Goal: Task Accomplishment & Management: Manage account settings

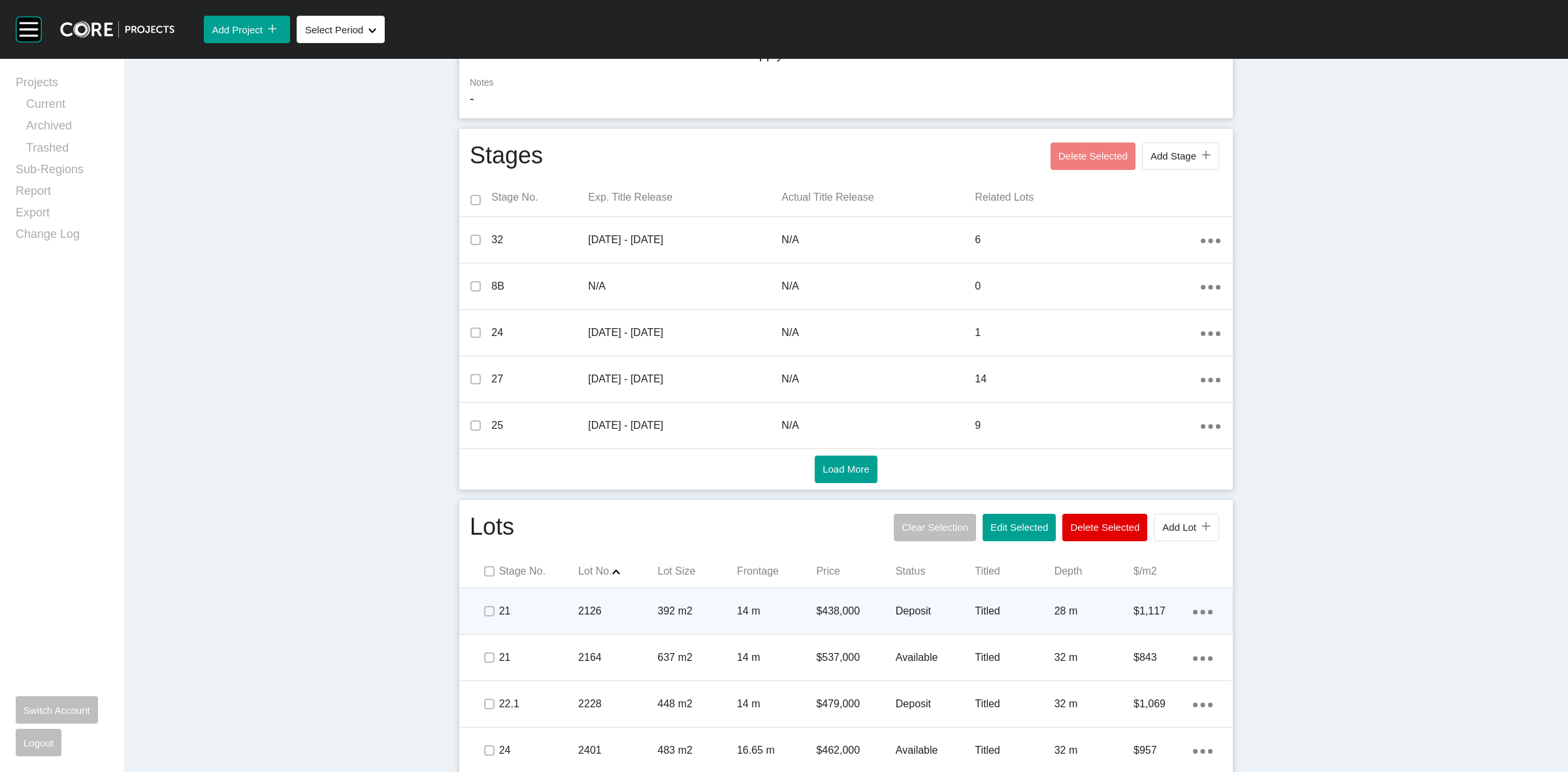
scroll to position [458, 0]
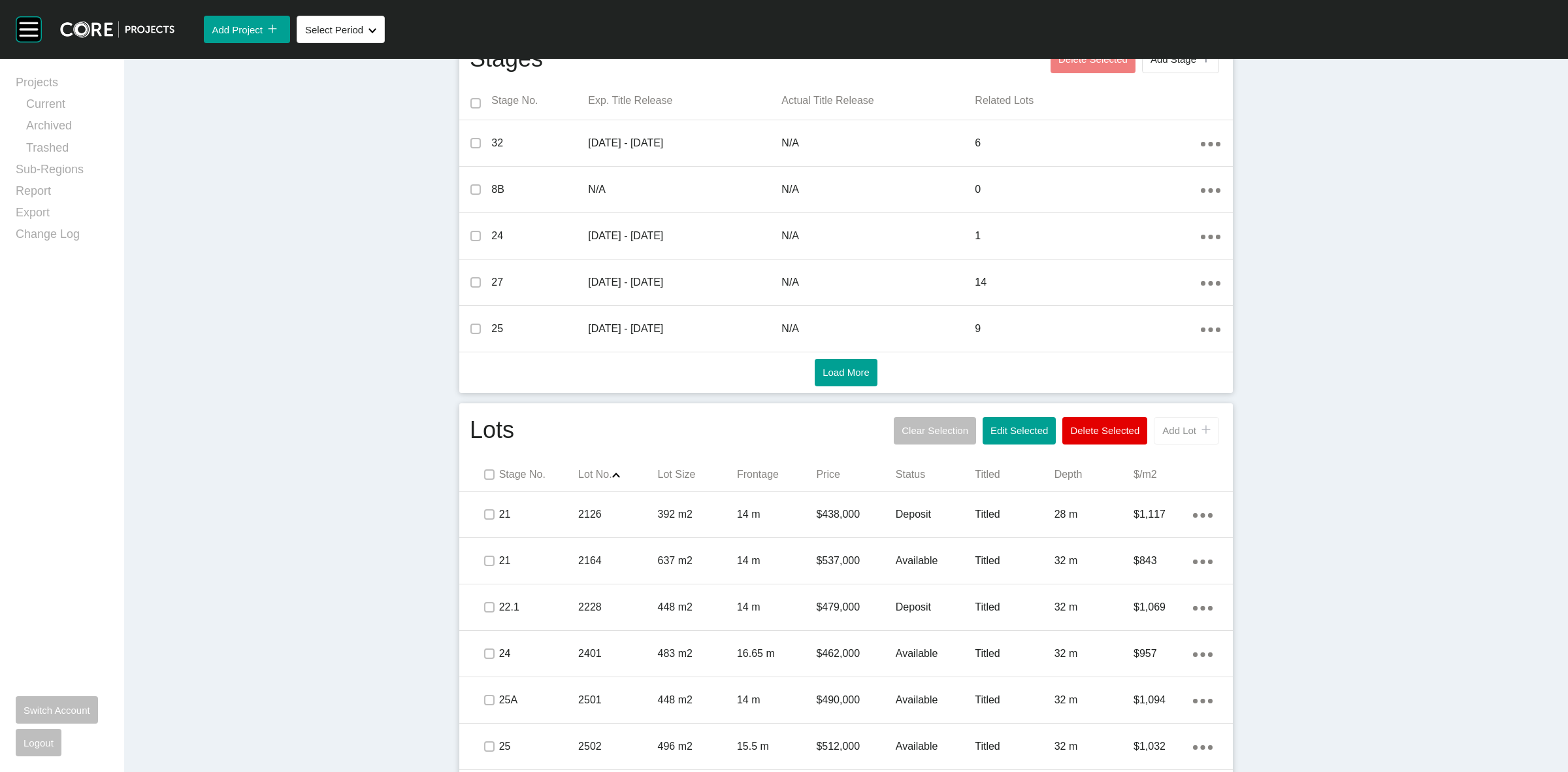
click at [1171, 435] on span "Add Lot" at bounding box center [1179, 430] width 34 height 11
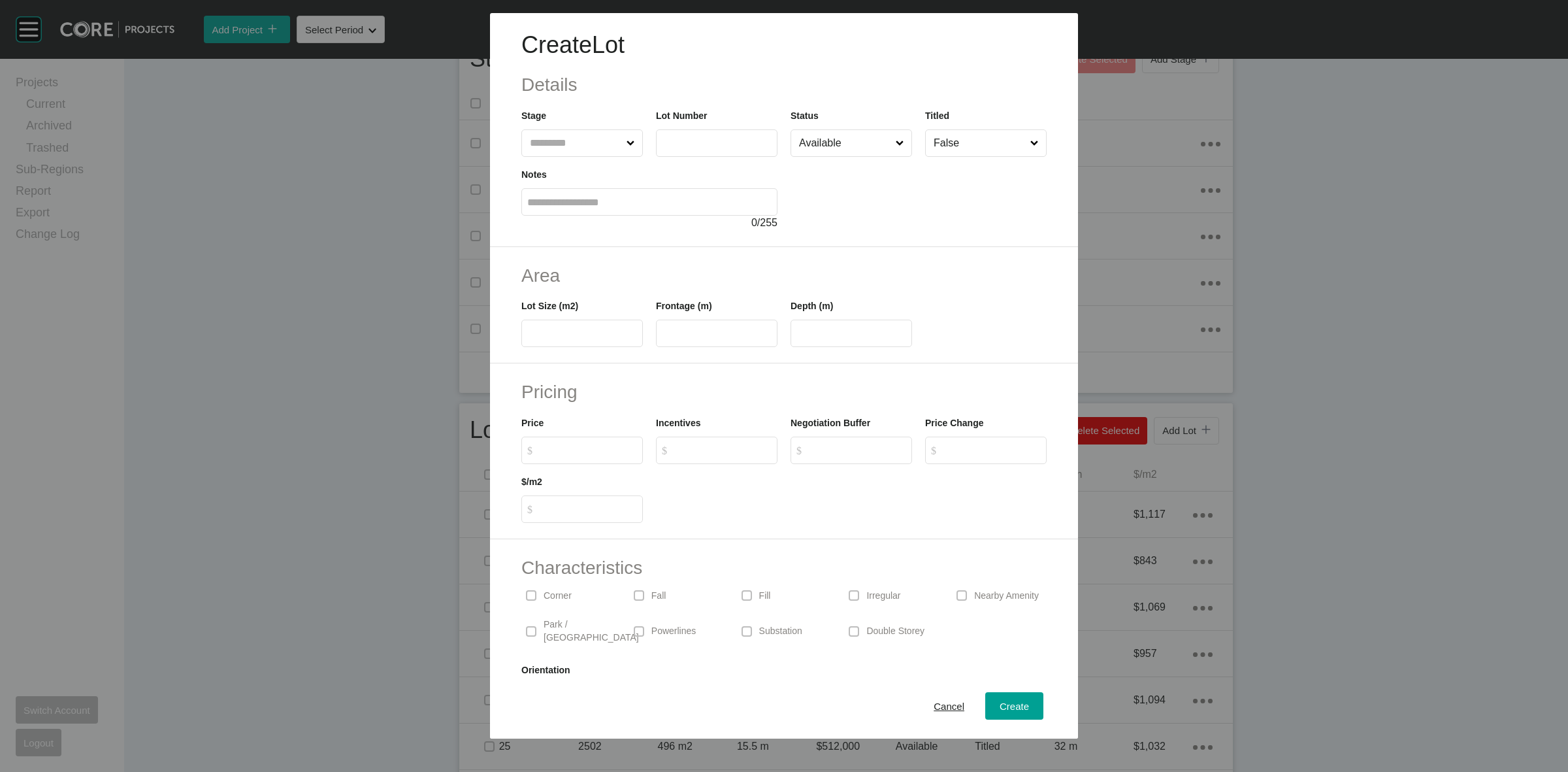
drag, startPoint x: 572, startPoint y: 154, endPoint x: 563, endPoint y: 154, distance: 9.0
click at [569, 154] on input "text" at bounding box center [575, 143] width 97 height 26
type input "**"
click at [933, 704] on span "Cancel" at bounding box center [948, 706] width 31 height 11
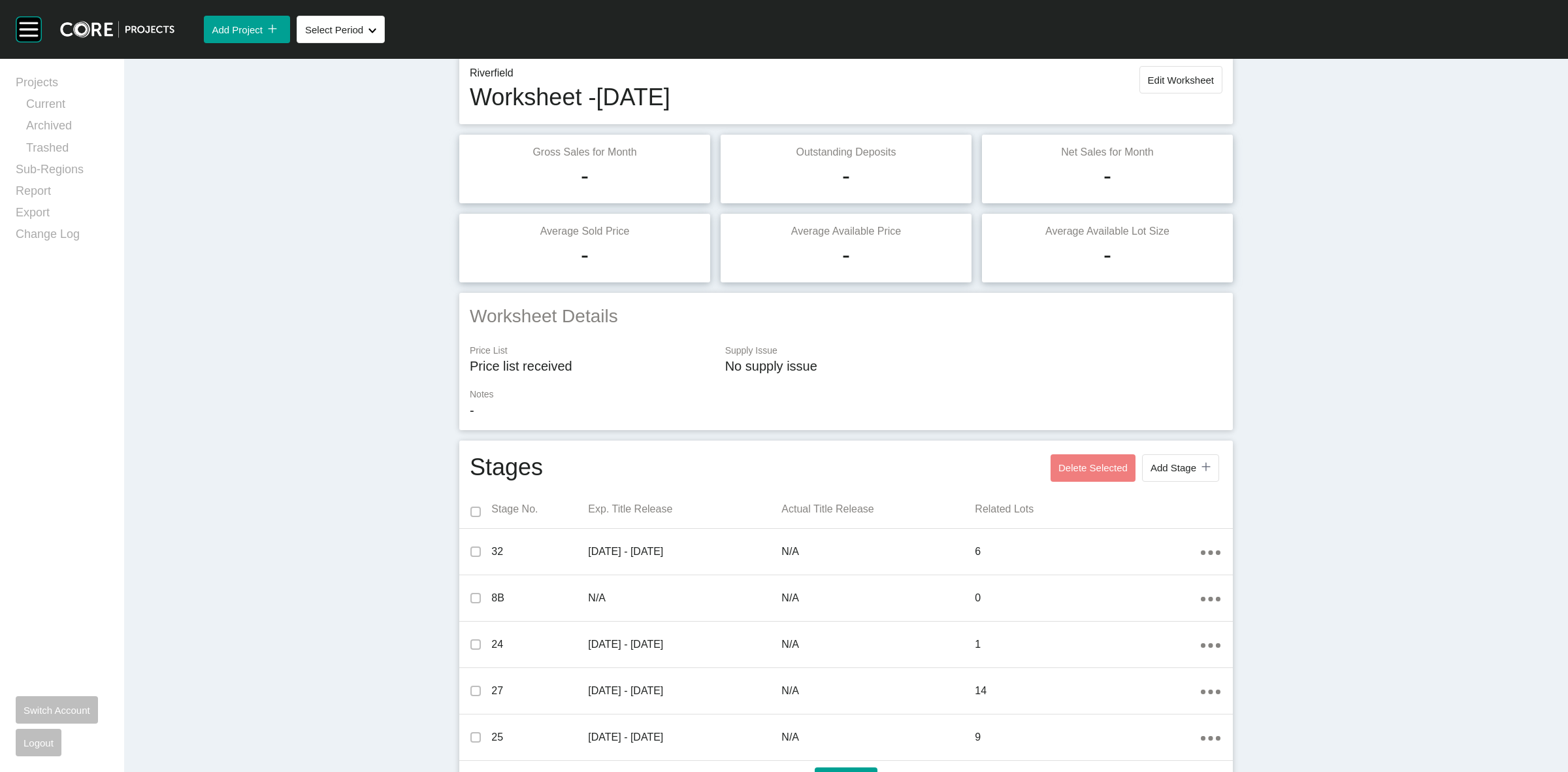
scroll to position [0, 0]
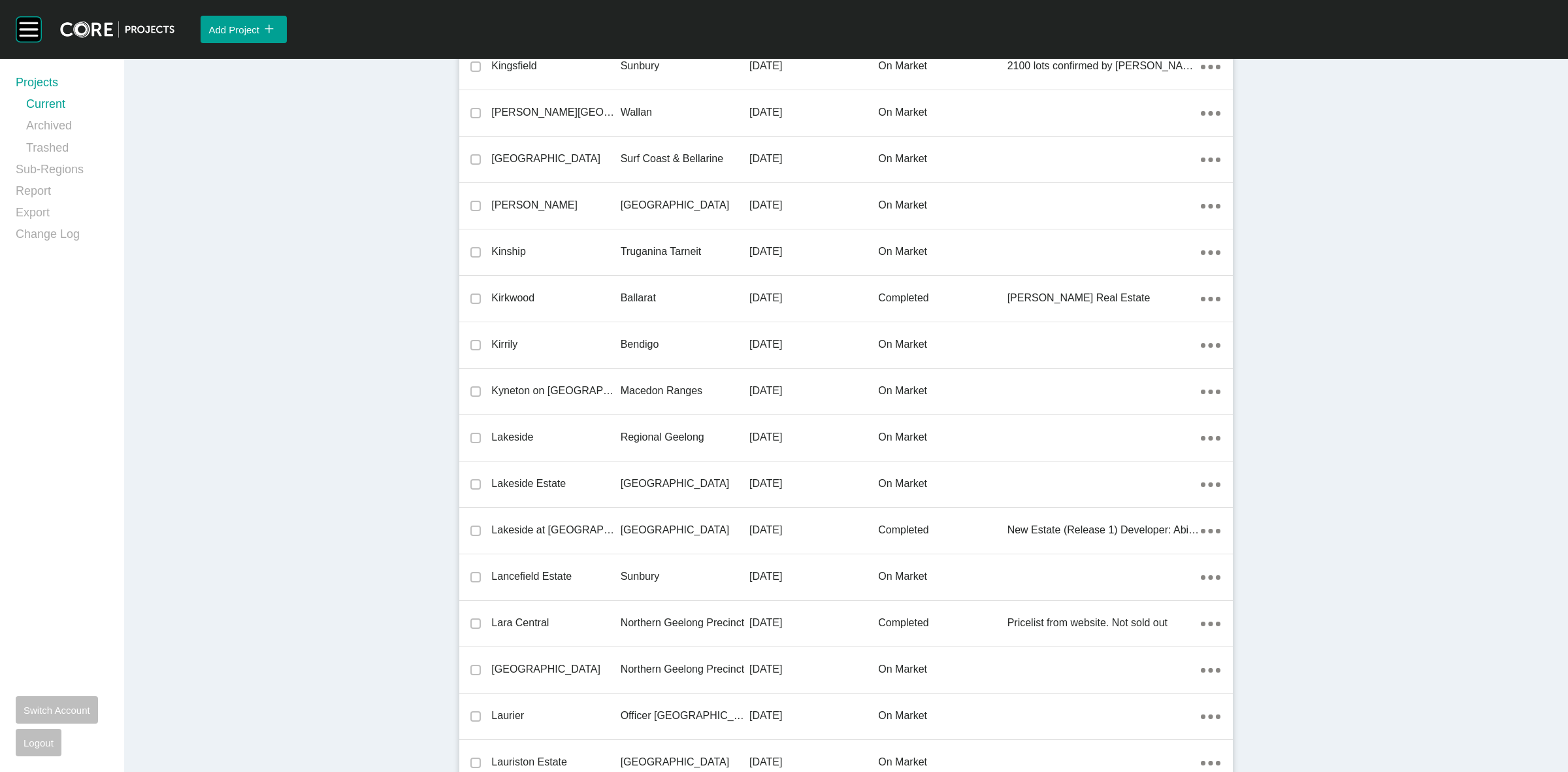
scroll to position [22332, 0]
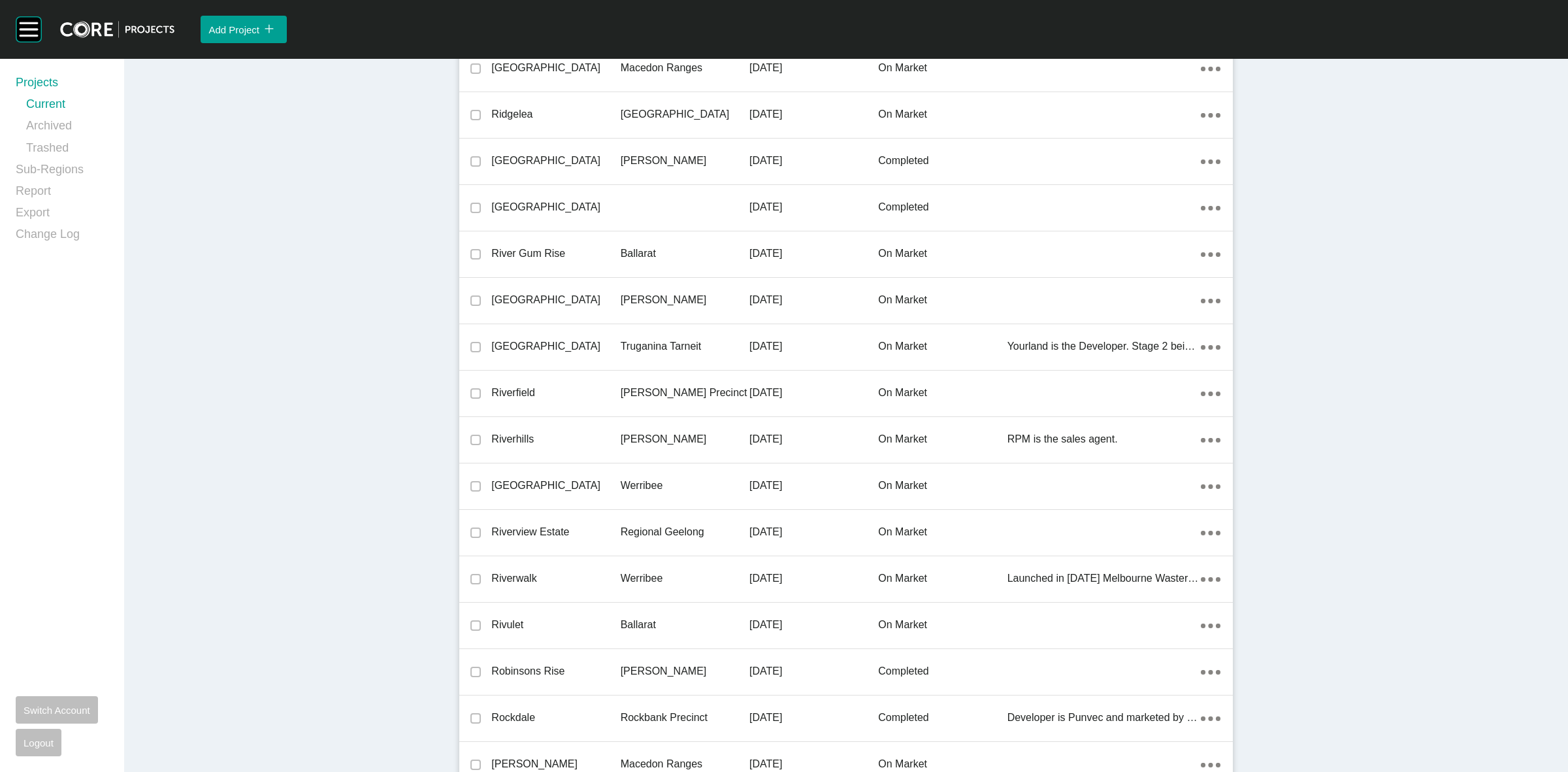
click at [665, 389] on p "[PERSON_NAME] Precinct" at bounding box center [685, 393] width 129 height 14
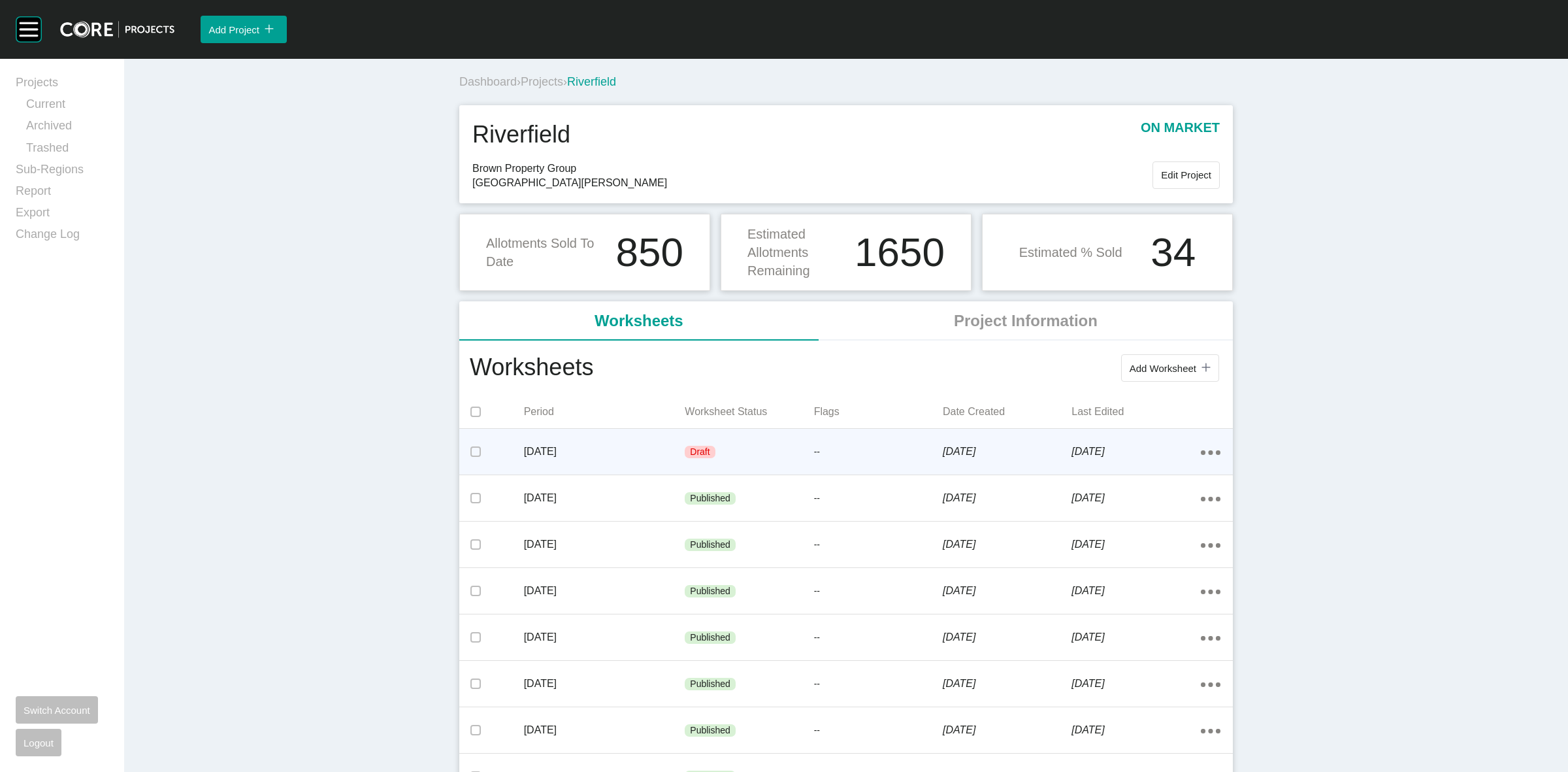
click at [685, 441] on div "Draft" at bounding box center [749, 452] width 129 height 39
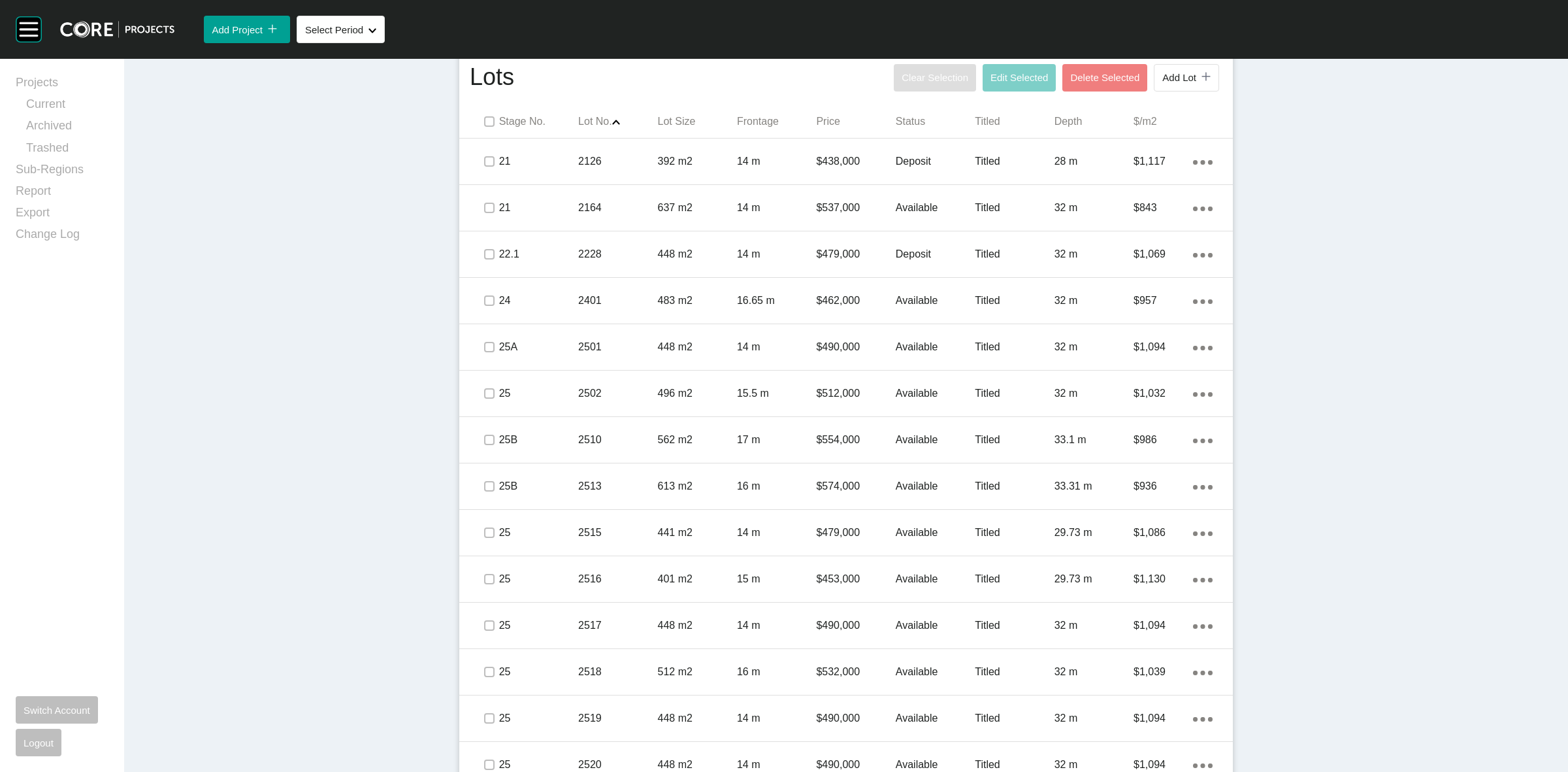
scroll to position [654, 0]
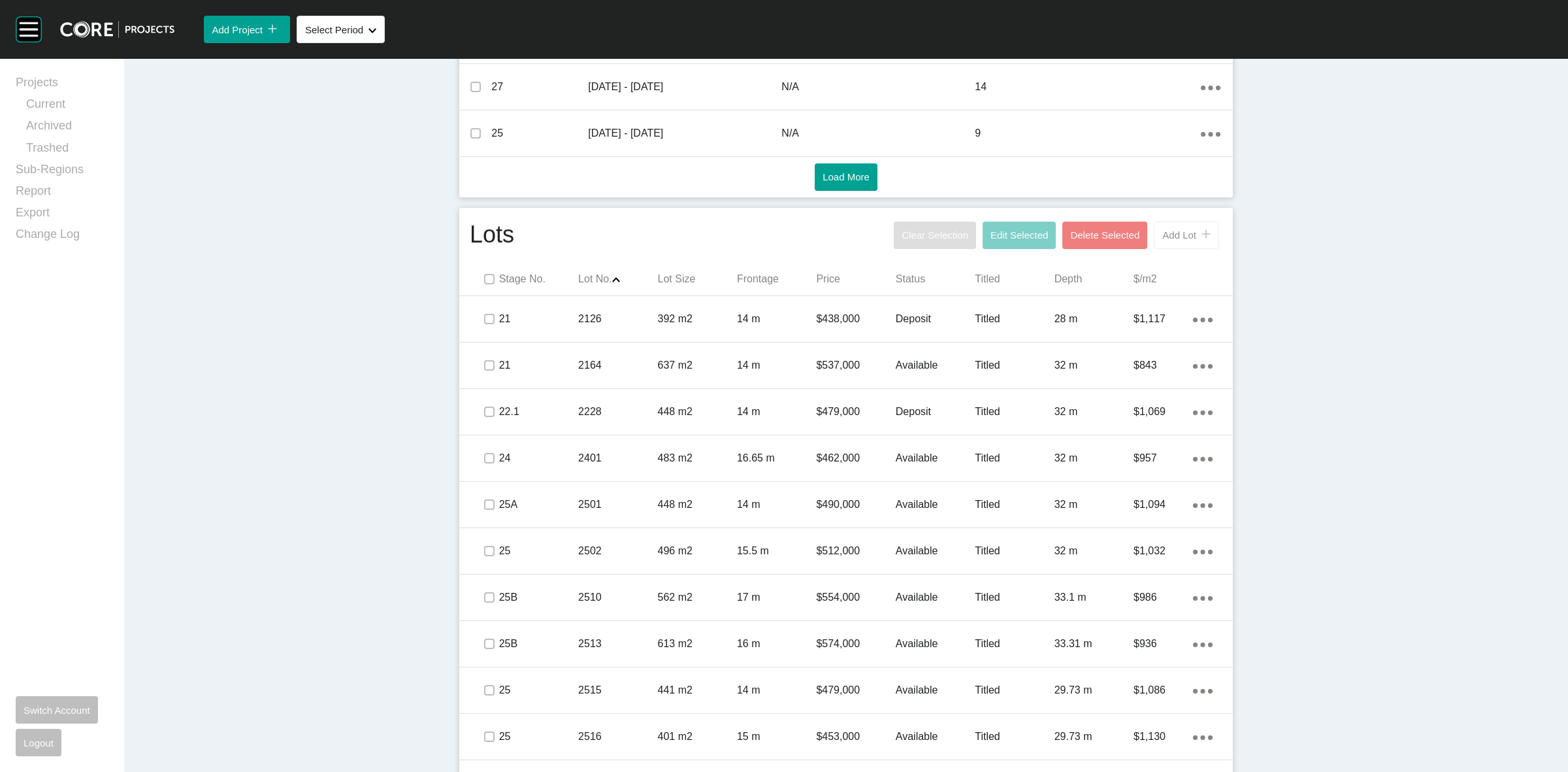
click at [1173, 246] on button "Add Lot icon/tick copy 11 Created with Sketch." at bounding box center [1186, 236] width 65 height 27
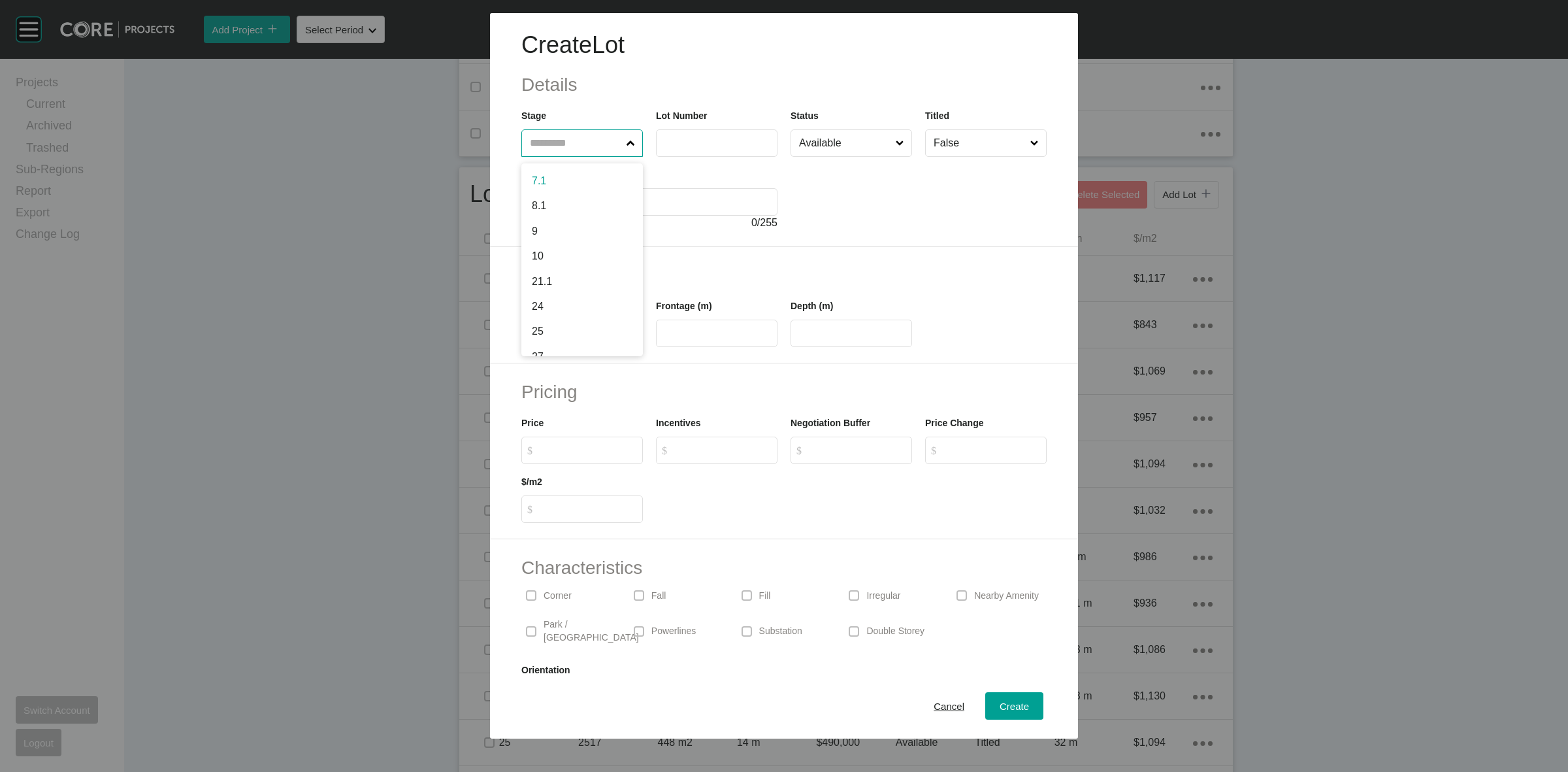
click at [612, 139] on input "text" at bounding box center [575, 143] width 97 height 26
type input "**"
type input "****"
type input "***"
type input "****"
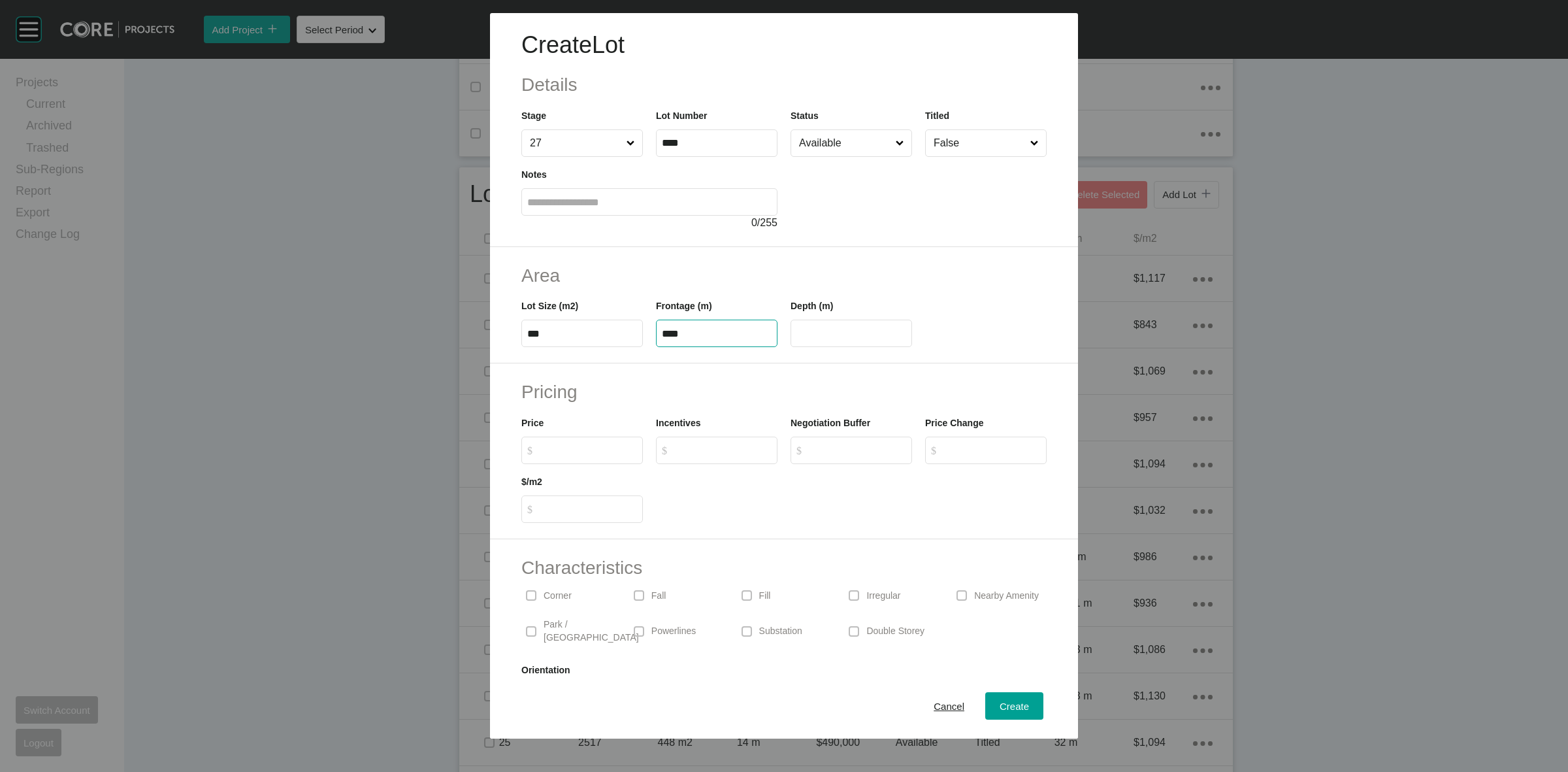
type input "**"
click at [830, 141] on input "Available" at bounding box center [844, 143] width 97 height 26
click at [1004, 701] on span "Create" at bounding box center [1014, 706] width 29 height 11
type input "*"
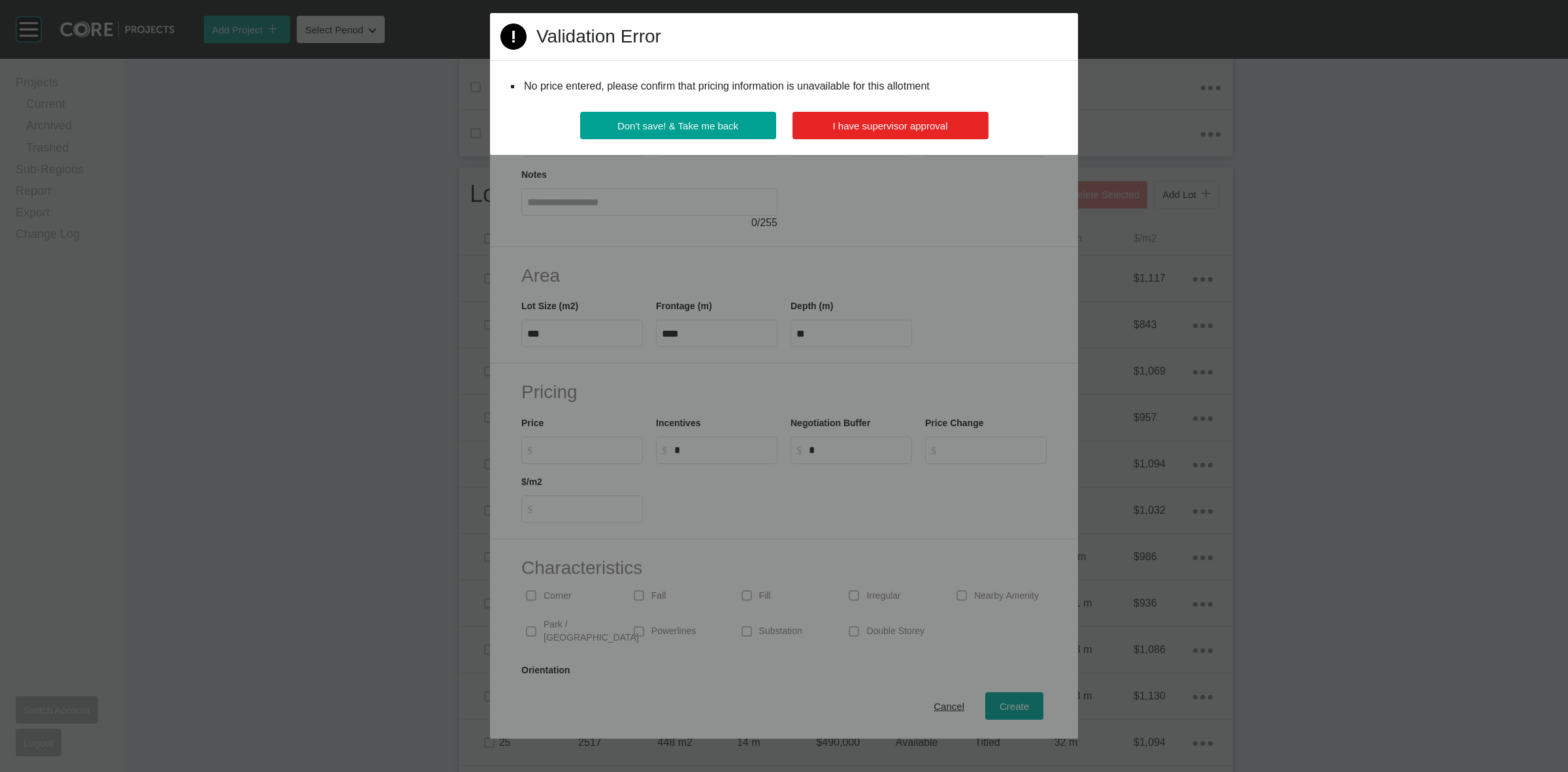
click at [897, 124] on span "I have supervisor approval" at bounding box center [890, 125] width 115 height 11
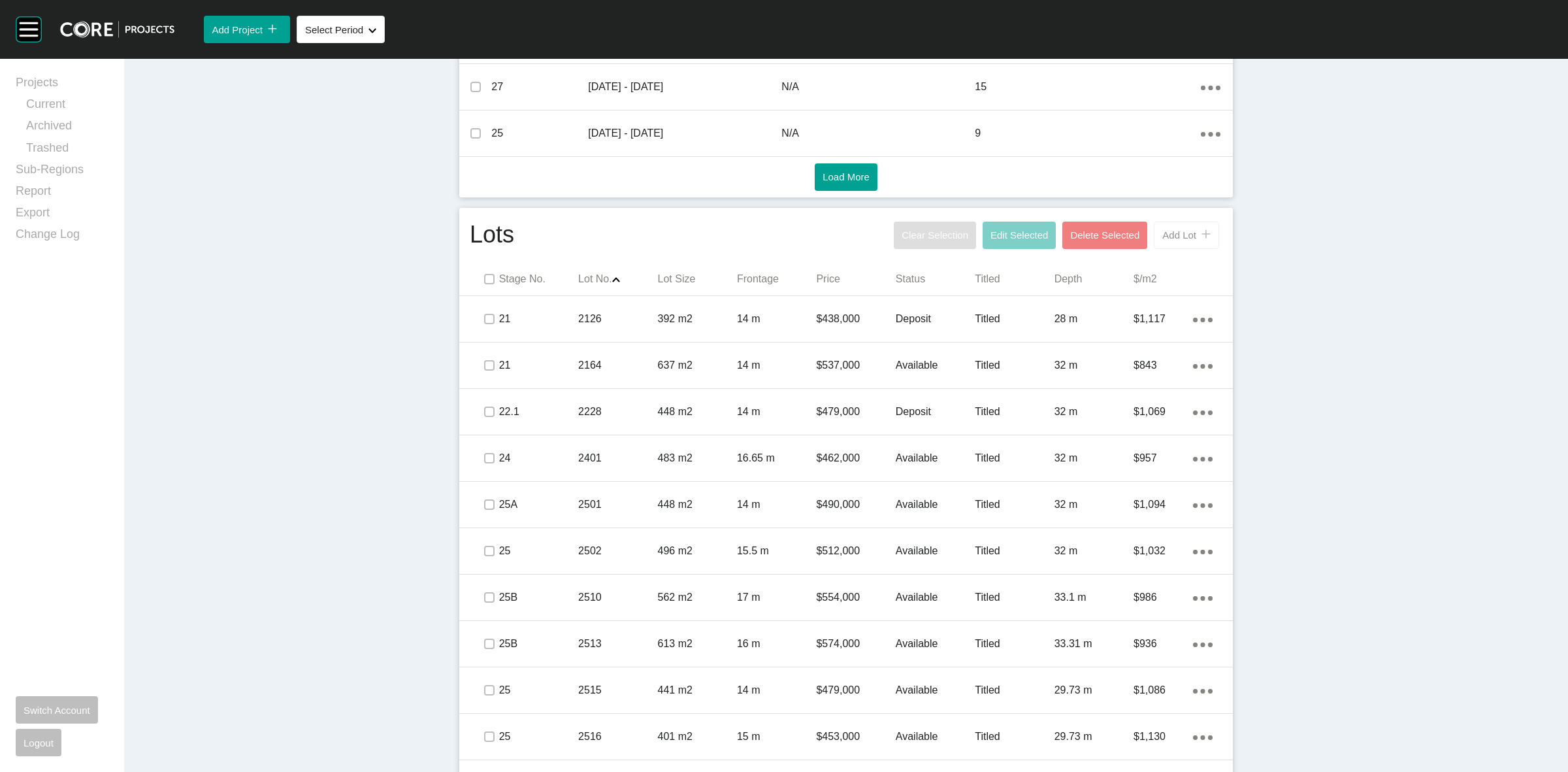
click at [1173, 238] on span "Add Lot" at bounding box center [1179, 234] width 34 height 11
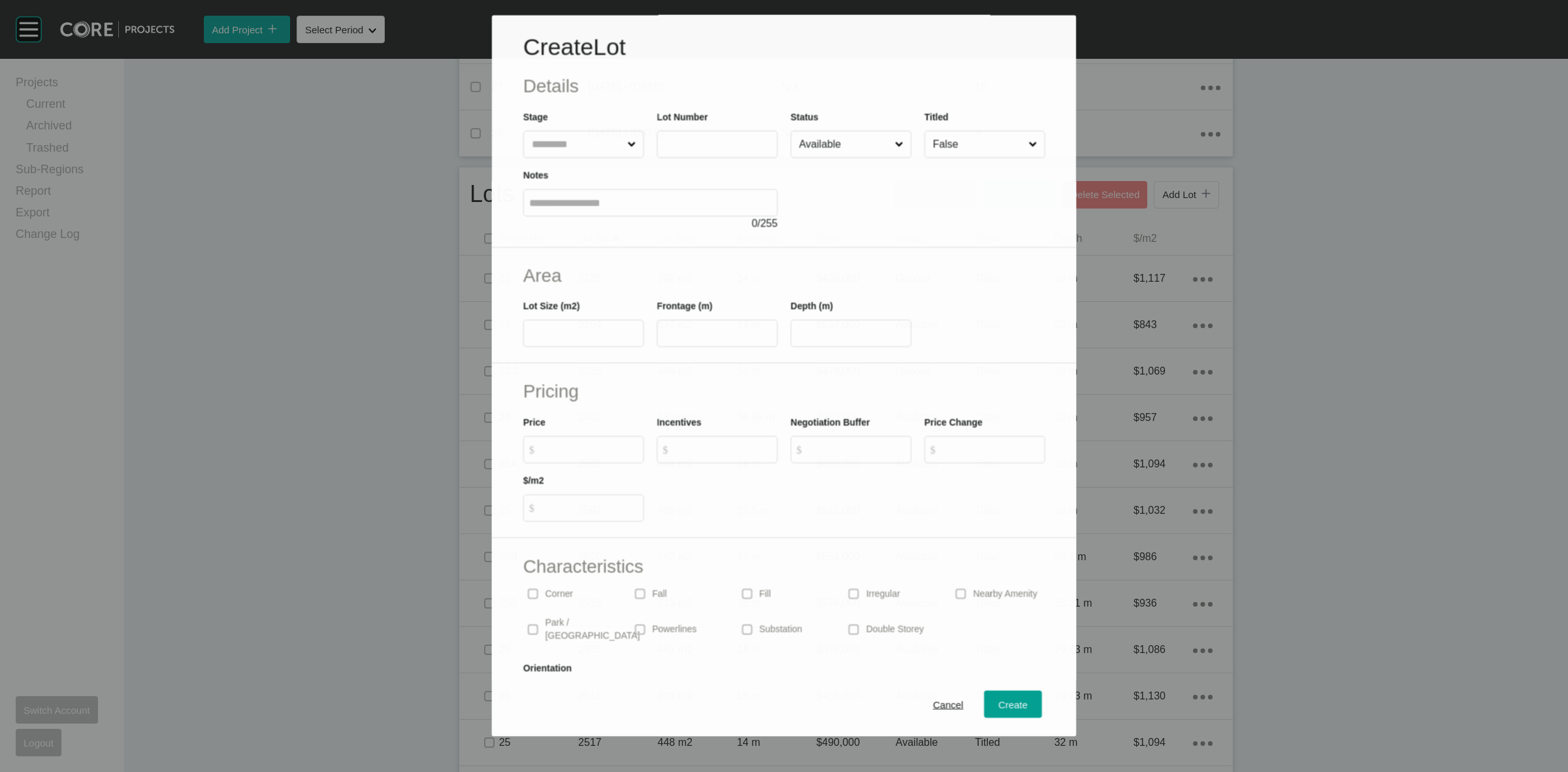
click at [547, 157] on label at bounding box center [584, 144] width 121 height 27
click at [547, 157] on input "text" at bounding box center [577, 144] width 96 height 26
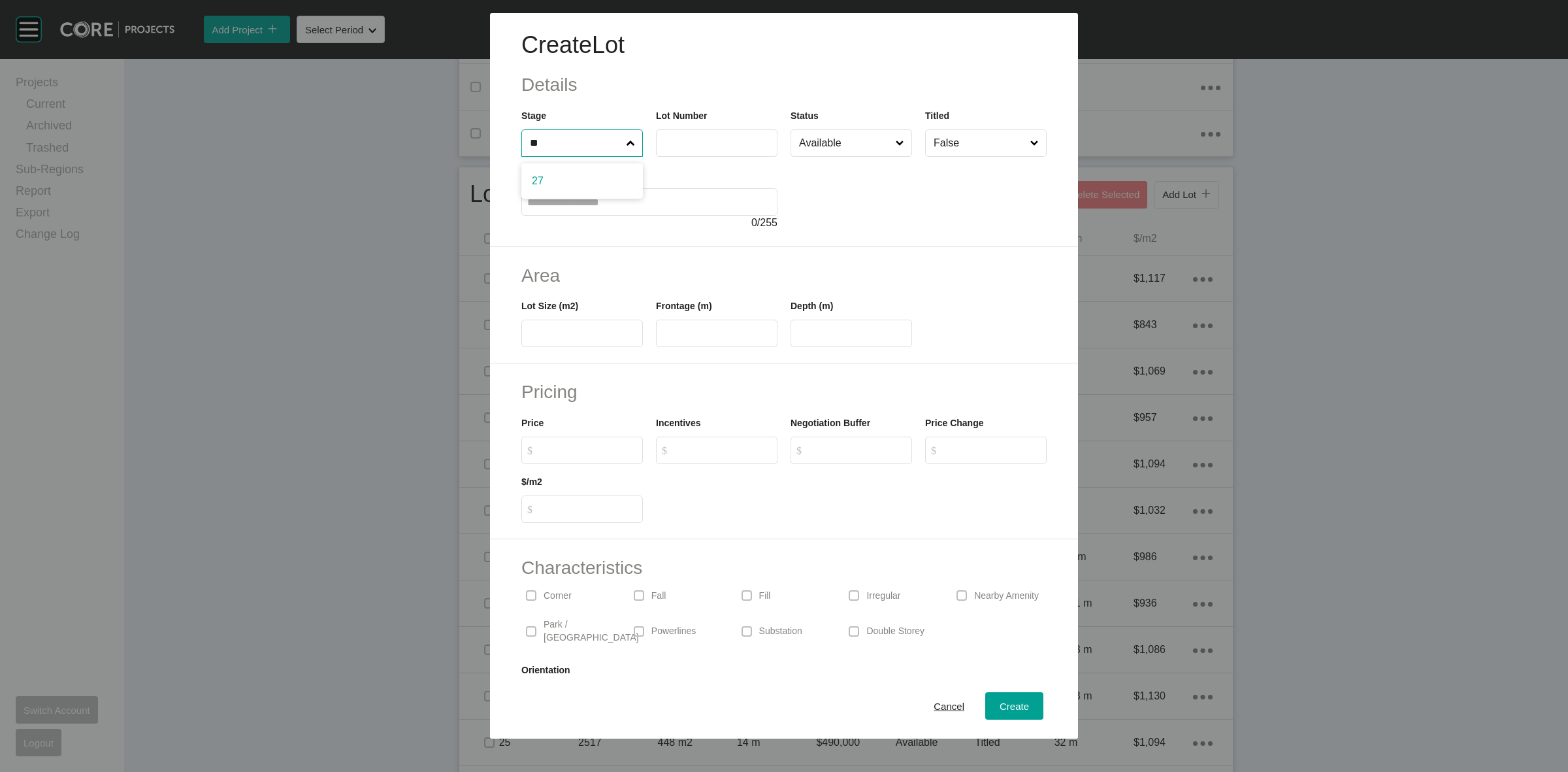
type input "**"
type input "****"
type input "***"
type input "**"
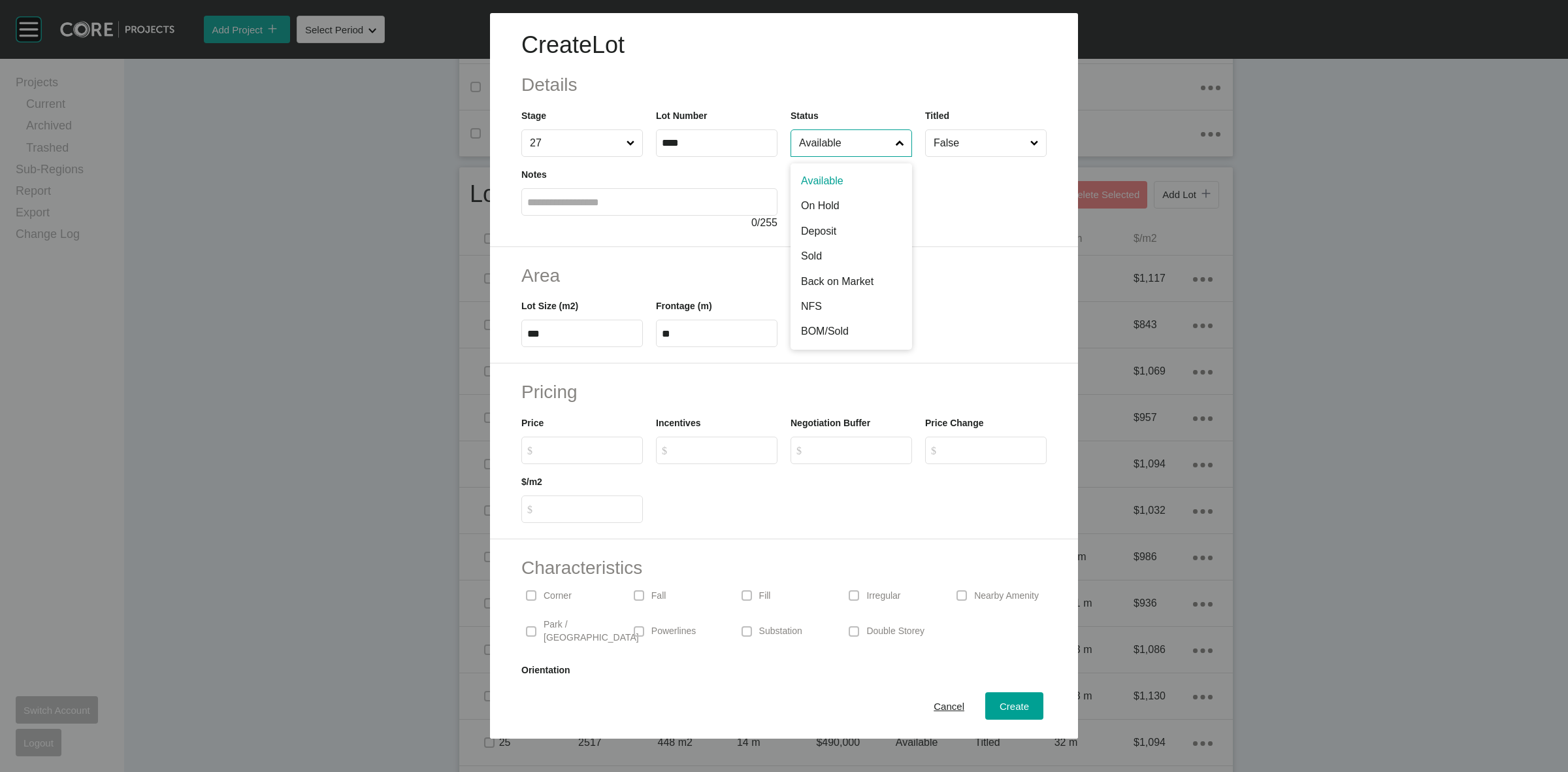
click at [808, 139] on input "Available" at bounding box center [844, 143] width 97 height 26
drag, startPoint x: 818, startPoint y: 256, endPoint x: 941, endPoint y: 501, distance: 274.1
click at [985, 714] on button "Create" at bounding box center [1014, 706] width 58 height 27
type input "*"
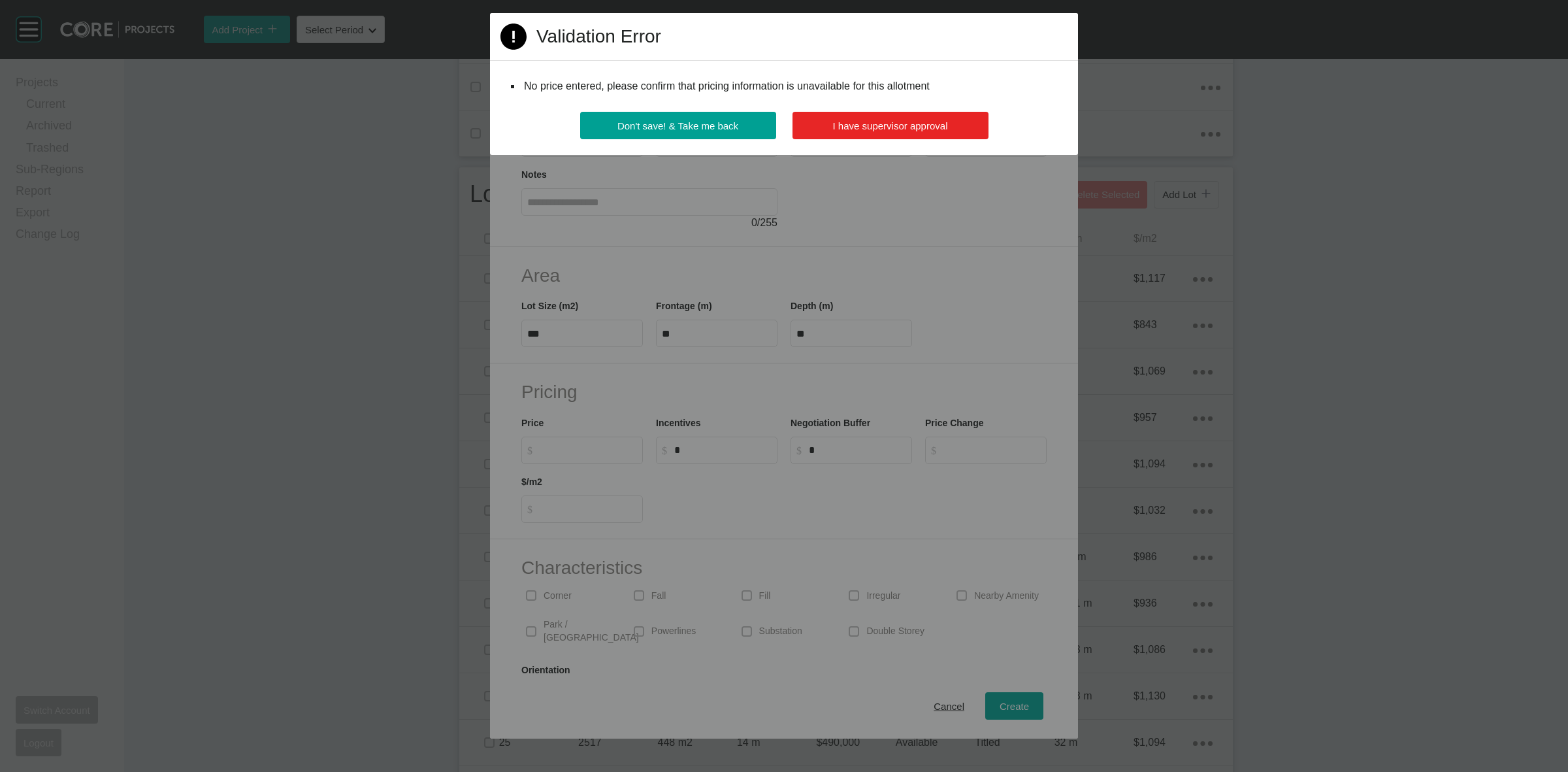
click at [890, 116] on button "I have supervisor approval" at bounding box center [890, 126] width 196 height 27
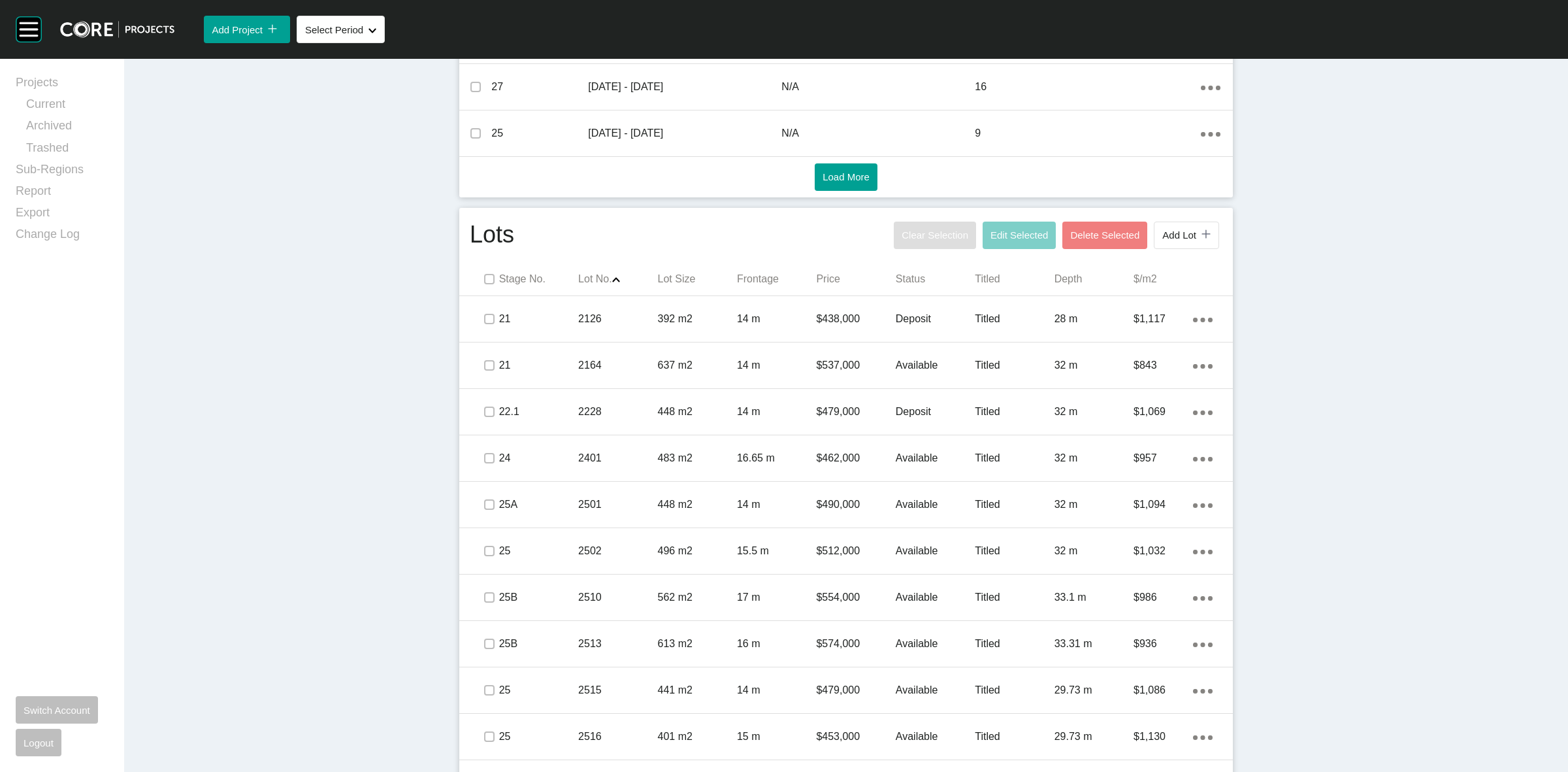
click at [1139, 236] on button "Delete Selected" at bounding box center [1105, 236] width 85 height 27
click at [1168, 243] on button "Add Lot icon/tick copy 11 Created with Sketch." at bounding box center [1186, 236] width 65 height 27
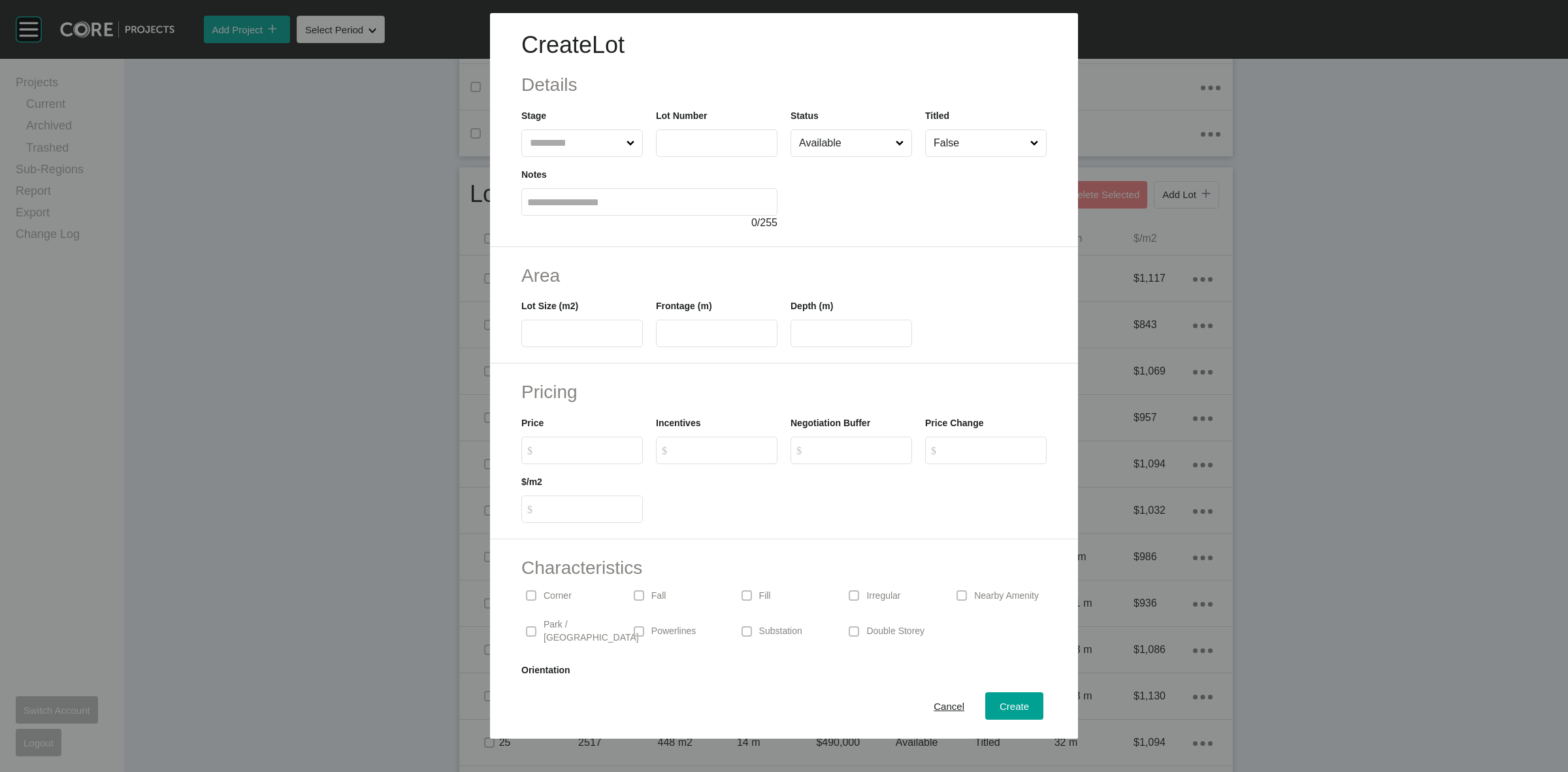
click at [592, 152] on input "text" at bounding box center [575, 143] width 97 height 26
type input "**"
type input "****"
type input "***"
type input "****"
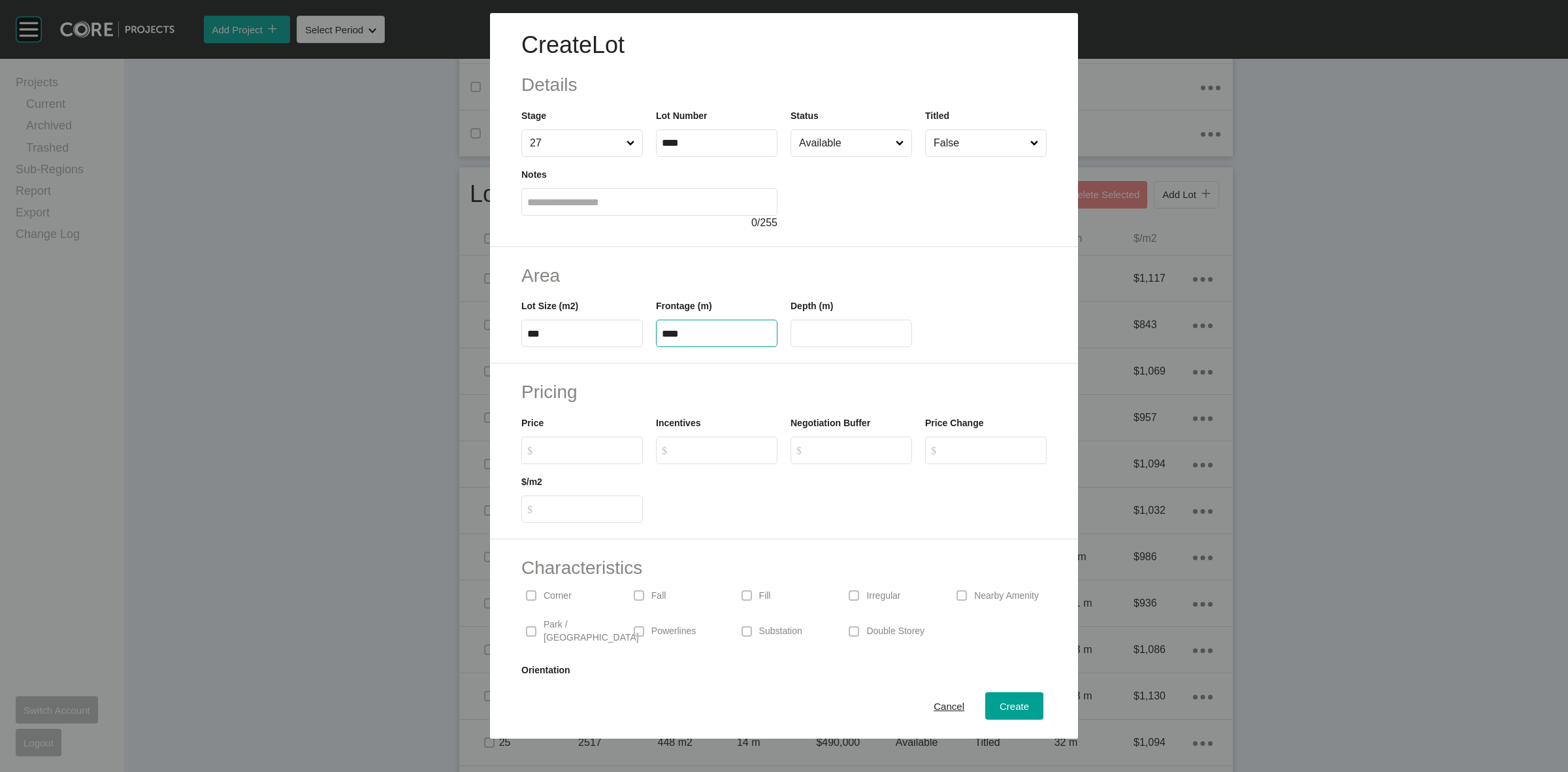
type input "**"
click at [791, 152] on label "Available" at bounding box center [851, 143] width 121 height 27
click at [999, 704] on span "Create" at bounding box center [1014, 706] width 29 height 11
type input "*"
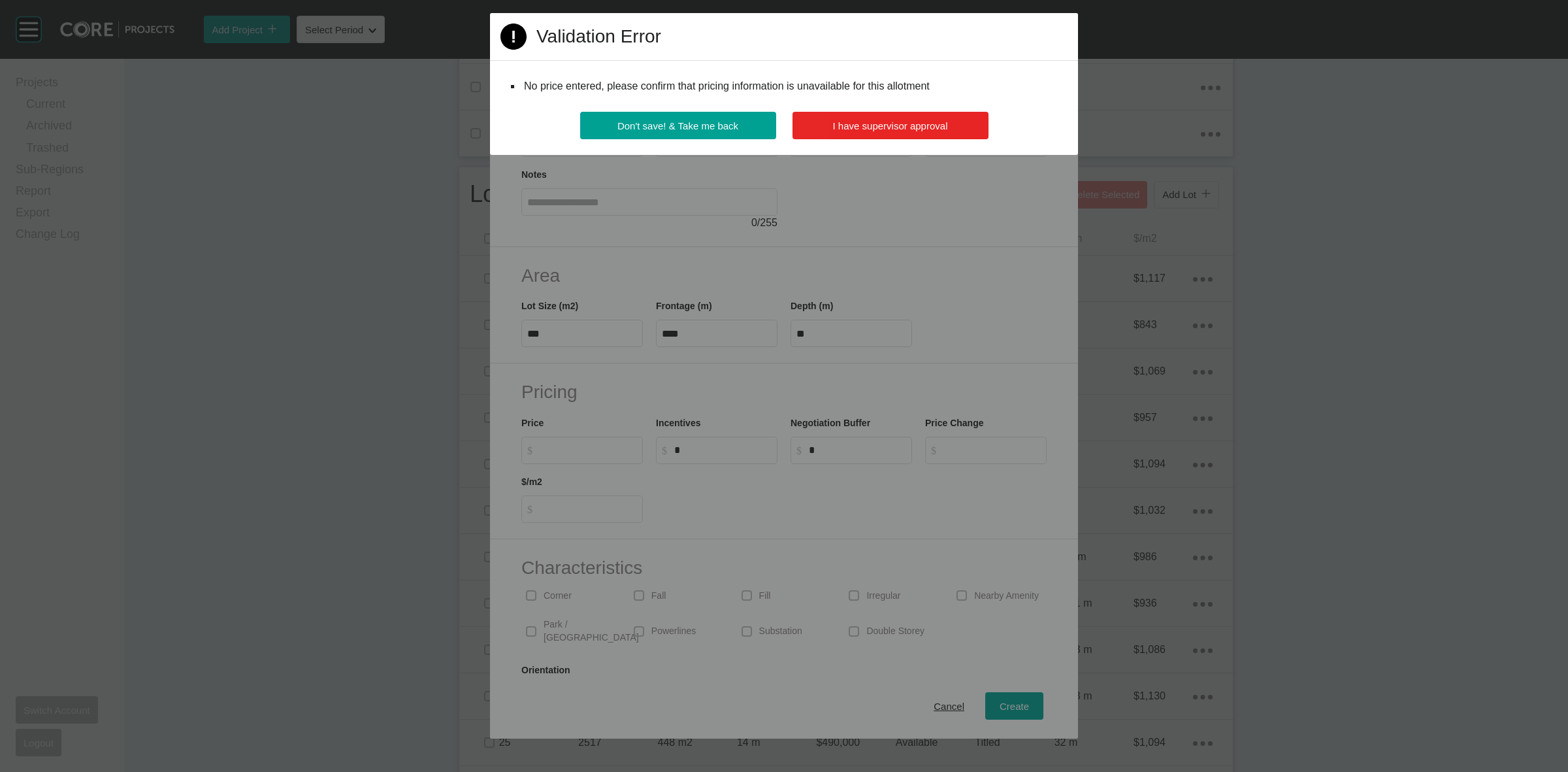
click at [919, 116] on button "I have supervisor approval" at bounding box center [890, 126] width 196 height 27
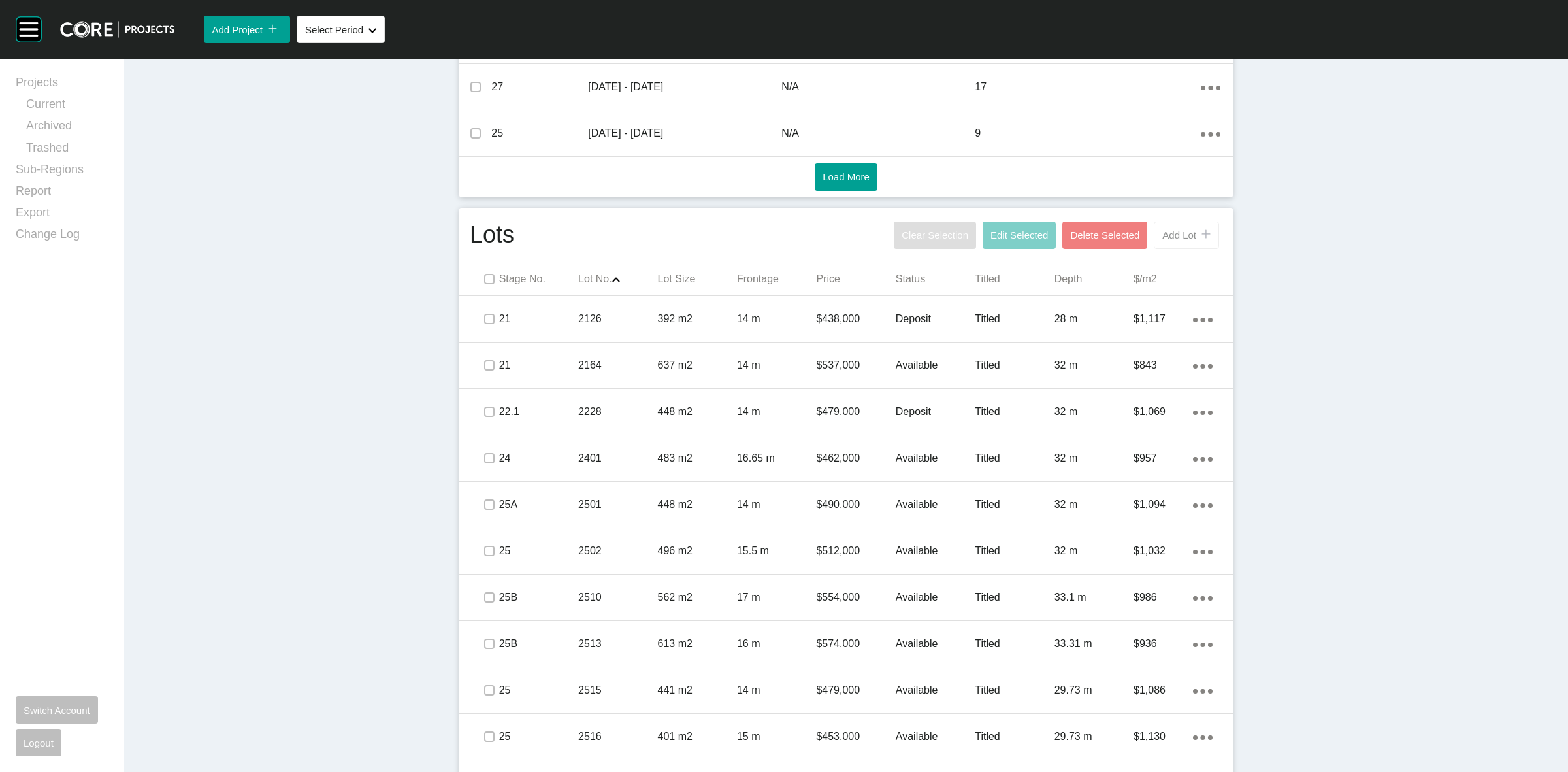
click at [1182, 234] on span "Add Lot" at bounding box center [1179, 234] width 34 height 11
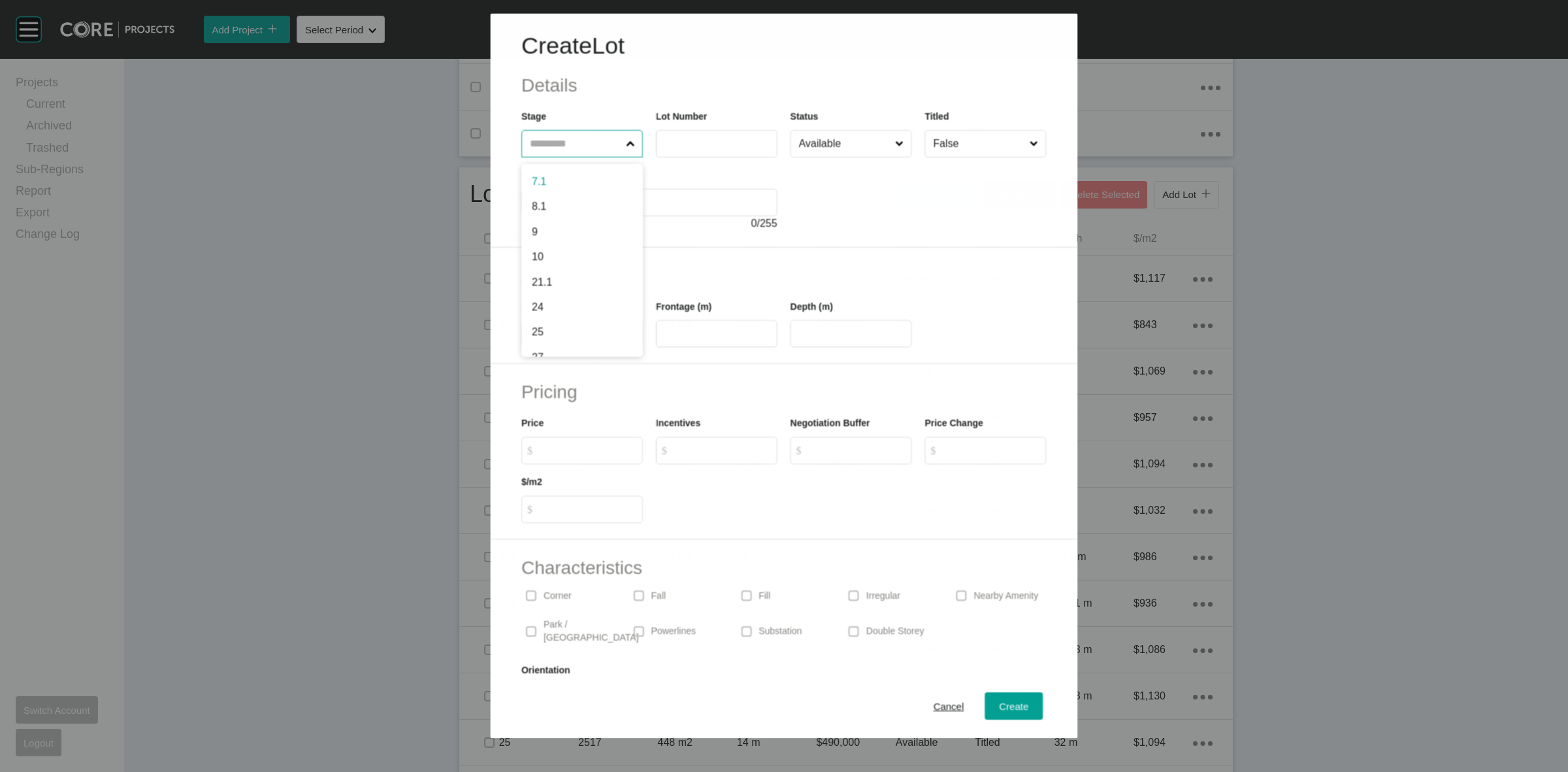
click at [609, 150] on input "text" at bounding box center [575, 143] width 96 height 26
type input "**"
type input "****"
type input "***"
type input "****"
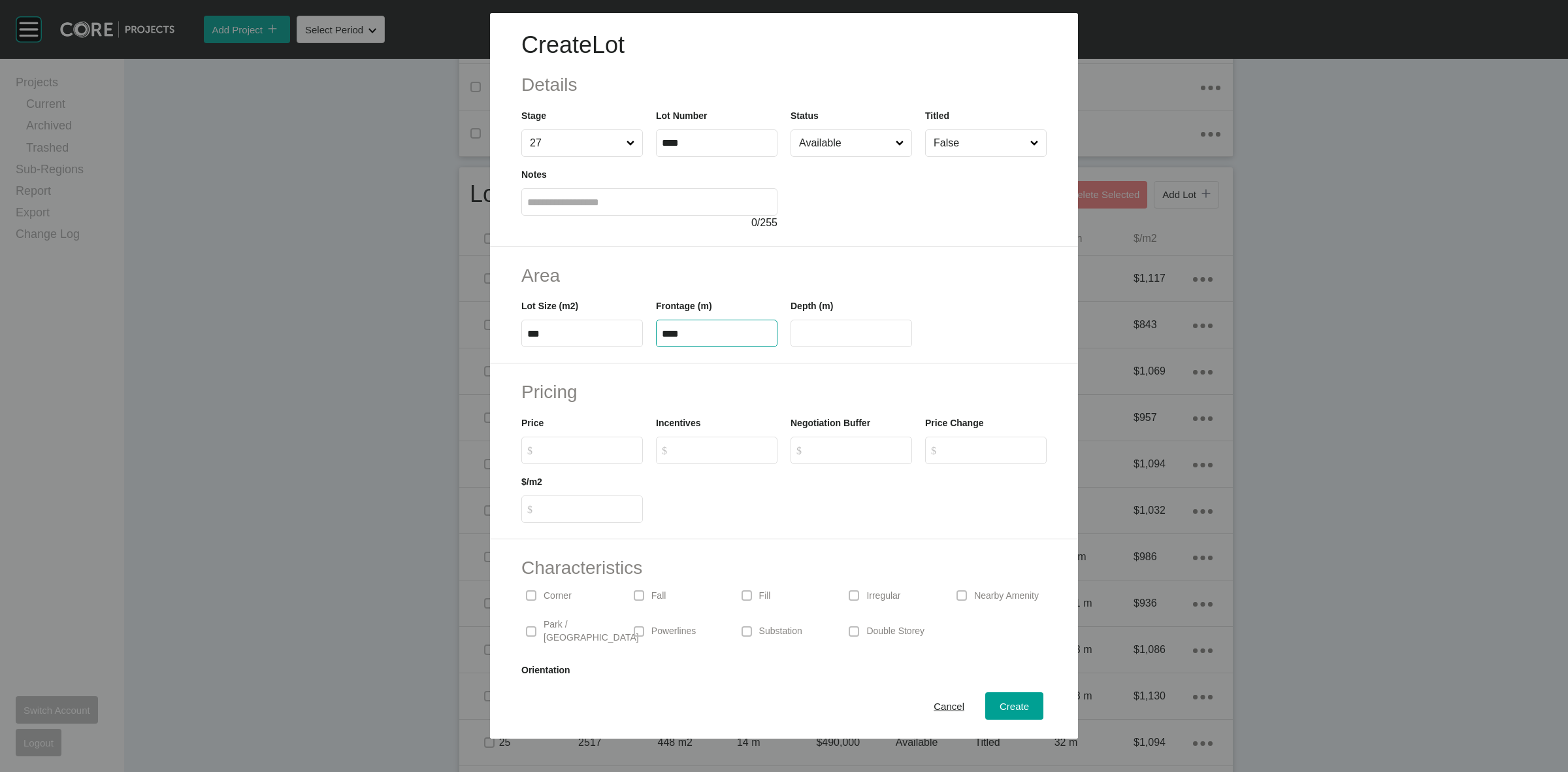
type input "**"
drag, startPoint x: 831, startPoint y: 134, endPoint x: 834, endPoint y: 141, distance: 7.6
click at [831, 136] on input "Available" at bounding box center [844, 143] width 97 height 26
drag, startPoint x: 991, startPoint y: 699, endPoint x: 974, endPoint y: 665, distance: 38.0
click at [997, 699] on div "Create" at bounding box center [1014, 706] width 36 height 18
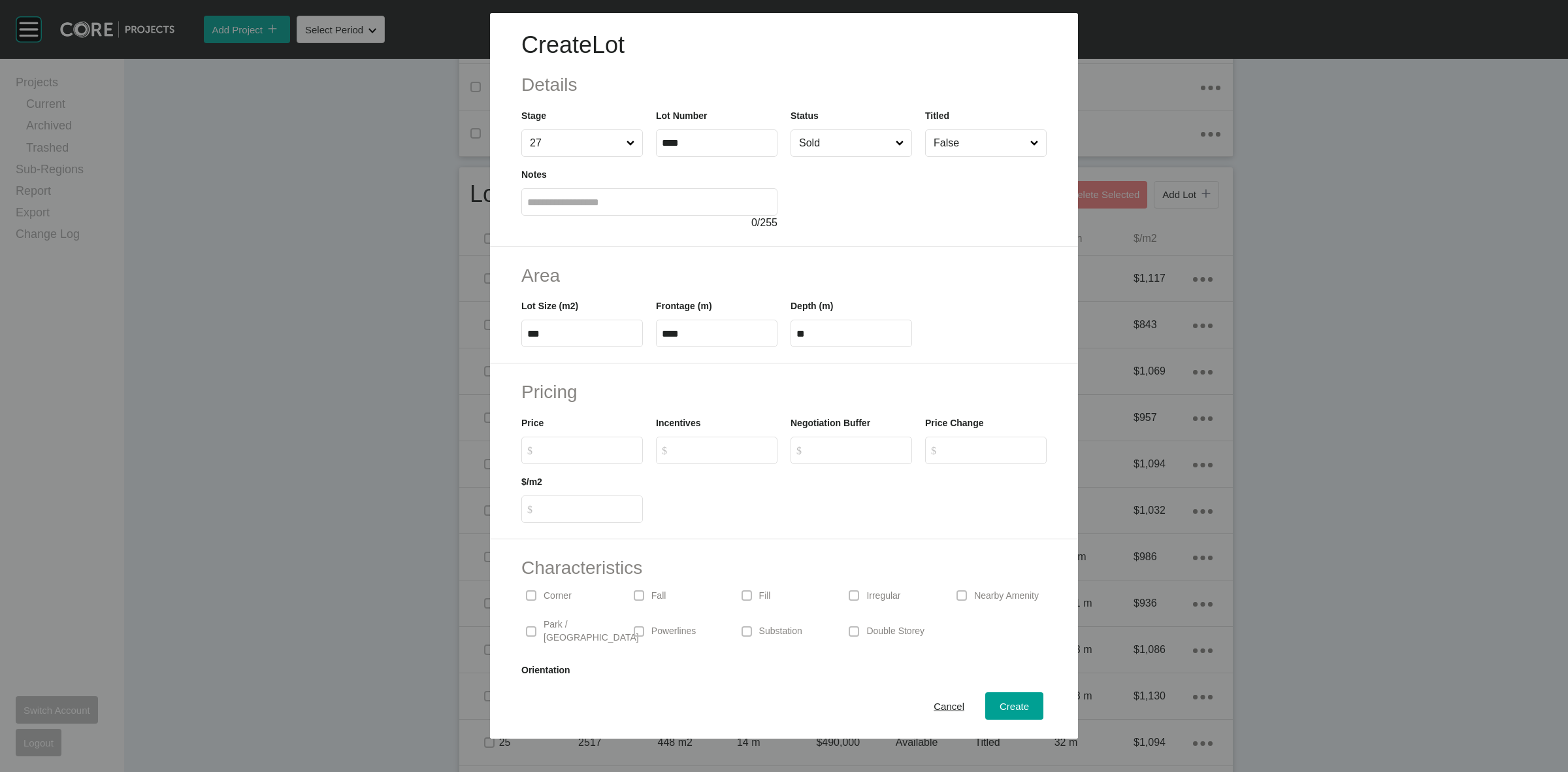
type input "*"
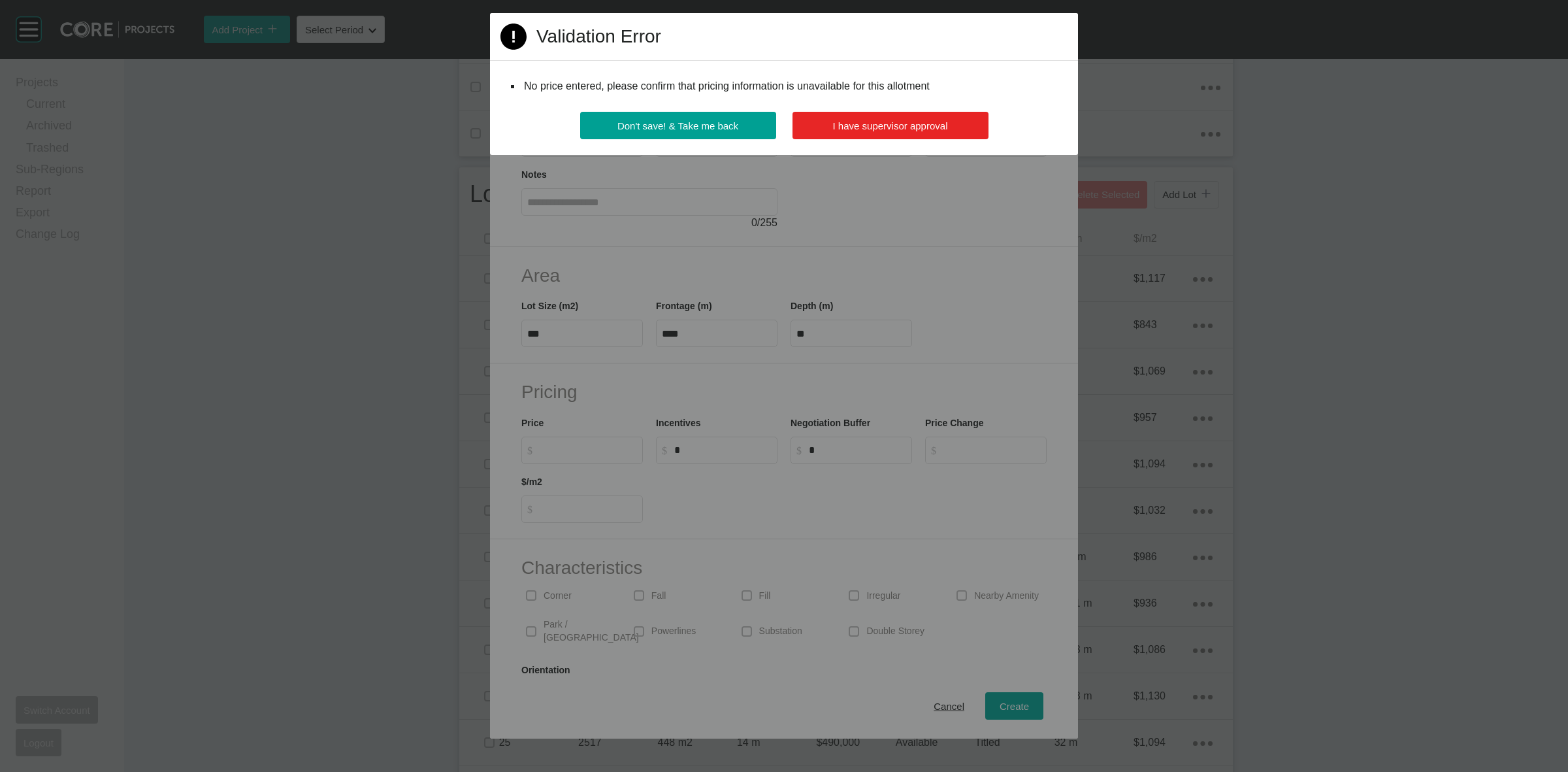
click at [913, 121] on span "I have supervisor approval" at bounding box center [890, 125] width 115 height 11
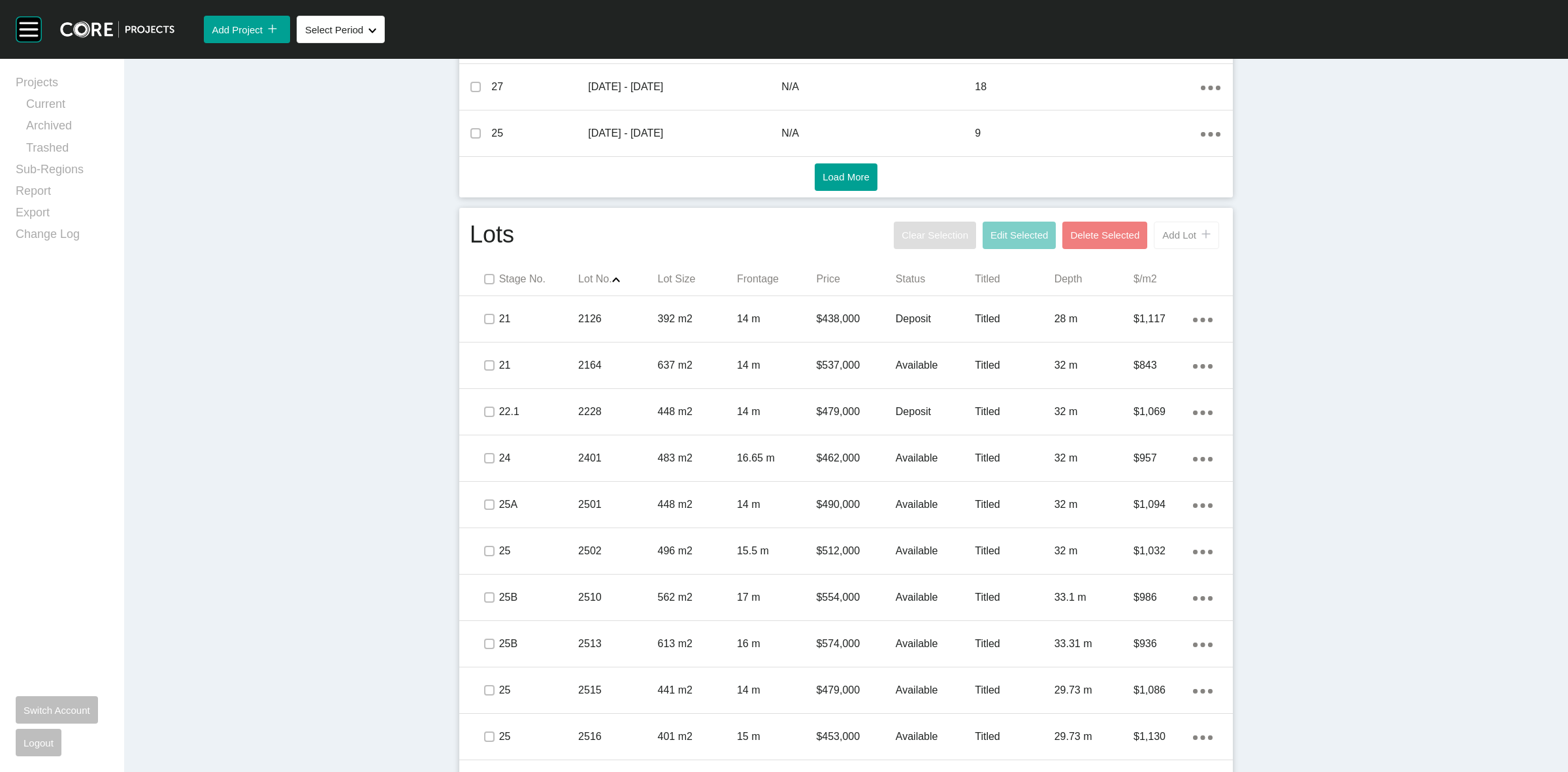
click at [1170, 232] on span "Add Lot" at bounding box center [1179, 234] width 34 height 11
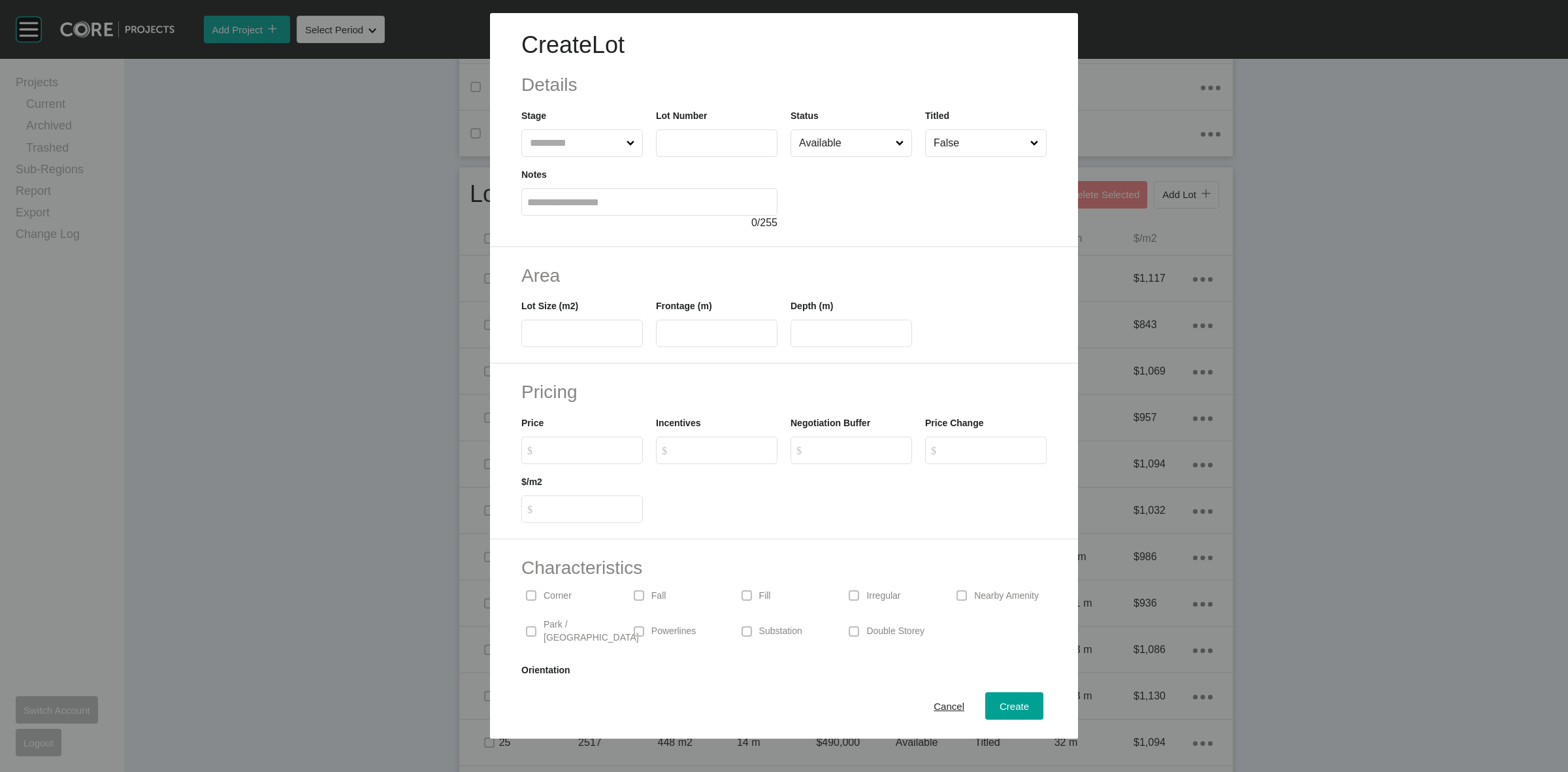
click at [554, 148] on input "text" at bounding box center [575, 143] width 97 height 26
type input "**"
type input "****"
type input "***"
type input "****"
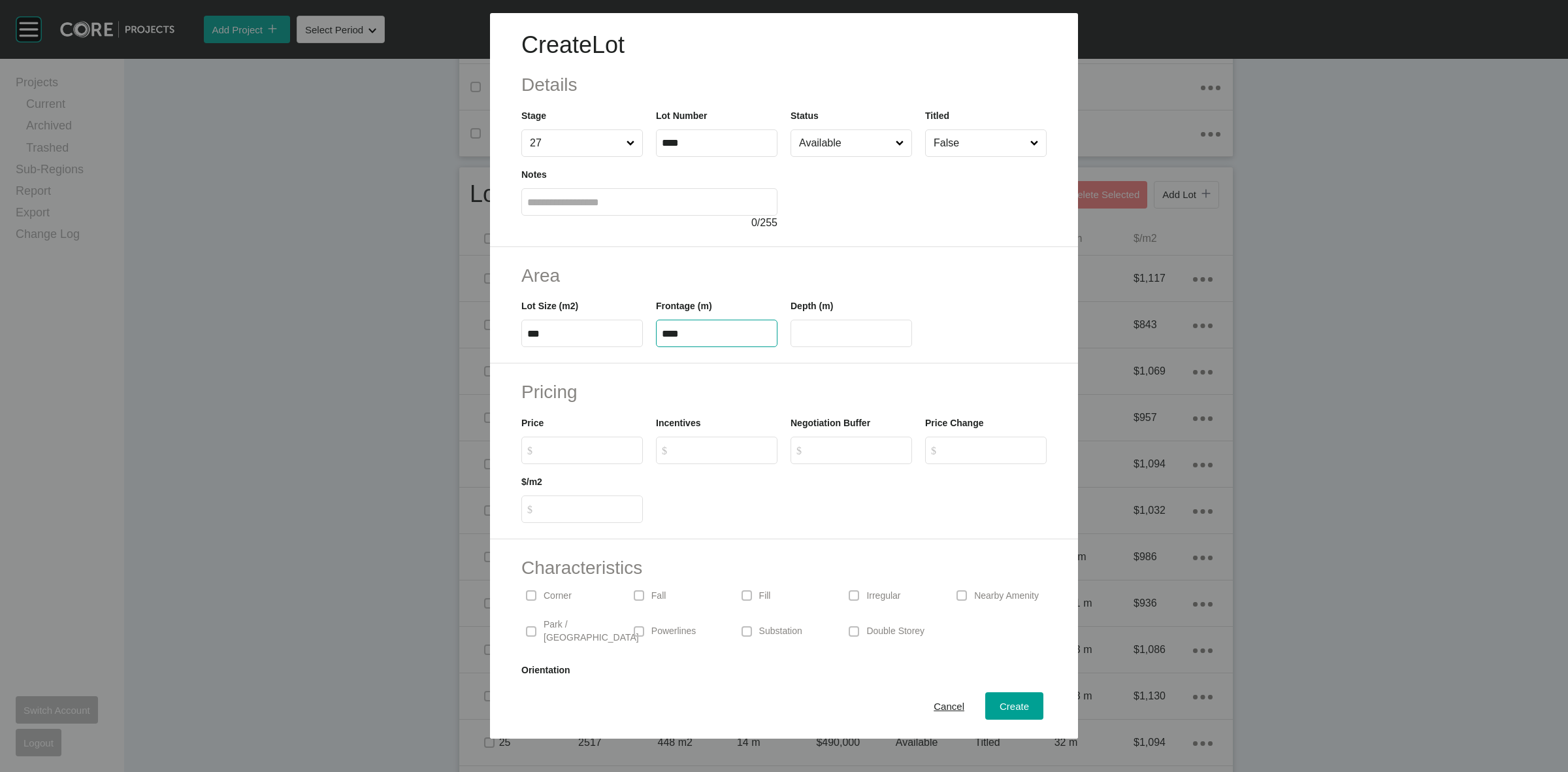
type input "**"
click at [797, 141] on input "Available" at bounding box center [844, 143] width 97 height 26
click at [1004, 707] on span "Create" at bounding box center [1014, 706] width 29 height 11
type input "*"
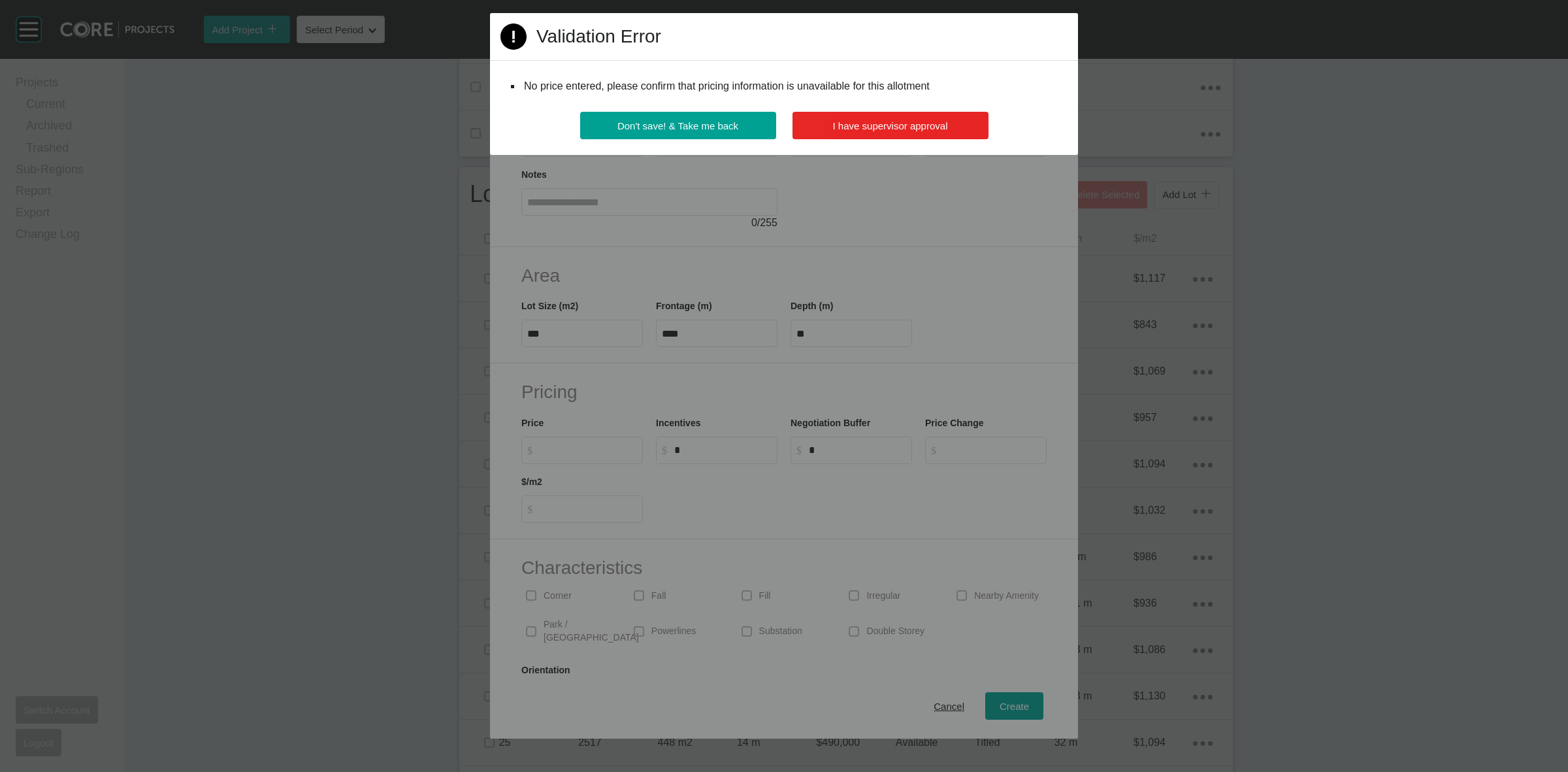
click at [882, 129] on span "I have supervisor approval" at bounding box center [890, 125] width 115 height 11
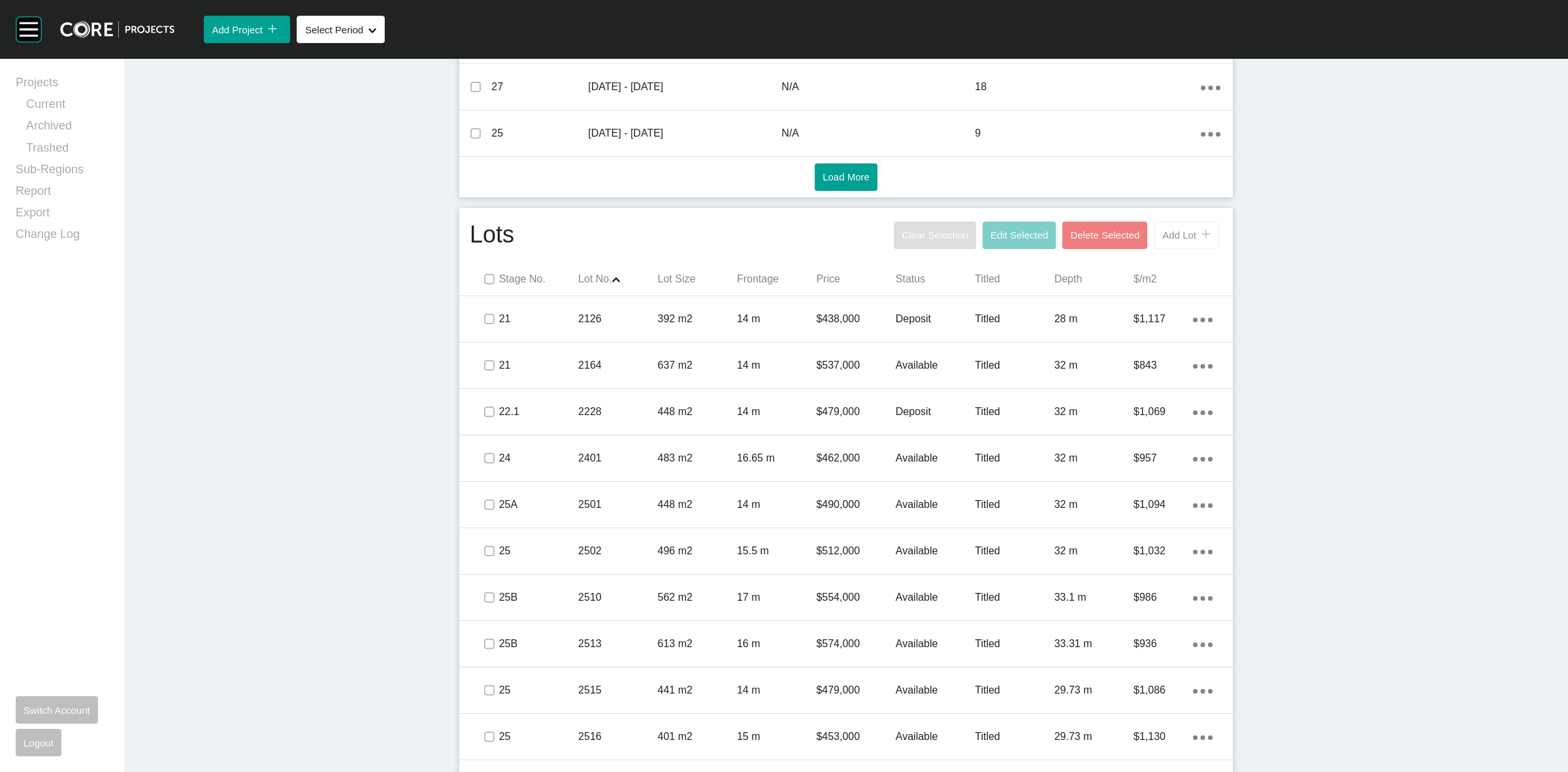
click at [1165, 237] on span "Add Lot" at bounding box center [1179, 234] width 34 height 11
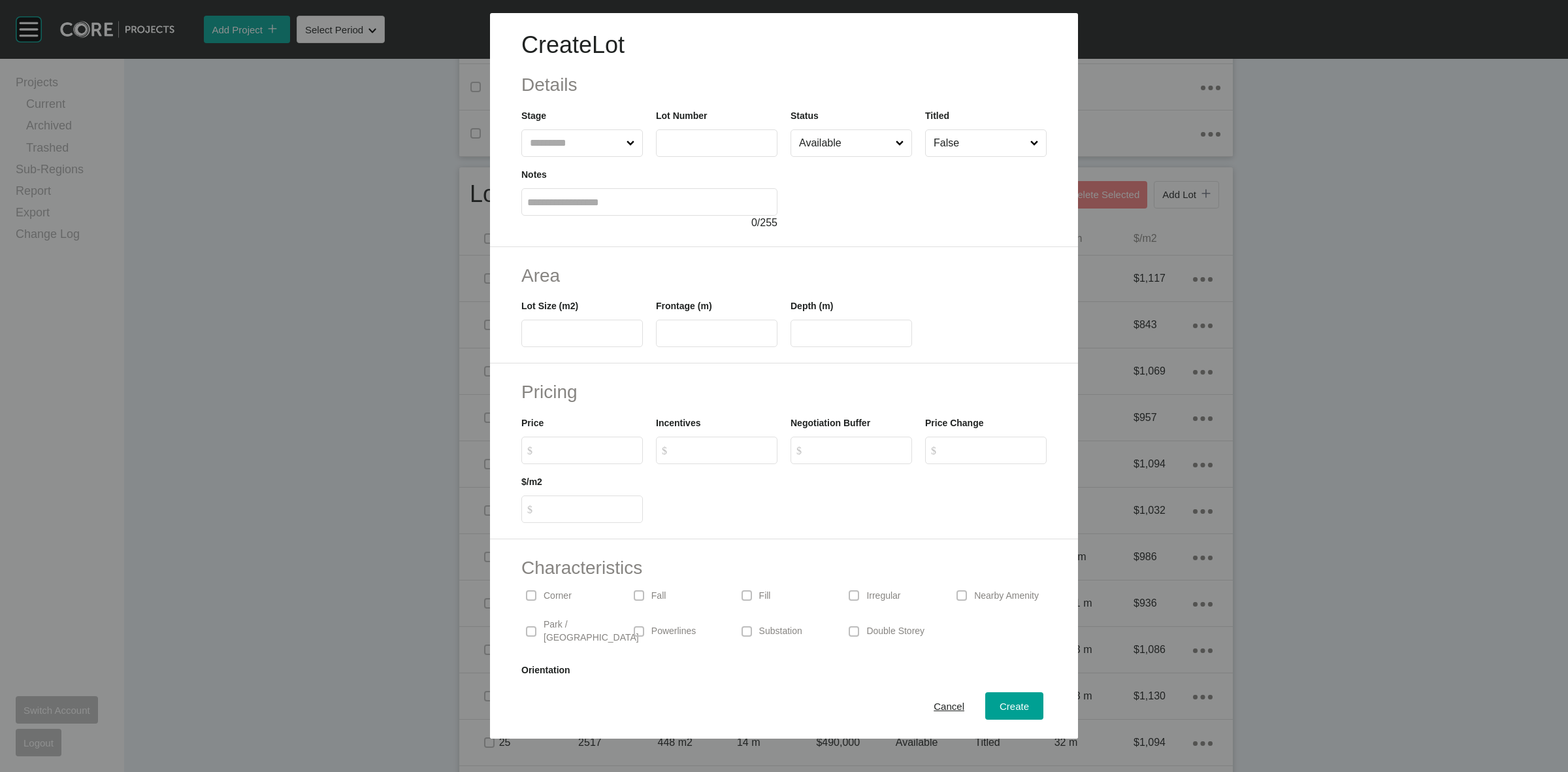
click at [565, 134] on input "text" at bounding box center [575, 143] width 97 height 26
type input "**"
type input "****"
type input "***"
type input "*****"
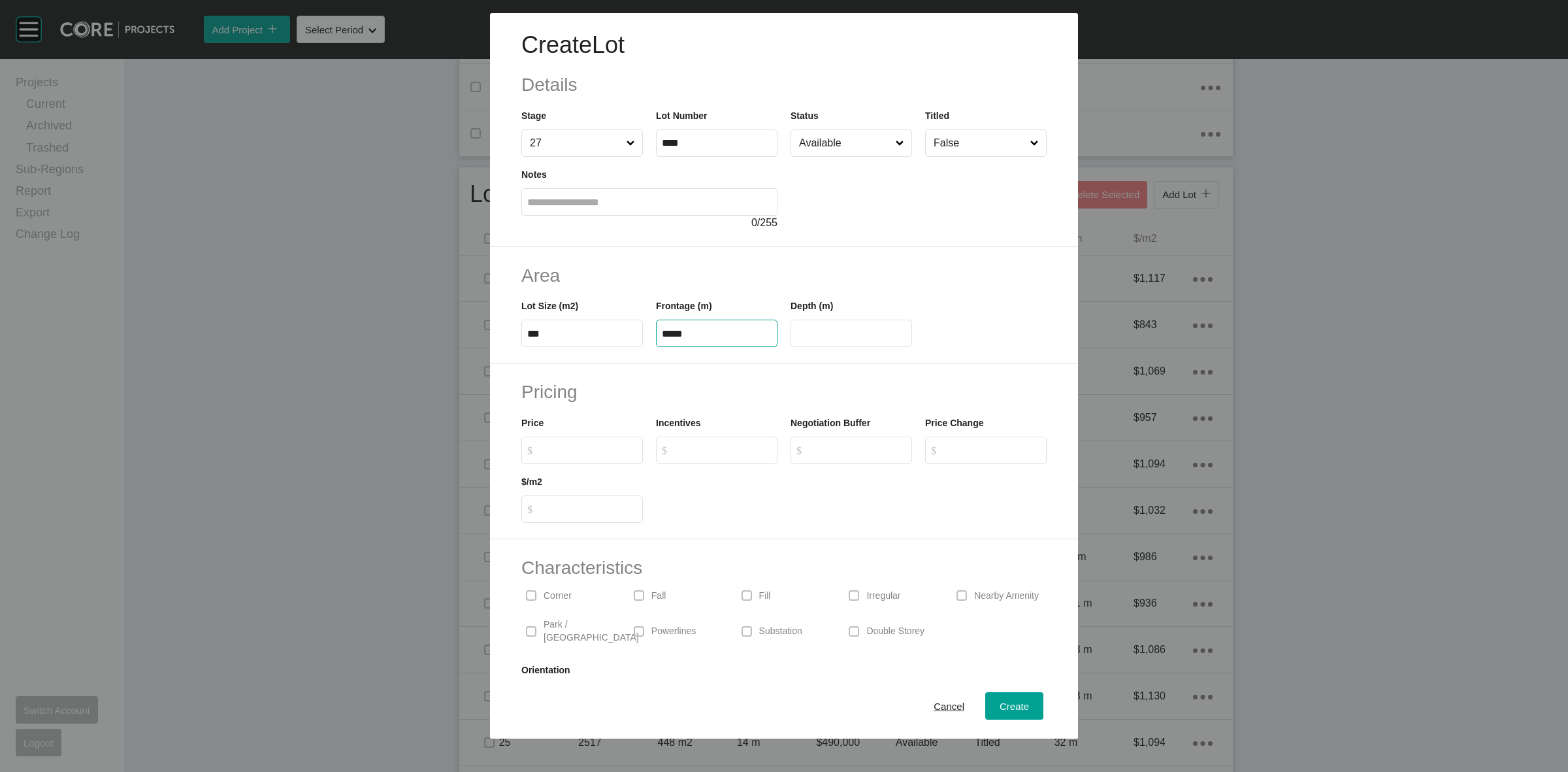
type input "**"
drag, startPoint x: 854, startPoint y: 152, endPoint x: 844, endPoint y: 168, distance: 18.9
click at [851, 149] on input "Available" at bounding box center [844, 143] width 97 height 26
click at [999, 701] on span "Create" at bounding box center [1014, 706] width 29 height 11
type input "*"
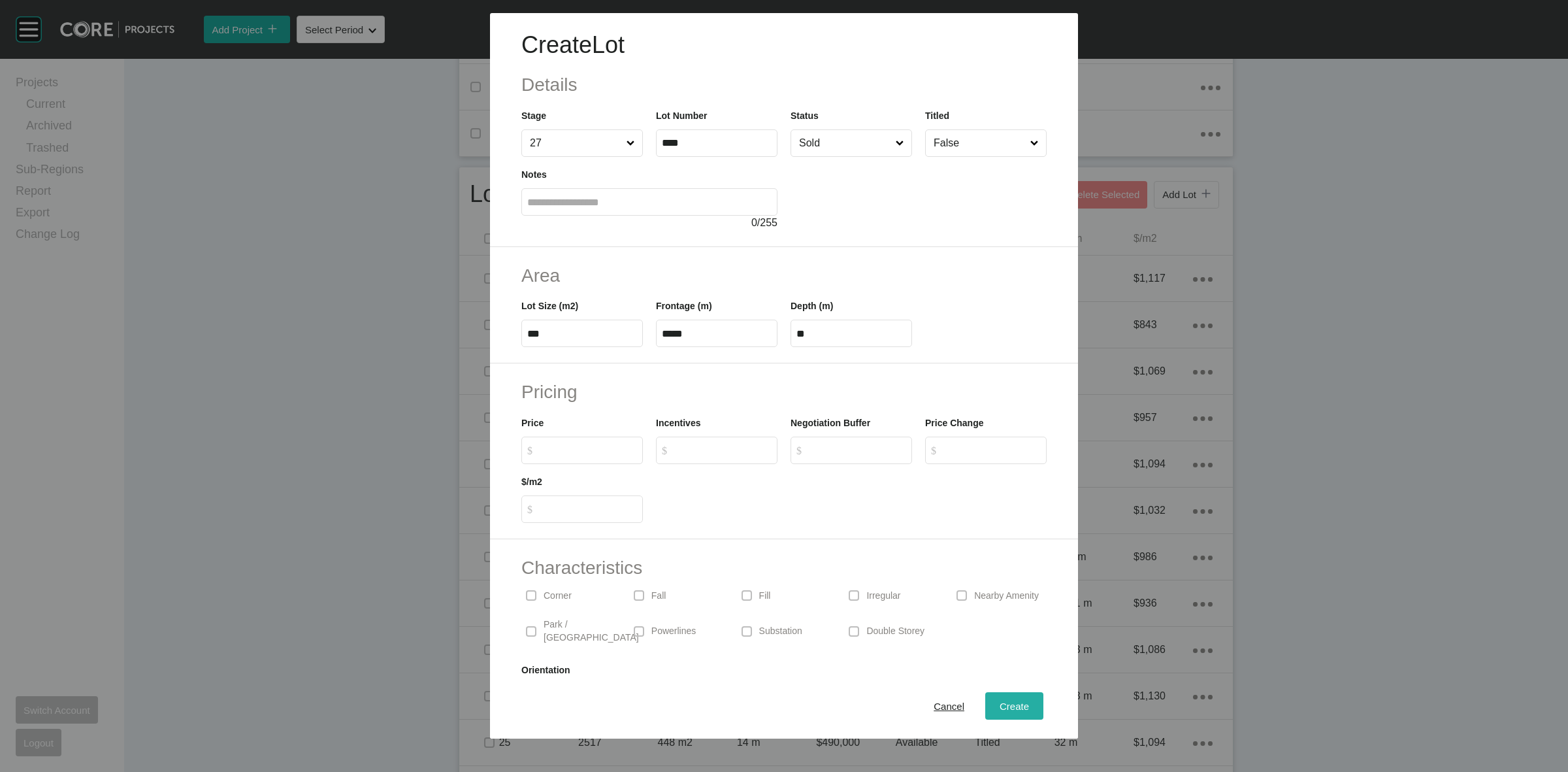
type input "*"
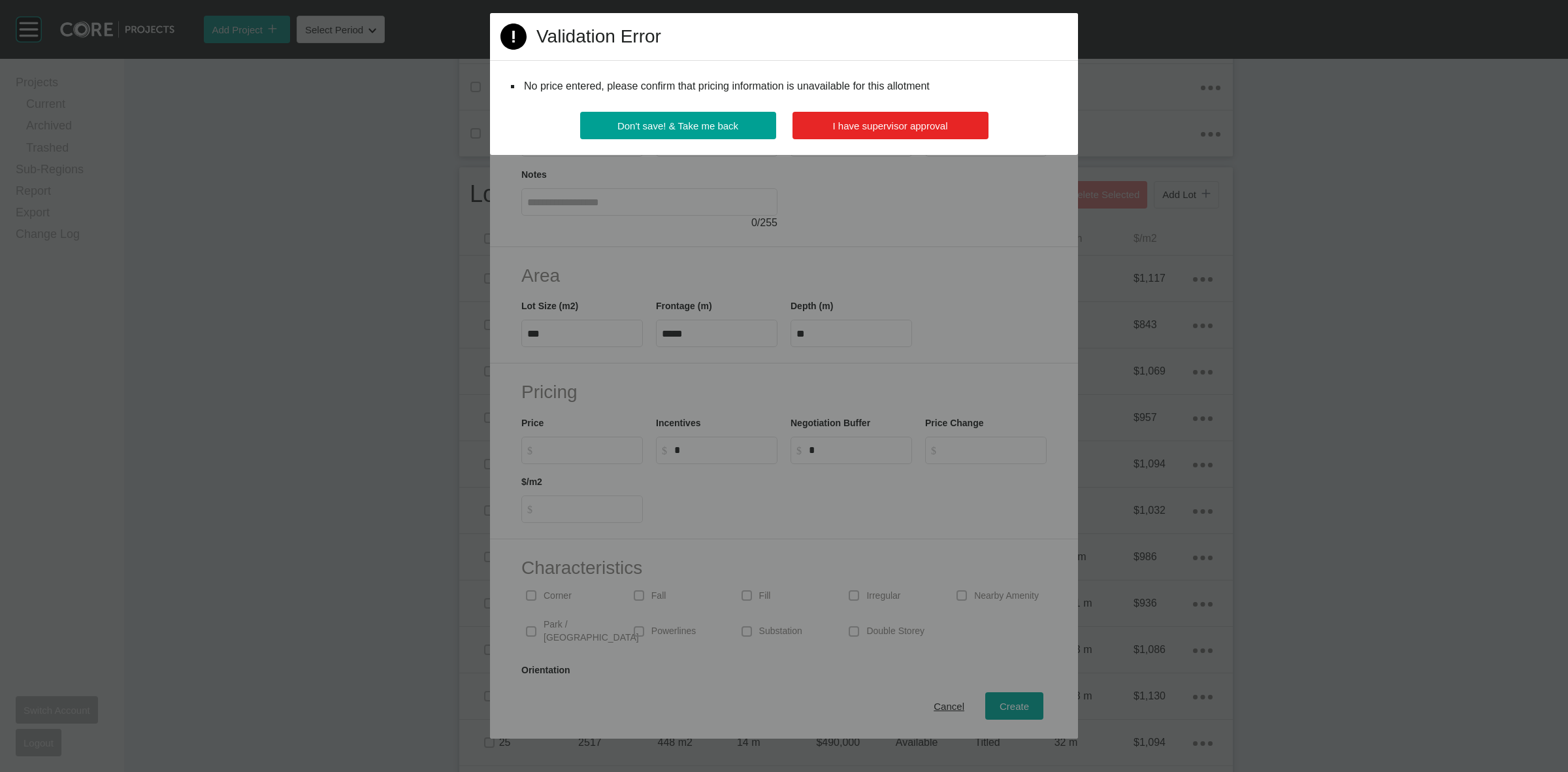
click at [894, 121] on span "I have supervisor approval" at bounding box center [890, 125] width 115 height 11
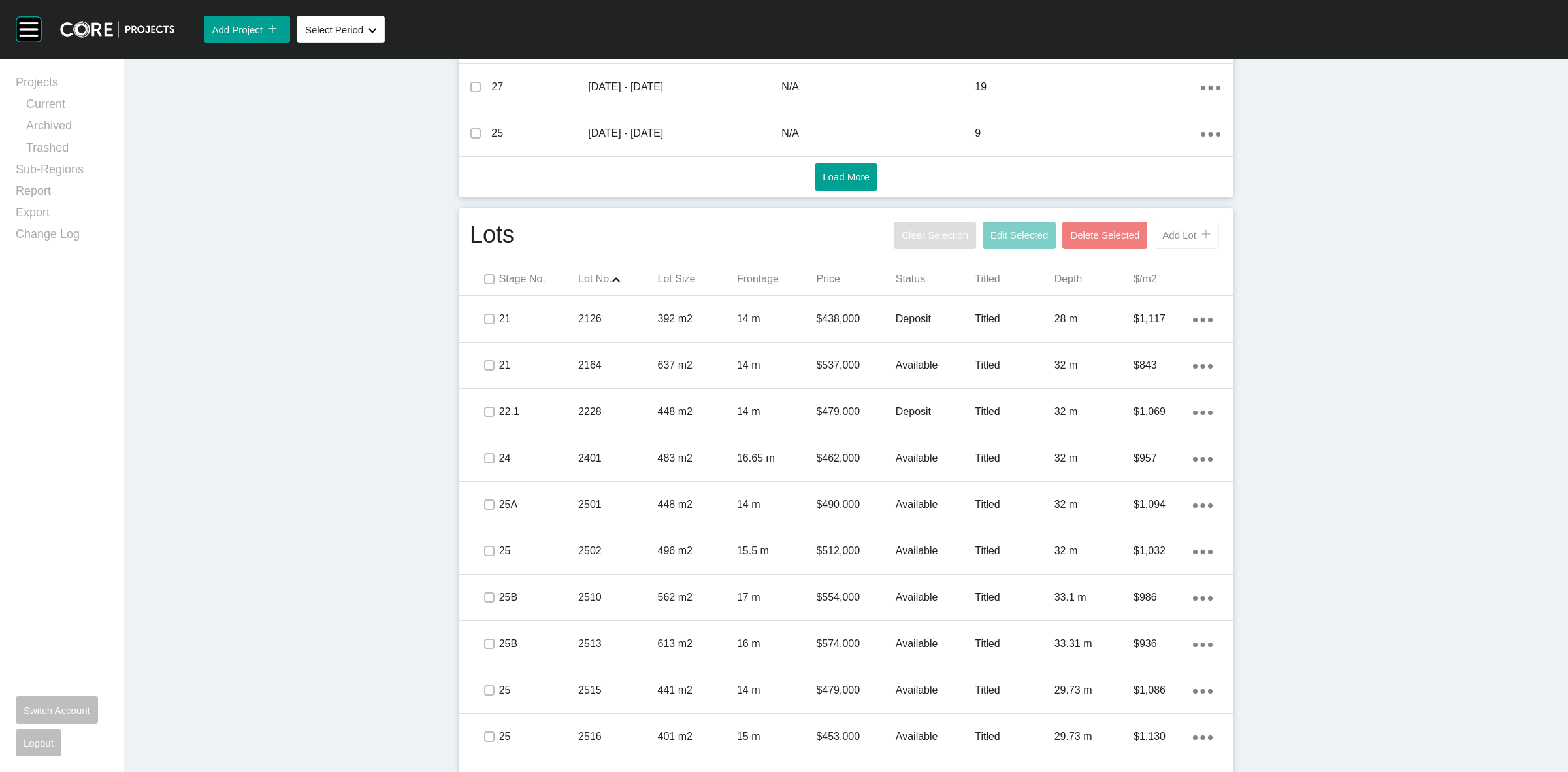
click at [1180, 238] on span "Add Lot" at bounding box center [1179, 234] width 34 height 11
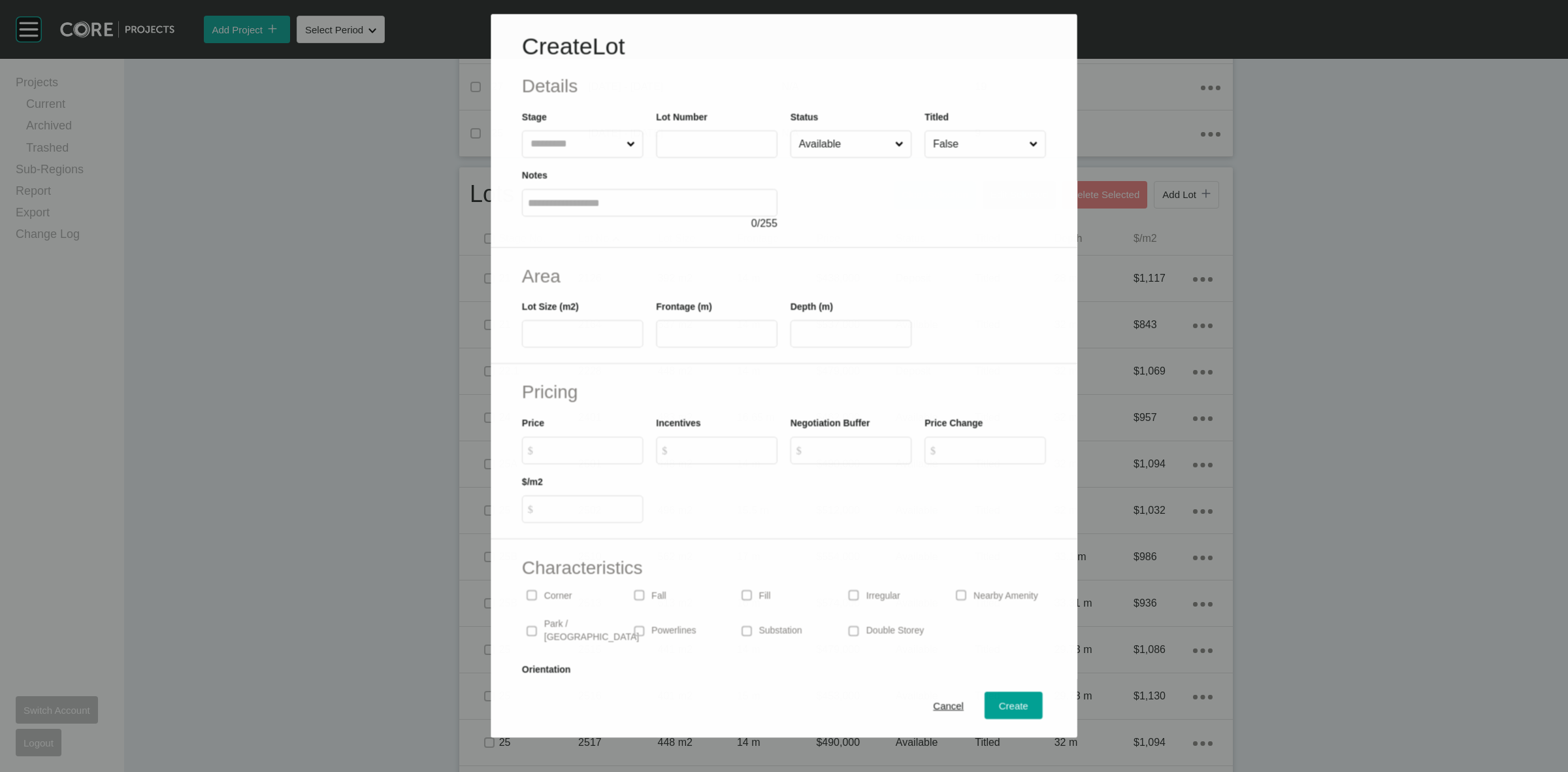
click at [573, 141] on input "text" at bounding box center [576, 144] width 96 height 26
type input "**"
type input "****"
type input "***"
type input "****"
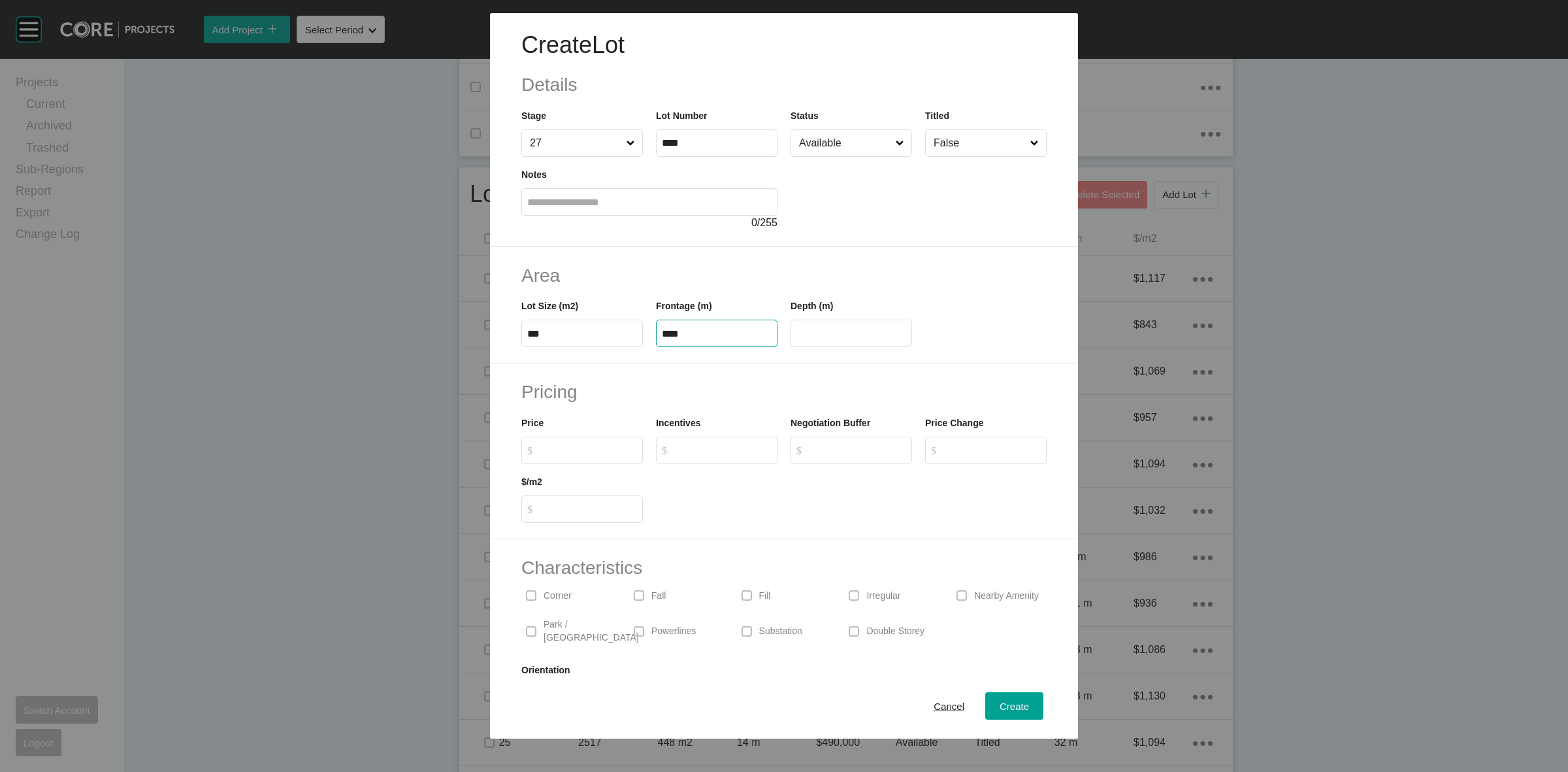
type input "****"
click at [839, 141] on input "Available" at bounding box center [844, 143] width 97 height 26
drag, startPoint x: 562, startPoint y: 595, endPoint x: 896, endPoint y: 694, distance: 348.4
click at [560, 595] on p "Corner" at bounding box center [557, 596] width 28 height 13
click at [999, 707] on span "Create" at bounding box center [1014, 706] width 29 height 11
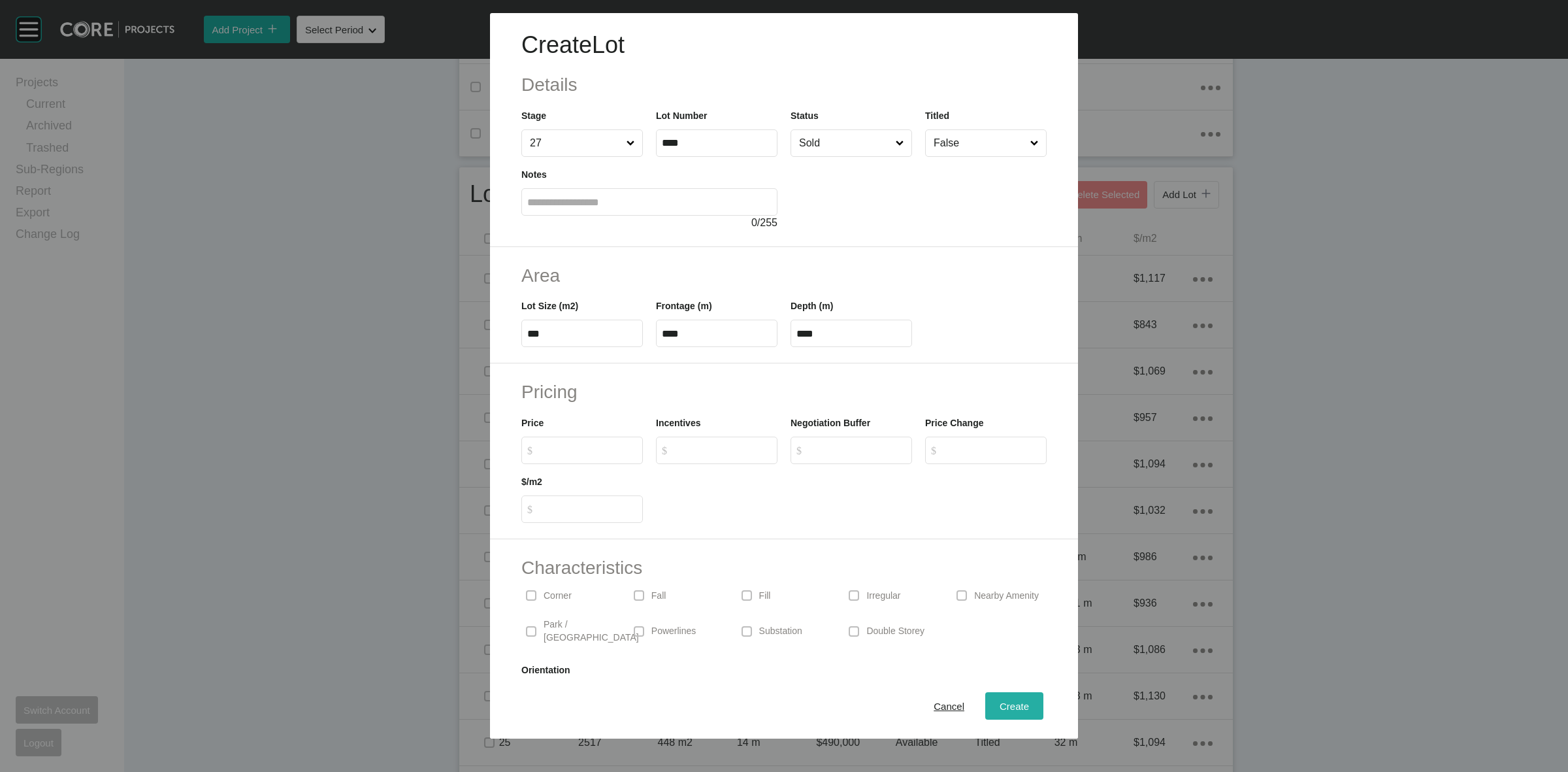
type input "*"
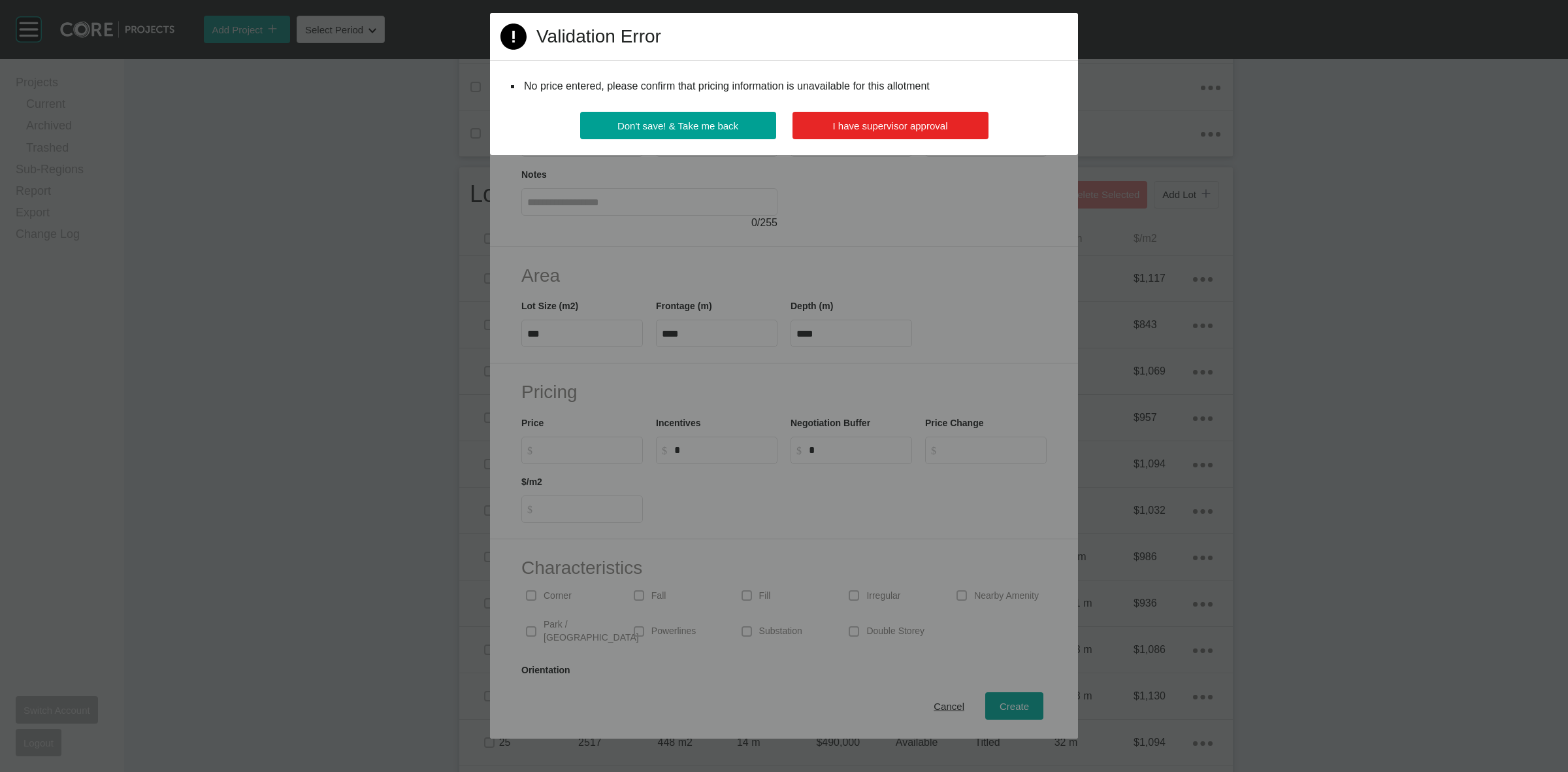
click at [872, 116] on button "I have supervisor approval" at bounding box center [890, 126] width 196 height 27
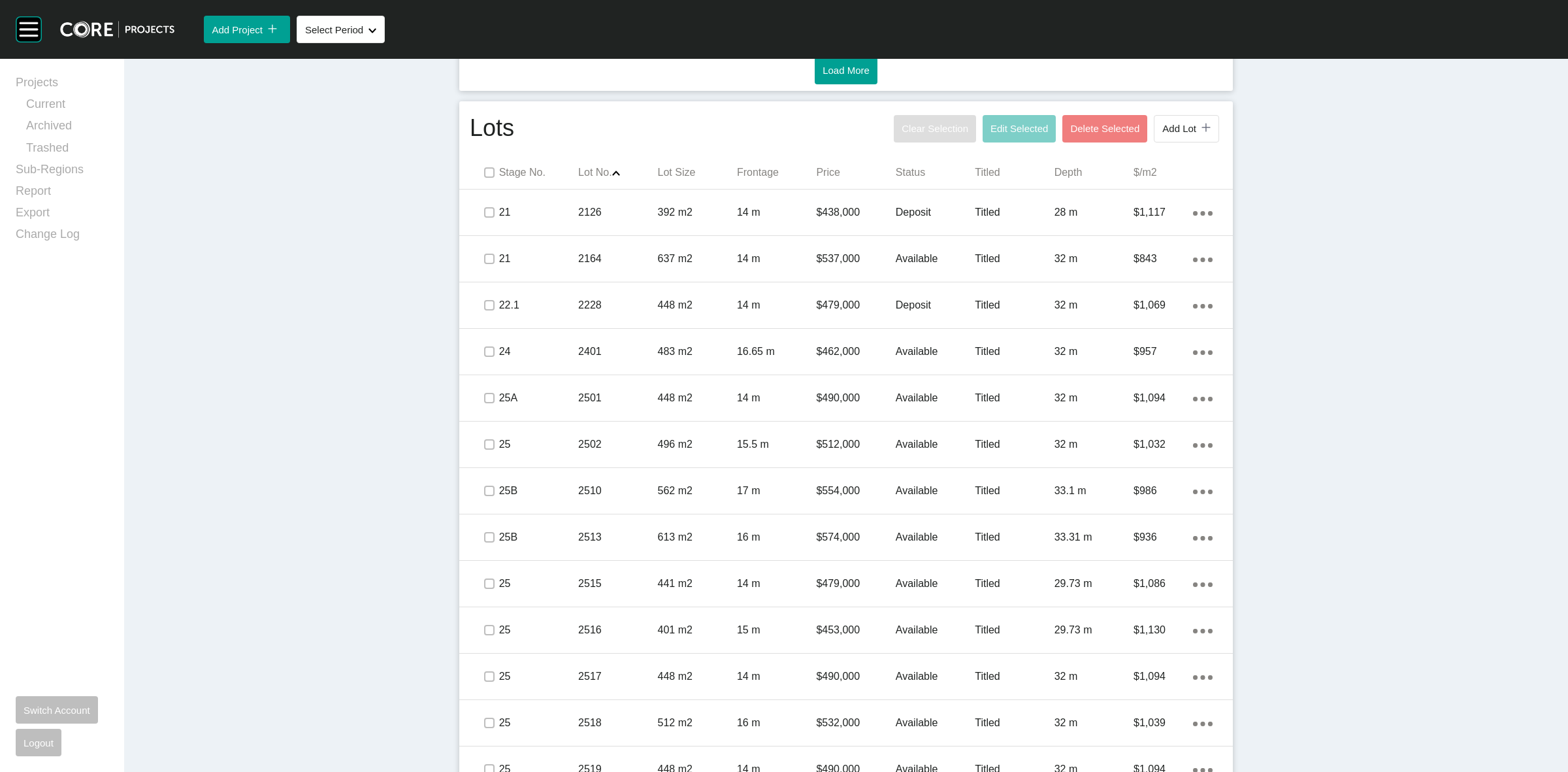
scroll to position [735, 0]
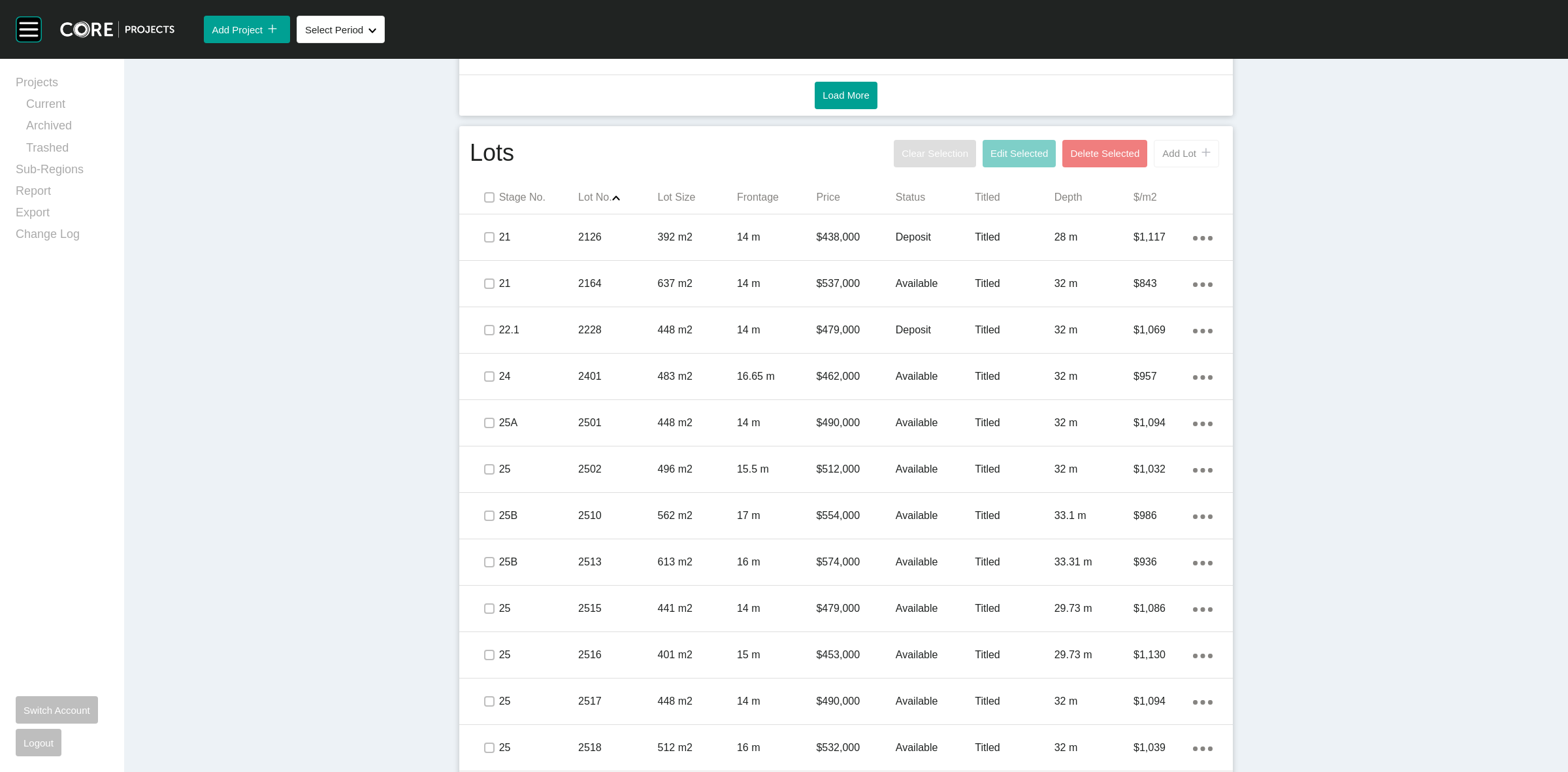
click at [1163, 157] on span "Add Lot" at bounding box center [1179, 153] width 34 height 11
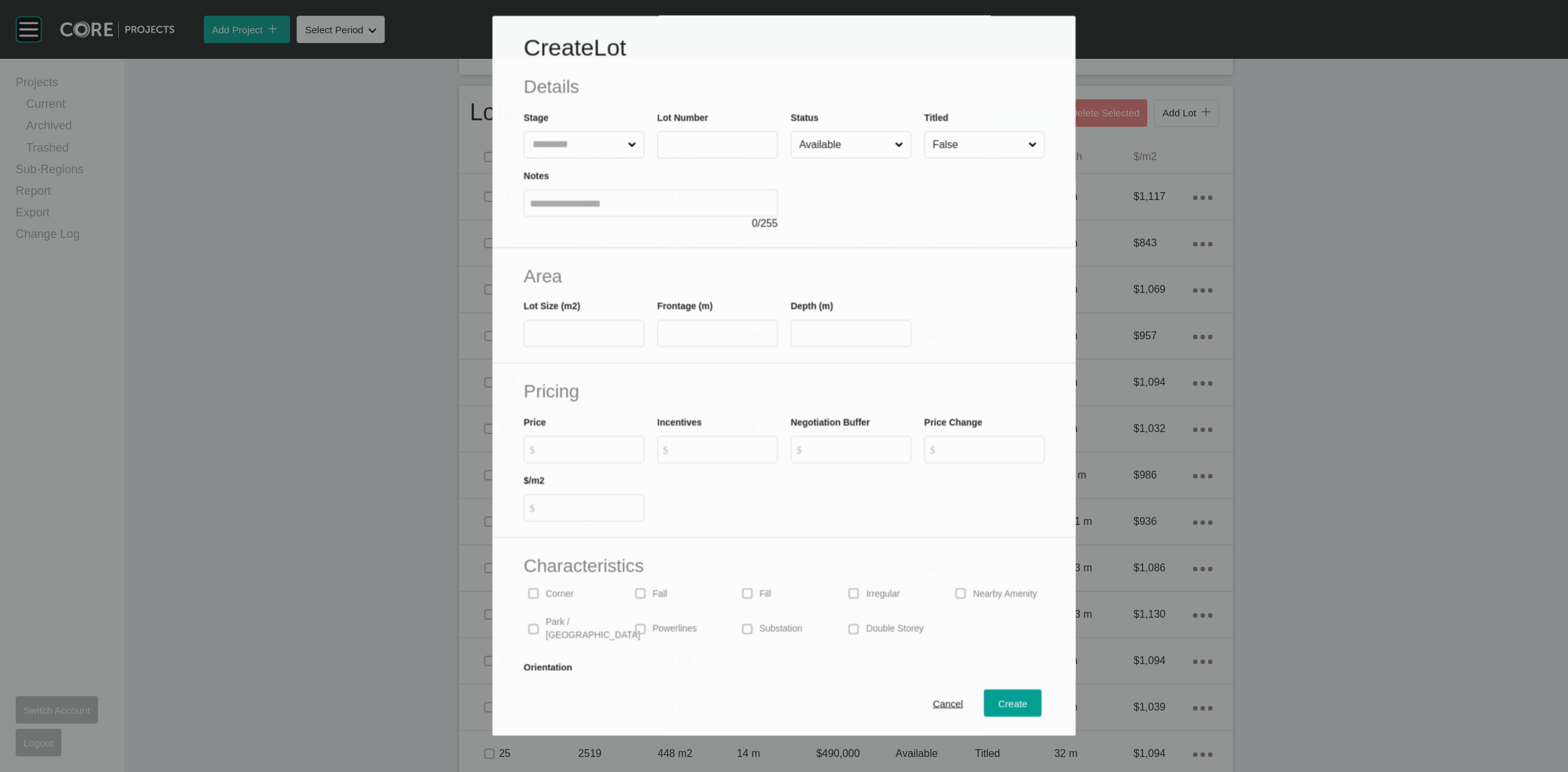
click at [567, 151] on input "text" at bounding box center [577, 145] width 95 height 26
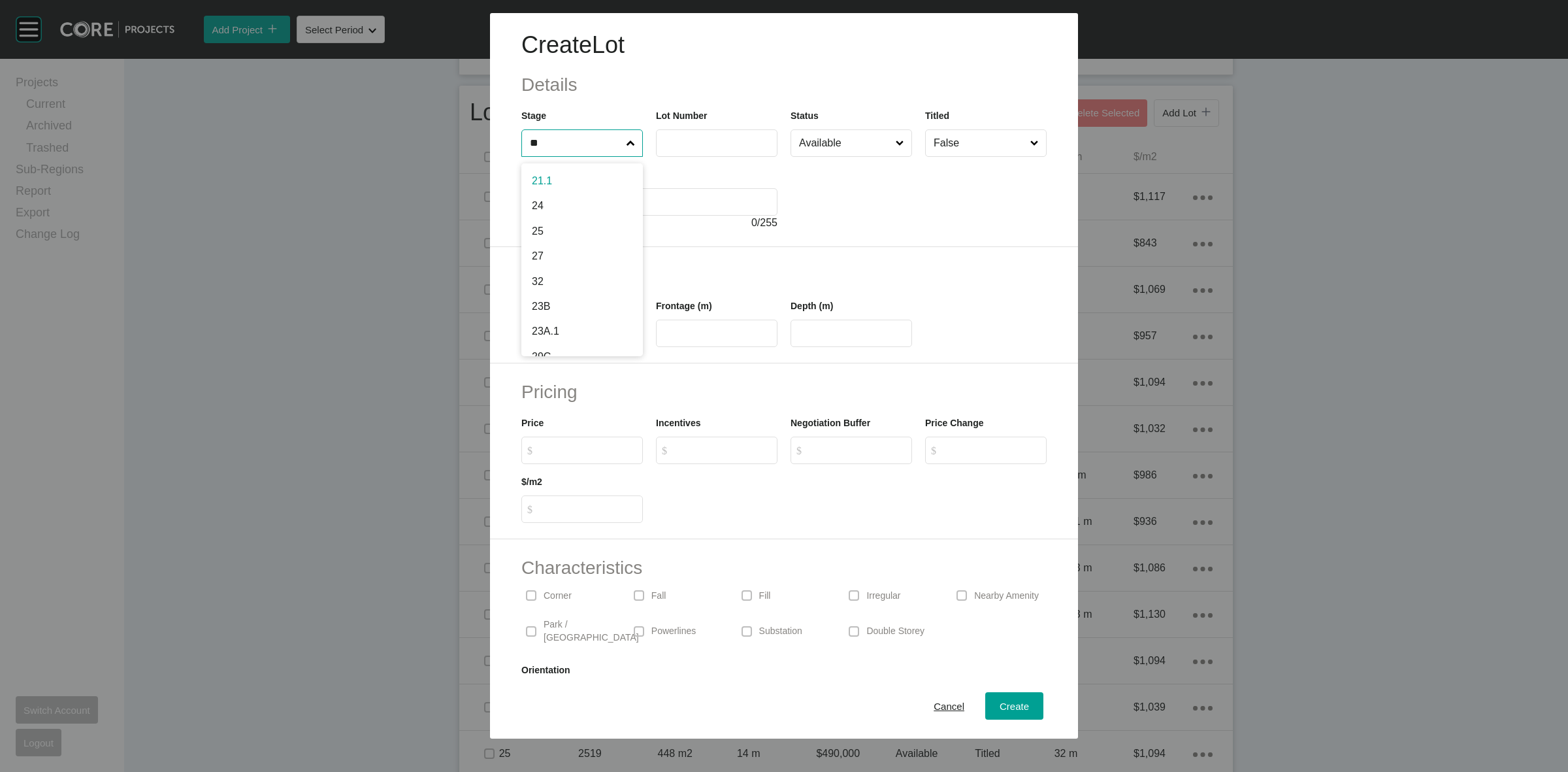
type input "**"
type input "****"
type input "***"
type input "****"
type input "**"
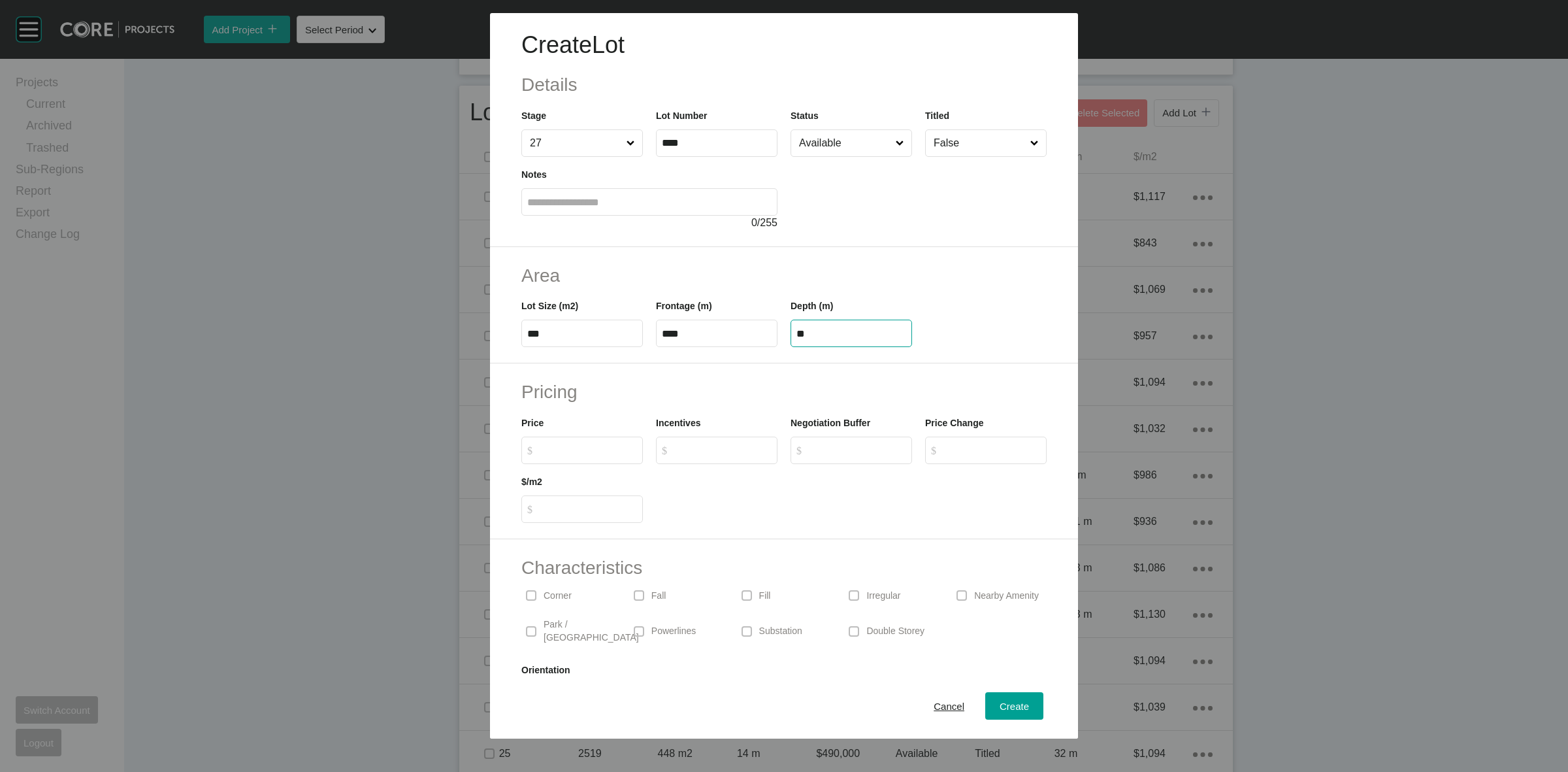
click at [861, 144] on input "Available" at bounding box center [844, 143] width 97 height 26
click at [997, 697] on div "Create" at bounding box center [1014, 706] width 36 height 18
type input "*"
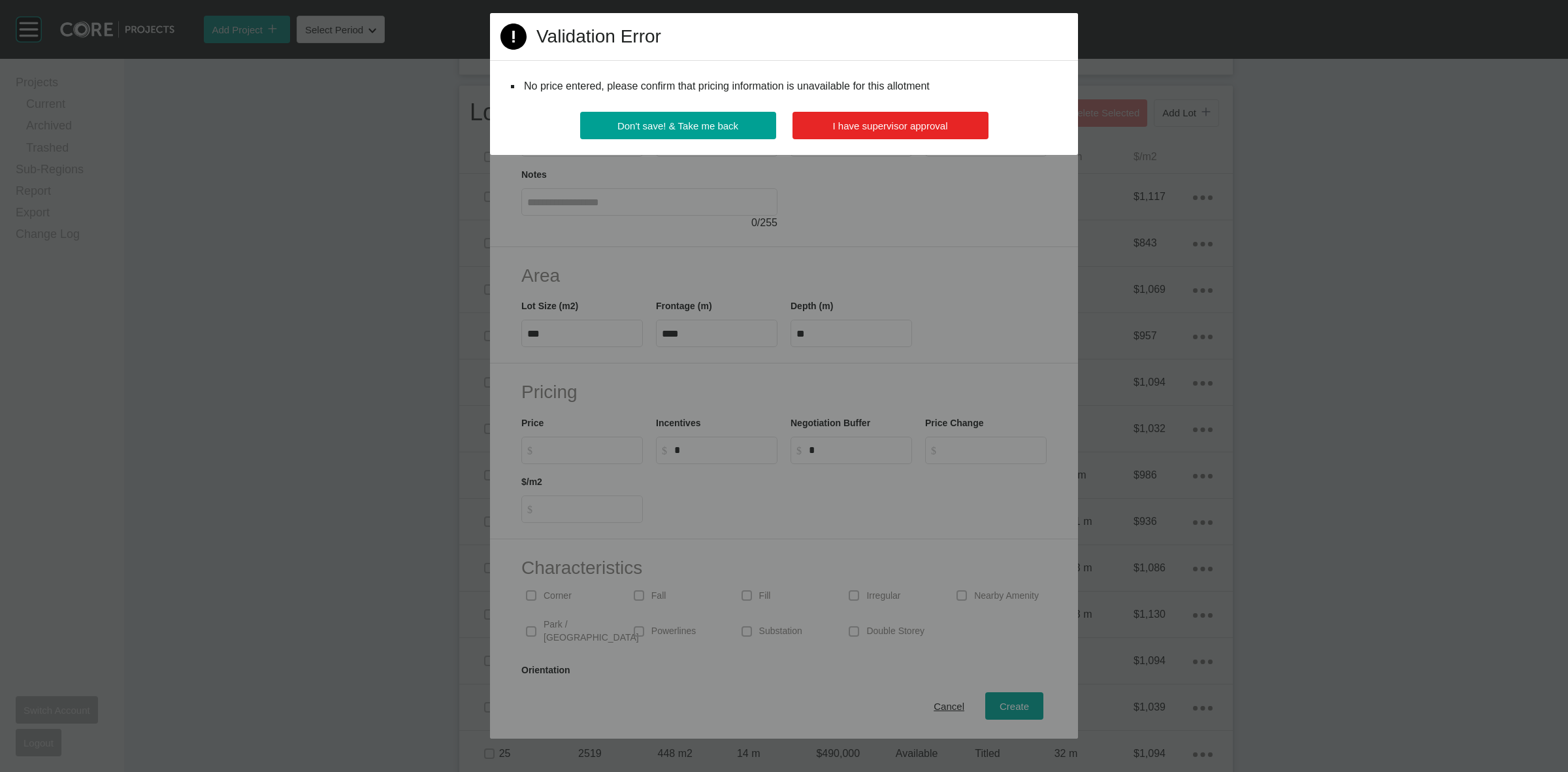
drag, startPoint x: 854, startPoint y: 113, endPoint x: 856, endPoint y: 122, distance: 9.2
click at [856, 113] on button "I have supervisor approval" at bounding box center [890, 126] width 196 height 27
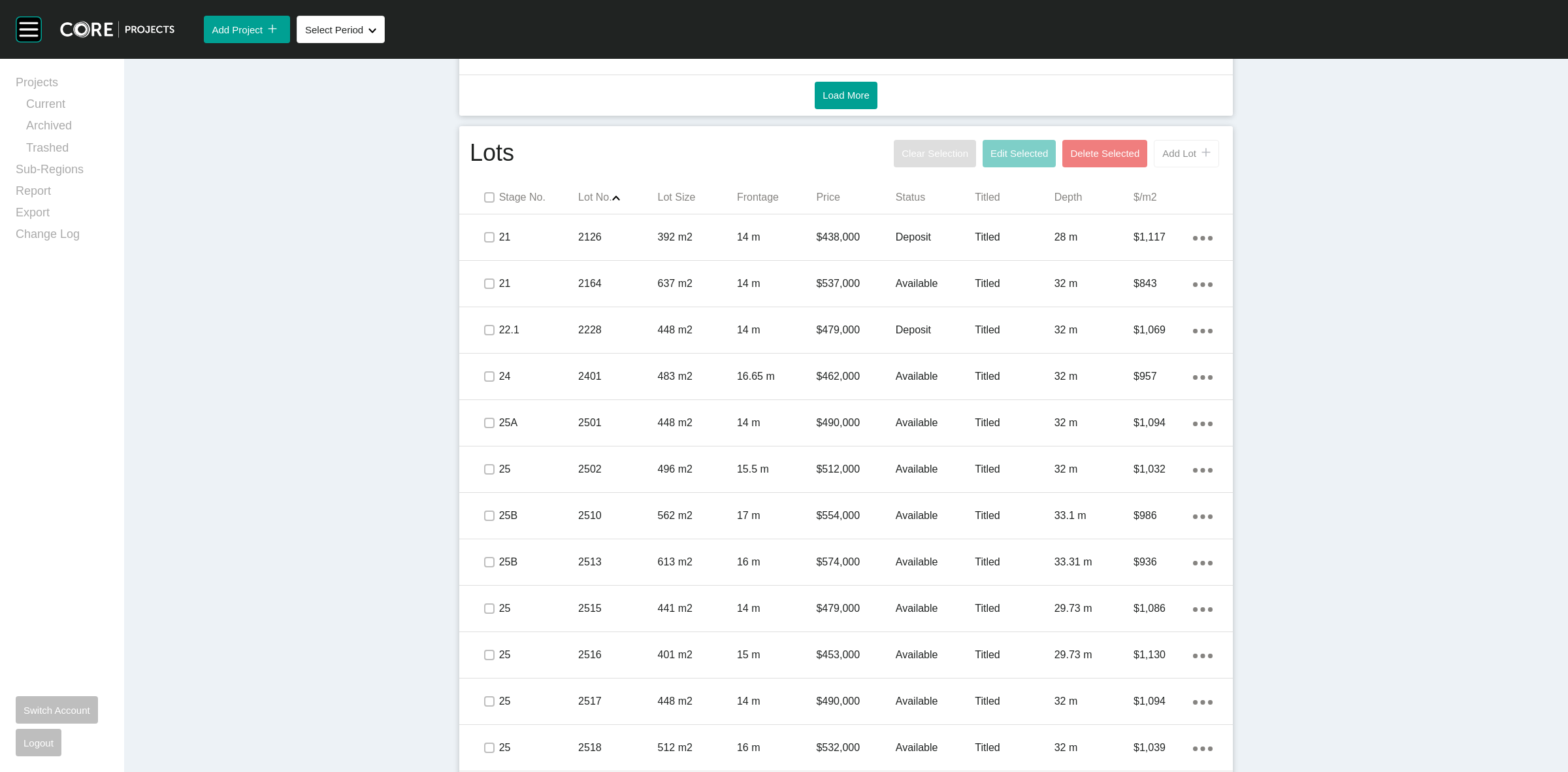
click at [1184, 161] on button "Add Lot icon/tick copy 11 Created with Sketch." at bounding box center [1186, 154] width 65 height 27
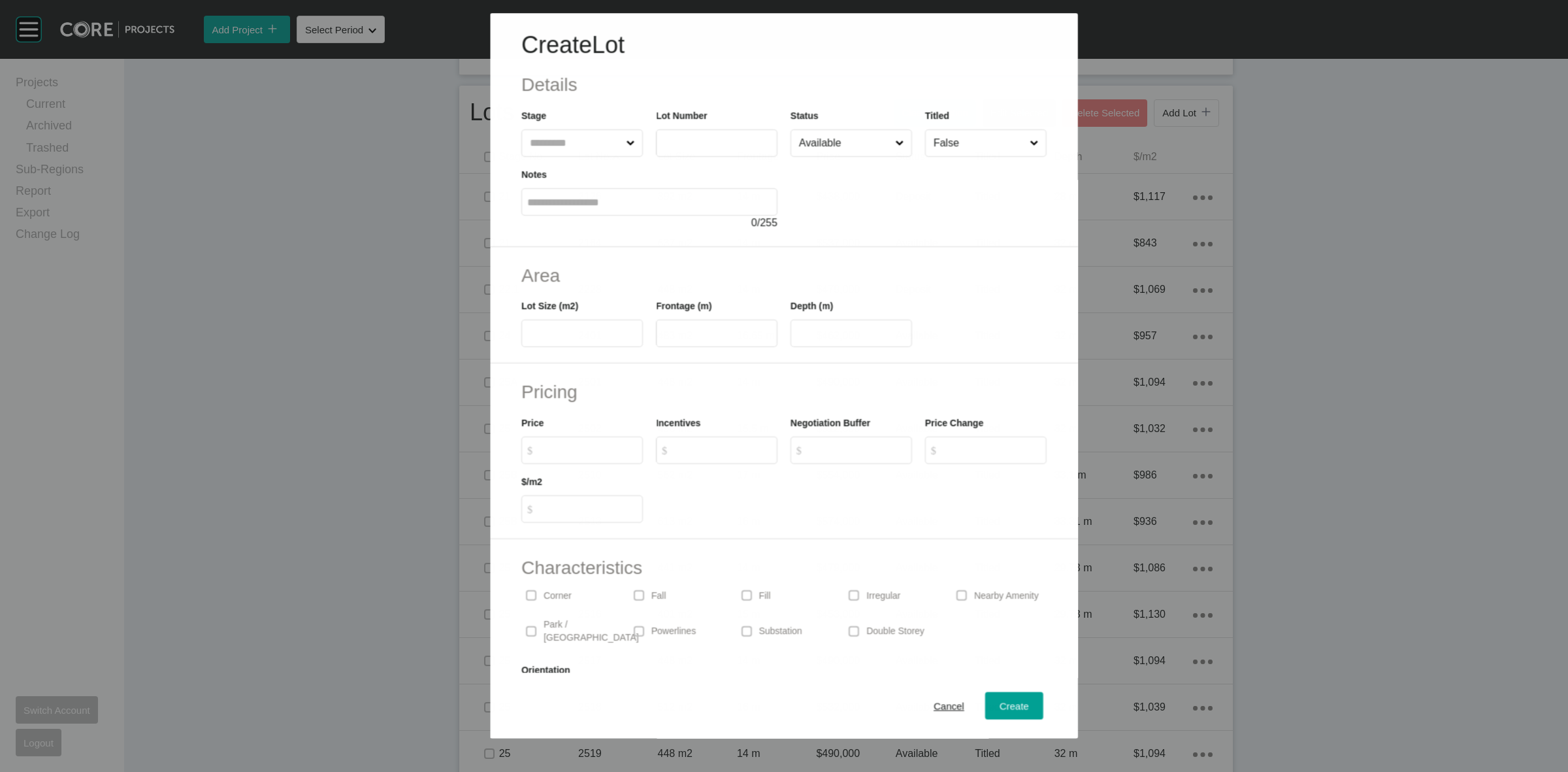
click at [587, 141] on input "text" at bounding box center [575, 143] width 96 height 26
type input "**"
type input "****"
type input "***"
type input "**"
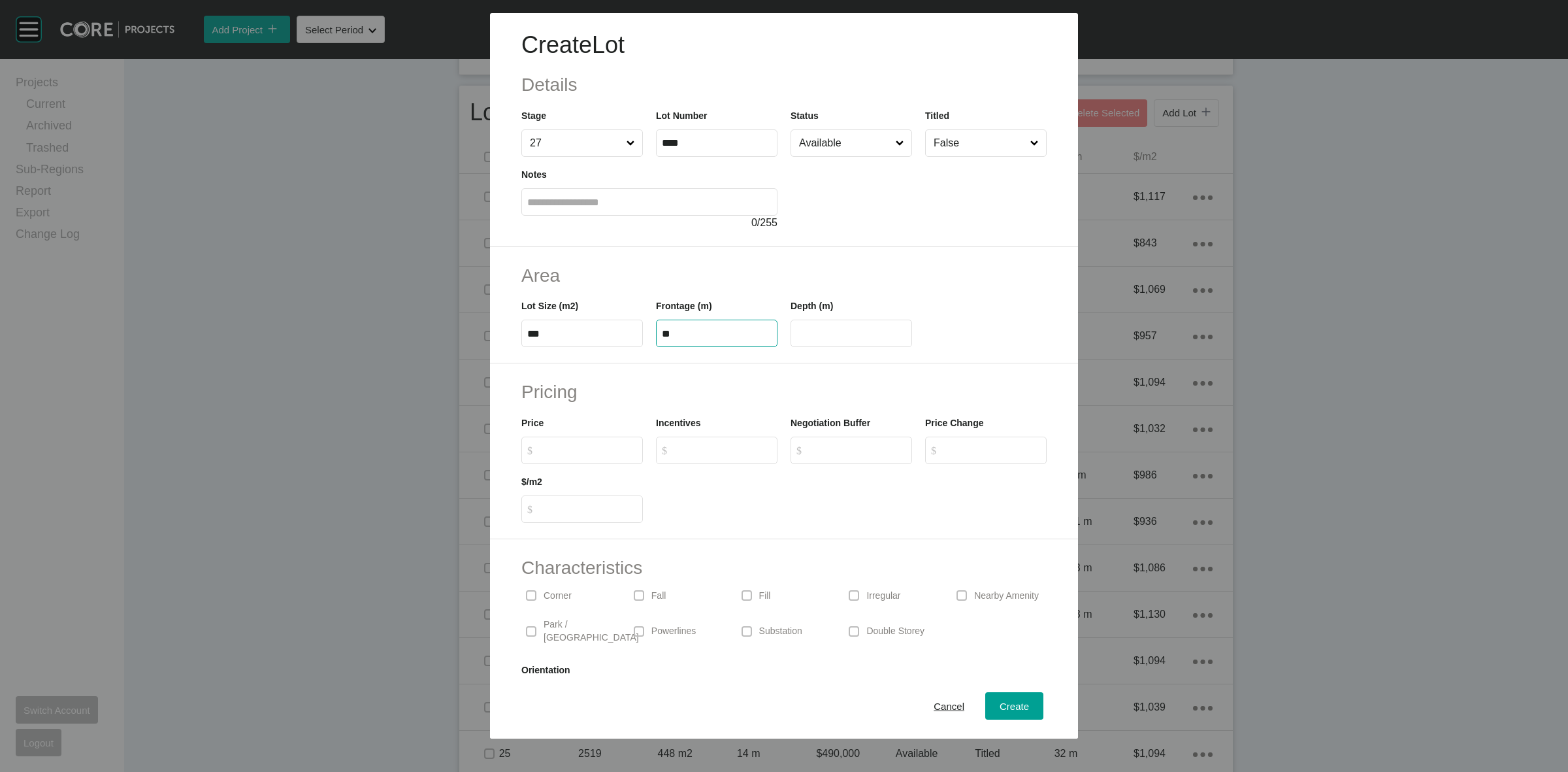
type input "**"
click at [859, 141] on input "Available" at bounding box center [844, 143] width 97 height 26
click at [1013, 699] on div "Create" at bounding box center [1014, 706] width 36 height 18
type input "*"
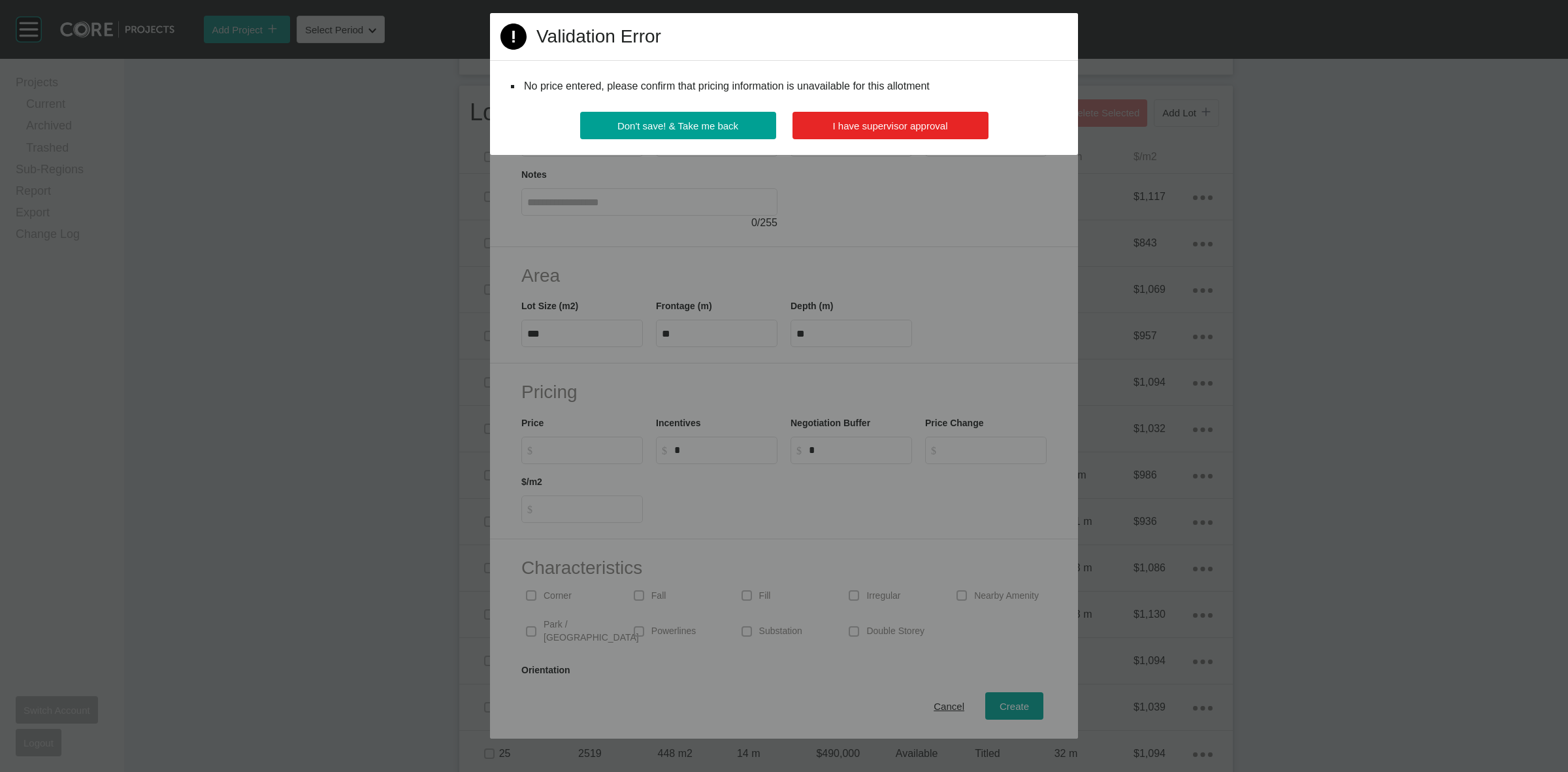
click at [894, 137] on button "I have supervisor approval" at bounding box center [890, 126] width 196 height 27
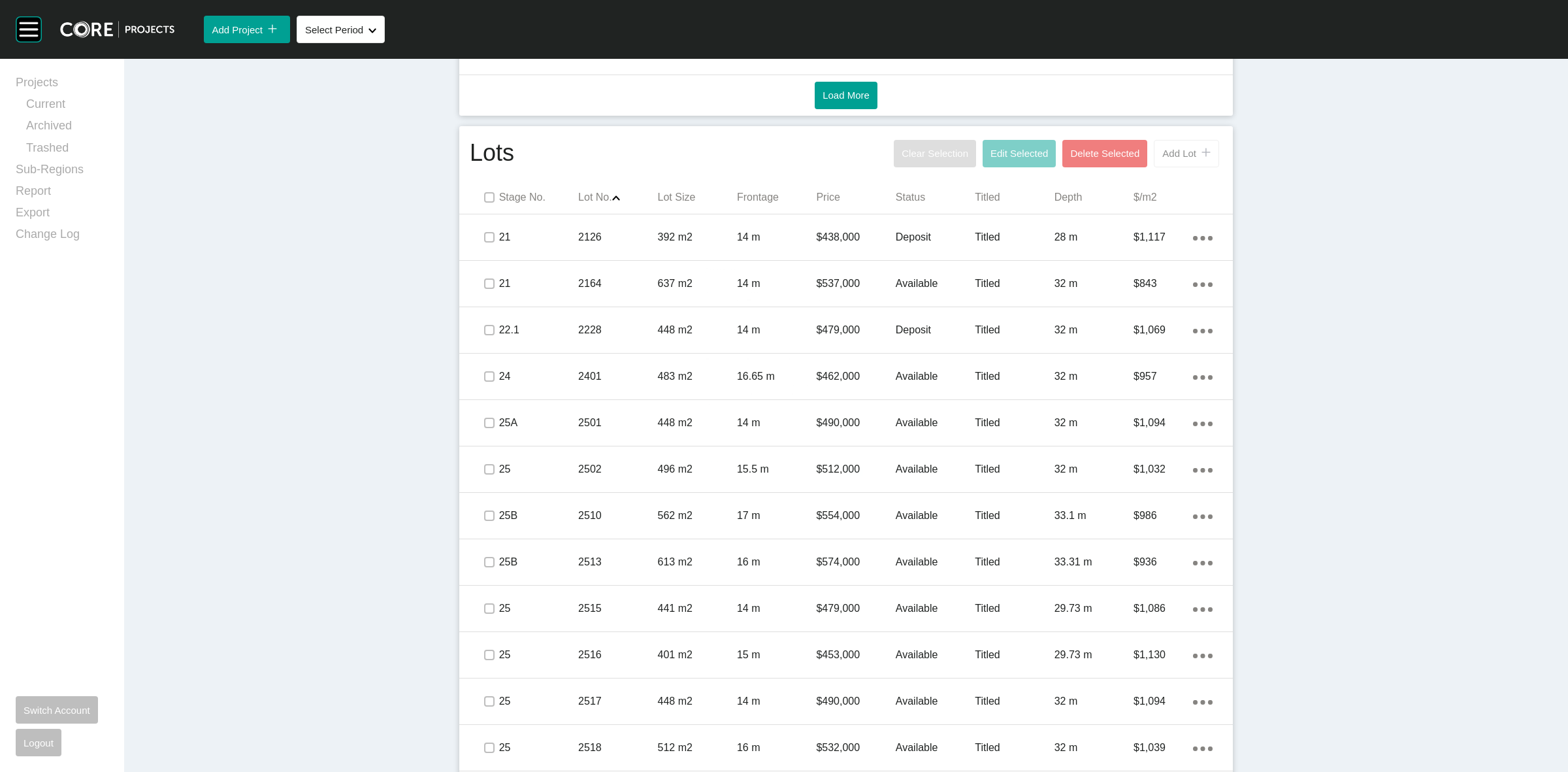
click at [1175, 155] on span "Add Lot" at bounding box center [1179, 153] width 34 height 11
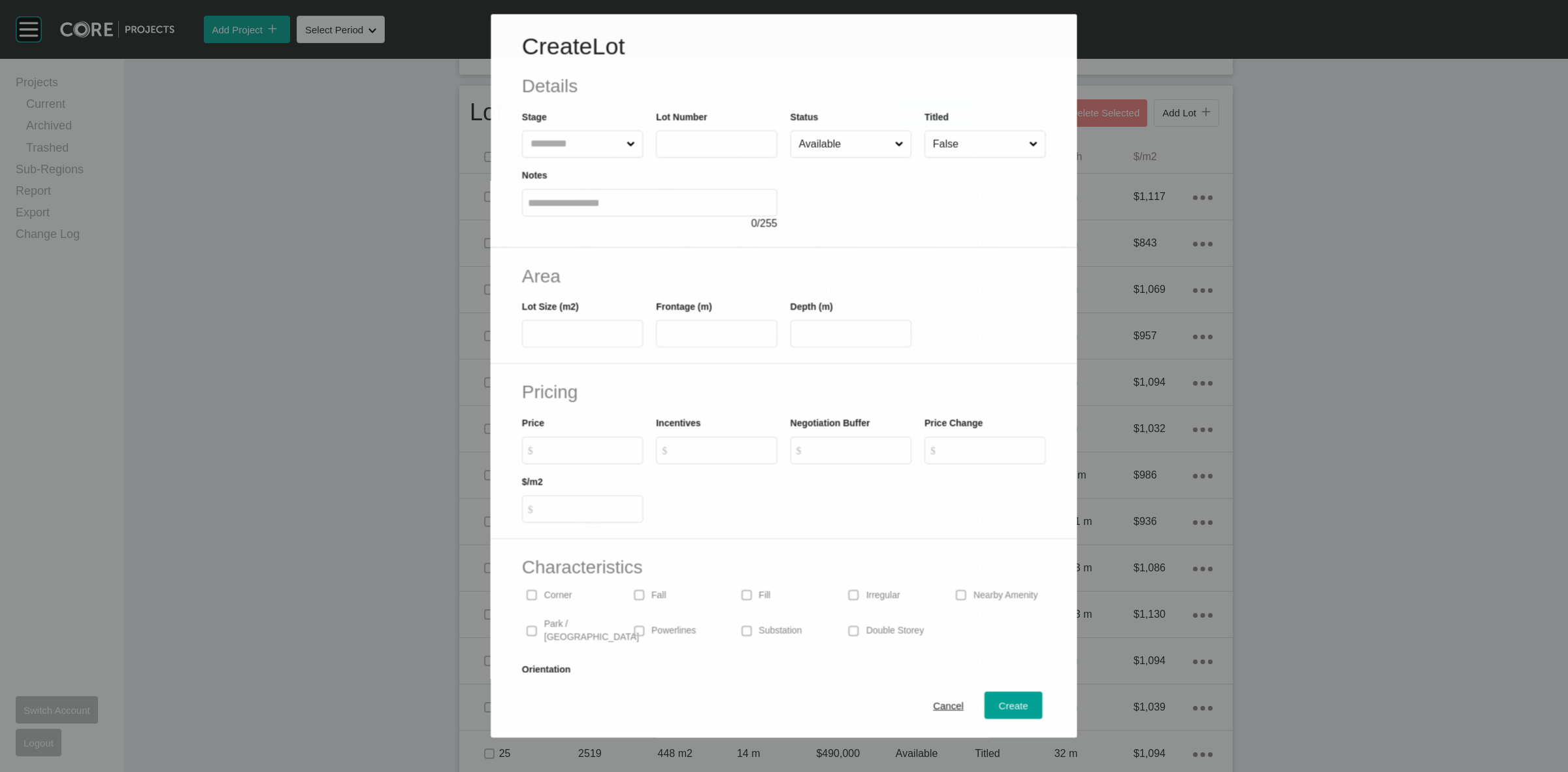
click at [579, 134] on input "text" at bounding box center [576, 144] width 96 height 26
type input "**"
type input "****"
type input "***"
type input "****"
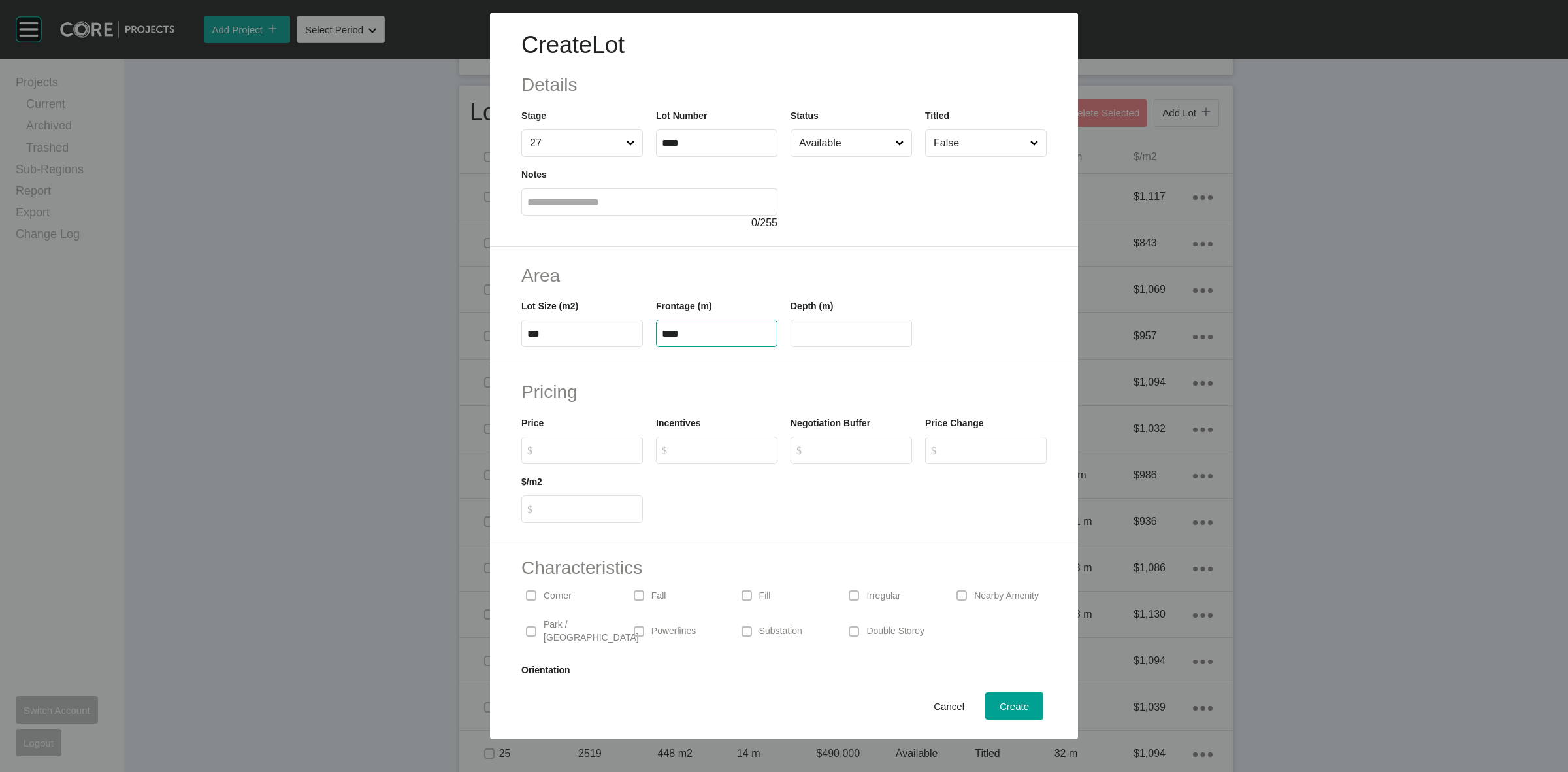
type input "**"
click at [830, 148] on input "Available" at bounding box center [844, 143] width 97 height 26
click at [985, 693] on button "Create" at bounding box center [1014, 706] width 58 height 27
type input "*"
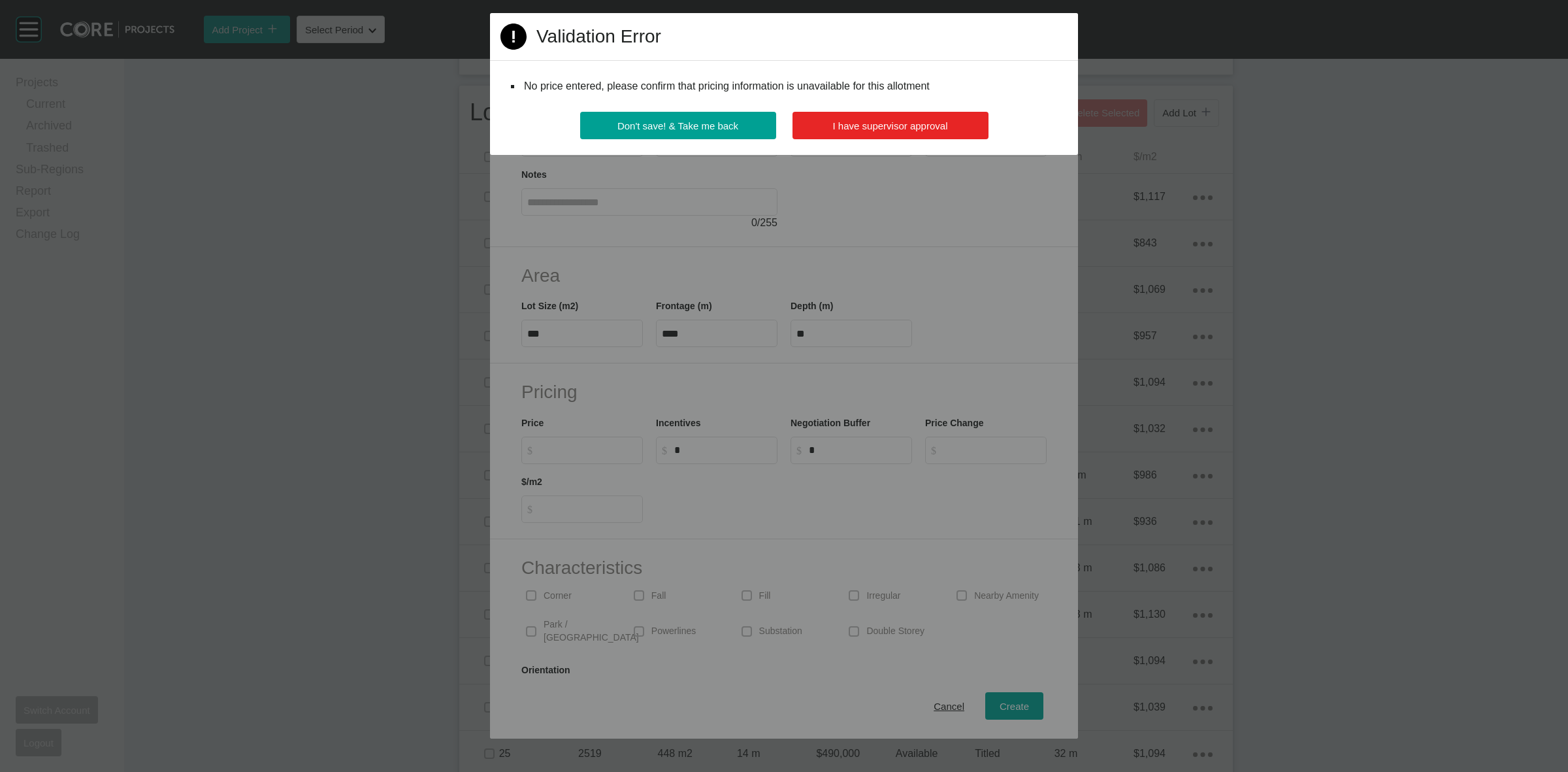
click at [831, 135] on button "I have supervisor approval" at bounding box center [890, 126] width 196 height 27
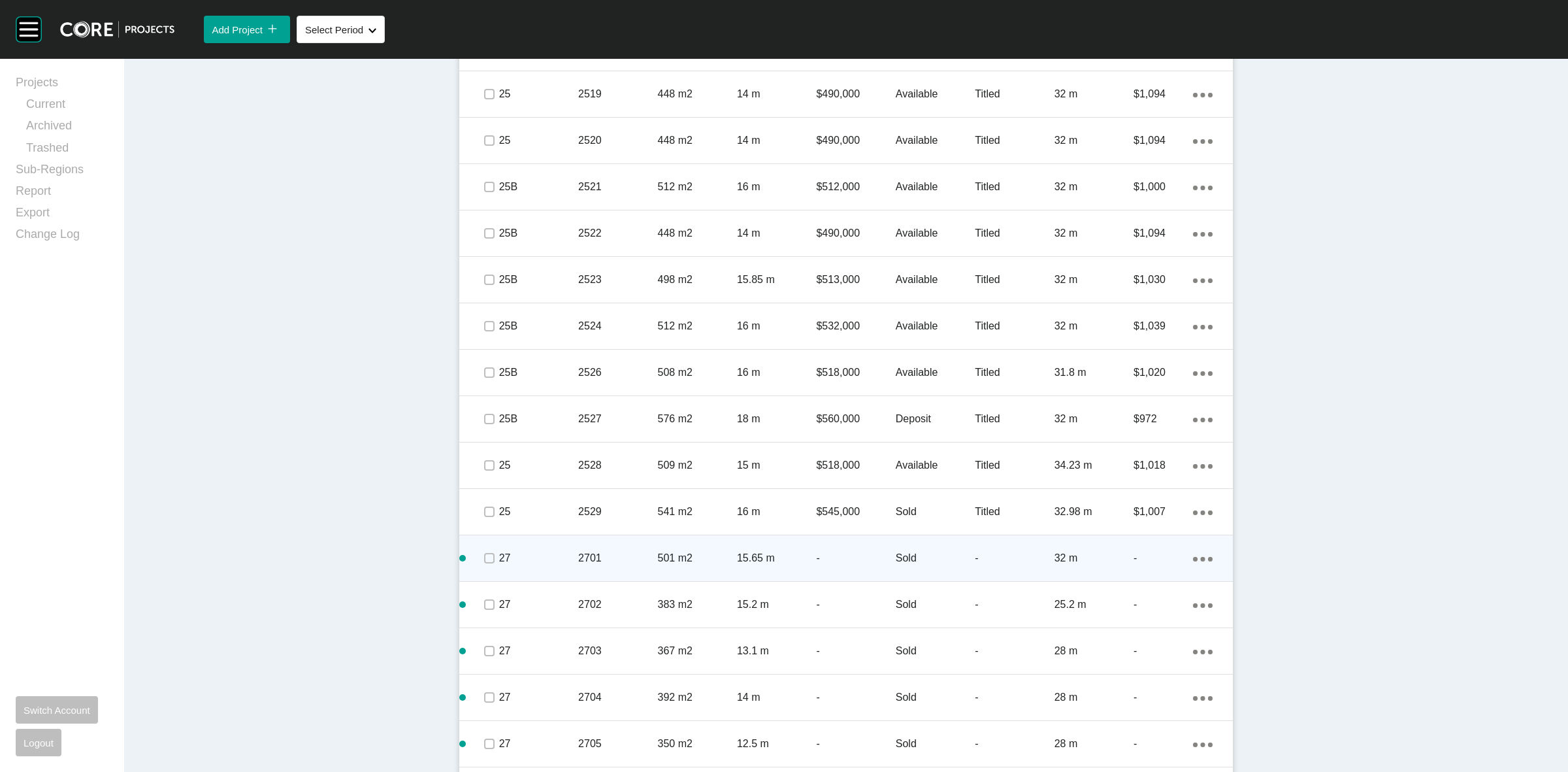
scroll to position [1552, 0]
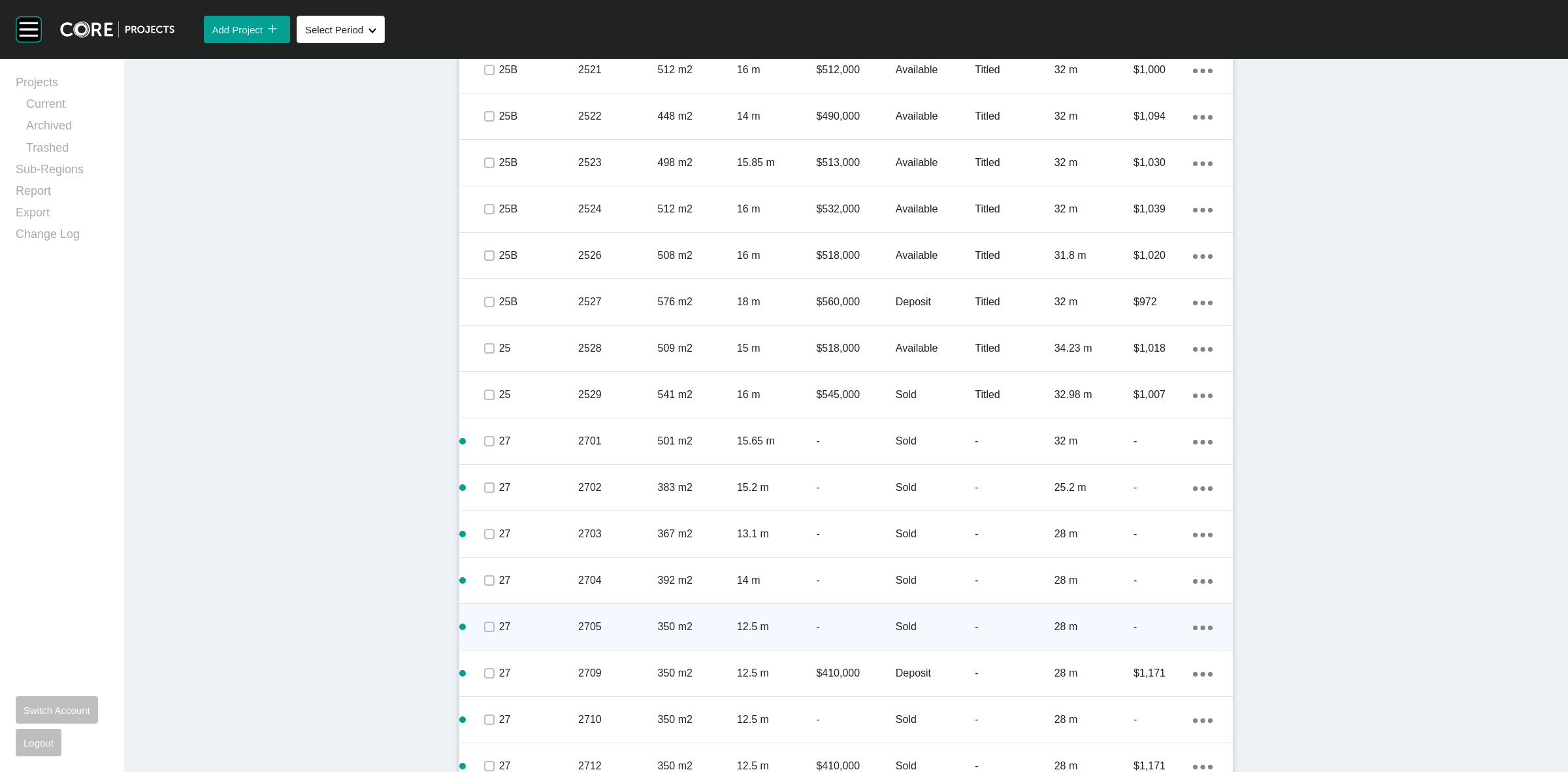
click at [1195, 623] on div "Action Menu Dots Copy 6 Created with Sketch." at bounding box center [1203, 627] width 19 height 14
click at [1140, 628] on link "Duplicate" at bounding box center [1143, 628] width 49 height 19
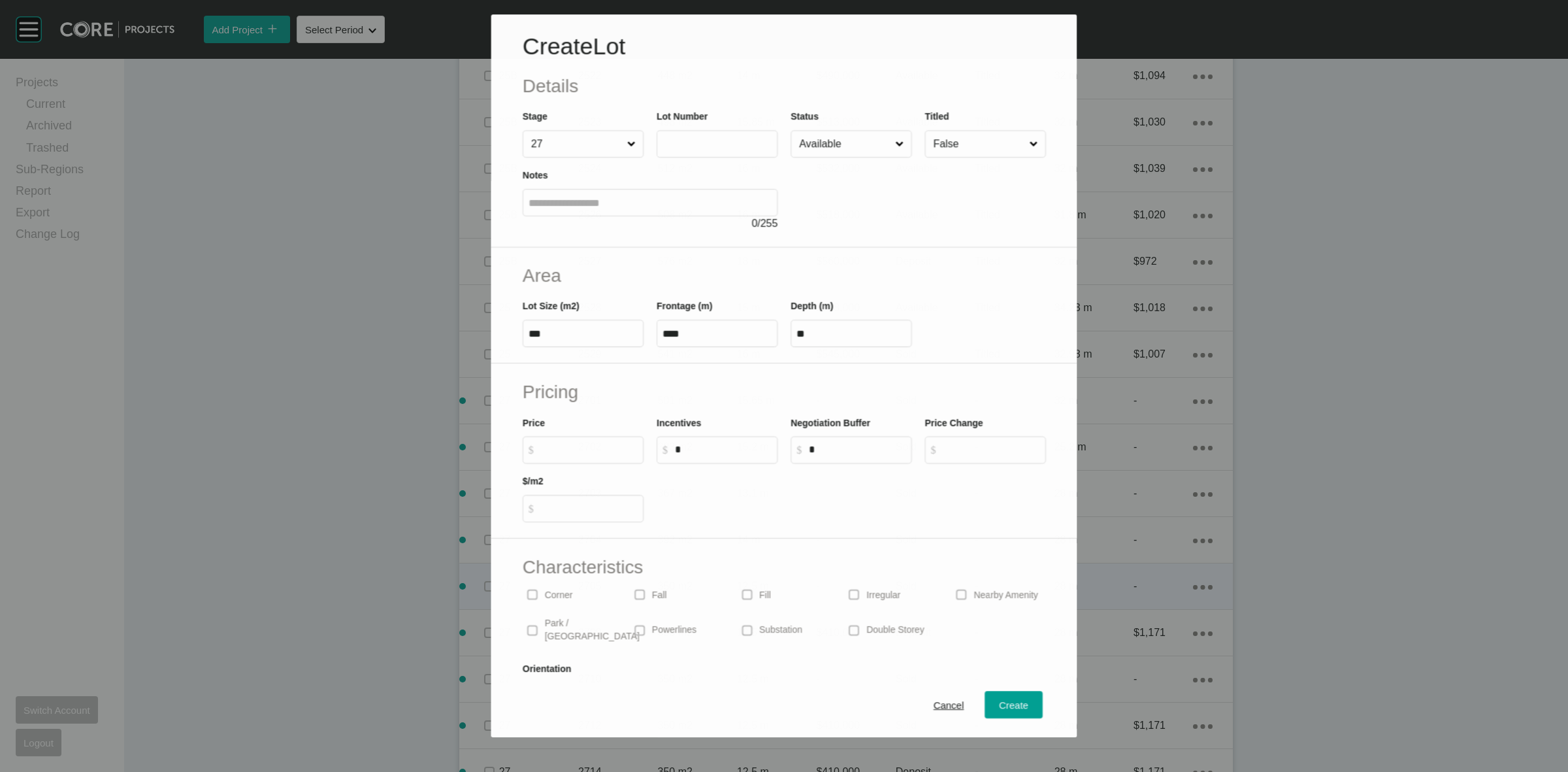
scroll to position [1511, 0]
click at [689, 147] on input "text" at bounding box center [717, 142] width 110 height 11
type input "****"
click at [807, 127] on div "Status Available" at bounding box center [851, 132] width 121 height 48
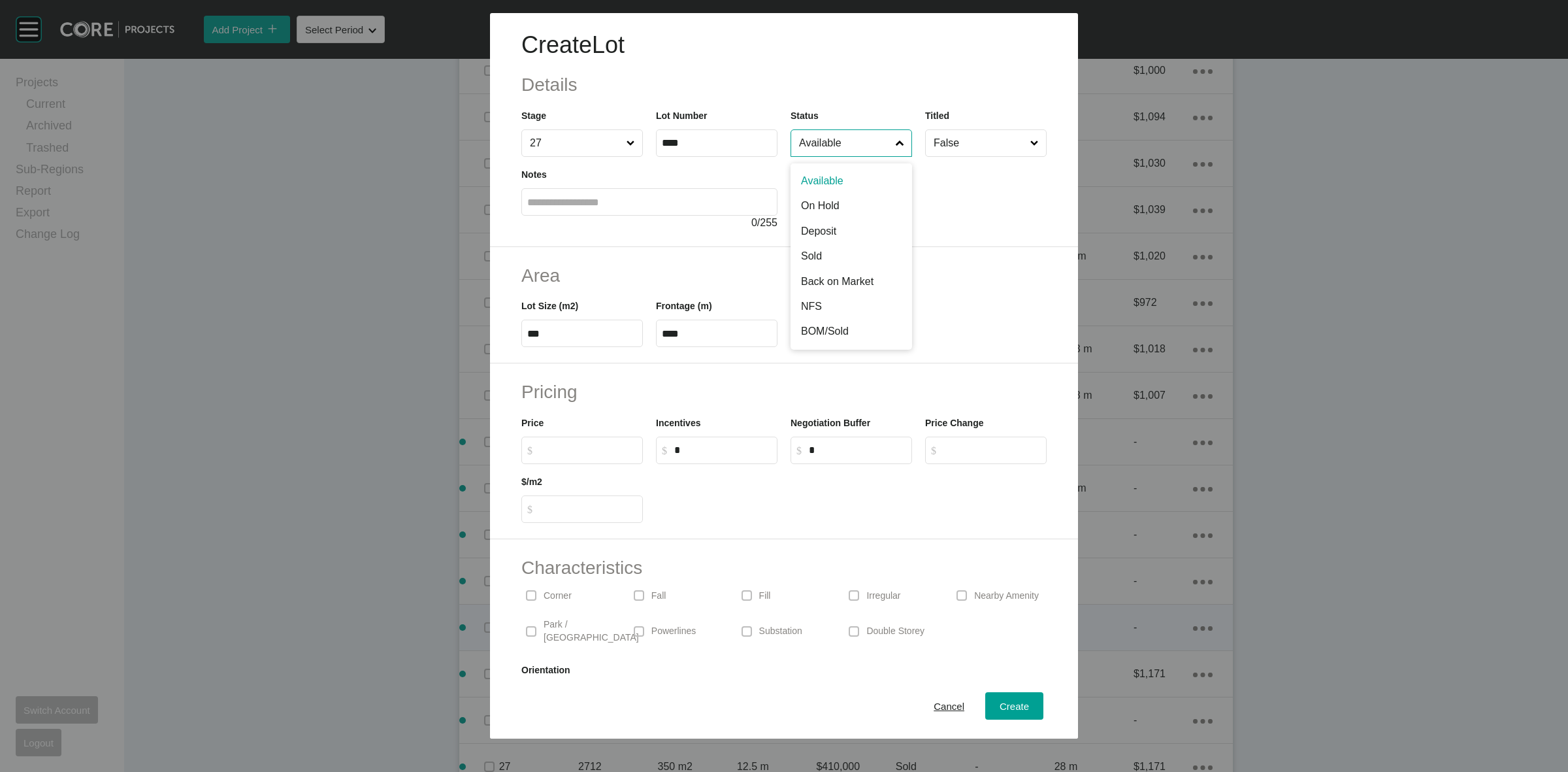
drag, startPoint x: 826, startPoint y: 154, endPoint x: 804, endPoint y: 250, distance: 98.5
click at [826, 157] on div "Create Lot Details Stage 27 Lot Number **** Status Available Available On Hold …" at bounding box center [784, 130] width 588 height 234
click at [1018, 709] on div "Create" at bounding box center [1014, 706] width 36 height 18
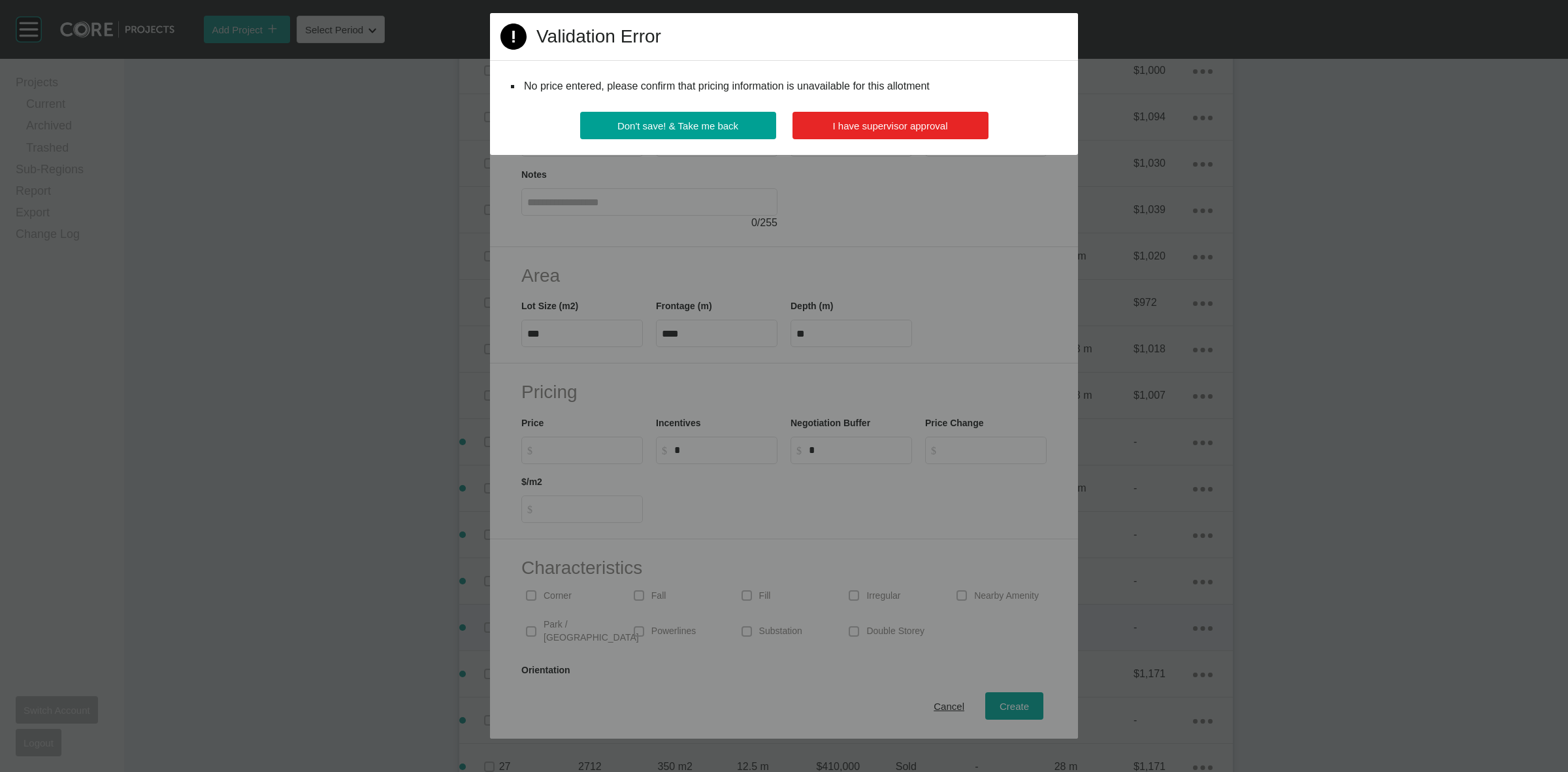
click at [866, 123] on span "I have supervisor approval" at bounding box center [890, 125] width 115 height 11
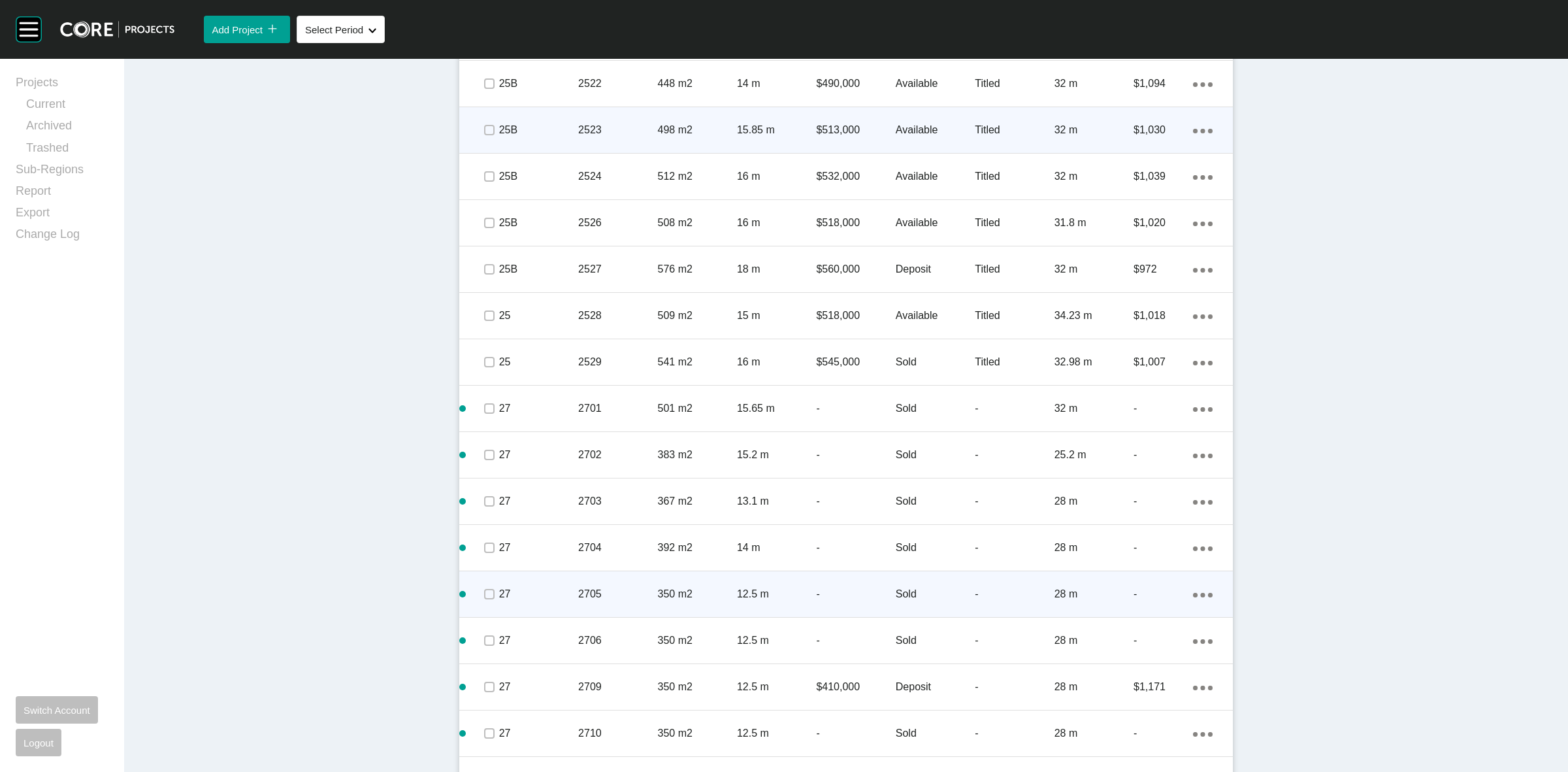
scroll to position [1634, 0]
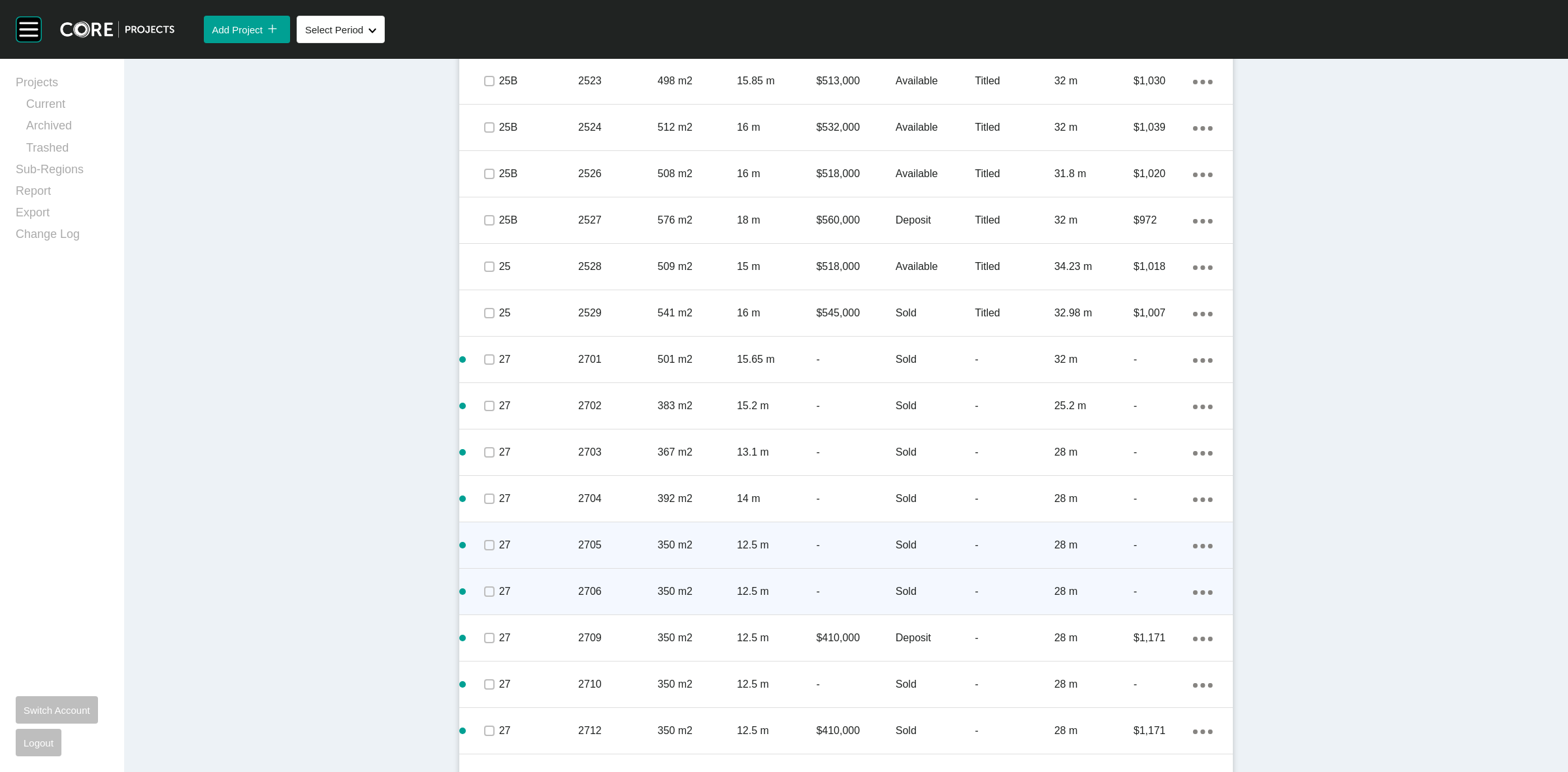
click at [1195, 590] on icon "Action Menu Dots Copy 6 Created with Sketch." at bounding box center [1203, 592] width 19 height 4
click at [1134, 595] on link "Duplicate" at bounding box center [1143, 593] width 49 height 19
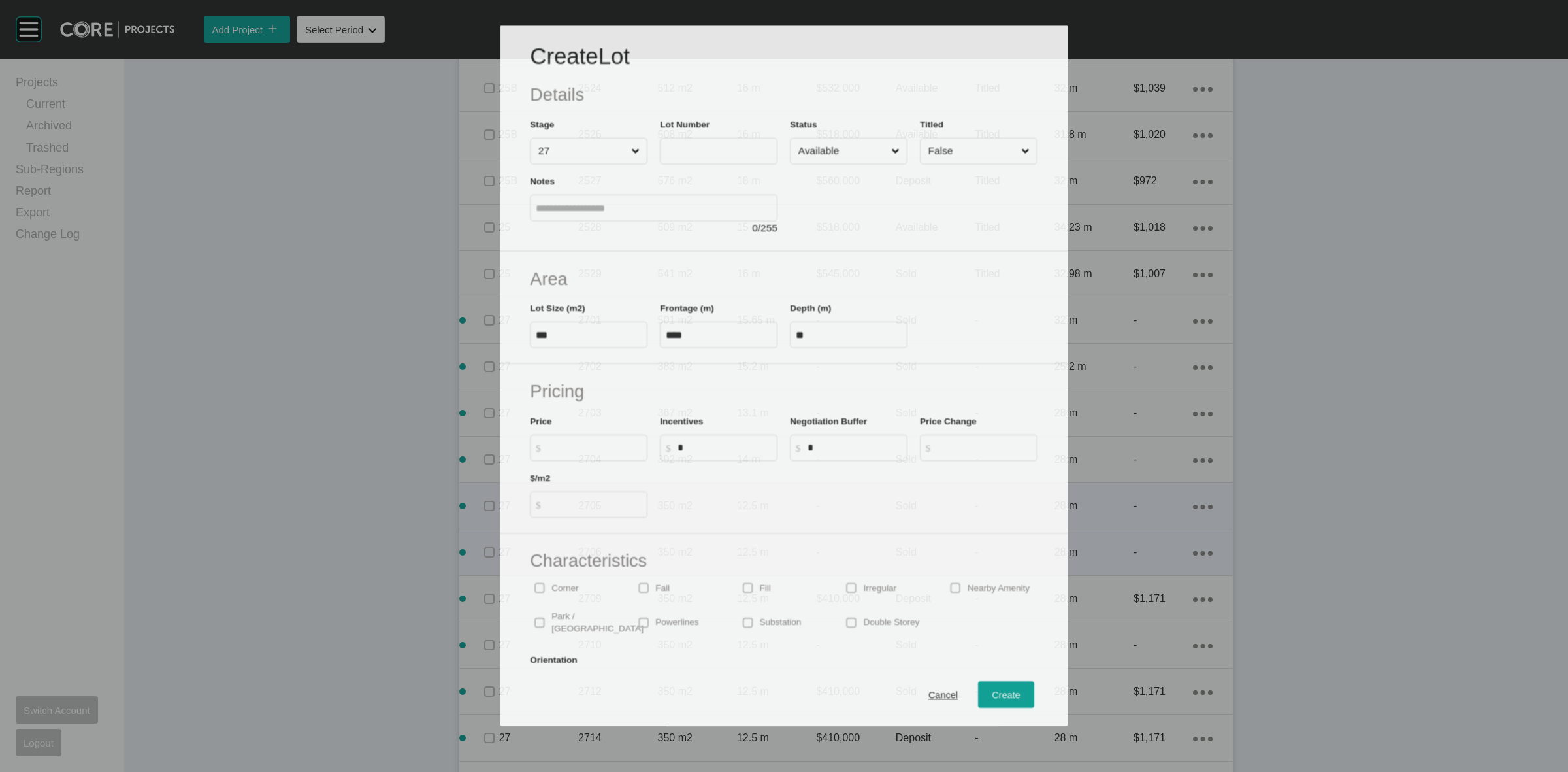
scroll to position [1593, 0]
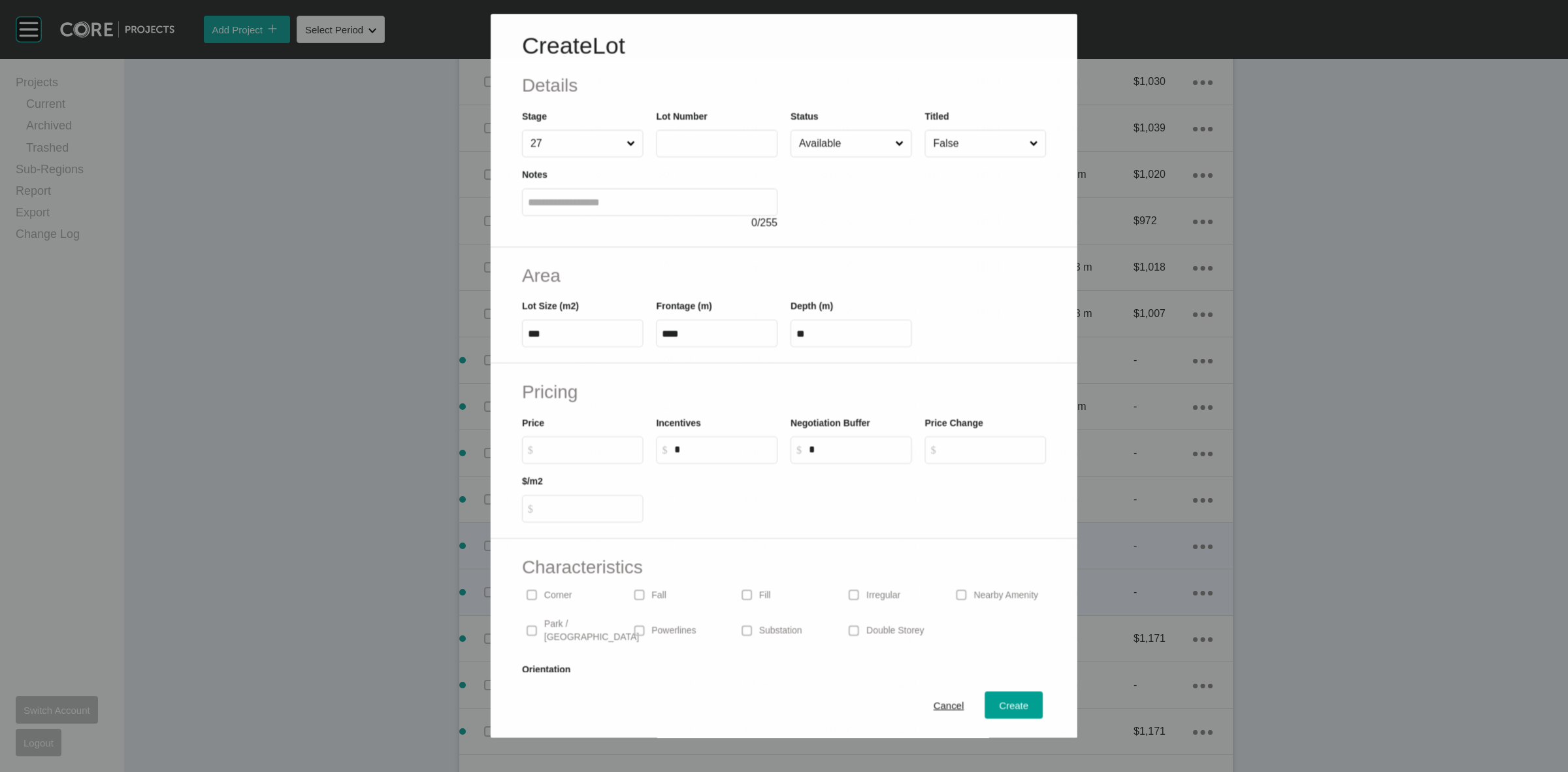
click at [683, 141] on input "text" at bounding box center [717, 143] width 110 height 11
type input "****"
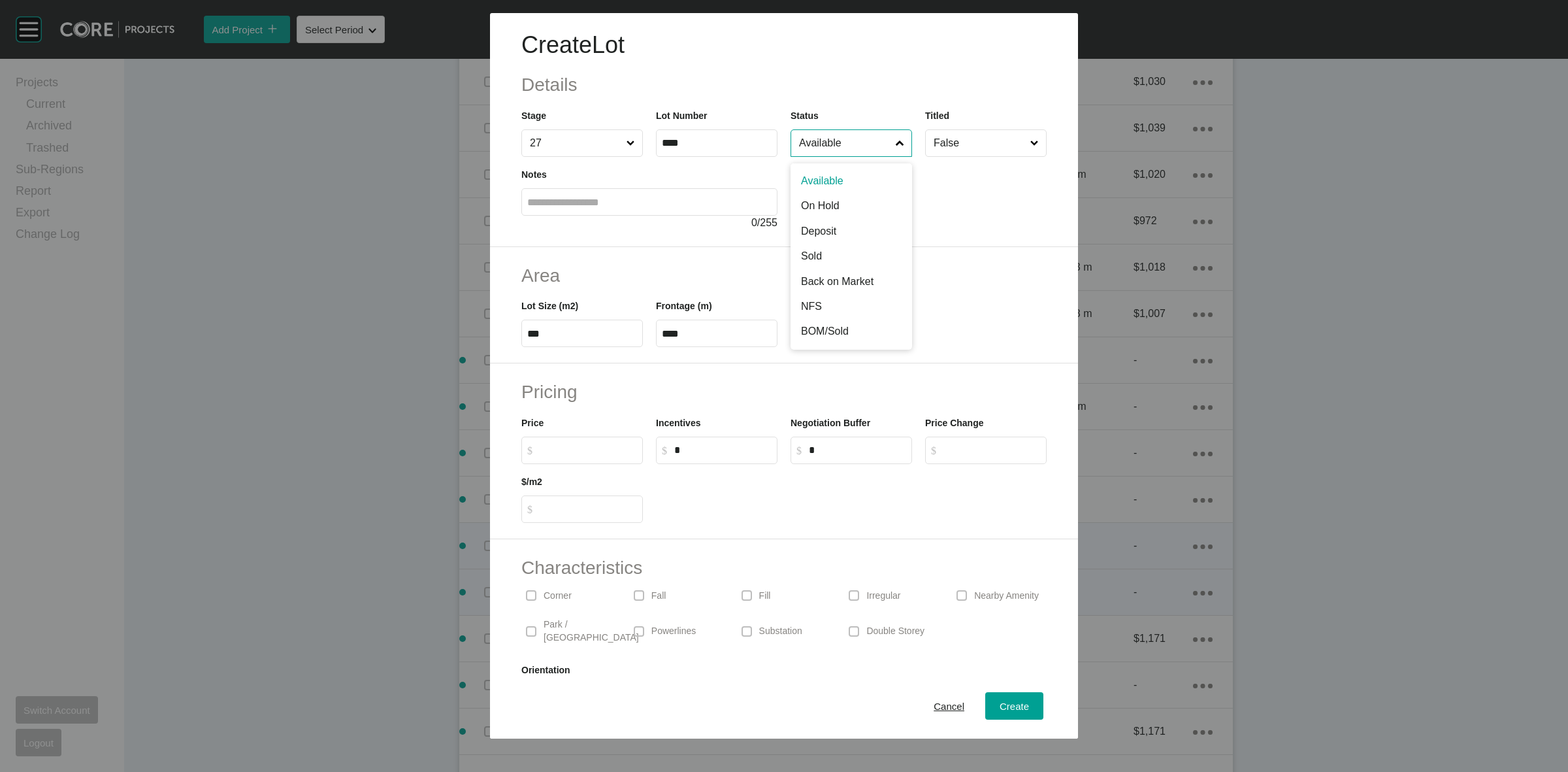
drag, startPoint x: 803, startPoint y: 142, endPoint x: 815, endPoint y: 173, distance: 33.2
click at [805, 144] on input "Available" at bounding box center [844, 143] width 97 height 26
click at [1000, 707] on span "Create" at bounding box center [1014, 706] width 29 height 11
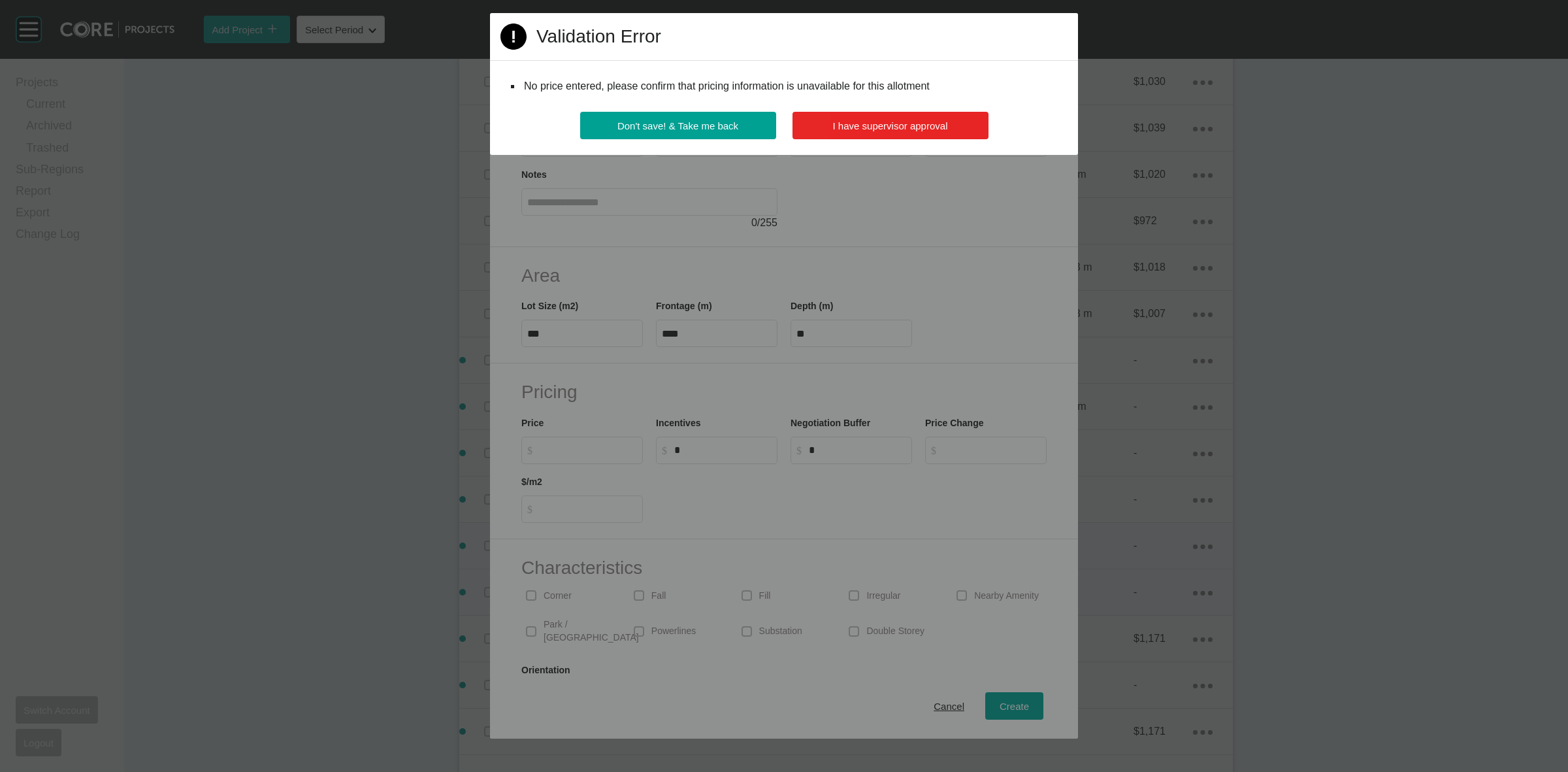
click at [911, 126] on span "I have supervisor approval" at bounding box center [890, 125] width 115 height 11
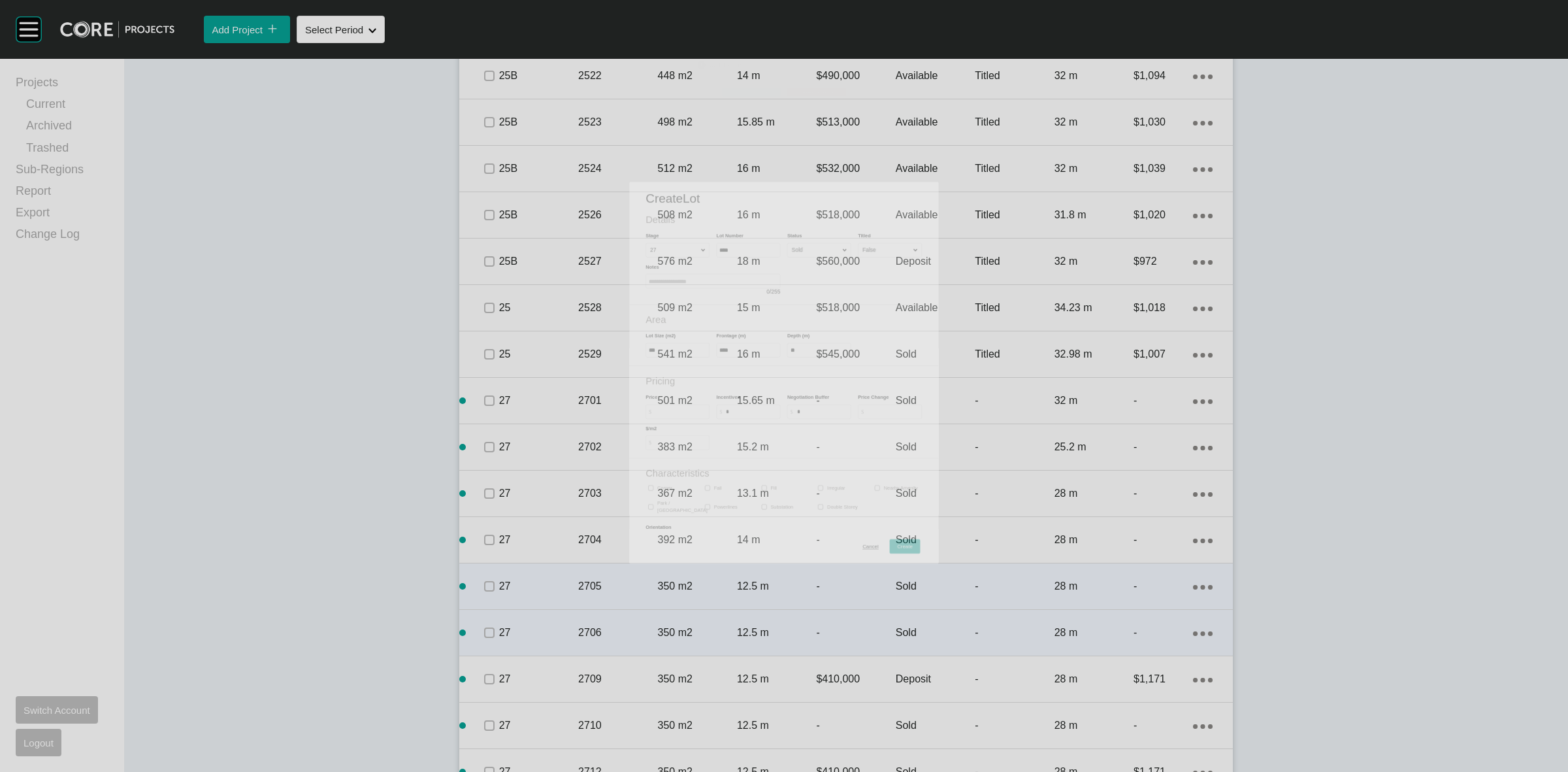
scroll to position [1634, 0]
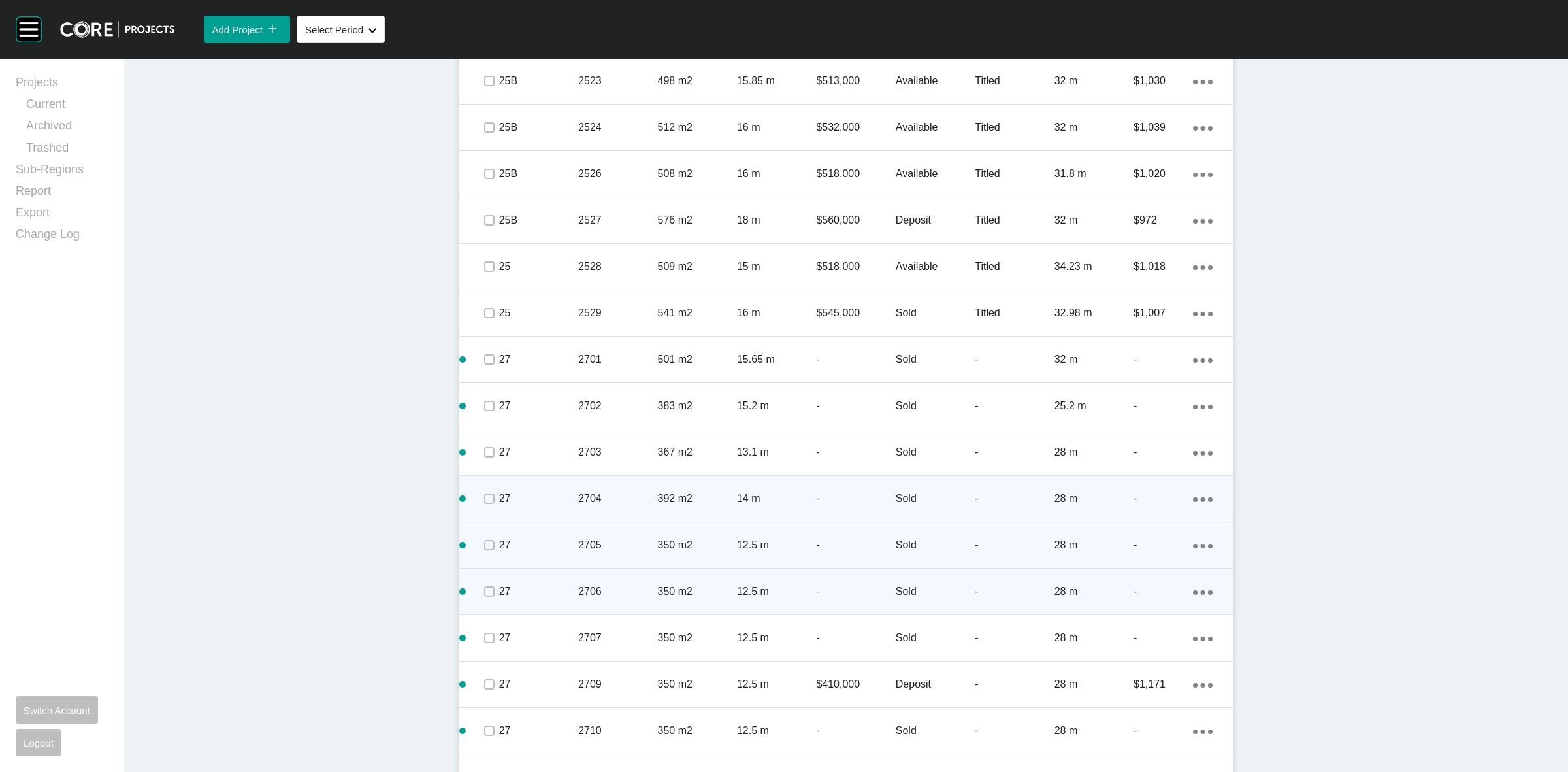
click at [1194, 496] on div "Action Menu Dots Copy 6 Created with Sketch." at bounding box center [1203, 498] width 19 height 14
click at [1134, 498] on link "Duplicate" at bounding box center [1143, 500] width 49 height 19
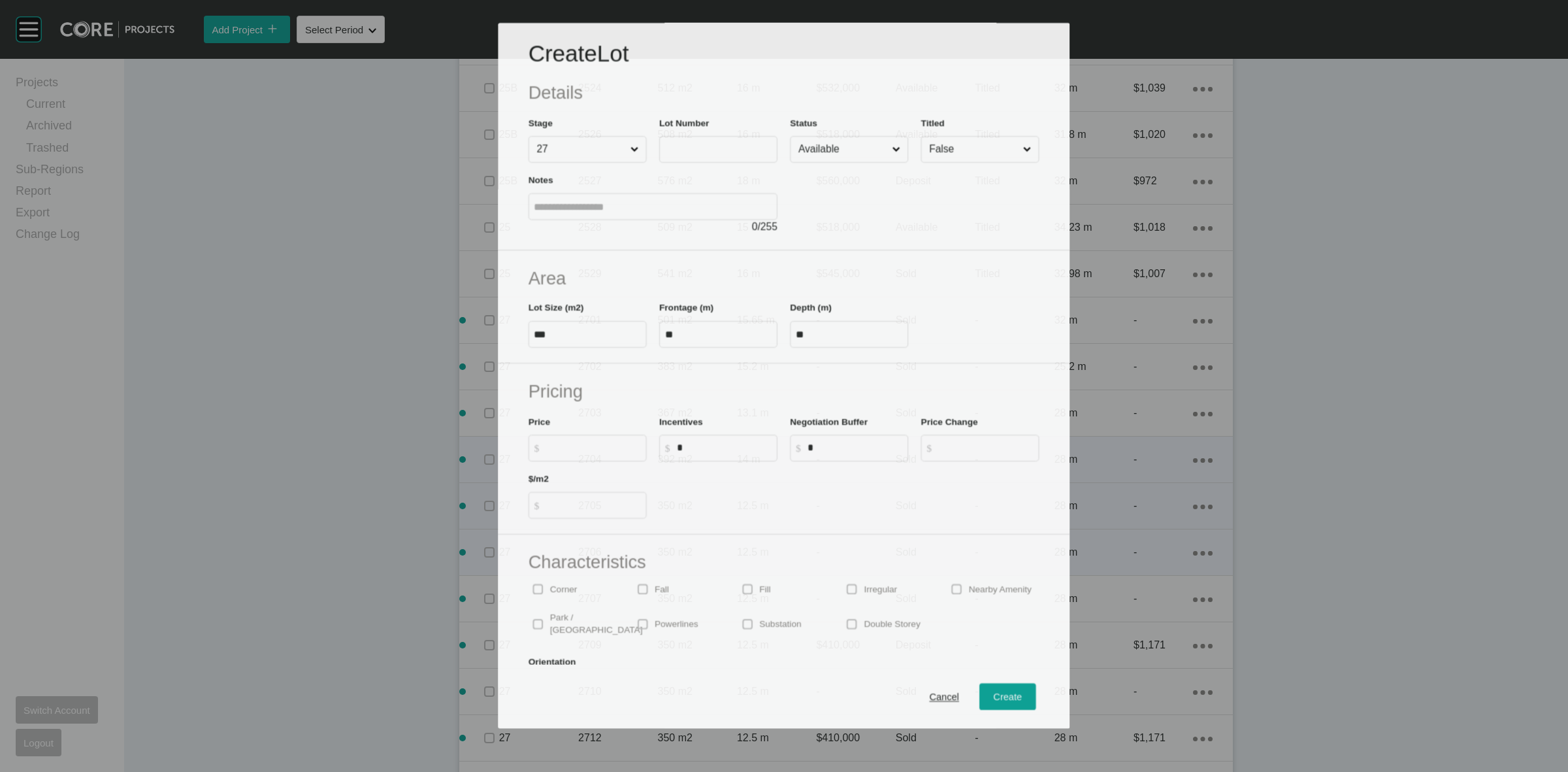
scroll to position [1593, 0]
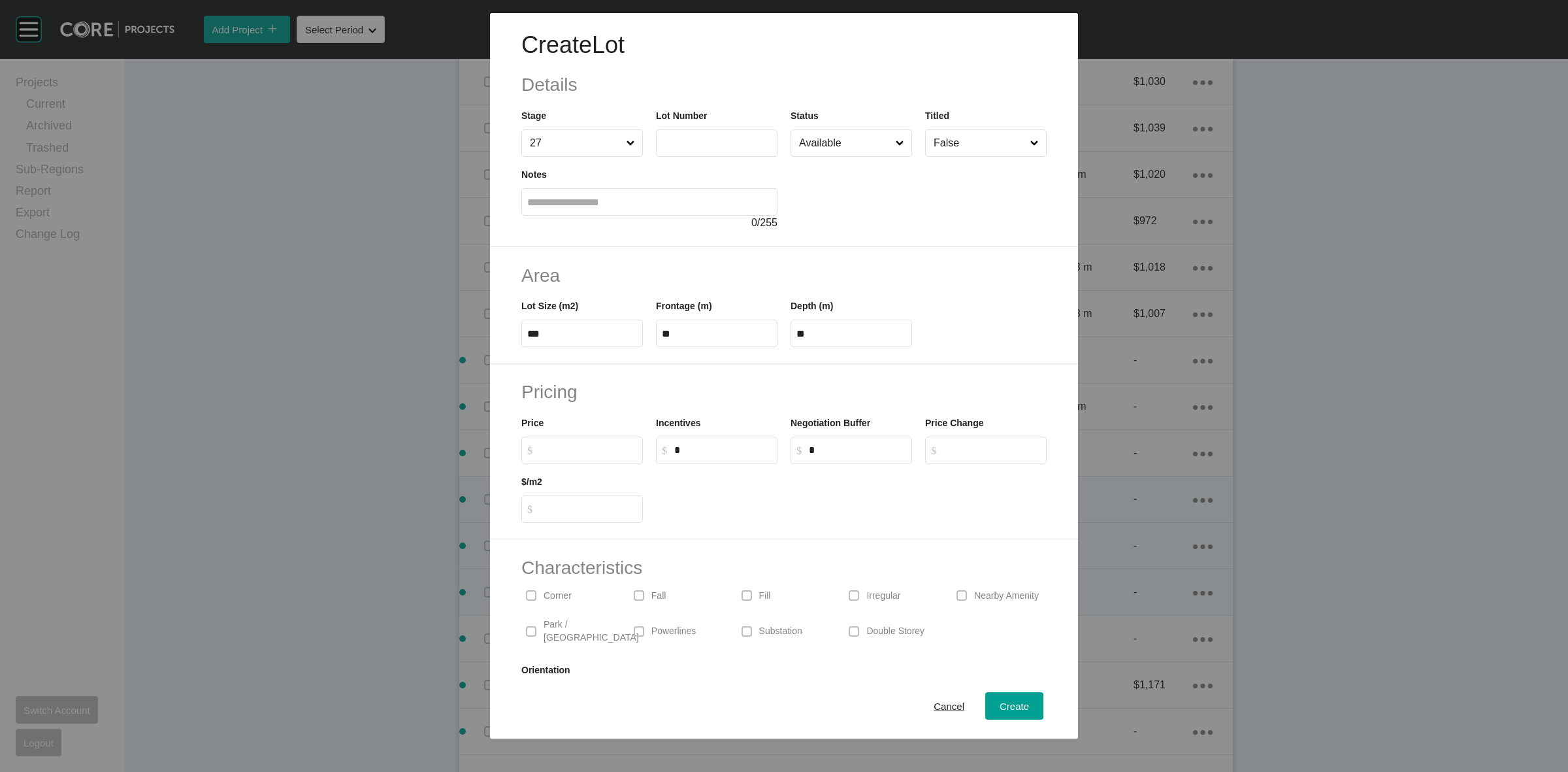
drag, startPoint x: 726, startPoint y: 135, endPoint x: 714, endPoint y: 128, distance: 13.9
click at [722, 134] on label at bounding box center [717, 143] width 121 height 27
click at [722, 137] on input "text" at bounding box center [717, 142] width 110 height 11
type input "****"
click at [872, 154] on input "Available" at bounding box center [844, 143] width 97 height 26
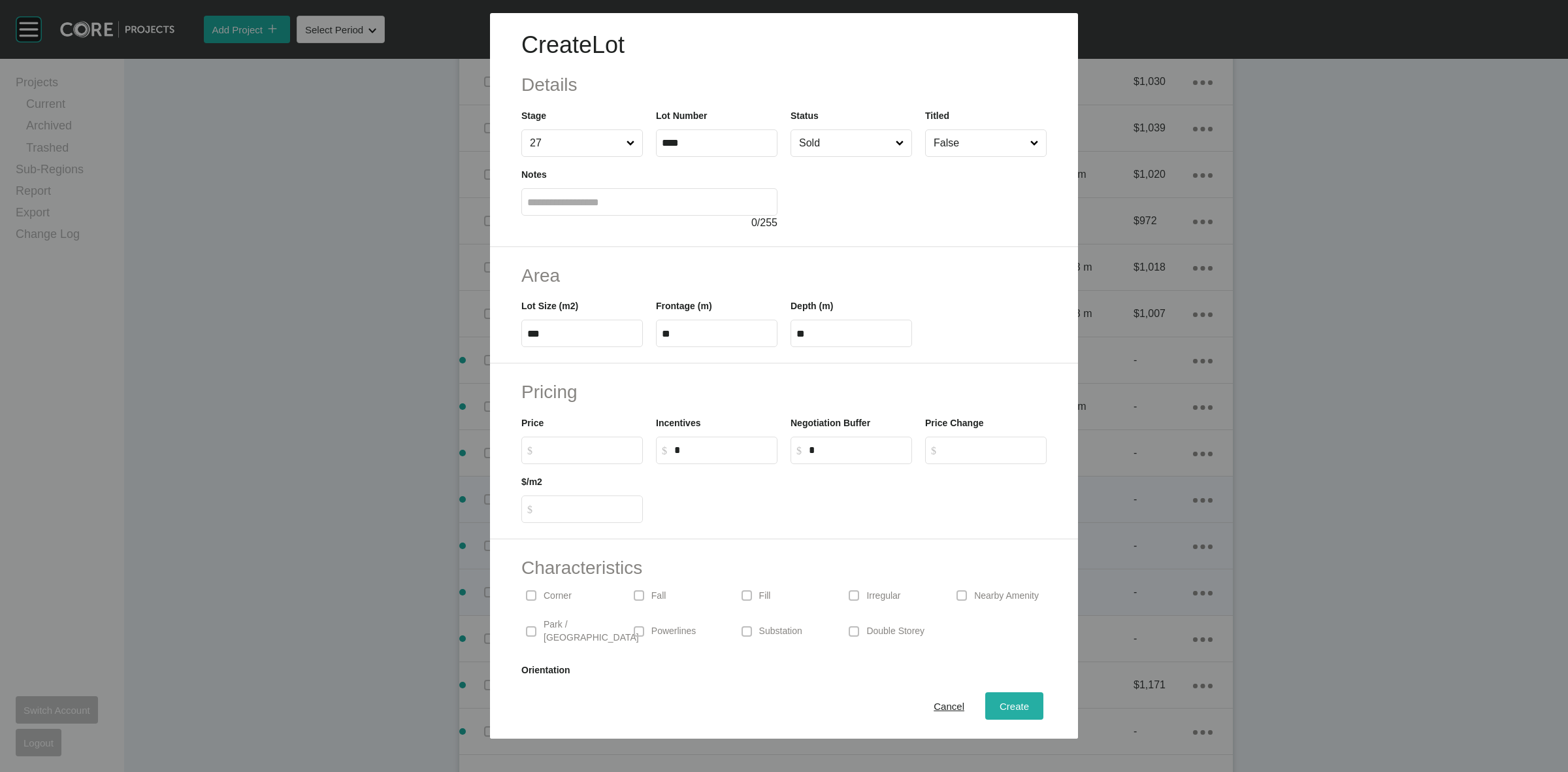
click at [1000, 710] on span "Create" at bounding box center [1014, 706] width 29 height 11
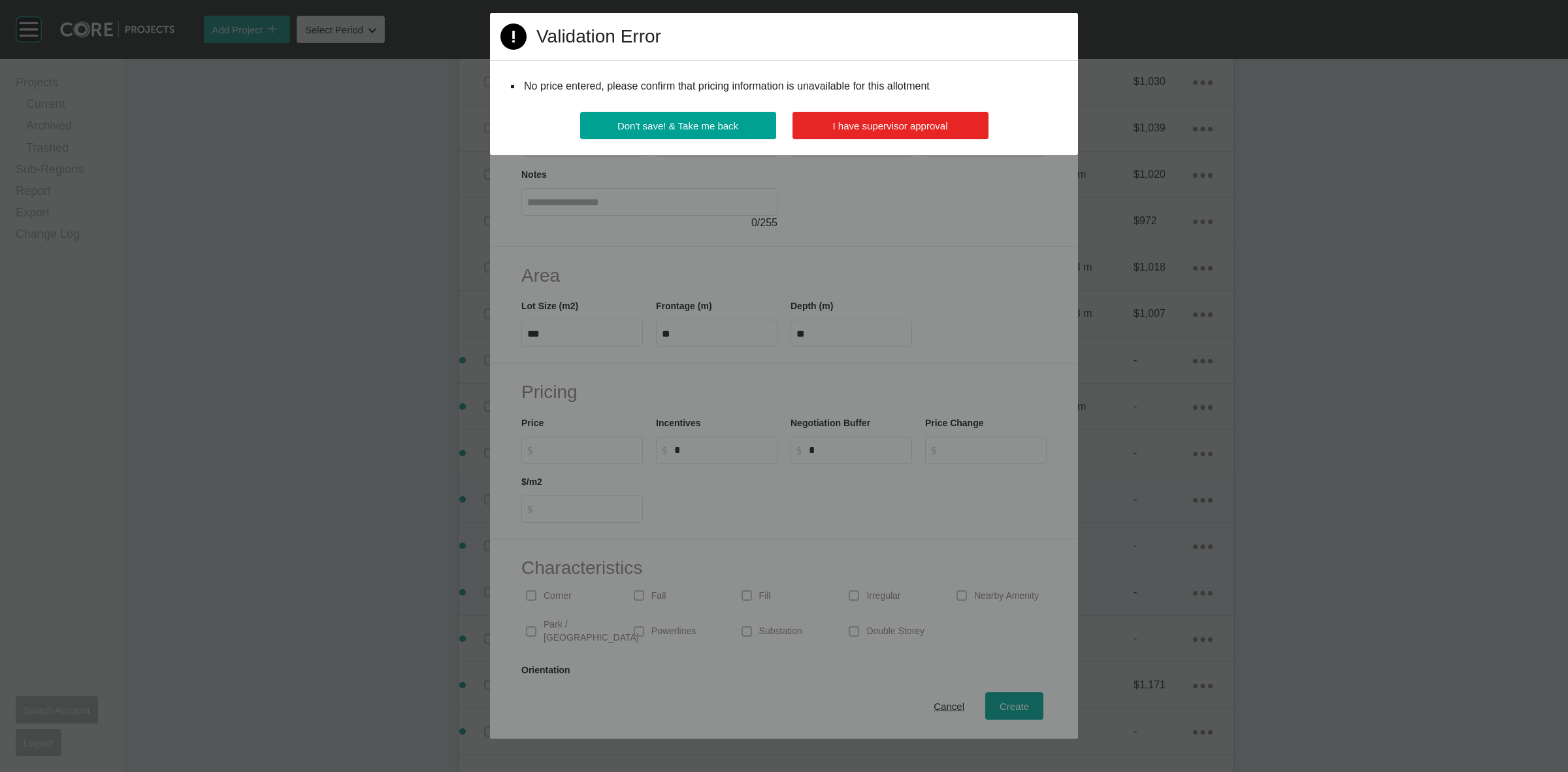
drag, startPoint x: 935, startPoint y: 129, endPoint x: 913, endPoint y: 116, distance: 25.6
click at [934, 129] on span "I have supervisor approval" at bounding box center [890, 125] width 115 height 11
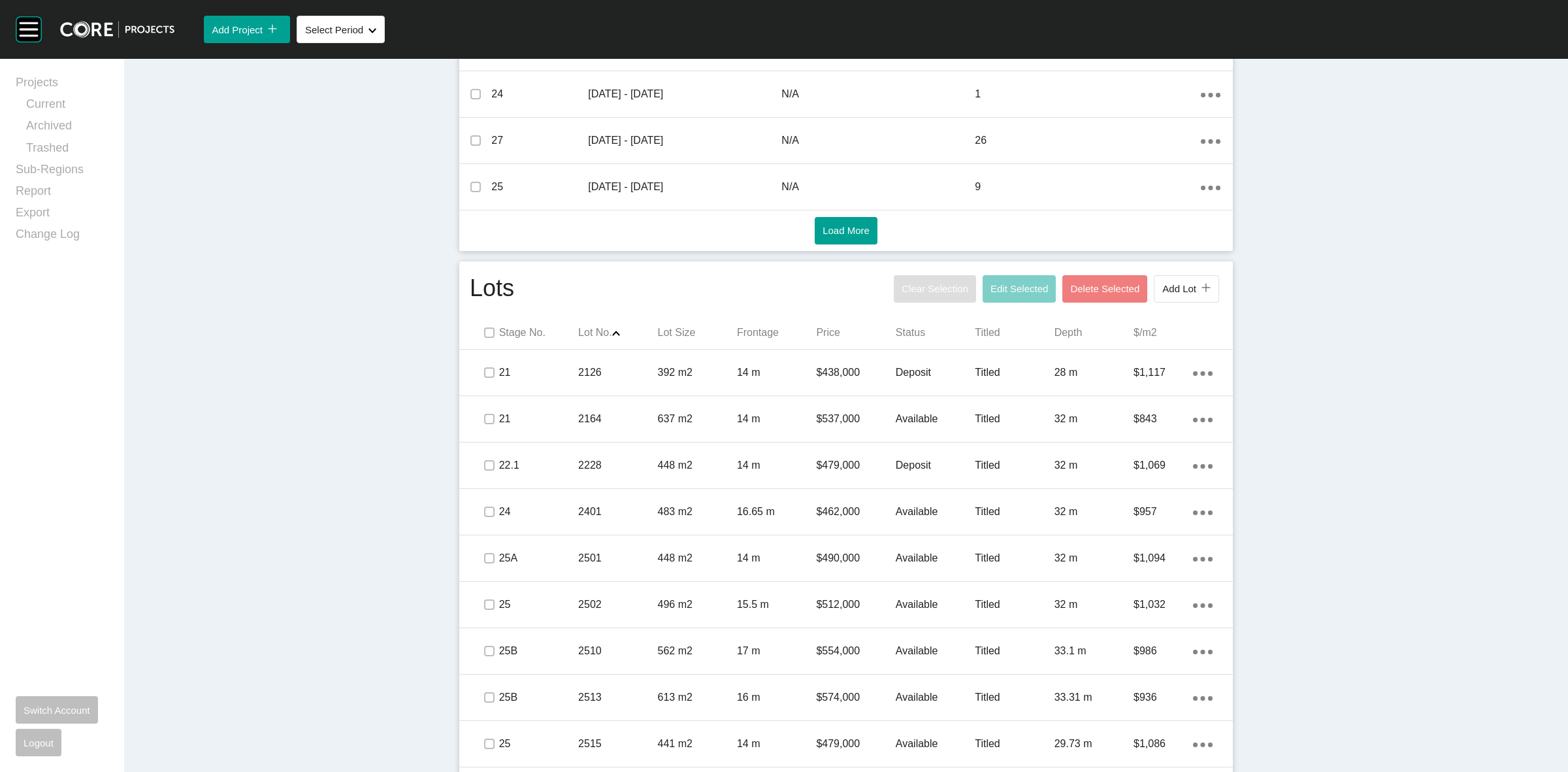
scroll to position [572, 0]
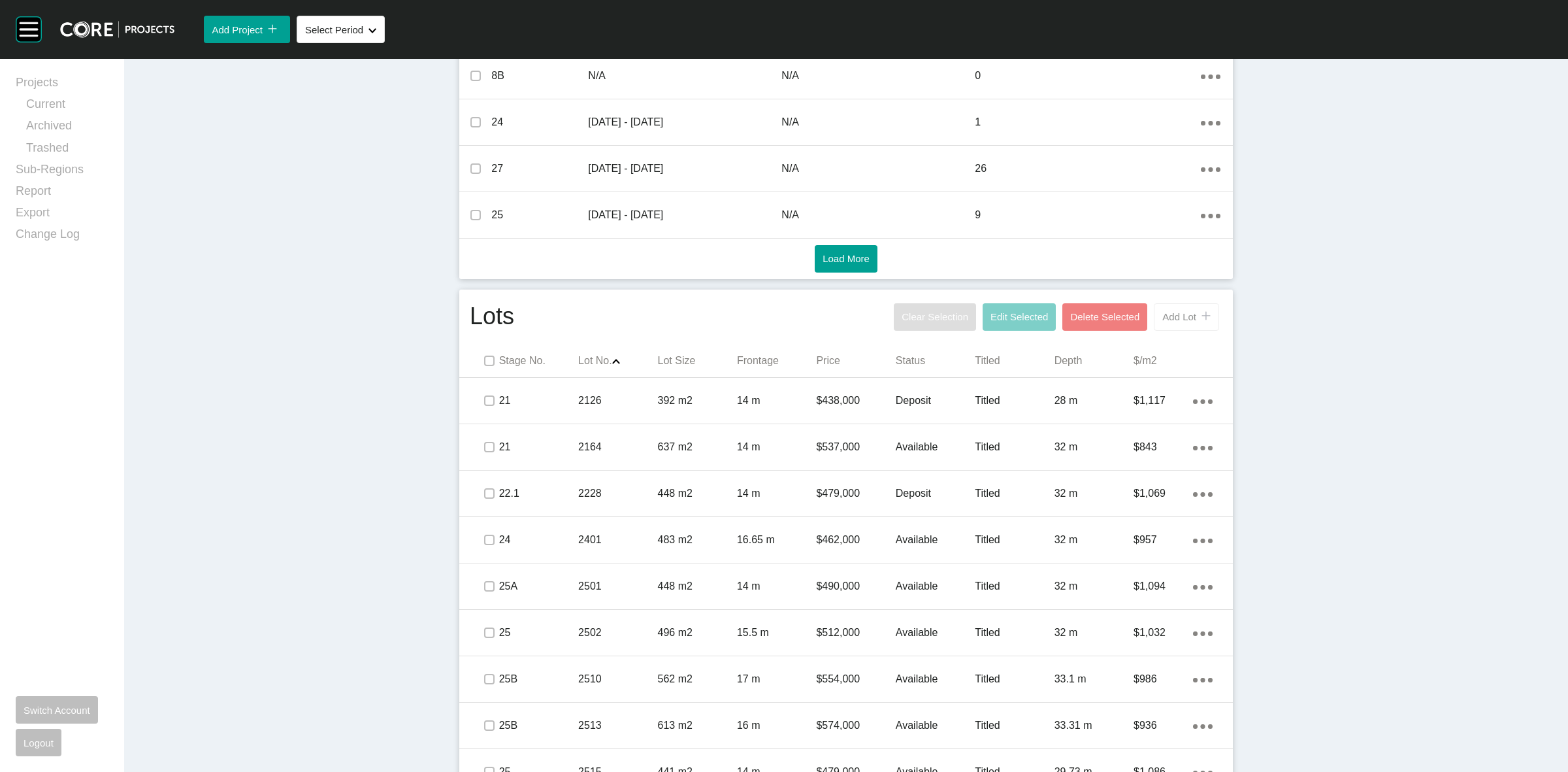
click at [1166, 319] on span "Add Lot" at bounding box center [1179, 316] width 34 height 11
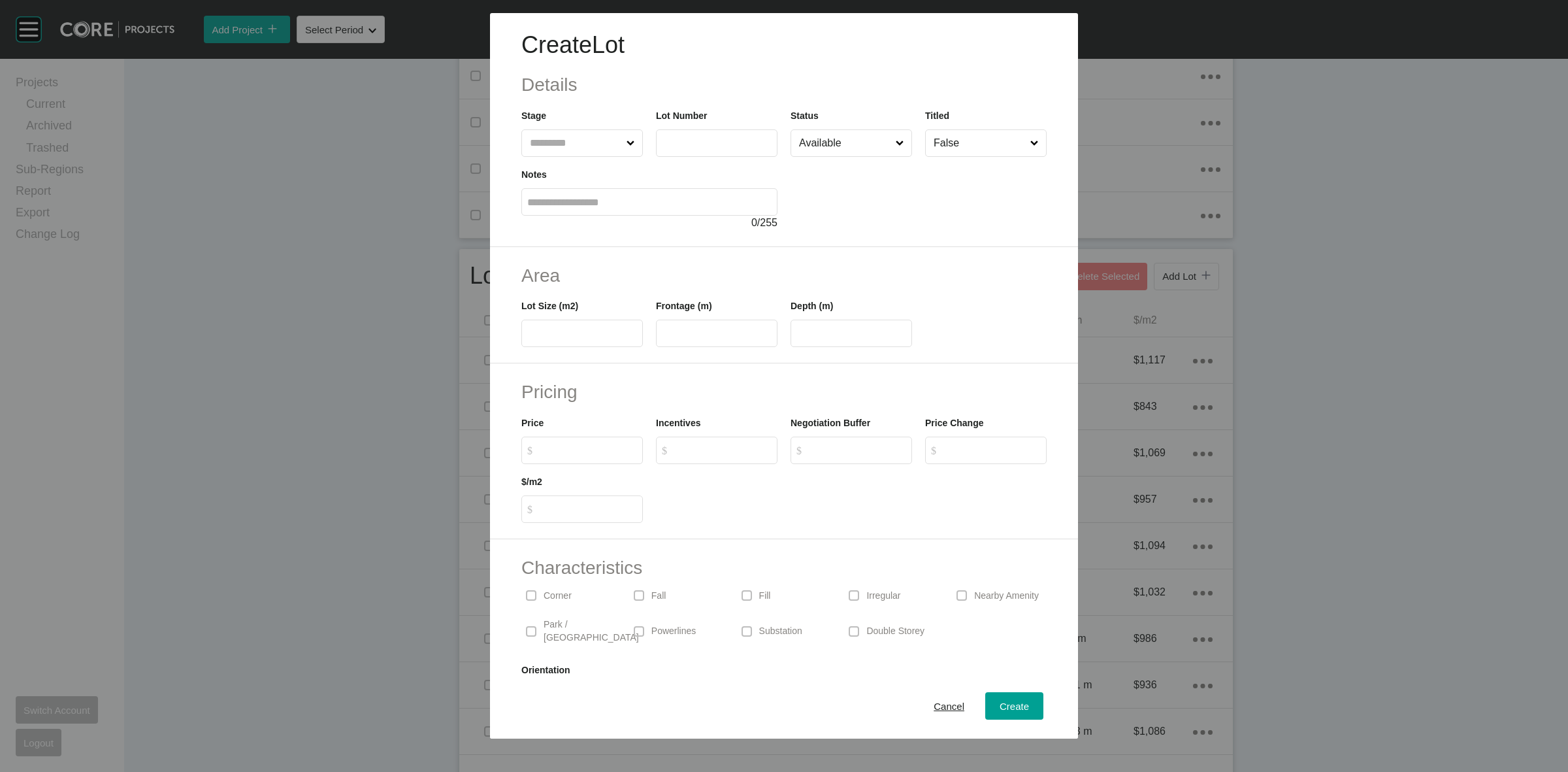
click at [673, 142] on input "text" at bounding box center [717, 142] width 110 height 11
drag, startPoint x: 694, startPoint y: 141, endPoint x: 667, endPoint y: 145, distance: 27.3
click at [668, 145] on input "****" at bounding box center [717, 142] width 110 height 11
type input "*"
click at [566, 141] on input "text" at bounding box center [575, 143] width 97 height 26
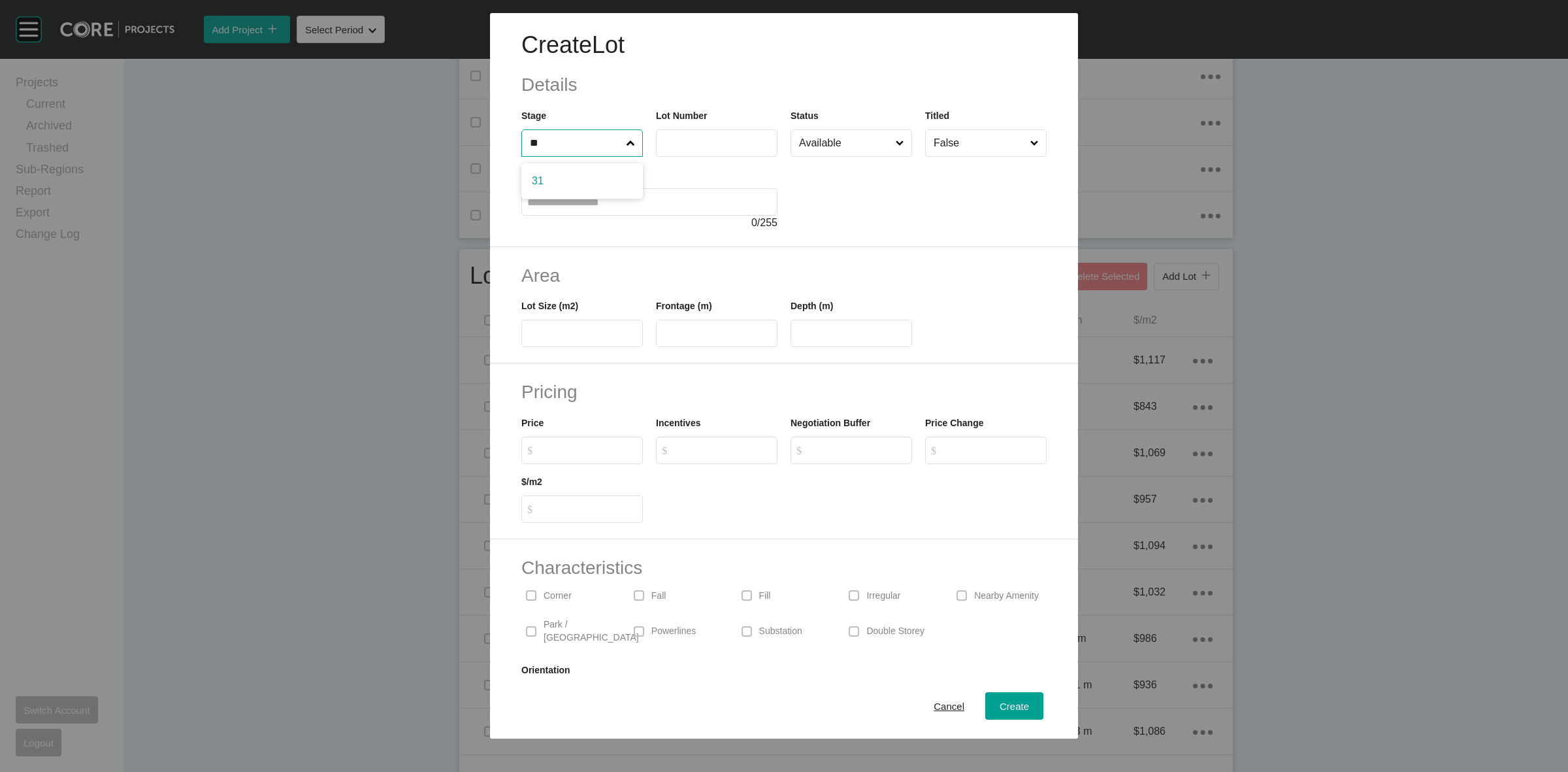
type input "**"
type input "****"
type input "***"
type input "****"
type input "**"
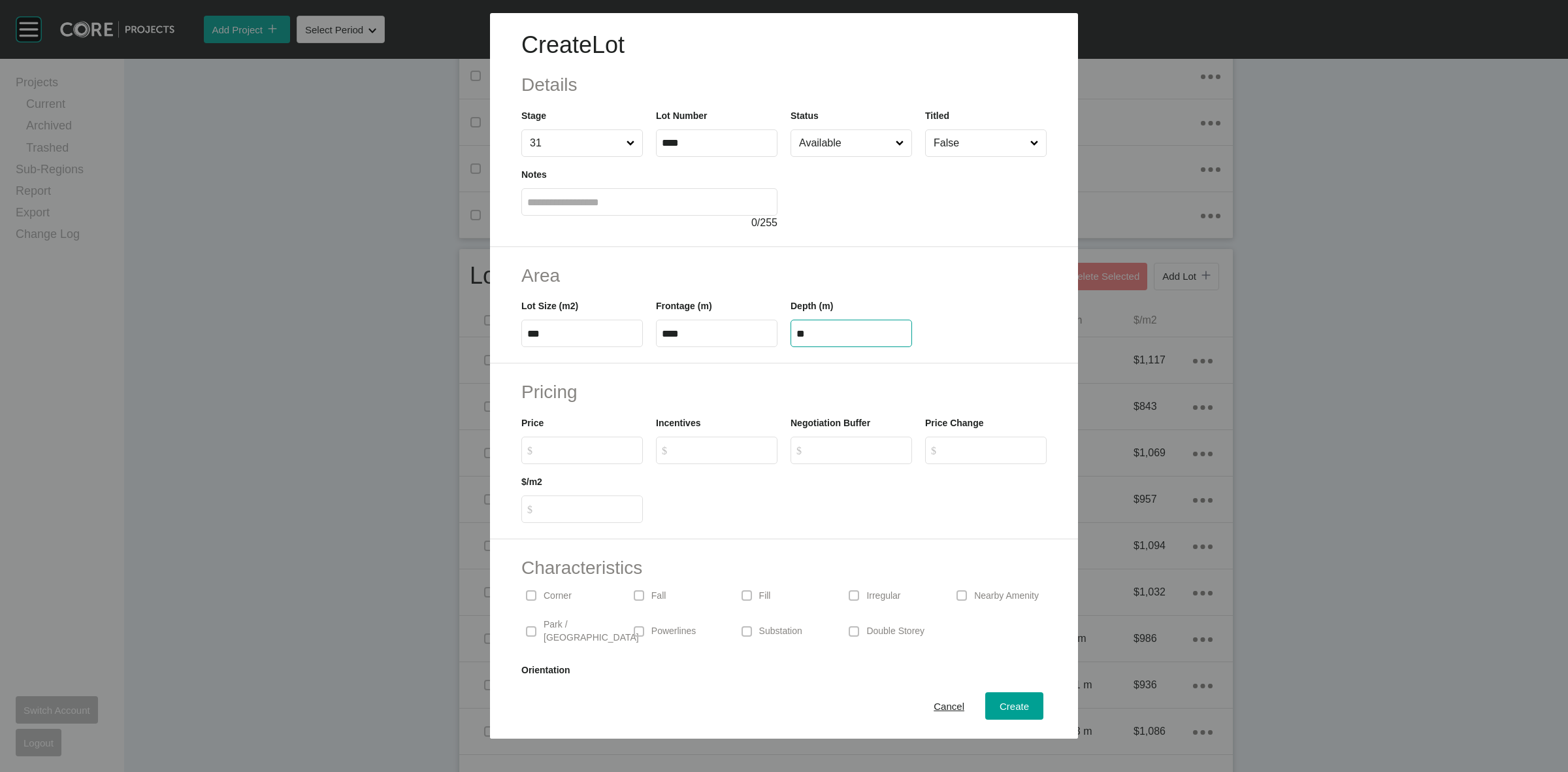
click at [811, 144] on input "Available" at bounding box center [844, 143] width 97 height 26
click at [999, 711] on span "Create" at bounding box center [1014, 706] width 29 height 11
type input "*"
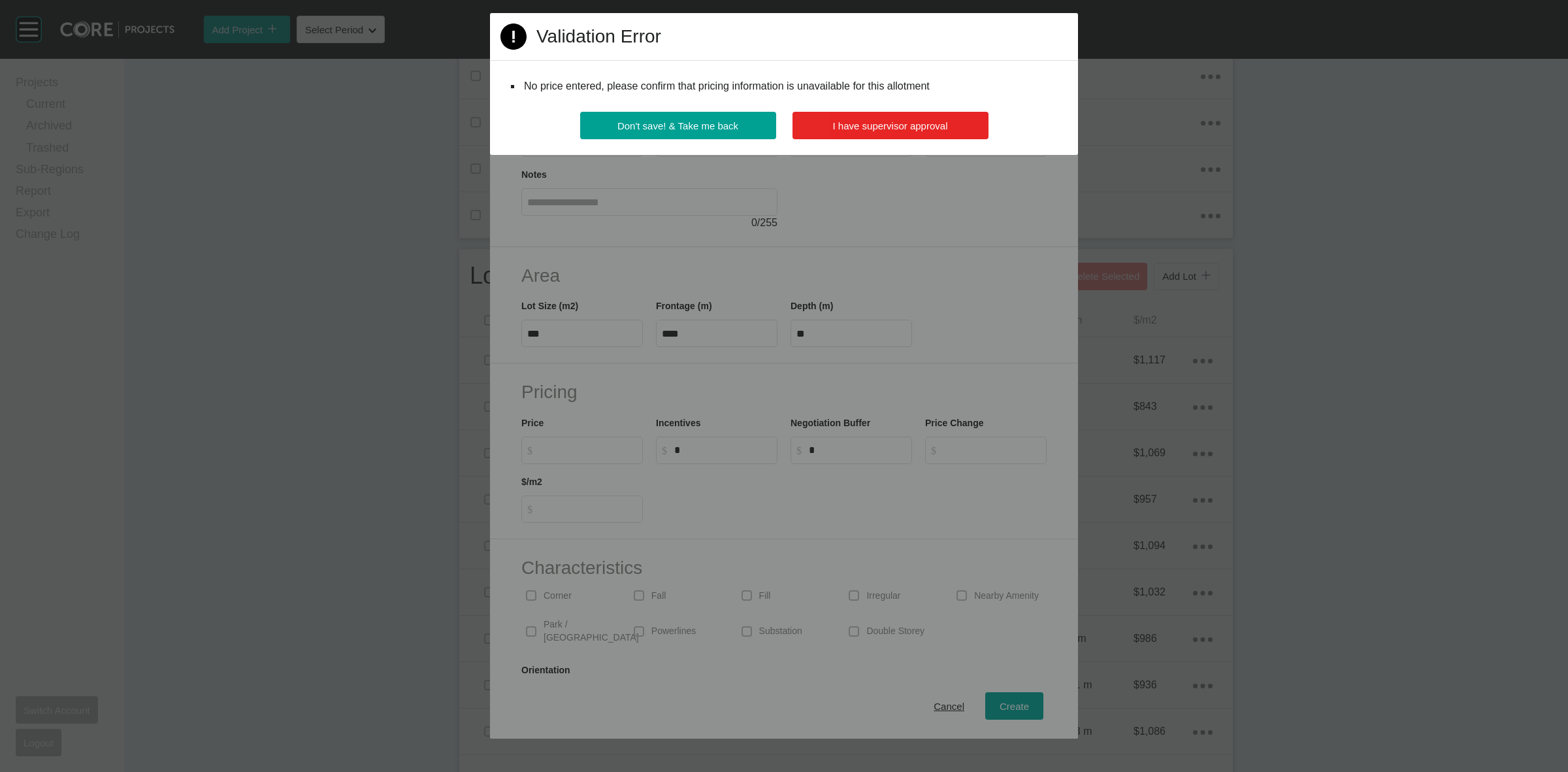
drag, startPoint x: 929, startPoint y: 126, endPoint x: 898, endPoint y: 101, distance: 39.8
click at [928, 124] on span "I have supervisor approval" at bounding box center [890, 125] width 115 height 11
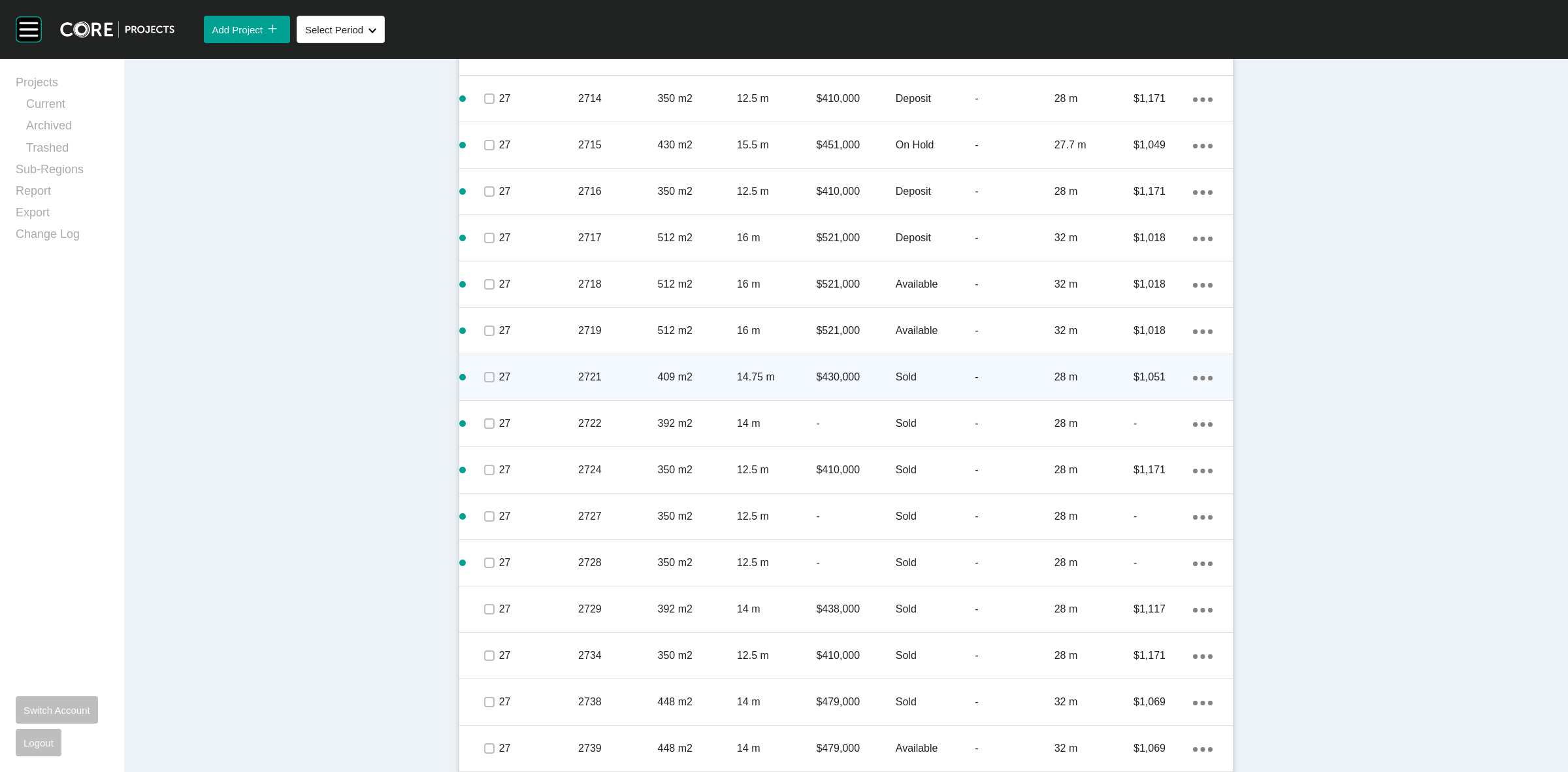
scroll to position [2451, 0]
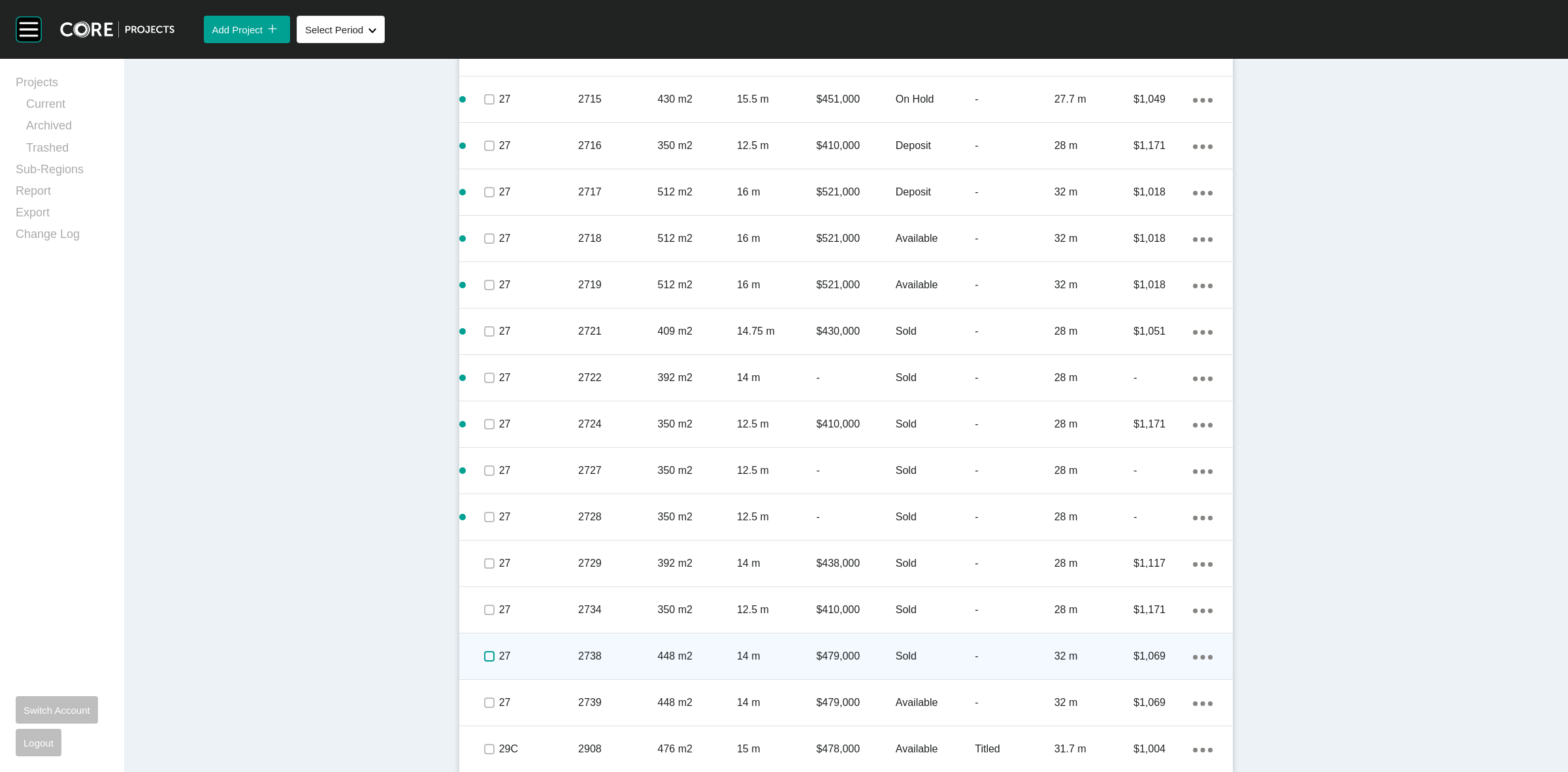
click at [485, 656] on label at bounding box center [489, 656] width 11 height 11
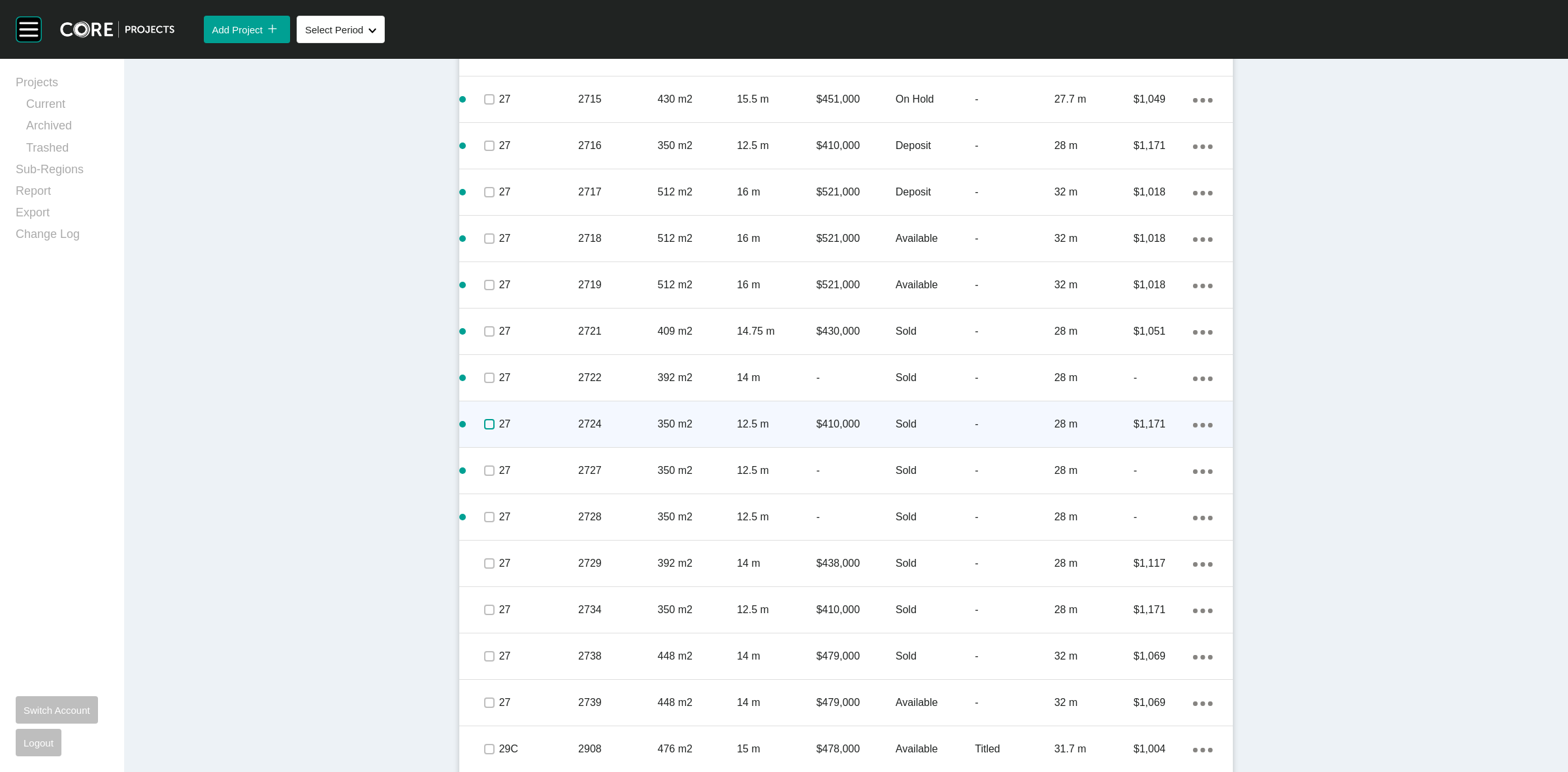
click at [484, 425] on label at bounding box center [489, 424] width 11 height 11
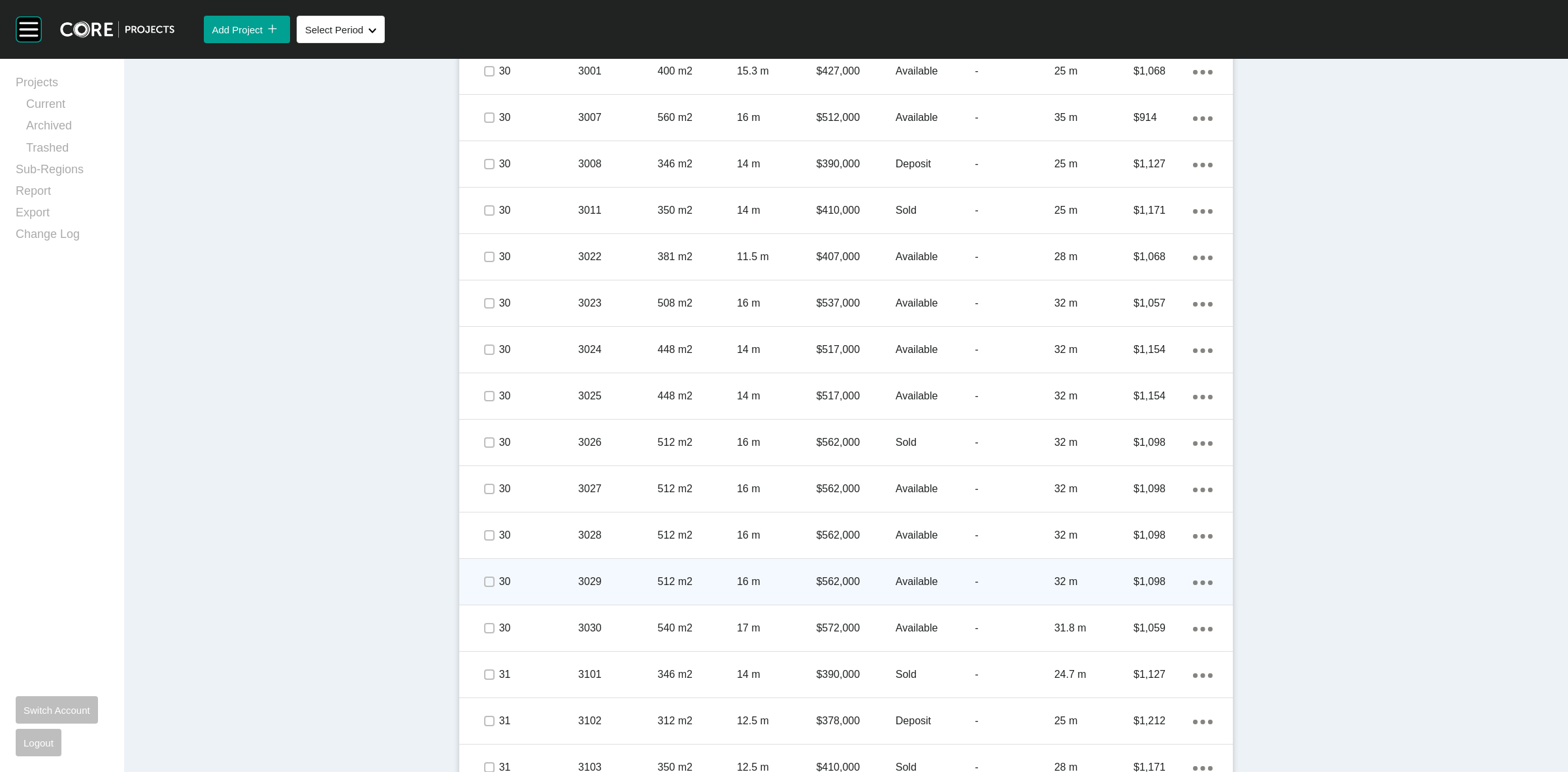
scroll to position [3349, 0]
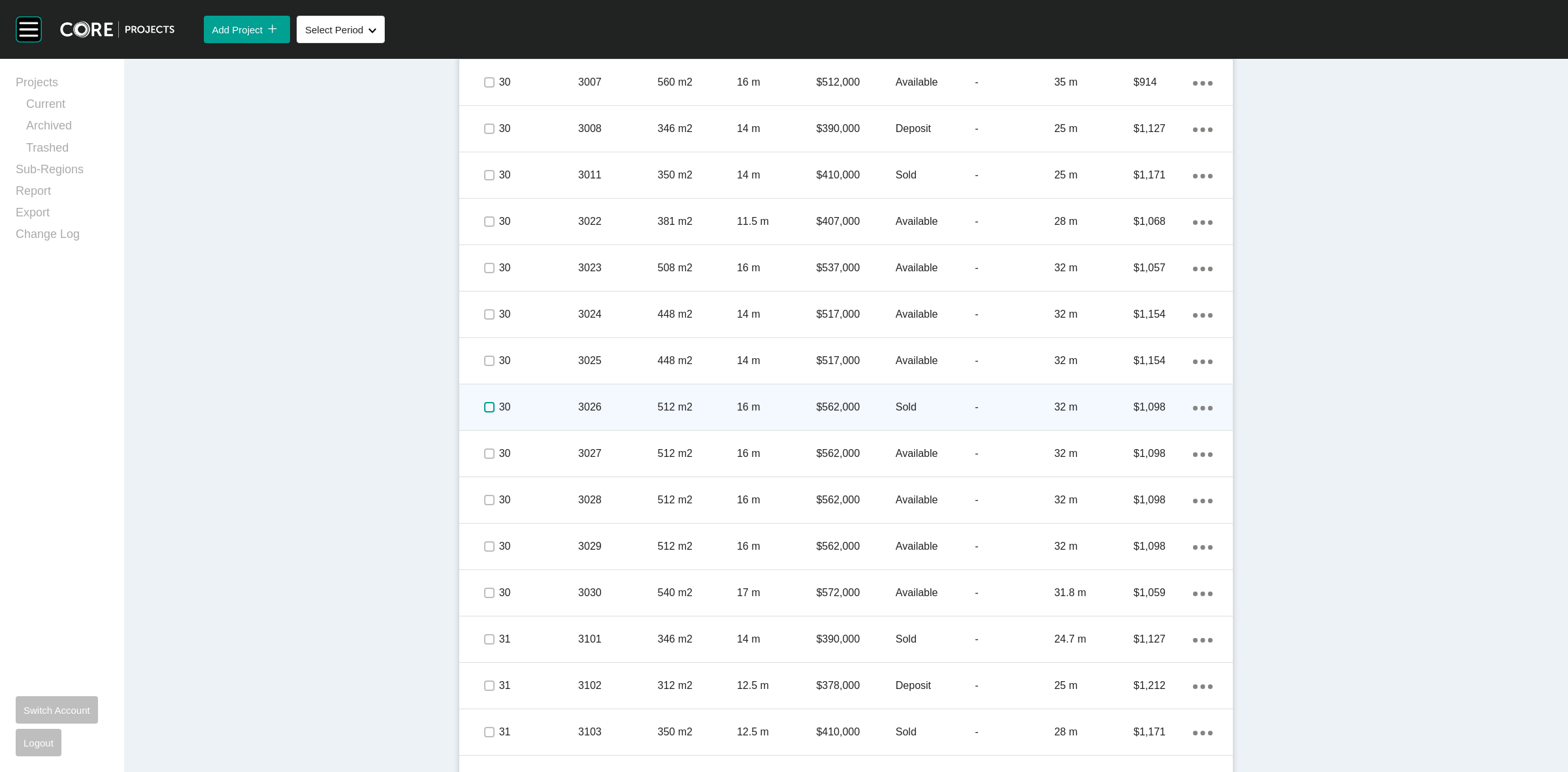
click at [484, 406] on label at bounding box center [489, 407] width 11 height 11
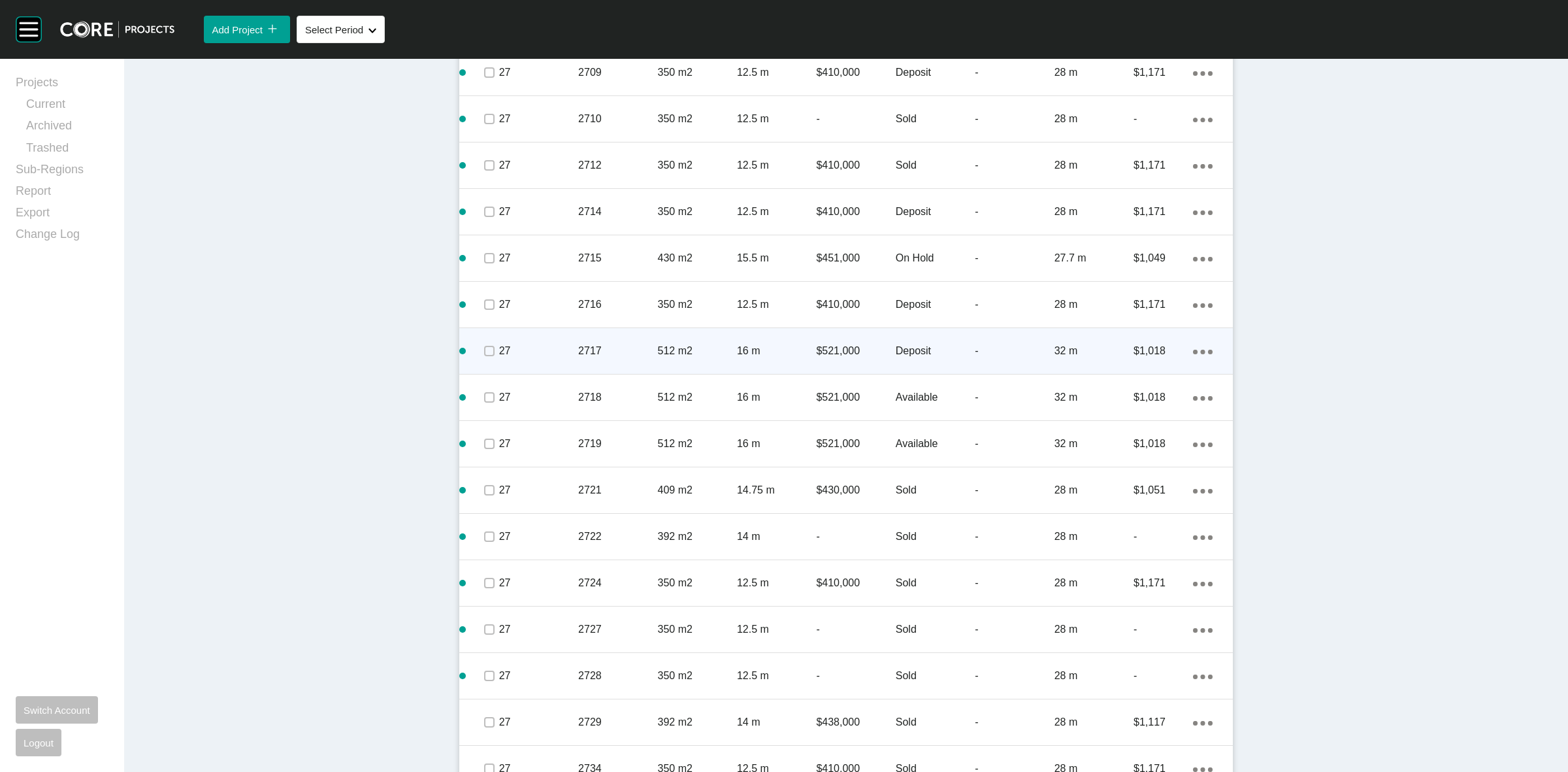
scroll to position [2287, 0]
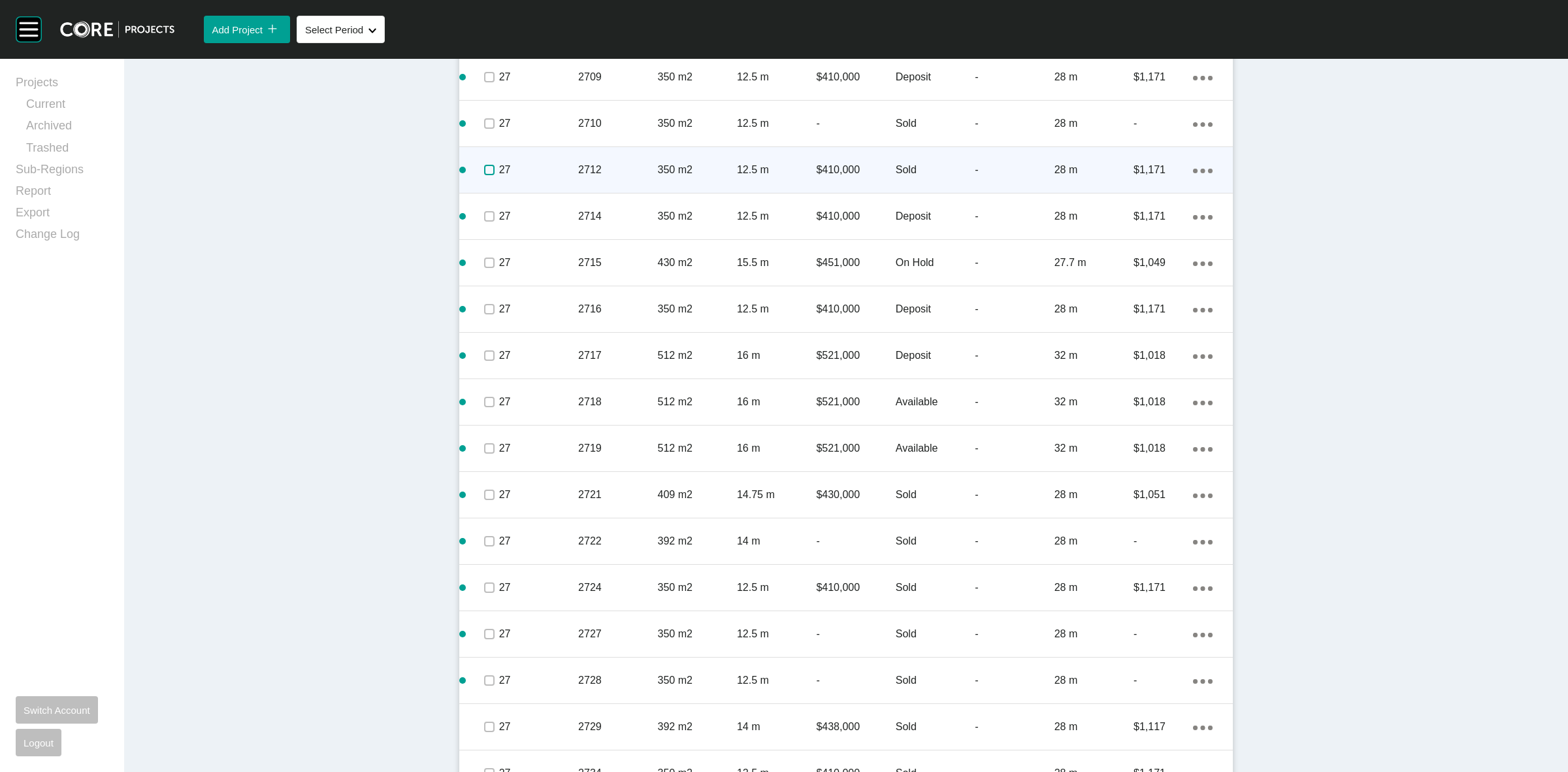
click at [484, 175] on label at bounding box center [489, 169] width 11 height 11
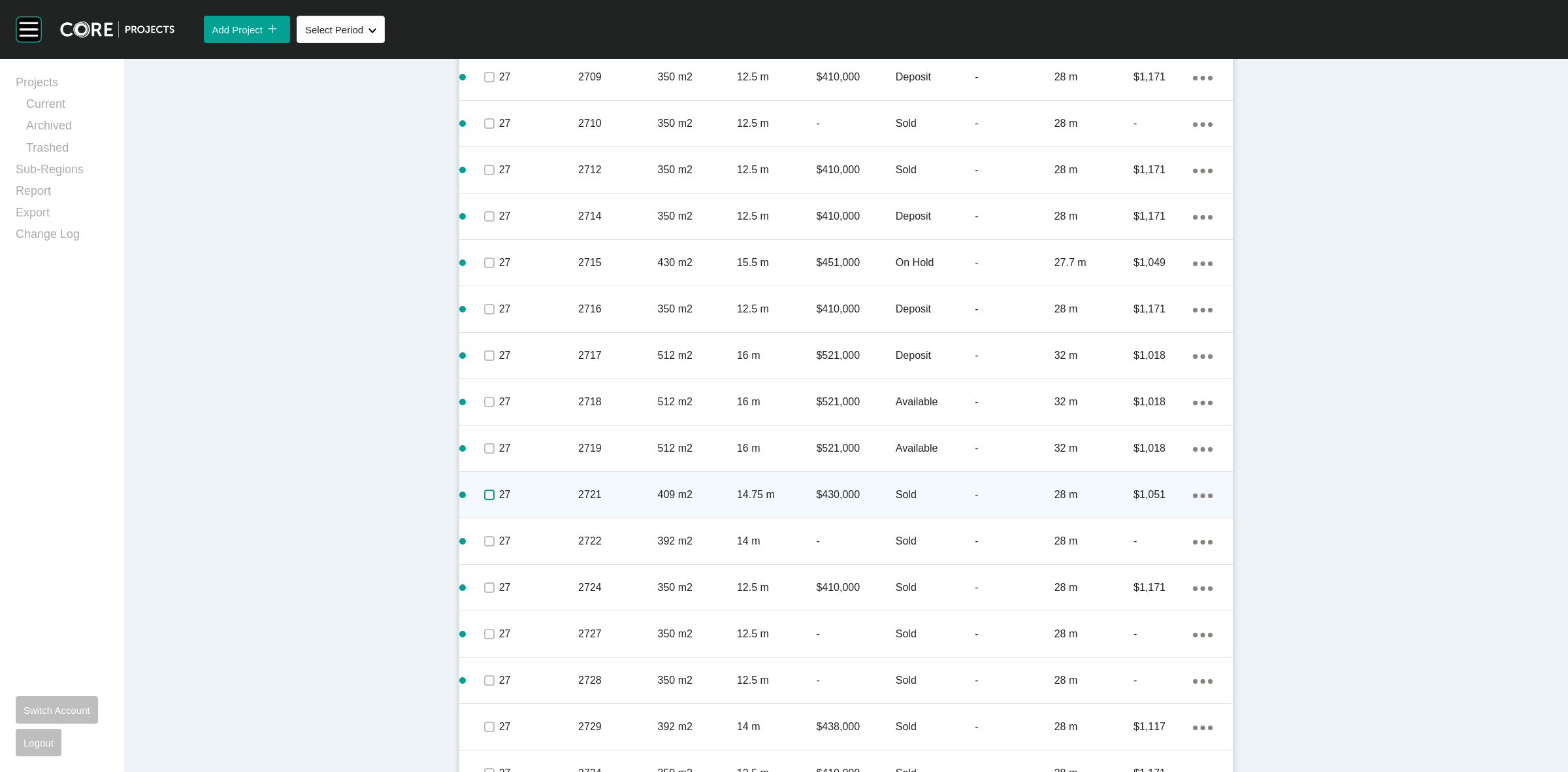
click at [484, 497] on label at bounding box center [489, 495] width 11 height 11
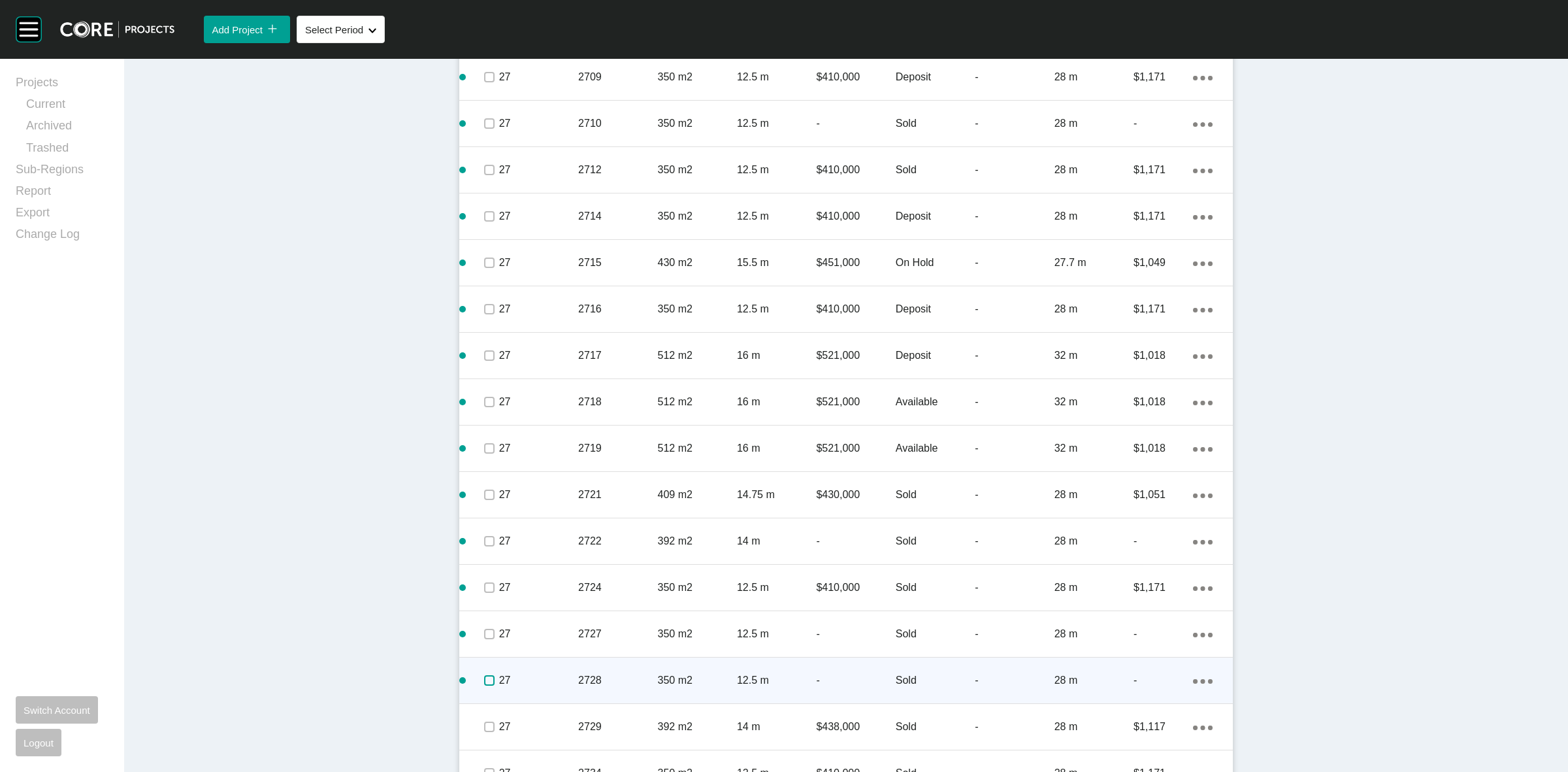
click at [484, 680] on label at bounding box center [489, 680] width 11 height 11
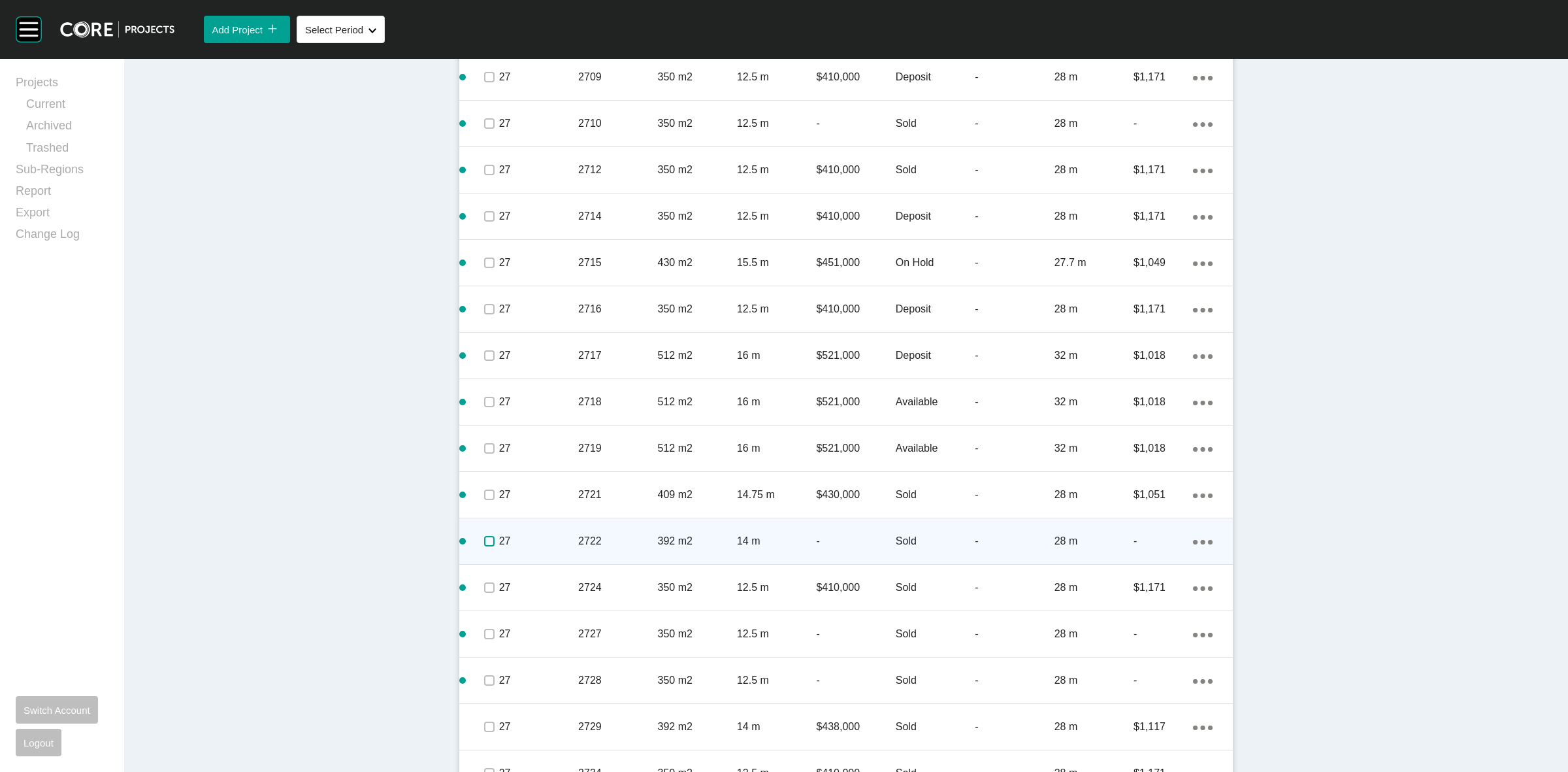
click at [484, 541] on label at bounding box center [489, 541] width 11 height 11
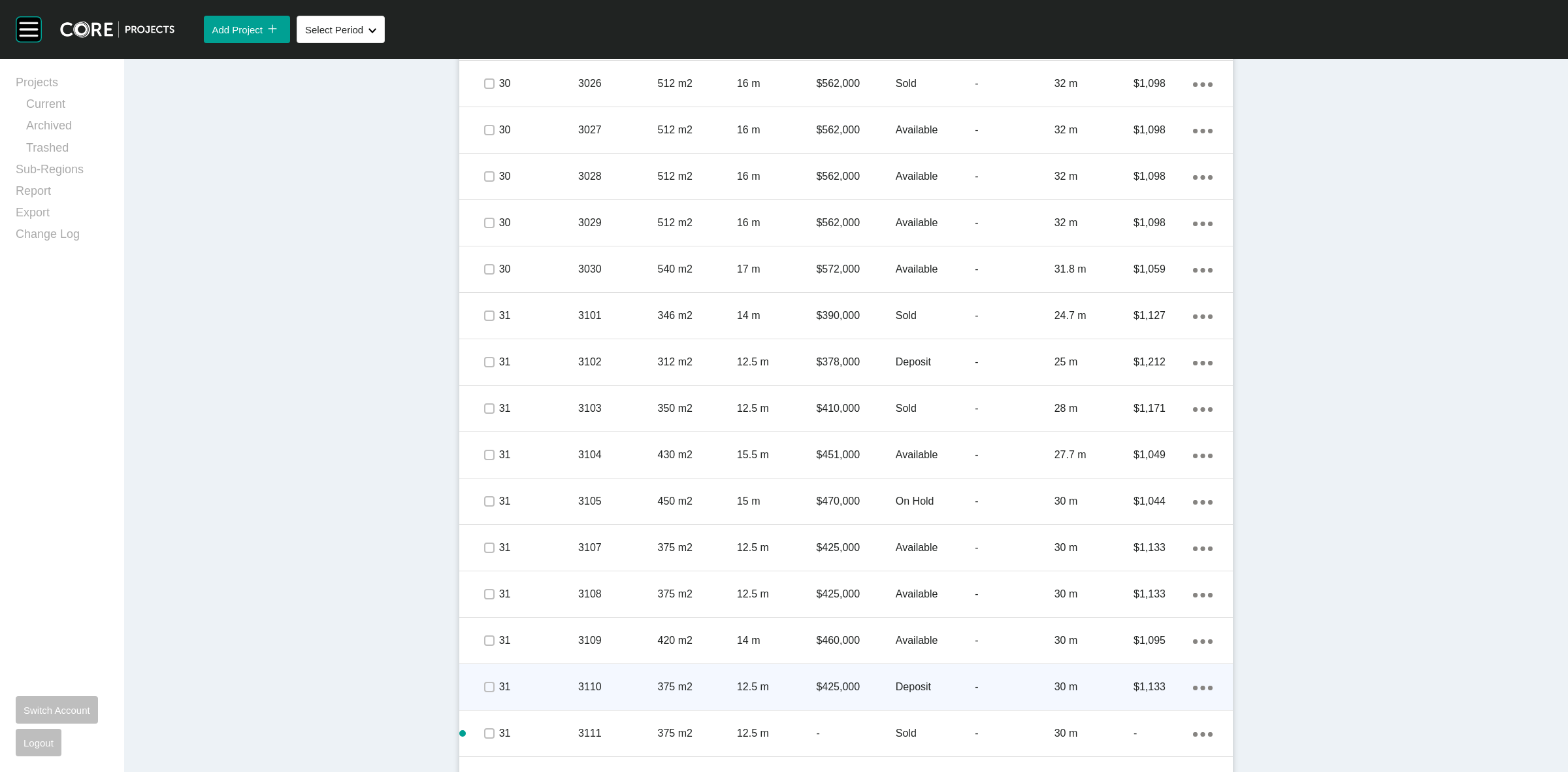
scroll to position [3676, 0]
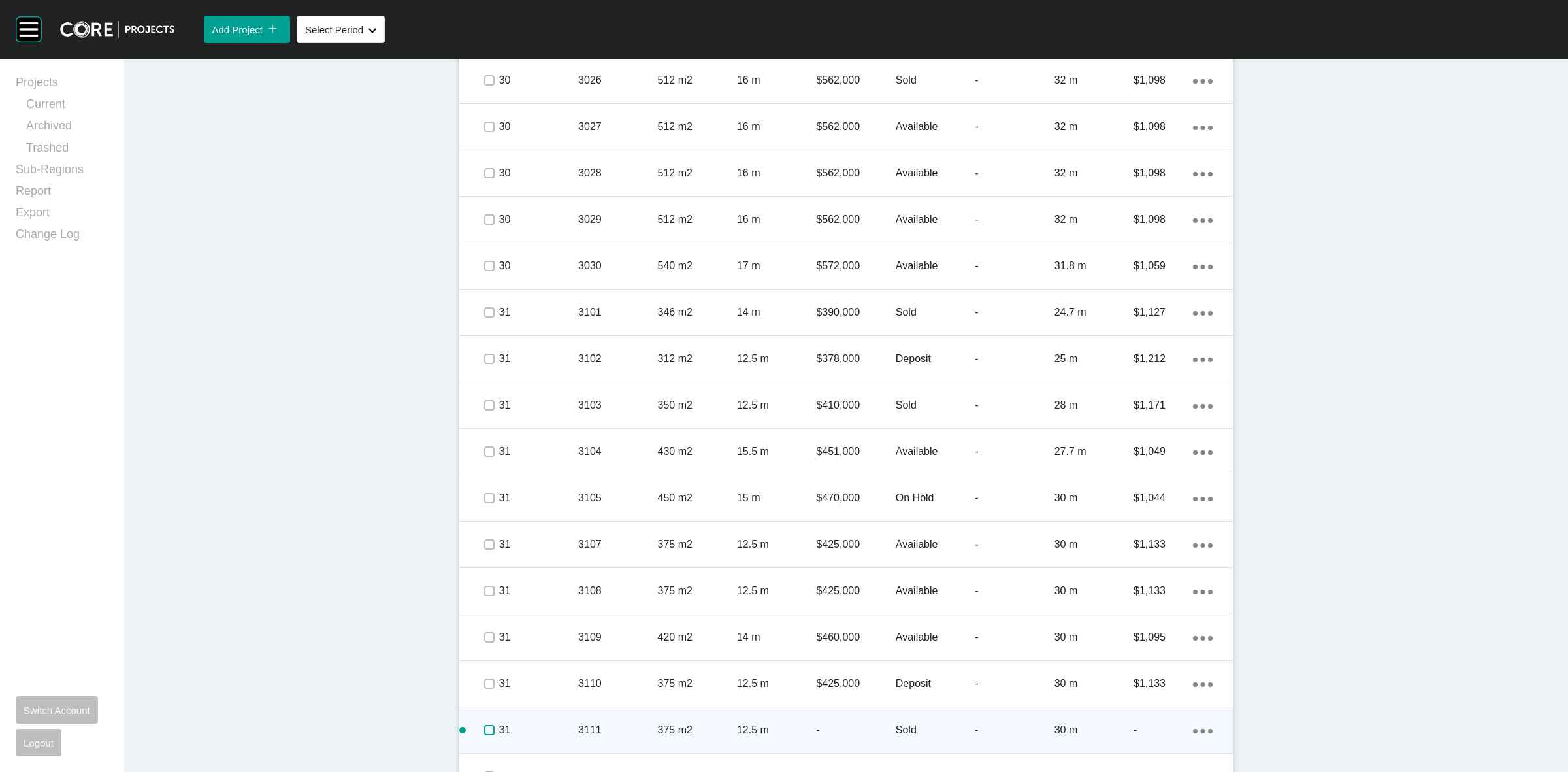
click at [484, 732] on label at bounding box center [489, 730] width 11 height 11
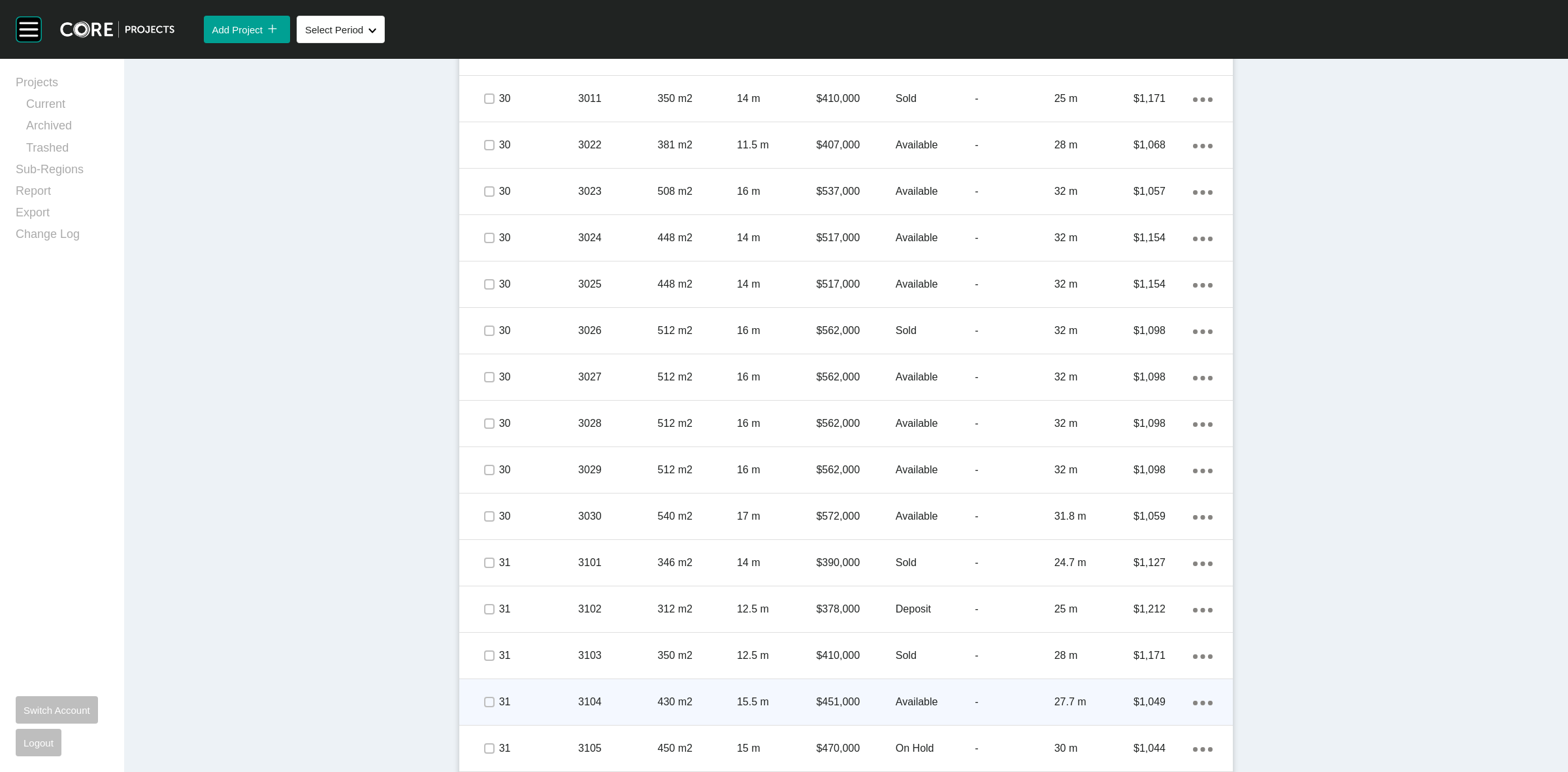
scroll to position [3431, 0]
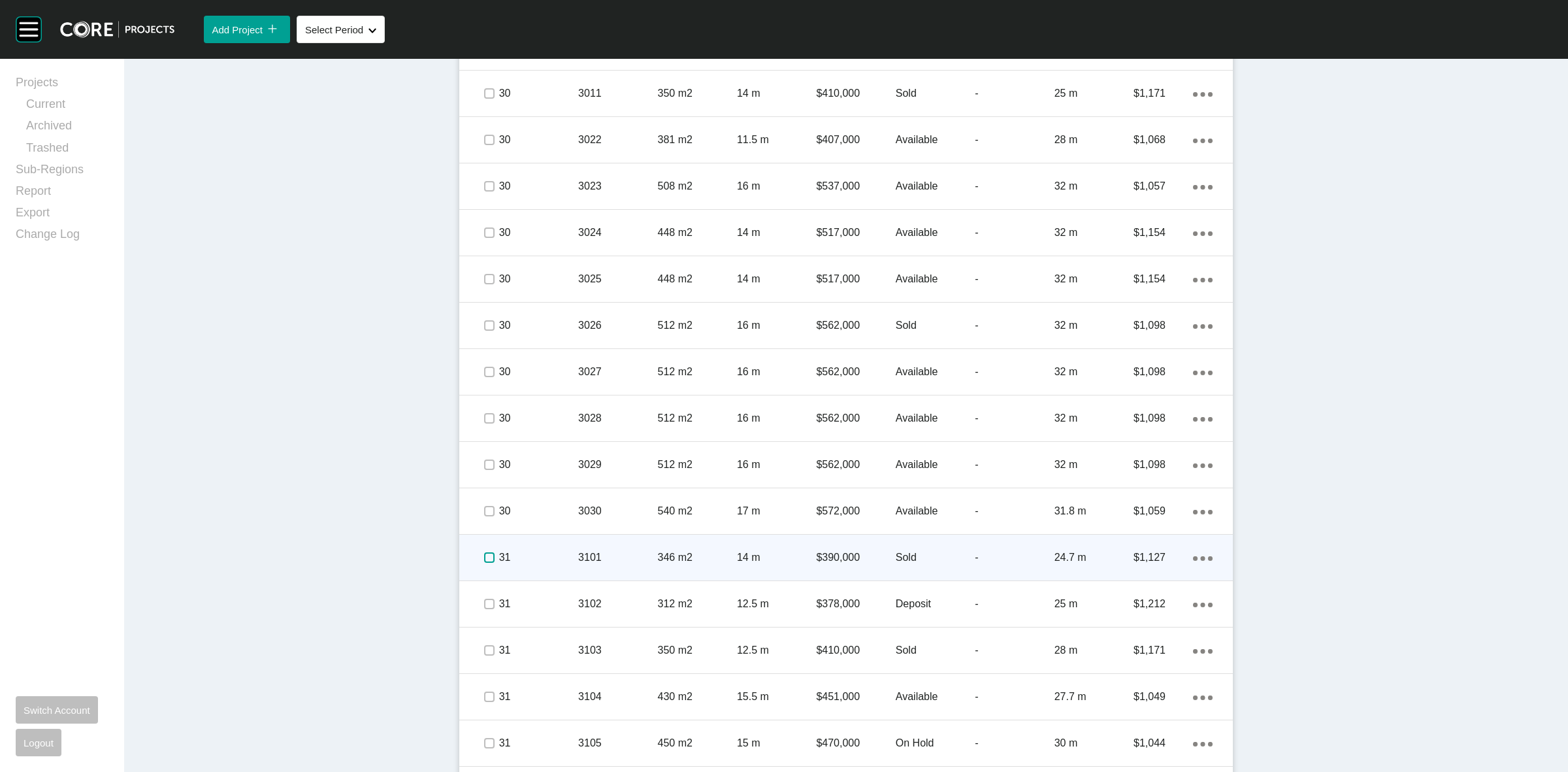
click at [484, 559] on label at bounding box center [489, 557] width 11 height 11
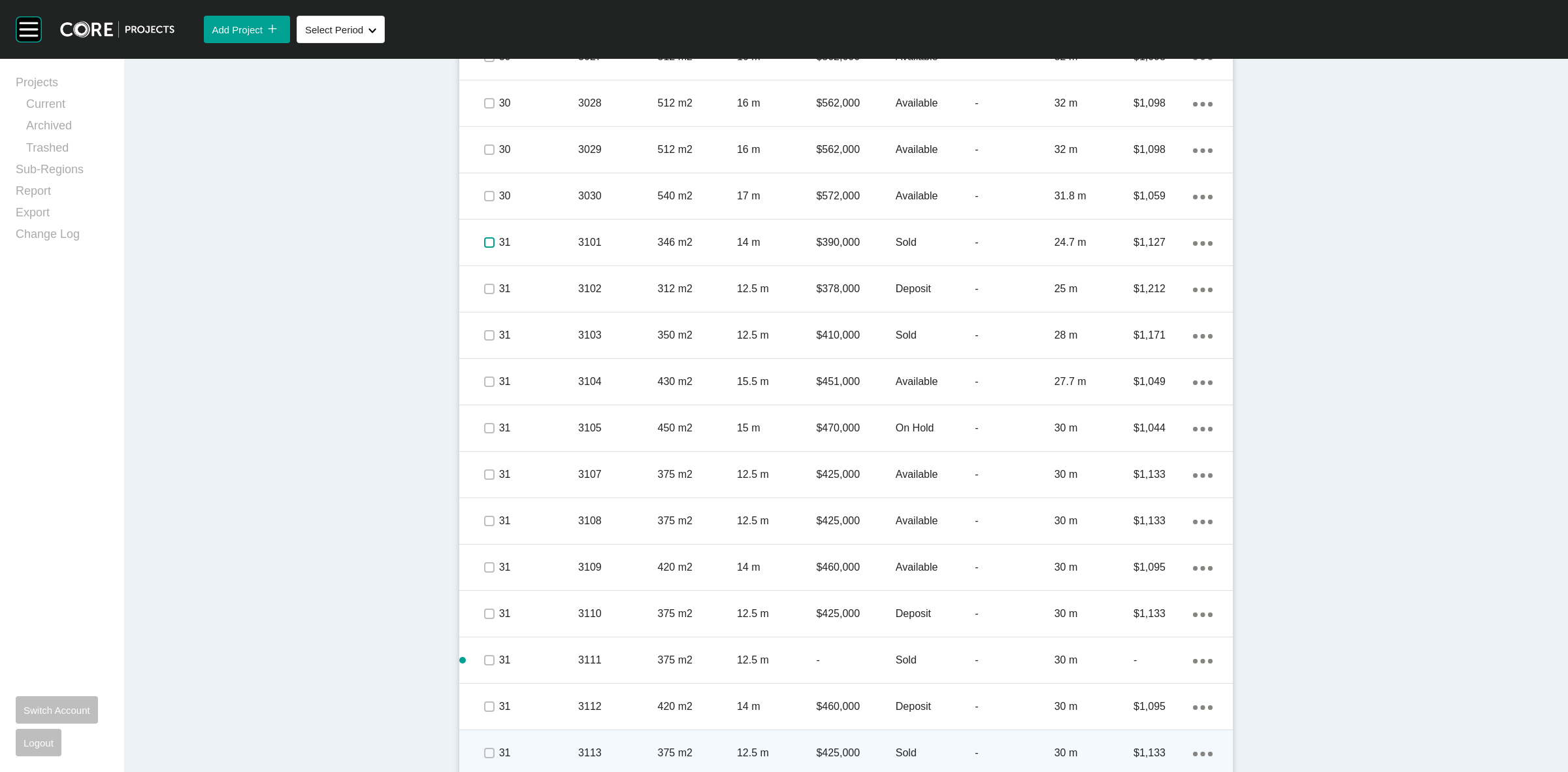
scroll to position [3839, 0]
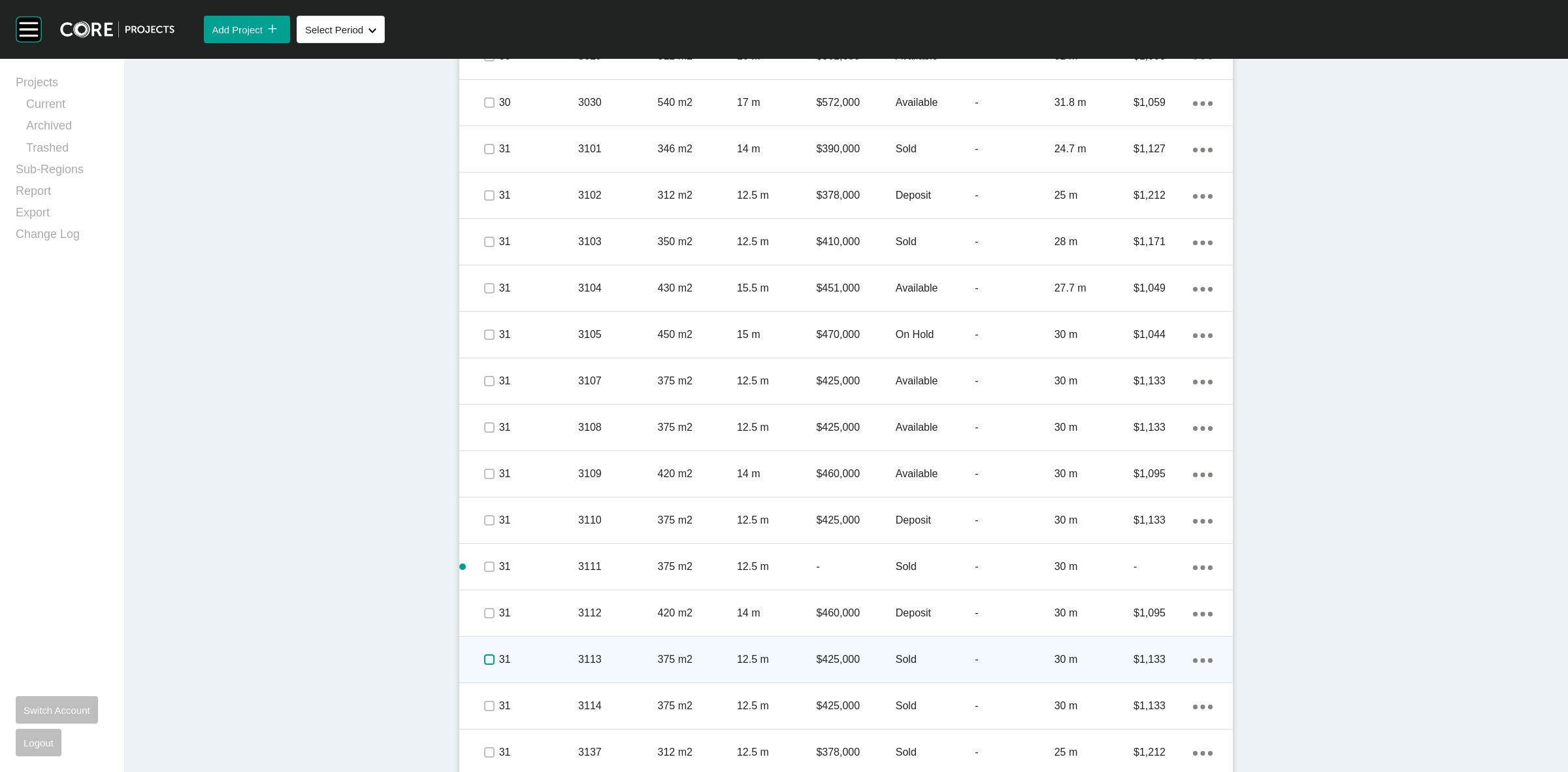
click at [484, 659] on label at bounding box center [489, 659] width 11 height 11
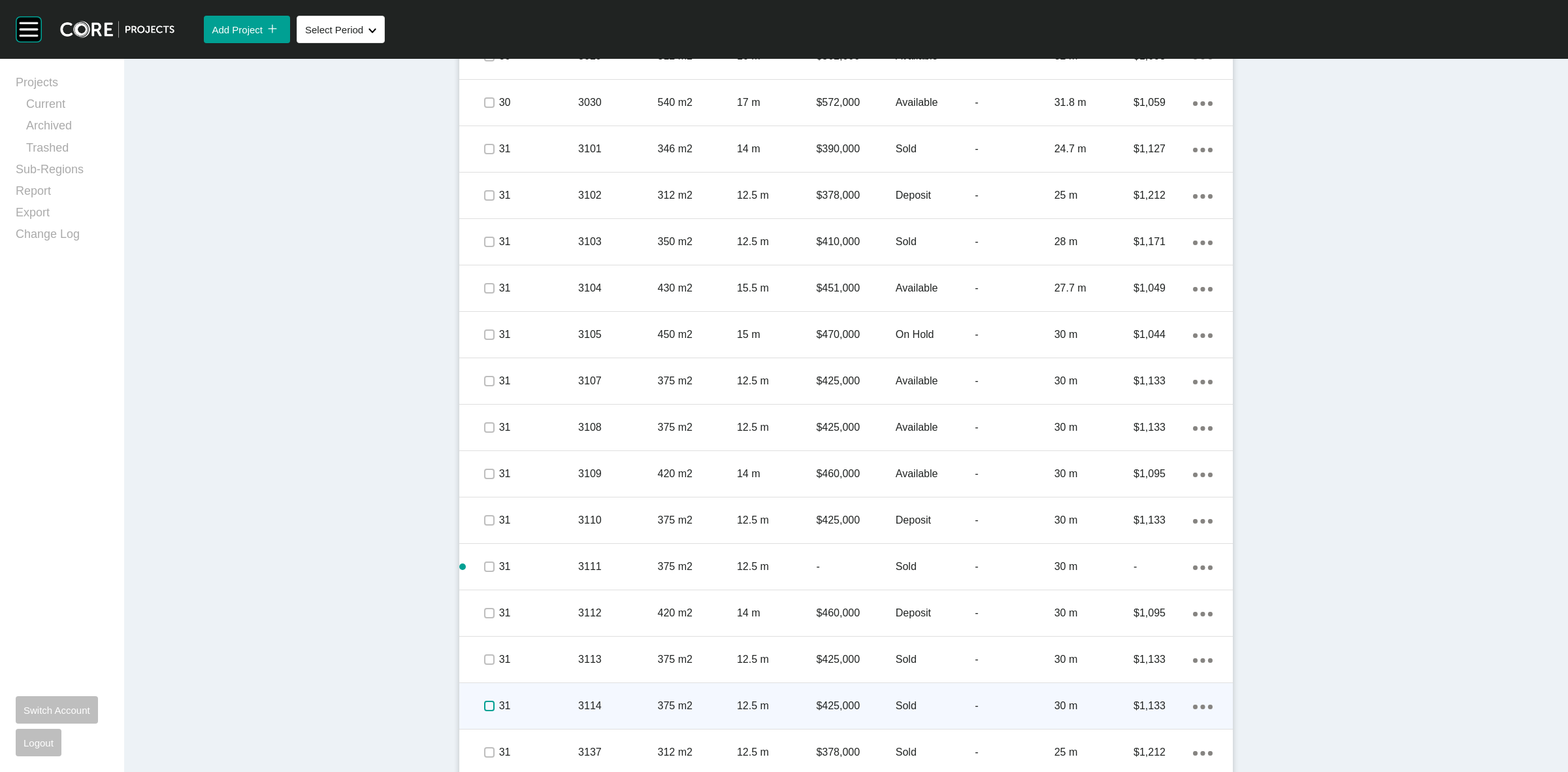
click at [484, 703] on label at bounding box center [489, 706] width 11 height 11
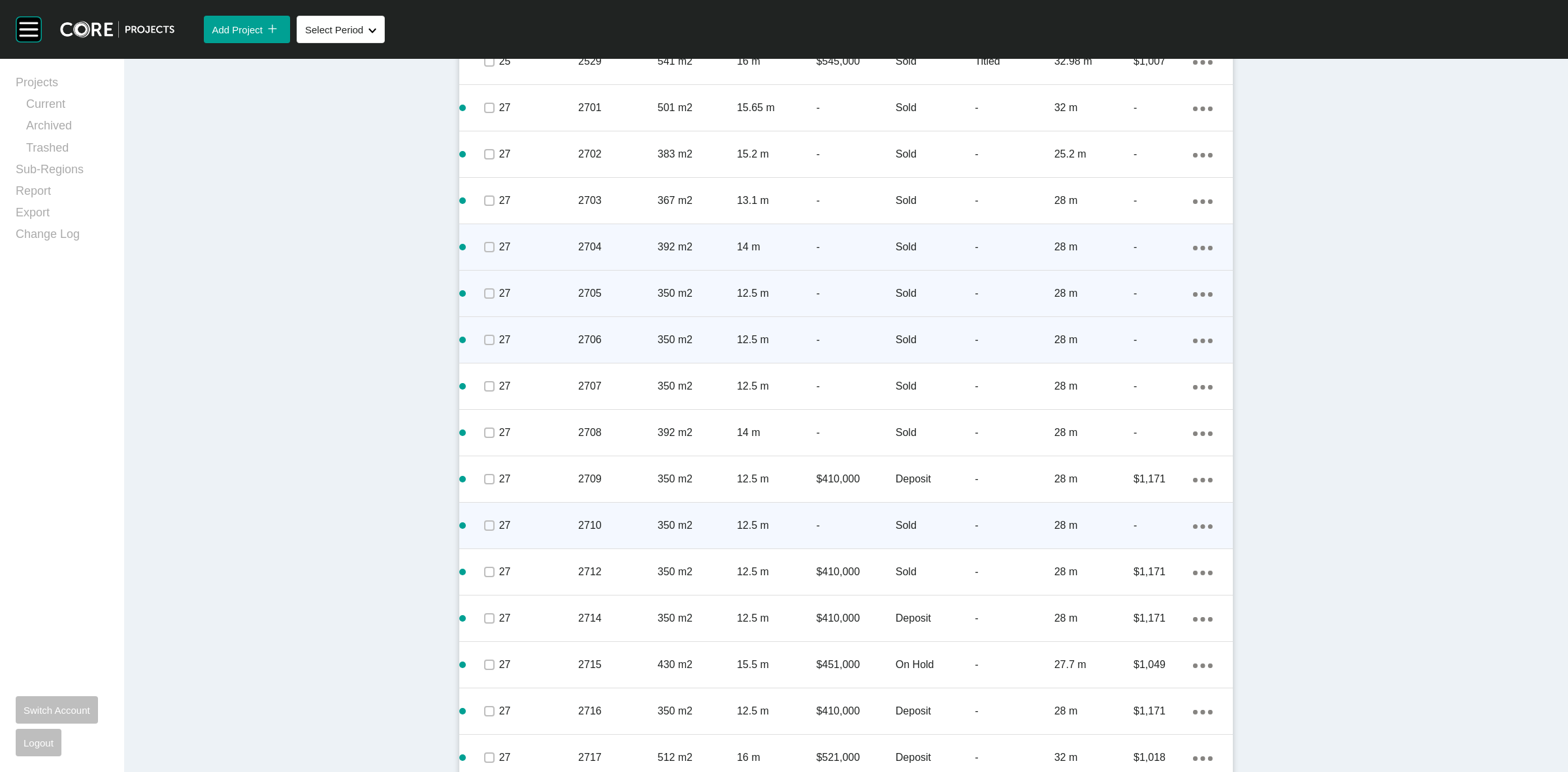
scroll to position [1798, 0]
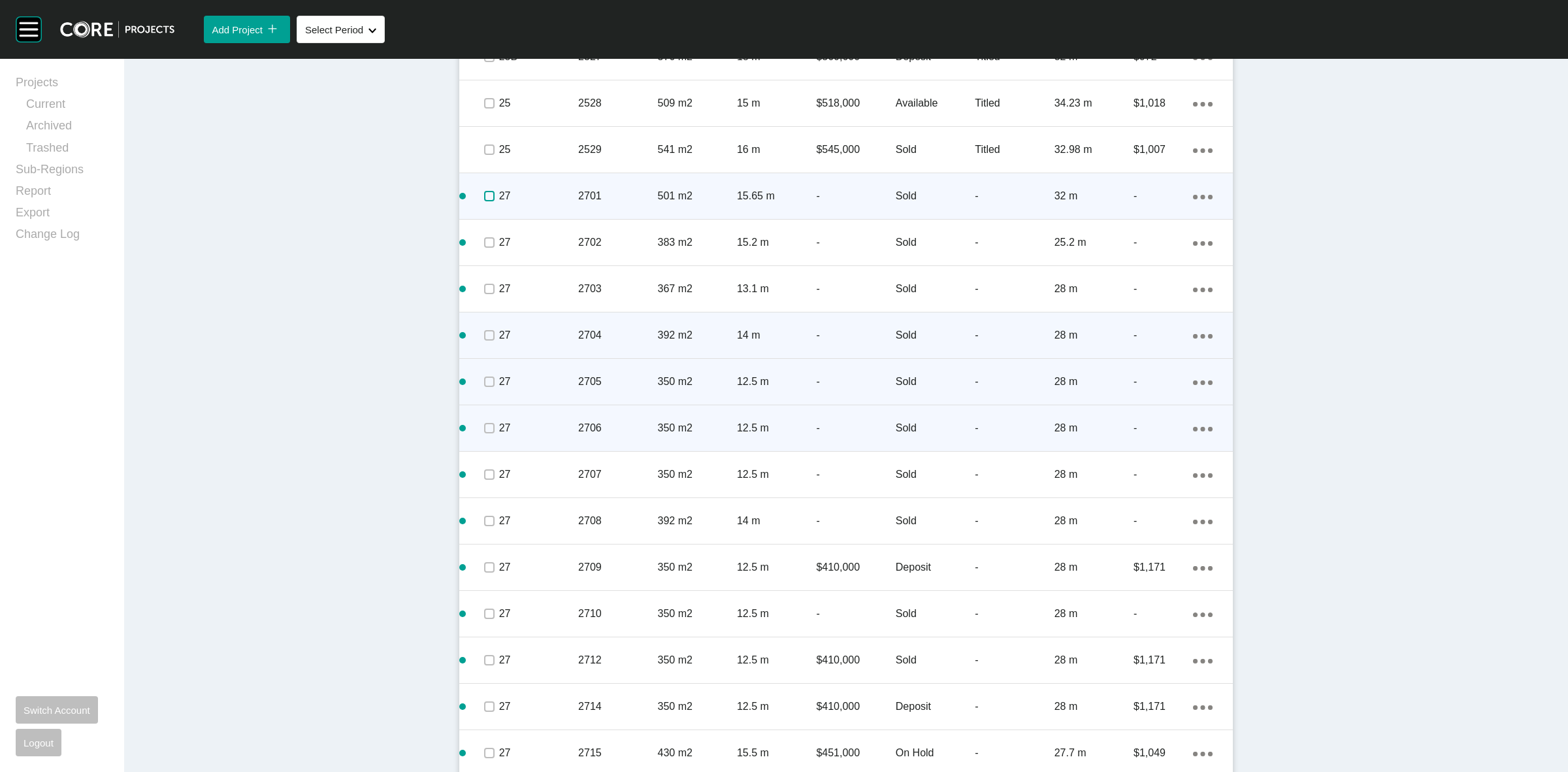
click at [484, 197] on label at bounding box center [489, 196] width 11 height 11
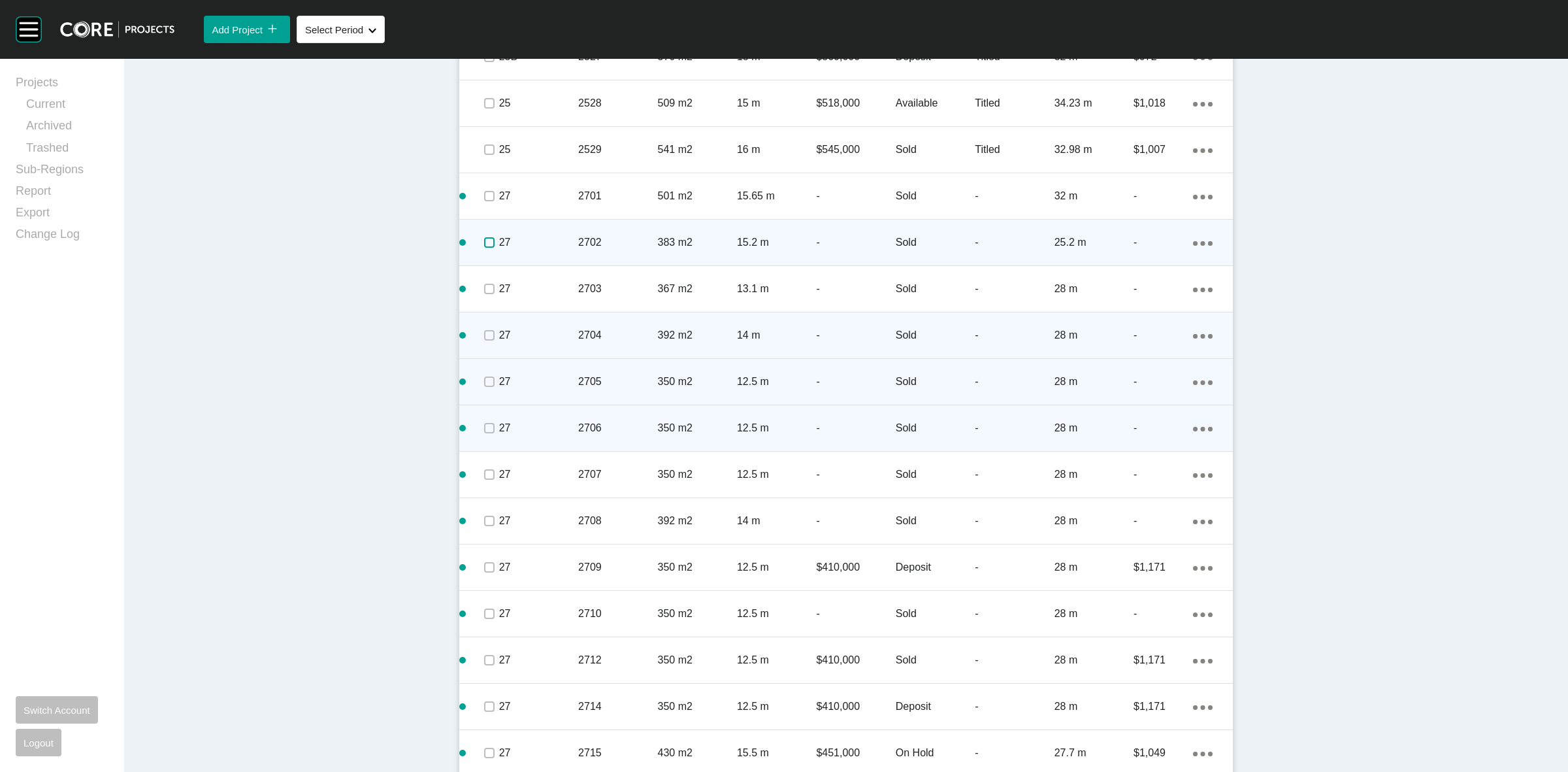
click at [484, 243] on label at bounding box center [489, 242] width 11 height 11
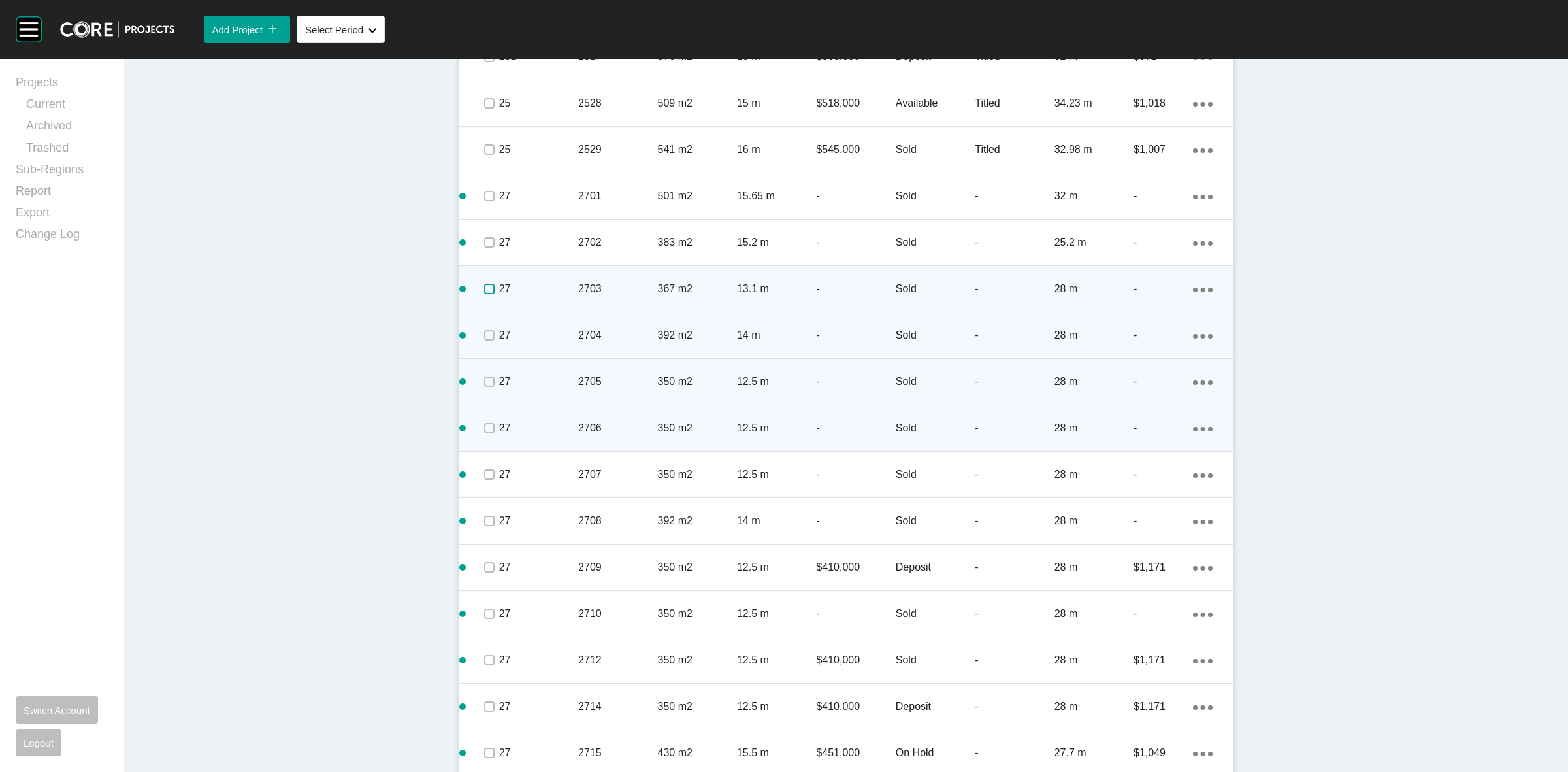
click at [484, 287] on label at bounding box center [489, 289] width 11 height 11
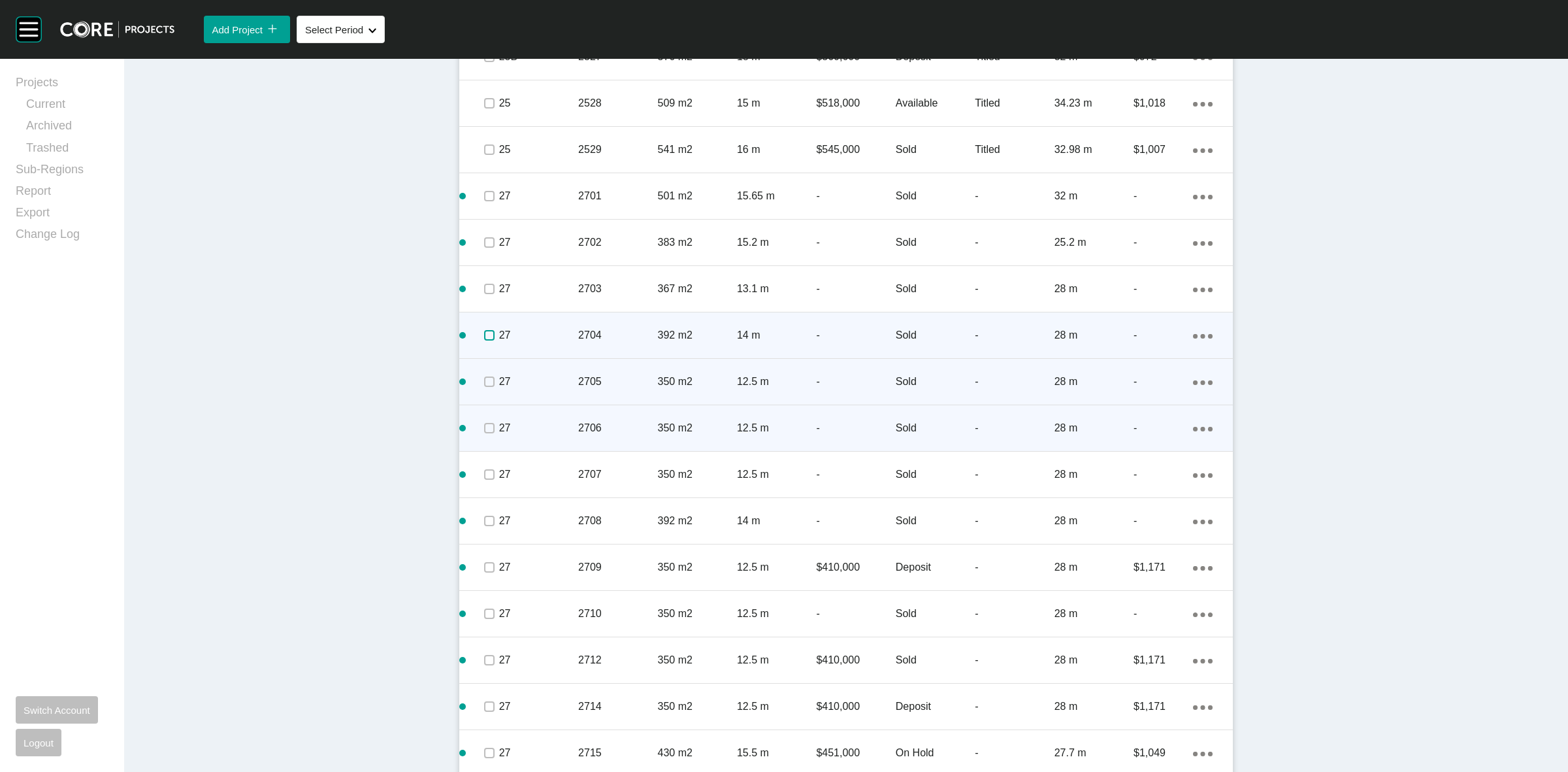
click at [484, 338] on label at bounding box center [489, 335] width 11 height 11
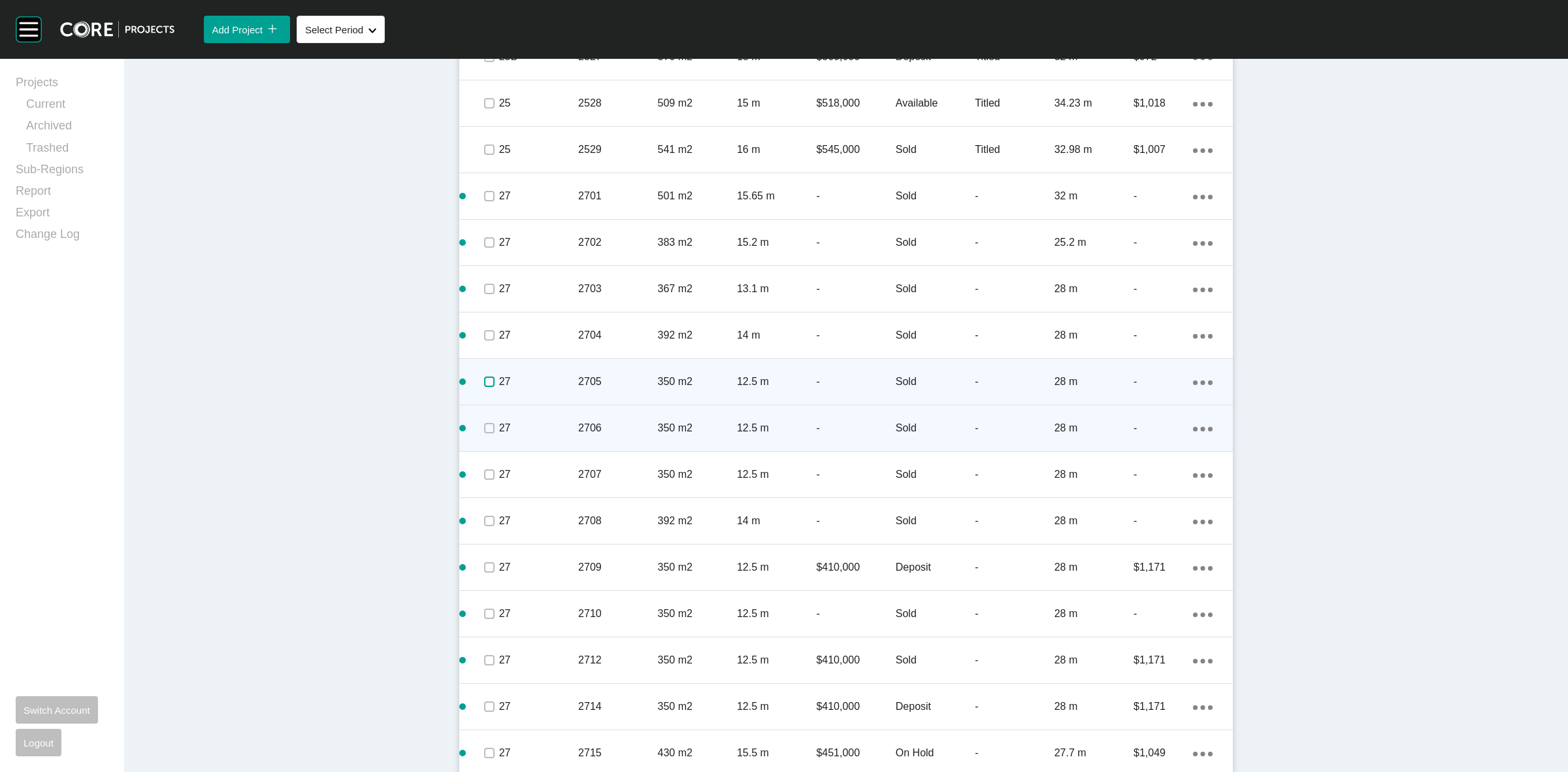
click at [484, 379] on label at bounding box center [489, 381] width 11 height 11
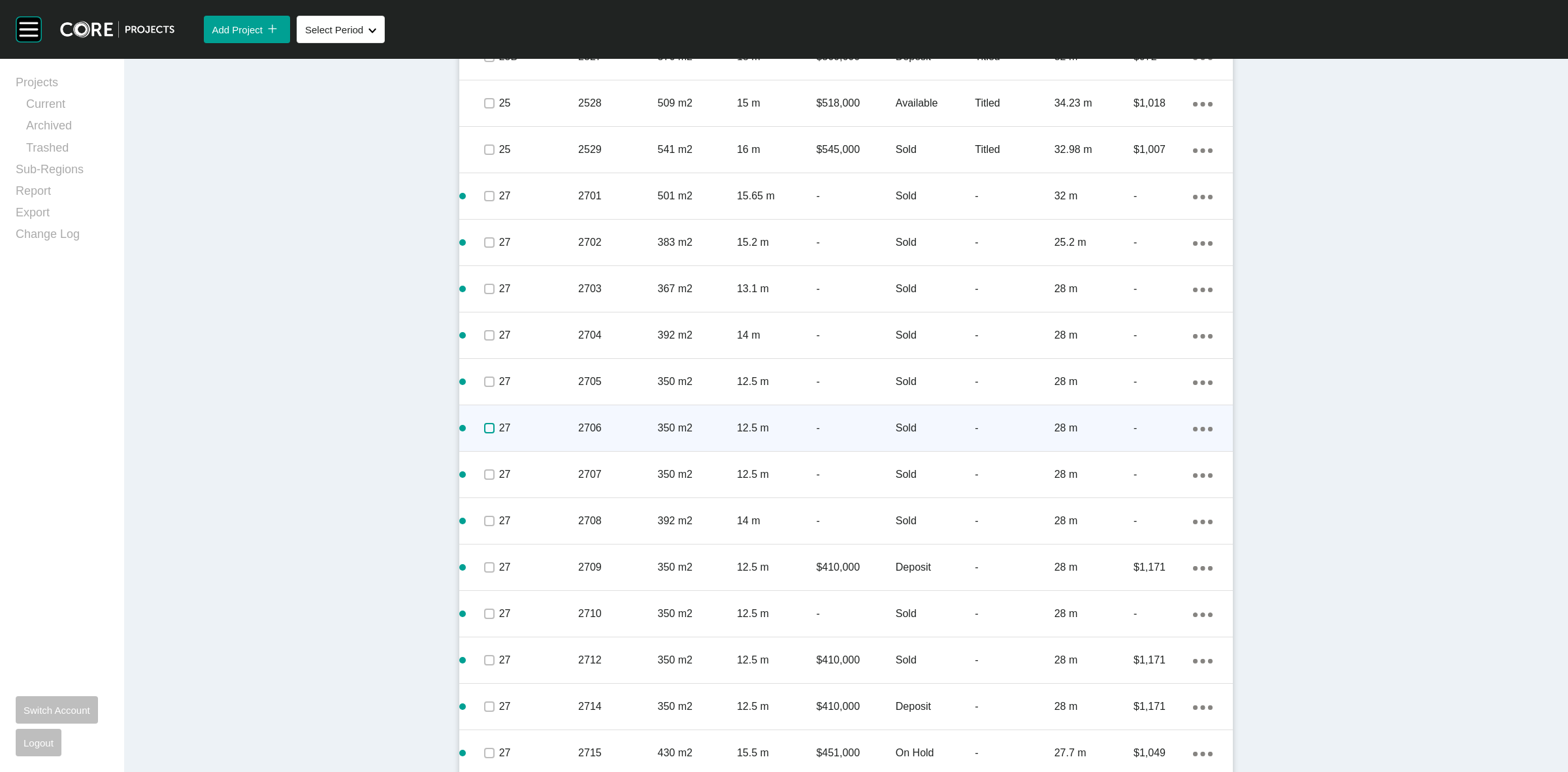
click at [489, 424] on label at bounding box center [489, 428] width 11 height 11
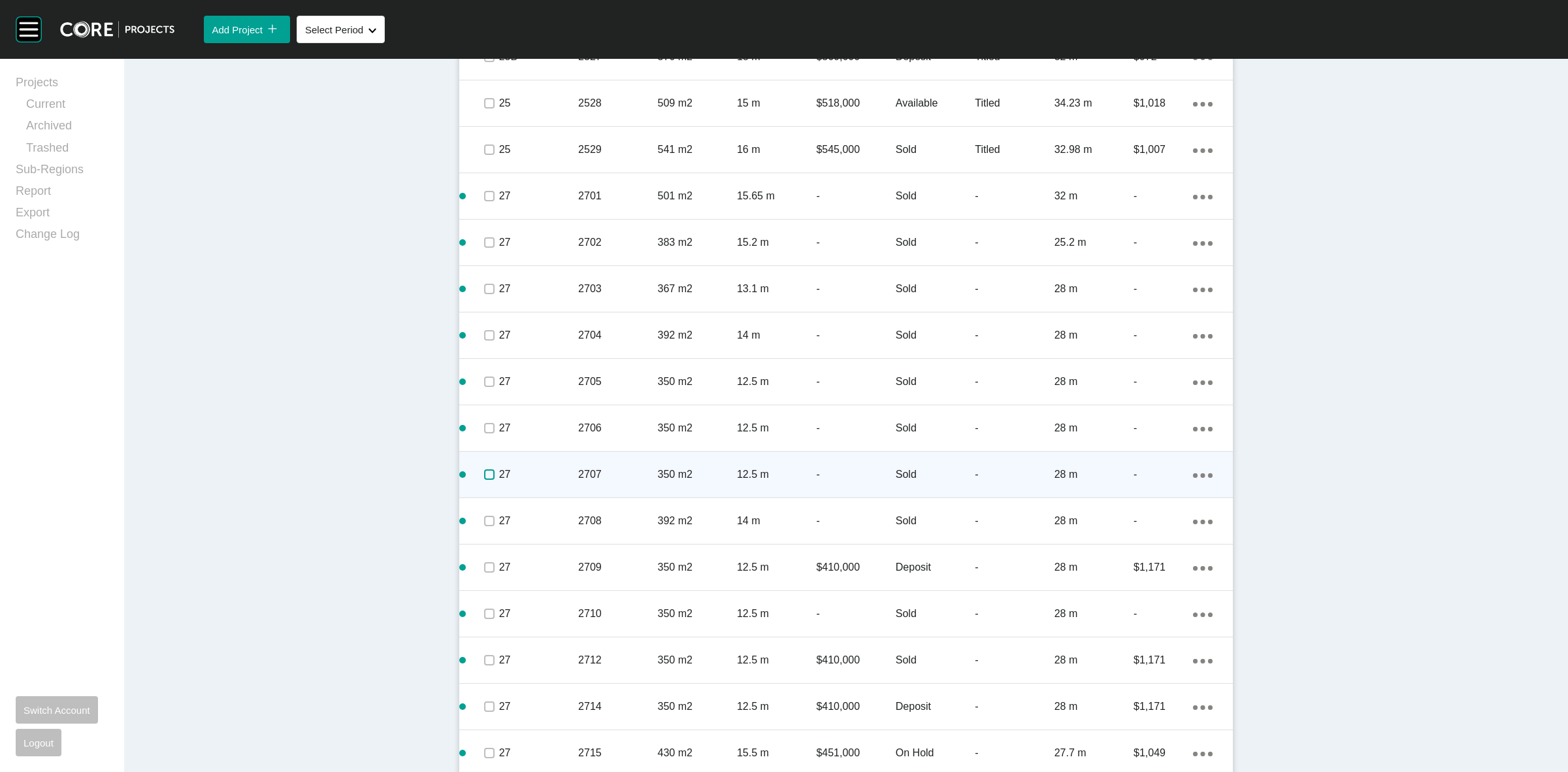
click at [487, 475] on label at bounding box center [489, 474] width 11 height 11
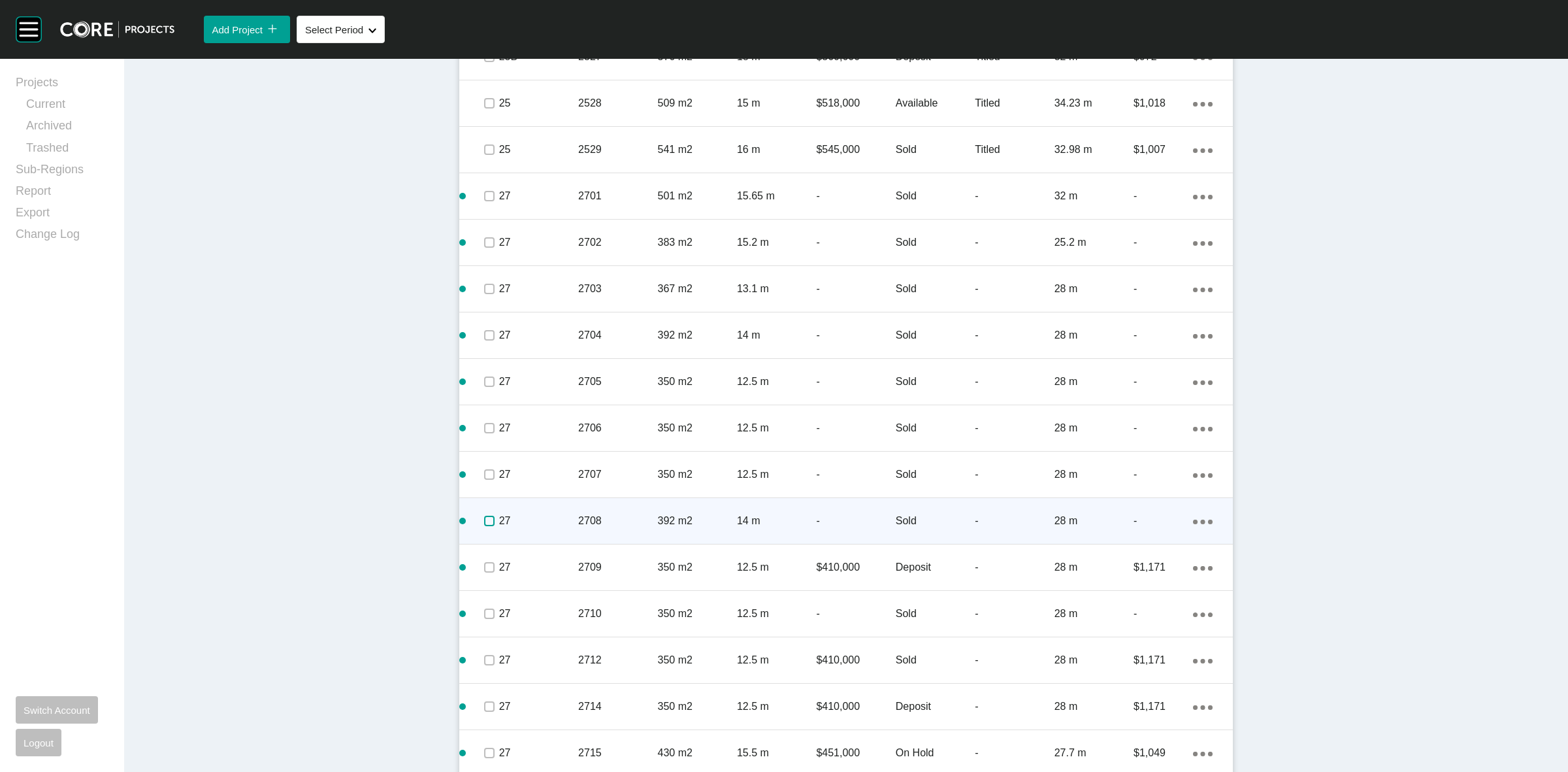
click at [484, 523] on label at bounding box center [489, 521] width 11 height 11
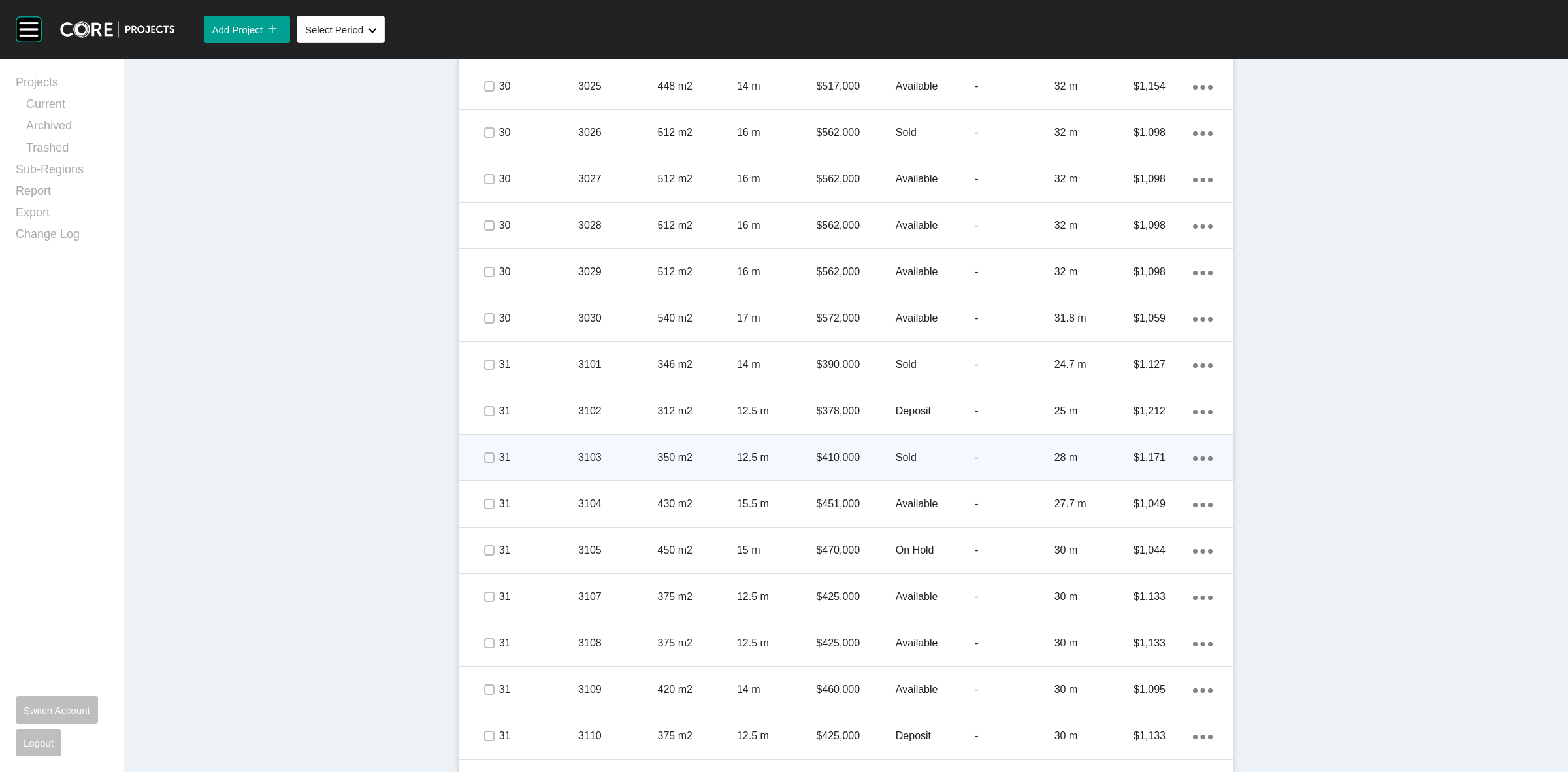
scroll to position [3594, 0]
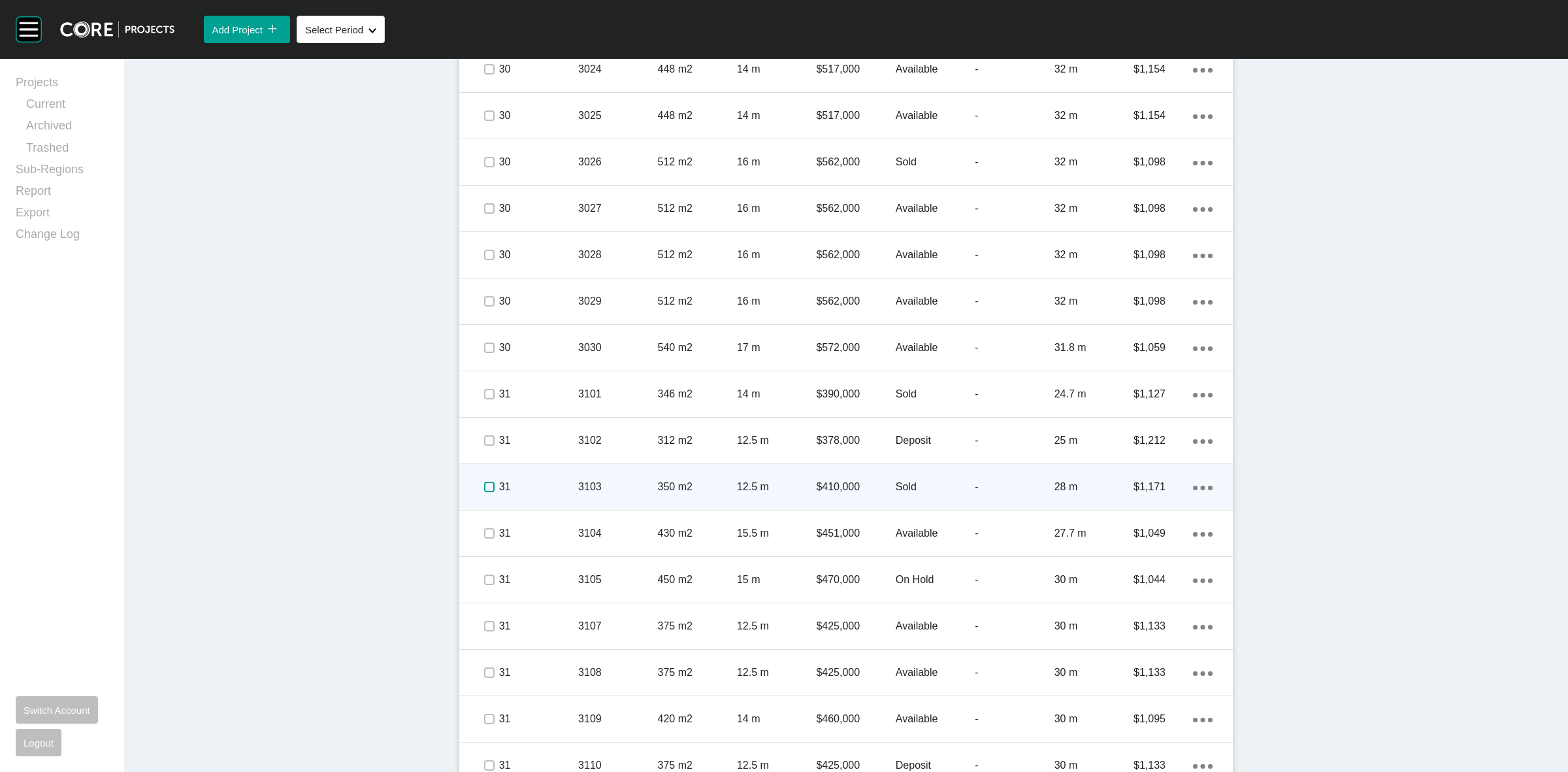
click at [484, 483] on label at bounding box center [489, 487] width 11 height 11
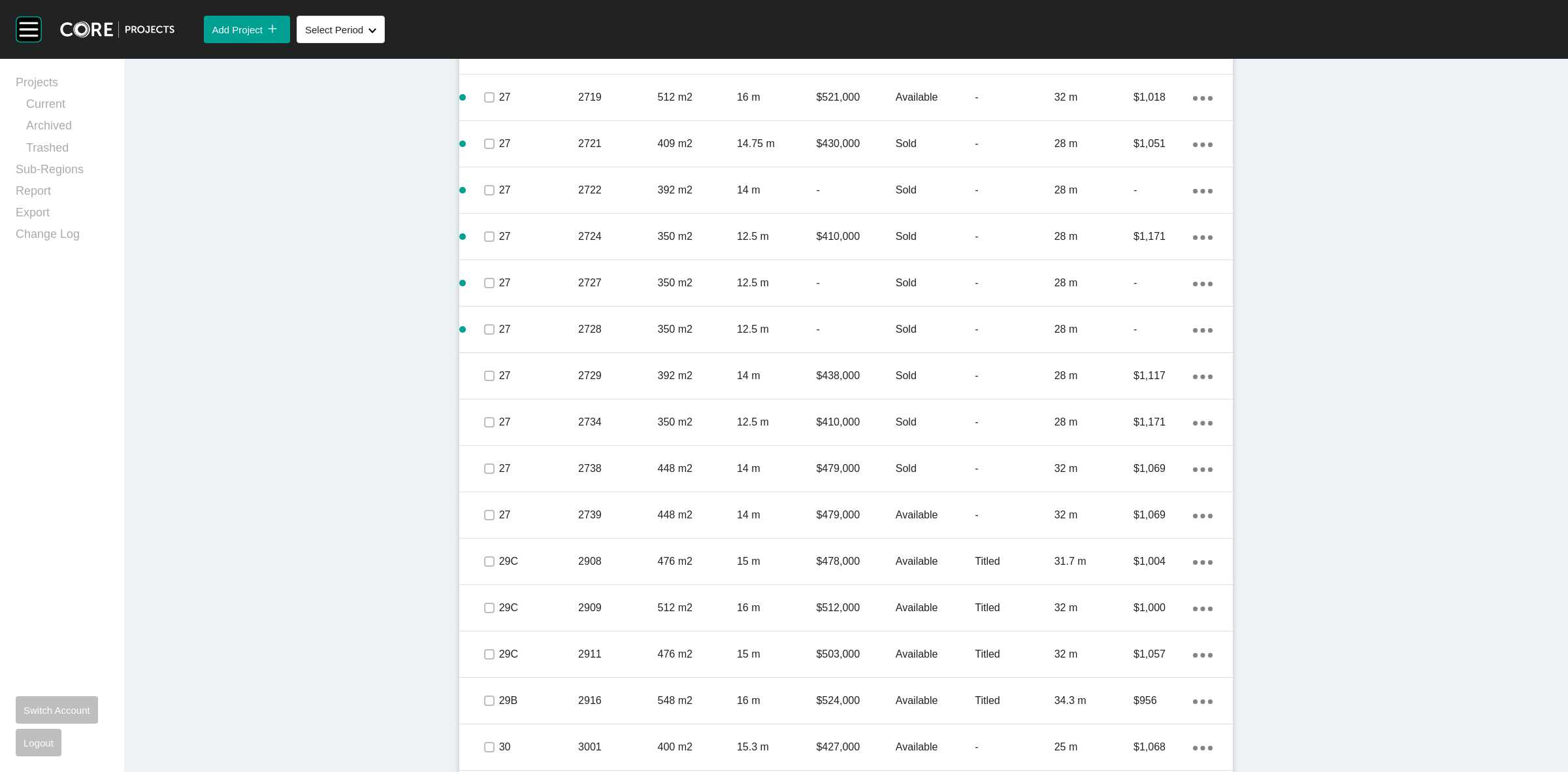
scroll to position [2532, 0]
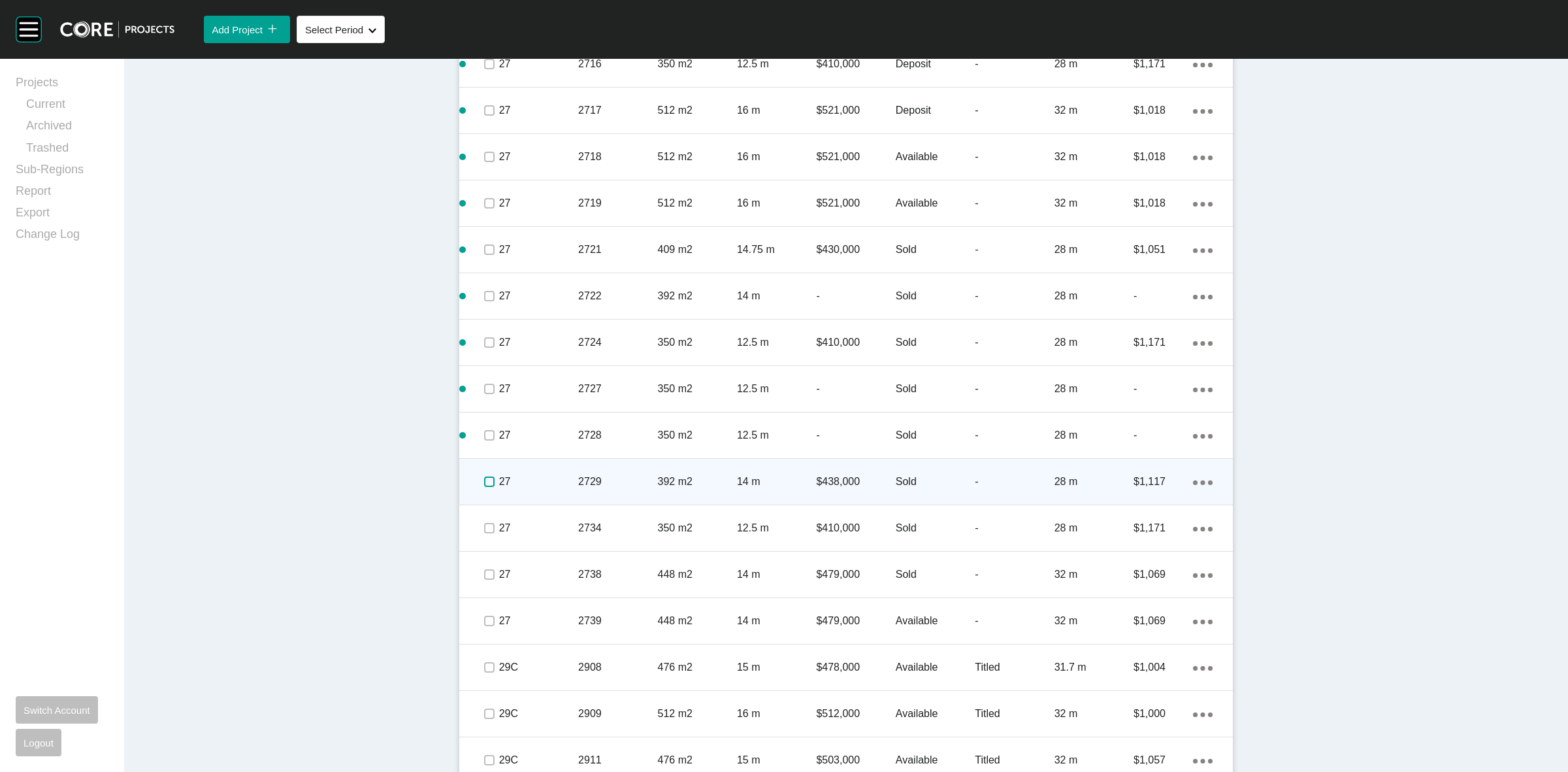
click at [485, 483] on label at bounding box center [489, 481] width 11 height 11
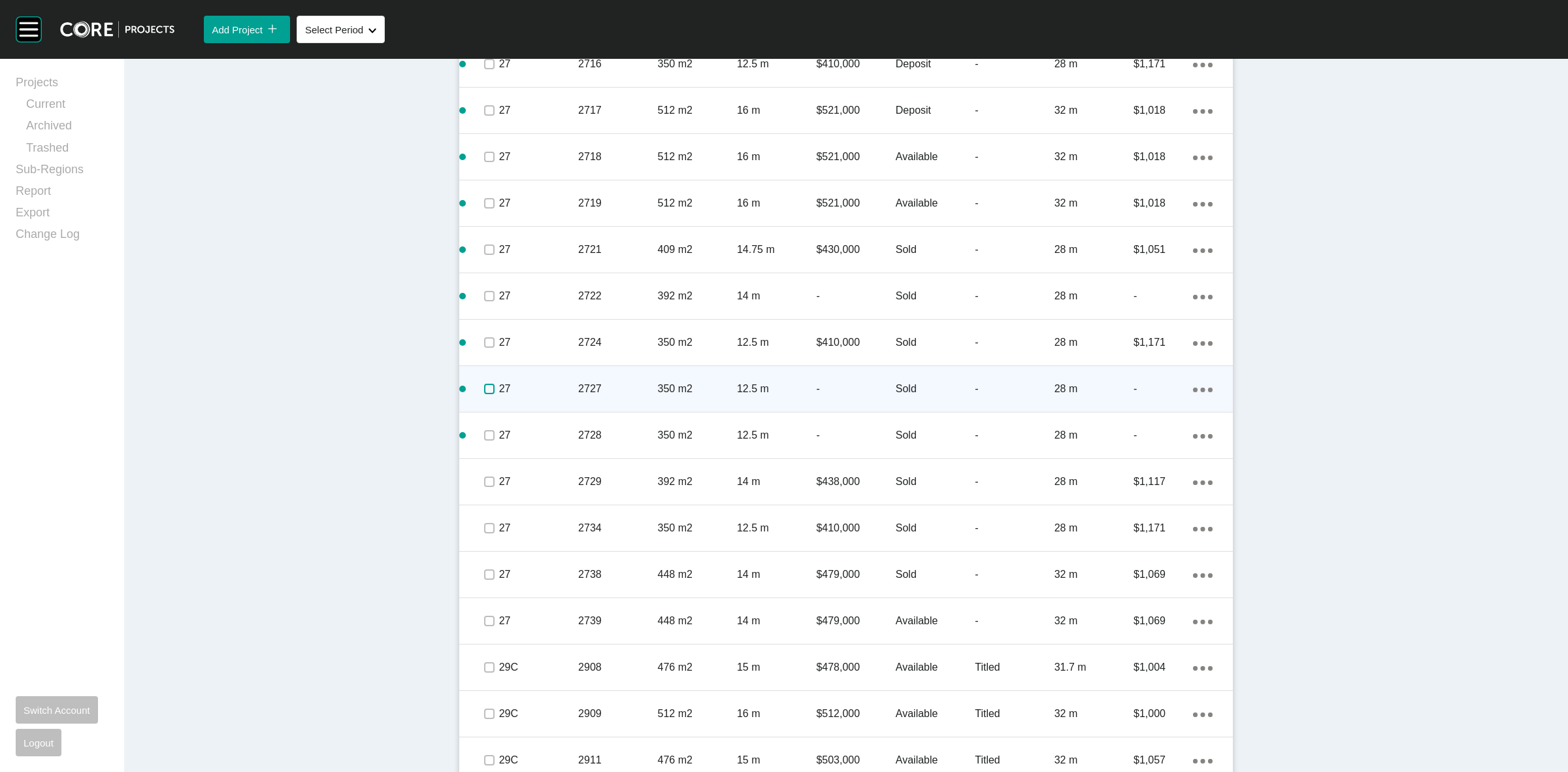
click at [484, 390] on label at bounding box center [489, 389] width 11 height 11
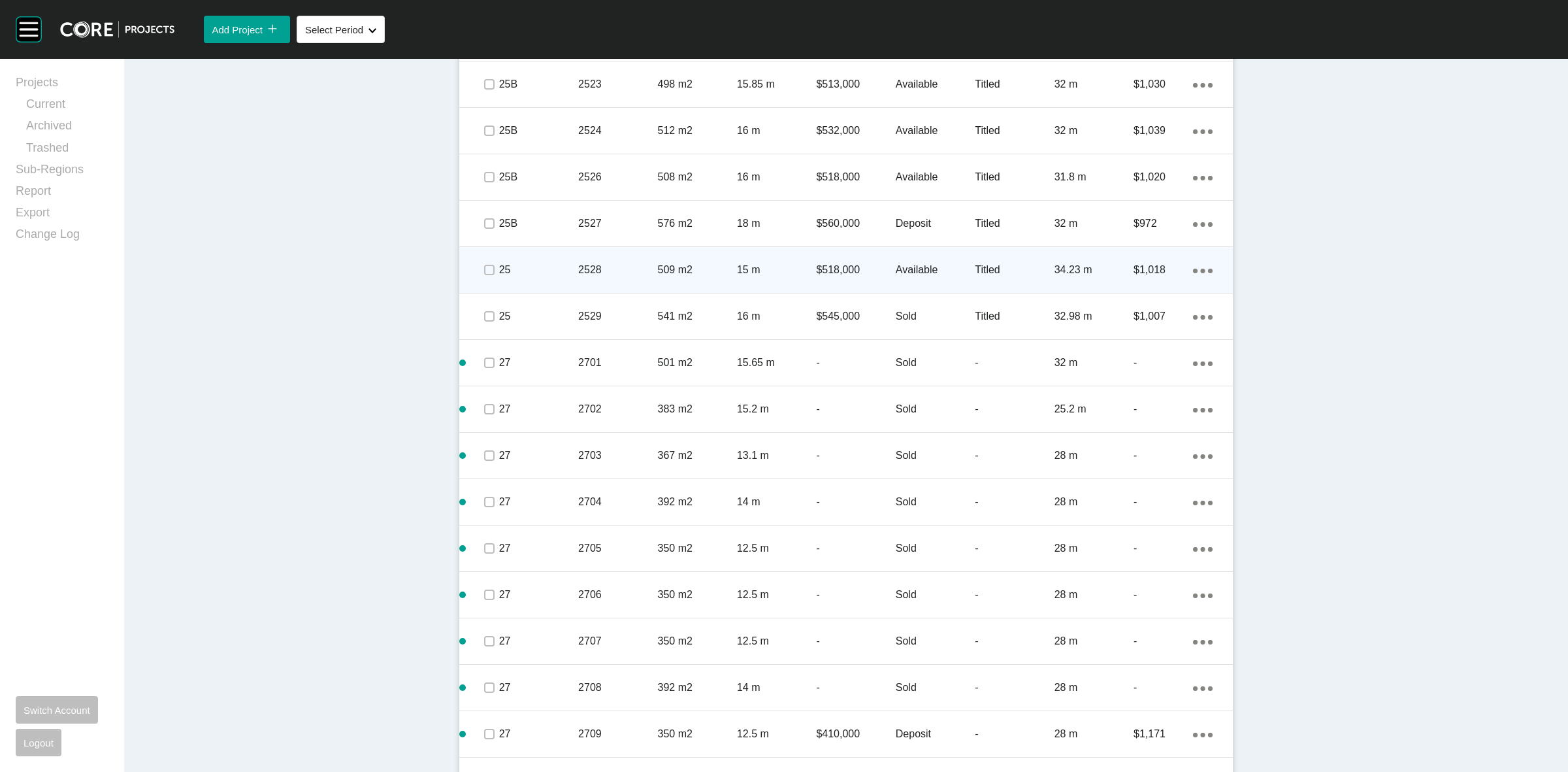
scroll to position [1552, 0]
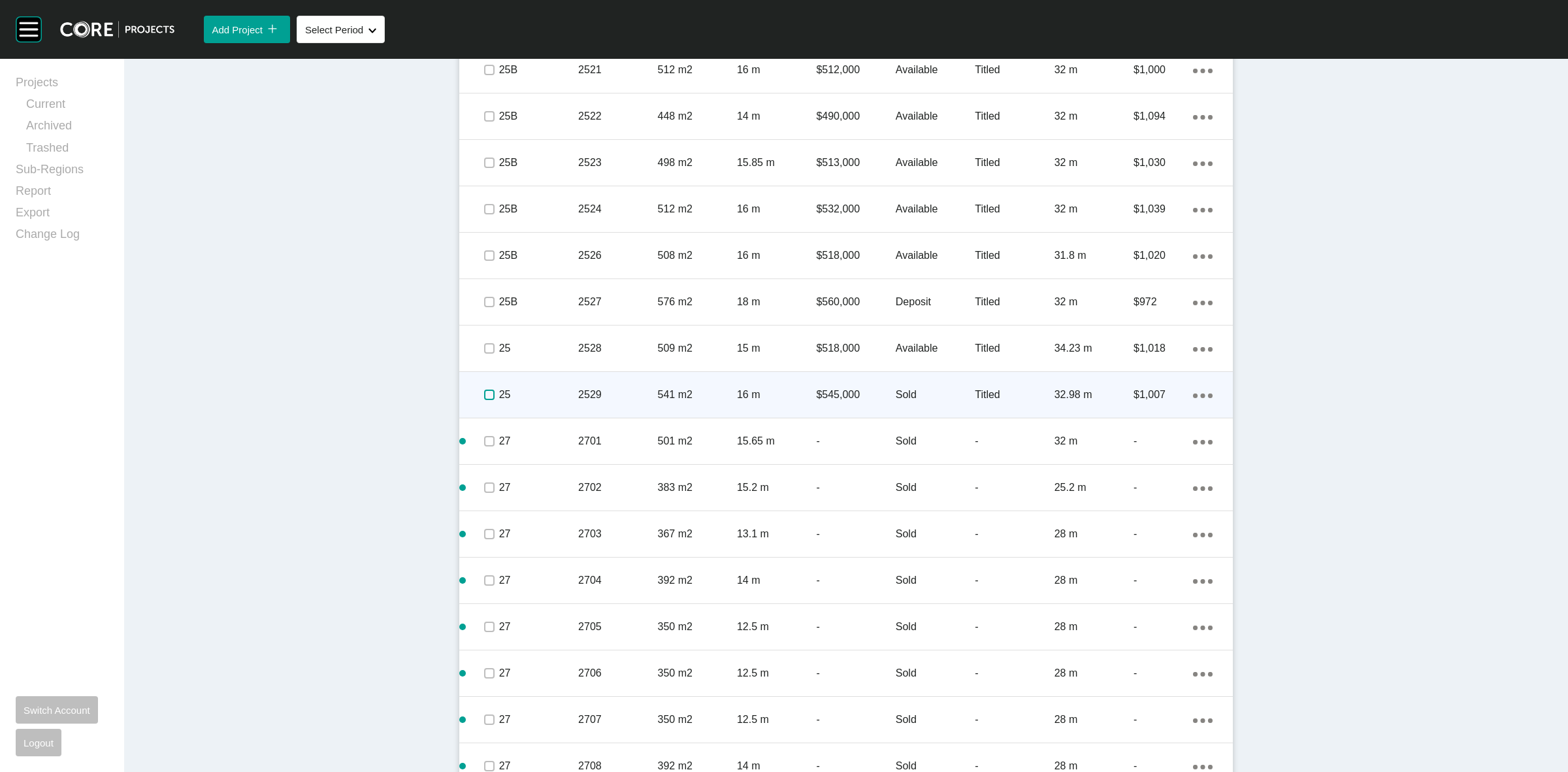
click at [484, 393] on label at bounding box center [489, 394] width 11 height 11
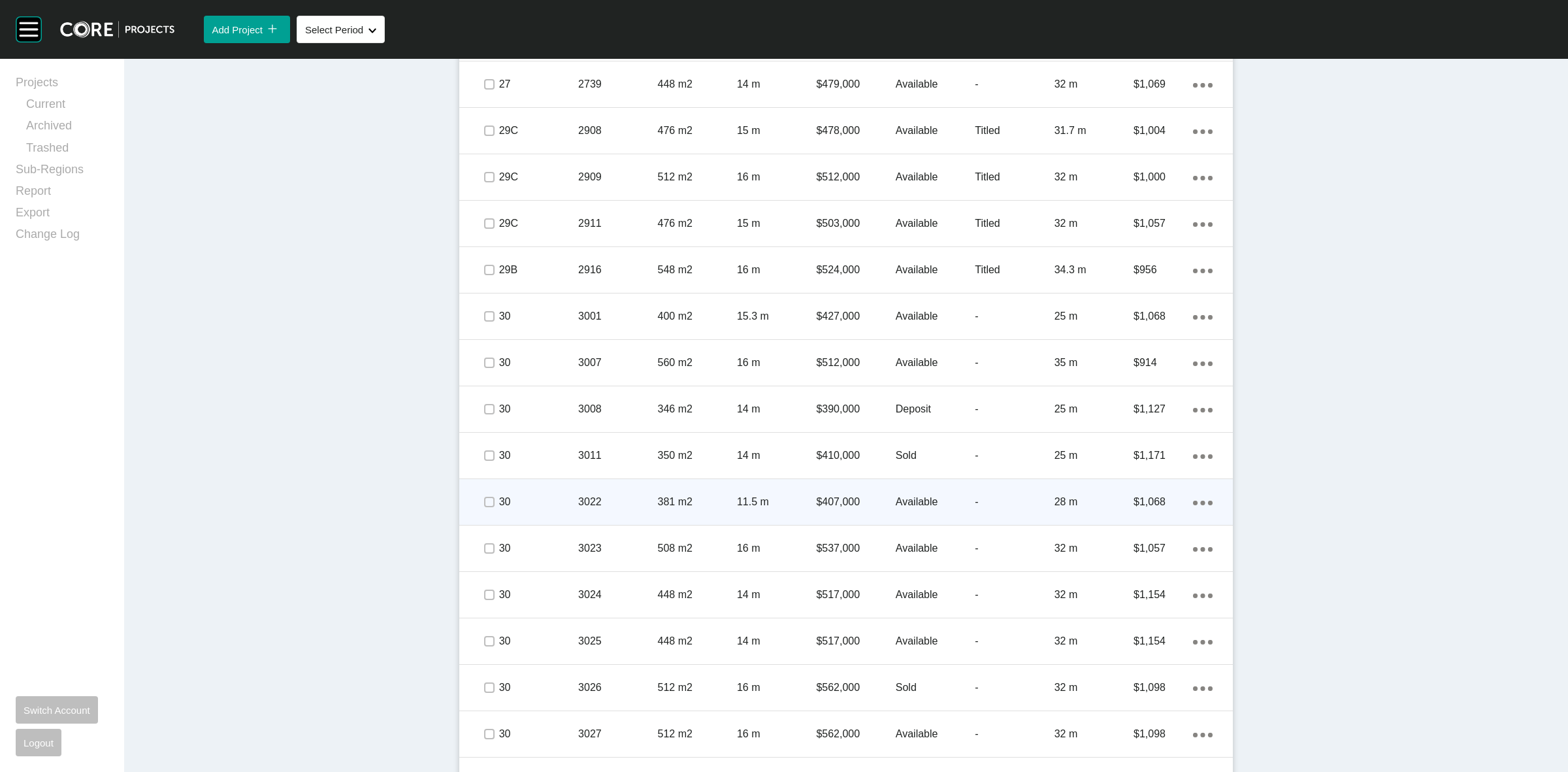
scroll to position [3186, 0]
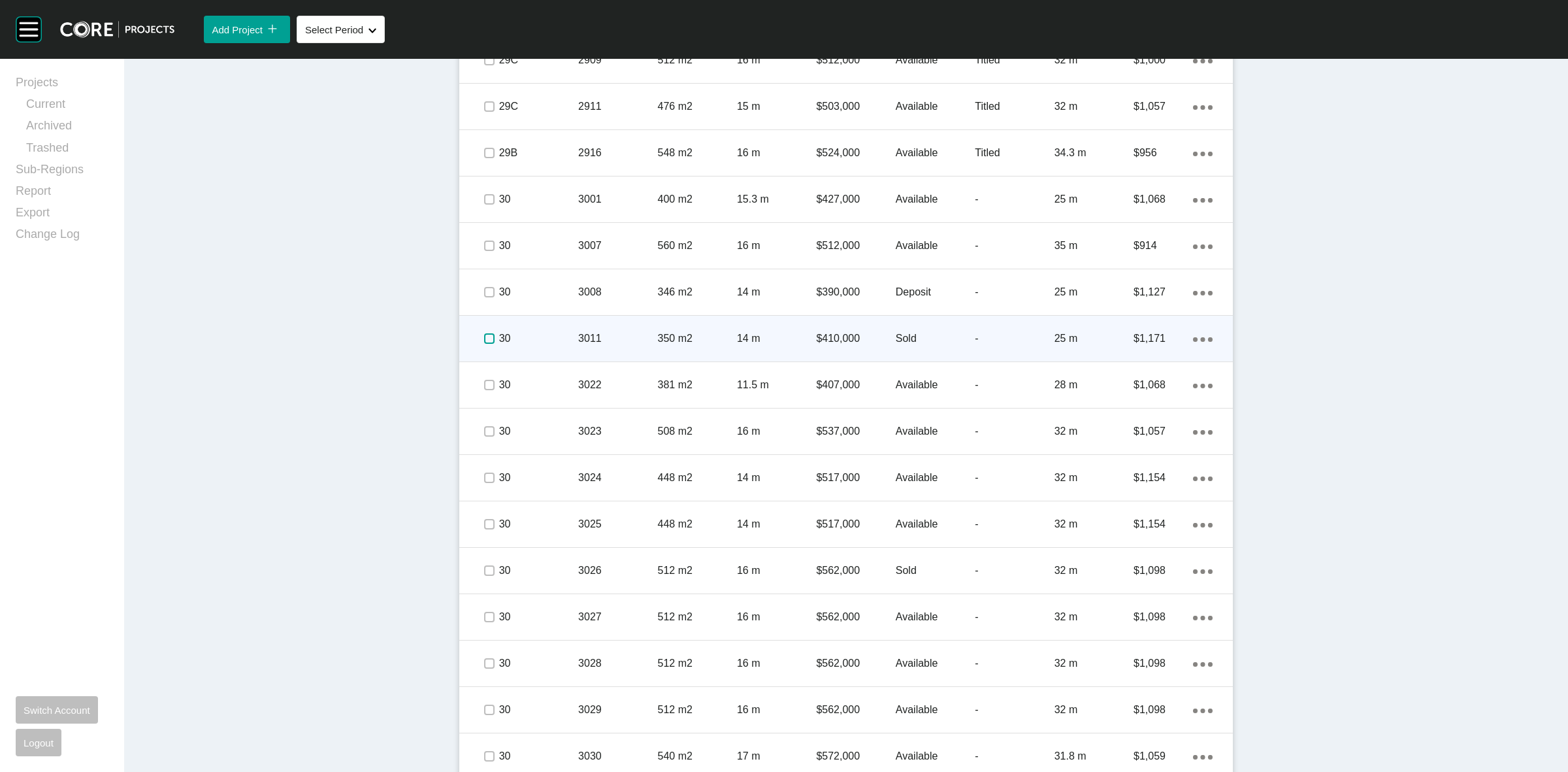
click at [484, 338] on label at bounding box center [489, 338] width 11 height 11
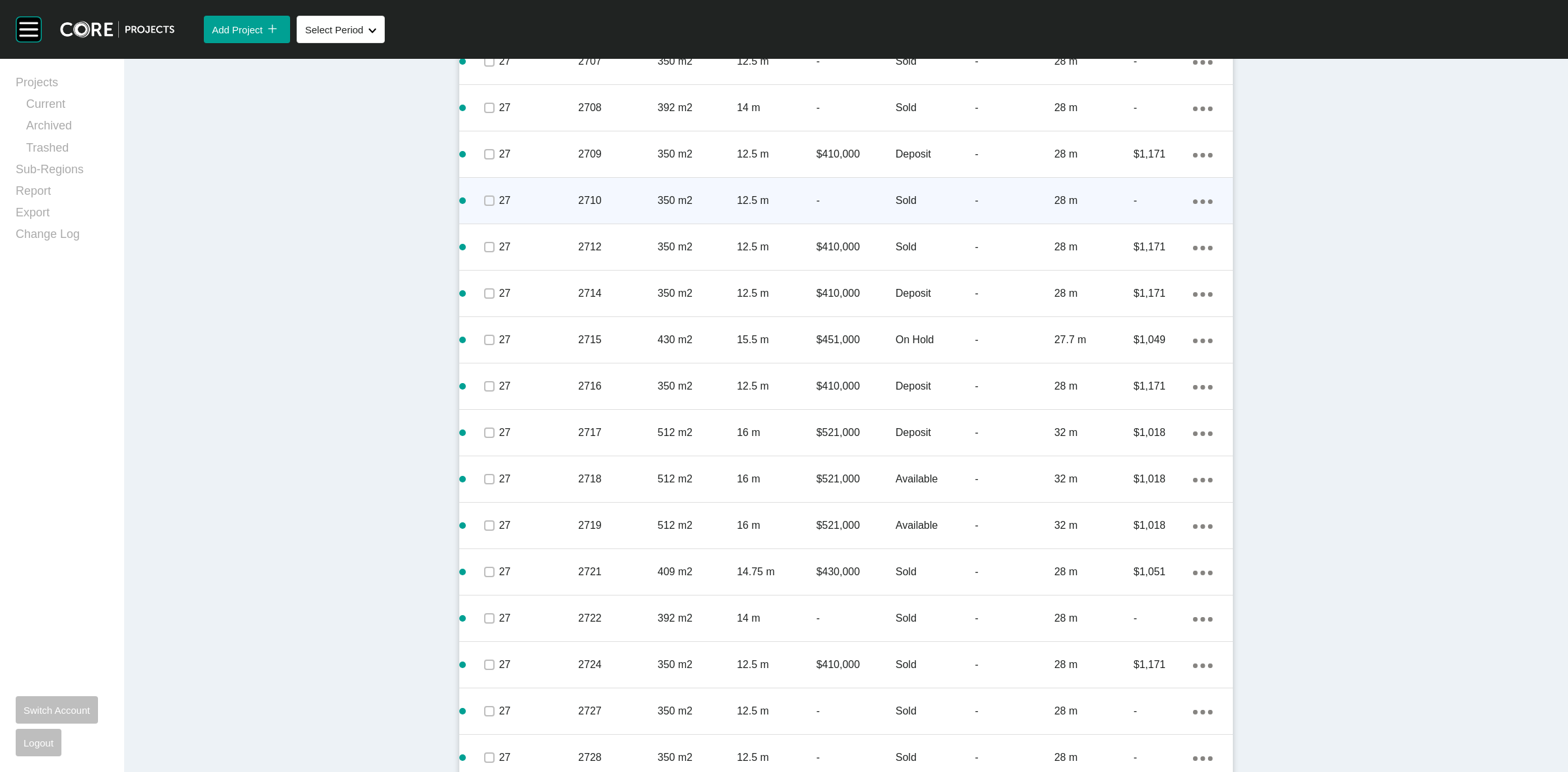
scroll to position [2205, 0]
click at [484, 203] on label at bounding box center [489, 205] width 11 height 11
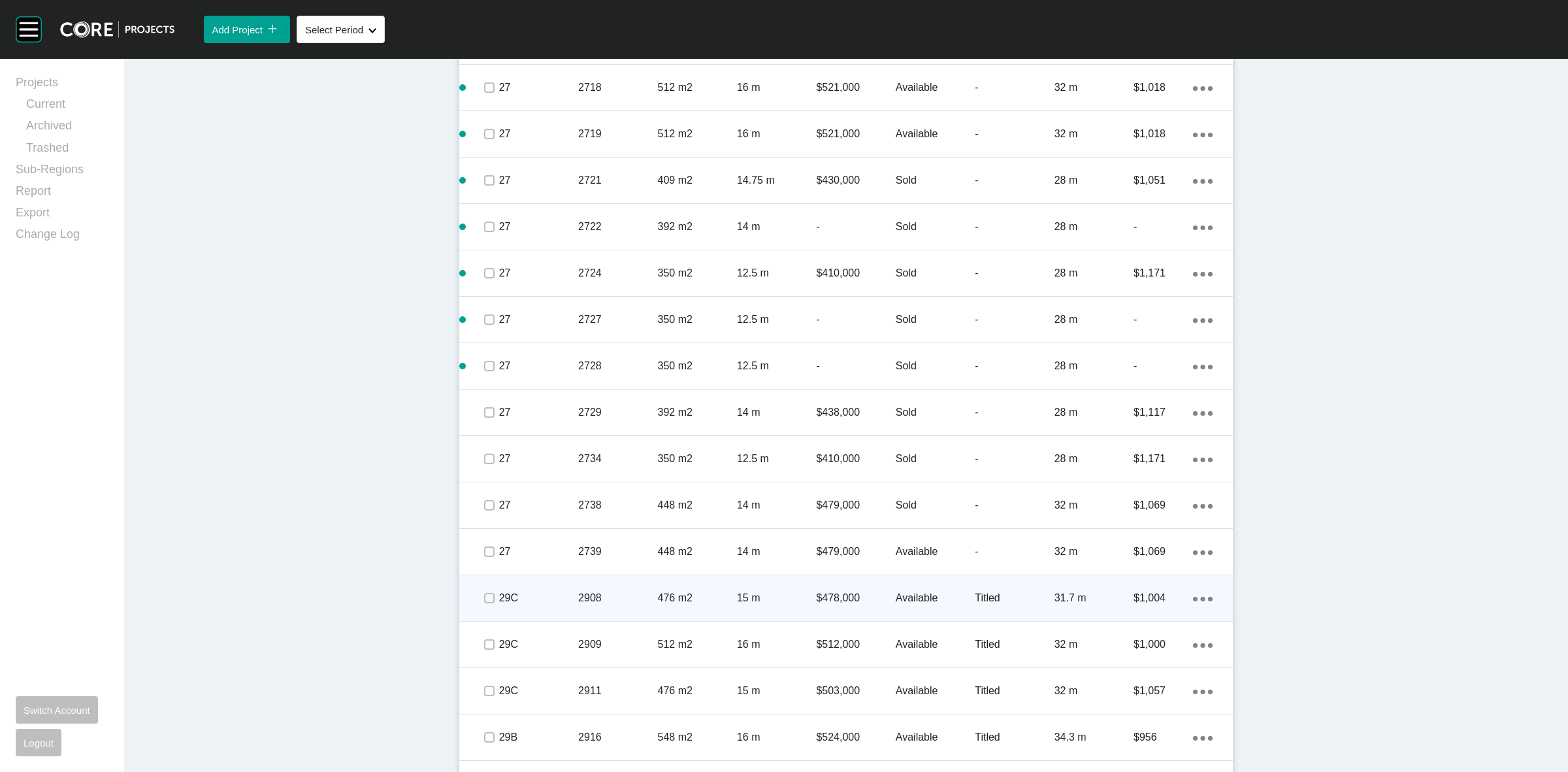
scroll to position [2614, 0]
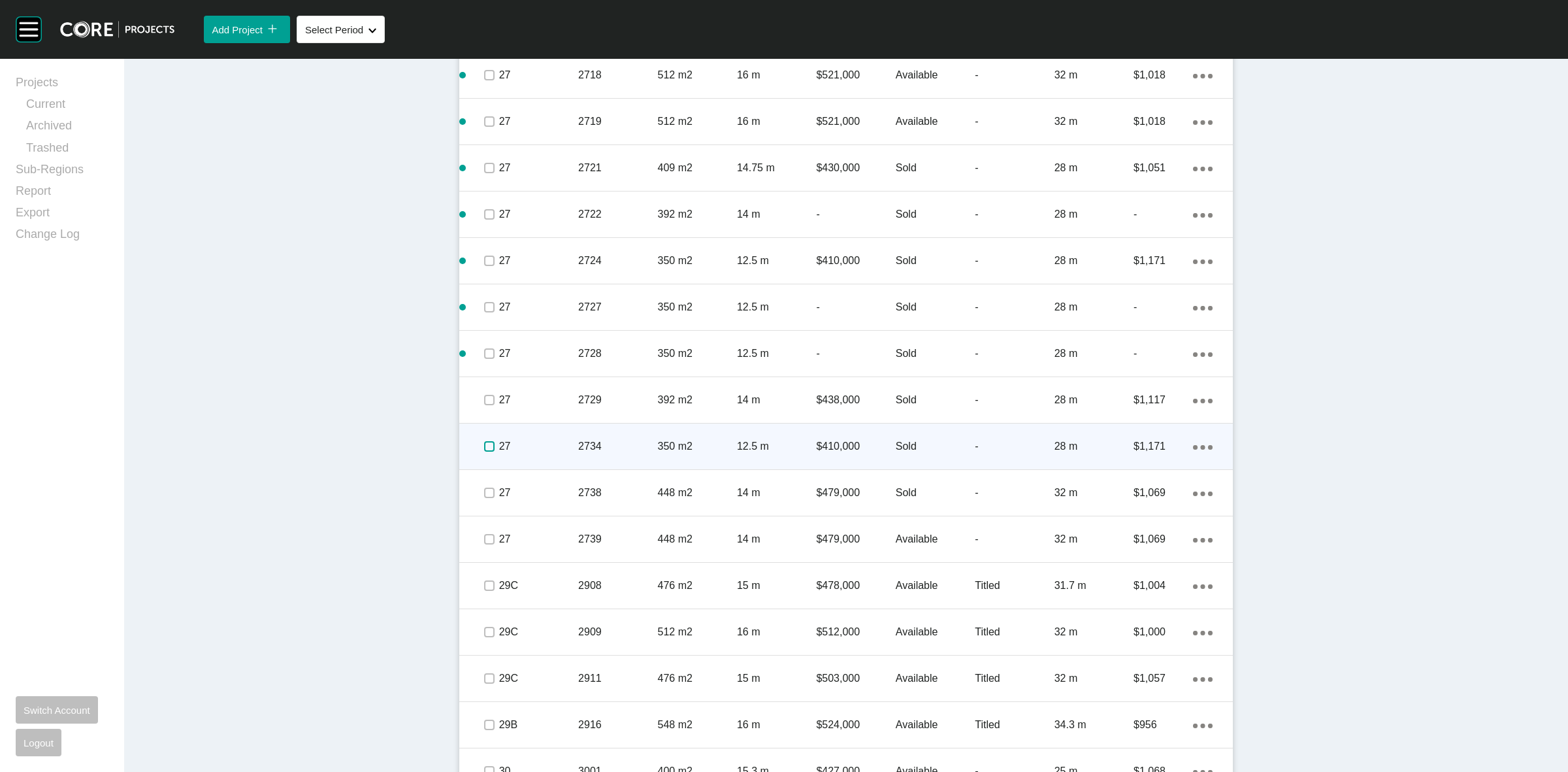
click at [484, 445] on label at bounding box center [489, 446] width 11 height 11
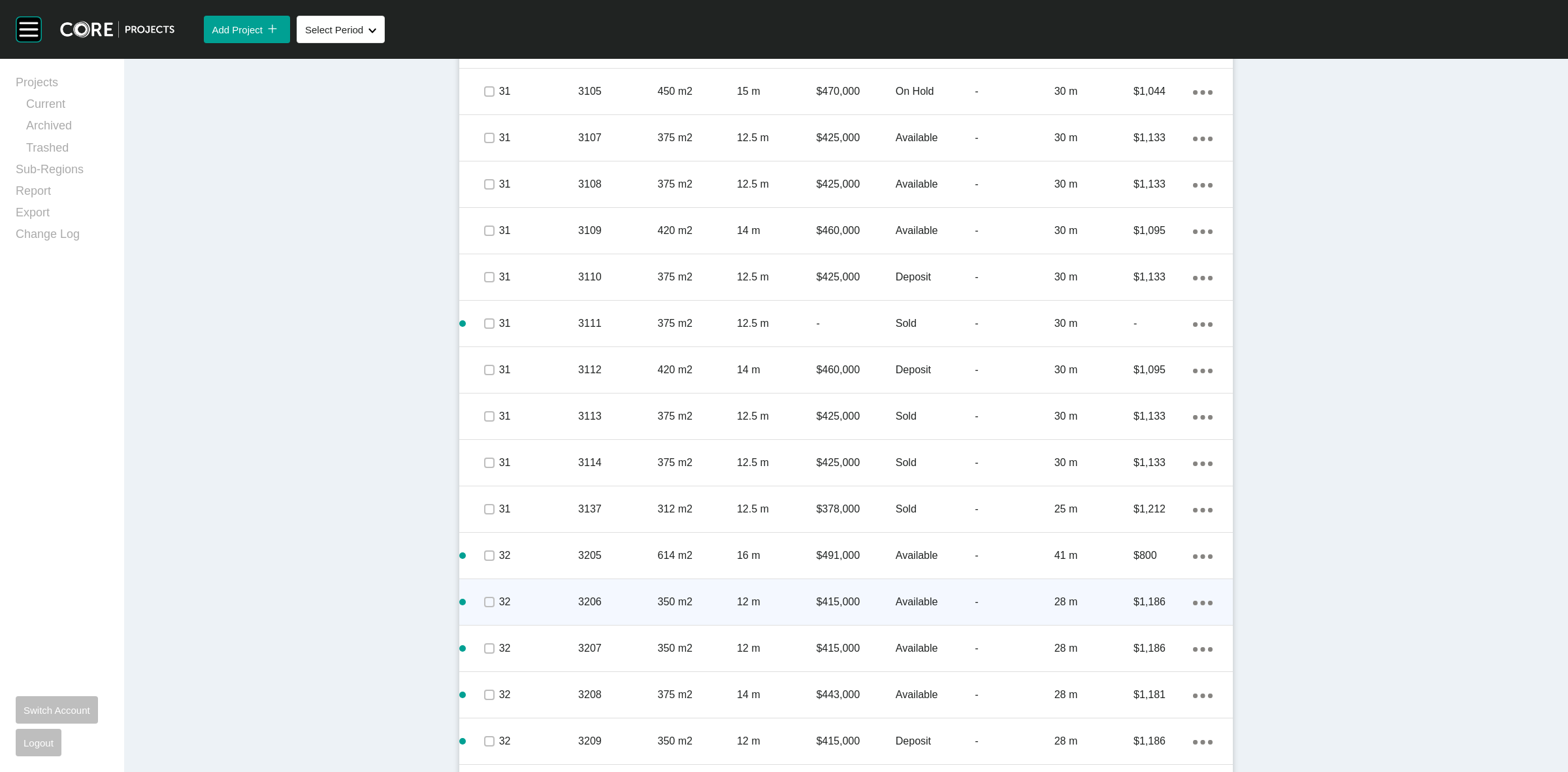
scroll to position [4085, 0]
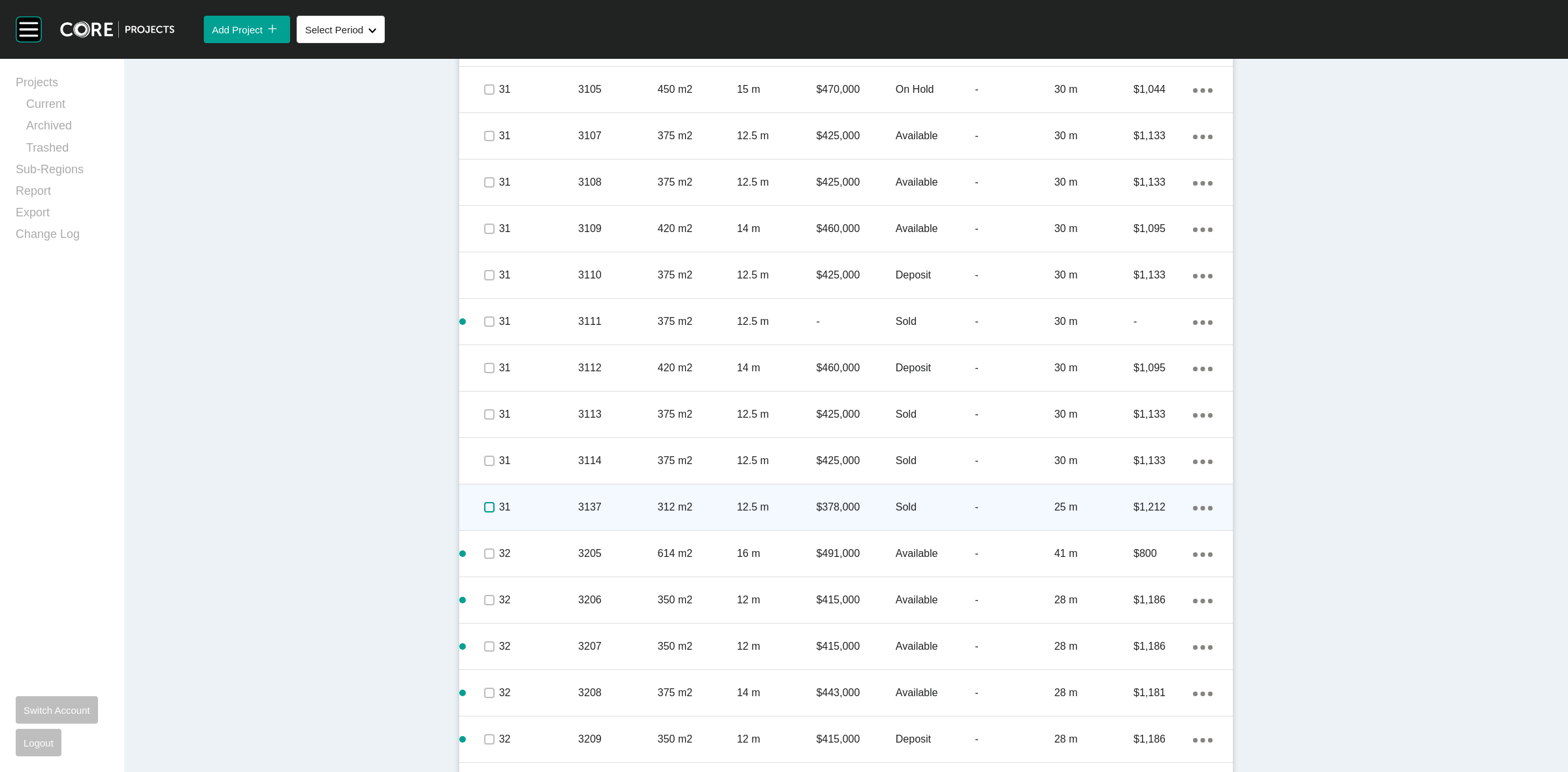
click at [484, 504] on label at bounding box center [489, 507] width 11 height 11
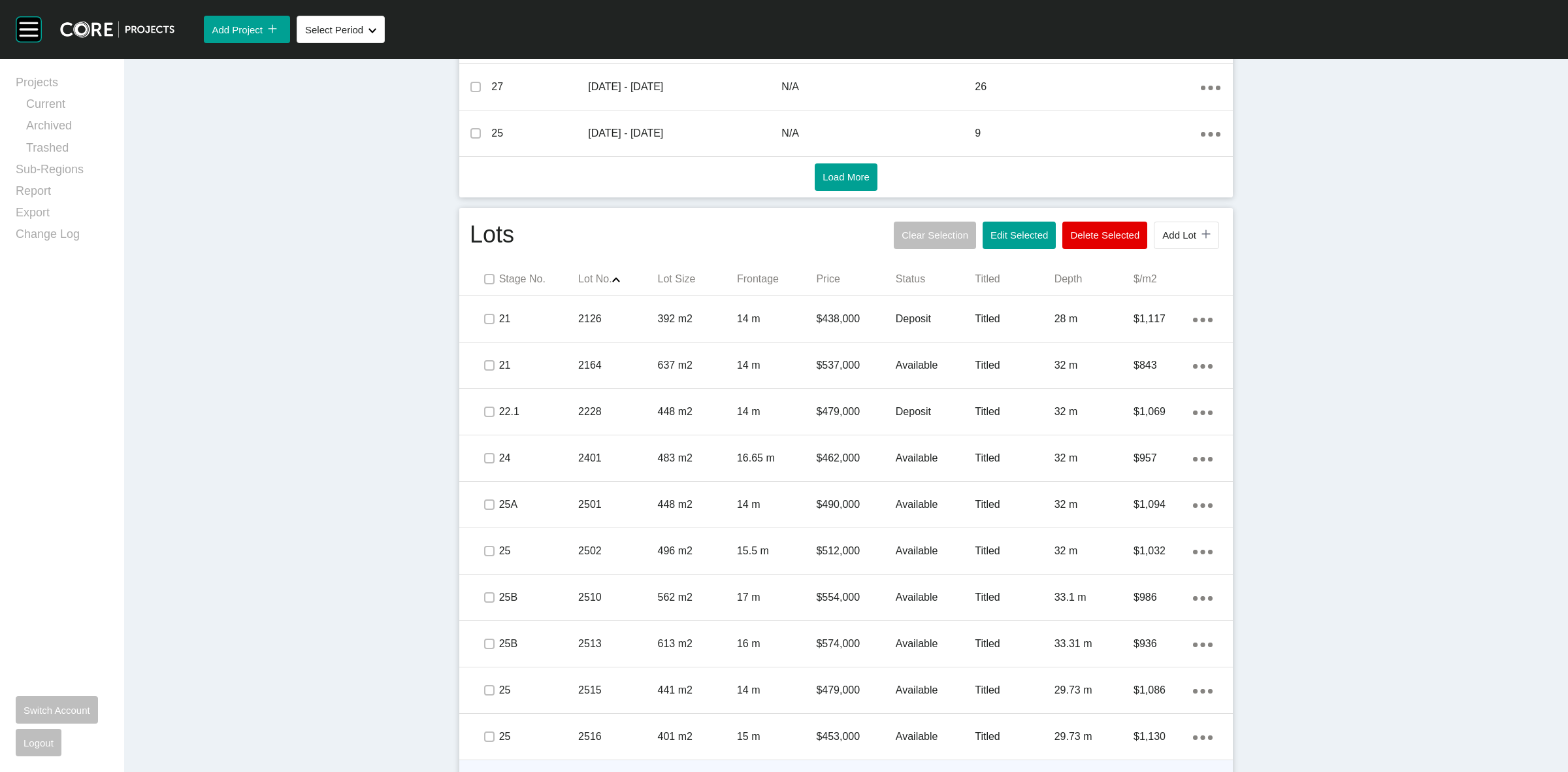
scroll to position [613, 0]
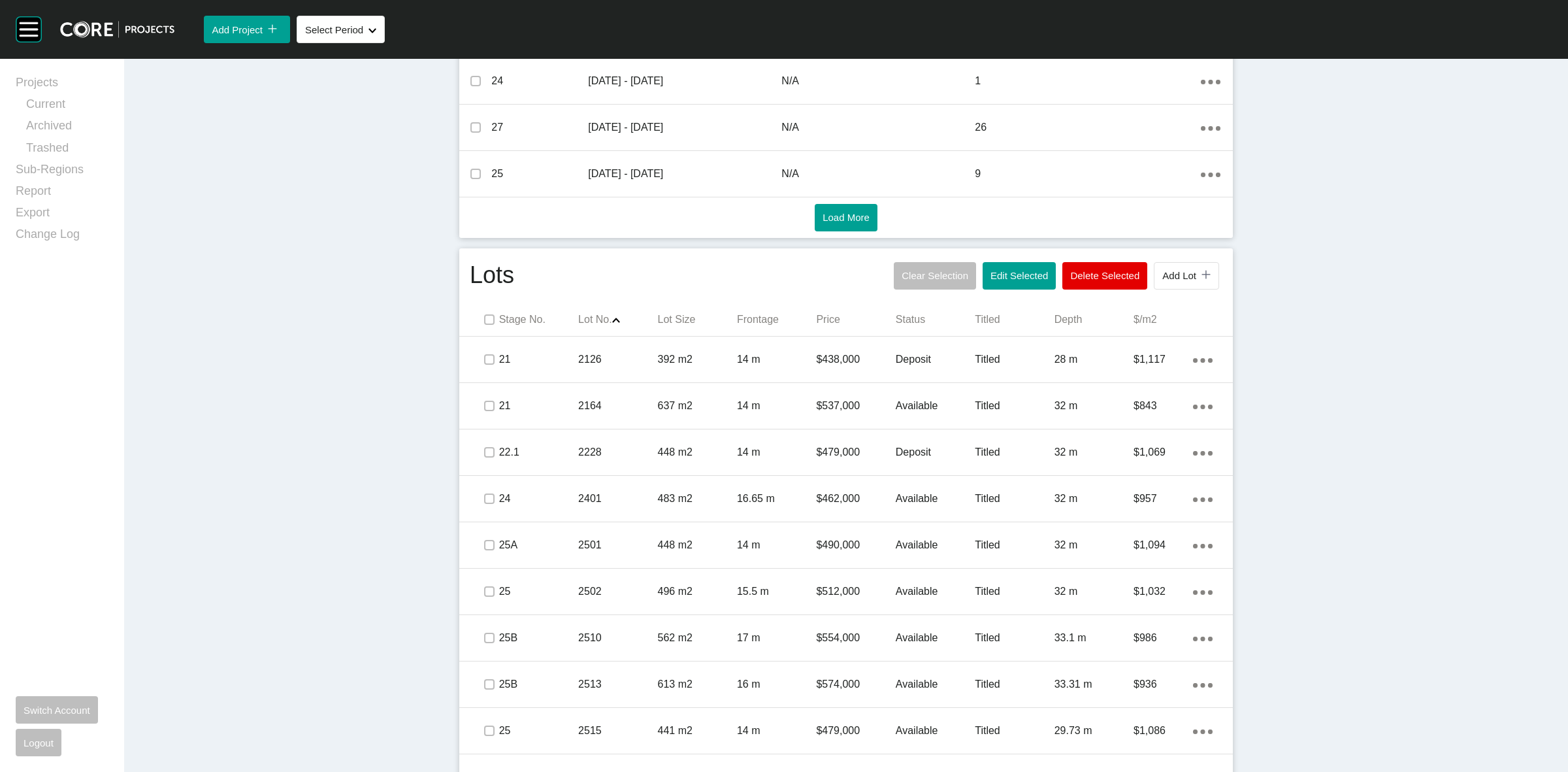
click at [578, 315] on p "Lot No. Shape Created with Sketch." at bounding box center [617, 320] width 79 height 14
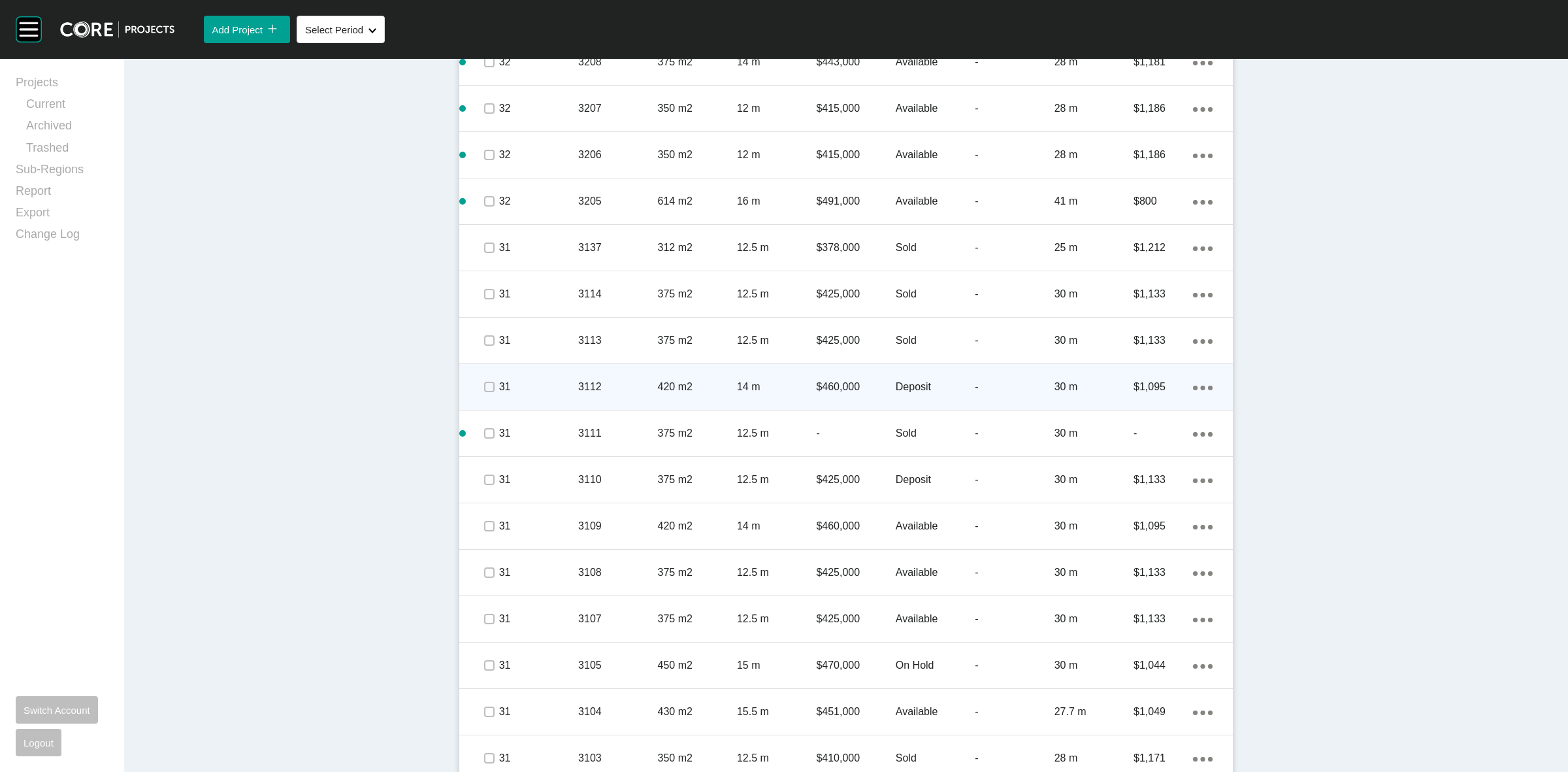
scroll to position [1103, 0]
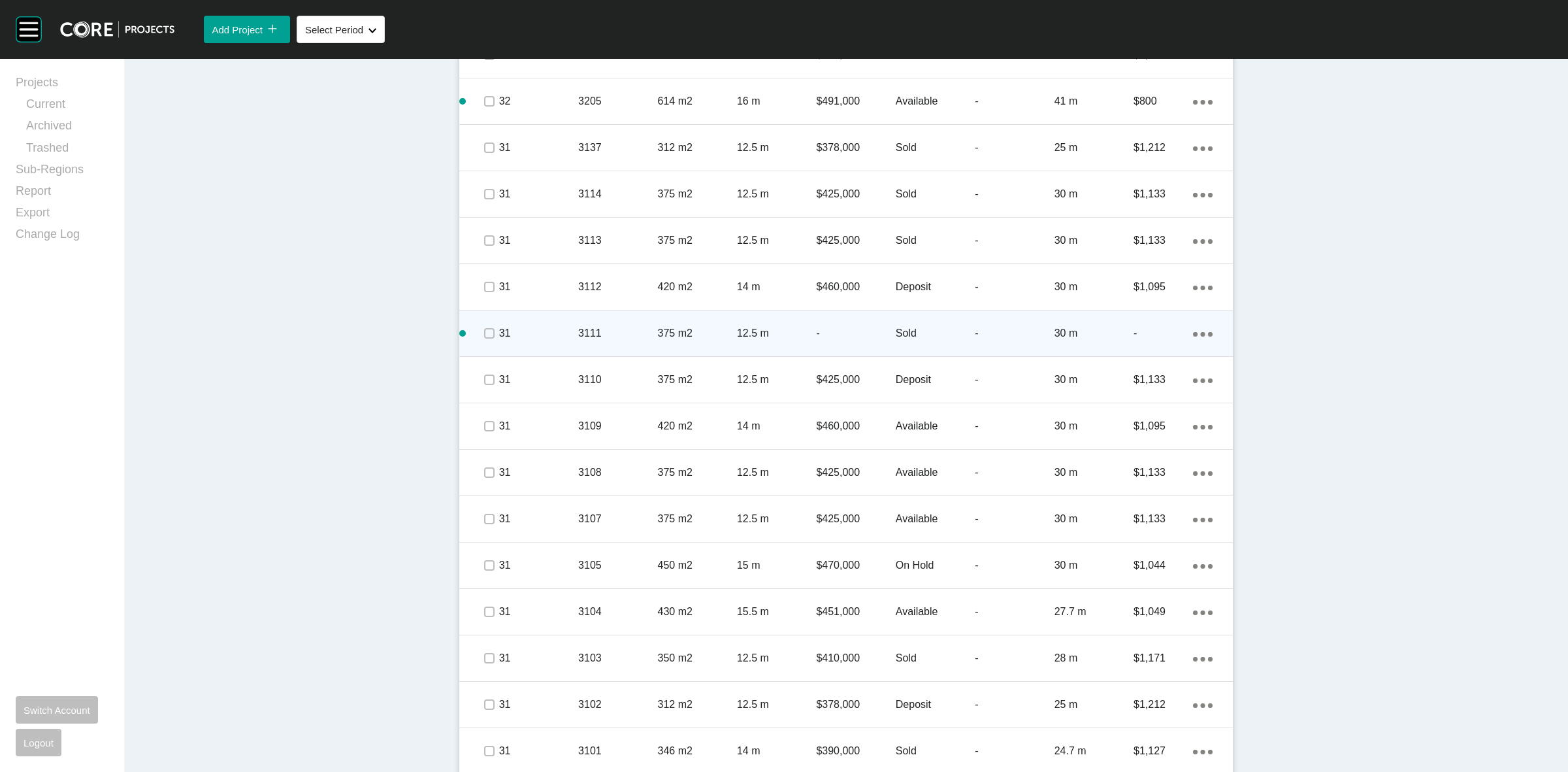
click at [630, 328] on p "3111" at bounding box center [617, 333] width 79 height 14
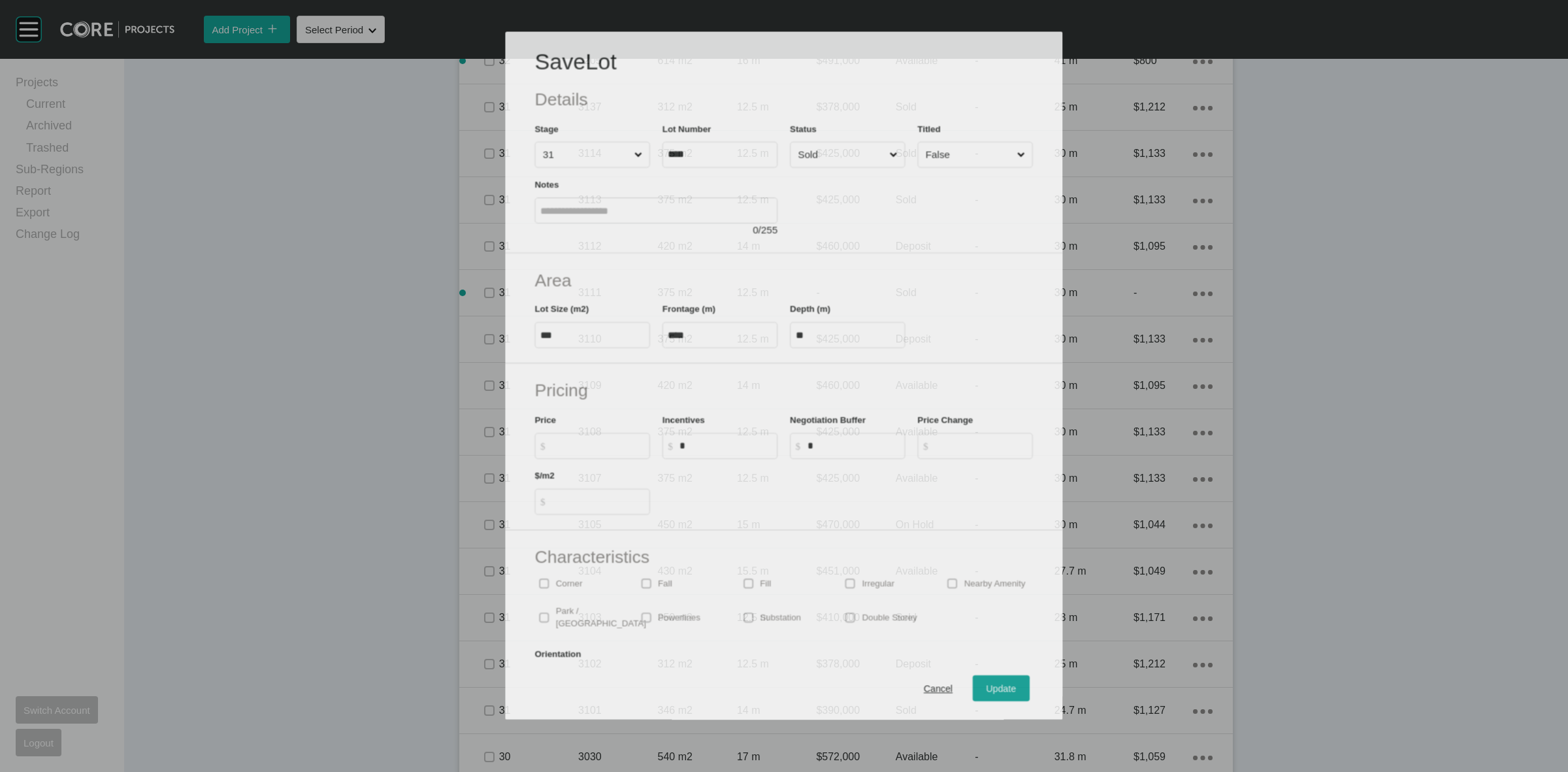
scroll to position [1063, 0]
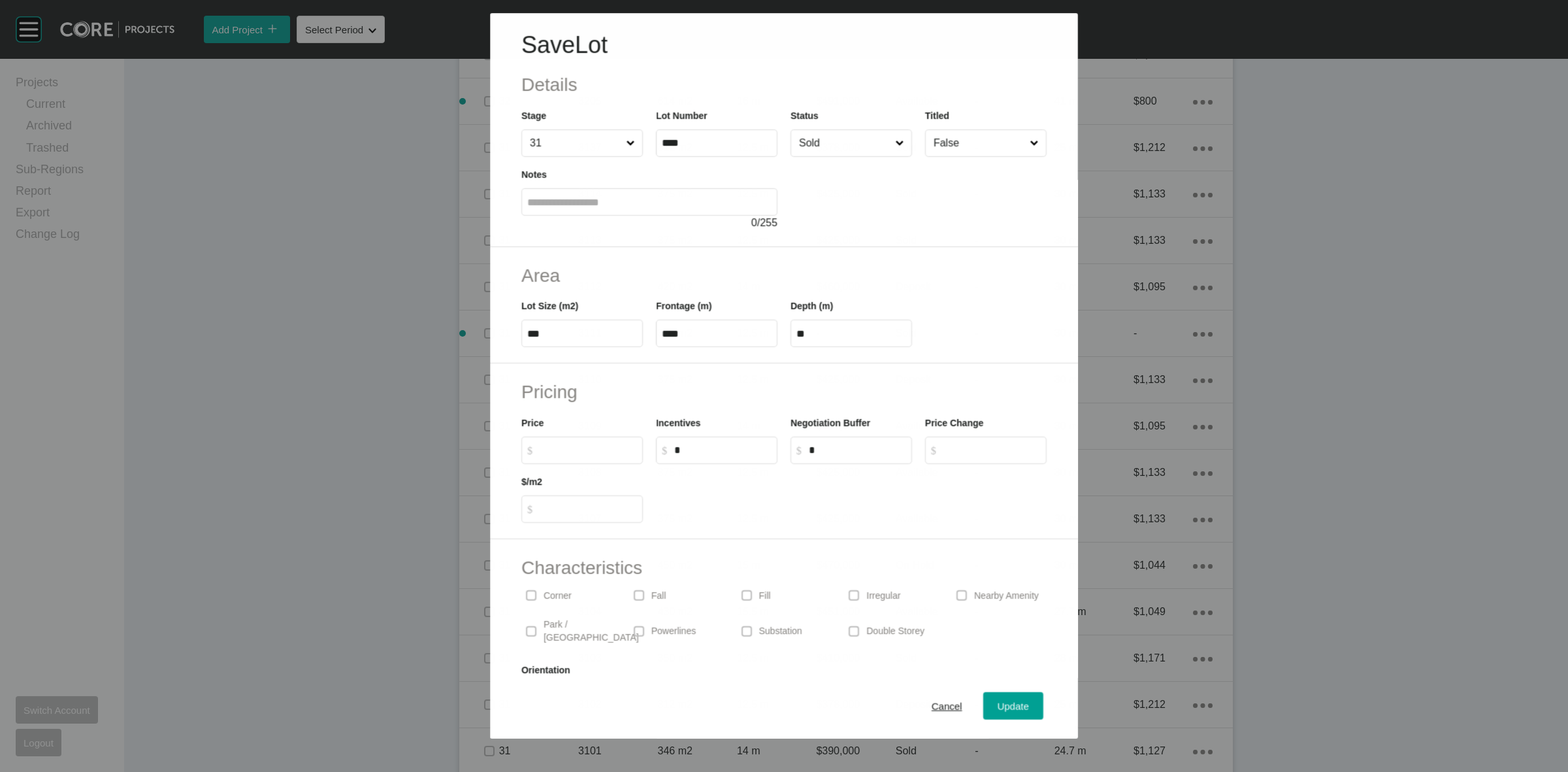
click at [577, 449] on input "$ Created with Sketch. $" at bounding box center [589, 450] width 98 height 11
type input "*******"
type input "*****"
click at [998, 702] on span "Update" at bounding box center [1014, 706] width 32 height 11
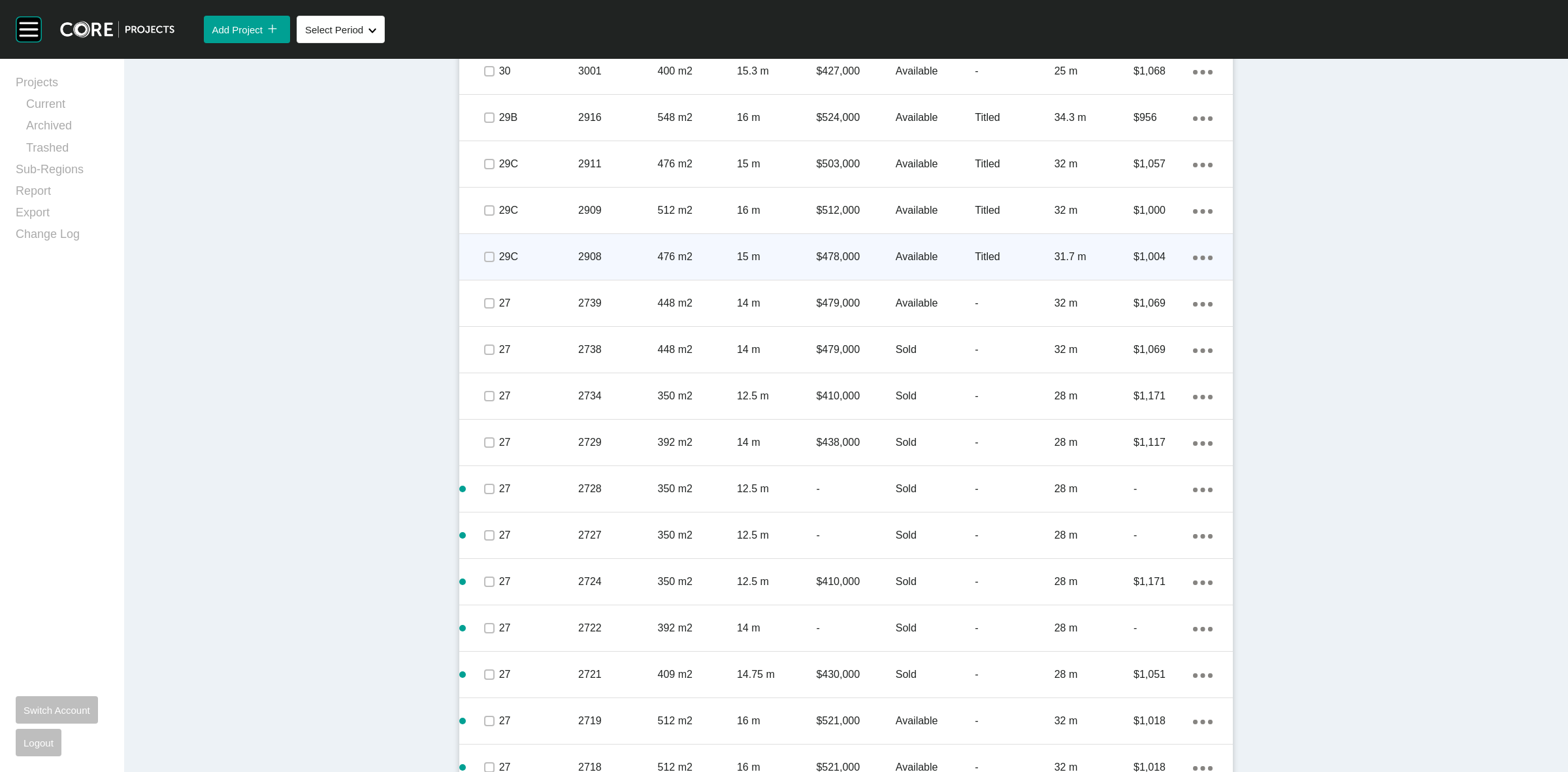
scroll to position [2410, 0]
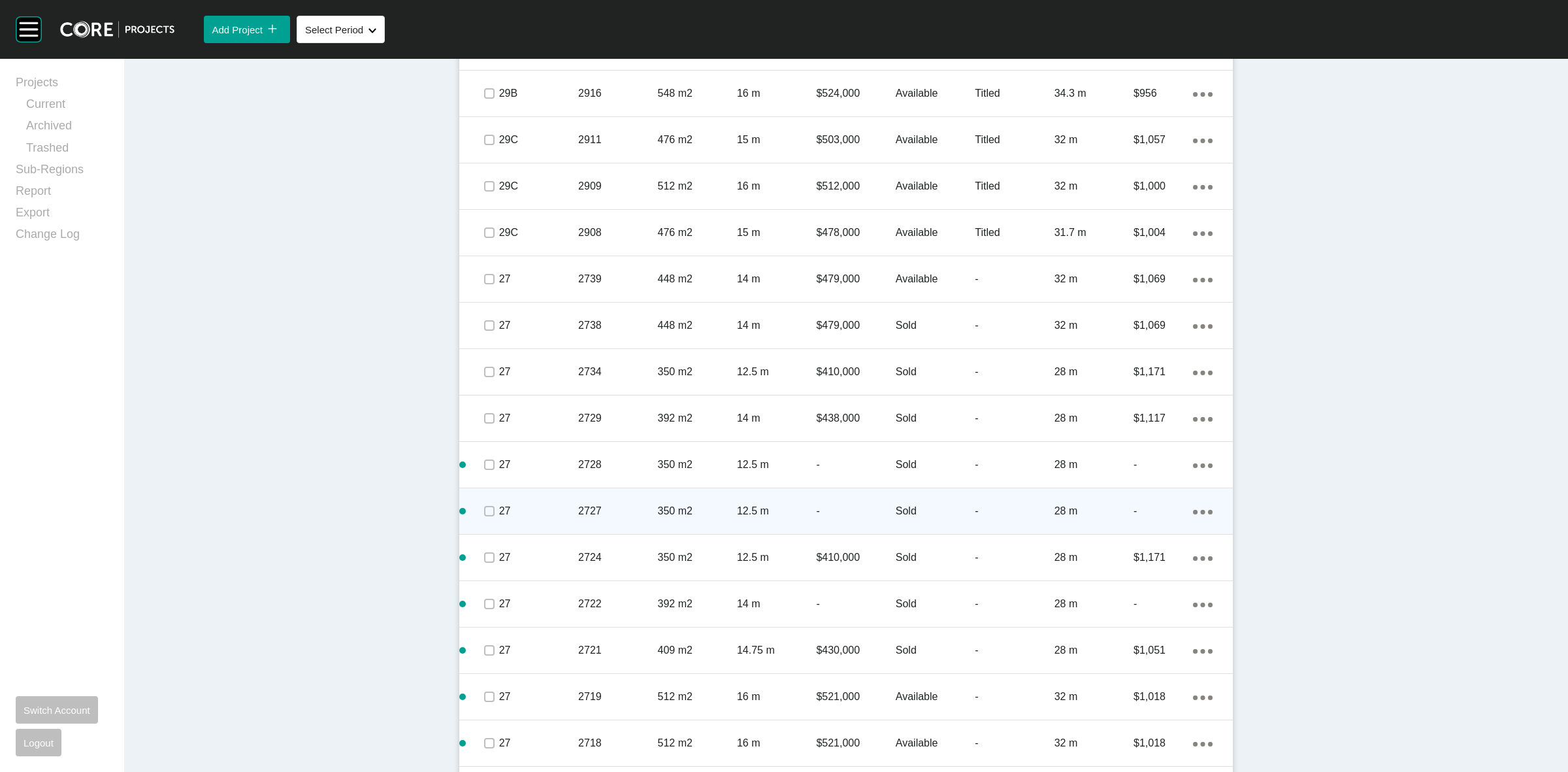
click at [629, 504] on p "2727" at bounding box center [617, 511] width 79 height 14
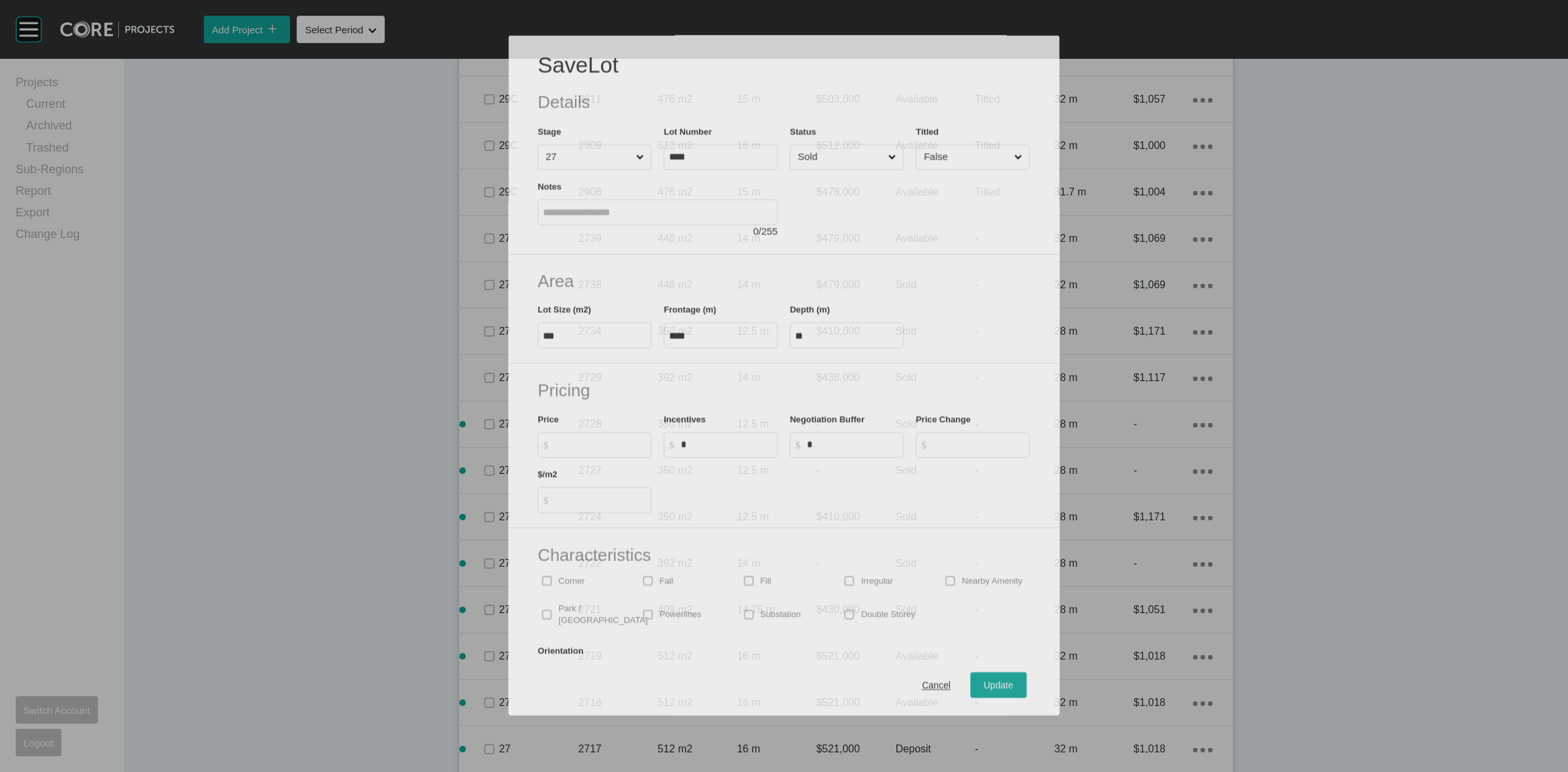
scroll to position [2370, 0]
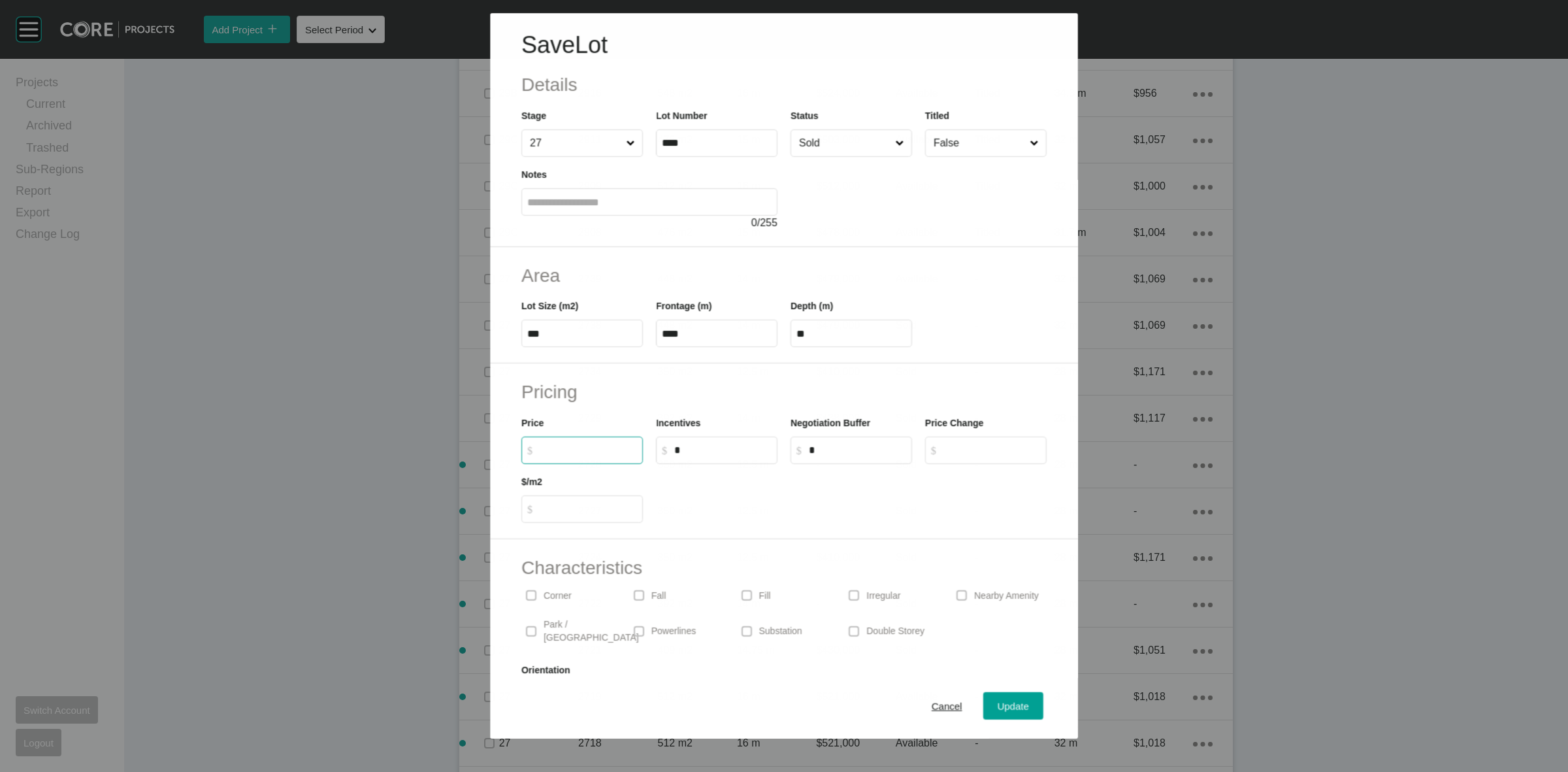
click at [590, 448] on input "$ Created with Sketch. $" at bounding box center [589, 450] width 98 height 11
type input "*******"
type input "*****"
click at [1001, 704] on span "Update" at bounding box center [1014, 706] width 32 height 11
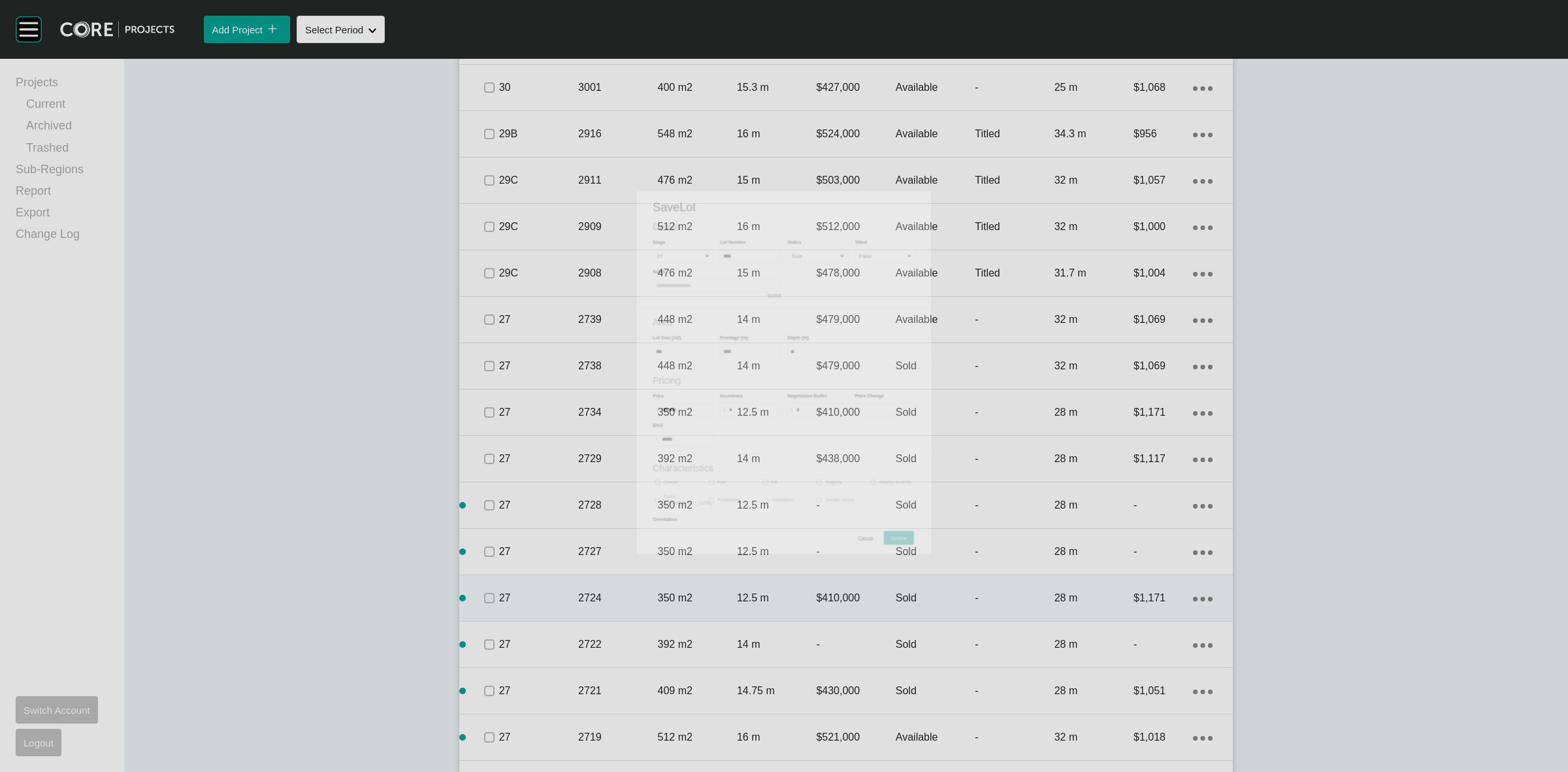
scroll to position [2410, 0]
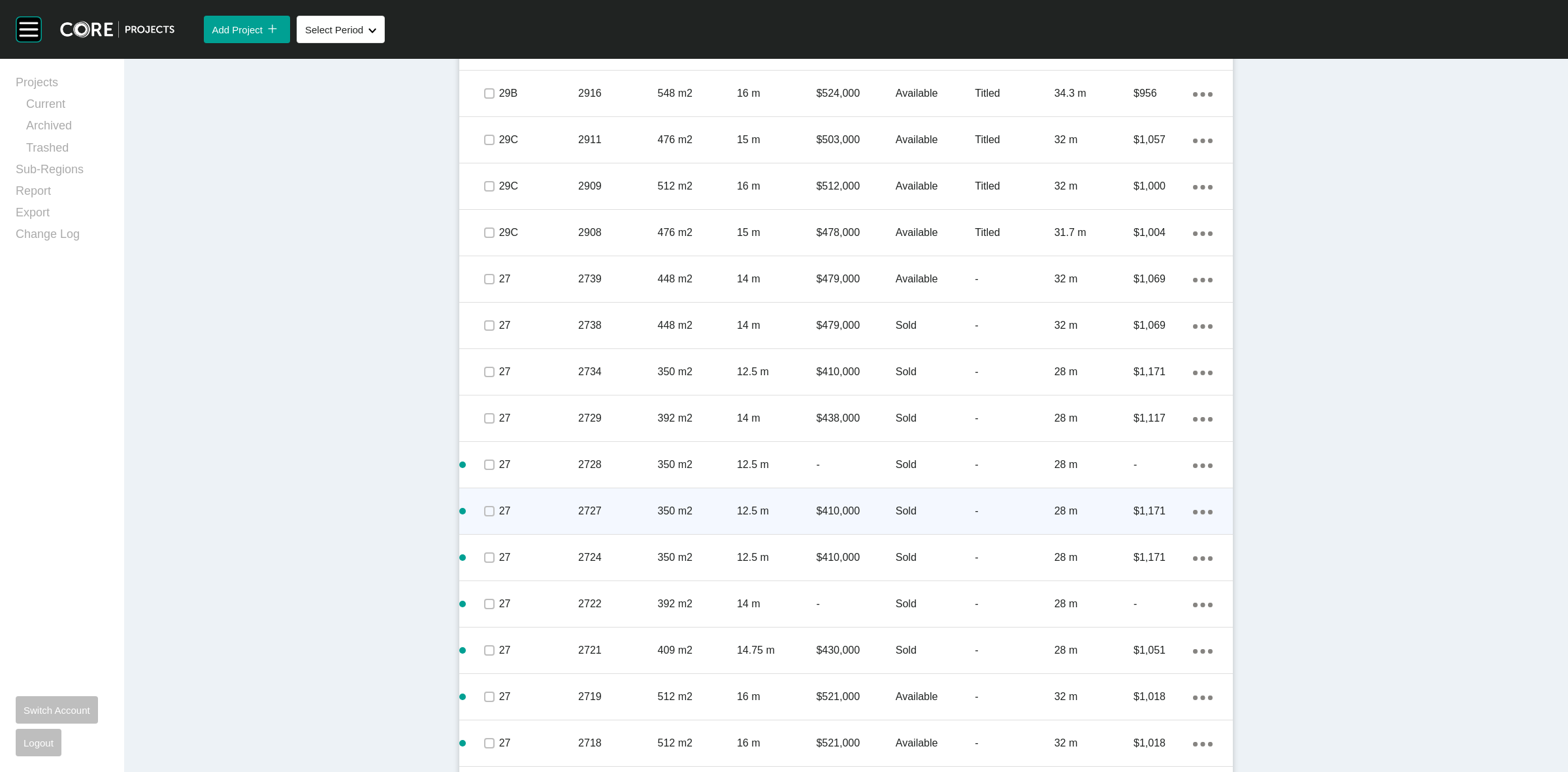
click at [675, 506] on p "350 m2" at bounding box center [697, 511] width 79 height 14
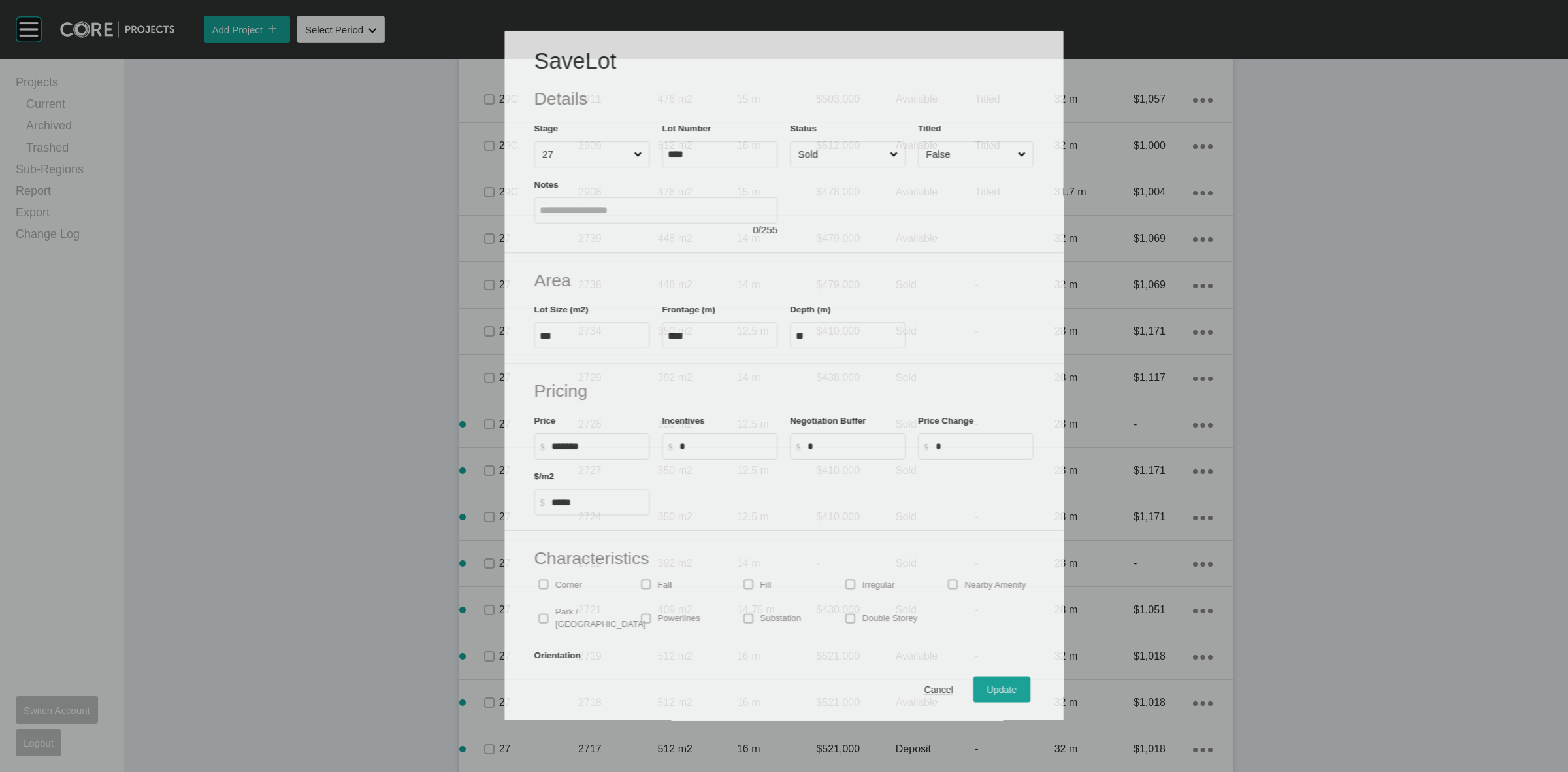
scroll to position [2370, 0]
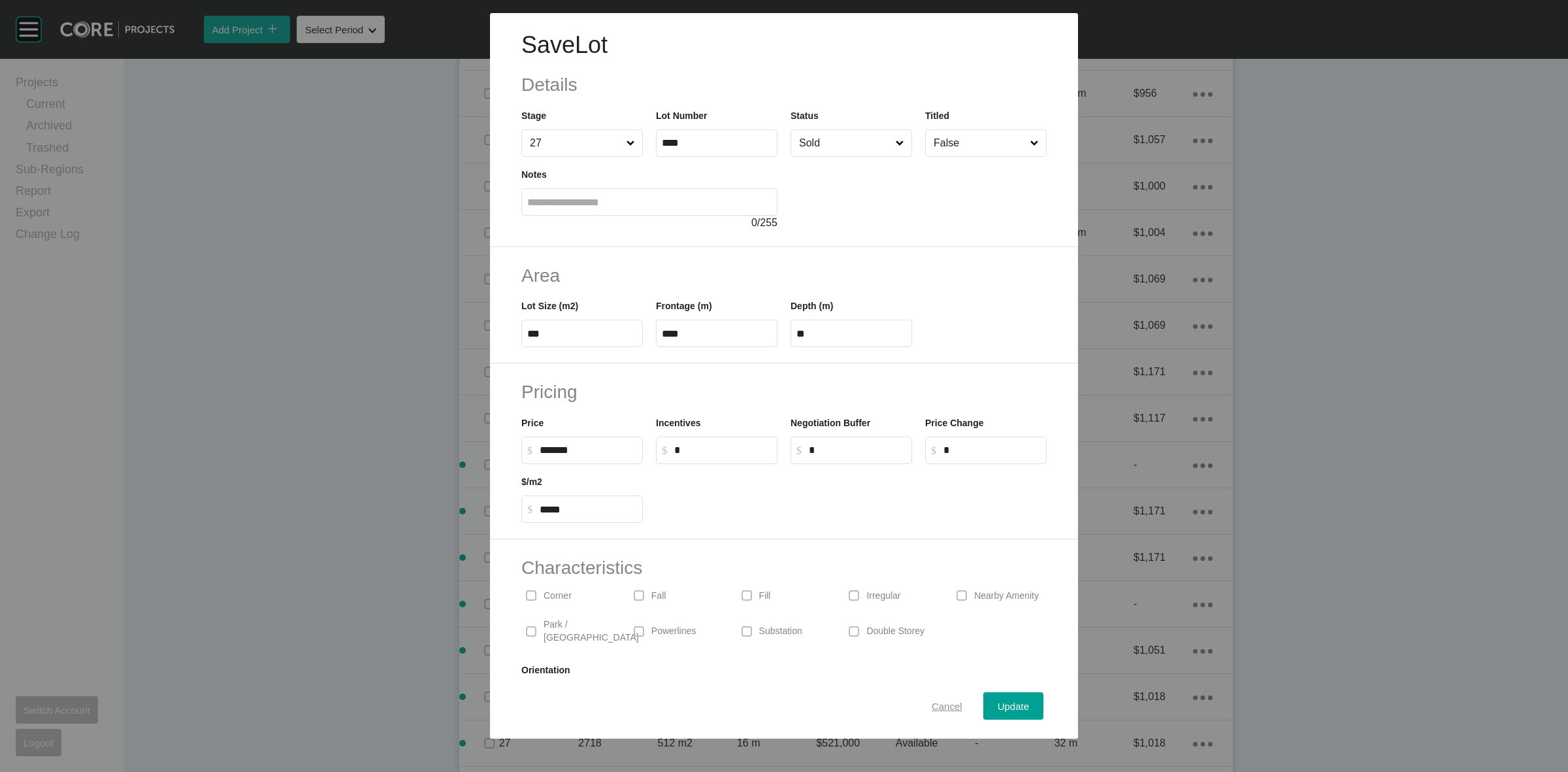
click at [932, 708] on span "Cancel" at bounding box center [947, 706] width 31 height 11
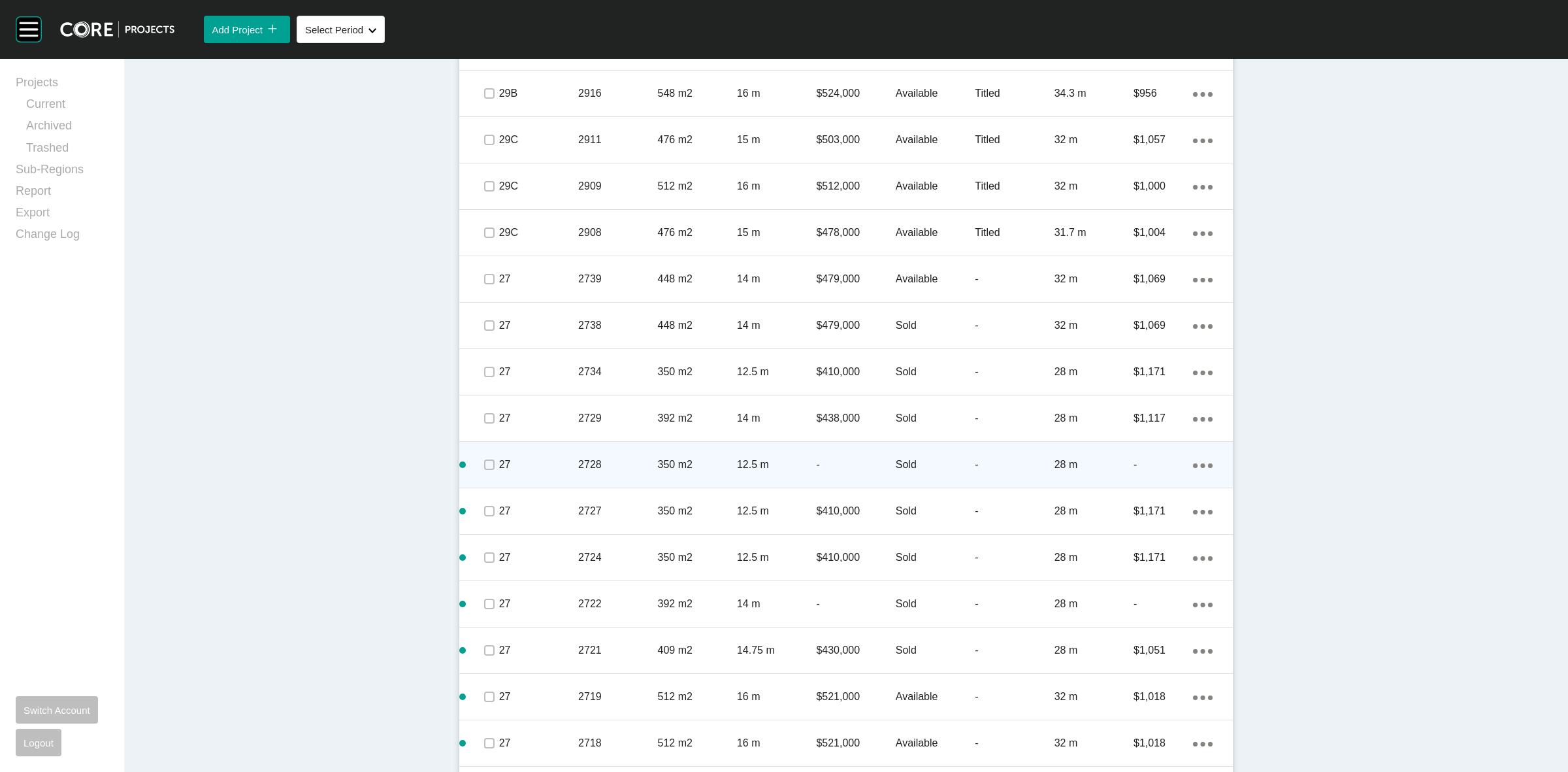
click at [704, 460] on p "350 m2" at bounding box center [697, 465] width 79 height 14
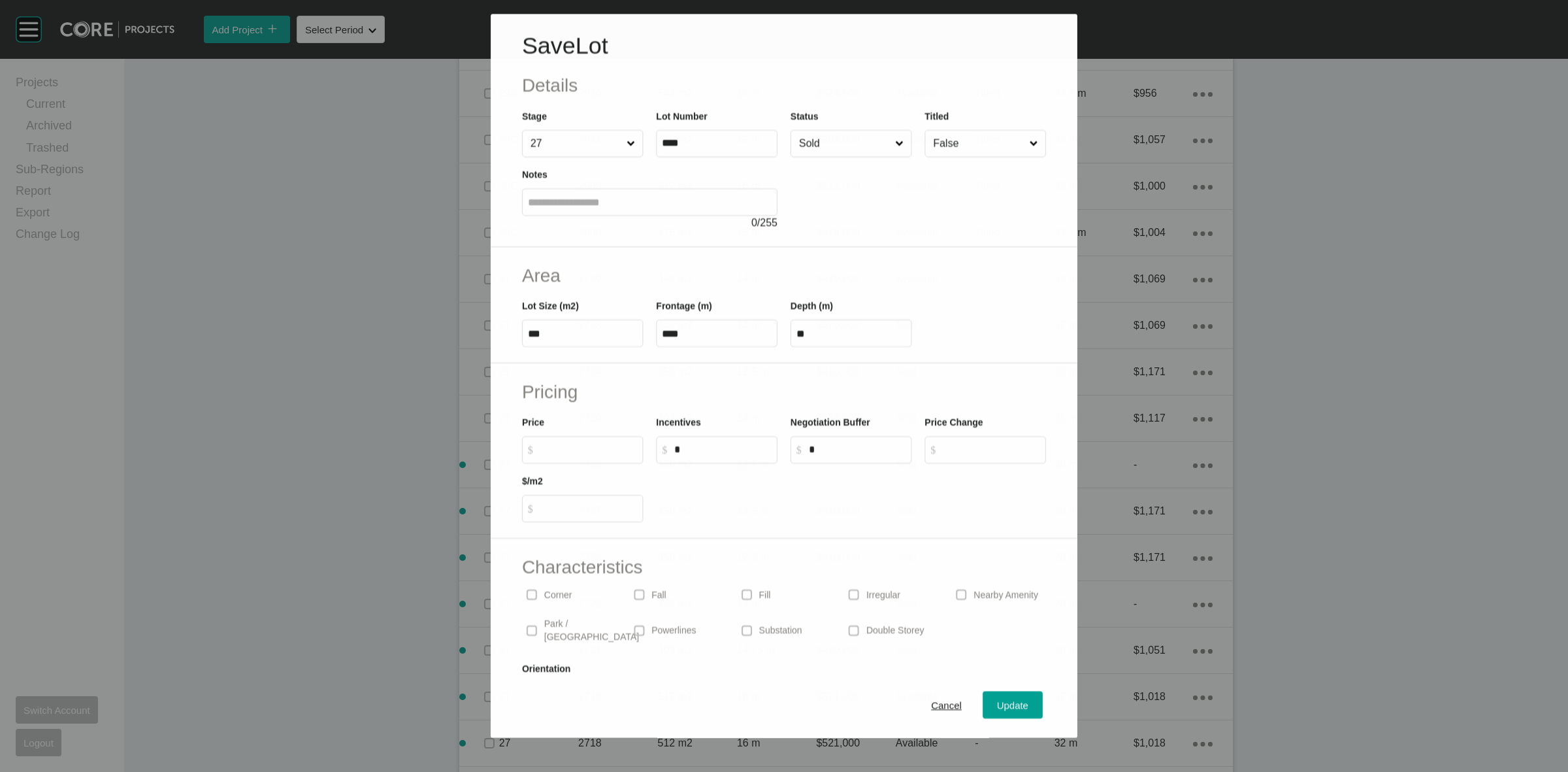
click at [596, 440] on label "$ Created with Sketch. $" at bounding box center [582, 450] width 121 height 27
click at [596, 445] on input "$ Created with Sketch. $" at bounding box center [589, 450] width 98 height 11
type input "*******"
type input "*****"
click at [998, 701] on span "Update" at bounding box center [1014, 706] width 32 height 11
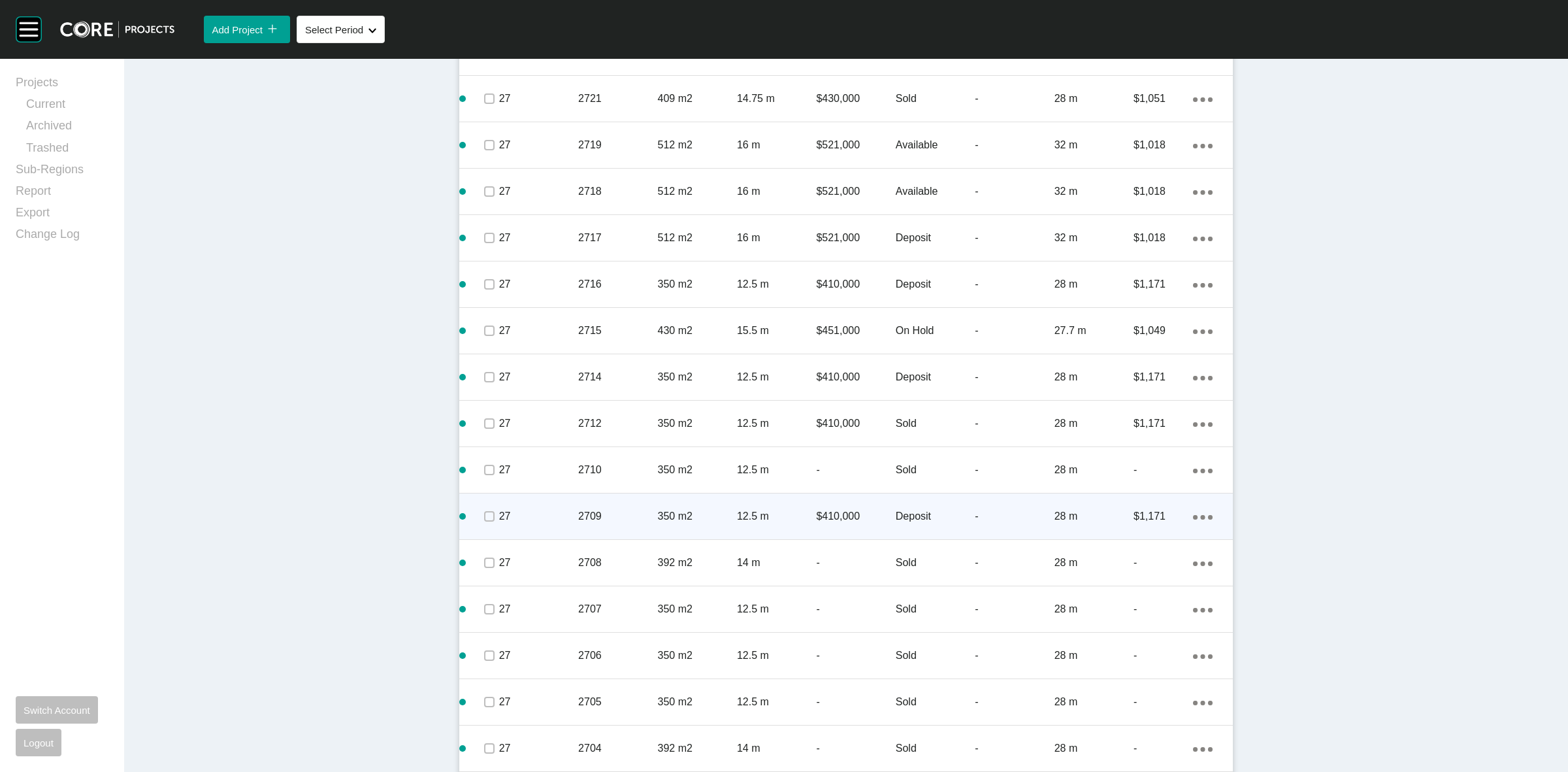
scroll to position [2982, 0]
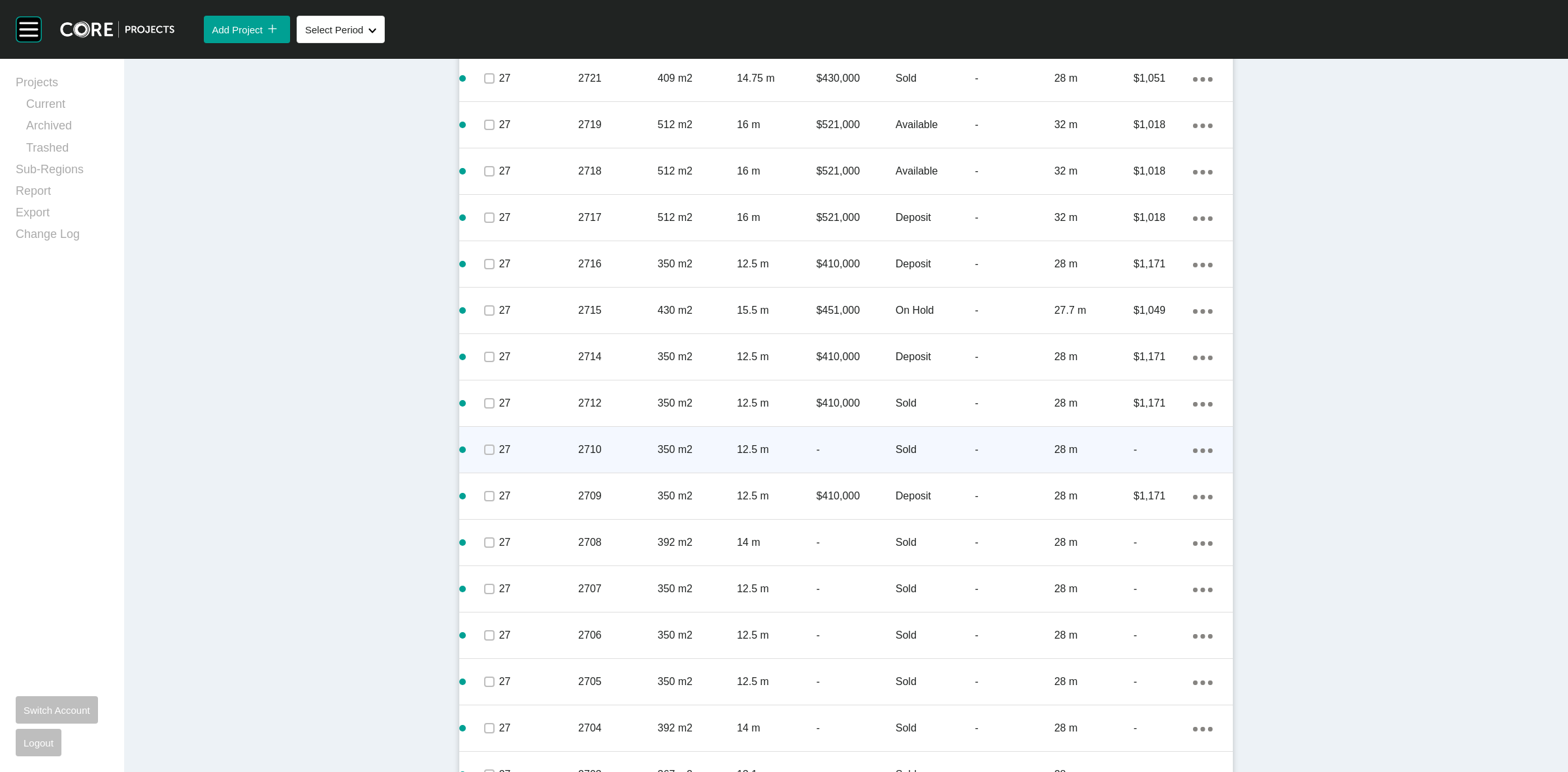
click at [622, 447] on p "2710" at bounding box center [617, 450] width 79 height 14
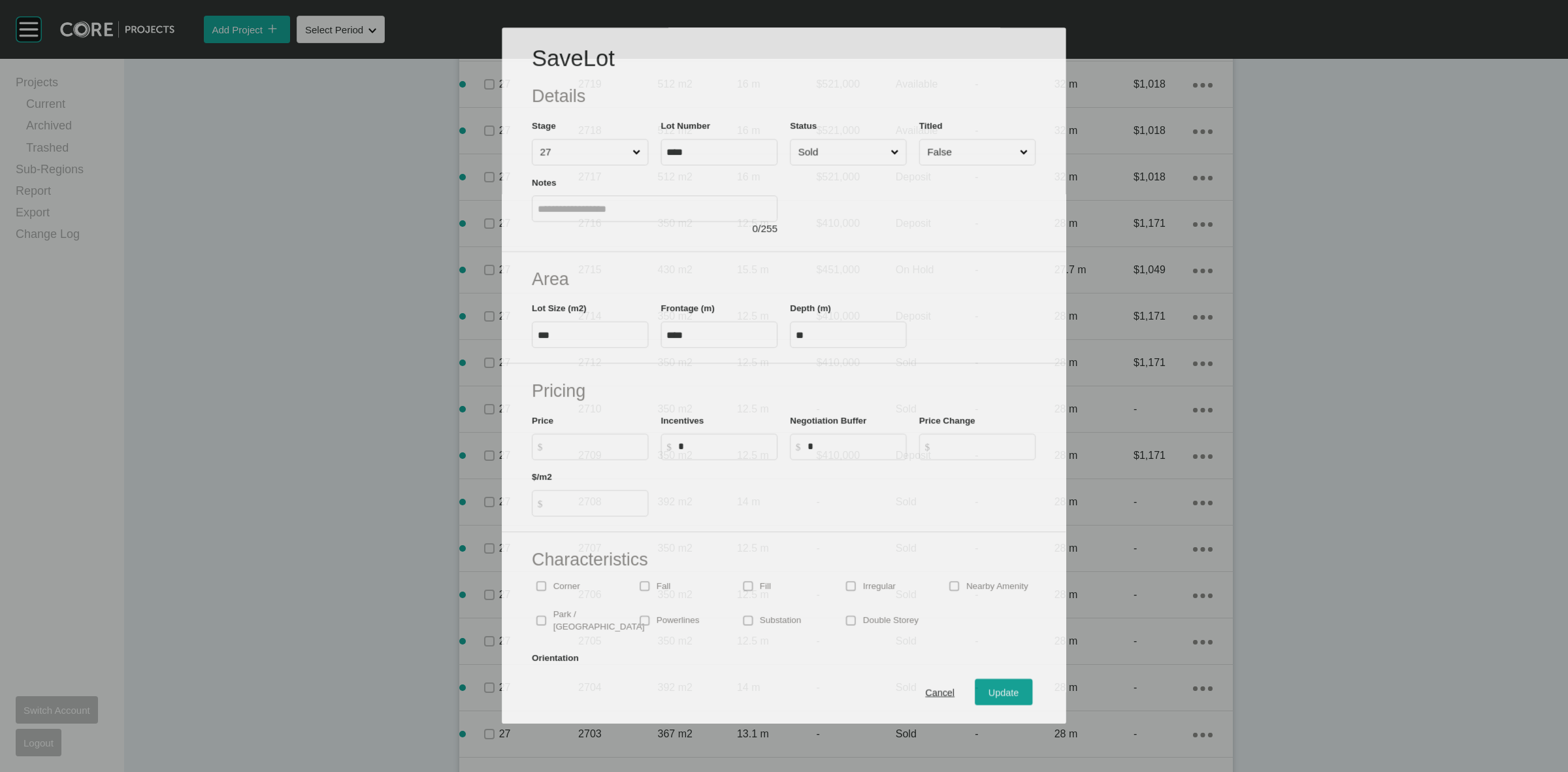
scroll to position [2942, 0]
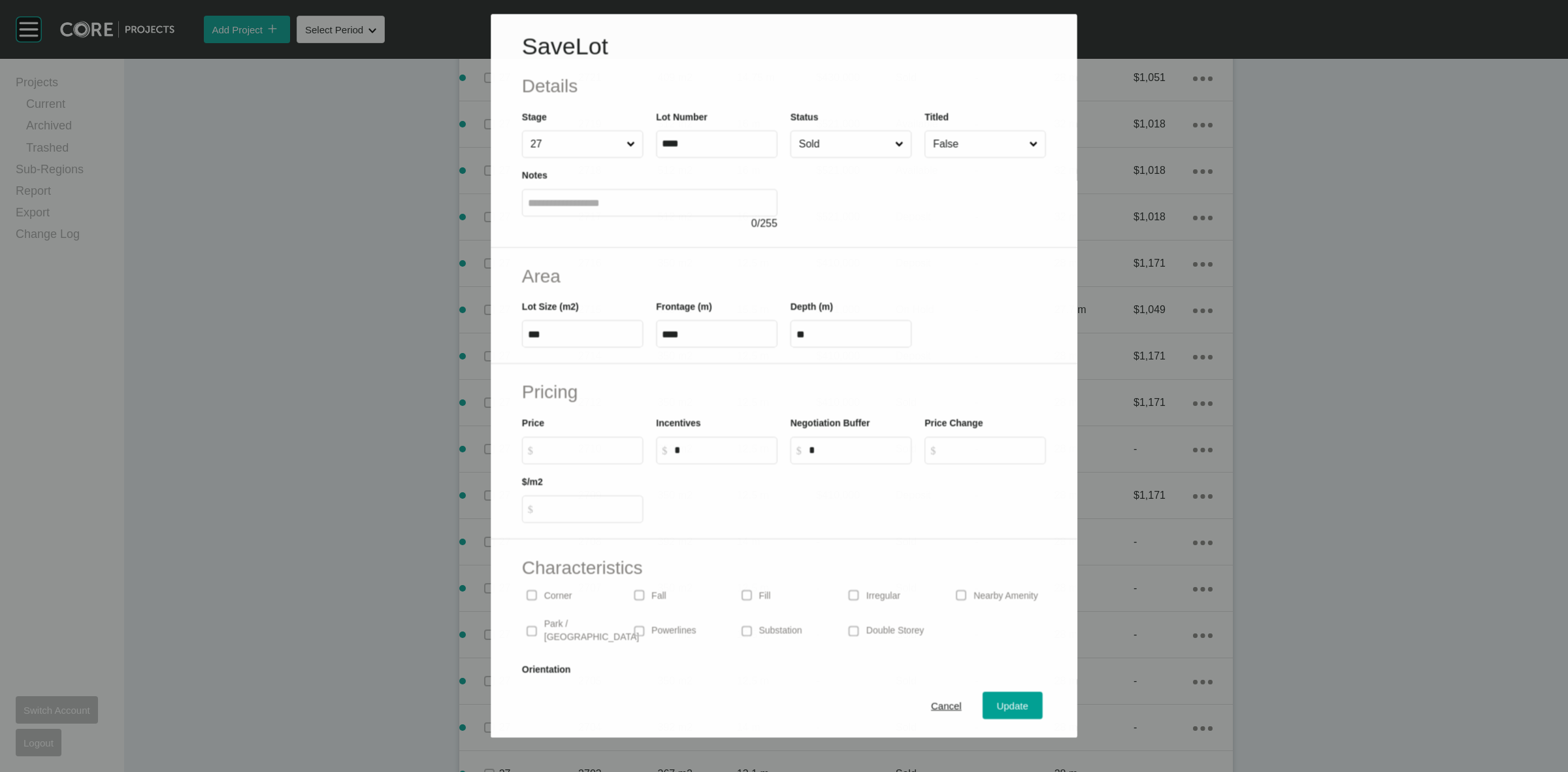
click at [587, 458] on label "$ Created with Sketch. $" at bounding box center [582, 450] width 121 height 27
click at [587, 455] on input "$ Created with Sketch. $" at bounding box center [589, 450] width 98 height 11
type input "*******"
type input "*****"
click at [997, 697] on div "Update" at bounding box center [1013, 706] width 38 height 18
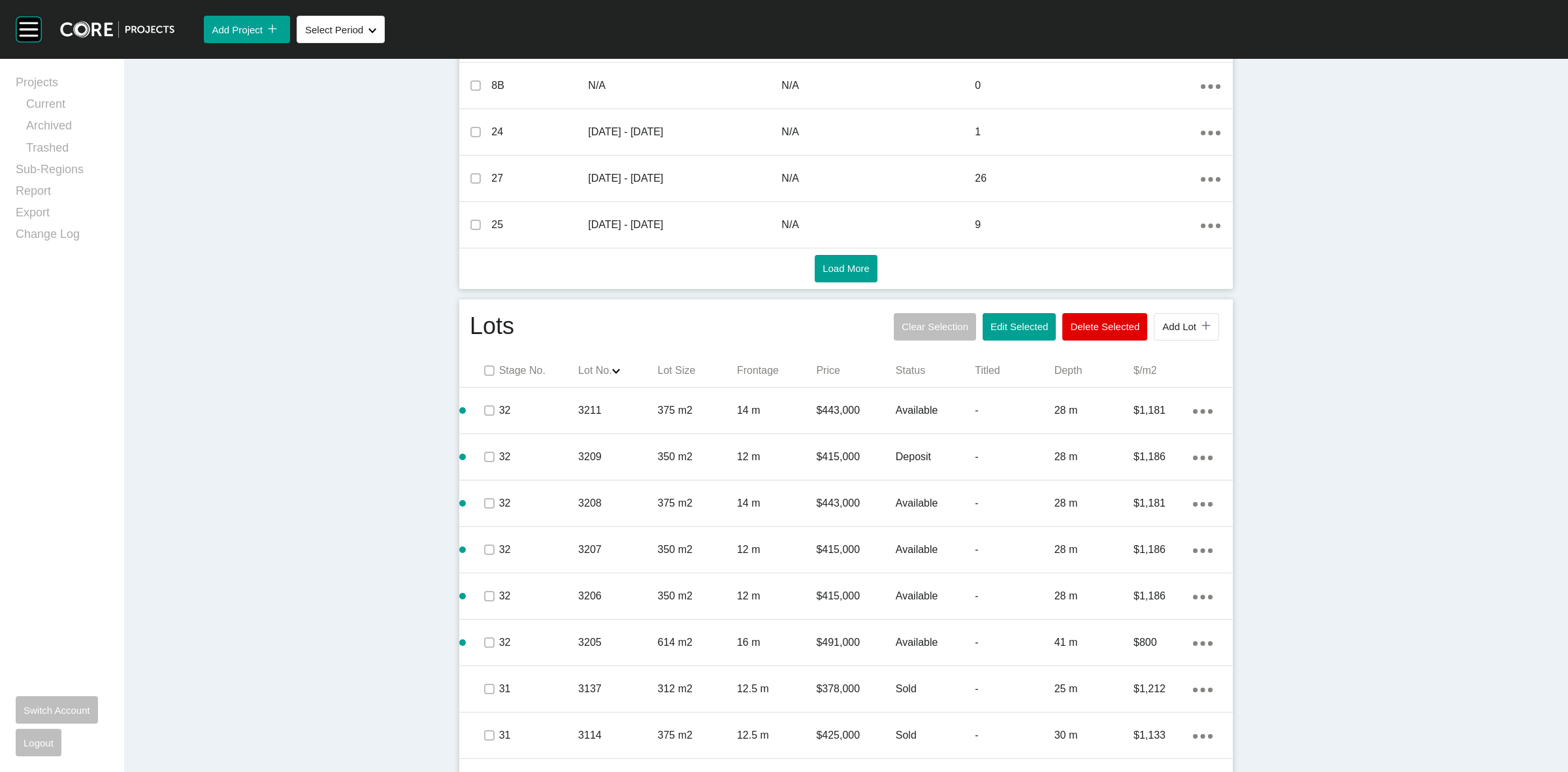
scroll to position [531, 0]
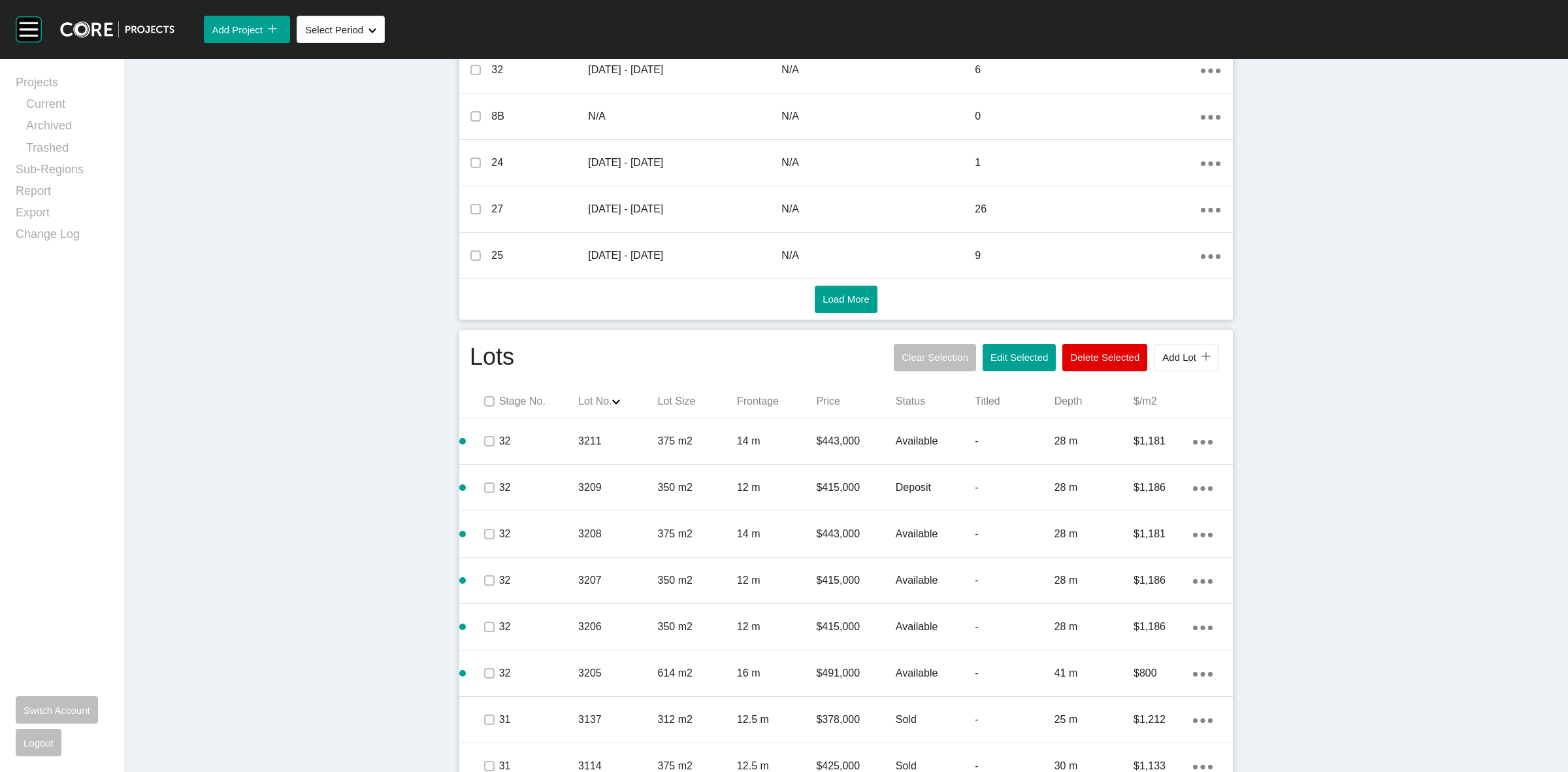
click at [676, 397] on p "Lot Size" at bounding box center [697, 401] width 79 height 14
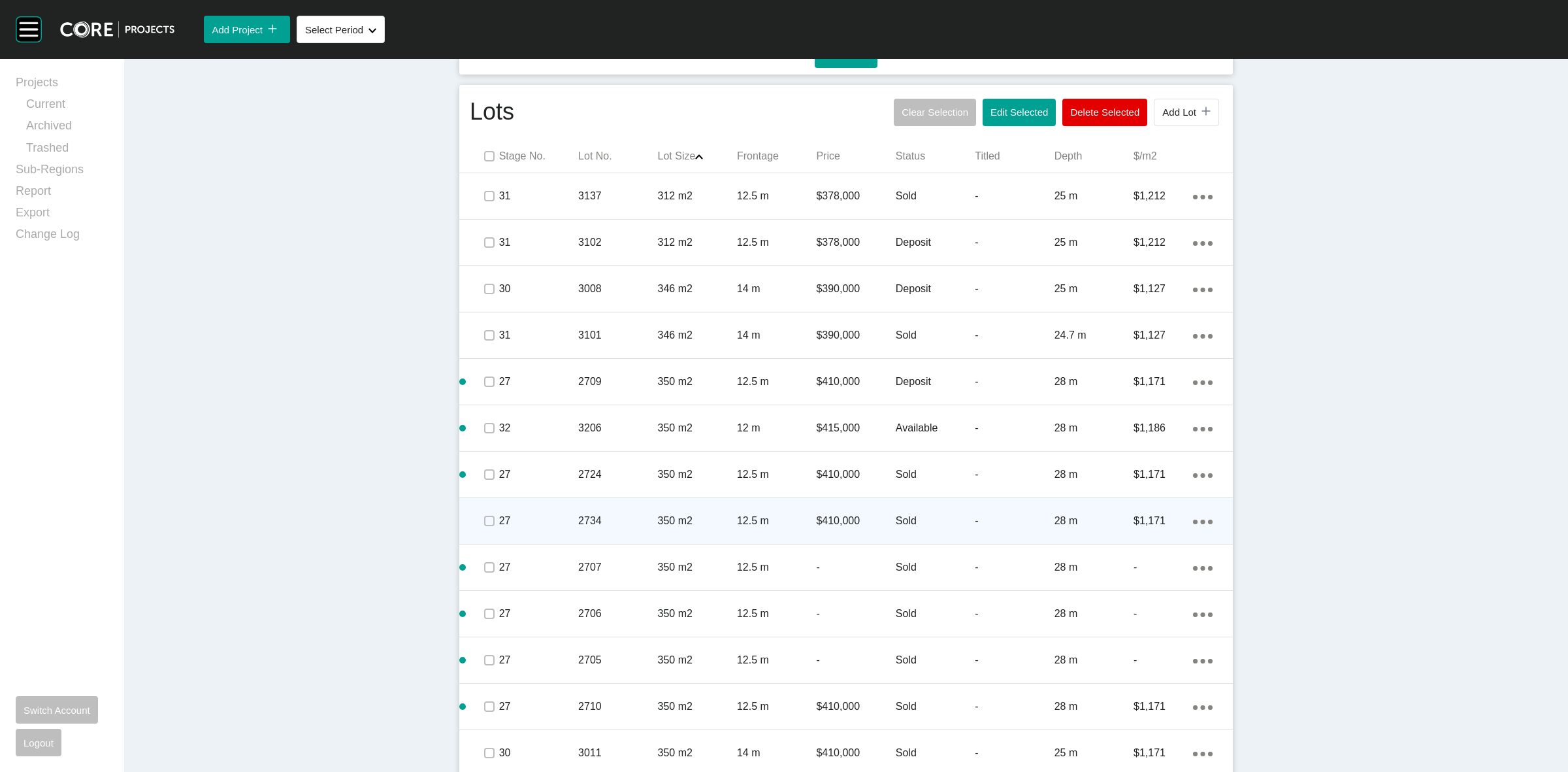
scroll to position [940, 0]
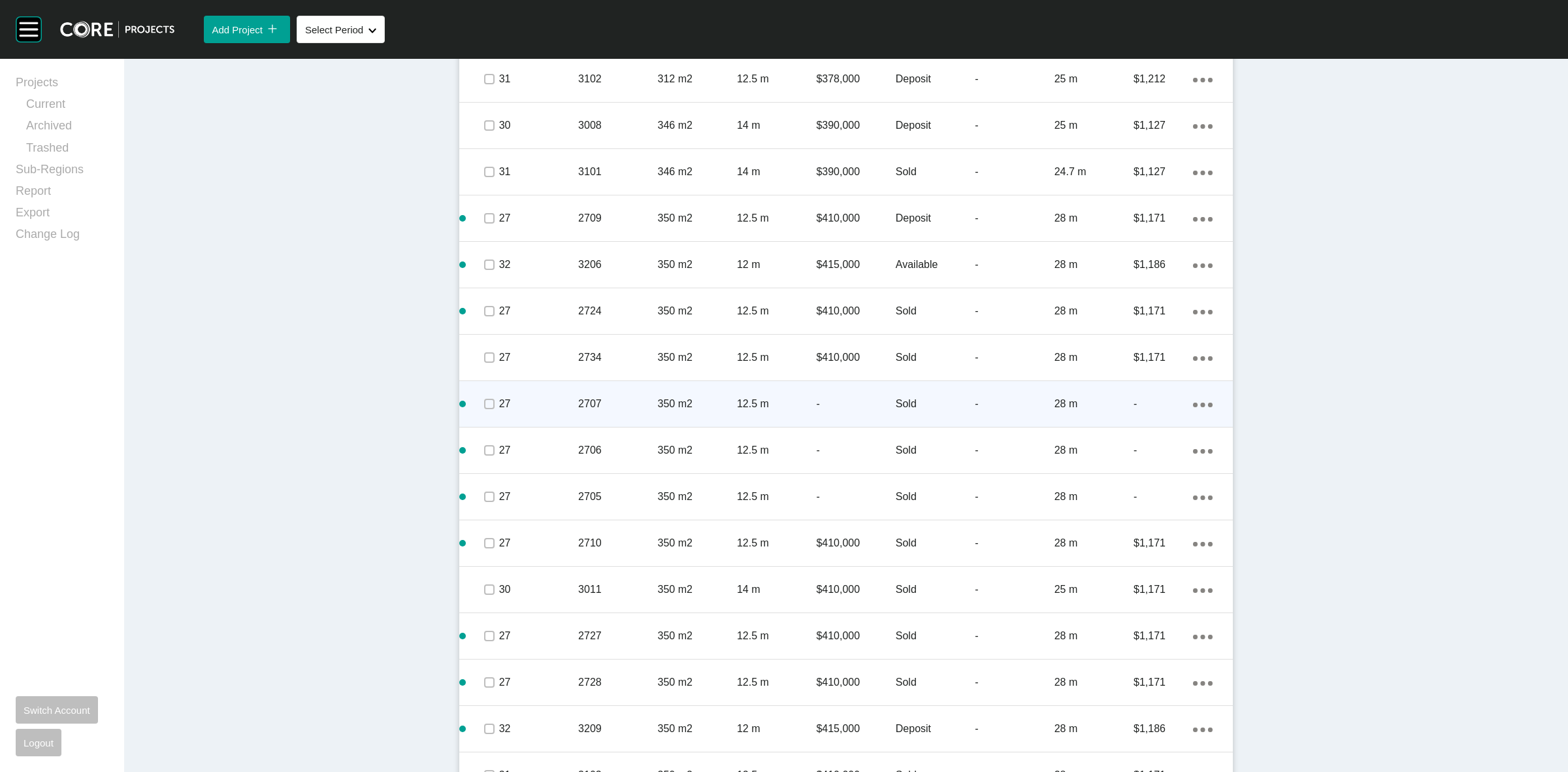
click at [658, 394] on div "350 m2" at bounding box center [697, 404] width 79 height 40
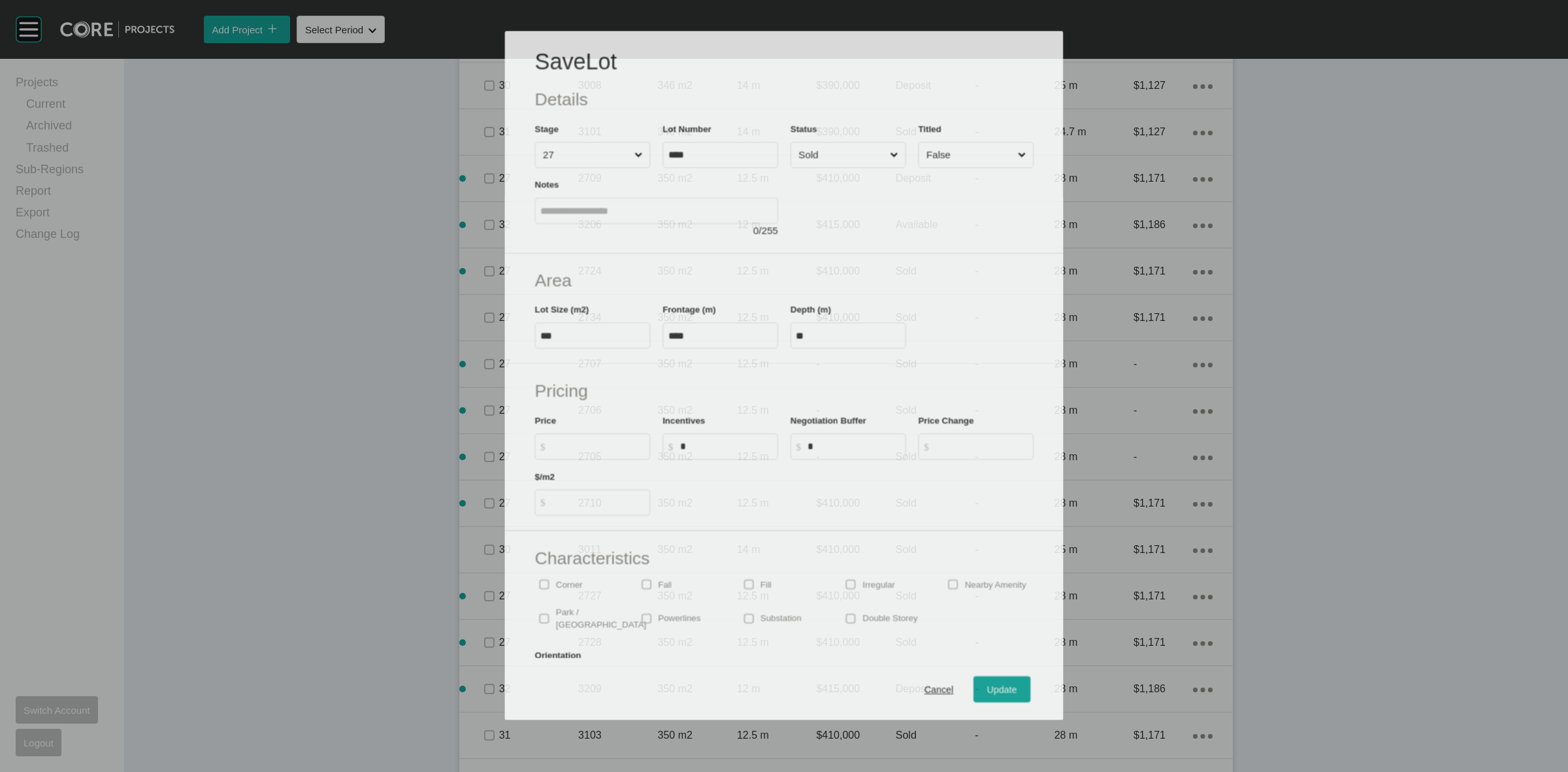
scroll to position [899, 0]
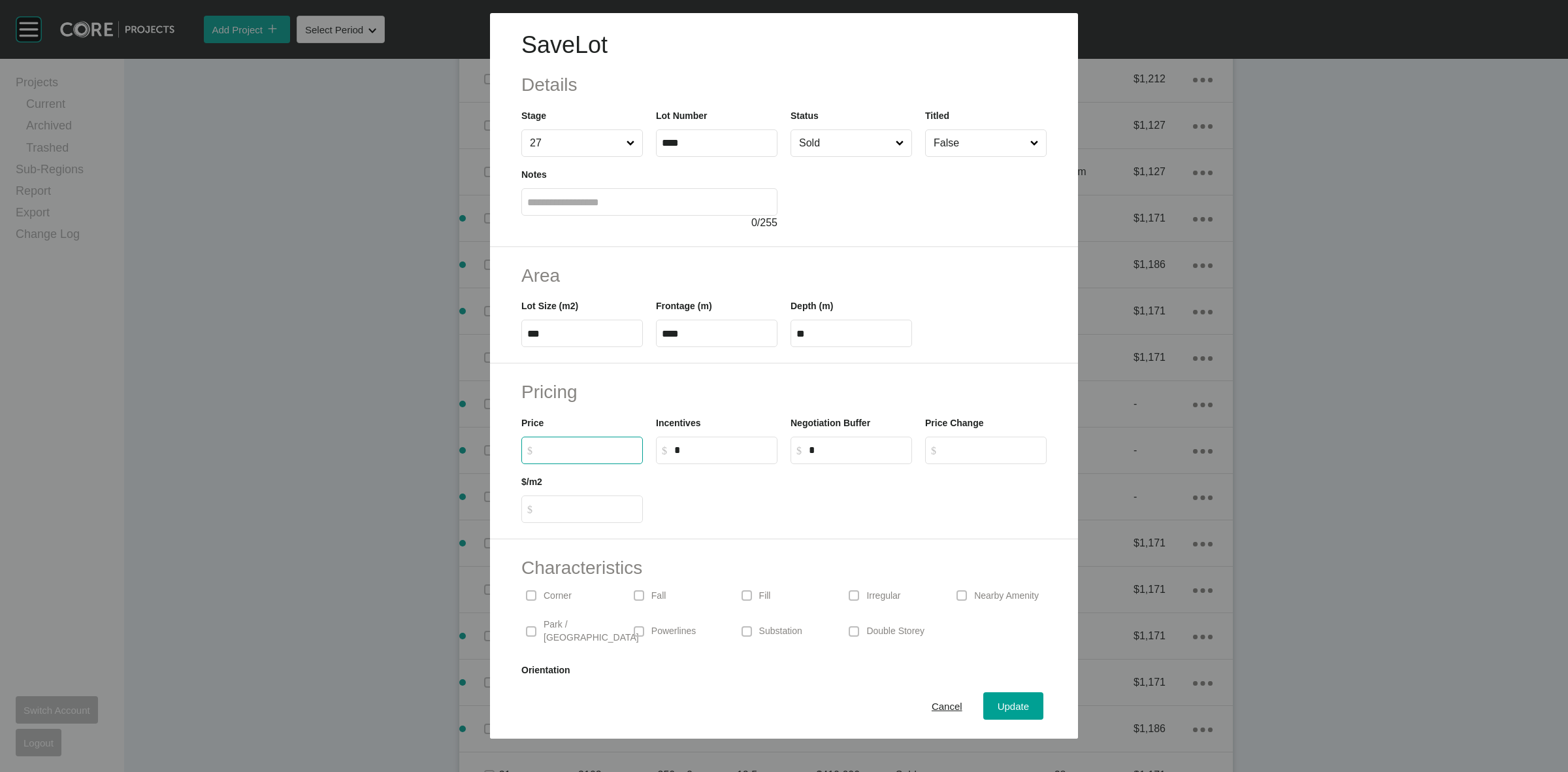
click at [589, 446] on input "$ Created with Sketch. $" at bounding box center [589, 450] width 98 height 11
type input "*******"
type input "*****"
click at [1008, 701] on span "Update" at bounding box center [1014, 706] width 32 height 11
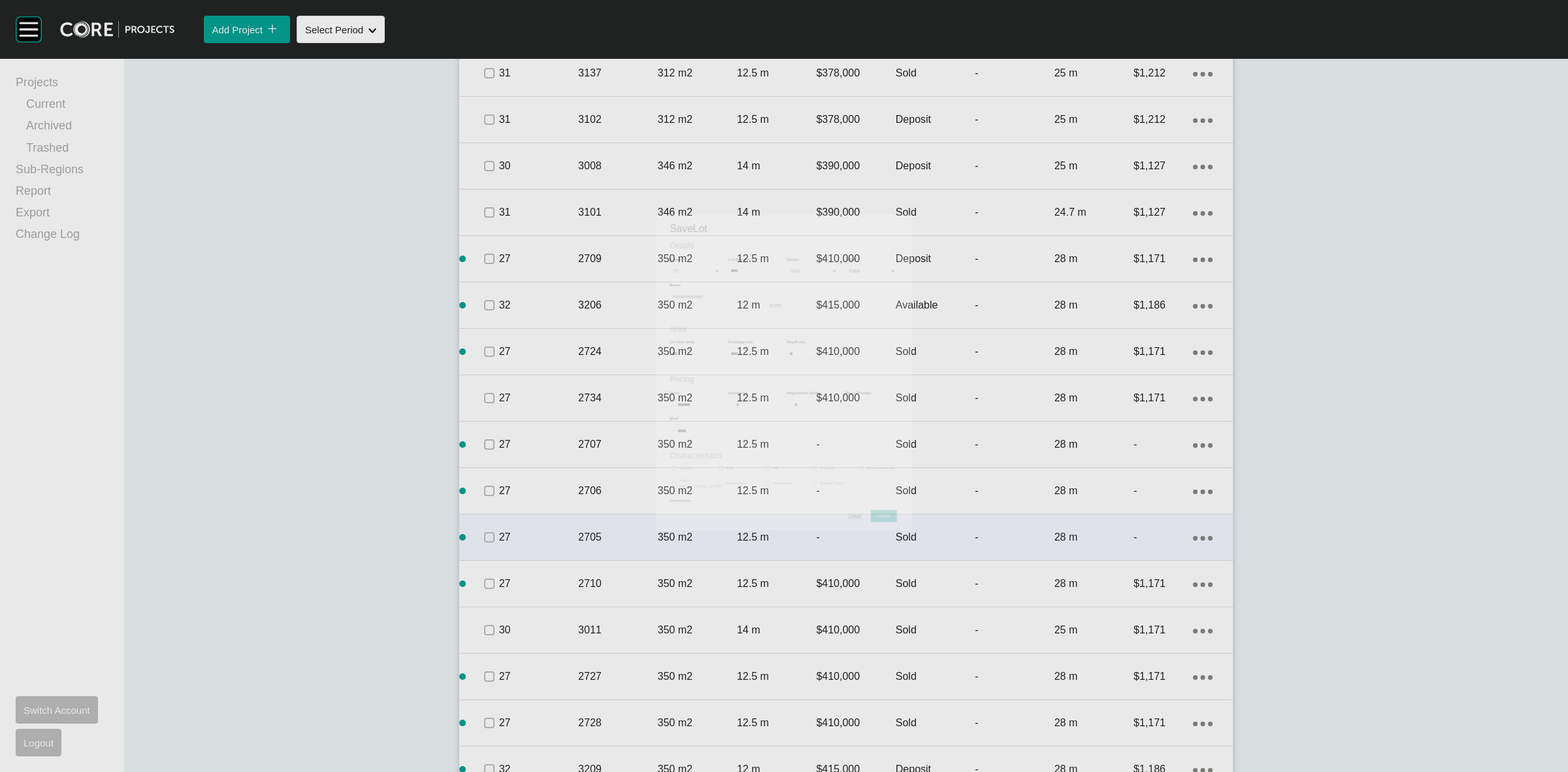
scroll to position [940, 0]
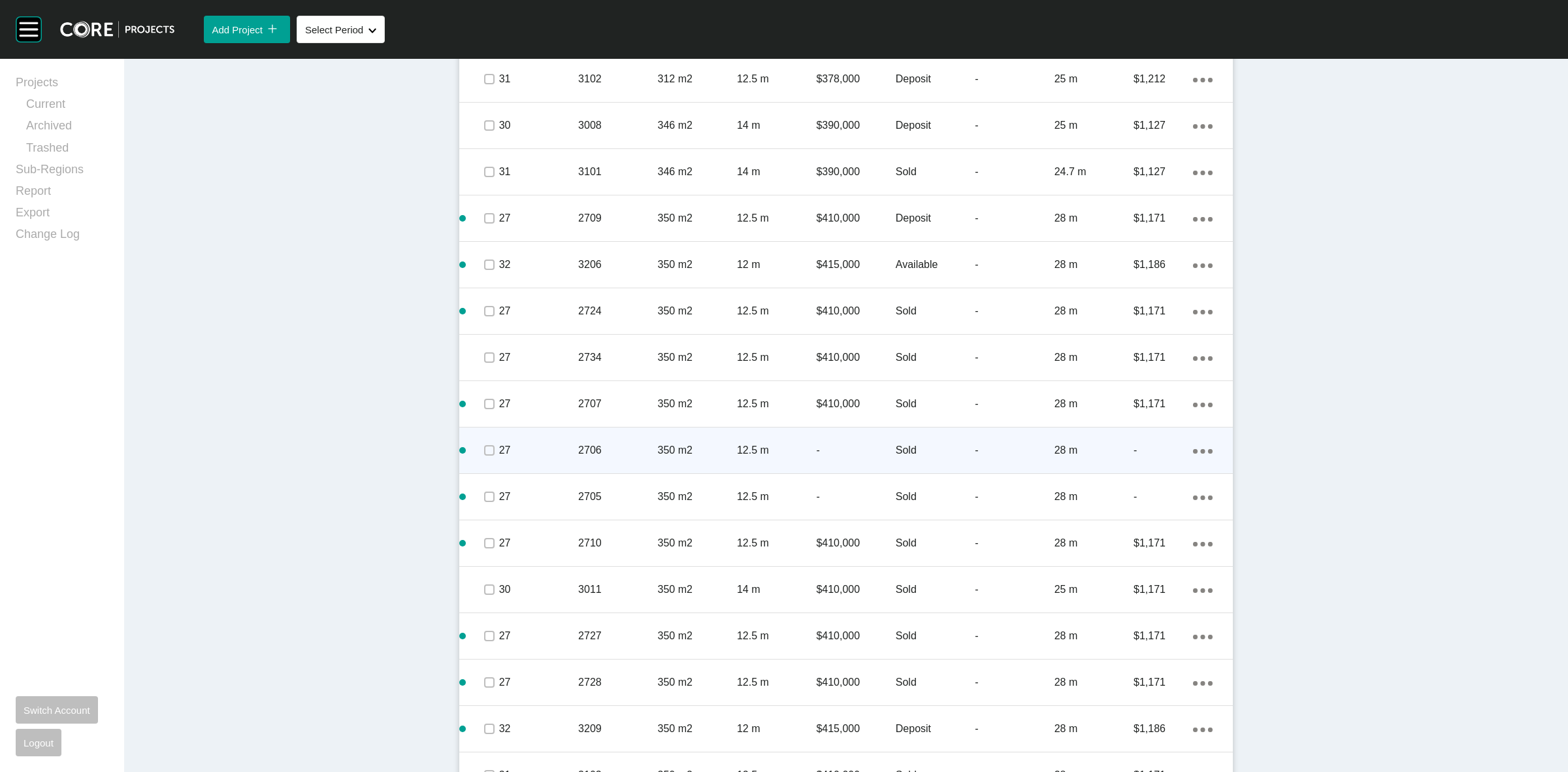
click at [631, 454] on p "2706" at bounding box center [617, 450] width 79 height 14
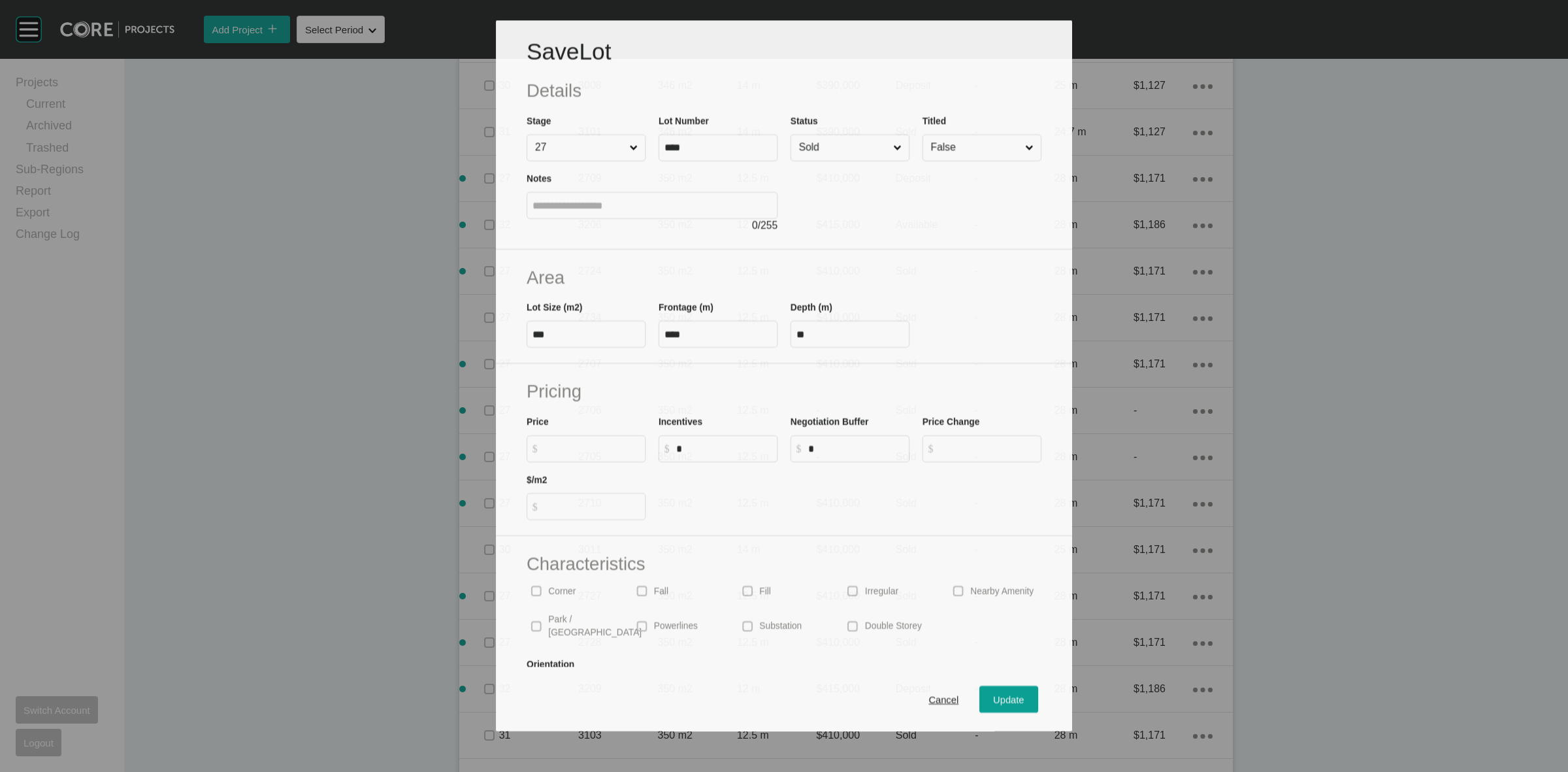
scroll to position [899, 0]
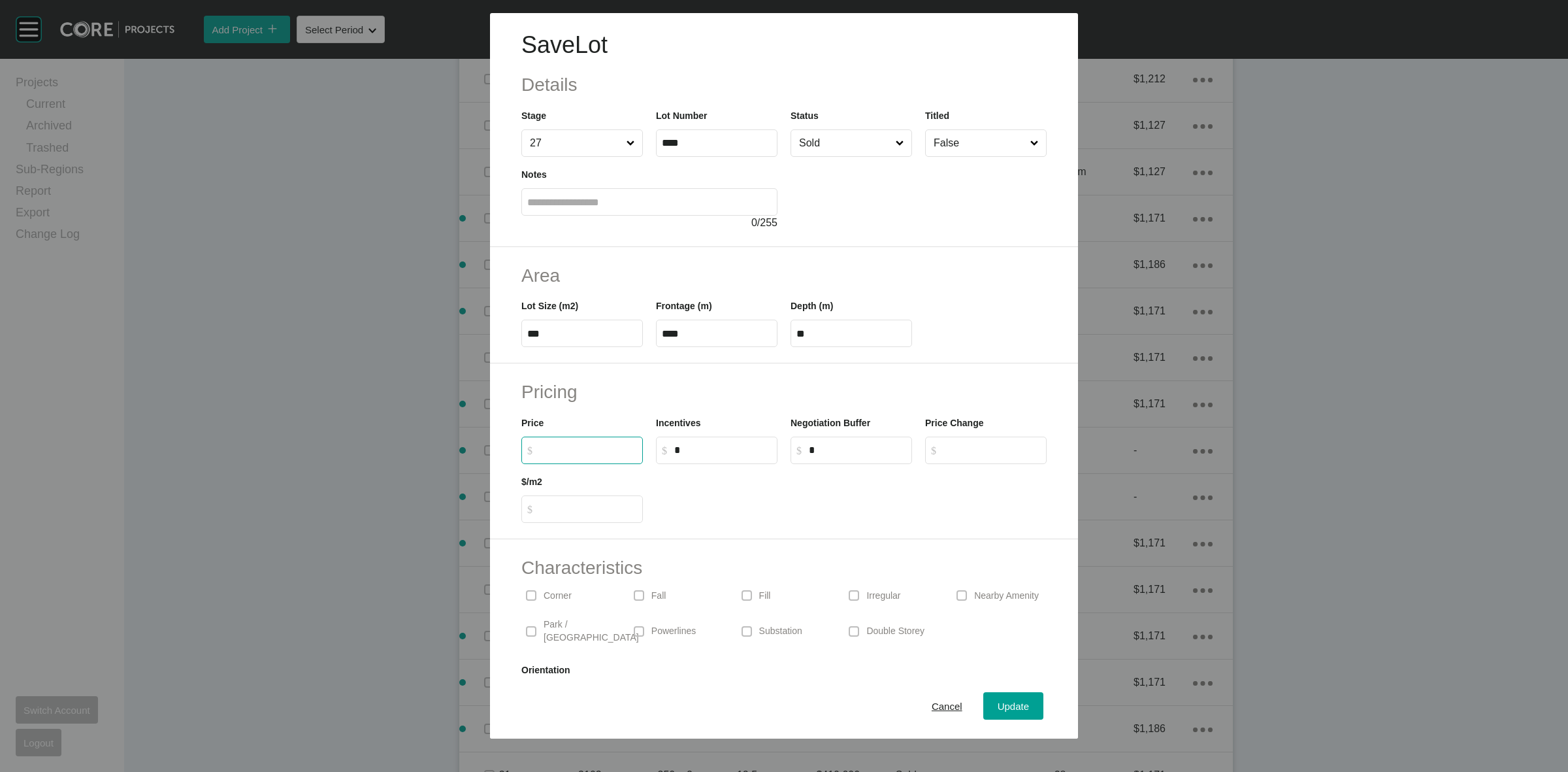
click at [589, 451] on input "$ Created with Sketch. $" at bounding box center [589, 450] width 98 height 11
type input "*******"
type input "*****"
click at [998, 702] on span "Update" at bounding box center [1014, 706] width 32 height 11
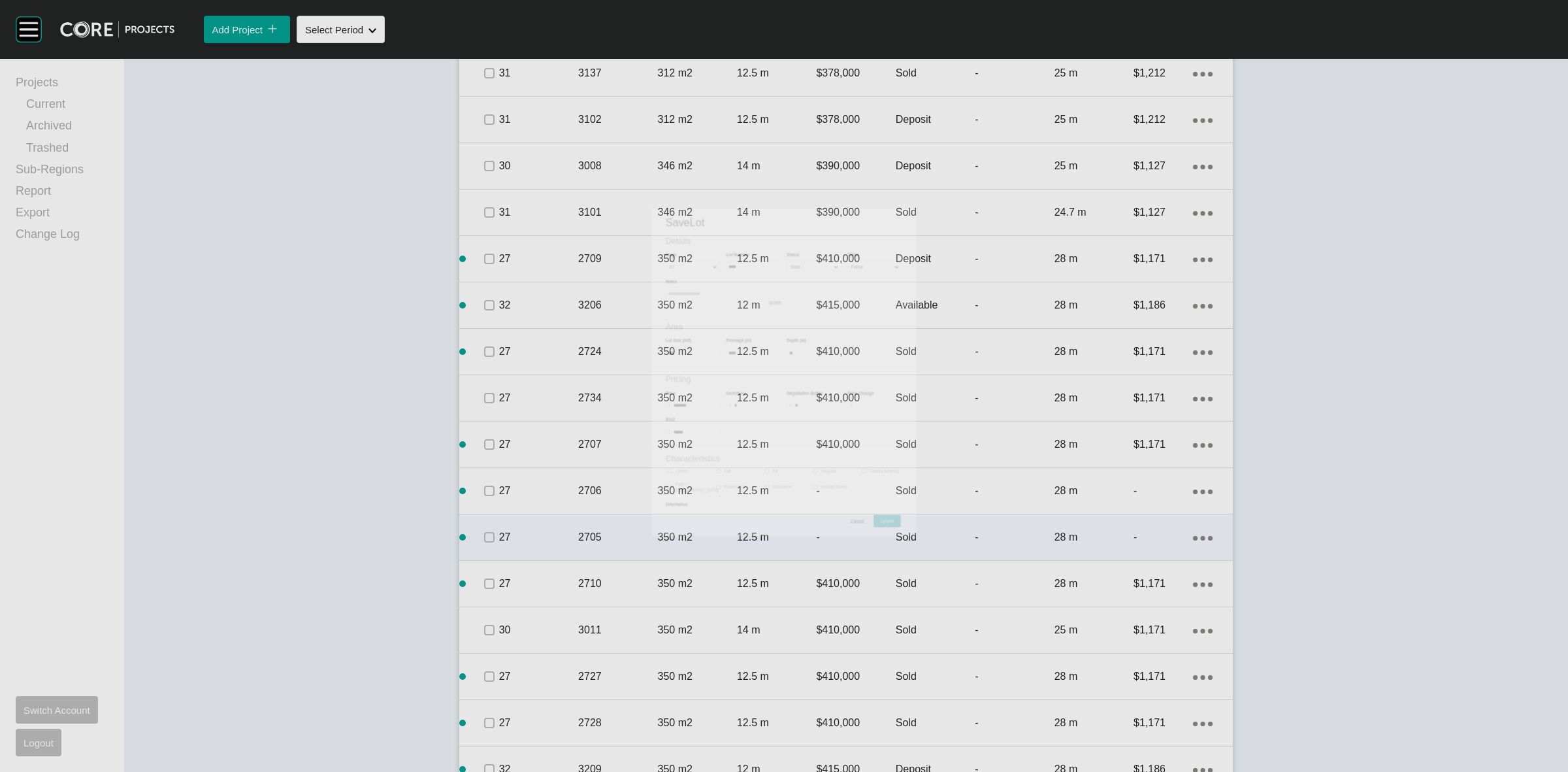
scroll to position [940, 0]
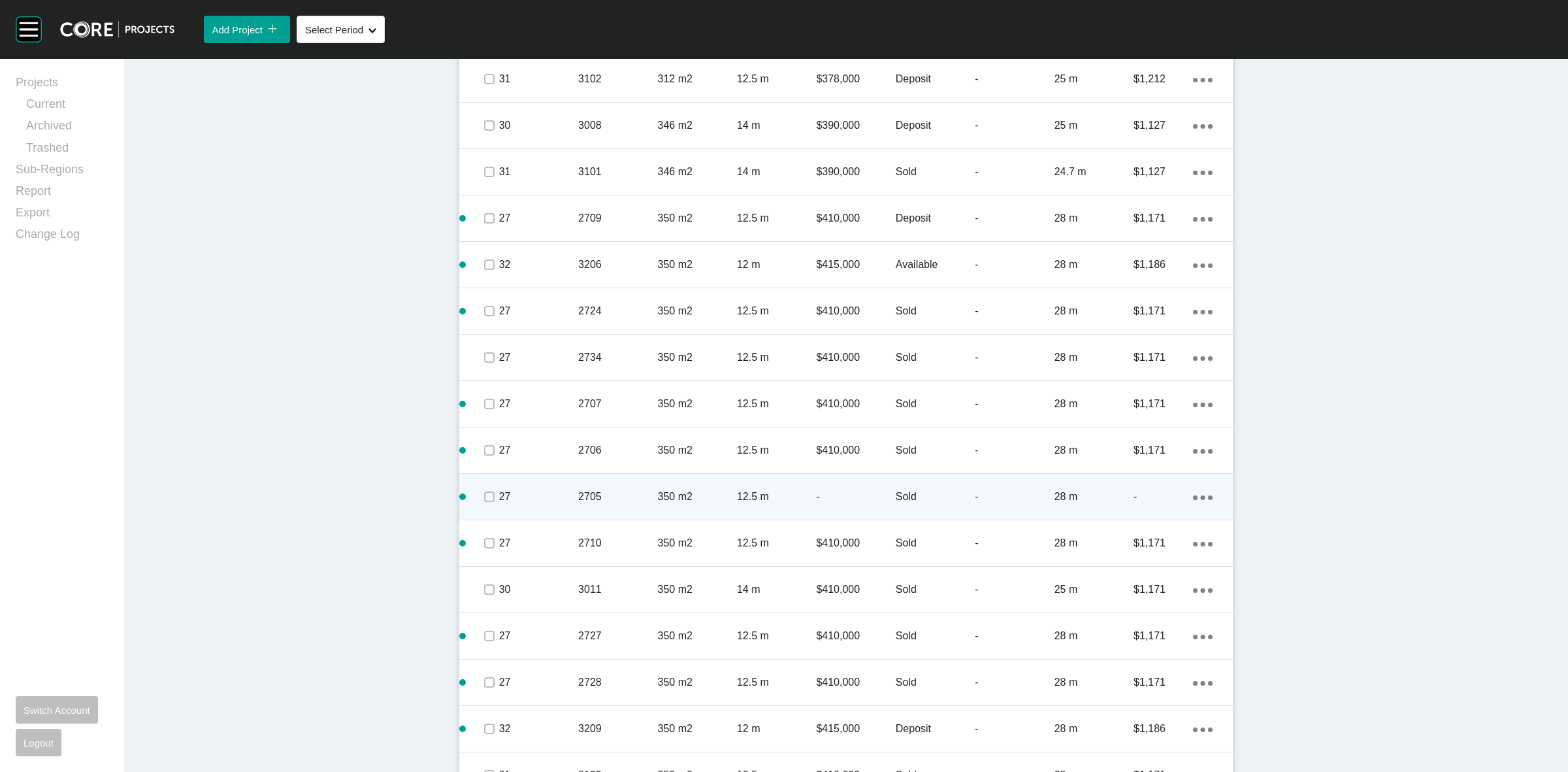
click at [625, 498] on p "2705" at bounding box center [617, 497] width 79 height 14
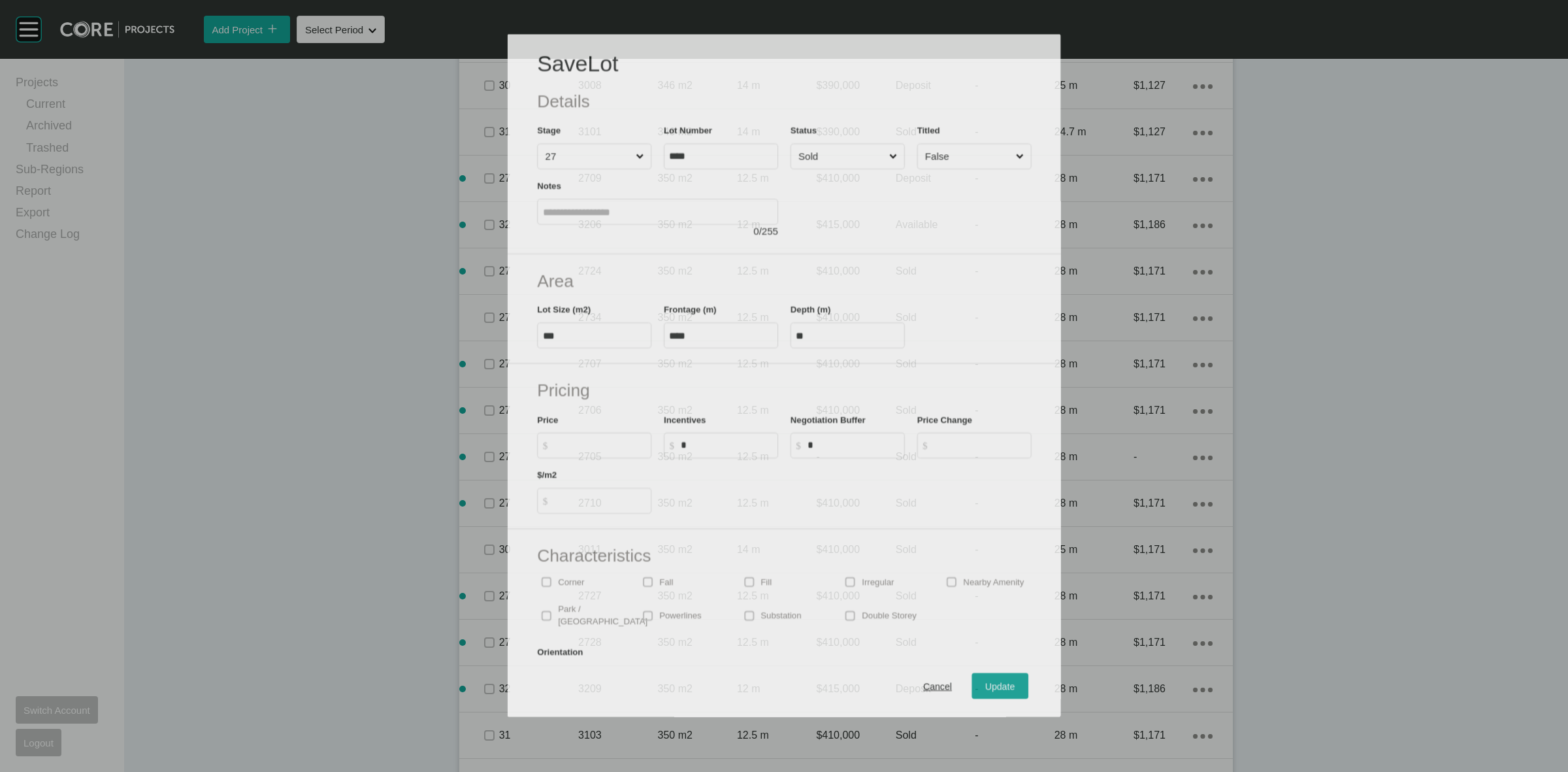
scroll to position [899, 0]
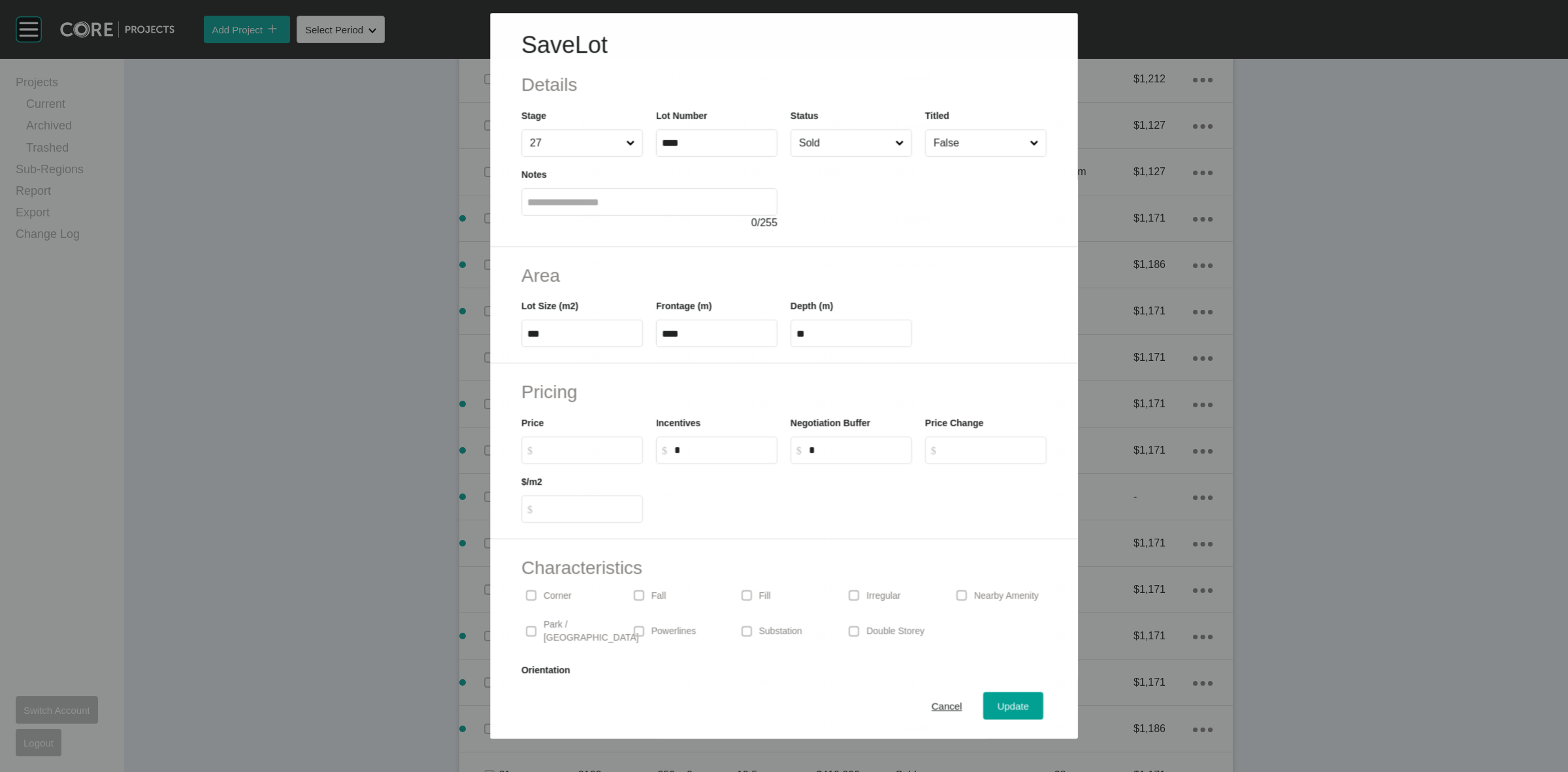
click at [577, 451] on input "$ Created with Sketch. $" at bounding box center [589, 450] width 98 height 11
type input "*******"
type input "*****"
click at [1002, 701] on span "Update" at bounding box center [1014, 706] width 32 height 11
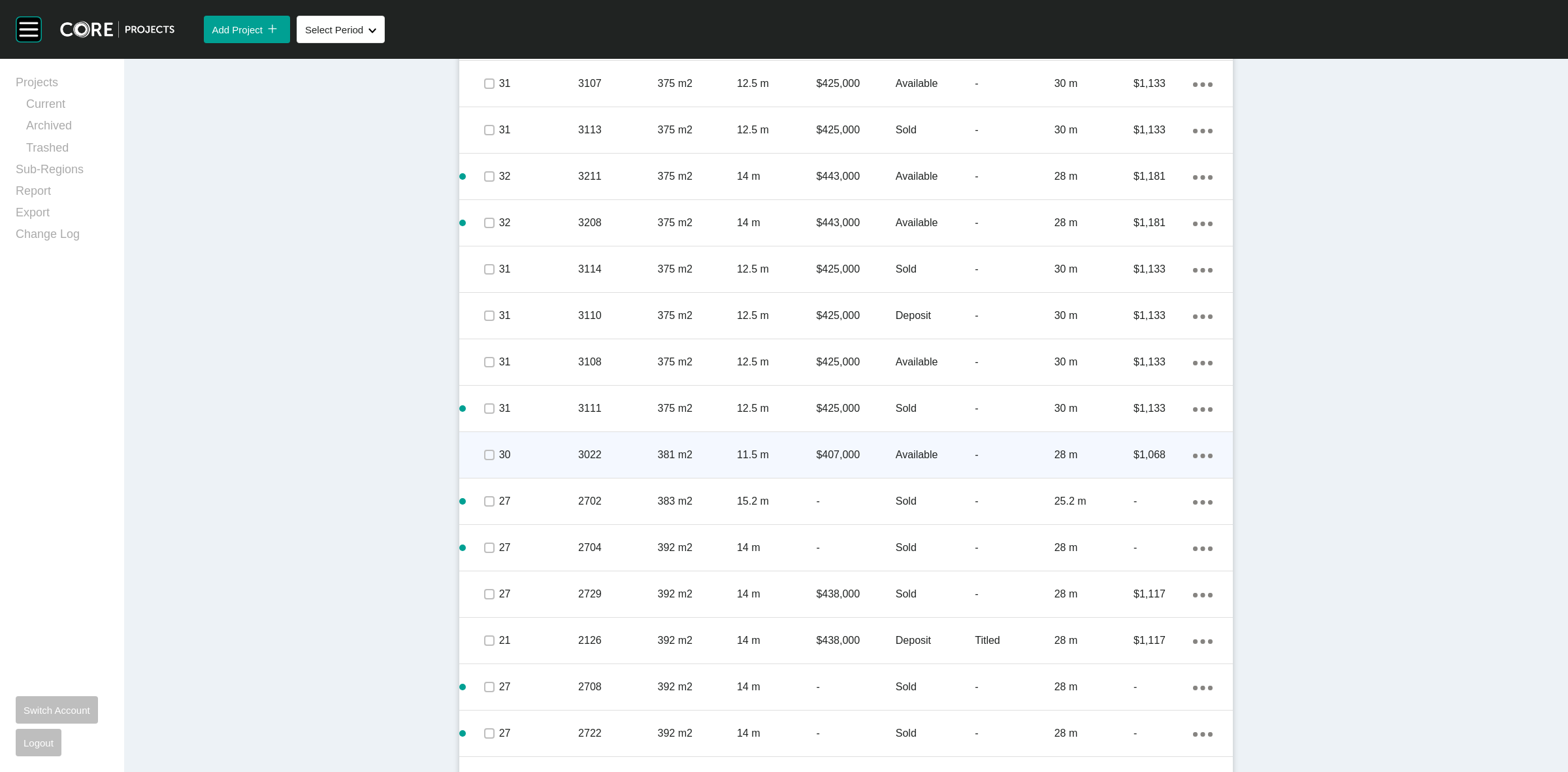
scroll to position [1920, 0]
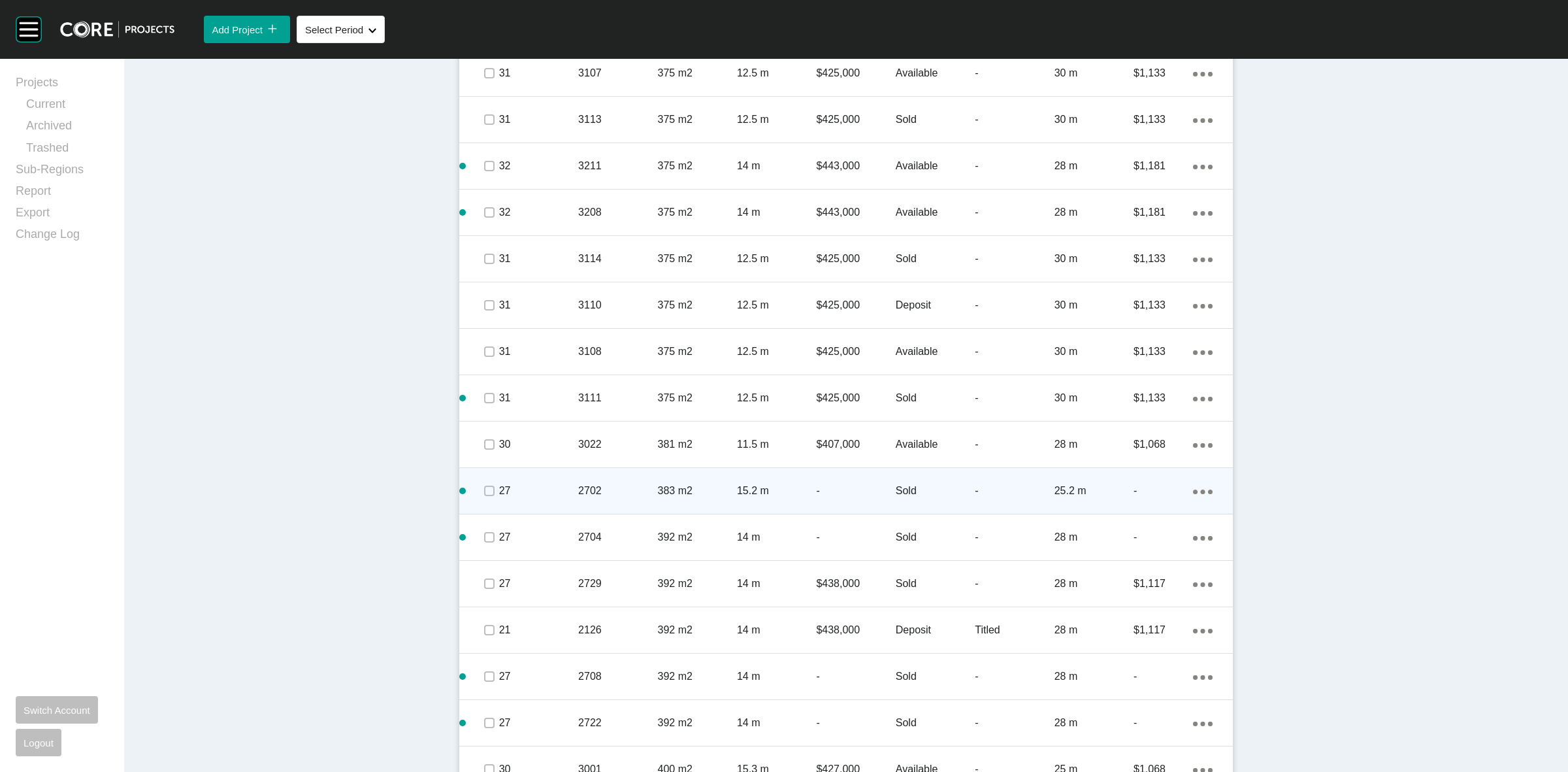
click at [621, 487] on p "2702" at bounding box center [617, 490] width 79 height 14
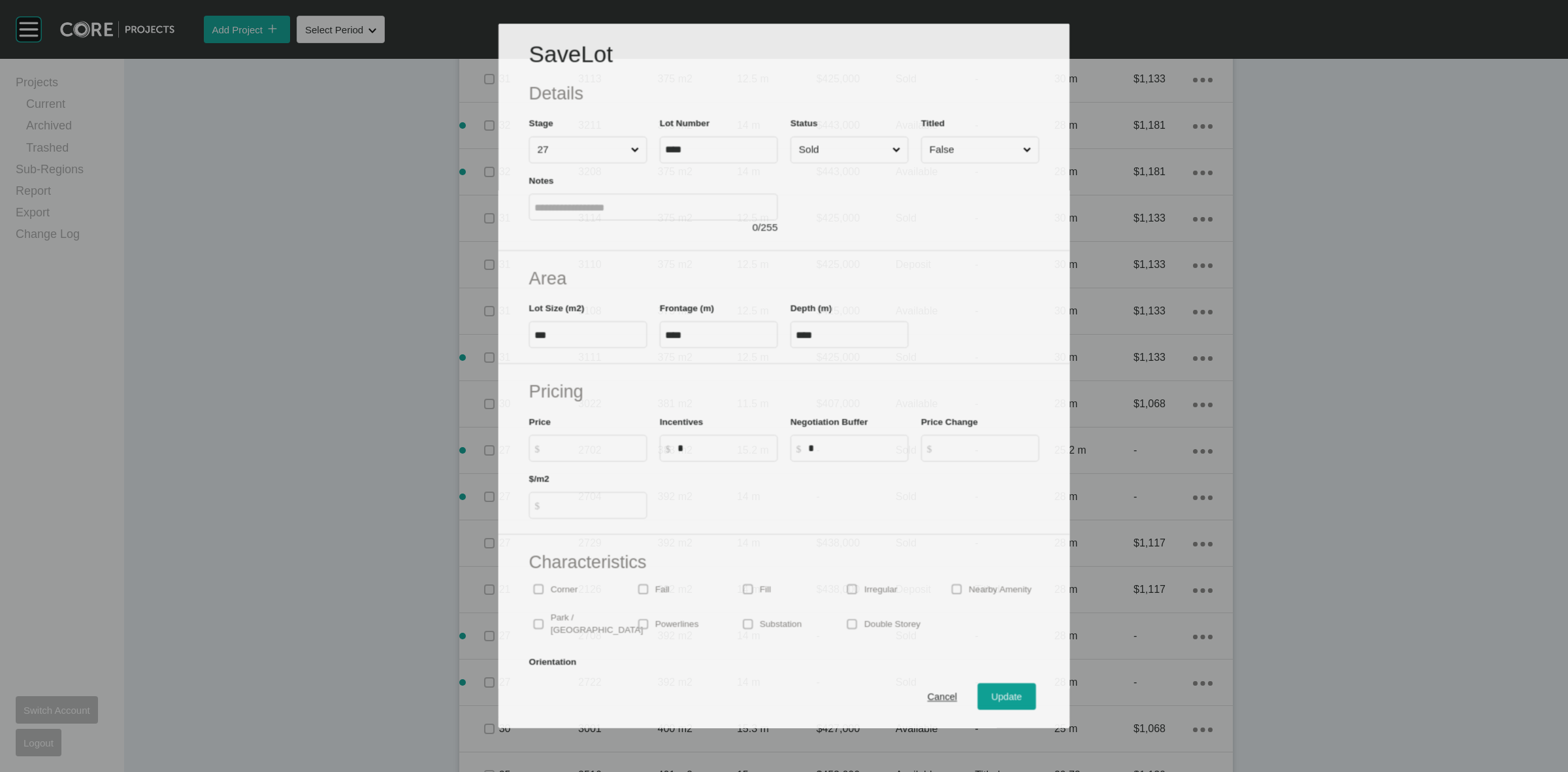
scroll to position [1880, 0]
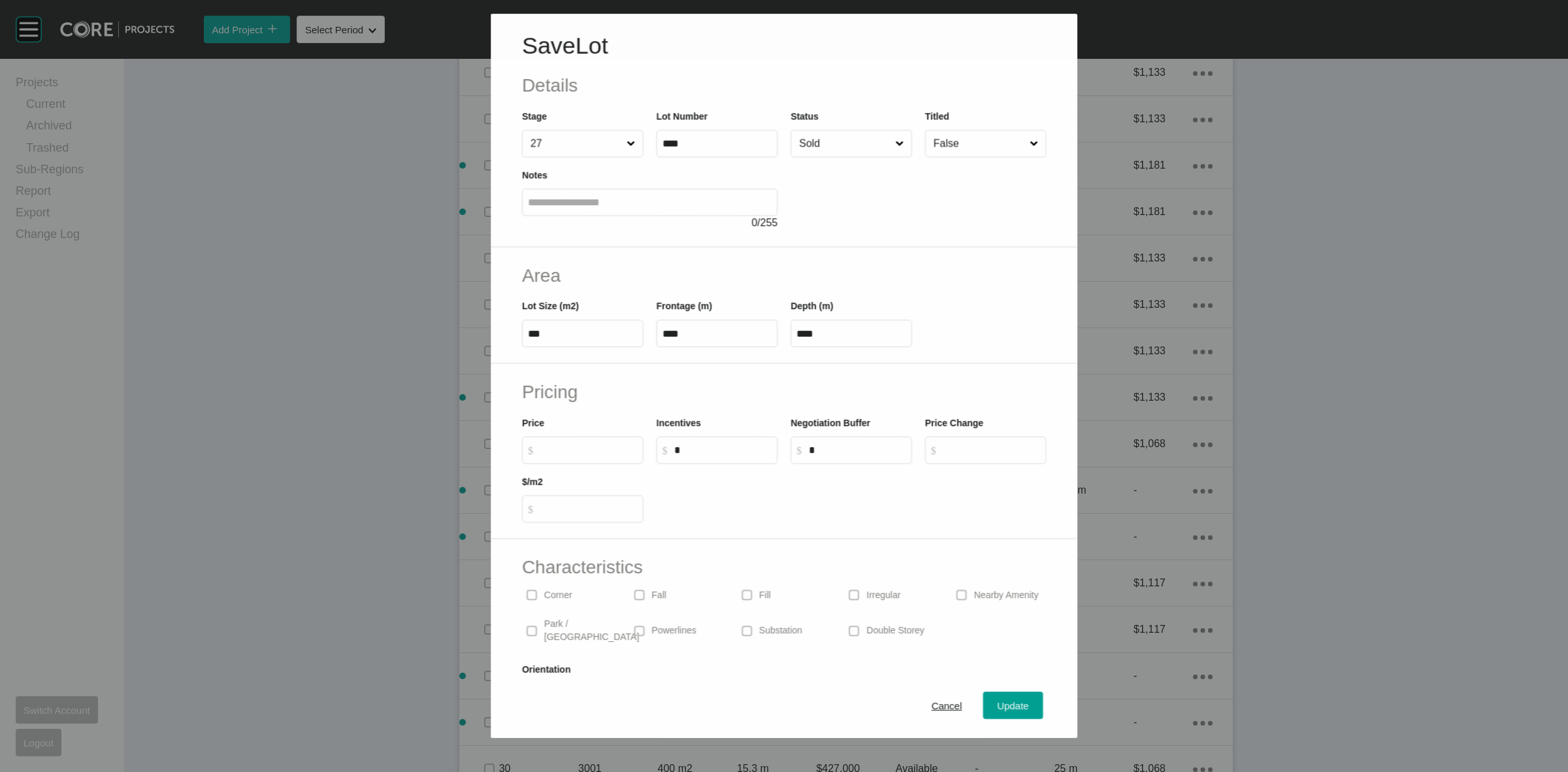
click at [601, 447] on input "$ Created with Sketch. $" at bounding box center [589, 450] width 98 height 11
type input "*******"
type input "*****"
click at [998, 701] on span "Update" at bounding box center [1014, 706] width 32 height 11
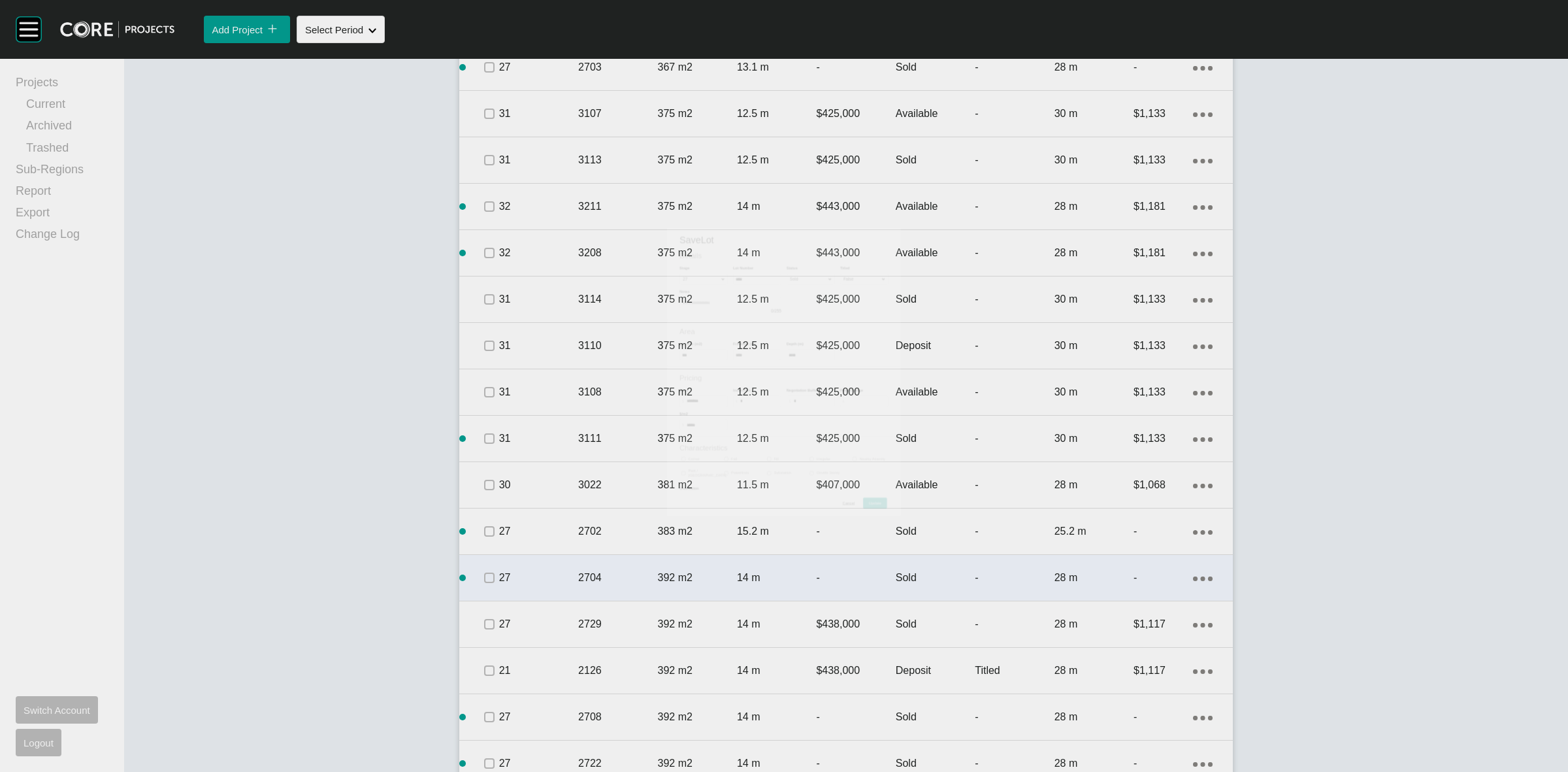
scroll to position [1920, 0]
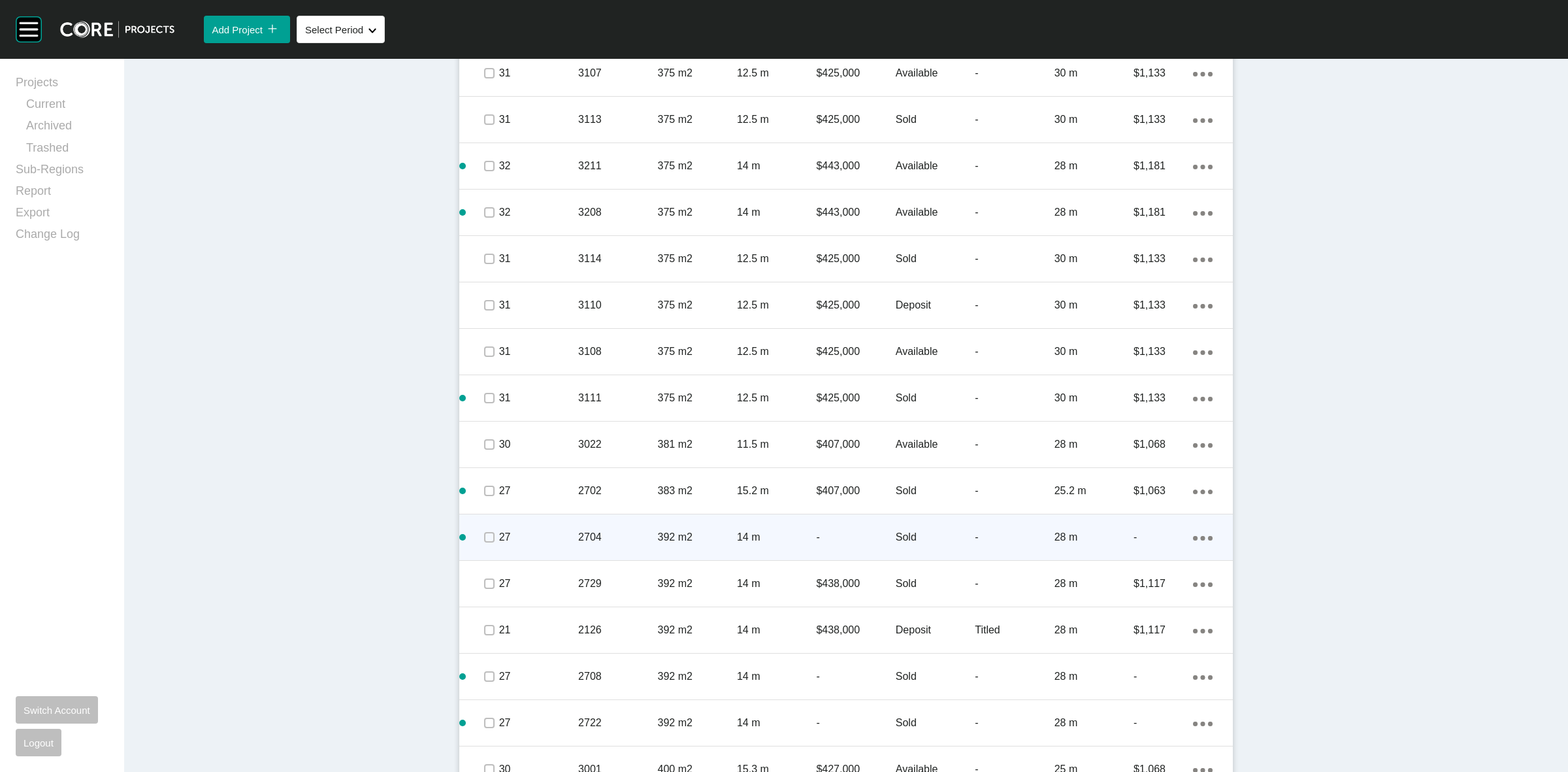
click at [614, 536] on p "2704" at bounding box center [617, 537] width 79 height 14
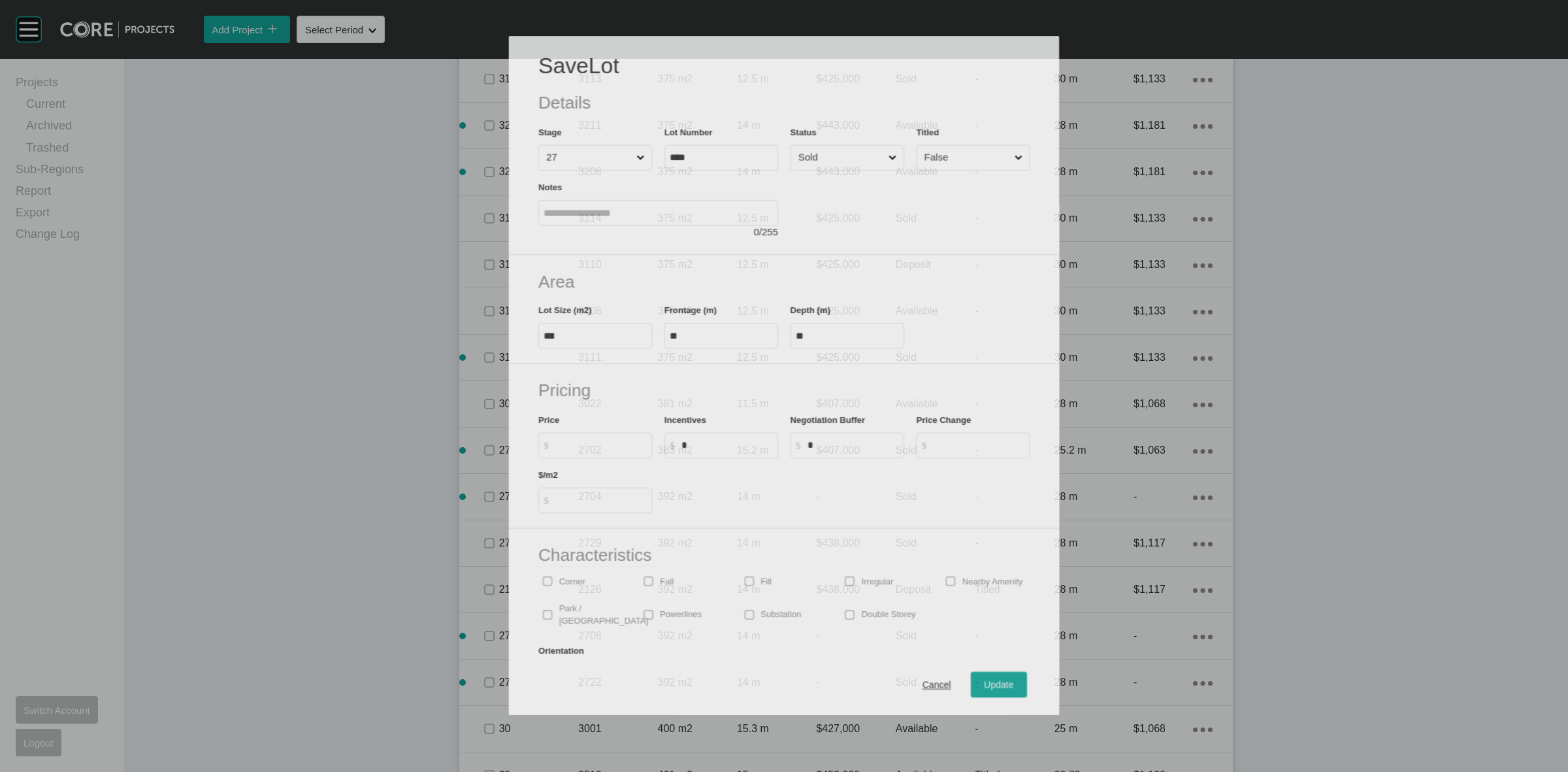
scroll to position [1880, 0]
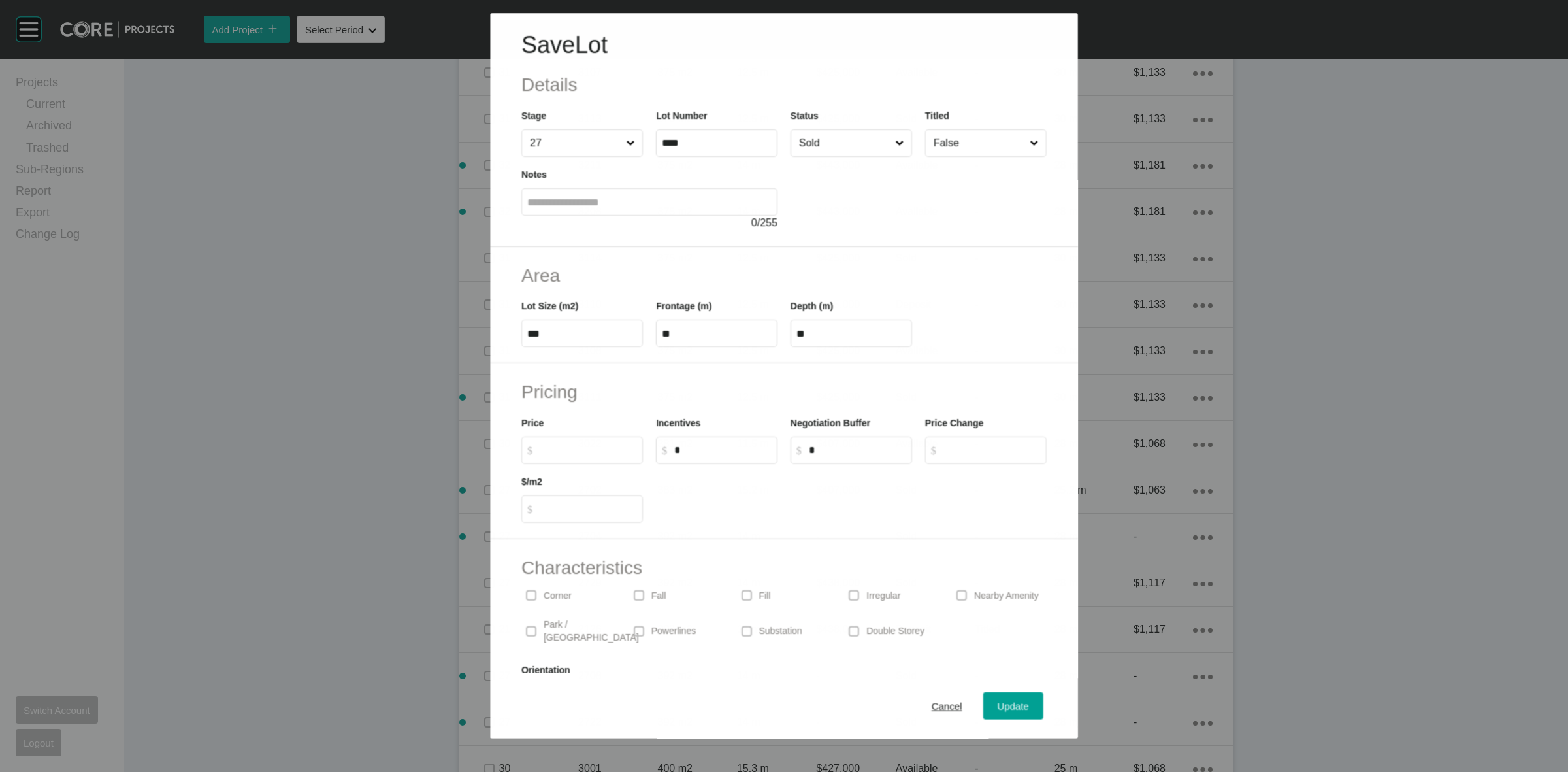
click at [582, 456] on label "$ Created with Sketch. $" at bounding box center [582, 450] width 121 height 27
click at [582, 455] on input "$ Created with Sketch. $" at bounding box center [589, 450] width 98 height 11
type input "*******"
type input "*****"
click at [998, 707] on span "Update" at bounding box center [1014, 706] width 32 height 11
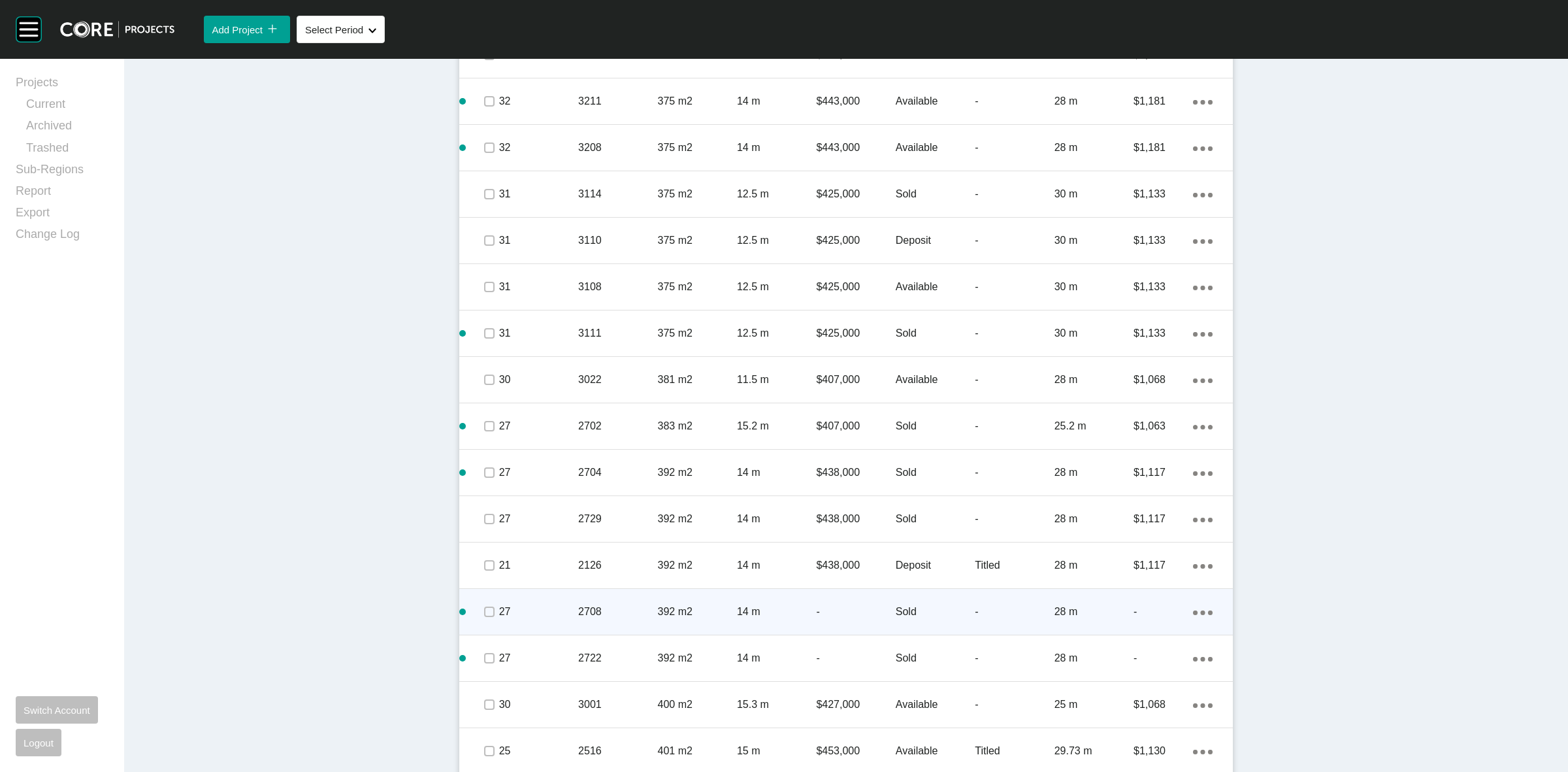
scroll to position [2165, 0]
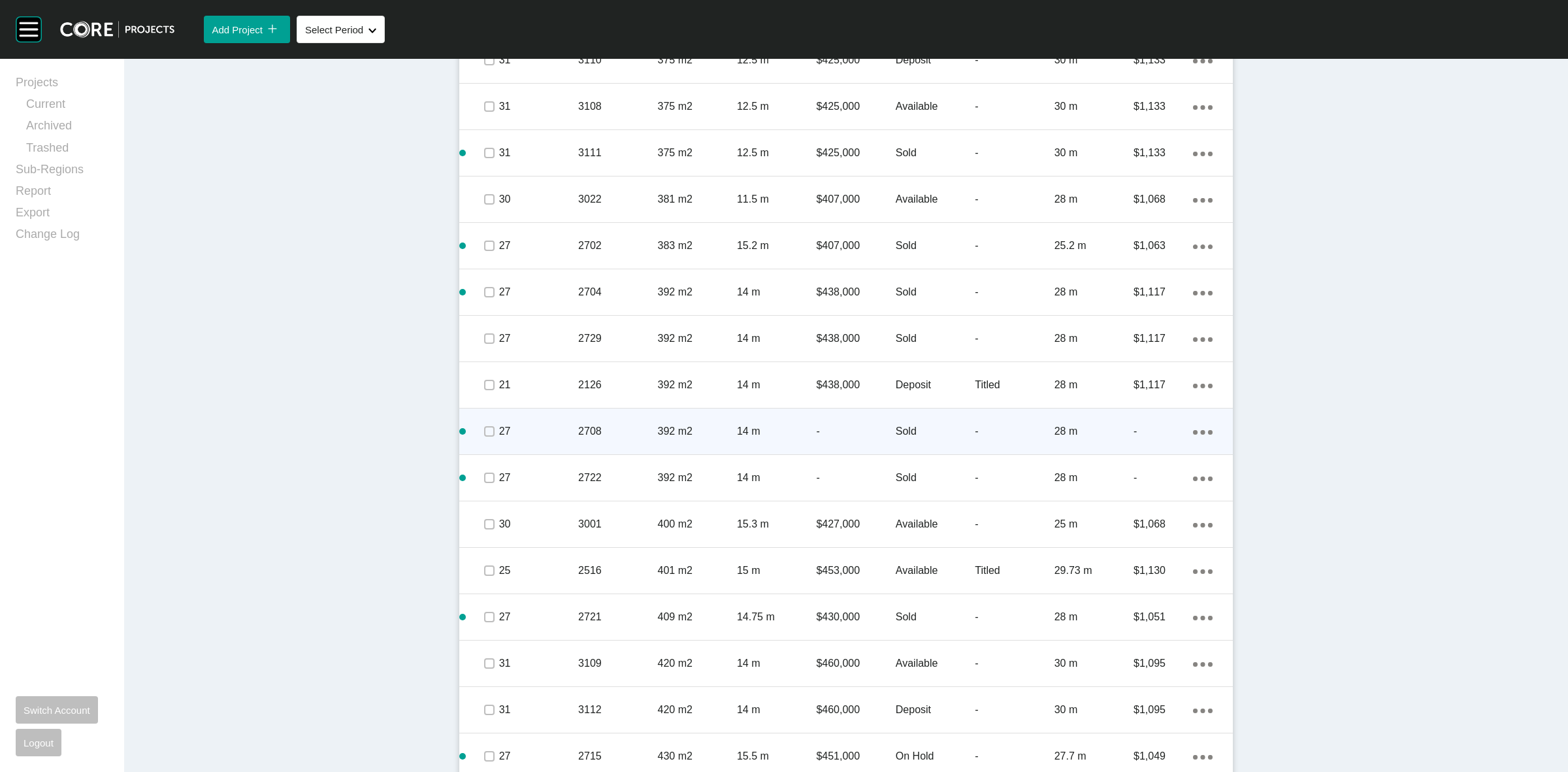
click at [622, 432] on p "2708" at bounding box center [617, 432] width 79 height 14
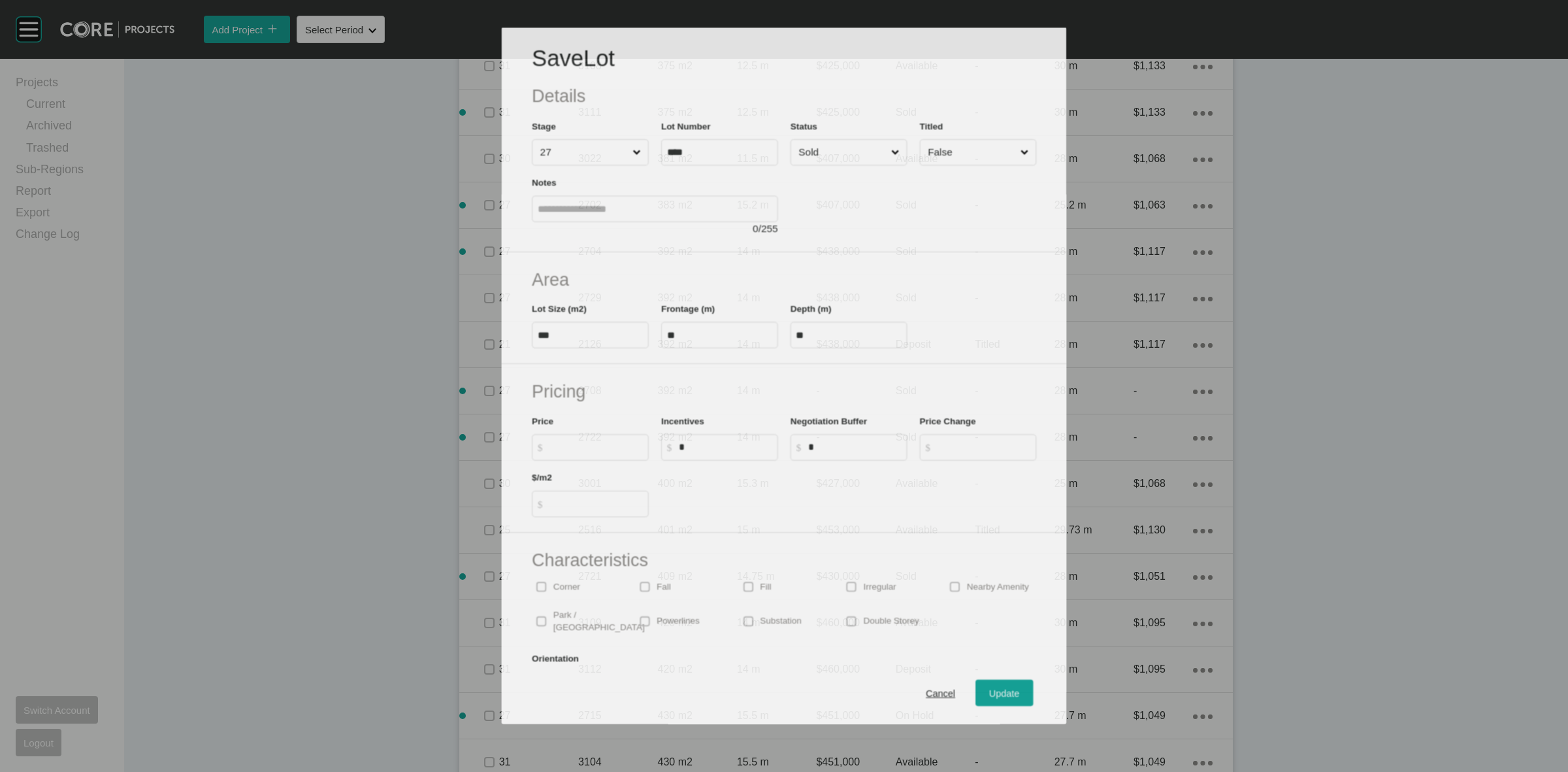
scroll to position [2125, 0]
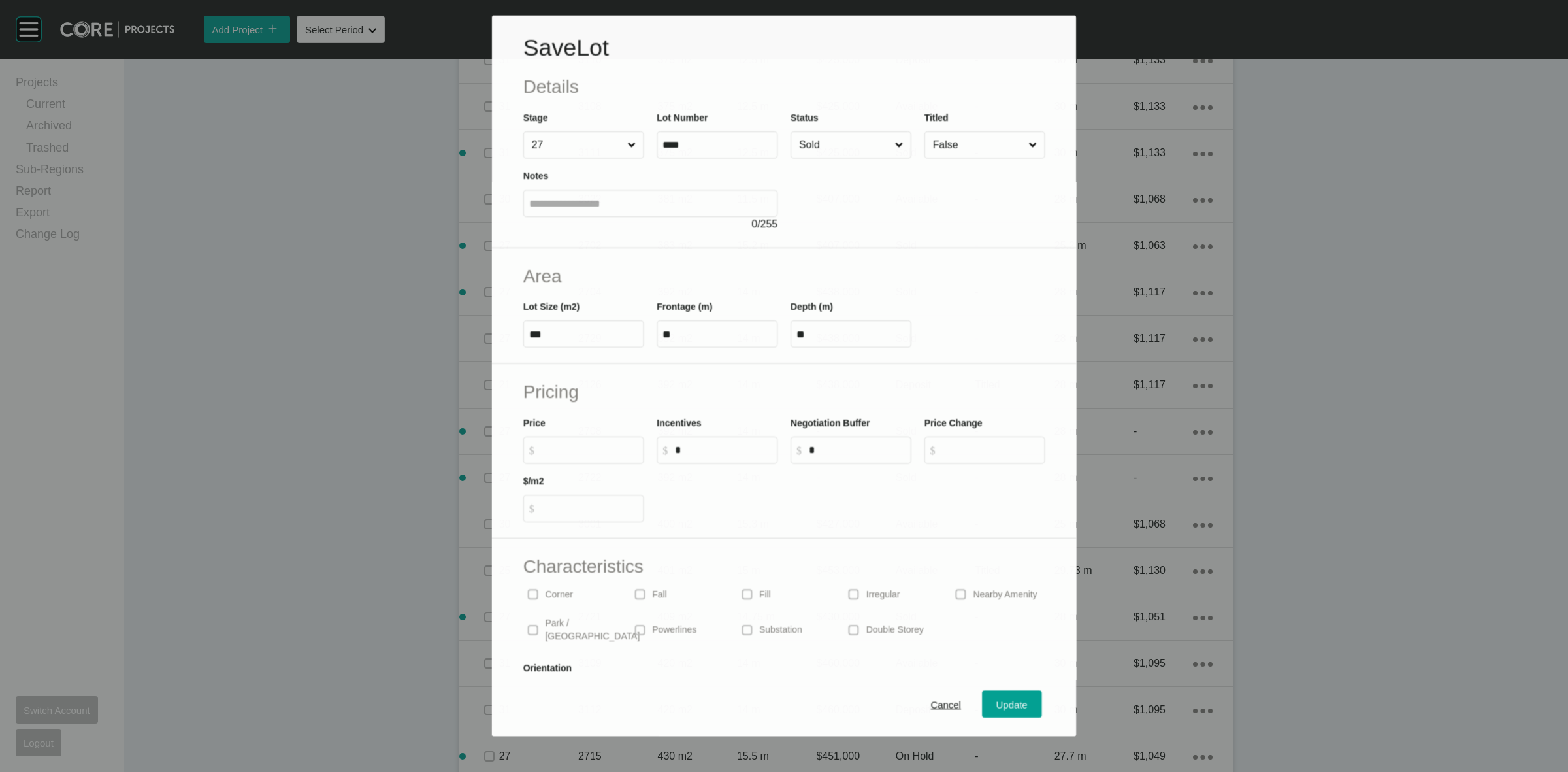
click at [579, 456] on label "$ Created with Sketch. $" at bounding box center [584, 450] width 121 height 27
click at [579, 455] on input "$ Created with Sketch. $" at bounding box center [589, 450] width 97 height 11
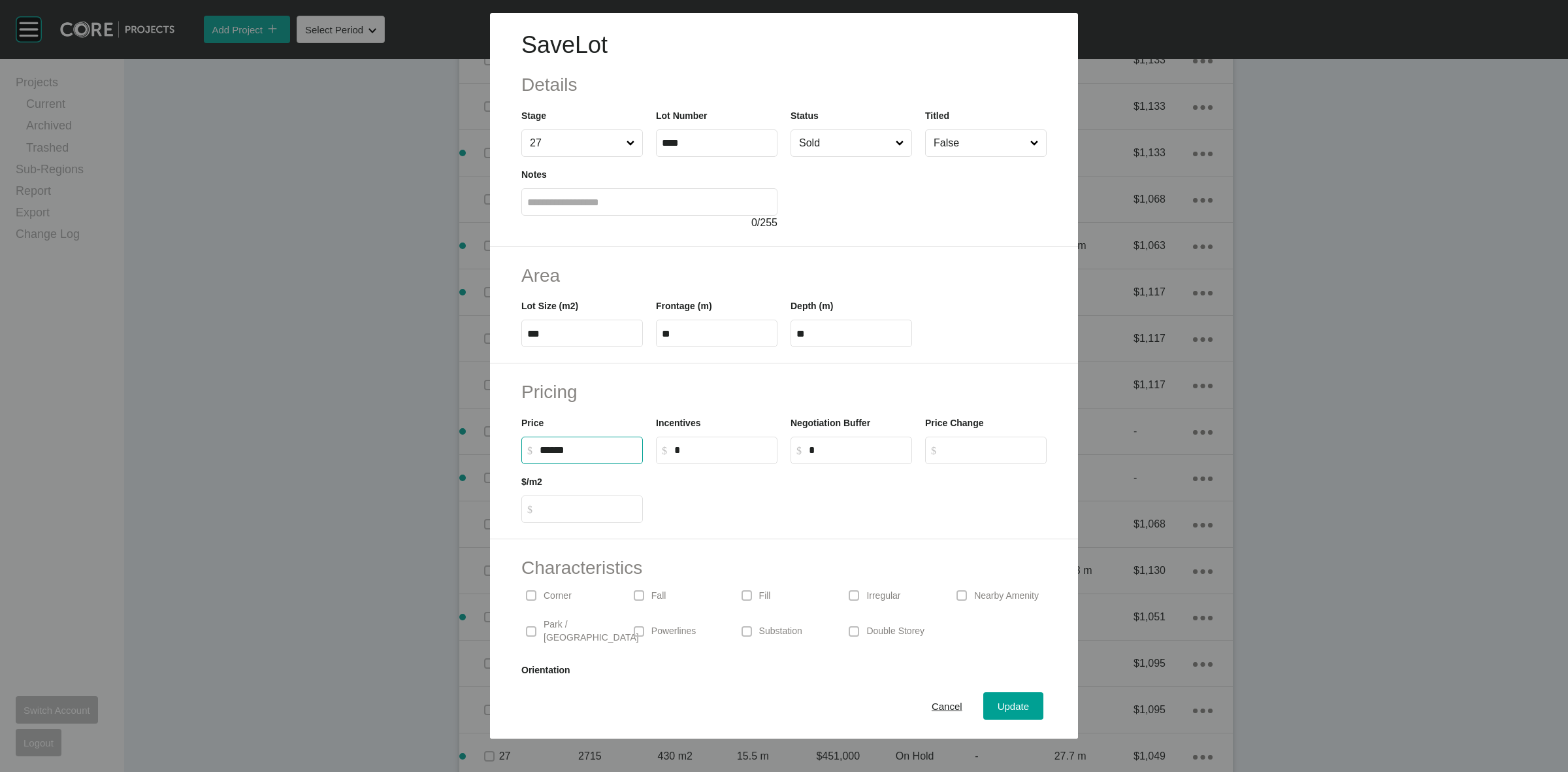
type input "*******"
type input "*****"
click at [998, 707] on span "Update" at bounding box center [1014, 706] width 32 height 11
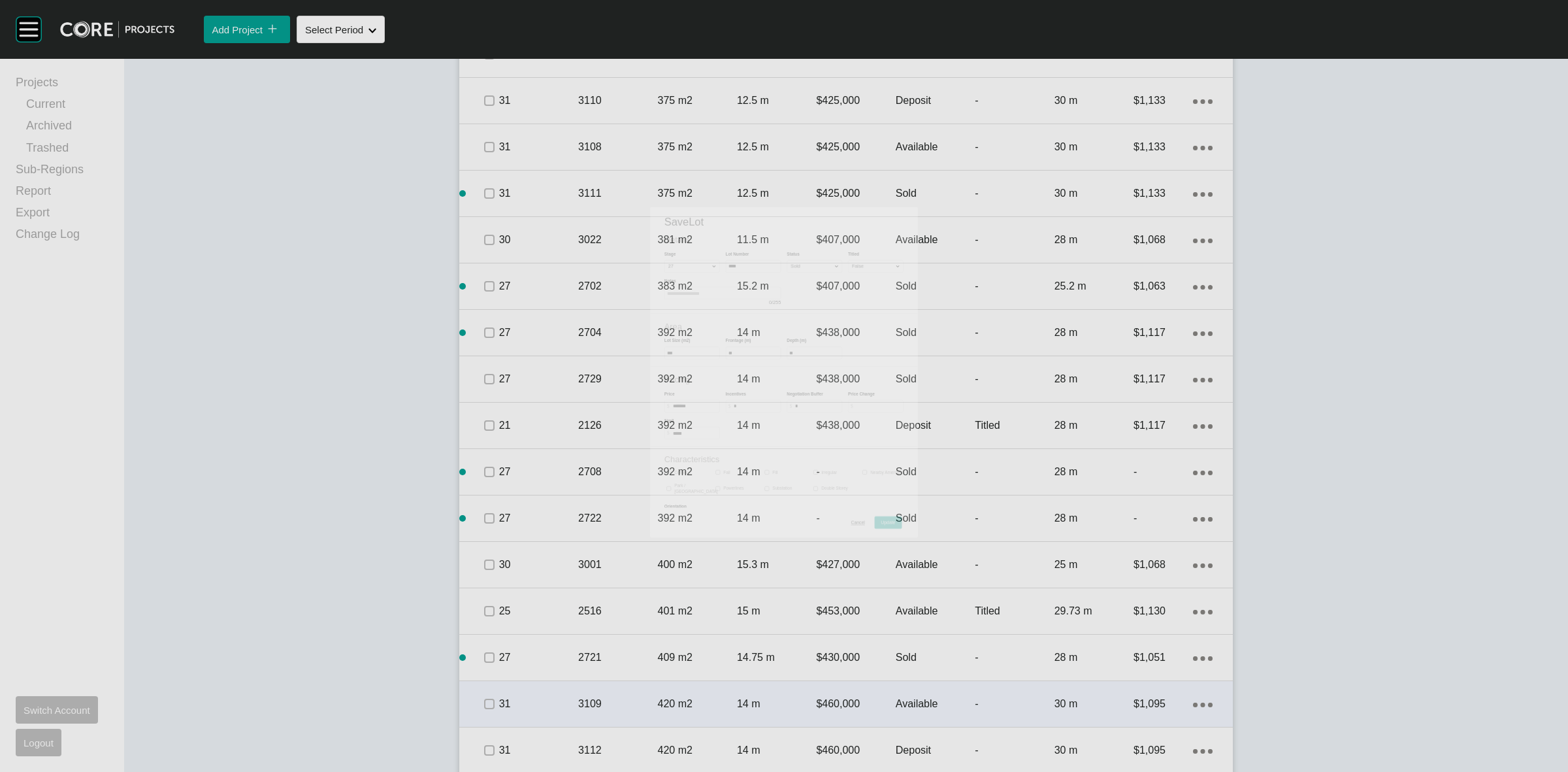
scroll to position [2165, 0]
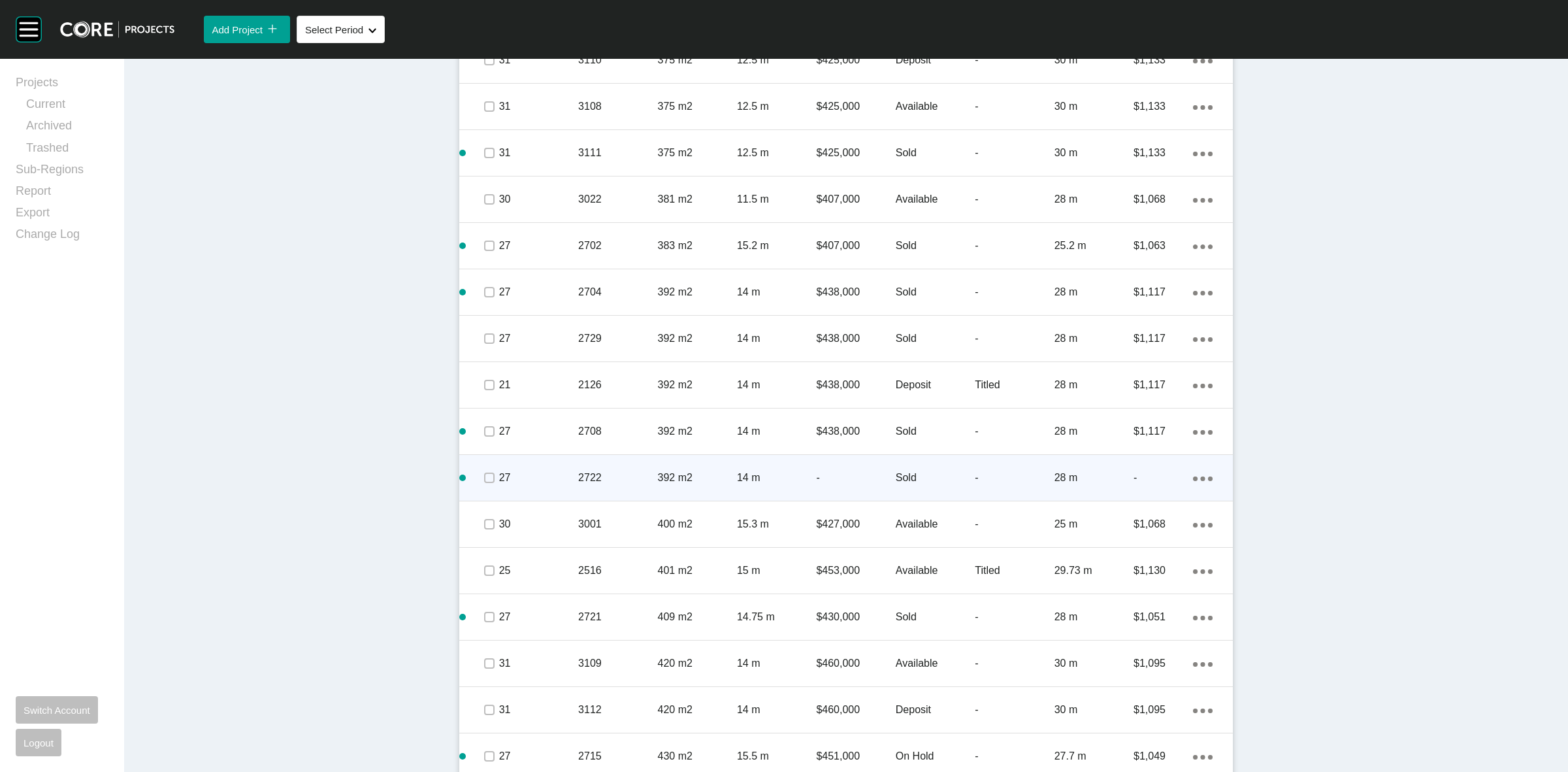
click at [631, 483] on p "2722" at bounding box center [617, 478] width 79 height 14
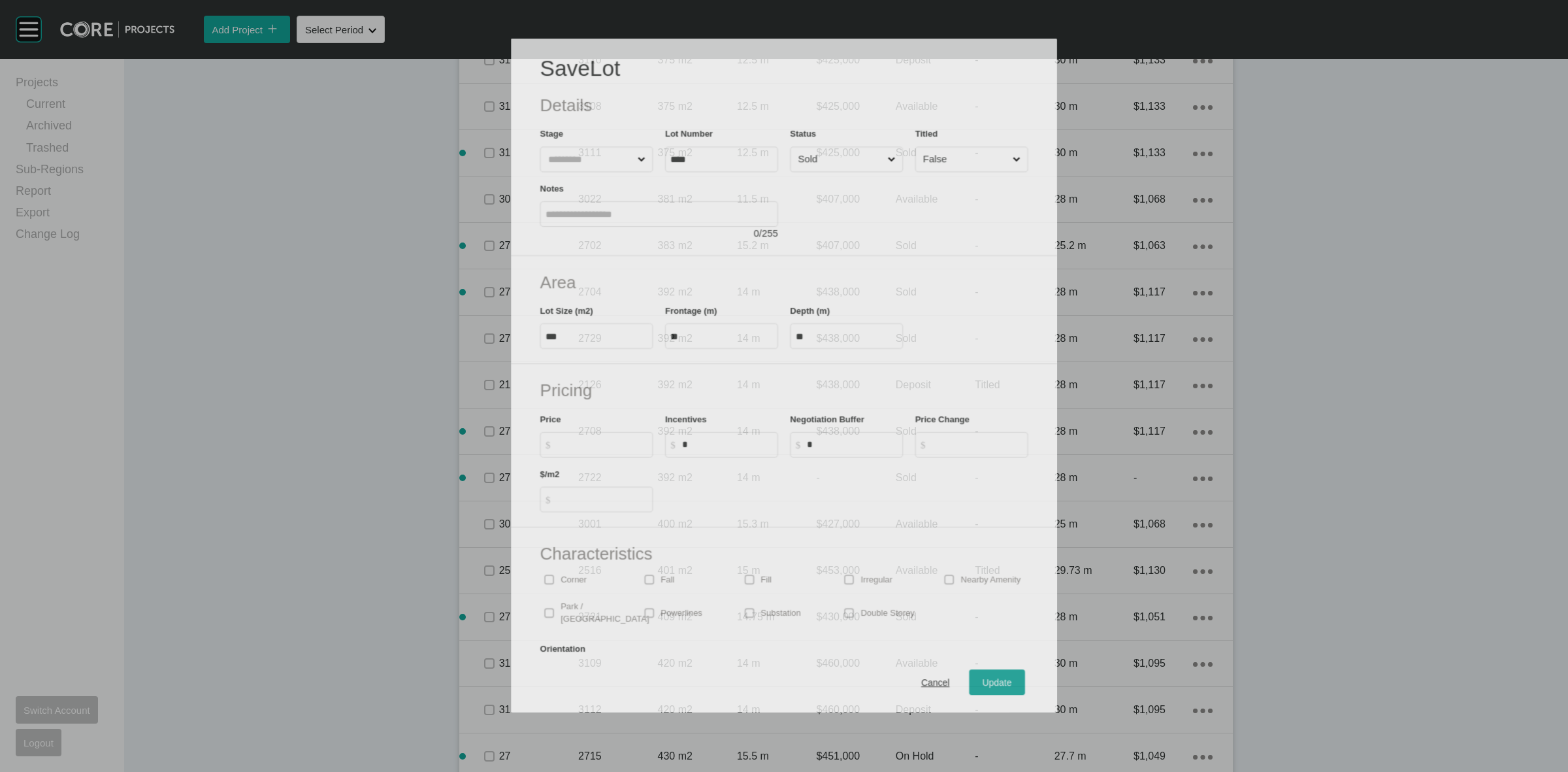
scroll to position [2125, 0]
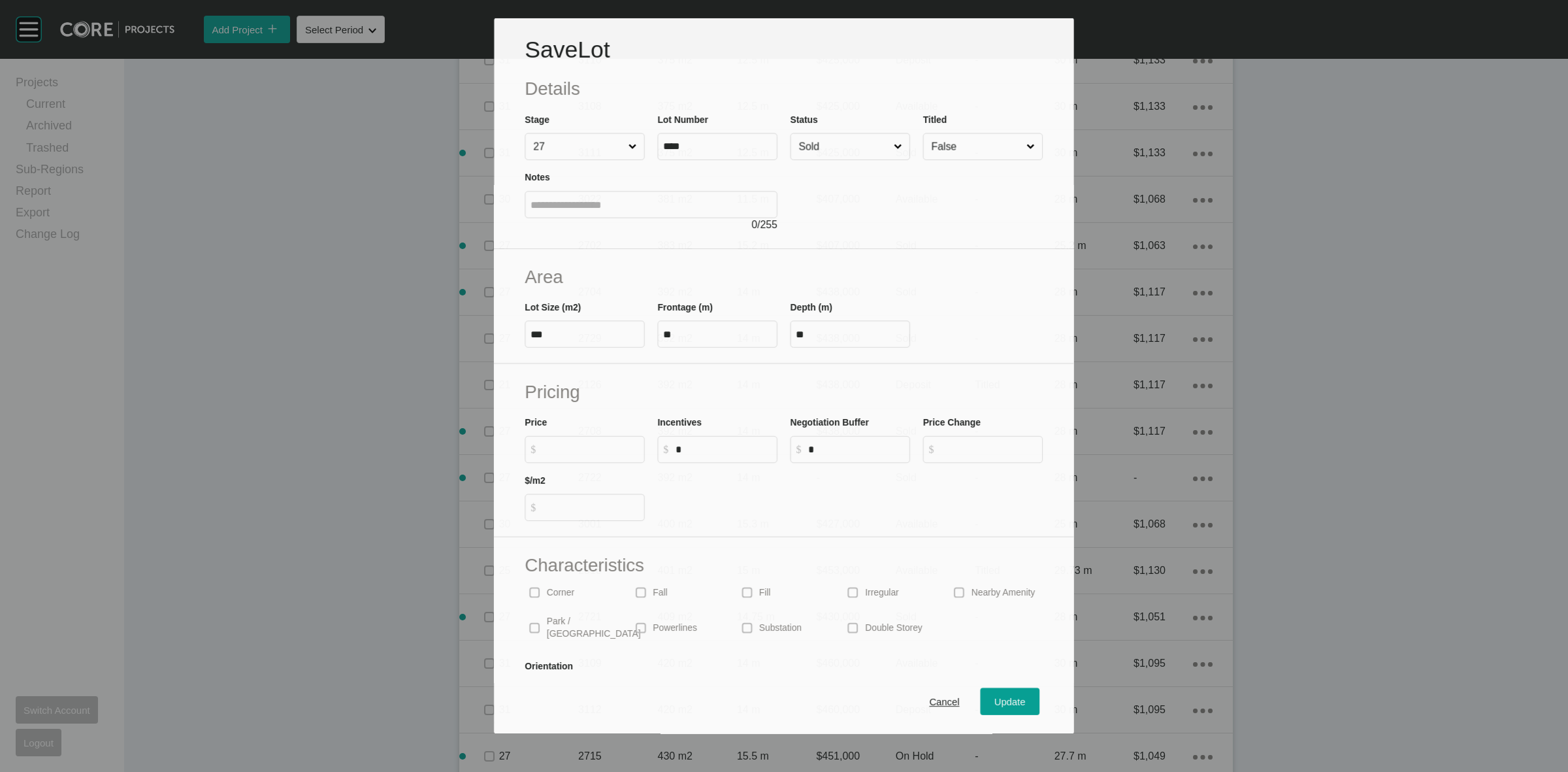
drag, startPoint x: 592, startPoint y: 447, endPoint x: 585, endPoint y: 445, distance: 7.3
click at [587, 445] on input "$ Created with Sketch. $" at bounding box center [591, 449] width 96 height 11
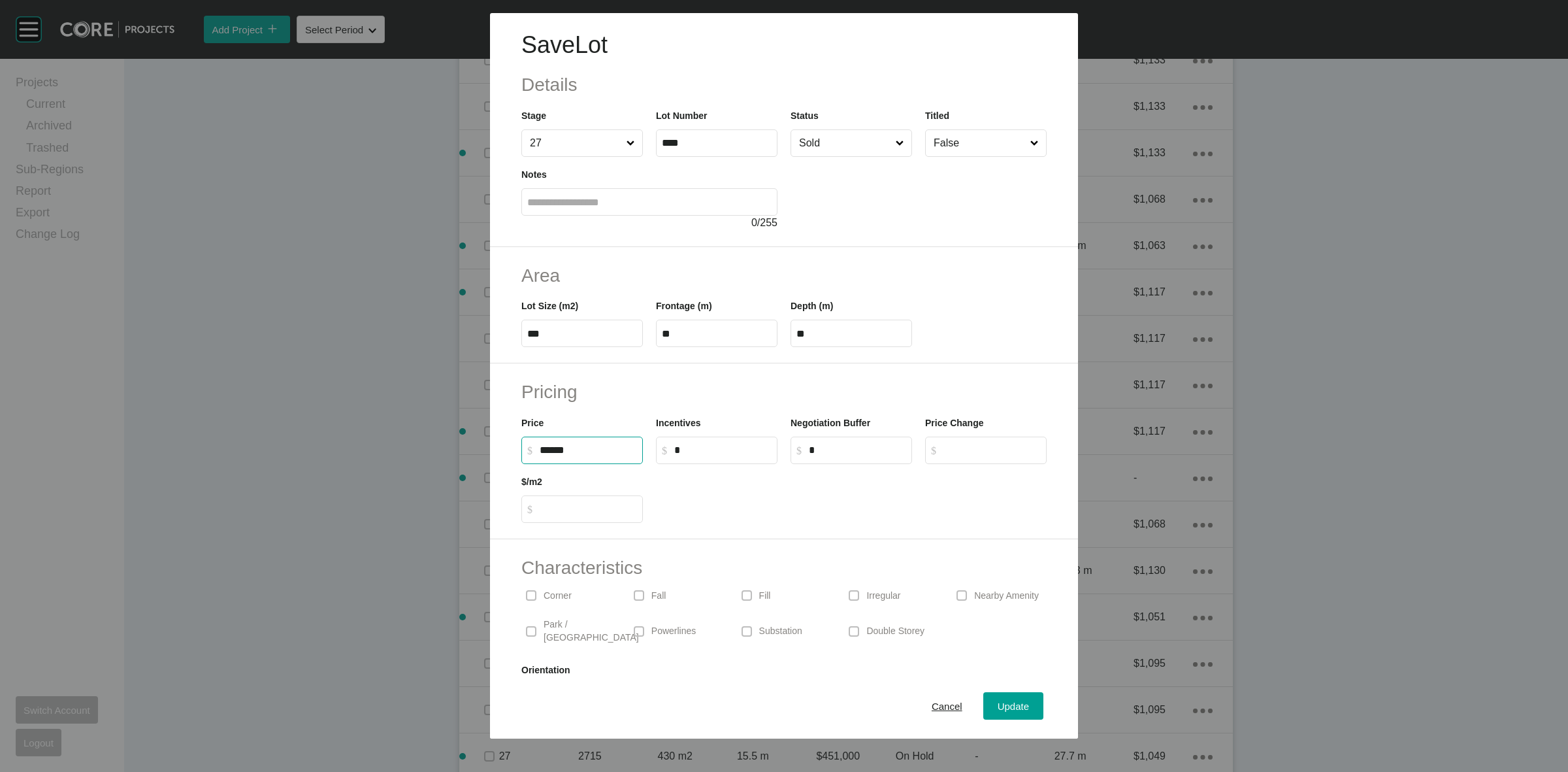
type input "*******"
type input "*****"
click at [998, 704] on span "Update" at bounding box center [1014, 706] width 32 height 11
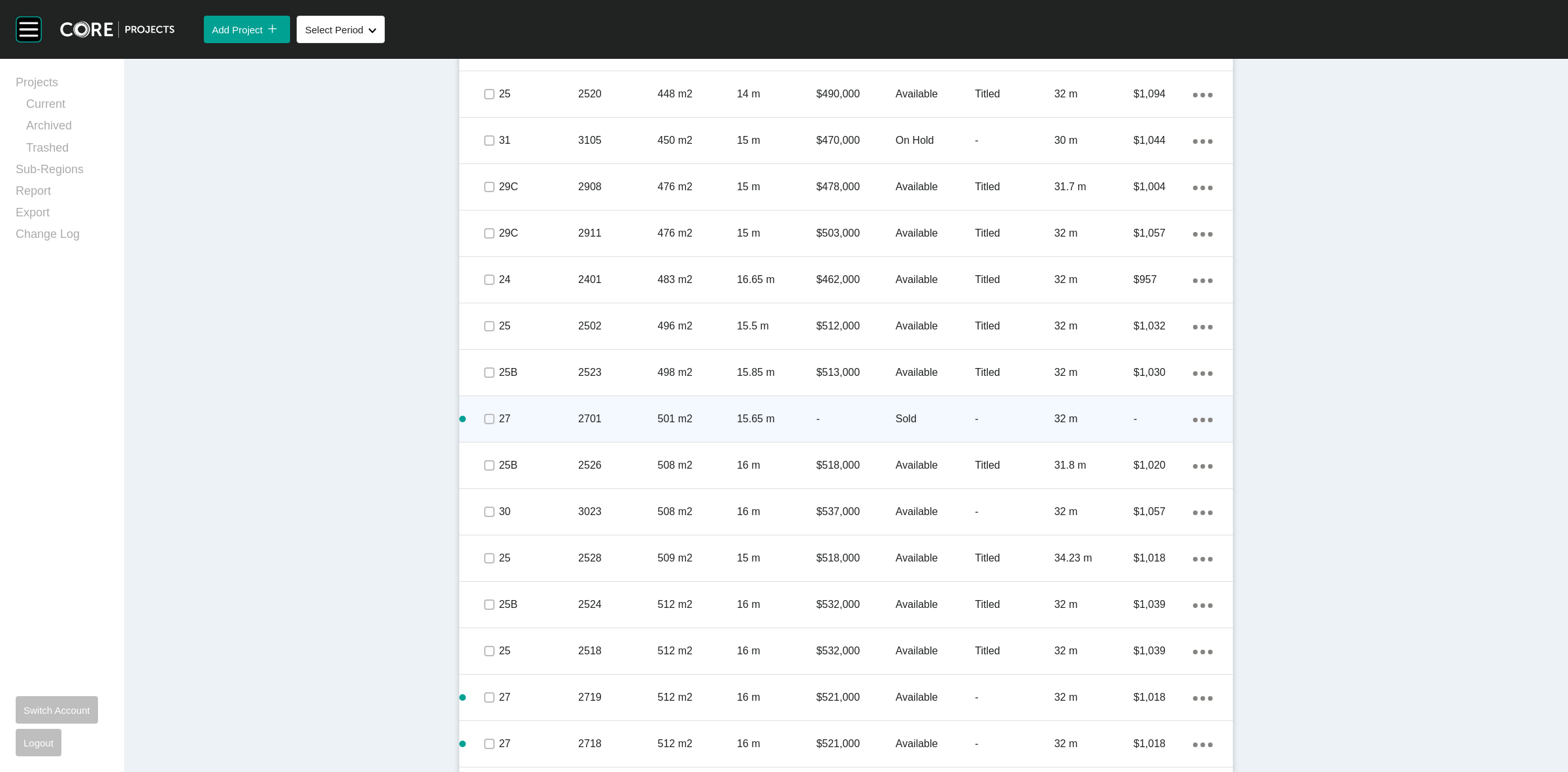
scroll to position [3390, 0]
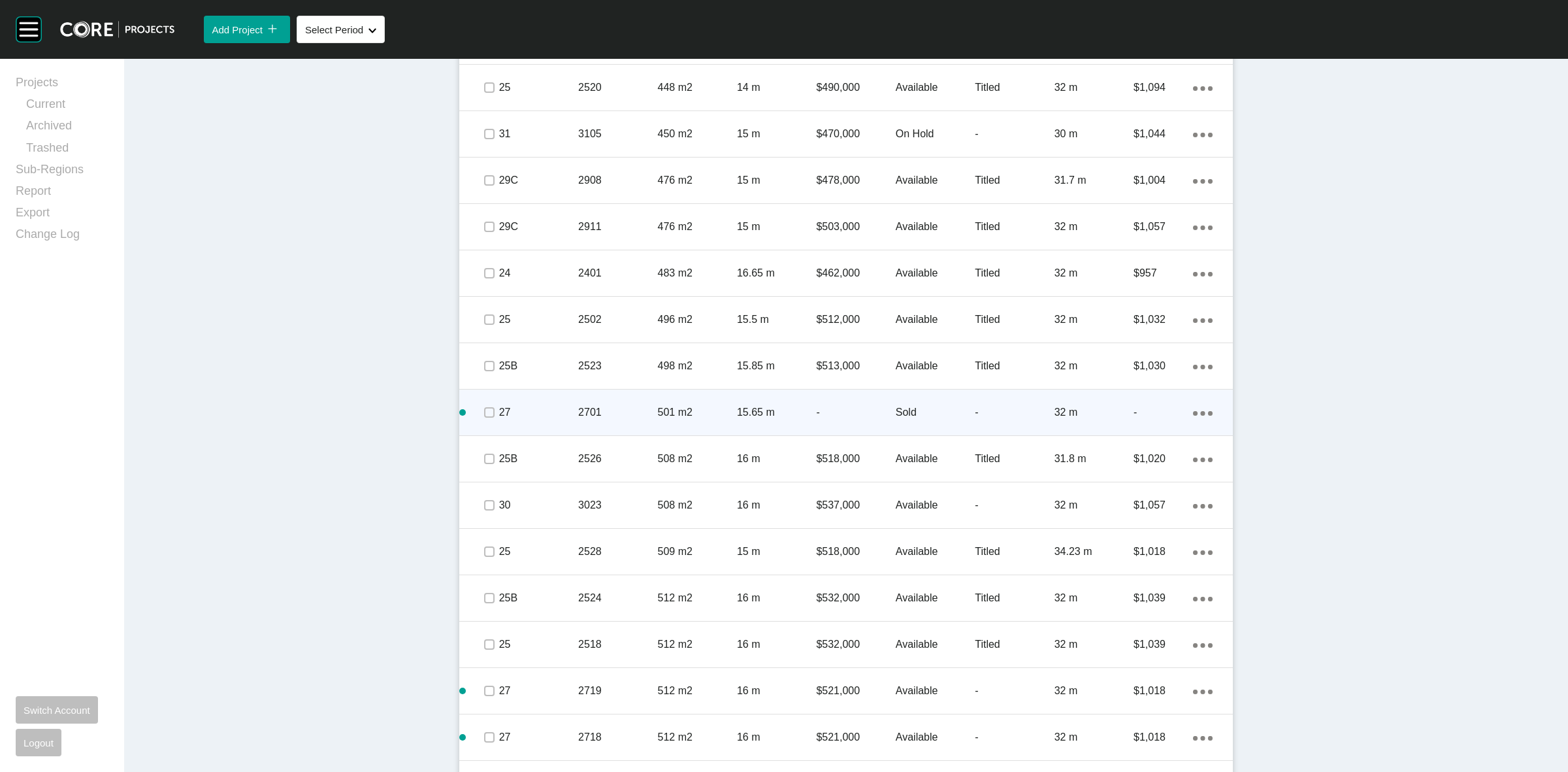
click at [613, 413] on p "2701" at bounding box center [617, 412] width 79 height 14
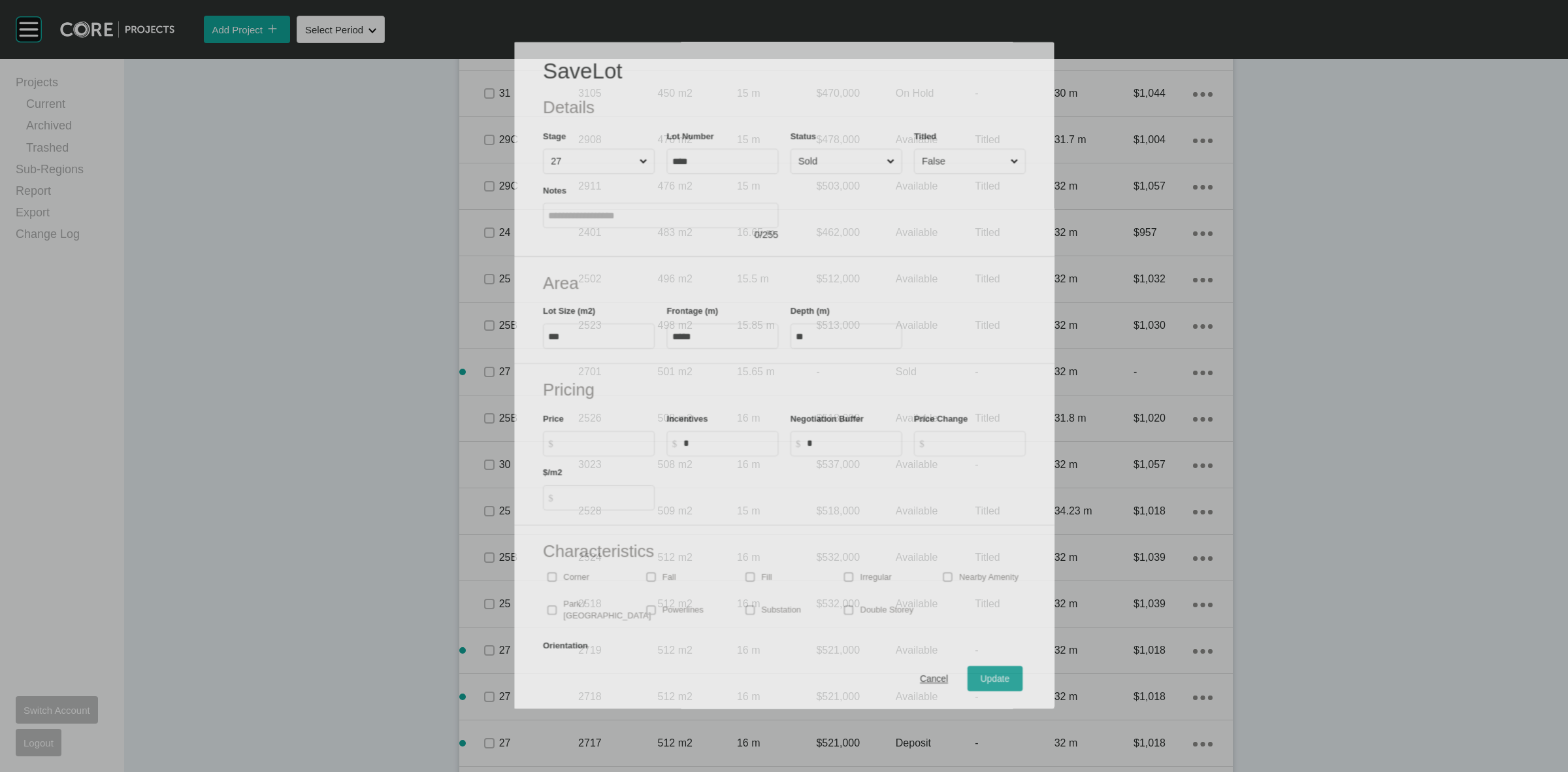
scroll to position [3351, 0]
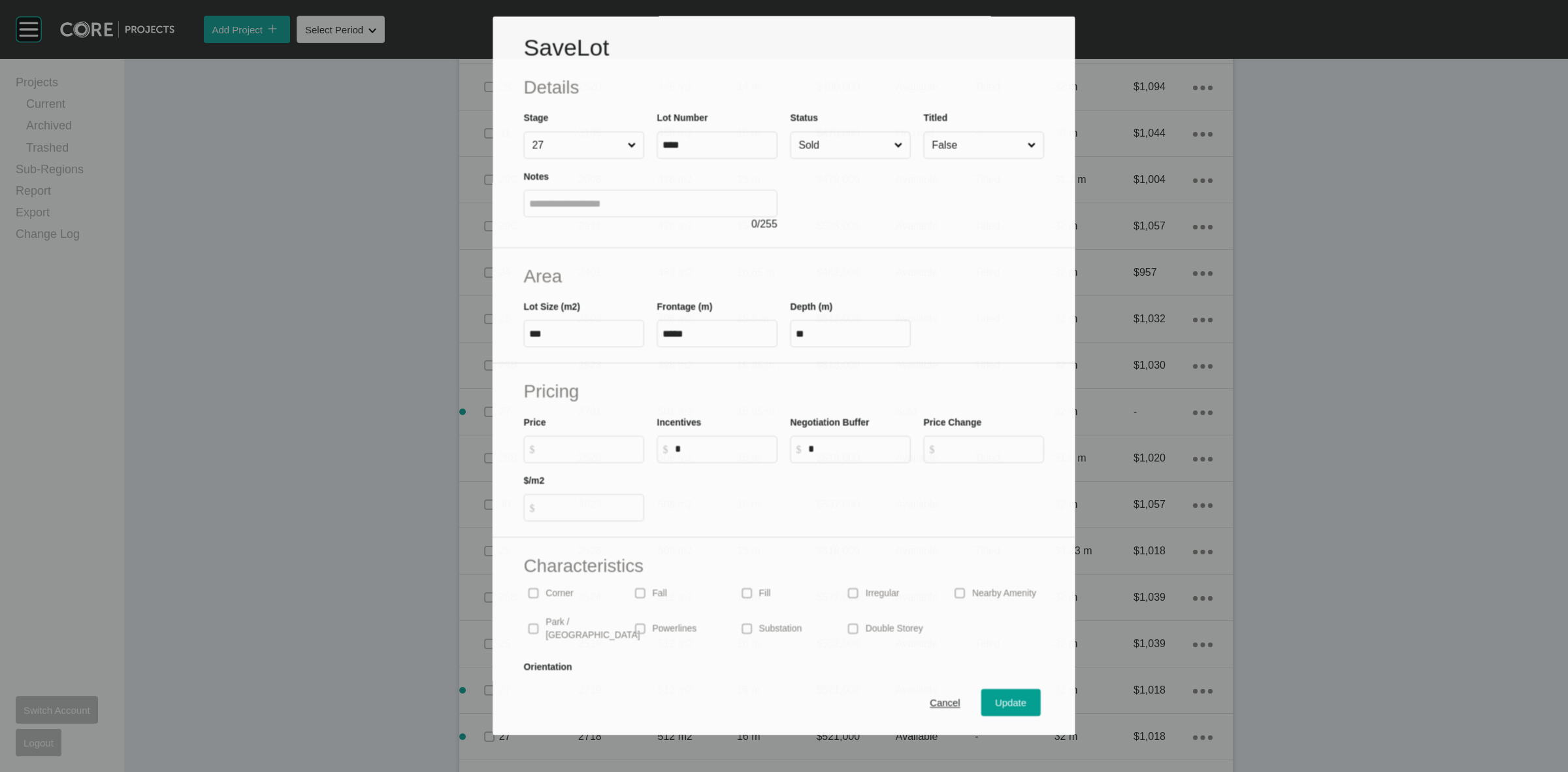
click at [579, 442] on label "$ Created with Sketch. $" at bounding box center [584, 450] width 120 height 27
click at [579, 444] on input "$ Created with Sketch. $" at bounding box center [590, 449] width 97 height 11
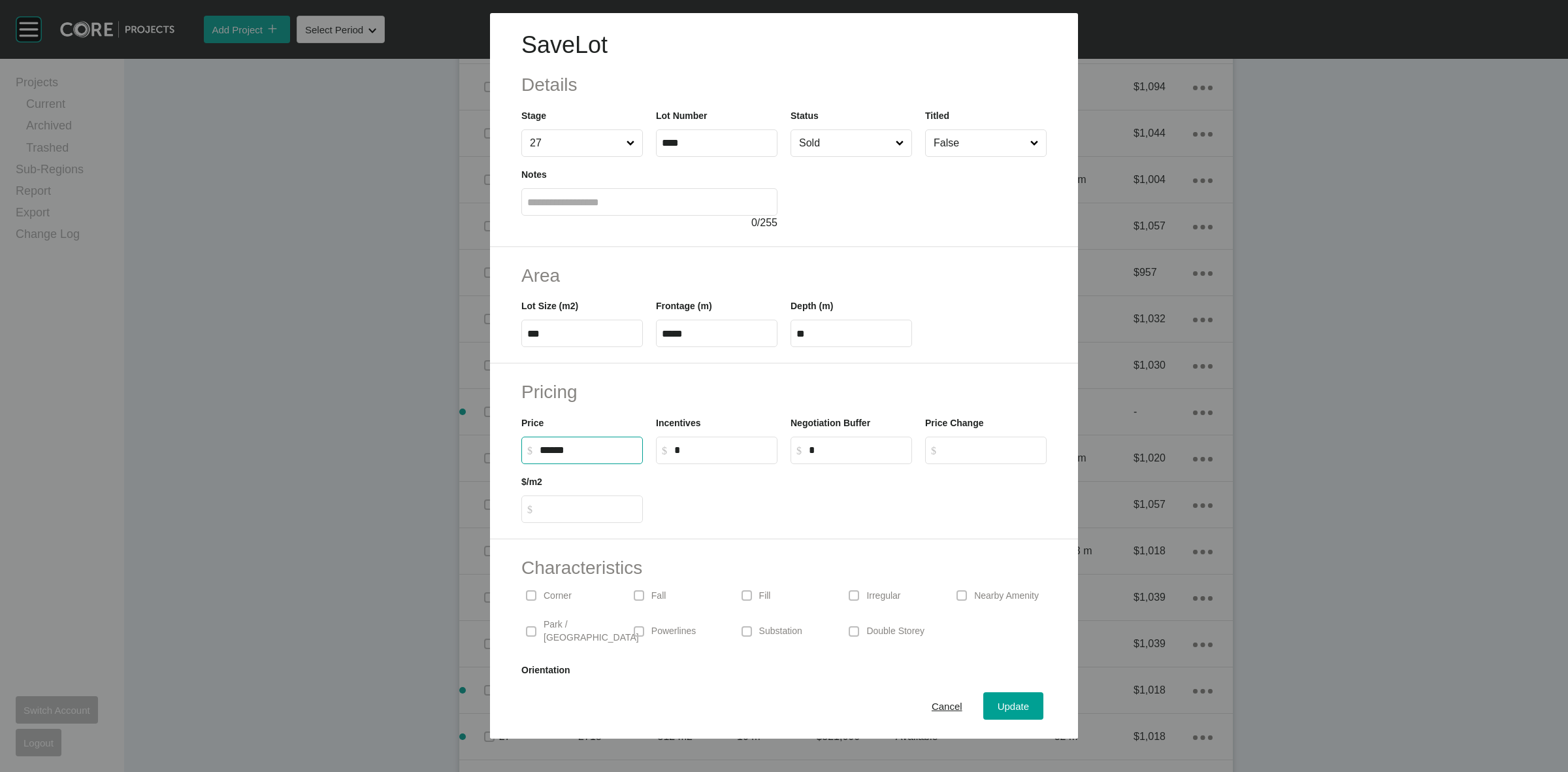
type input "*******"
type input "*****"
click at [1005, 703] on span "Update" at bounding box center [1014, 706] width 32 height 11
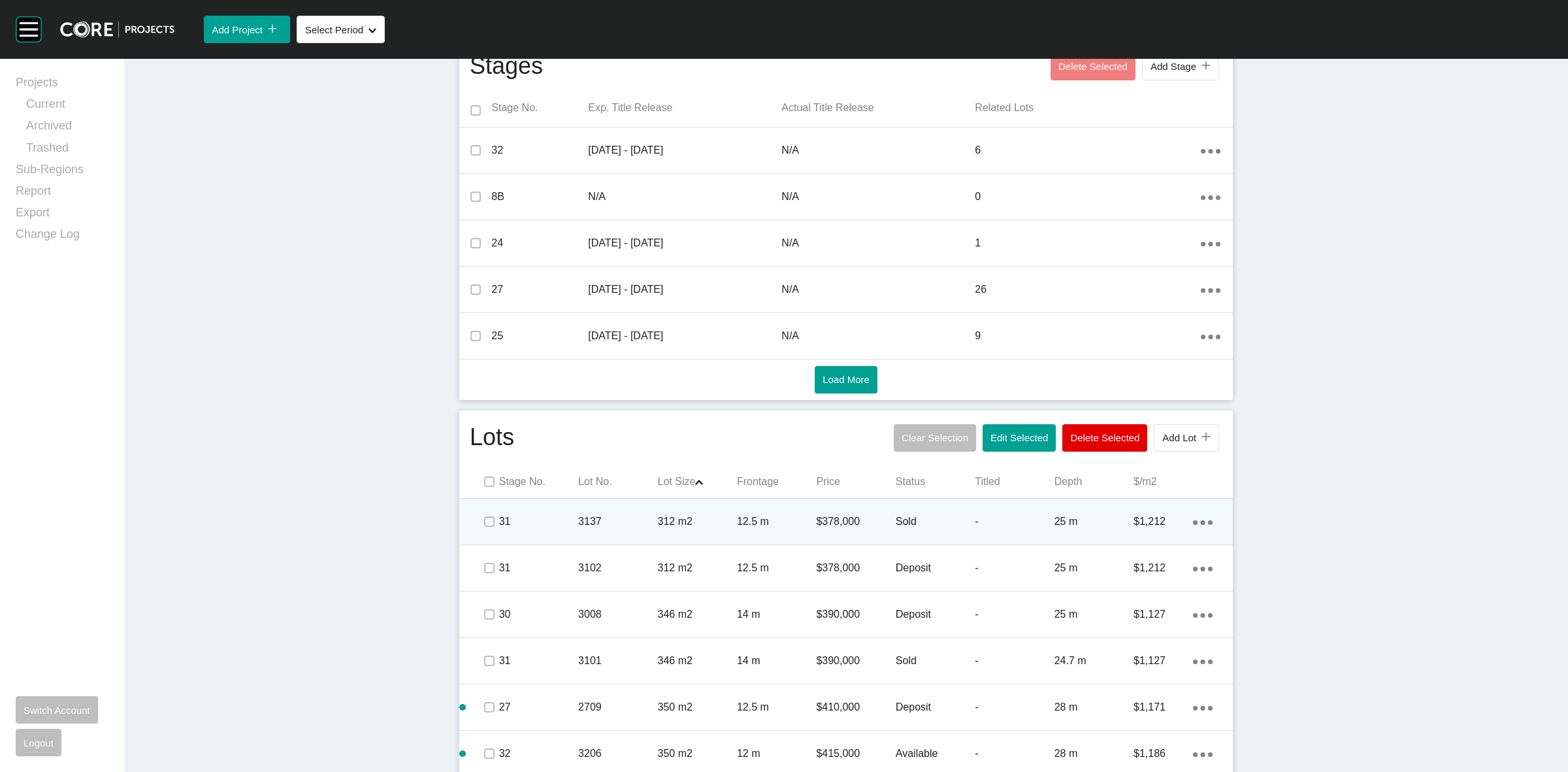
scroll to position [450, 0]
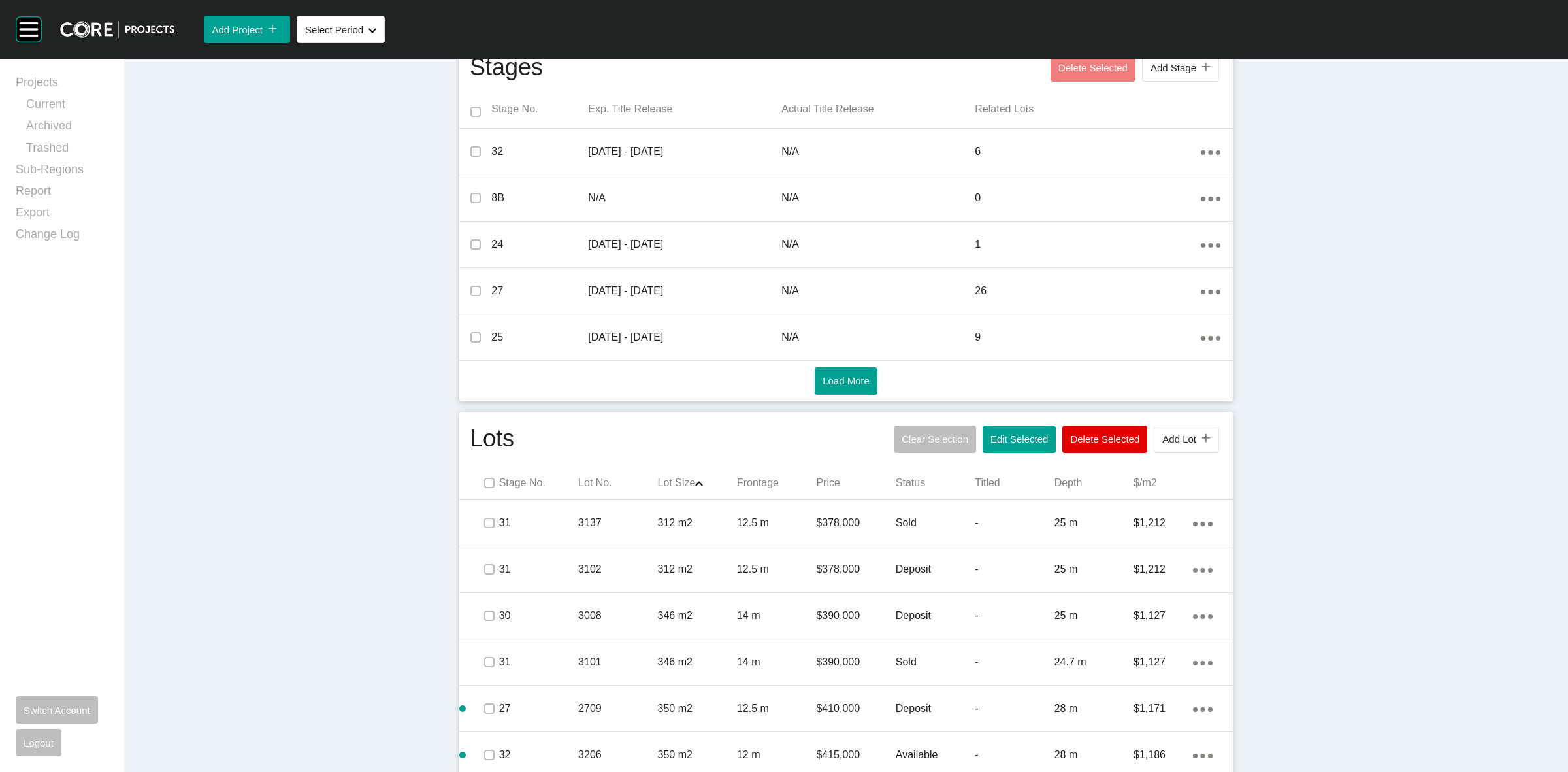
click at [587, 483] on p "Lot No." at bounding box center [617, 483] width 79 height 14
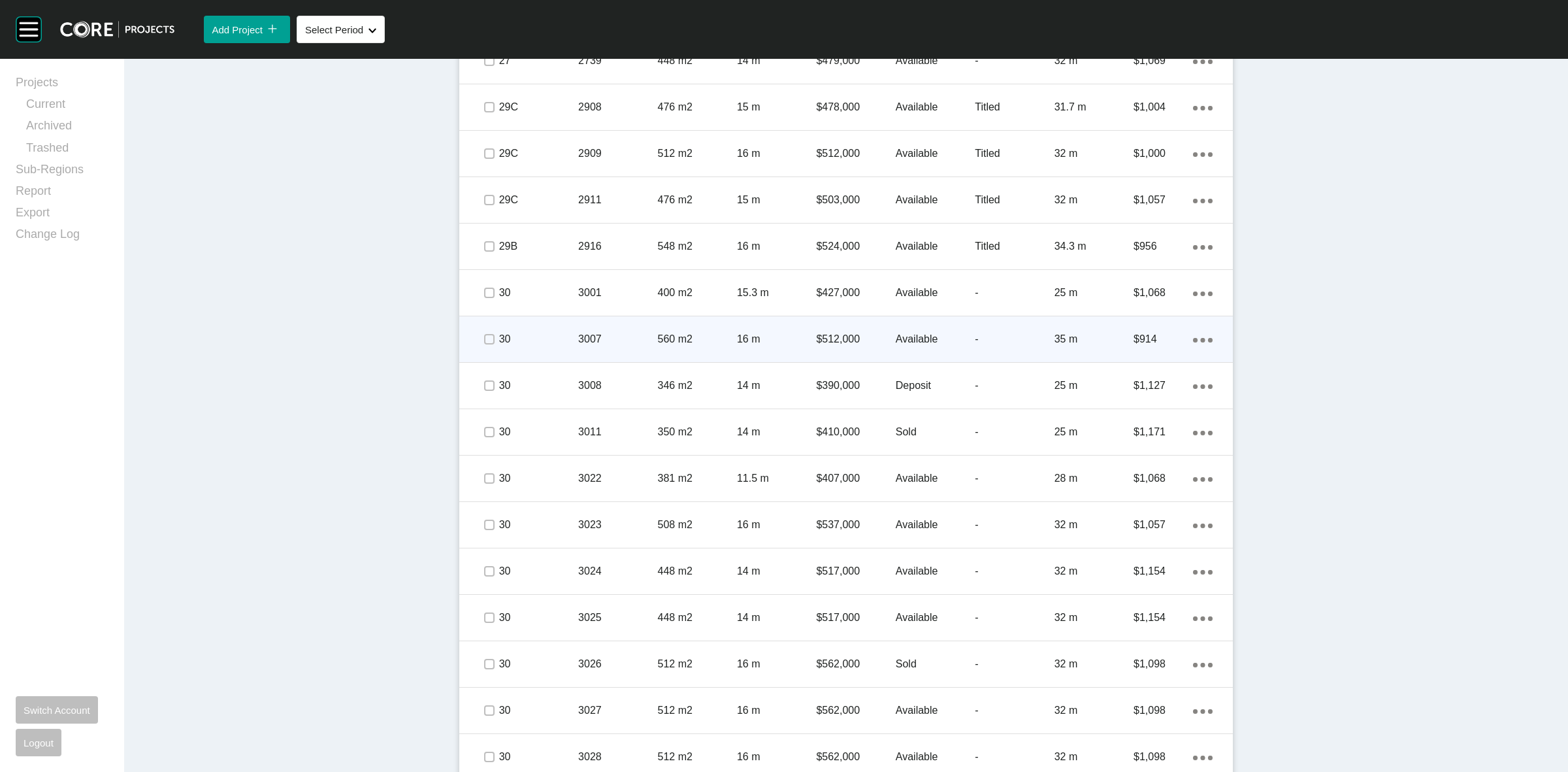
scroll to position [3064, 0]
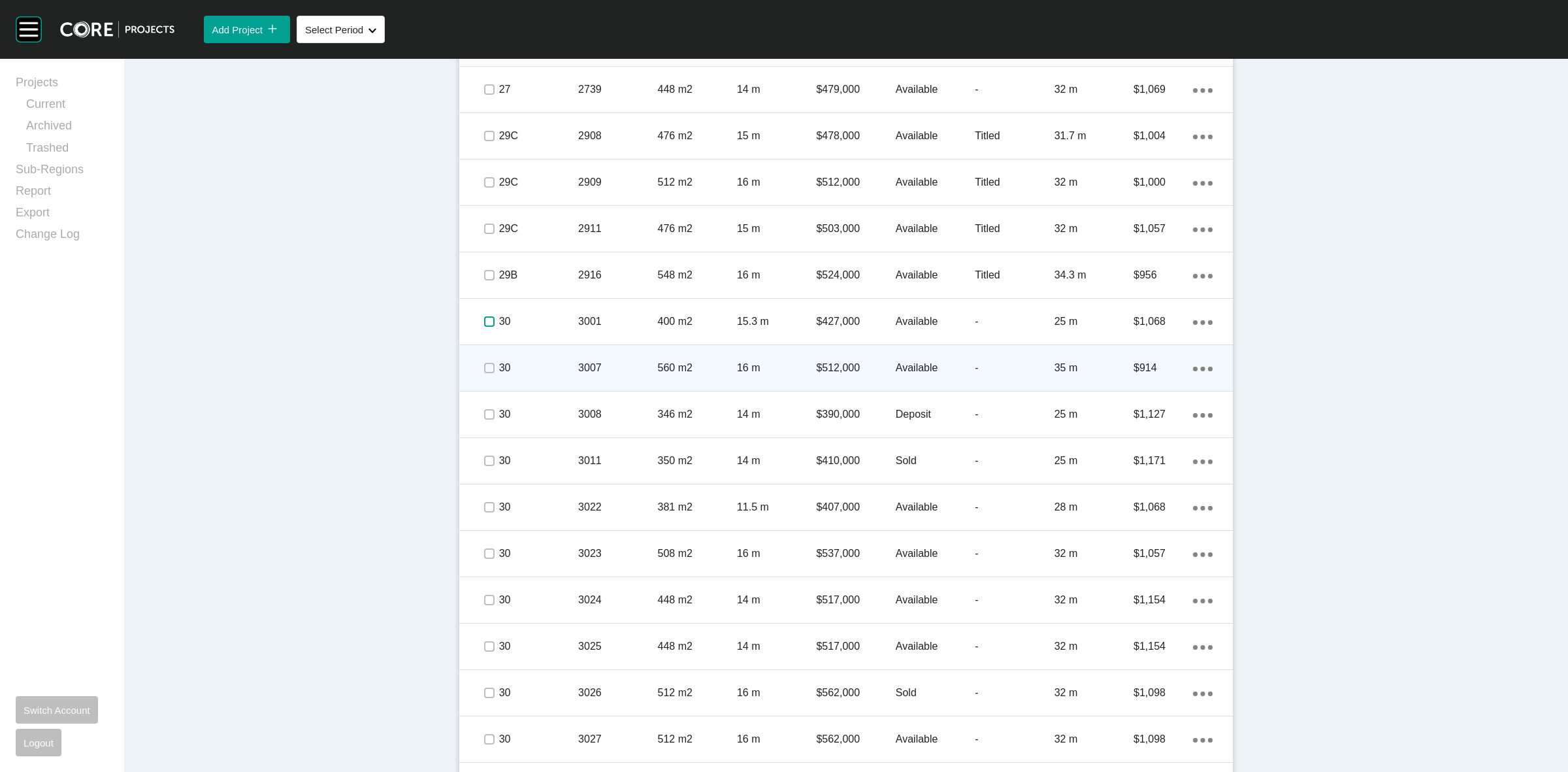
drag, startPoint x: 485, startPoint y: 318, endPoint x: 476, endPoint y: 379, distance: 61.7
click at [484, 325] on label at bounding box center [489, 321] width 11 height 11
click at [484, 368] on label at bounding box center [489, 368] width 11 height 11
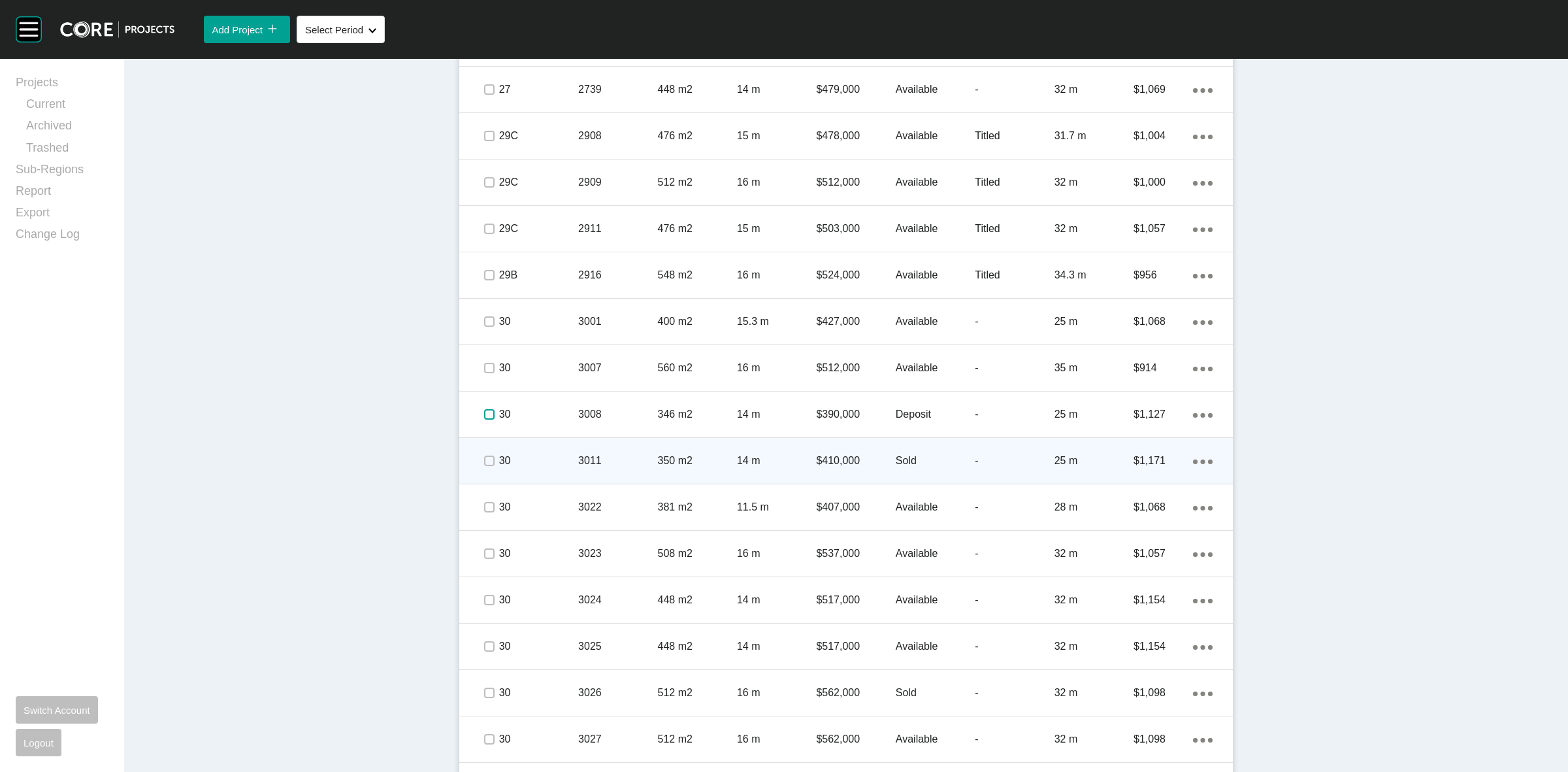
drag, startPoint x: 487, startPoint y: 414, endPoint x: 482, endPoint y: 471, distance: 57.2
click at [485, 414] on label at bounding box center [489, 414] width 11 height 11
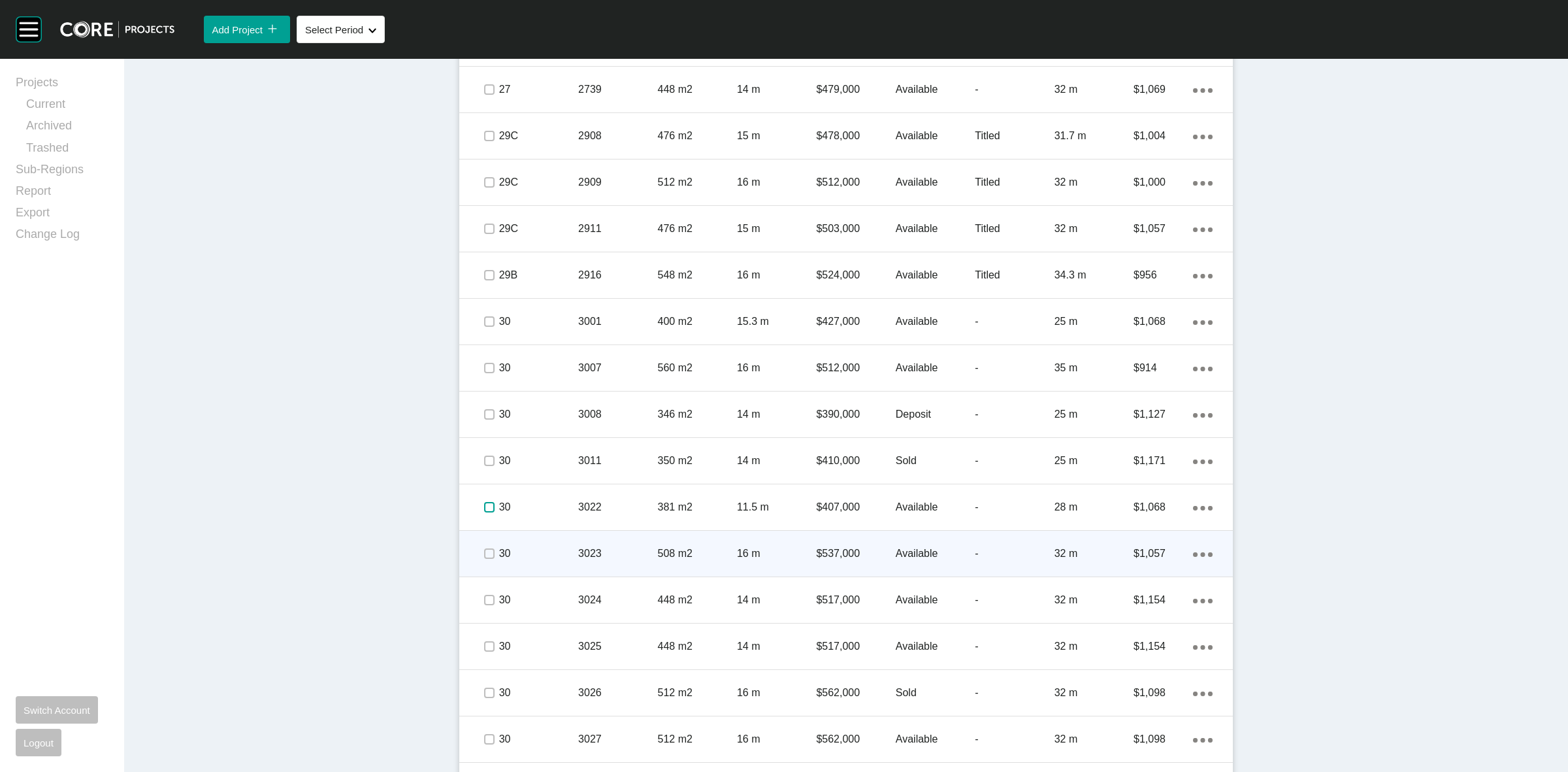
drag, startPoint x: 485, startPoint y: 502, endPoint x: 489, endPoint y: 554, distance: 52.2
click at [485, 508] on label at bounding box center [489, 507] width 11 height 11
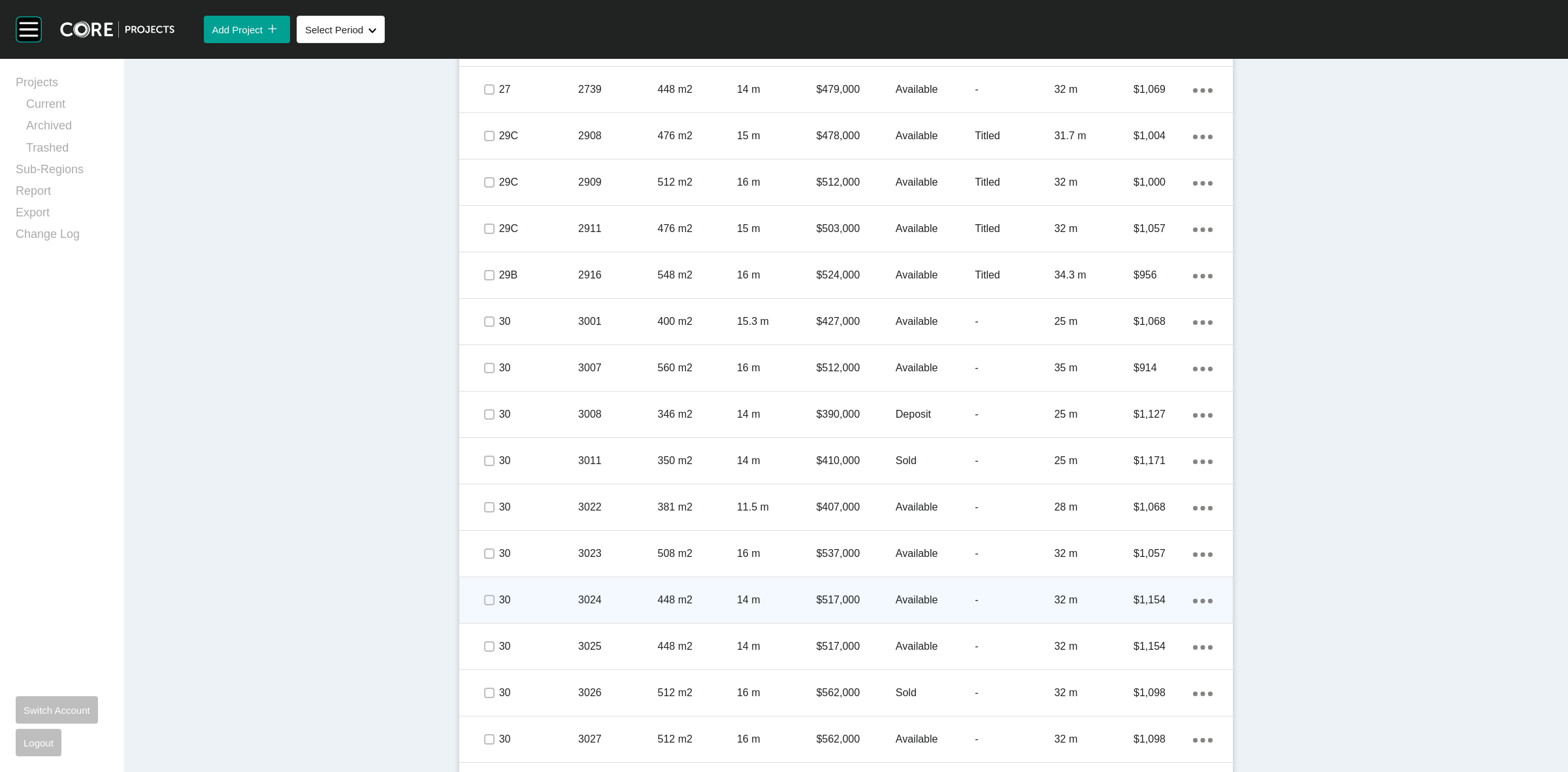
drag, startPoint x: 487, startPoint y: 561, endPoint x: 485, endPoint y: 595, distance: 34.1
click at [487, 567] on div at bounding box center [488, 554] width 19 height 46
click at [484, 610] on div at bounding box center [488, 600] width 19 height 46
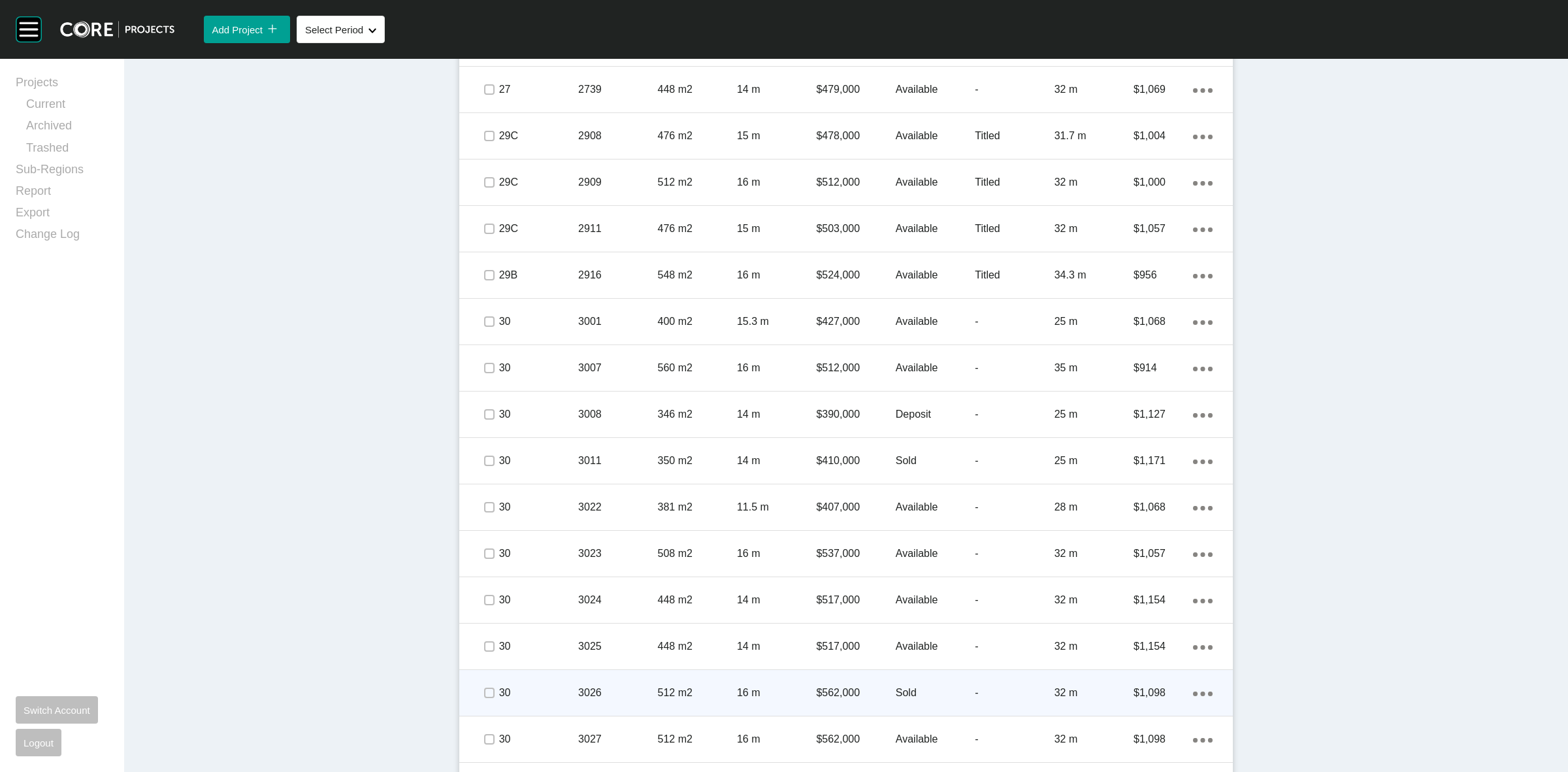
drag, startPoint x: 482, startPoint y: 652, endPoint x: 481, endPoint y: 675, distance: 23.0
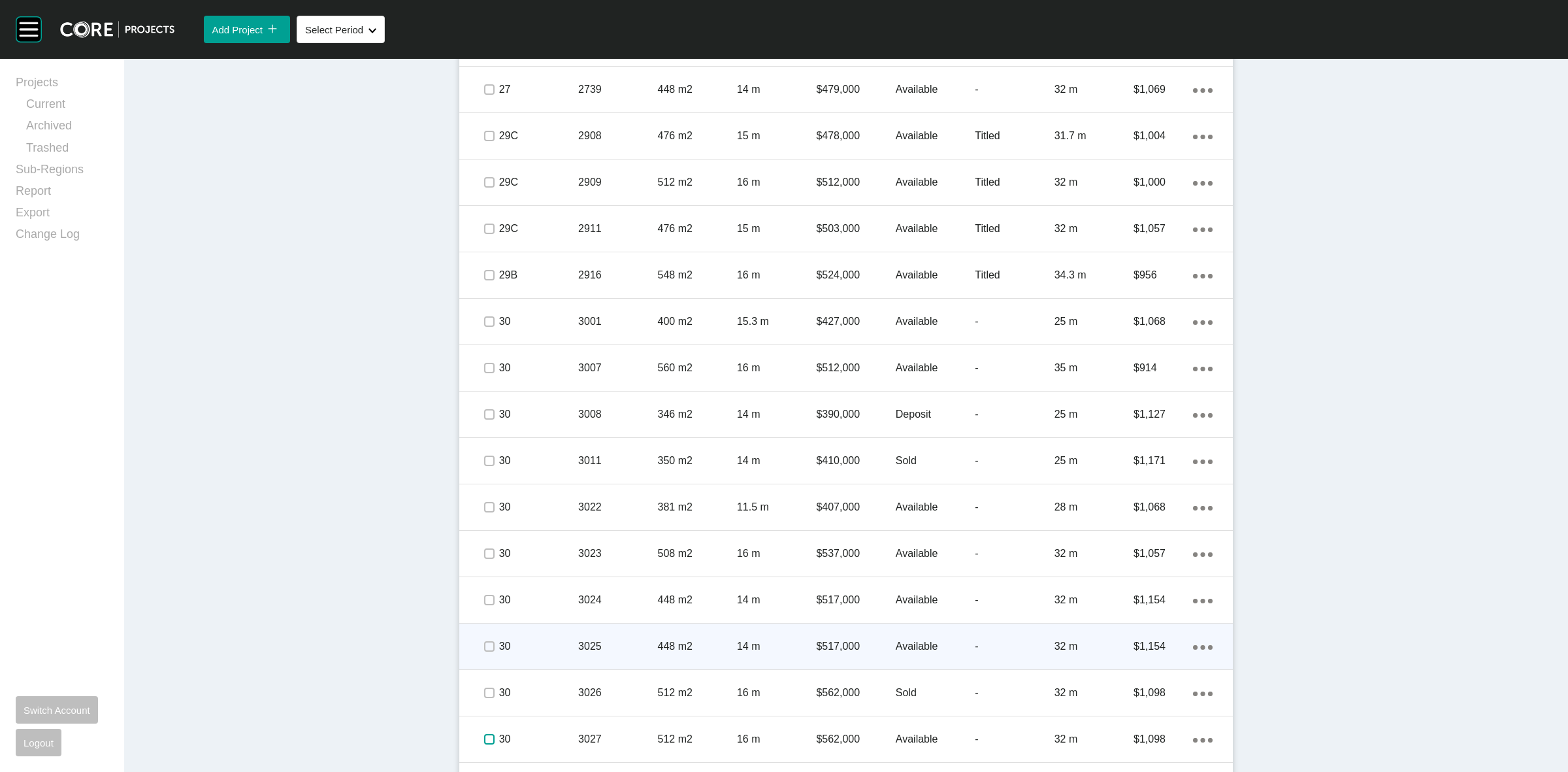
drag, startPoint x: 480, startPoint y: 733, endPoint x: 472, endPoint y: 657, distance: 76.4
click at [484, 734] on label at bounding box center [489, 739] width 11 height 11
click at [484, 642] on label at bounding box center [489, 646] width 11 height 11
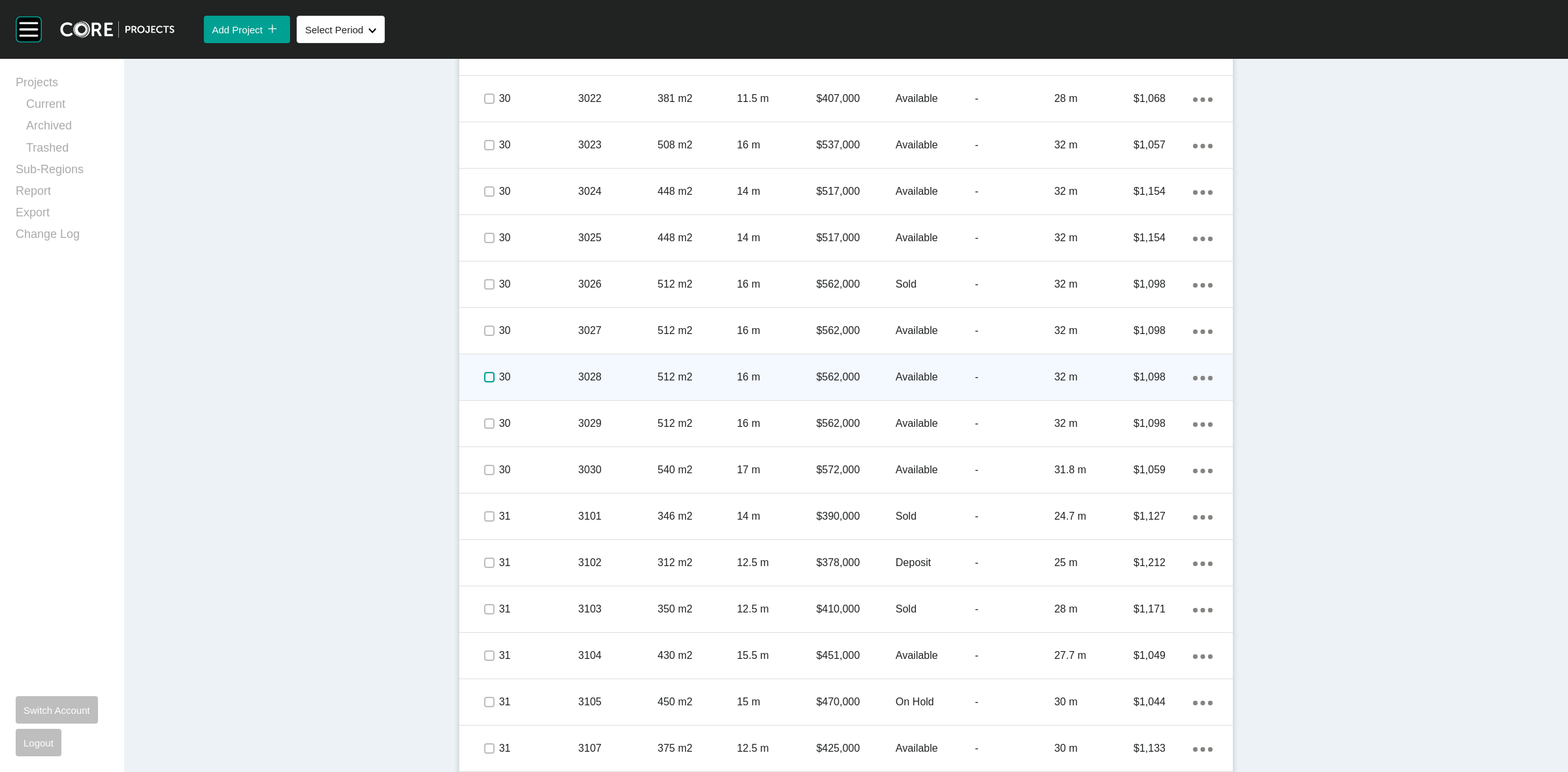
click at [484, 372] on label at bounding box center [489, 377] width 11 height 11
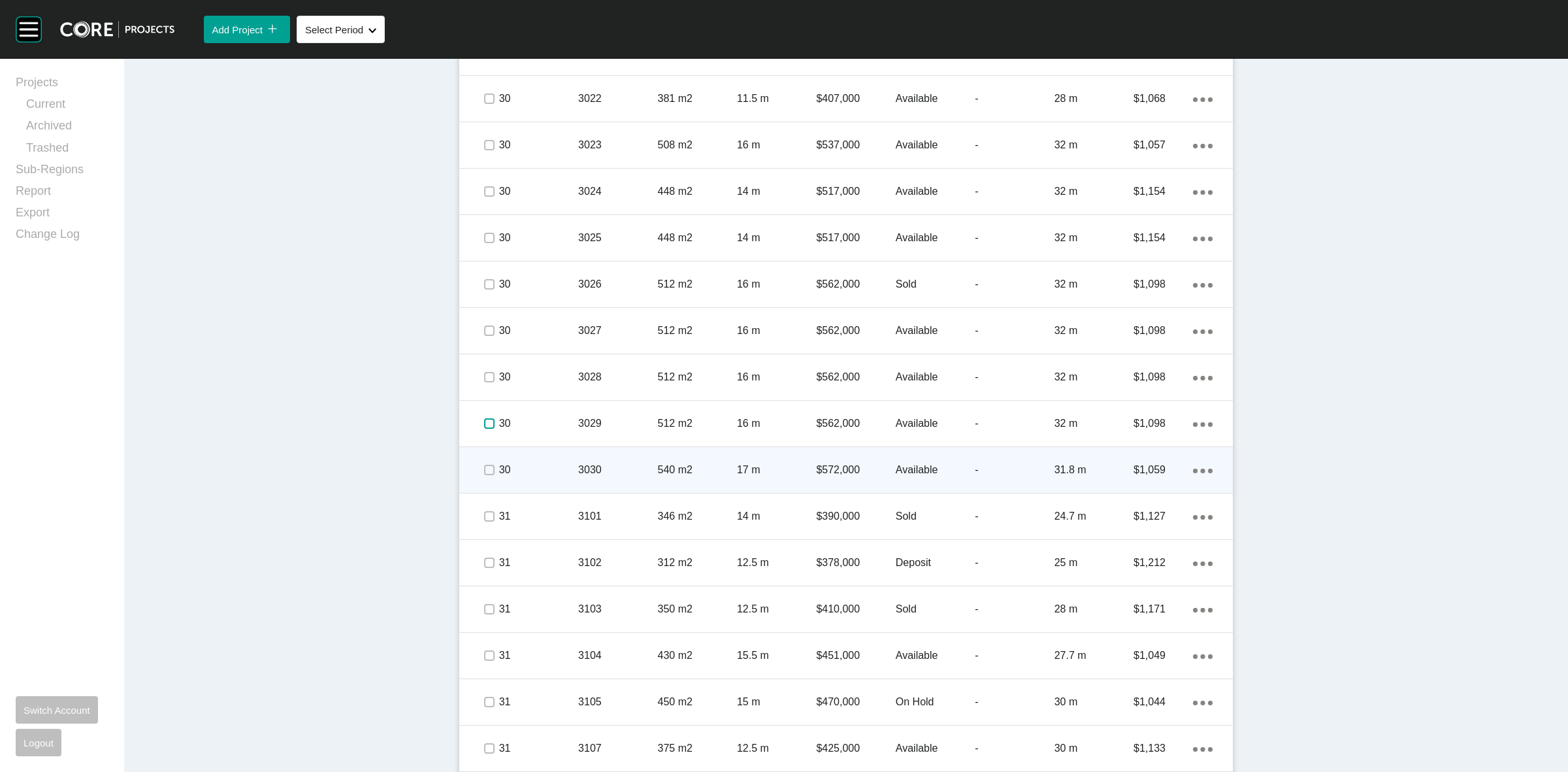
drag, startPoint x: 479, startPoint y: 425, endPoint x: 482, endPoint y: 455, distance: 30.1
click at [484, 425] on label at bounding box center [489, 423] width 11 height 11
click at [482, 480] on div at bounding box center [488, 470] width 19 height 46
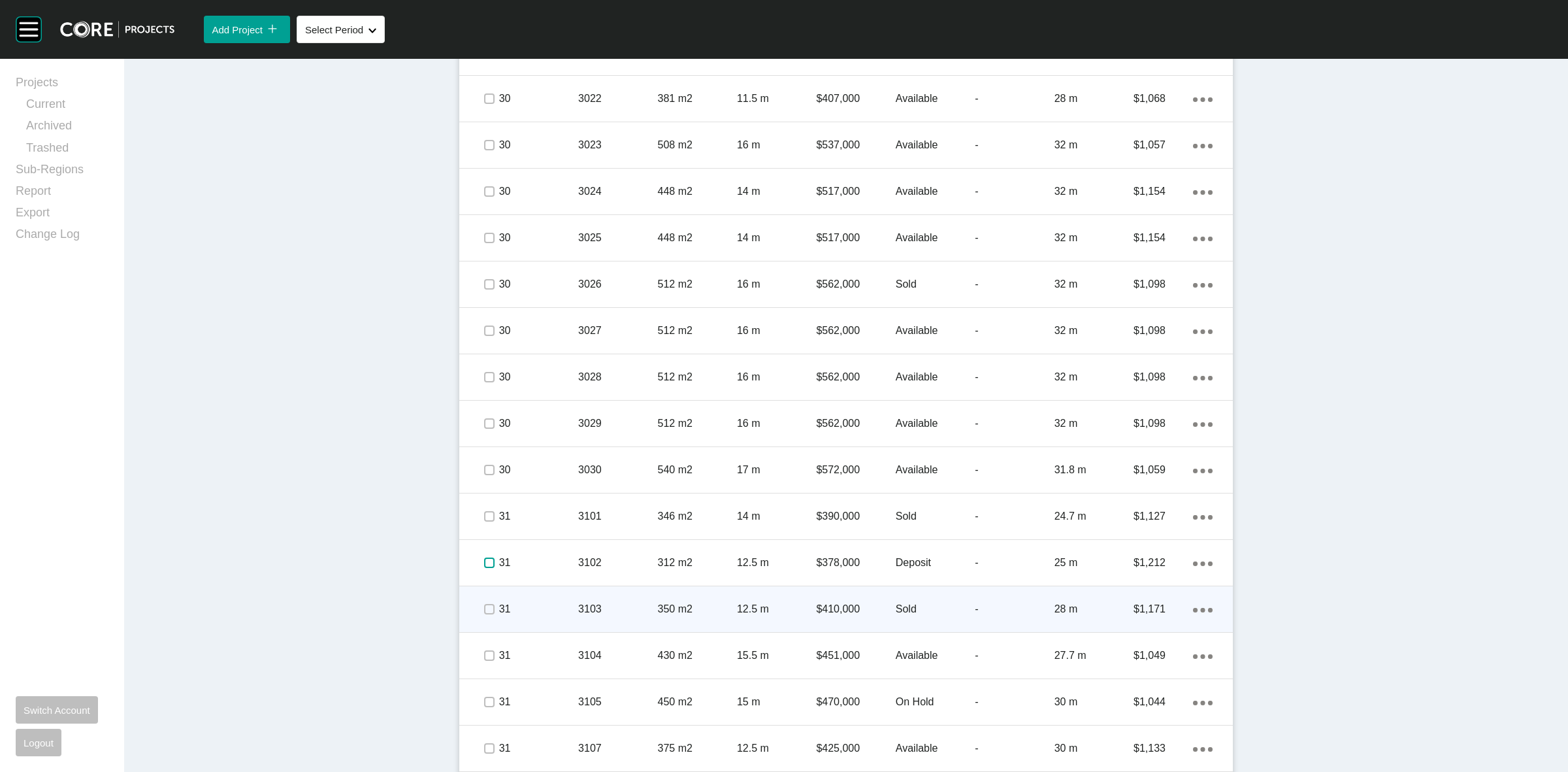
drag, startPoint x: 487, startPoint y: 559, endPoint x: 479, endPoint y: 628, distance: 69.5
click at [487, 564] on label at bounding box center [489, 562] width 11 height 11
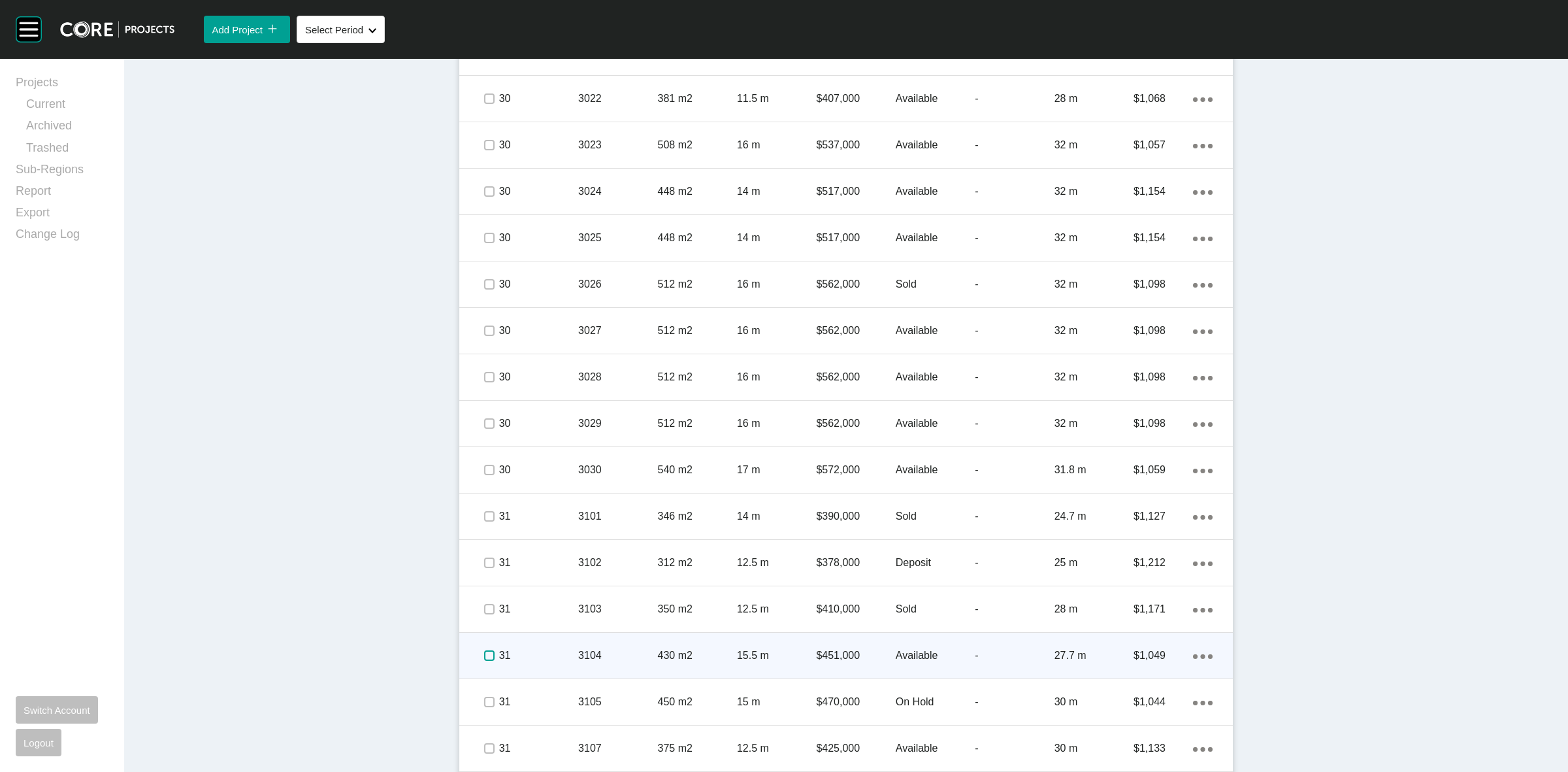
click at [484, 650] on label at bounding box center [489, 655] width 11 height 11
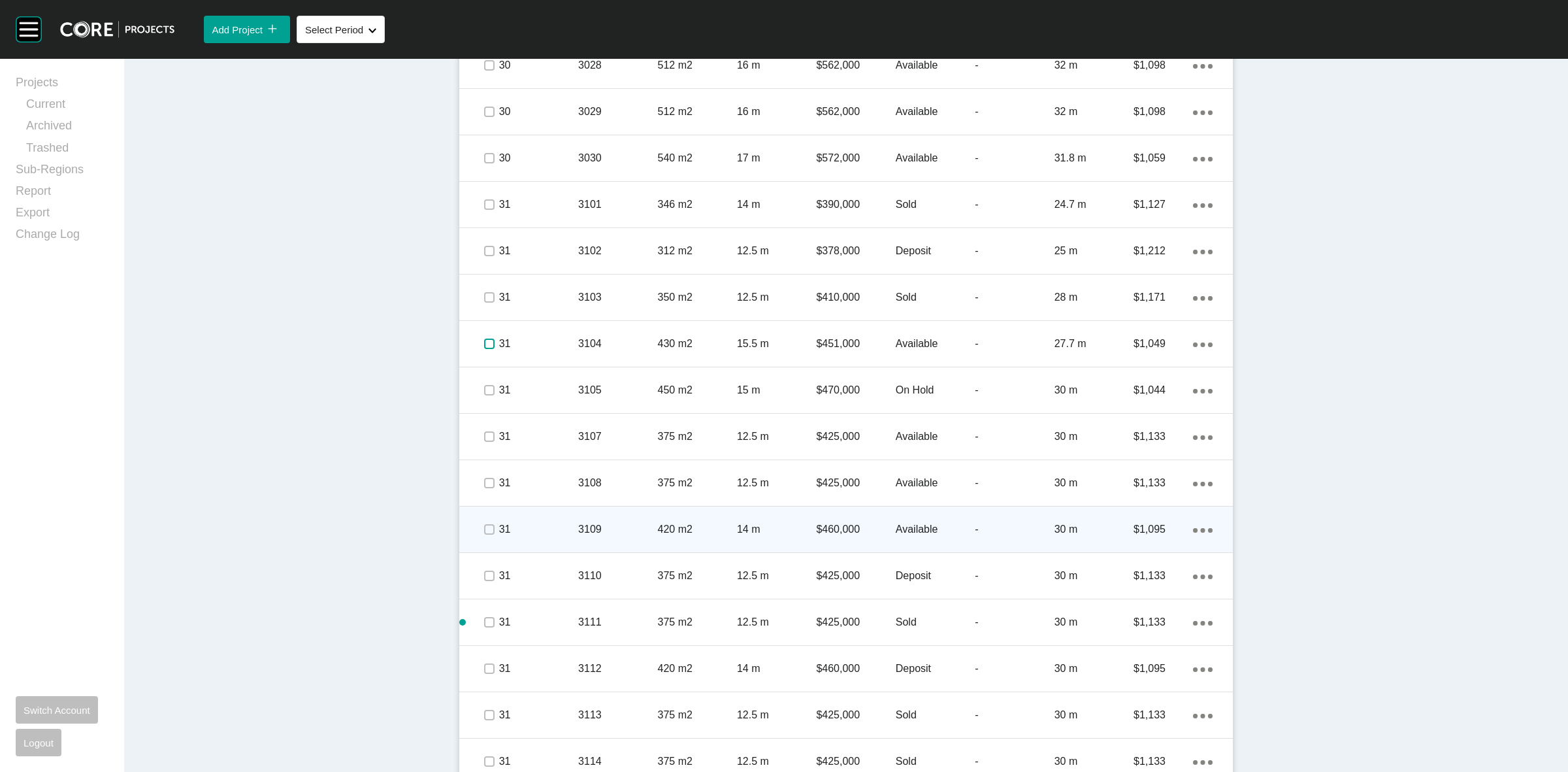
scroll to position [3799, 0]
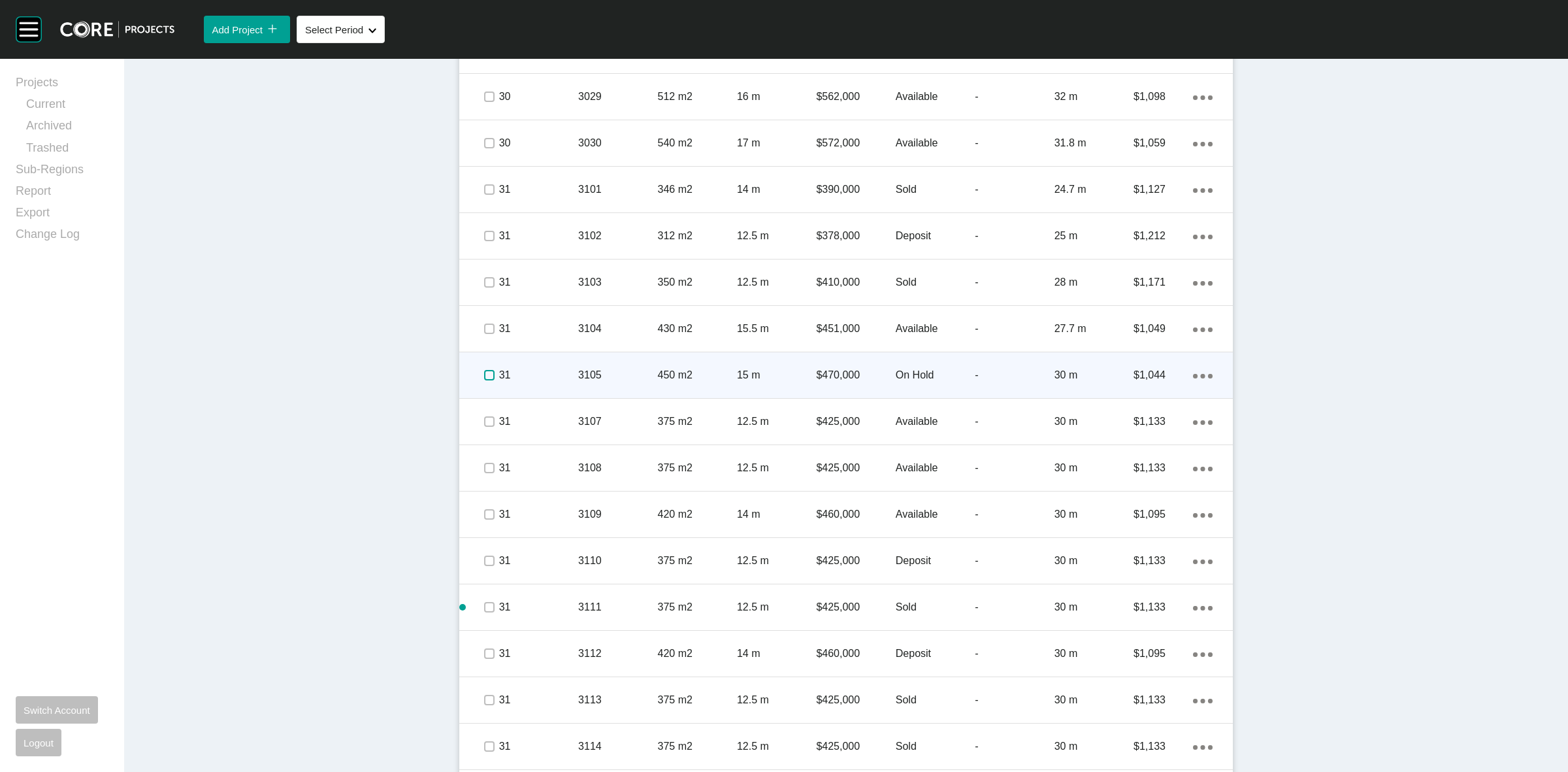
click at [484, 379] on label at bounding box center [489, 375] width 11 height 11
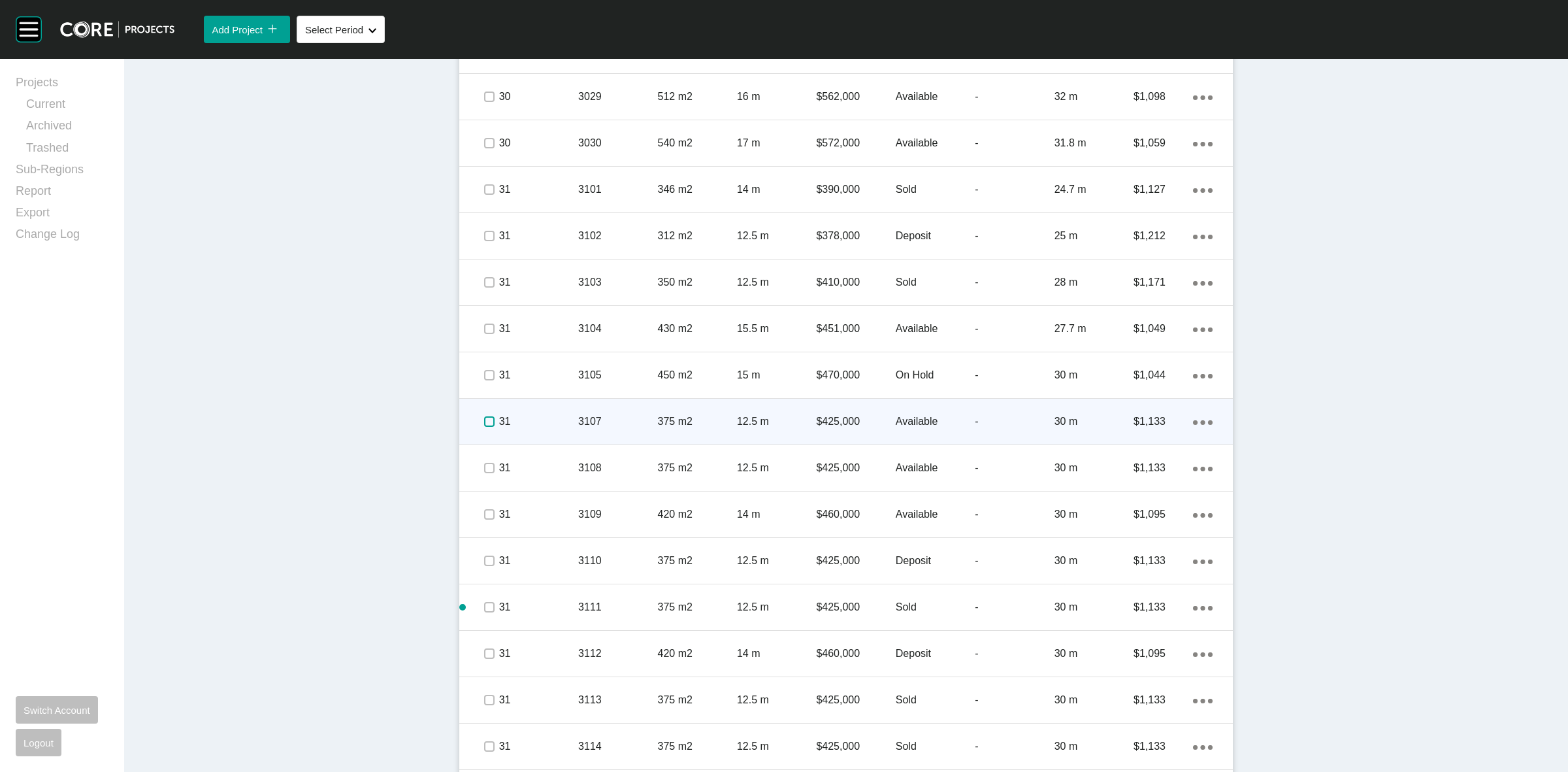
drag, startPoint x: 482, startPoint y: 422, endPoint x: 483, endPoint y: 455, distance: 33.0
click at [484, 423] on label at bounding box center [489, 422] width 11 height 11
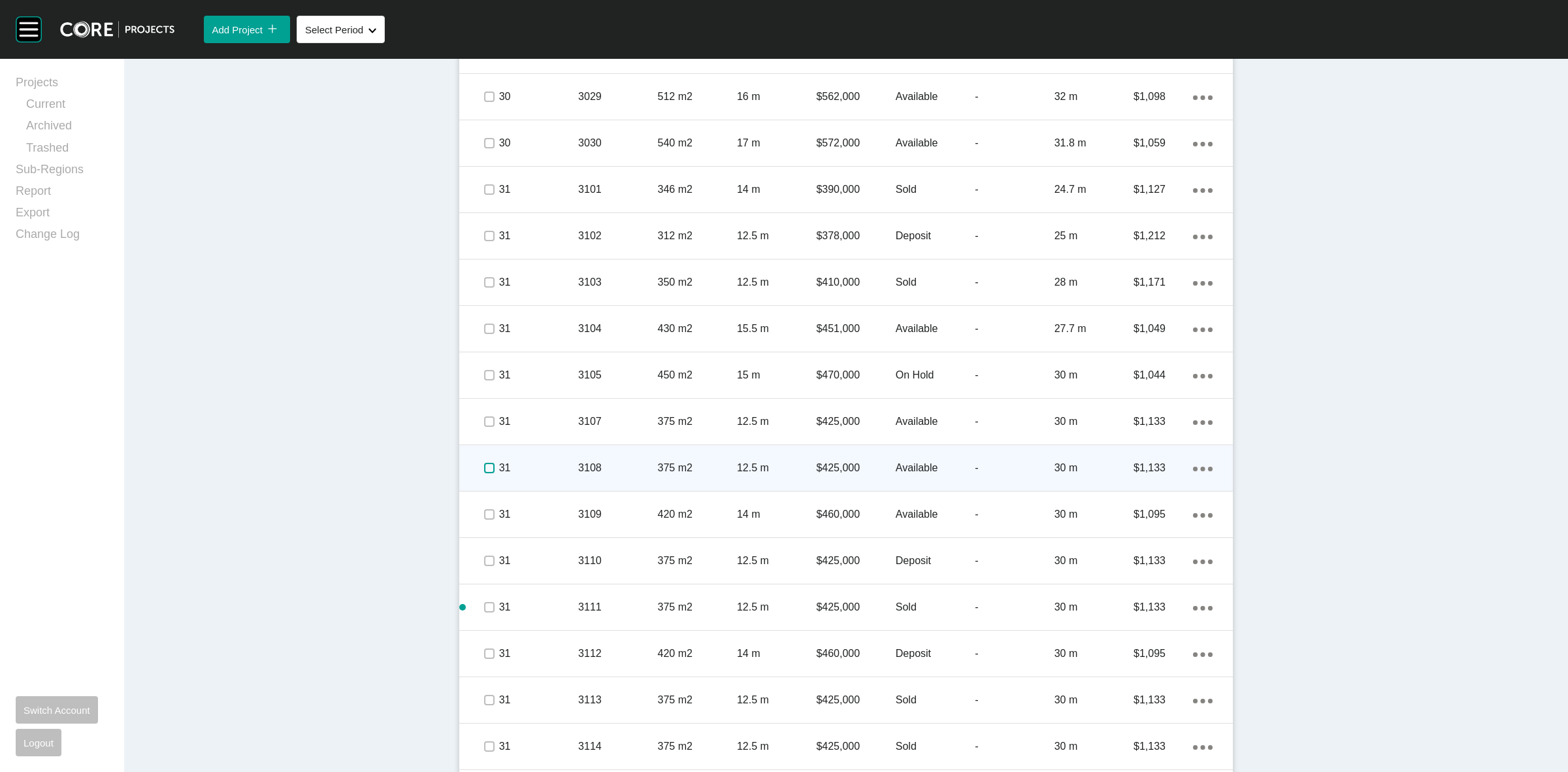
drag, startPoint x: 485, startPoint y: 470, endPoint x: 485, endPoint y: 478, distance: 8.0
click at [485, 472] on label at bounding box center [489, 468] width 11 height 11
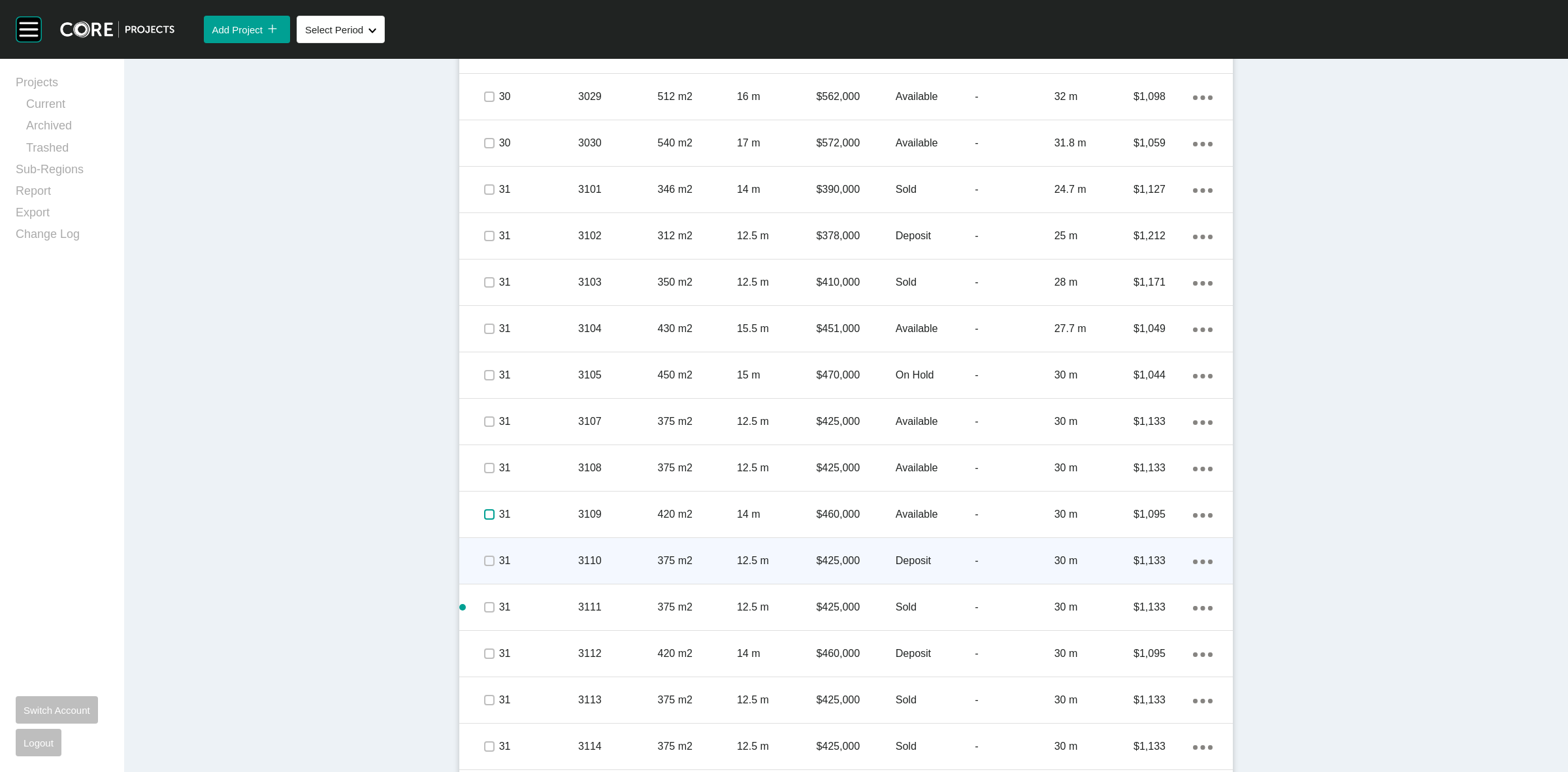
drag, startPoint x: 485, startPoint y: 513, endPoint x: 487, endPoint y: 569, distance: 56.0
click at [485, 521] on span at bounding box center [488, 514] width 19 height 19
click at [485, 573] on div at bounding box center [488, 561] width 19 height 46
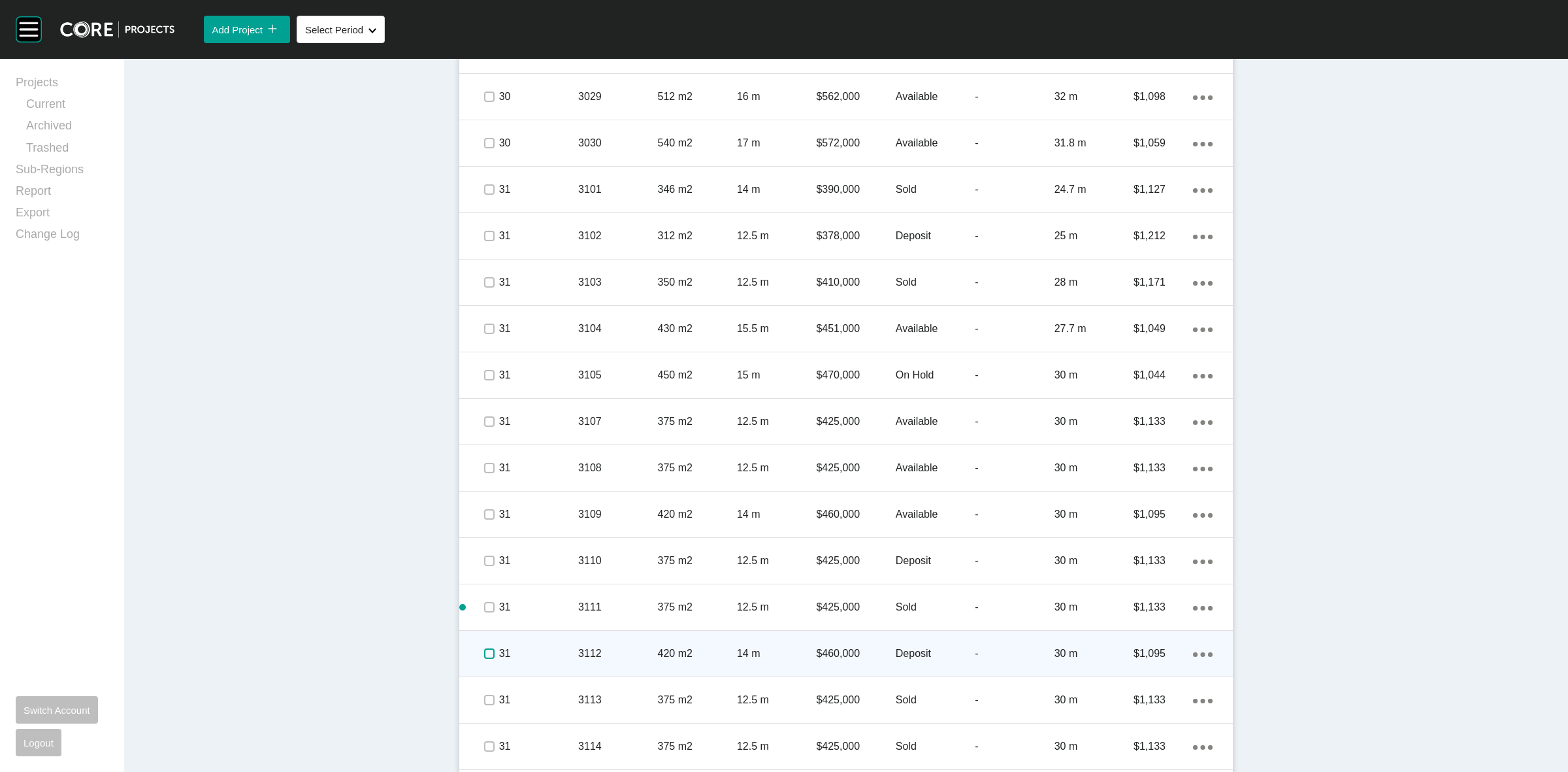
click at [484, 651] on label at bounding box center [489, 654] width 11 height 11
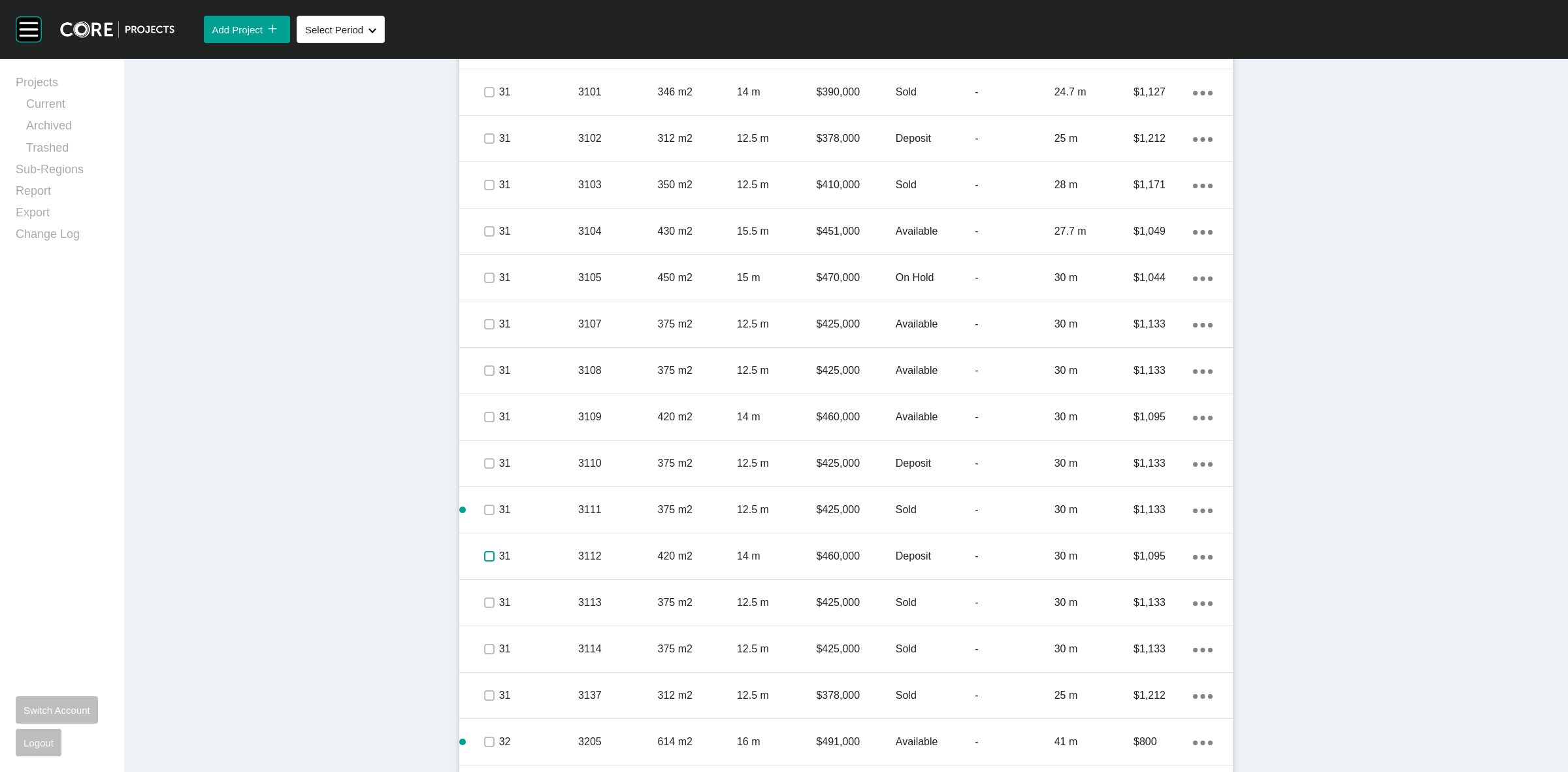
scroll to position [4126, 0]
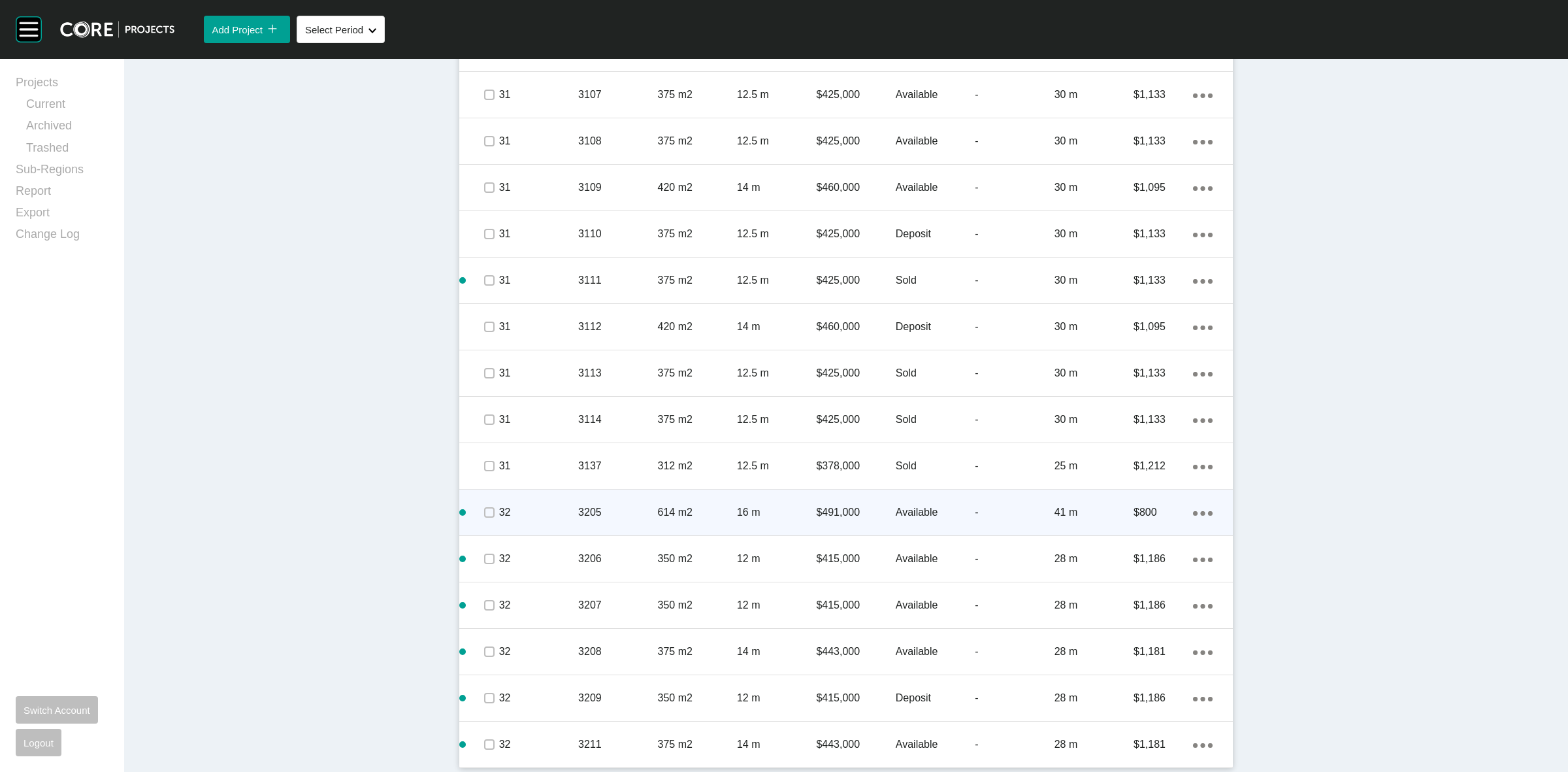
click at [487, 518] on span at bounding box center [488, 512] width 19 height 19
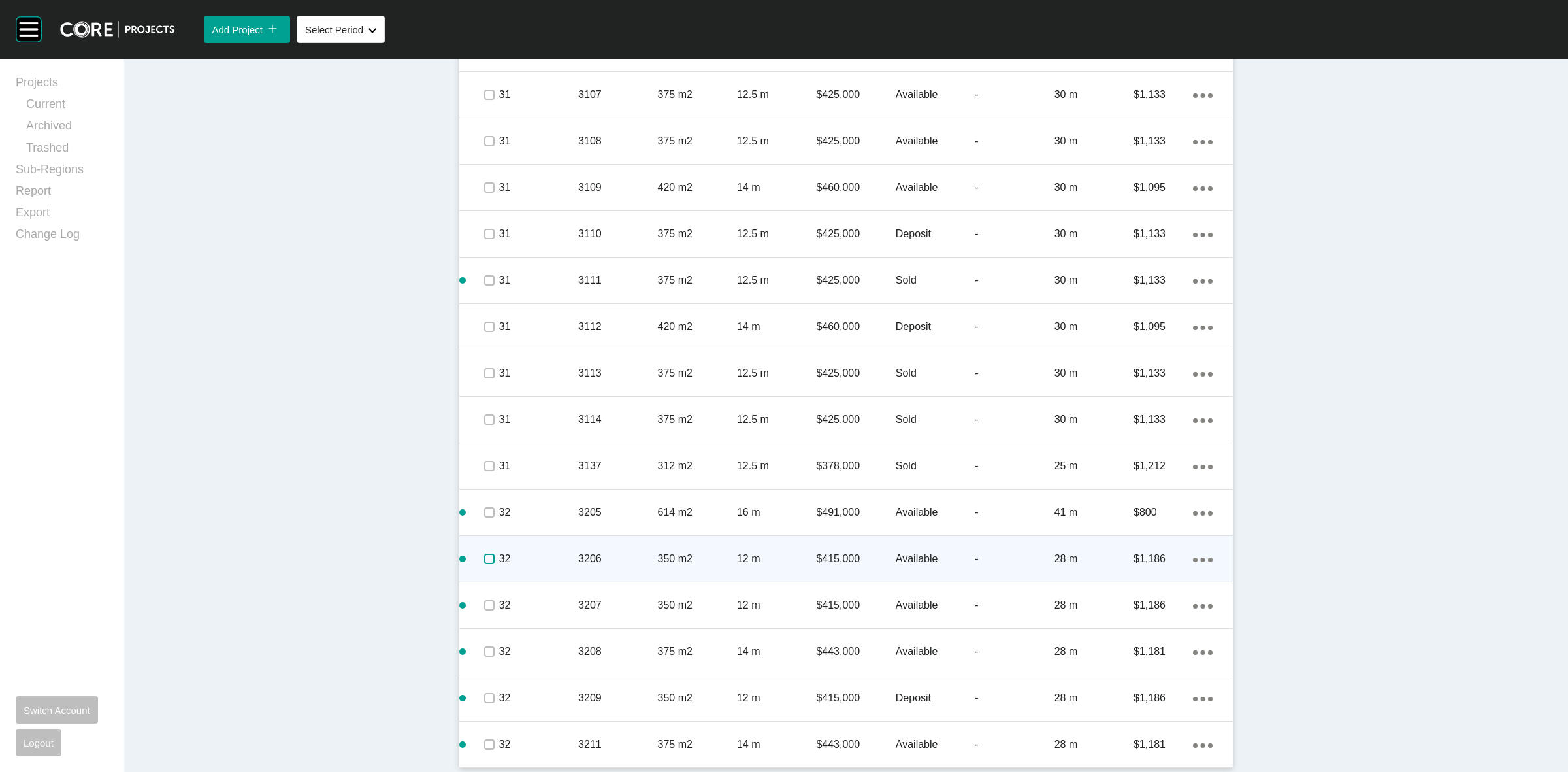
click at [485, 563] on label at bounding box center [489, 559] width 11 height 11
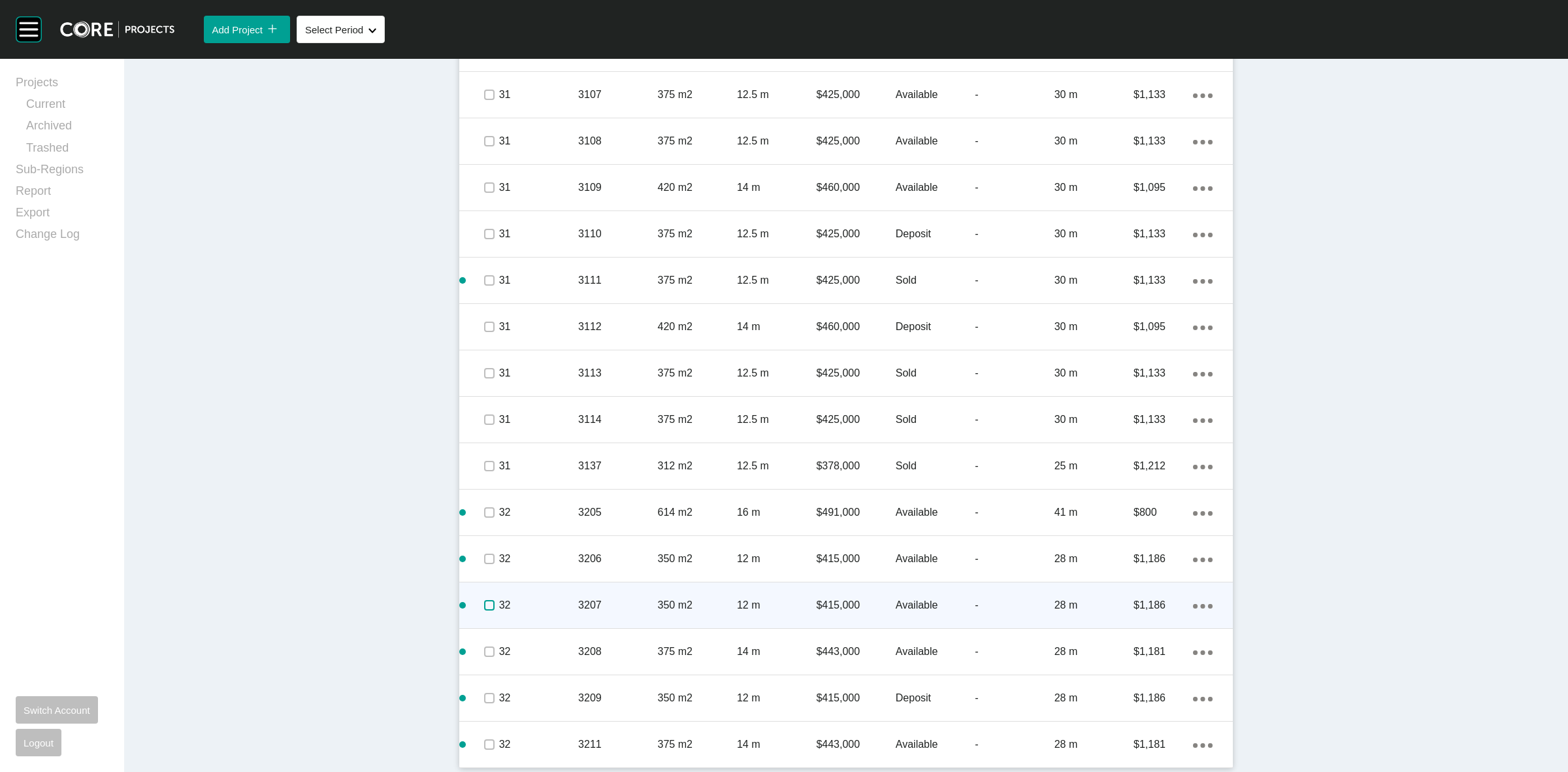
drag, startPoint x: 480, startPoint y: 600, endPoint x: 480, endPoint y: 615, distance: 15.0
click at [484, 605] on label at bounding box center [489, 605] width 11 height 11
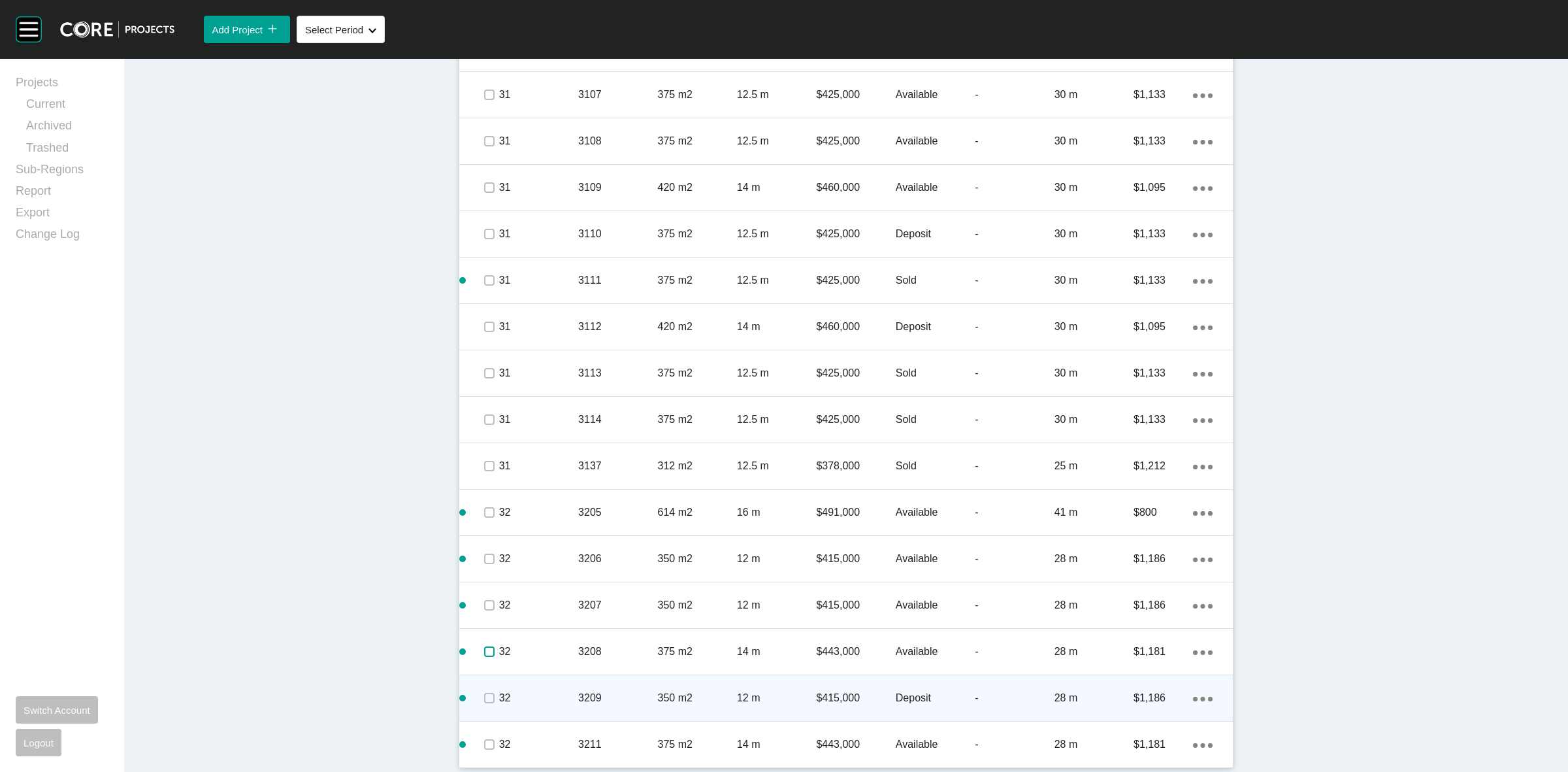
drag, startPoint x: 482, startPoint y: 652, endPoint x: 484, endPoint y: 680, distance: 28.1
click at [483, 657] on span at bounding box center [488, 651] width 19 height 19
drag, startPoint x: 485, startPoint y: 692, endPoint x: 483, endPoint y: 715, distance: 23.1
click at [485, 698] on label at bounding box center [489, 698] width 11 height 11
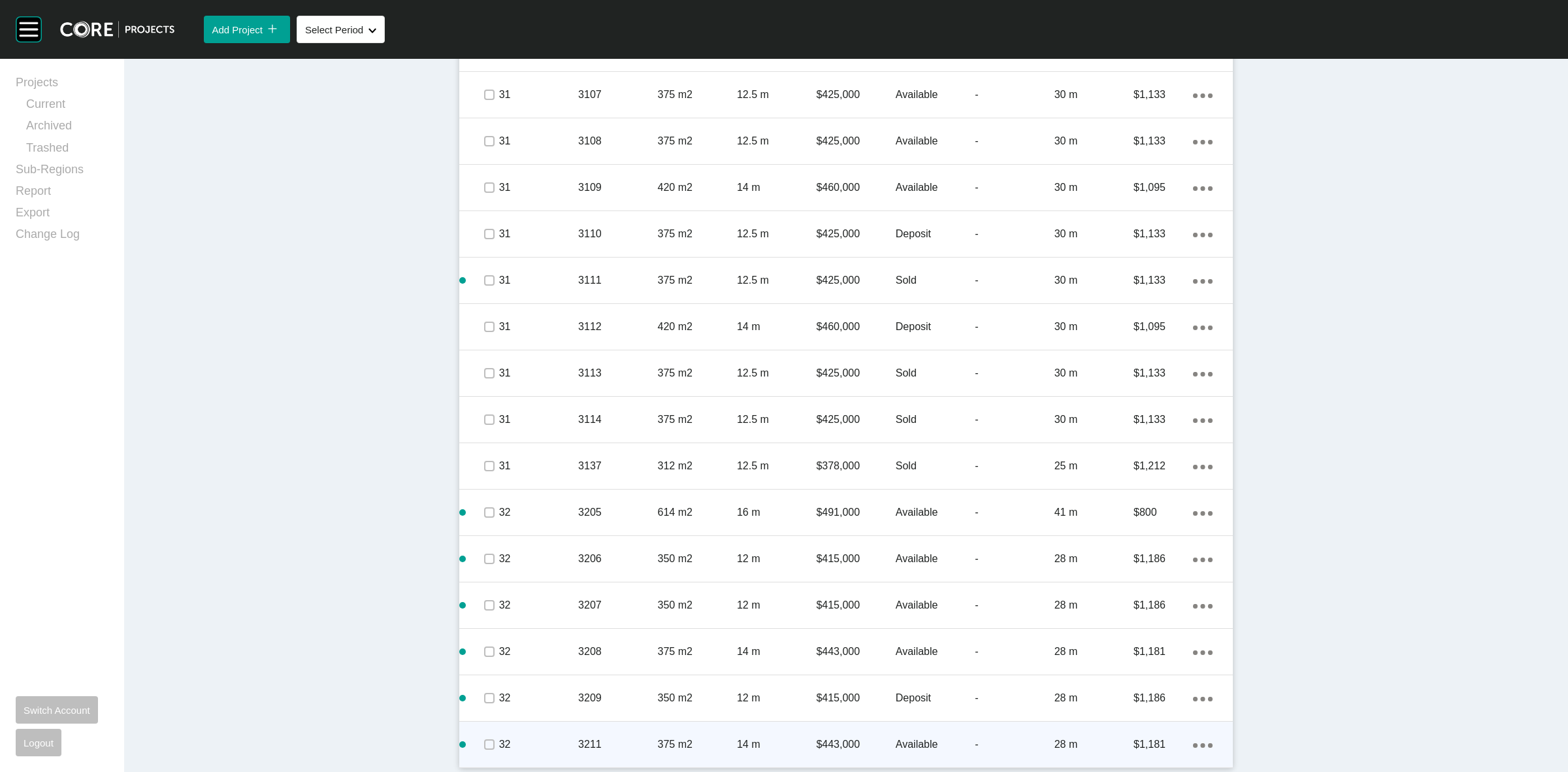
click at [485, 750] on span at bounding box center [488, 744] width 19 height 19
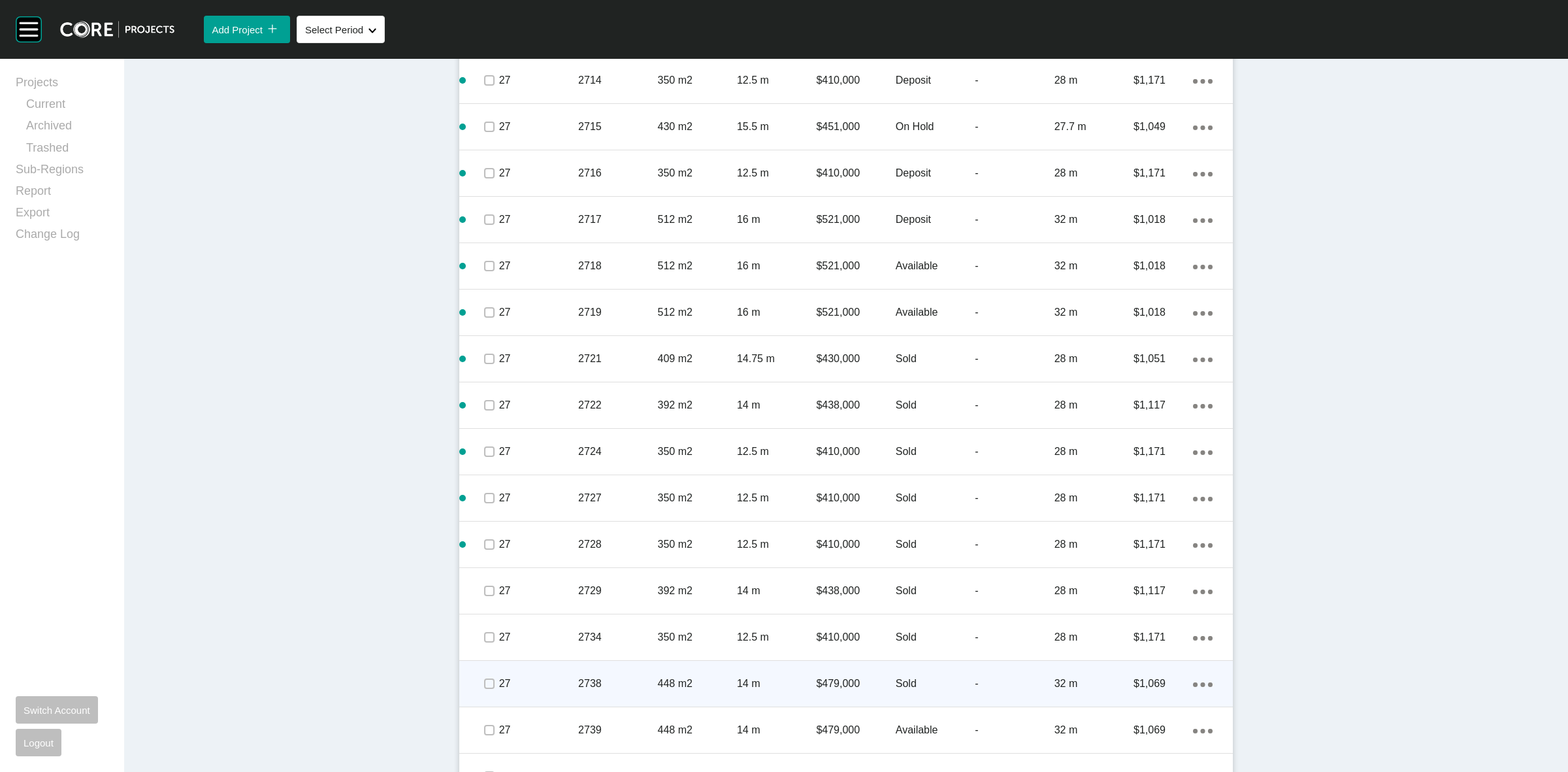
scroll to position [2328, 0]
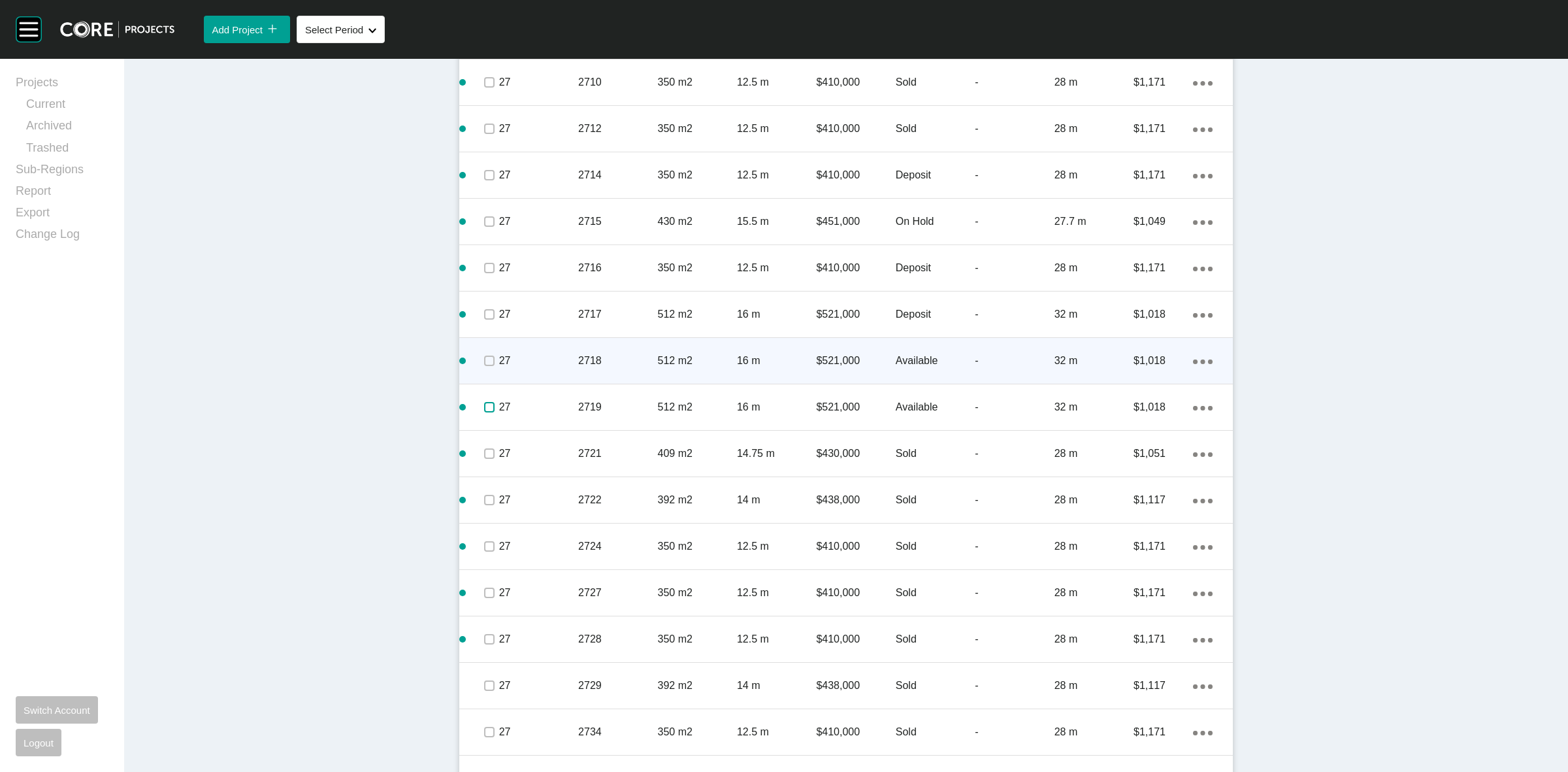
drag, startPoint x: 479, startPoint y: 403, endPoint x: 485, endPoint y: 376, distance: 27.7
click at [484, 403] on label at bounding box center [489, 407] width 11 height 11
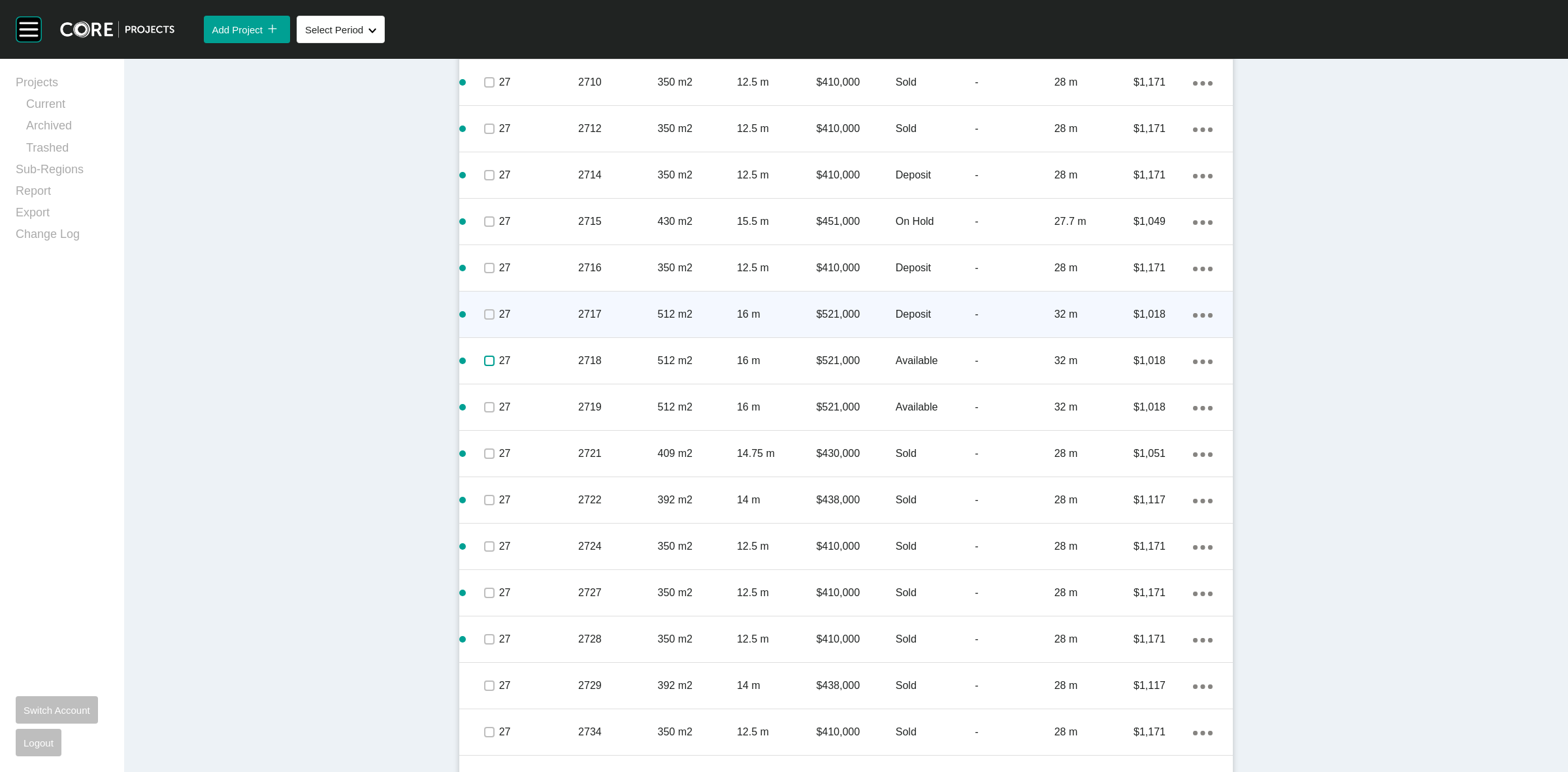
drag, startPoint x: 485, startPoint y: 356, endPoint x: 495, endPoint y: 308, distance: 49.0
click at [485, 351] on span at bounding box center [488, 361] width 19 height 19
drag, startPoint x: 487, startPoint y: 309, endPoint x: 485, endPoint y: 299, distance: 10.2
click at [485, 309] on label at bounding box center [489, 314] width 11 height 11
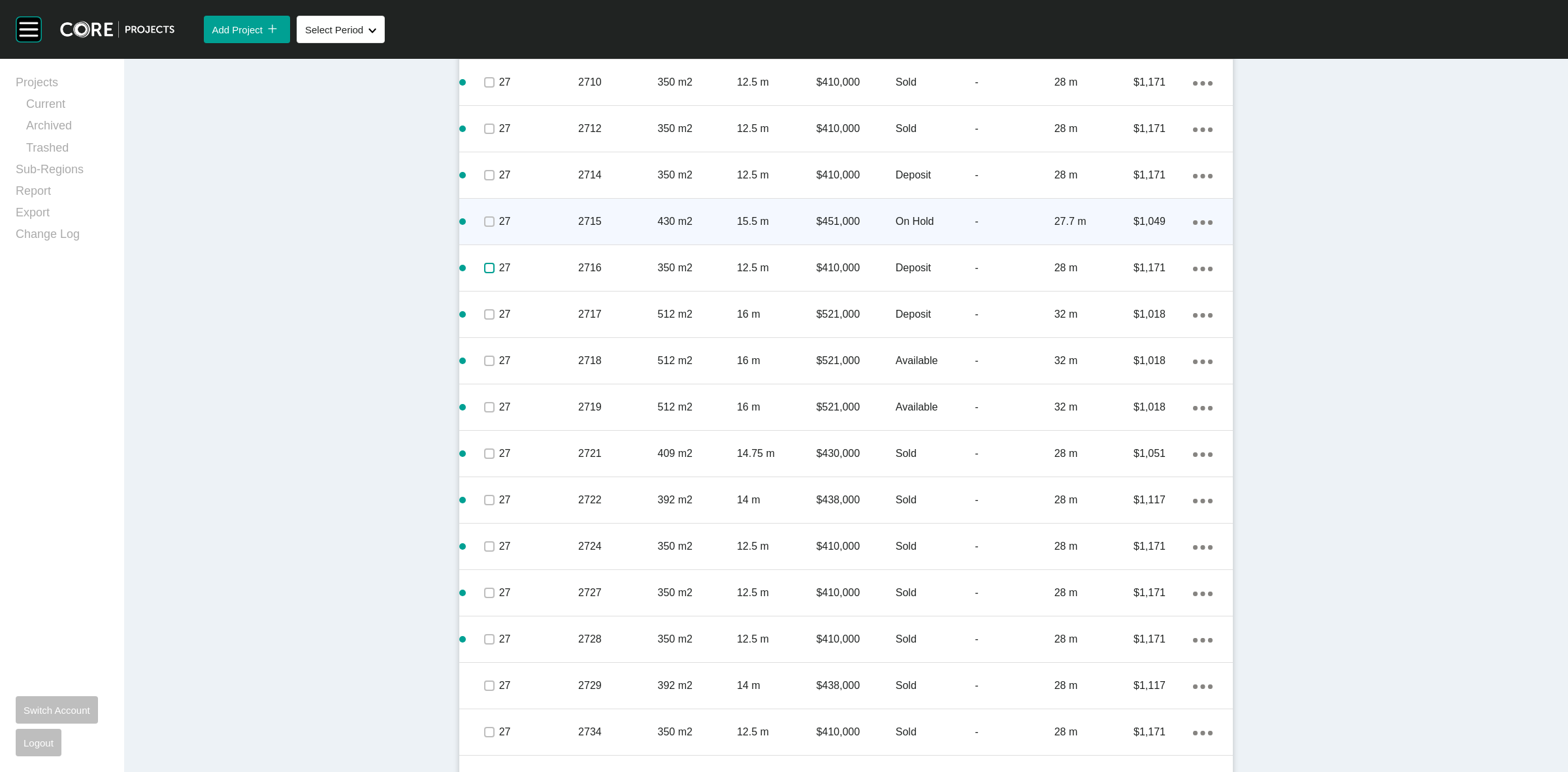
drag, startPoint x: 482, startPoint y: 272, endPoint x: 488, endPoint y: 236, distance: 36.5
click at [484, 266] on label at bounding box center [489, 268] width 11 height 11
click at [485, 223] on span at bounding box center [488, 221] width 19 height 19
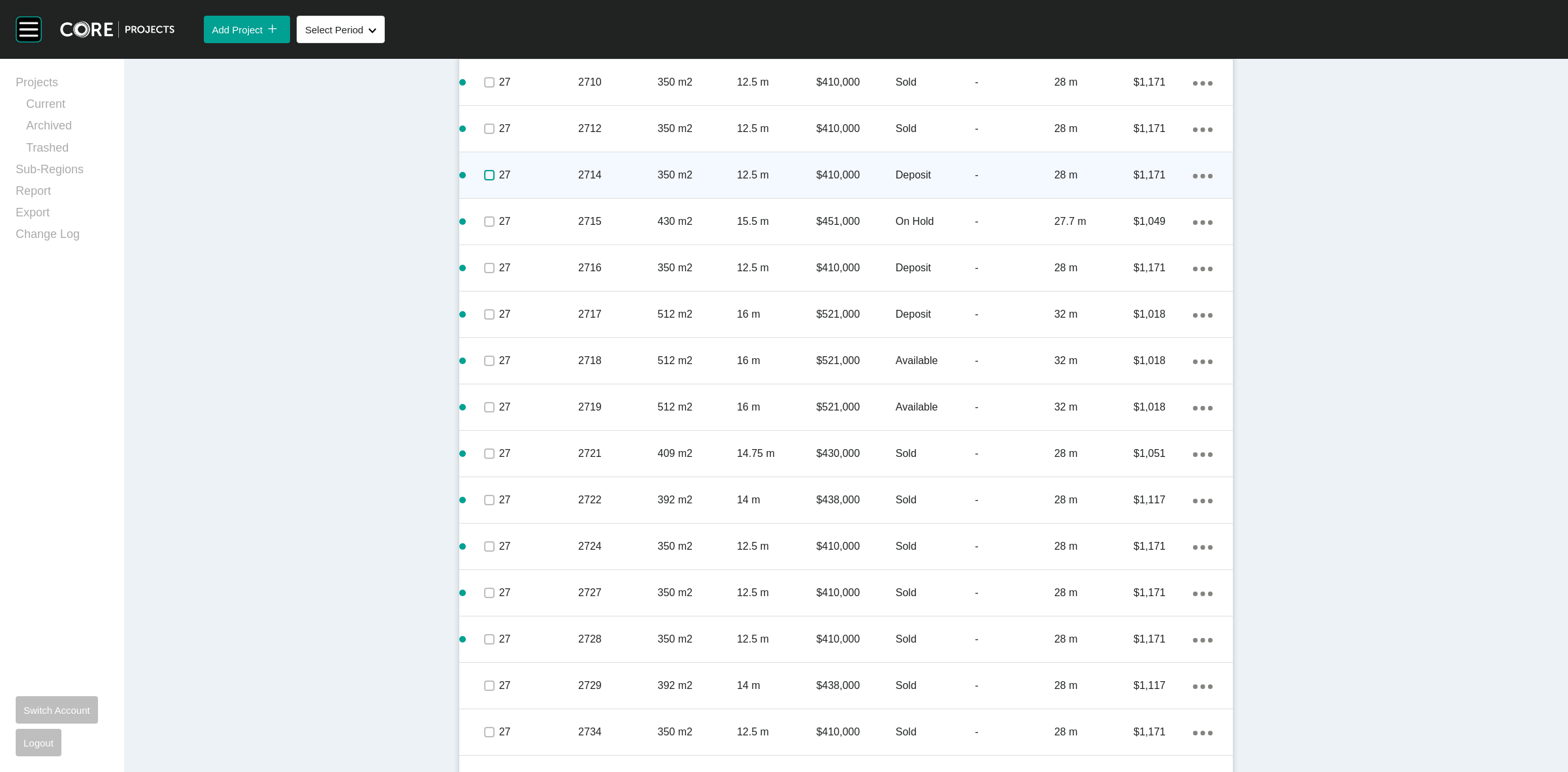
drag, startPoint x: 481, startPoint y: 172, endPoint x: 564, endPoint y: 192, distance: 85.4
click at [484, 171] on label at bounding box center [489, 175] width 11 height 11
click at [616, 175] on p "2714" at bounding box center [617, 175] width 79 height 14
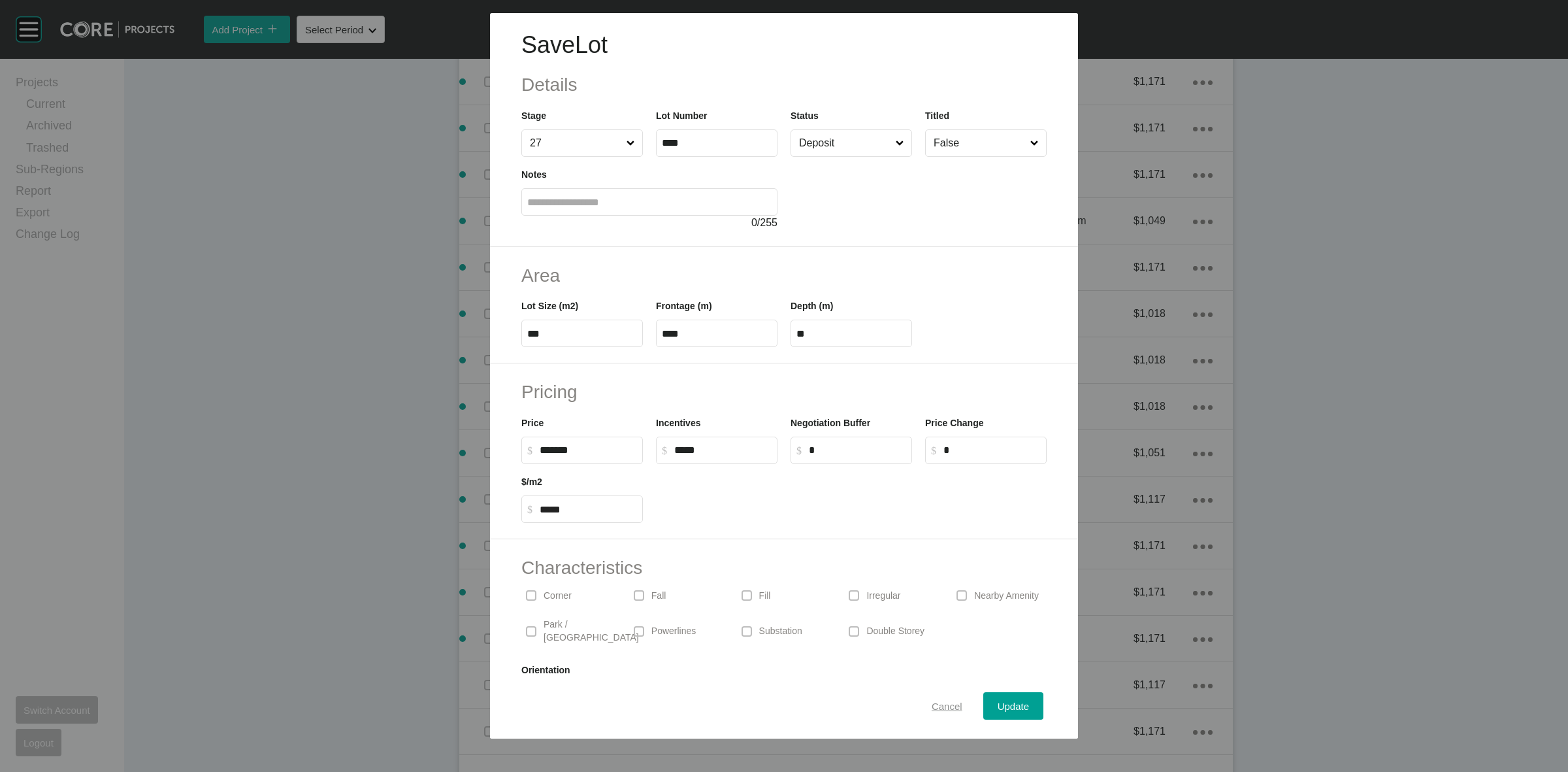
click at [940, 704] on span "Cancel" at bounding box center [947, 706] width 31 height 11
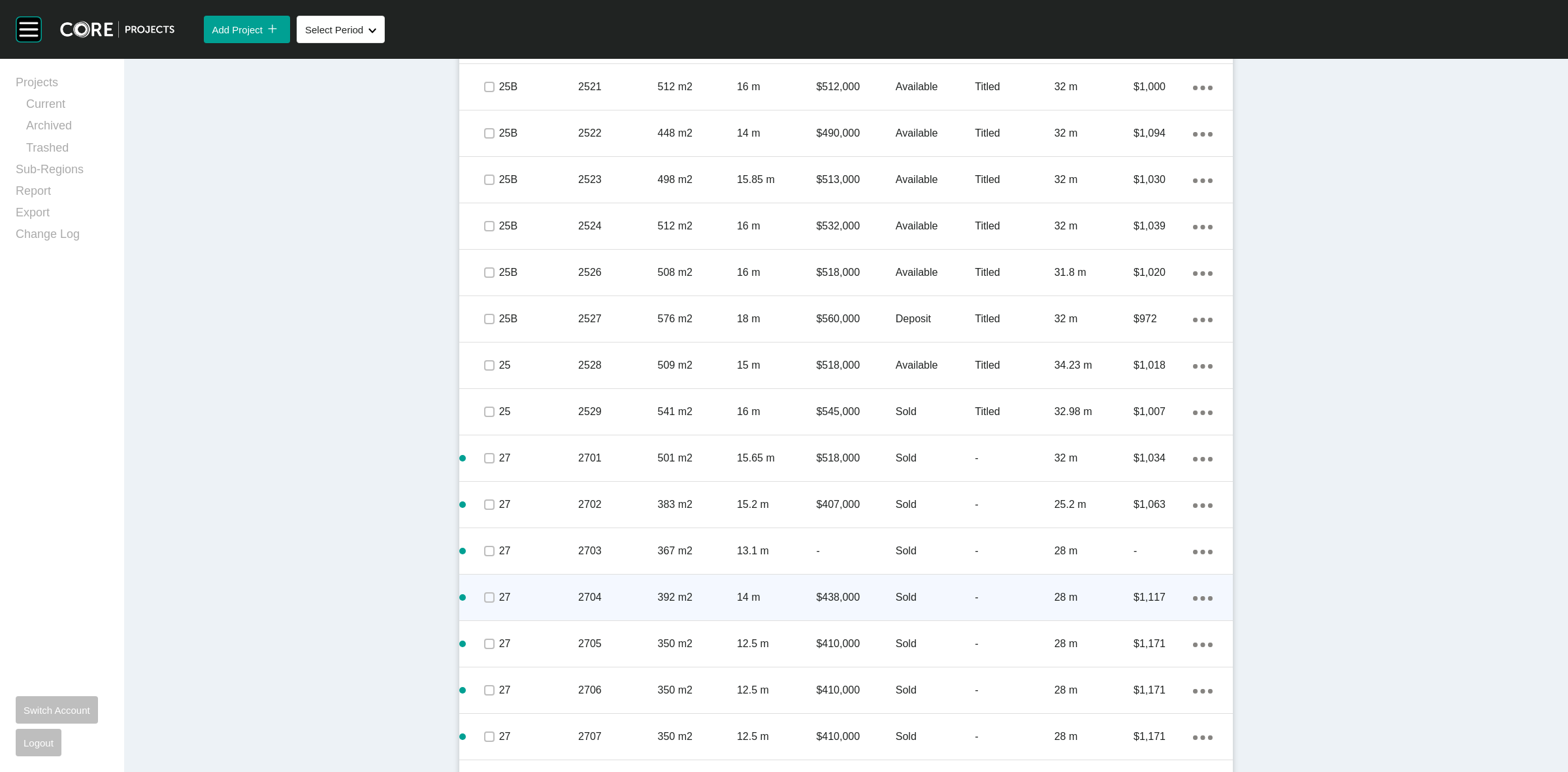
scroll to position [1390, 0]
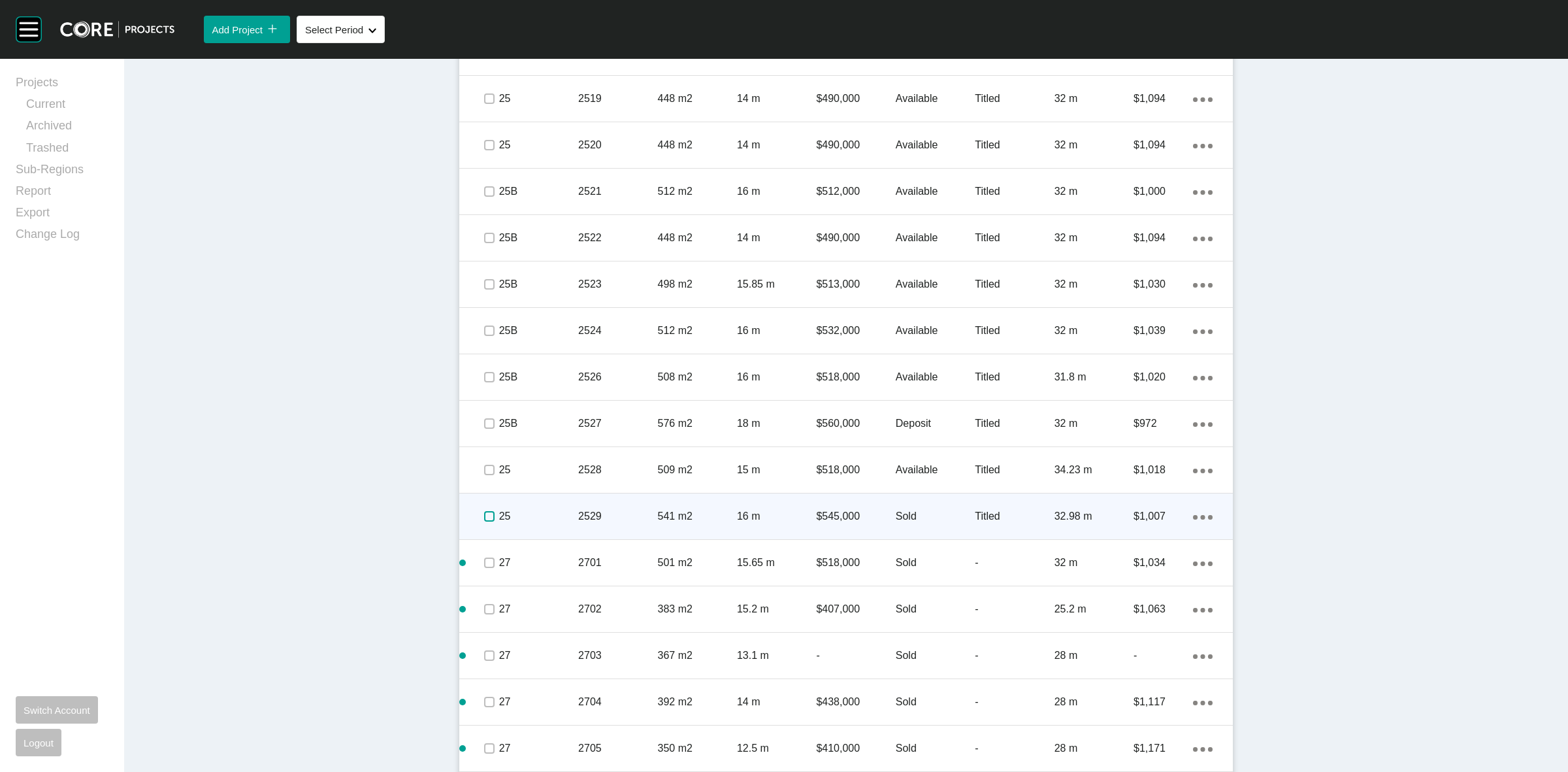
click at [484, 518] on label at bounding box center [489, 516] width 11 height 11
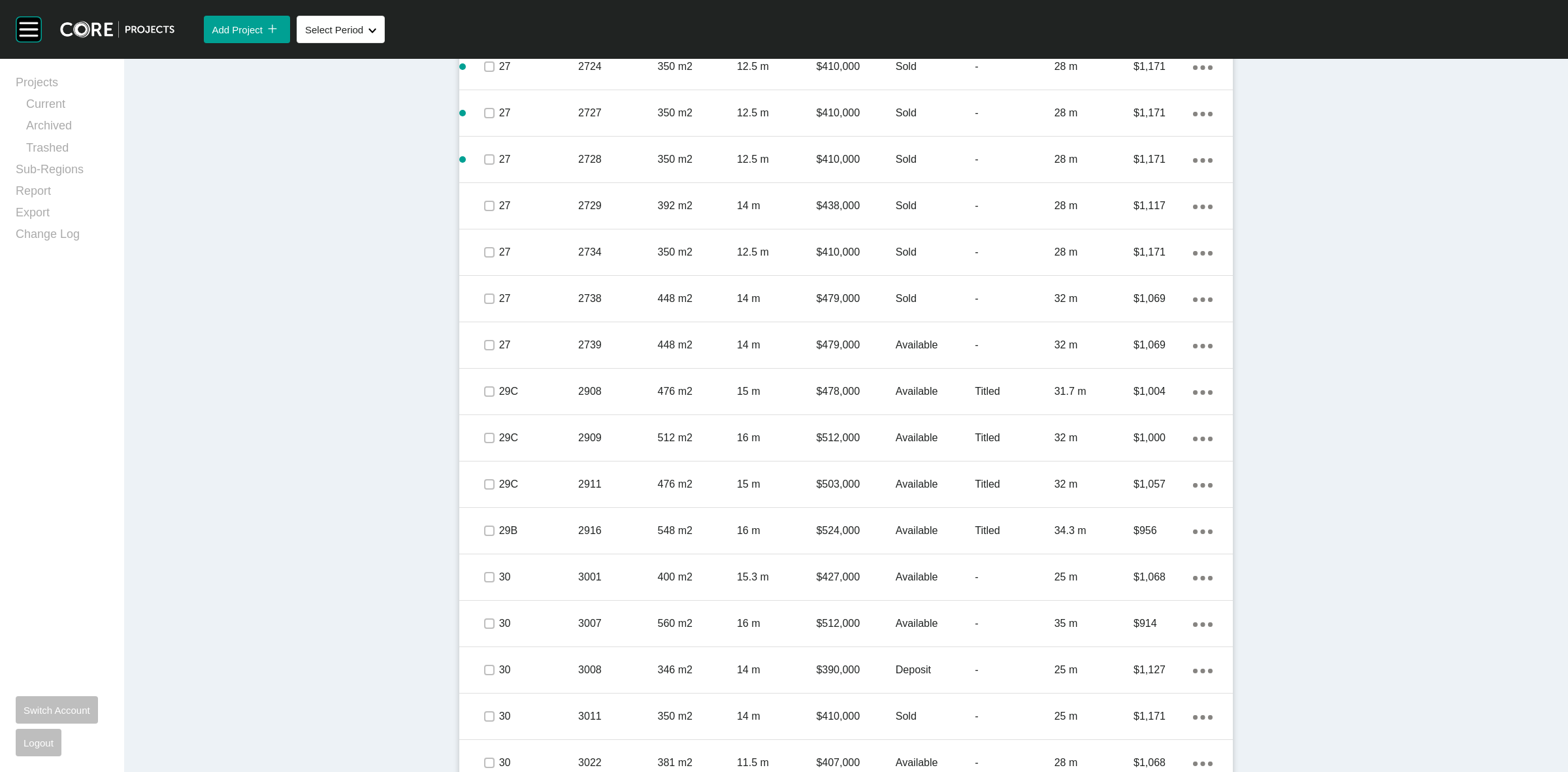
scroll to position [2778, 0]
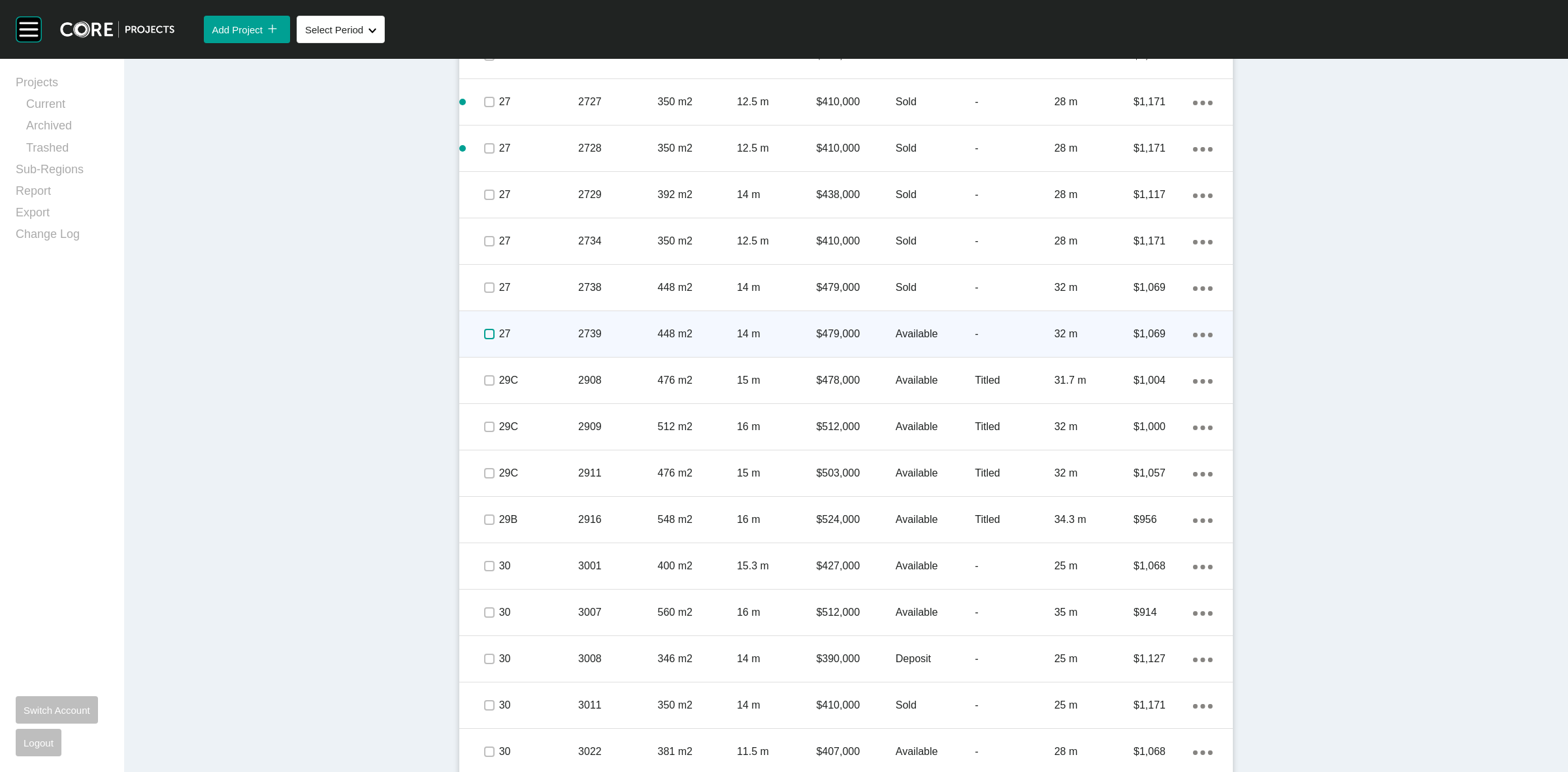
click at [484, 333] on label at bounding box center [489, 334] width 11 height 11
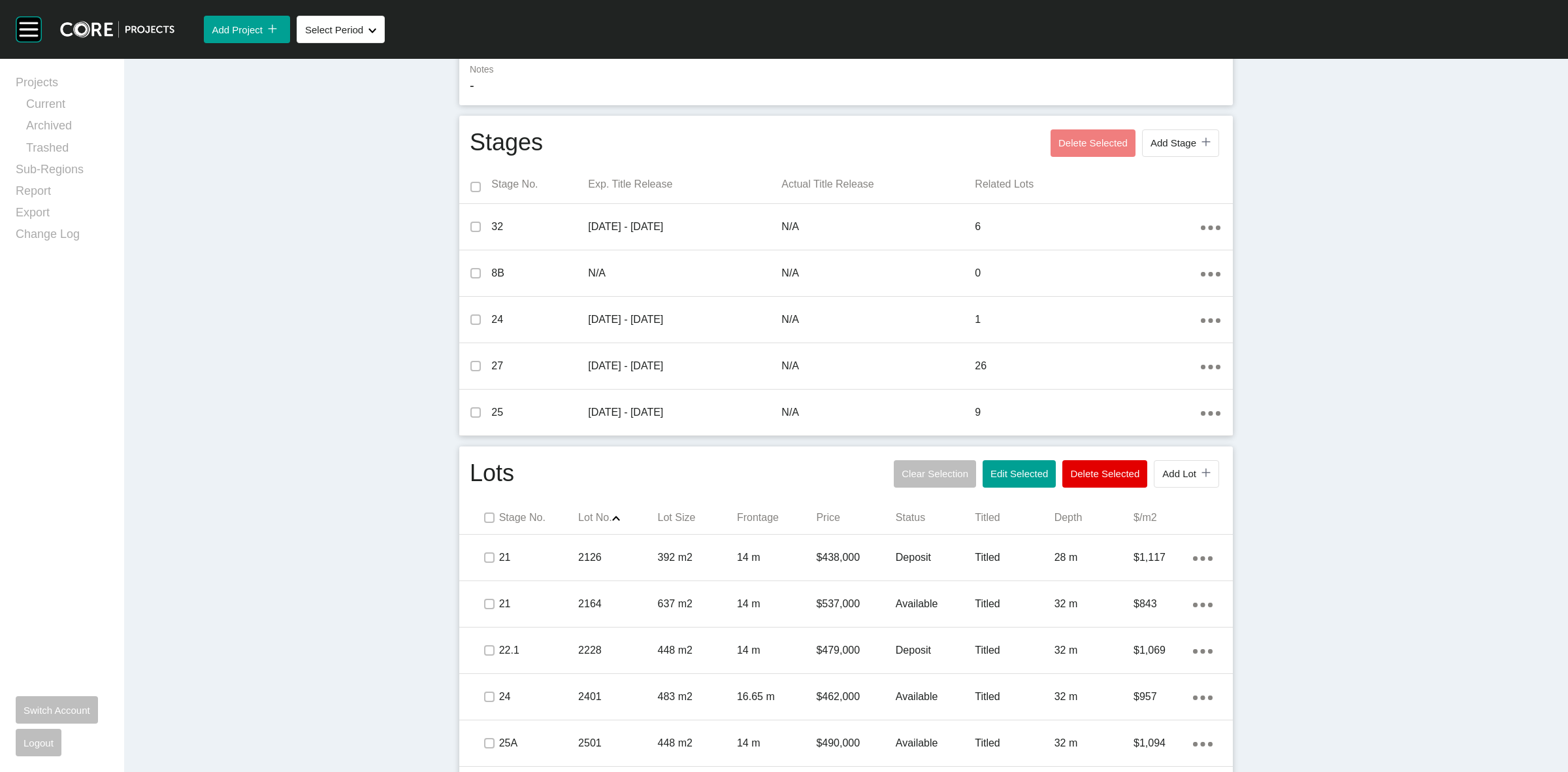
scroll to position [327, 0]
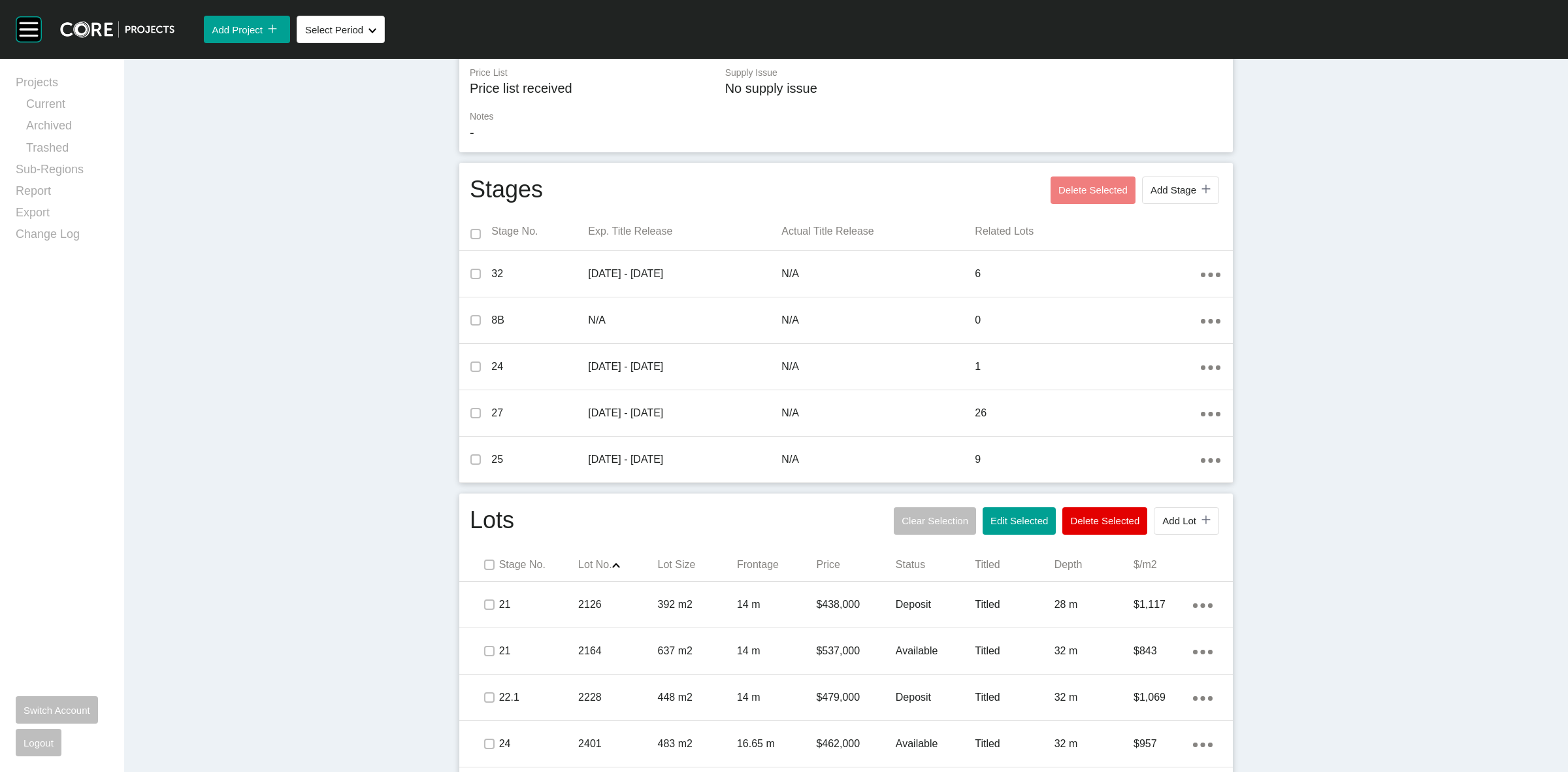
drag, startPoint x: 1001, startPoint y: 517, endPoint x: 981, endPoint y: 492, distance: 32.0
click at [1002, 517] on span "Edit Selected" at bounding box center [1019, 520] width 57 height 11
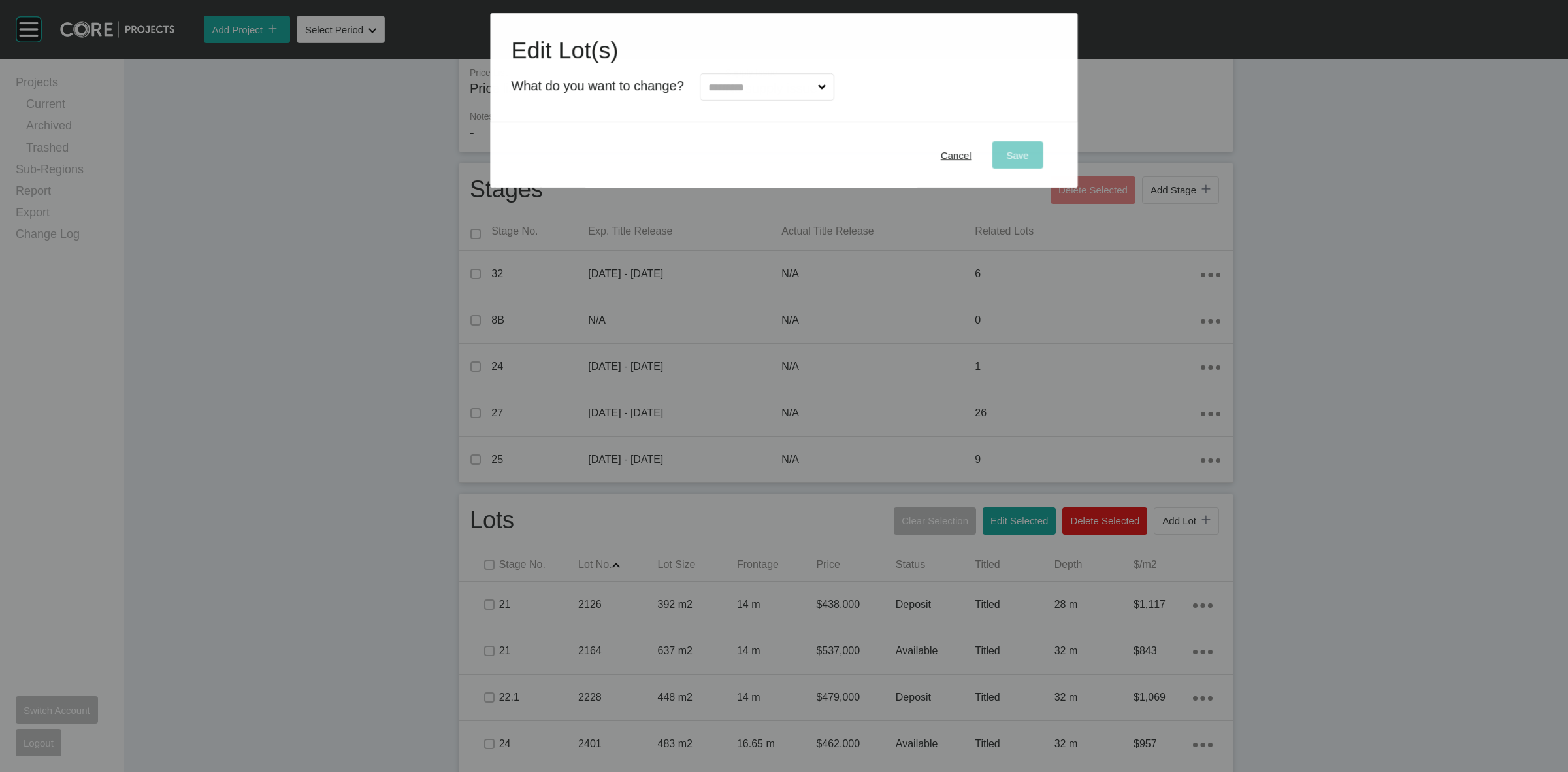
click at [739, 83] on input "text" at bounding box center [760, 87] width 110 height 26
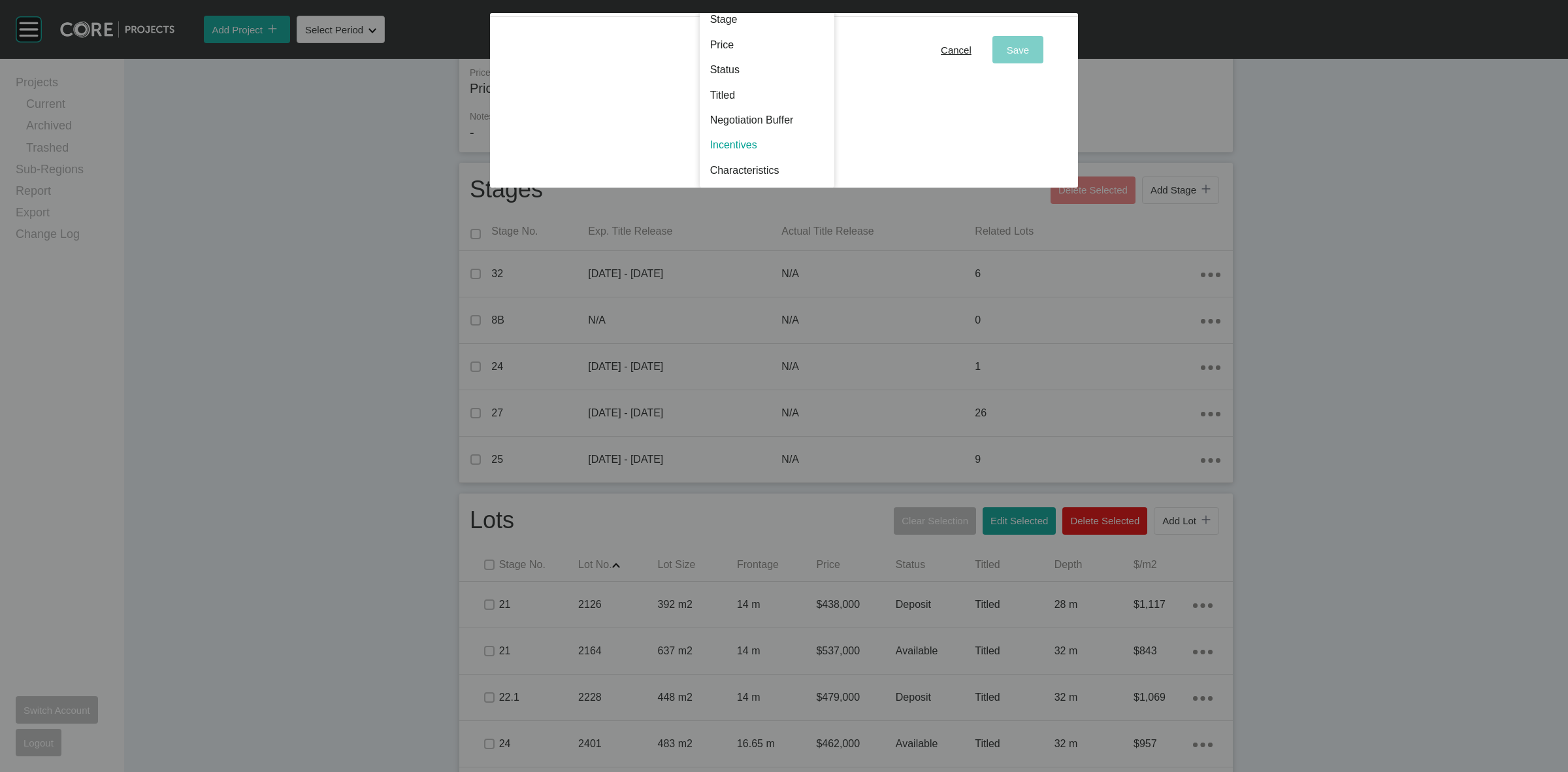
scroll to position [0, 0]
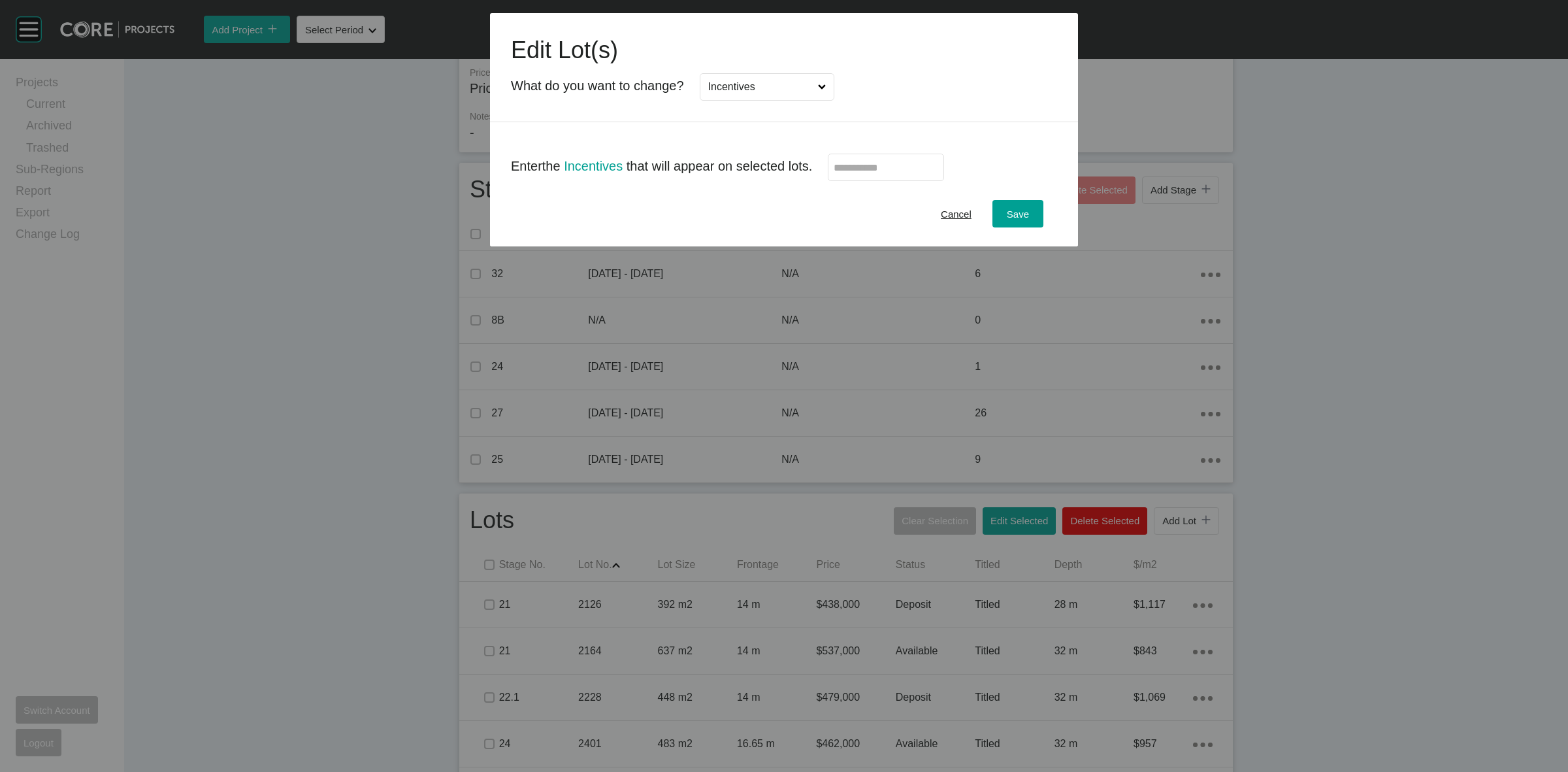
click at [853, 164] on input "text" at bounding box center [886, 167] width 105 height 11
type input "*****"
click at [1014, 207] on div "Save" at bounding box center [1018, 214] width 29 height 18
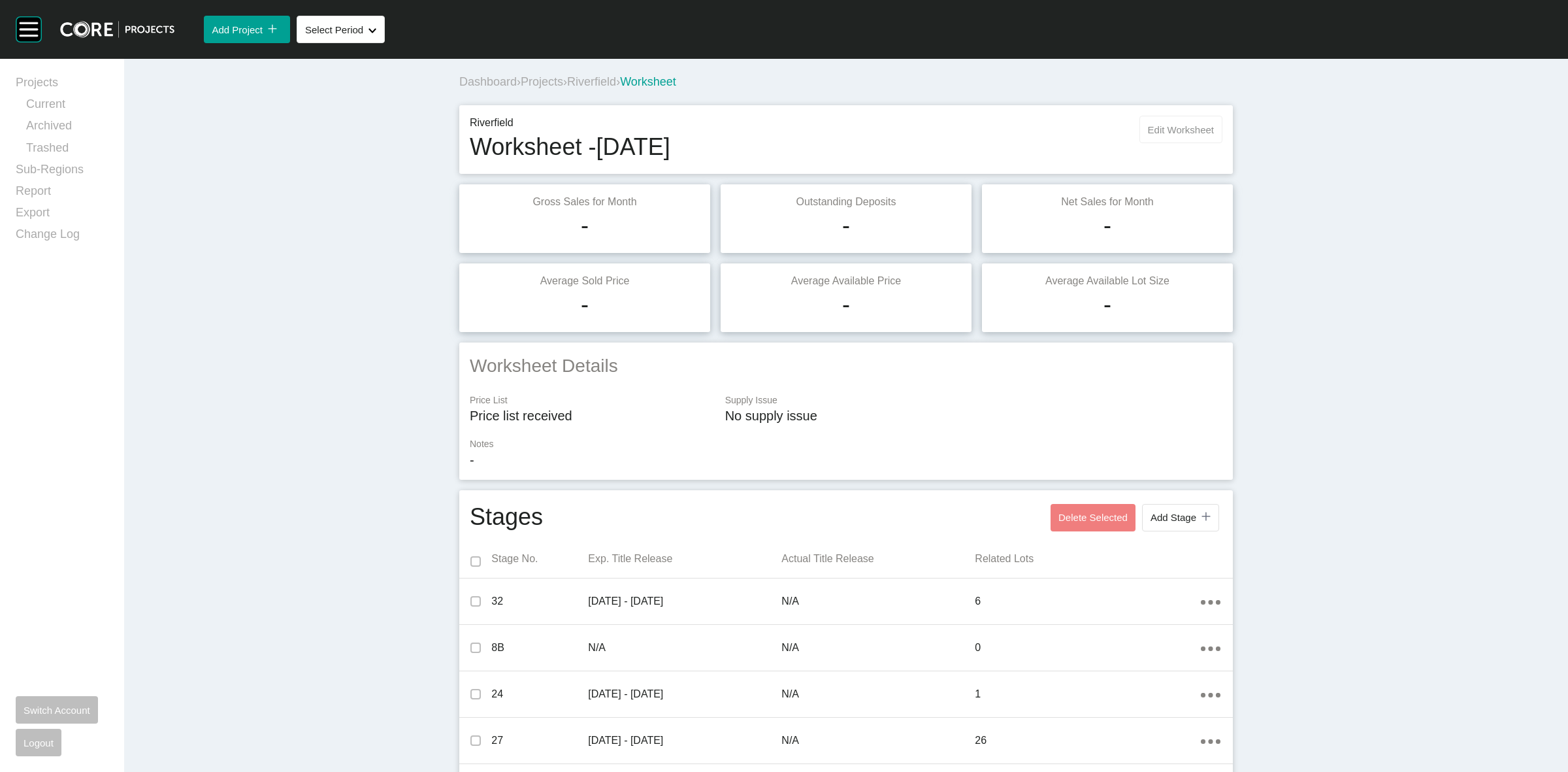
click at [1167, 127] on span "Edit Worksheet" at bounding box center [1181, 129] width 66 height 11
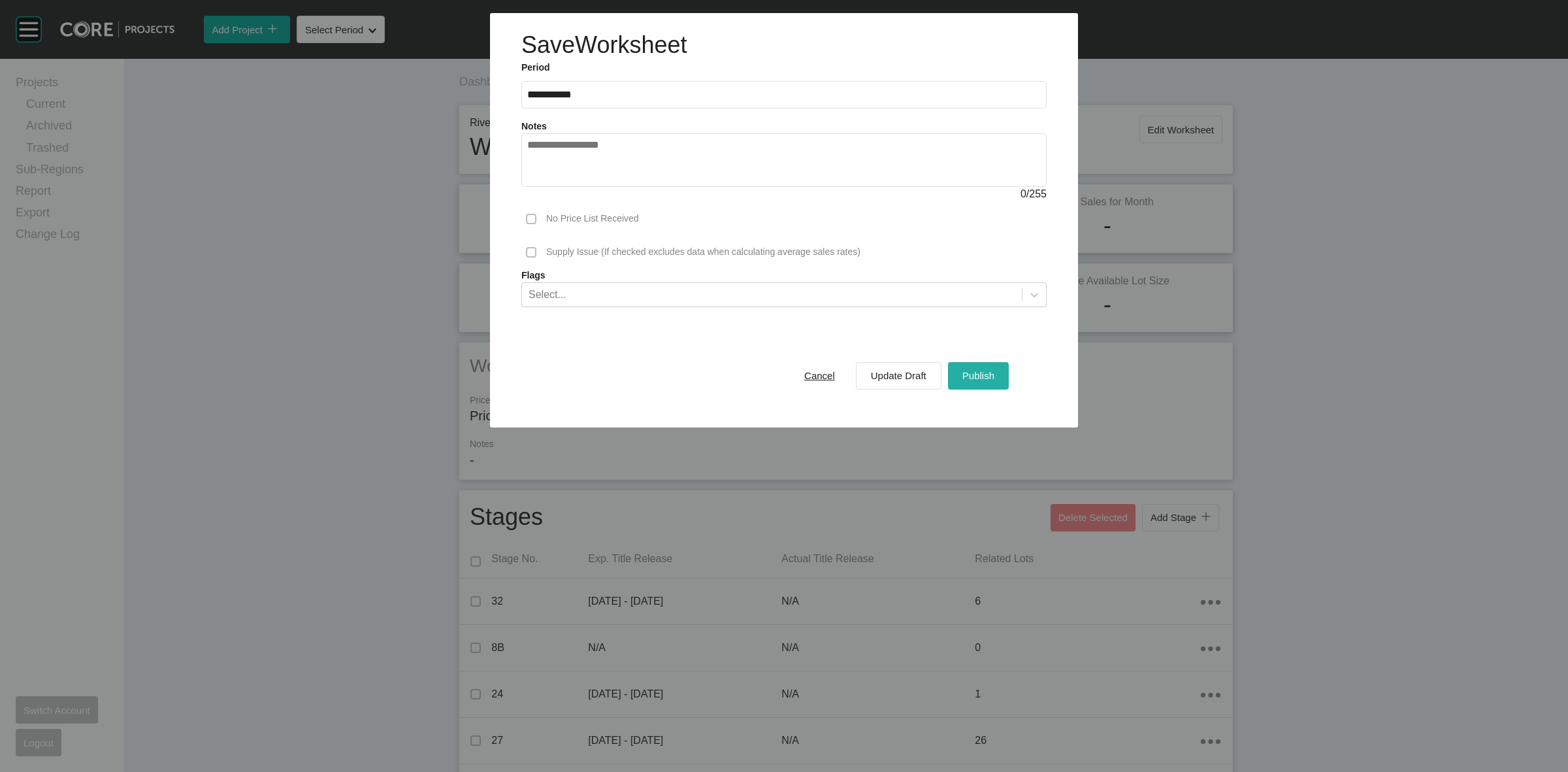
click at [981, 374] on span "Publish" at bounding box center [978, 375] width 32 height 11
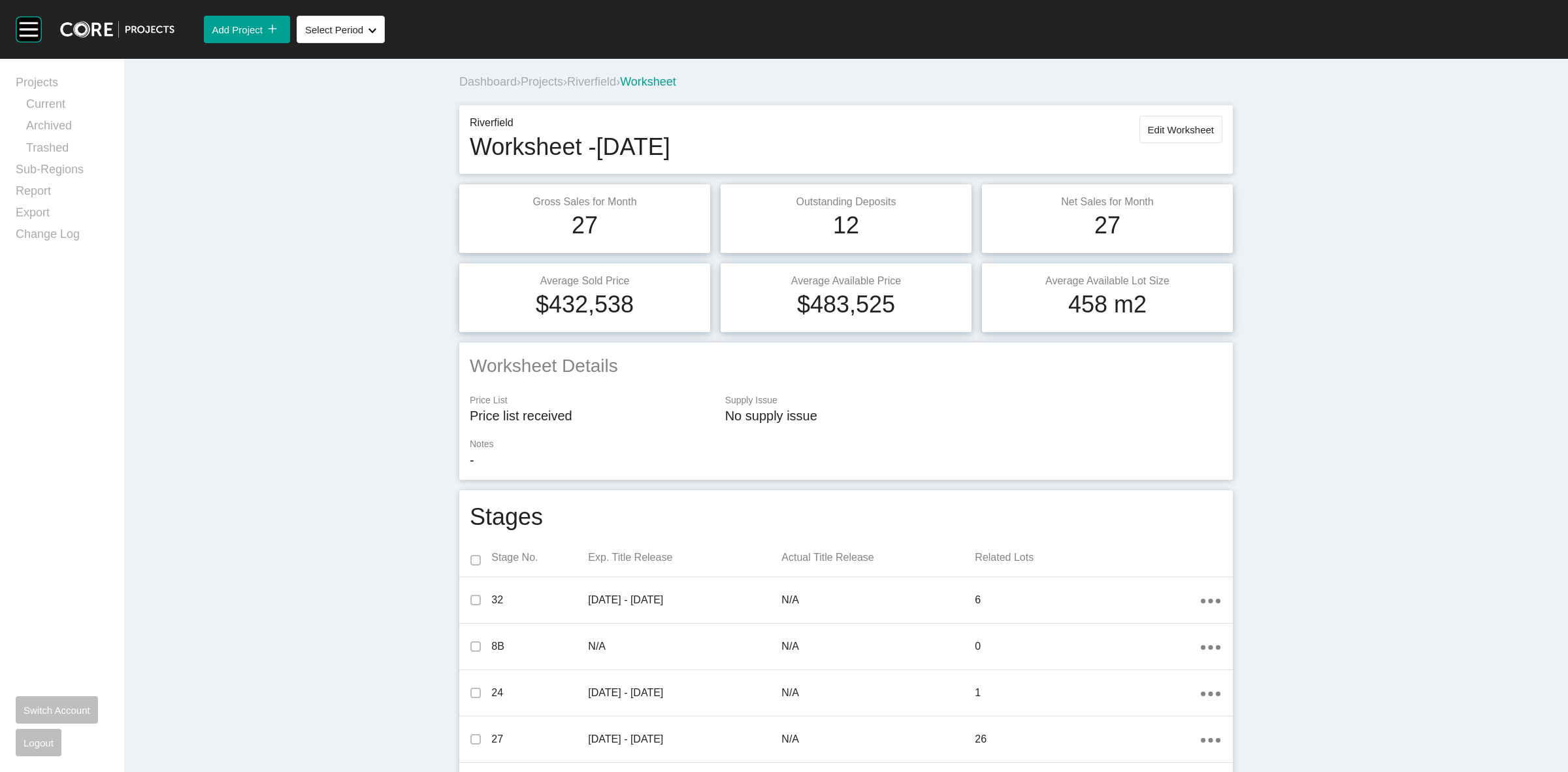
click at [612, 82] on span "Riverfield" at bounding box center [592, 82] width 49 height 13
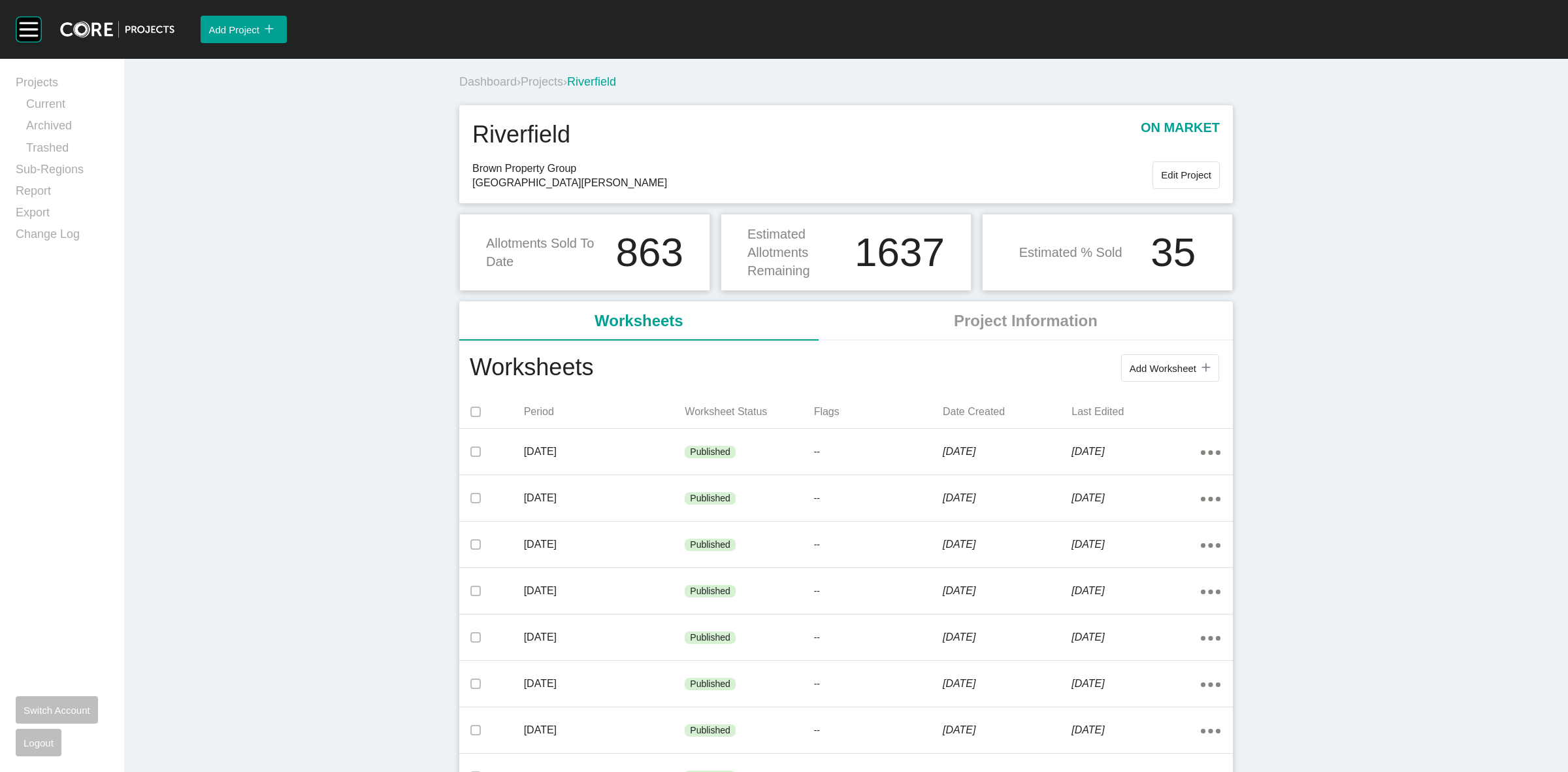
click at [539, 85] on span "Projects" at bounding box center [541, 82] width 42 height 13
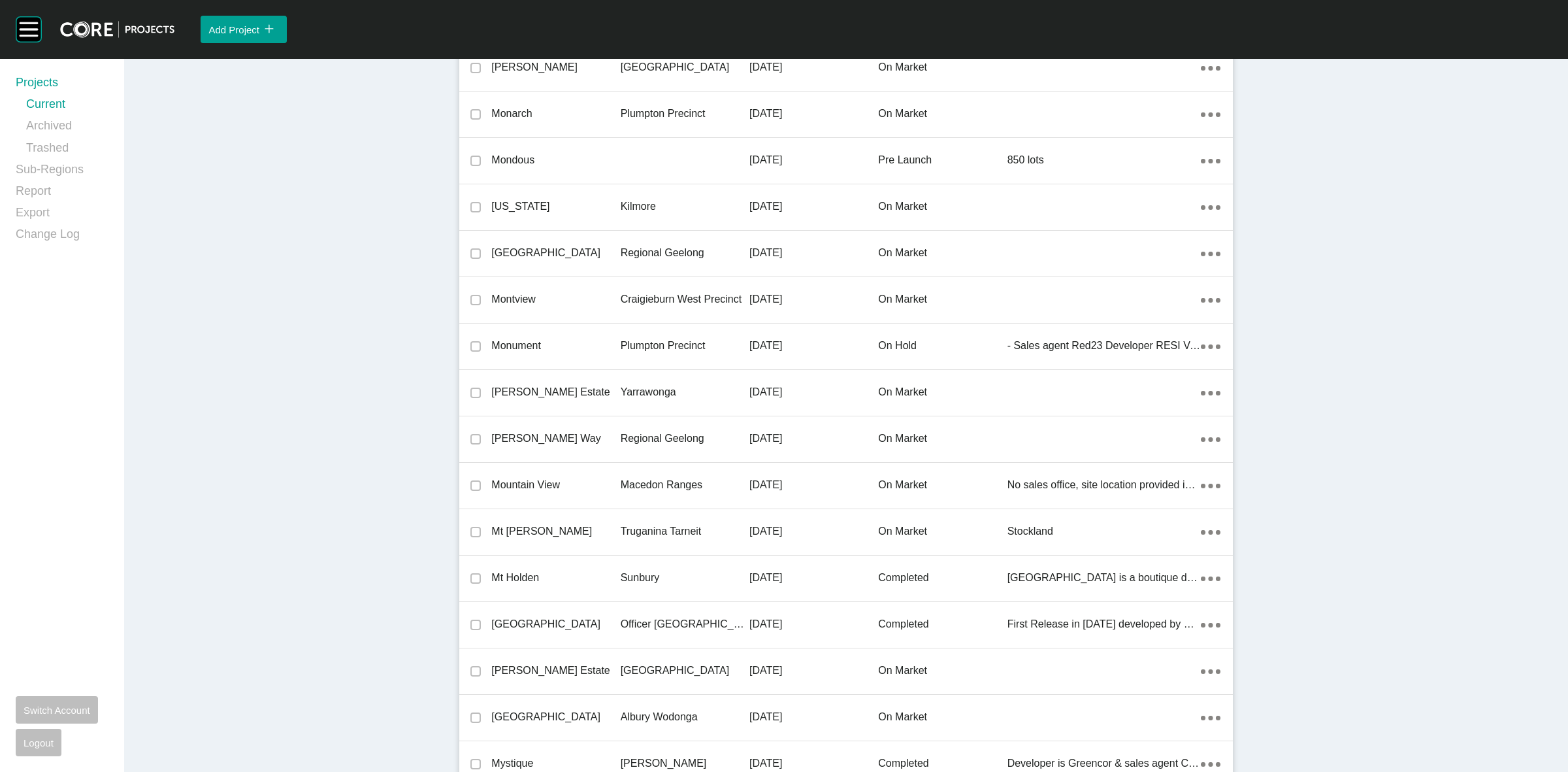
scroll to position [19688, 0]
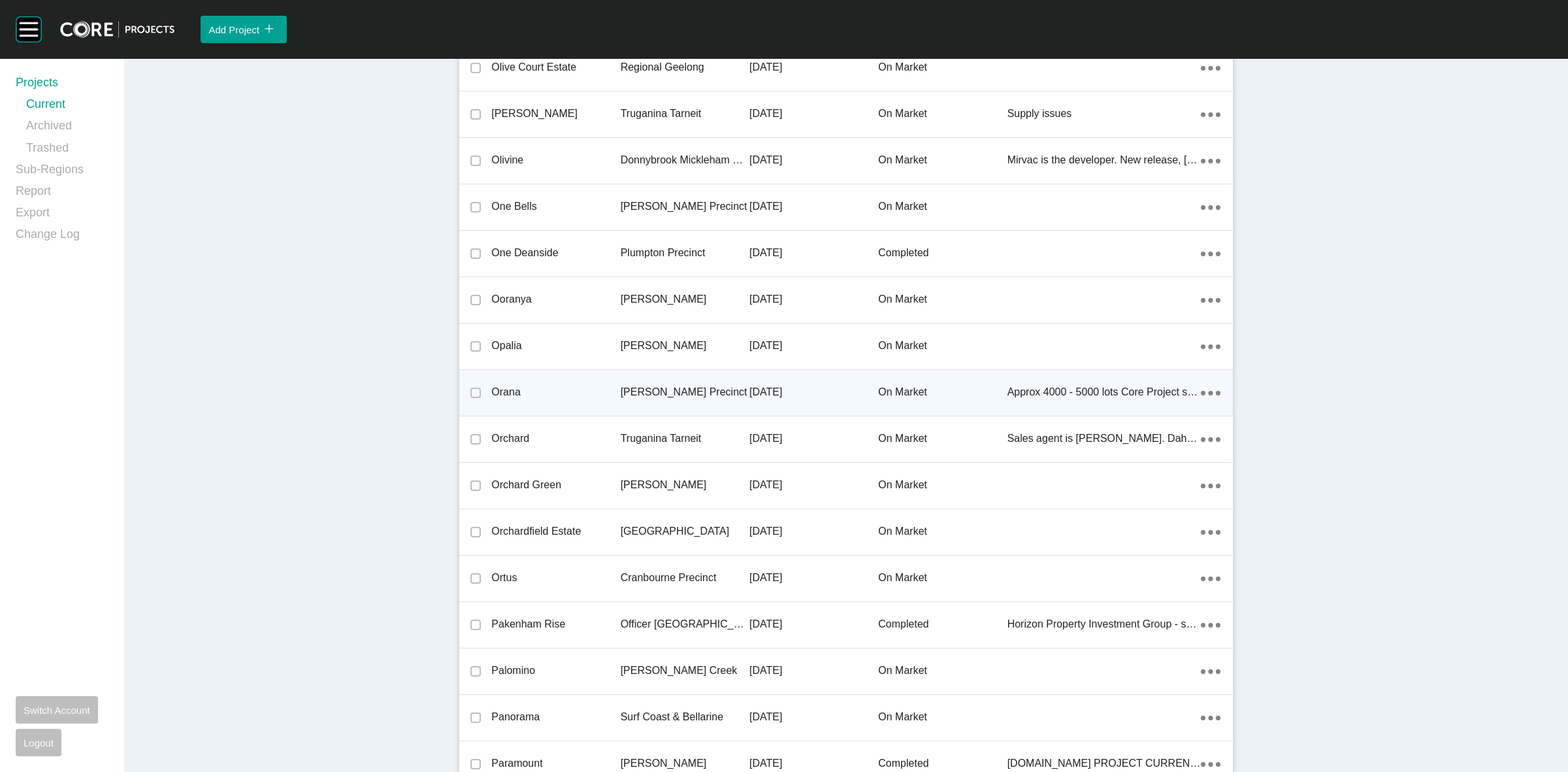
click at [654, 385] on p "[PERSON_NAME] Precinct" at bounding box center [685, 392] width 129 height 14
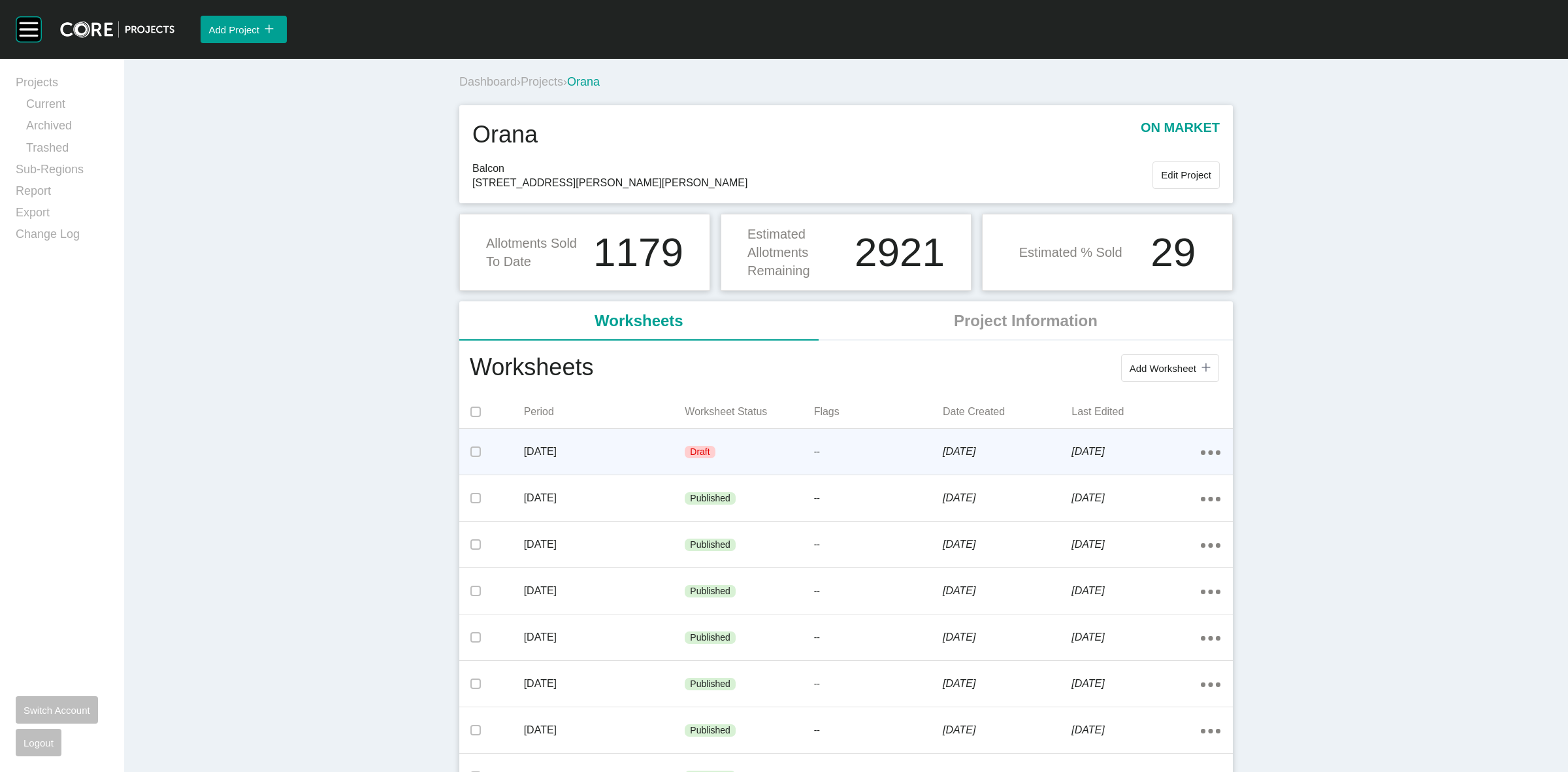
click at [843, 449] on p "--" at bounding box center [878, 452] width 129 height 13
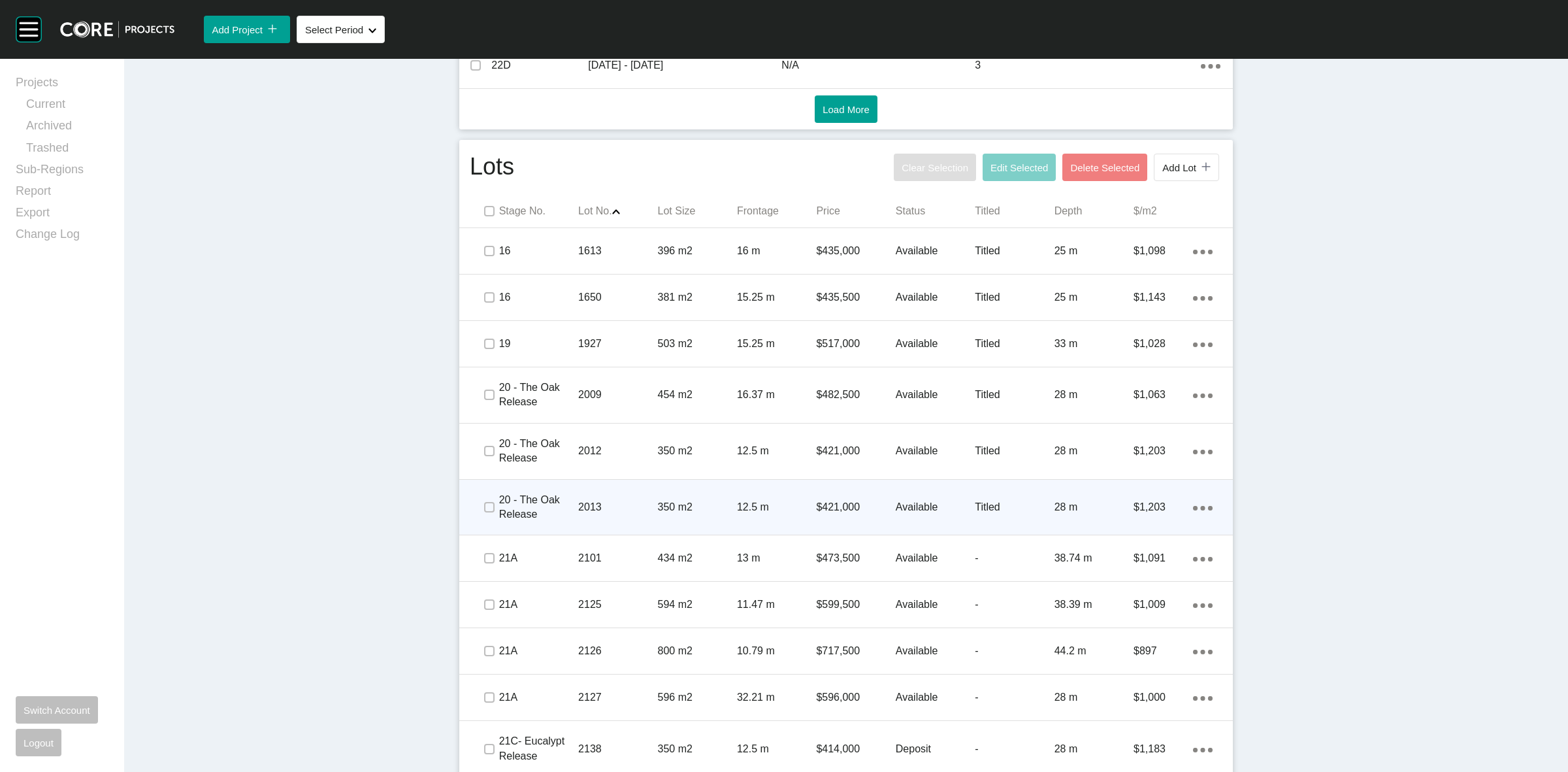
scroll to position [817, 0]
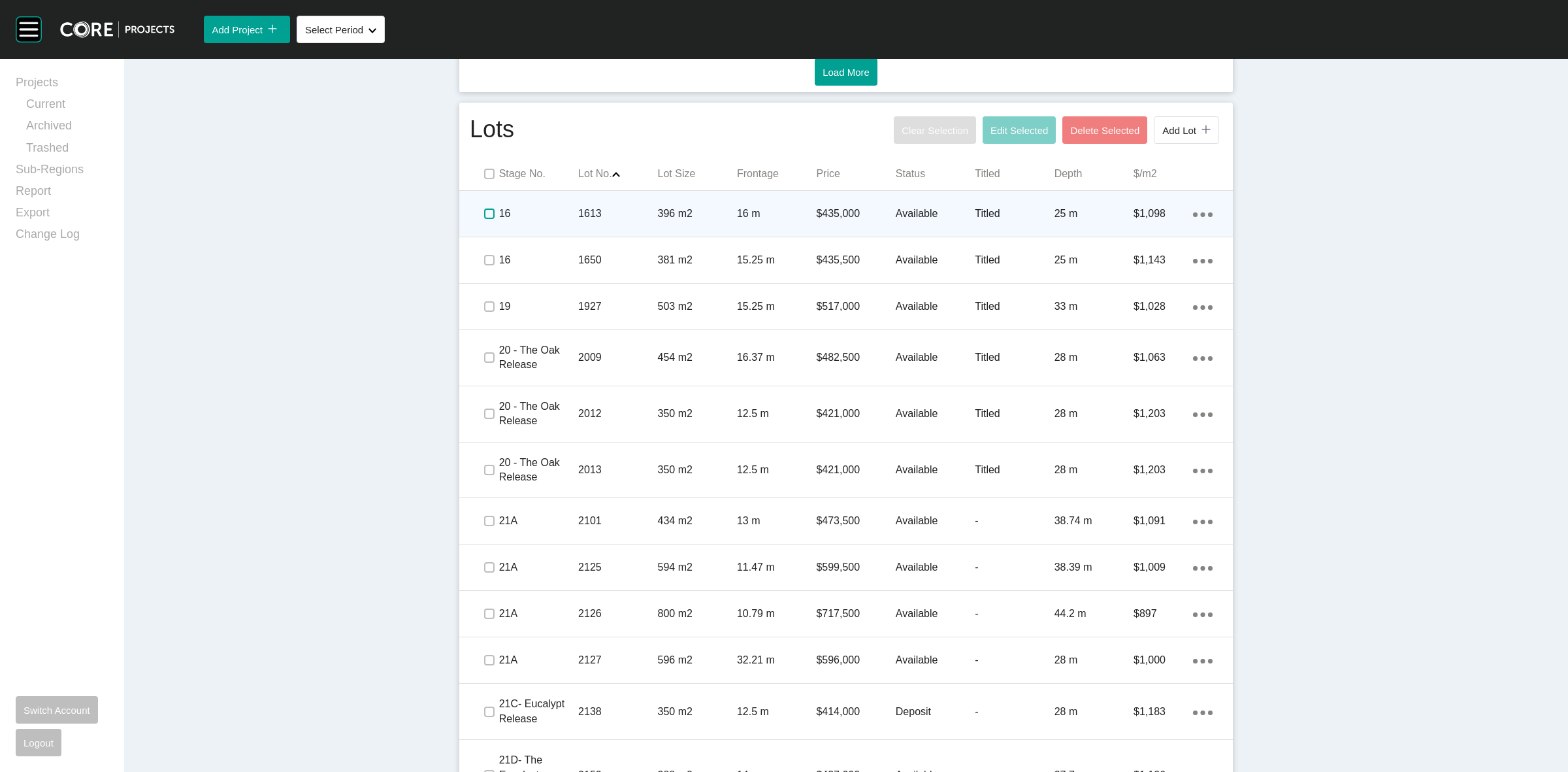
click at [484, 217] on label at bounding box center [489, 213] width 11 height 11
click at [563, 226] on div "16" at bounding box center [538, 213] width 79 height 40
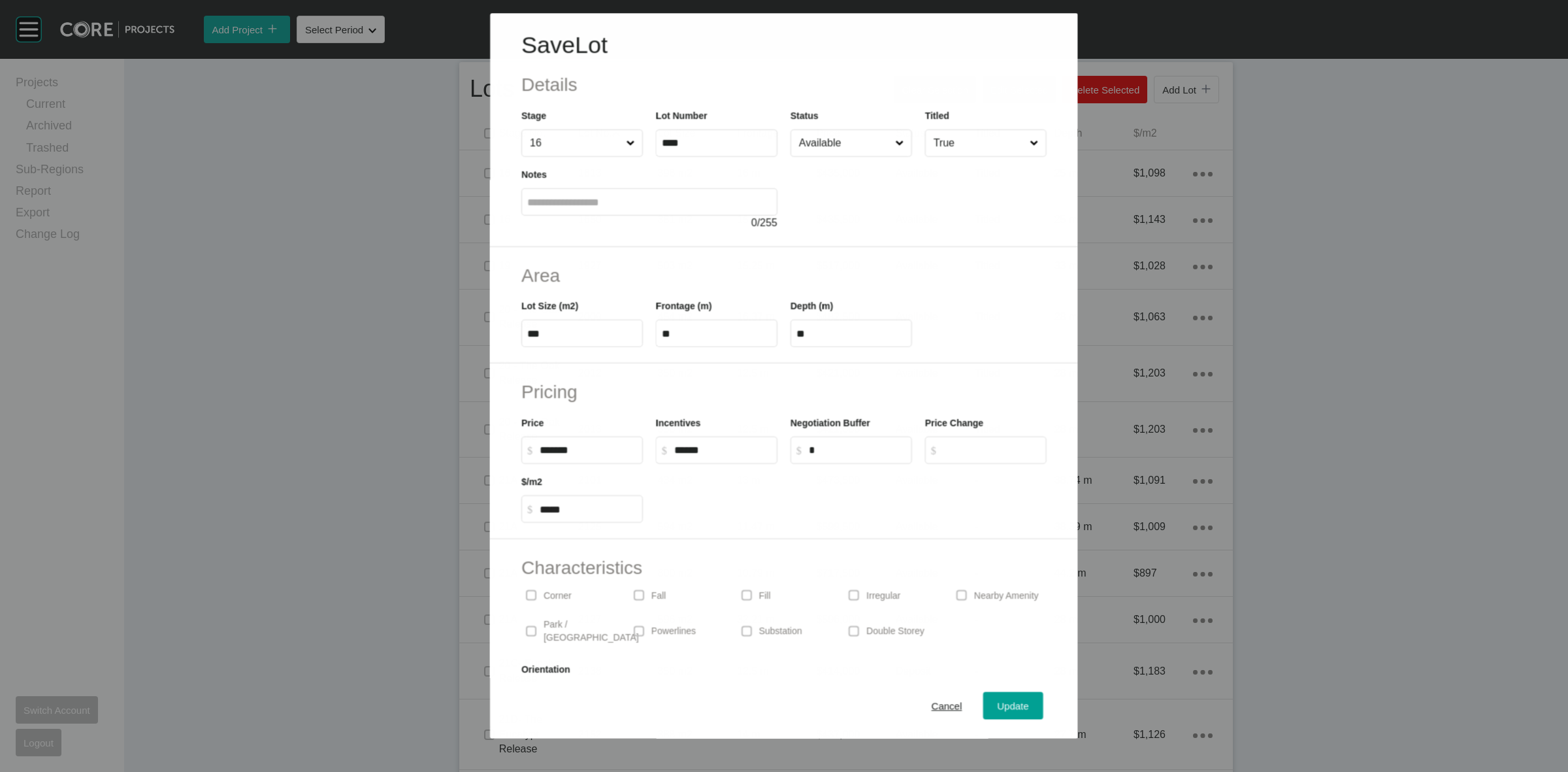
click at [811, 149] on input "Available" at bounding box center [844, 143] width 96 height 26
click at [1008, 707] on span "Update" at bounding box center [1014, 706] width 32 height 11
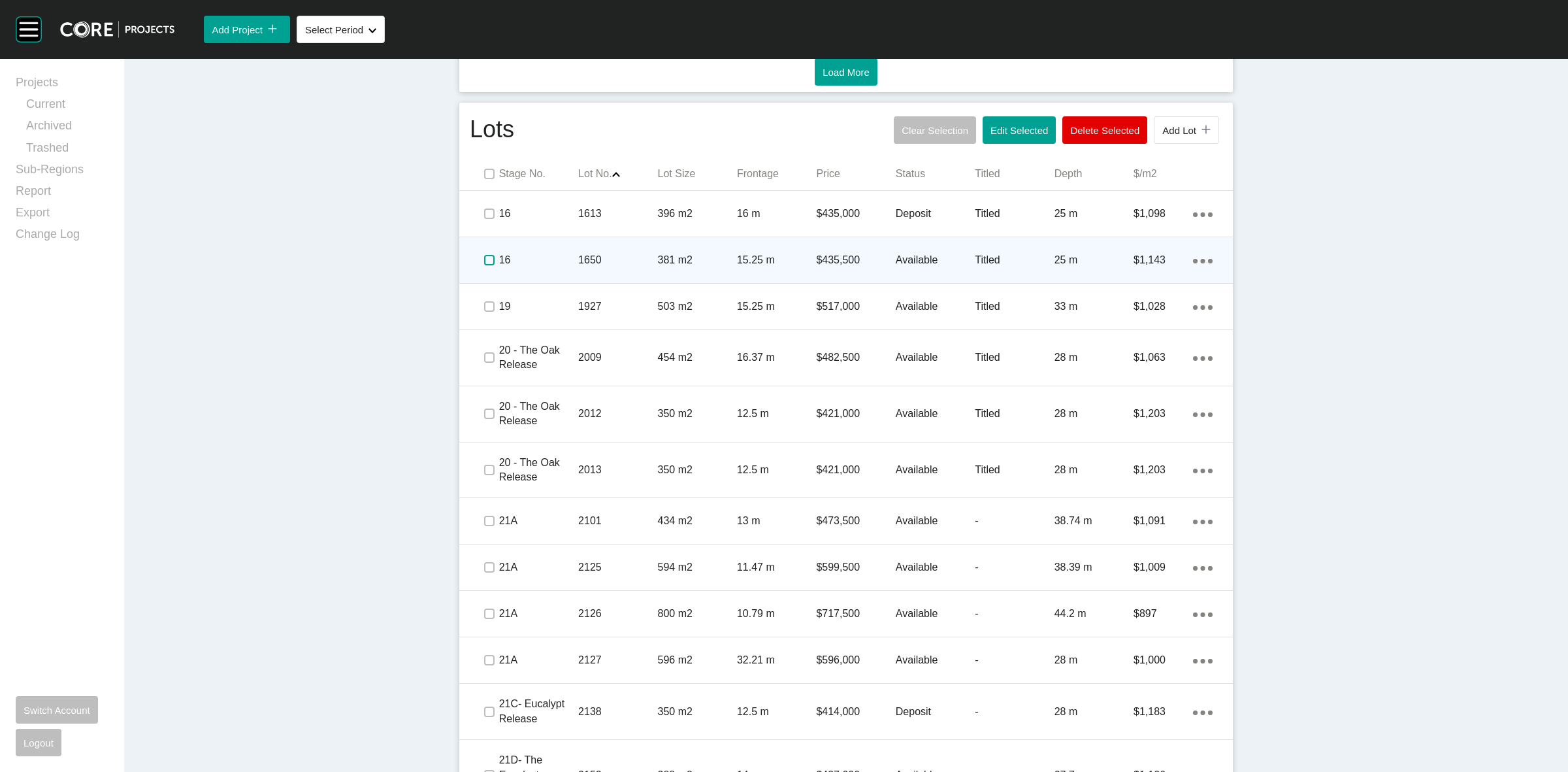
click at [484, 258] on label at bounding box center [489, 260] width 11 height 11
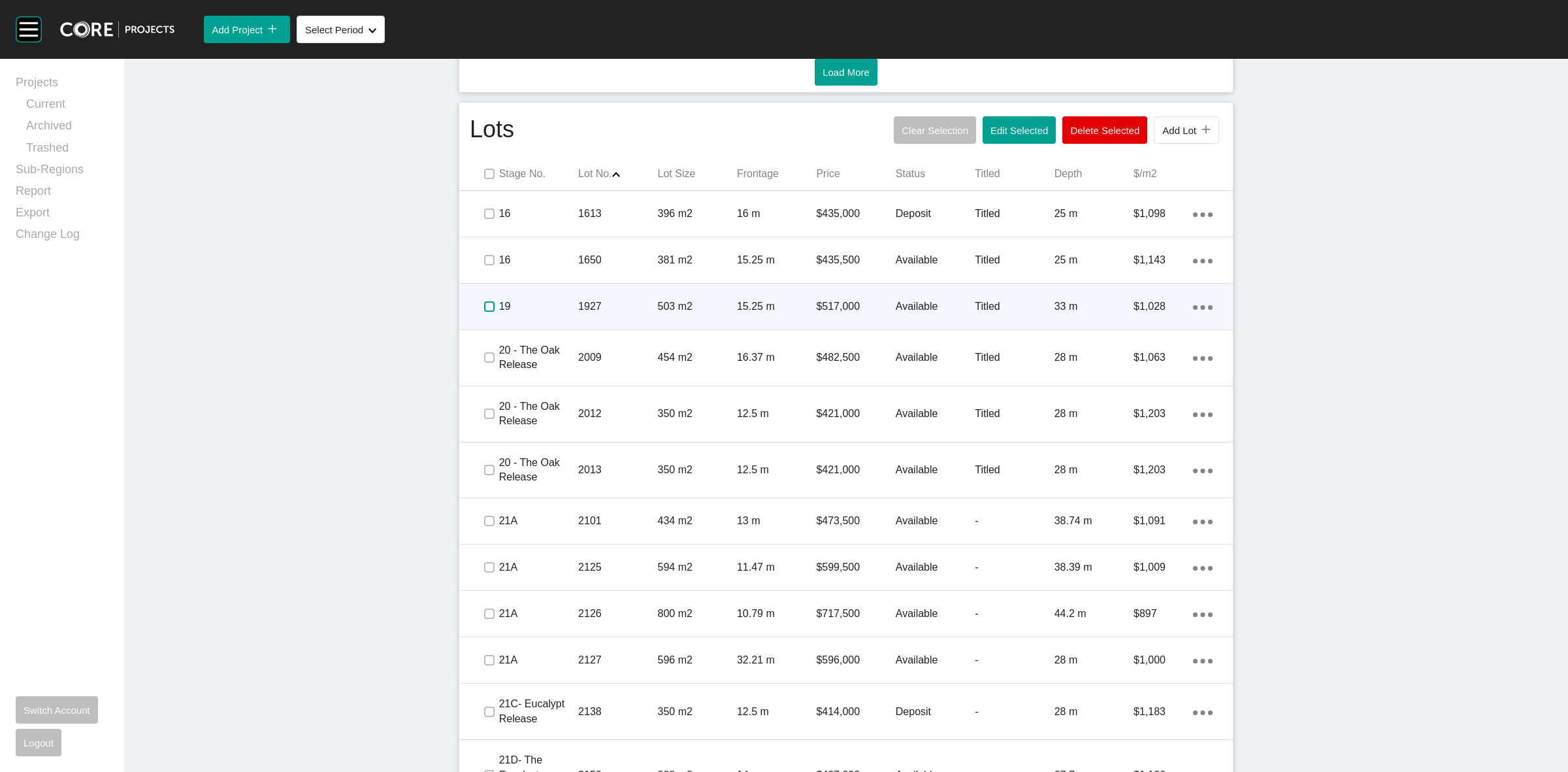
click at [484, 306] on label at bounding box center [489, 307] width 11 height 11
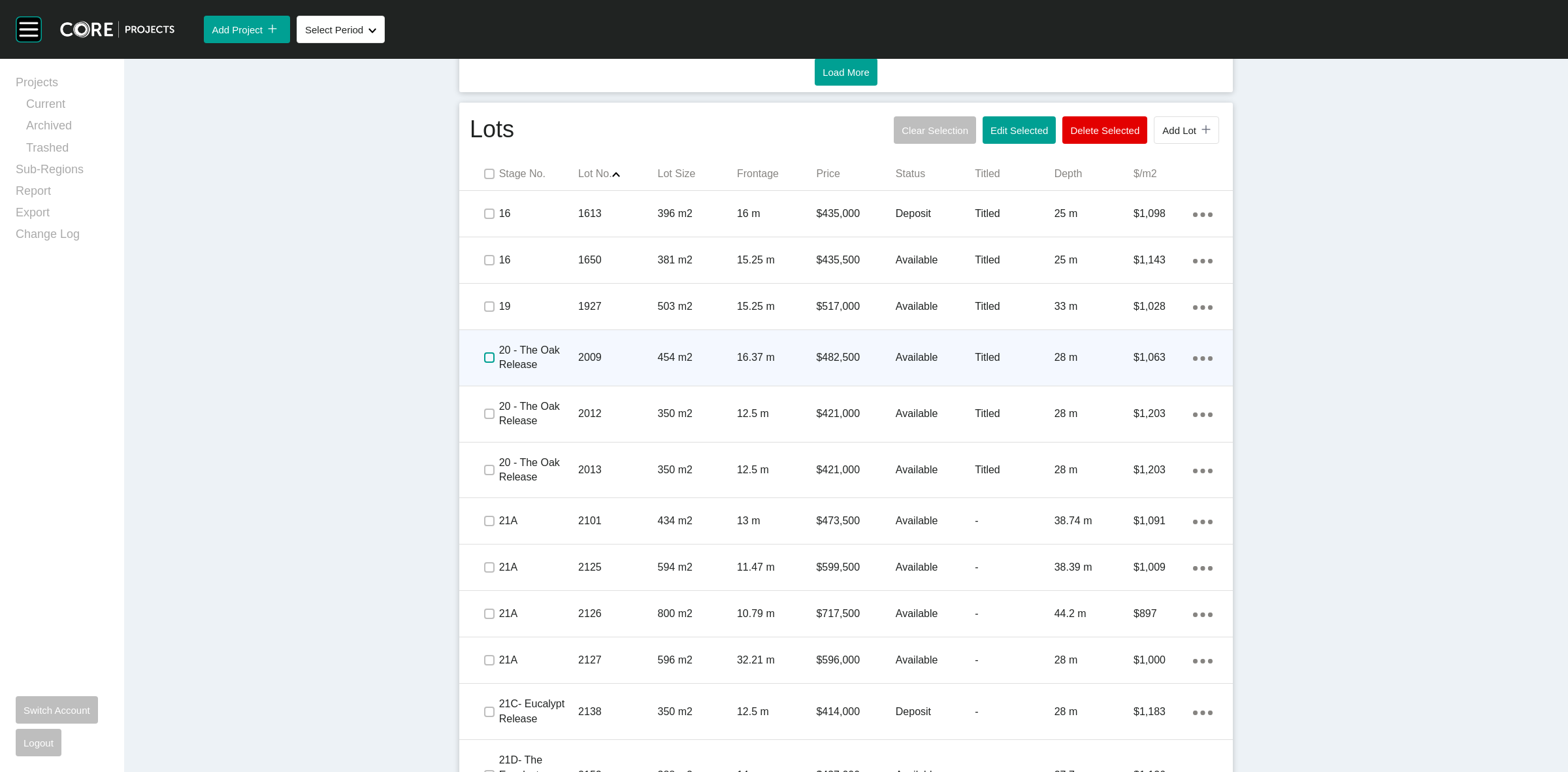
click at [484, 358] on label at bounding box center [489, 358] width 11 height 11
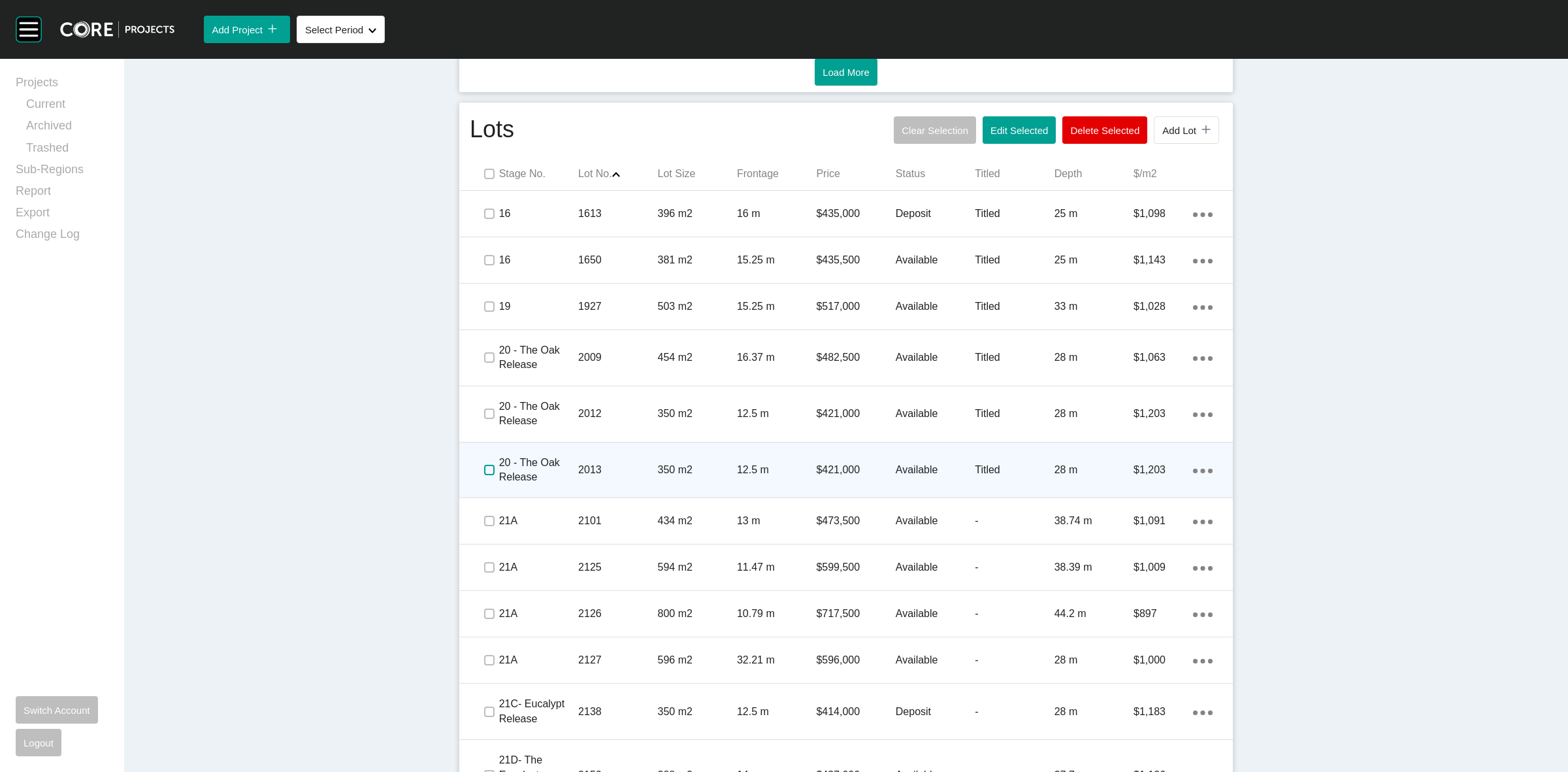
click at [484, 469] on label at bounding box center [489, 470] width 11 height 11
click at [599, 476] on p "2013" at bounding box center [617, 470] width 79 height 14
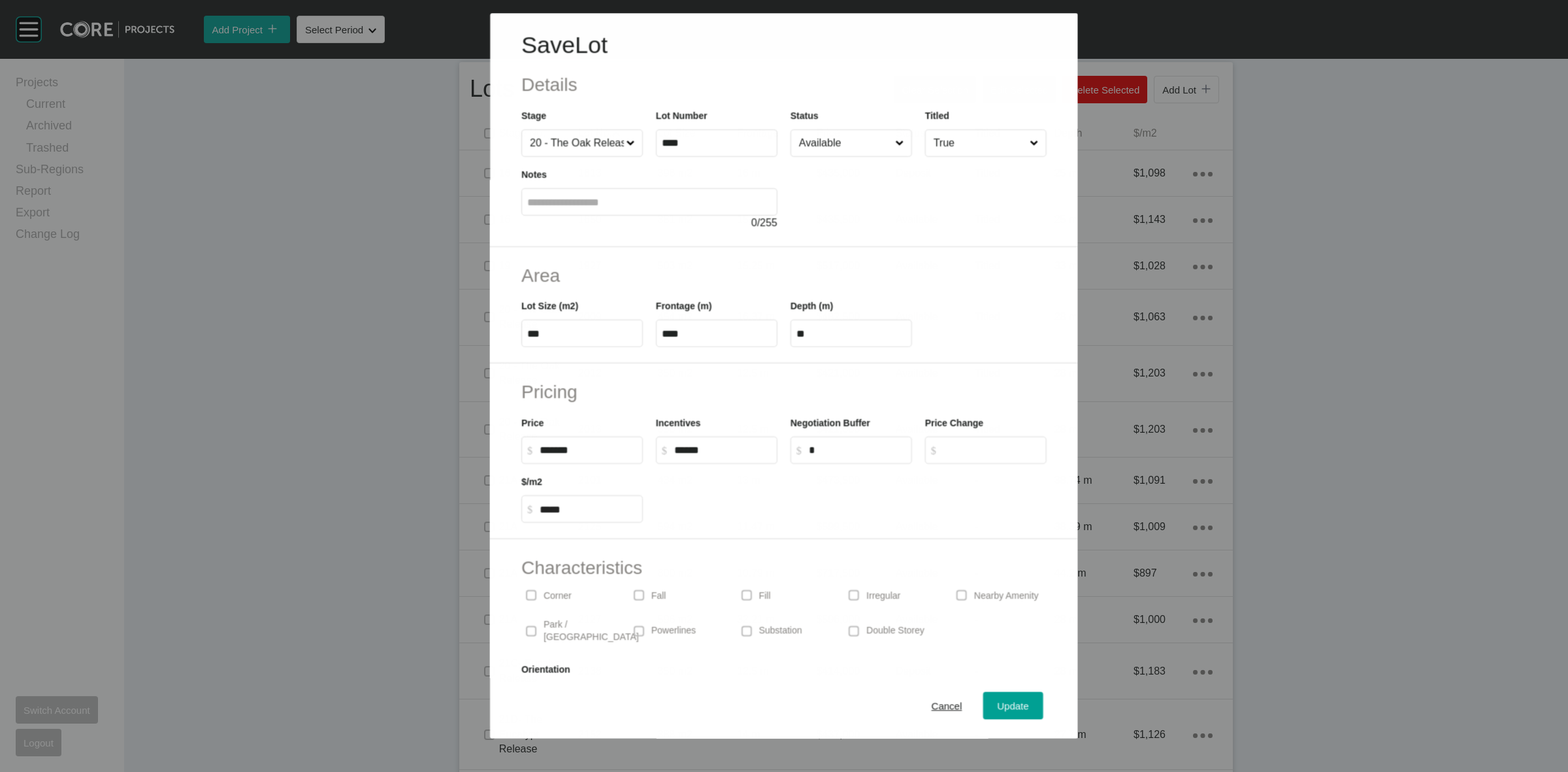
click at [831, 141] on input "Available" at bounding box center [844, 143] width 96 height 26
click at [998, 704] on span "Update" at bounding box center [1014, 706] width 32 height 11
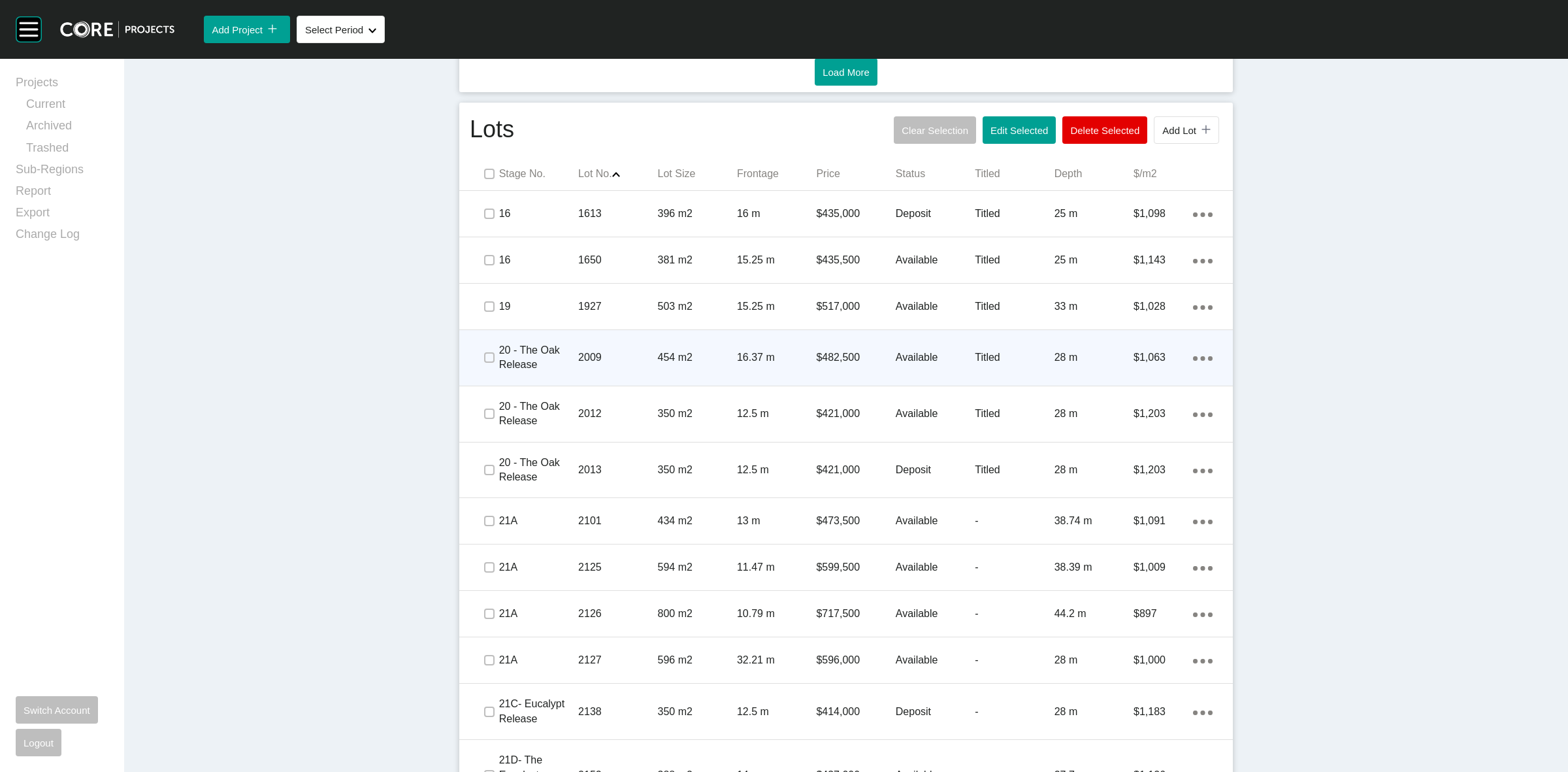
click at [592, 356] on p "2009" at bounding box center [617, 358] width 79 height 14
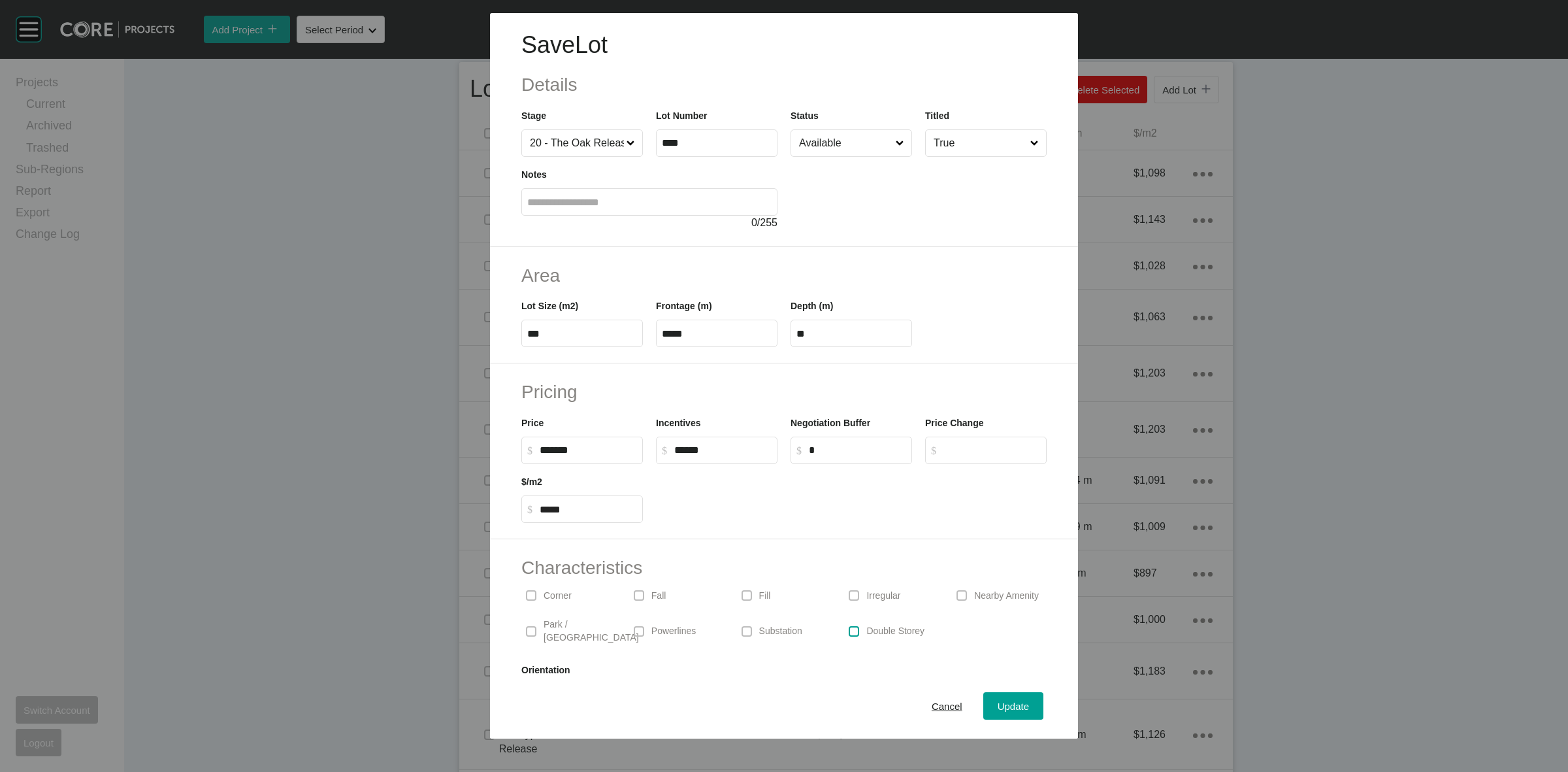
drag, startPoint x: 844, startPoint y: 625, endPoint x: 850, endPoint y: 625, distance: 6.0
click at [849, 626] on label at bounding box center [854, 631] width 11 height 11
click at [1011, 711] on span "Update" at bounding box center [1014, 706] width 32 height 11
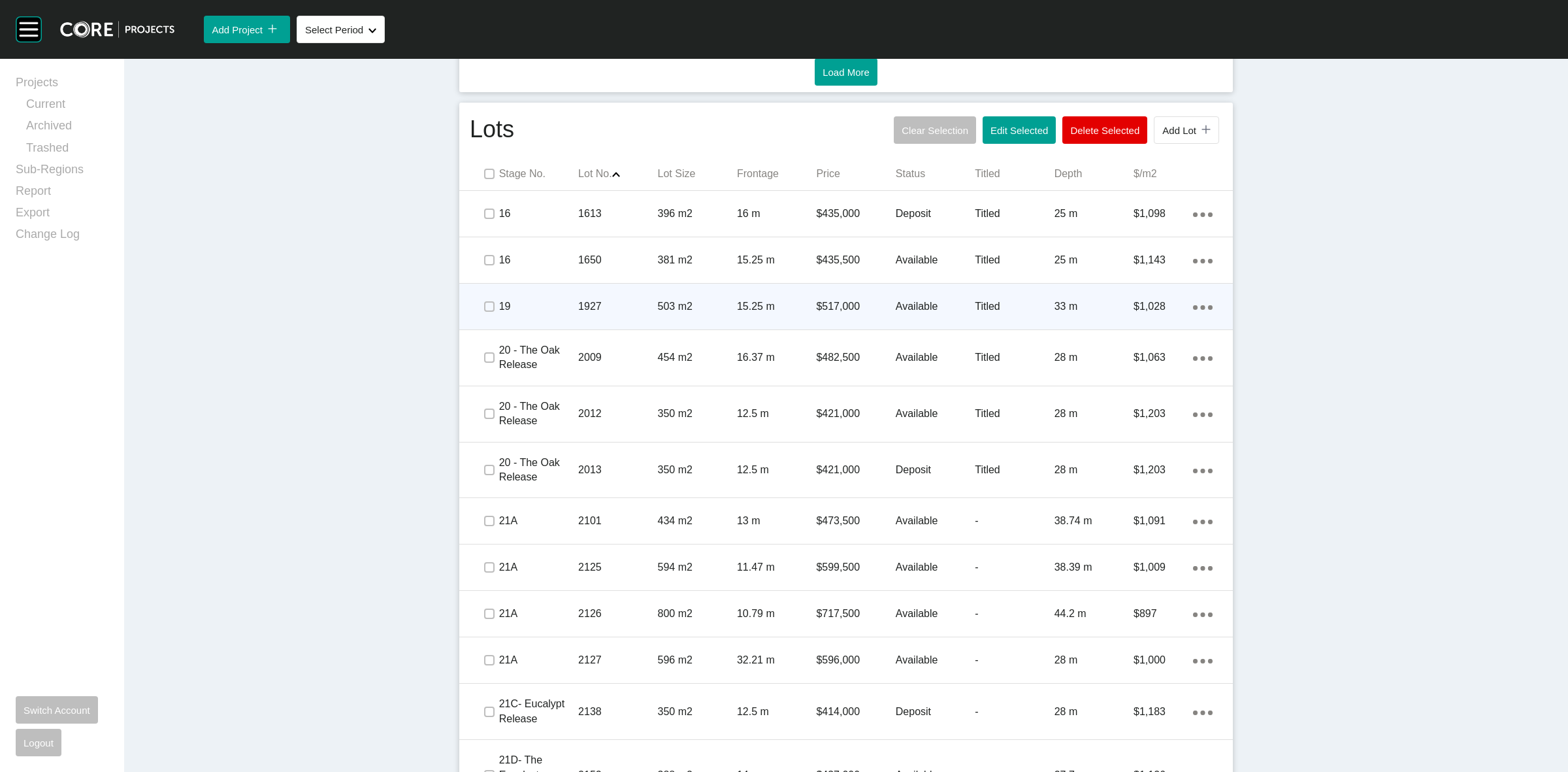
click at [598, 308] on p "1927" at bounding box center [617, 307] width 79 height 14
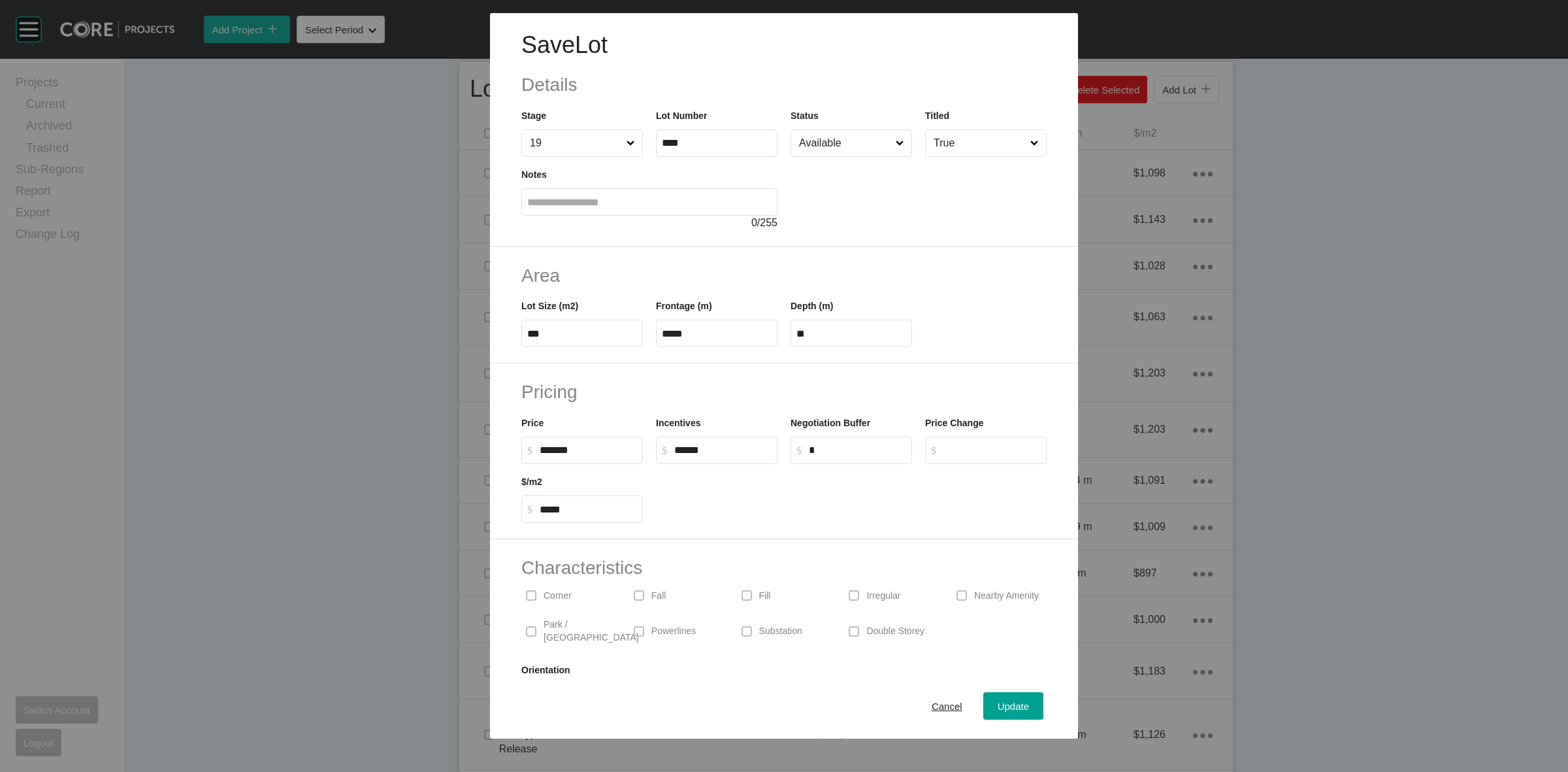
click at [867, 626] on p "Double Storey" at bounding box center [895, 631] width 58 height 13
click at [998, 708] on span "Update" at bounding box center [1014, 706] width 32 height 11
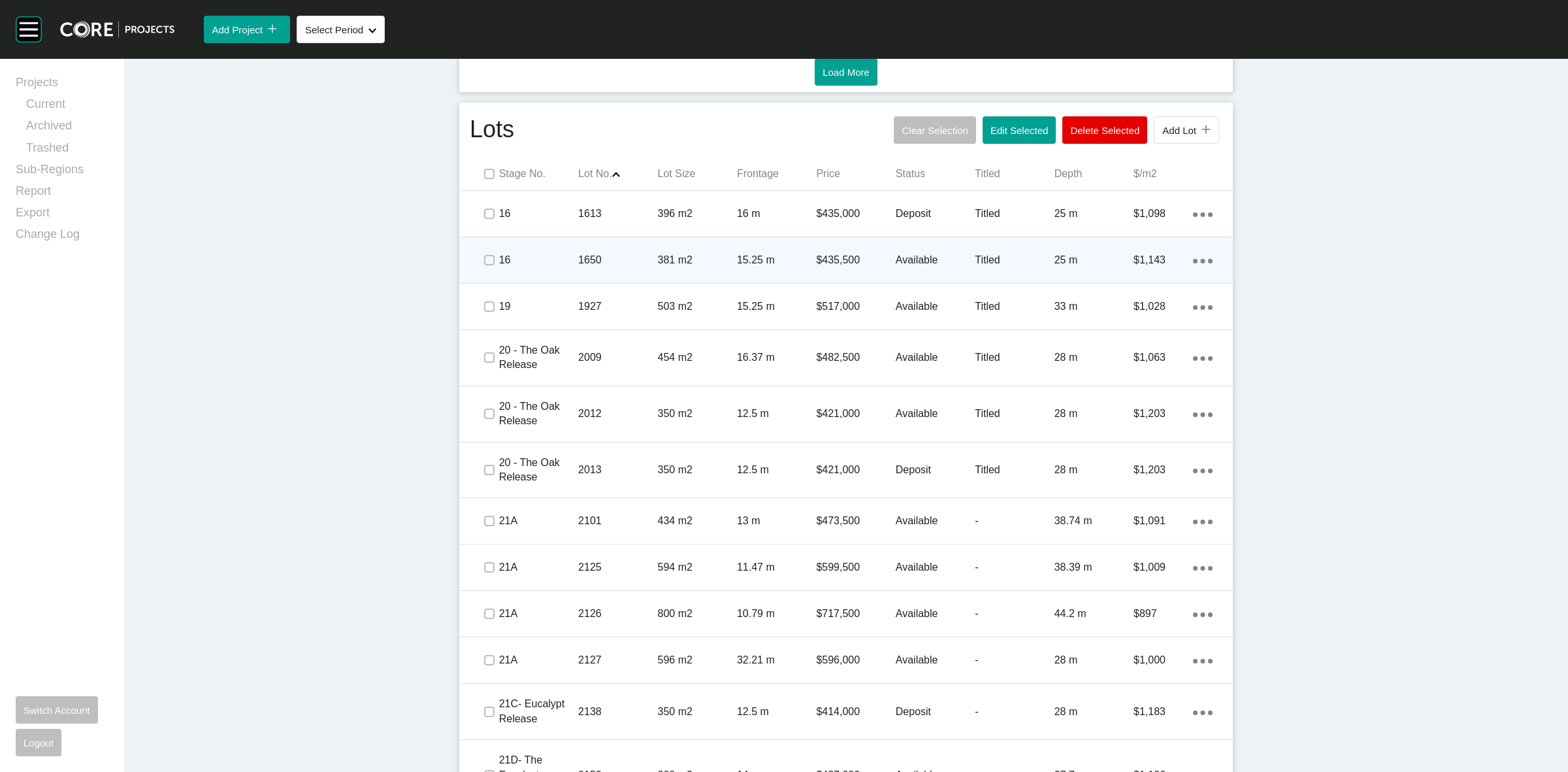
click at [602, 259] on p "1650" at bounding box center [617, 260] width 79 height 14
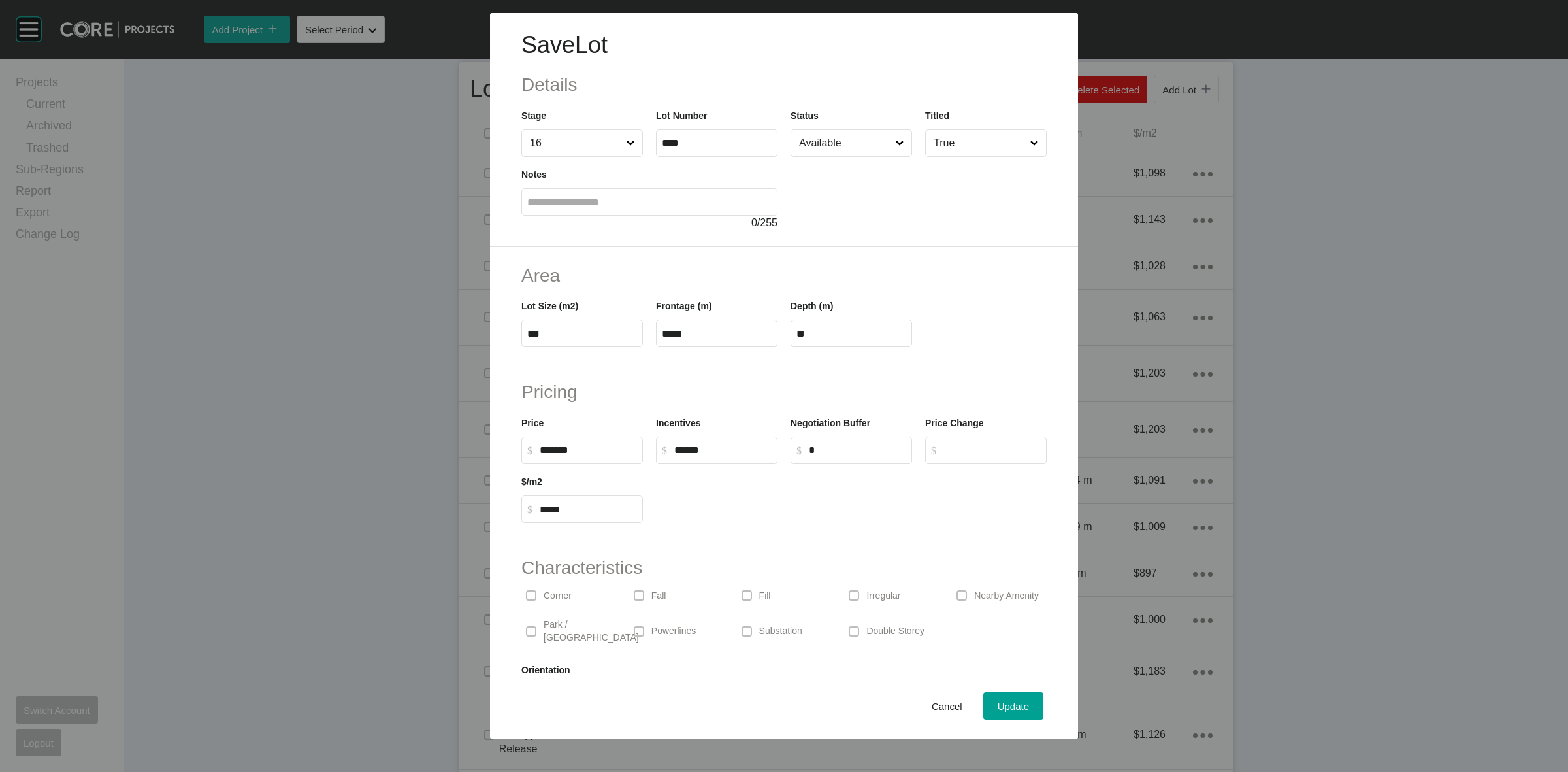
click at [867, 625] on p "Double Storey" at bounding box center [895, 631] width 58 height 13
click at [998, 704] on span "Update" at bounding box center [1014, 706] width 32 height 11
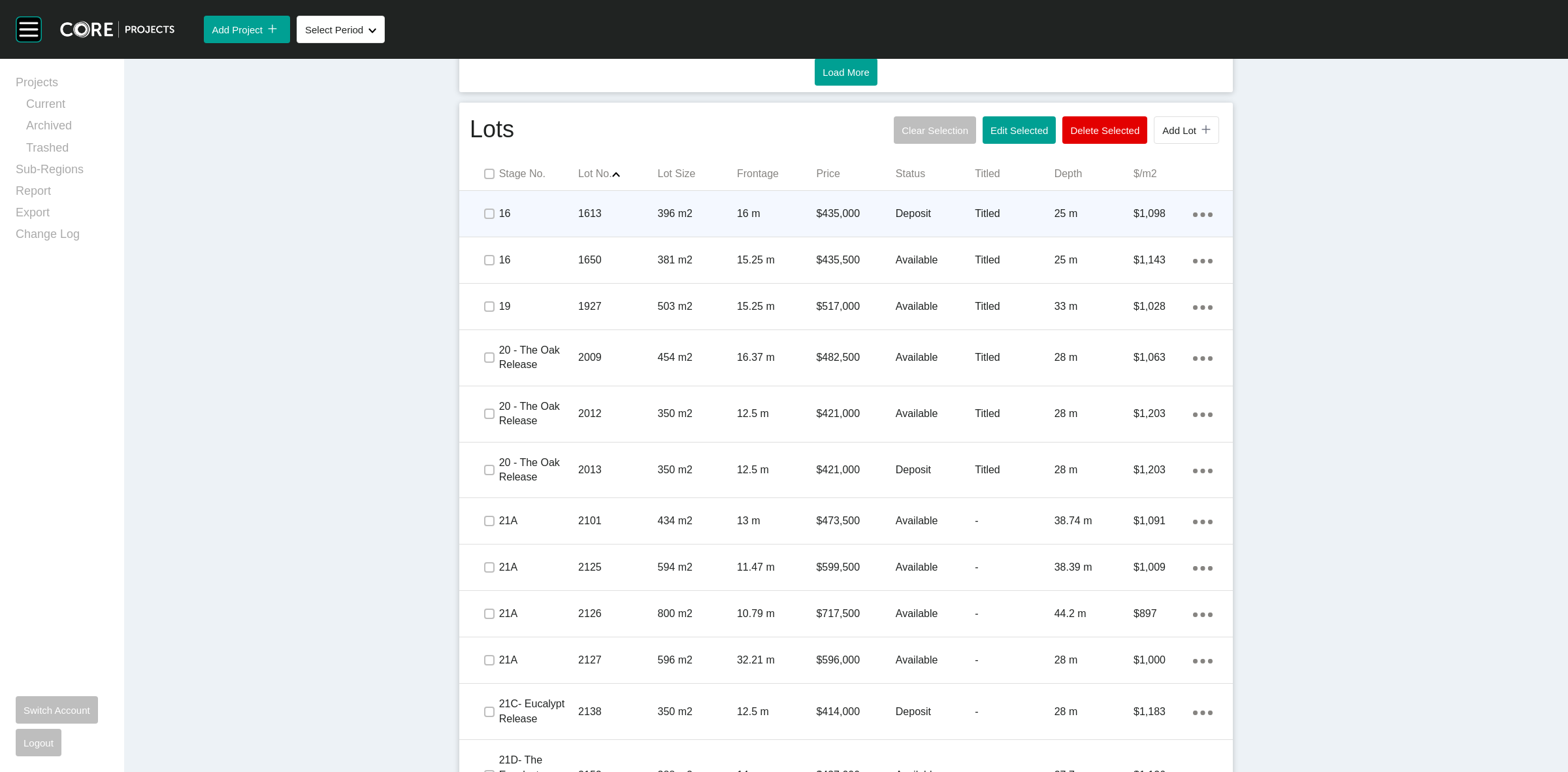
click at [615, 208] on p "1613" at bounding box center [617, 214] width 79 height 14
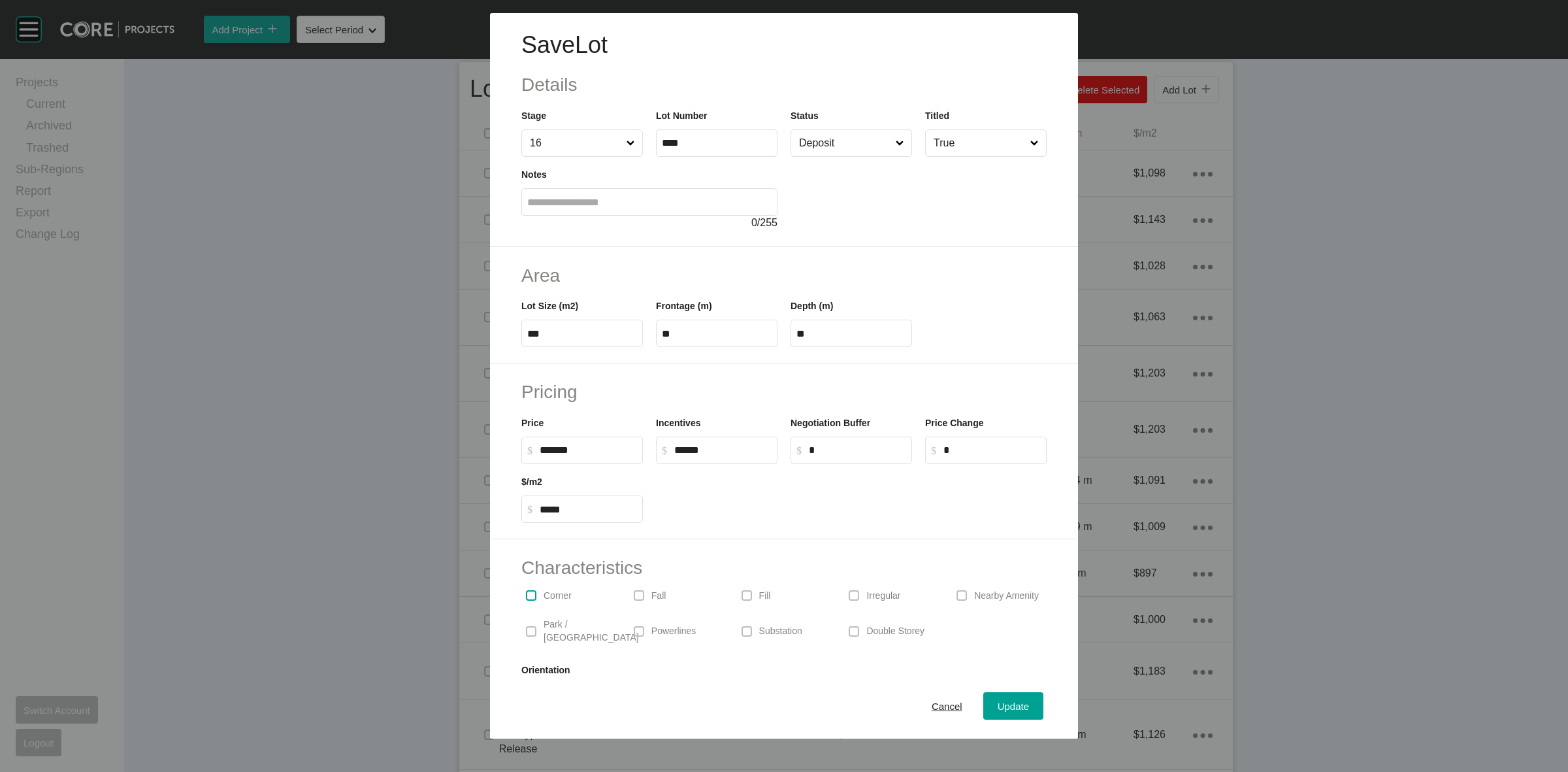
click at [533, 599] on label at bounding box center [531, 595] width 11 height 11
click at [857, 621] on div "Double Storey" at bounding box center [892, 631] width 95 height 41
click at [1006, 703] on span "Update" at bounding box center [1014, 706] width 32 height 11
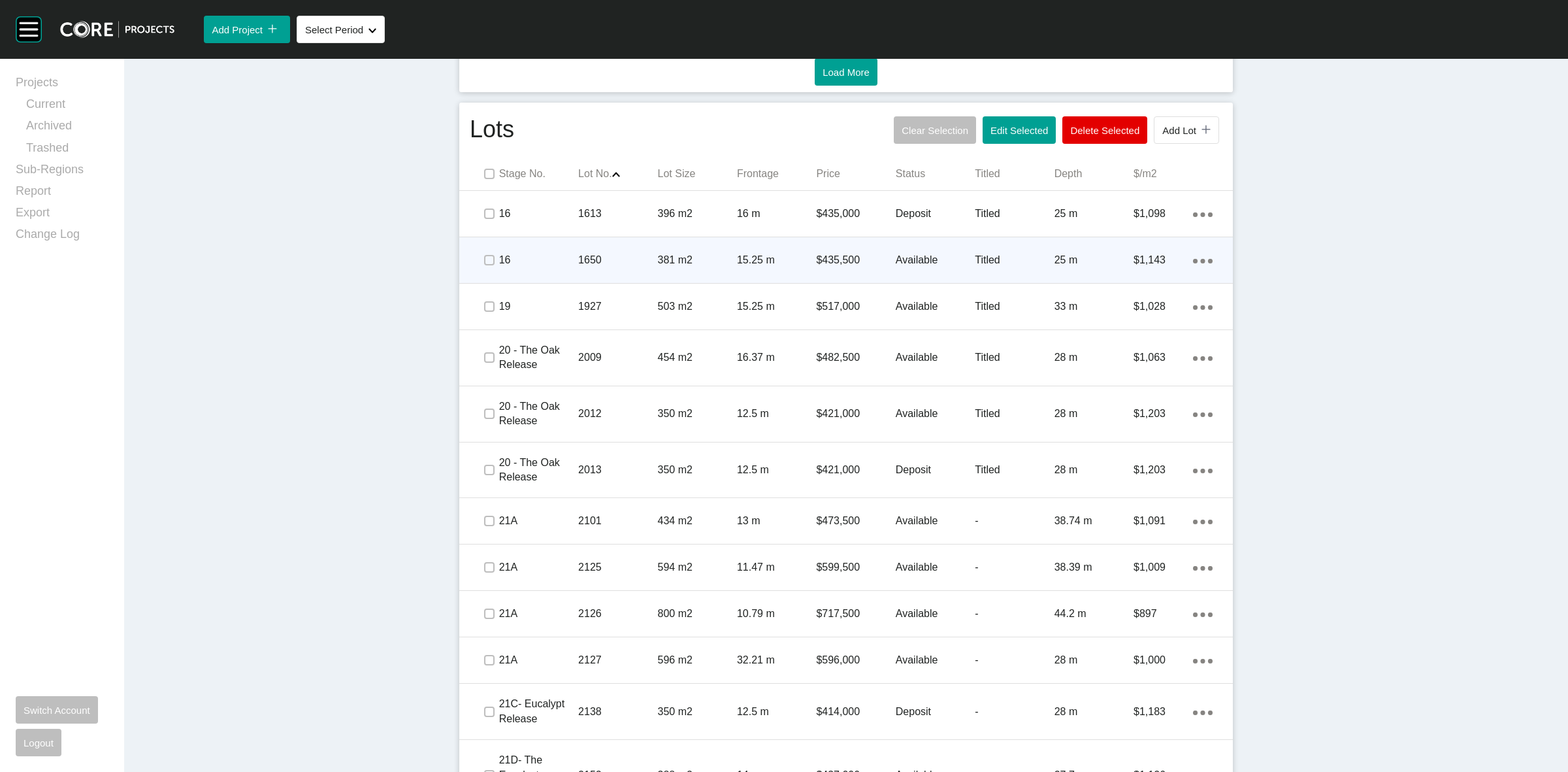
click at [607, 258] on p "1650" at bounding box center [617, 260] width 79 height 14
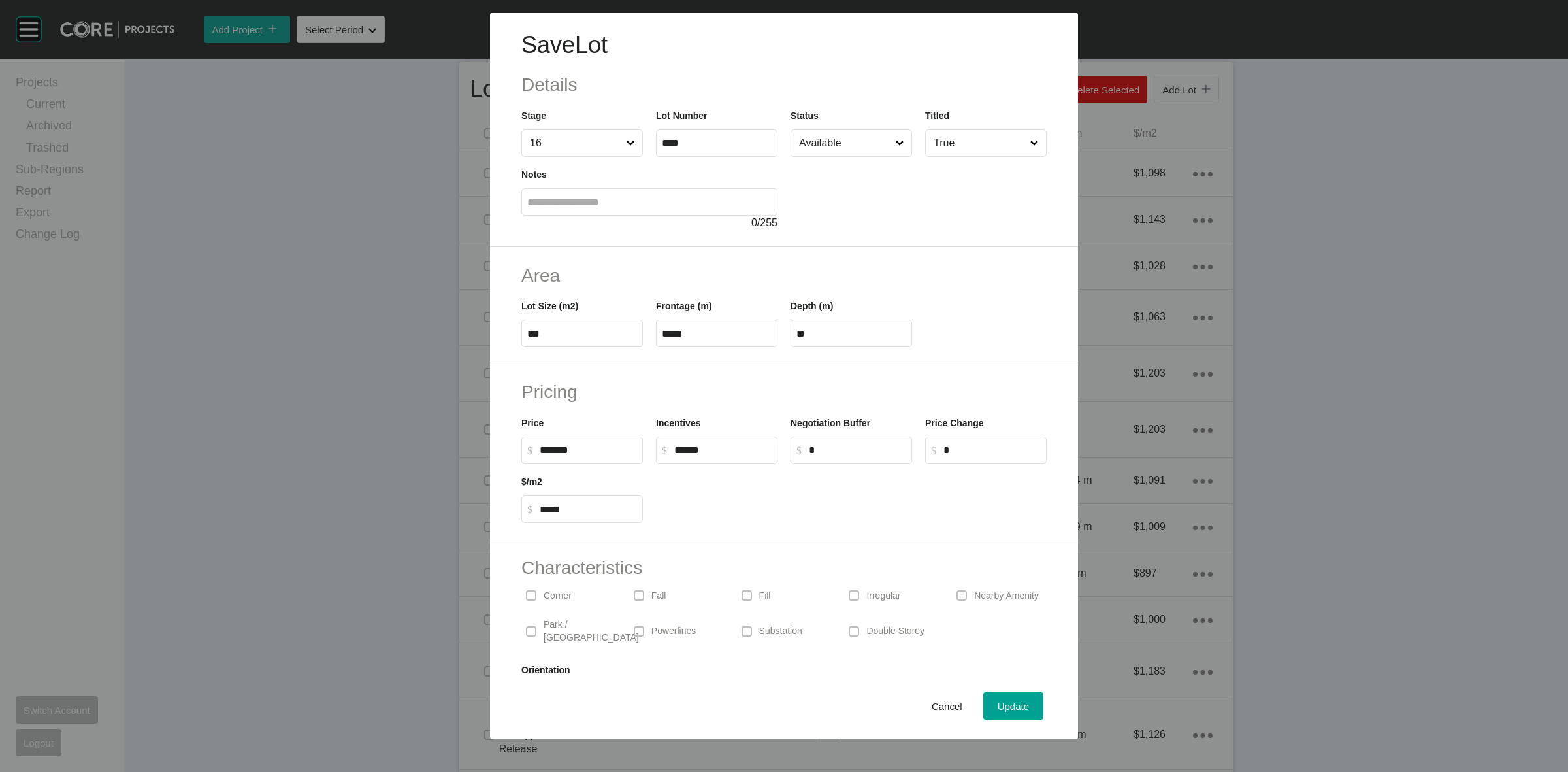
click at [523, 597] on span at bounding box center [531, 595] width 19 height 19
click at [998, 702] on span "Update" at bounding box center [1014, 706] width 32 height 11
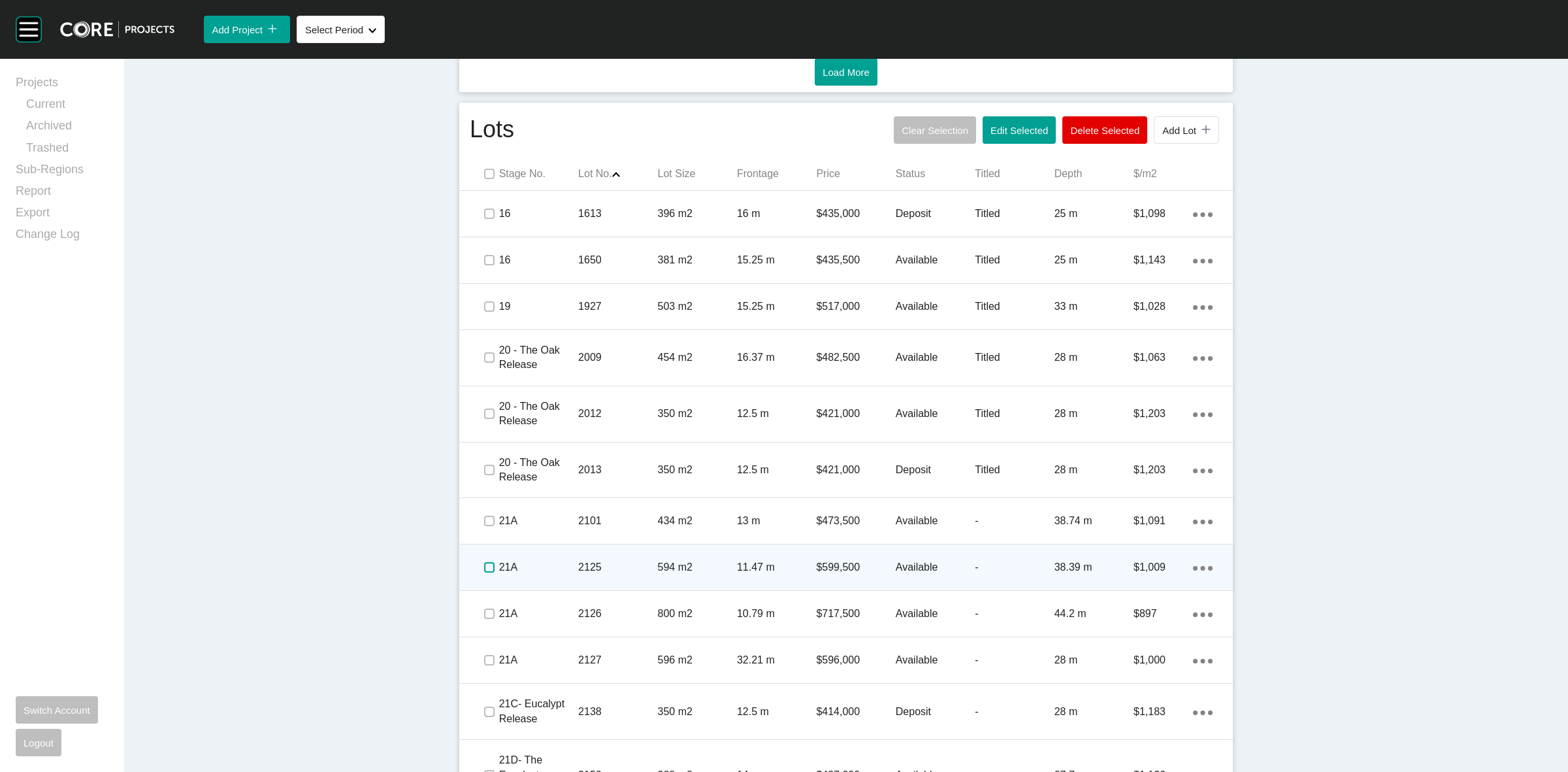
click at [484, 567] on label at bounding box center [489, 567] width 11 height 11
click at [578, 573] on p "2125" at bounding box center [617, 567] width 79 height 14
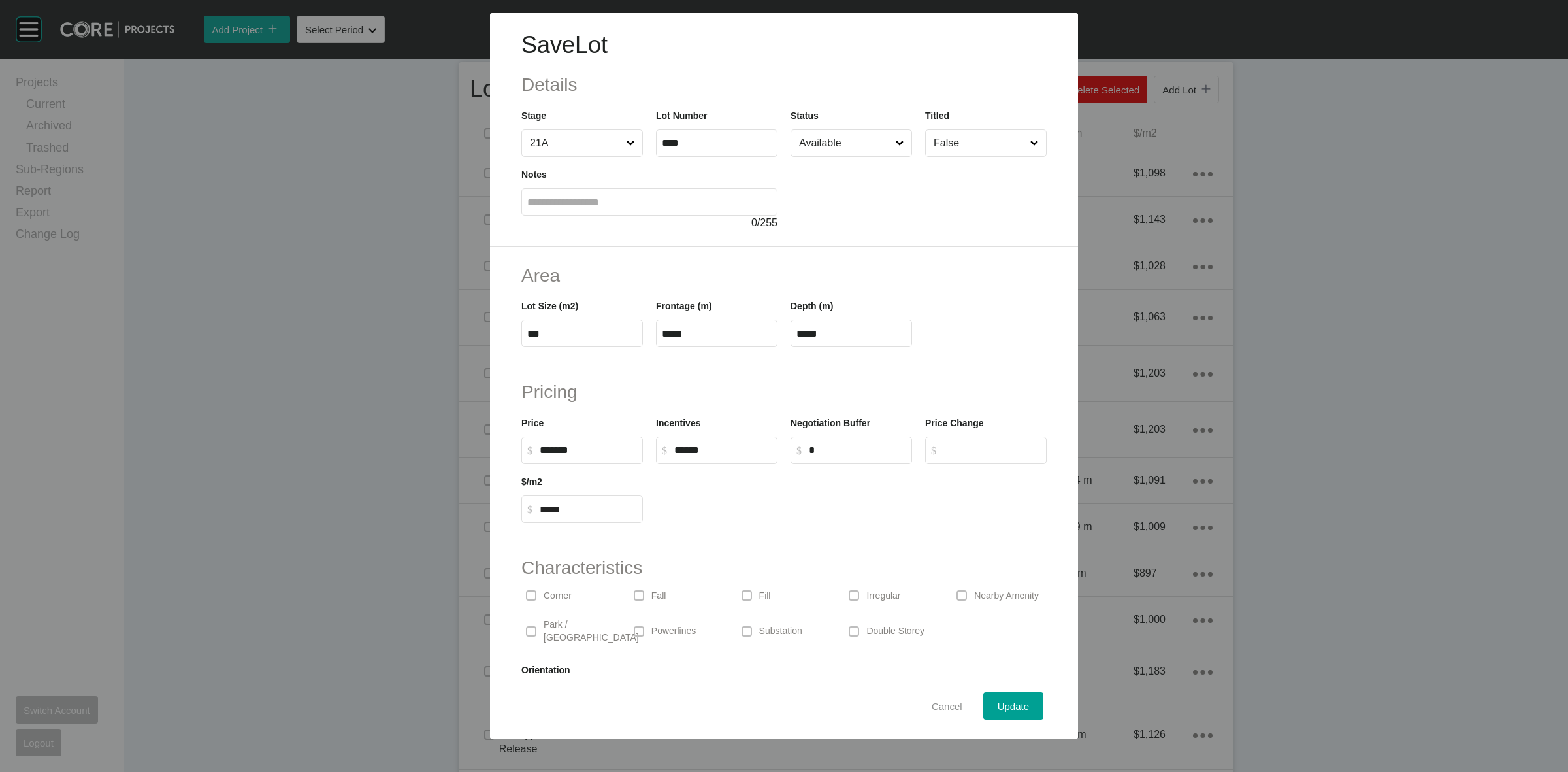
click at [934, 701] on span "Cancel" at bounding box center [947, 706] width 31 height 11
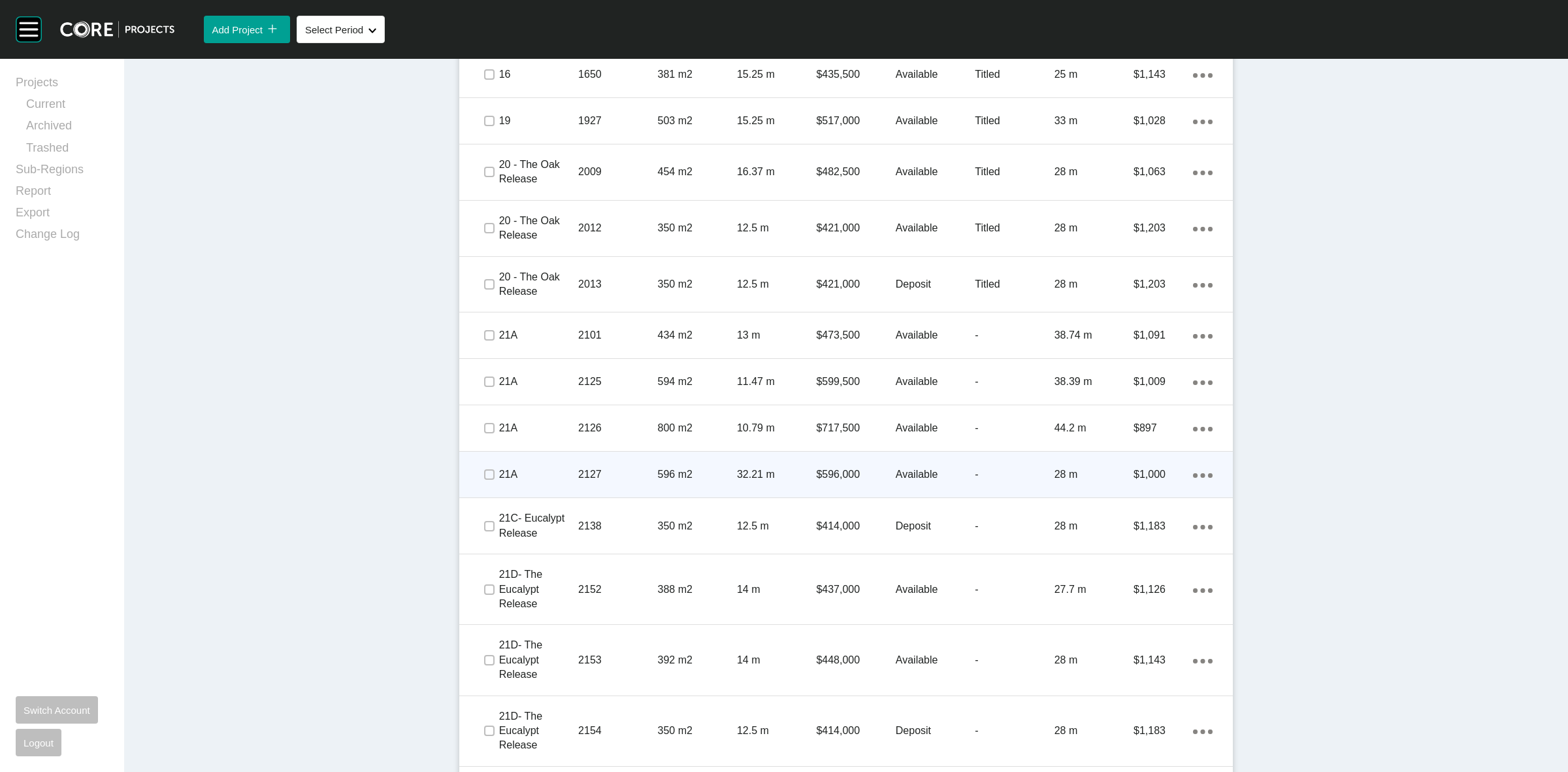
scroll to position [980, 0]
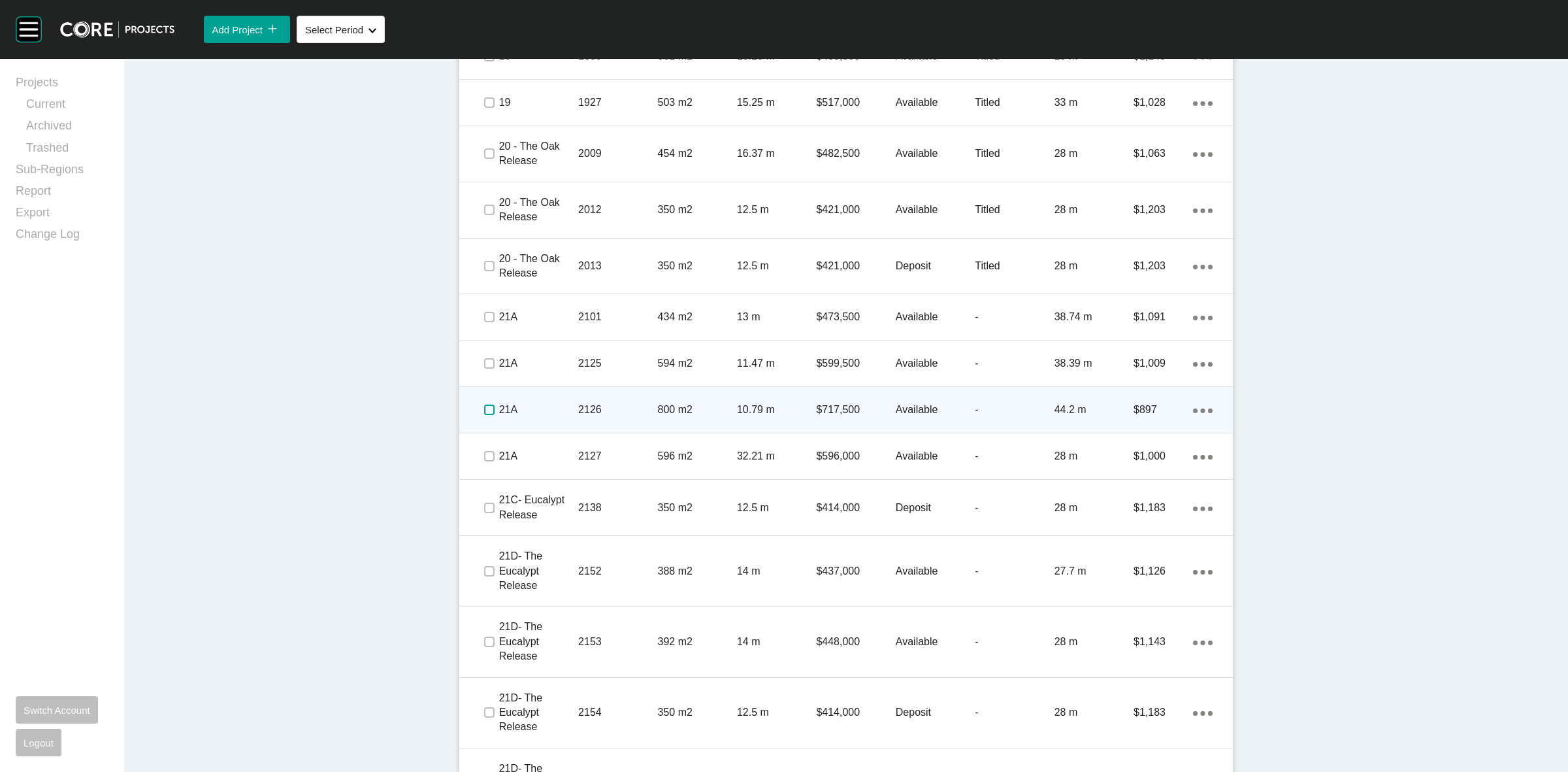
click at [484, 410] on label at bounding box center [489, 409] width 11 height 11
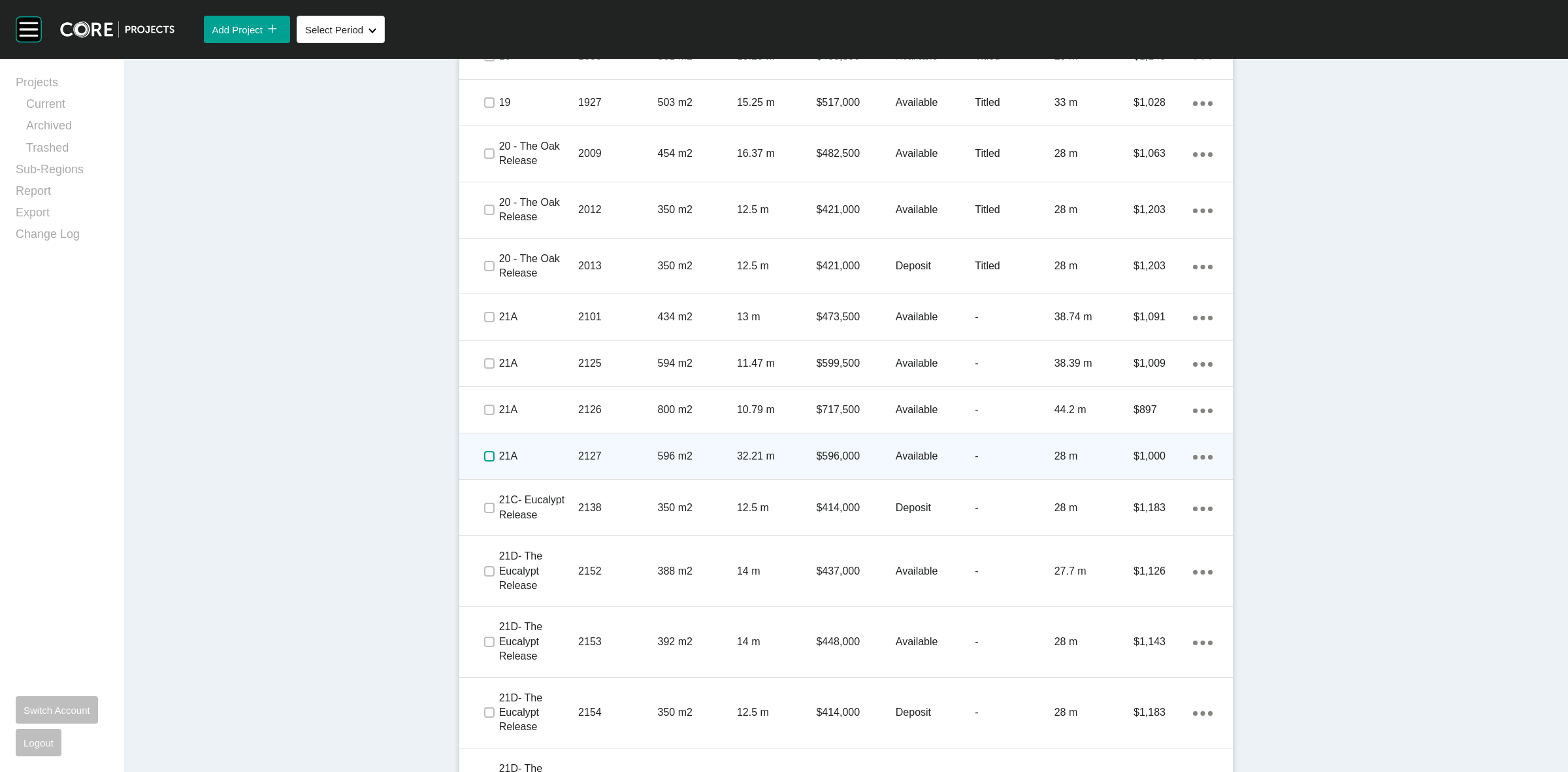
drag, startPoint x: 488, startPoint y: 457, endPoint x: 549, endPoint y: 452, distance: 61.2
click at [488, 456] on label at bounding box center [489, 456] width 11 height 11
click at [550, 452] on p "21A" at bounding box center [538, 456] width 79 height 14
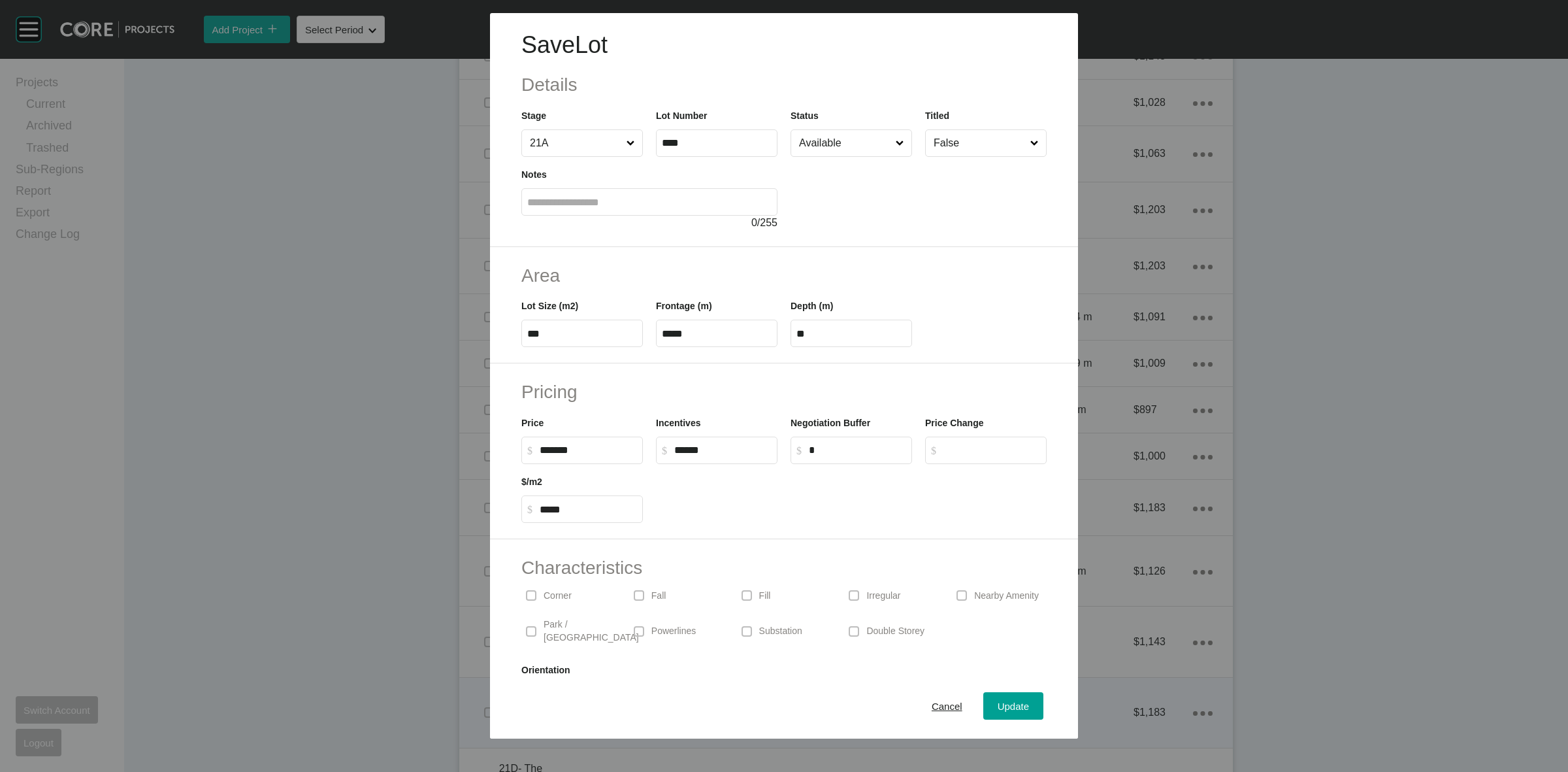
click at [934, 702] on span "Cancel" at bounding box center [947, 706] width 31 height 11
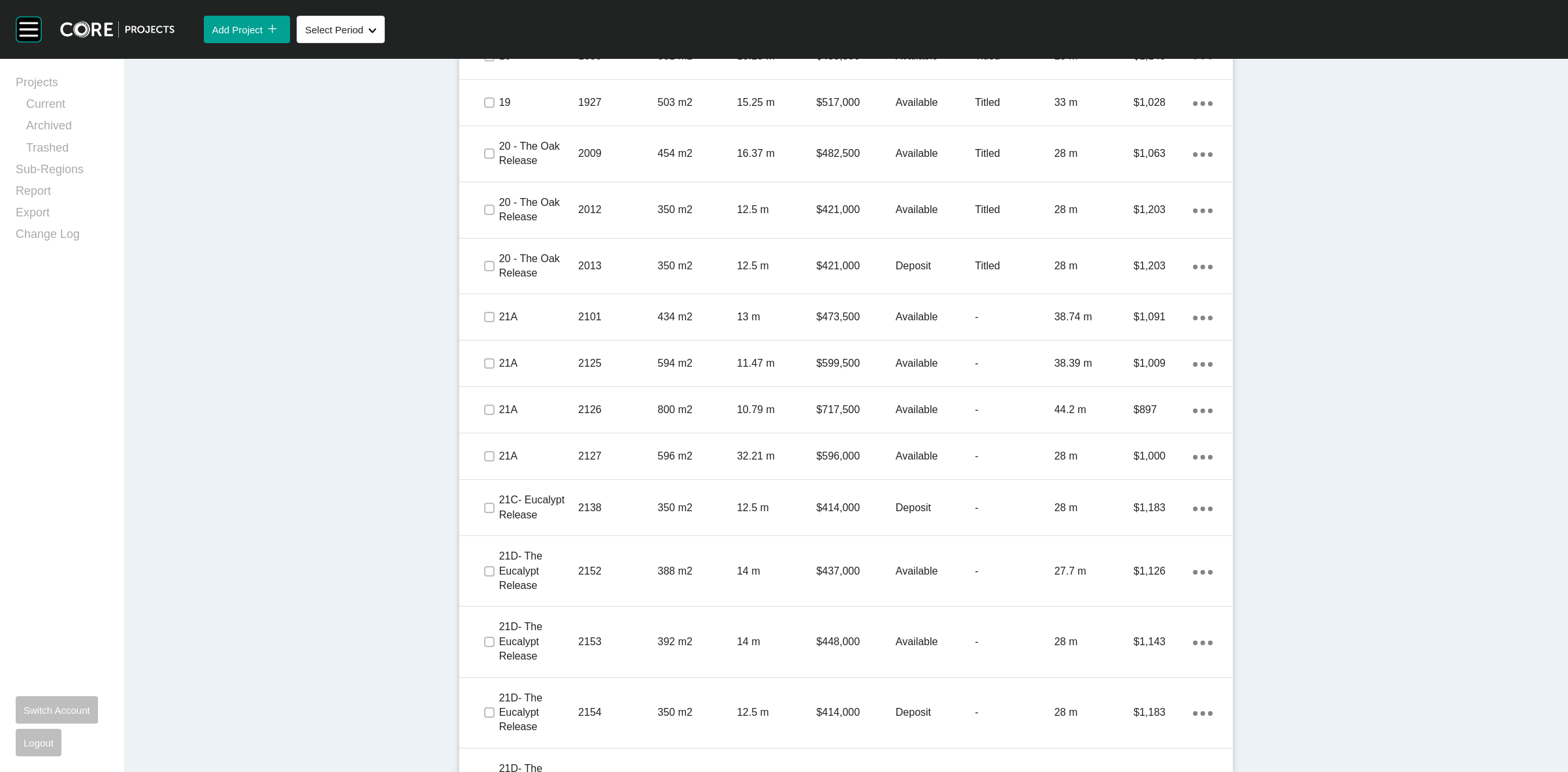
drag, startPoint x: 627, startPoint y: 361, endPoint x: 356, endPoint y: 432, distance: 280.1
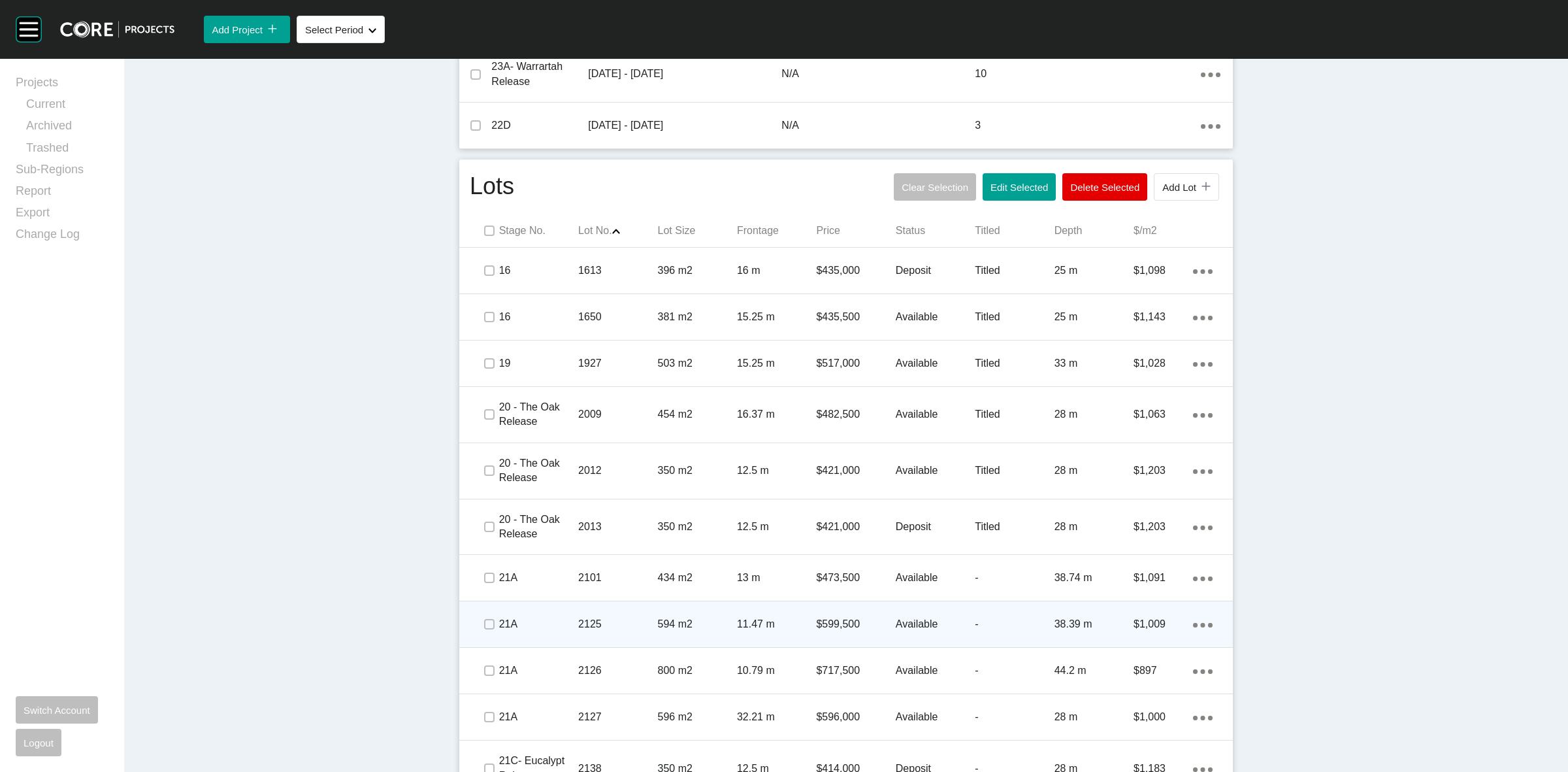
scroll to position [654, 0]
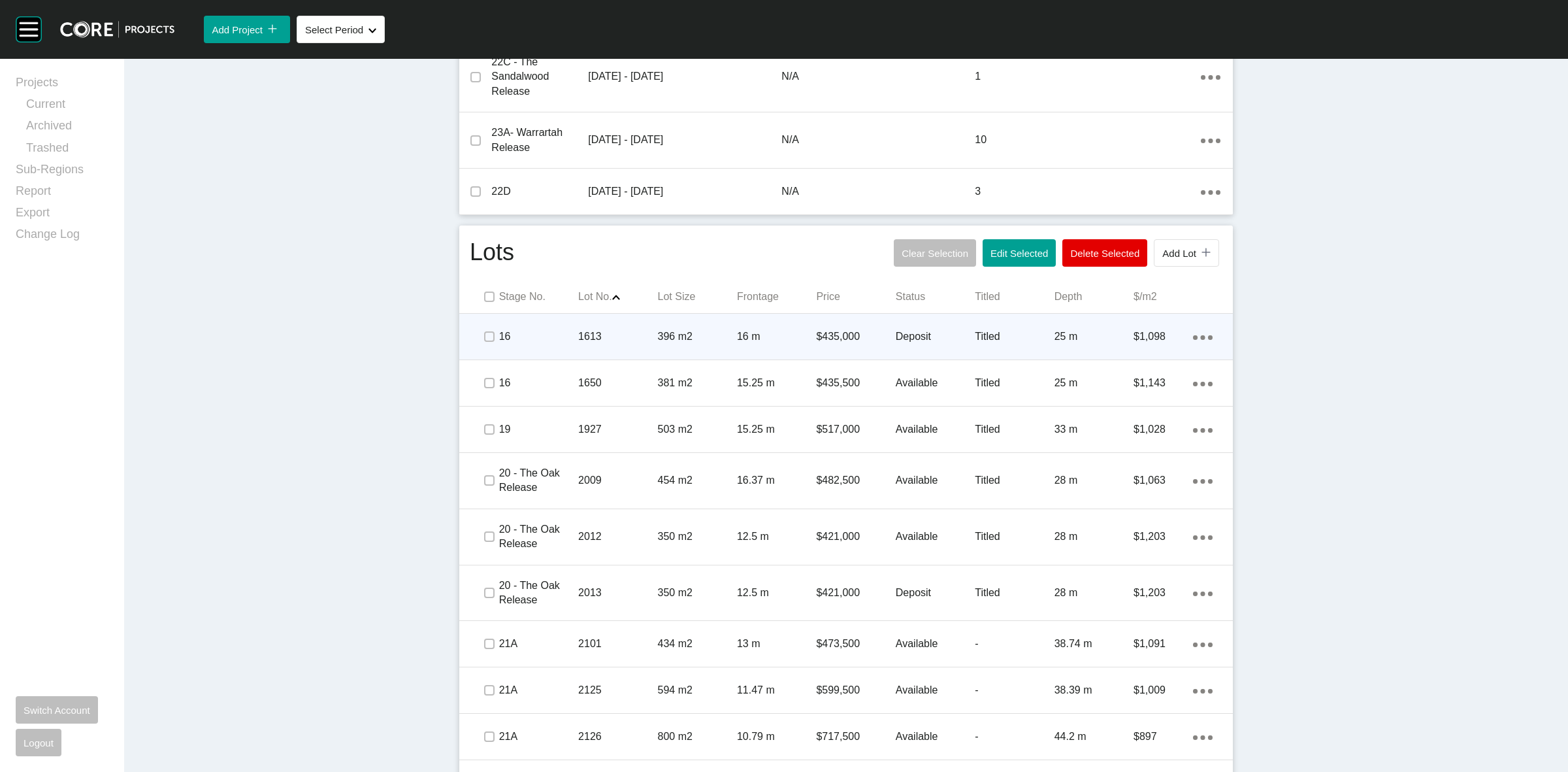
click at [612, 343] on p "1613" at bounding box center [617, 337] width 79 height 14
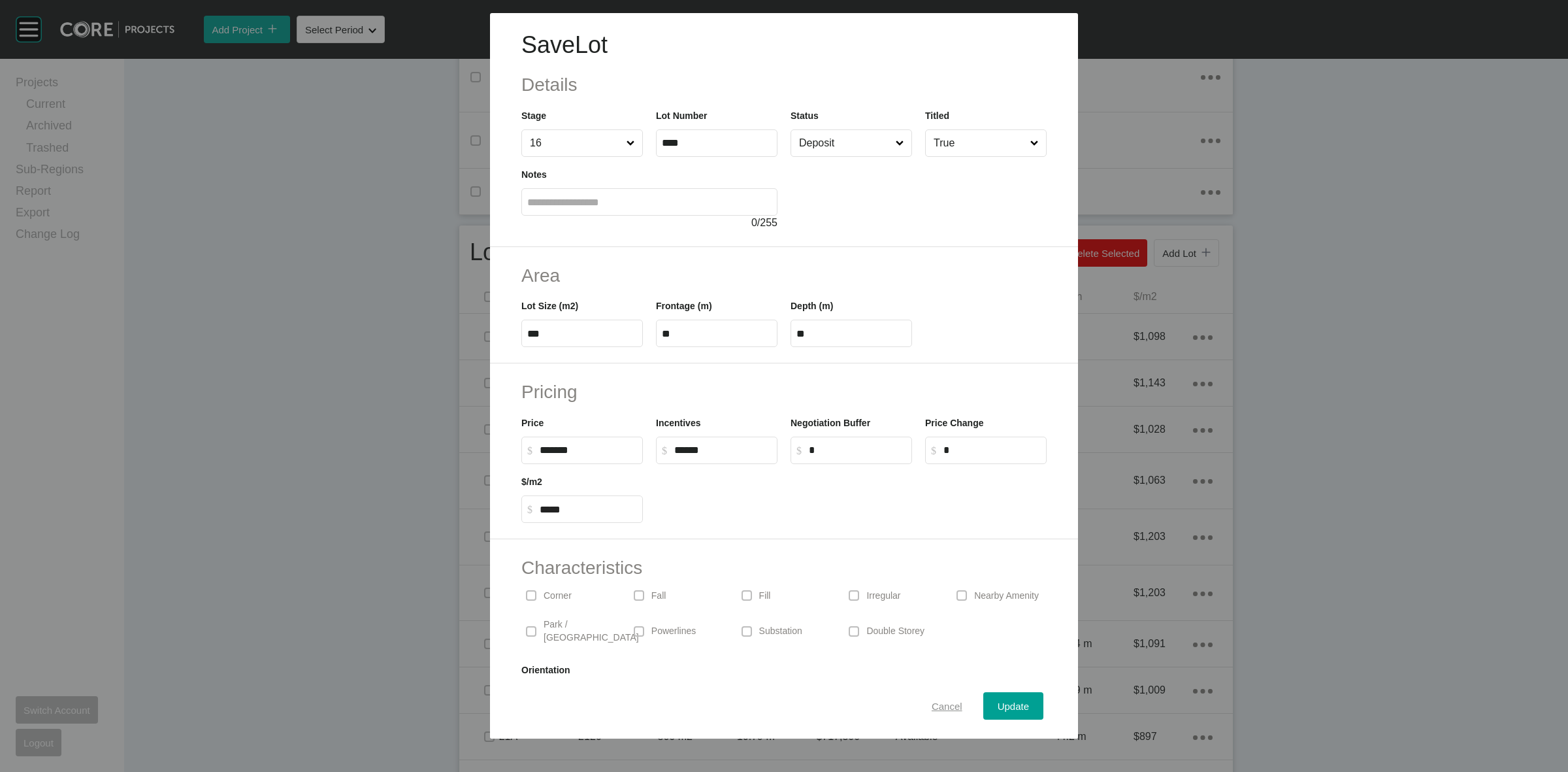
click at [934, 709] on span "Cancel" at bounding box center [947, 706] width 31 height 11
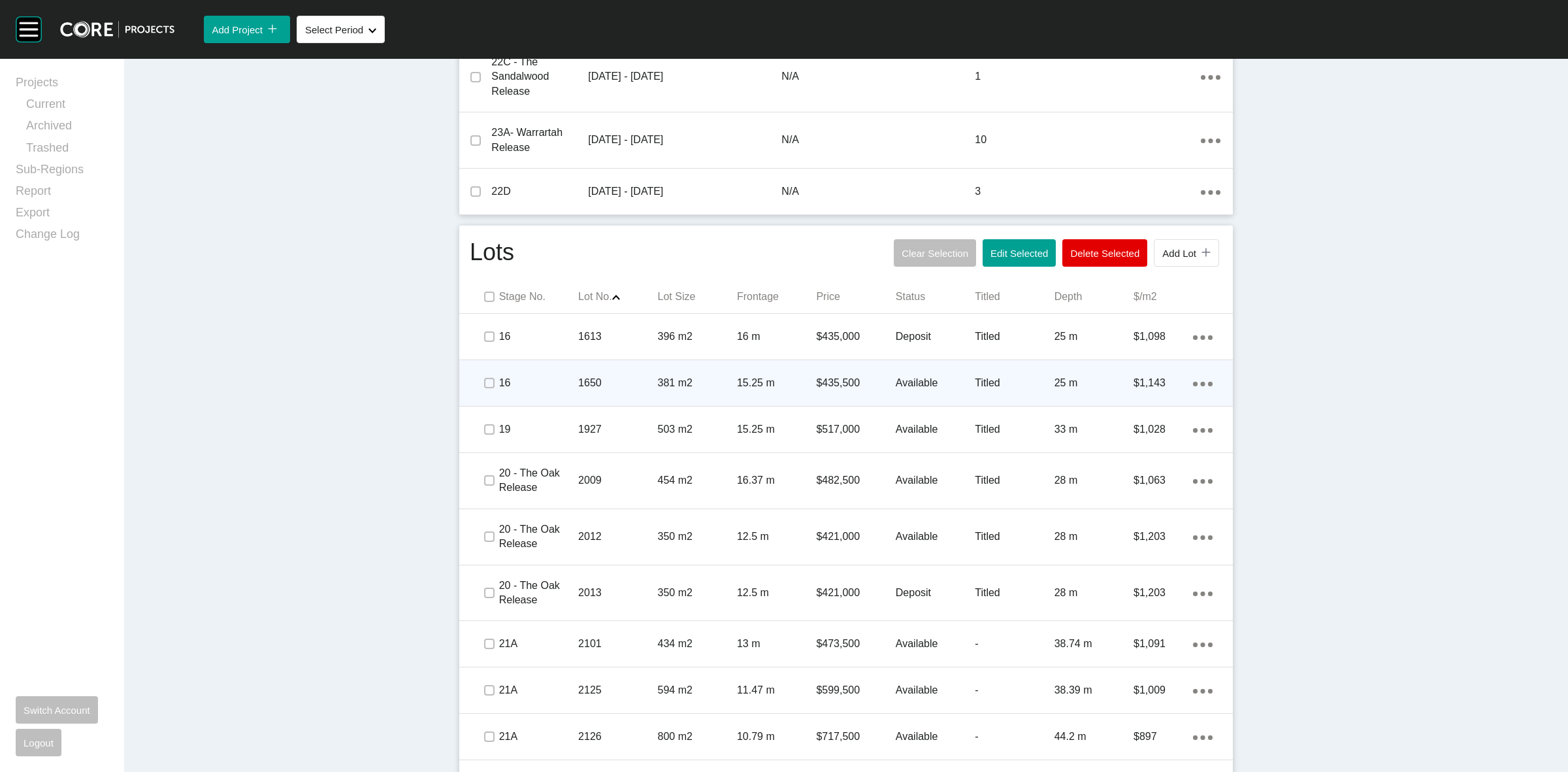
click at [637, 386] on p "1650" at bounding box center [617, 383] width 79 height 14
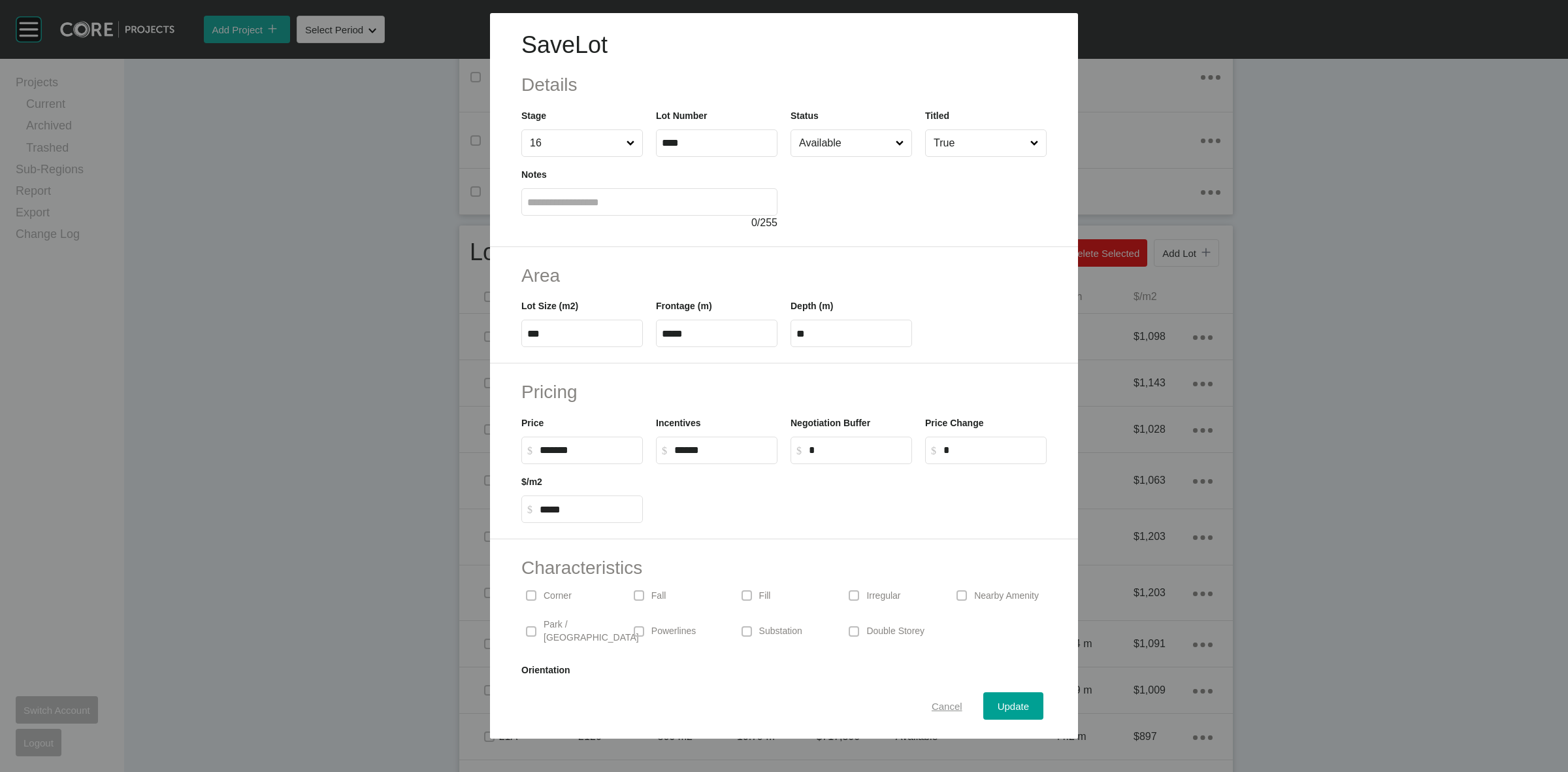
click at [948, 706] on span "Cancel" at bounding box center [947, 706] width 31 height 11
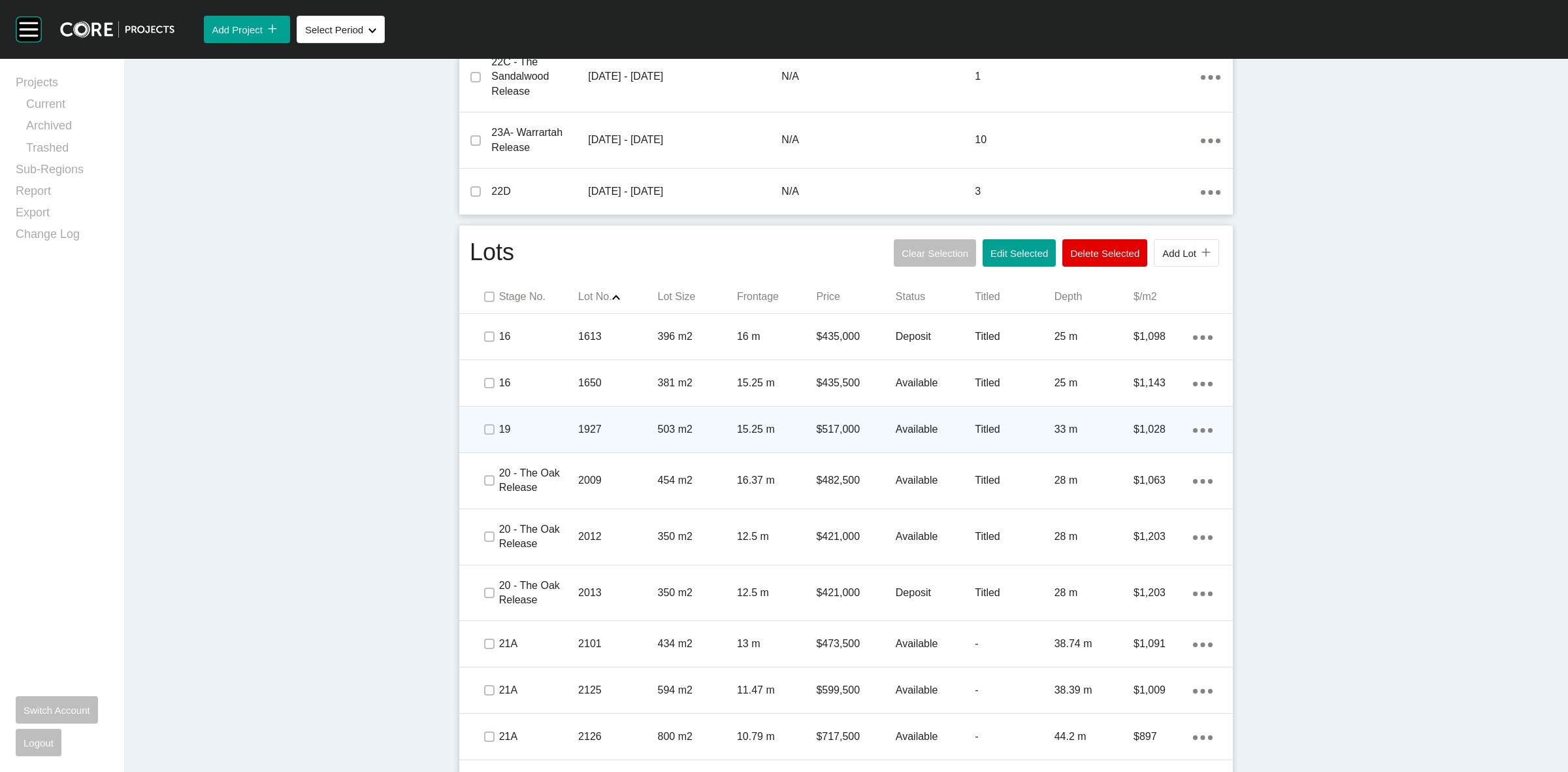
click at [612, 433] on p "1927" at bounding box center [617, 429] width 79 height 14
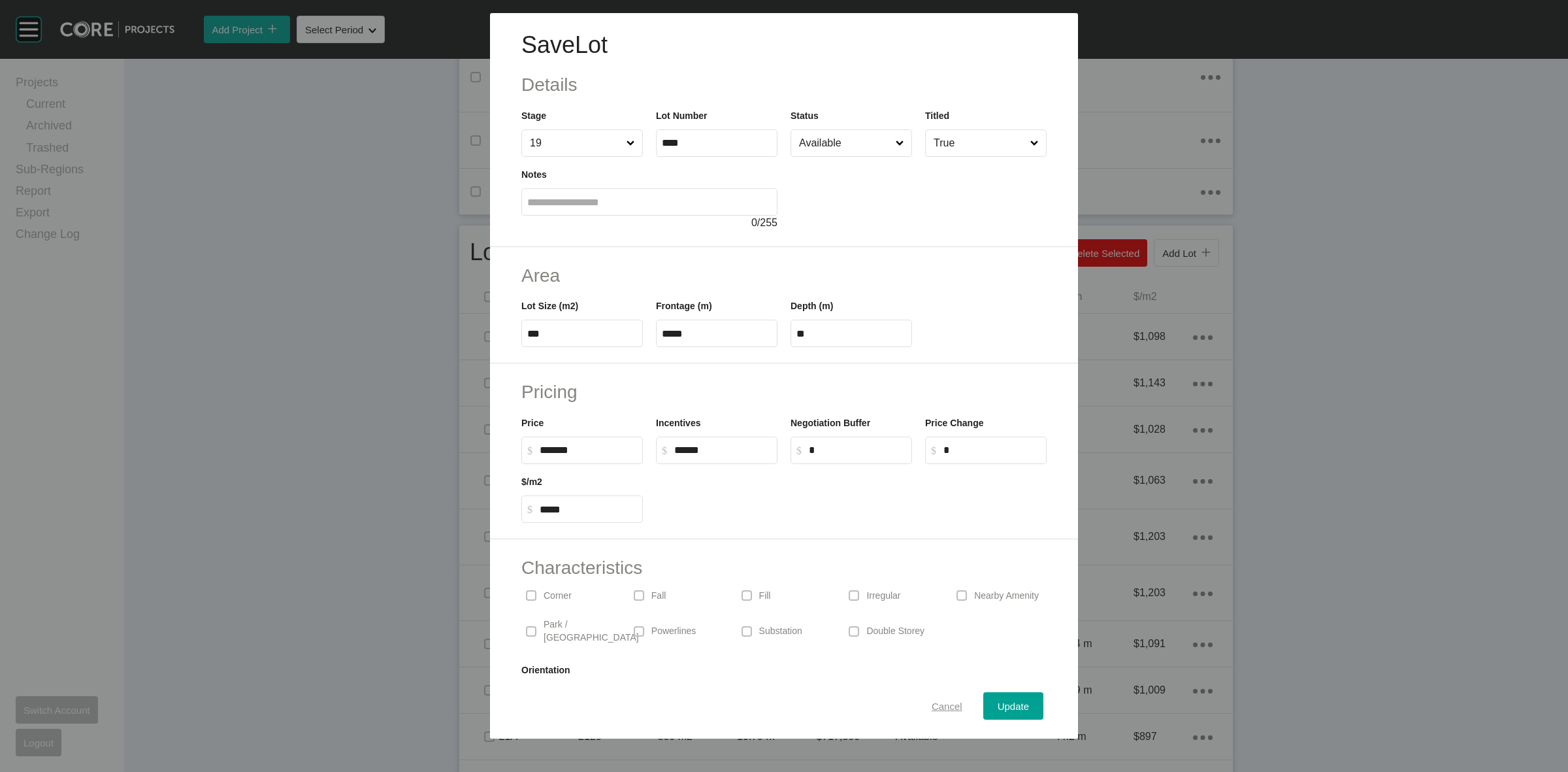
click at [933, 702] on span "Cancel" at bounding box center [947, 706] width 31 height 11
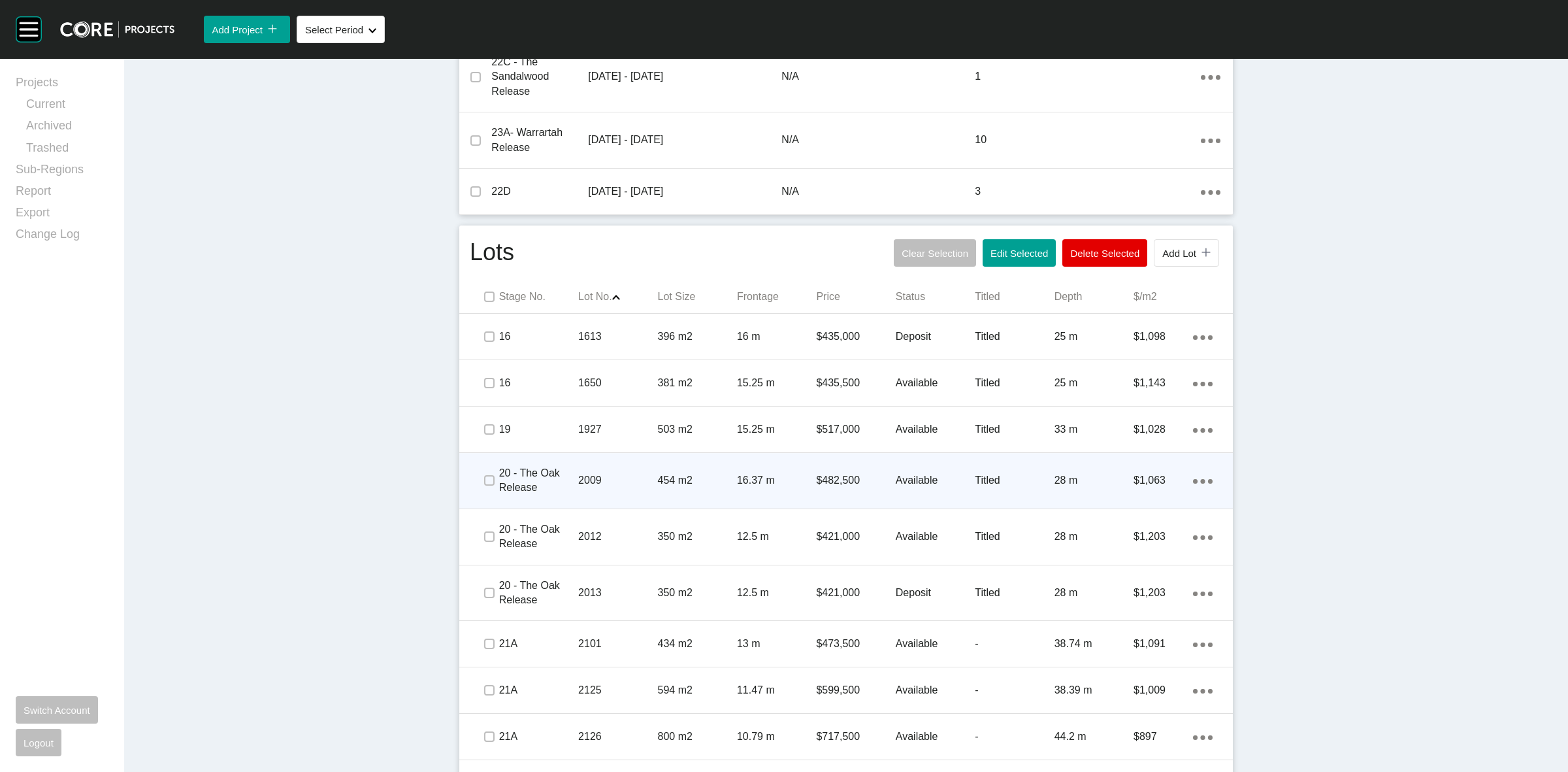
click at [628, 479] on p "2009" at bounding box center [617, 480] width 79 height 14
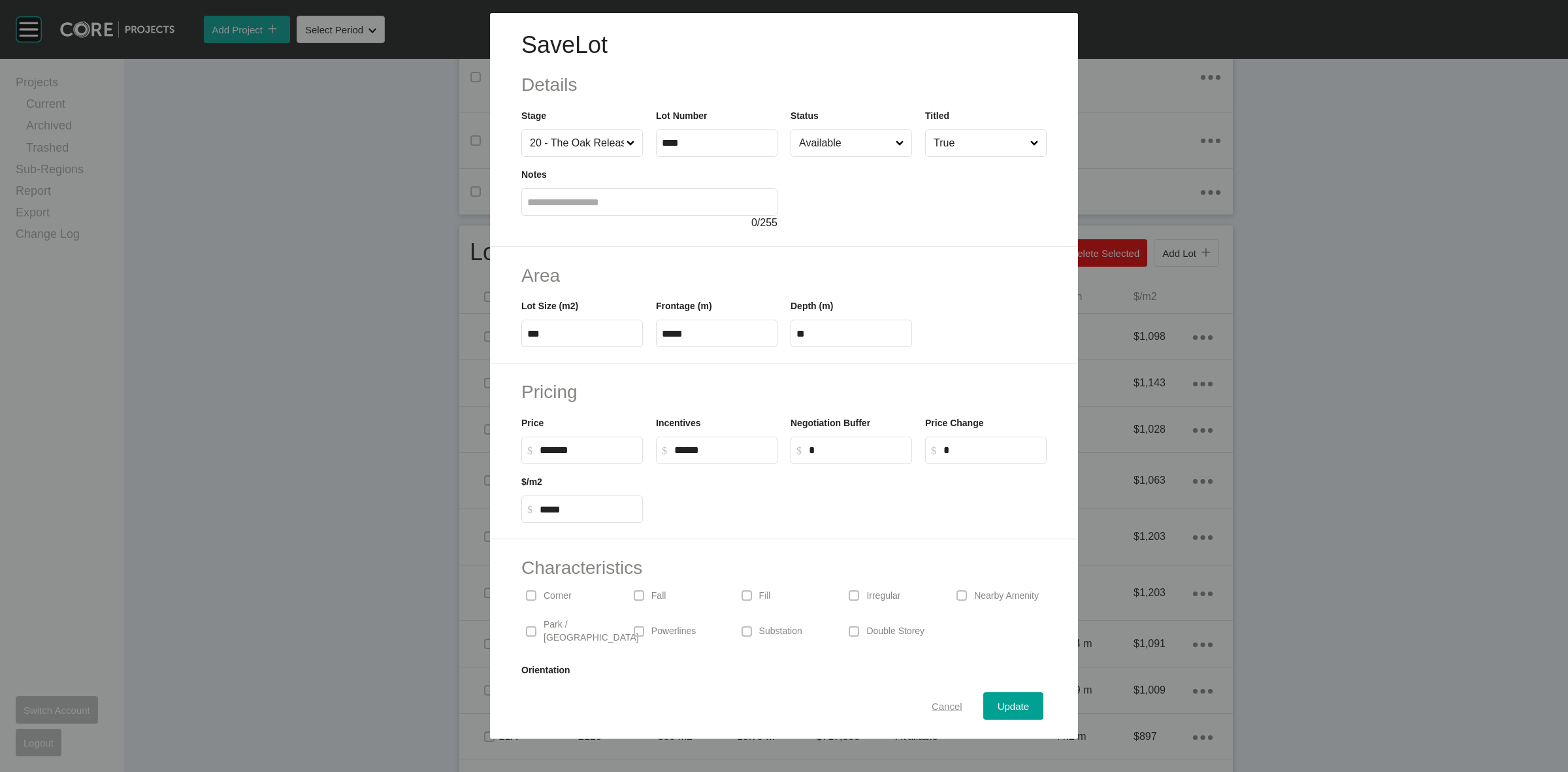
click at [942, 706] on span "Cancel" at bounding box center [947, 706] width 31 height 11
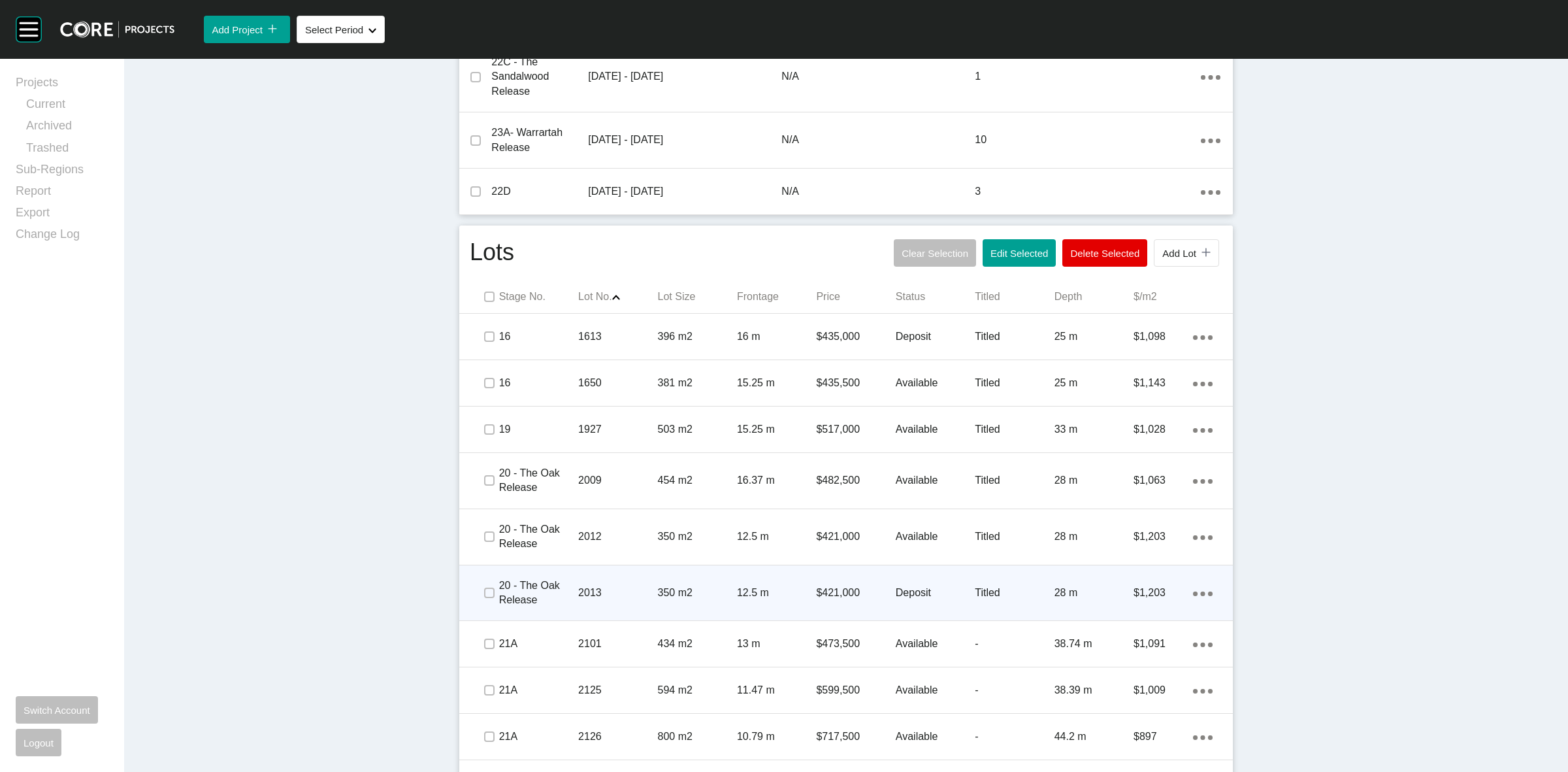
click at [624, 595] on p "2013" at bounding box center [617, 592] width 79 height 14
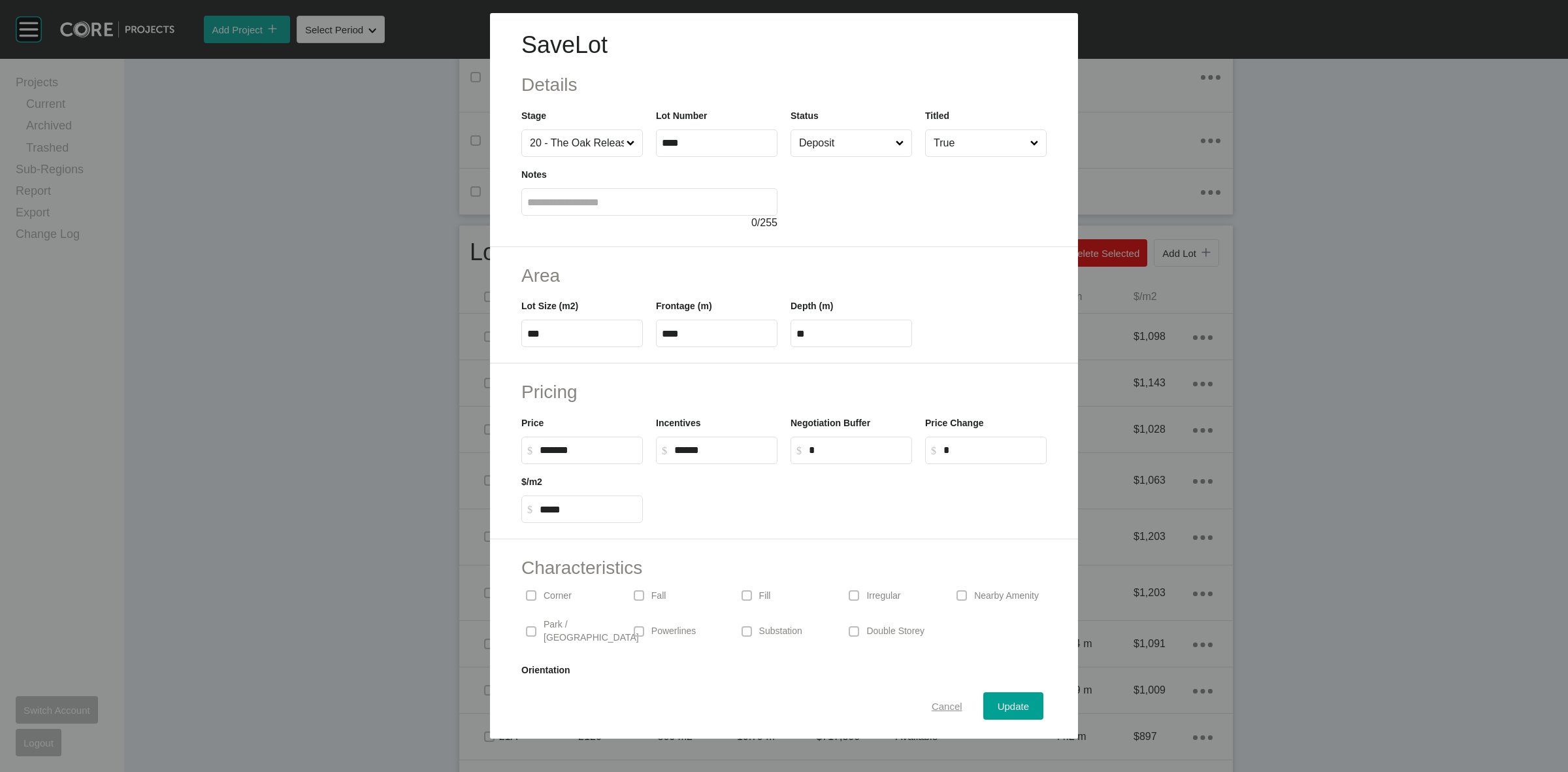
click at [932, 704] on span "Cancel" at bounding box center [947, 706] width 31 height 11
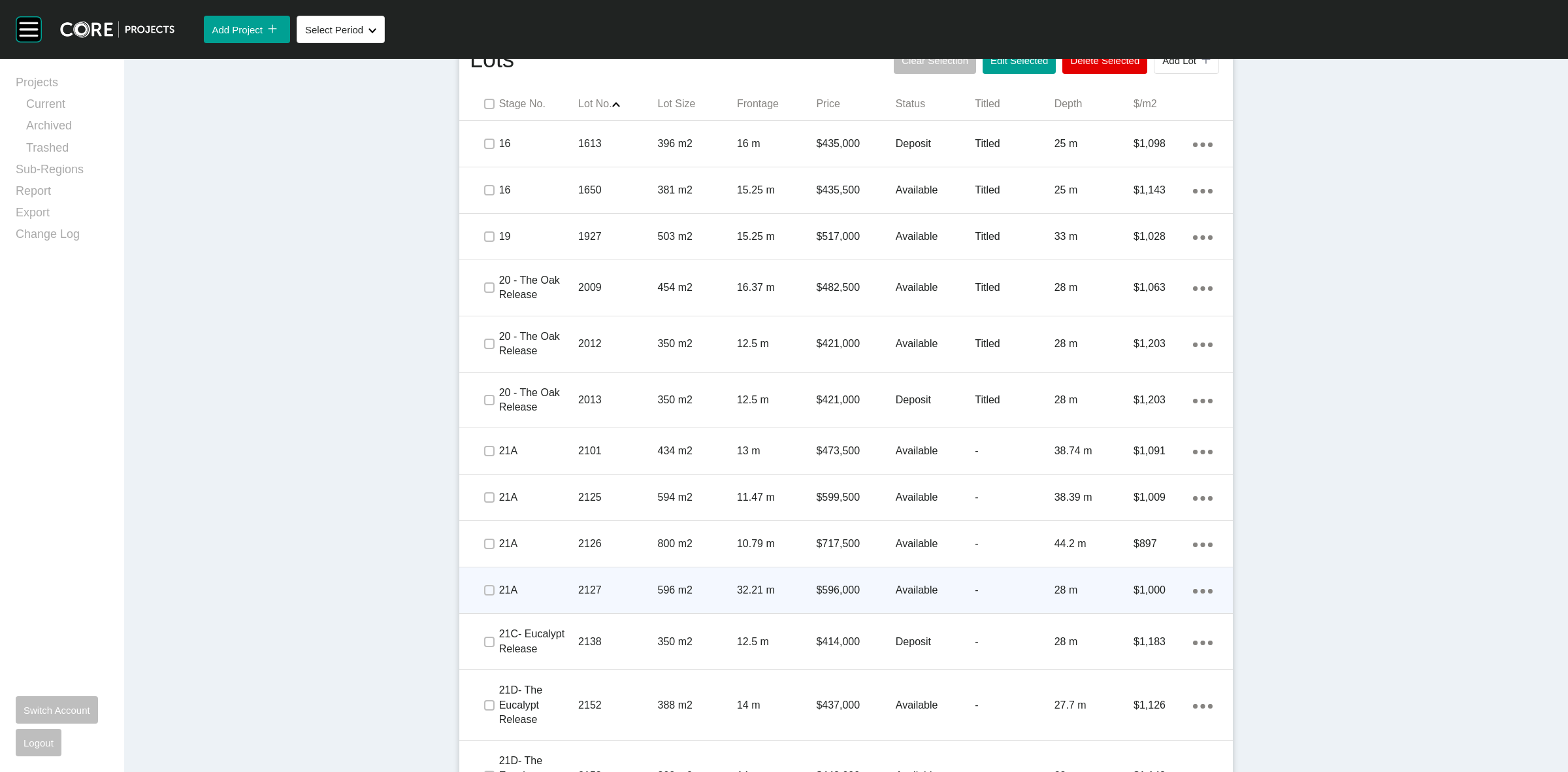
scroll to position [898, 0]
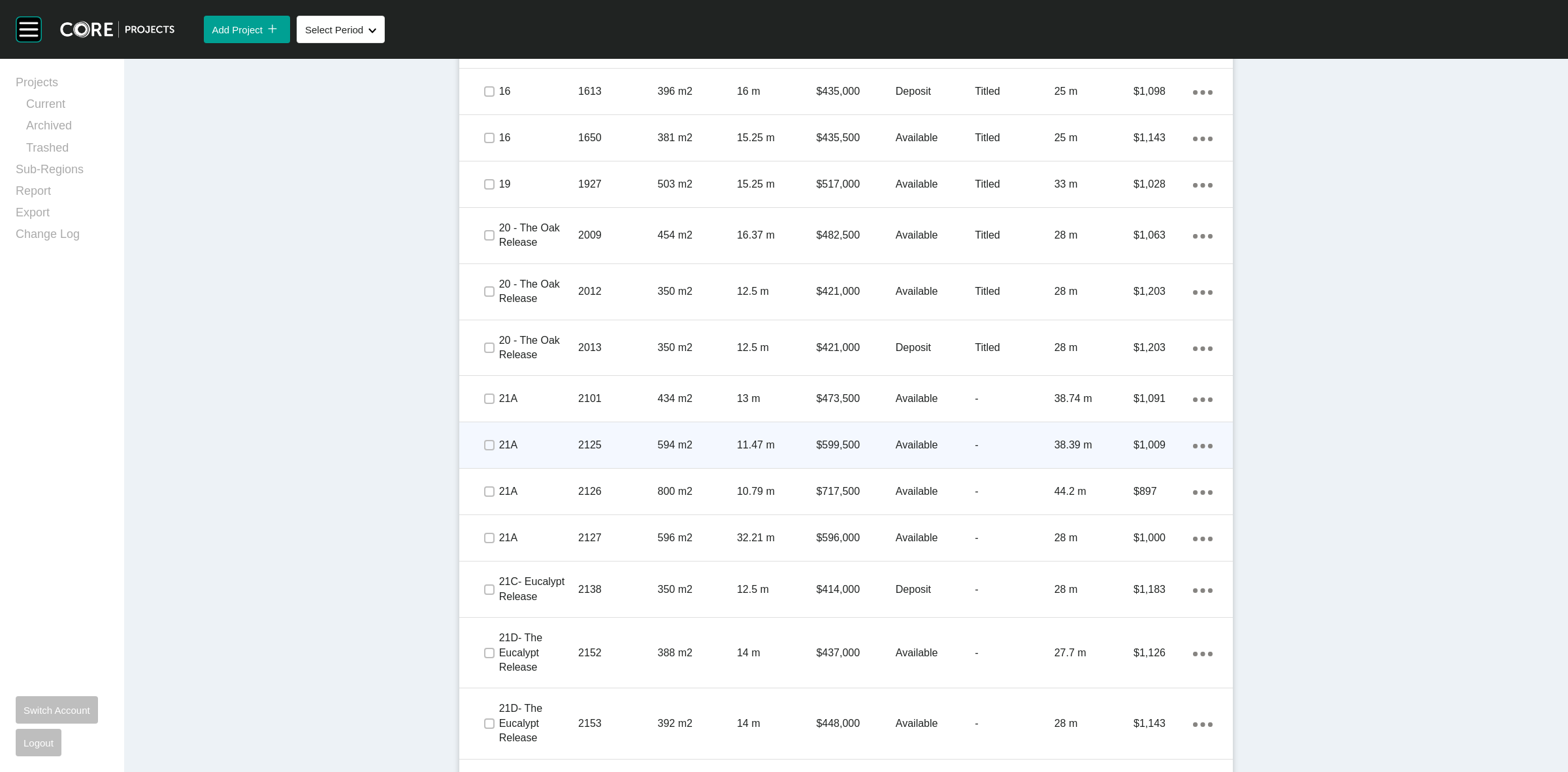
click at [621, 447] on p "2125" at bounding box center [617, 445] width 79 height 14
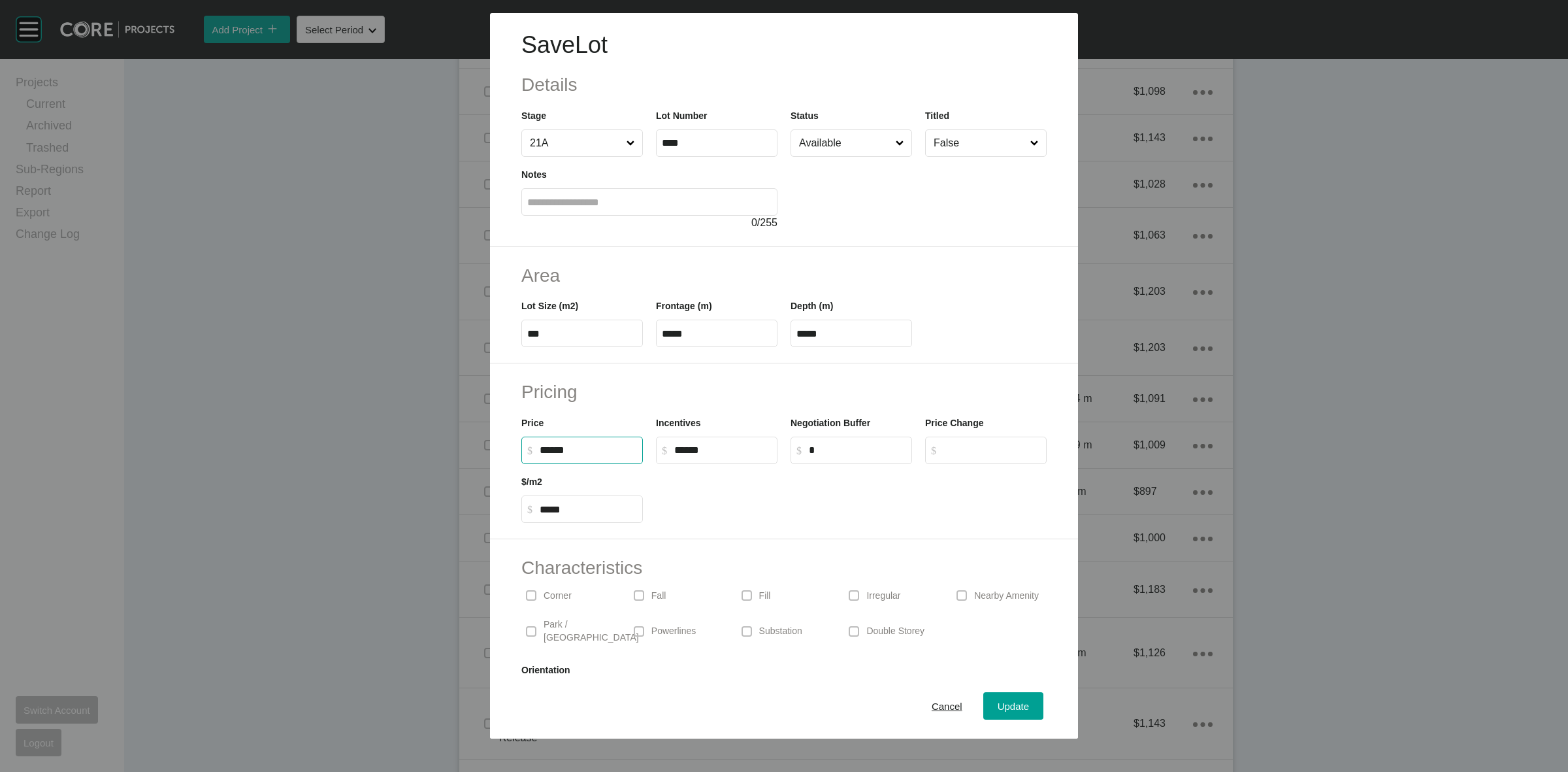
drag, startPoint x: 592, startPoint y: 450, endPoint x: 481, endPoint y: 468, distance: 112.4
click at [506, 472] on div "Pricing Price $ Created with Sketch. $ ****** Incentives $ Created with Sketch.…" at bounding box center [784, 451] width 588 height 176
type input "*******"
type input "***"
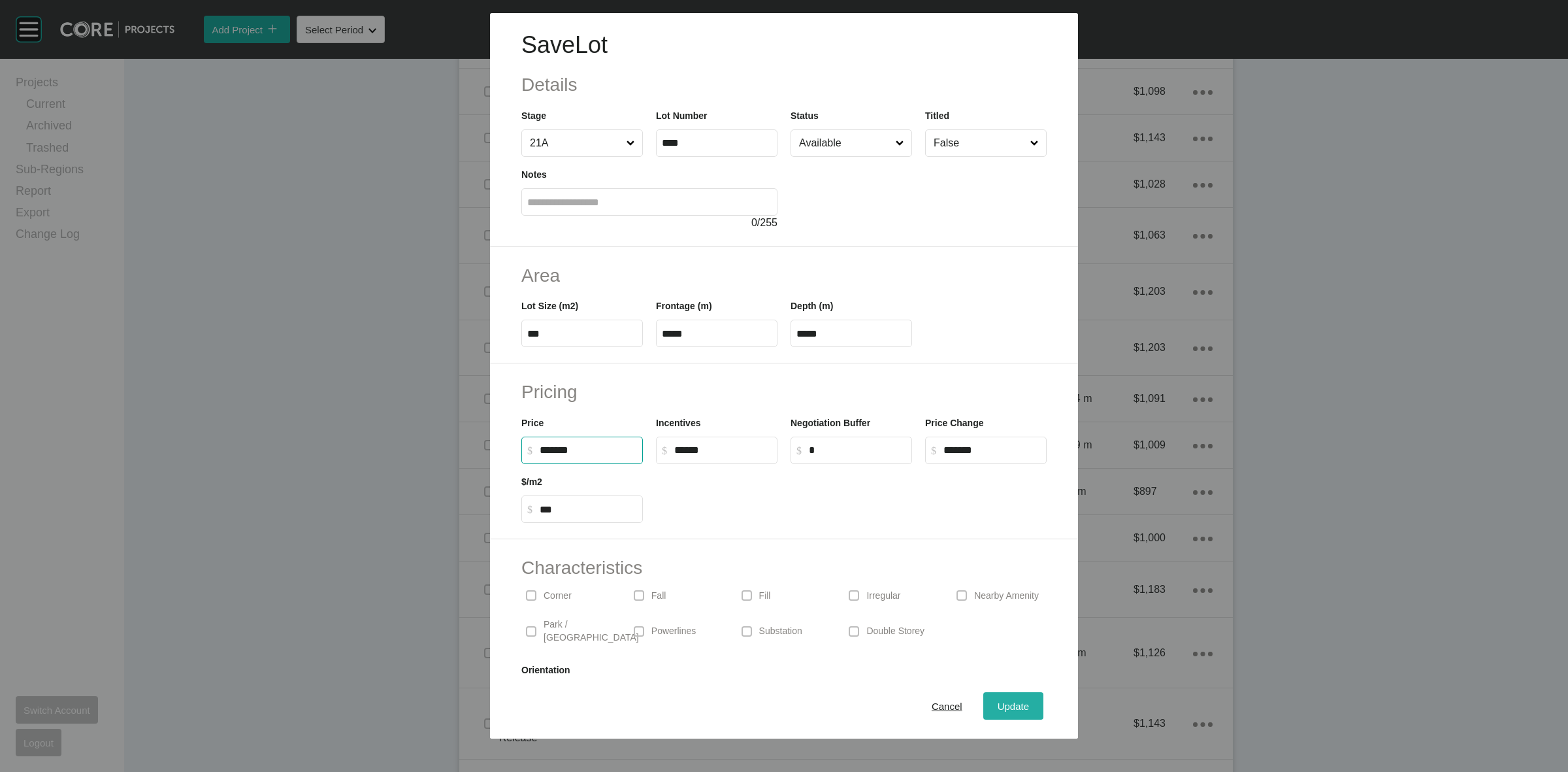
click at [994, 702] on div "Update" at bounding box center [1013, 706] width 38 height 18
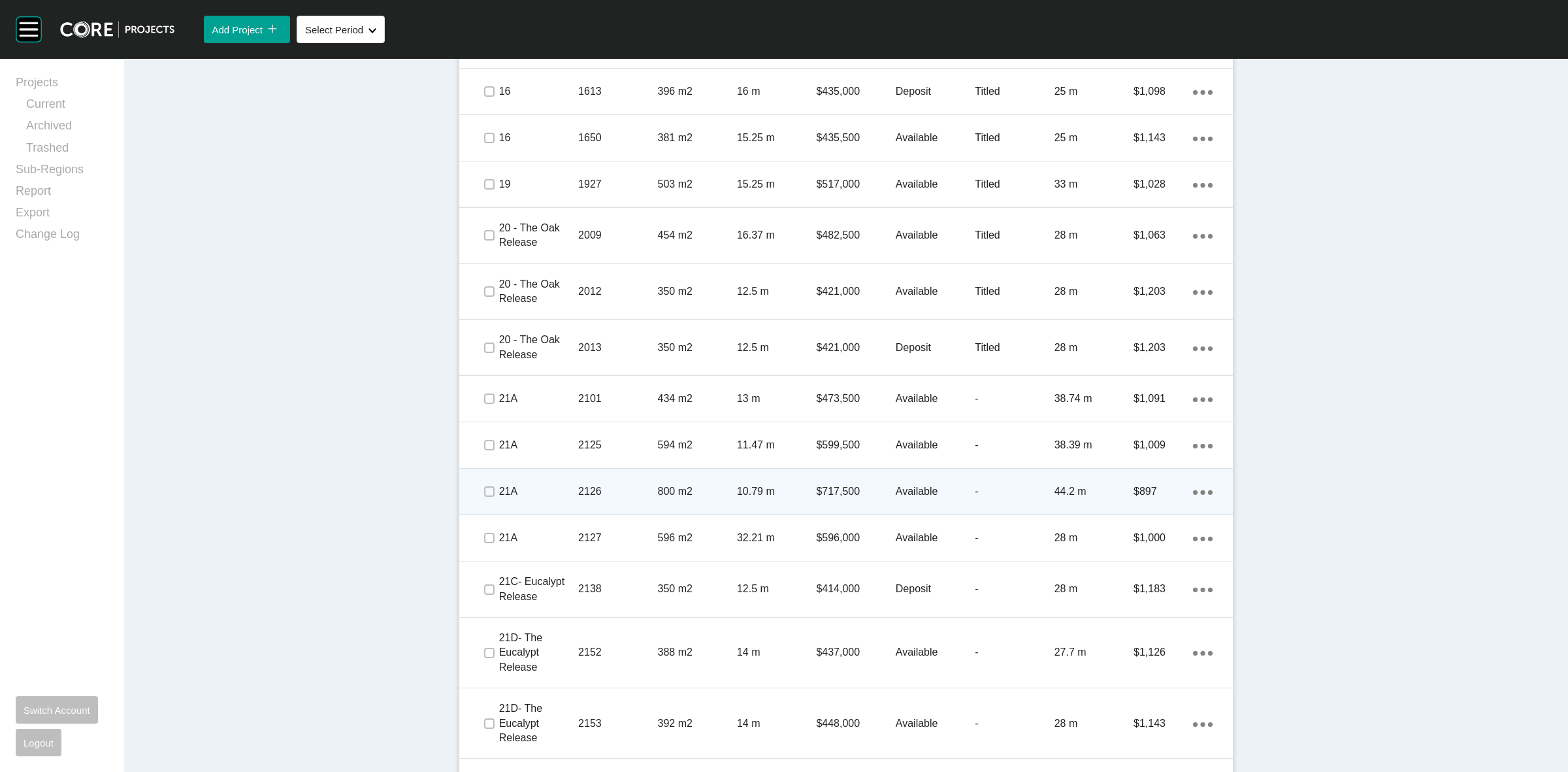
click at [593, 491] on p "2126" at bounding box center [617, 491] width 79 height 14
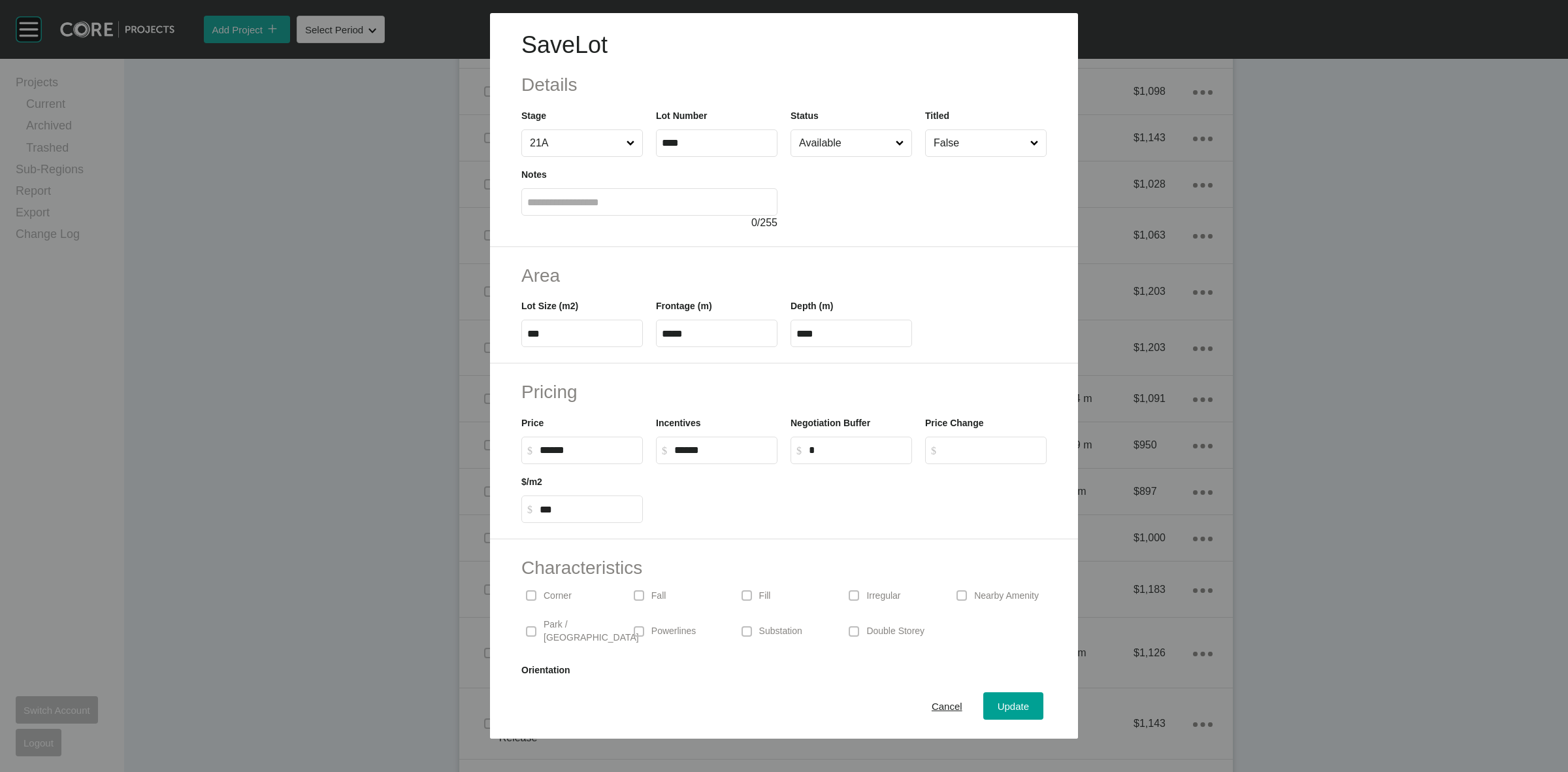
drag, startPoint x: 606, startPoint y: 451, endPoint x: 274, endPoint y: 465, distance: 332.3
click at [383, 472] on div "Save Lot Details Stage 21A Lot Number **** Status Available Titled False Notes …" at bounding box center [784, 369] width 1568 height 738
click at [784, 500] on div "Save Lot Details Stage 21A Lot Number **** Status Available Titled False Notes …" at bounding box center [784, 386] width 1568 height 772
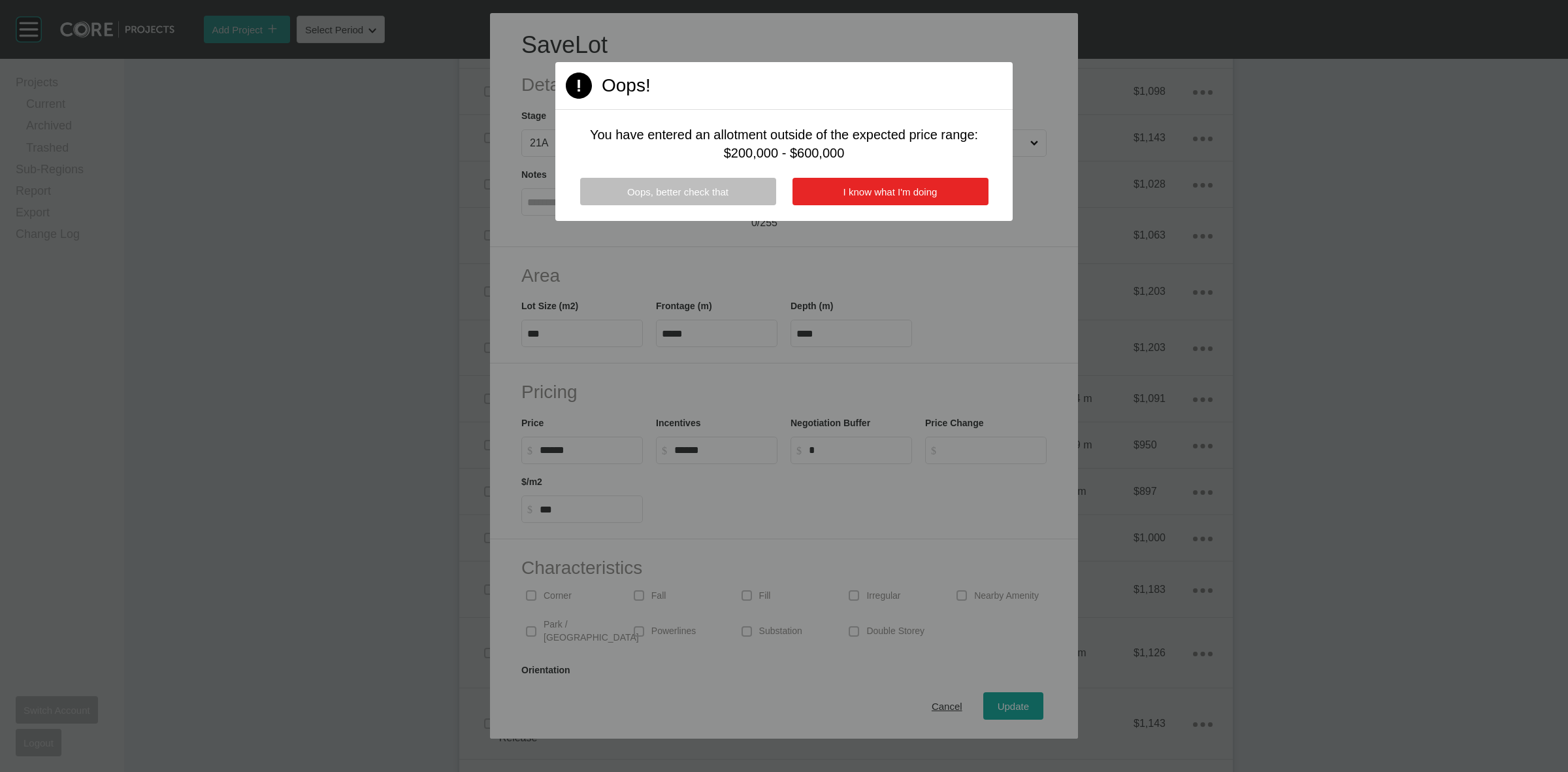
click at [932, 186] on span "I know what I'm doing" at bounding box center [890, 191] width 94 height 11
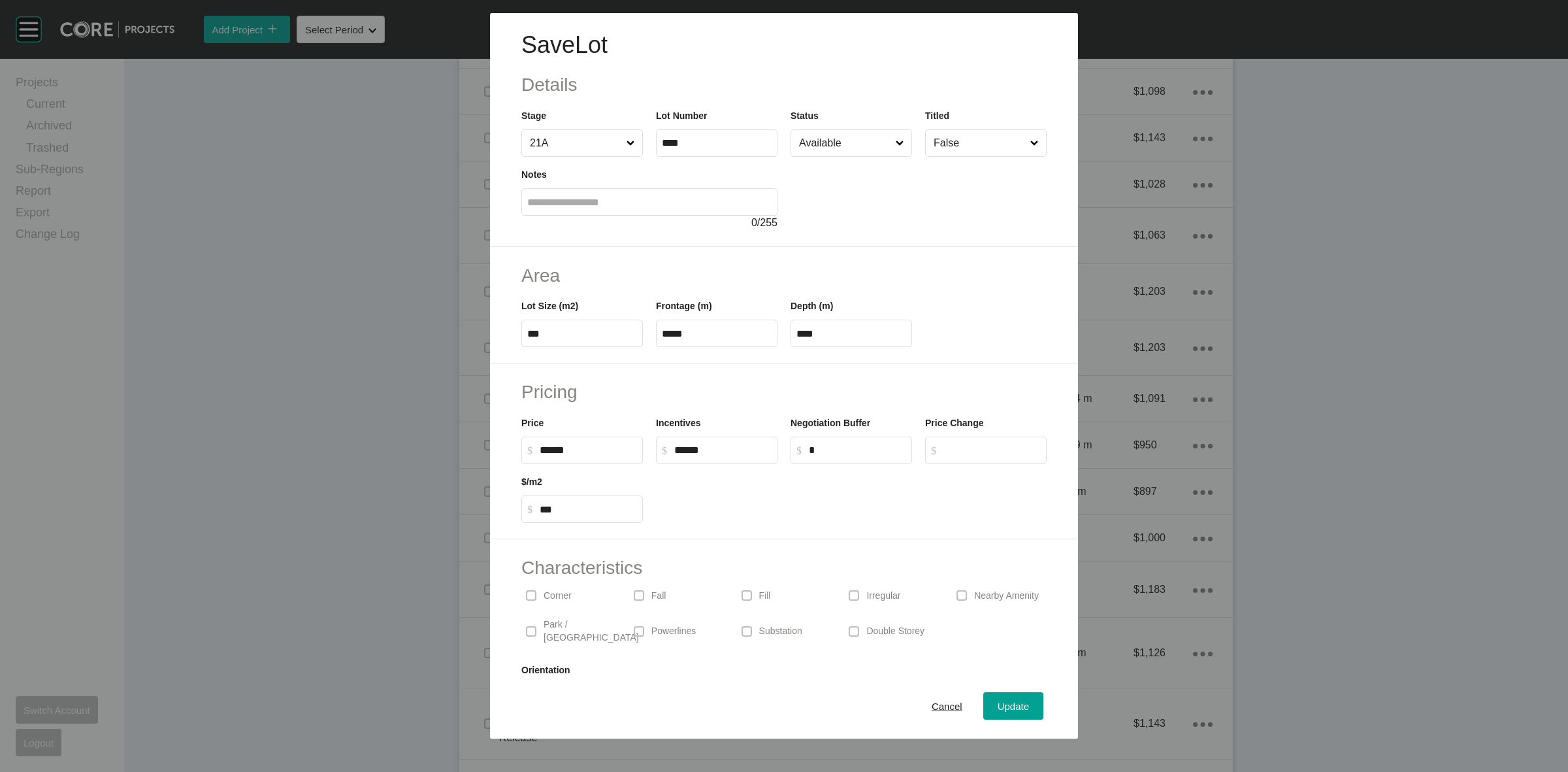
click at [840, 498] on div at bounding box center [851, 493] width 403 height 59
drag, startPoint x: 608, startPoint y: 452, endPoint x: 665, endPoint y: 447, distance: 57.2
click at [608, 452] on input "******" at bounding box center [589, 450] width 98 height 11
type input "*******"
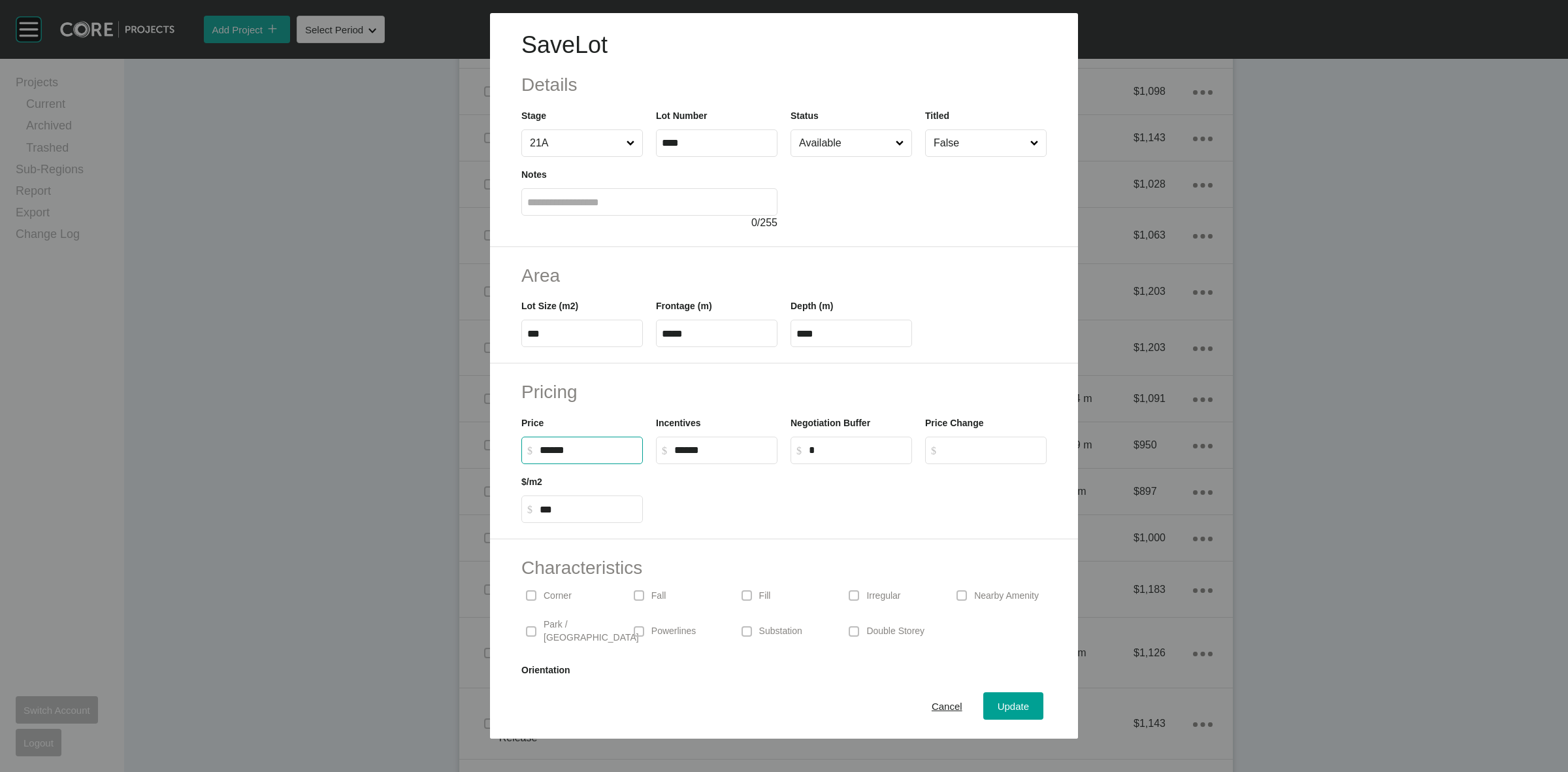
type input "***"
click at [706, 441] on label "$ Created with Sketch. $ ******" at bounding box center [717, 450] width 121 height 27
click at [706, 445] on input "******" at bounding box center [723, 450] width 98 height 11
type input "******"
click at [1007, 703] on span "Update" at bounding box center [1014, 706] width 32 height 11
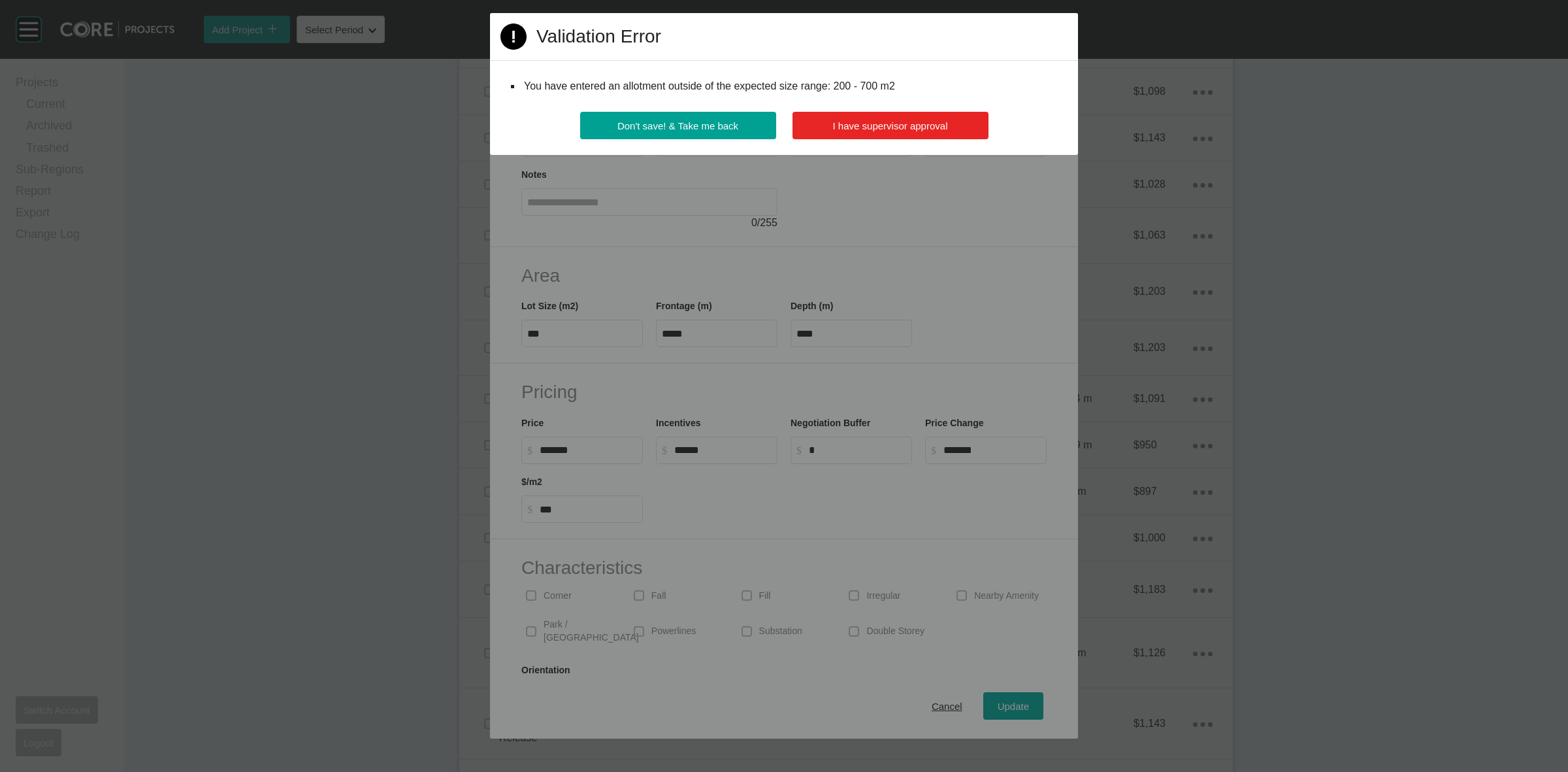
click at [915, 122] on span "I have supervisor approval" at bounding box center [890, 125] width 115 height 11
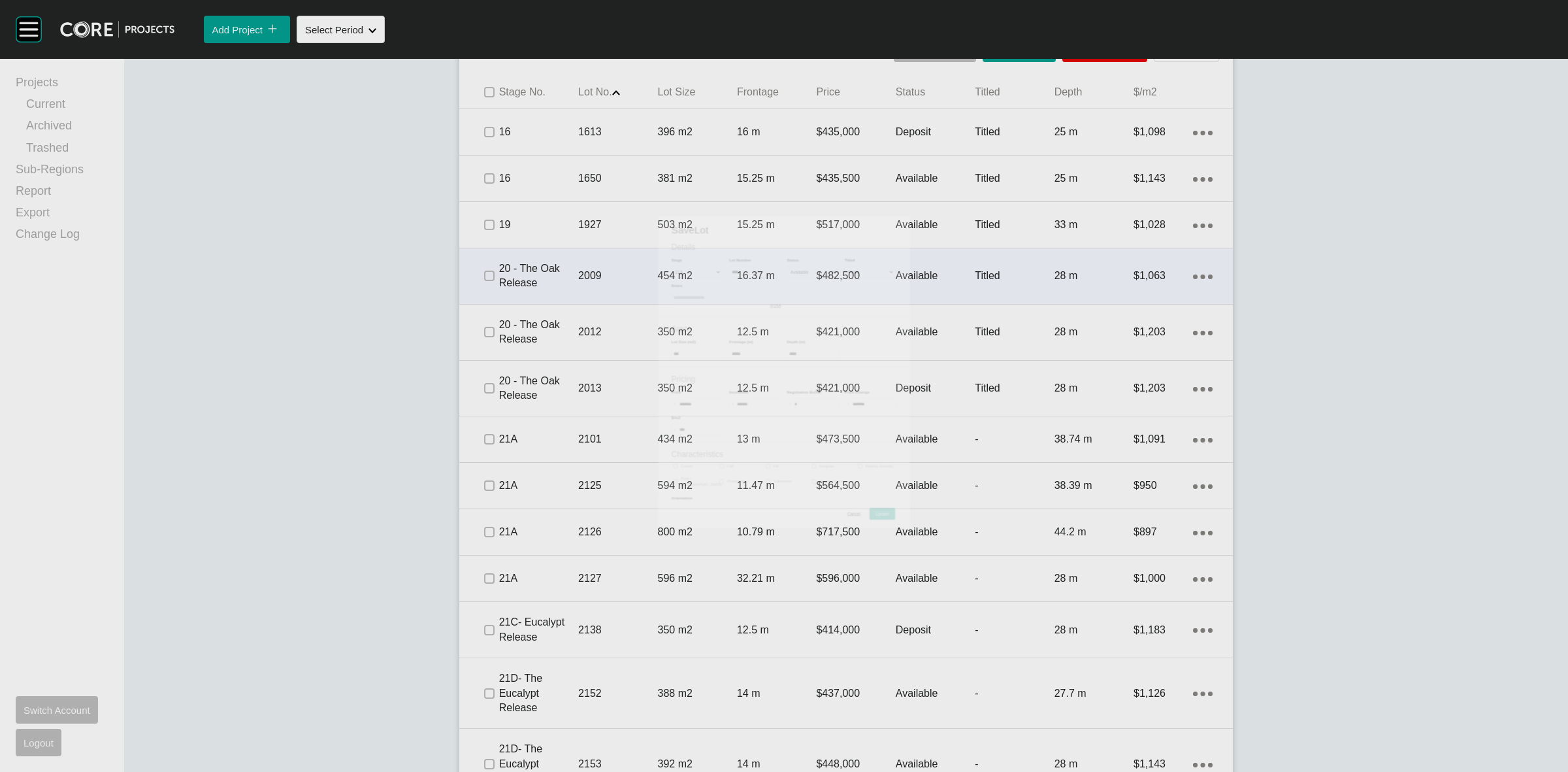
scroll to position [939, 0]
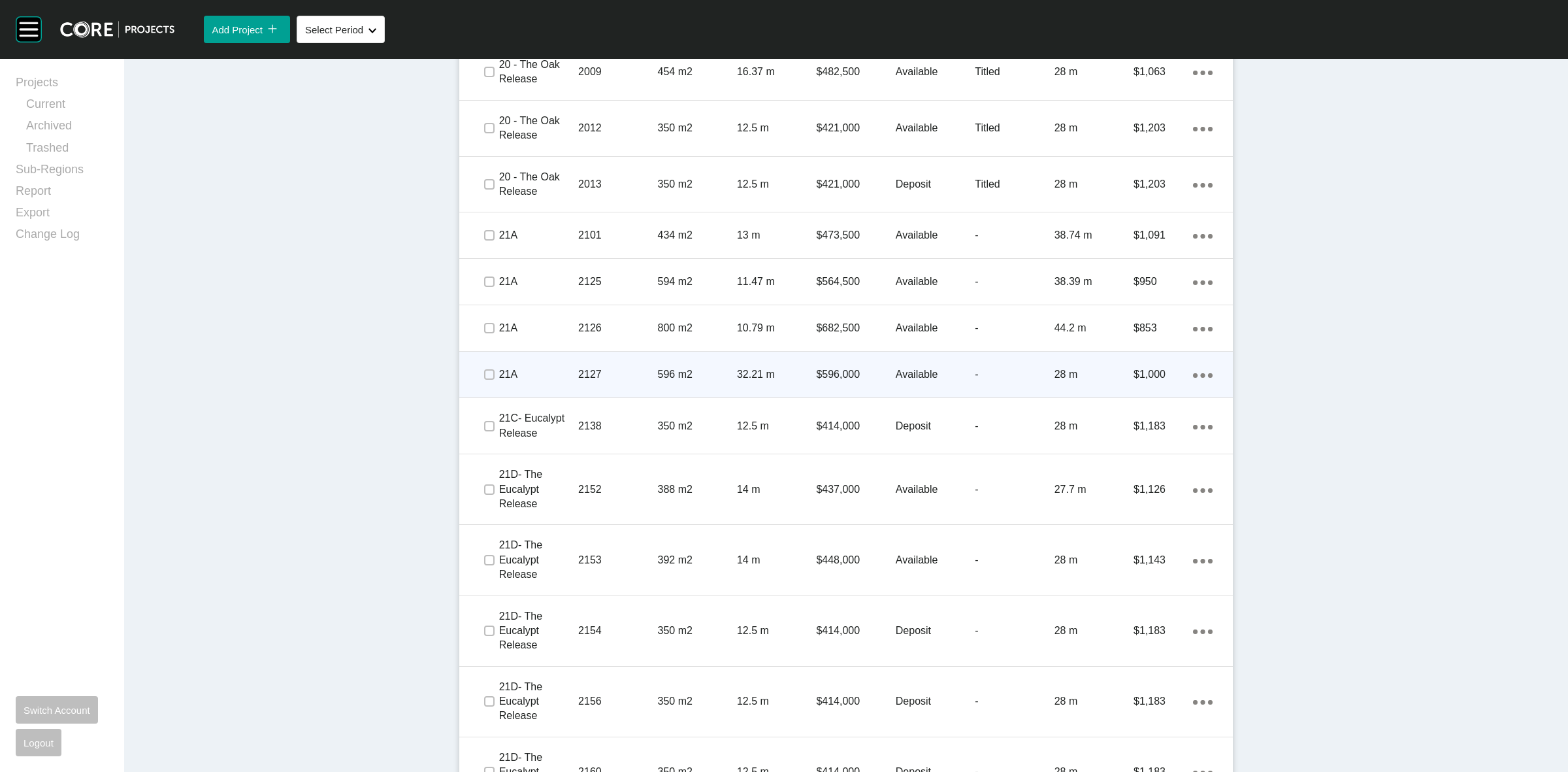
click at [620, 373] on p "2127" at bounding box center [617, 374] width 79 height 14
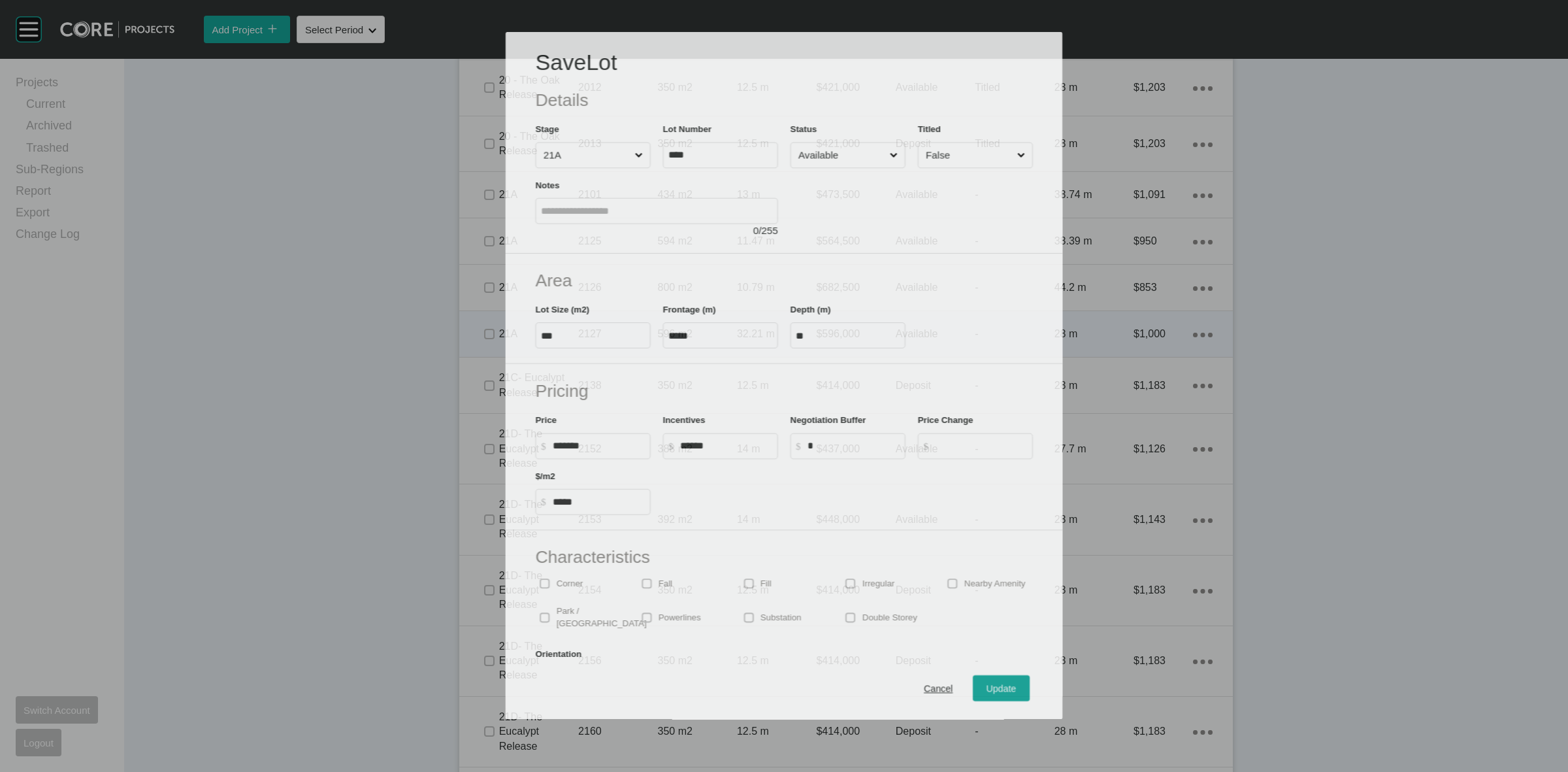
scroll to position [1063, 0]
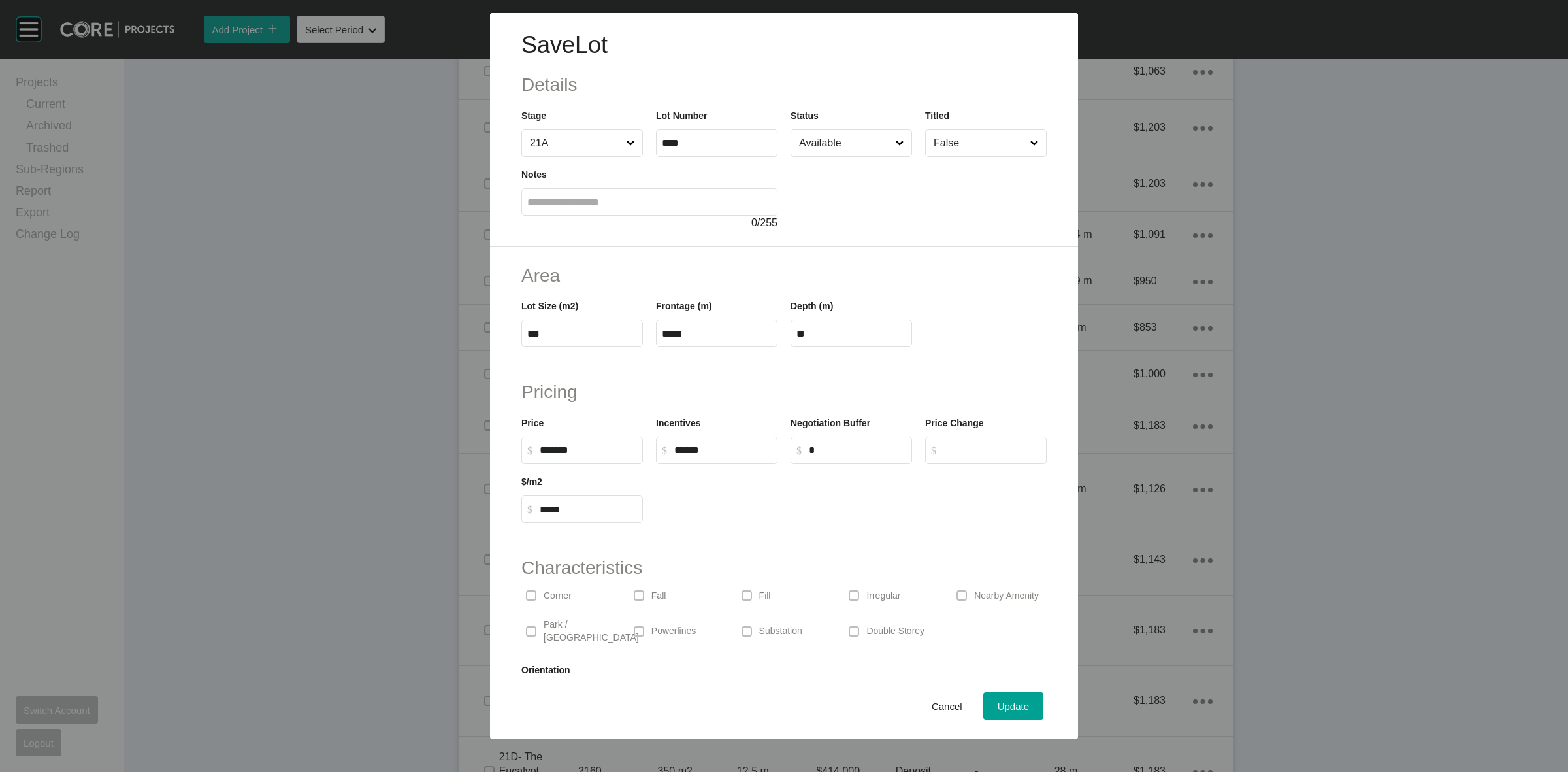
drag, startPoint x: 528, startPoint y: 457, endPoint x: 492, endPoint y: 461, distance: 36.2
click at [507, 461] on div "Pricing Price $ Created with Sketch. $ ******* Incentives $ Created with Sketch…" at bounding box center [784, 451] width 588 height 176
click at [584, 446] on input "******" at bounding box center [589, 450] width 98 height 11
drag, startPoint x: 531, startPoint y: 451, endPoint x: 432, endPoint y: 441, distance: 99.5
click at [498, 451] on div "Pricing Price $ Created with Sketch. $ ****** Incentives $ Created with Sketch.…" at bounding box center [784, 451] width 588 height 176
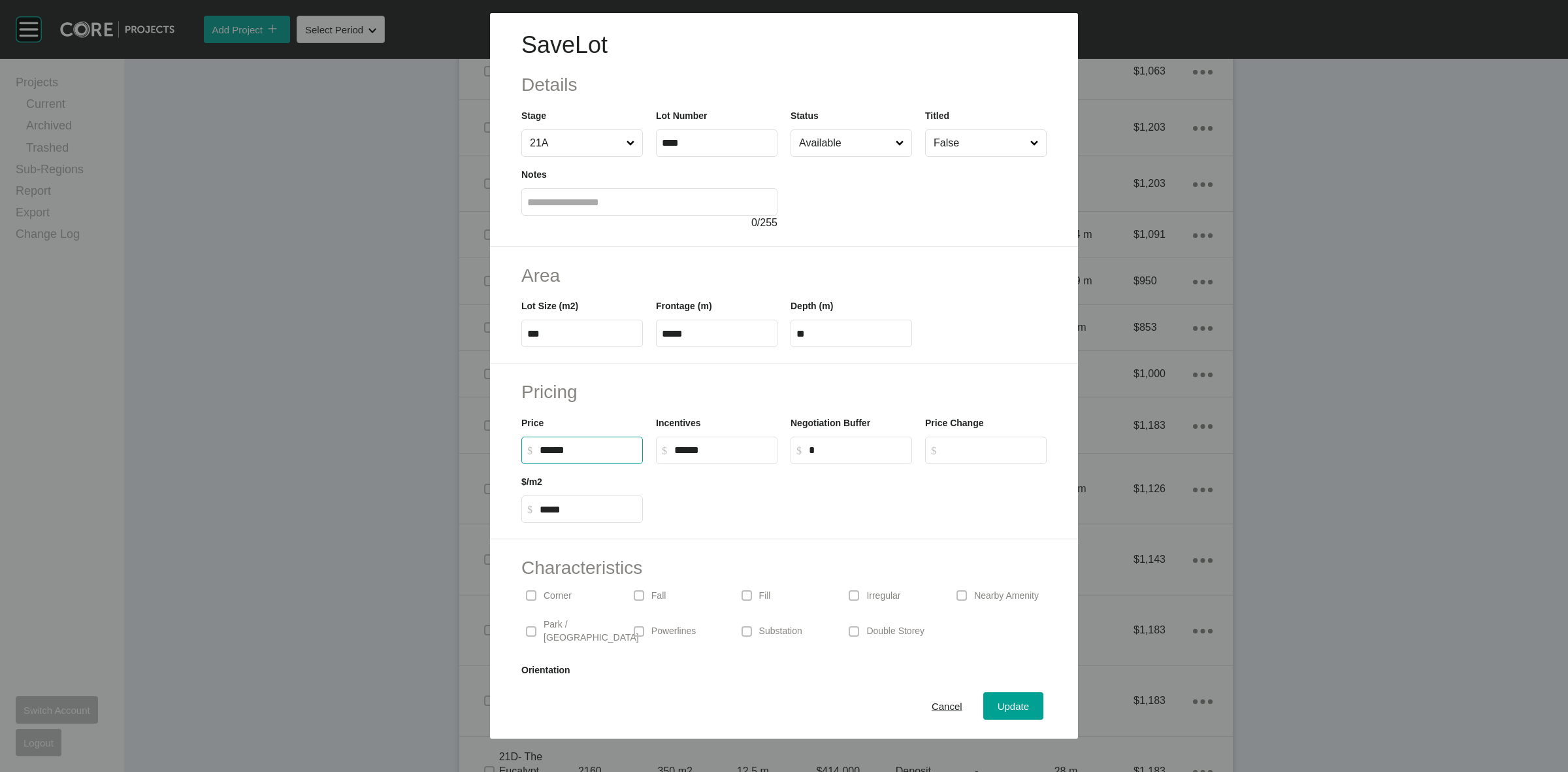
type input "*******"
type input "***"
click at [655, 387] on h2 "Pricing" at bounding box center [784, 391] width 526 height 25
click at [987, 694] on button "Update" at bounding box center [1014, 706] width 60 height 27
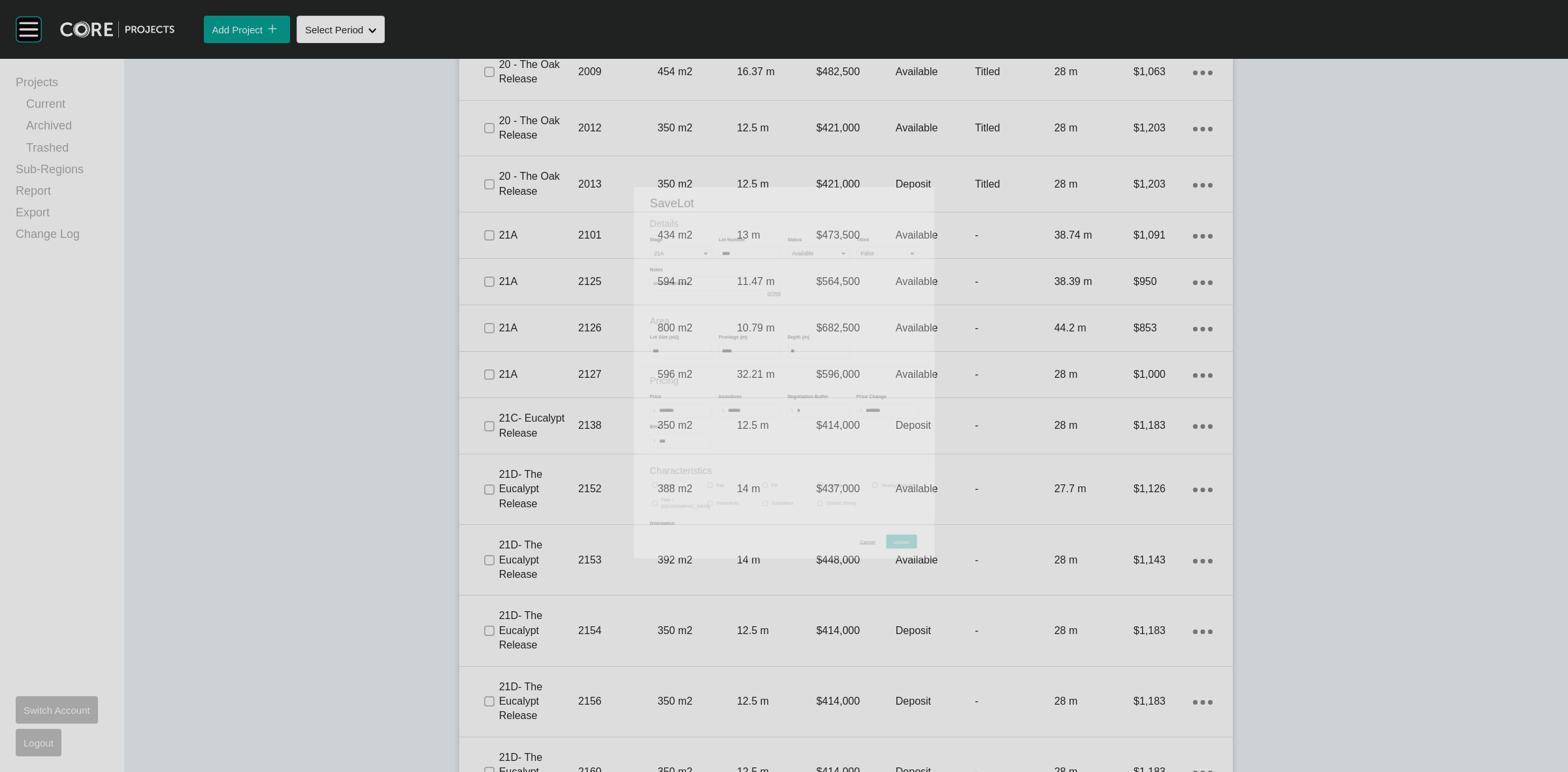
scroll to position [1102, 0]
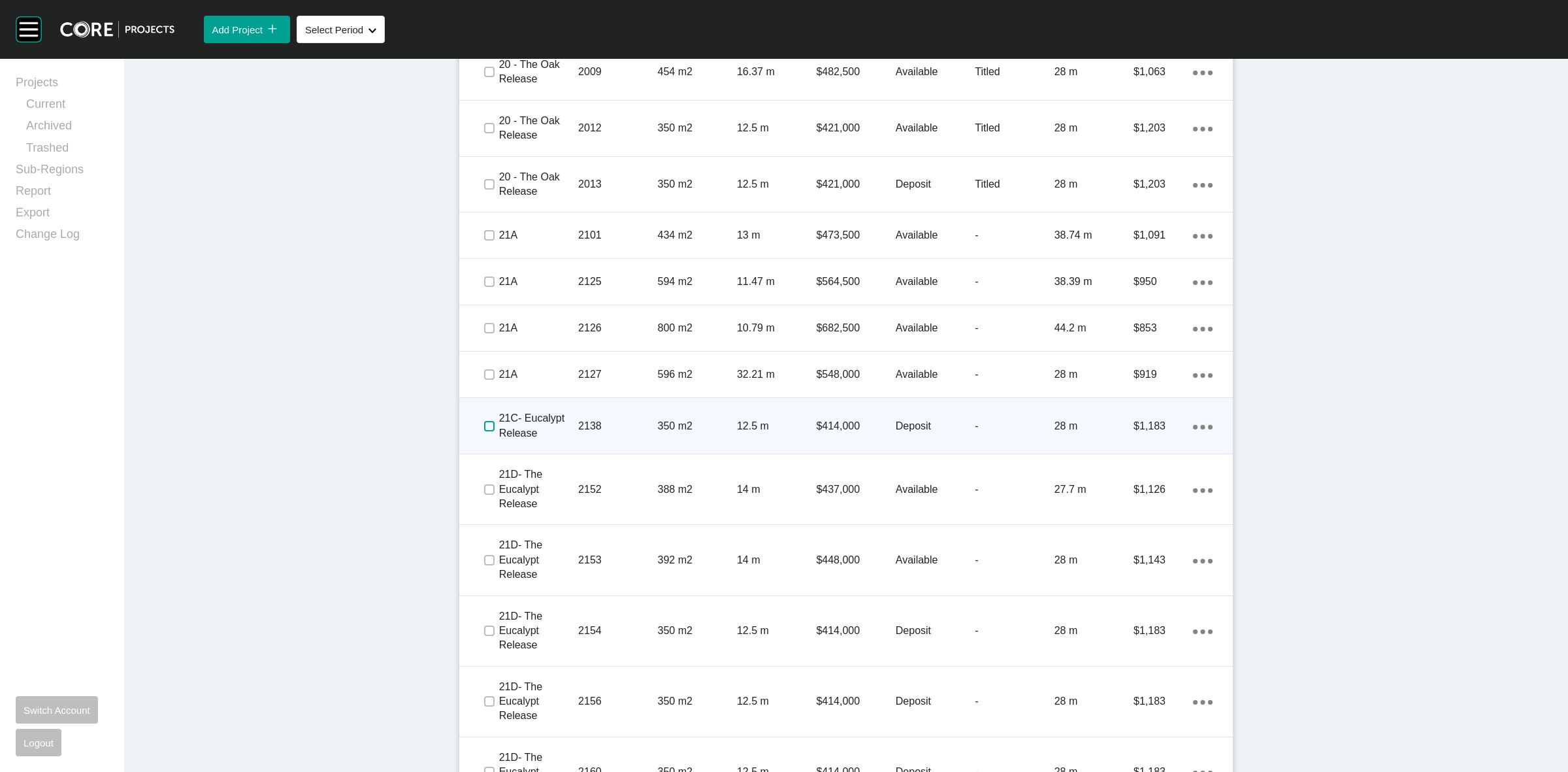
click at [484, 427] on label at bounding box center [489, 426] width 11 height 11
click at [621, 423] on p "2138" at bounding box center [617, 426] width 79 height 14
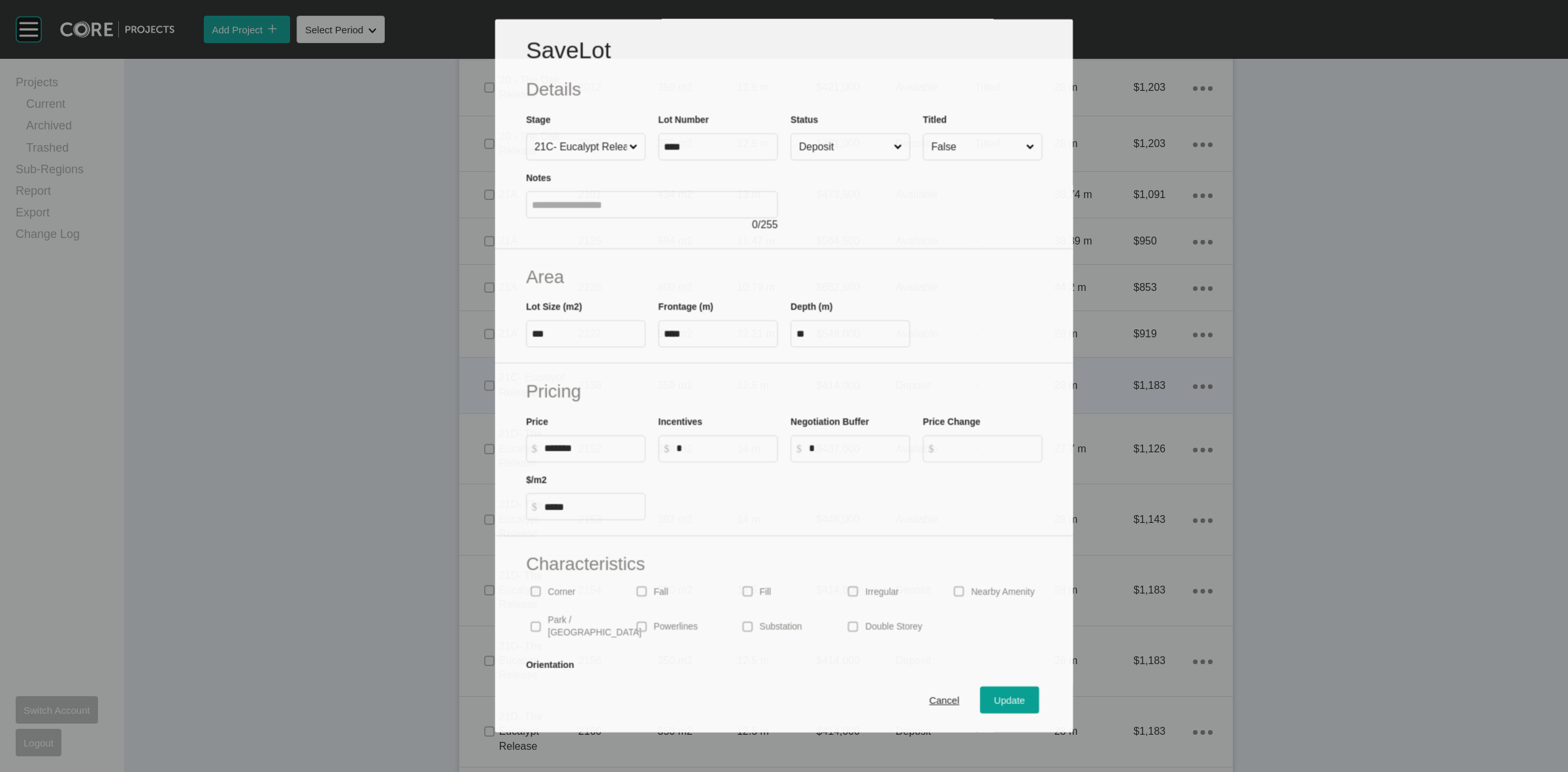
scroll to position [1063, 0]
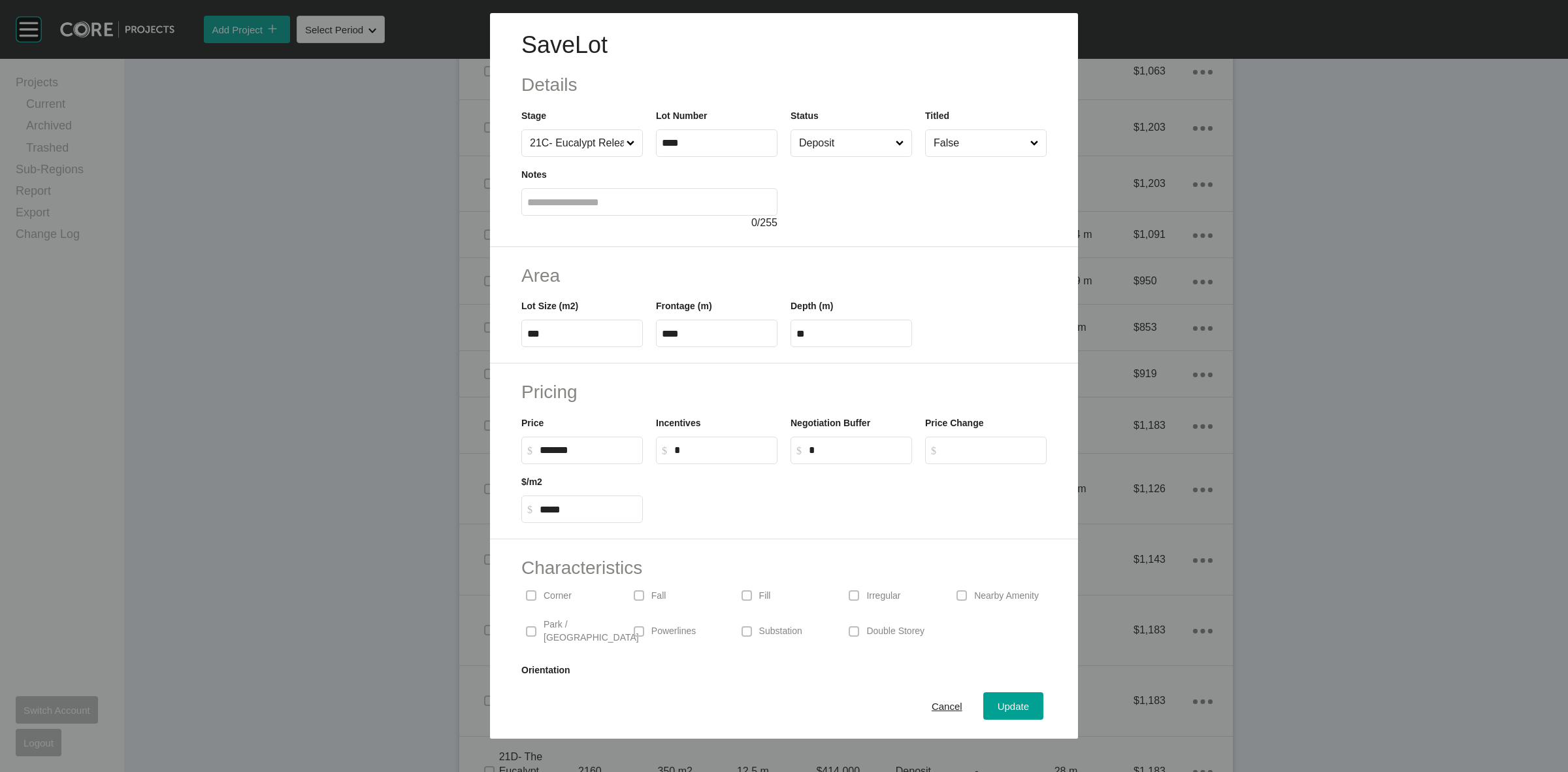
click at [882, 628] on p "Double Storey" at bounding box center [895, 631] width 58 height 13
click at [732, 452] on input "*" at bounding box center [723, 450] width 98 height 11
type input "******"
click at [785, 381] on h2 "Pricing" at bounding box center [784, 391] width 526 height 25
click at [1007, 707] on span "Update" at bounding box center [1014, 706] width 32 height 11
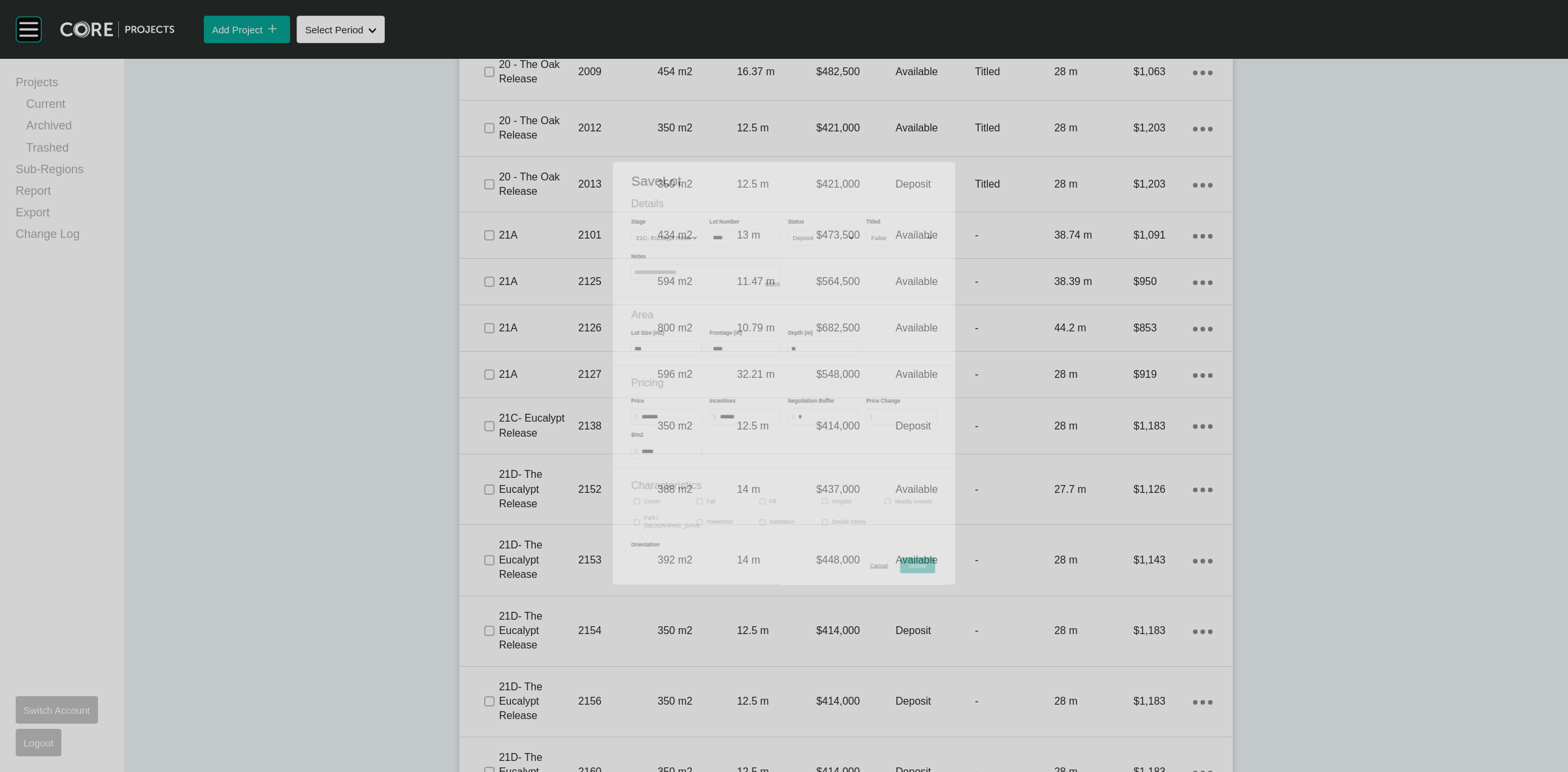
scroll to position [1102, 0]
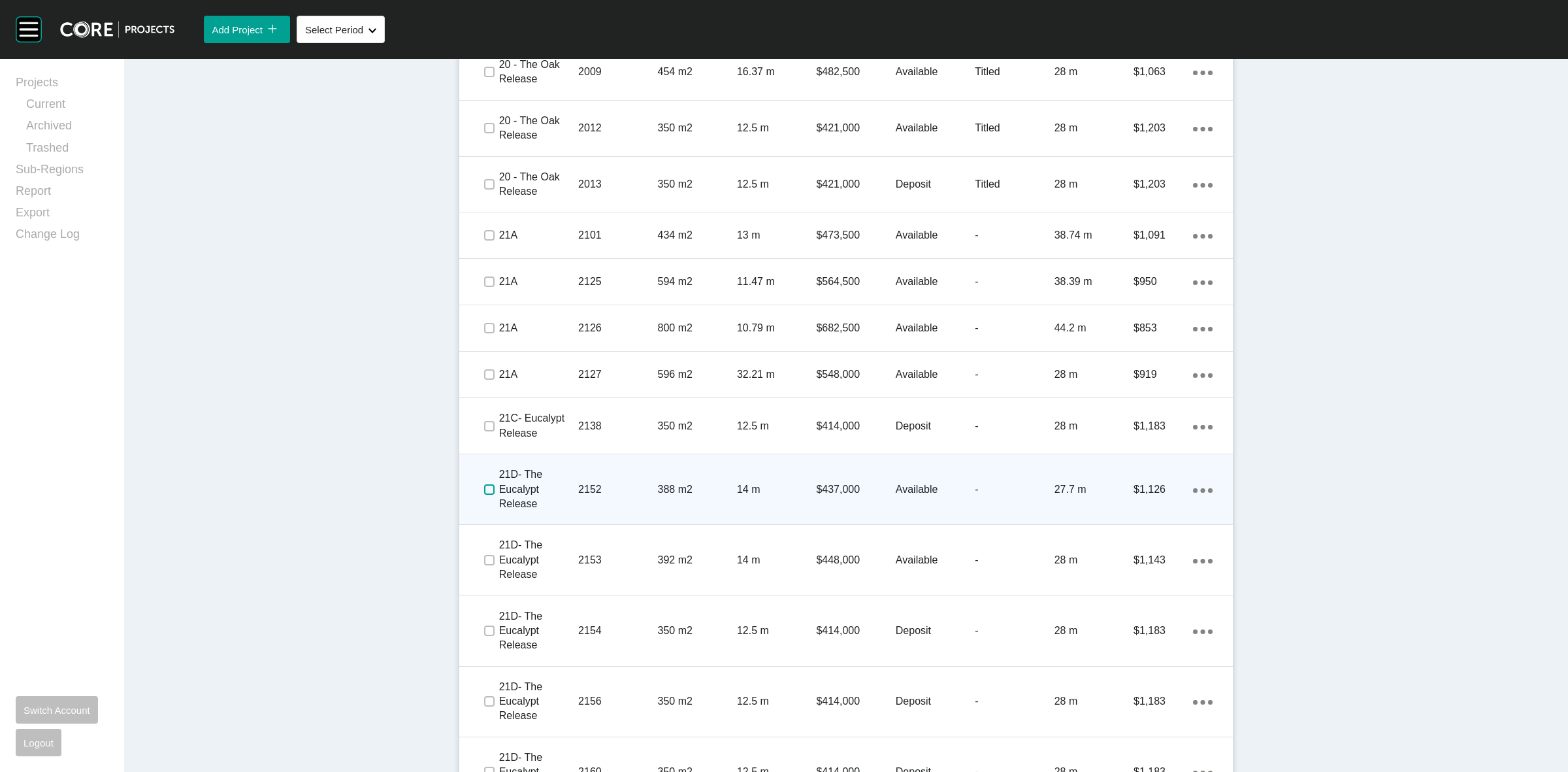
click at [485, 492] on label at bounding box center [489, 489] width 11 height 11
click at [615, 490] on p "2152" at bounding box center [617, 490] width 79 height 14
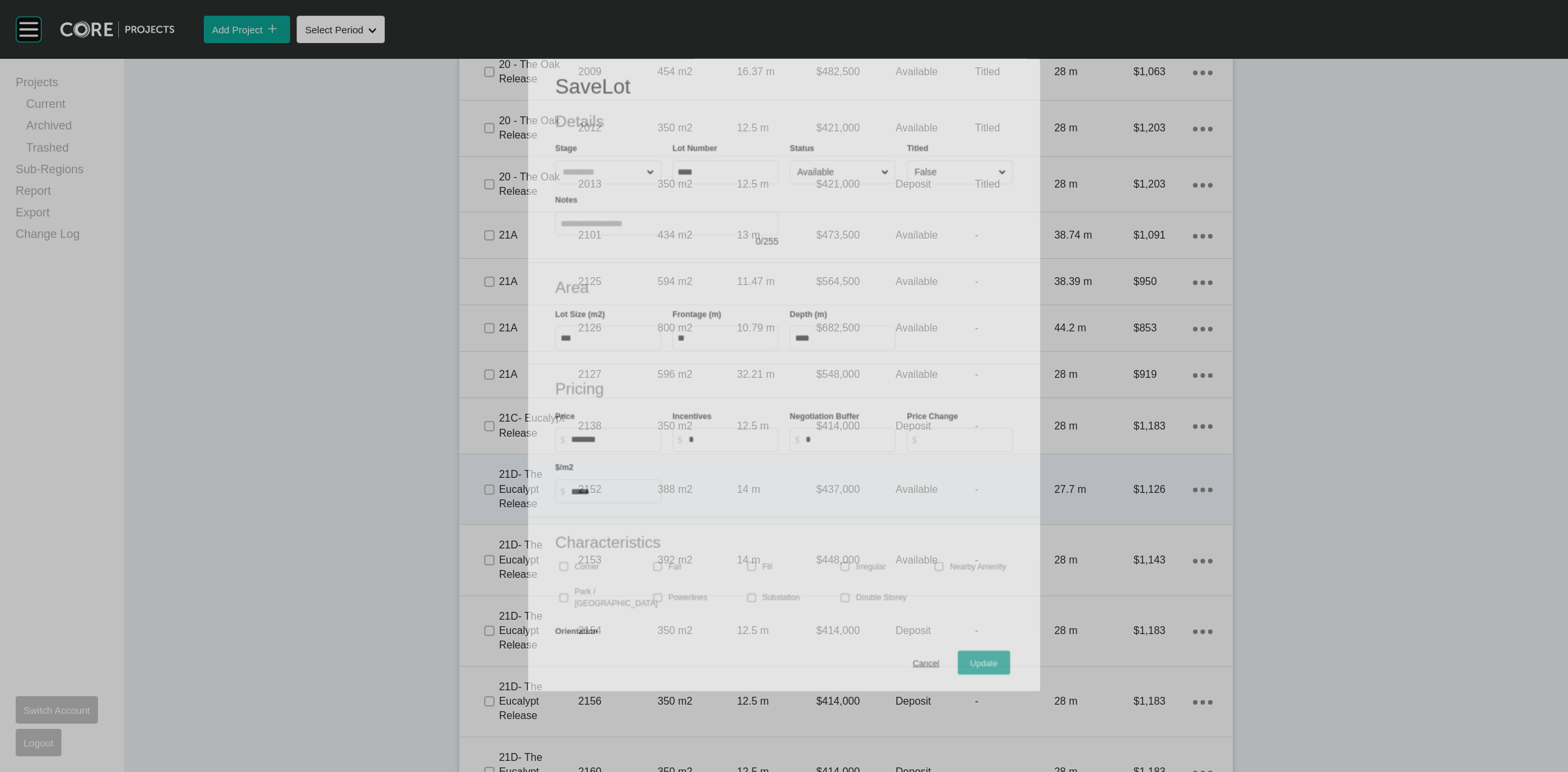
scroll to position [1063, 0]
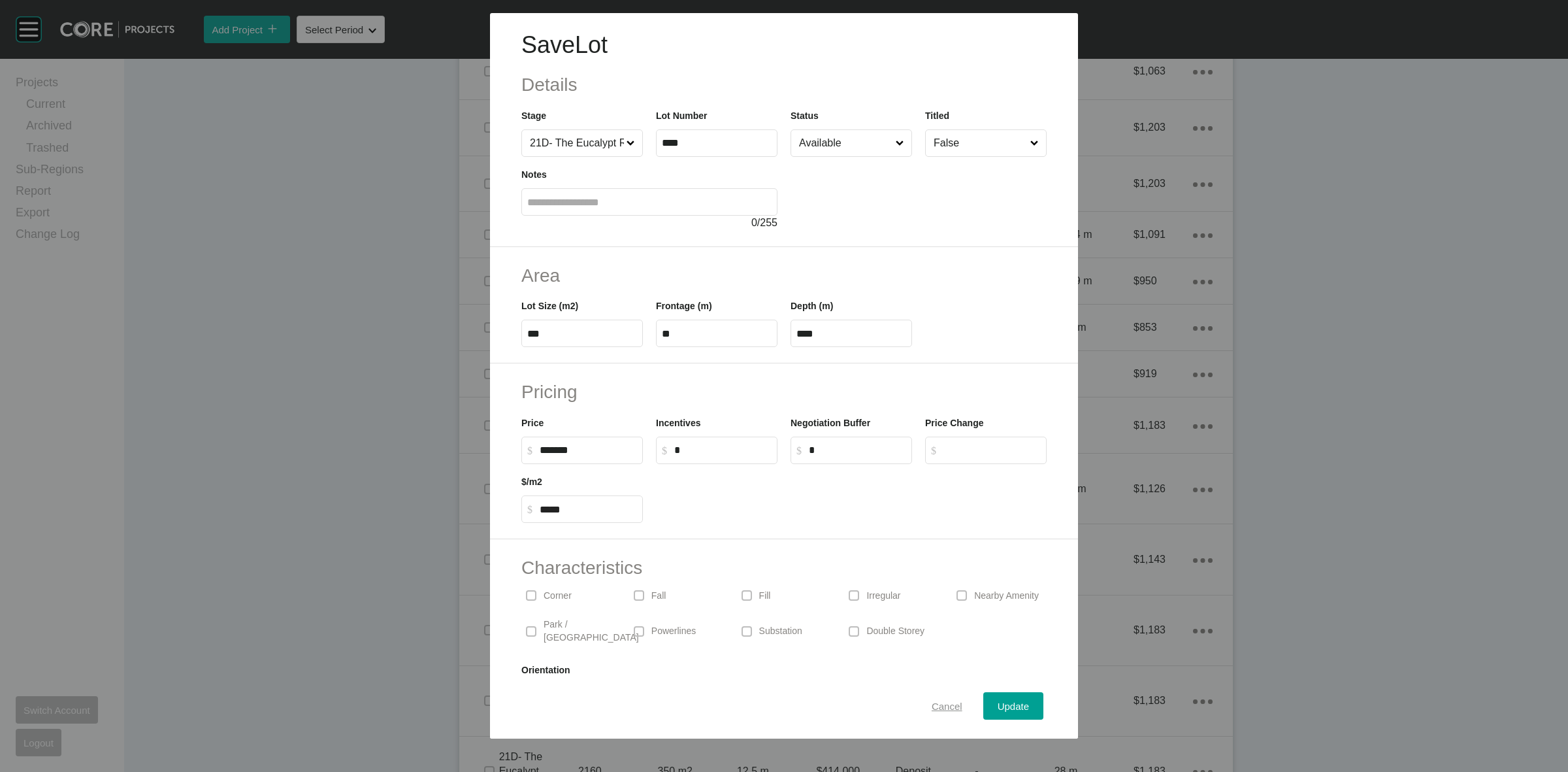
click at [932, 701] on span "Cancel" at bounding box center [947, 706] width 31 height 11
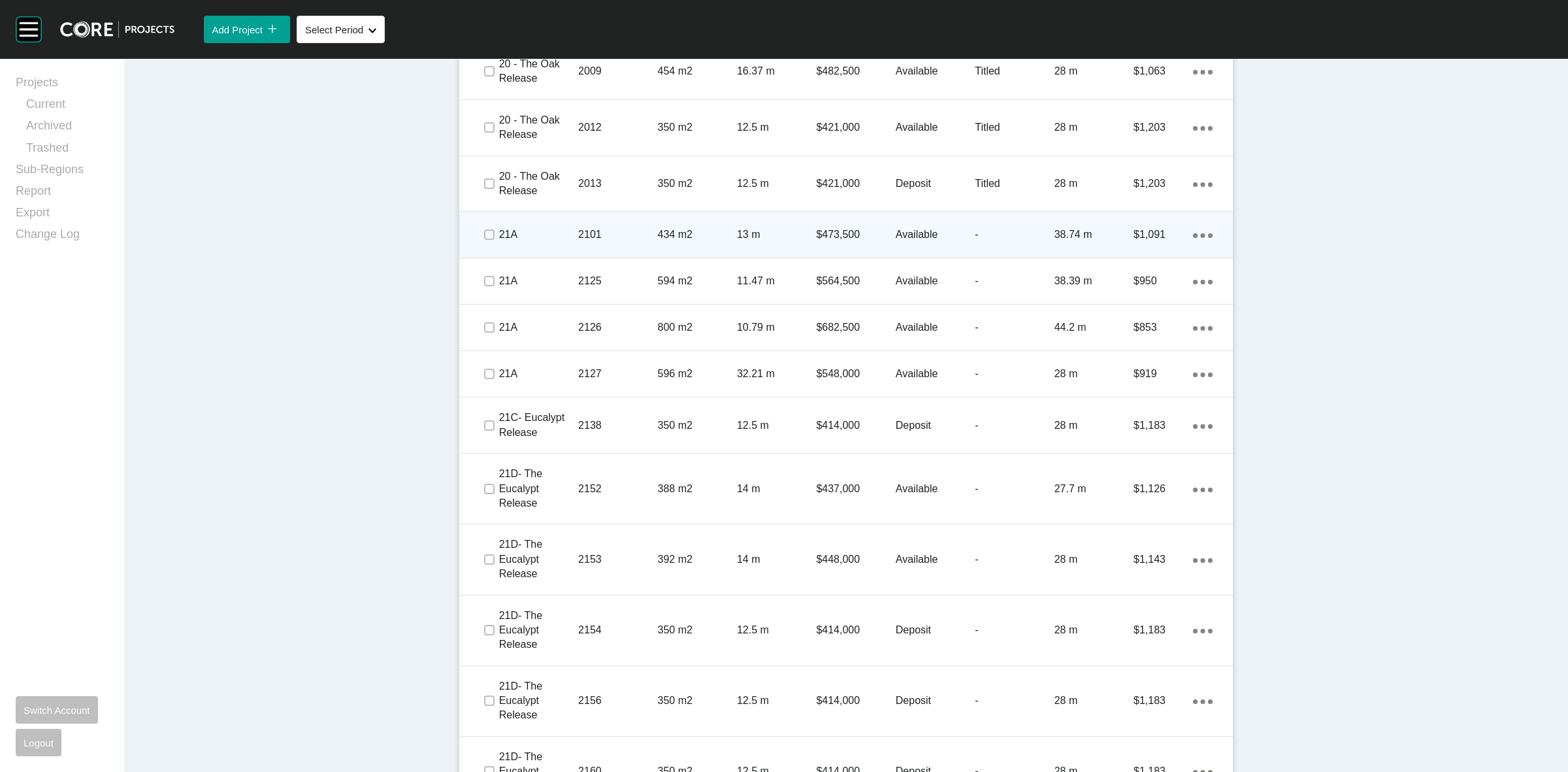
click at [625, 236] on p "2101" at bounding box center [617, 235] width 79 height 14
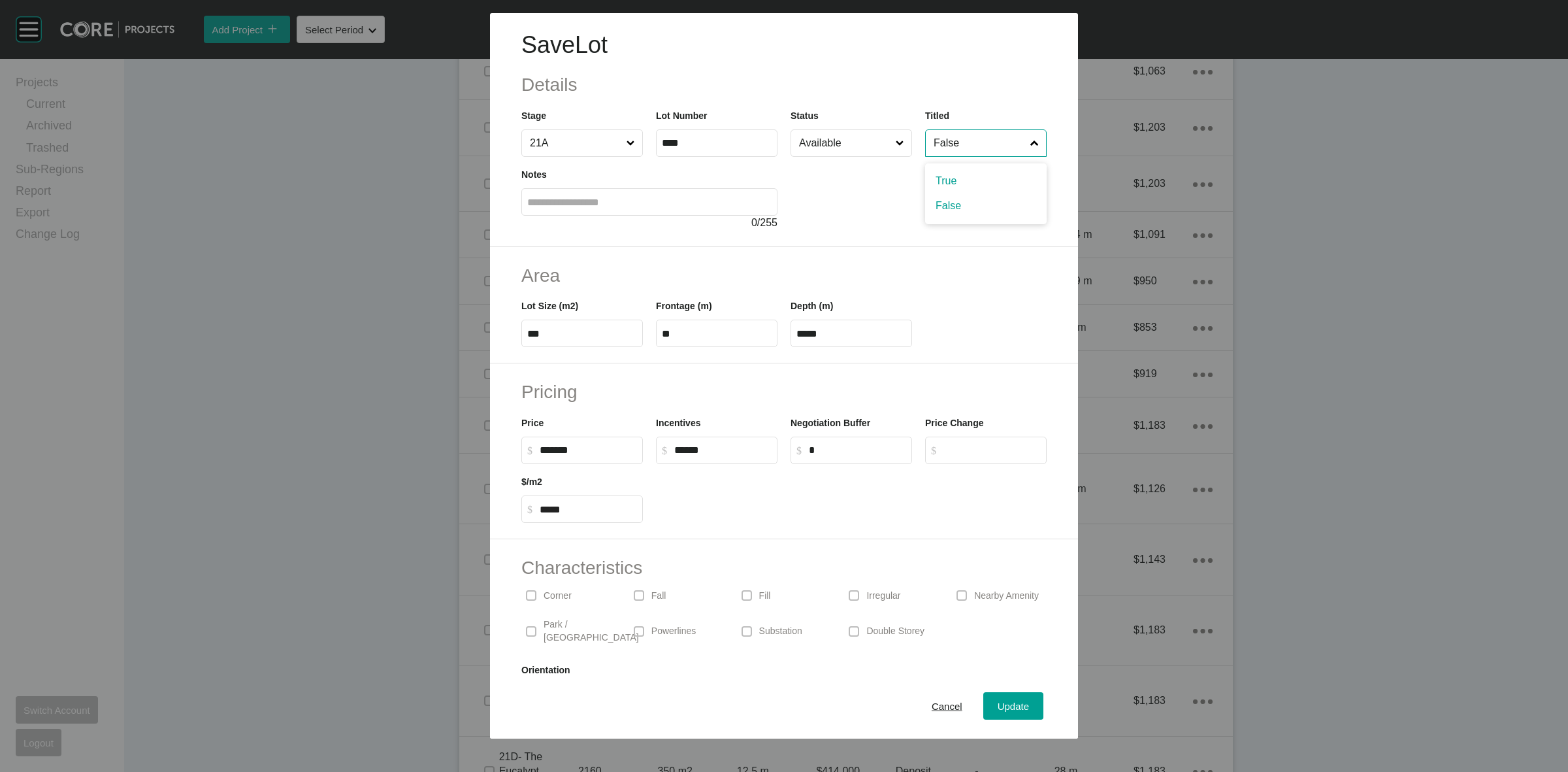
click at [953, 152] on input "False" at bounding box center [979, 143] width 97 height 26
click at [998, 709] on span "Update" at bounding box center [1014, 706] width 32 height 11
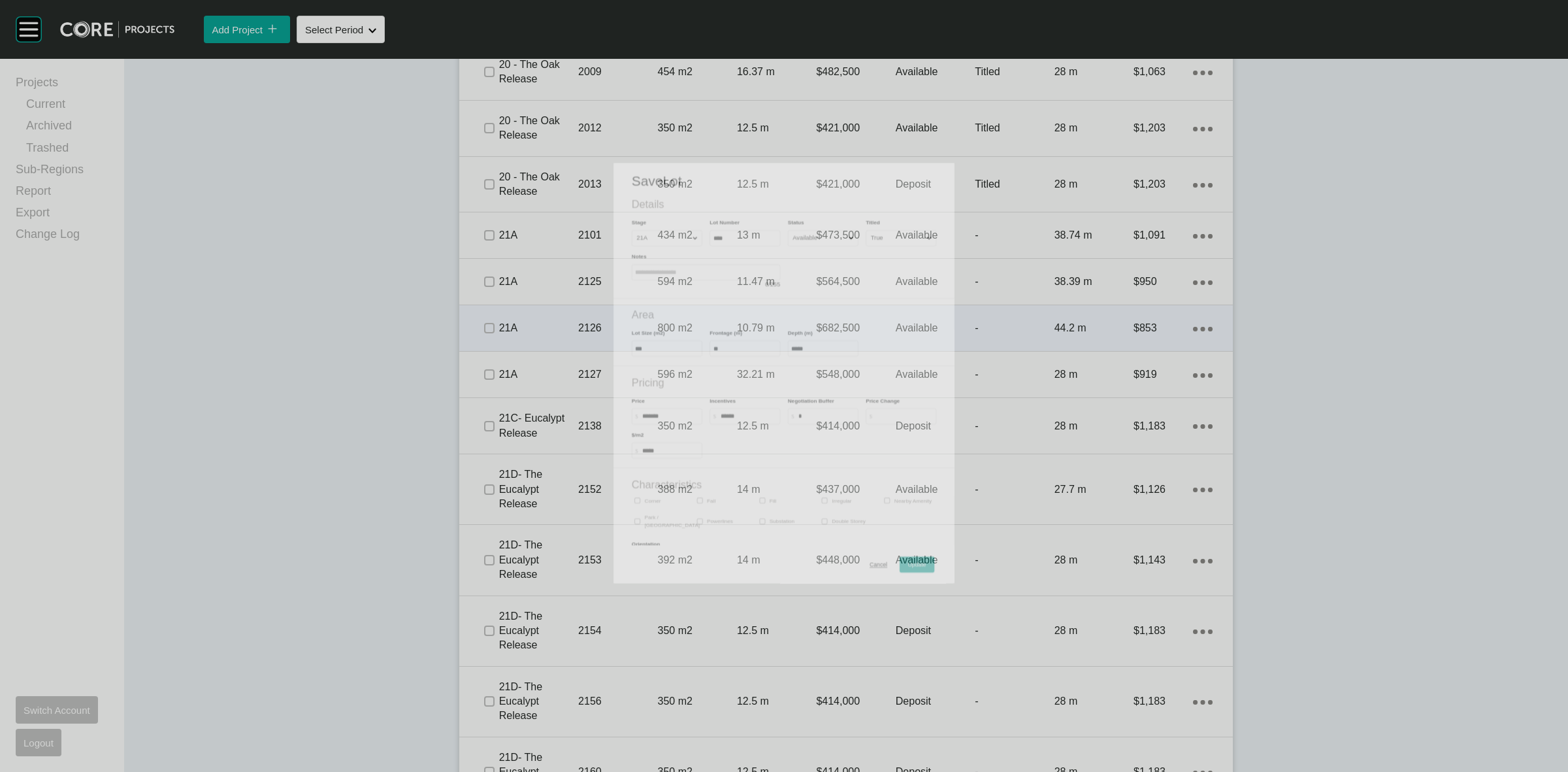
scroll to position [1102, 0]
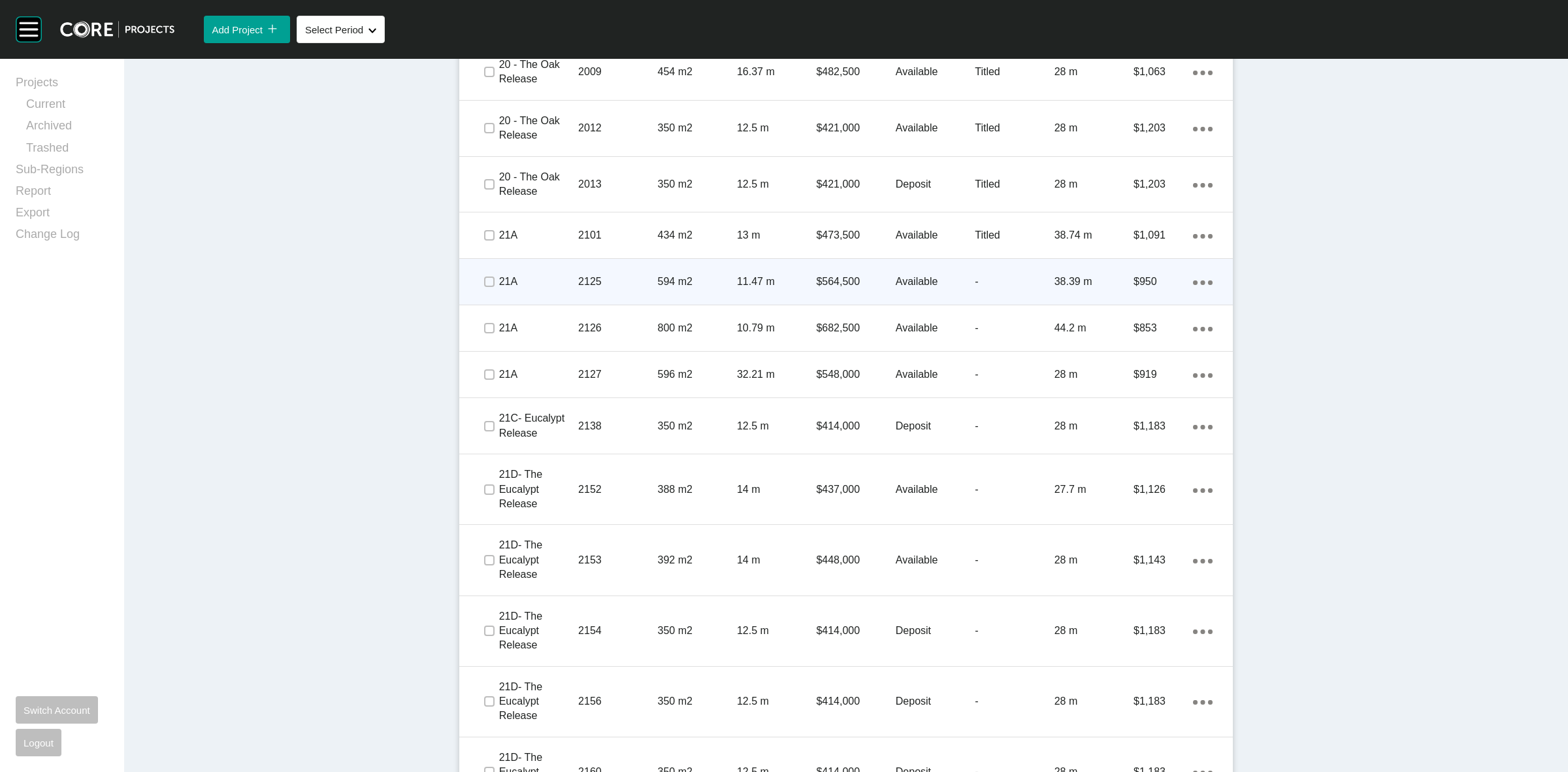
click at [783, 289] on div "11.47 m" at bounding box center [777, 282] width 79 height 40
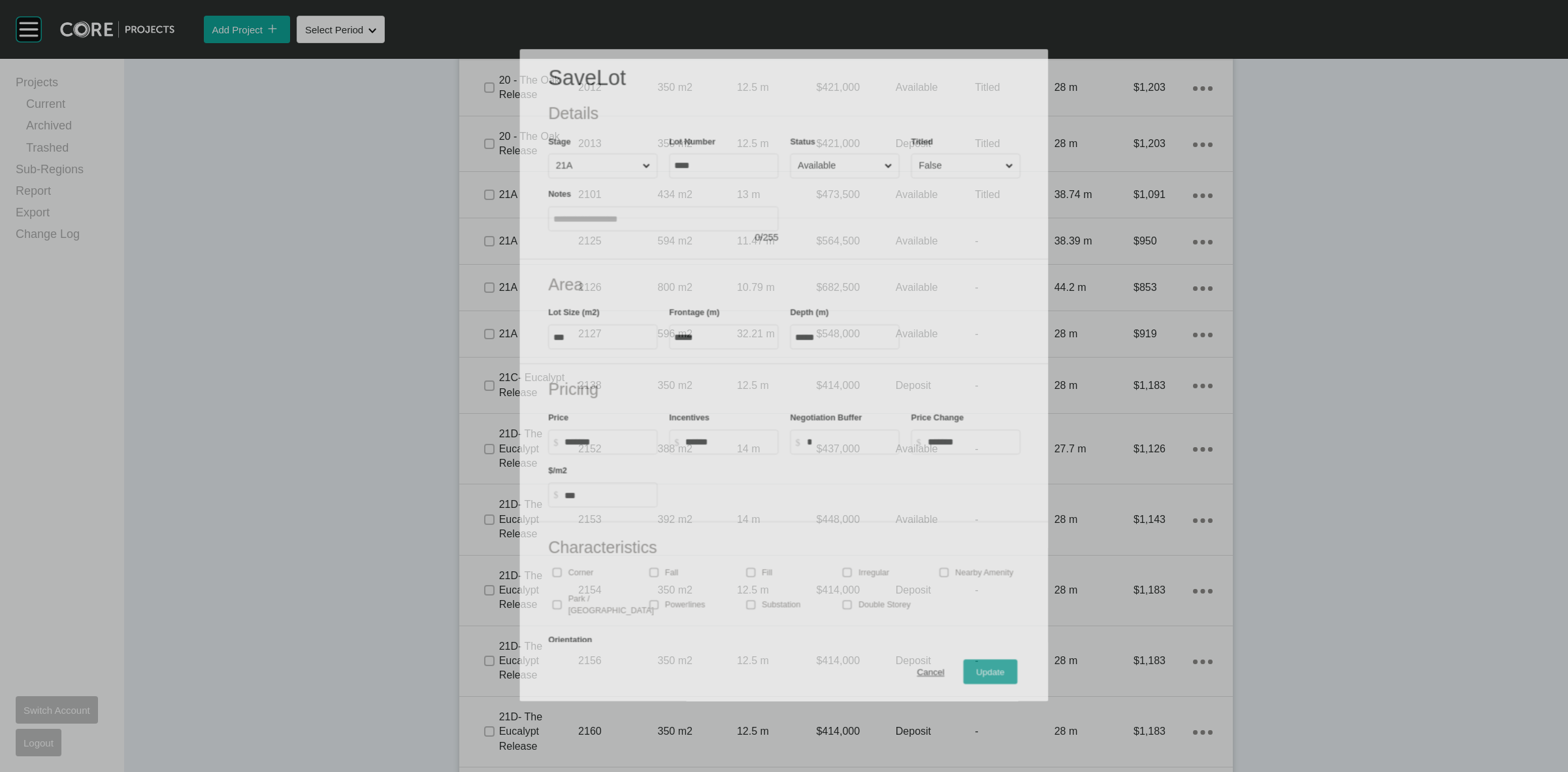
scroll to position [1063, 0]
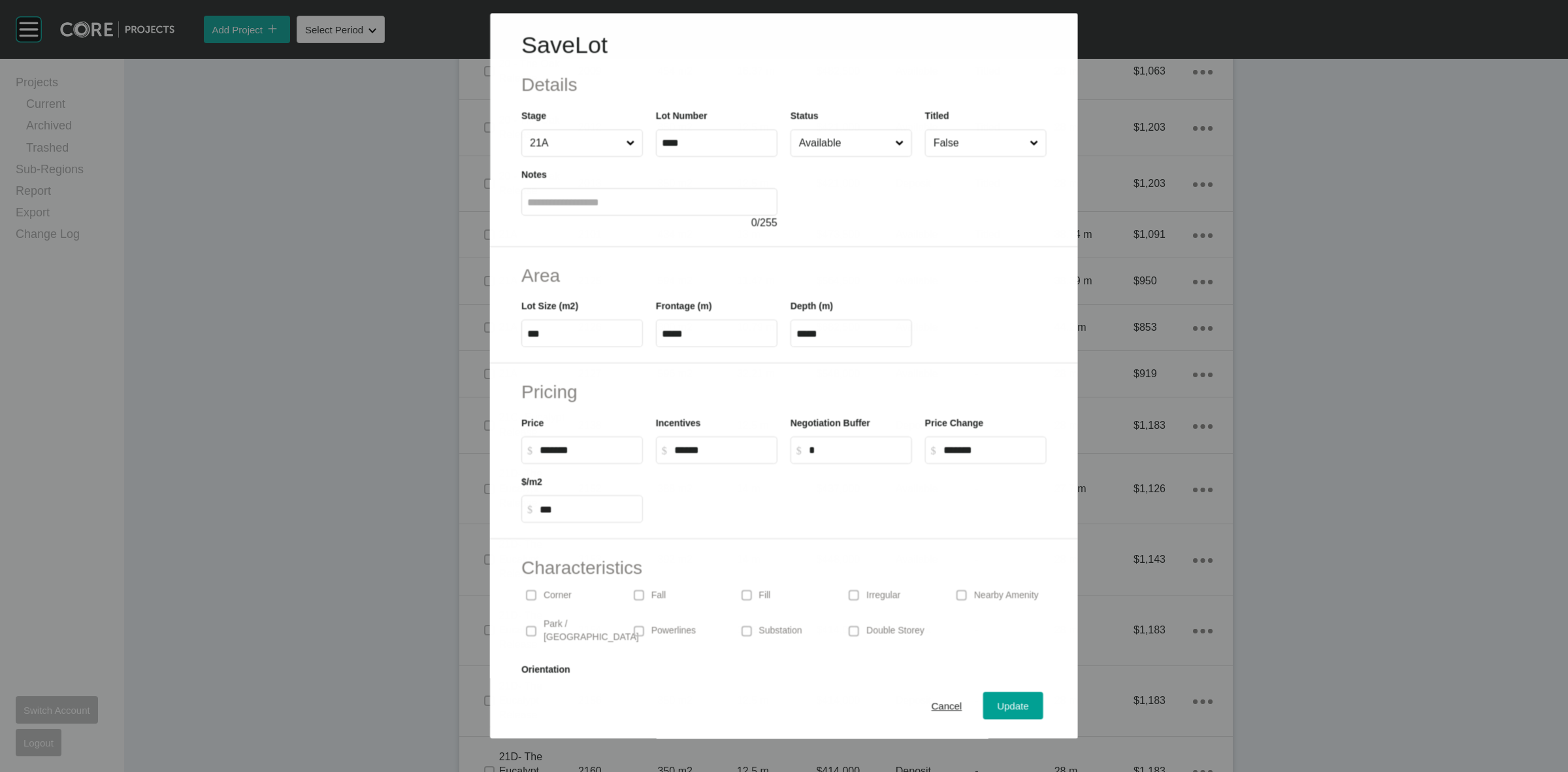
click at [940, 151] on input "False" at bounding box center [979, 143] width 96 height 26
click at [998, 704] on span "Update" at bounding box center [1014, 706] width 32 height 11
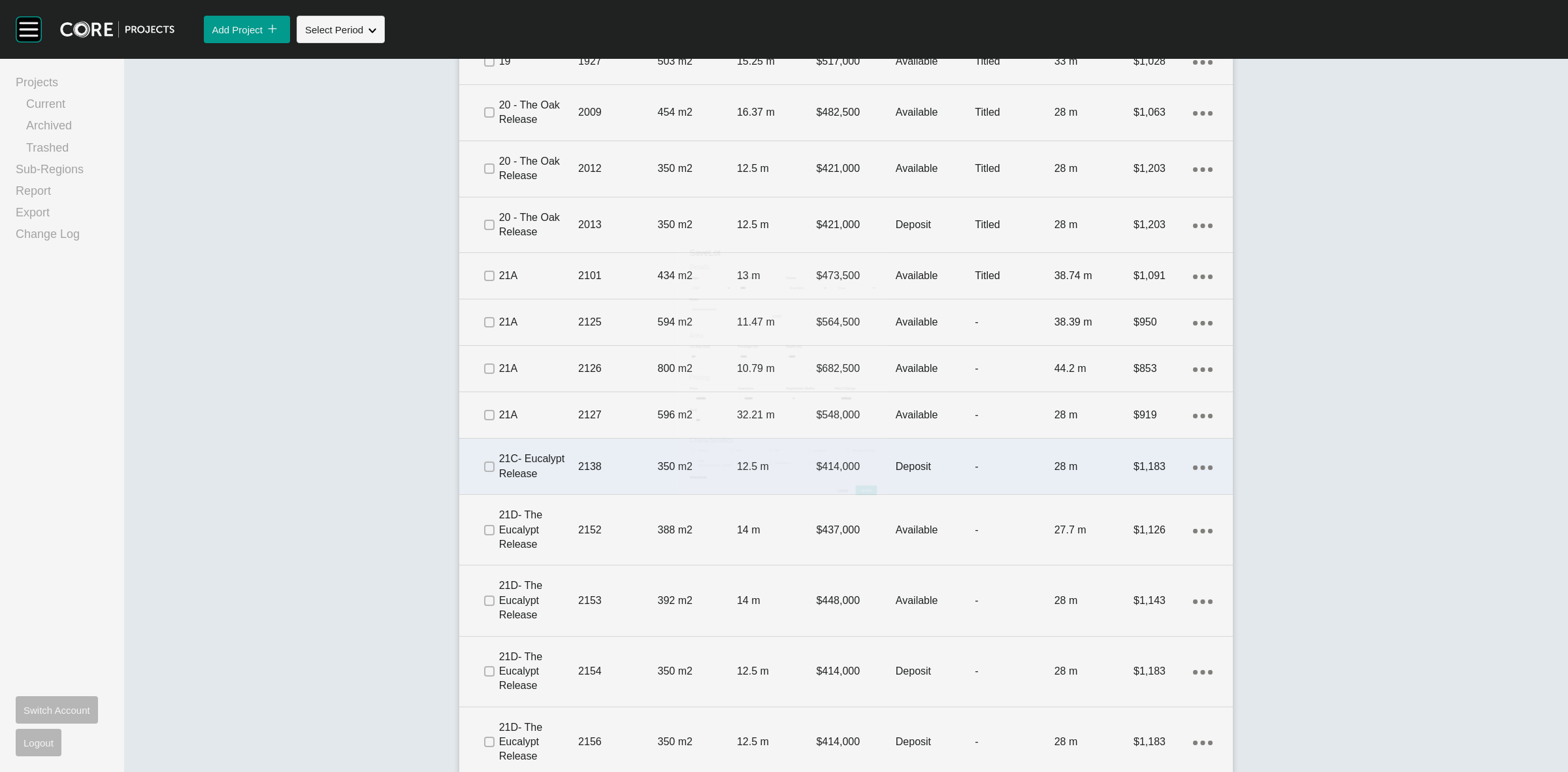
scroll to position [1102, 0]
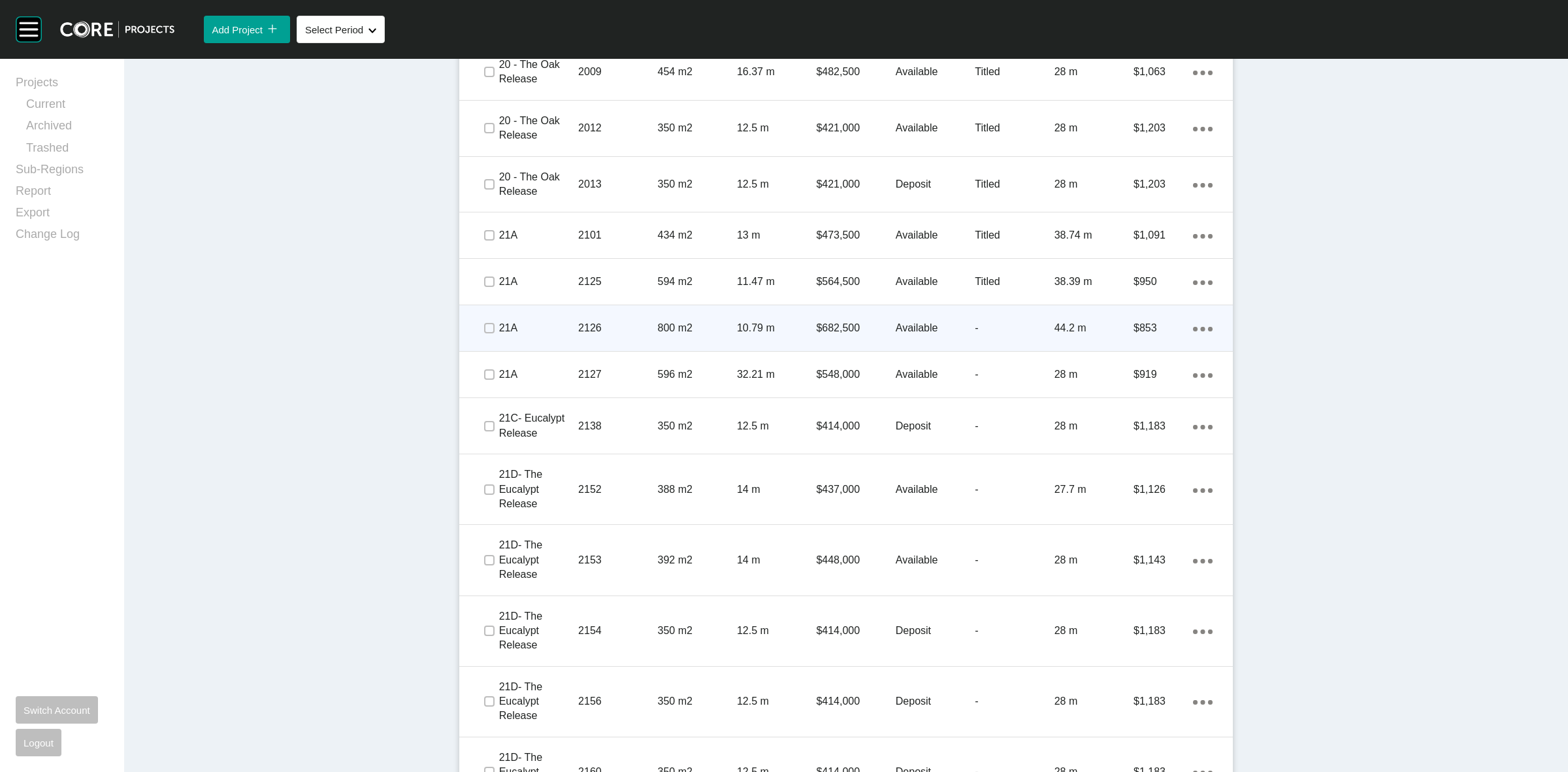
click at [703, 327] on p "800 m2" at bounding box center [697, 328] width 79 height 14
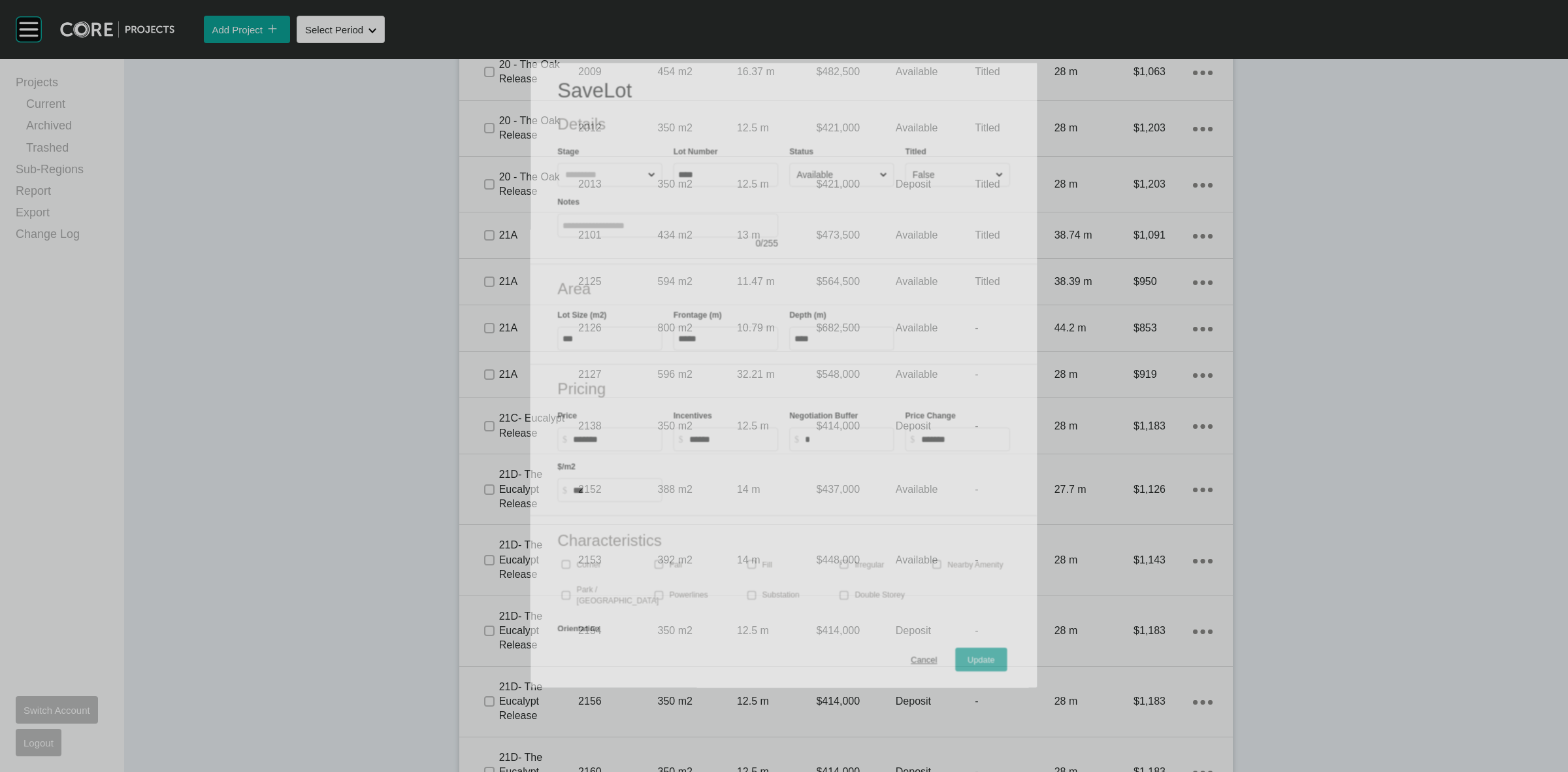
scroll to position [1063, 0]
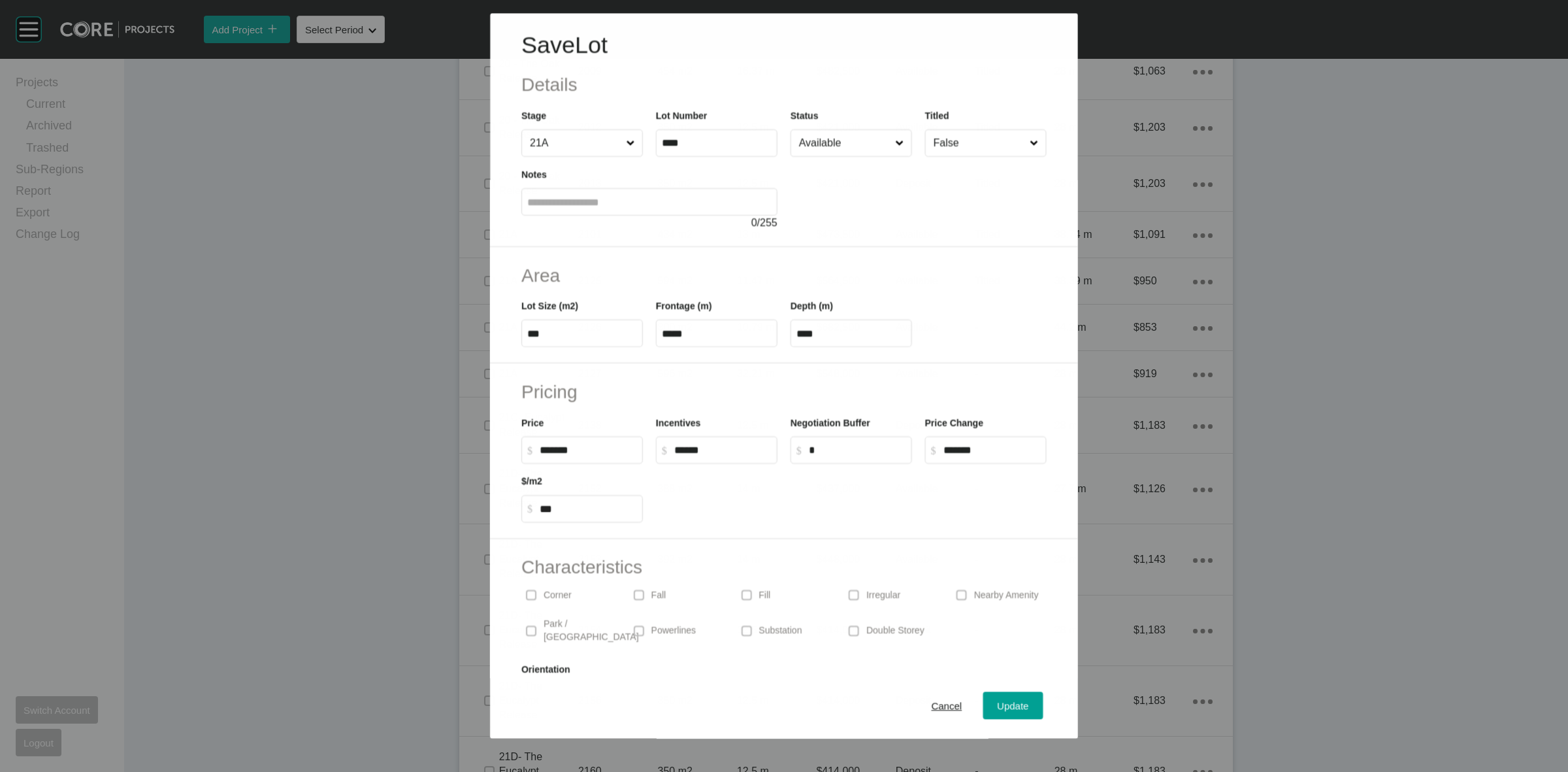
click at [949, 141] on input "False" at bounding box center [979, 143] width 96 height 26
click at [998, 709] on span "Update" at bounding box center [1014, 706] width 32 height 11
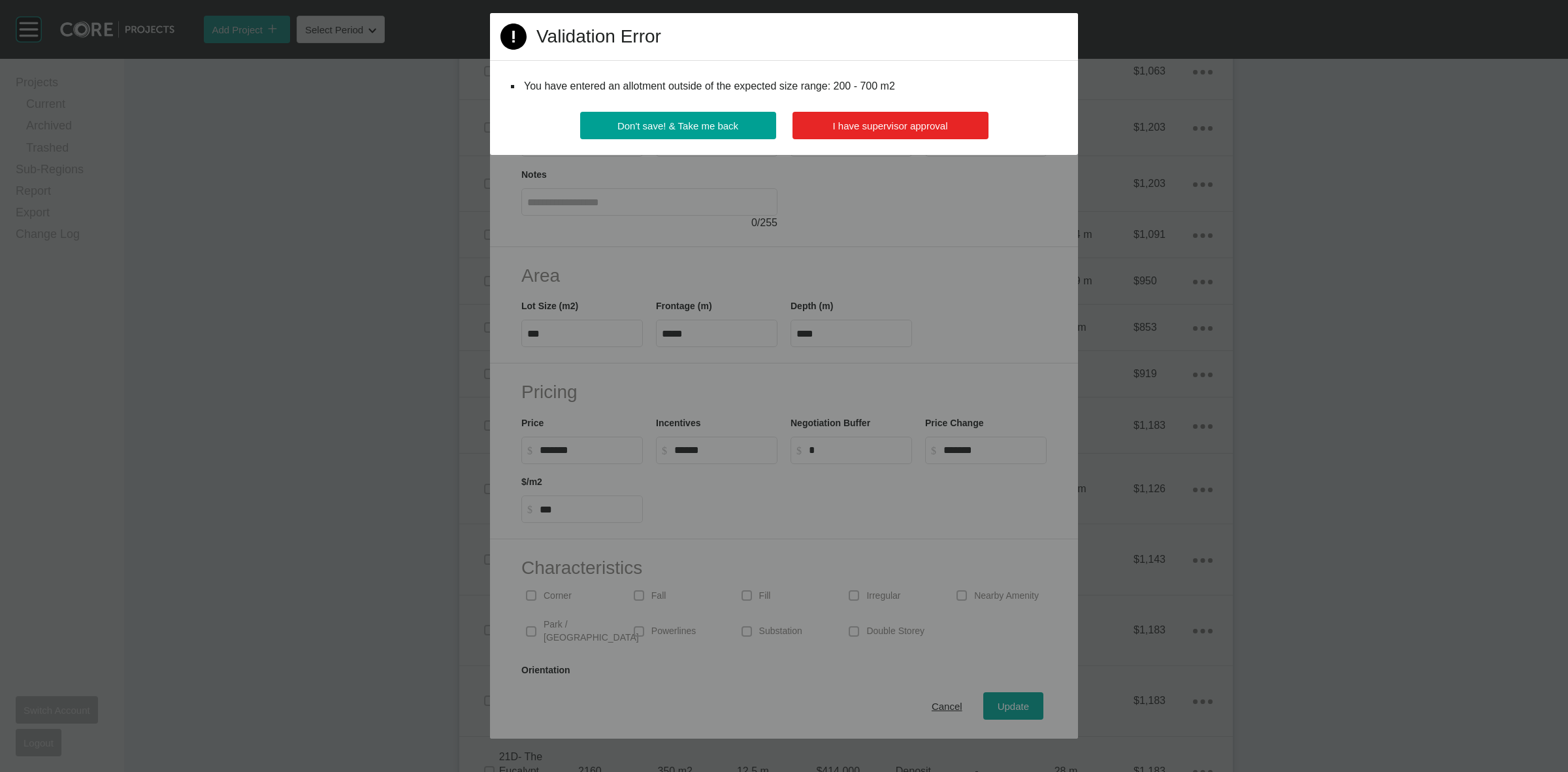
click at [861, 124] on span "I have supervisor approval" at bounding box center [890, 125] width 115 height 11
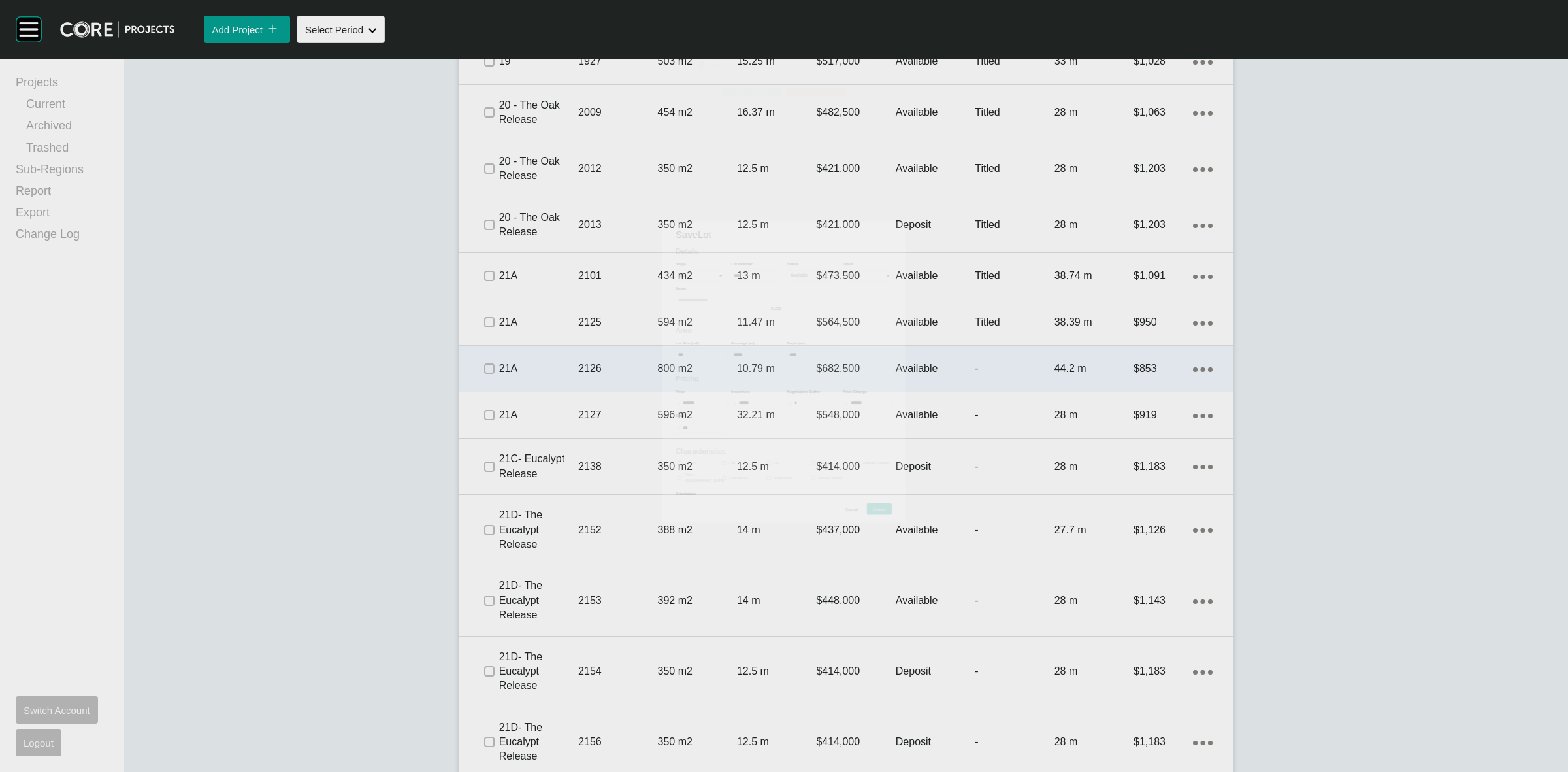
scroll to position [1102, 0]
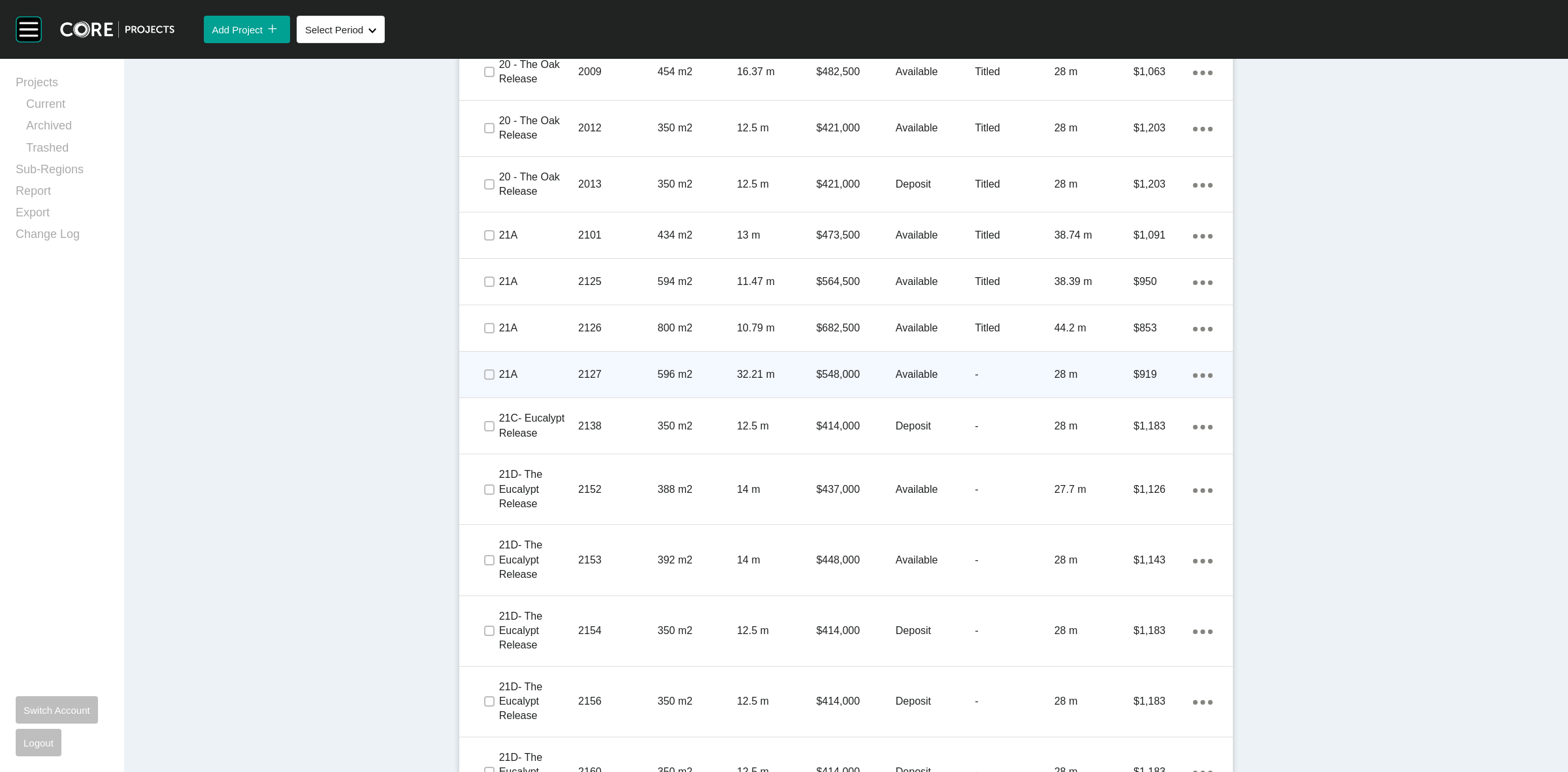
click at [701, 368] on p "596 m2" at bounding box center [697, 374] width 79 height 14
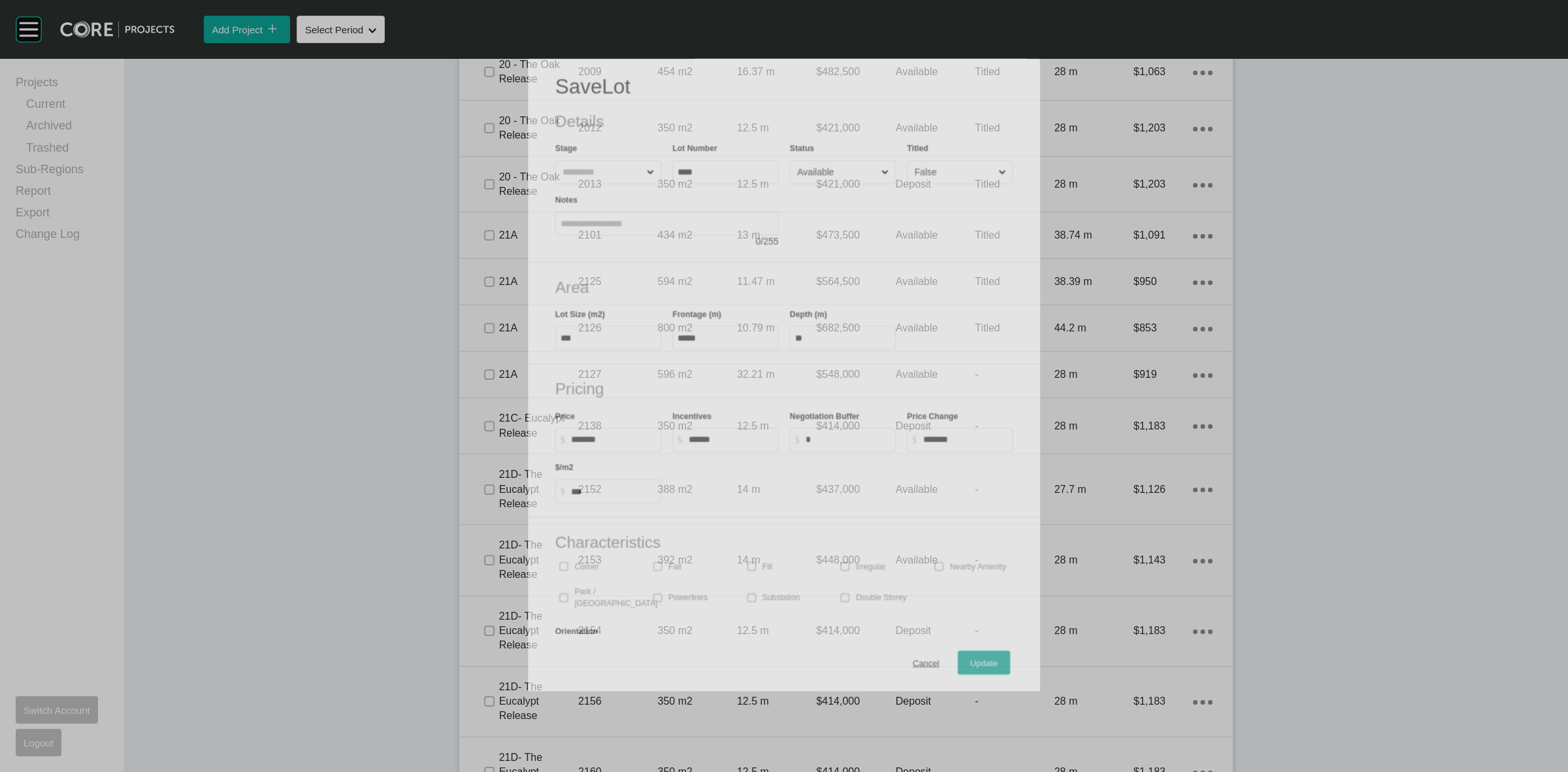
scroll to position [1063, 0]
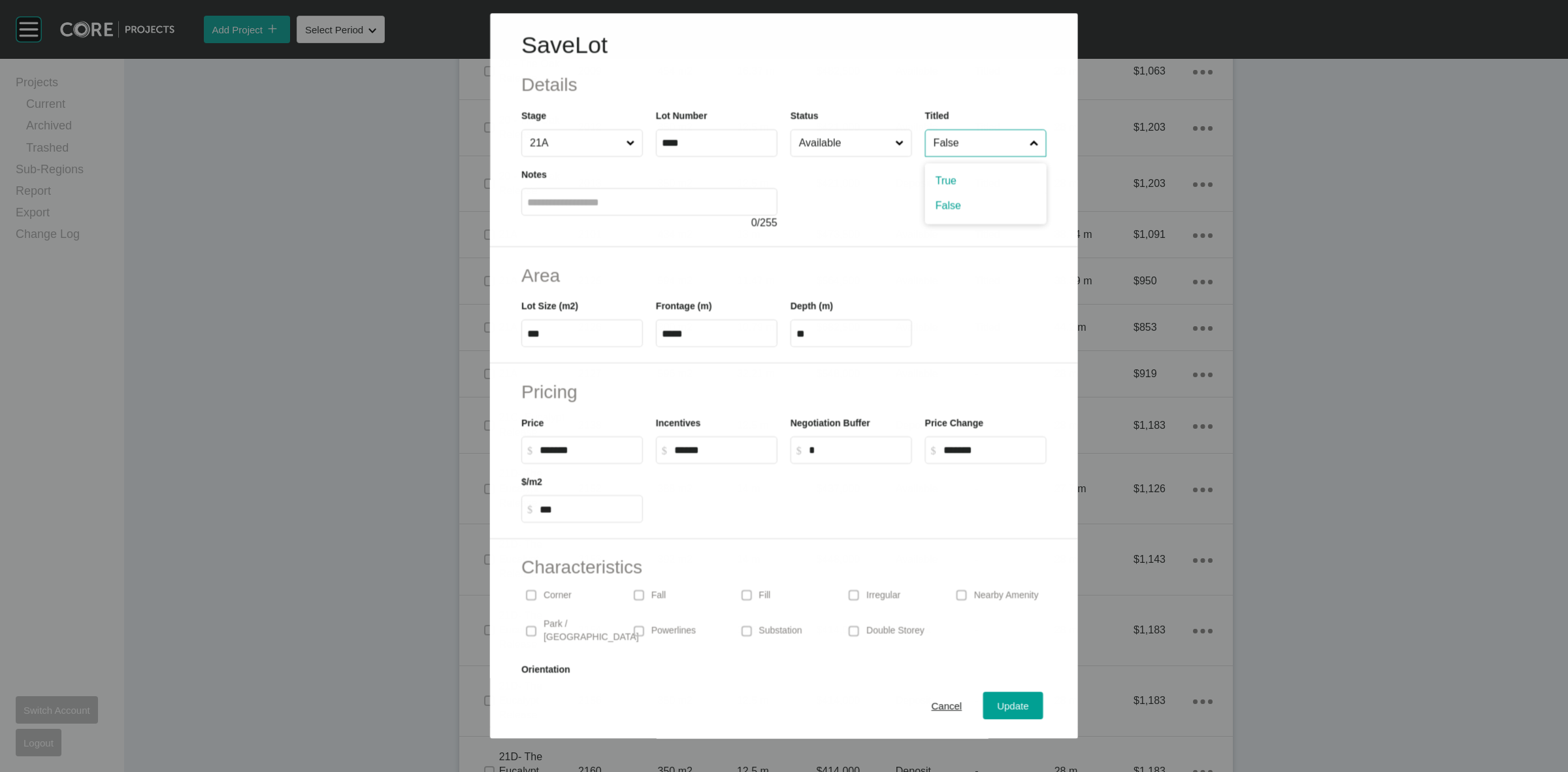
click at [938, 147] on input "False" at bounding box center [979, 143] width 96 height 26
click at [994, 697] on div "Update" at bounding box center [1013, 706] width 38 height 18
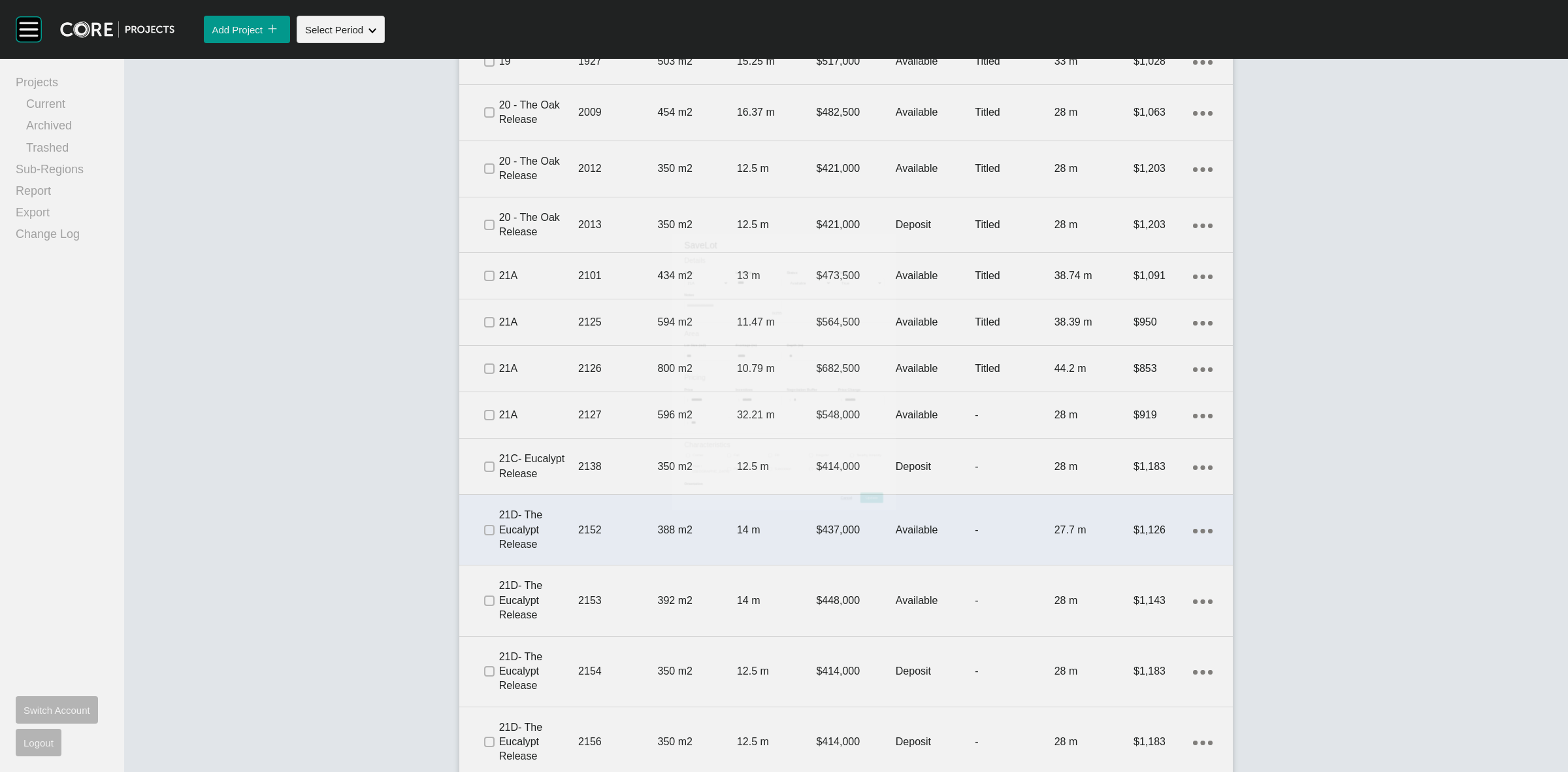
scroll to position [1102, 0]
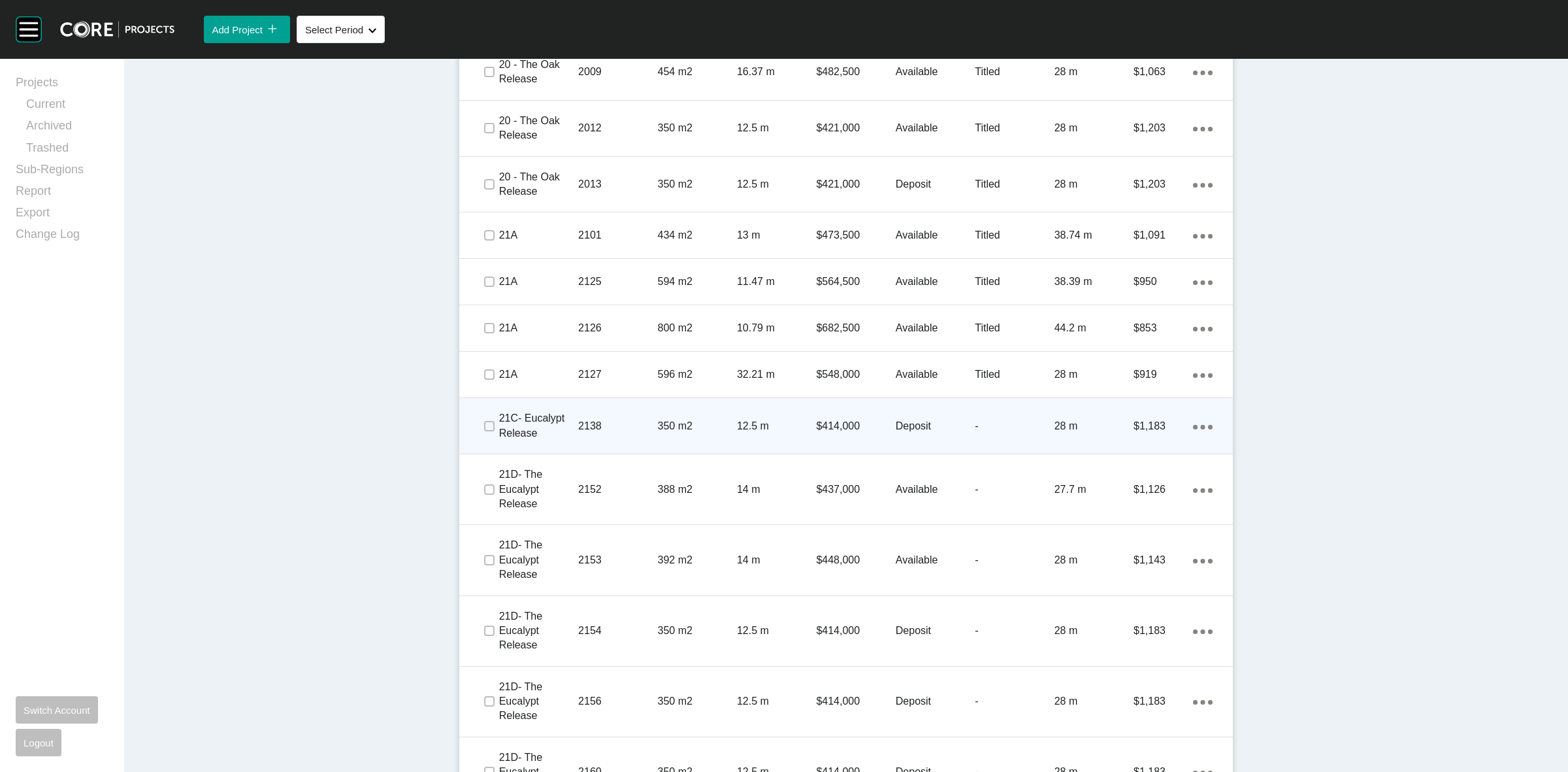
click at [658, 440] on div "350 m2" at bounding box center [697, 426] width 79 height 40
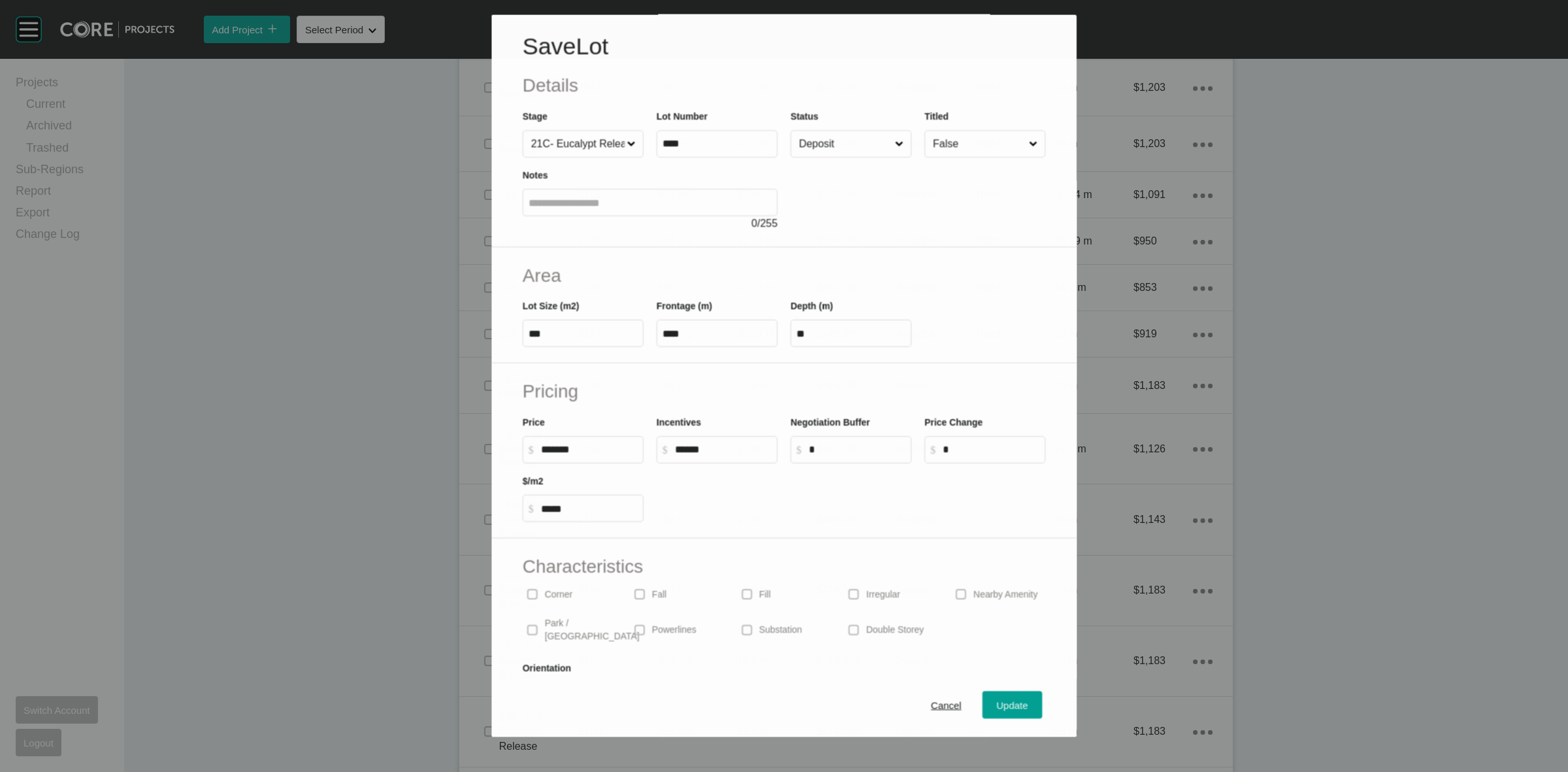
scroll to position [1063, 0]
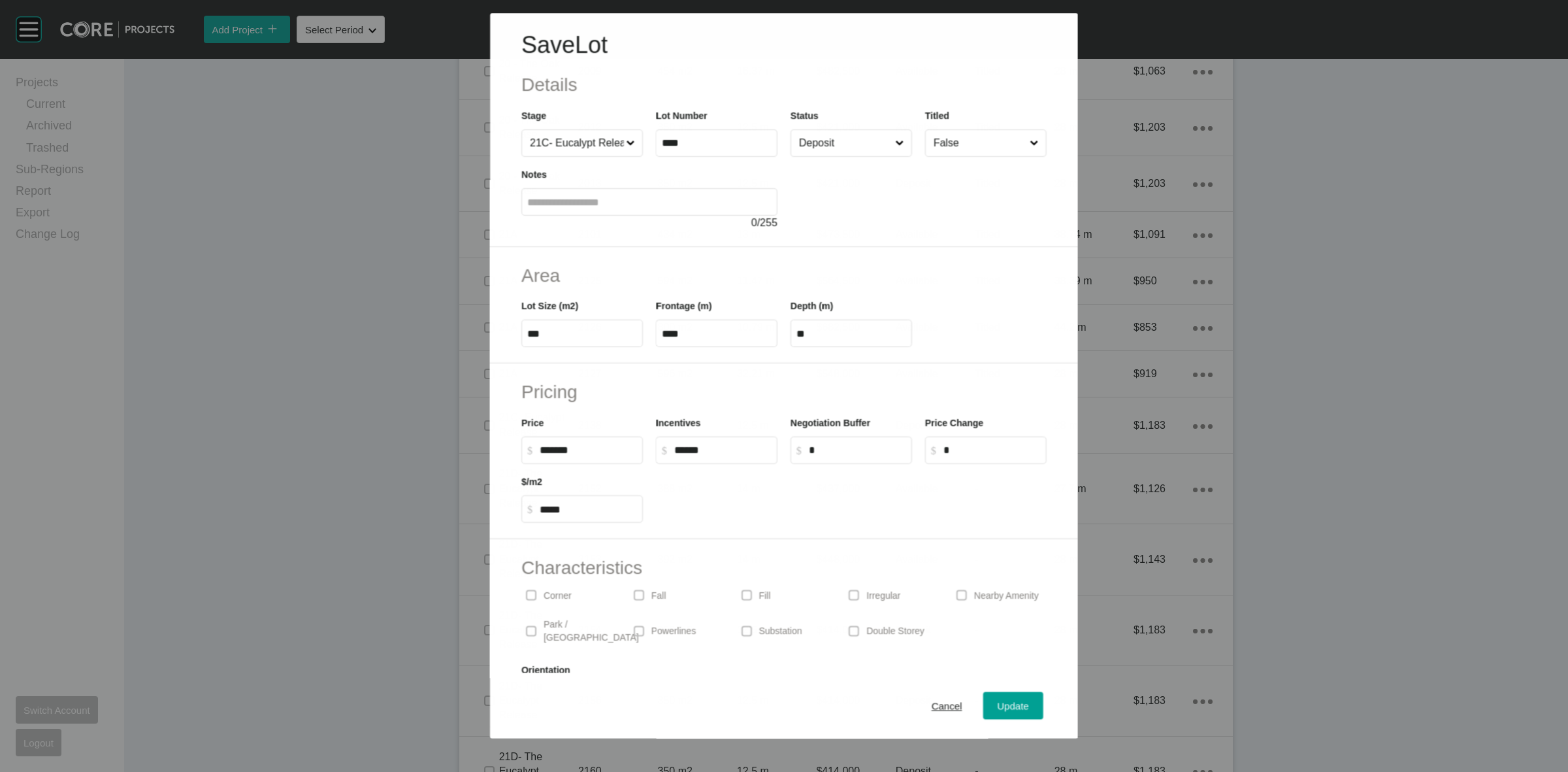
click at [948, 146] on input "False" at bounding box center [979, 143] width 96 height 26
drag, startPoint x: 940, startPoint y: 177, endPoint x: 965, endPoint y: 276, distance: 102.1
click at [998, 710] on span "Update" at bounding box center [1014, 706] width 32 height 11
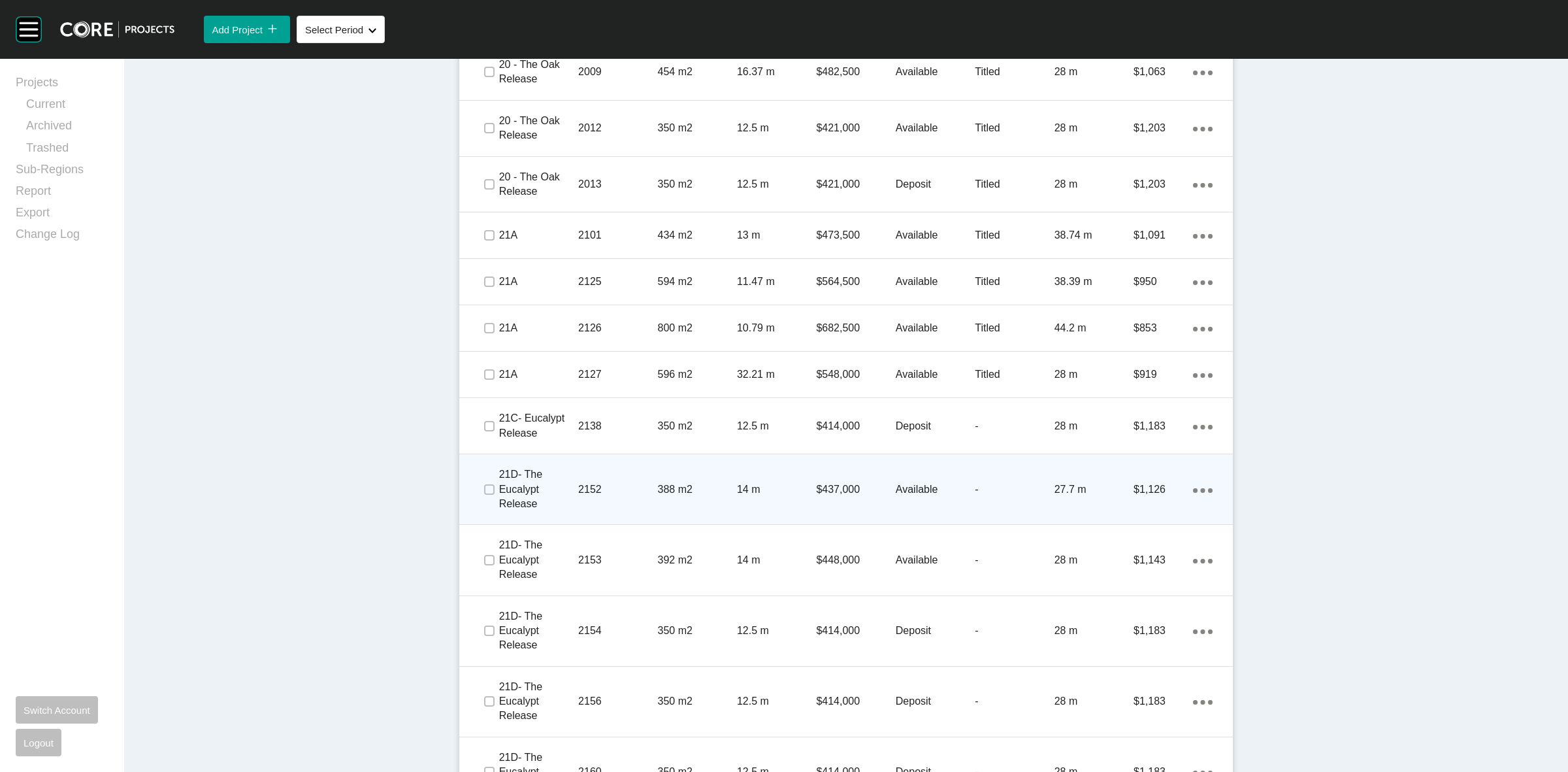
click at [680, 498] on div "388 m2" at bounding box center [697, 489] width 79 height 40
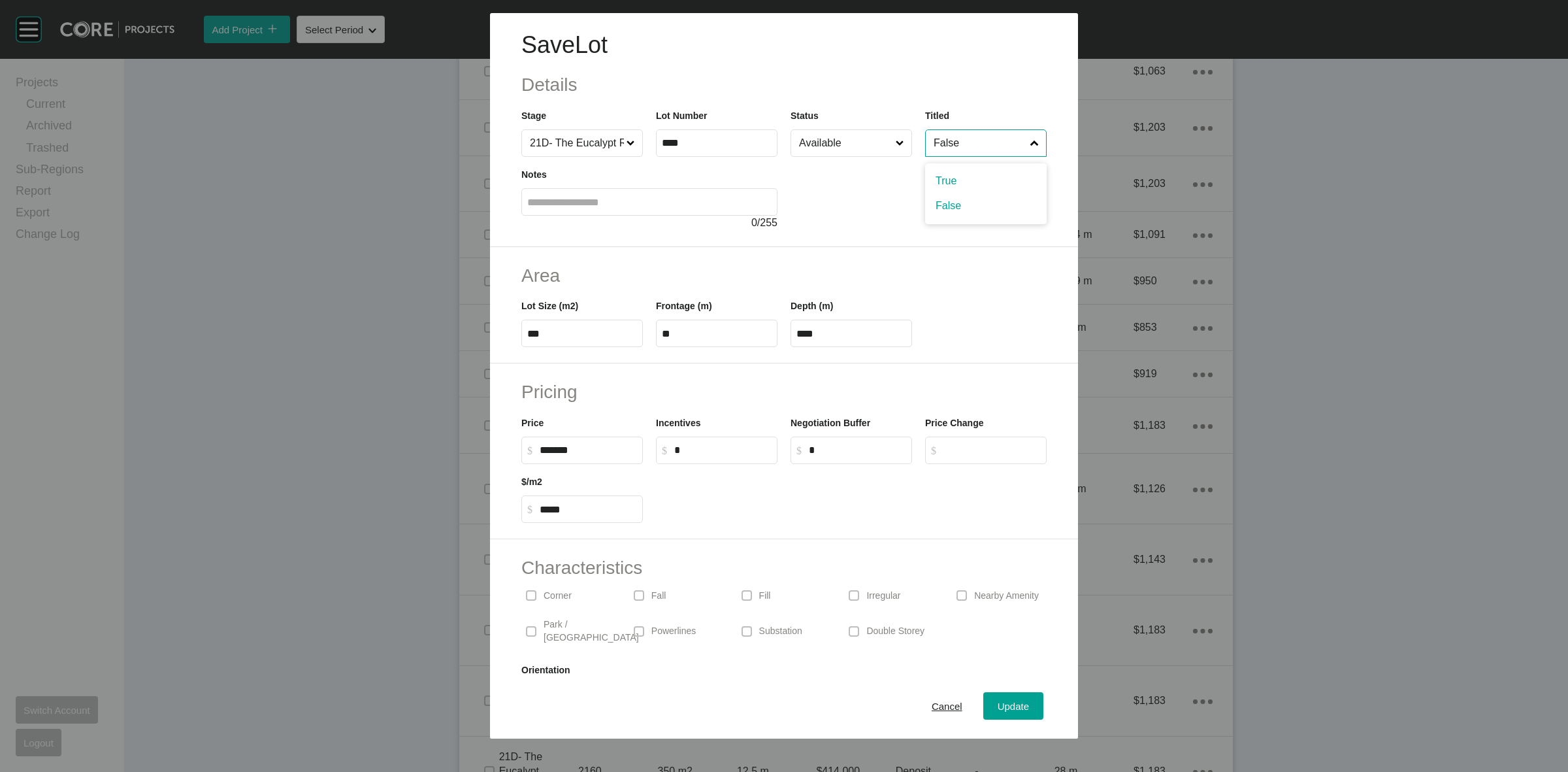
click at [970, 154] on input "False" at bounding box center [979, 143] width 97 height 26
click at [999, 702] on span "Update" at bounding box center [1014, 706] width 32 height 11
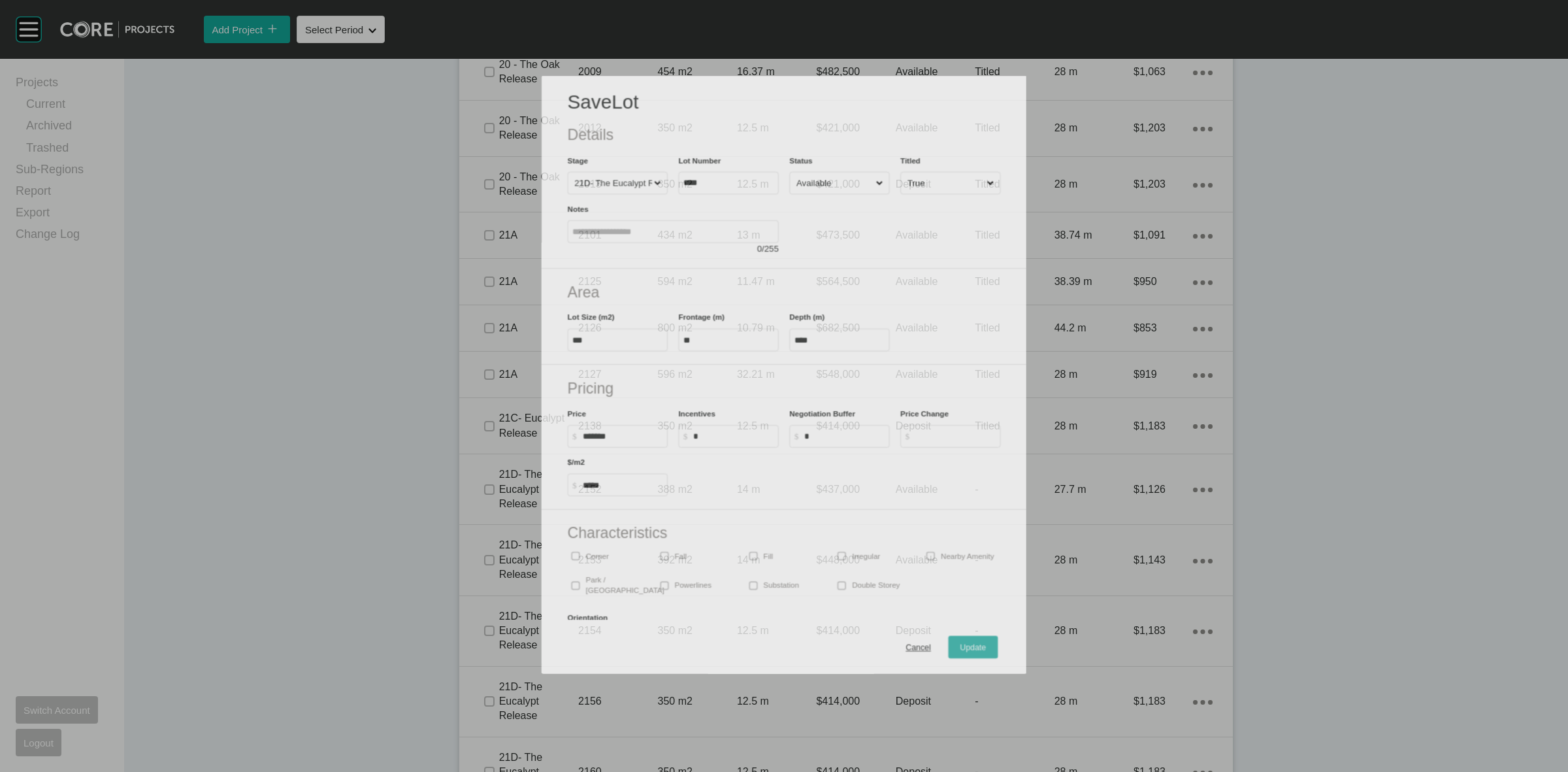
scroll to position [1102, 0]
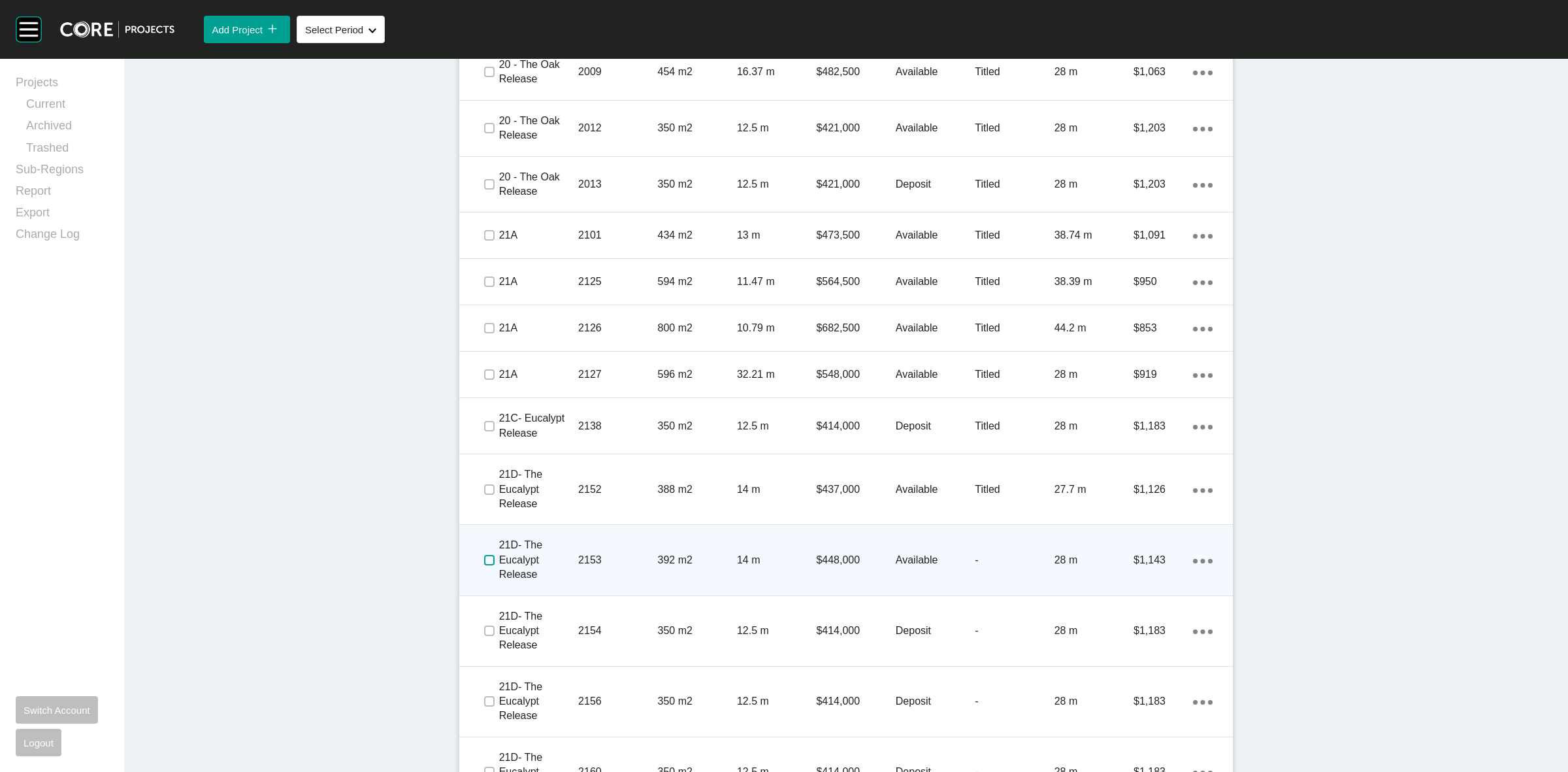
click at [484, 562] on label at bounding box center [489, 560] width 11 height 11
click at [608, 556] on p "2153" at bounding box center [617, 560] width 79 height 14
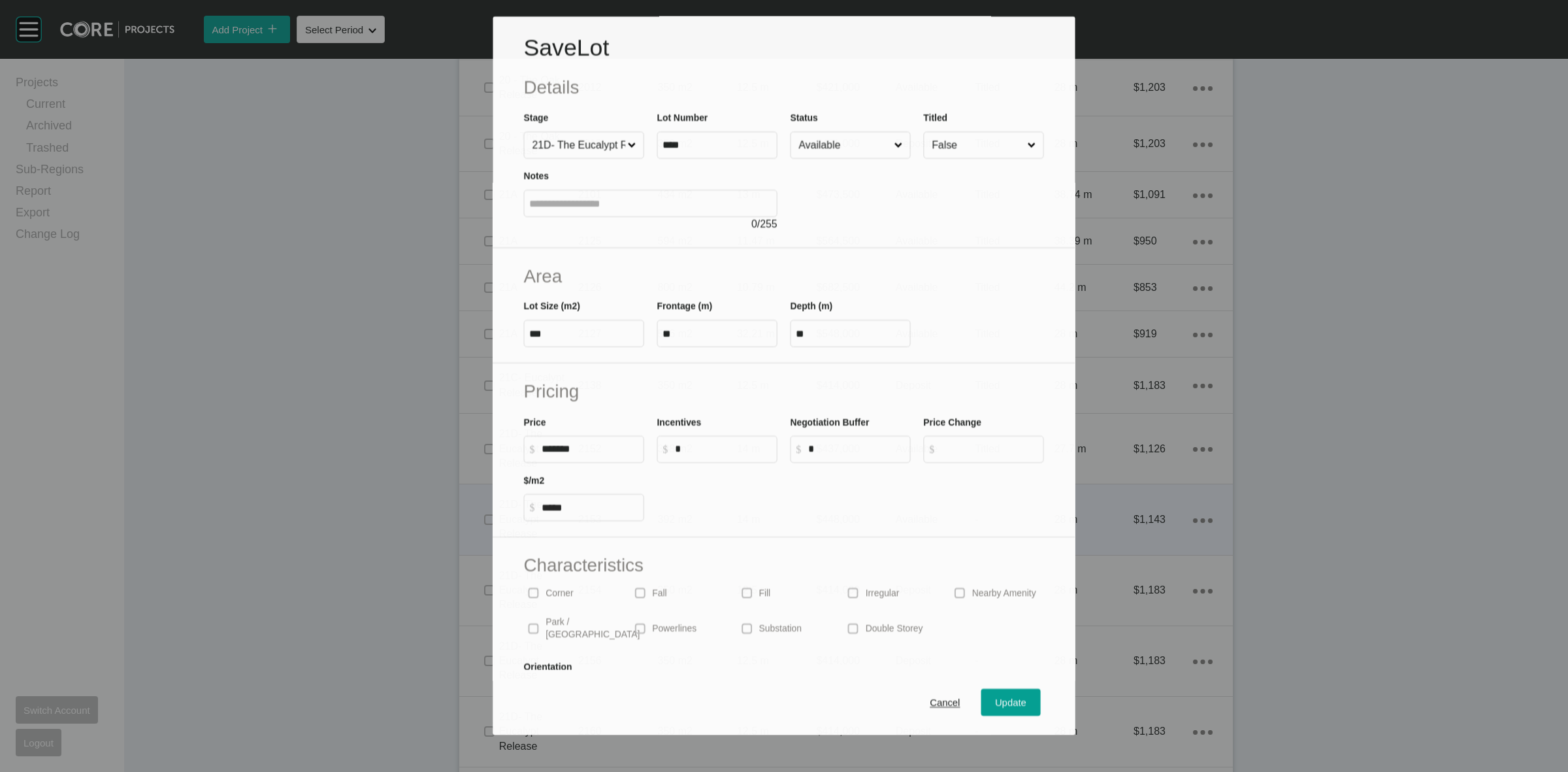
scroll to position [1063, 0]
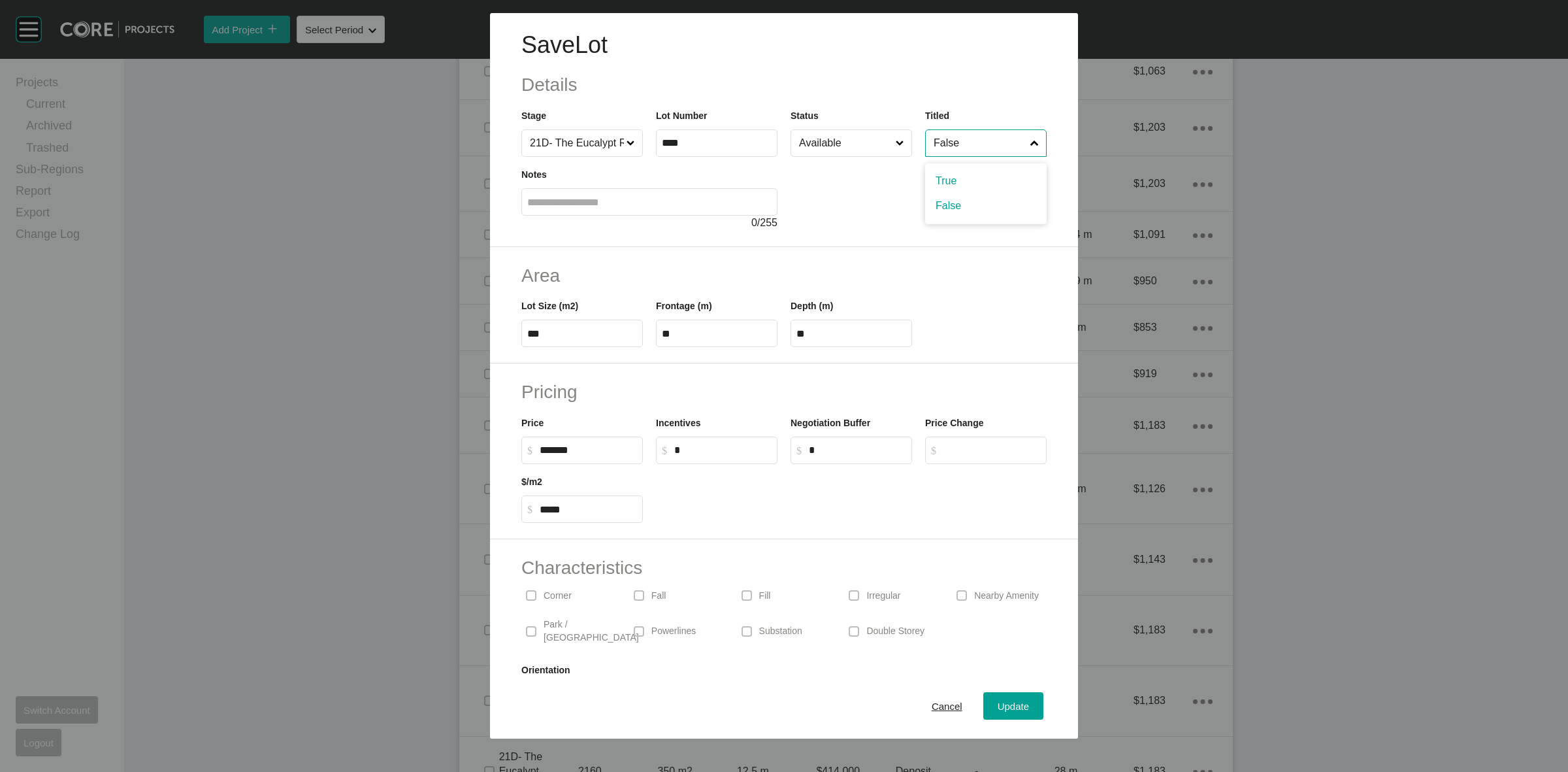
click at [976, 147] on input "False" at bounding box center [979, 143] width 97 height 26
click at [719, 446] on input "*" at bounding box center [723, 450] width 98 height 11
type input "******"
click at [724, 505] on div at bounding box center [851, 493] width 403 height 59
click at [1011, 704] on span "Update" at bounding box center [1014, 706] width 32 height 11
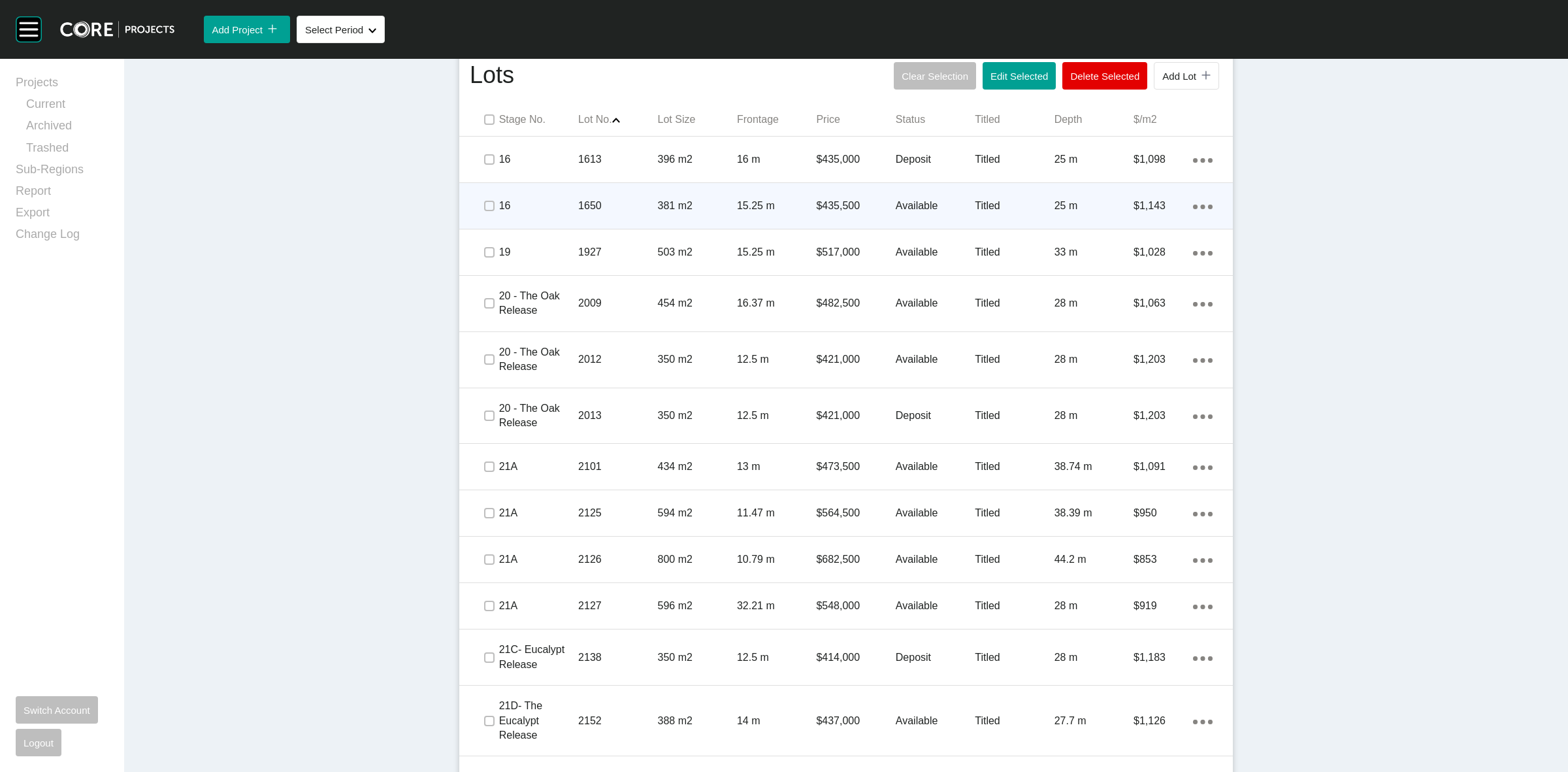
scroll to position [857, 0]
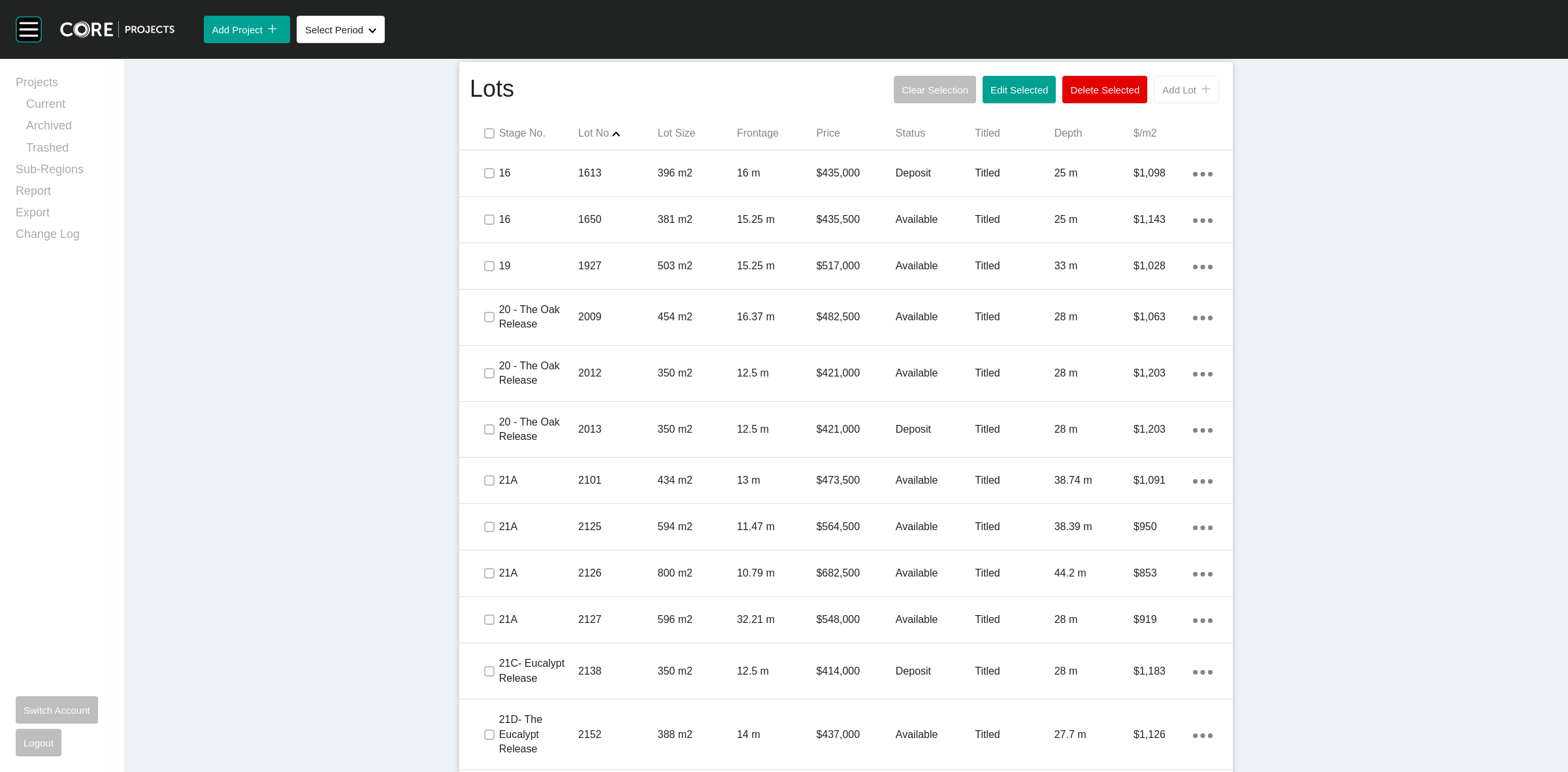
click at [1170, 89] on span "Add Lot" at bounding box center [1179, 89] width 34 height 11
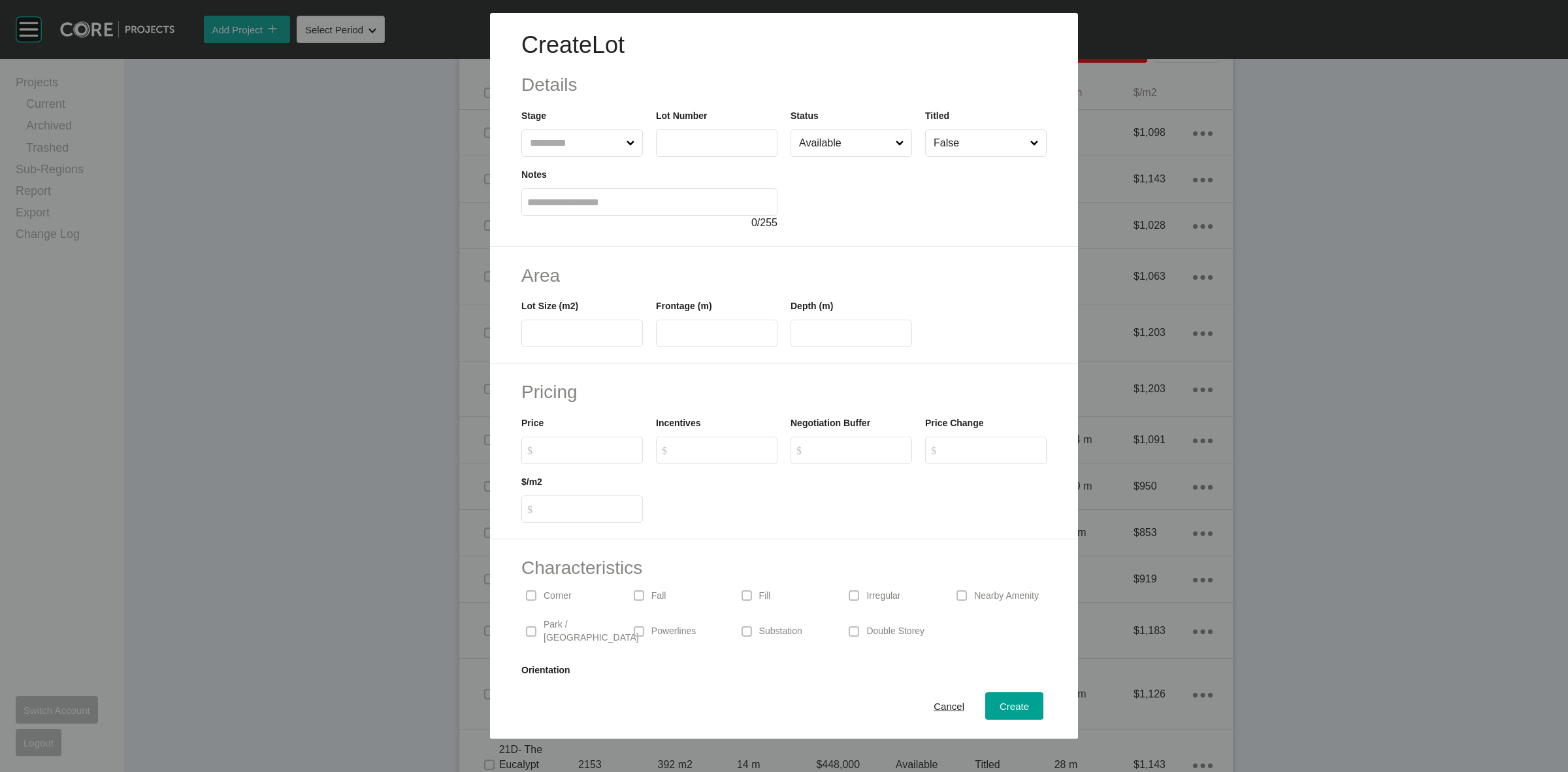
click at [554, 145] on input "text" at bounding box center [575, 143] width 97 height 26
type input "**"
click at [596, 137] on input "text" at bounding box center [575, 143] width 97 height 26
type input "**"
type input "****"
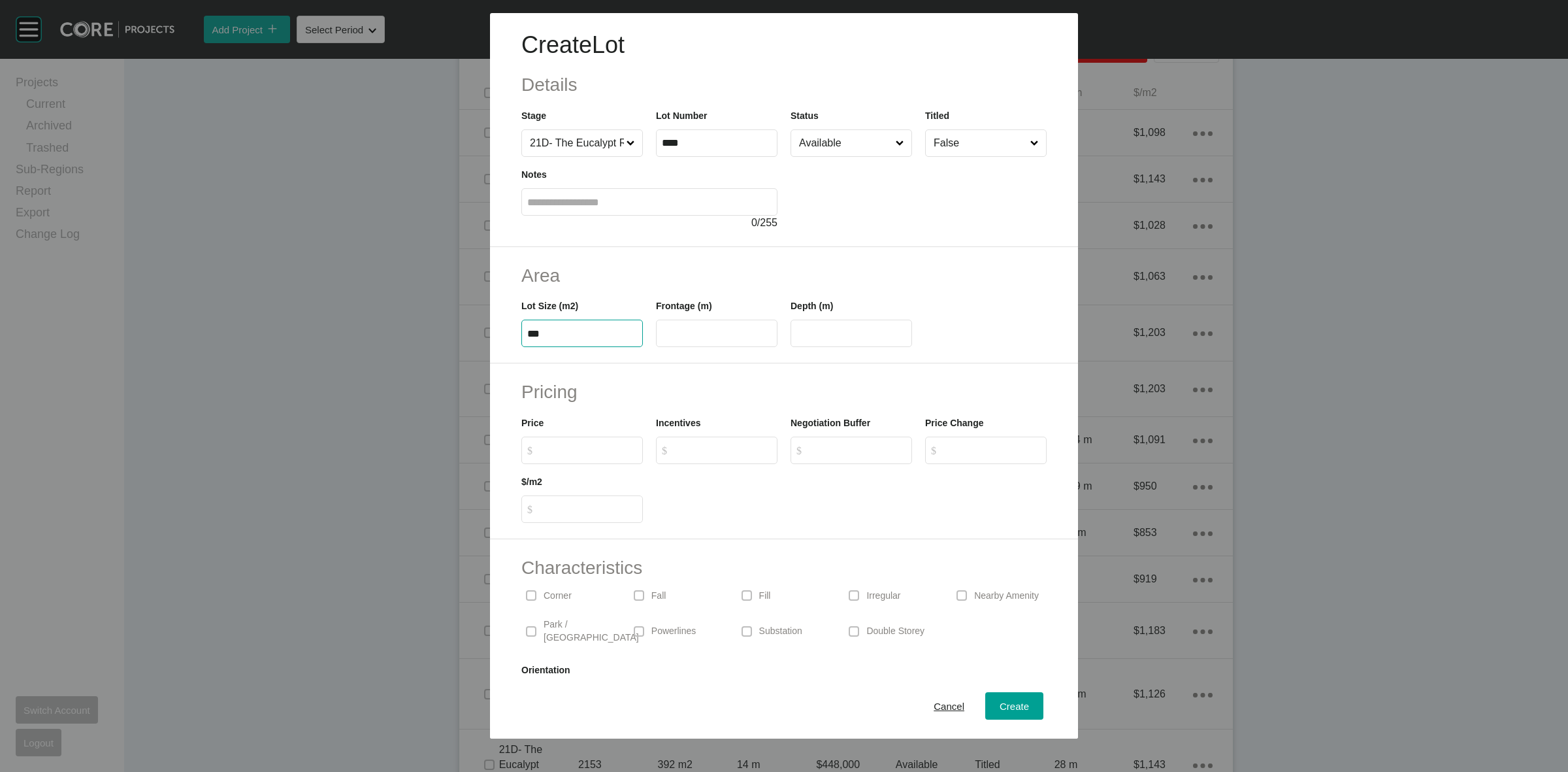
type input "***"
type input "**"
type input "*******"
type input "*"
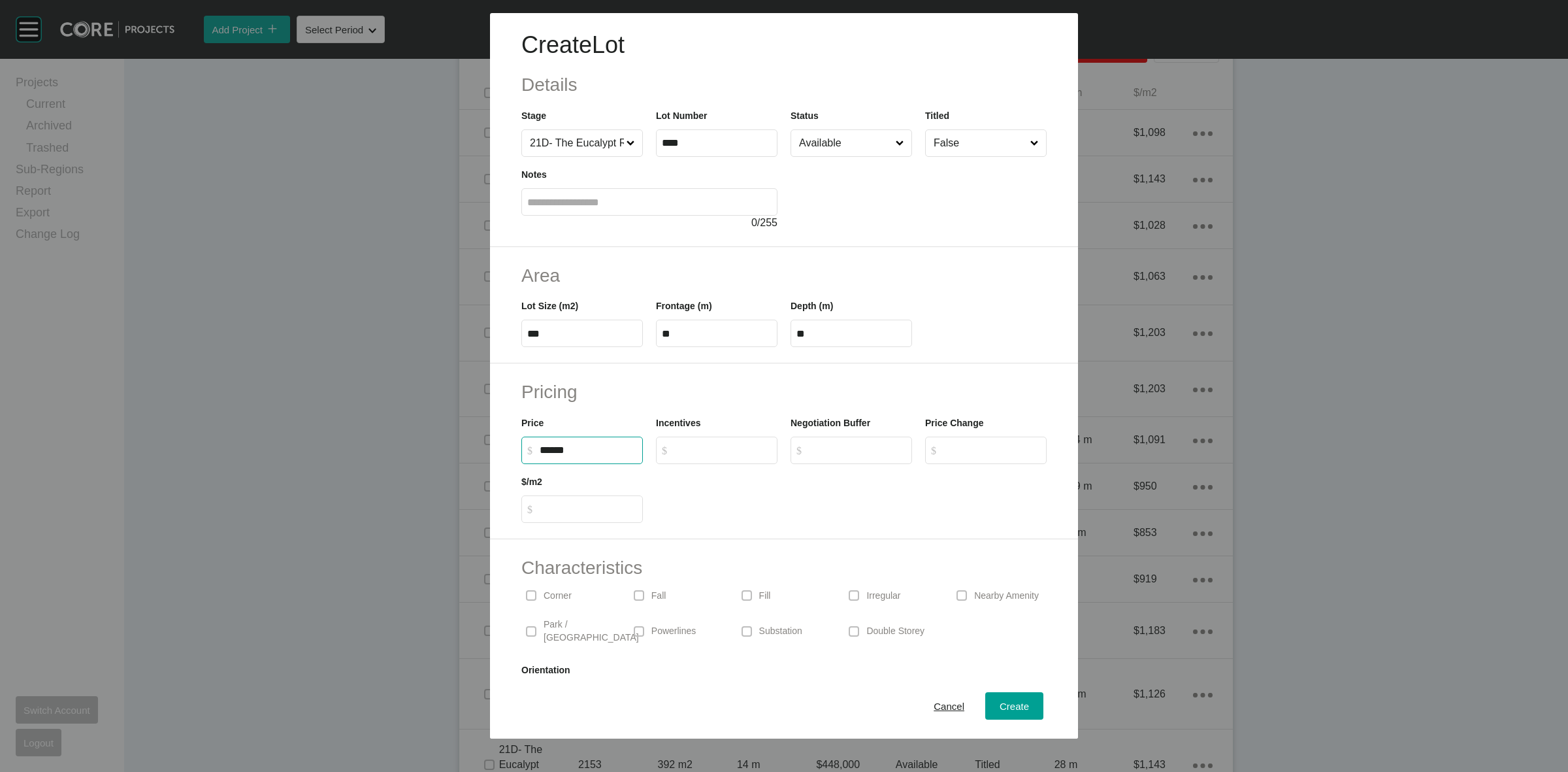
type input "*****"
type input "****"
type input "*"
click at [717, 445] on input "****" at bounding box center [723, 450] width 98 height 11
type input "******"
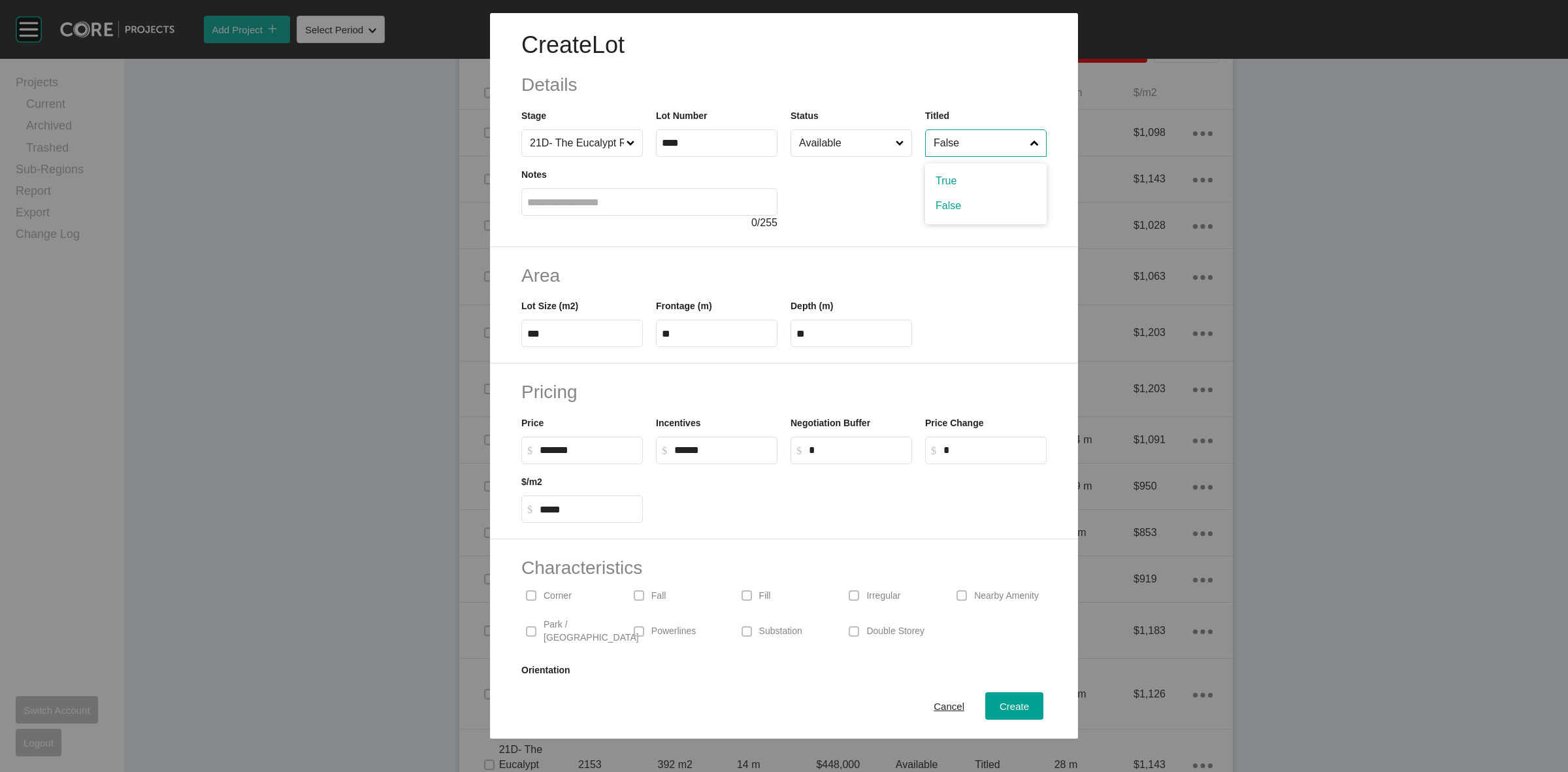
click at [951, 145] on input "False" at bounding box center [979, 143] width 97 height 26
click at [829, 139] on input "Available" at bounding box center [844, 143] width 97 height 26
click at [851, 626] on label at bounding box center [854, 631] width 11 height 11
click at [1007, 706] on span "Create" at bounding box center [1014, 706] width 29 height 11
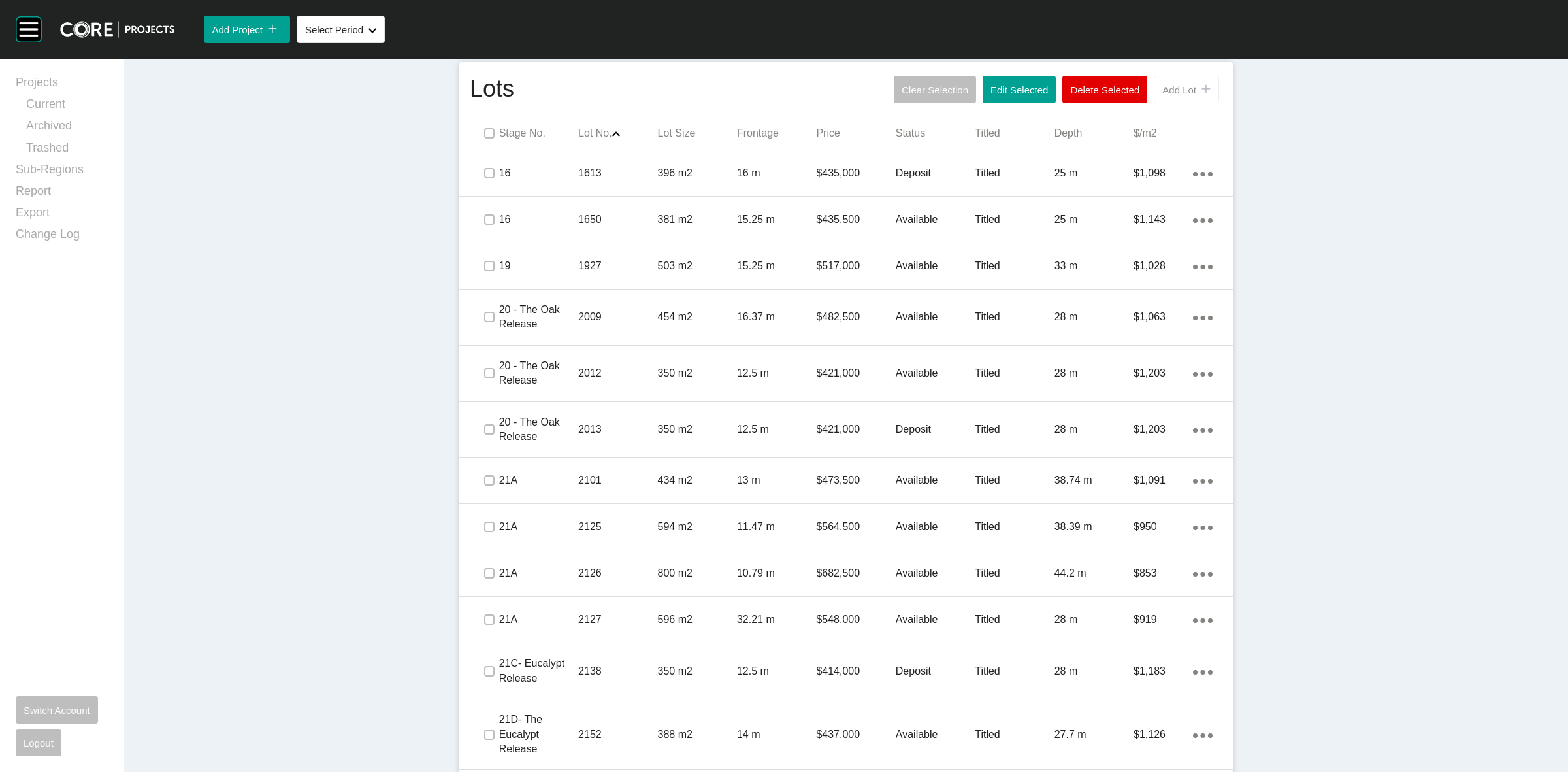
click at [1171, 83] on button "Add Lot icon/tick copy 11 Created with Sketch." at bounding box center [1186, 90] width 65 height 27
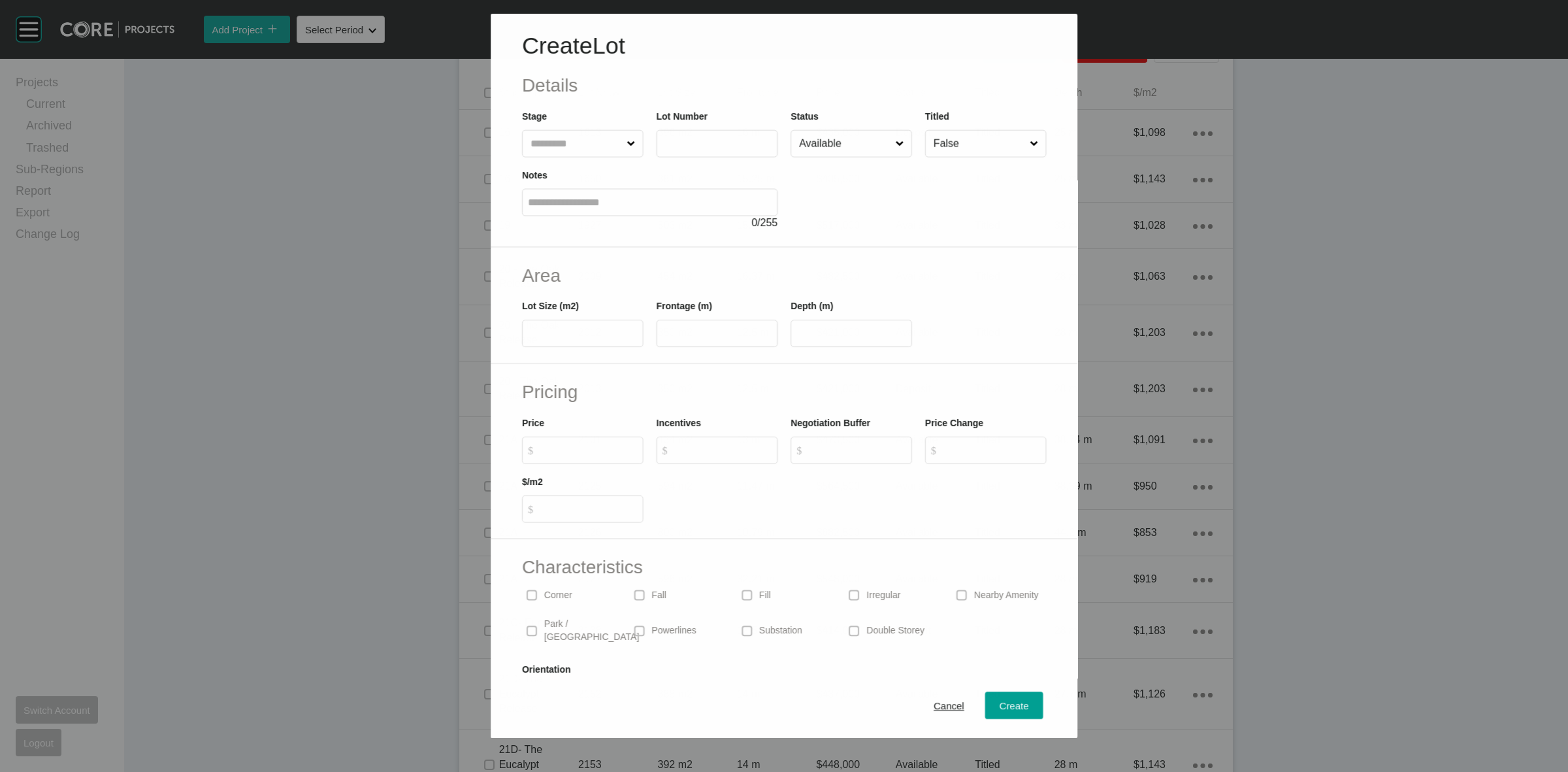
click at [574, 141] on input "text" at bounding box center [576, 144] width 96 height 26
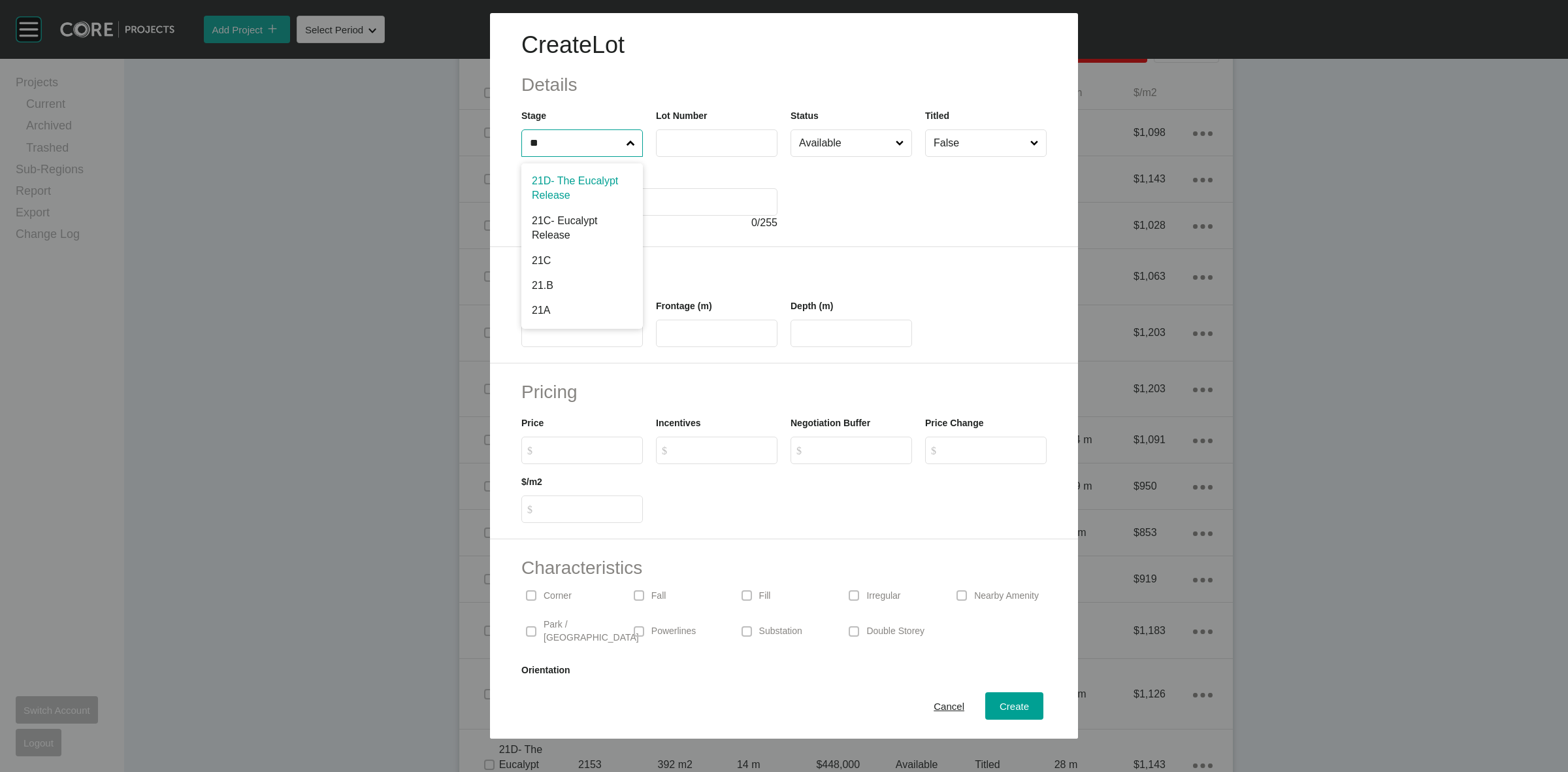
type input "**"
type input "****"
type input "***"
type input "****"
type input "**"
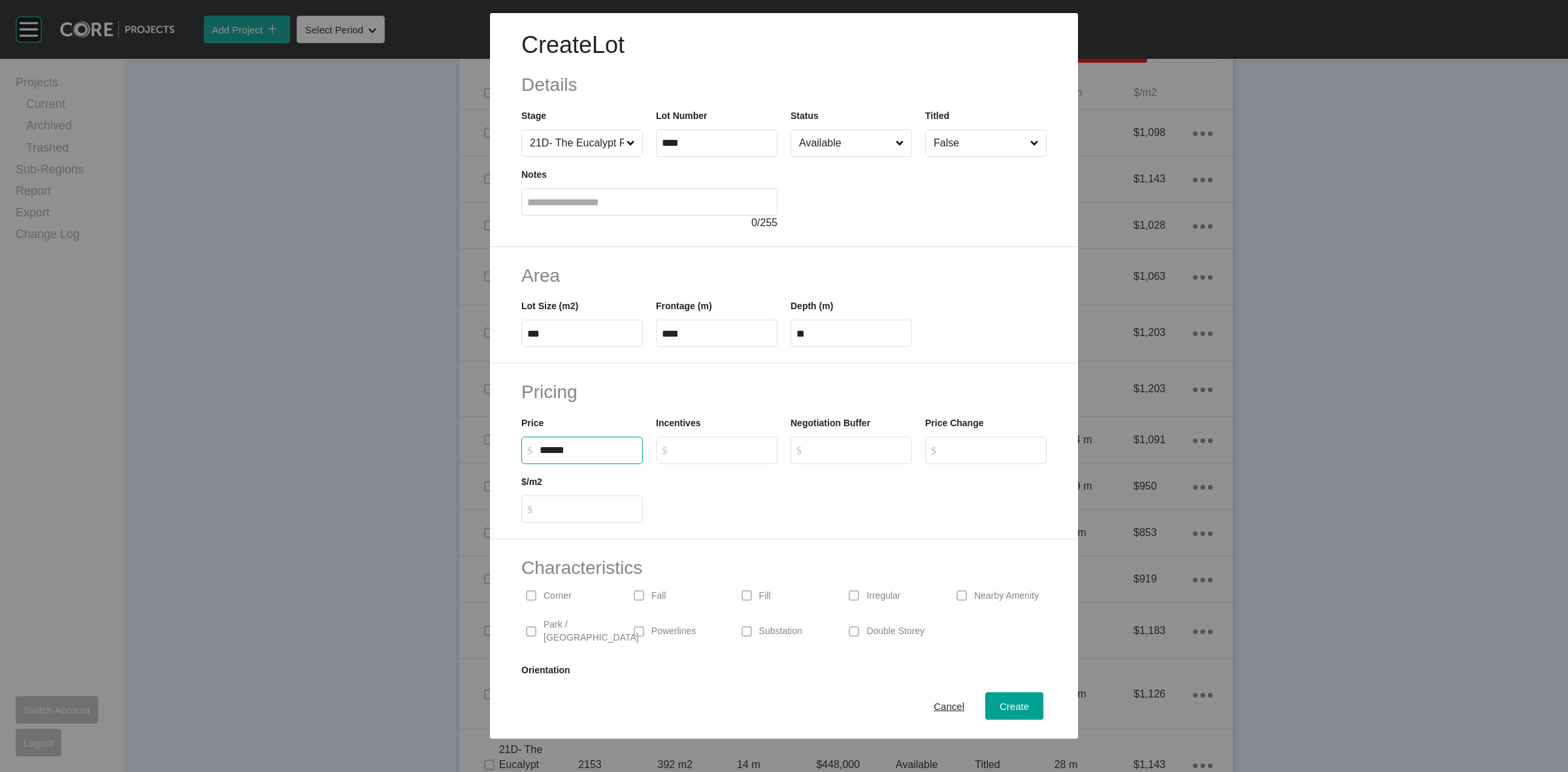
type input "*******"
type input "*"
type input "*****"
type input "******"
type input "*"
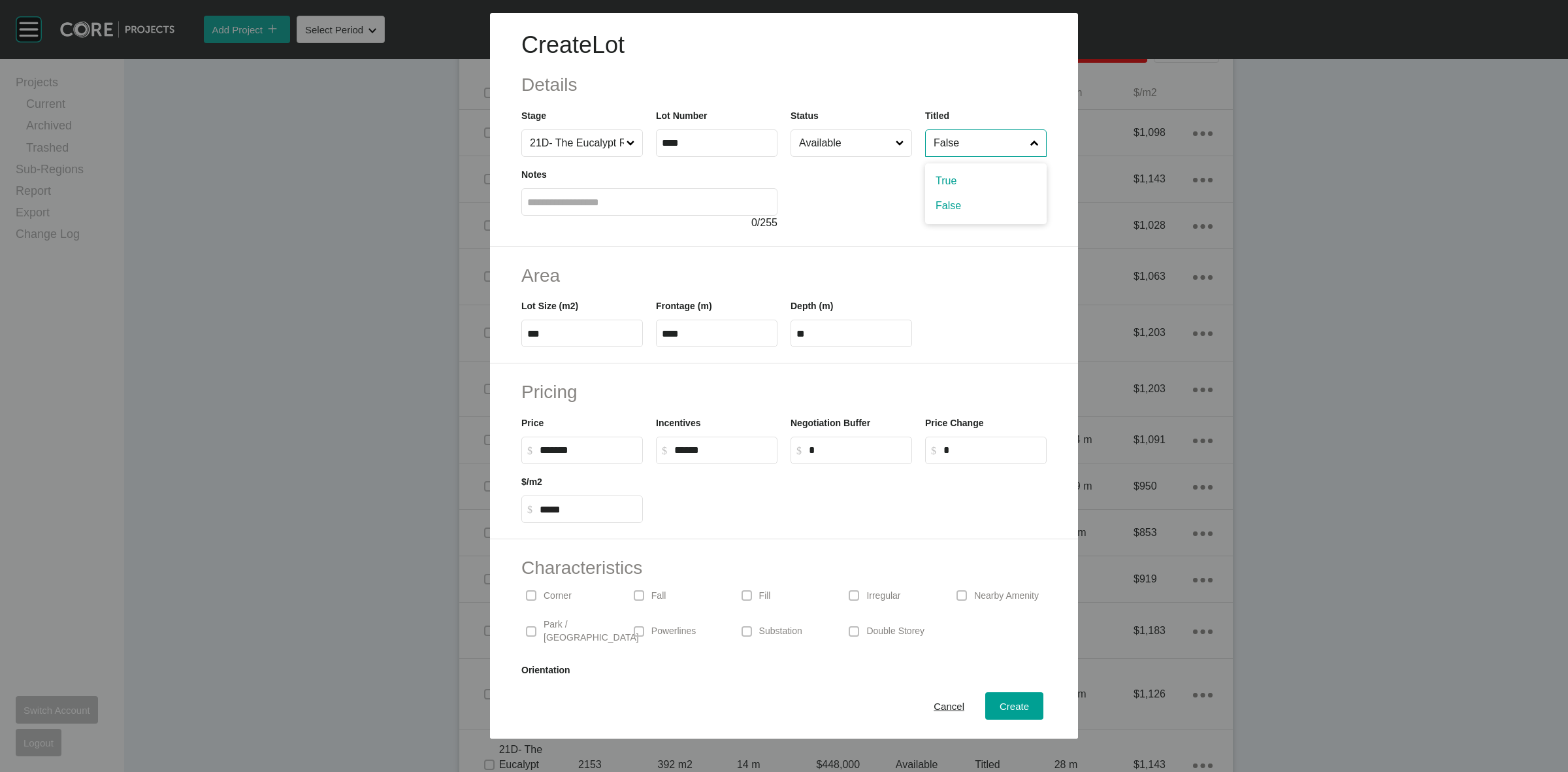
click at [948, 141] on input "False" at bounding box center [979, 143] width 97 height 26
click at [867, 625] on p "Double Storey" at bounding box center [895, 631] width 58 height 13
click at [818, 141] on input "Available" at bounding box center [844, 143] width 97 height 26
click at [999, 703] on span "Create" at bounding box center [1014, 706] width 29 height 11
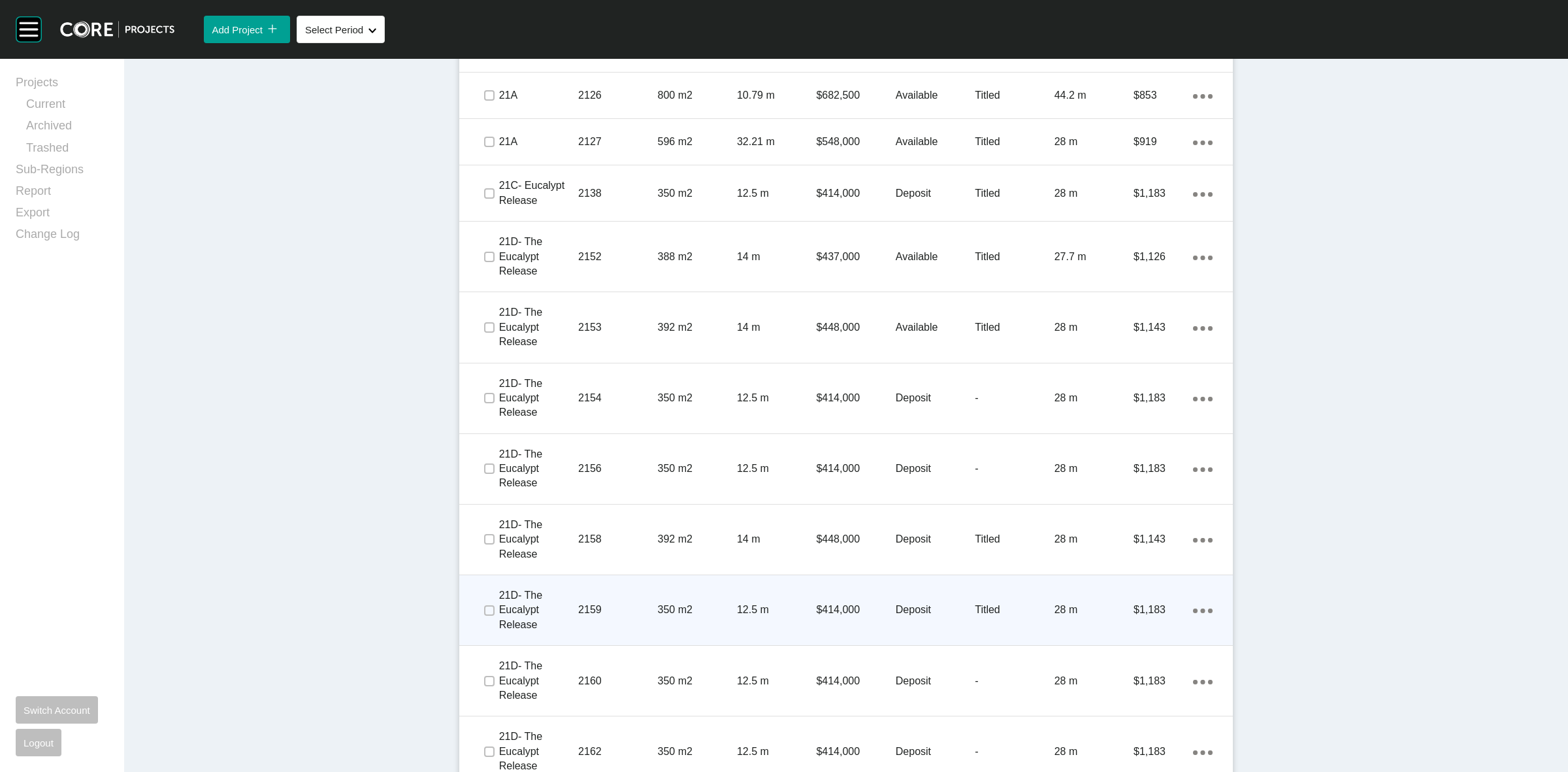
scroll to position [1429, 0]
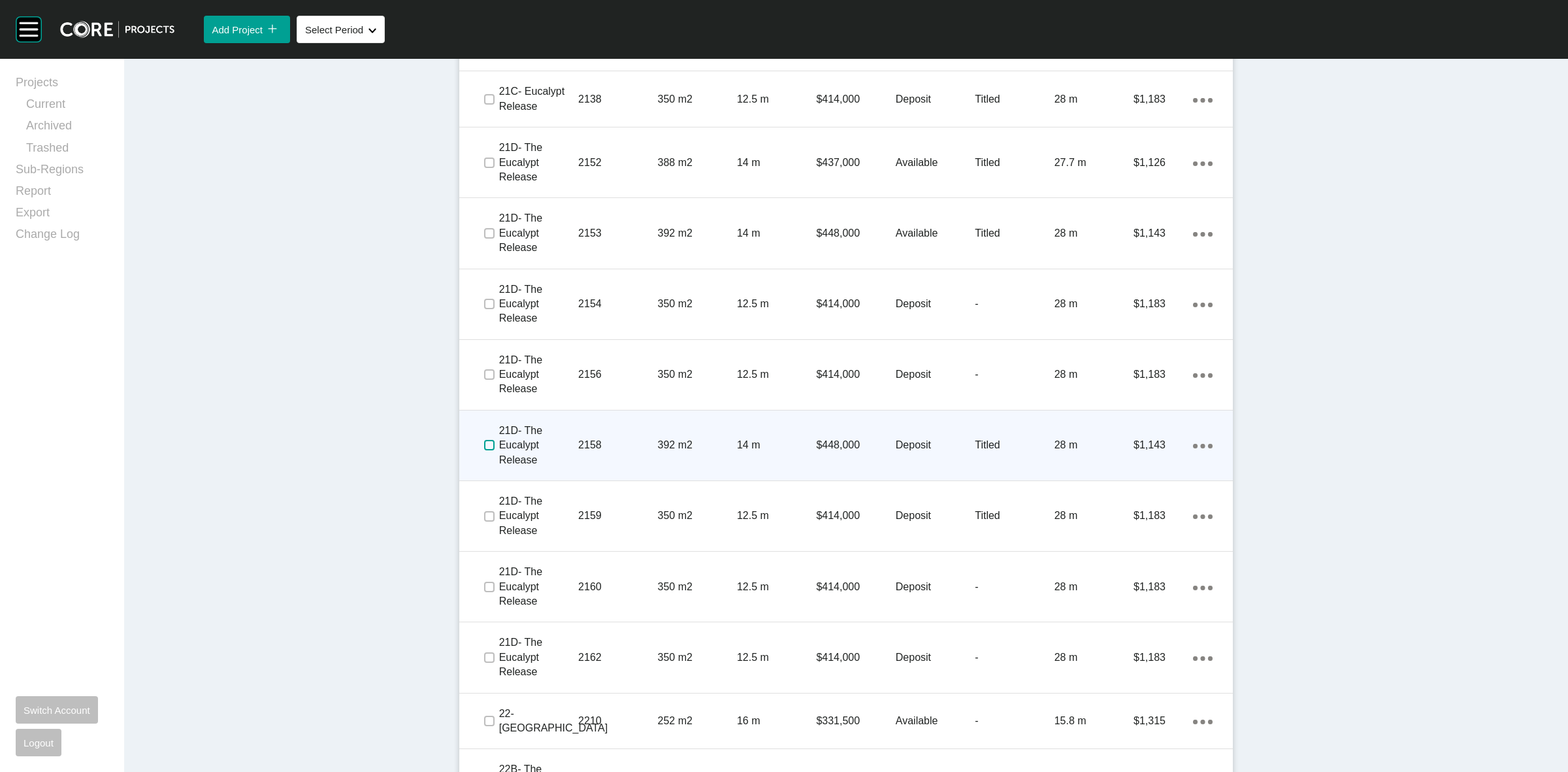
drag, startPoint x: 487, startPoint y: 445, endPoint x: 479, endPoint y: 475, distance: 31.0
click at [485, 445] on label at bounding box center [489, 445] width 11 height 11
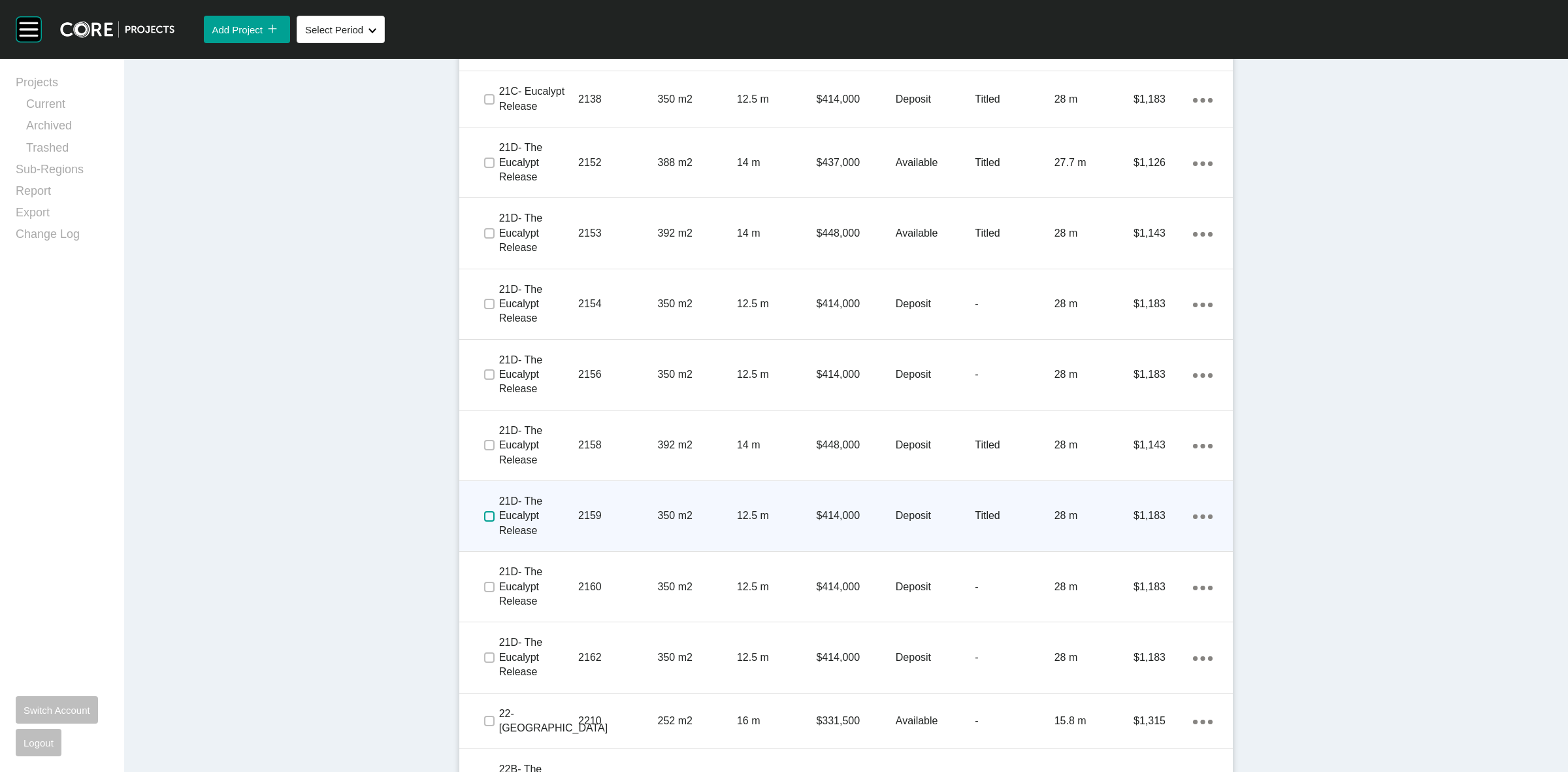
click at [484, 518] on label at bounding box center [489, 516] width 11 height 11
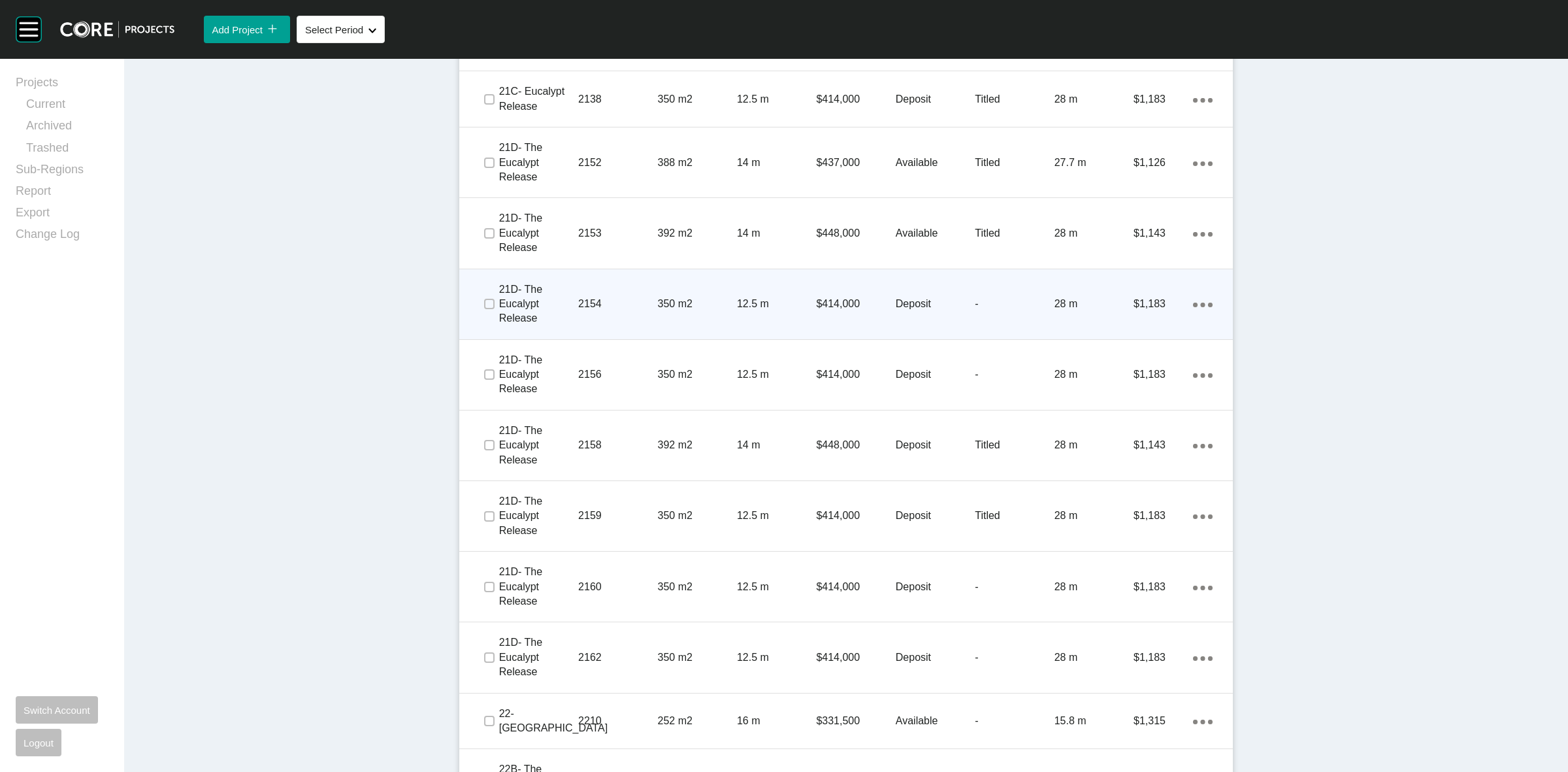
click at [862, 304] on p "$414,000" at bounding box center [856, 304] width 79 height 14
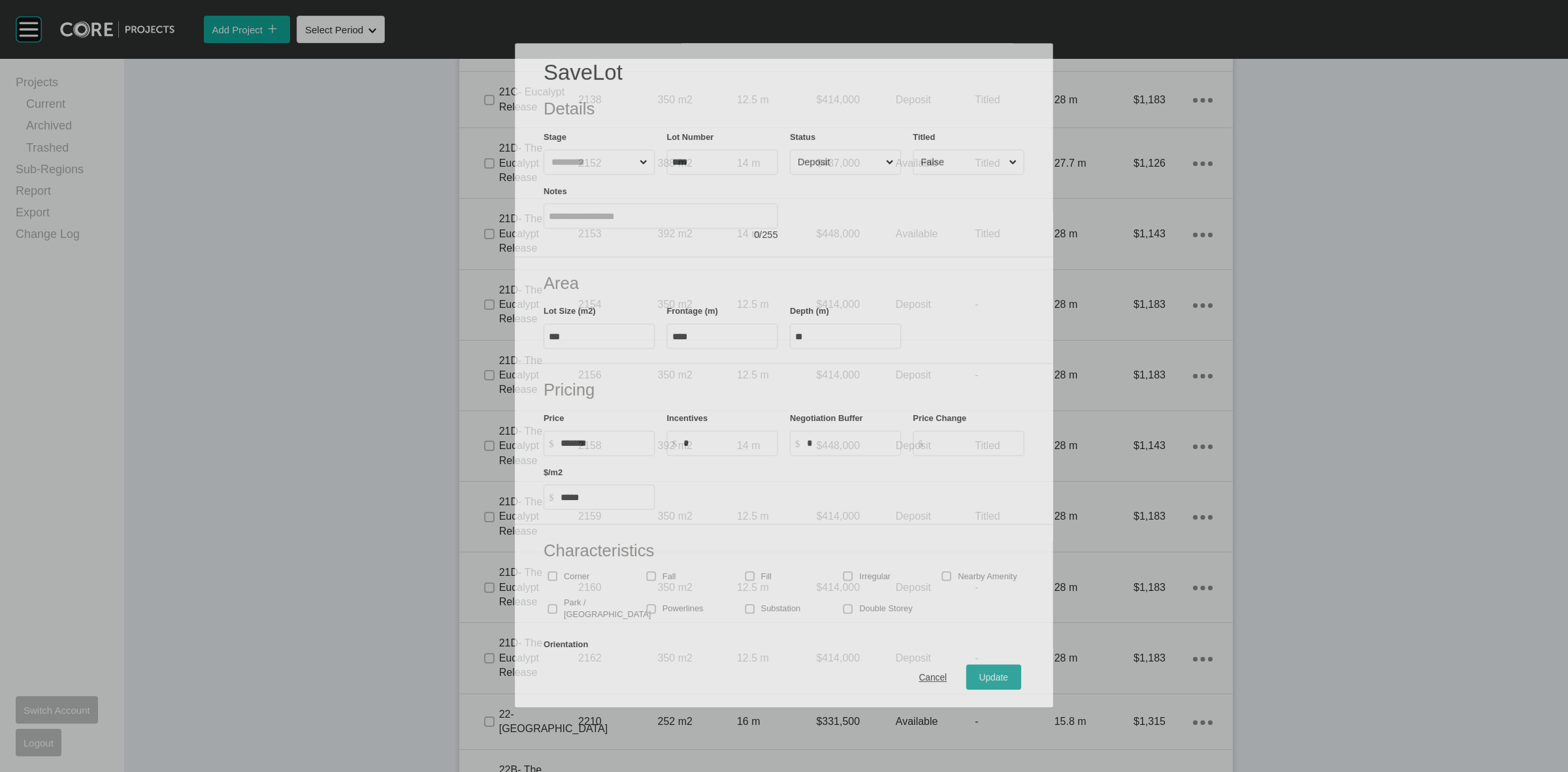
scroll to position [1389, 0]
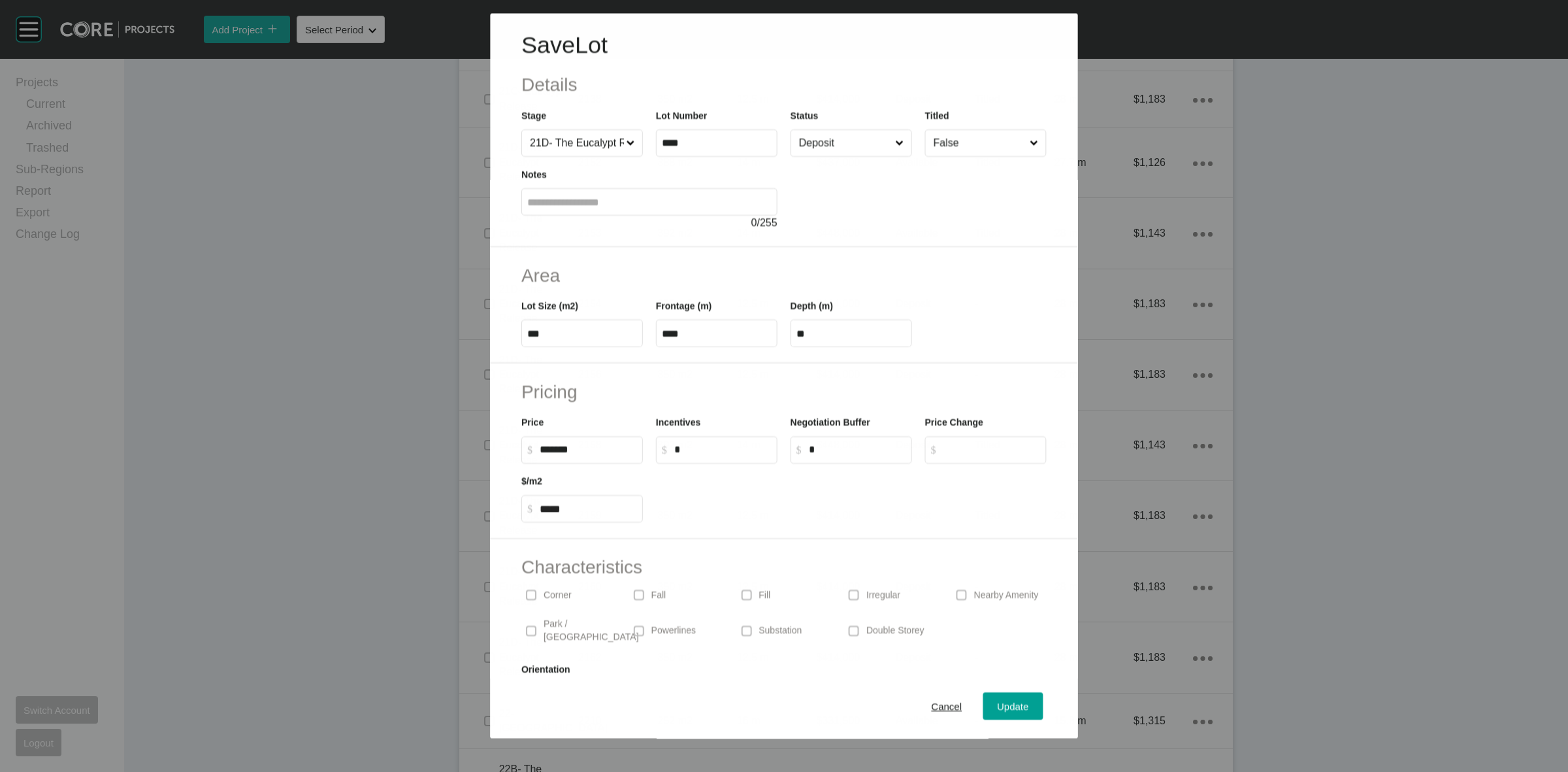
click at [935, 151] on input "False" at bounding box center [979, 143] width 96 height 26
click at [998, 702] on span "Update" at bounding box center [1014, 706] width 32 height 11
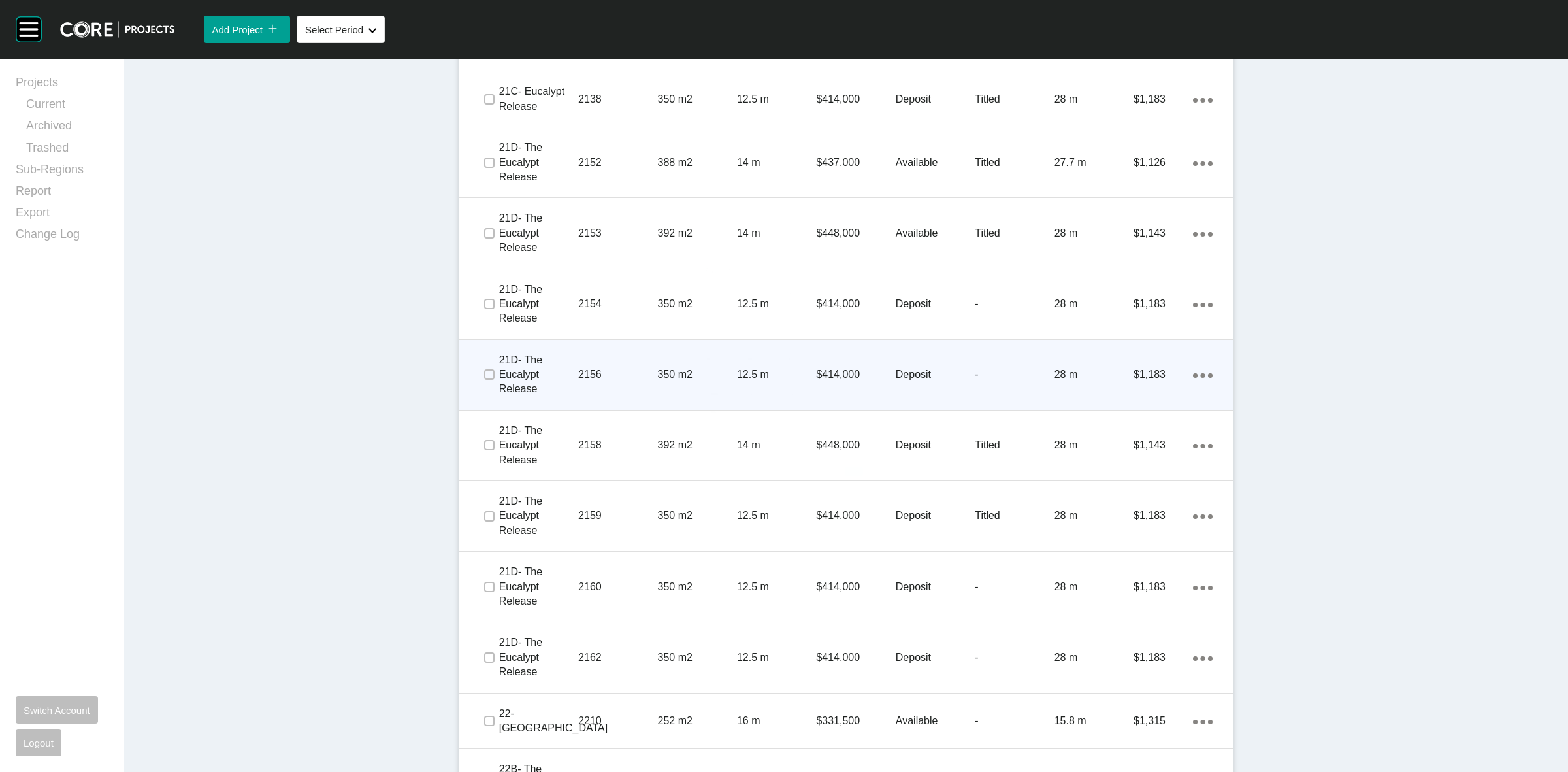
click at [975, 381] on p "-" at bounding box center [1014, 374] width 79 height 14
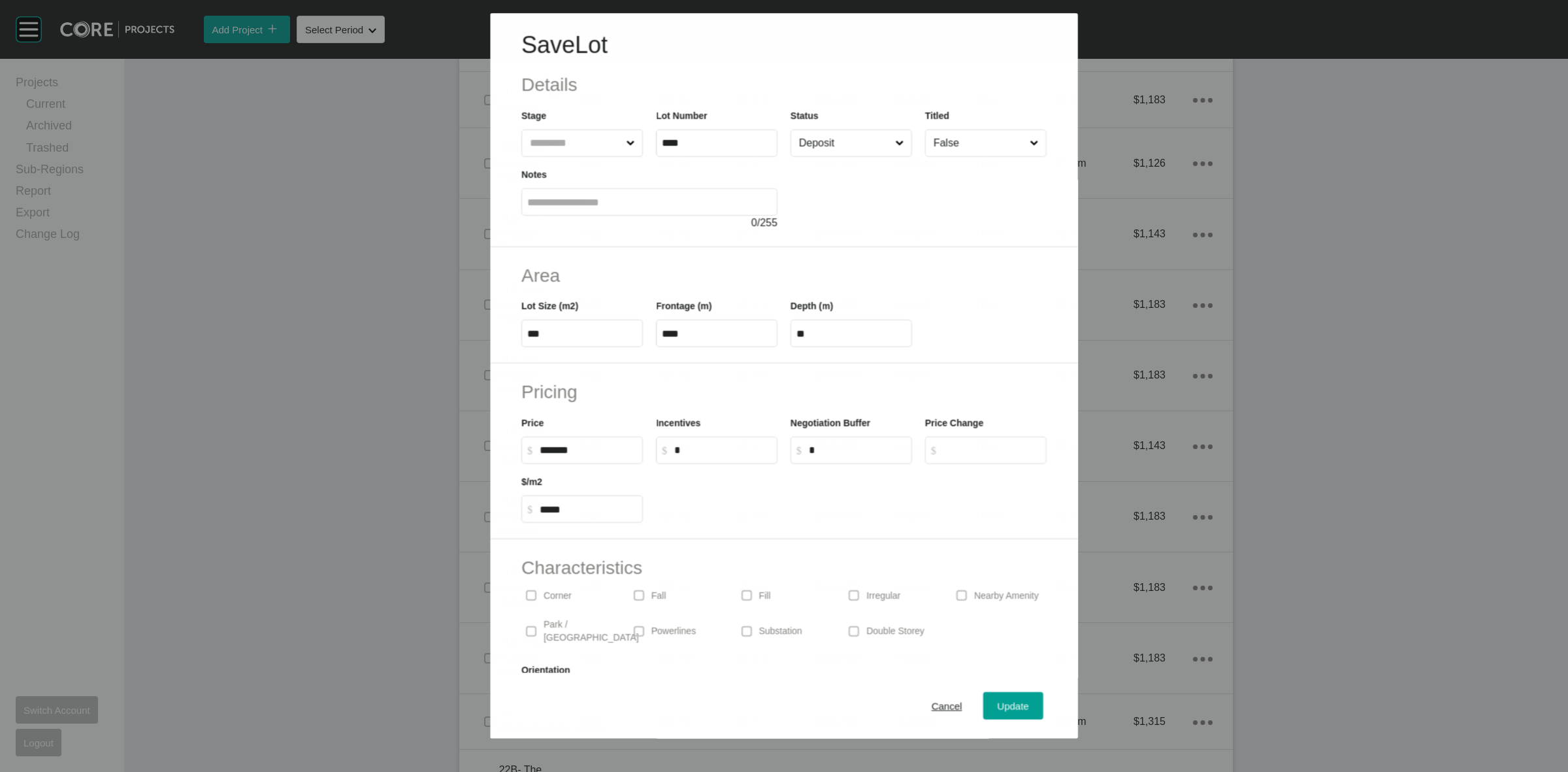
click at [965, 150] on input "False" at bounding box center [979, 143] width 96 height 26
click at [998, 701] on span "Update" at bounding box center [1014, 706] width 32 height 11
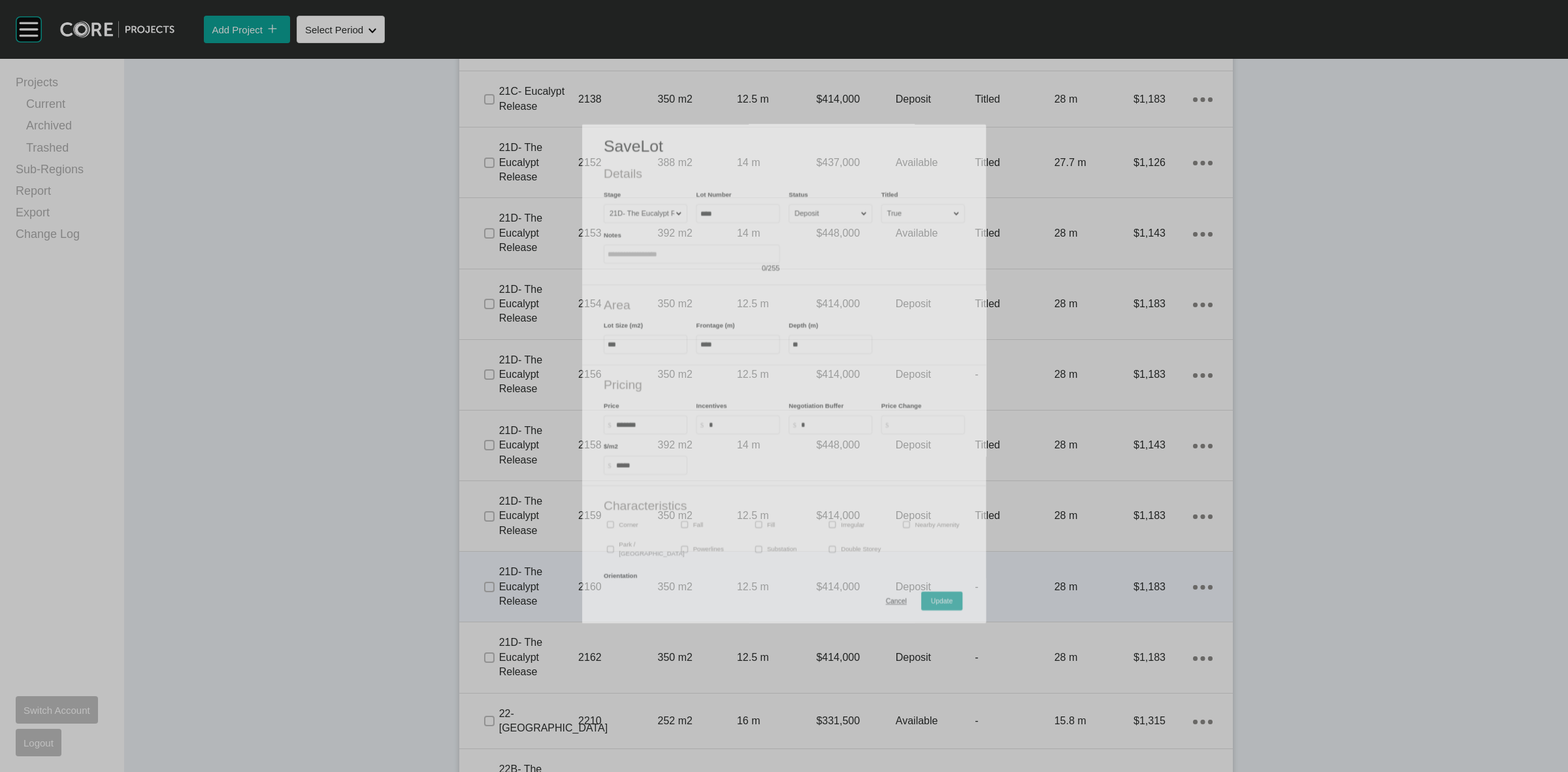
scroll to position [1429, 0]
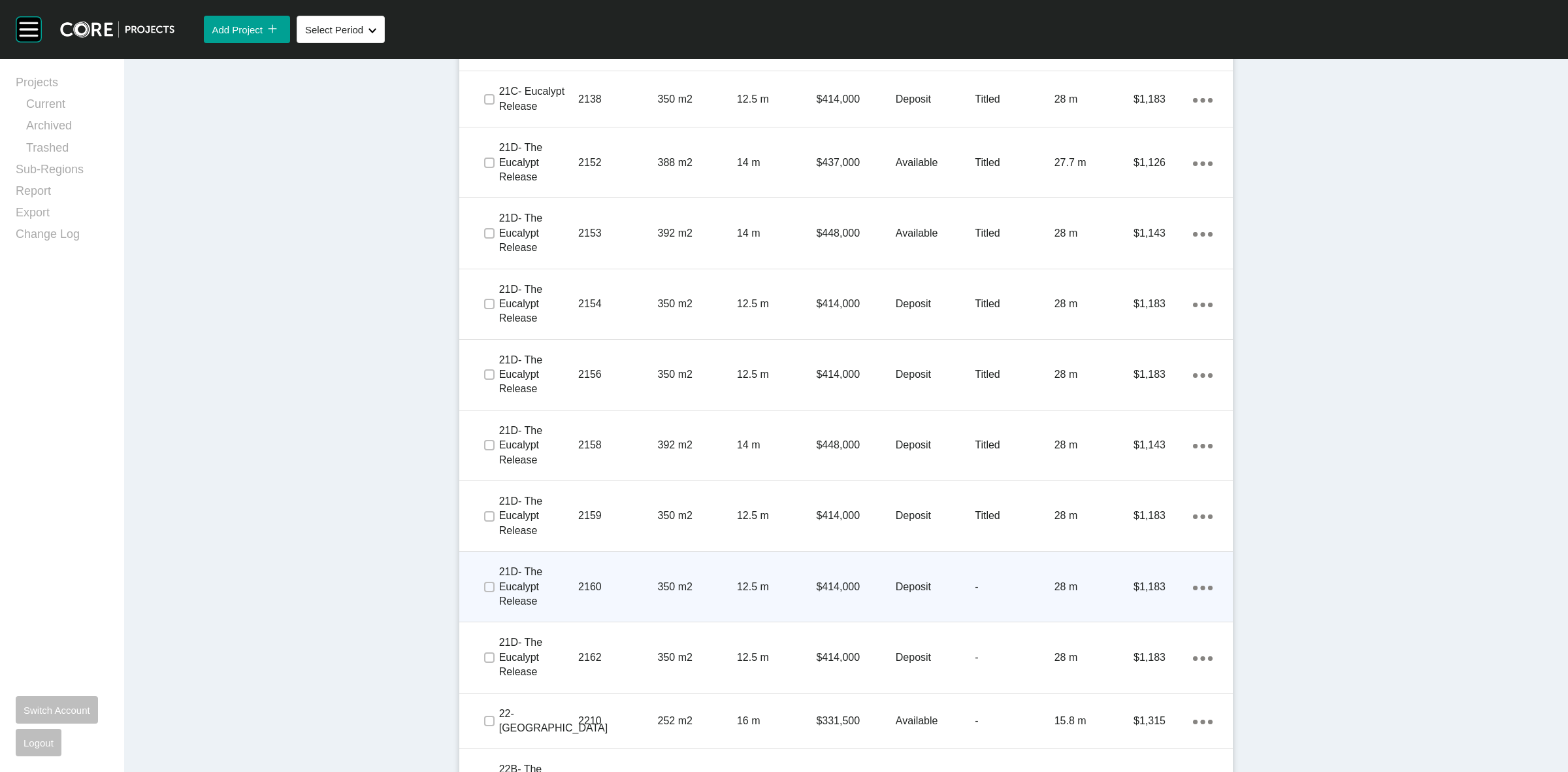
click at [620, 584] on p "2160" at bounding box center [617, 587] width 79 height 14
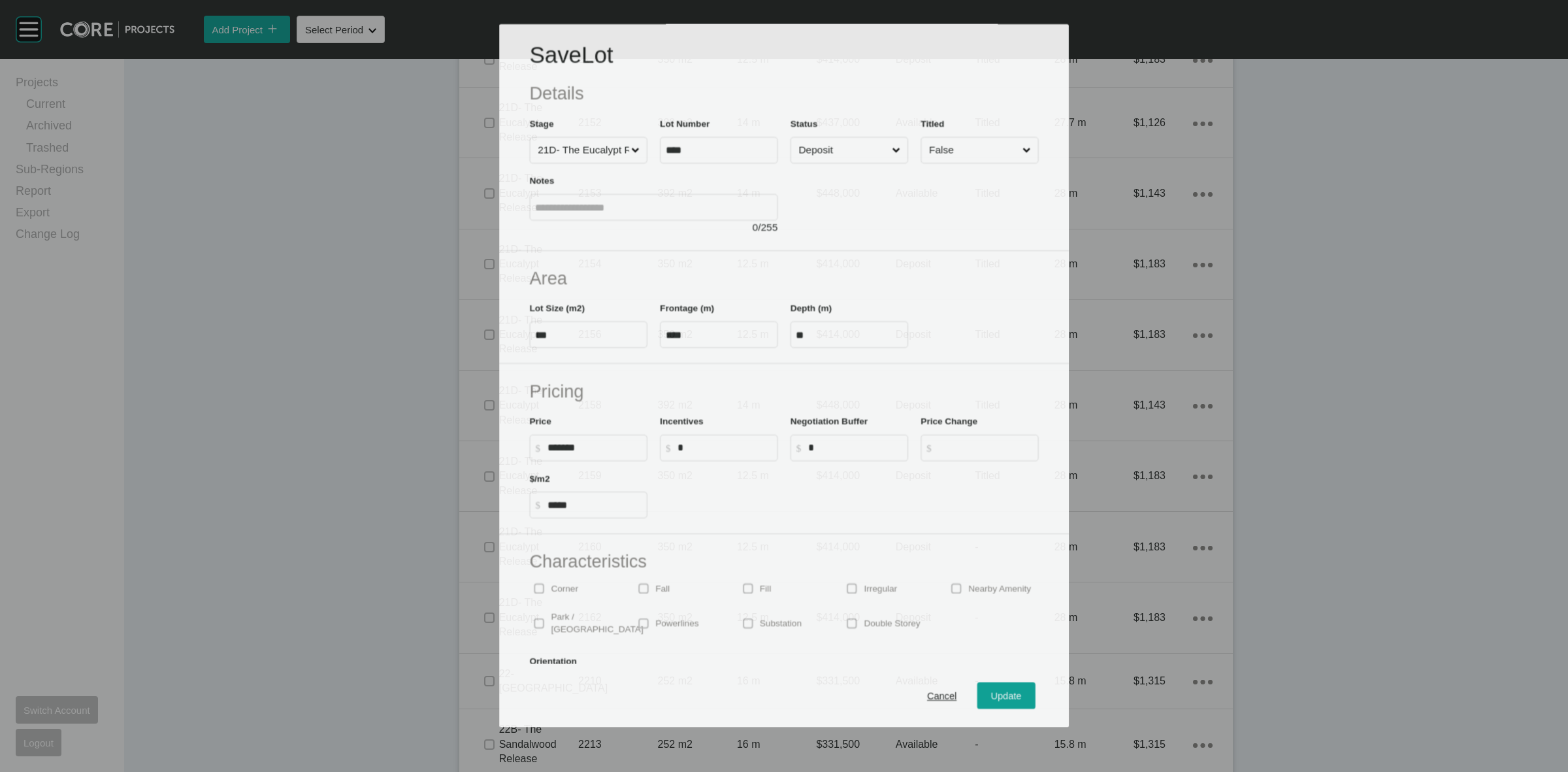
scroll to position [1389, 0]
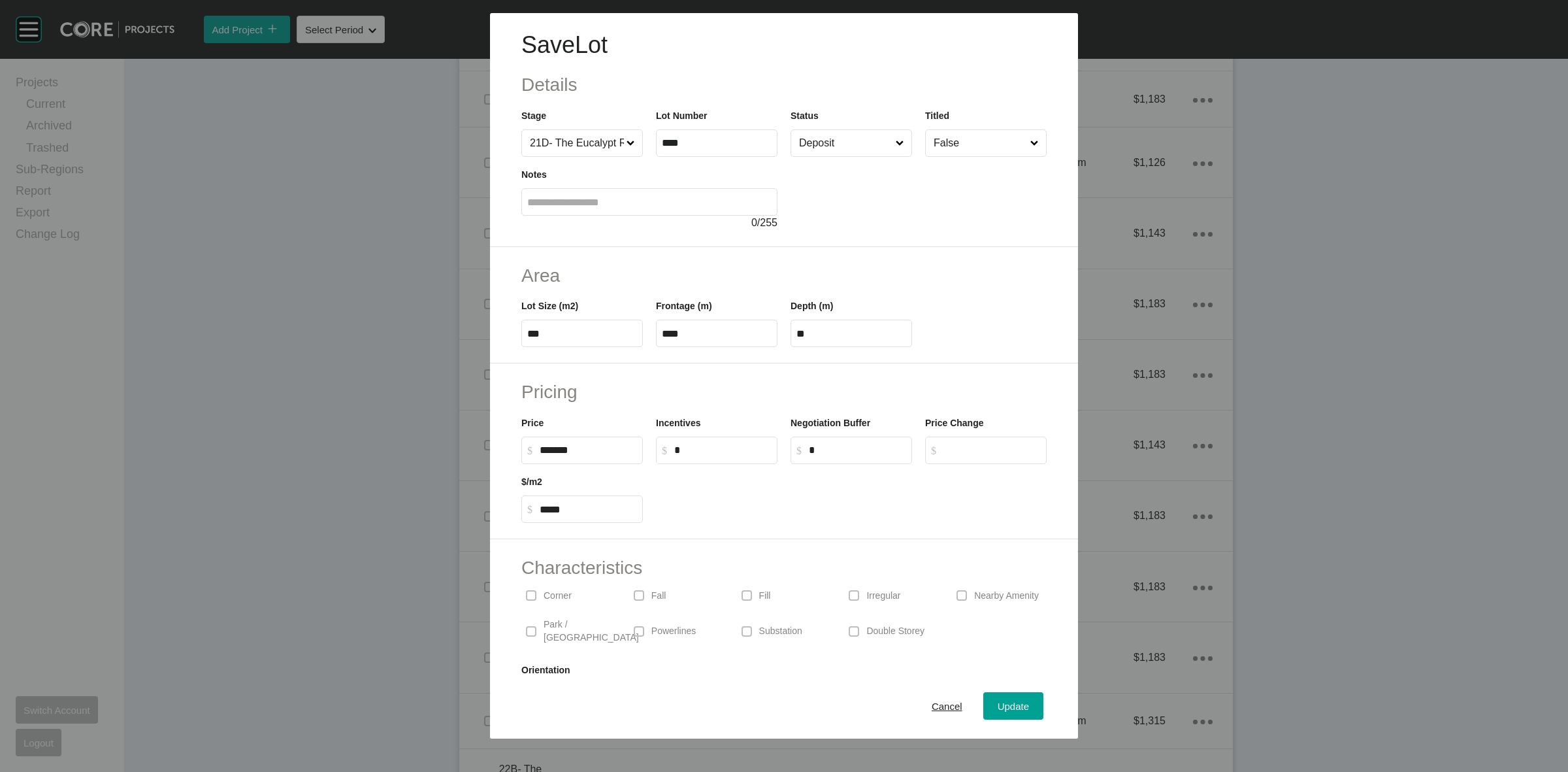
click at [958, 147] on input "False" at bounding box center [979, 143] width 97 height 26
click at [998, 706] on span "Update" at bounding box center [1014, 706] width 32 height 11
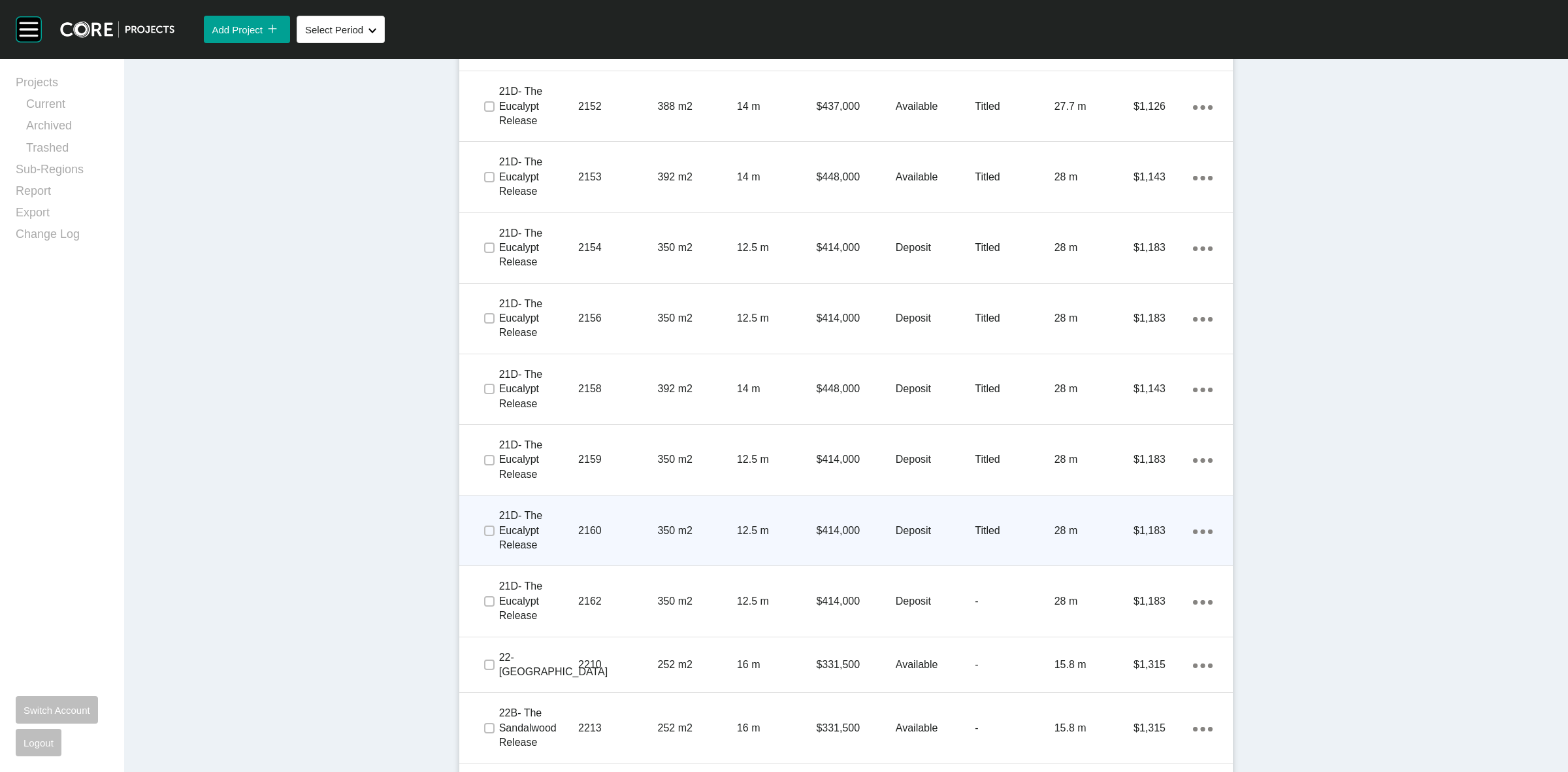
scroll to position [1593, 0]
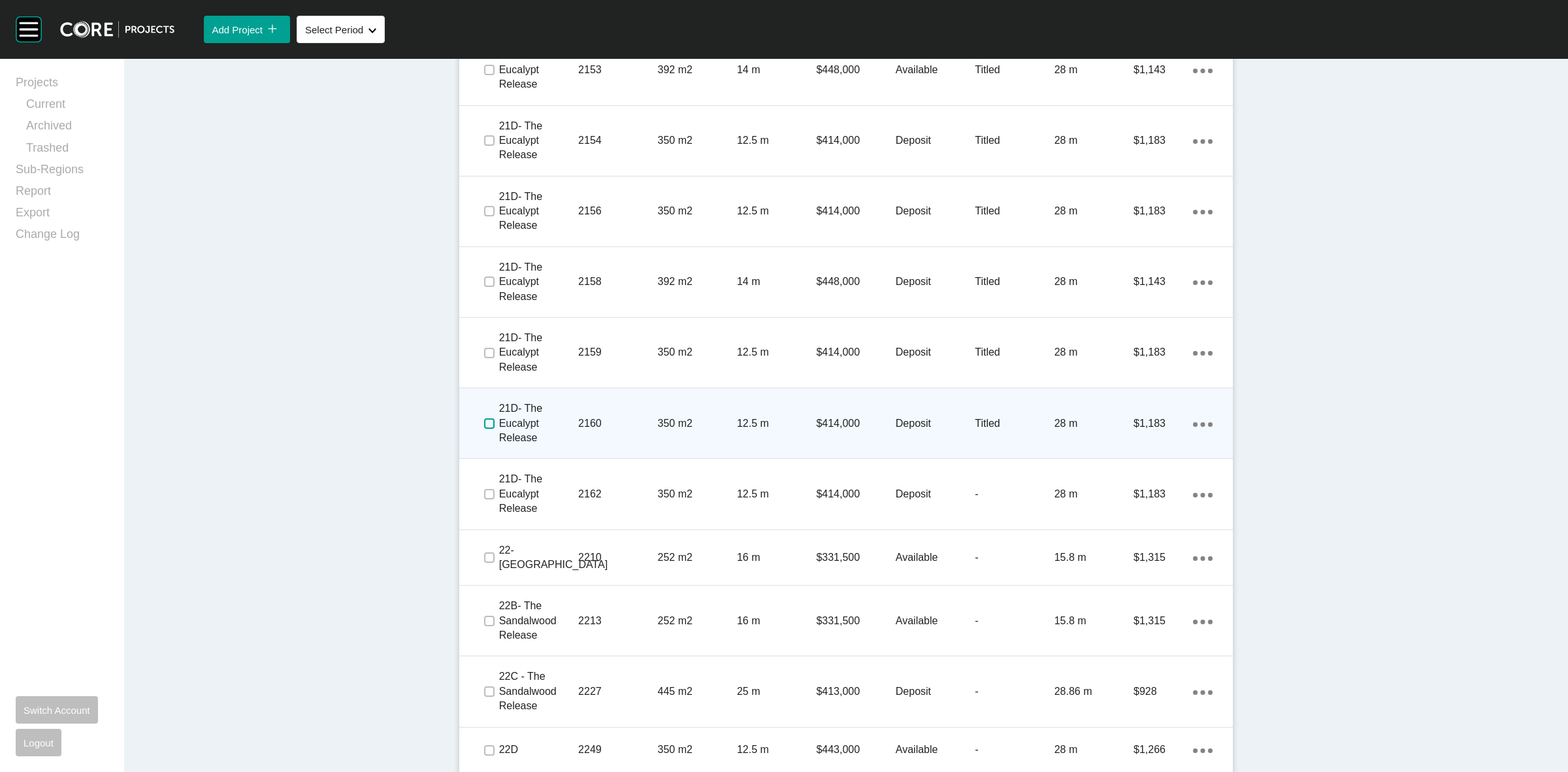
click at [484, 423] on label at bounding box center [489, 423] width 11 height 11
click at [595, 422] on p "2160" at bounding box center [617, 424] width 79 height 14
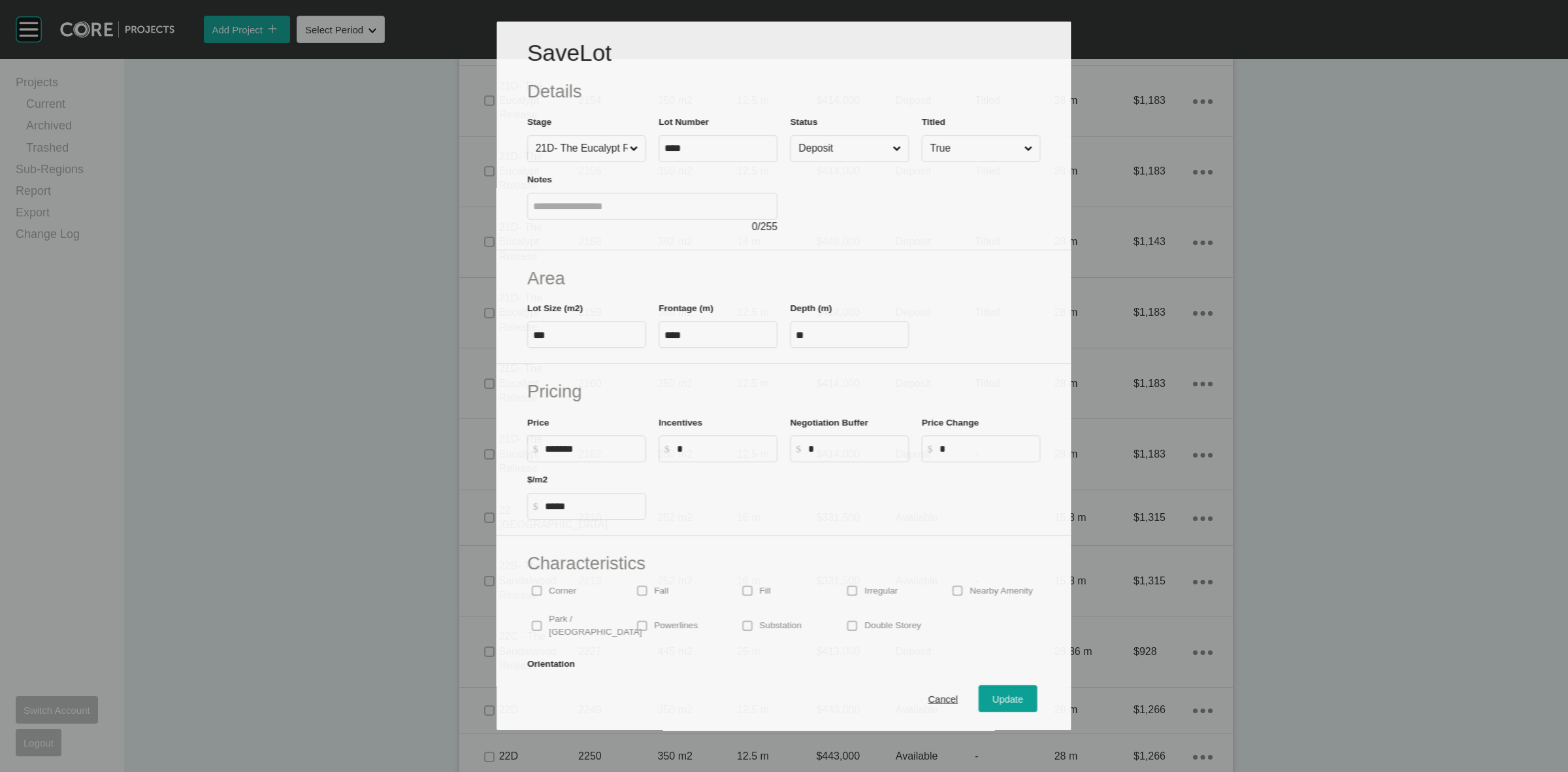
scroll to position [1552, 0]
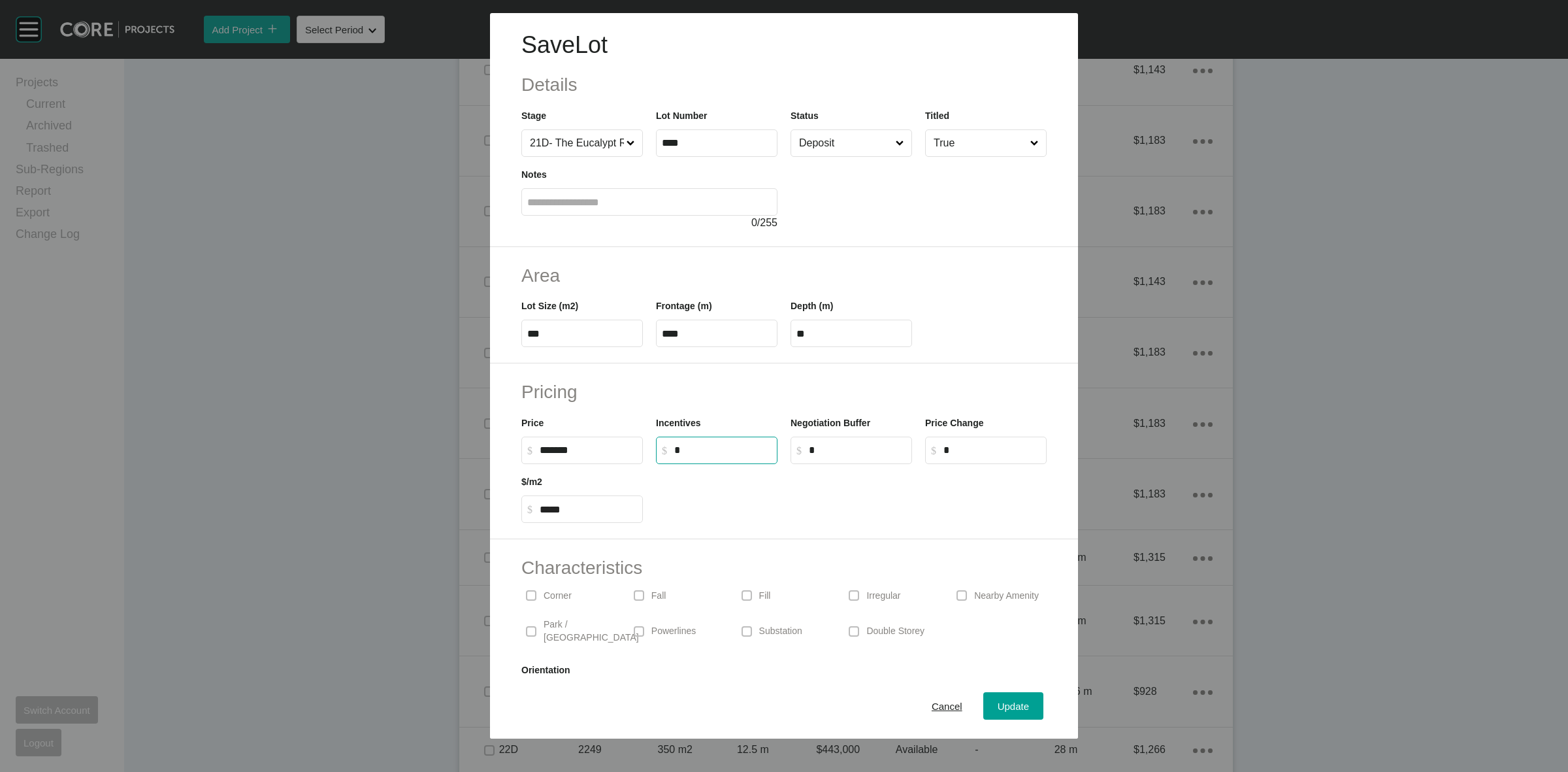
click at [698, 454] on input "*" at bounding box center [723, 450] width 98 height 11
type input "******"
click at [1019, 699] on div "Update" at bounding box center [1013, 706] width 38 height 18
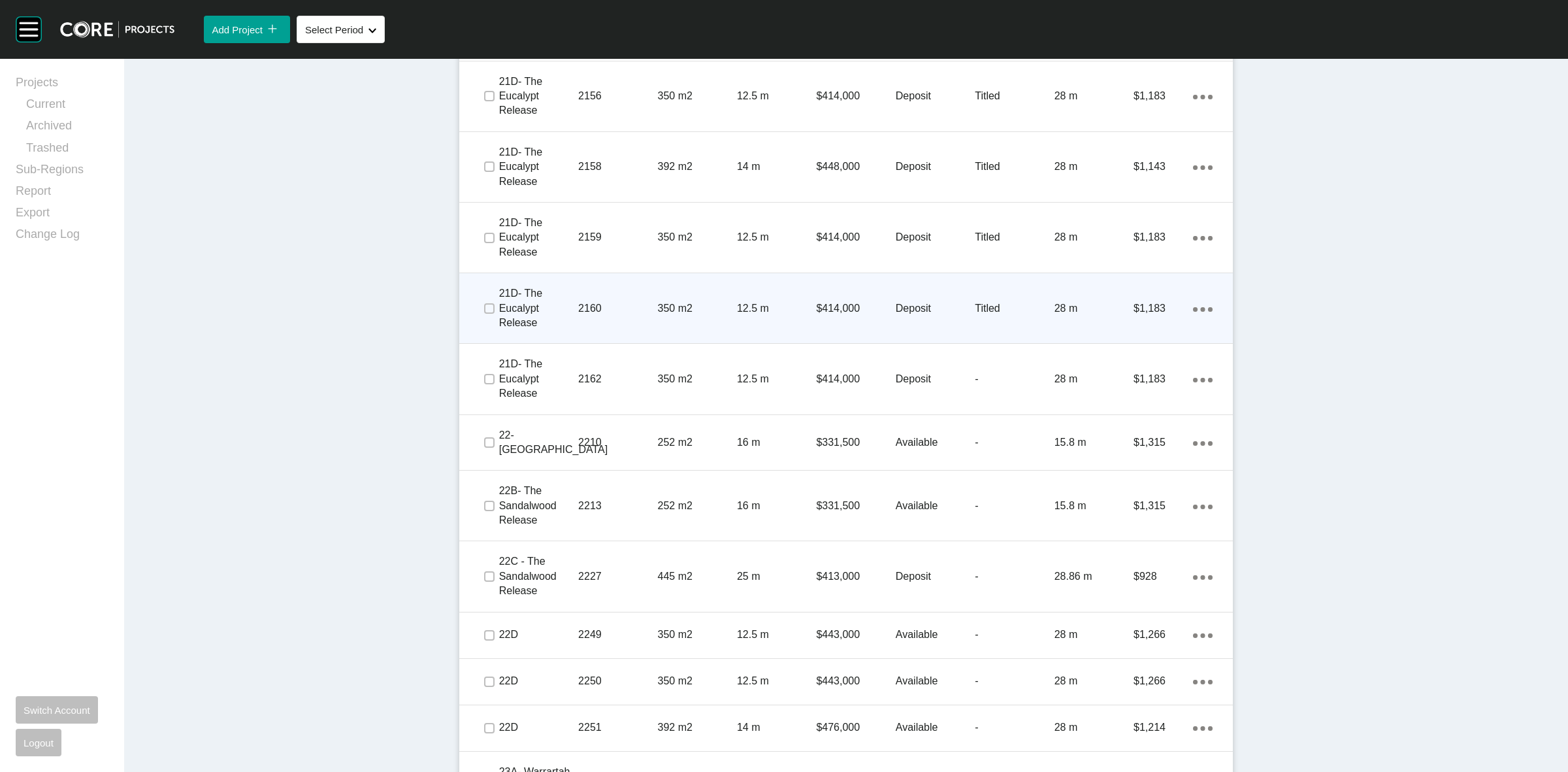
scroll to position [1756, 0]
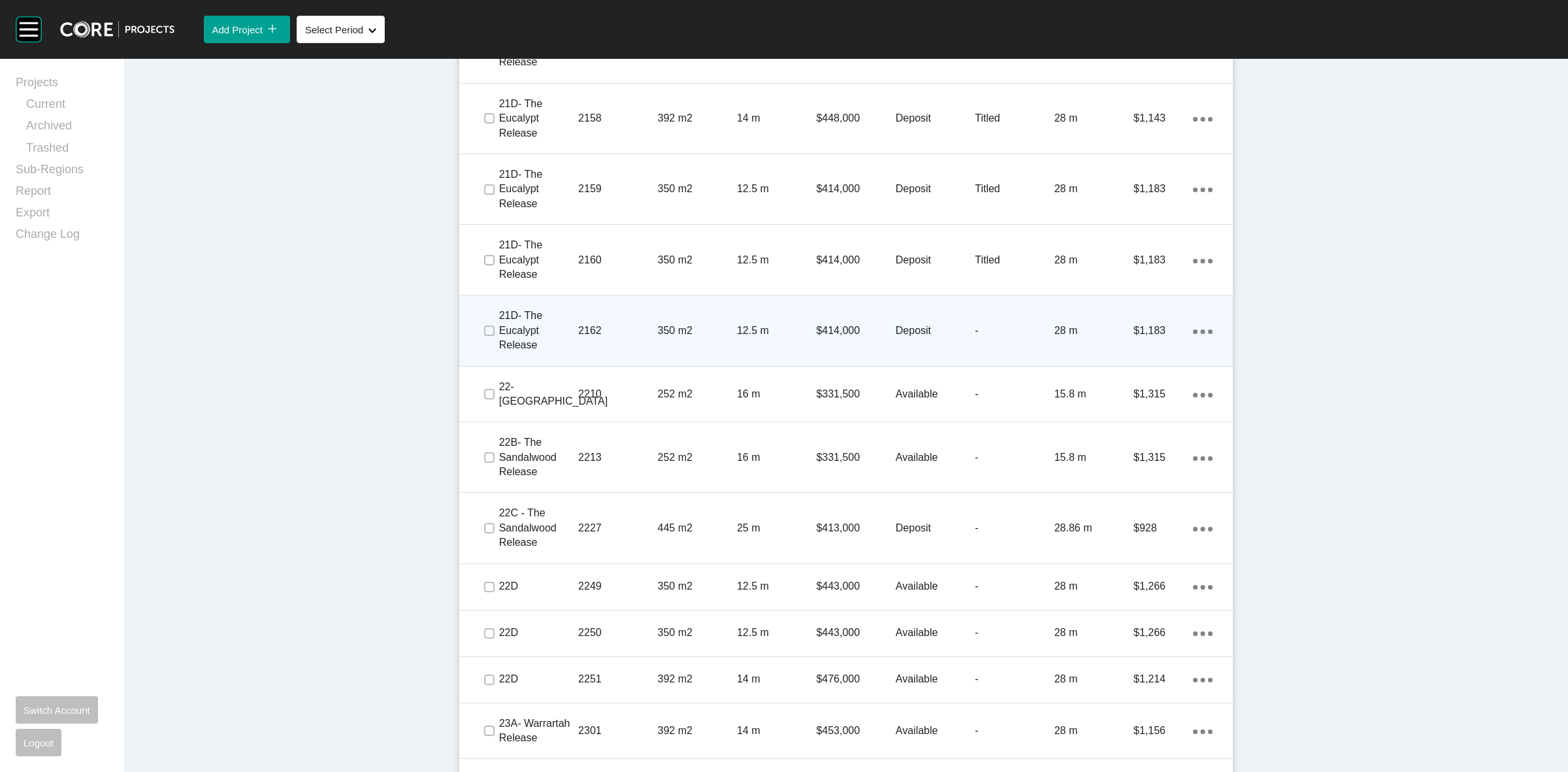
click at [628, 330] on p "2162" at bounding box center [617, 330] width 79 height 14
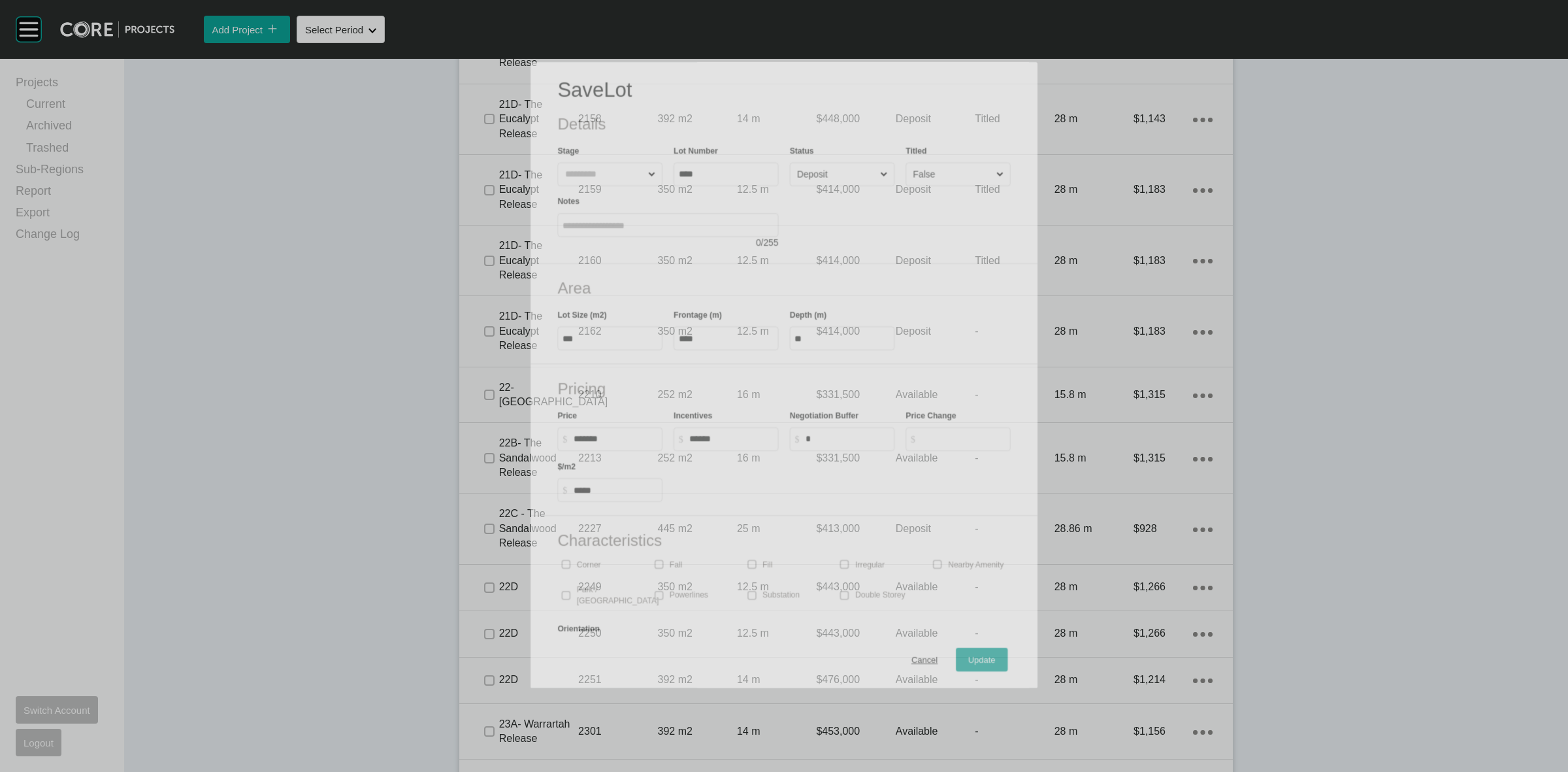
scroll to position [1716, 0]
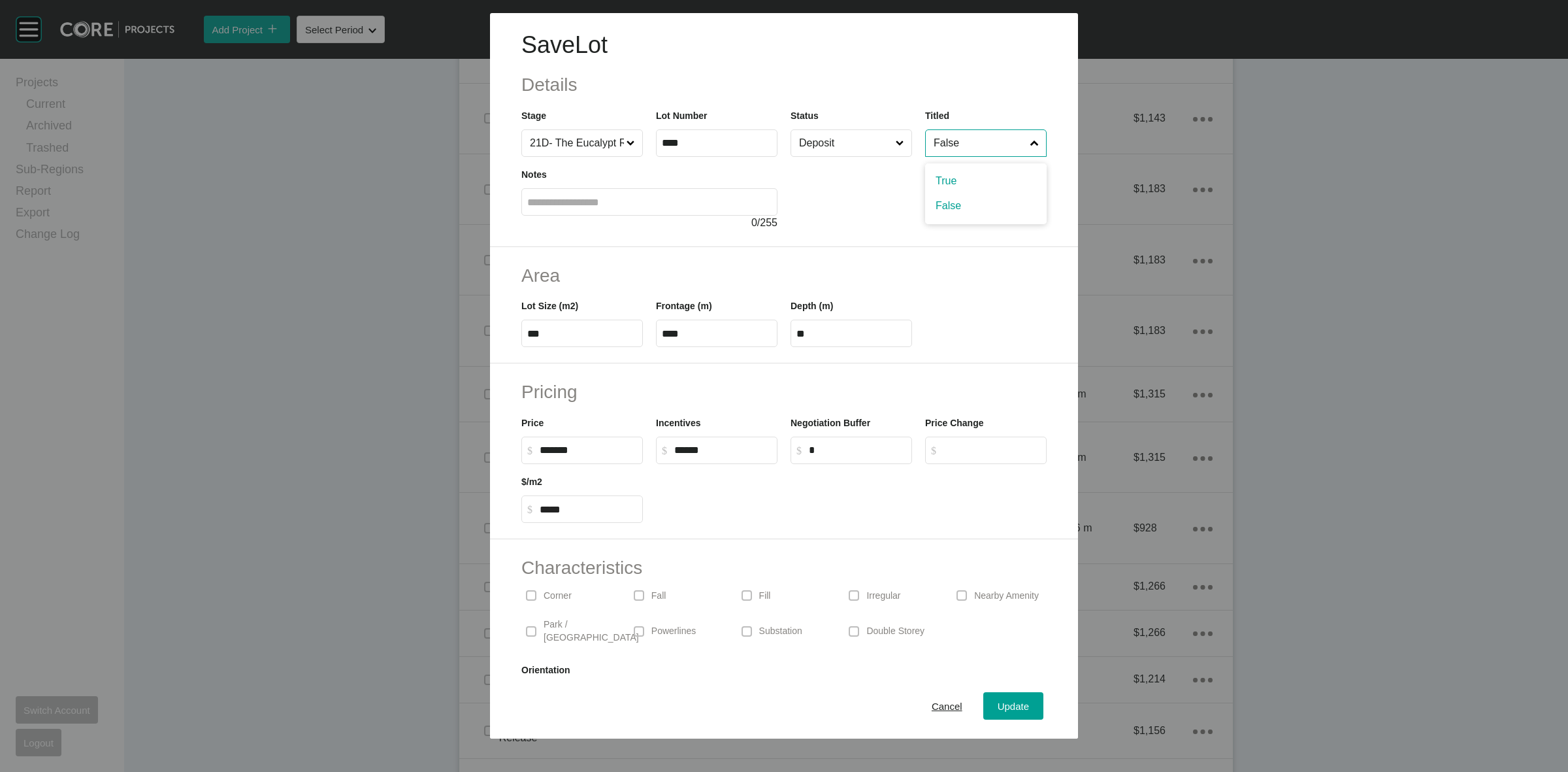
click at [958, 142] on input "False" at bounding box center [979, 143] width 97 height 26
click at [998, 707] on span "Update" at bounding box center [1014, 706] width 32 height 11
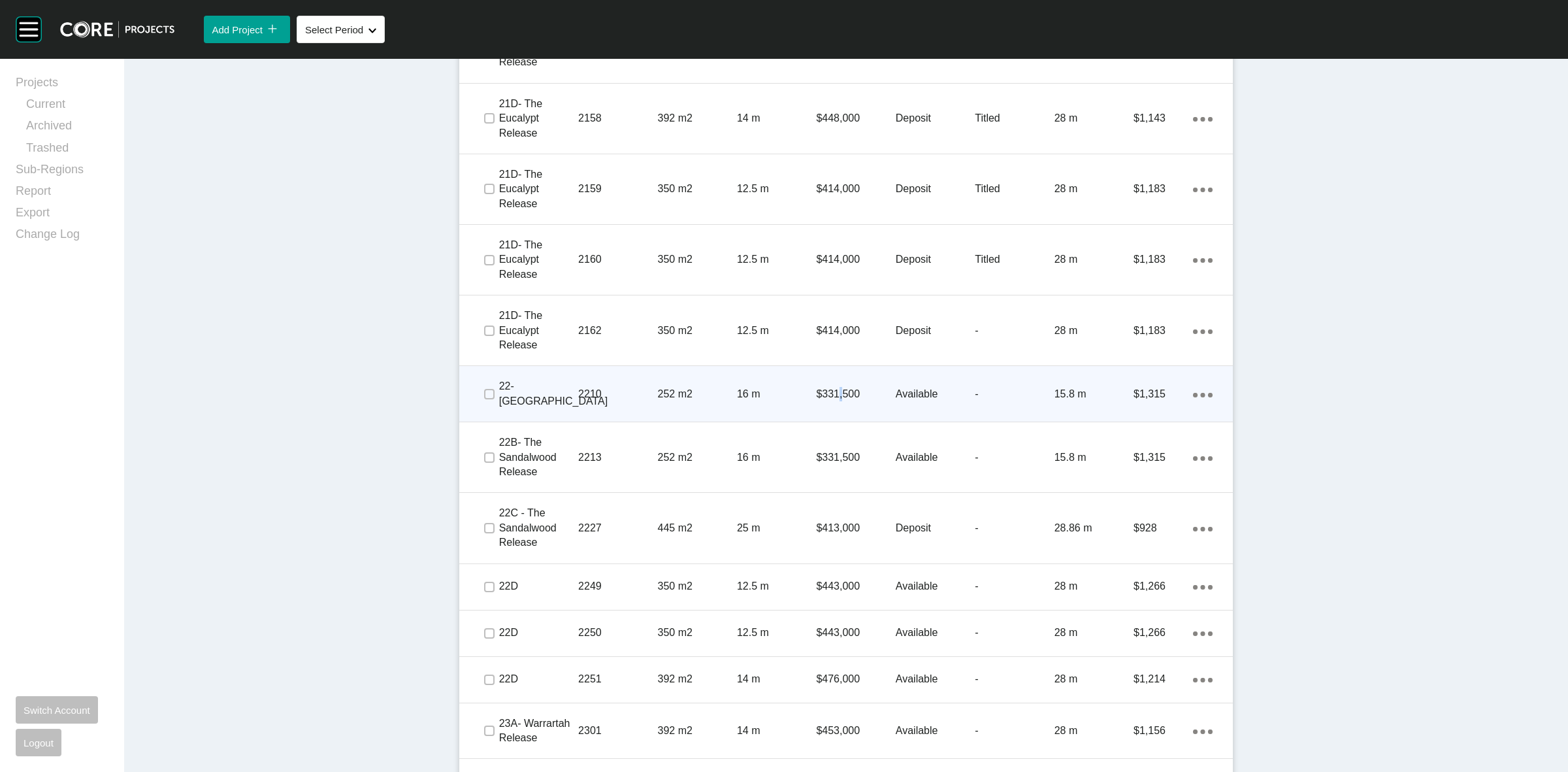
click at [834, 387] on p "$331,500" at bounding box center [856, 394] width 79 height 14
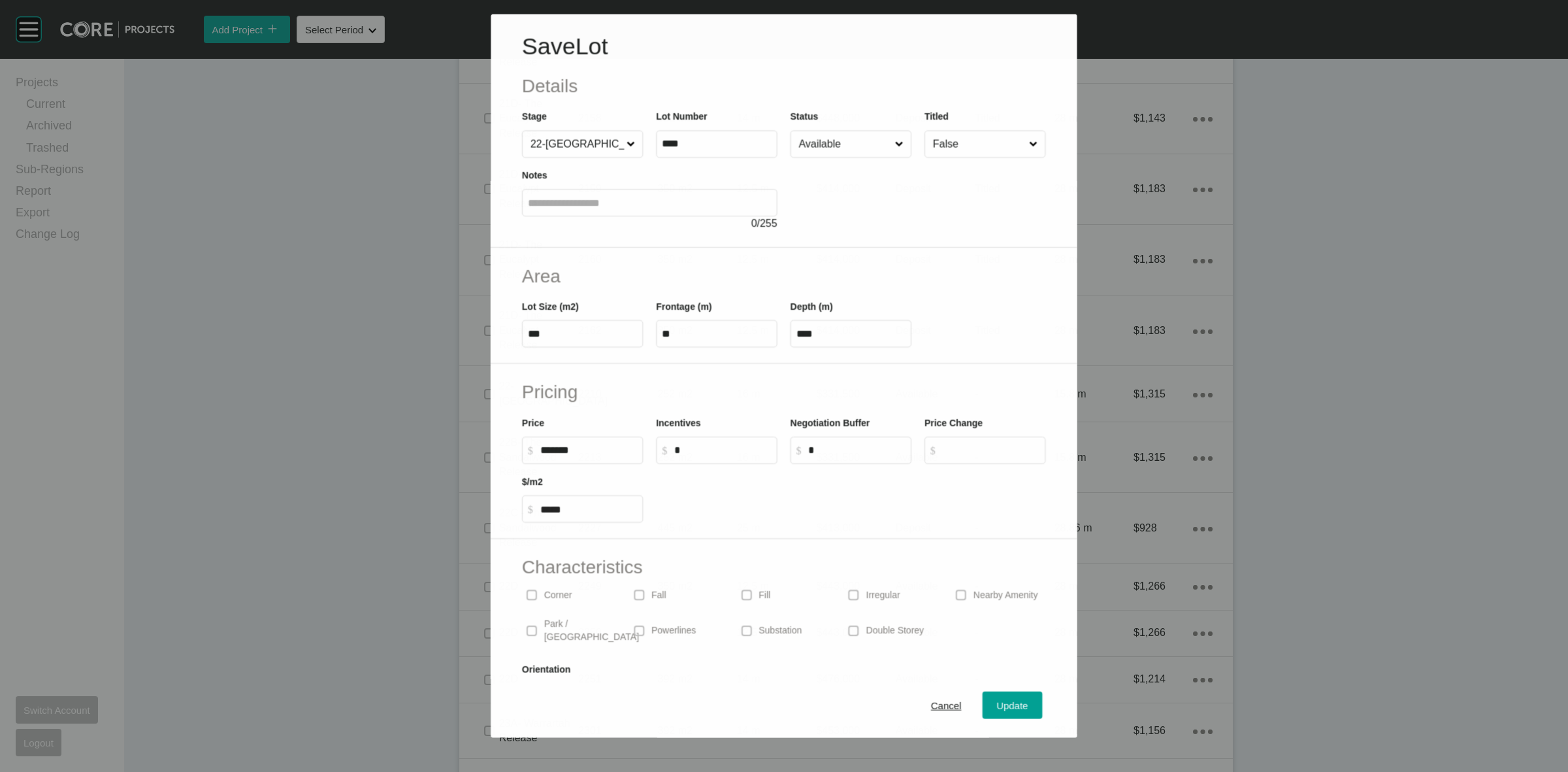
click at [930, 152] on input "False" at bounding box center [979, 144] width 96 height 26
click at [1007, 704] on span "Update" at bounding box center [1014, 706] width 32 height 11
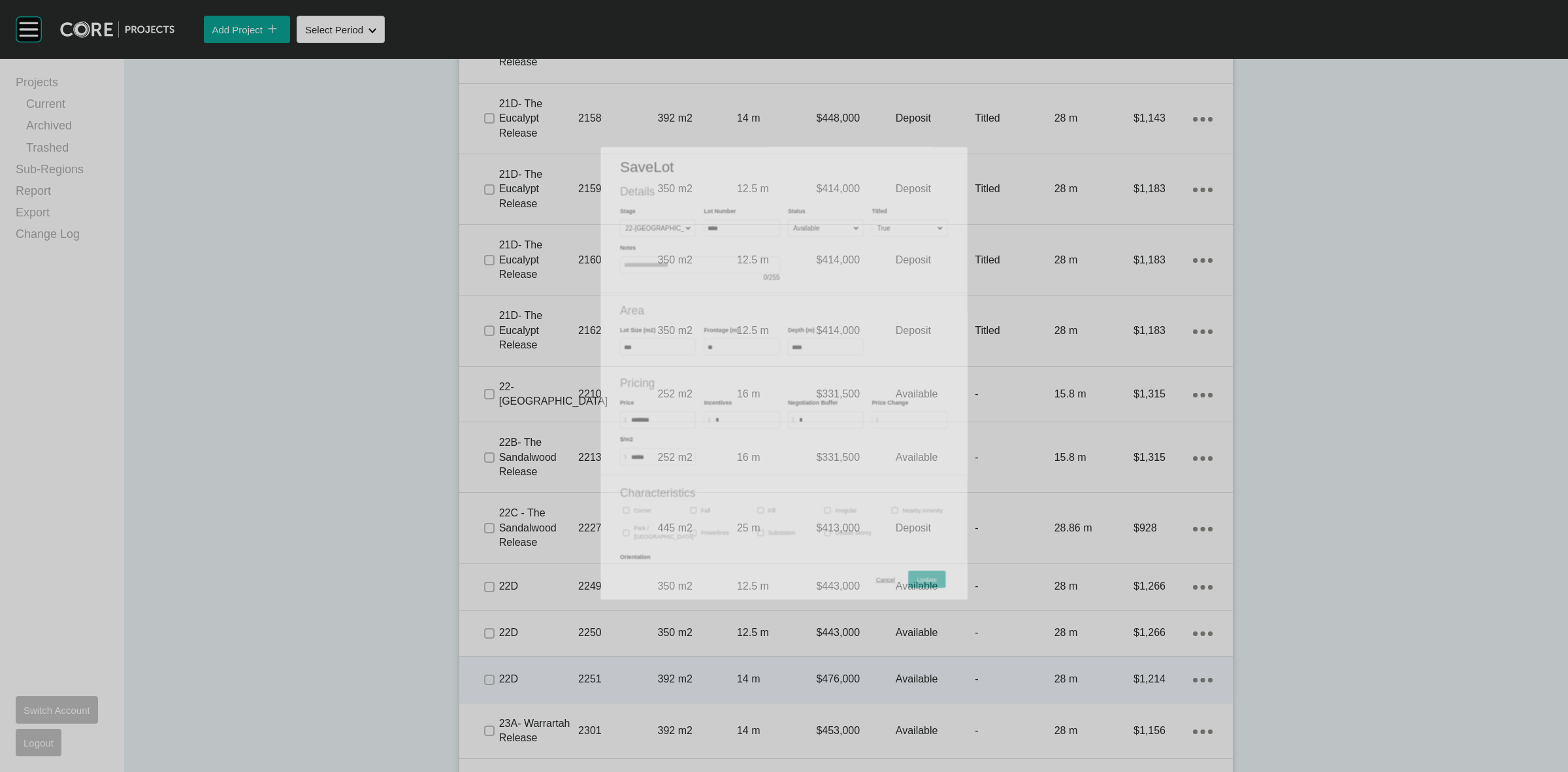
scroll to position [1756, 0]
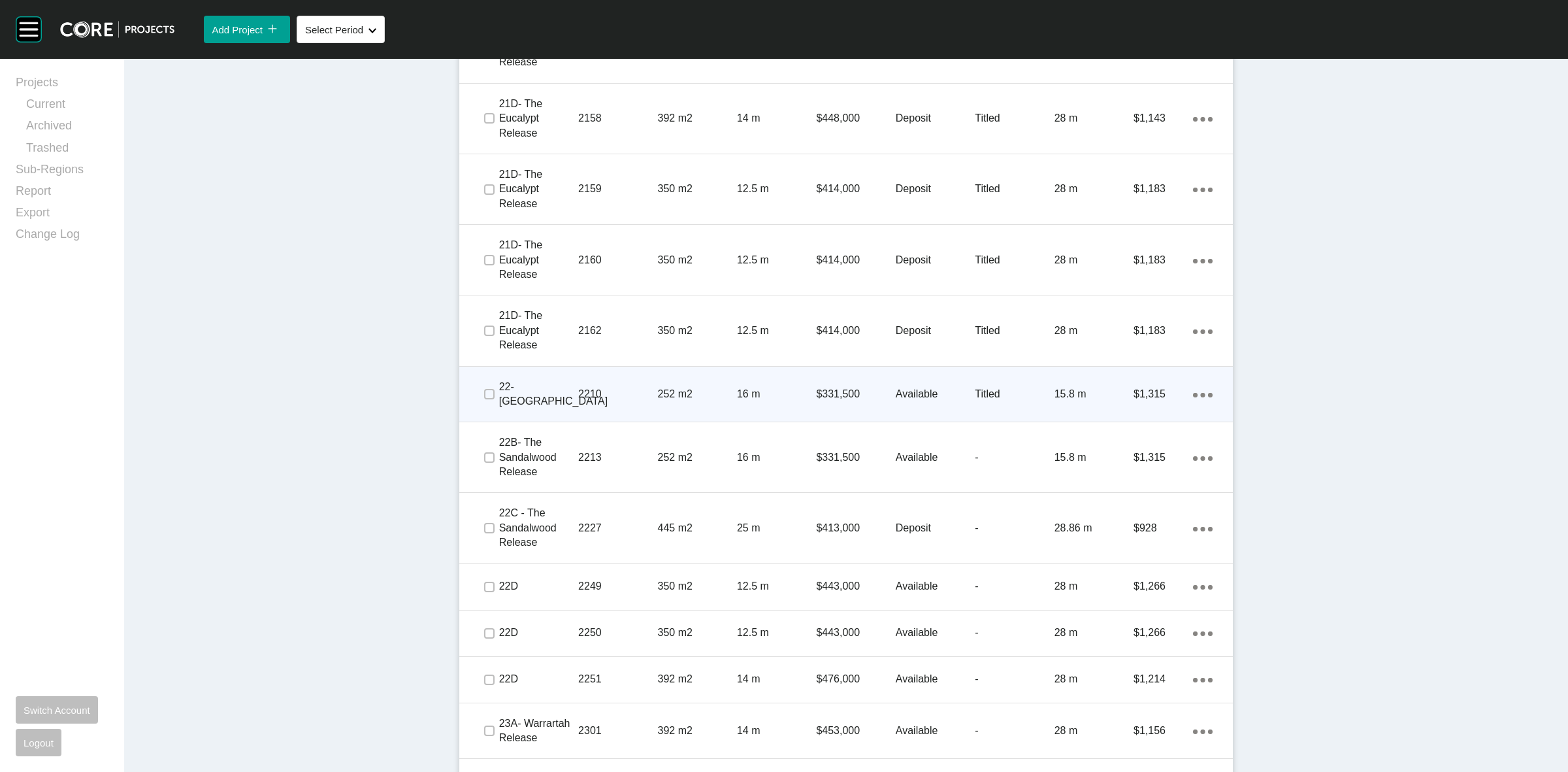
click at [686, 394] on p "252 m2" at bounding box center [697, 394] width 79 height 14
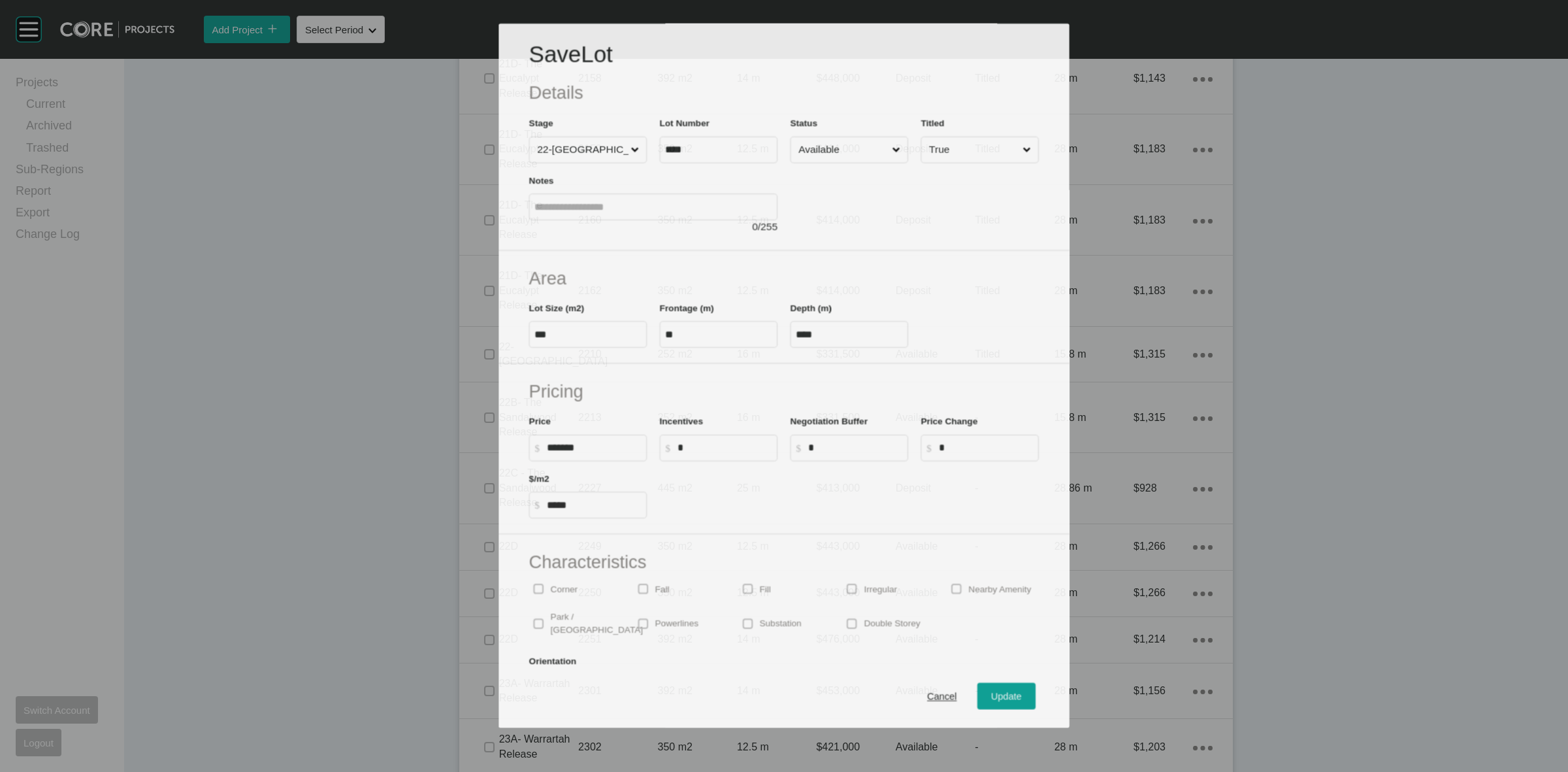
scroll to position [1716, 0]
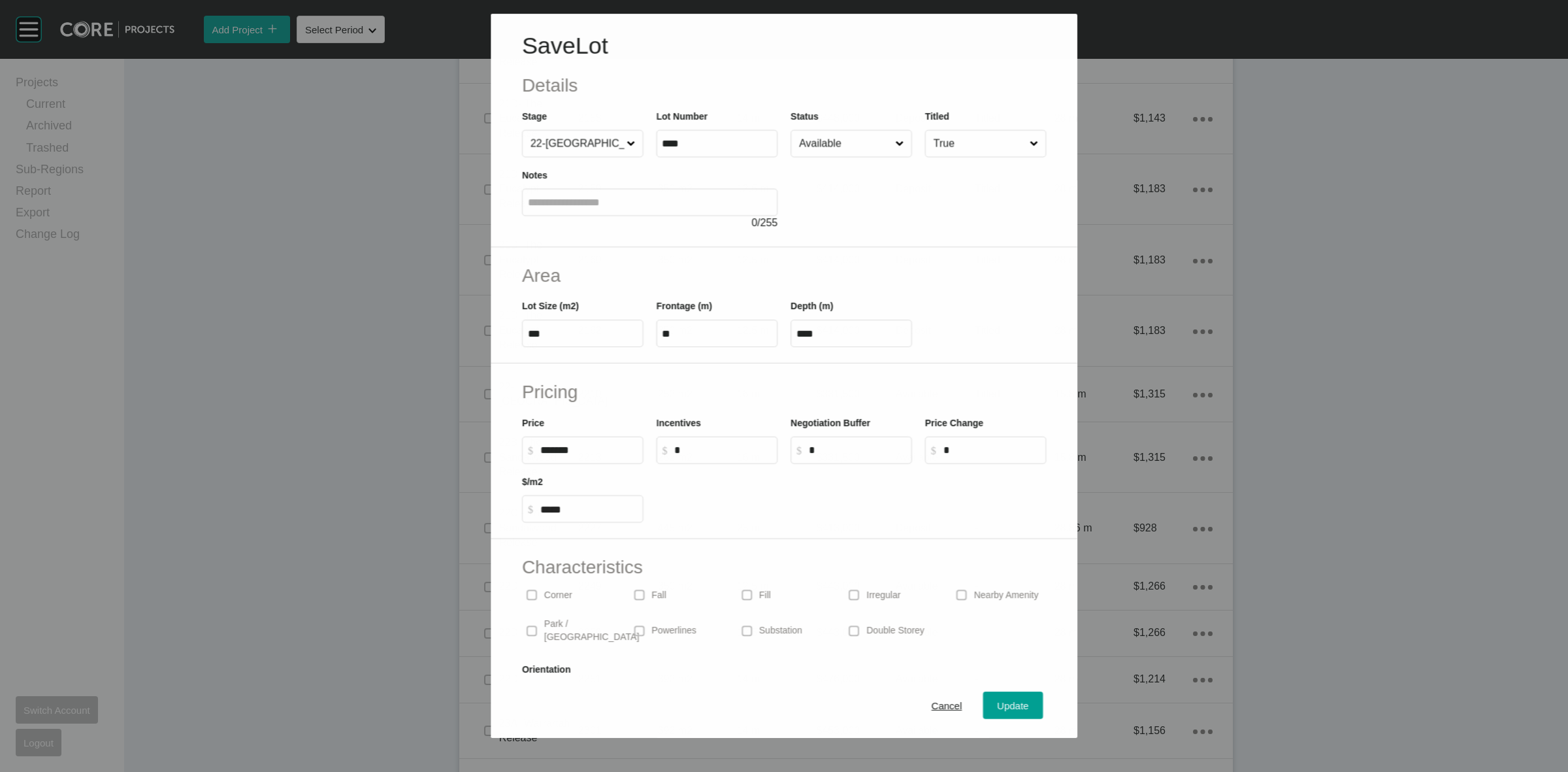
click at [942, 151] on input "True" at bounding box center [979, 144] width 96 height 26
click at [999, 694] on button "Update" at bounding box center [1014, 706] width 60 height 27
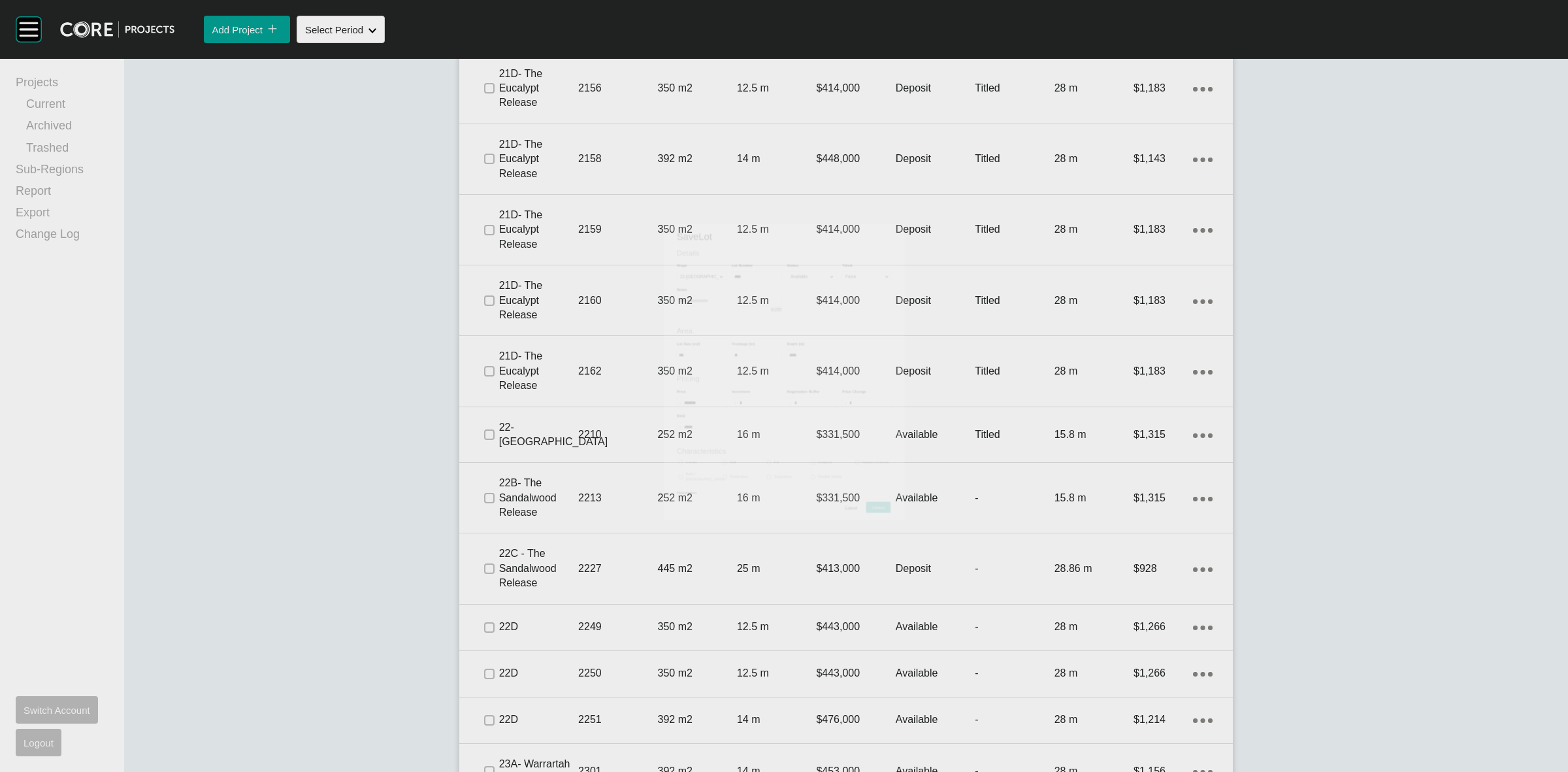
scroll to position [1756, 0]
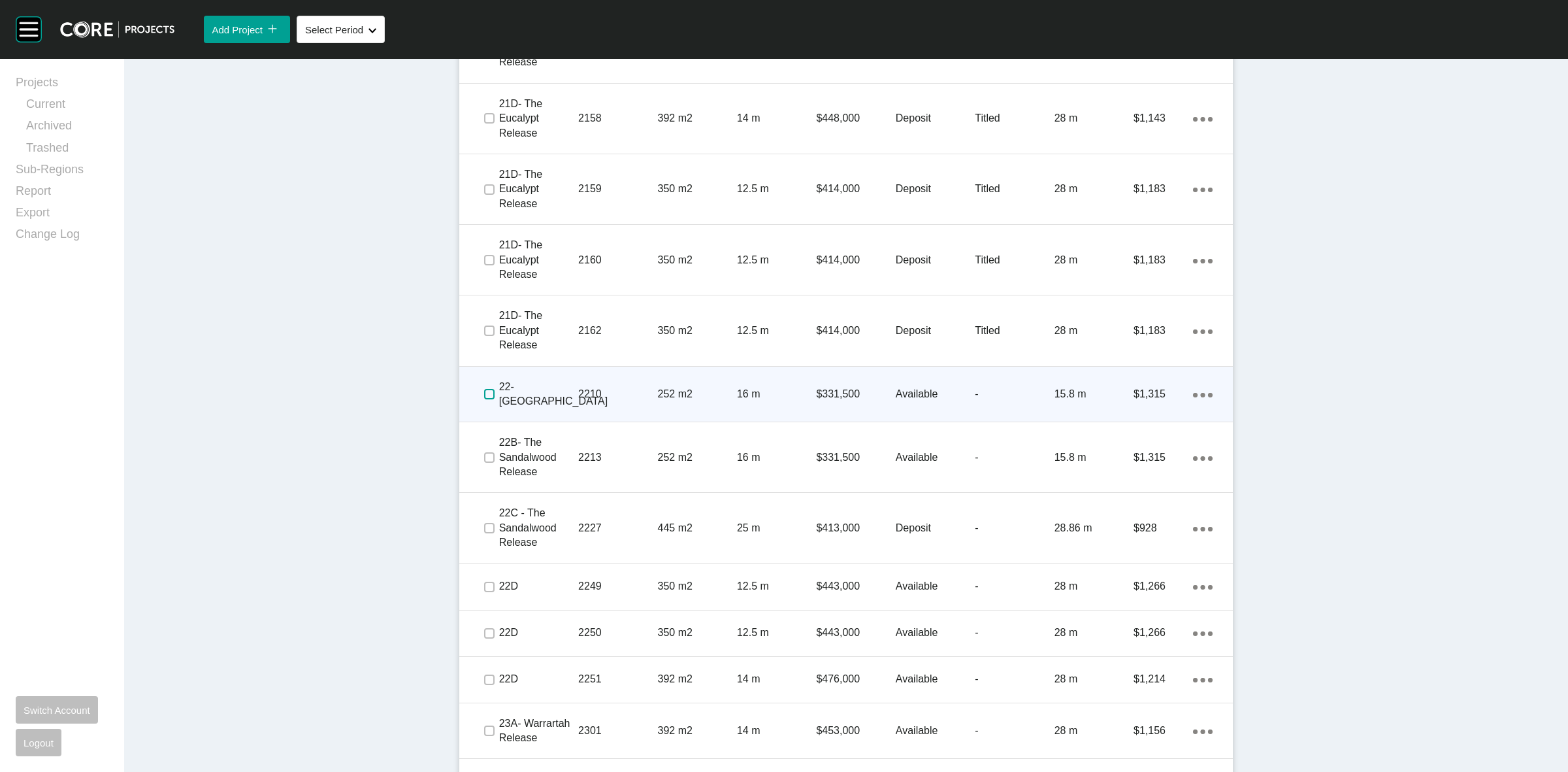
click at [485, 392] on label at bounding box center [489, 394] width 11 height 11
click at [618, 389] on p "2210" at bounding box center [617, 394] width 79 height 14
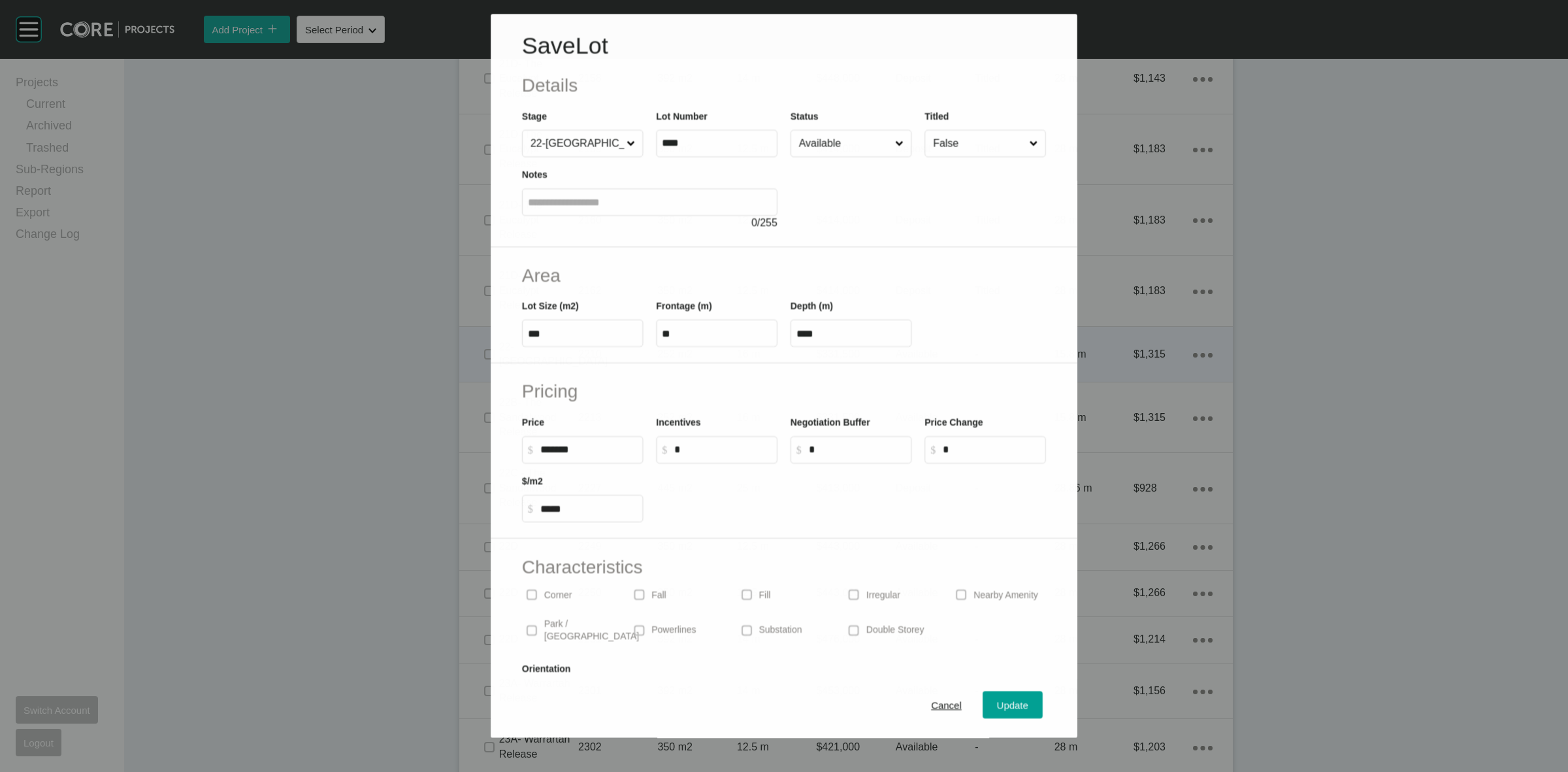
scroll to position [1716, 0]
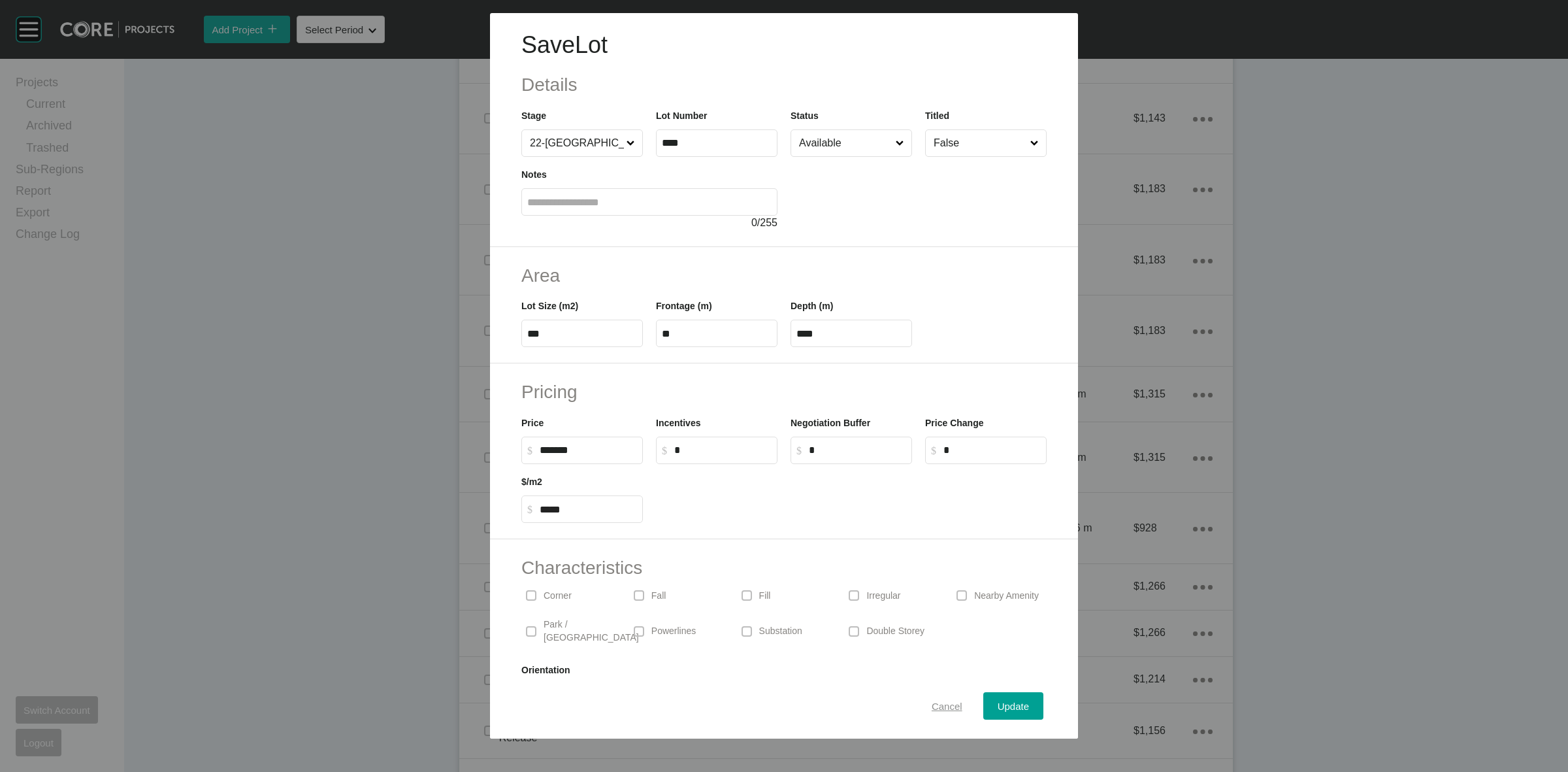
drag, startPoint x: 945, startPoint y: 708, endPoint x: 929, endPoint y: 685, distance: 28.0
click at [945, 707] on span "Cancel" at bounding box center [947, 706] width 31 height 11
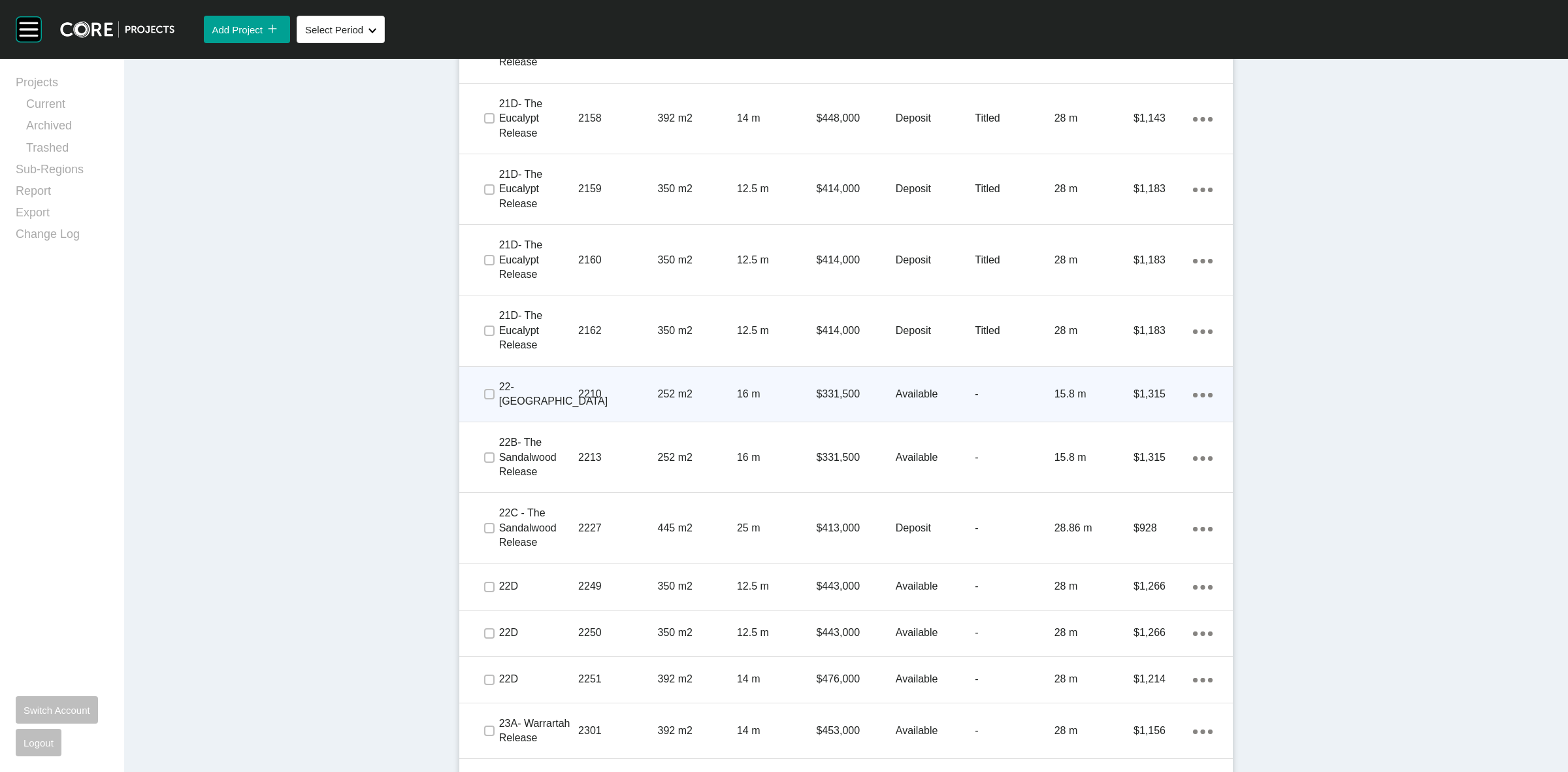
click at [612, 390] on p "2210" at bounding box center [617, 394] width 79 height 14
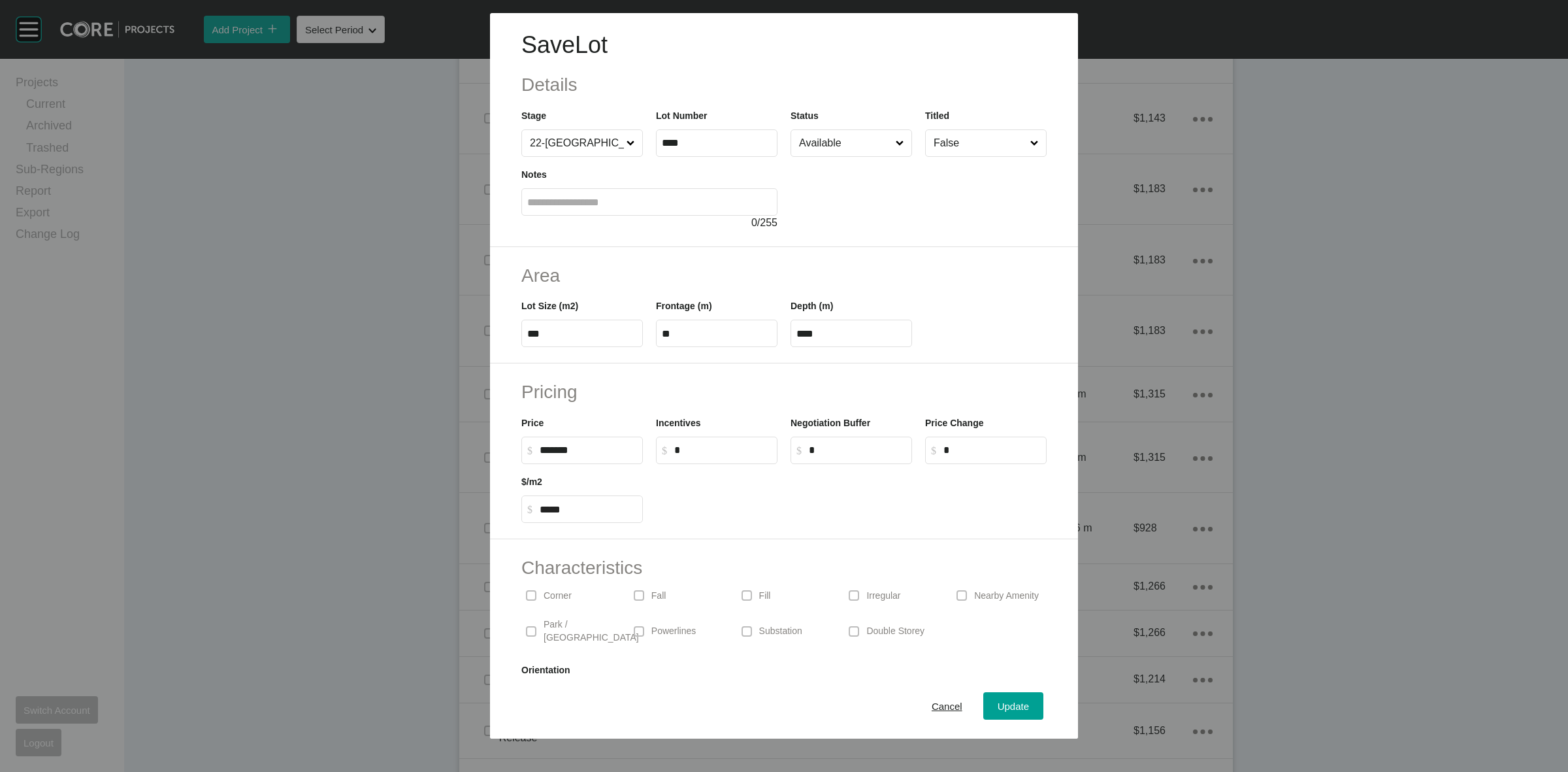
click at [559, 595] on p "Corner" at bounding box center [557, 596] width 28 height 13
click at [825, 149] on input "Available" at bounding box center [844, 143] width 97 height 26
click at [988, 692] on button "Update" at bounding box center [1014, 706] width 60 height 27
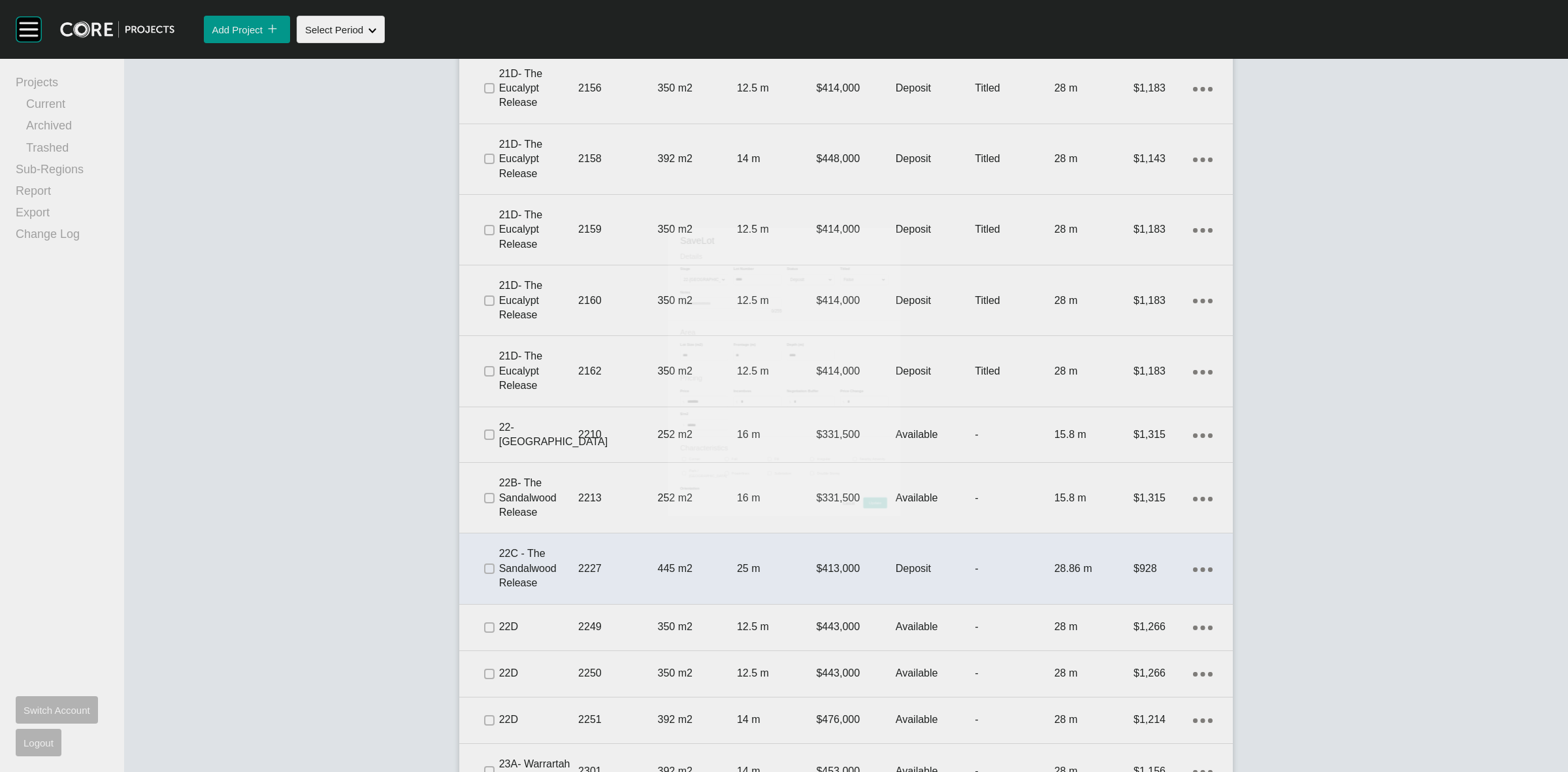
scroll to position [1756, 0]
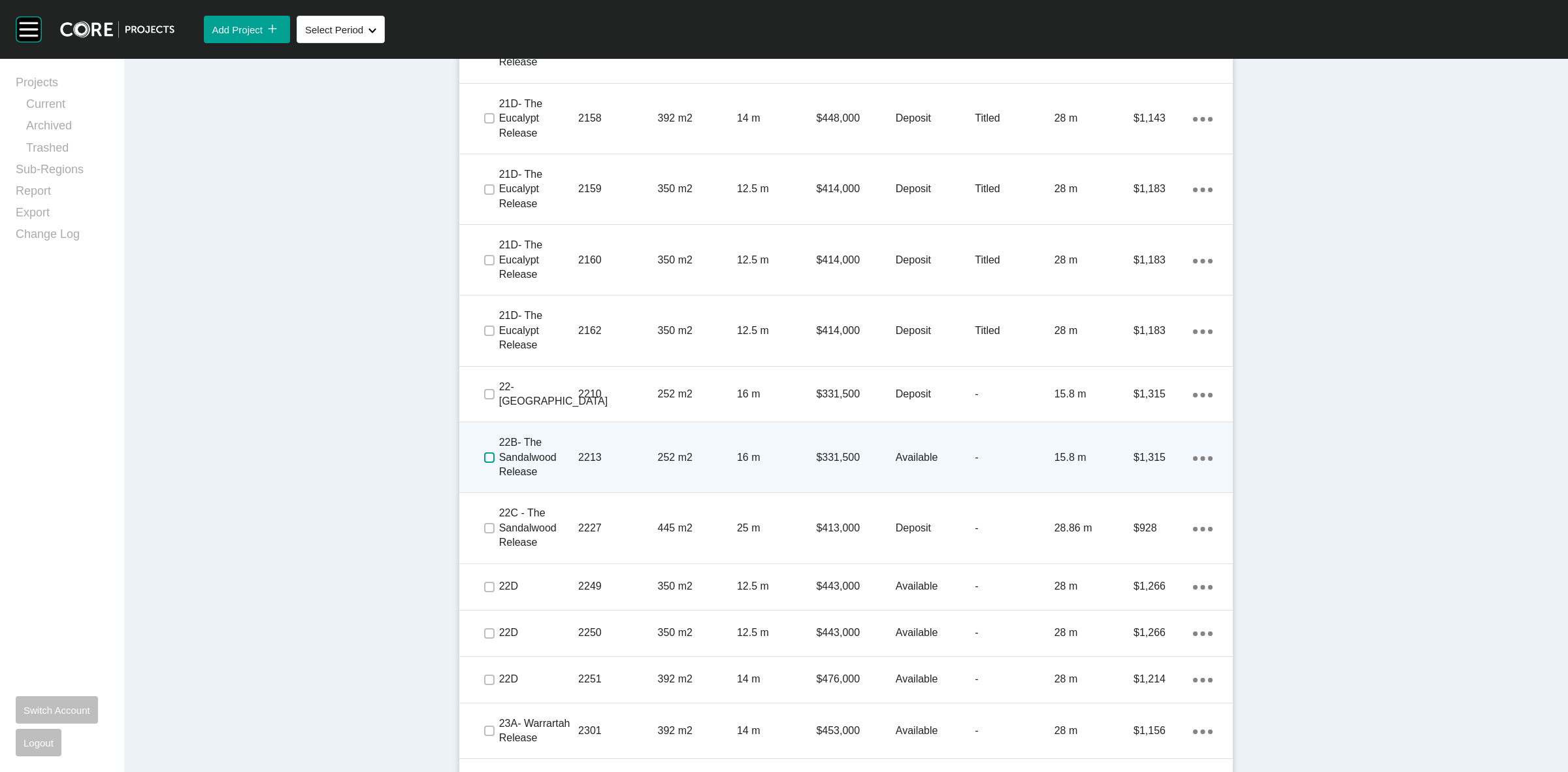
click at [484, 454] on label at bounding box center [489, 457] width 11 height 11
click at [596, 452] on p "2213" at bounding box center [617, 457] width 79 height 14
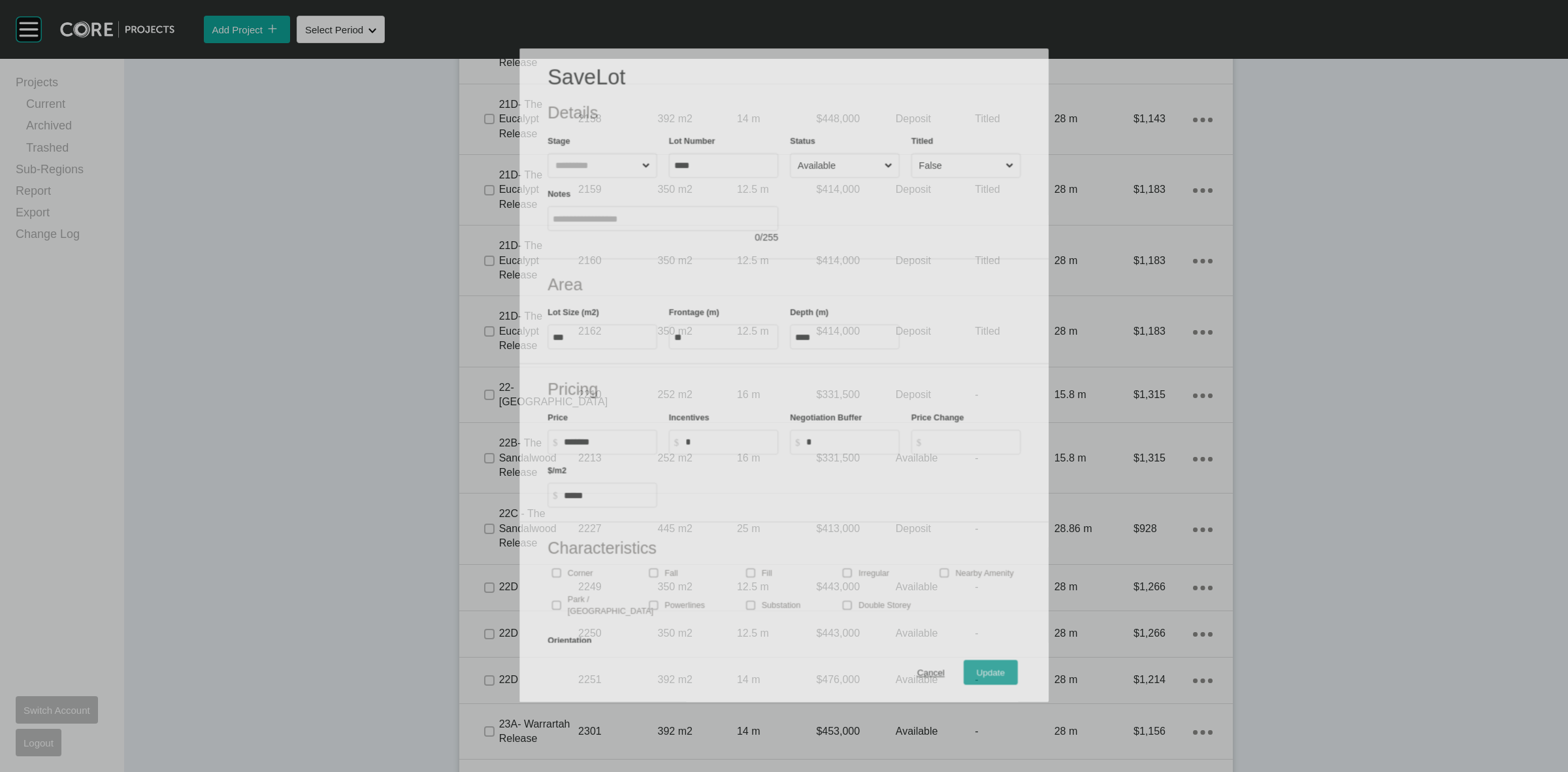
scroll to position [1716, 0]
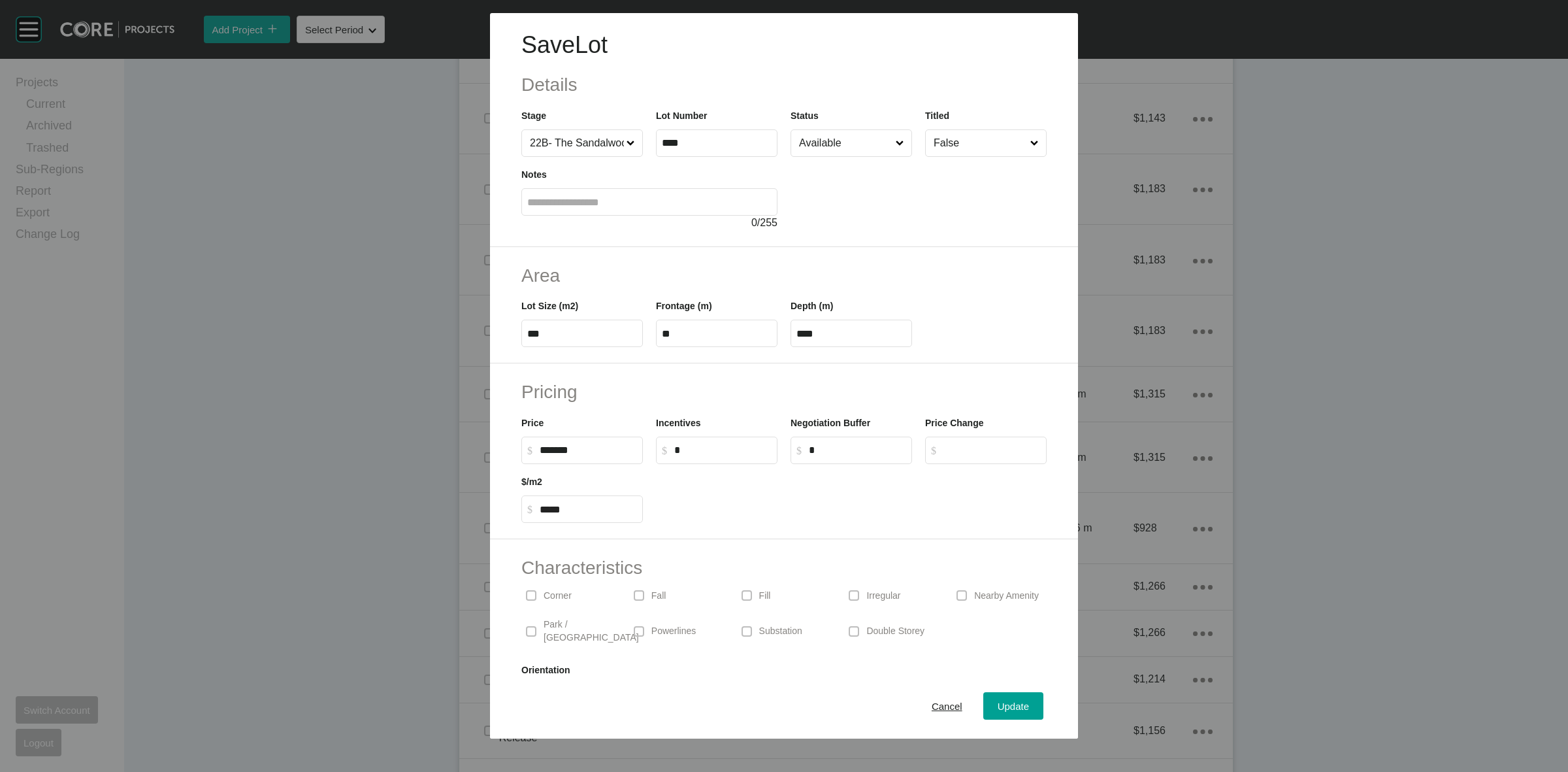
click at [548, 592] on p "Corner" at bounding box center [557, 596] width 28 height 13
click at [849, 135] on input "Available" at bounding box center [844, 143] width 97 height 26
click at [1001, 703] on span "Update" at bounding box center [1014, 706] width 32 height 11
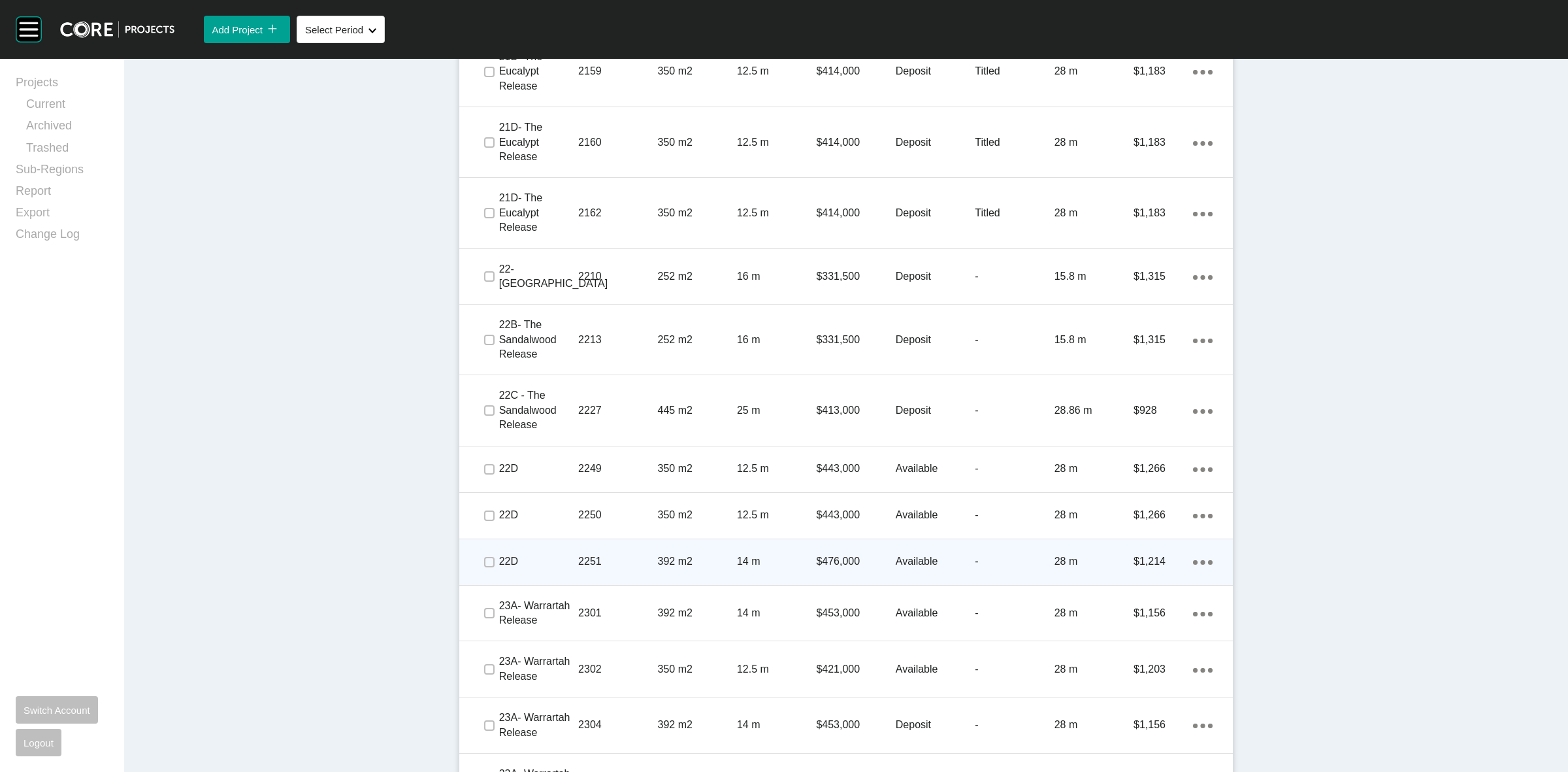
scroll to position [1920, 0]
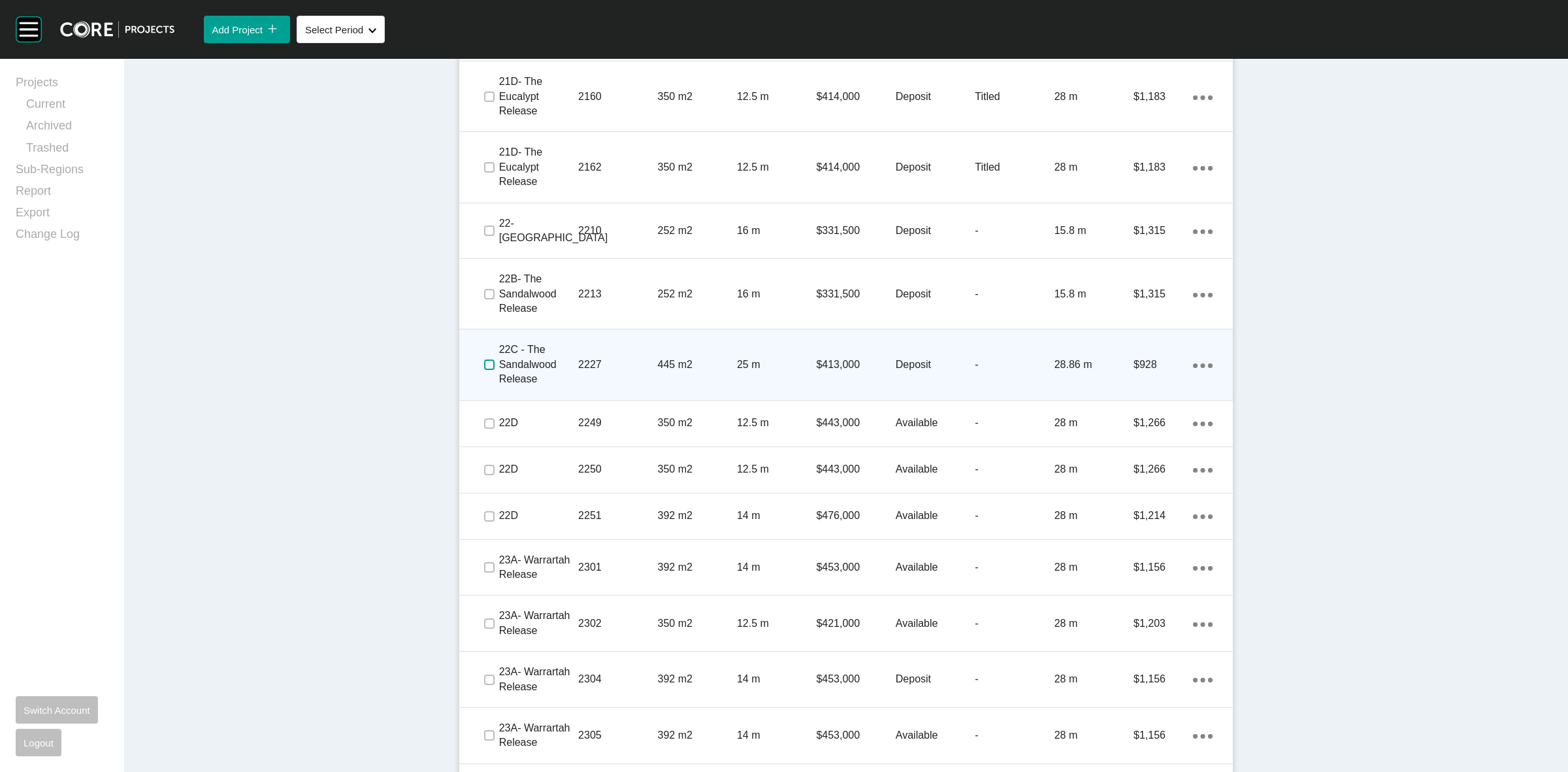
click at [484, 363] on label at bounding box center [489, 365] width 11 height 11
click at [602, 364] on p "2227" at bounding box center [617, 365] width 79 height 14
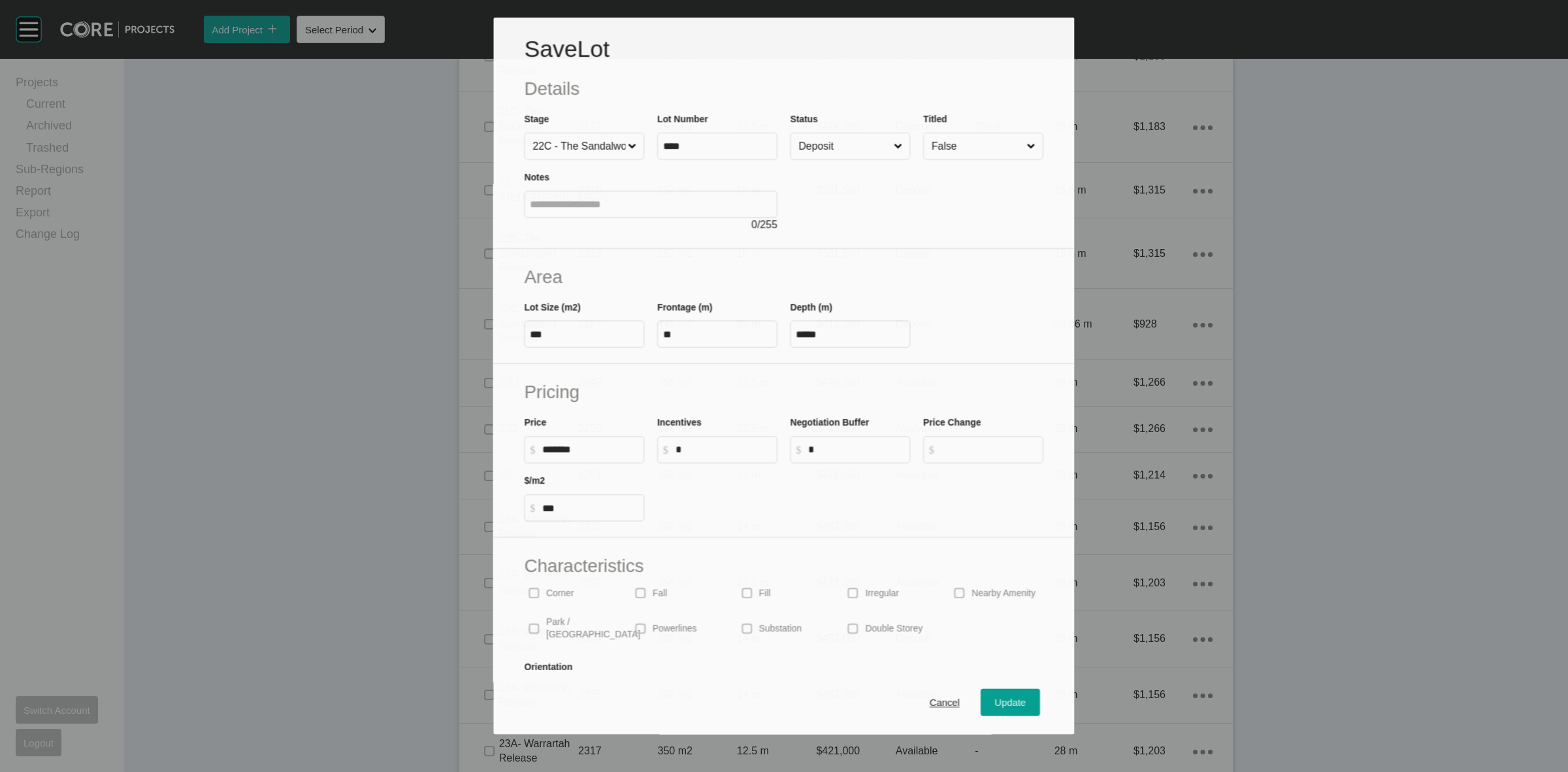
scroll to position [1879, 0]
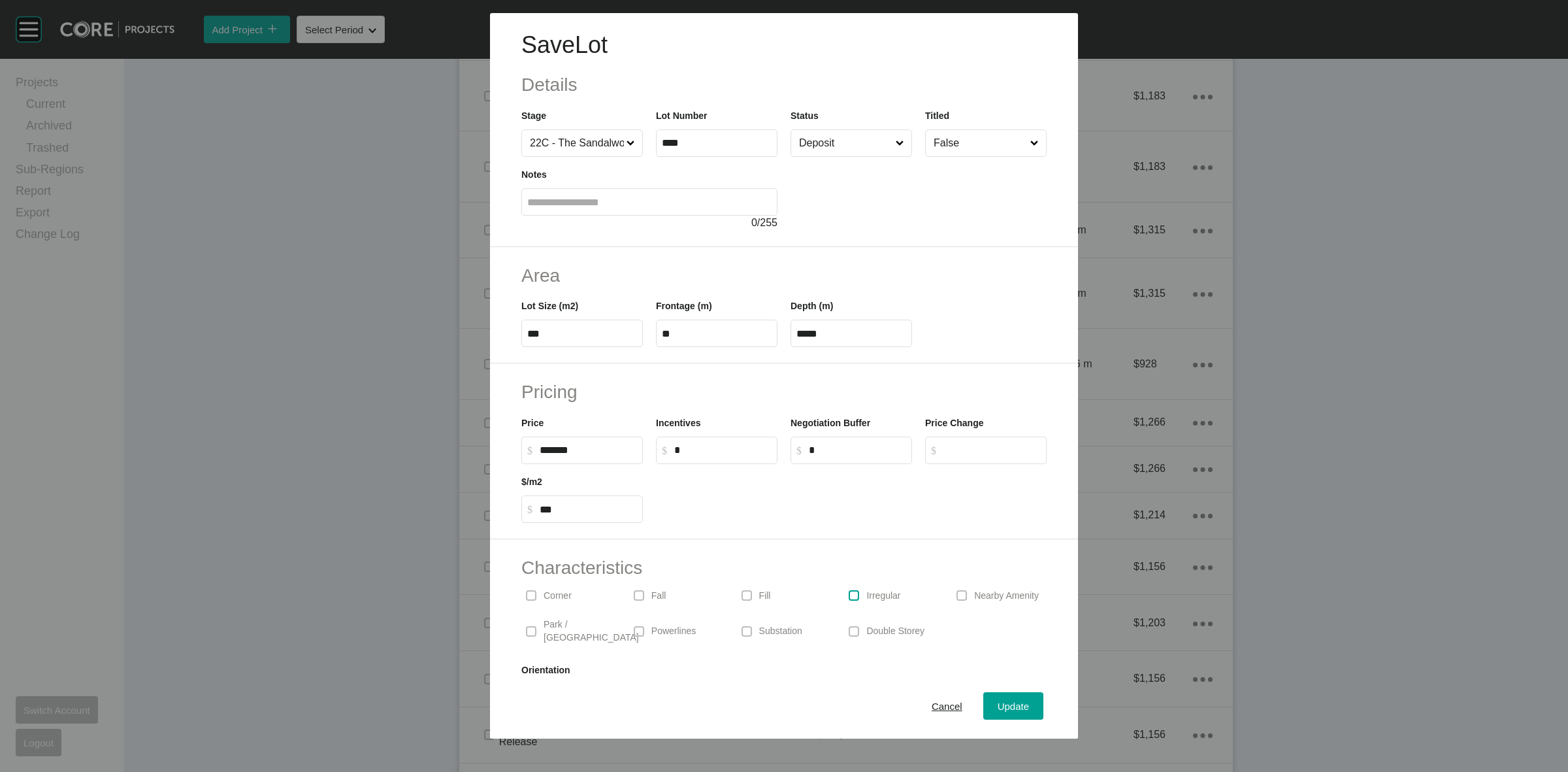
click at [849, 595] on label at bounding box center [854, 595] width 11 height 11
click at [1013, 699] on div "Update" at bounding box center [1013, 706] width 38 height 18
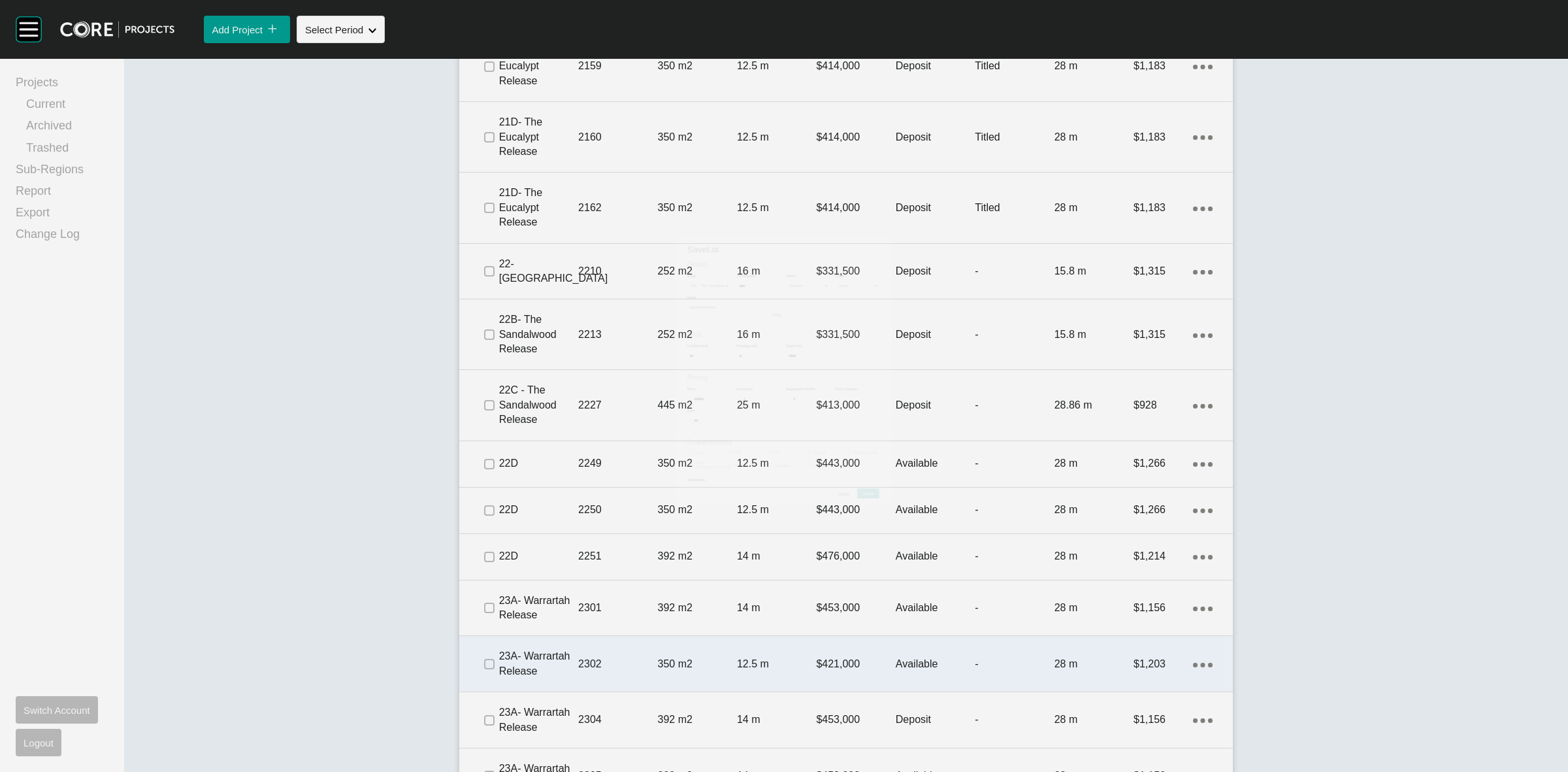
scroll to position [1920, 0]
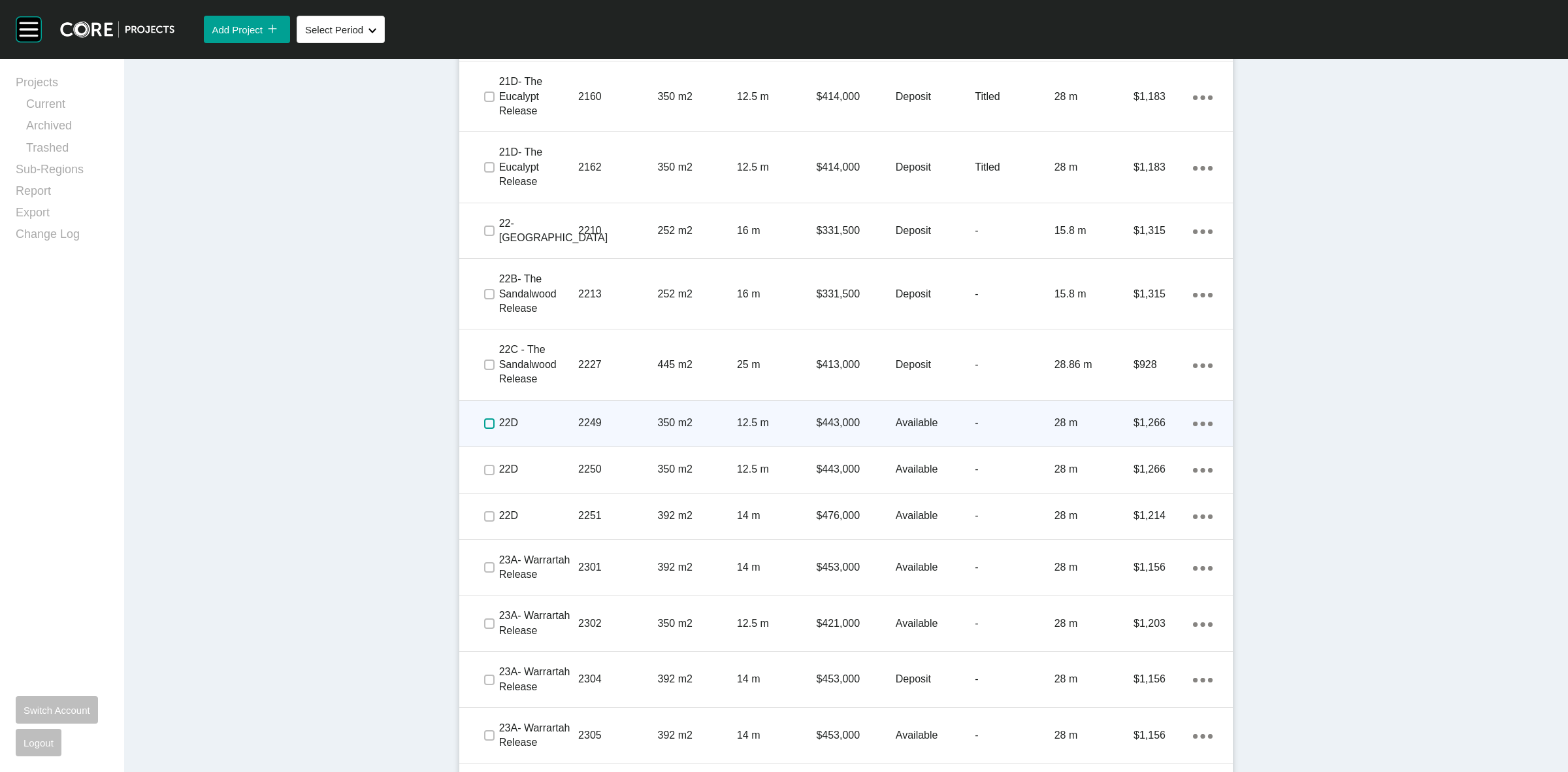
click at [484, 423] on label at bounding box center [489, 423] width 11 height 11
click at [543, 419] on p "22D" at bounding box center [538, 423] width 79 height 14
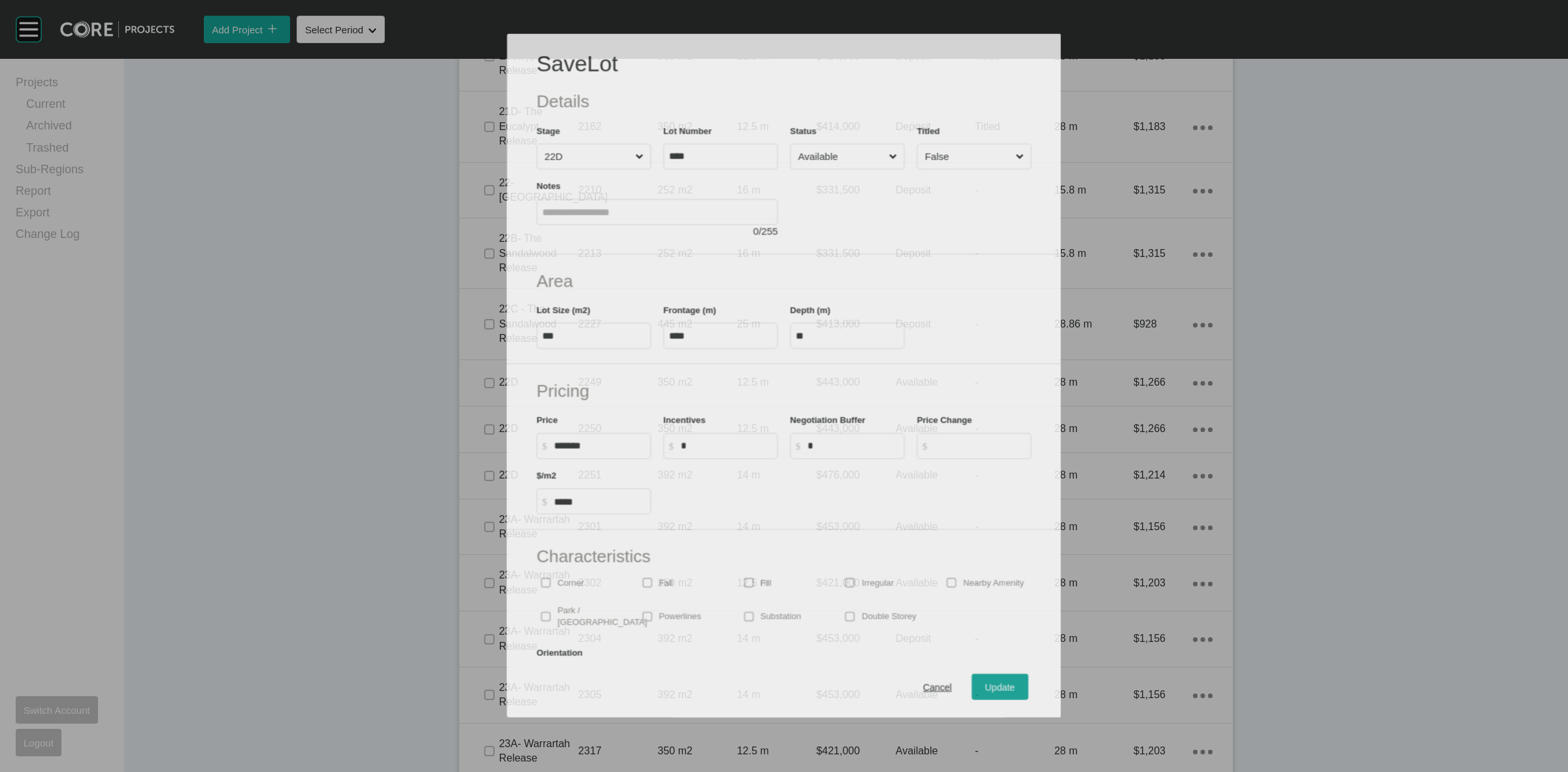
scroll to position [1879, 0]
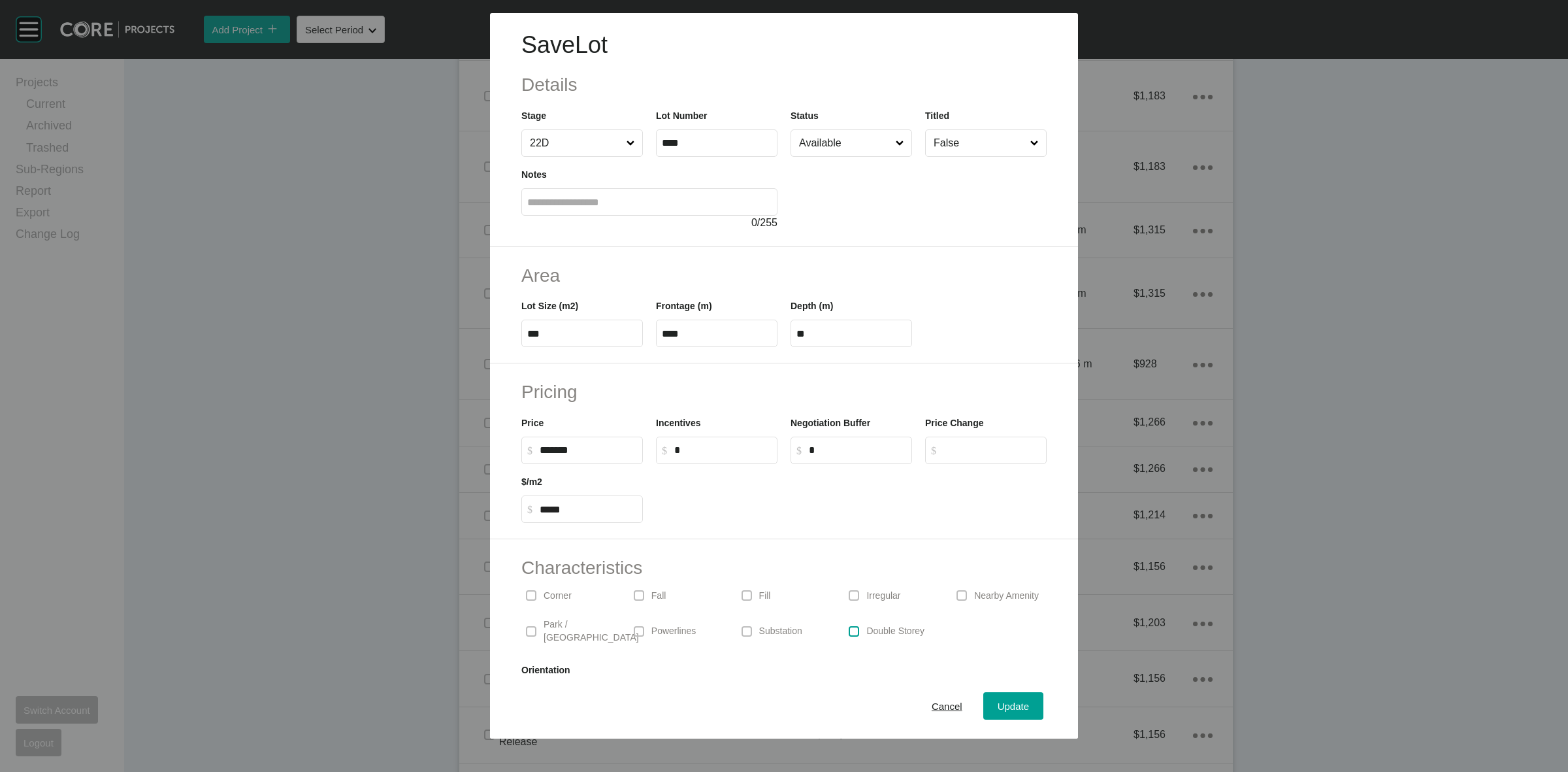
click at [850, 626] on label at bounding box center [854, 631] width 11 height 11
click at [1001, 702] on span "Update" at bounding box center [1014, 706] width 32 height 11
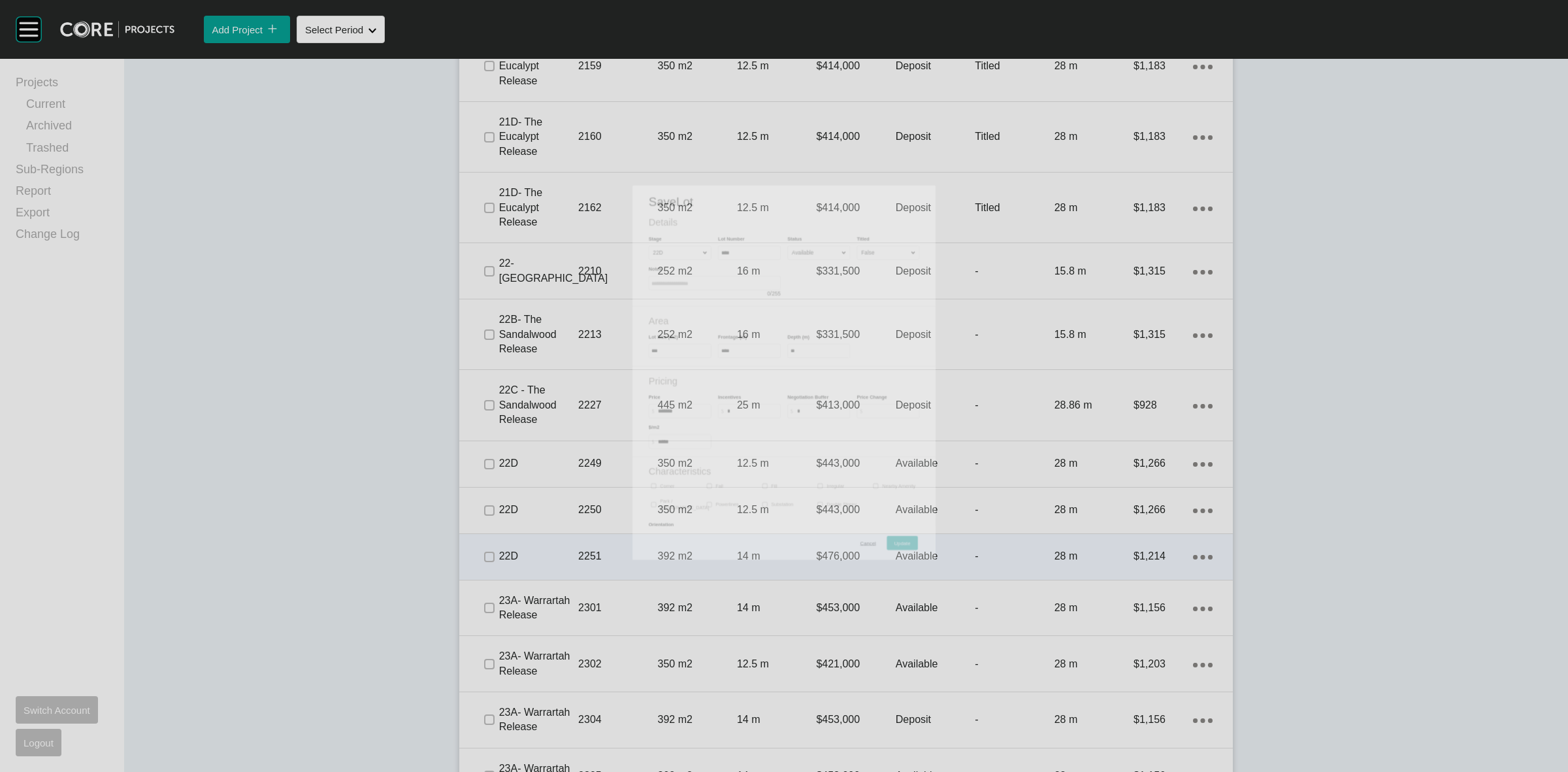
scroll to position [1920, 0]
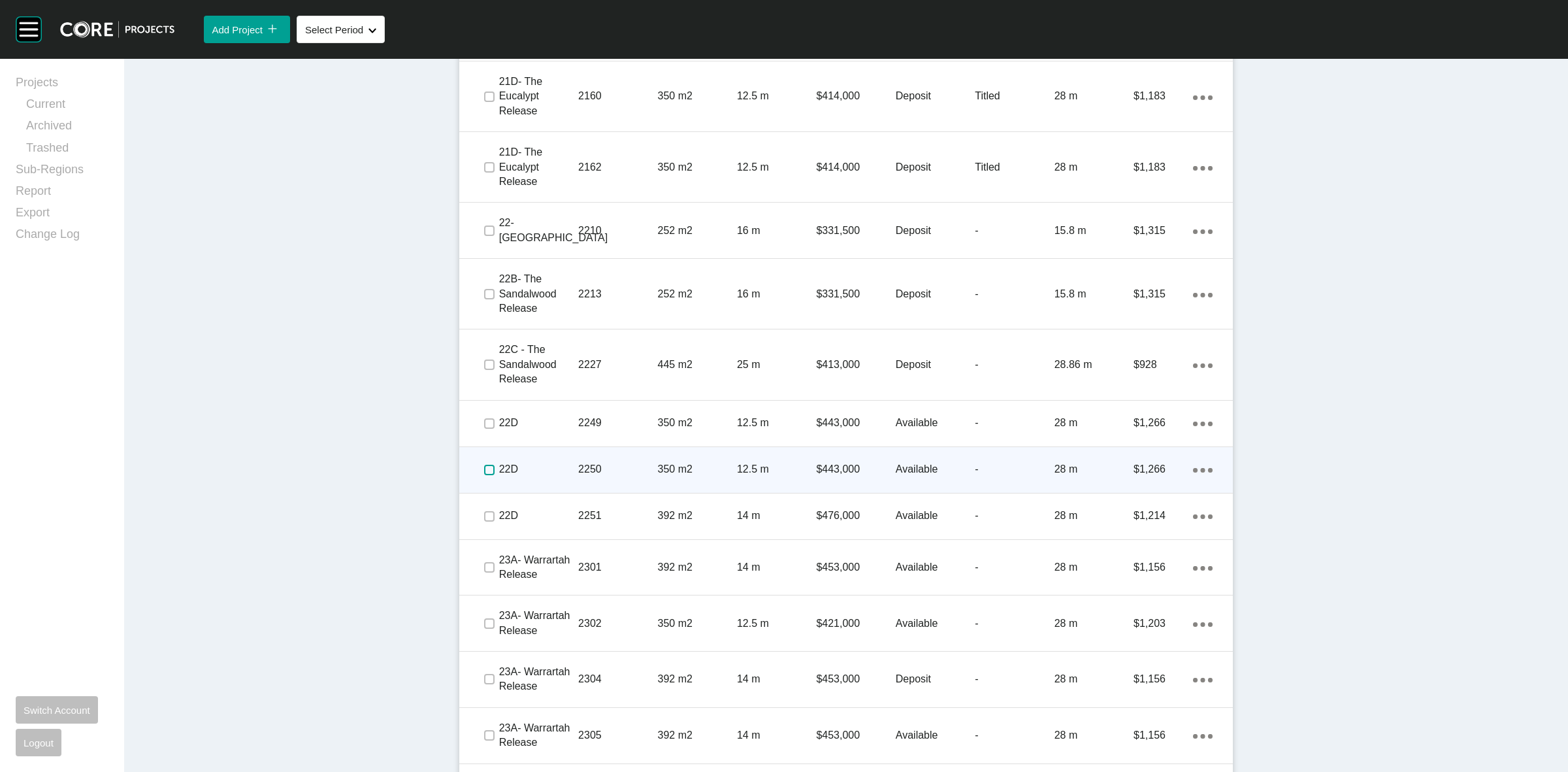
click at [484, 469] on label at bounding box center [489, 470] width 11 height 11
click at [546, 464] on p "22D" at bounding box center [538, 469] width 79 height 14
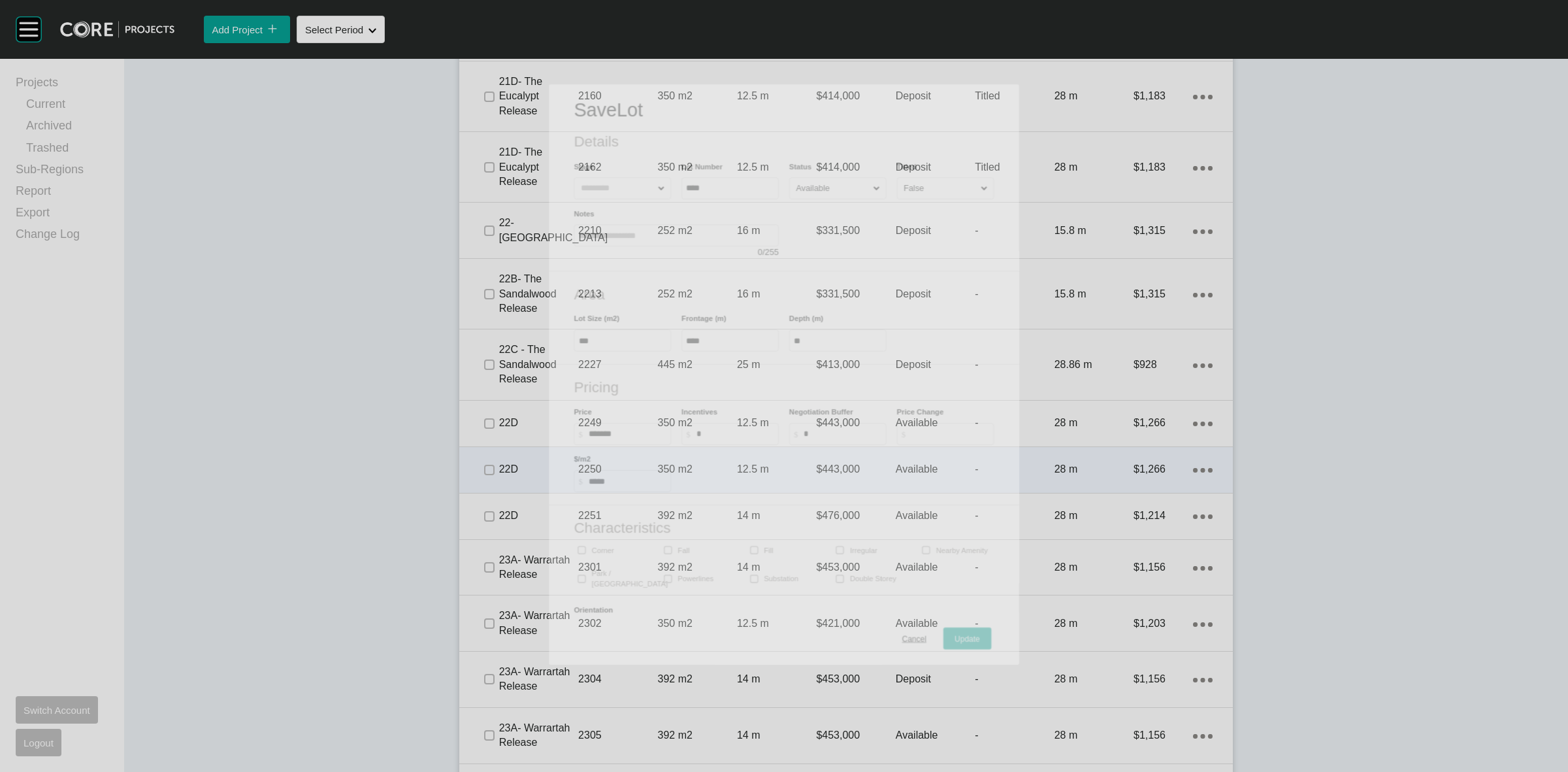
scroll to position [1879, 0]
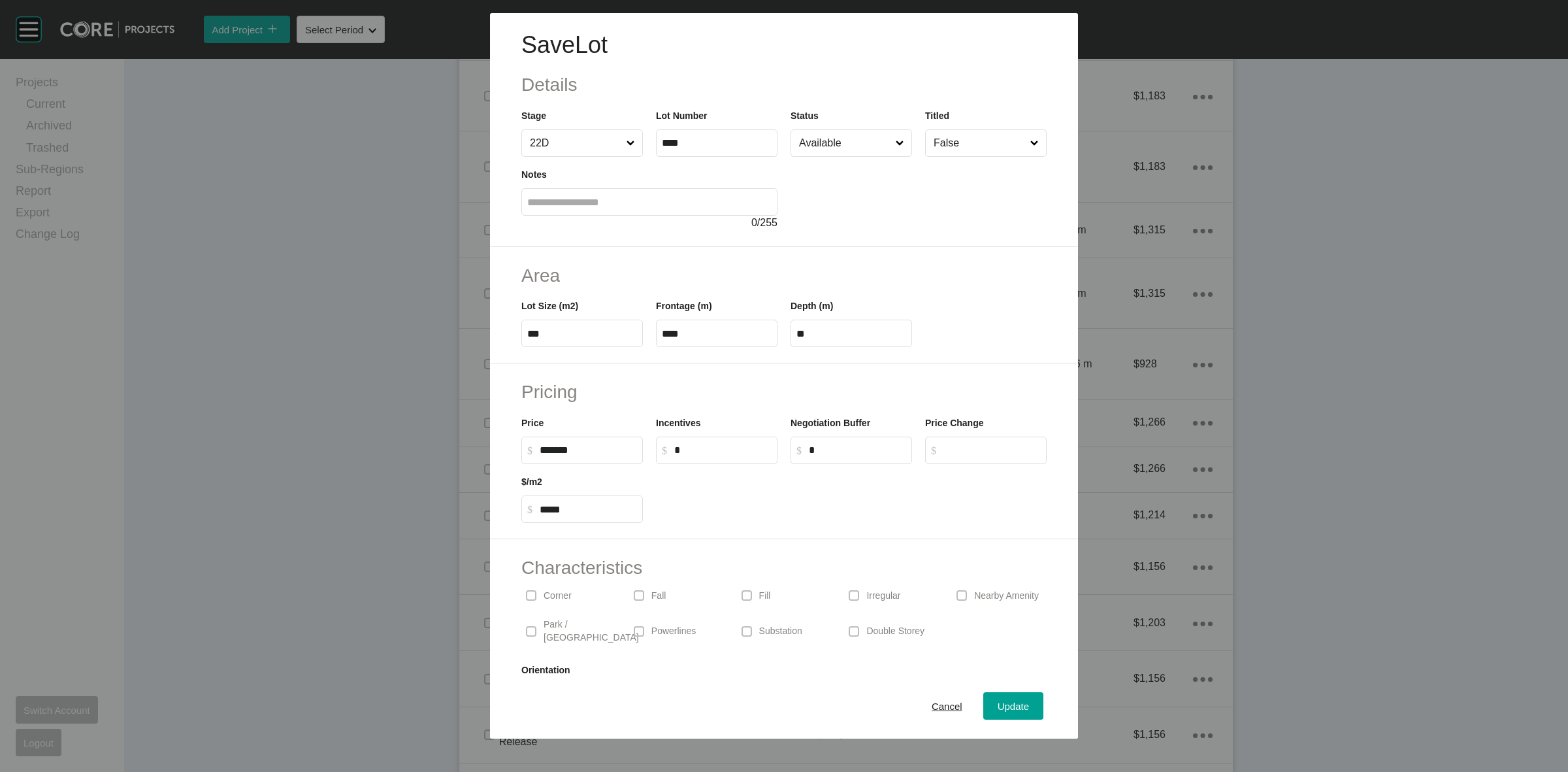
click at [854, 621] on span at bounding box center [854, 631] width 19 height 19
click at [533, 626] on label at bounding box center [531, 631] width 11 height 11
click at [999, 707] on span "Update" at bounding box center [1014, 706] width 32 height 11
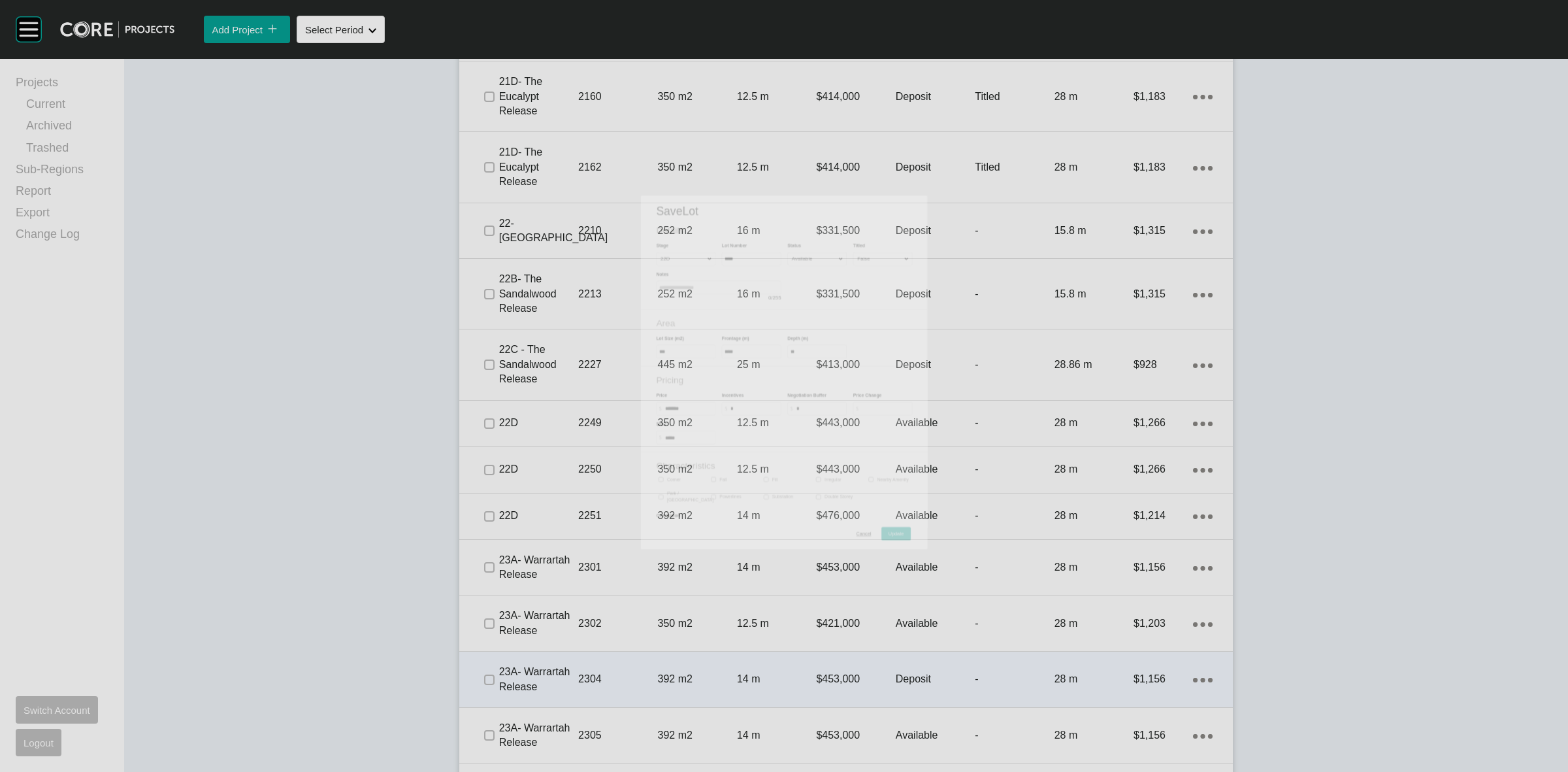
scroll to position [1920, 0]
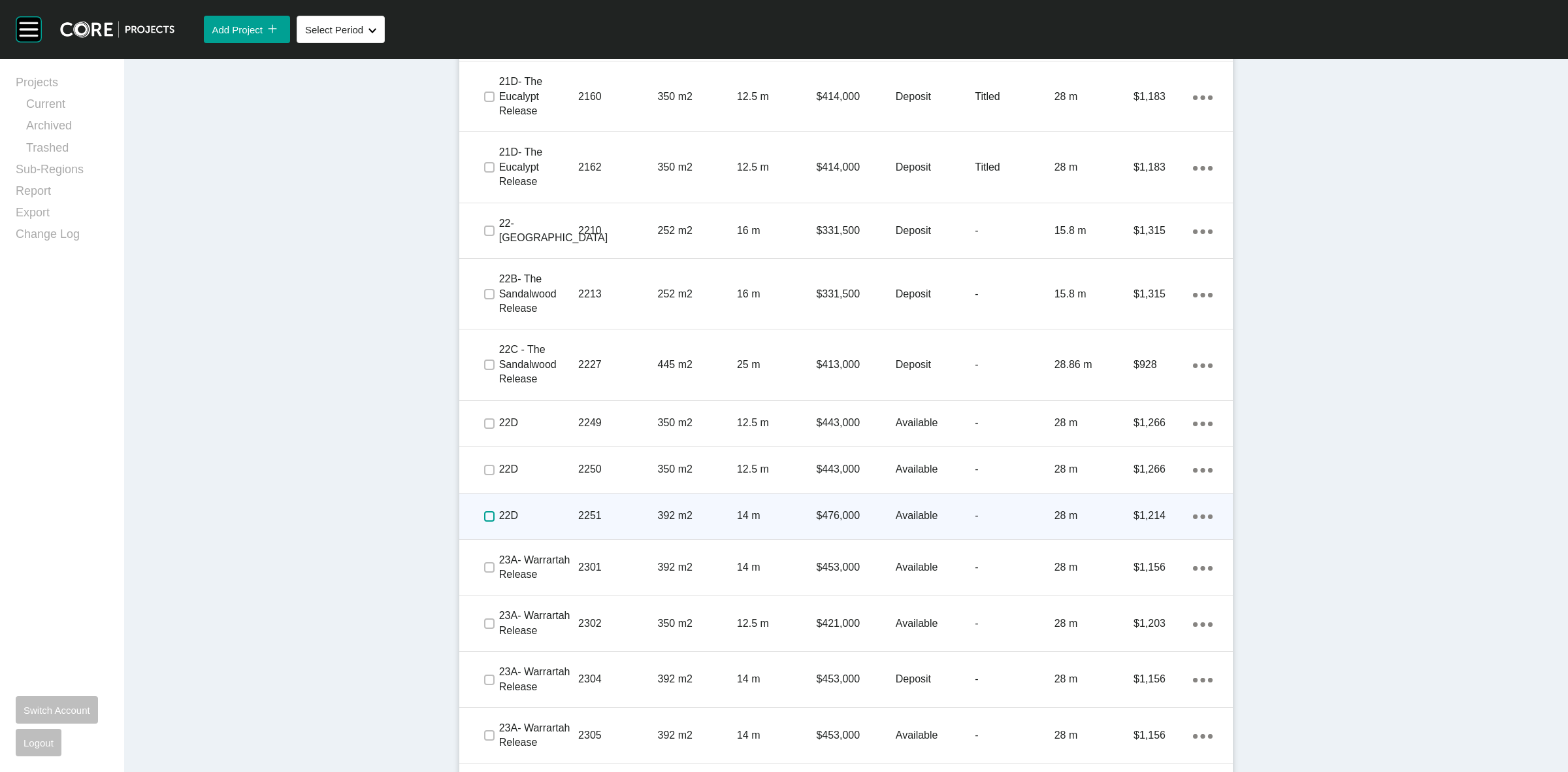
click at [484, 517] on label at bounding box center [489, 516] width 11 height 11
click at [621, 513] on p "2251" at bounding box center [617, 516] width 79 height 14
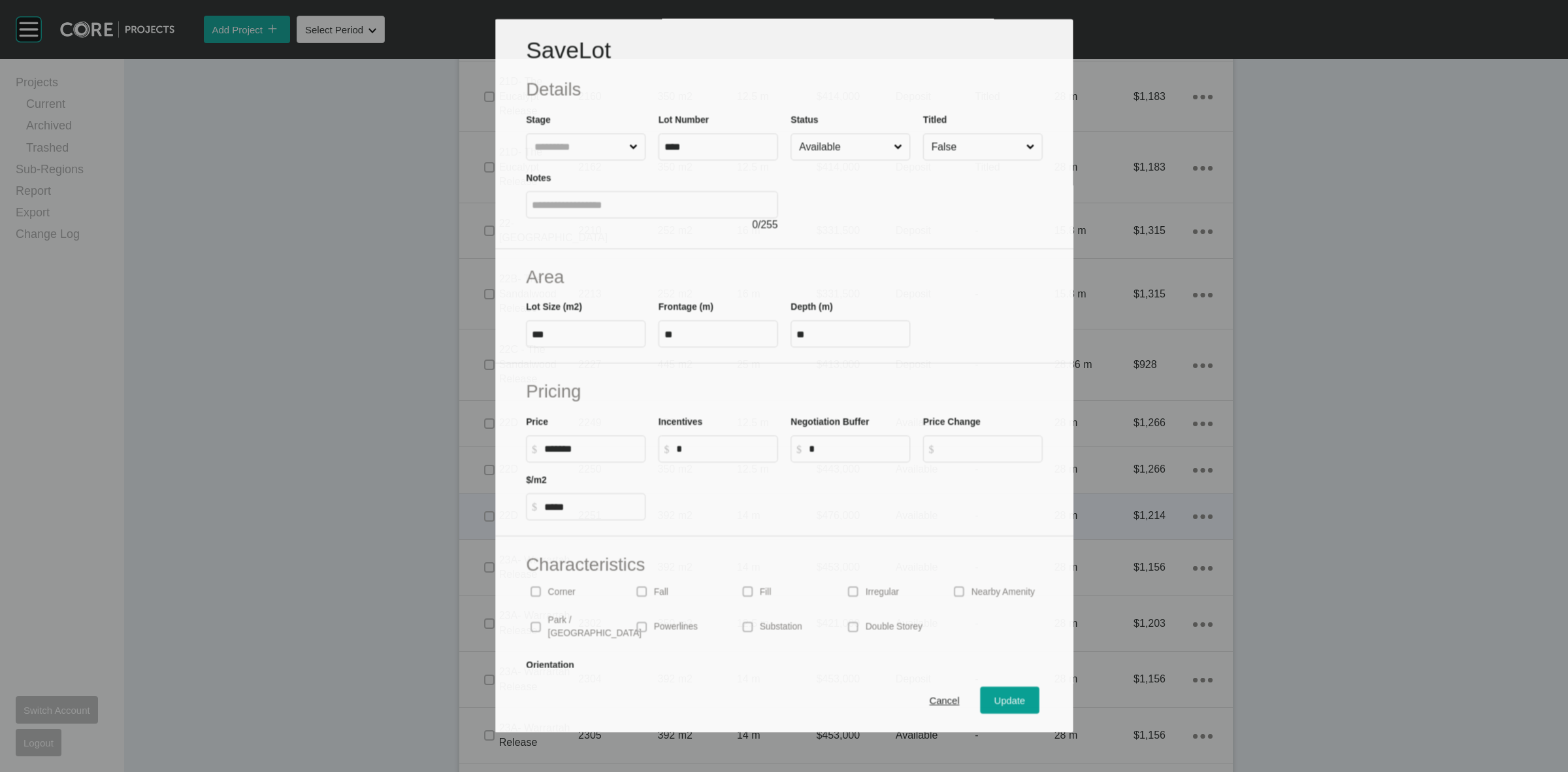
scroll to position [1879, 0]
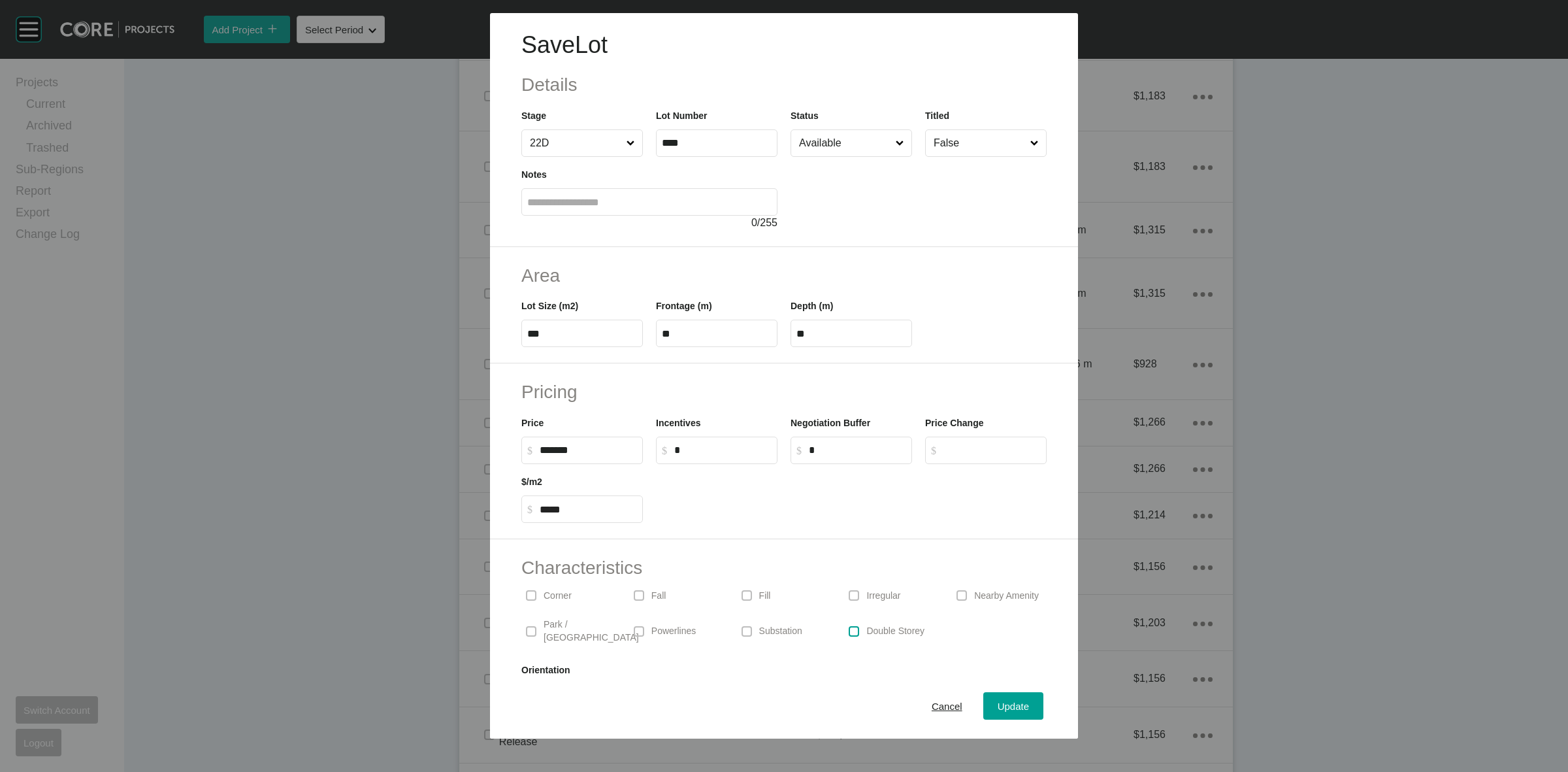
click at [850, 626] on label at bounding box center [854, 631] width 11 height 11
click at [999, 696] on button "Update" at bounding box center [1014, 706] width 60 height 27
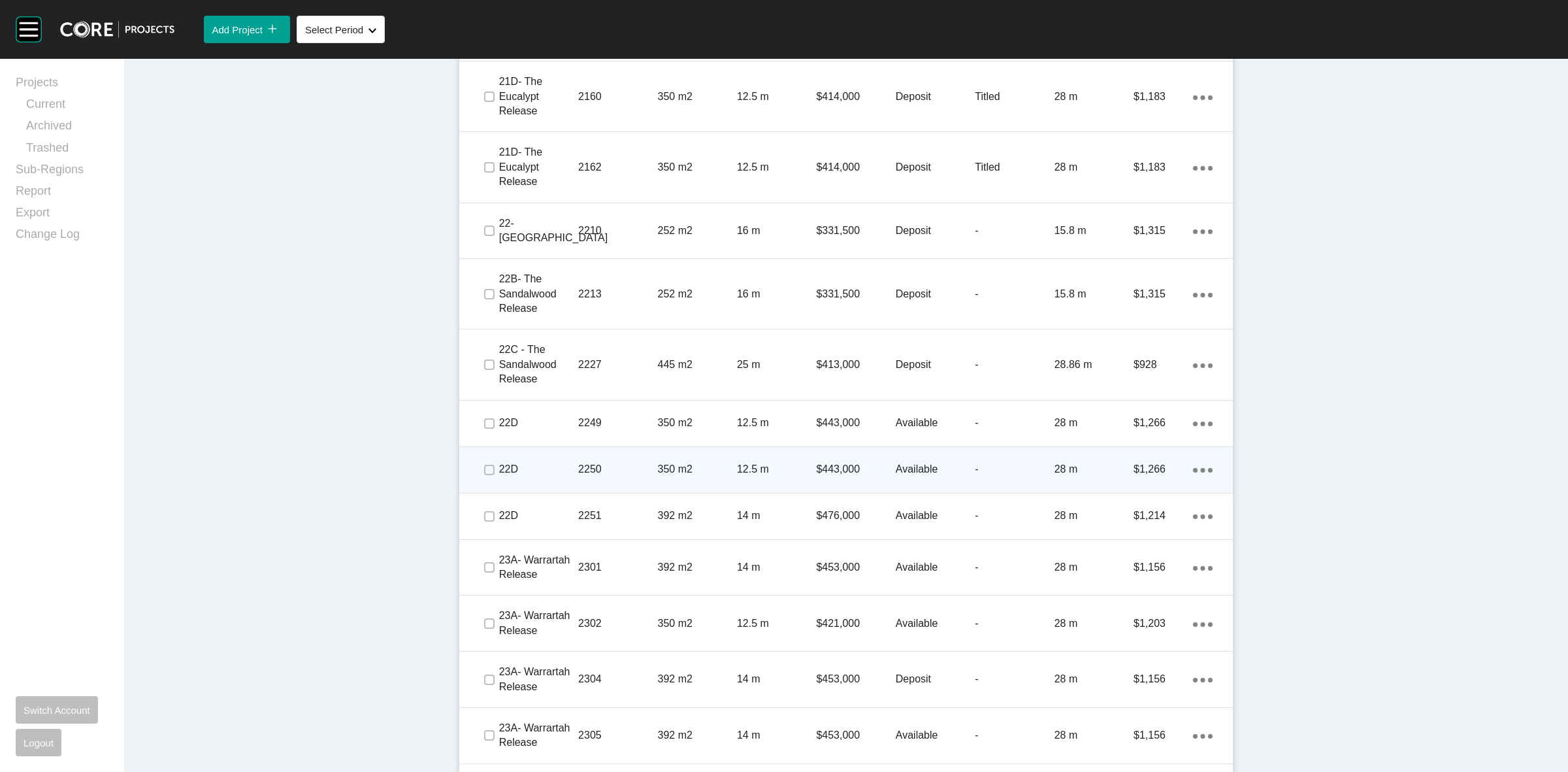
click at [638, 468] on p "2250" at bounding box center [617, 469] width 79 height 14
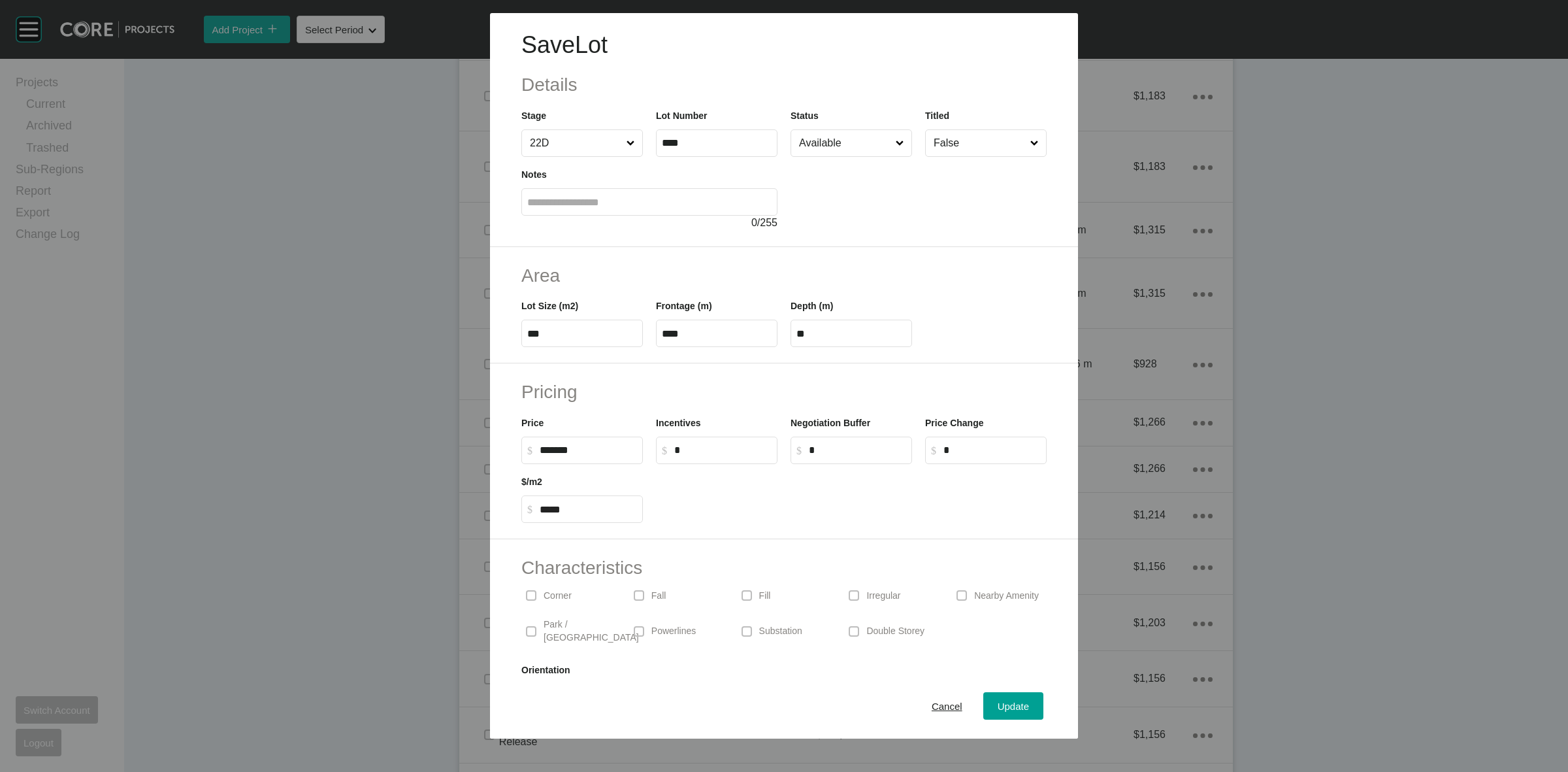
click at [541, 628] on span at bounding box center [531, 631] width 19 height 19
click at [1003, 704] on span "Update" at bounding box center [1014, 706] width 32 height 11
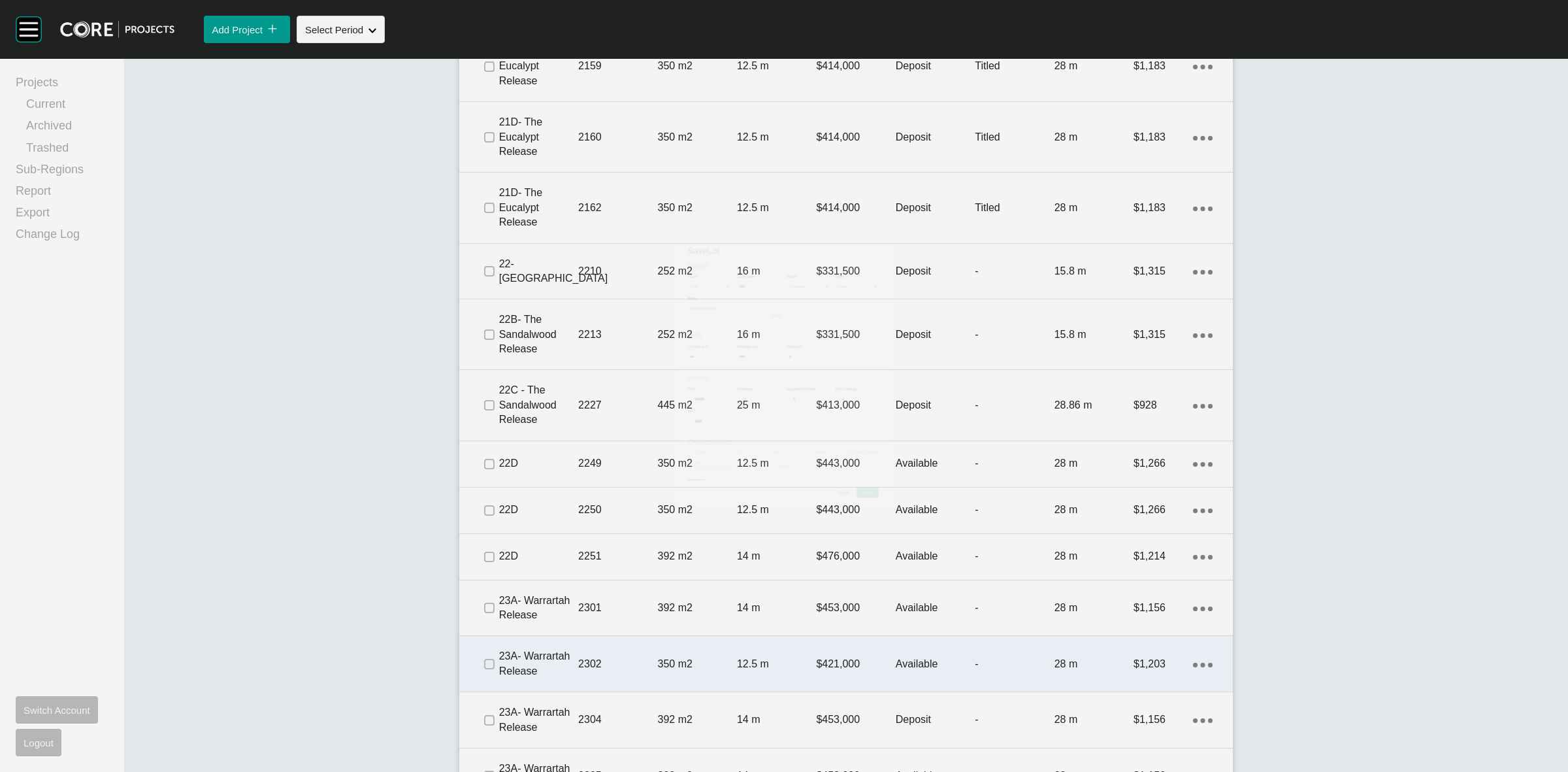
scroll to position [1920, 0]
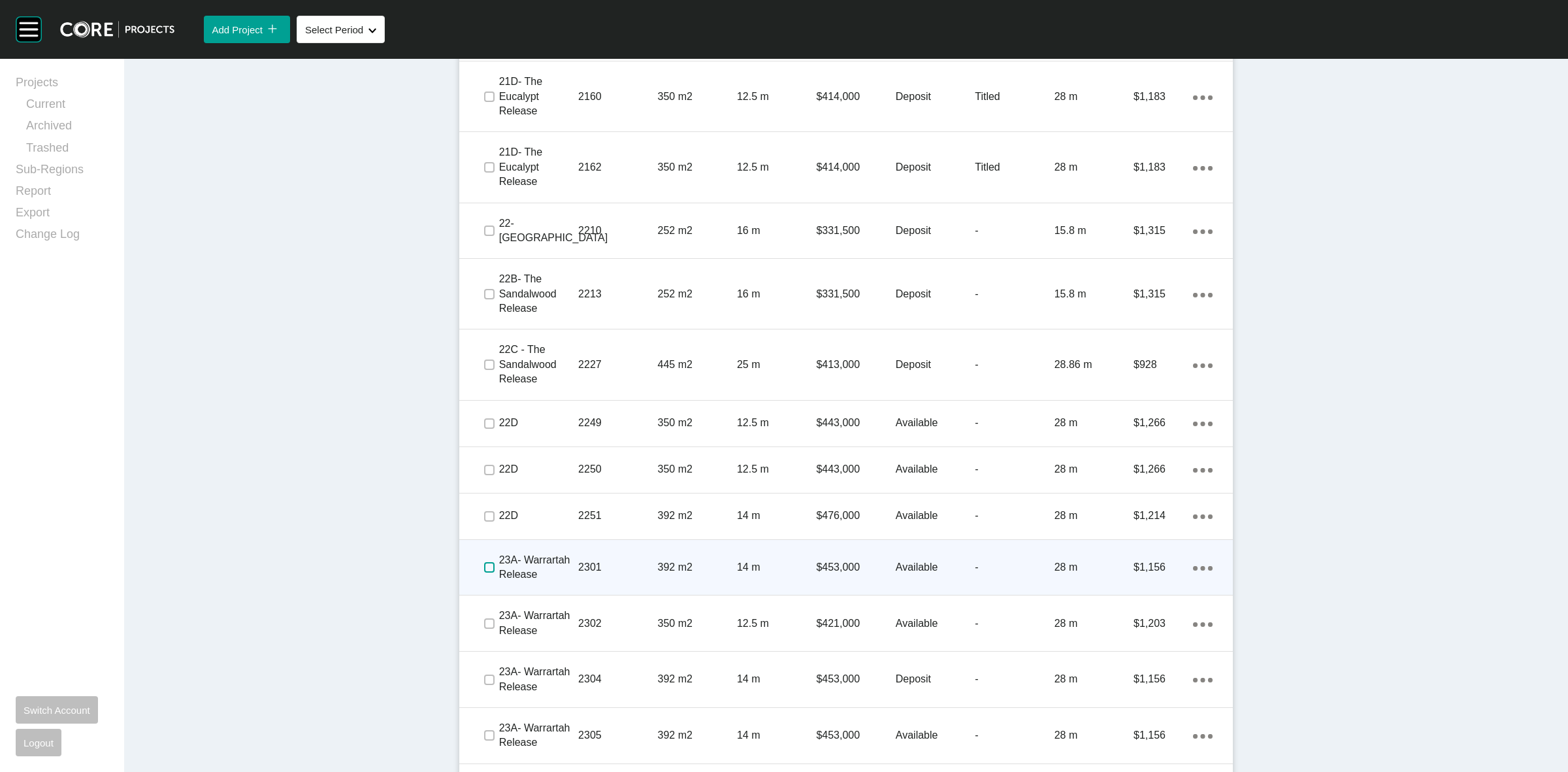
click at [484, 566] on label at bounding box center [489, 567] width 11 height 11
click at [622, 567] on p "2301" at bounding box center [617, 567] width 79 height 14
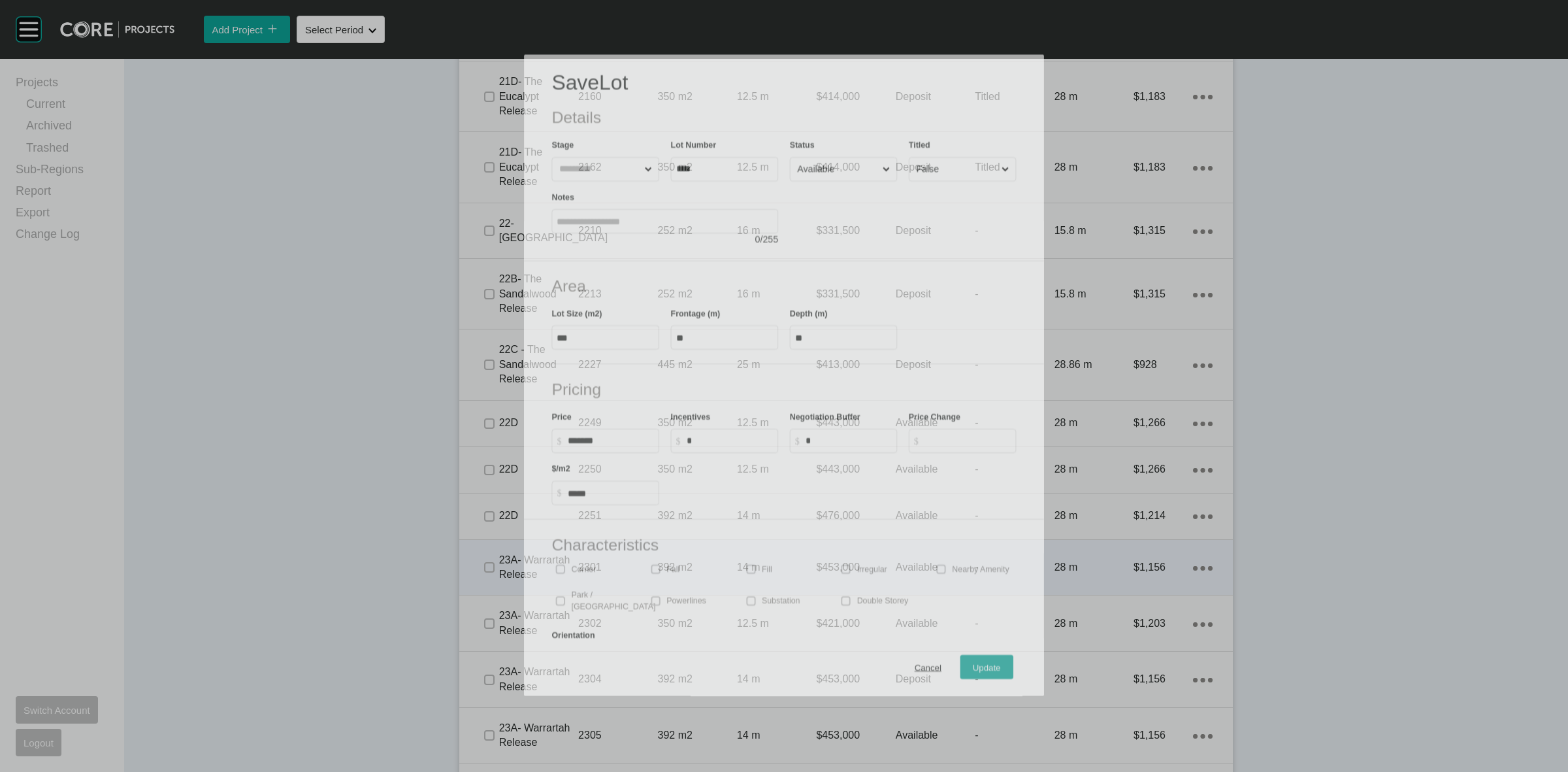
scroll to position [1879, 0]
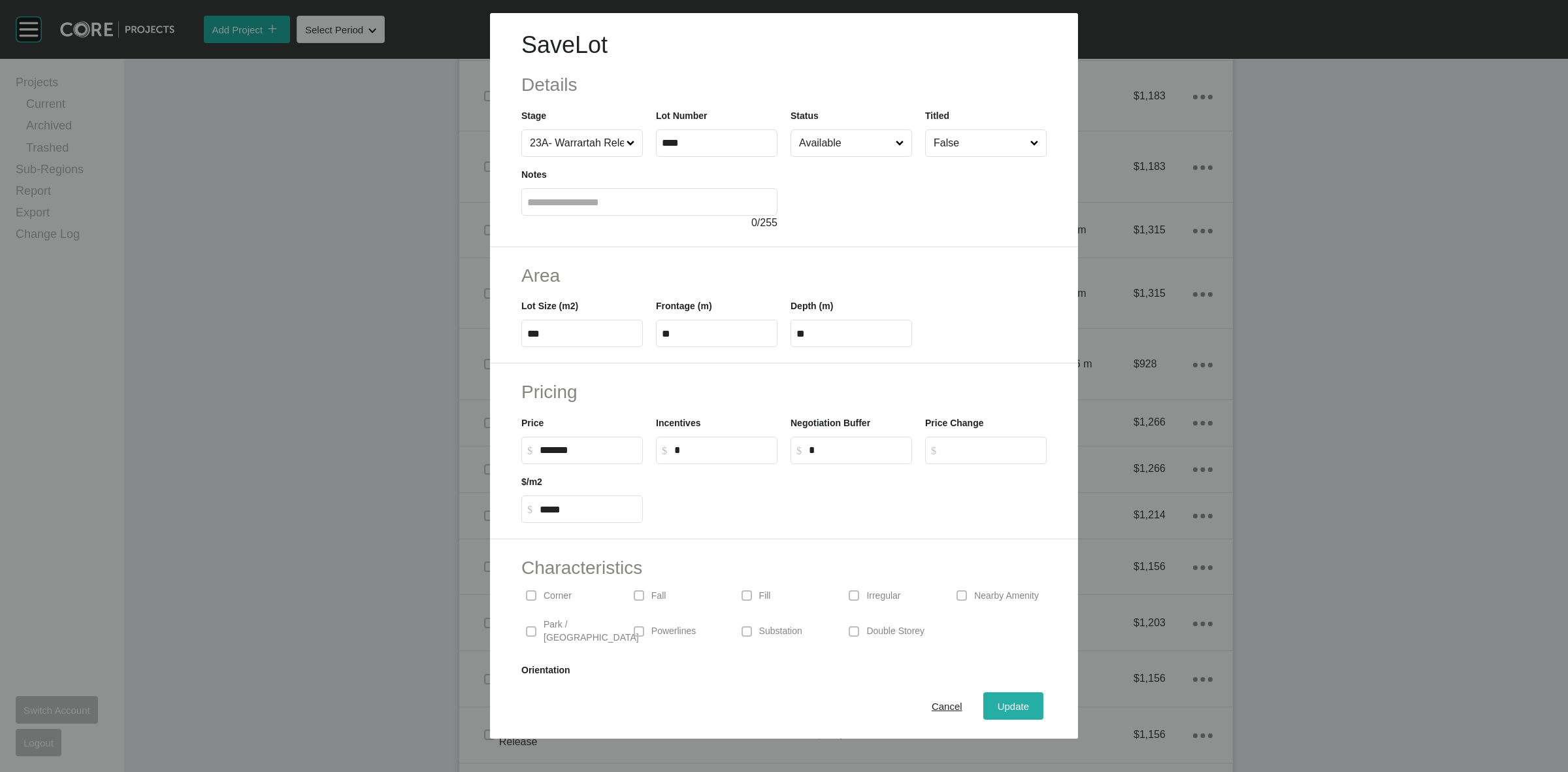
click at [1002, 704] on span "Update" at bounding box center [1014, 706] width 32 height 11
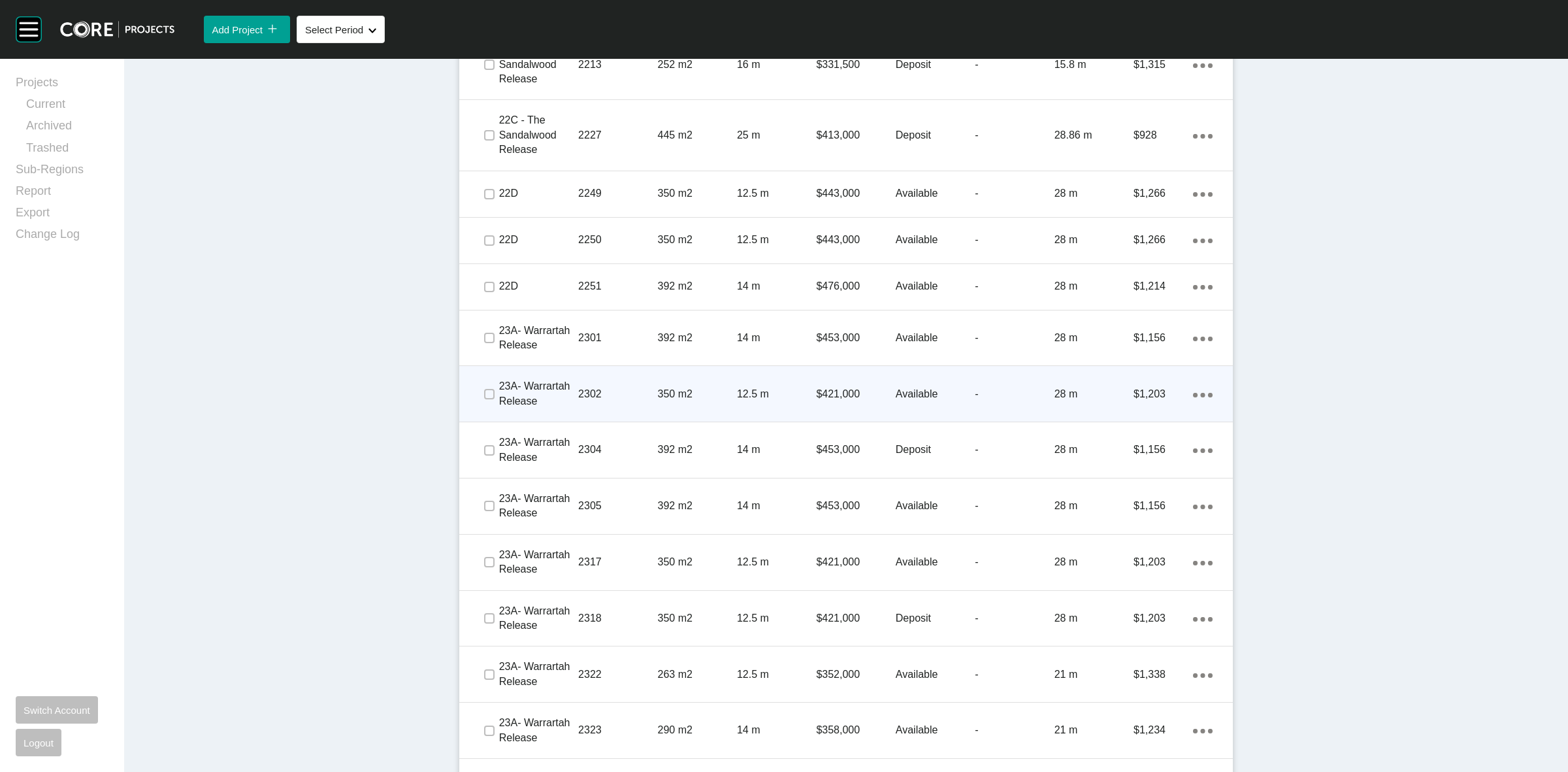
scroll to position [2164, 0]
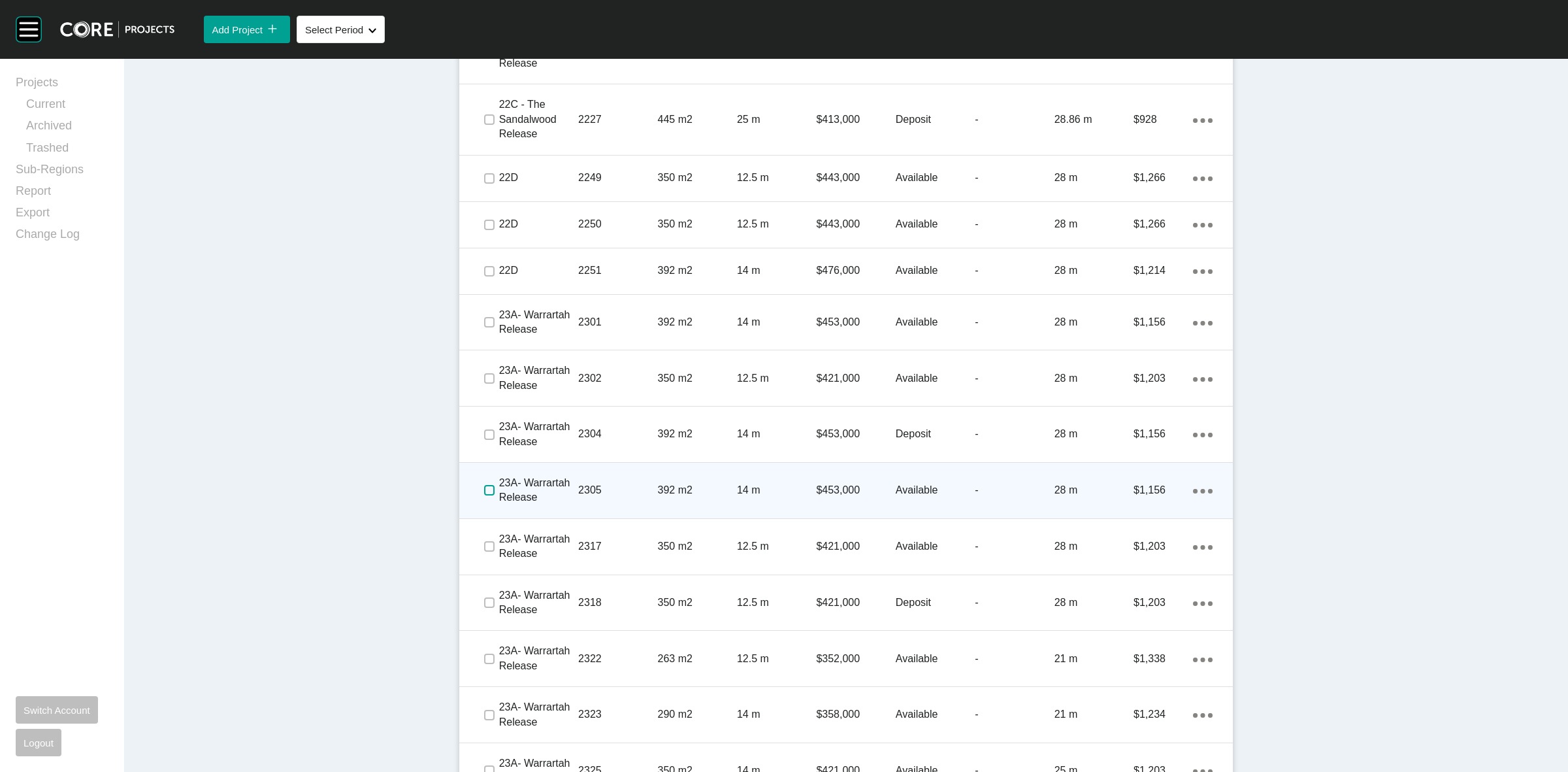
click at [484, 491] on label at bounding box center [489, 490] width 11 height 11
click at [624, 490] on p "2305" at bounding box center [617, 490] width 79 height 14
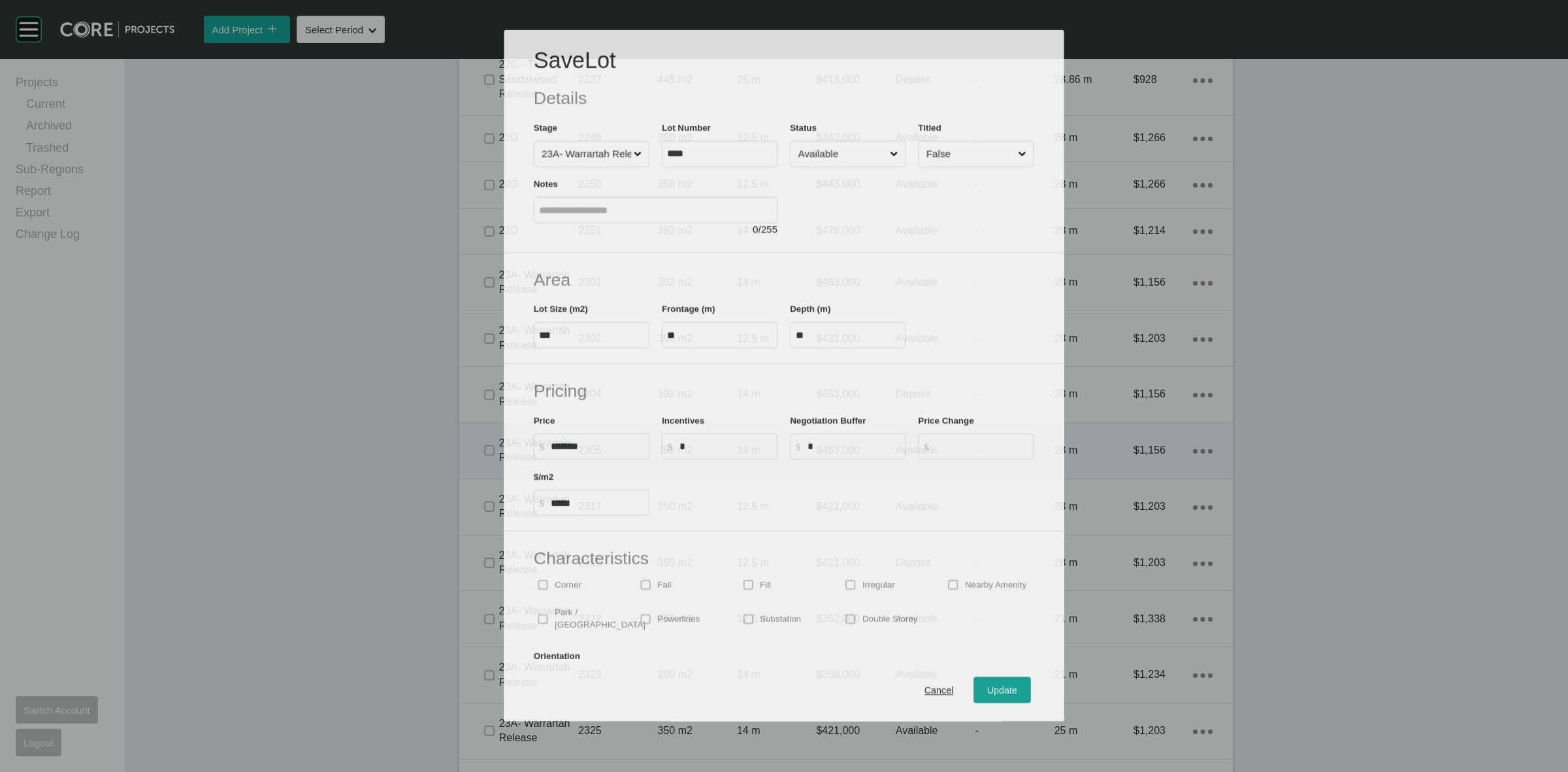
scroll to position [2124, 0]
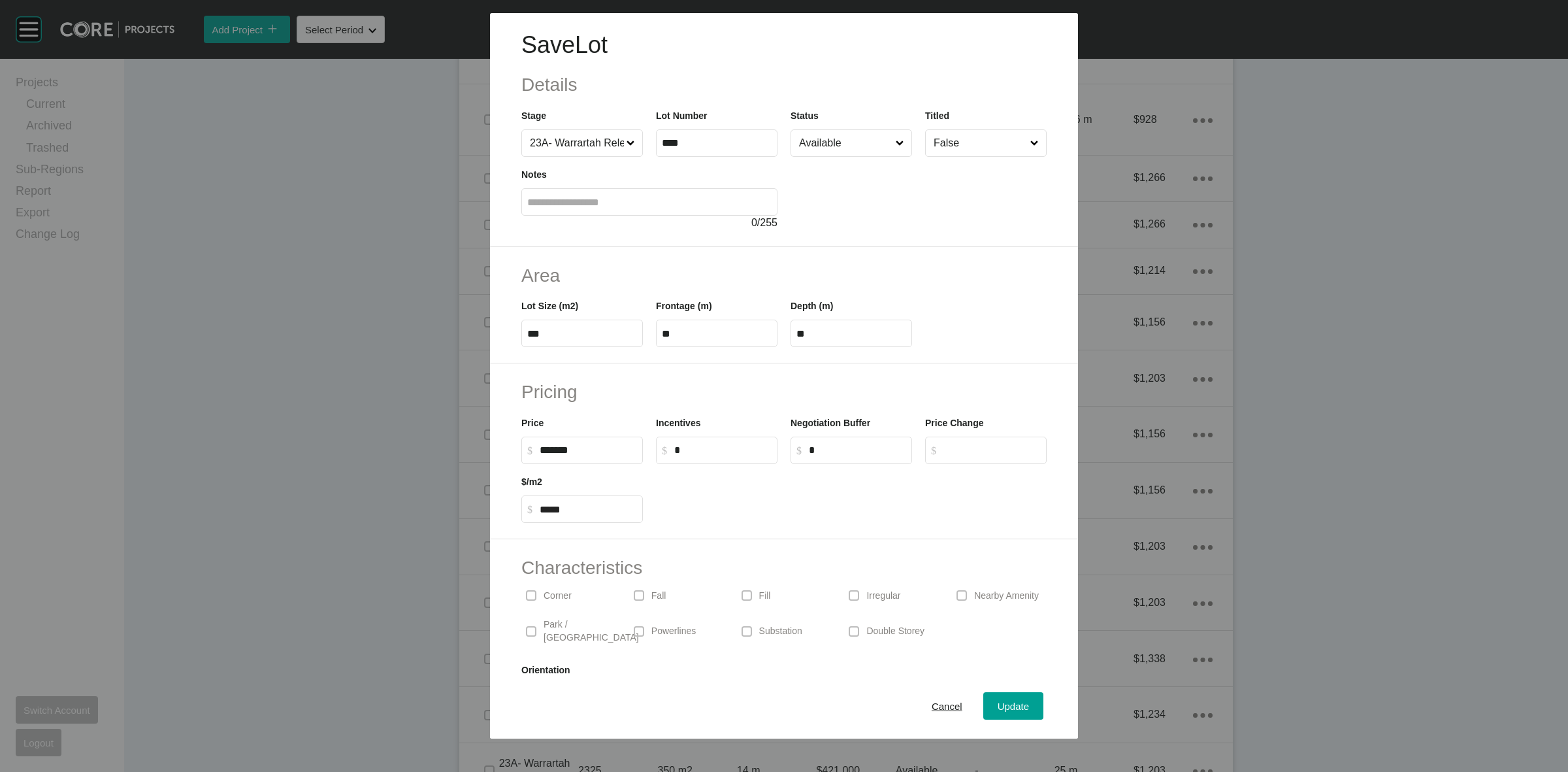
click at [841, 146] on input "Available" at bounding box center [844, 143] width 97 height 26
click at [998, 707] on span "Update" at bounding box center [1014, 706] width 32 height 11
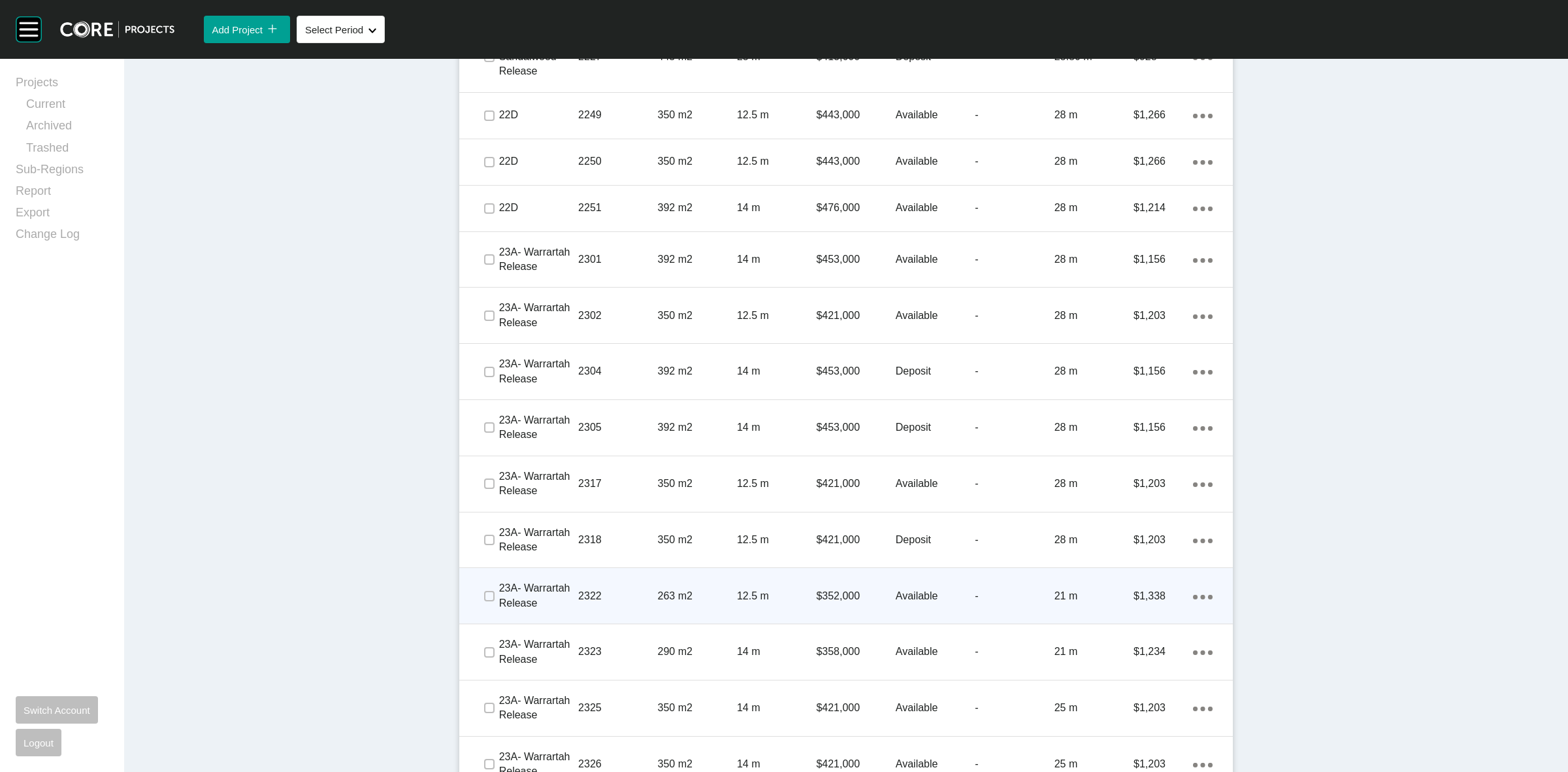
scroll to position [2328, 0]
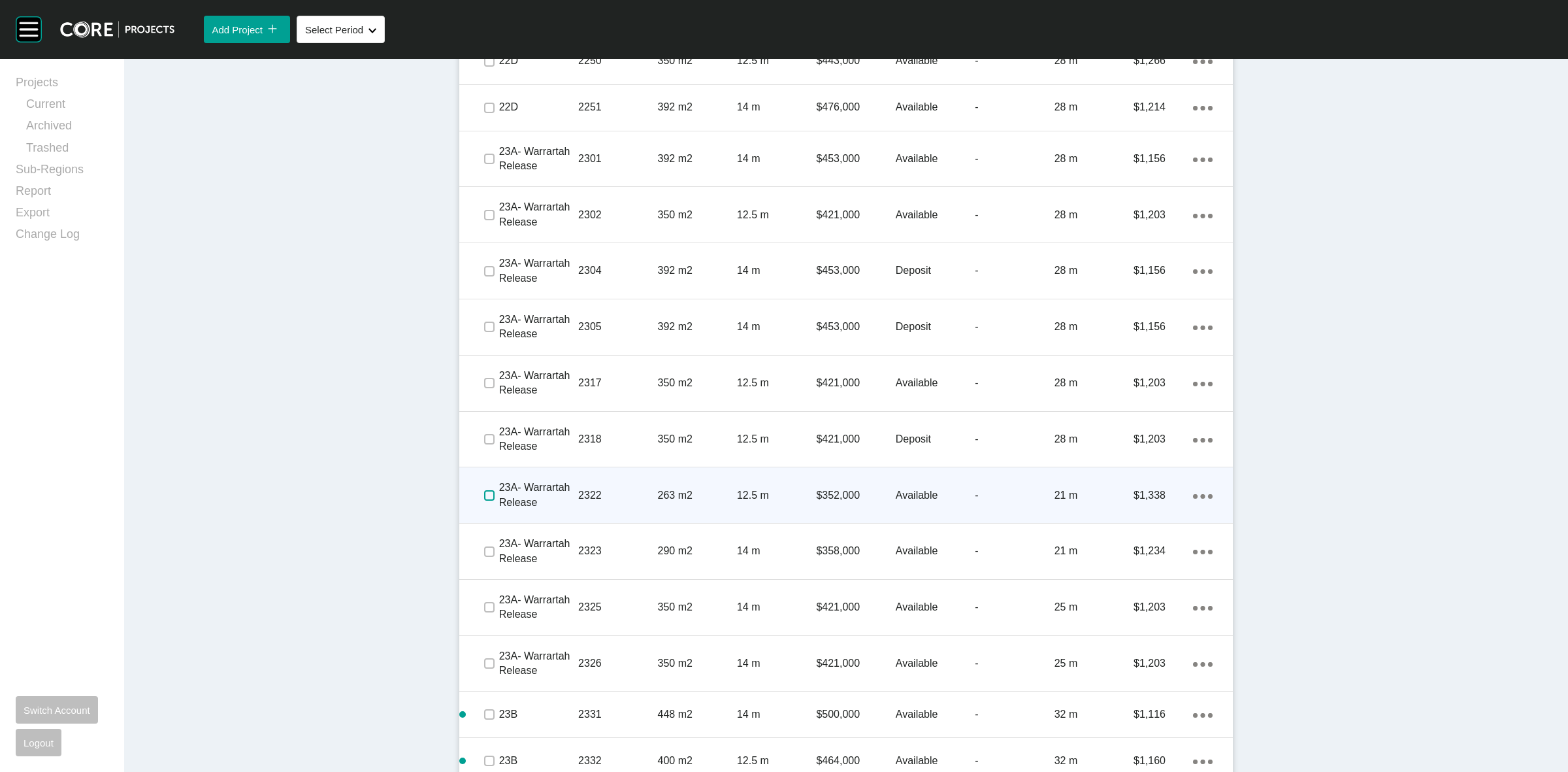
click at [484, 497] on label at bounding box center [489, 496] width 11 height 11
click at [618, 490] on p "2322" at bounding box center [617, 496] width 79 height 14
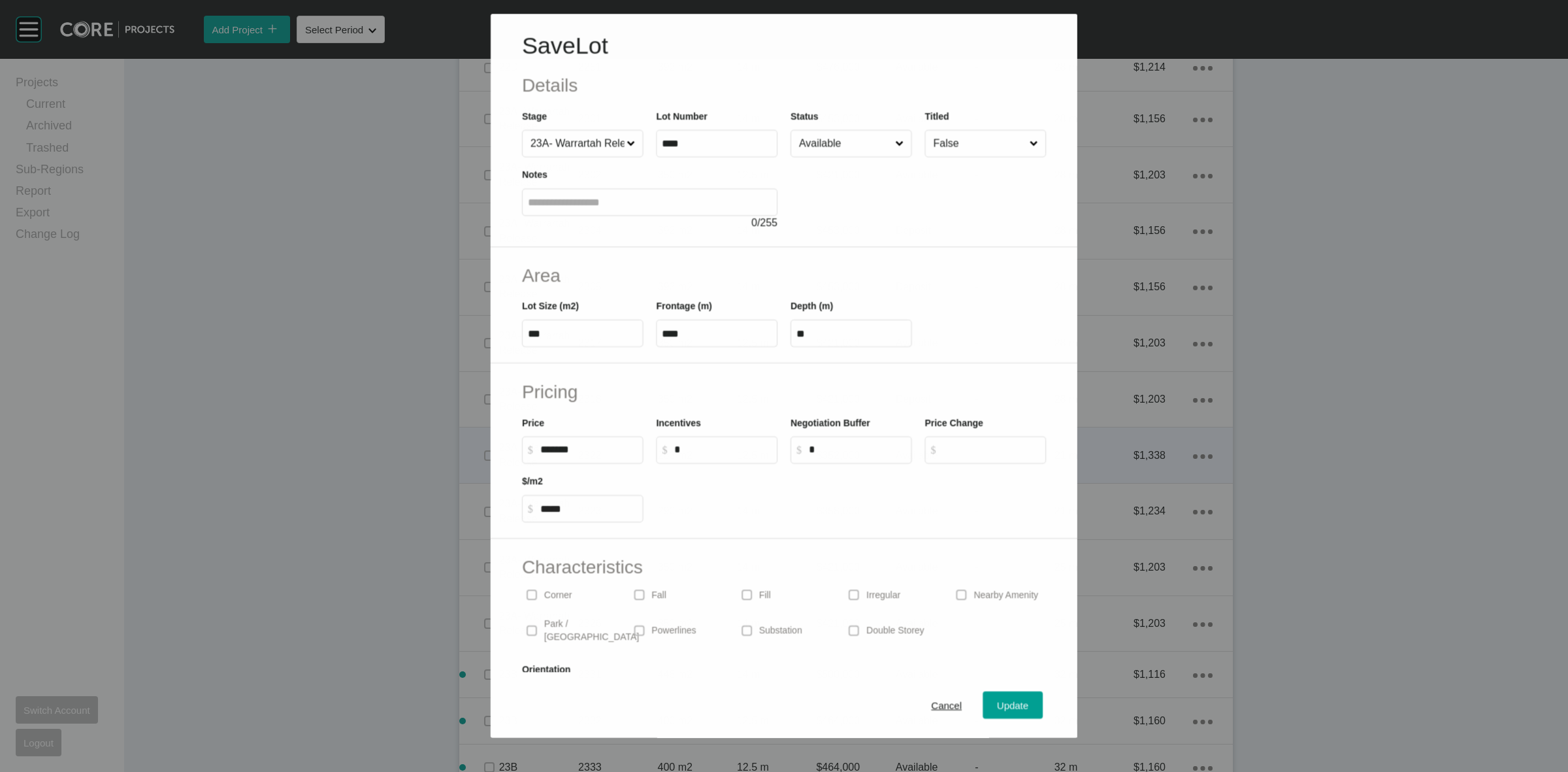
scroll to position [2287, 0]
click at [944, 706] on span "Cancel" at bounding box center [947, 706] width 31 height 11
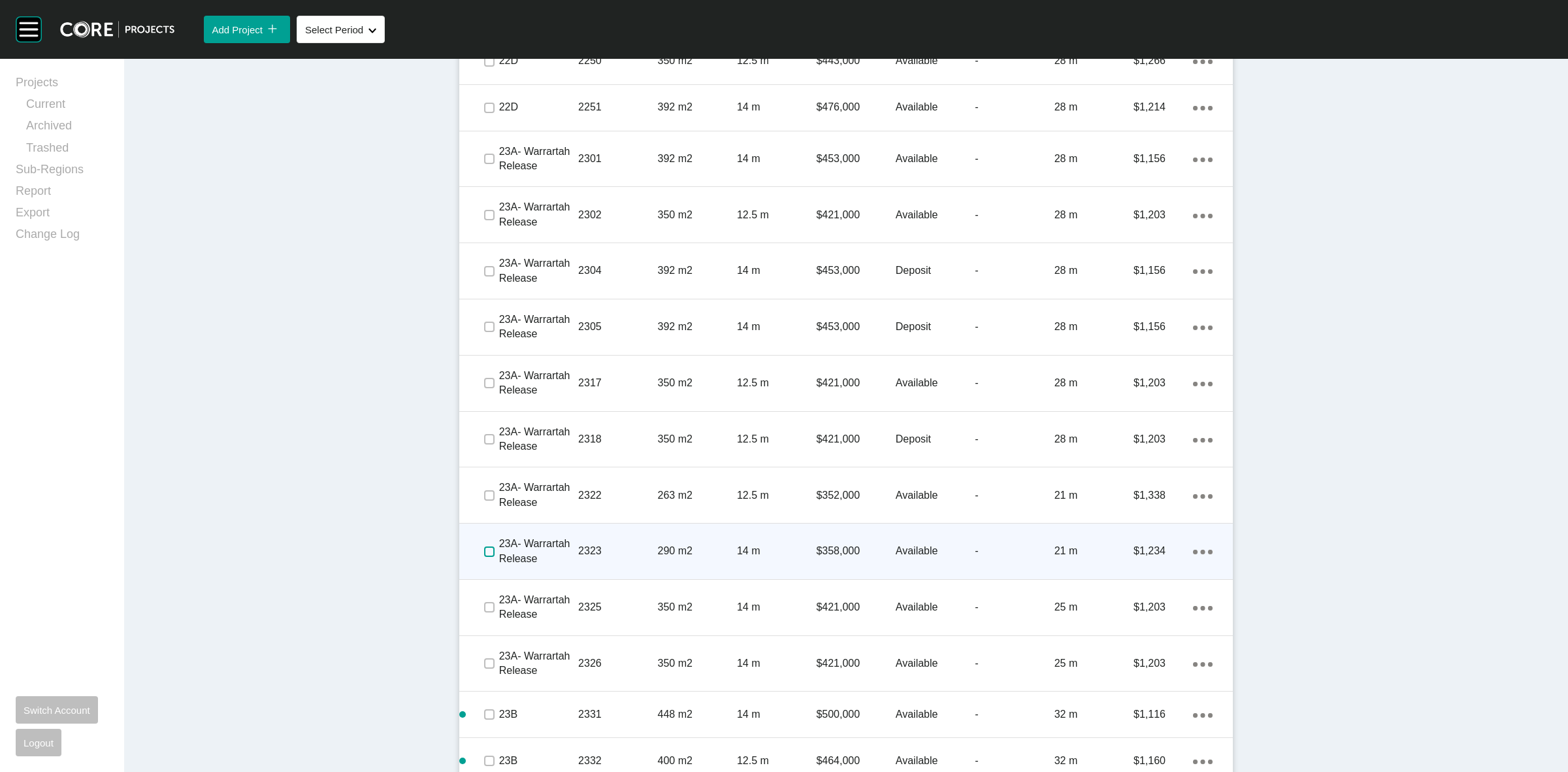
click at [484, 551] on label at bounding box center [489, 552] width 11 height 11
click at [601, 544] on p "2323" at bounding box center [617, 551] width 79 height 14
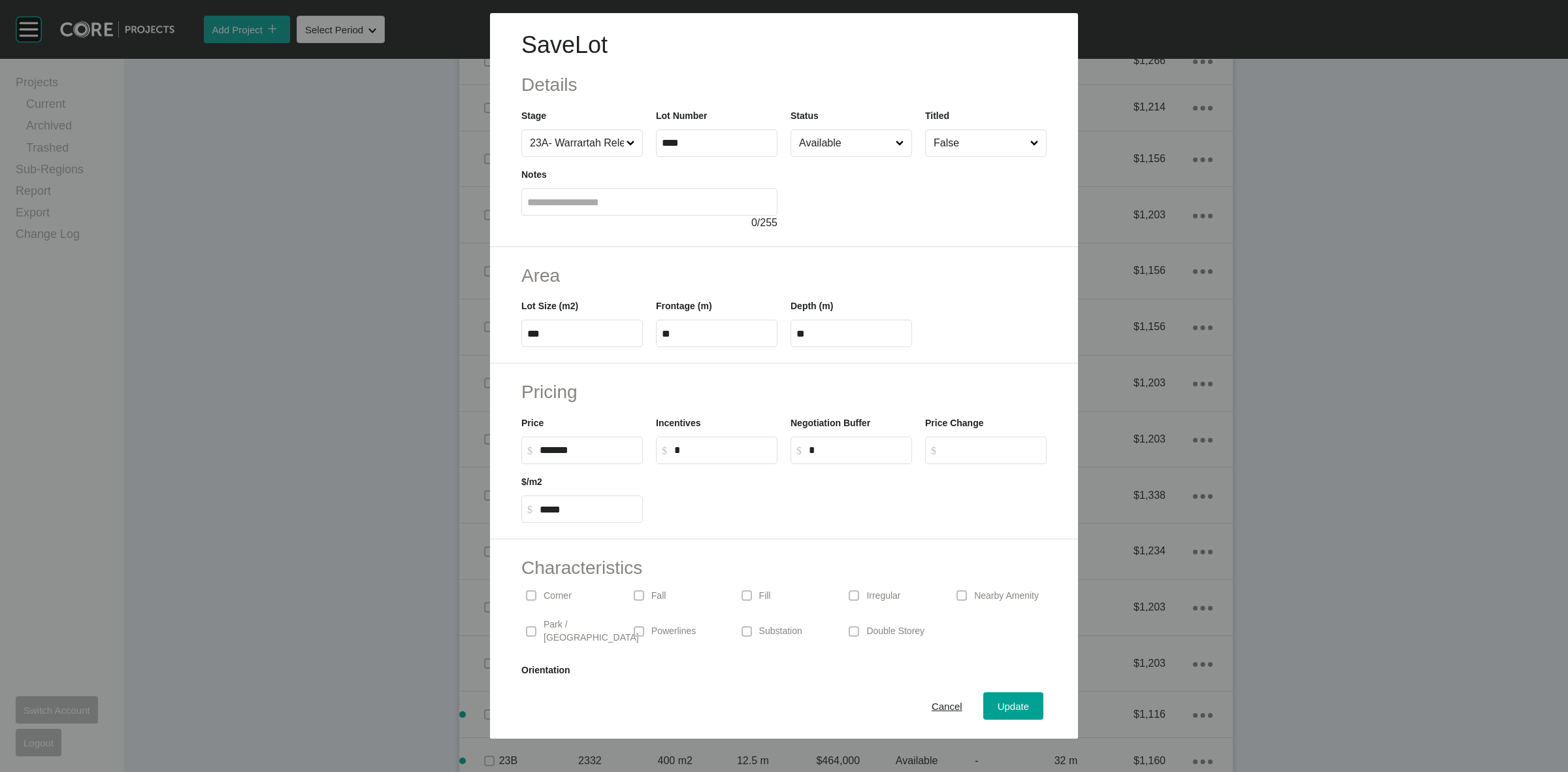
click at [846, 146] on input "Available" at bounding box center [844, 143] width 97 height 26
click at [998, 706] on span "Update" at bounding box center [1014, 706] width 32 height 11
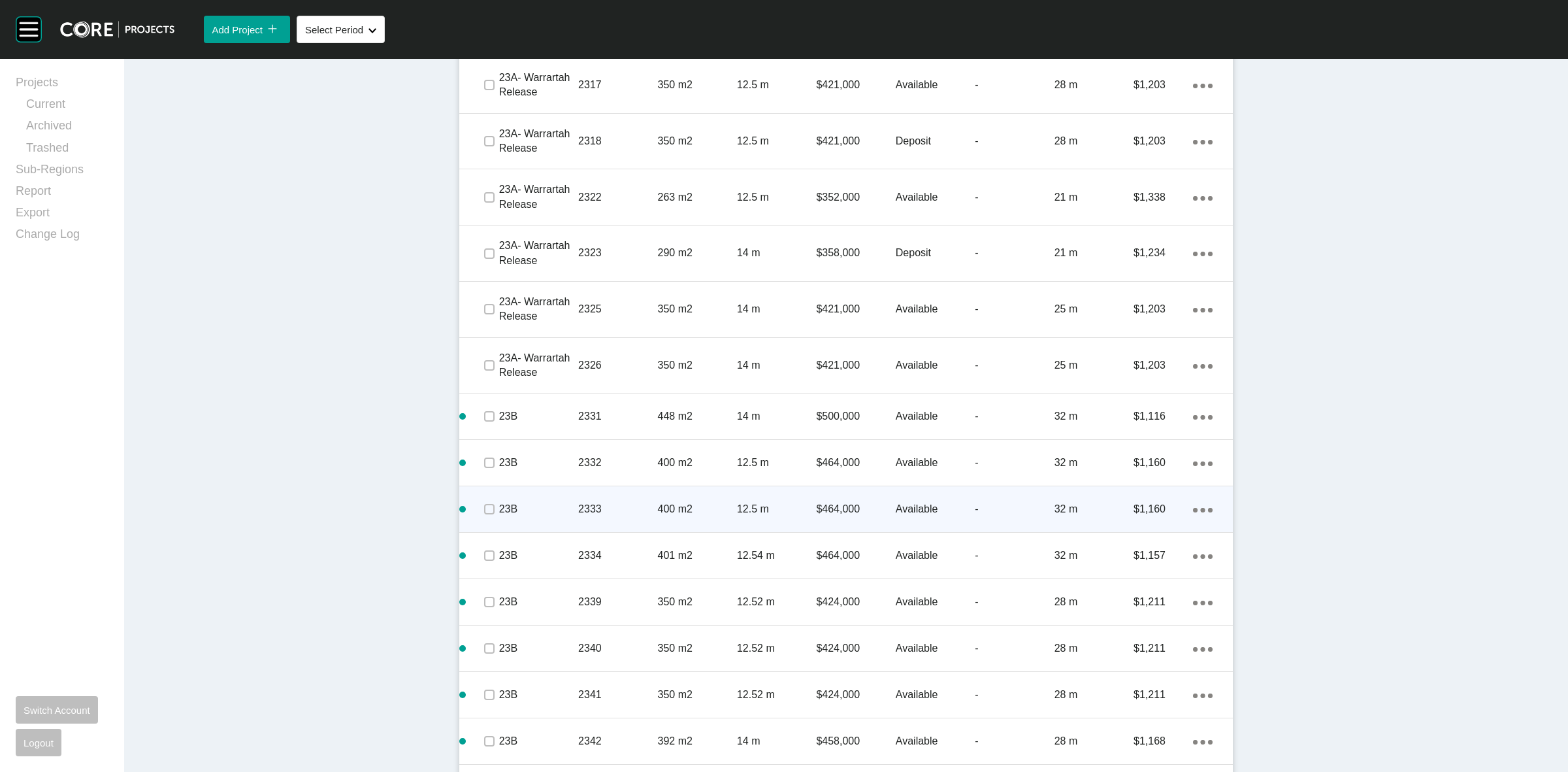
scroll to position [2655, 0]
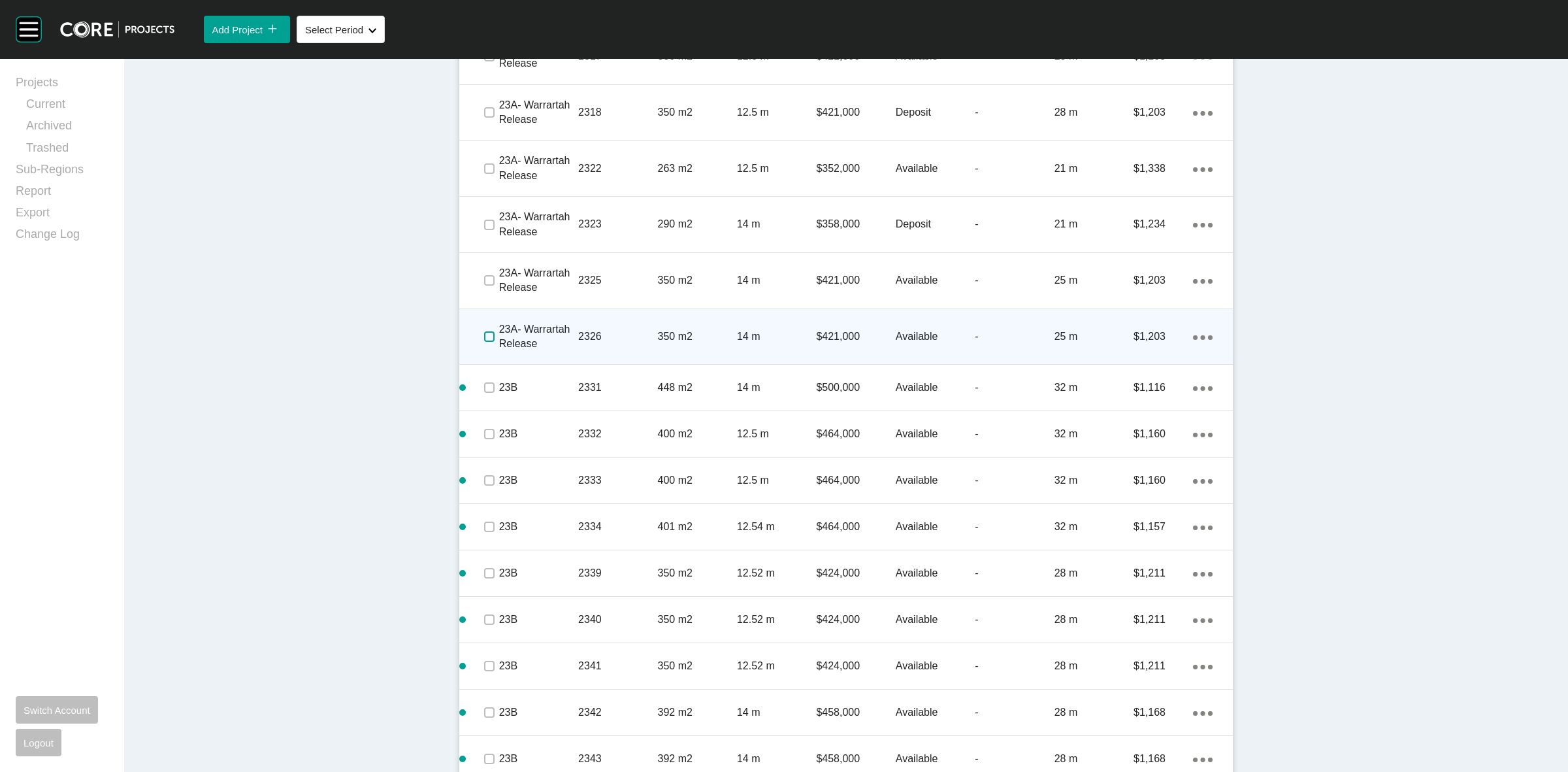
click at [484, 338] on label at bounding box center [489, 336] width 11 height 11
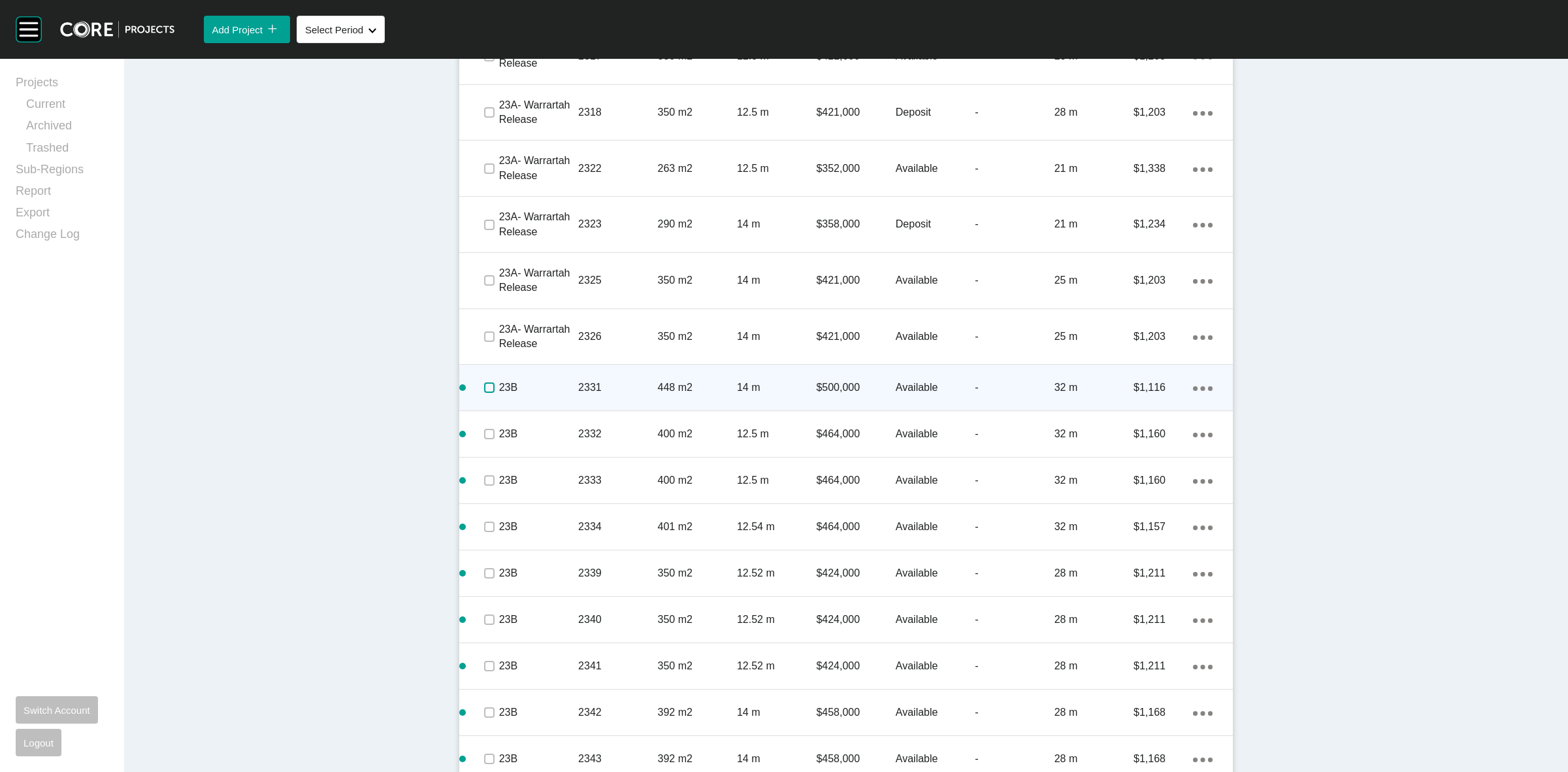
click at [484, 383] on label at bounding box center [489, 387] width 11 height 11
click at [551, 381] on p "23B" at bounding box center [538, 388] width 79 height 14
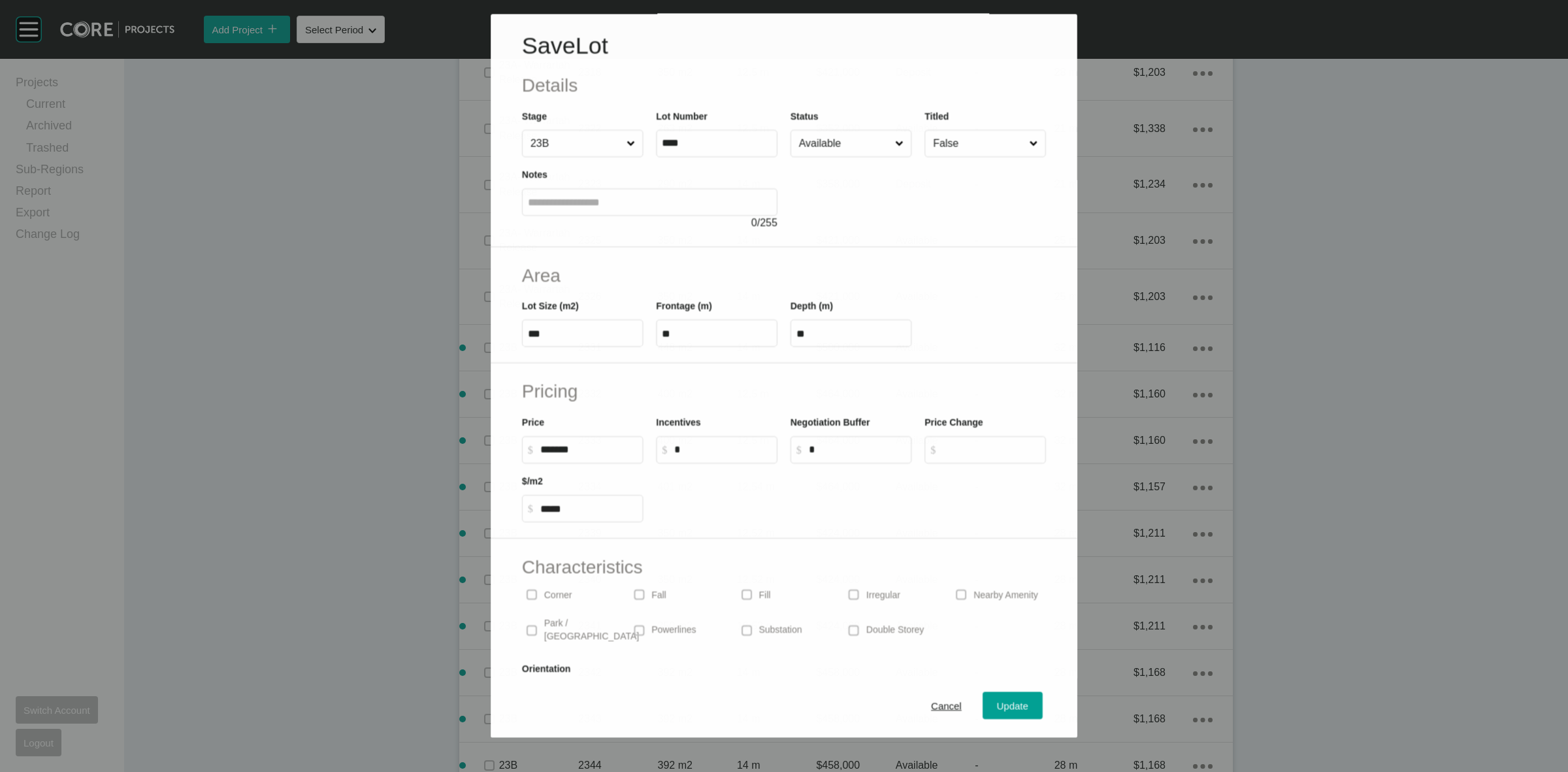
scroll to position [2614, 0]
click at [932, 704] on span "Cancel" at bounding box center [947, 706] width 31 height 11
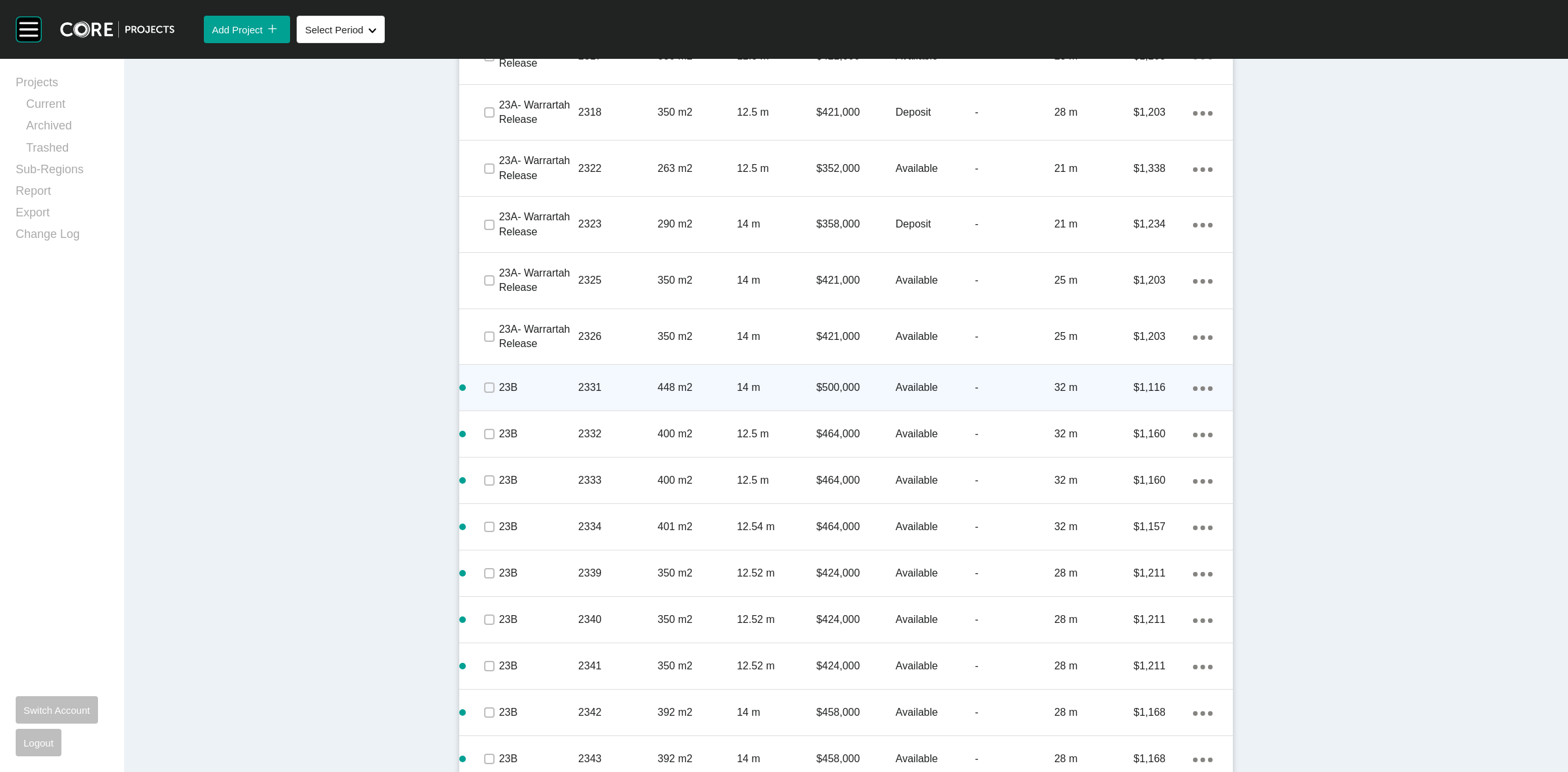
click at [613, 381] on p "2331" at bounding box center [617, 388] width 79 height 14
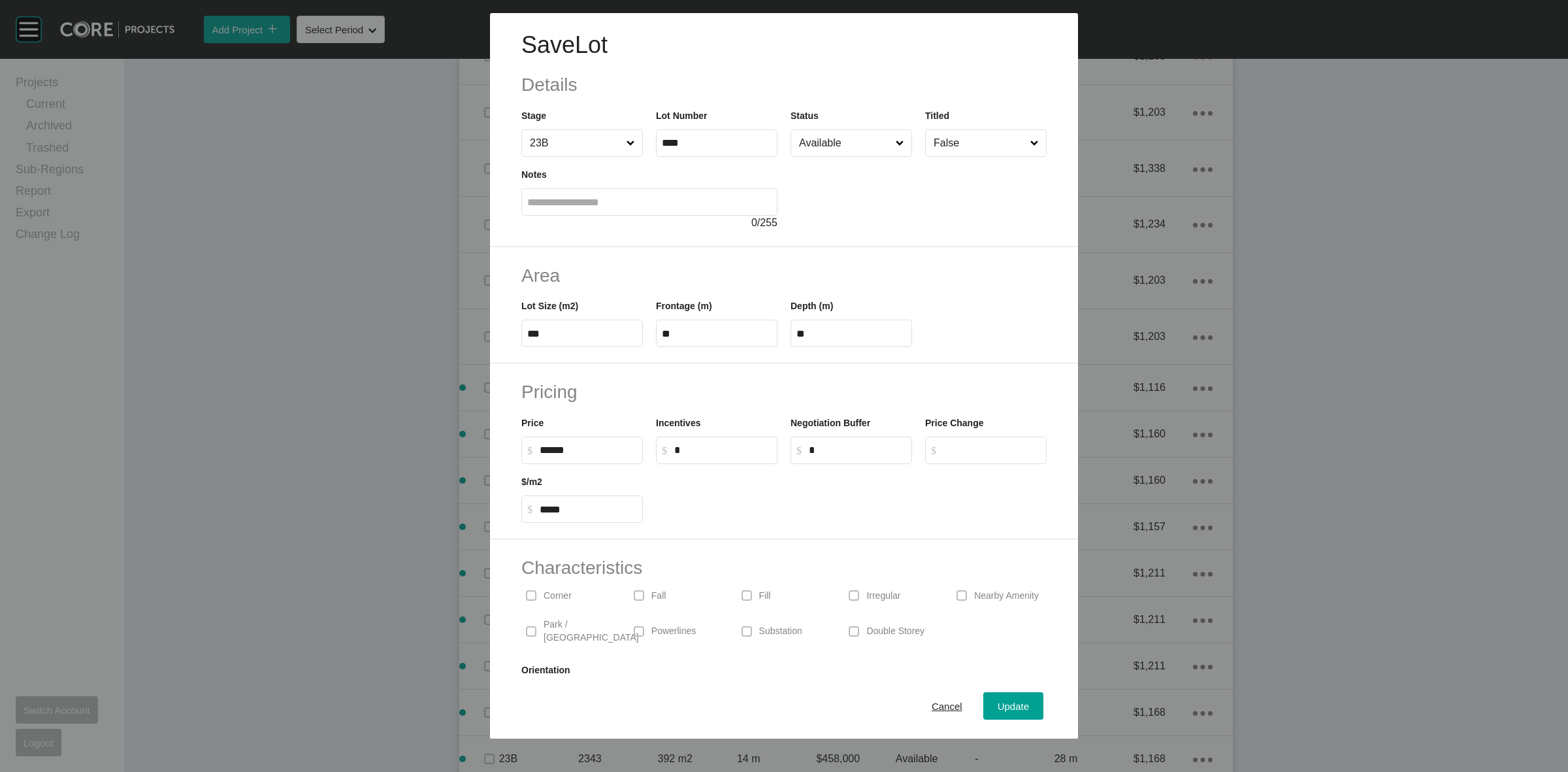
click at [560, 452] on input "******" at bounding box center [589, 450] width 98 height 11
type input "*******"
type input "*****"
click at [1004, 703] on span "Update" at bounding box center [1014, 706] width 32 height 11
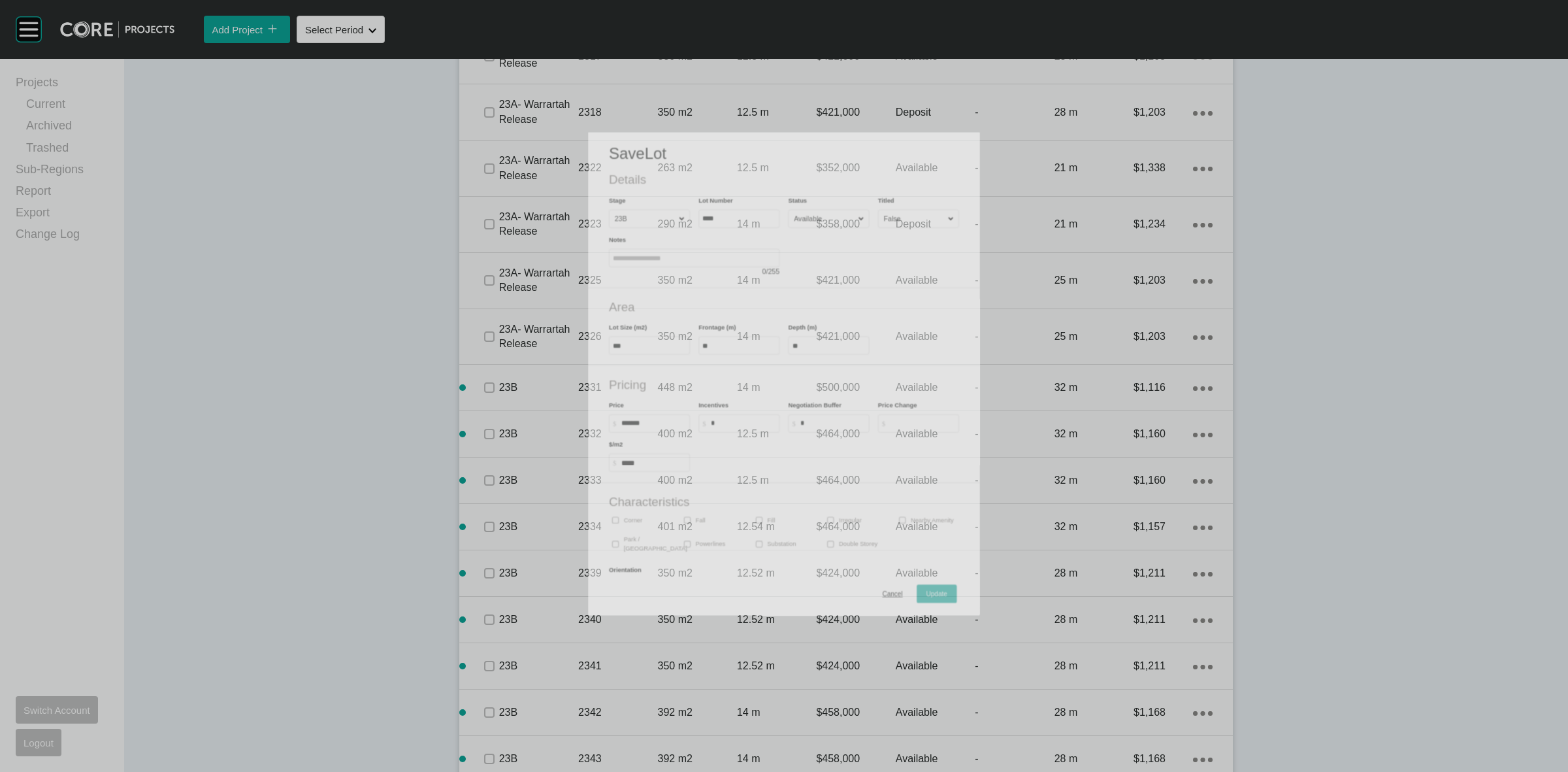
scroll to position [2655, 0]
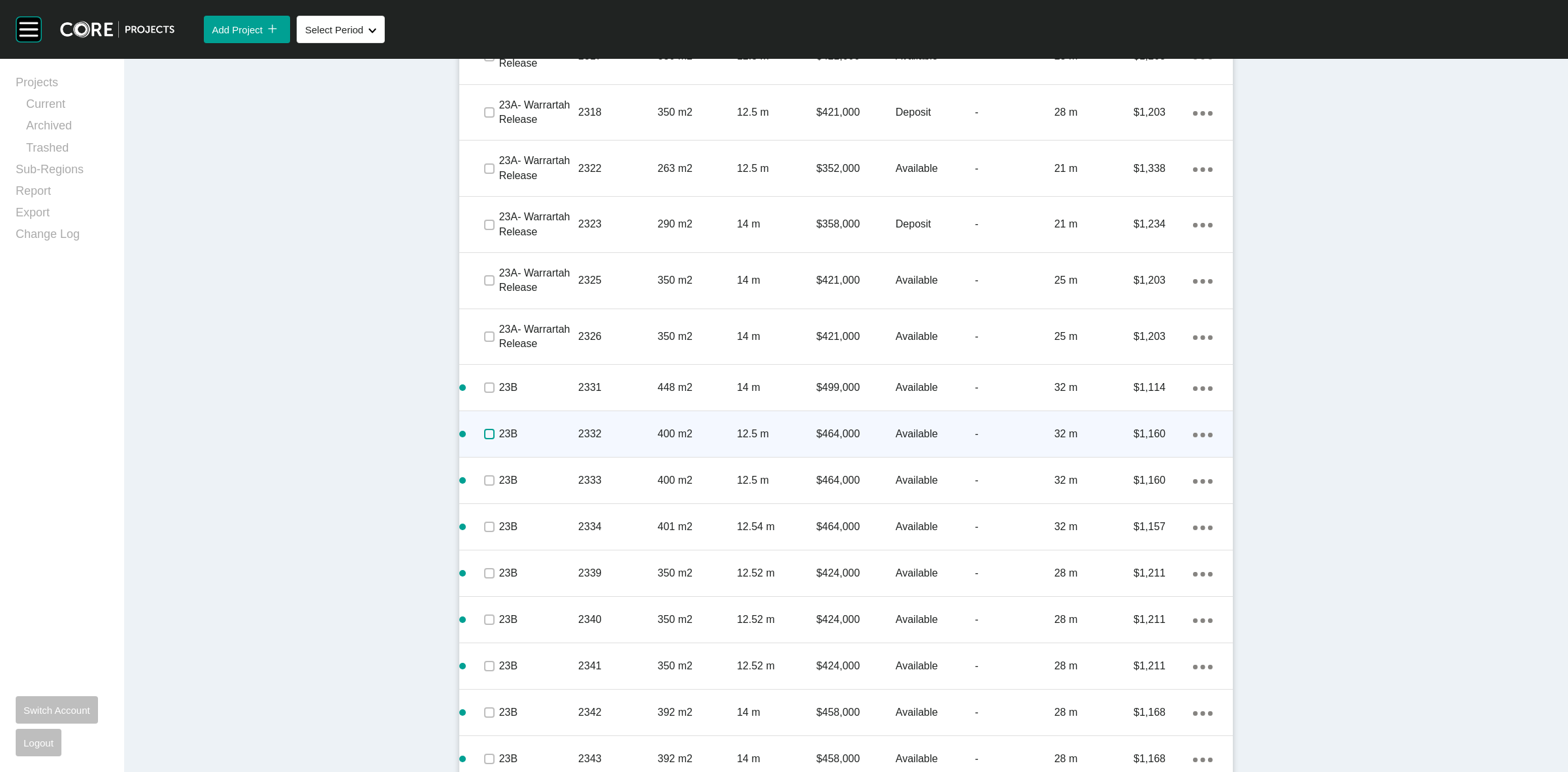
click at [484, 434] on label at bounding box center [489, 434] width 11 height 11
click at [635, 434] on p "2332" at bounding box center [617, 434] width 79 height 14
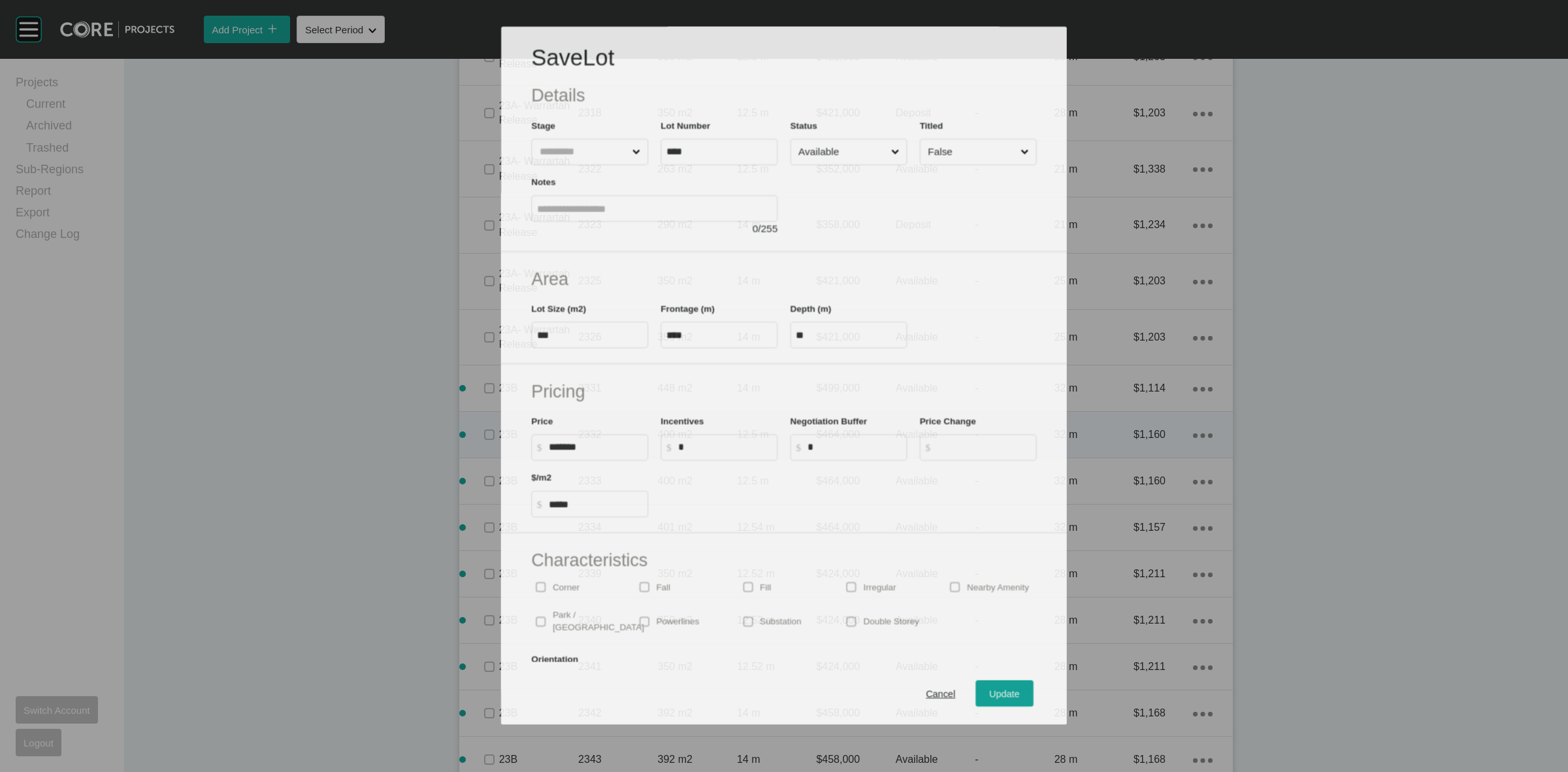
scroll to position [2614, 0]
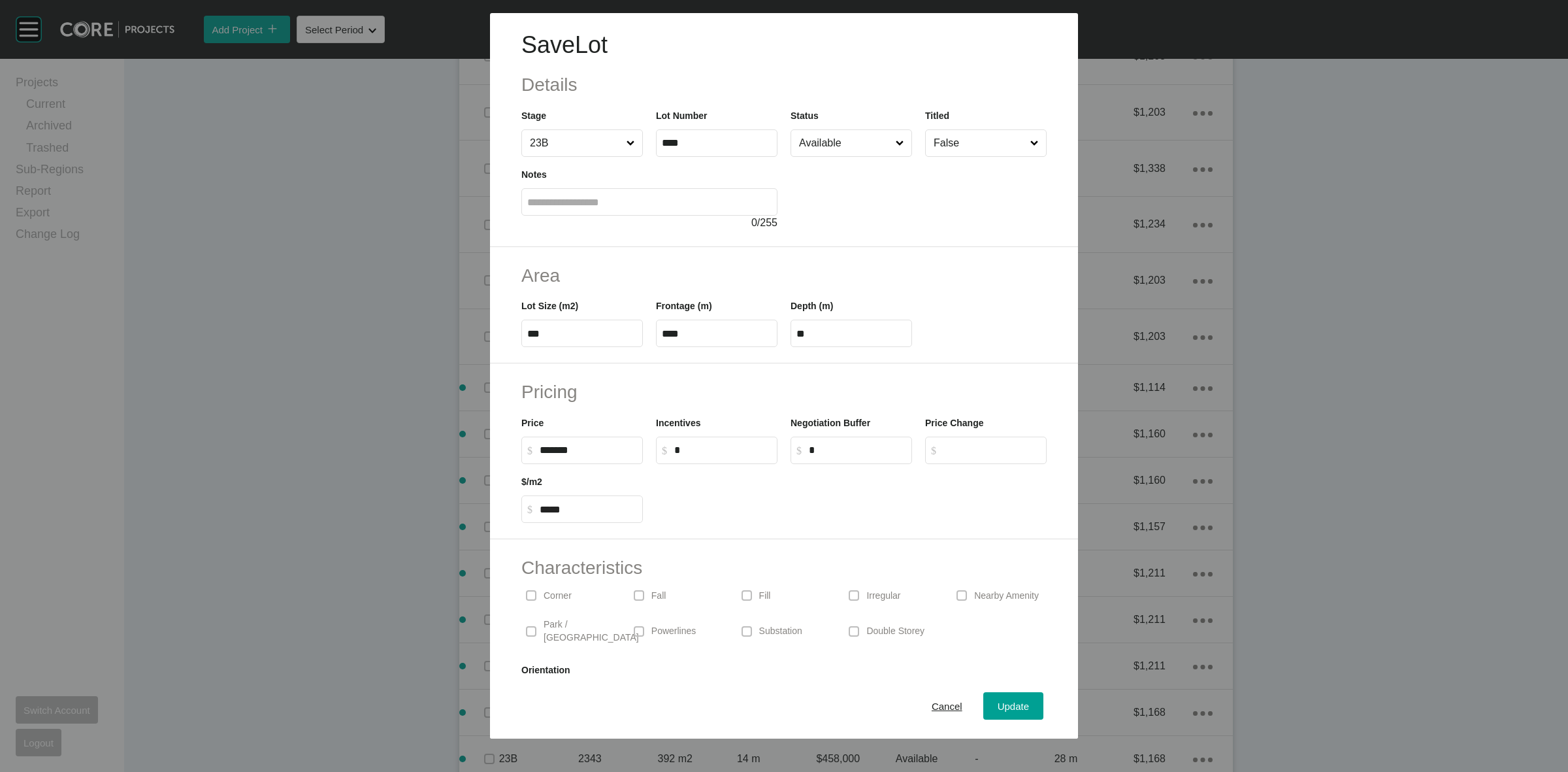
click at [822, 136] on input "Available" at bounding box center [844, 143] width 97 height 26
drag, startPoint x: 804, startPoint y: 226, endPoint x: 898, endPoint y: 355, distance: 159.6
click at [999, 702] on span "Update" at bounding box center [1014, 706] width 32 height 11
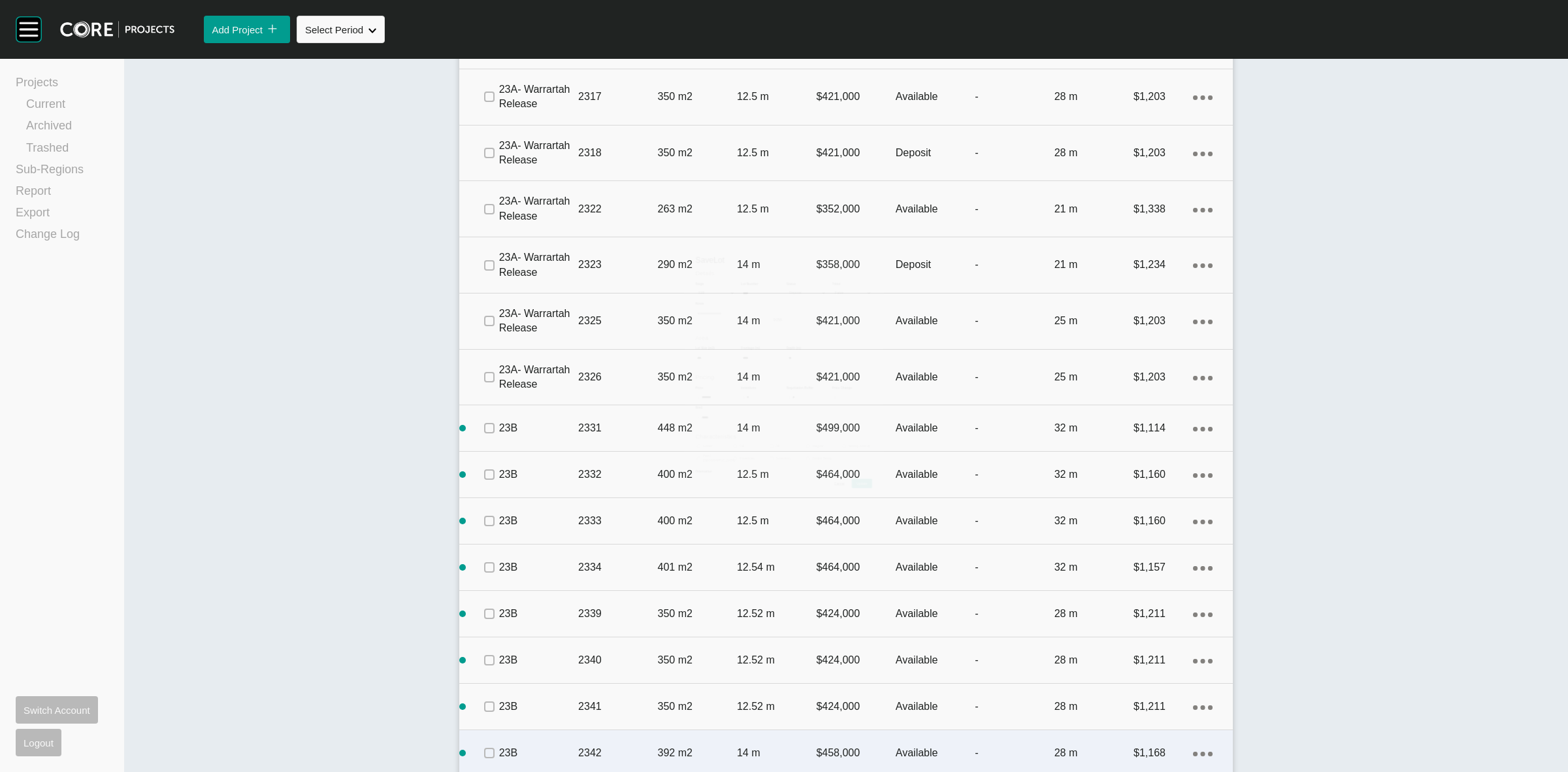
scroll to position [2655, 0]
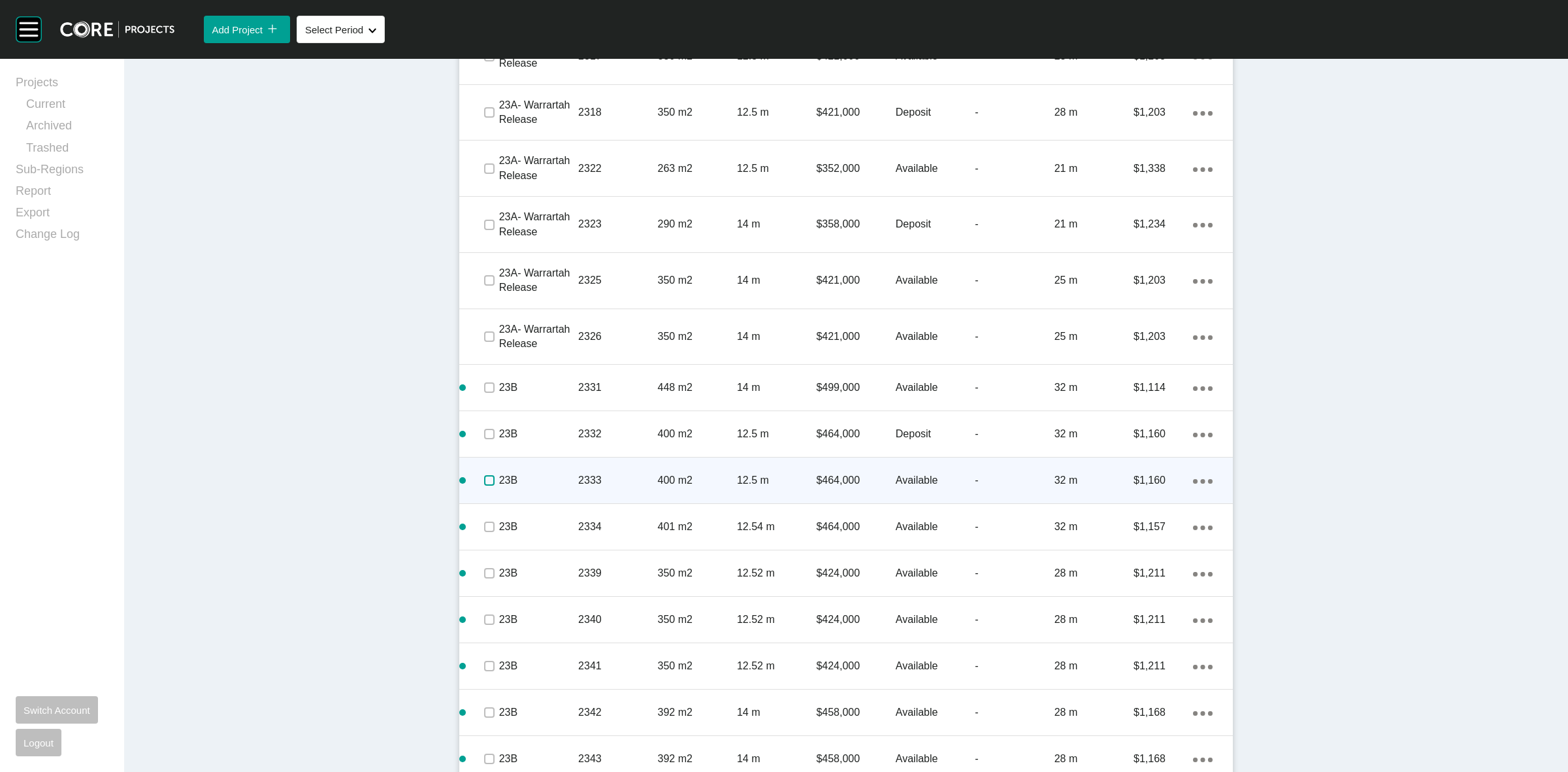
click at [484, 478] on label at bounding box center [489, 480] width 11 height 11
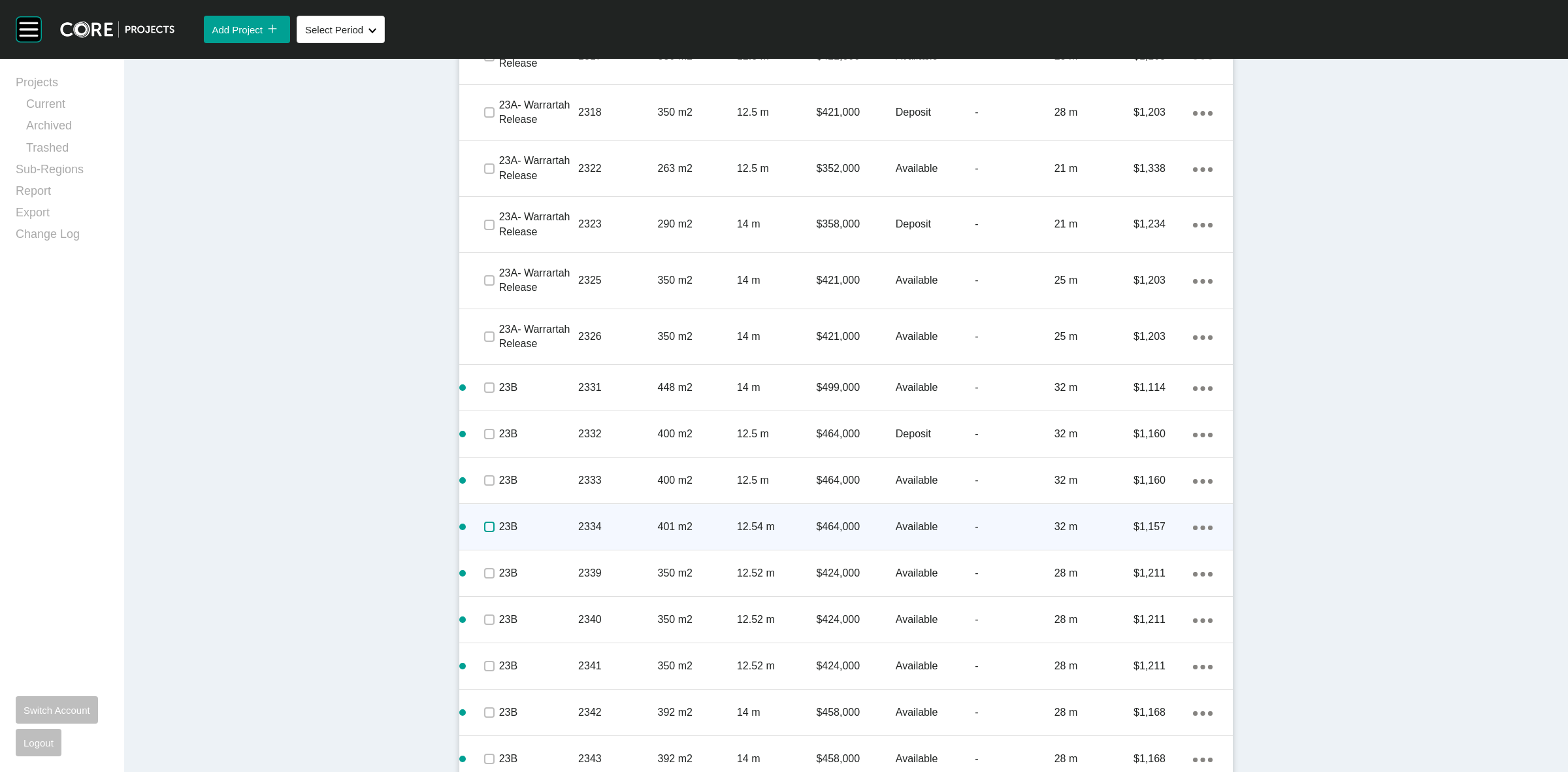
click at [489, 524] on label at bounding box center [489, 526] width 11 height 11
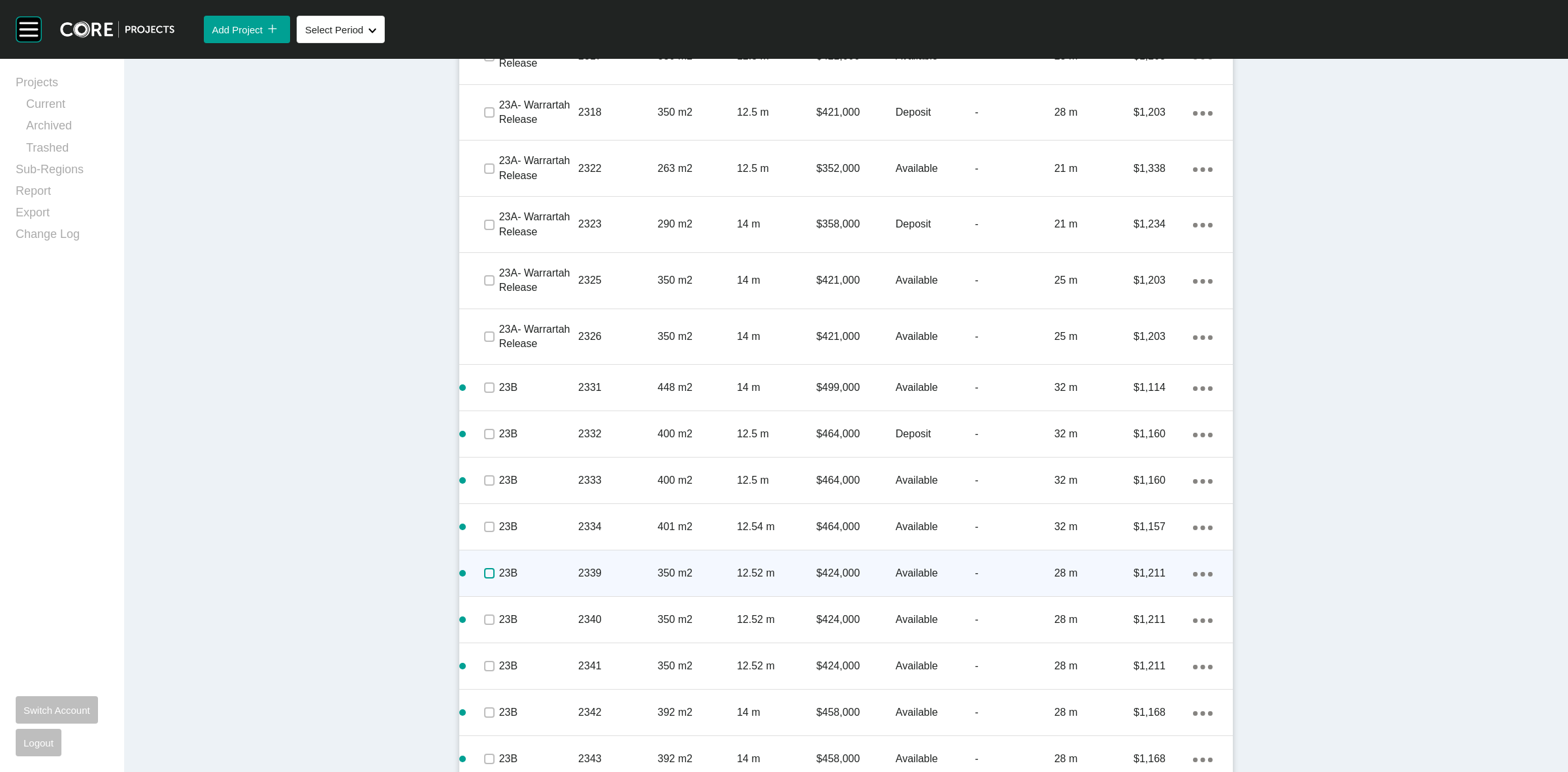
click at [487, 569] on label at bounding box center [489, 573] width 11 height 11
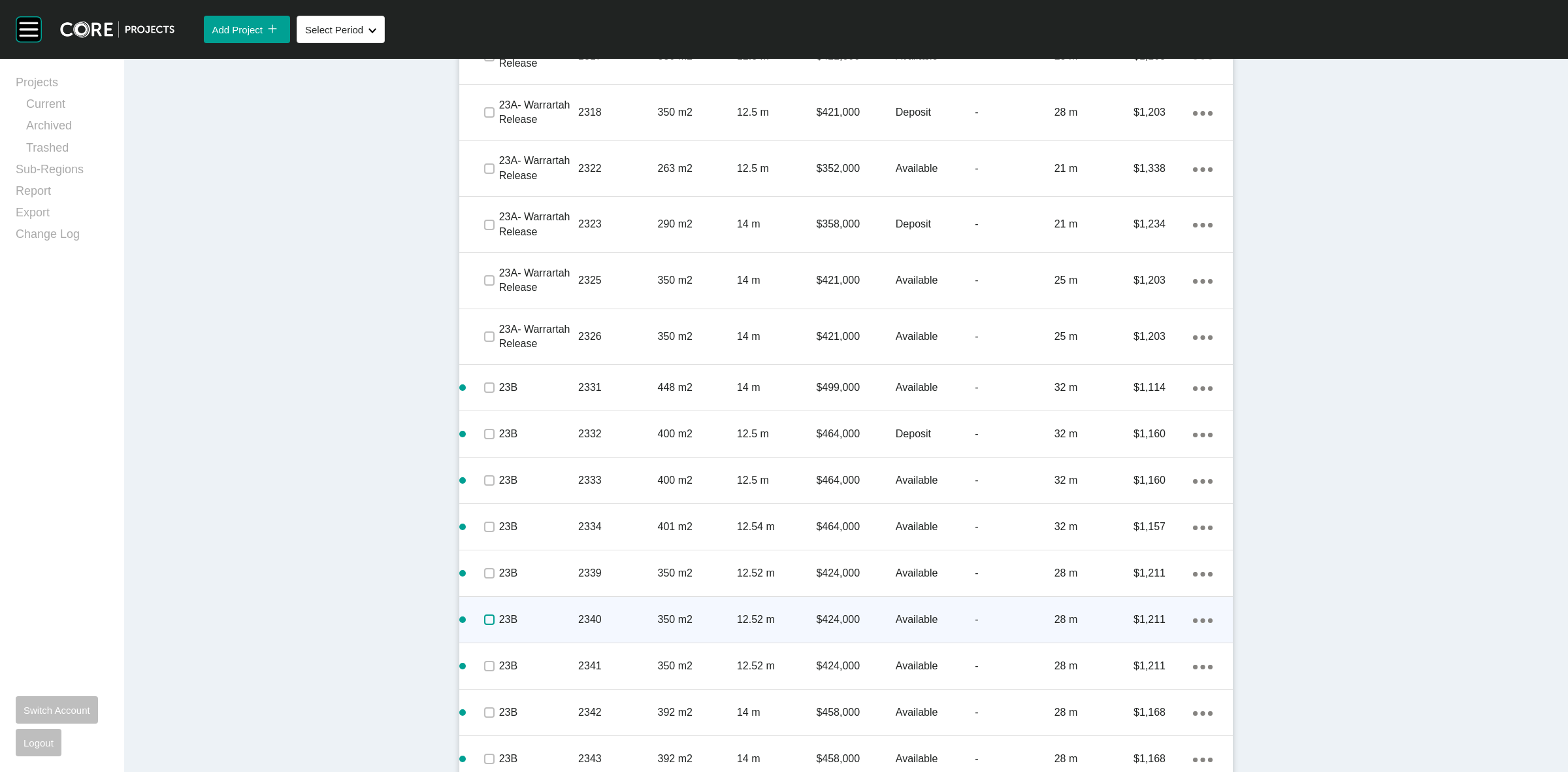
click at [484, 621] on label at bounding box center [489, 619] width 11 height 11
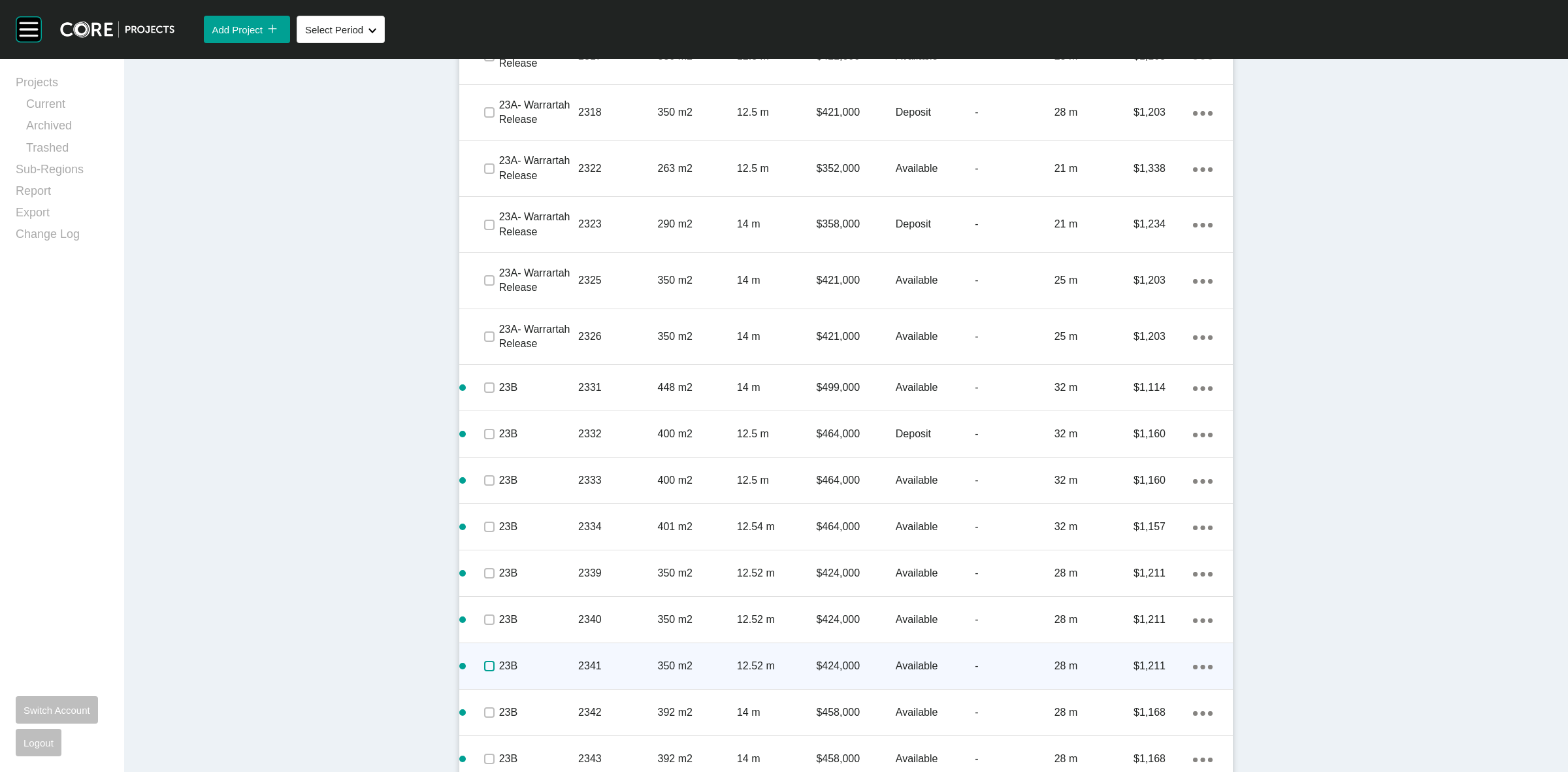
click at [484, 661] on label at bounding box center [489, 666] width 11 height 11
click at [536, 665] on p "23B" at bounding box center [538, 666] width 79 height 14
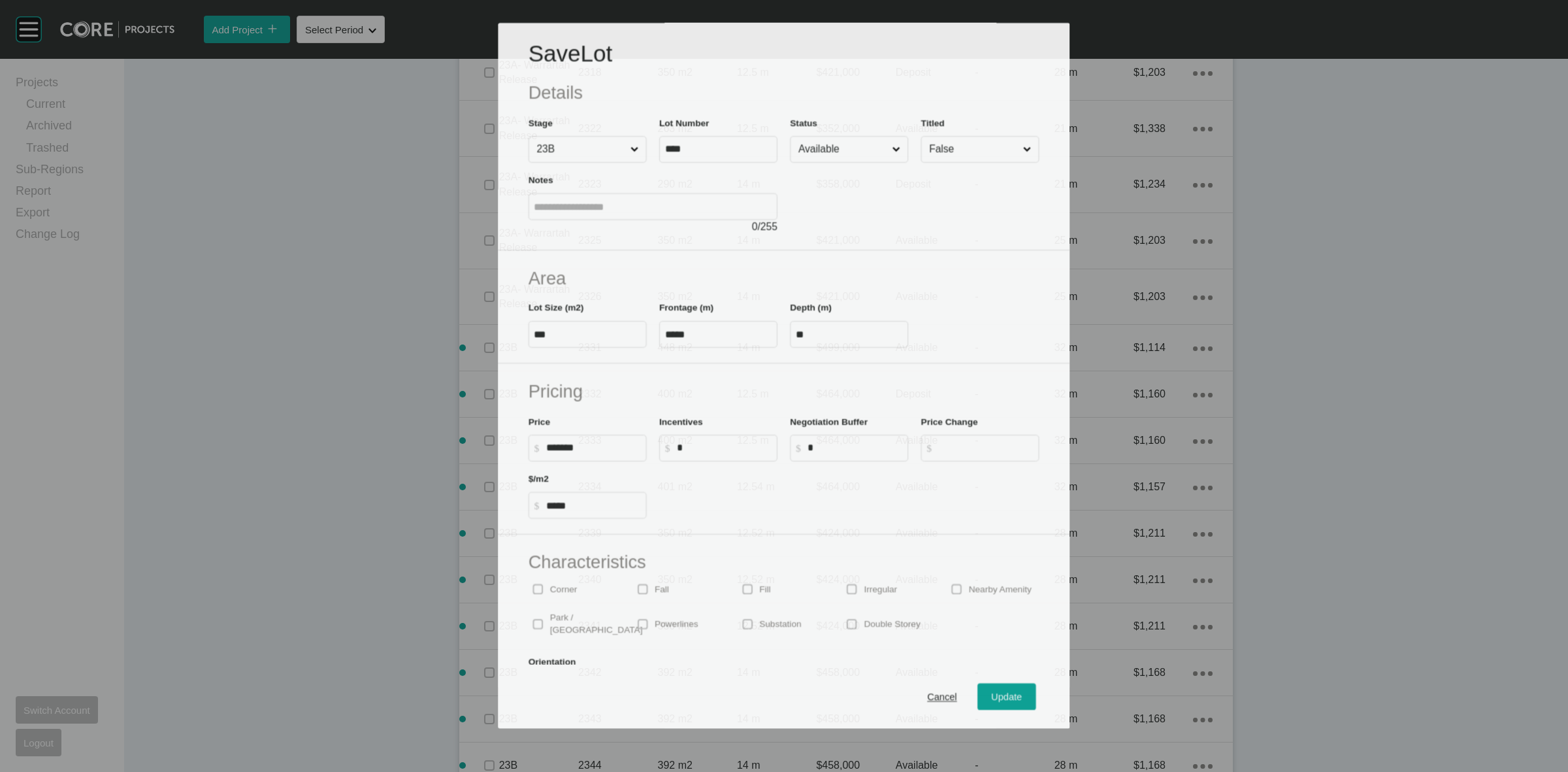
scroll to position [2614, 0]
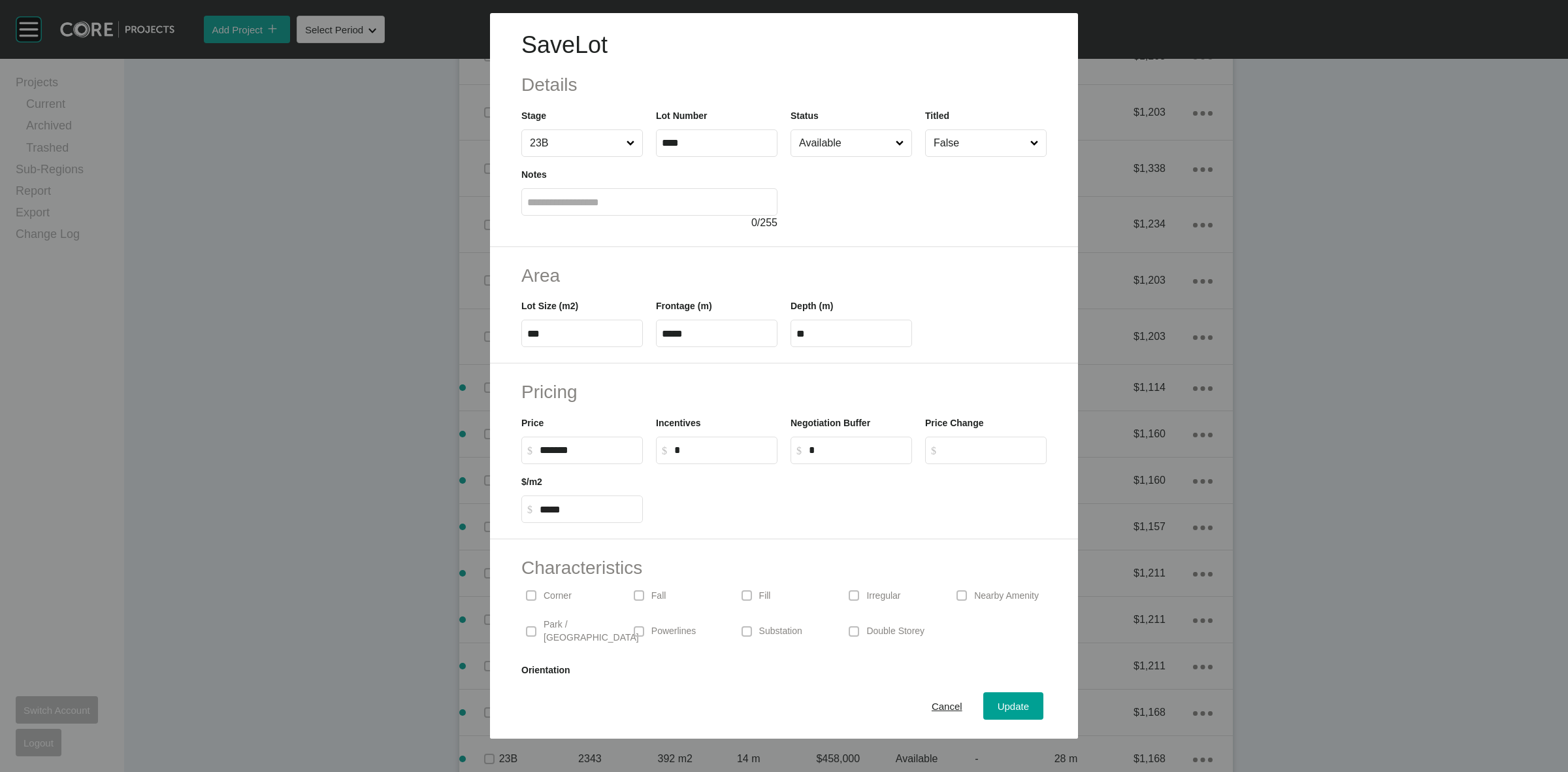
click at [826, 144] on input "Available" at bounding box center [844, 143] width 97 height 26
drag, startPoint x: 811, startPoint y: 223, endPoint x: 826, endPoint y: 236, distance: 19.8
click at [999, 706] on span "Update" at bounding box center [1014, 706] width 32 height 11
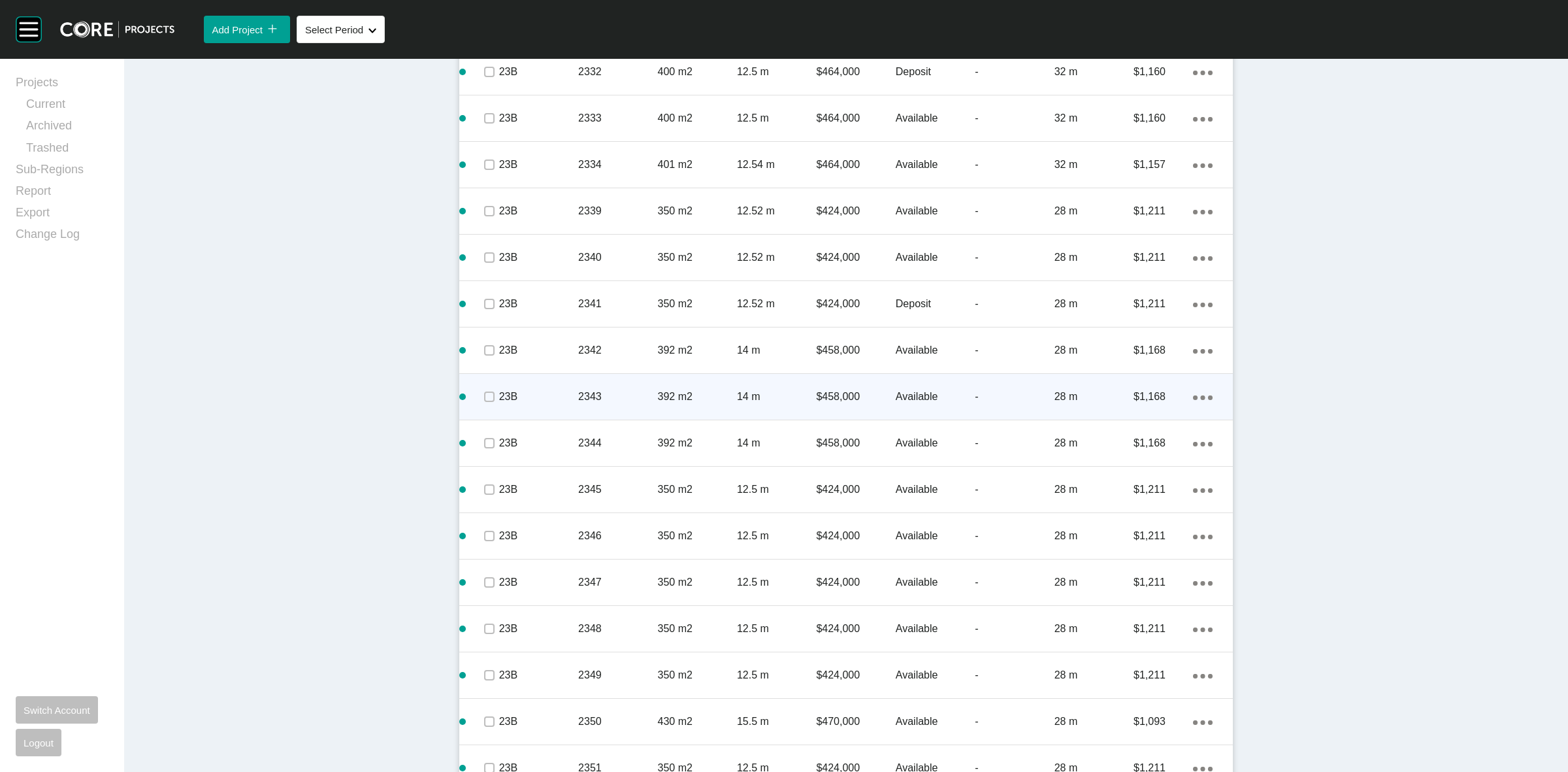
scroll to position [3063, 0]
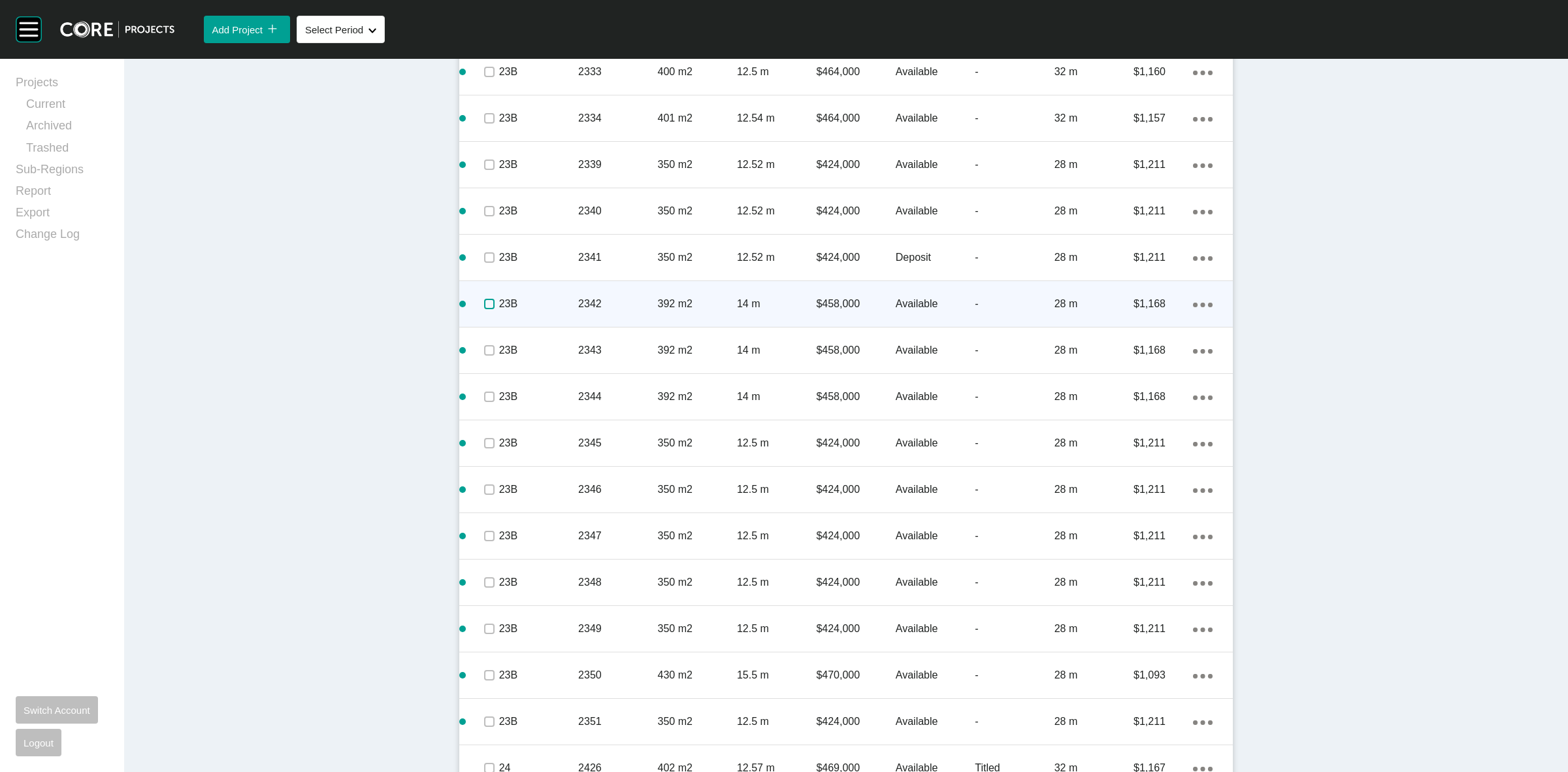
click at [484, 304] on label at bounding box center [489, 304] width 11 height 11
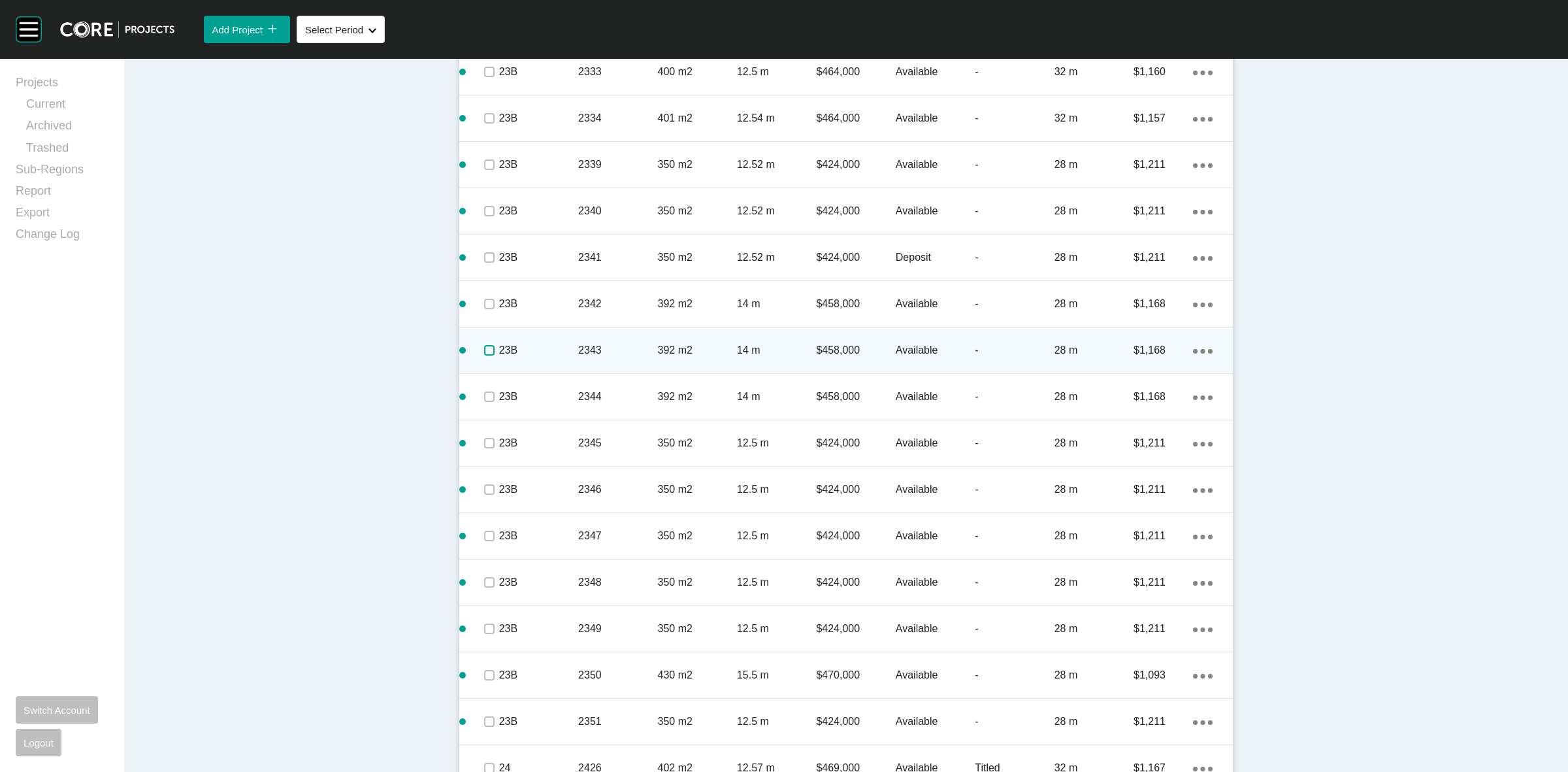
click at [484, 347] on label at bounding box center [489, 350] width 11 height 11
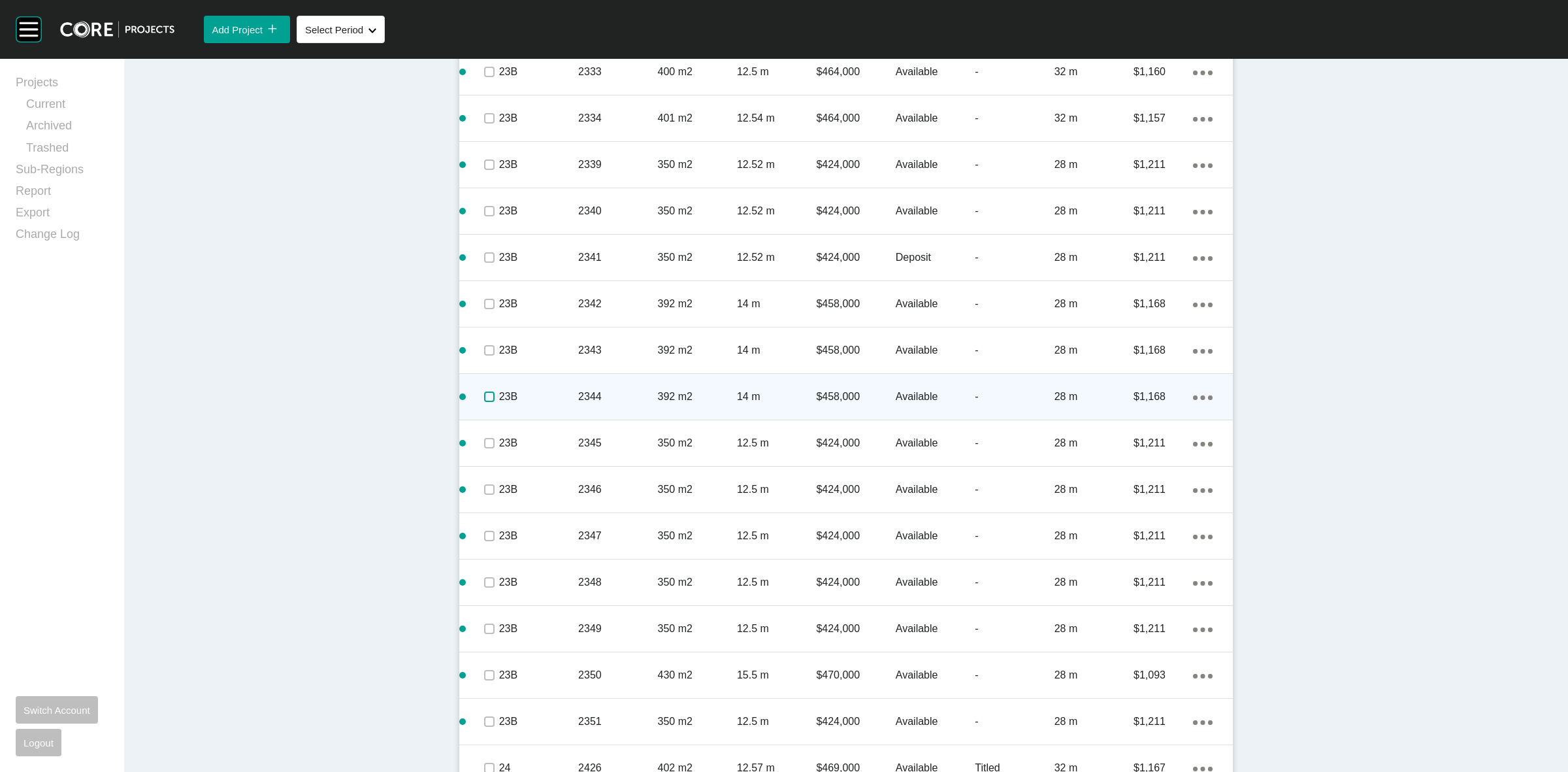
click at [485, 400] on label at bounding box center [489, 396] width 11 height 11
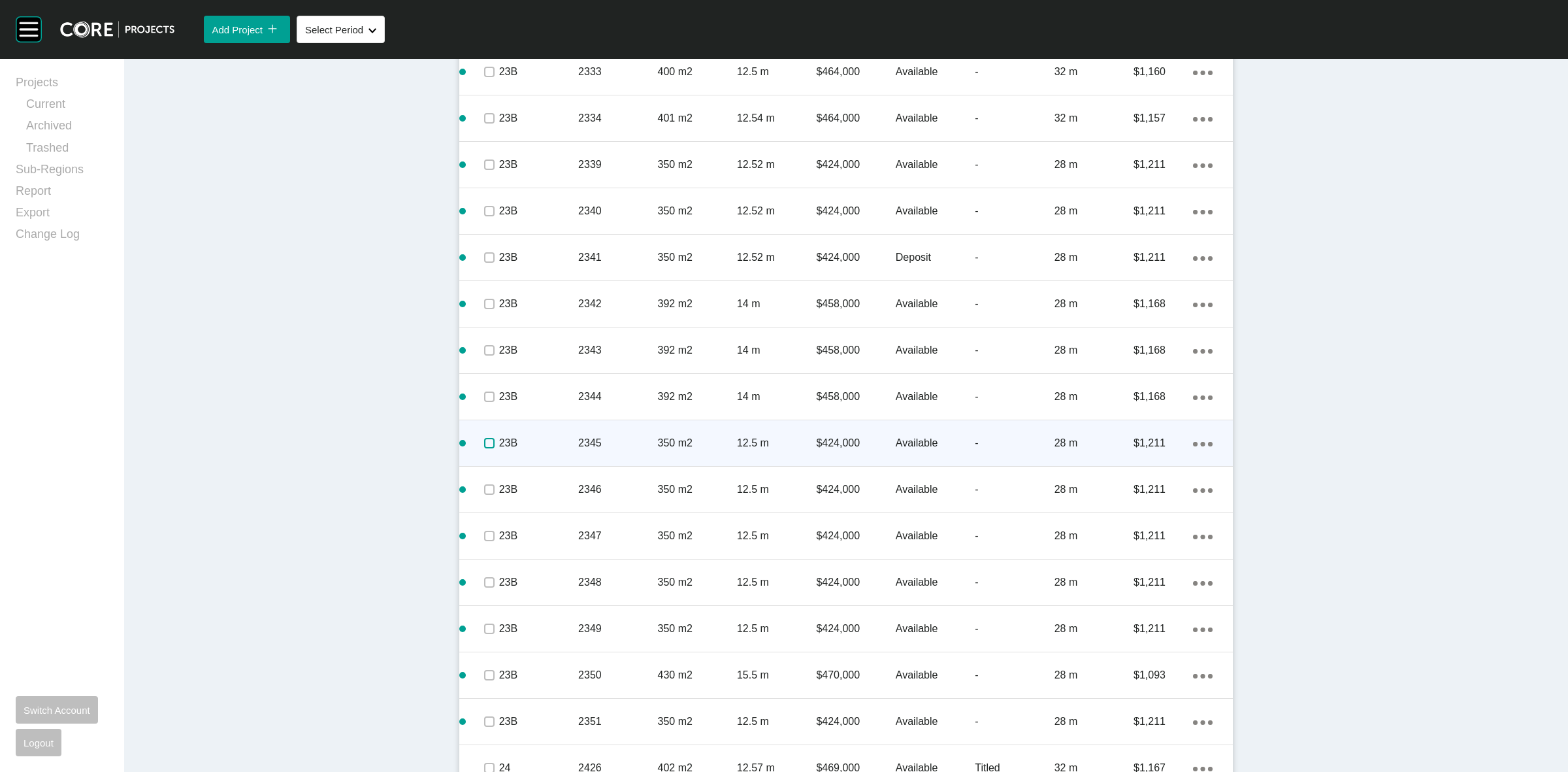
click at [484, 440] on label at bounding box center [489, 443] width 11 height 11
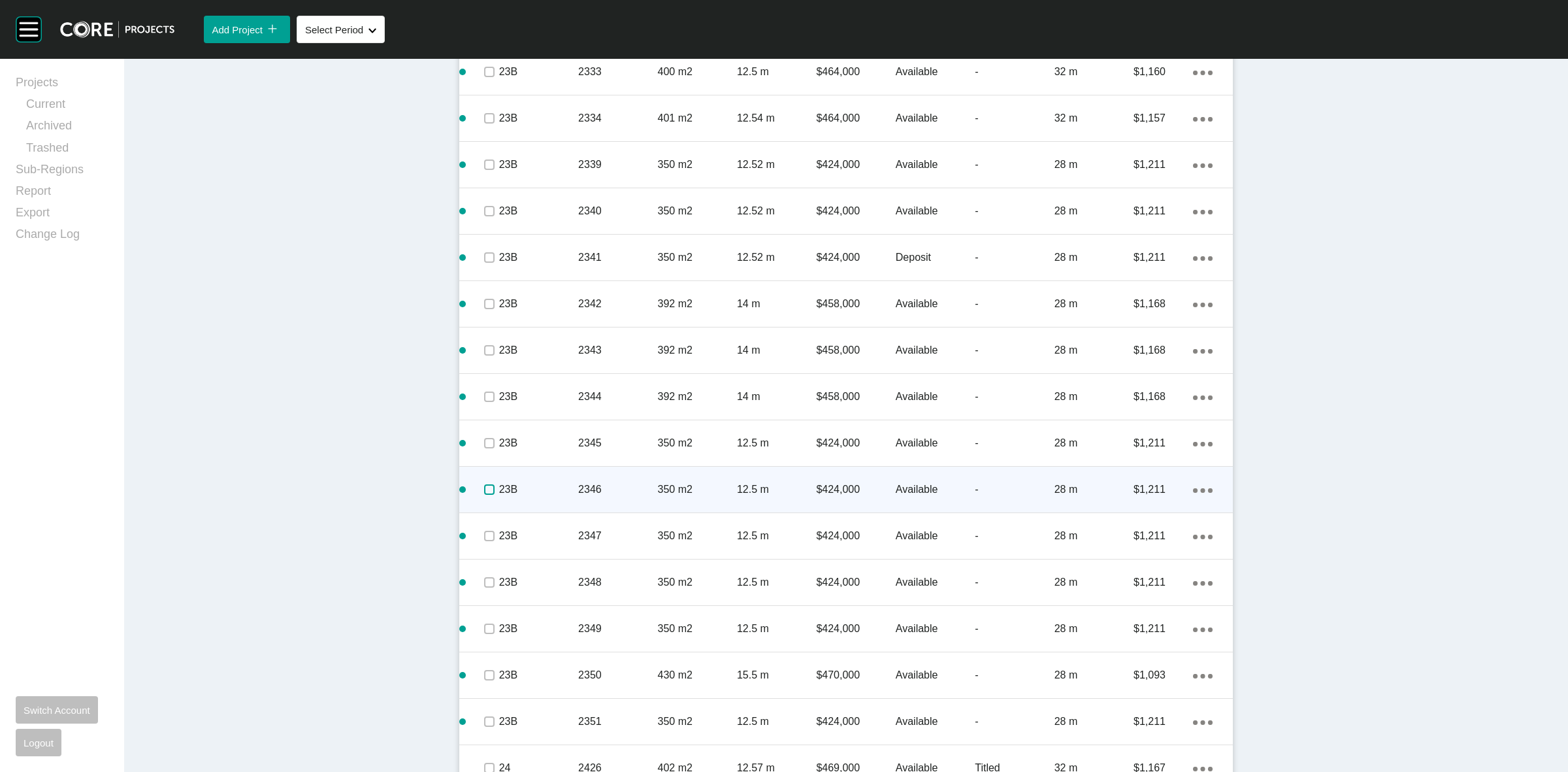
click at [484, 489] on label at bounding box center [489, 489] width 11 height 11
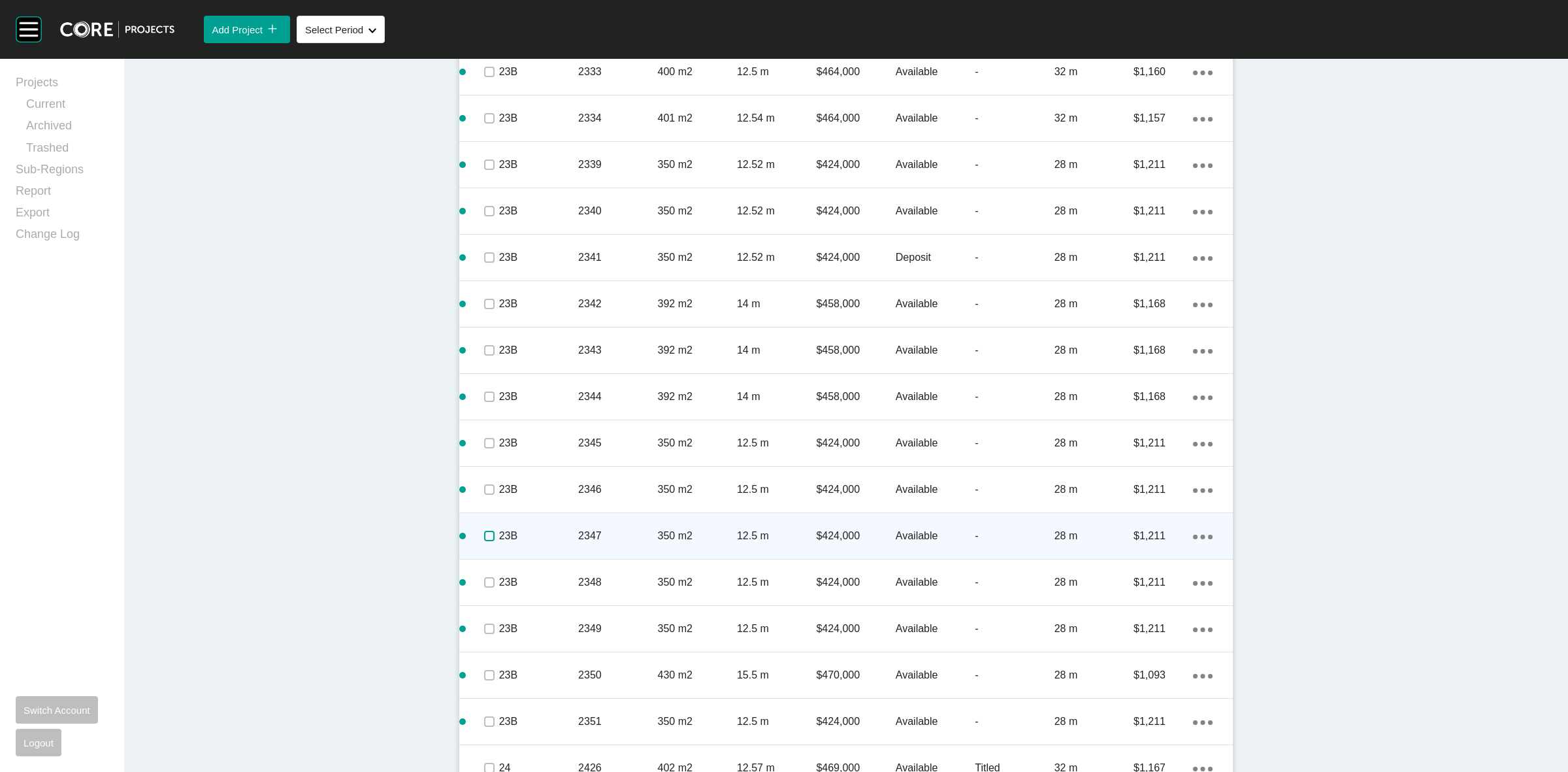
click at [484, 531] on label at bounding box center [489, 536] width 11 height 11
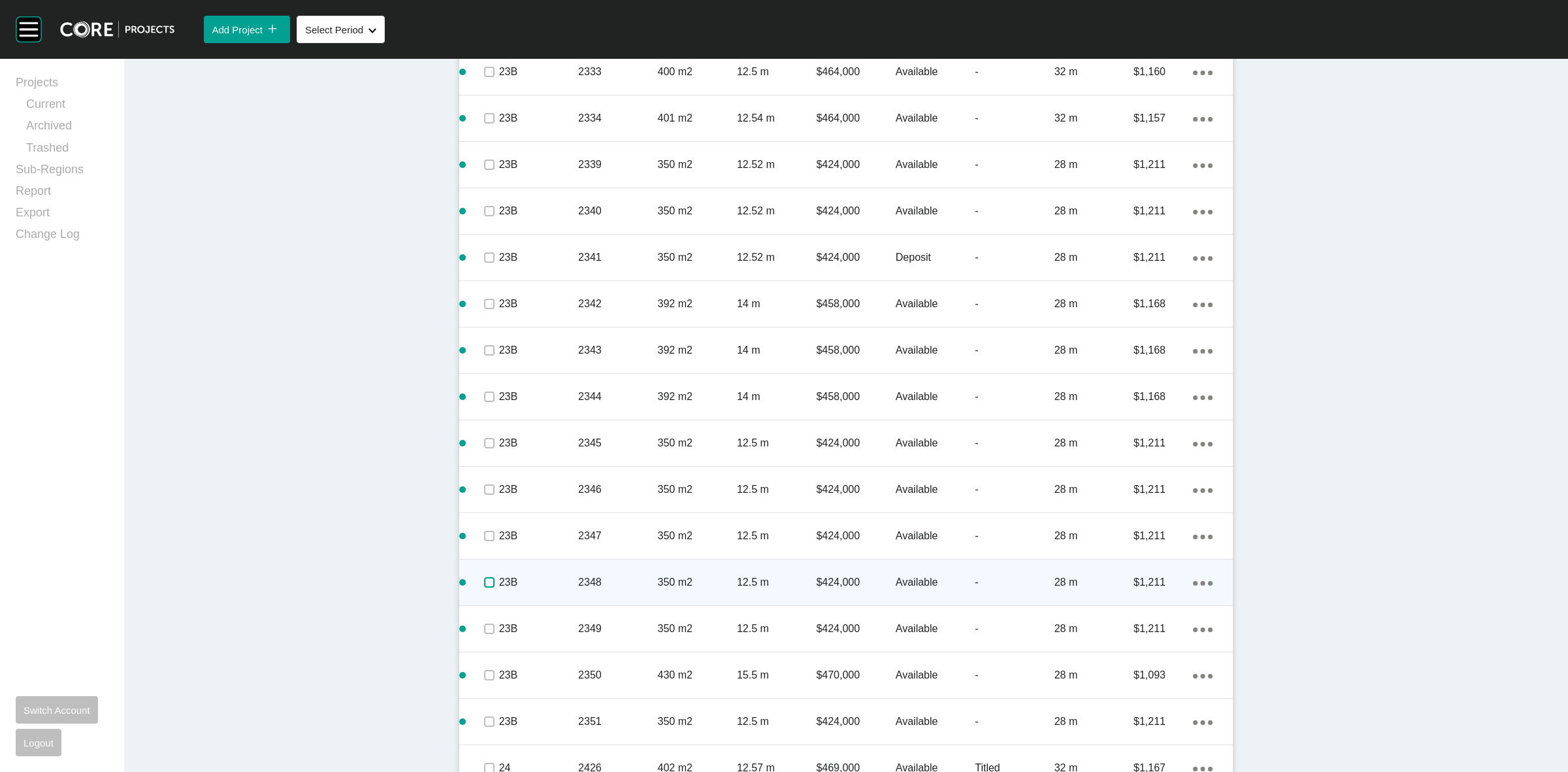
click at [484, 583] on label at bounding box center [489, 582] width 11 height 11
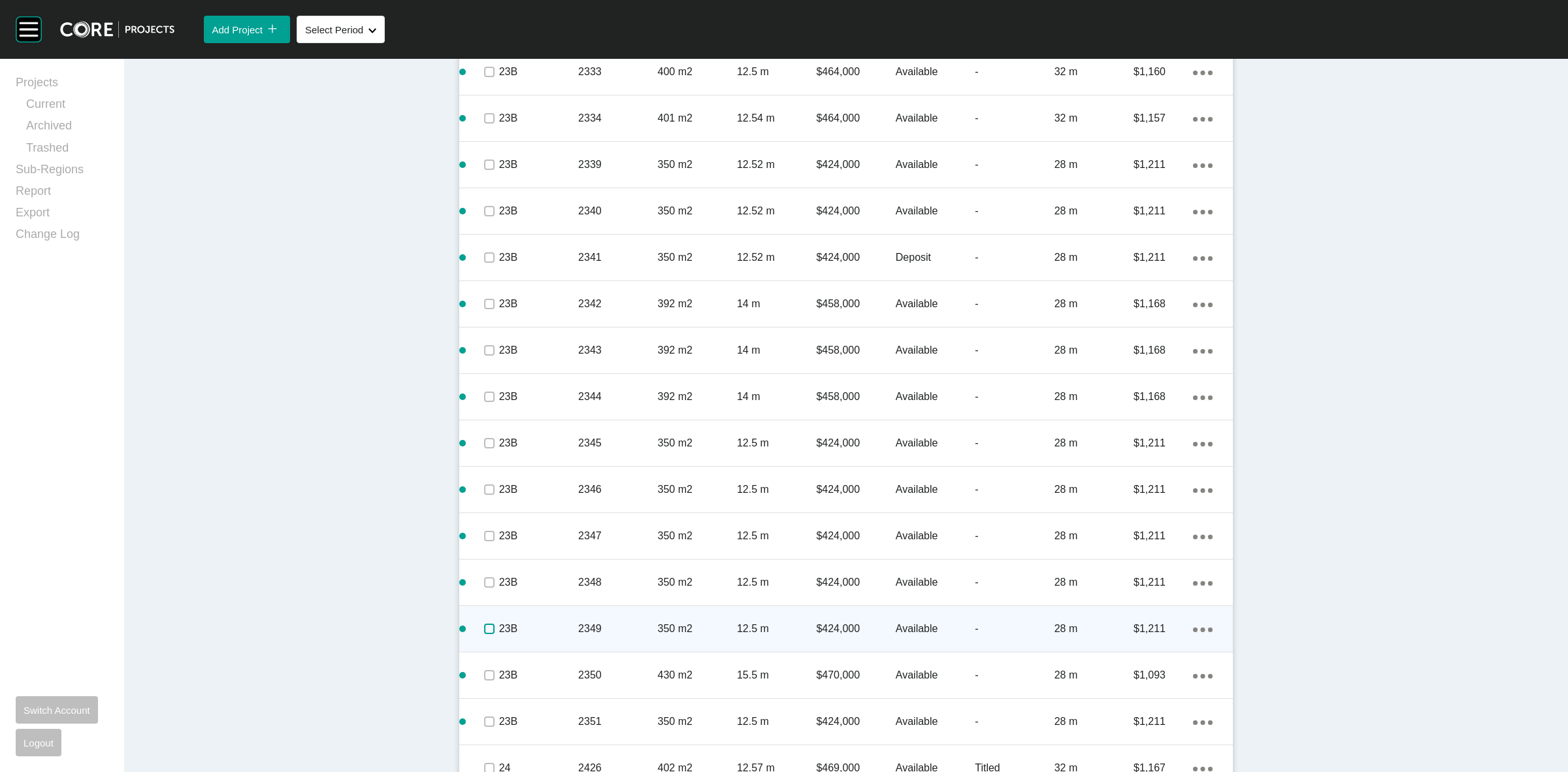
click at [484, 628] on label at bounding box center [489, 628] width 11 height 11
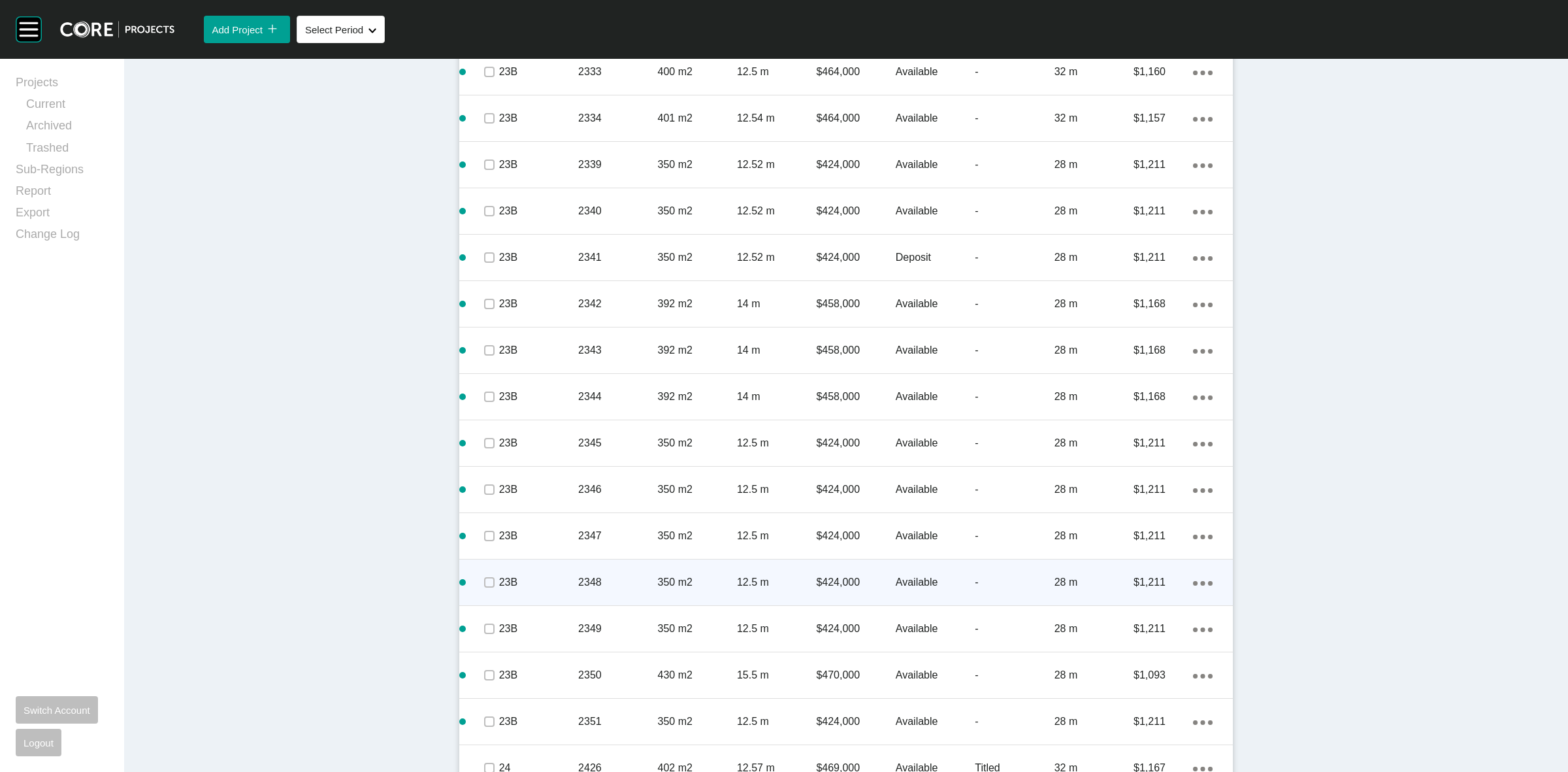
click at [561, 575] on p "23B" at bounding box center [538, 582] width 79 height 14
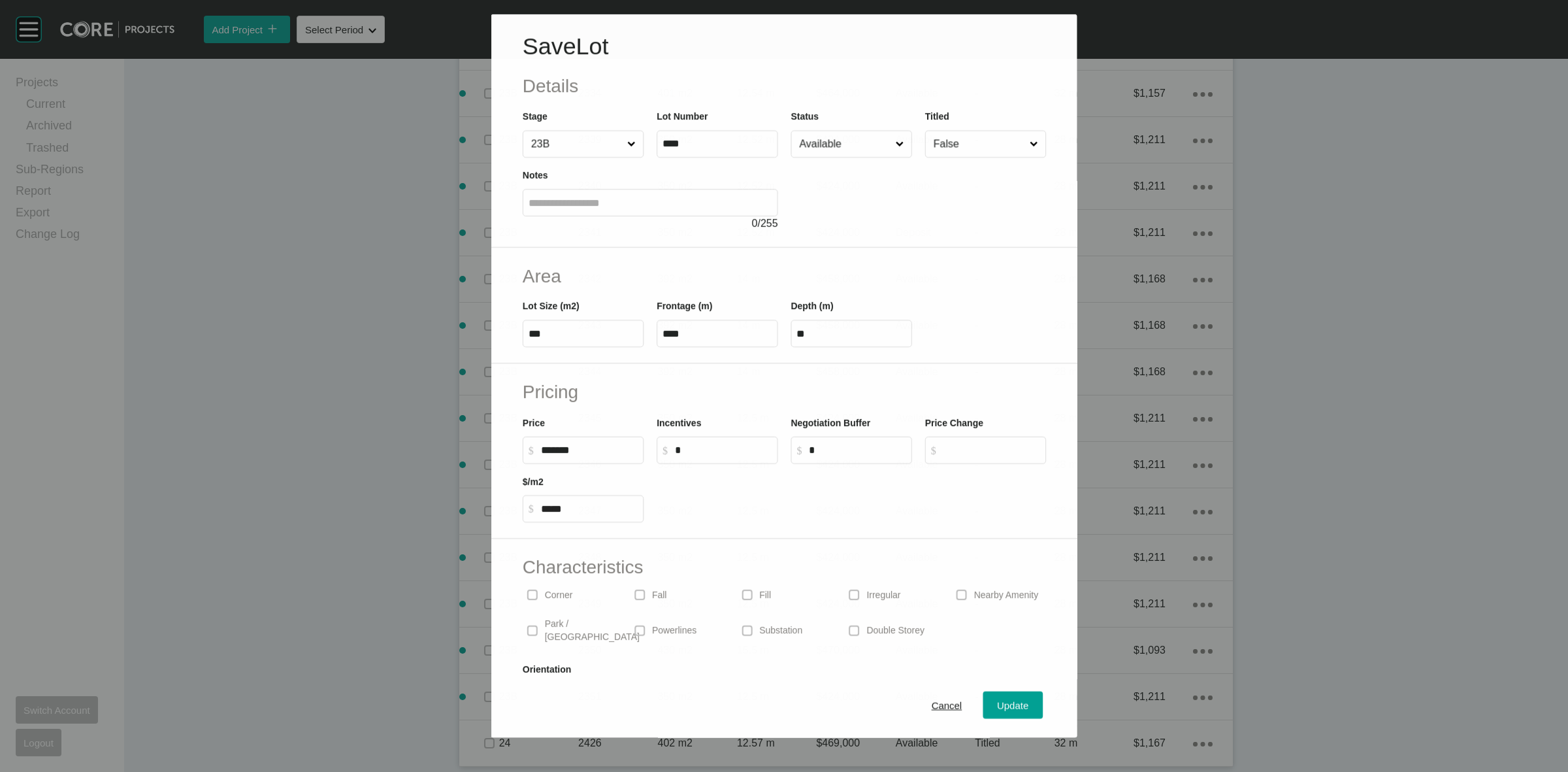
scroll to position [3023, 0]
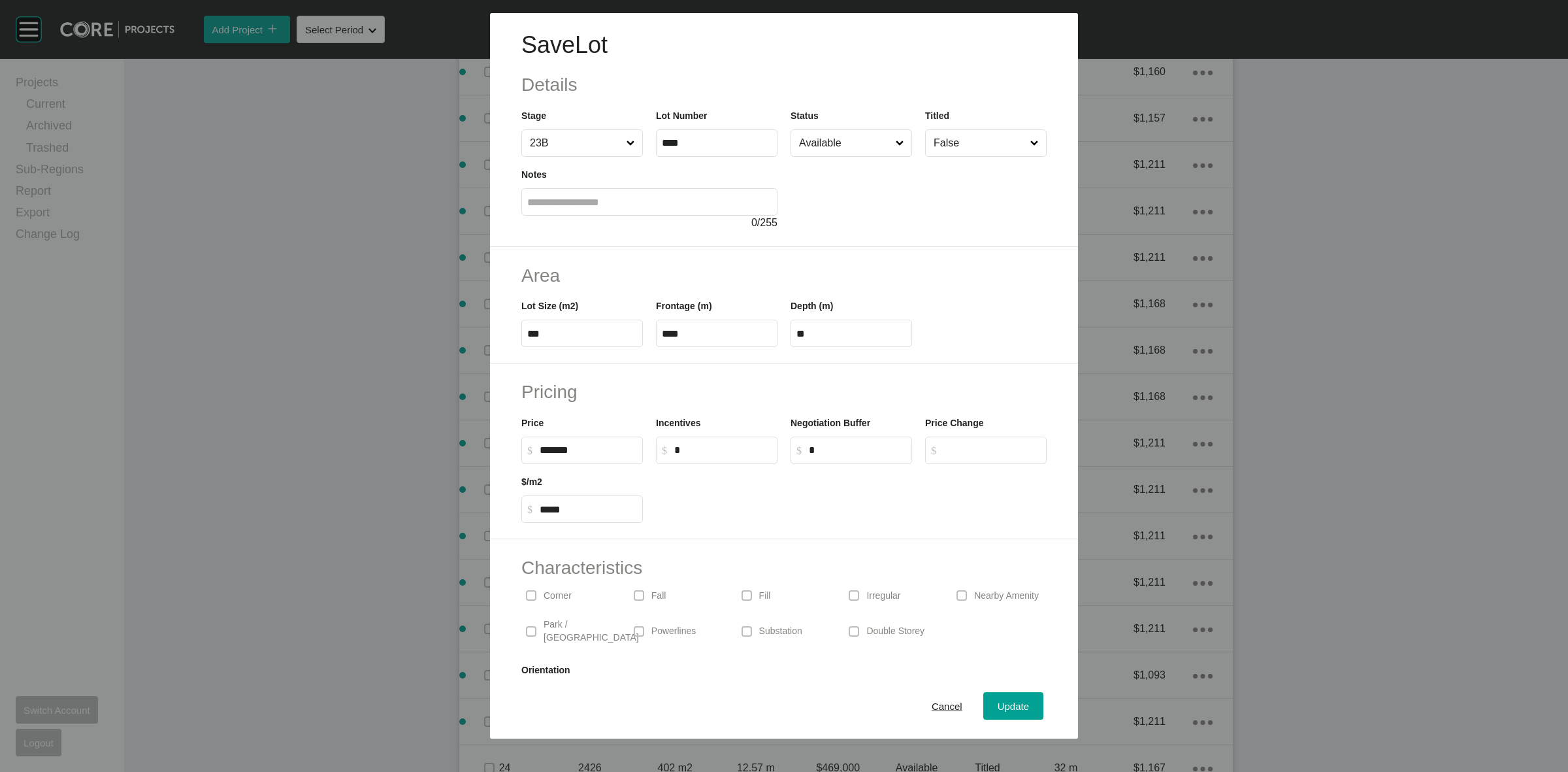
click at [831, 144] on input "Available" at bounding box center [844, 143] width 97 height 26
click at [998, 706] on span "Update" at bounding box center [1014, 706] width 32 height 11
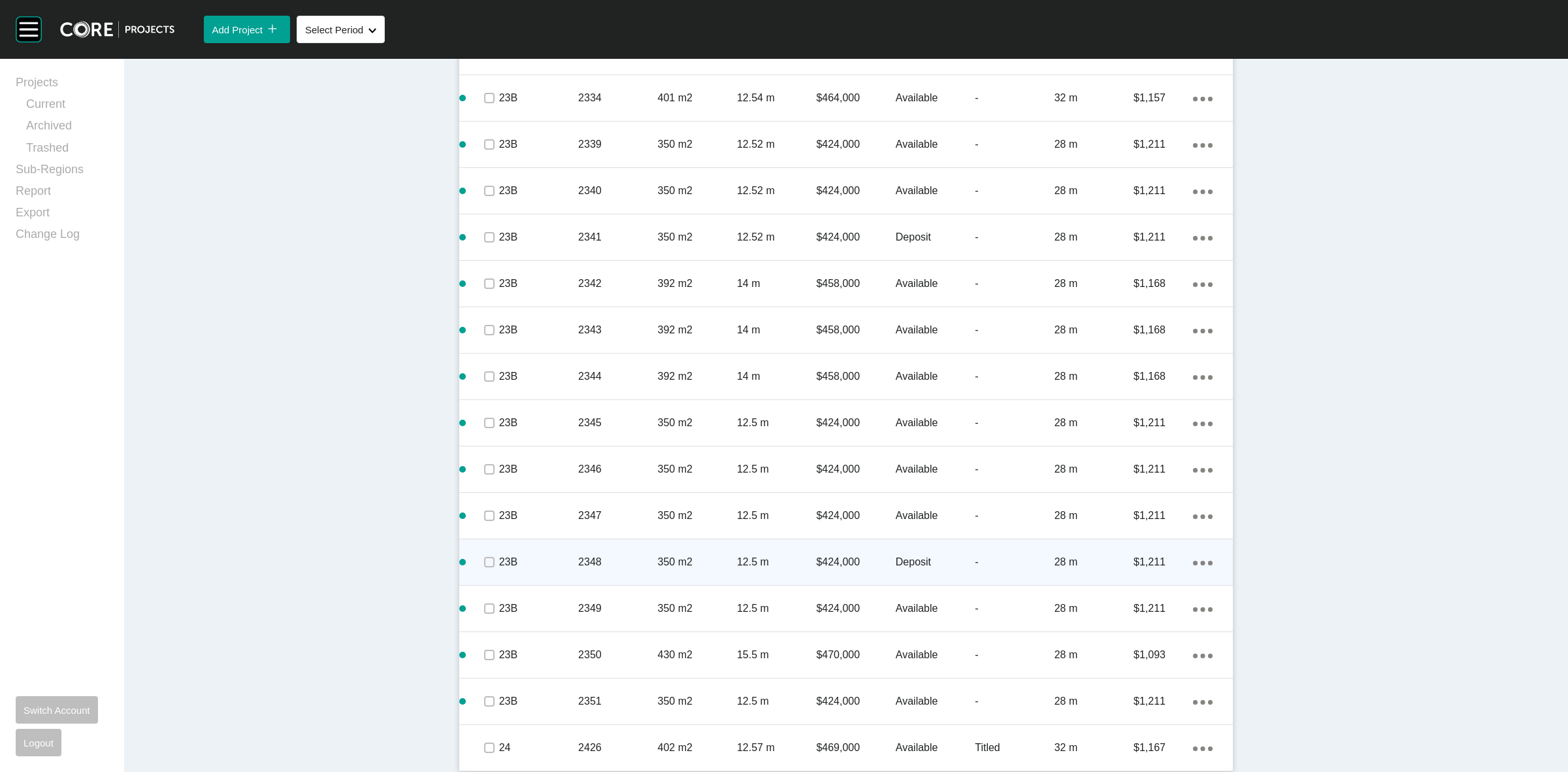
scroll to position [3088, 0]
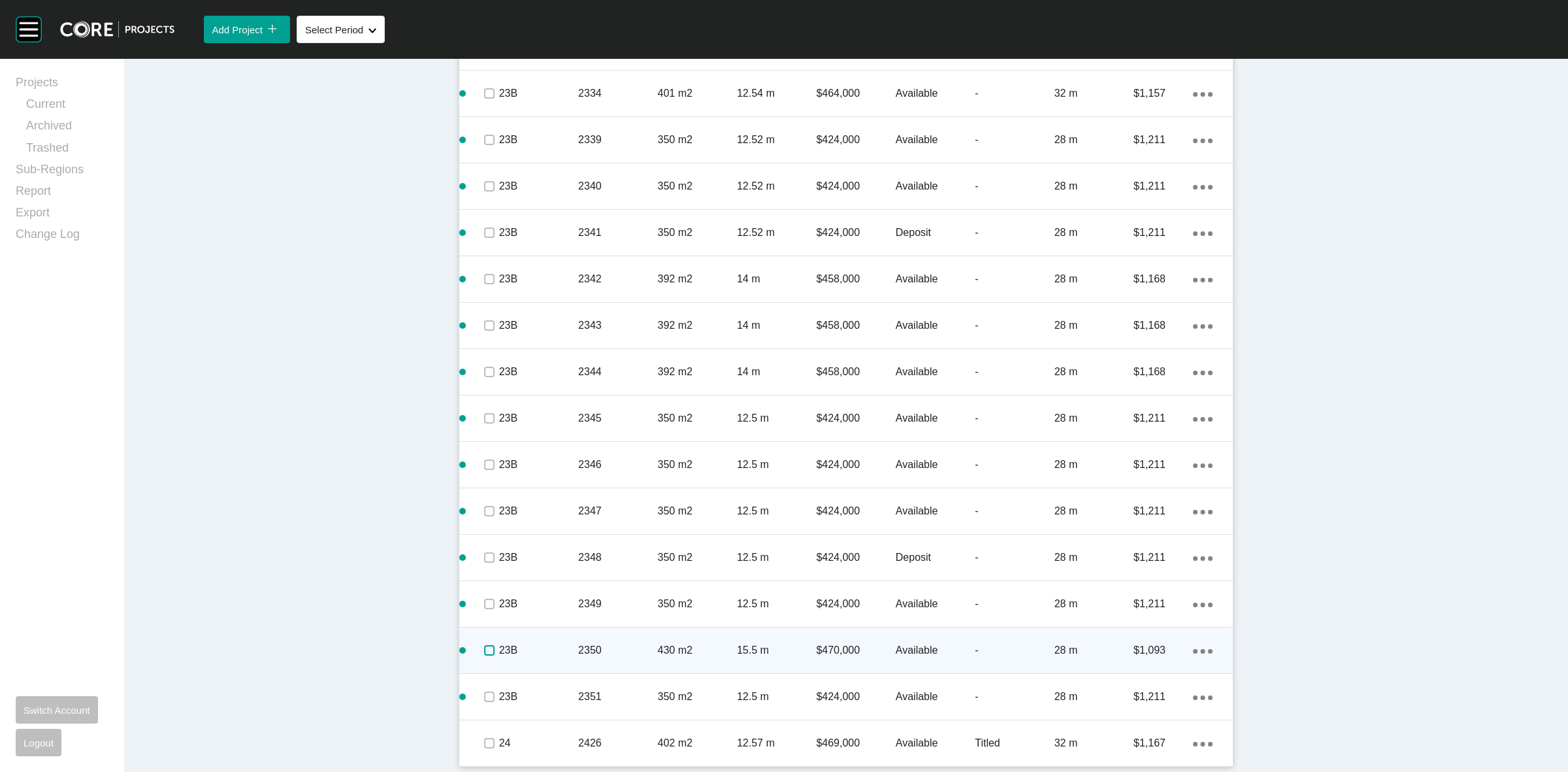
drag, startPoint x: 477, startPoint y: 648, endPoint x: 513, endPoint y: 648, distance: 36.0
click at [484, 648] on label at bounding box center [489, 650] width 11 height 11
click at [559, 648] on p "23B" at bounding box center [538, 650] width 79 height 14
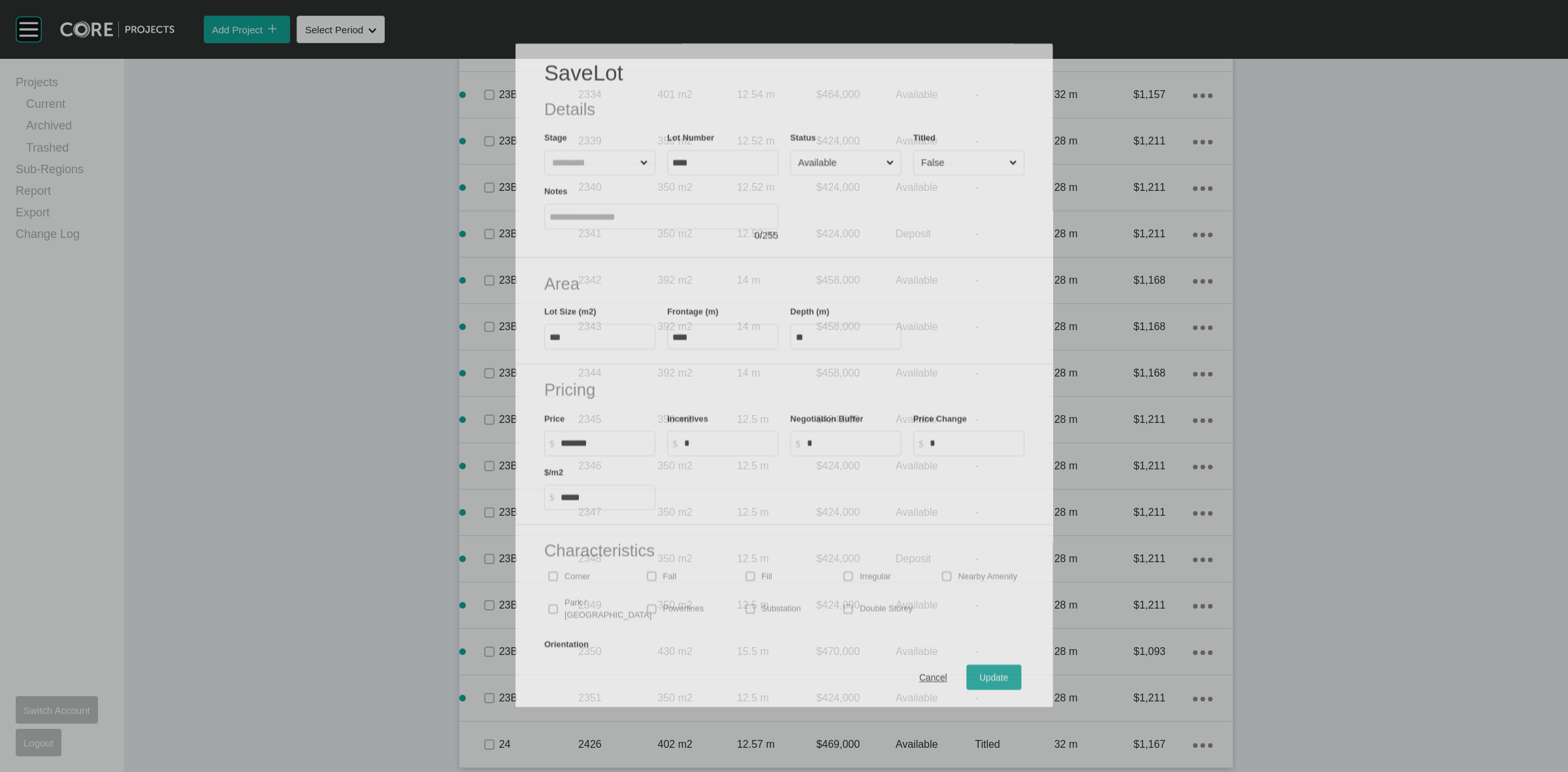
scroll to position [3047, 0]
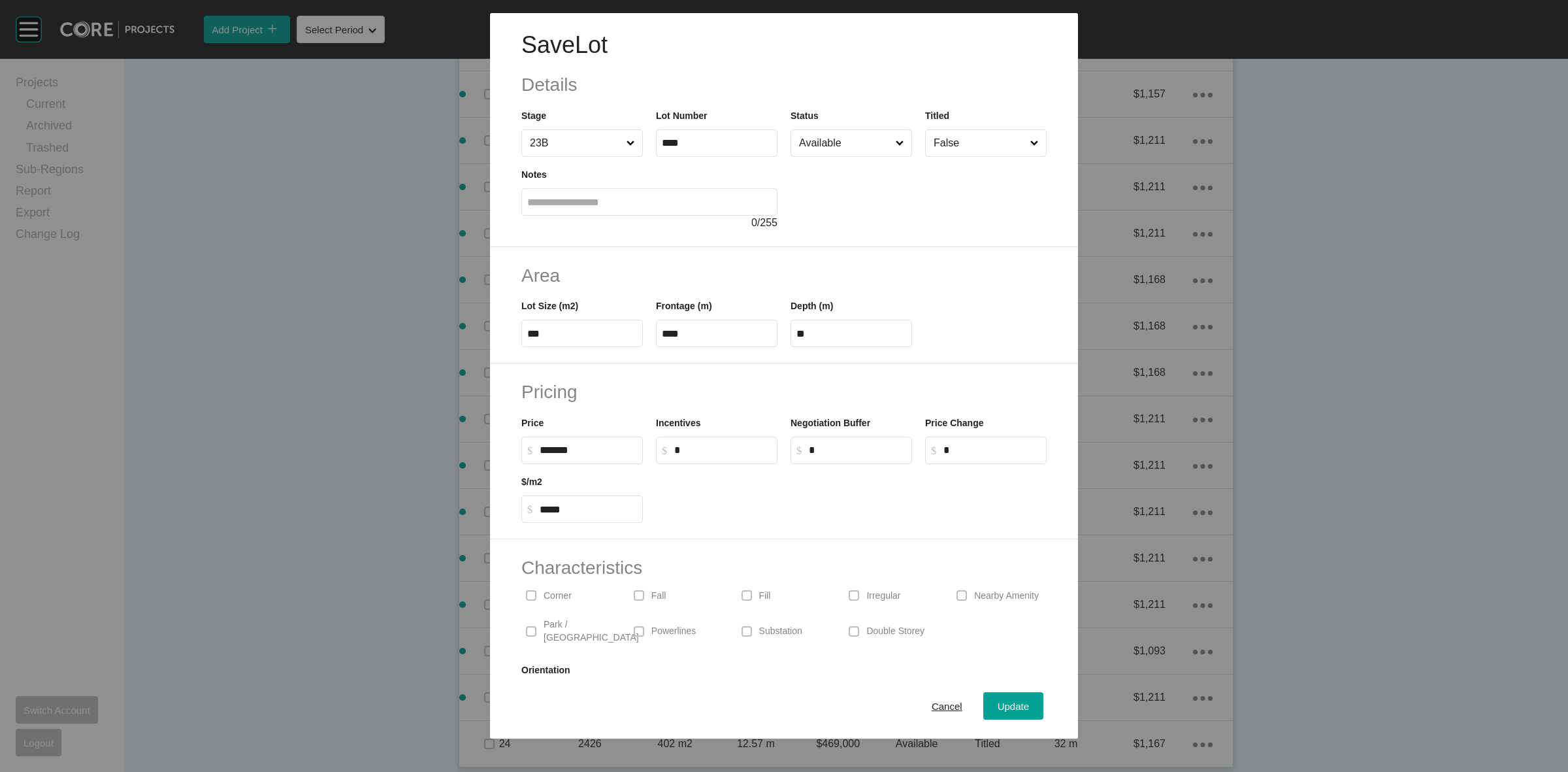
click at [857, 626] on div "Double Storey" at bounding box center [892, 631] width 95 height 41
click at [998, 702] on span "Update" at bounding box center [1014, 706] width 32 height 11
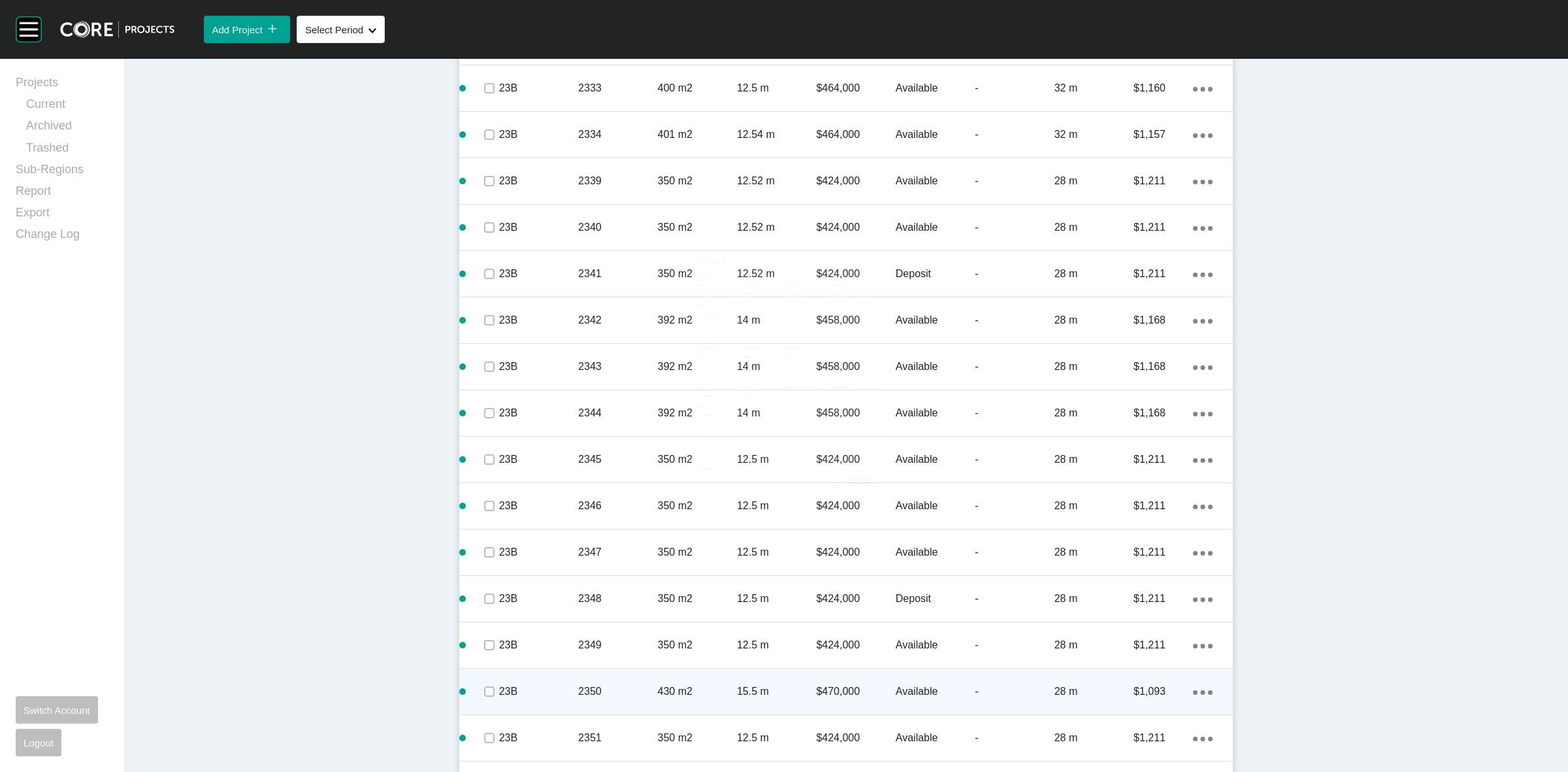
scroll to position [3088, 0]
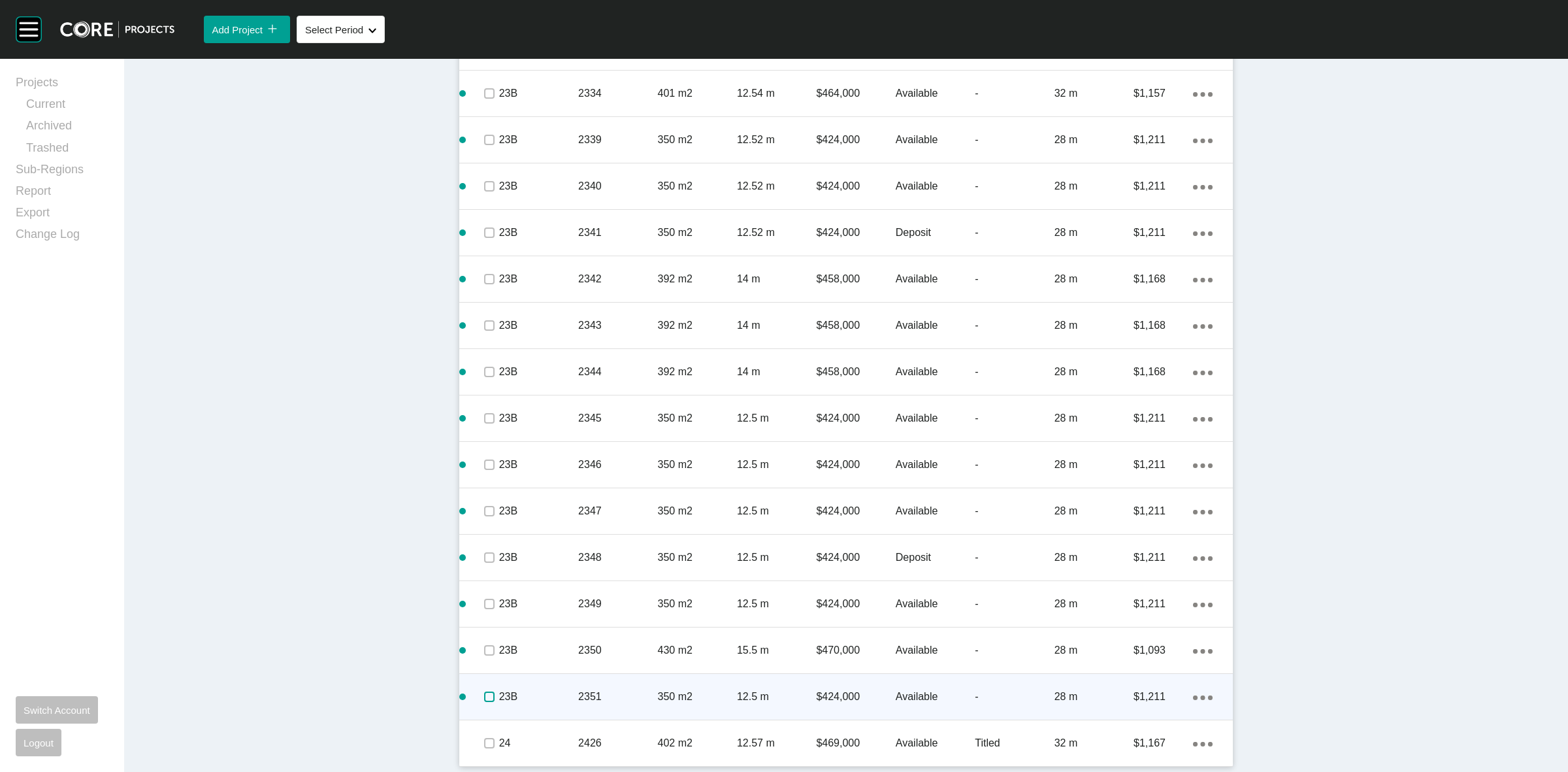
click at [484, 694] on label at bounding box center [489, 697] width 11 height 11
click at [546, 694] on p "23B" at bounding box center [538, 697] width 79 height 14
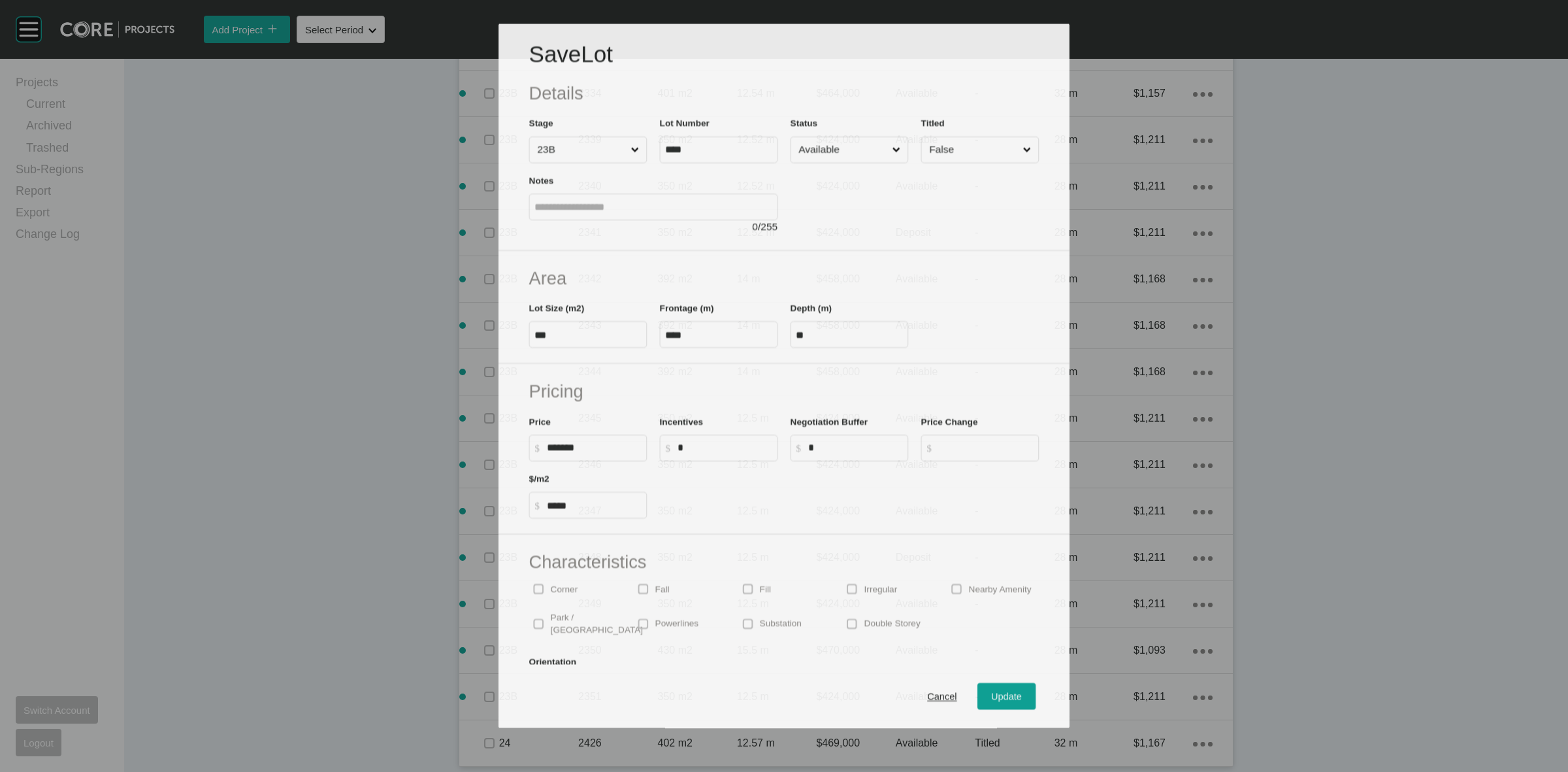
scroll to position [3047, 0]
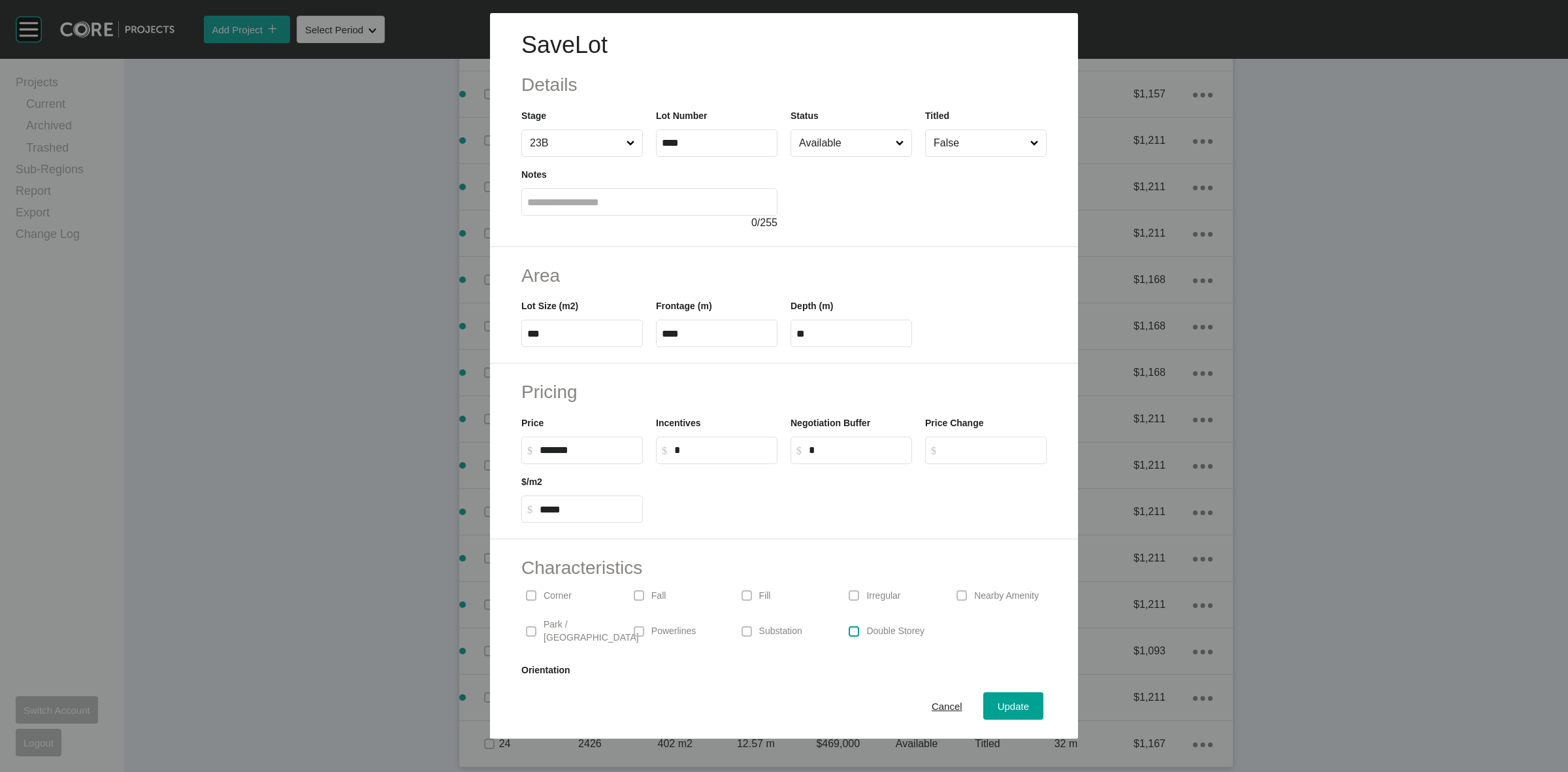
click at [850, 628] on label at bounding box center [854, 631] width 11 height 11
click at [998, 704] on span "Update" at bounding box center [1014, 706] width 32 height 11
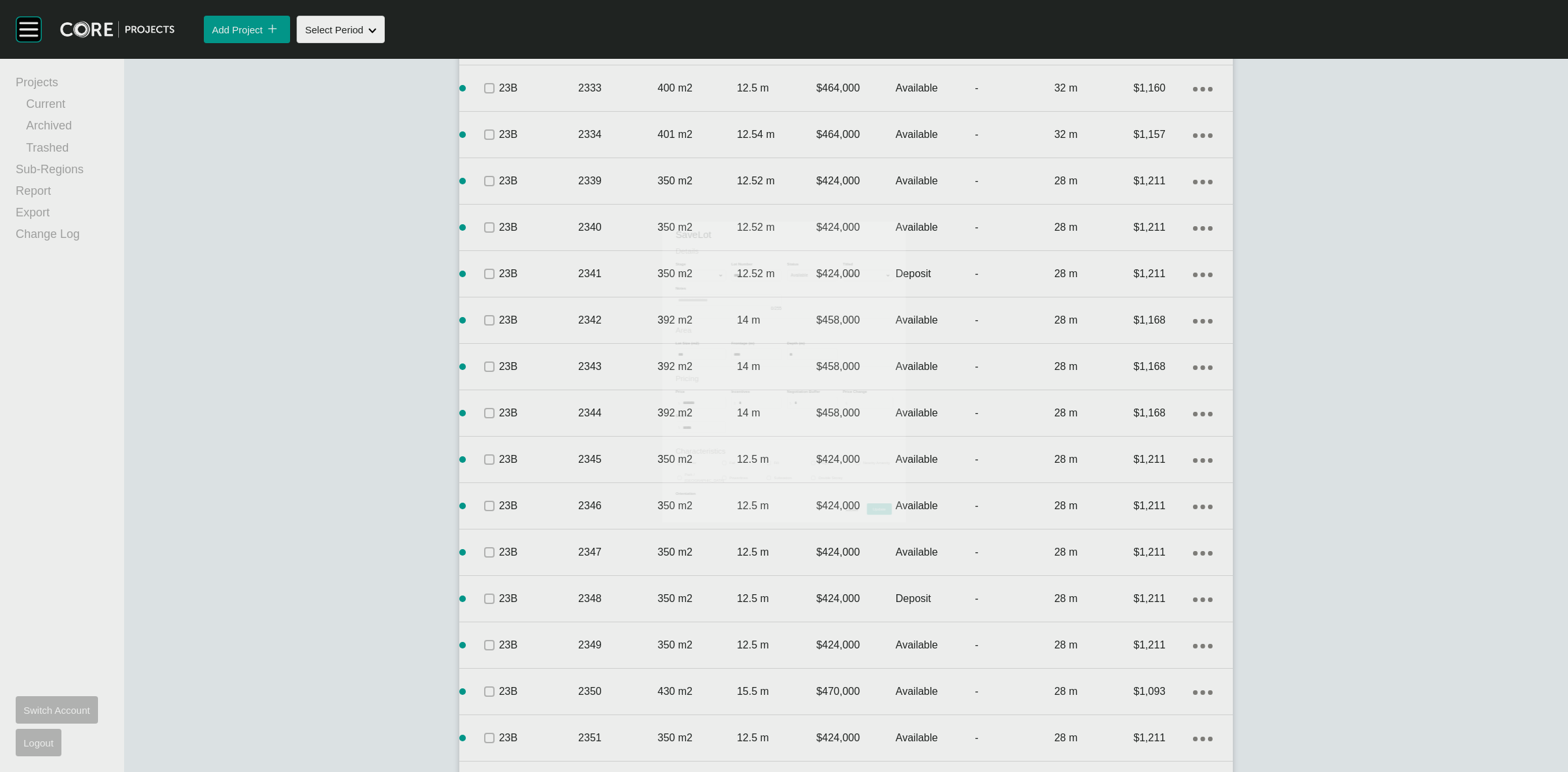
scroll to position [3088, 0]
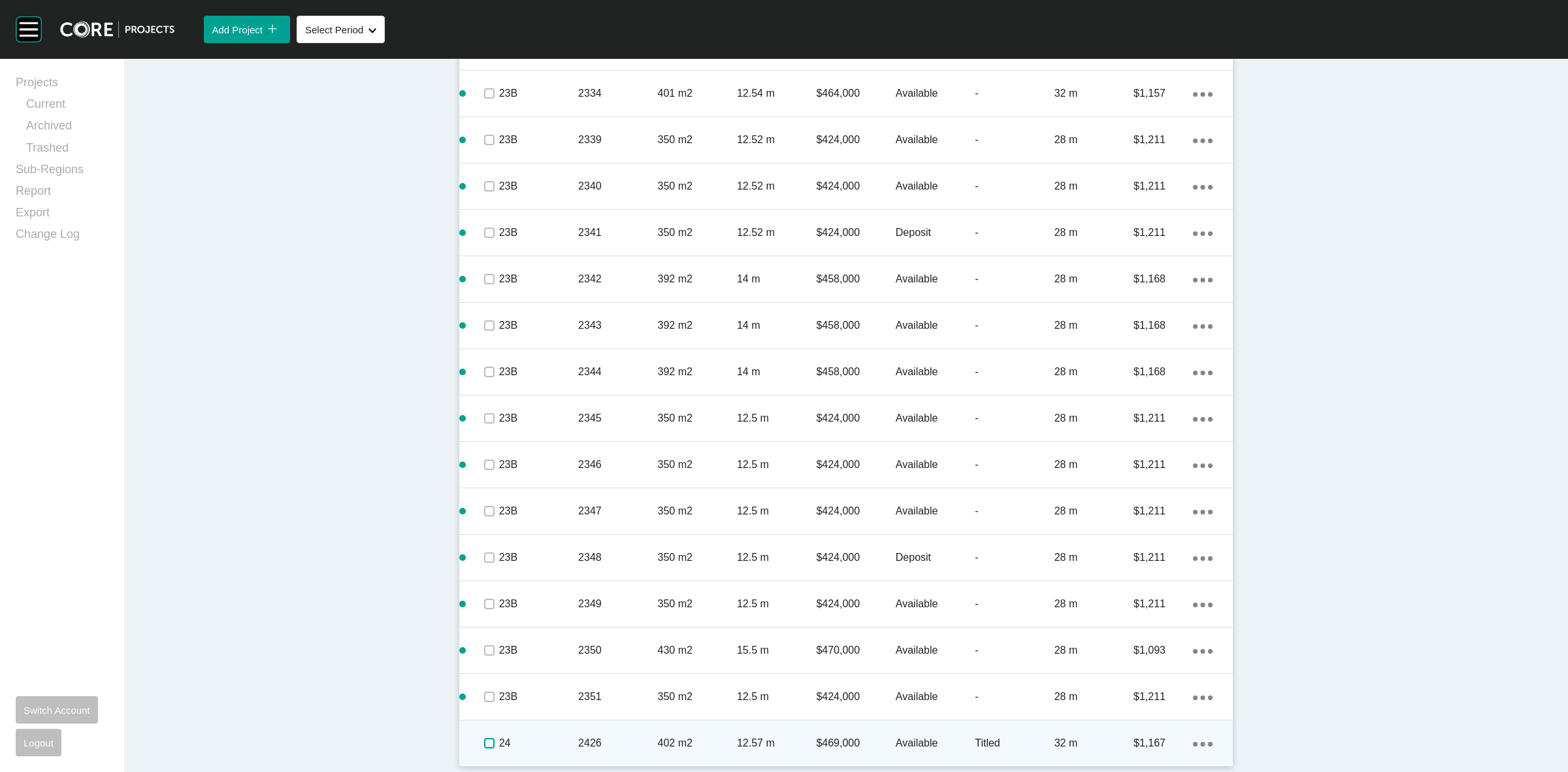
click at [485, 743] on label at bounding box center [489, 743] width 11 height 11
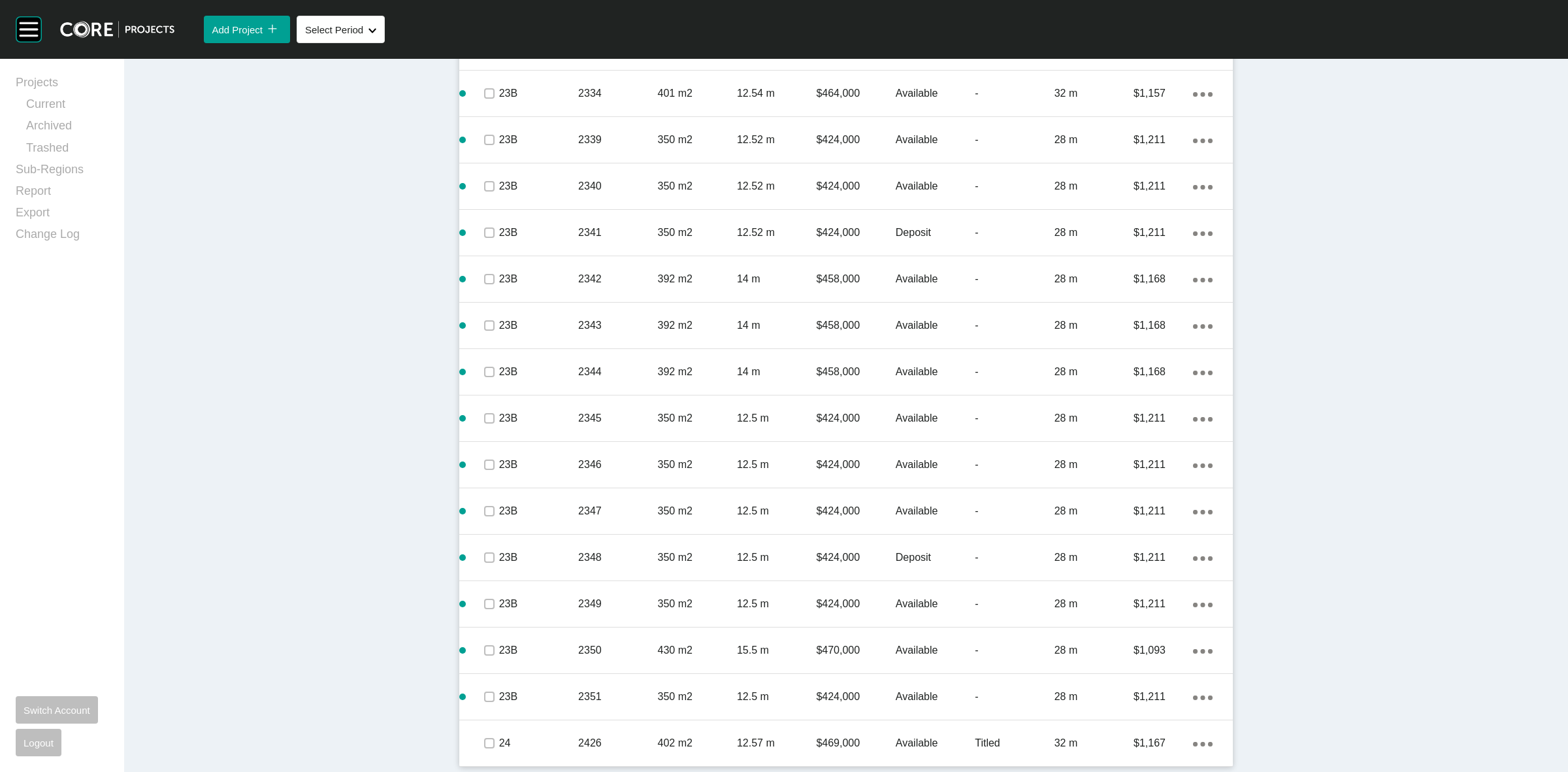
click at [561, 738] on p "24" at bounding box center [538, 743] width 79 height 14
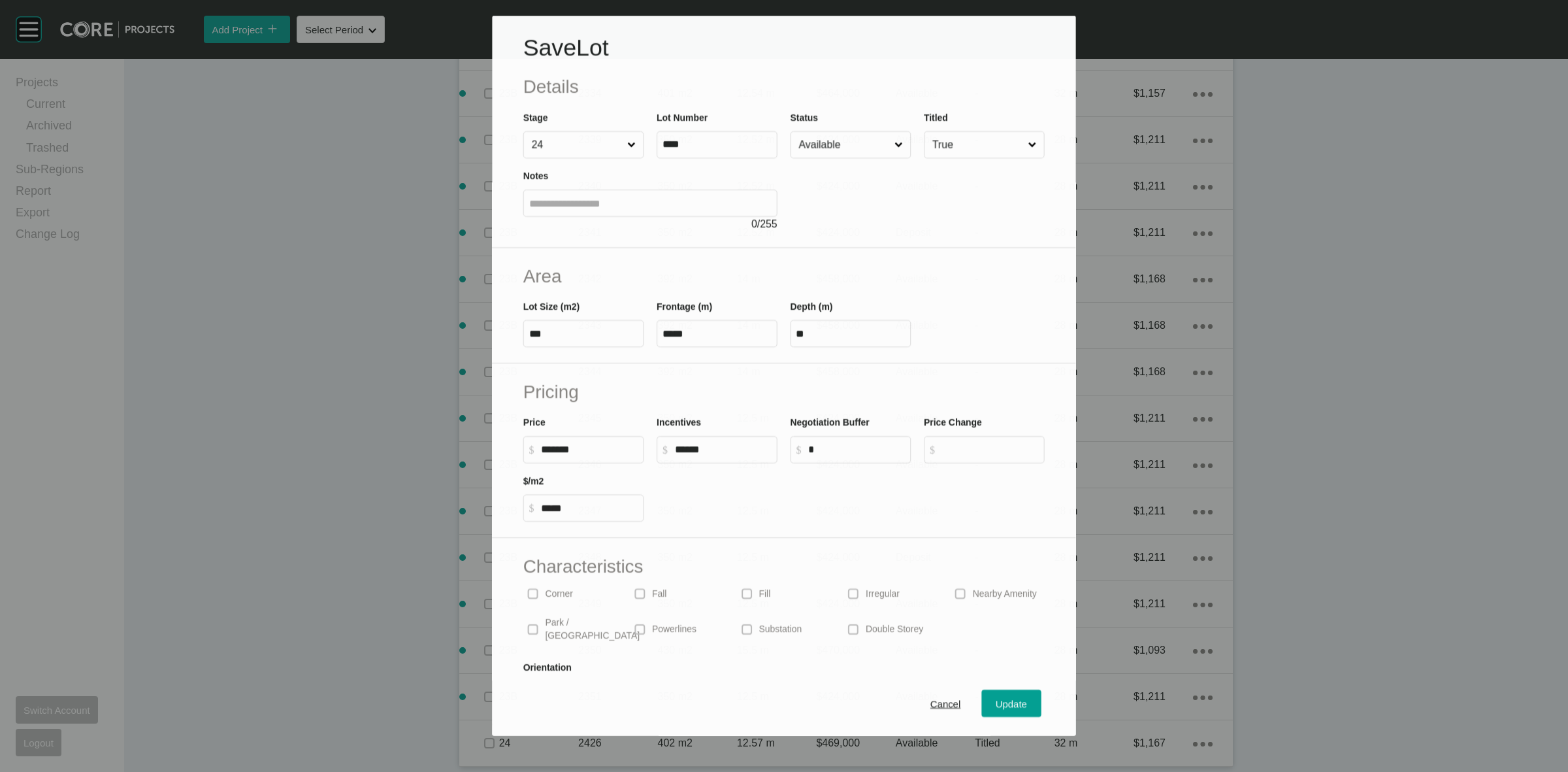
scroll to position [3047, 0]
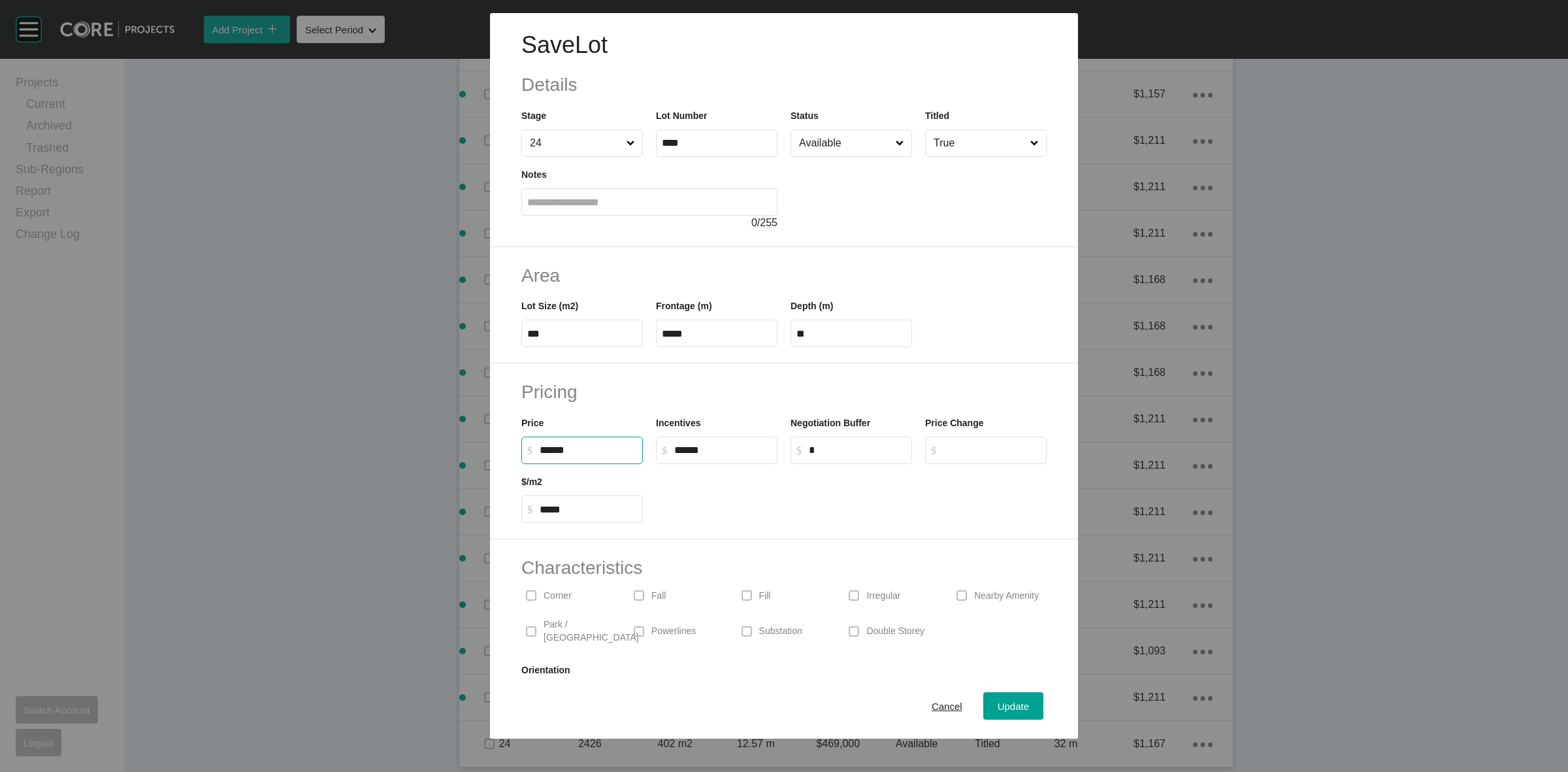
drag, startPoint x: 597, startPoint y: 448, endPoint x: 556, endPoint y: 457, distance: 42.0
click at [556, 457] on label "$ Created with Sketch. $ ******" at bounding box center [582, 450] width 121 height 27
type input "*******"
type input "*****"
type input "*******"
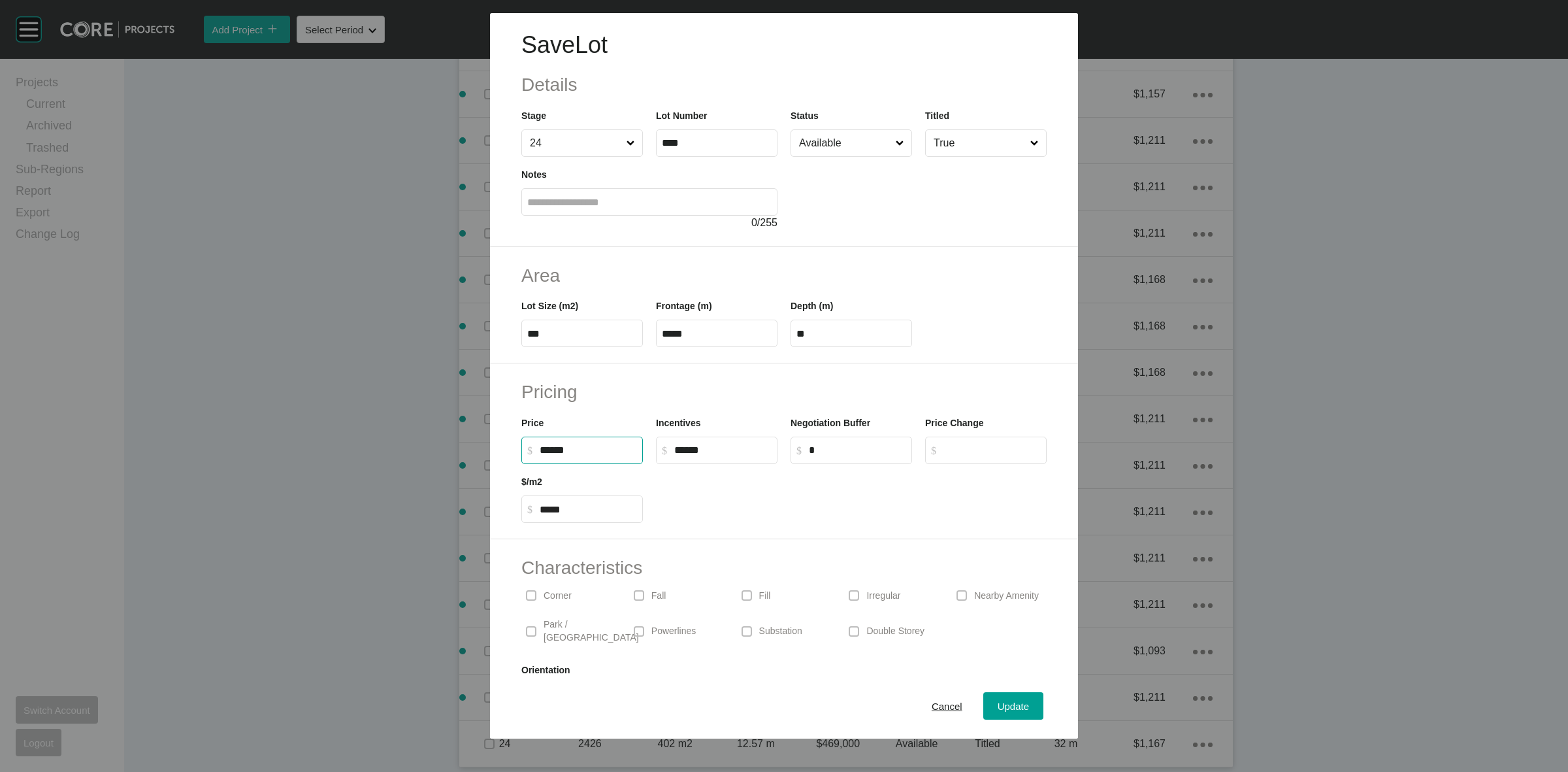
type input "*****"
type input "******"
click at [857, 625] on div "Double Storey" at bounding box center [892, 631] width 95 height 41
click at [995, 698] on div "Update" at bounding box center [1013, 706] width 38 height 18
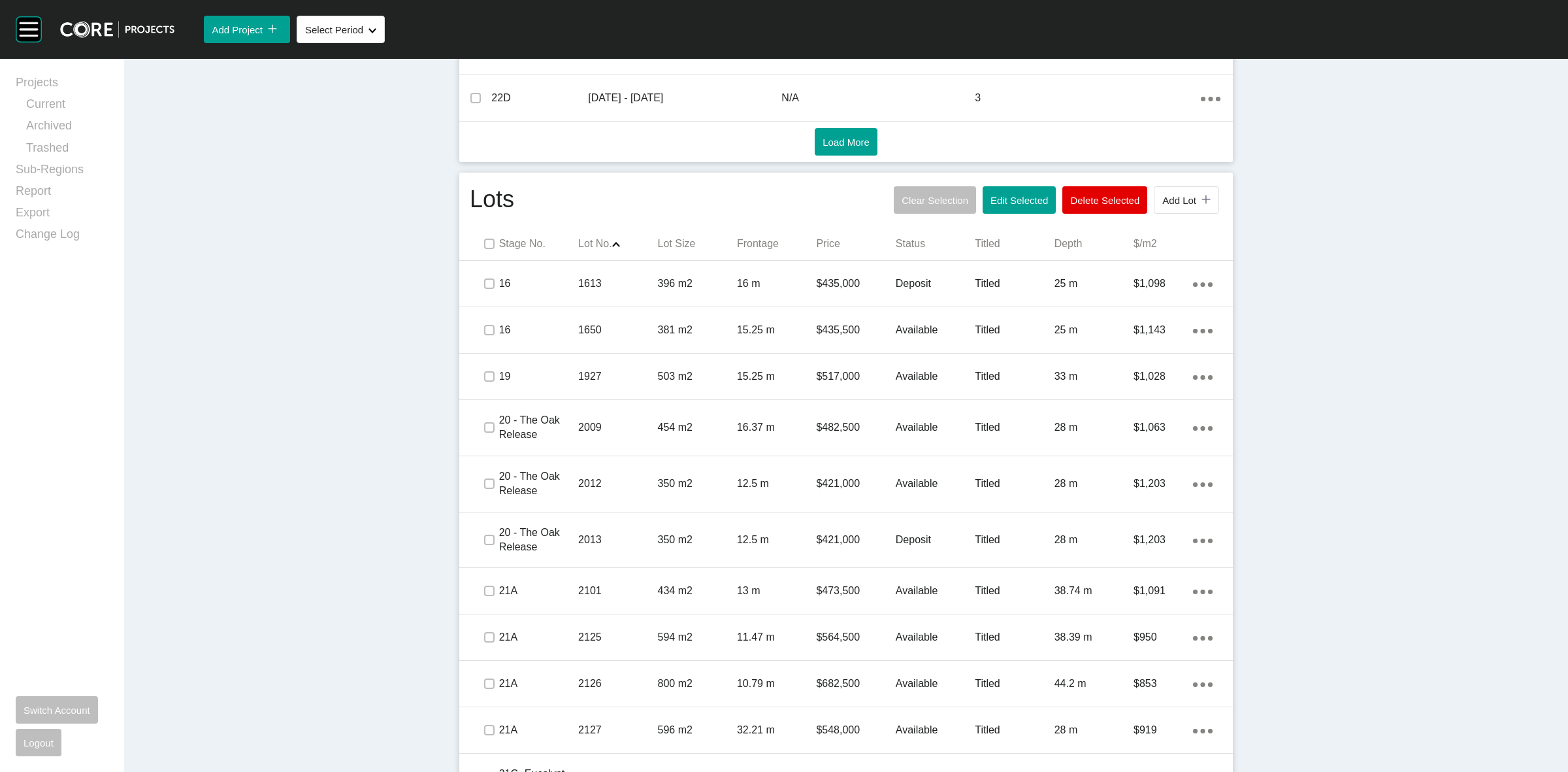
scroll to position [719, 0]
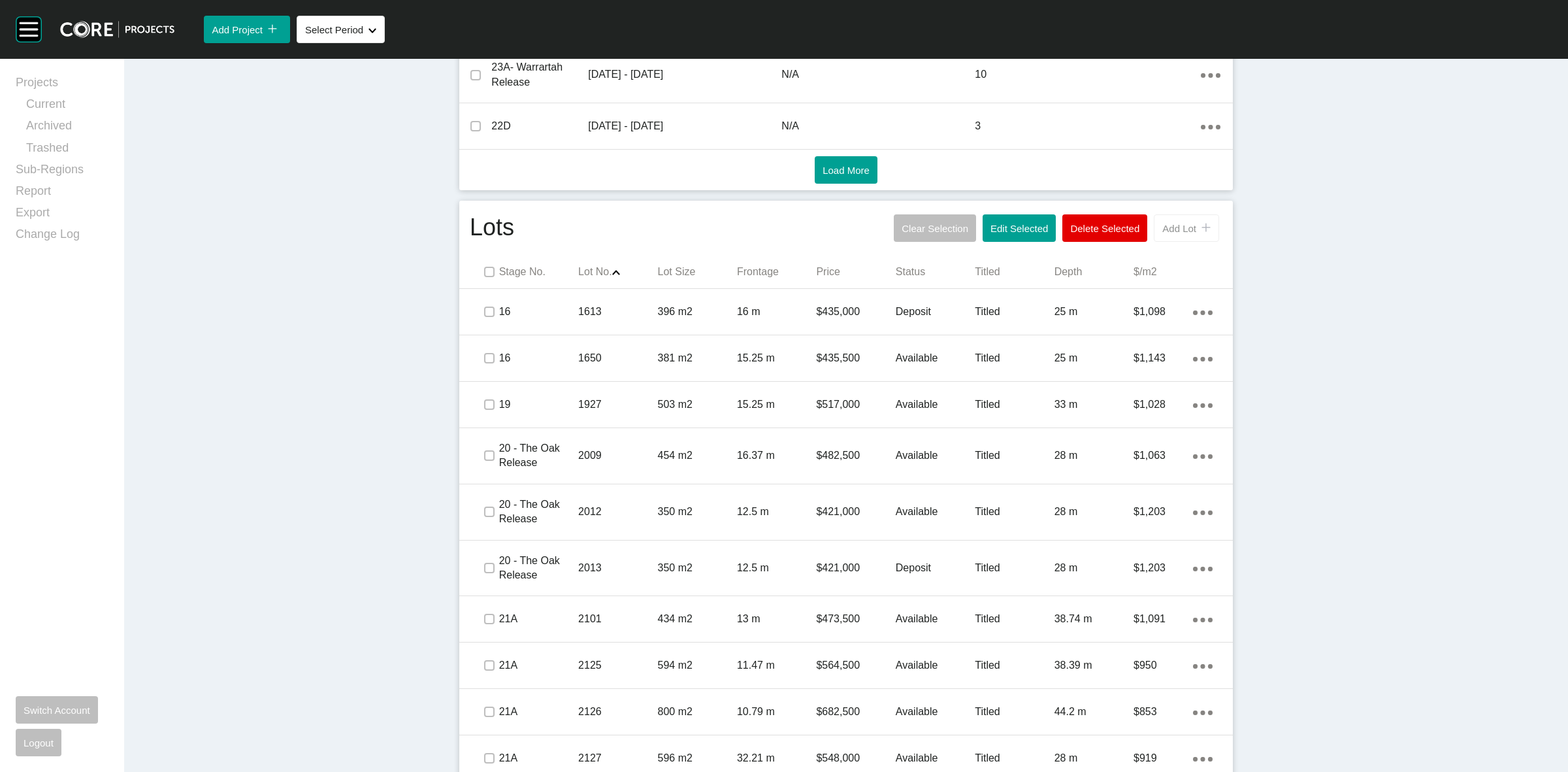
click at [1167, 231] on span "Add Lot" at bounding box center [1179, 228] width 34 height 11
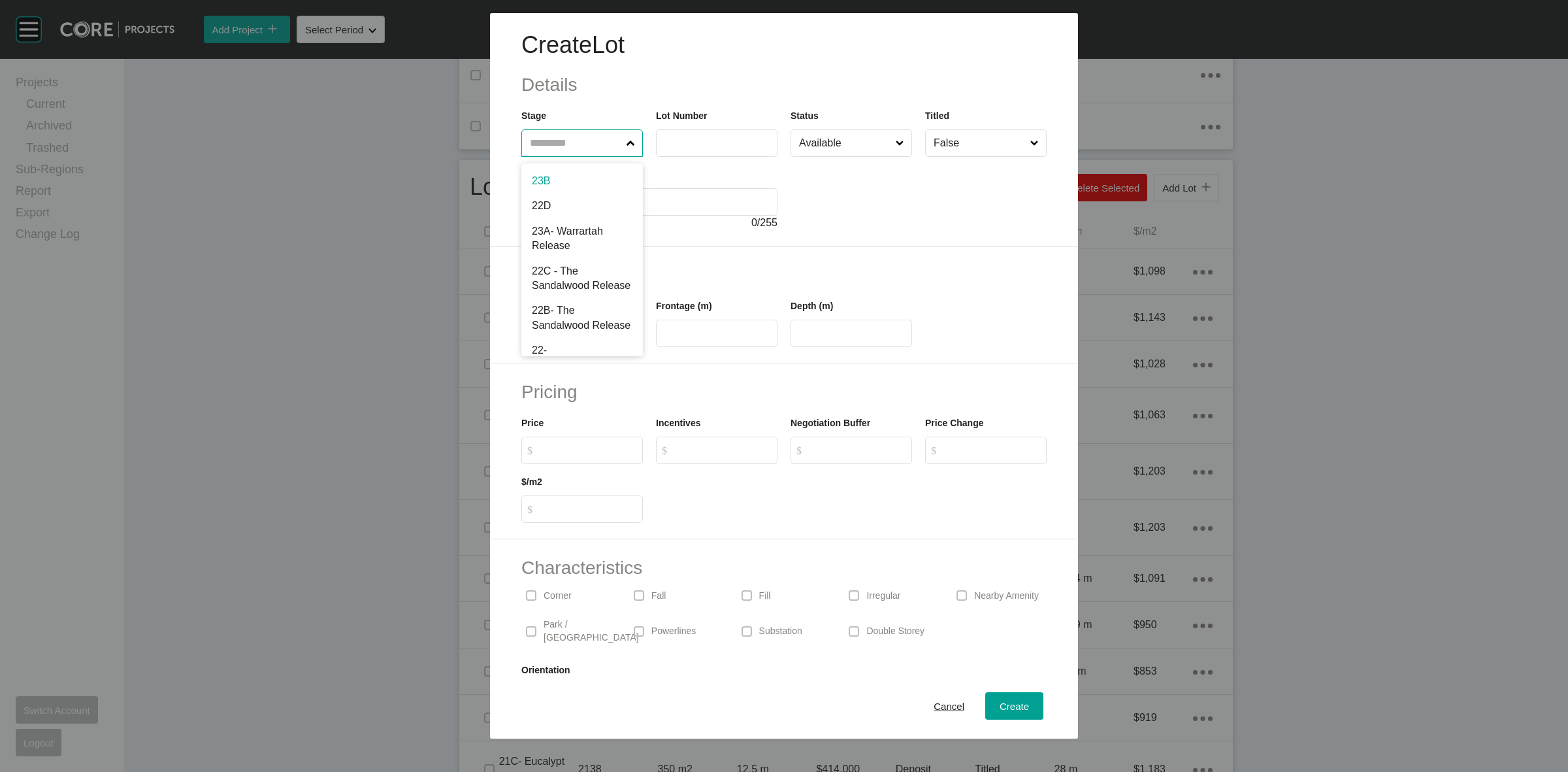
click at [589, 139] on input "text" at bounding box center [575, 143] width 97 height 26
type input "**"
type input "****"
type input "***"
type input "**"
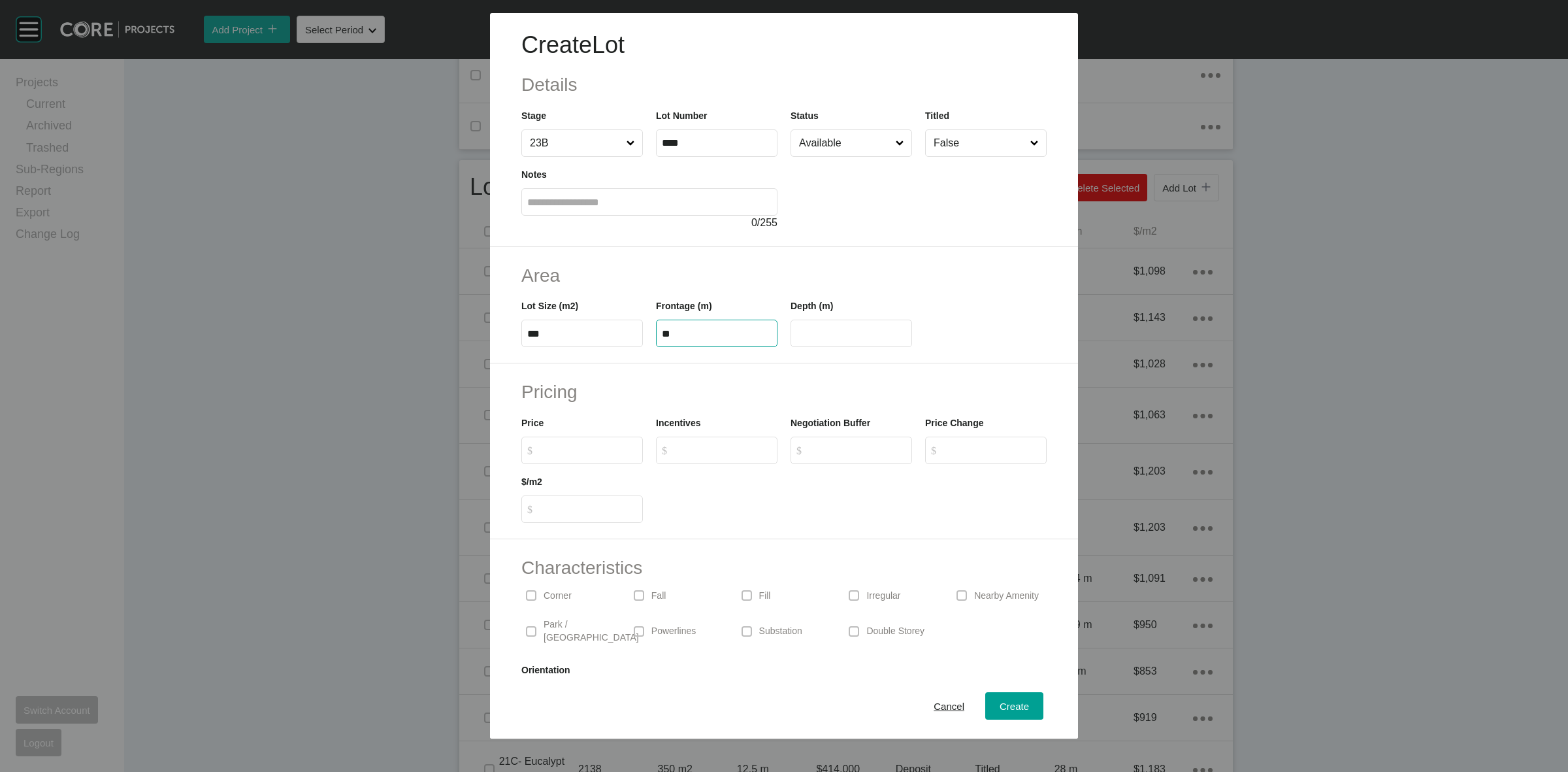
type input "****"
type input "*******"
type input "*"
type input "*****"
type input "*"
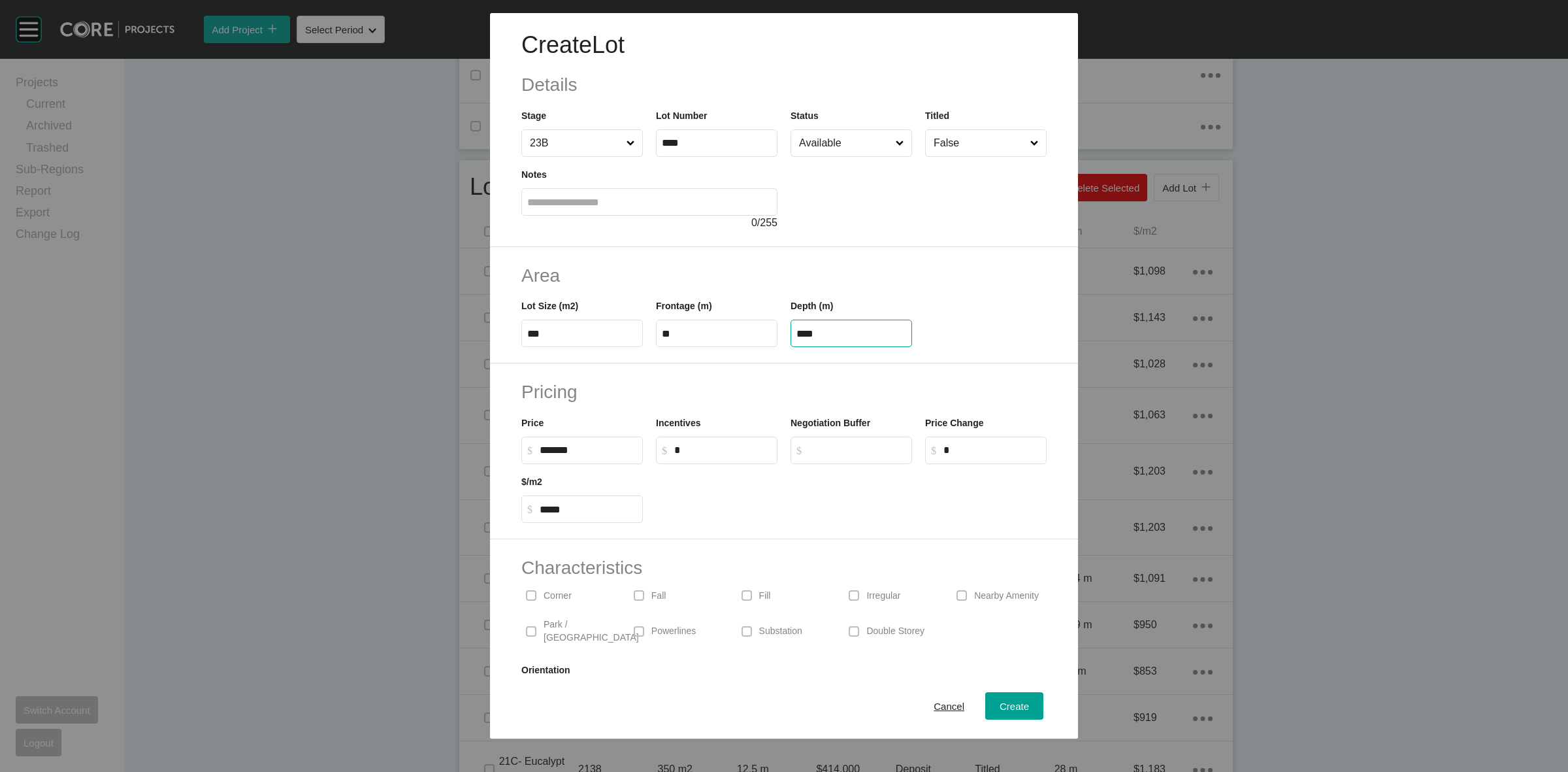
drag, startPoint x: 861, startPoint y: 327, endPoint x: 676, endPoint y: 350, distance: 186.4
click at [689, 345] on div "Lot Size (m2) *** Frontage (m) ** Depth (m) ****" at bounding box center [784, 317] width 538 height 59
type input "**"
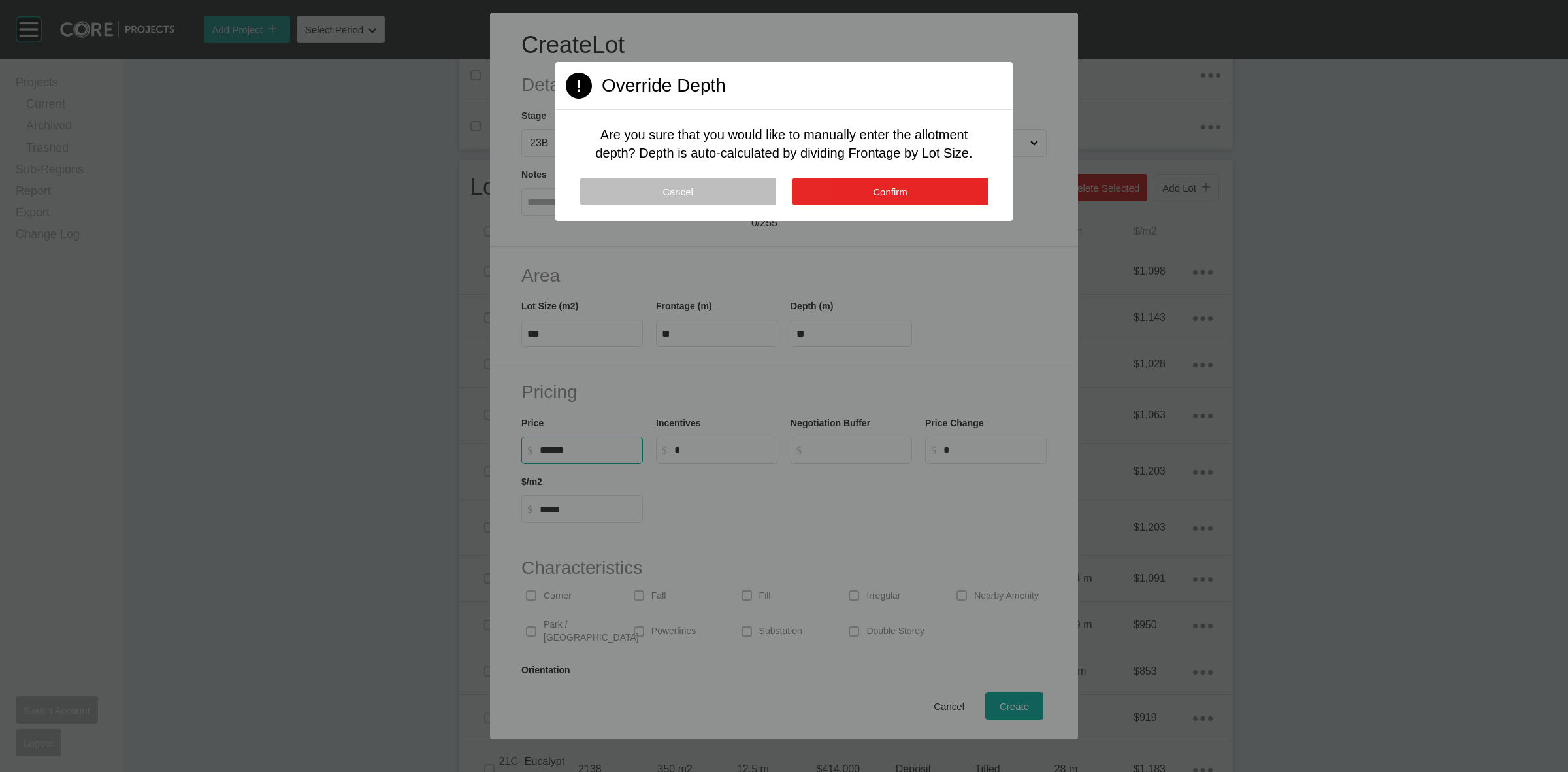
type input "*******"
click at [929, 192] on button "Confirm" at bounding box center [890, 192] width 196 height 27
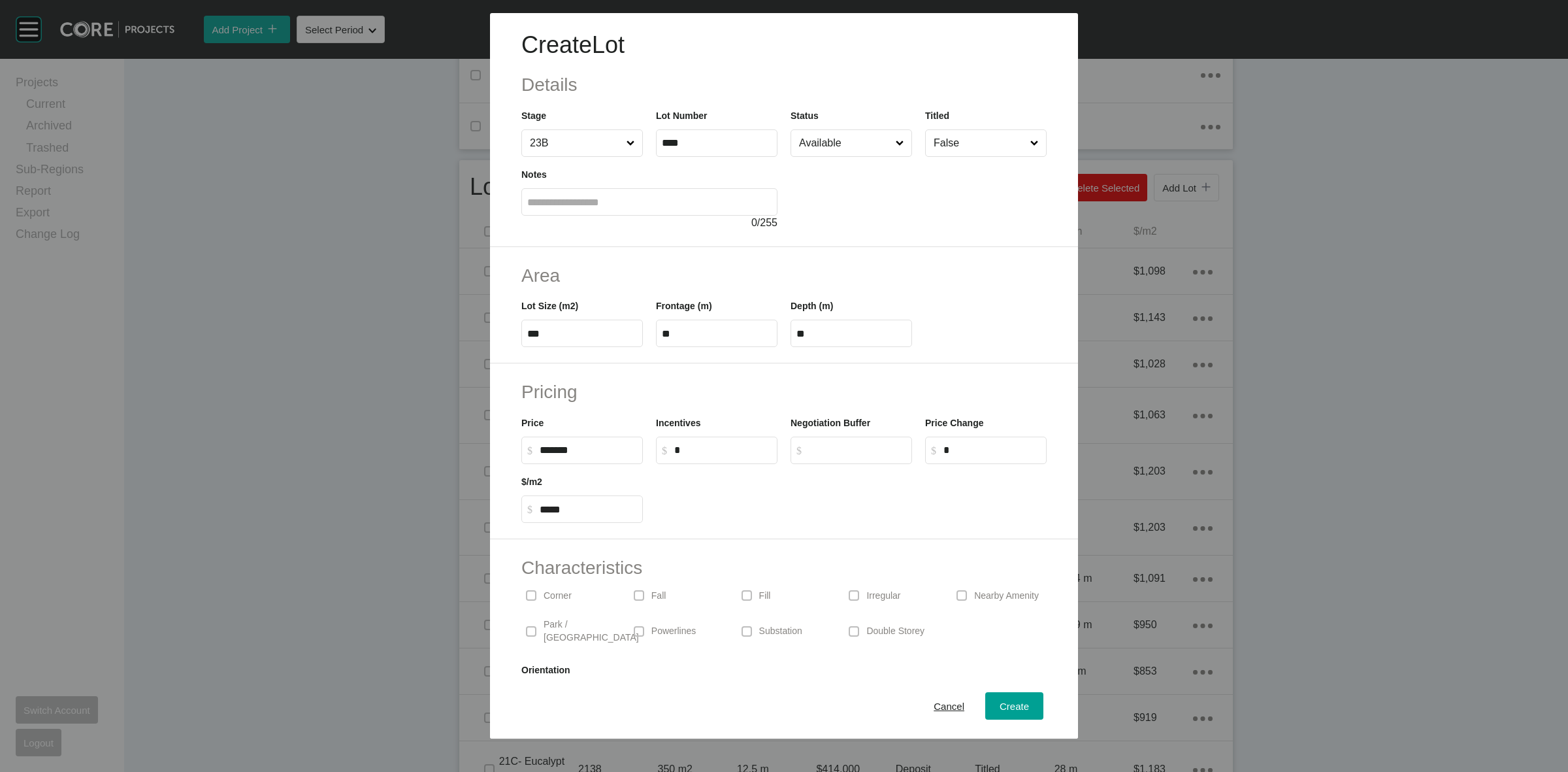
drag, startPoint x: 554, startPoint y: 600, endPoint x: 617, endPoint y: 603, distance: 63.1
click at [554, 600] on p "Corner" at bounding box center [557, 596] width 28 height 13
click at [869, 625] on p "Double Storey" at bounding box center [895, 631] width 58 height 13
click at [999, 706] on span "Create" at bounding box center [1014, 706] width 29 height 11
type input "*"
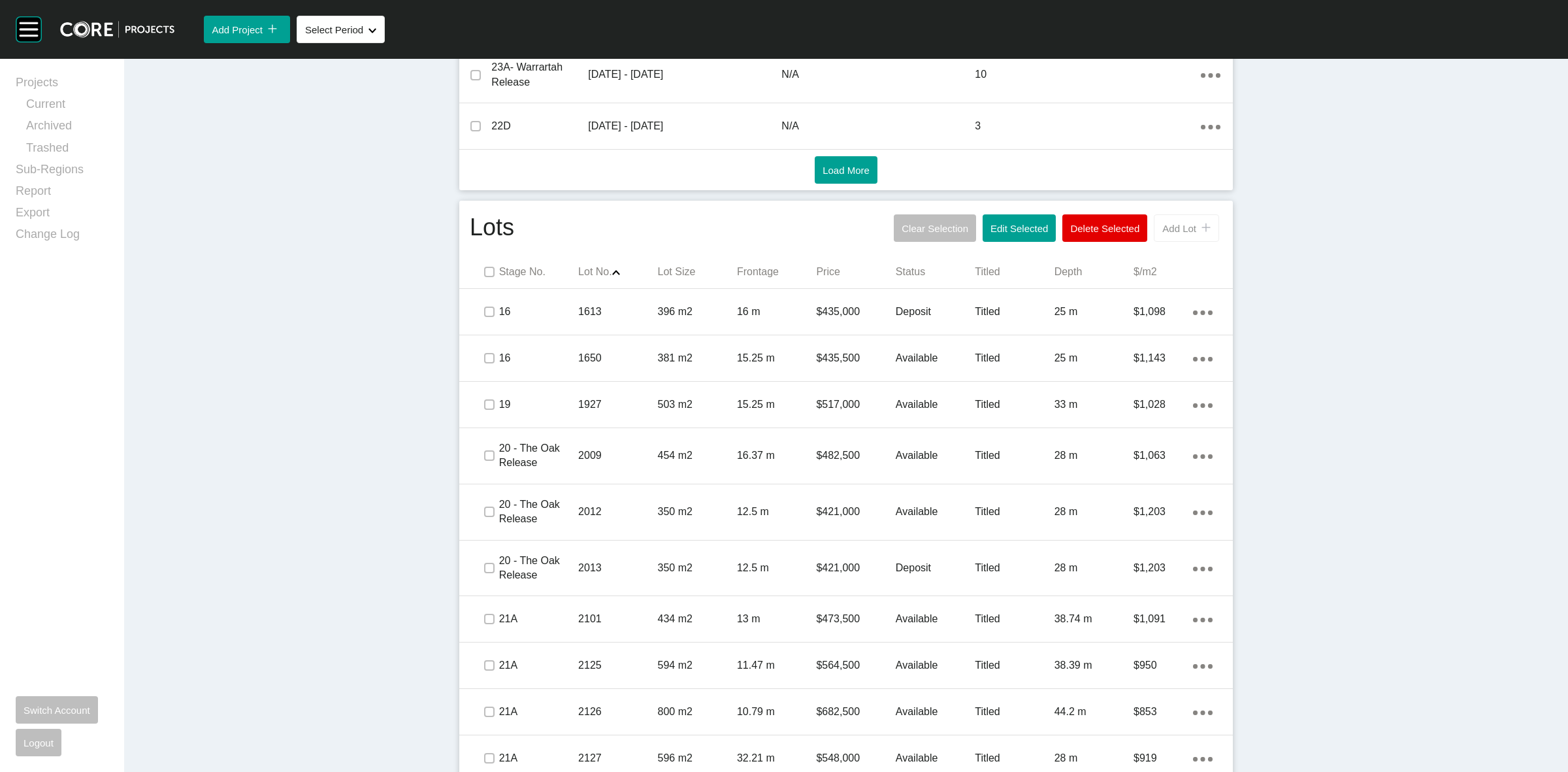
click at [1168, 231] on span "Add Lot" at bounding box center [1179, 228] width 34 height 11
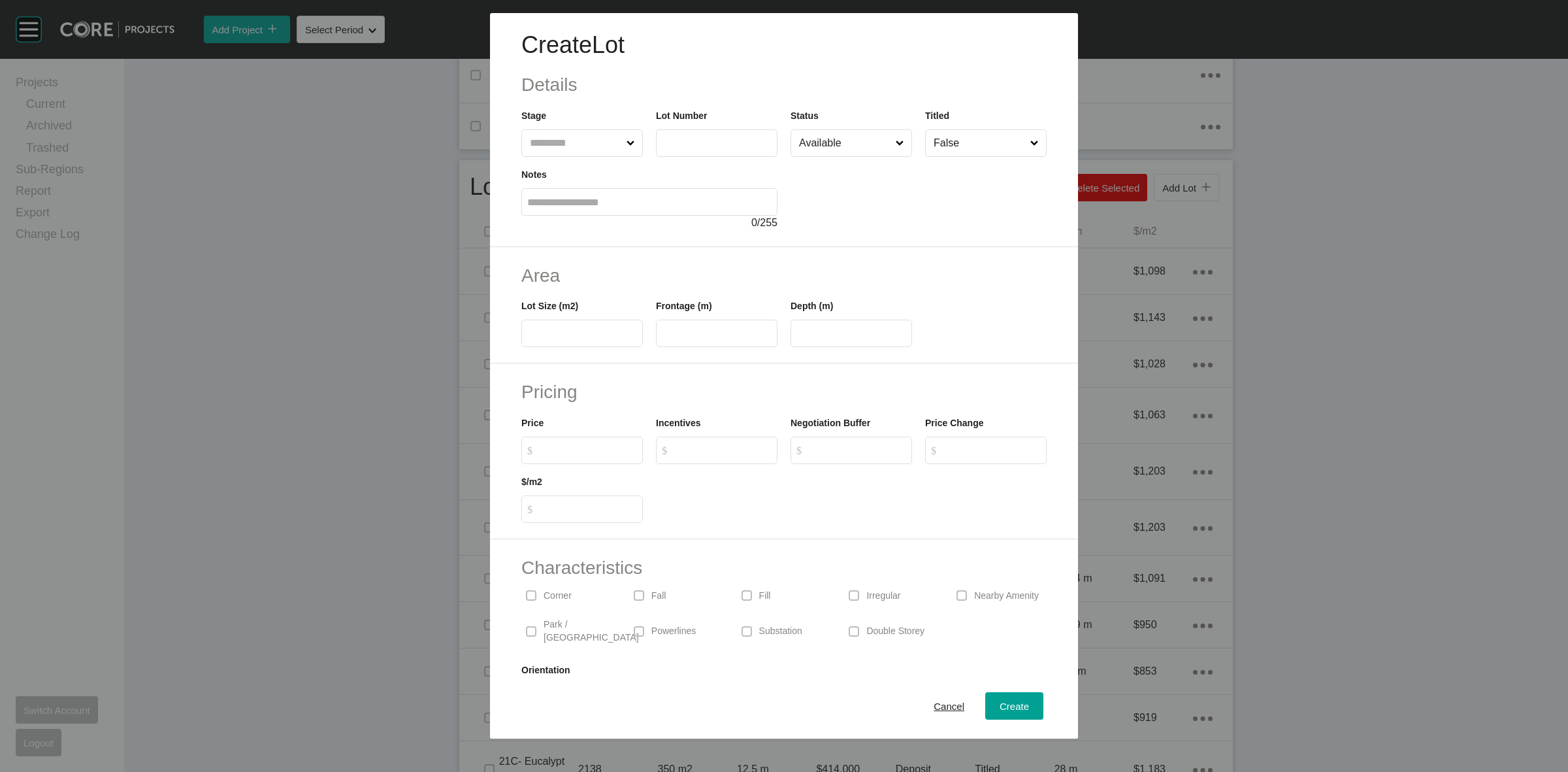
drag, startPoint x: 552, startPoint y: 144, endPoint x: 560, endPoint y: 159, distance: 17.0
click at [559, 154] on input "text" at bounding box center [575, 143] width 97 height 26
type input "**"
type input "****"
type input "***"
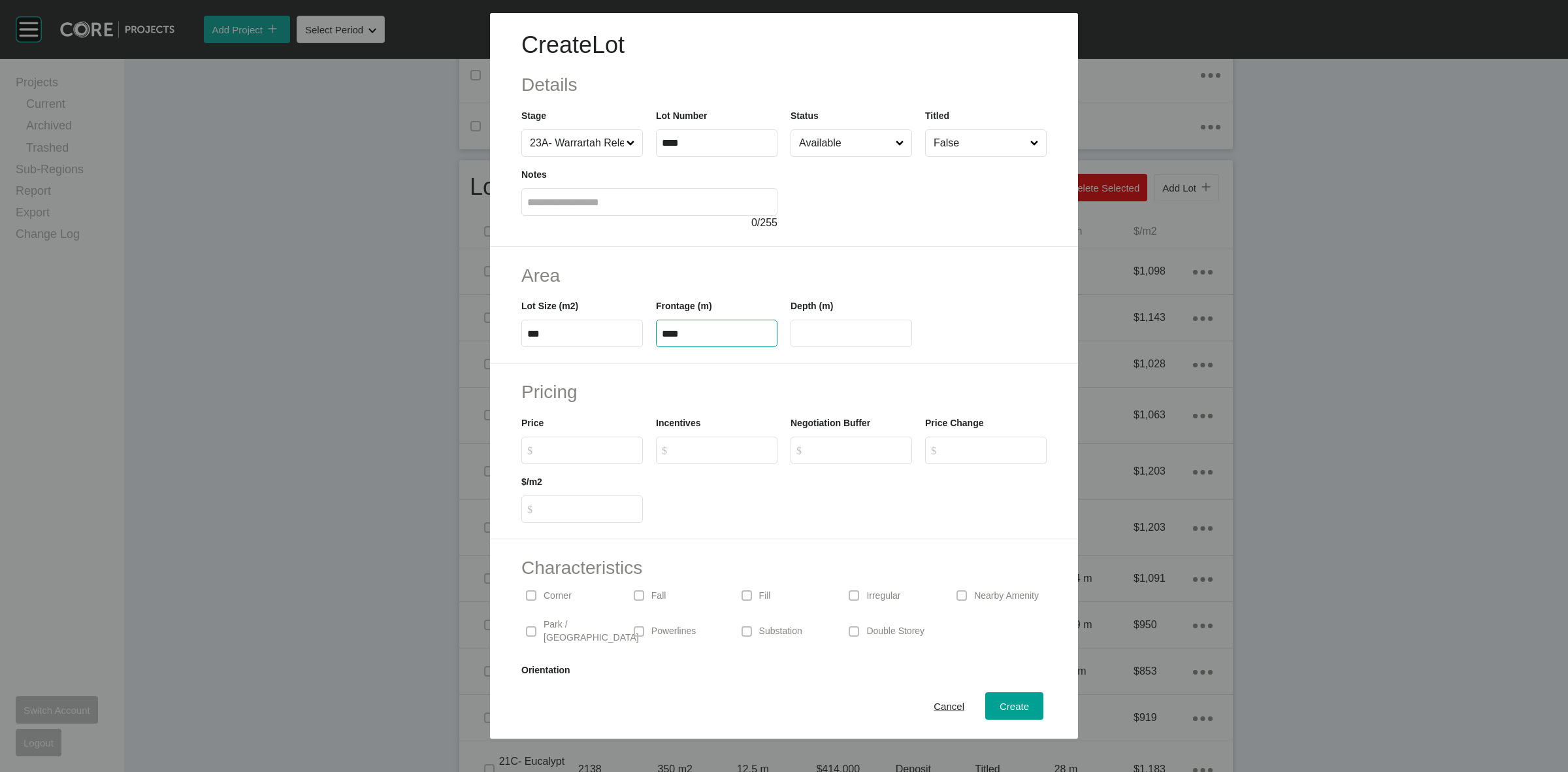
type input "****"
type input "**"
type input "*******"
type input "*"
type input "*****"
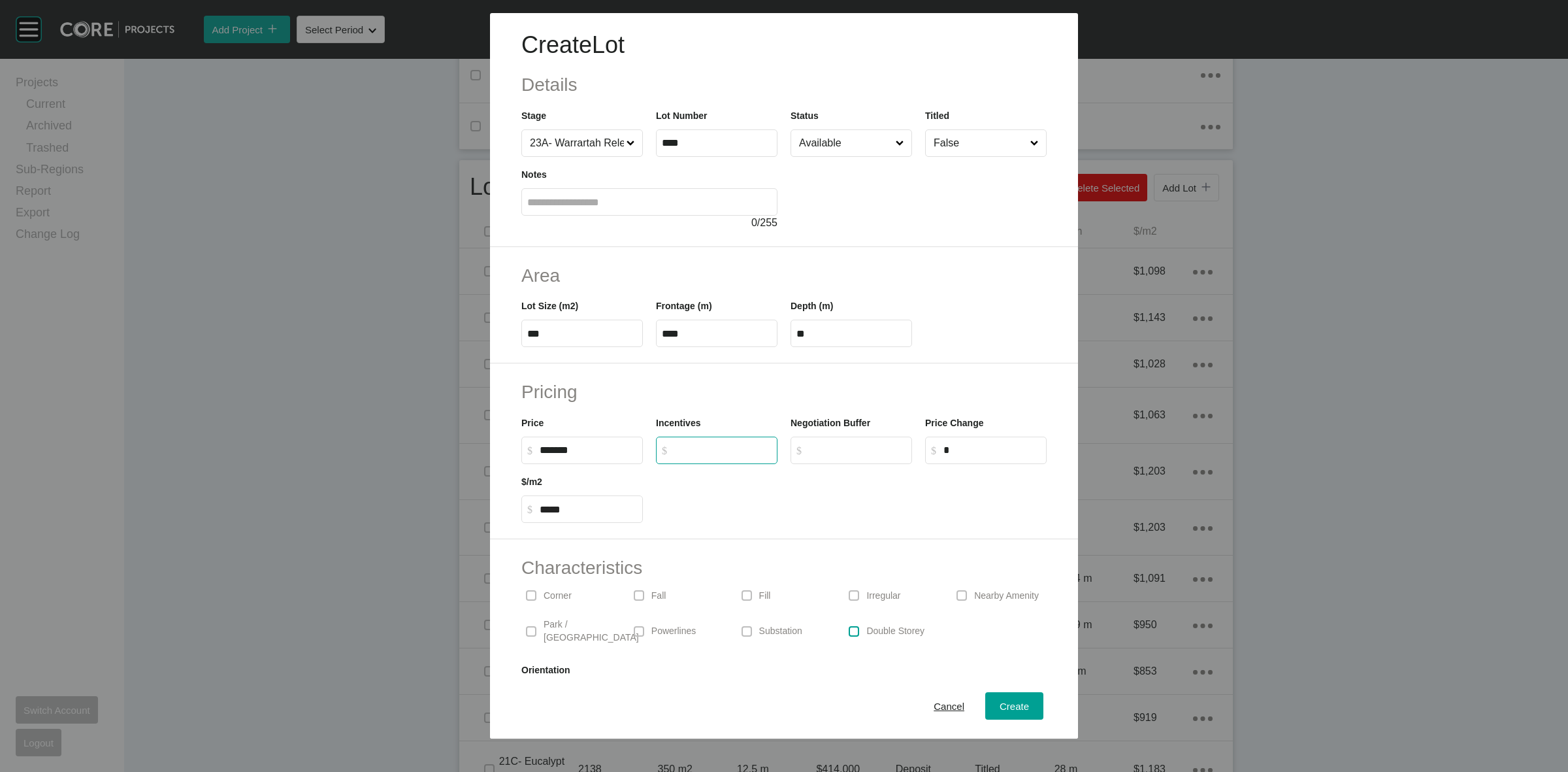
type input "*"
click at [854, 628] on label at bounding box center [854, 631] width 11 height 11
click at [999, 707] on span "Create" at bounding box center [1014, 706] width 29 height 11
type input "*"
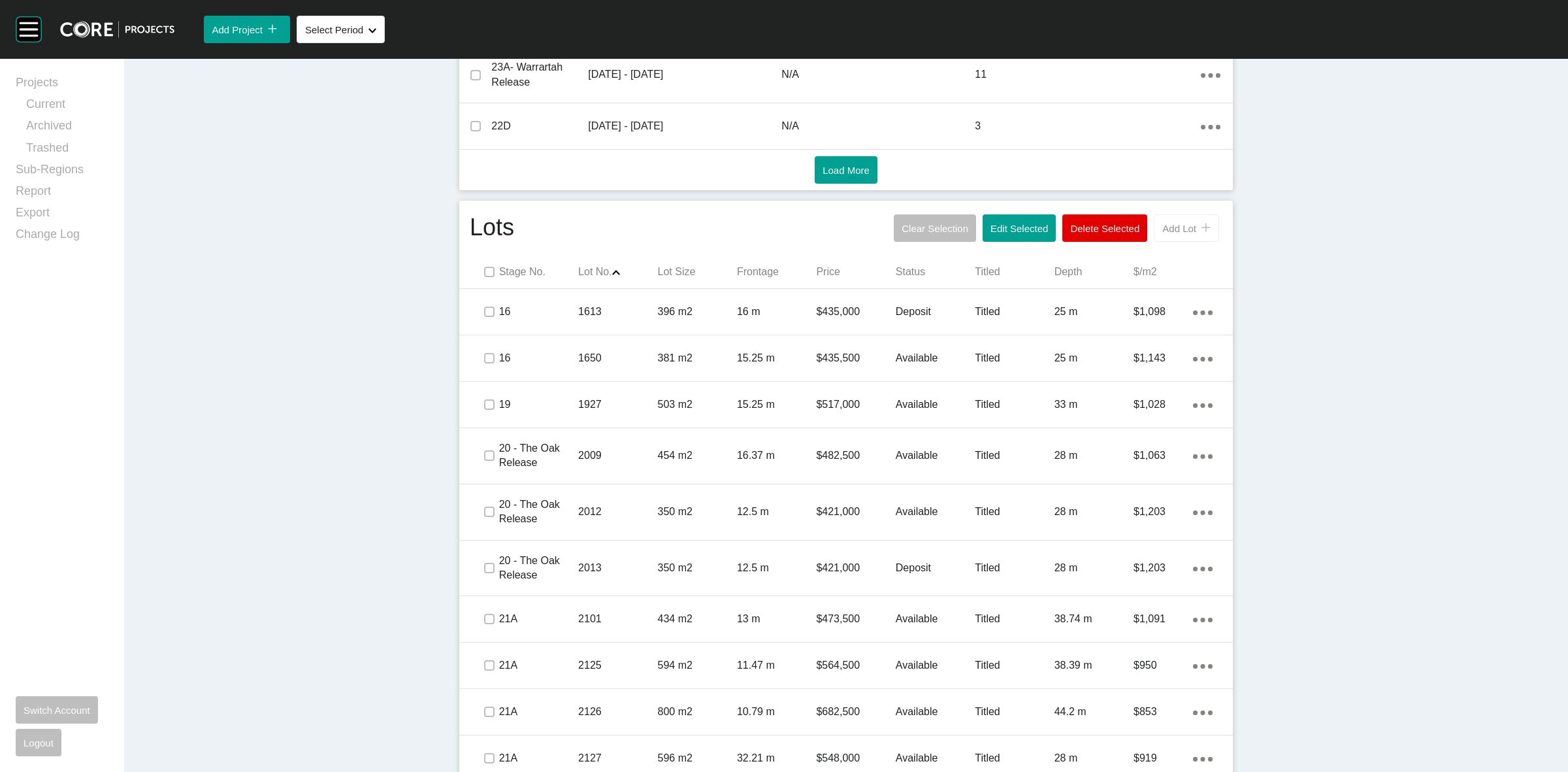
click at [1180, 228] on span "Add Lot" at bounding box center [1179, 228] width 34 height 11
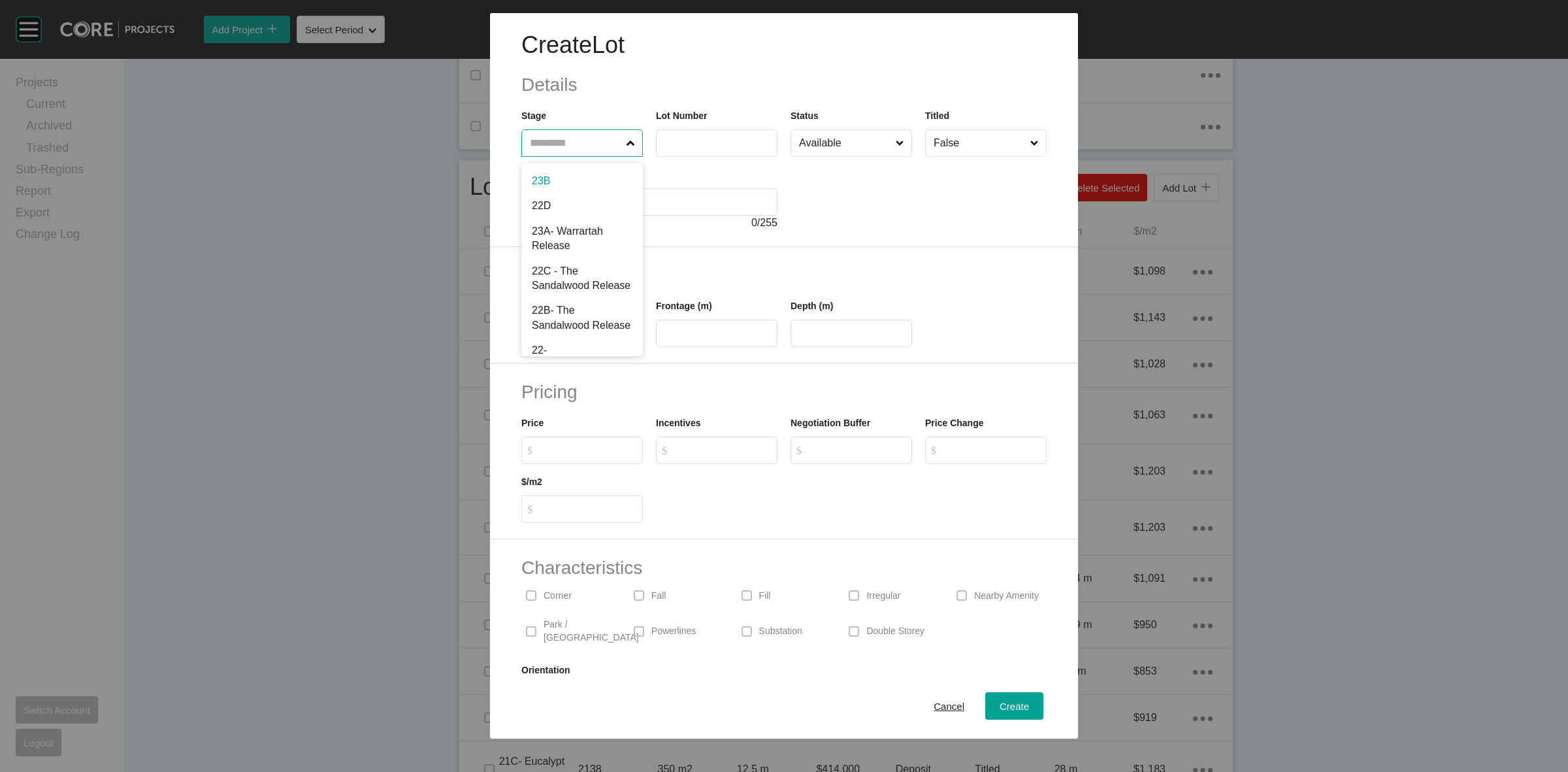
click at [589, 142] on input "text" at bounding box center [575, 143] width 97 height 26
type input "**"
type input "****"
type input "***"
type input "**"
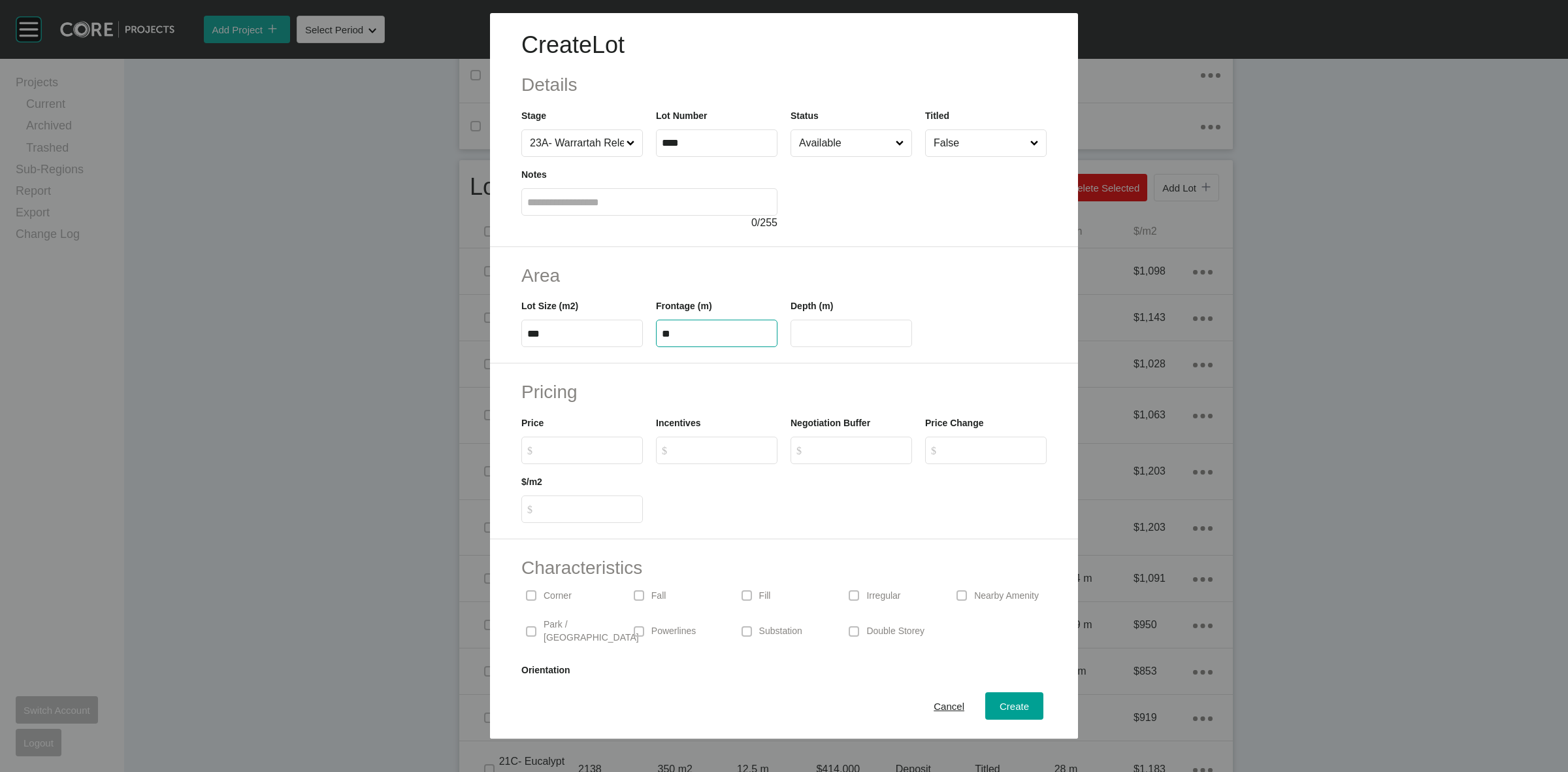
type input "**"
type input "*******"
type input "*****"
type input "*"
click at [818, 147] on input "Available" at bounding box center [844, 143] width 97 height 26
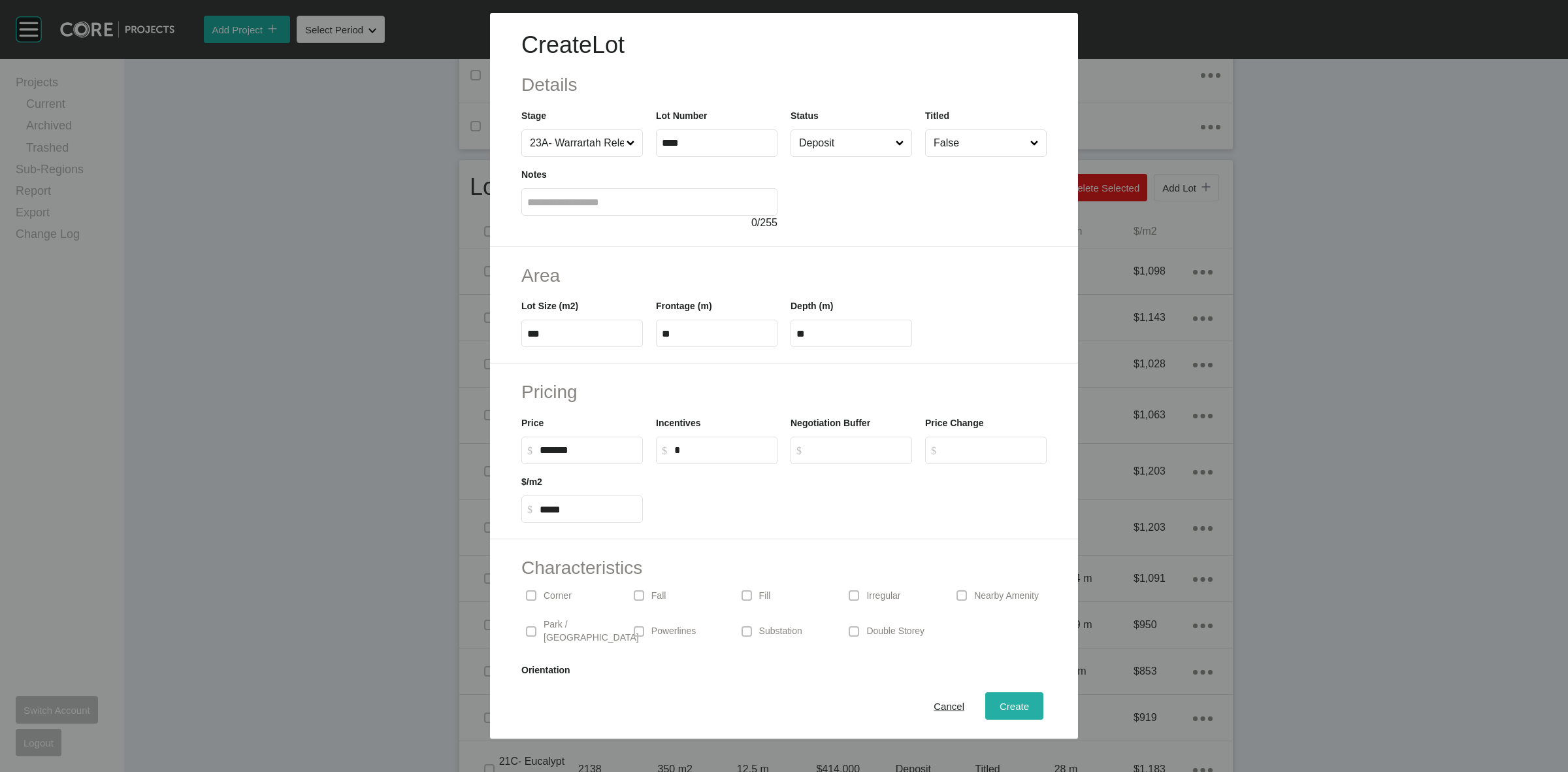
click at [999, 707] on span "Create" at bounding box center [1014, 706] width 29 height 11
type input "*"
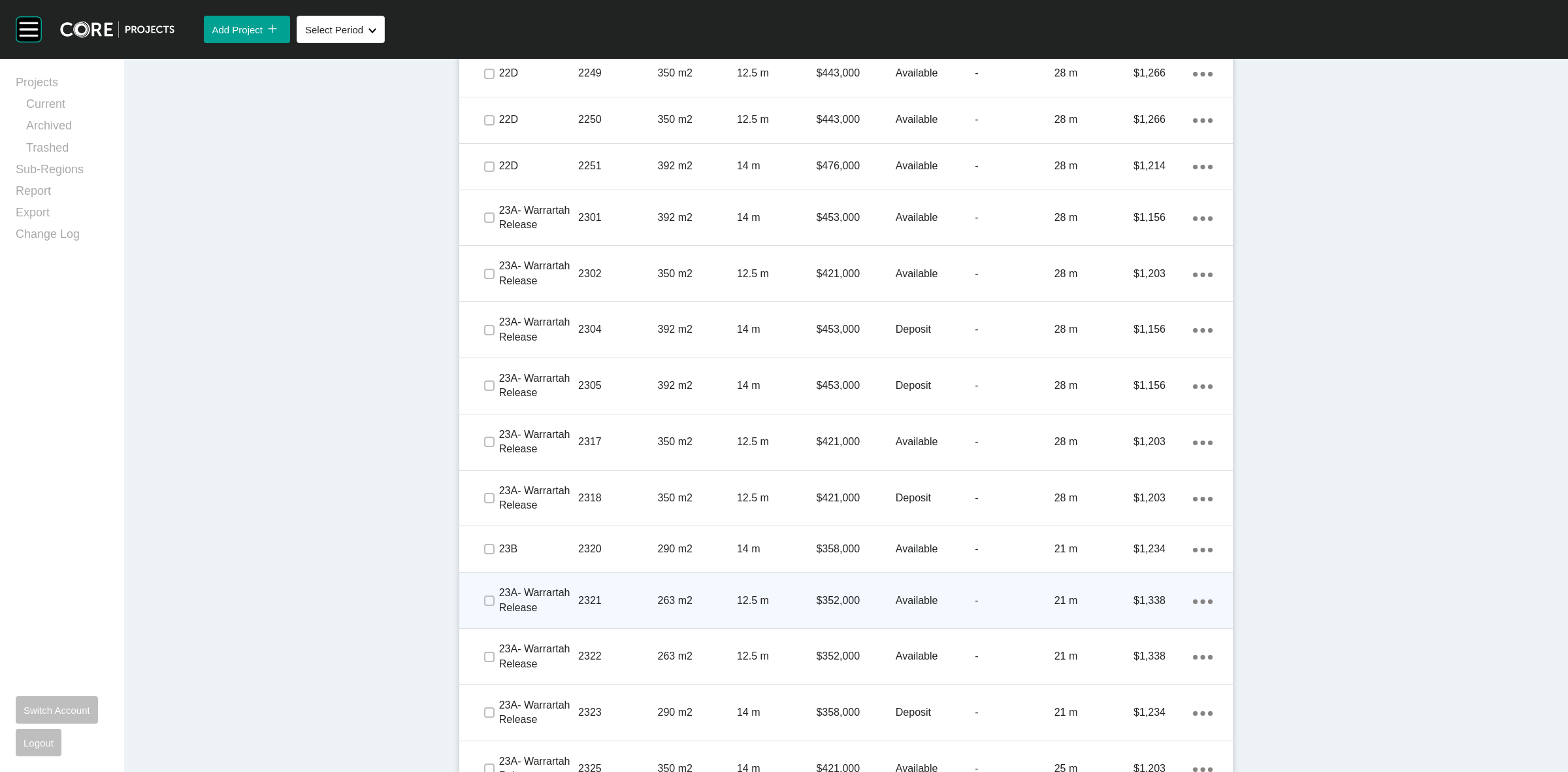
scroll to position [2271, 0]
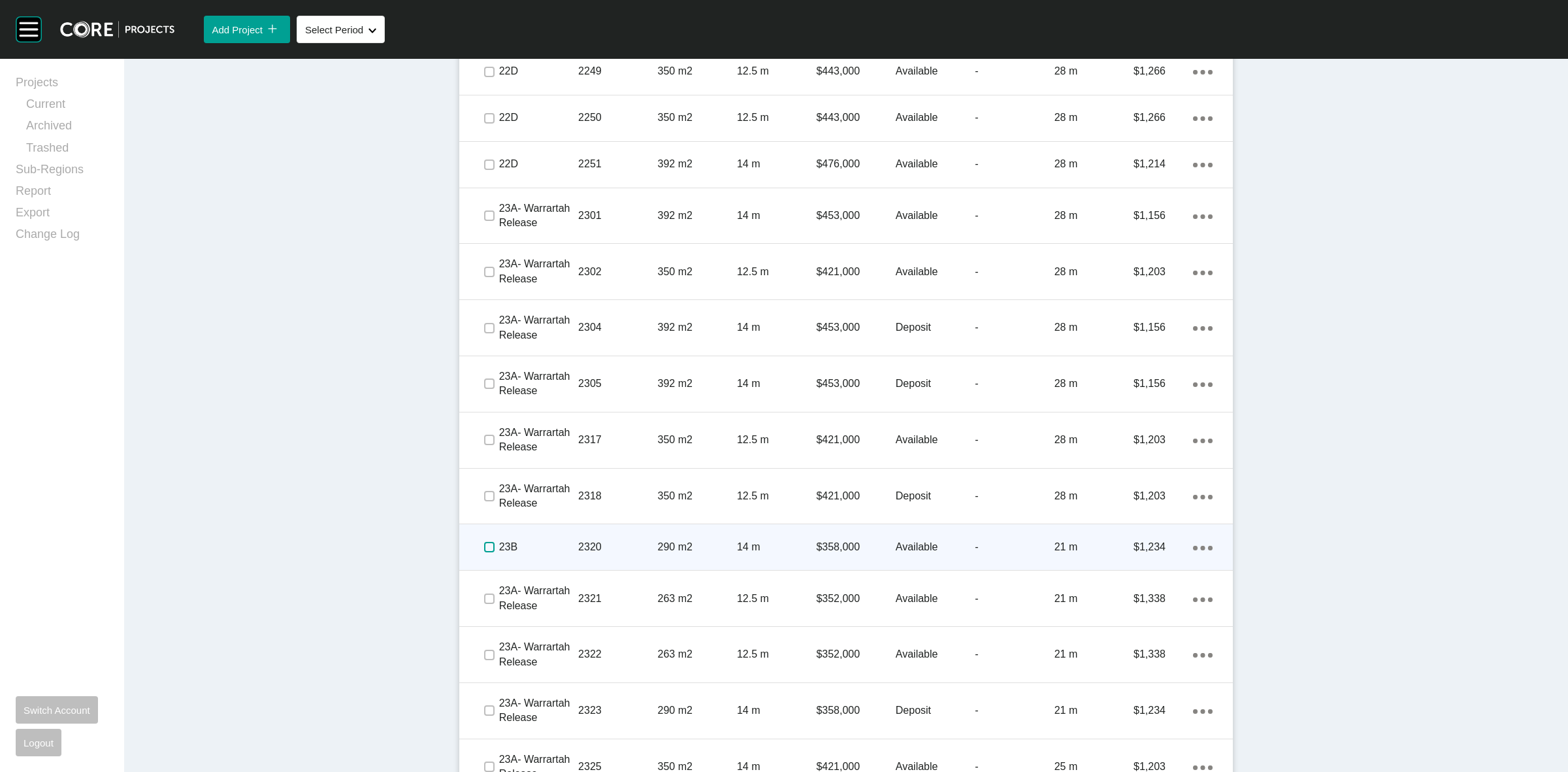
click at [484, 548] on label at bounding box center [489, 547] width 11 height 11
click at [551, 542] on p "23B" at bounding box center [538, 547] width 79 height 14
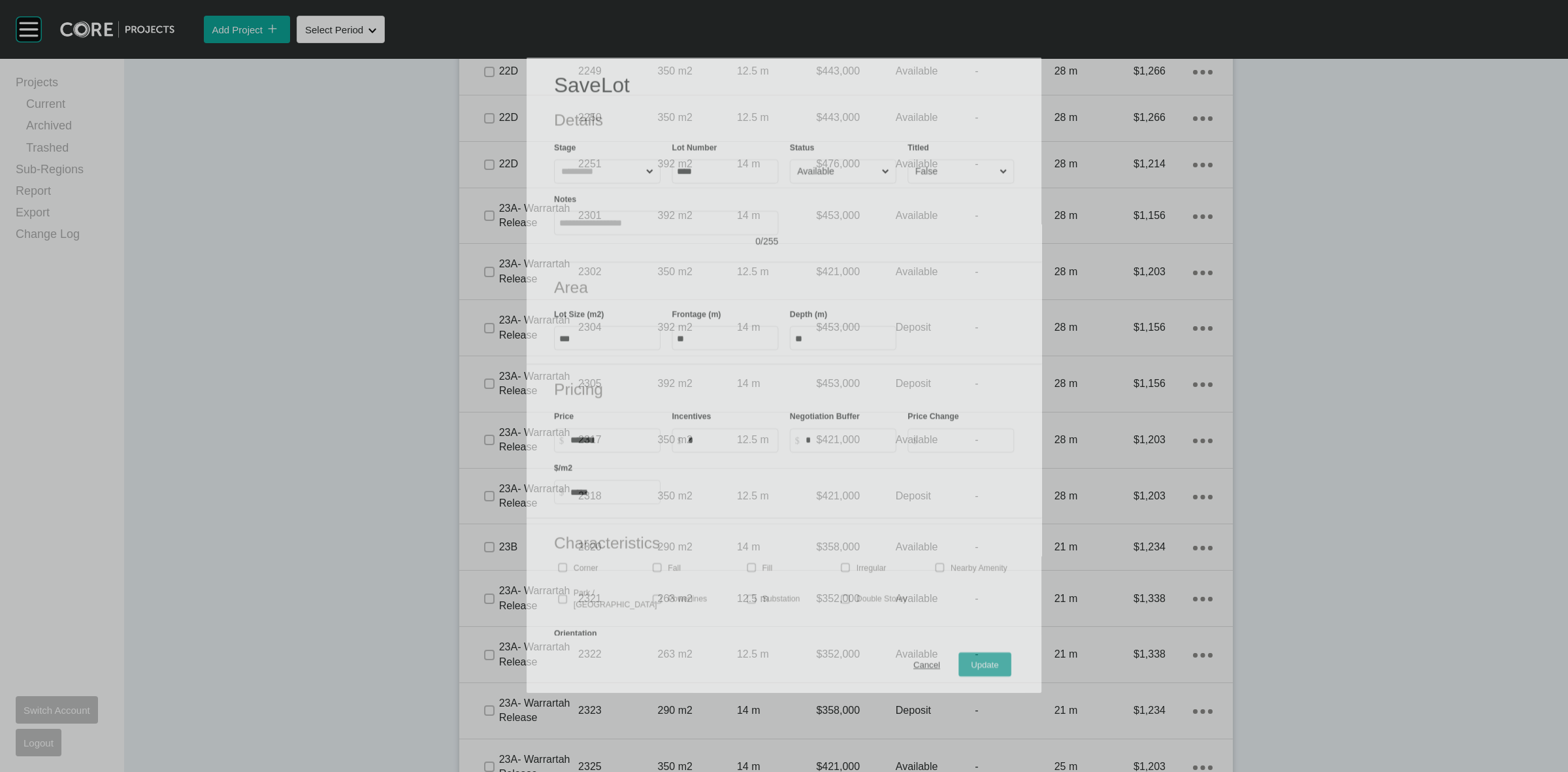
scroll to position [2230, 0]
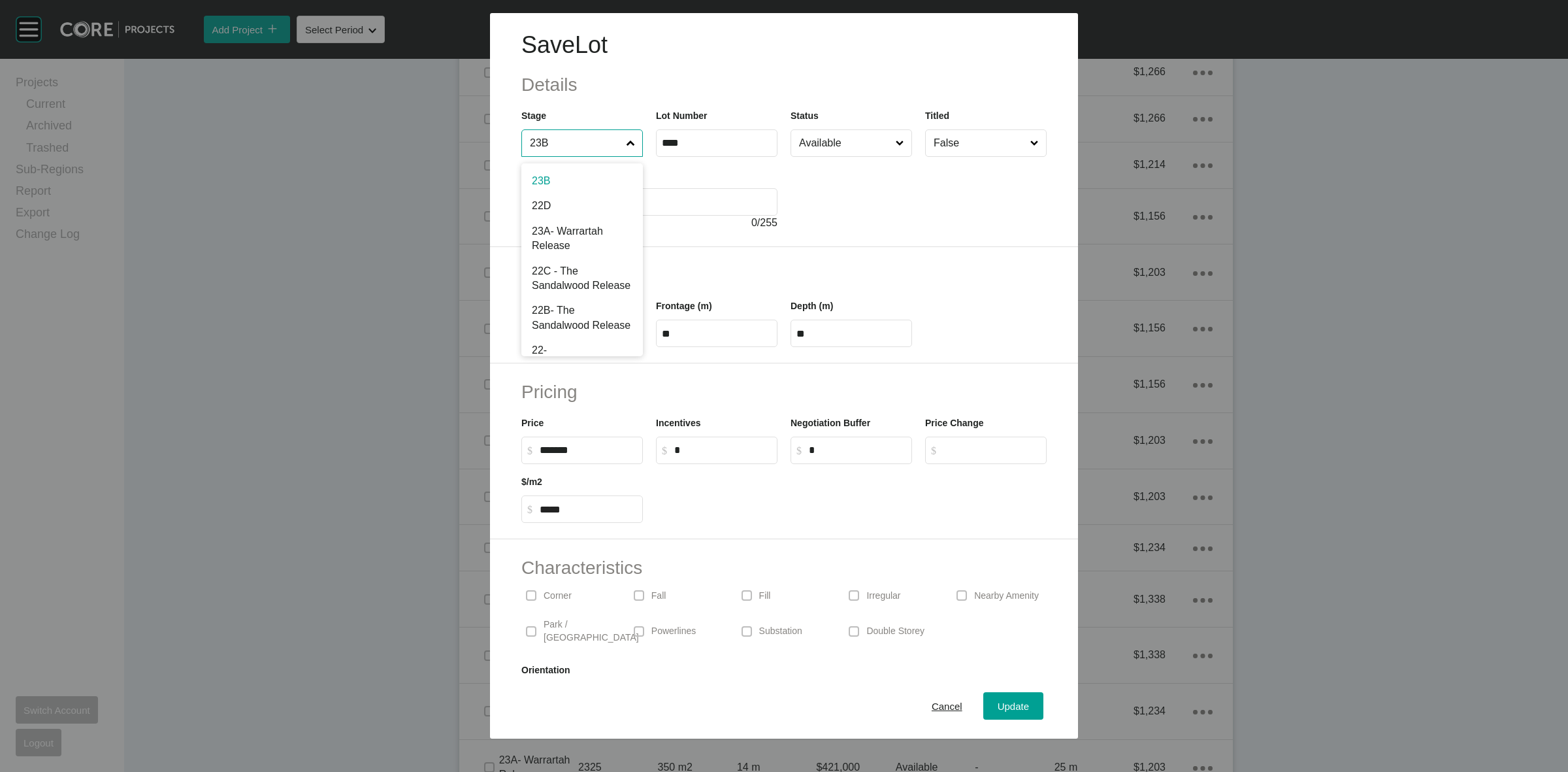
click at [601, 141] on input "23B" at bounding box center [575, 143] width 97 height 26
click at [994, 698] on div "Update" at bounding box center [1013, 706] width 38 height 18
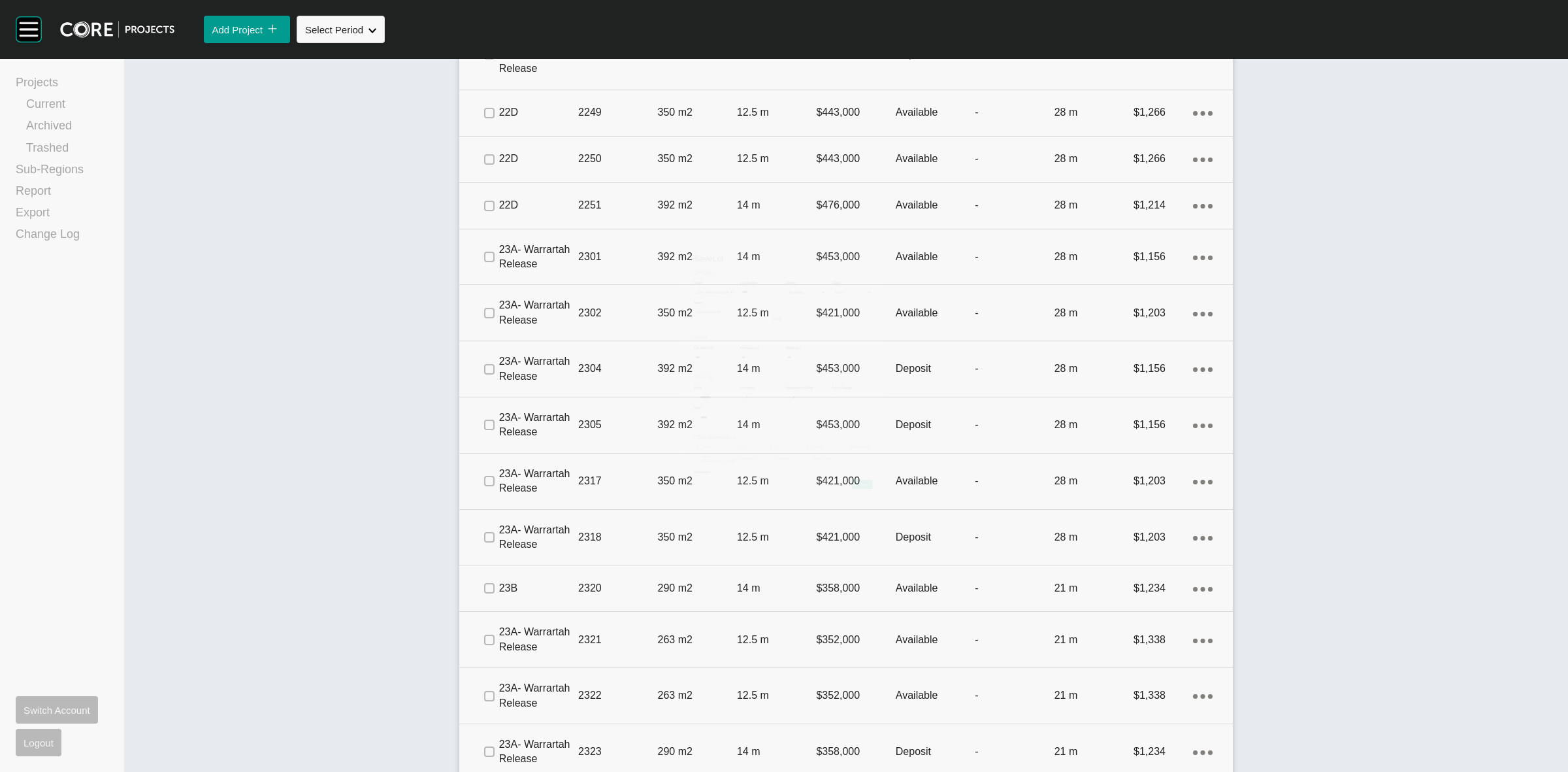
scroll to position [2271, 0]
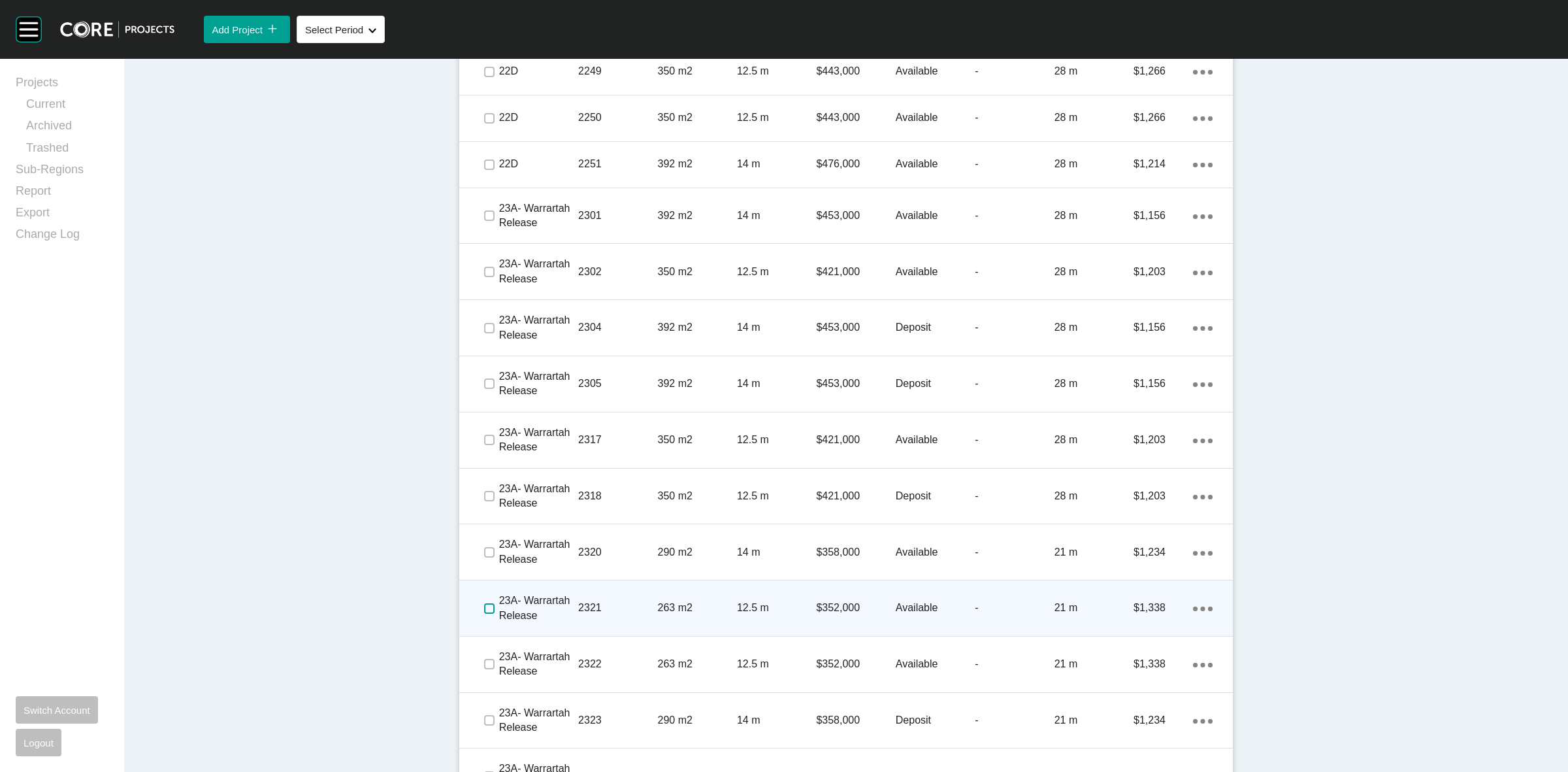
click at [484, 605] on label at bounding box center [489, 608] width 11 height 11
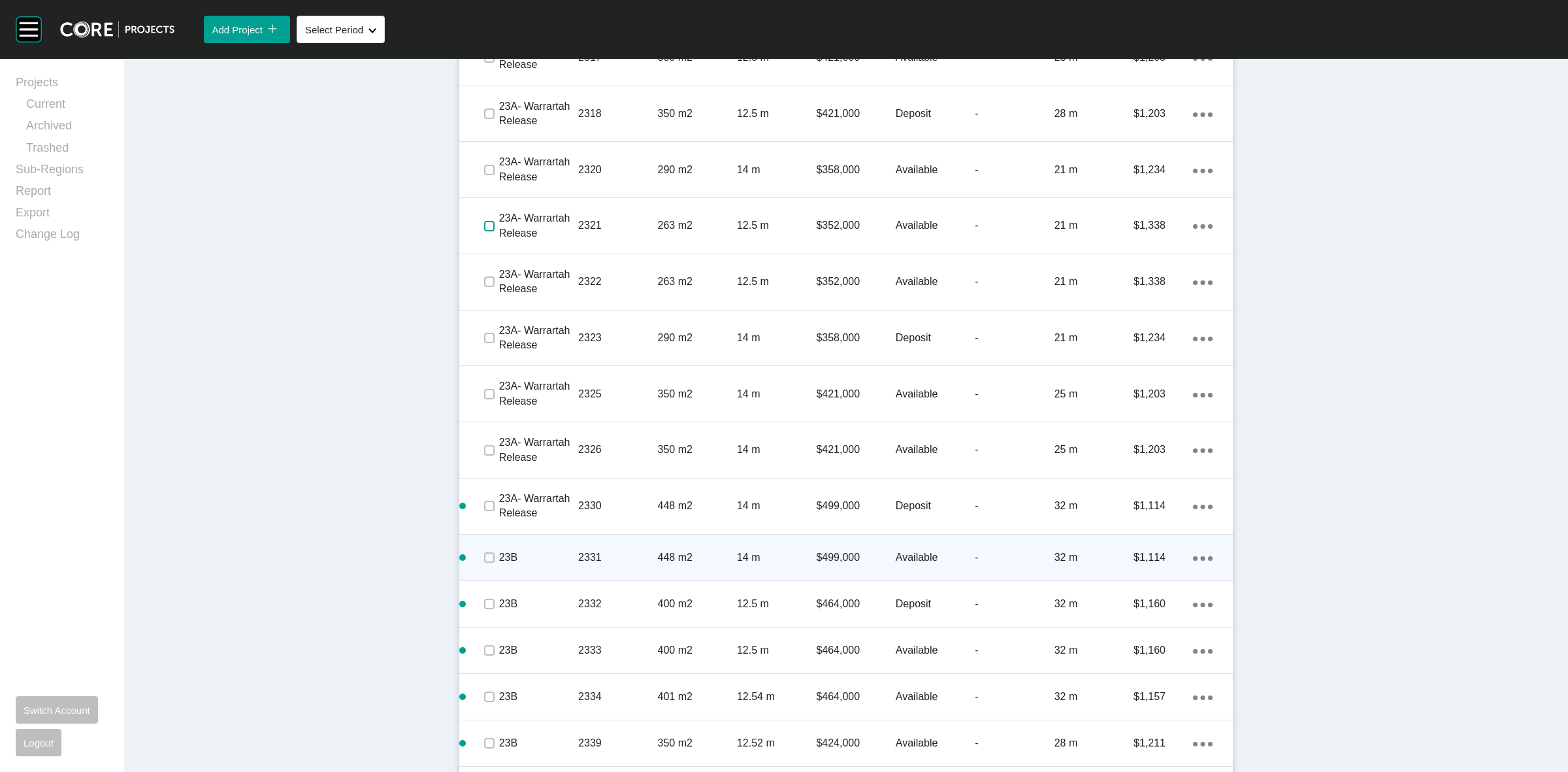
scroll to position [2679, 0]
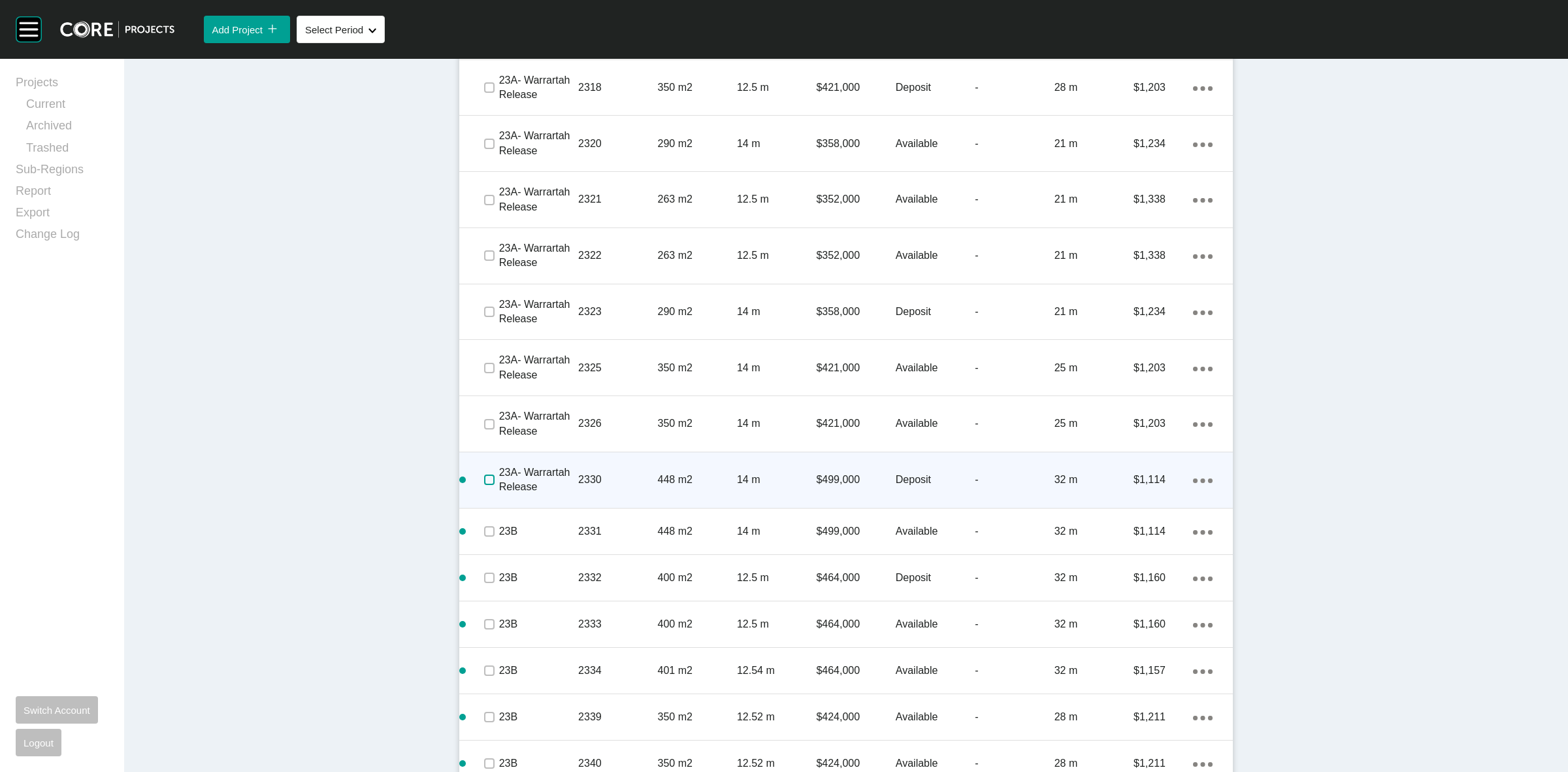
click at [484, 478] on label at bounding box center [489, 480] width 11 height 11
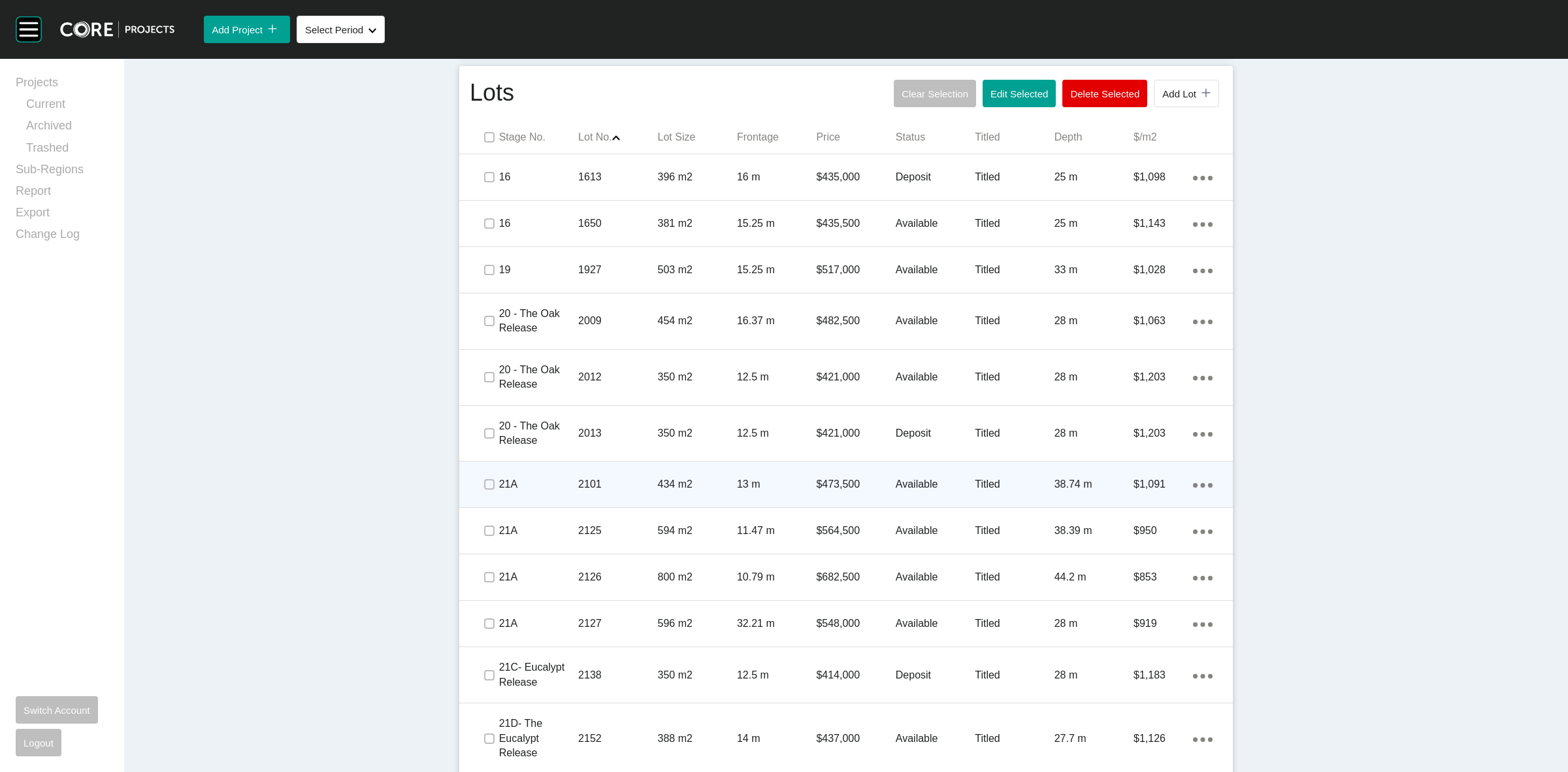
scroll to position [883, 0]
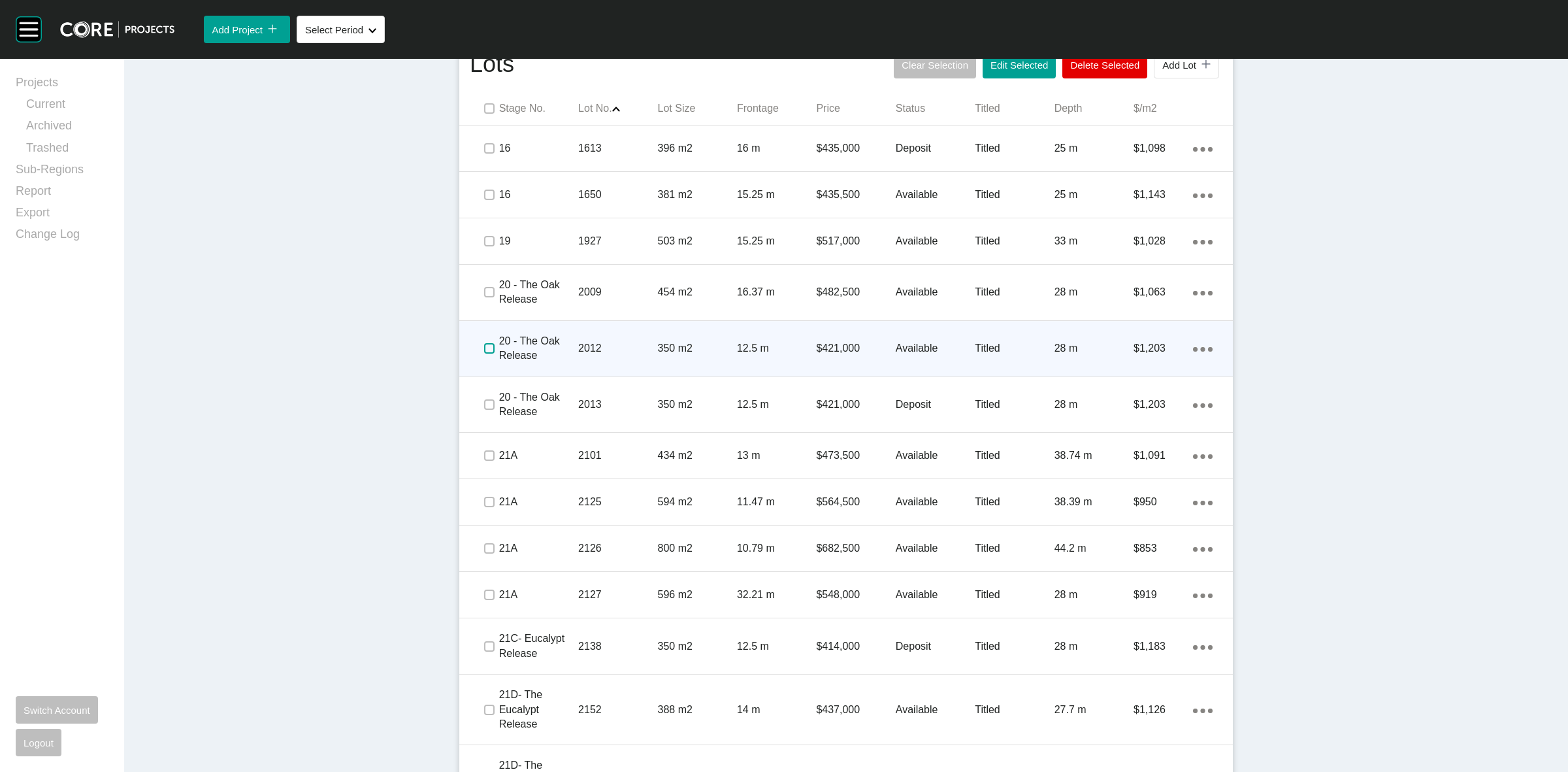
drag, startPoint x: 481, startPoint y: 350, endPoint x: 487, endPoint y: 350, distance: 6.0
click at [484, 350] on label at bounding box center [489, 348] width 11 height 11
click at [615, 345] on p "2012" at bounding box center [617, 348] width 79 height 14
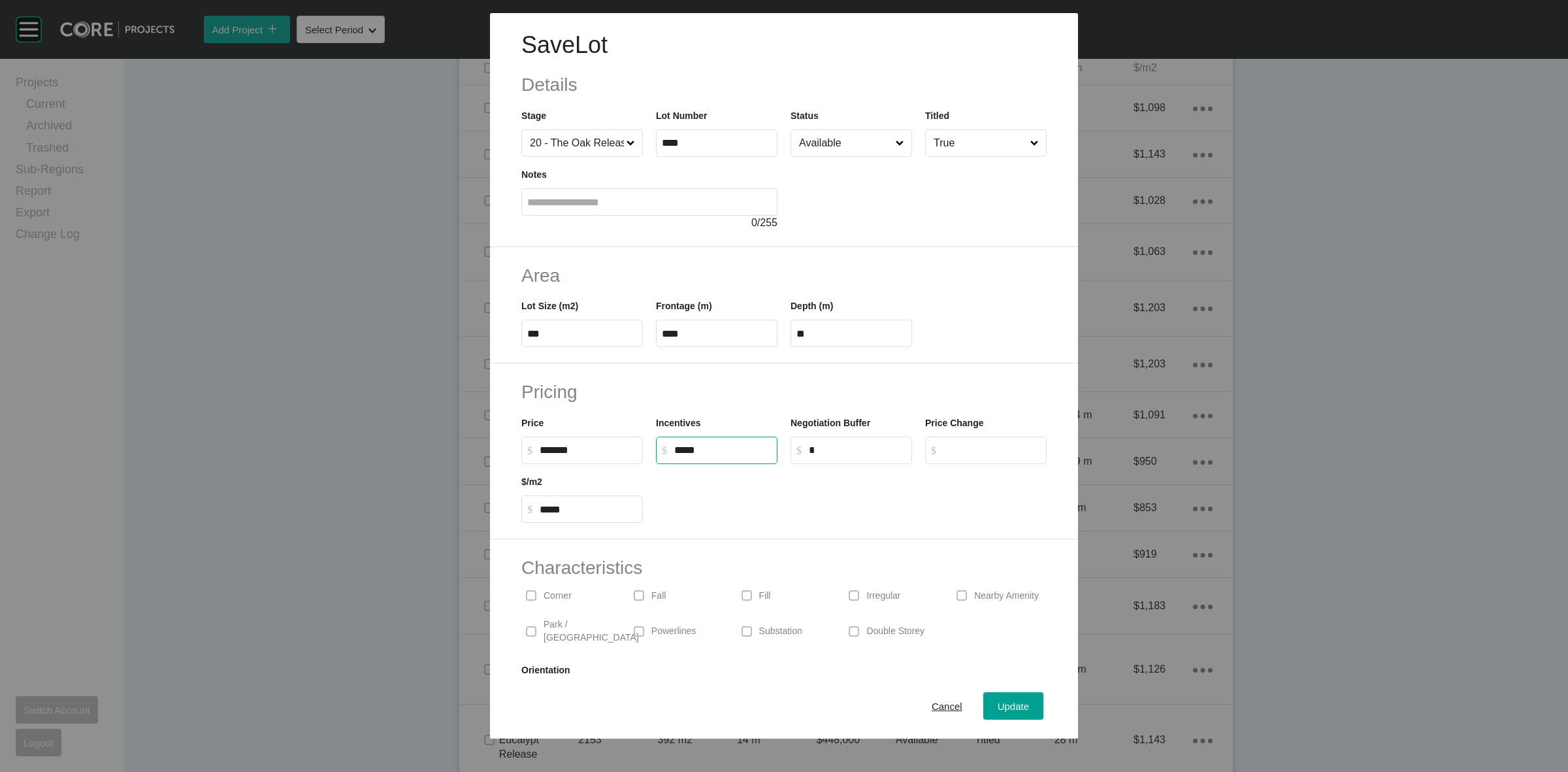
drag, startPoint x: 693, startPoint y: 445, endPoint x: 454, endPoint y: 424, distance: 239.9
click at [570, 442] on div "Price $ Created with Sketch. $ ******* Incentives $ Created with Sketch. $ ****…" at bounding box center [784, 434] width 538 height 59
type input "******"
click at [830, 145] on input "Available" at bounding box center [844, 143] width 97 height 26
click at [998, 697] on div "Update" at bounding box center [1013, 706] width 38 height 18
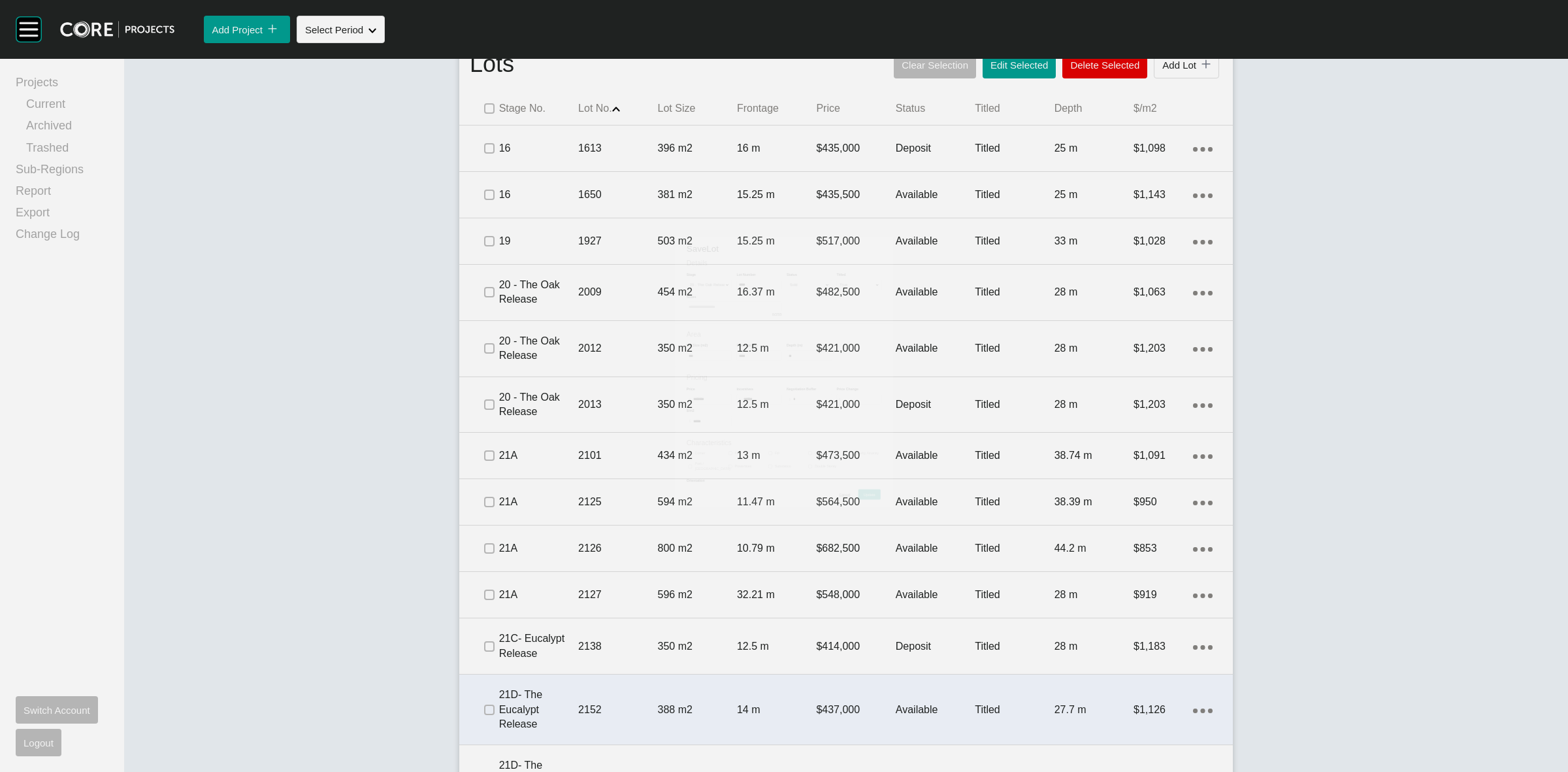
scroll to position [923, 0]
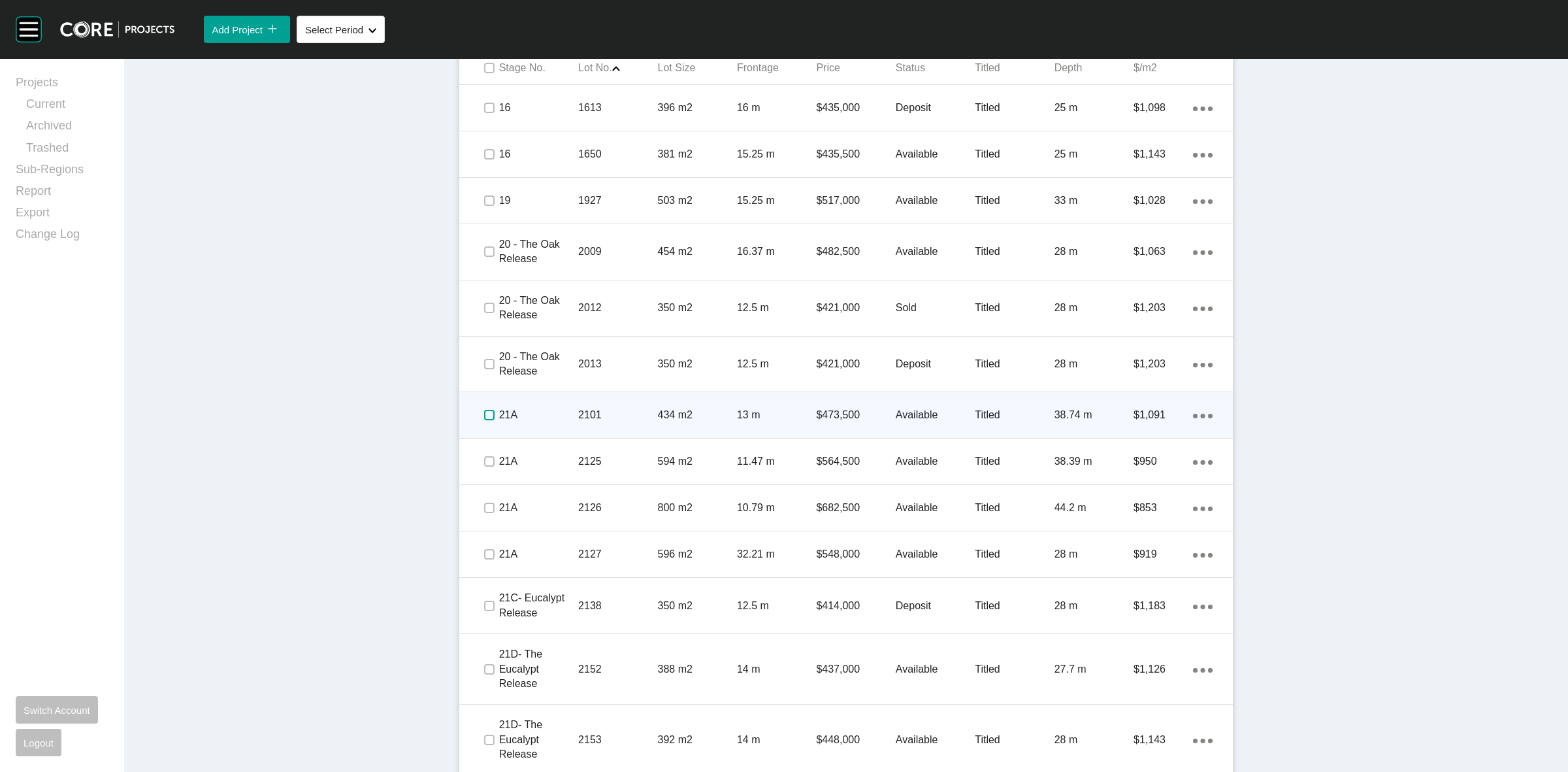
drag, startPoint x: 484, startPoint y: 416, endPoint x: 521, endPoint y: 412, distance: 37.2
click at [485, 416] on label at bounding box center [489, 415] width 11 height 11
click at [531, 411] on p "21A" at bounding box center [538, 415] width 79 height 14
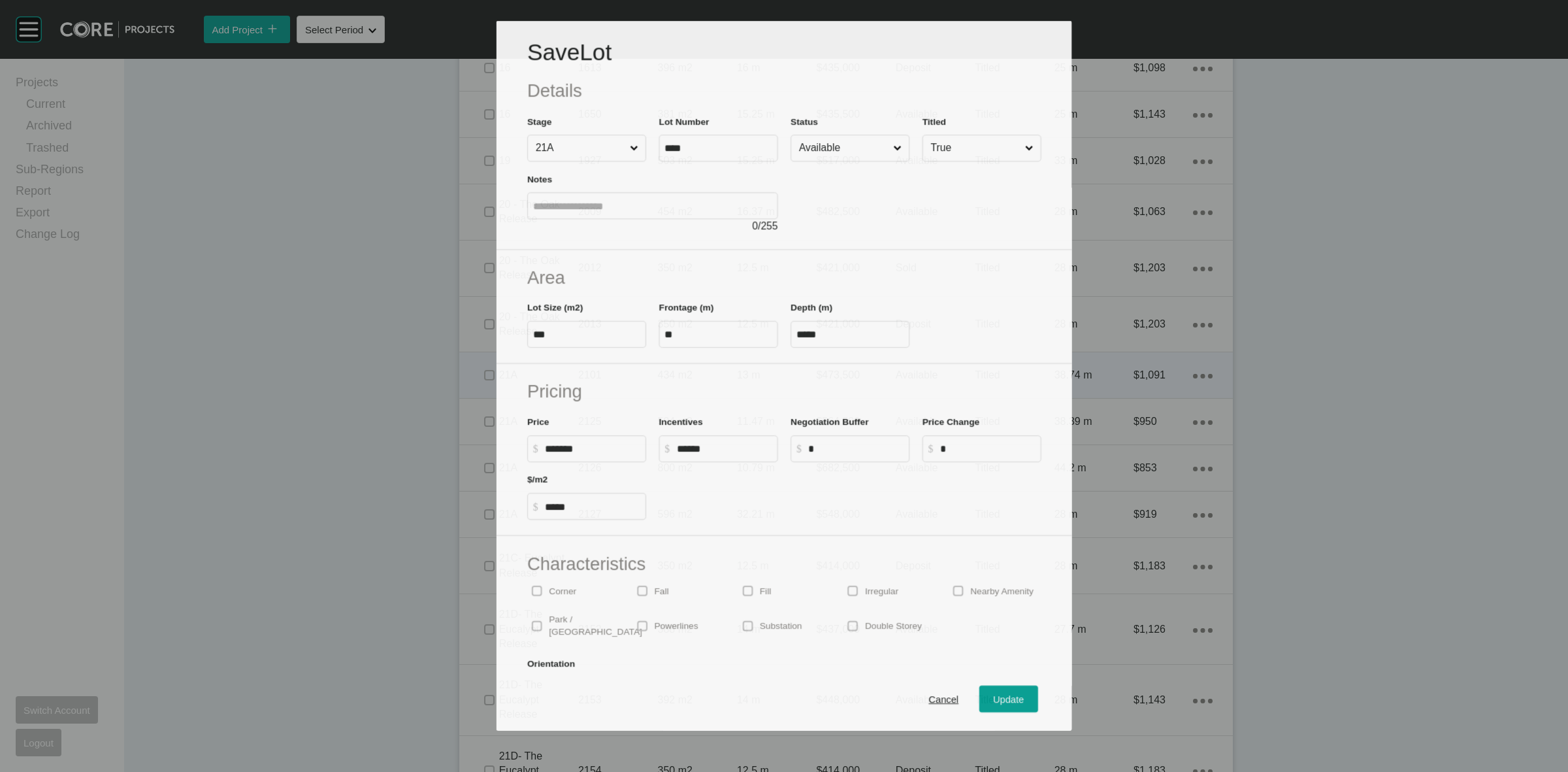
scroll to position [883, 0]
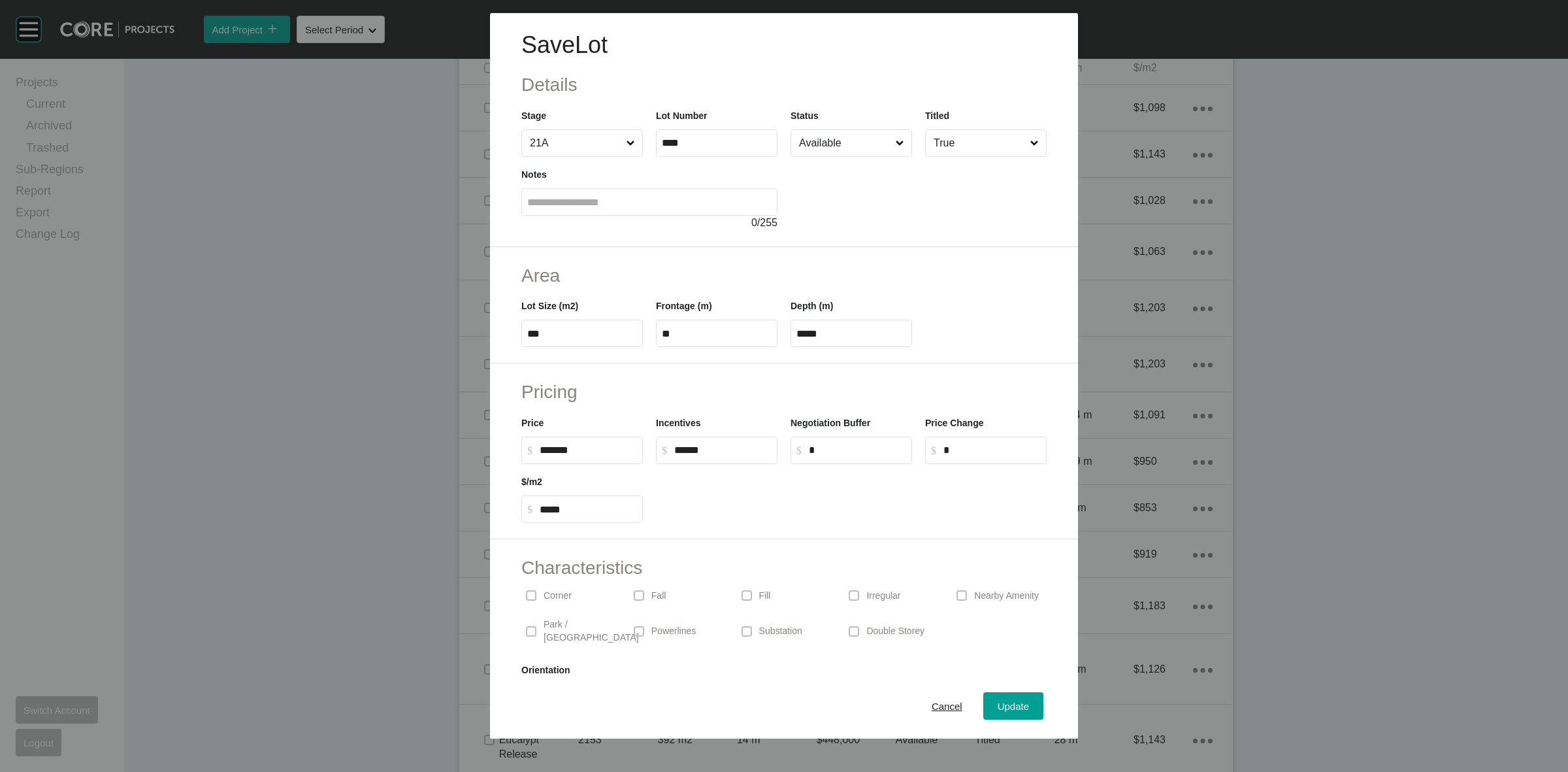
click at [828, 148] on input "Available" at bounding box center [844, 143] width 97 height 26
click at [999, 694] on button "Update" at bounding box center [1014, 706] width 60 height 27
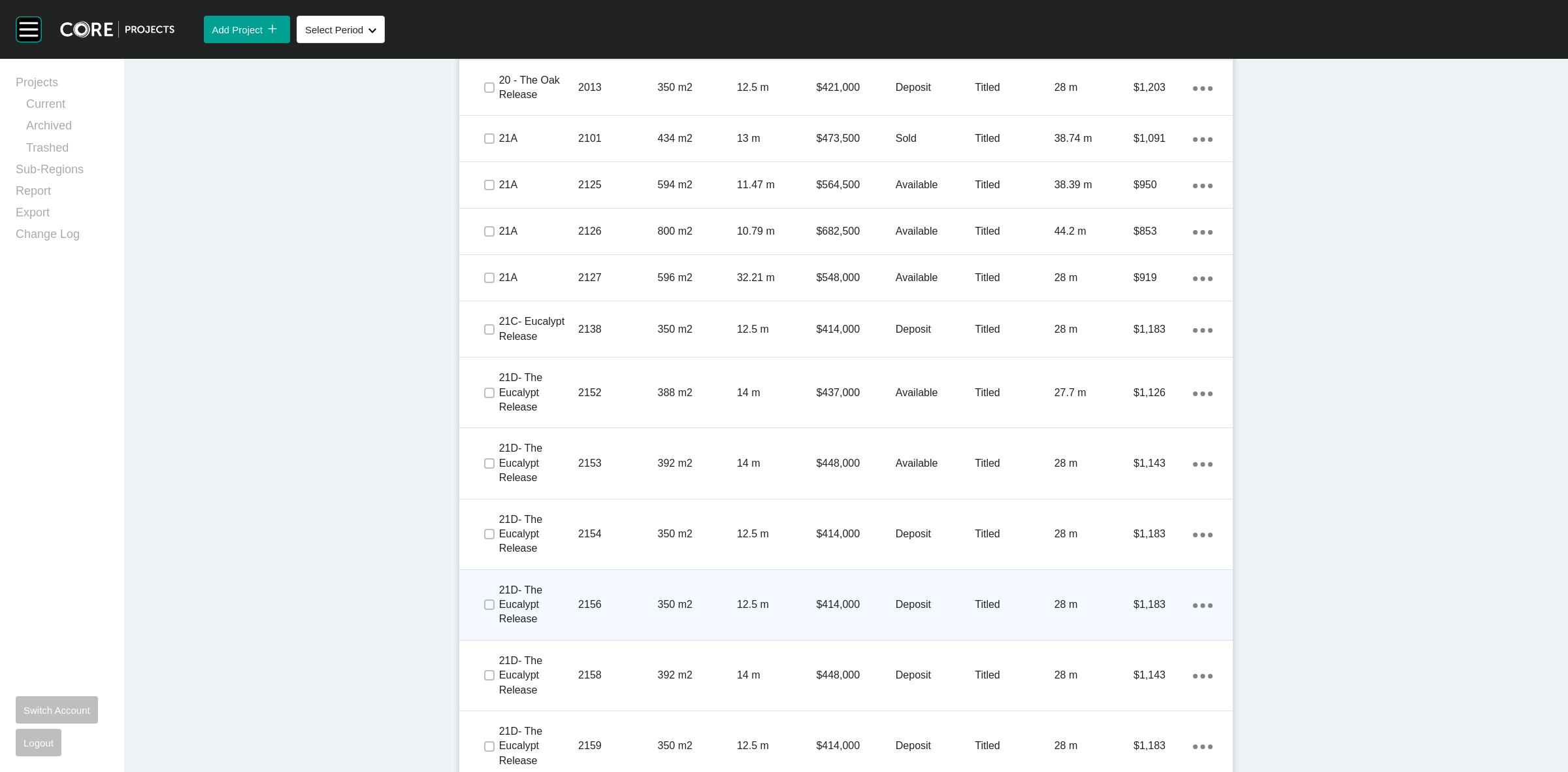
scroll to position [1250, 0]
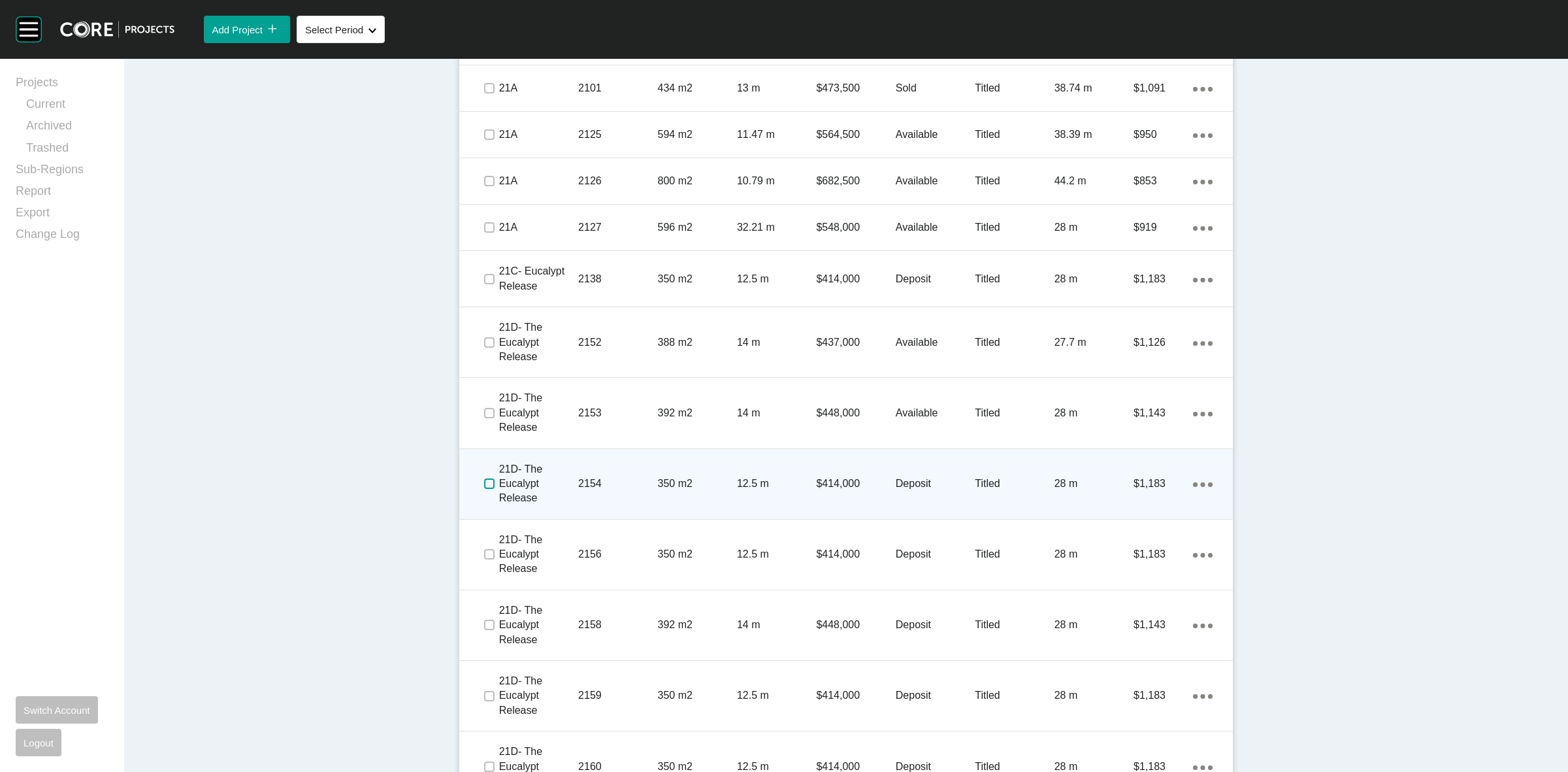
click at [484, 481] on label at bounding box center [489, 483] width 11 height 11
click at [578, 477] on p "2154" at bounding box center [617, 483] width 79 height 14
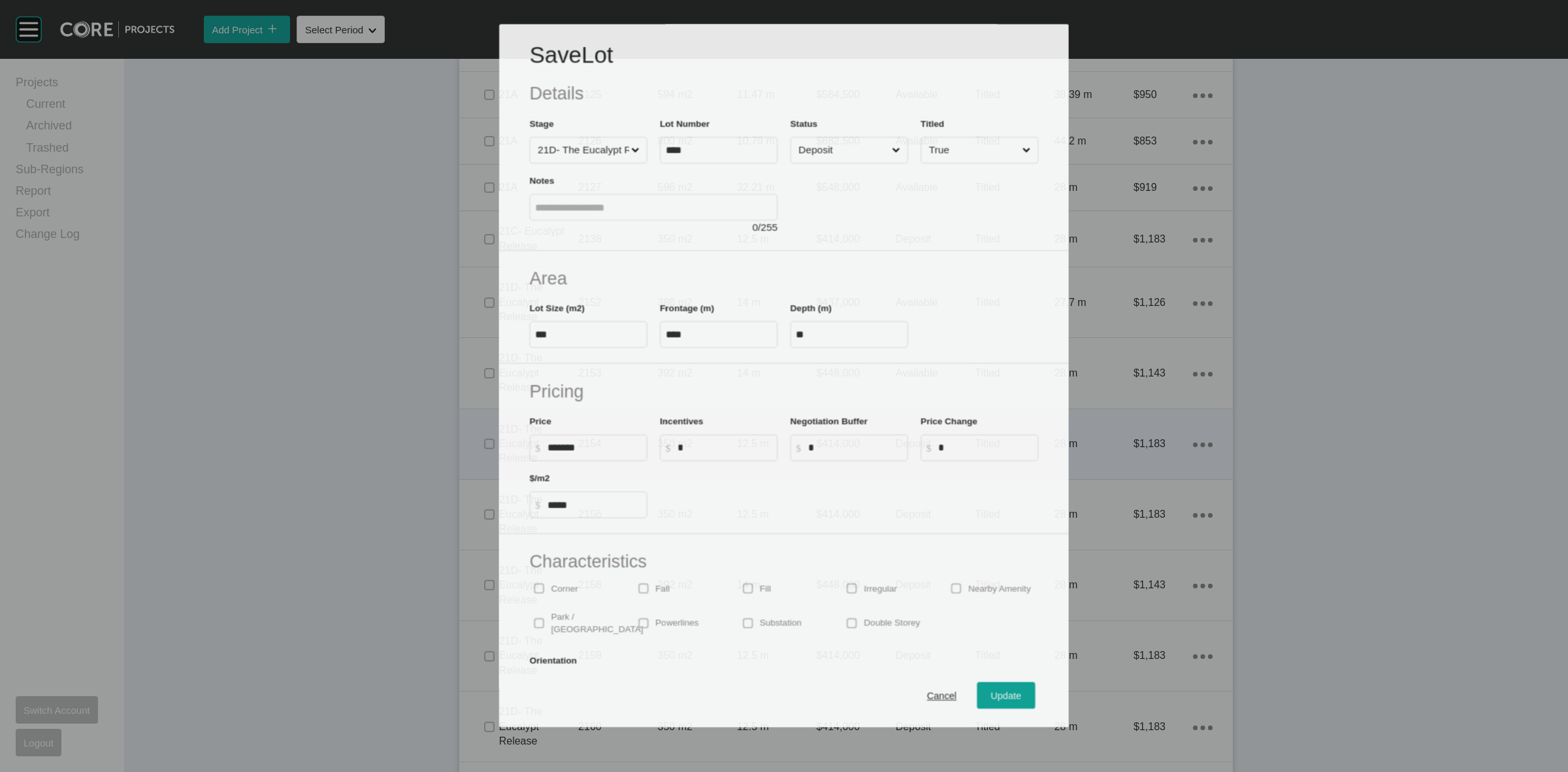
scroll to position [1209, 0]
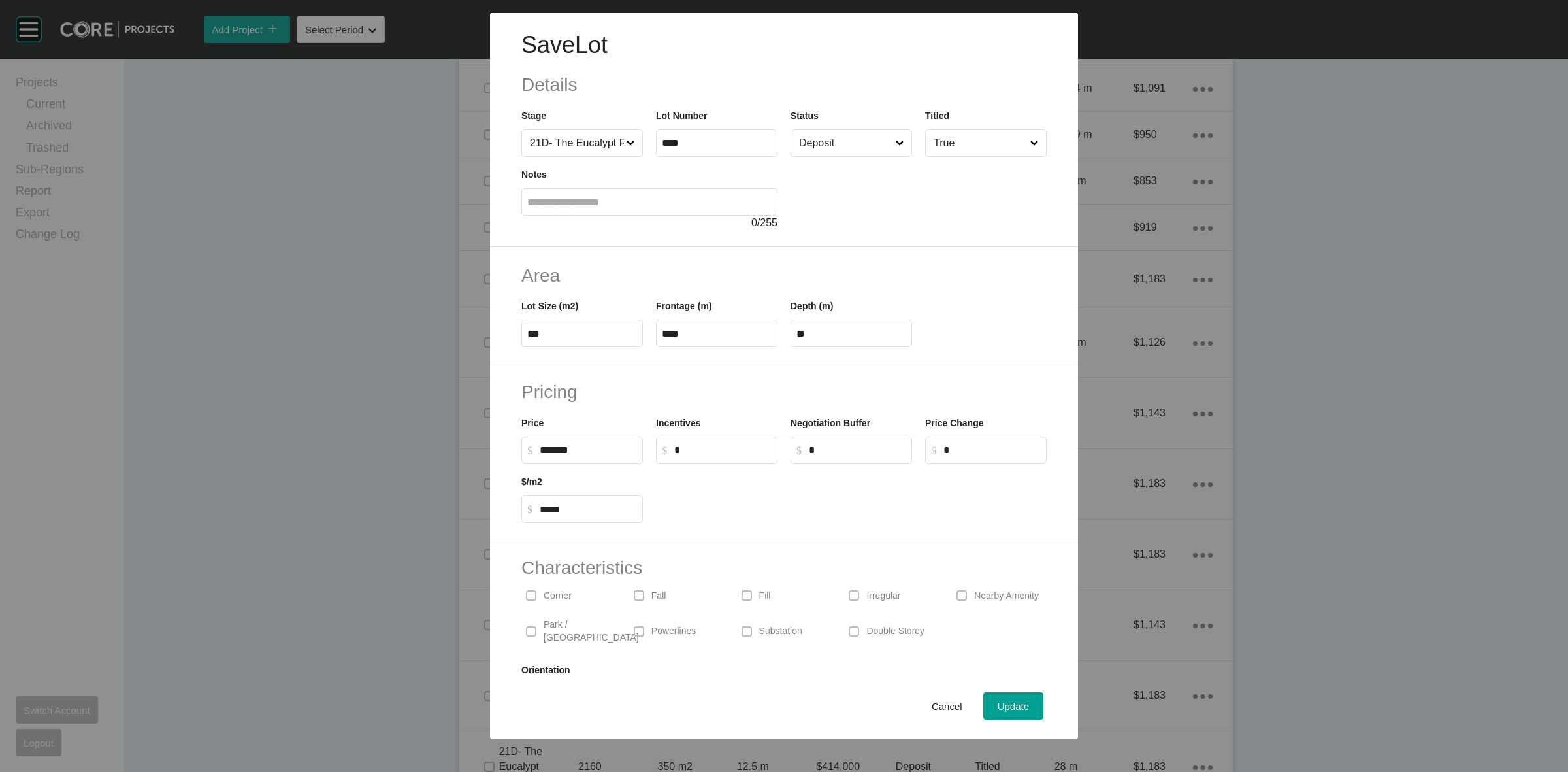
click at [831, 131] on input "Deposit" at bounding box center [844, 143] width 97 height 26
click at [851, 626] on label at bounding box center [854, 631] width 11 height 11
click at [715, 448] on input "*" at bounding box center [723, 450] width 98 height 11
type input "******"
click at [1002, 703] on span "Update" at bounding box center [1014, 706] width 32 height 11
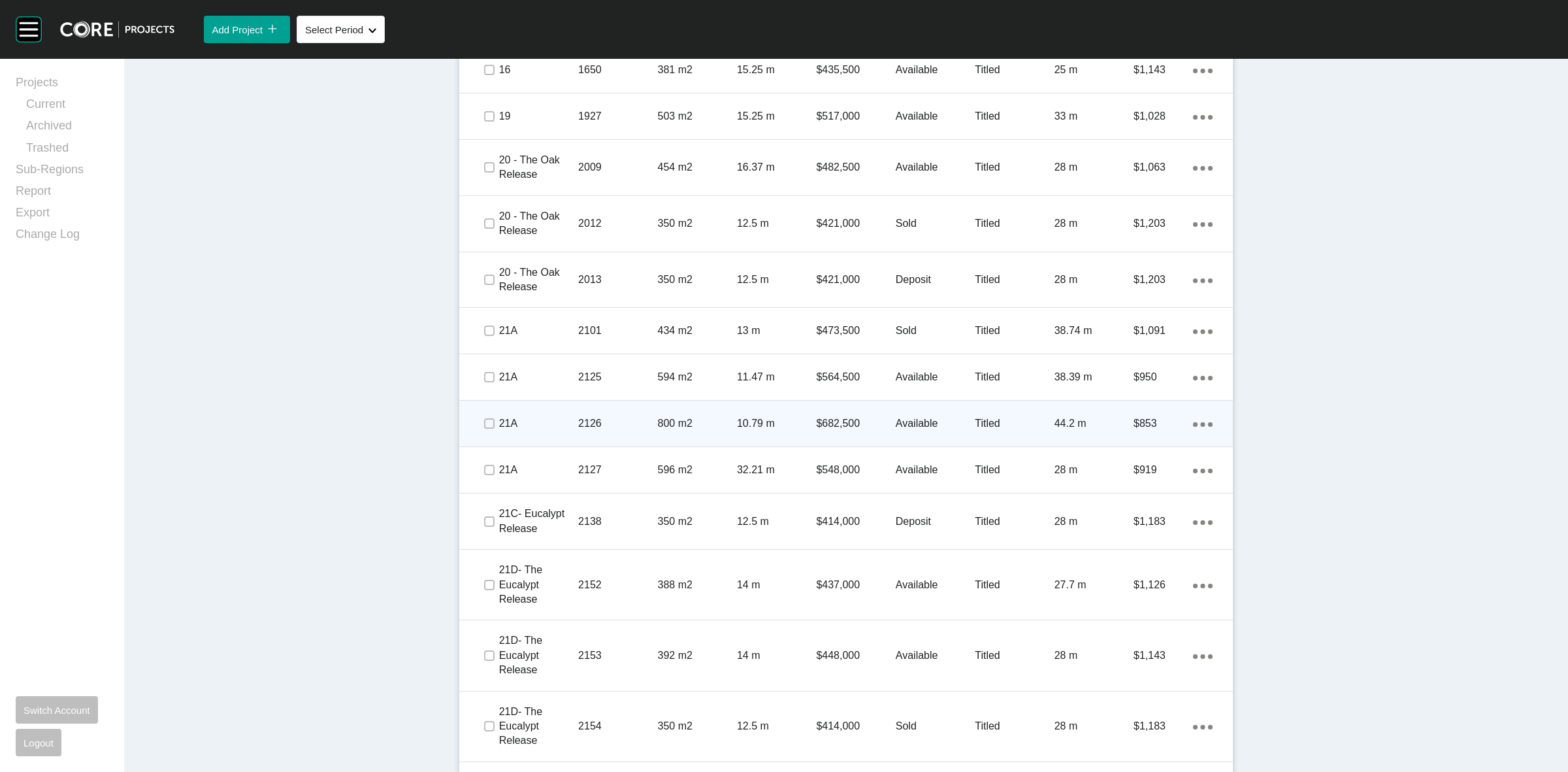
scroll to position [1005, 0]
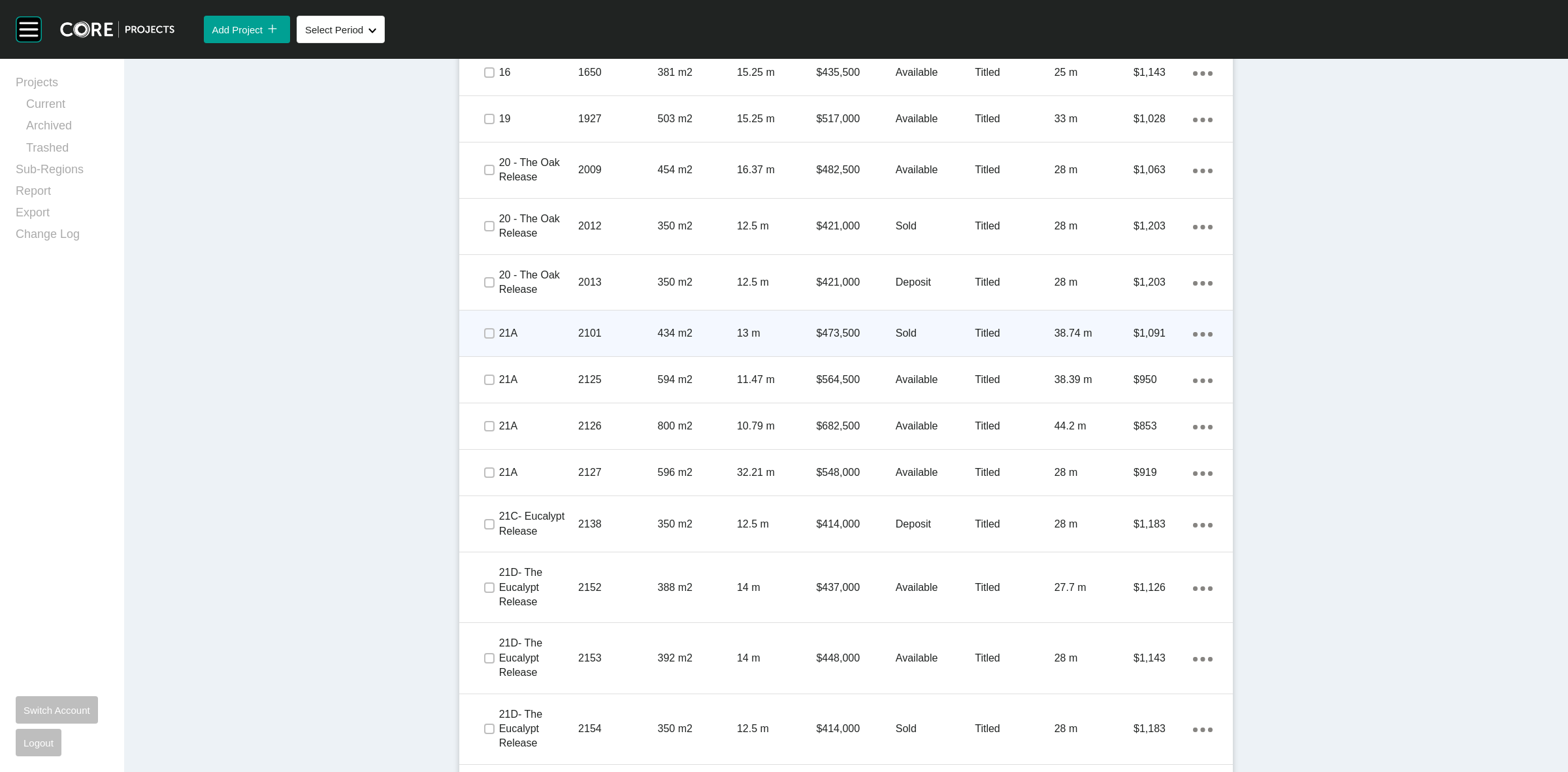
click at [622, 338] on p "2101" at bounding box center [617, 333] width 79 height 14
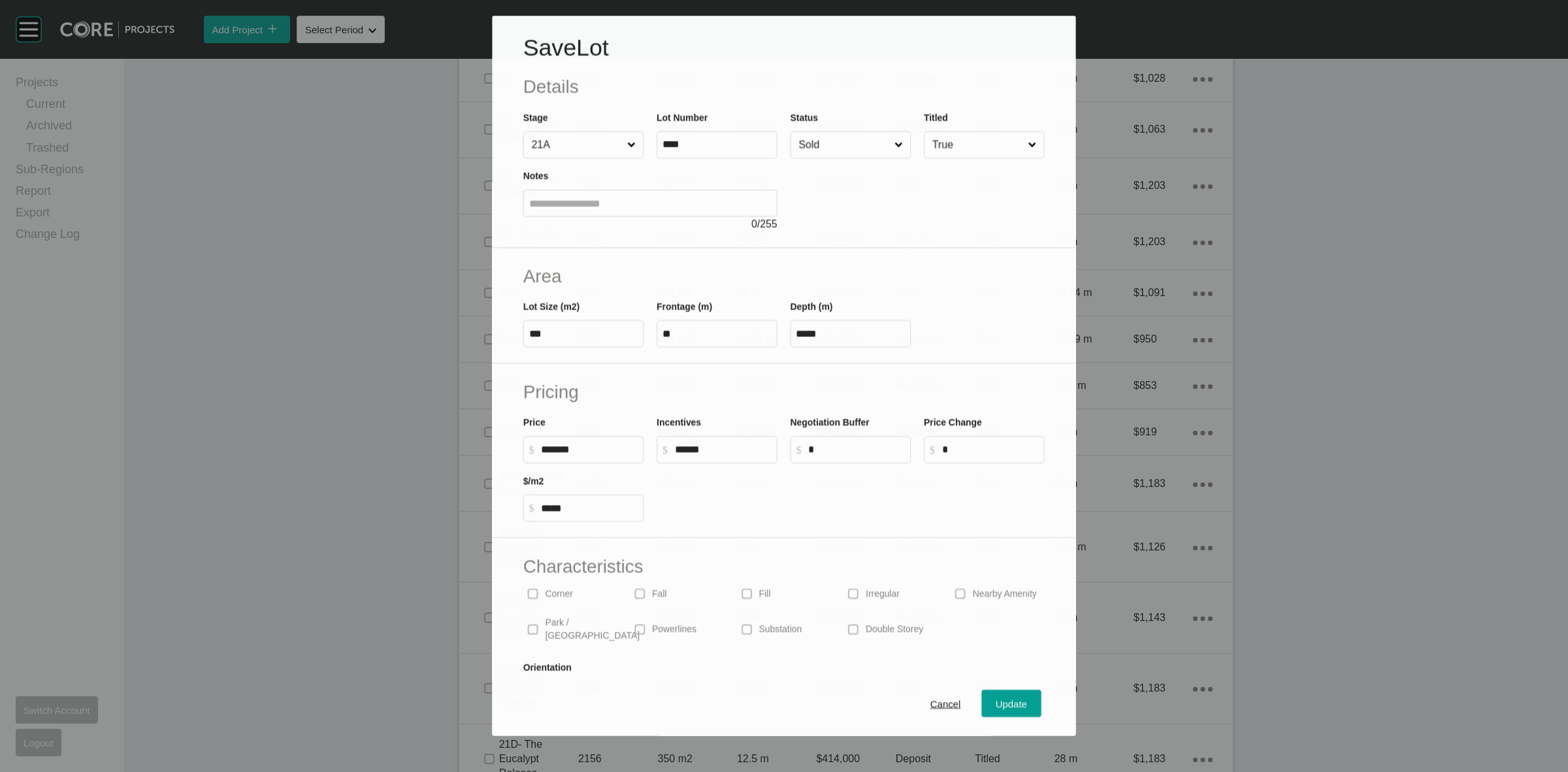
scroll to position [964, 0]
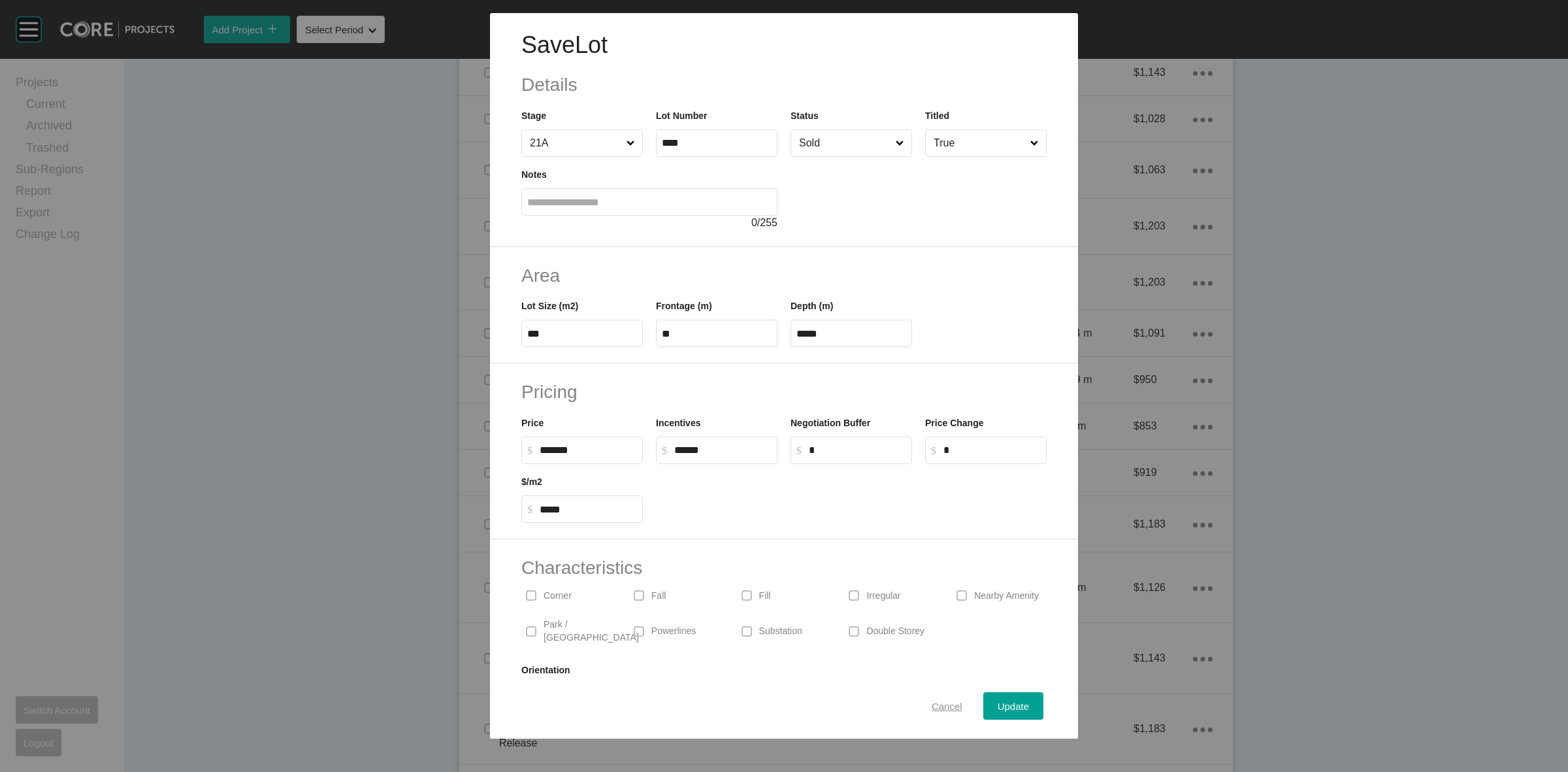
click at [935, 701] on span "Cancel" at bounding box center [947, 706] width 31 height 11
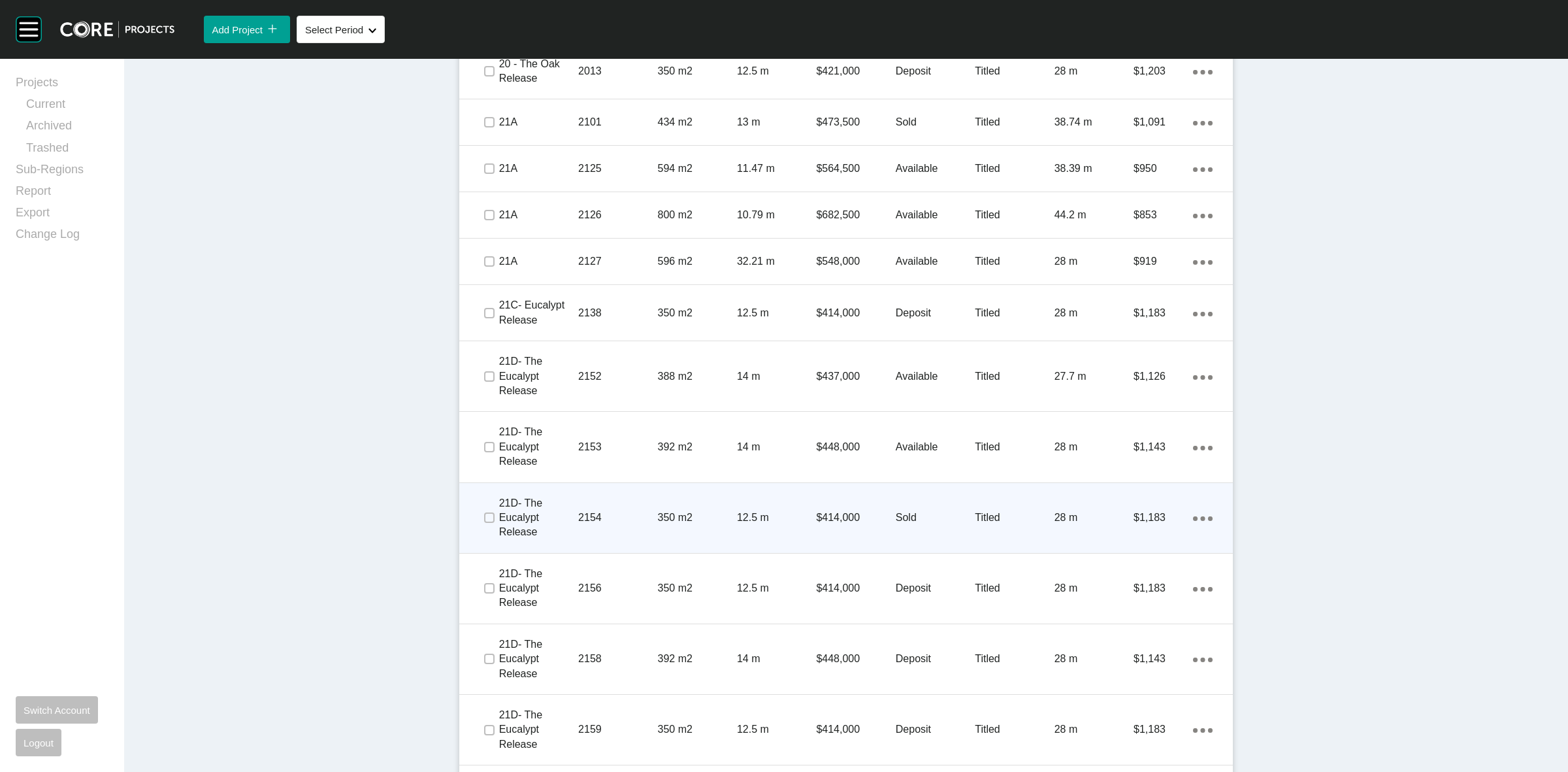
scroll to position [1209, 0]
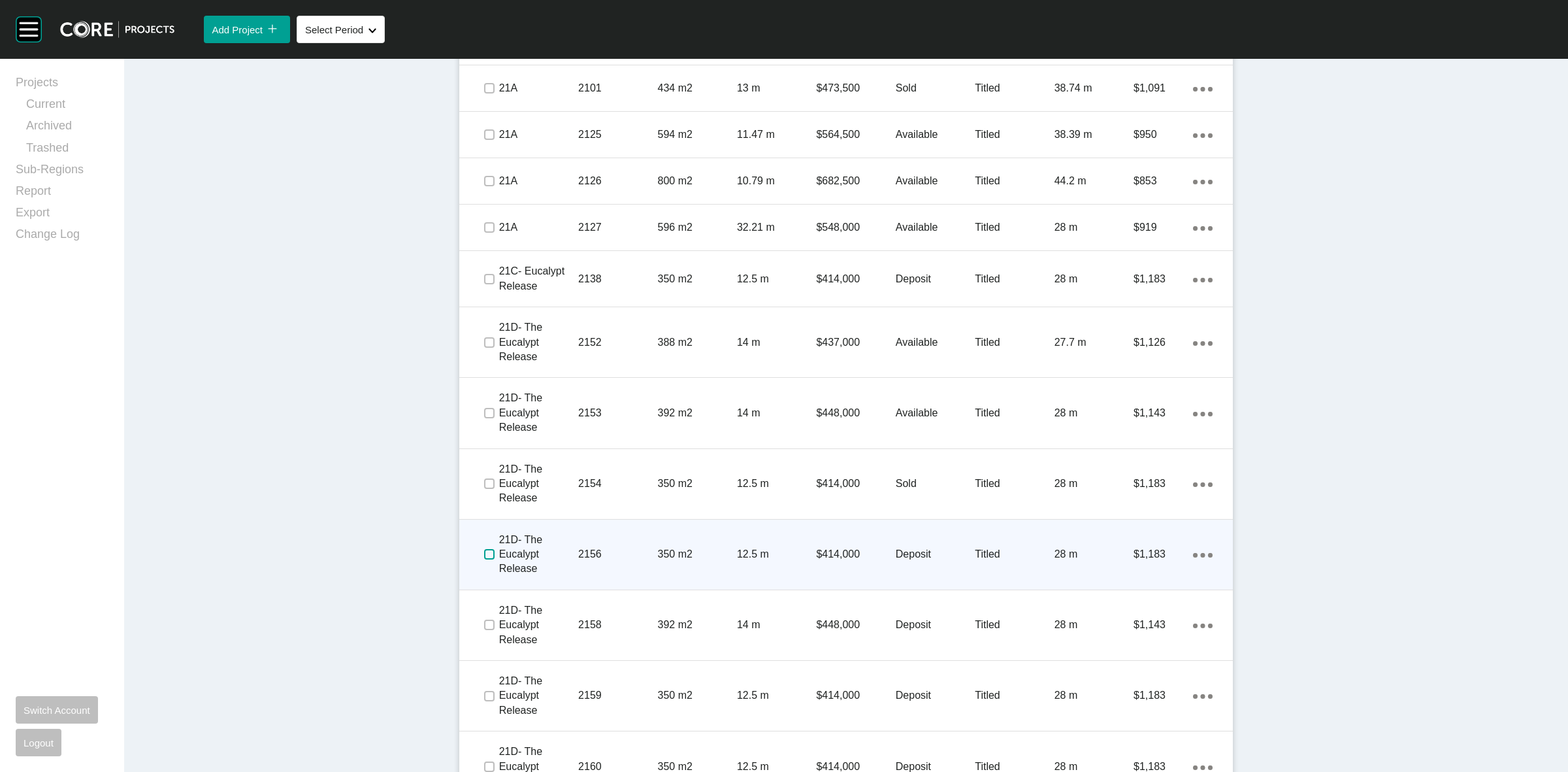
click at [484, 557] on label at bounding box center [489, 554] width 11 height 11
click at [641, 551] on p "2156" at bounding box center [617, 554] width 79 height 14
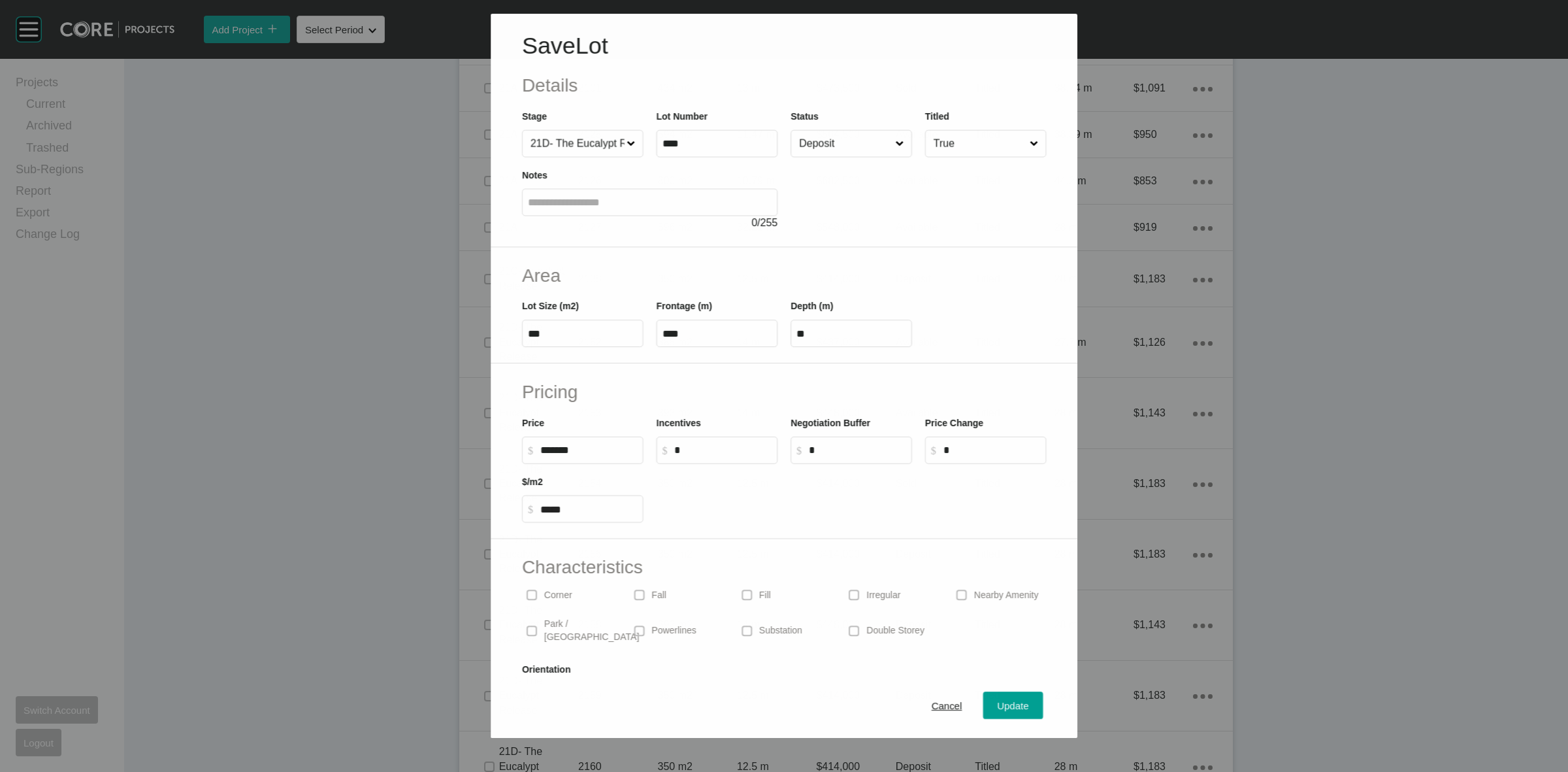
click at [846, 146] on input "Deposit" at bounding box center [844, 144] width 96 height 26
click at [854, 623] on span at bounding box center [854, 631] width 19 height 19
click at [713, 445] on input "*" at bounding box center [723, 450] width 98 height 11
type input "******"
click at [1013, 701] on span "Update" at bounding box center [1014, 706] width 32 height 11
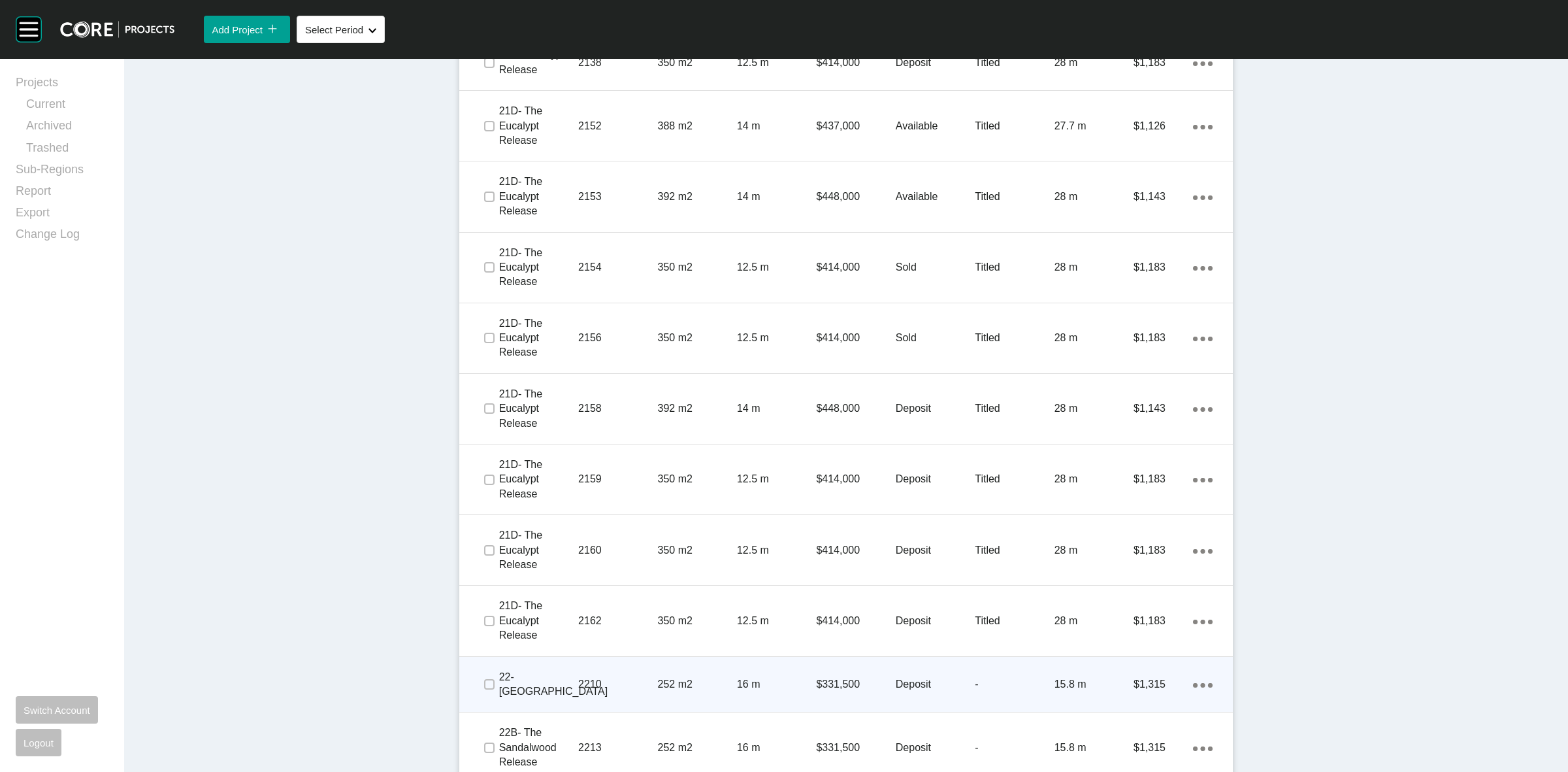
scroll to position [1494, 0]
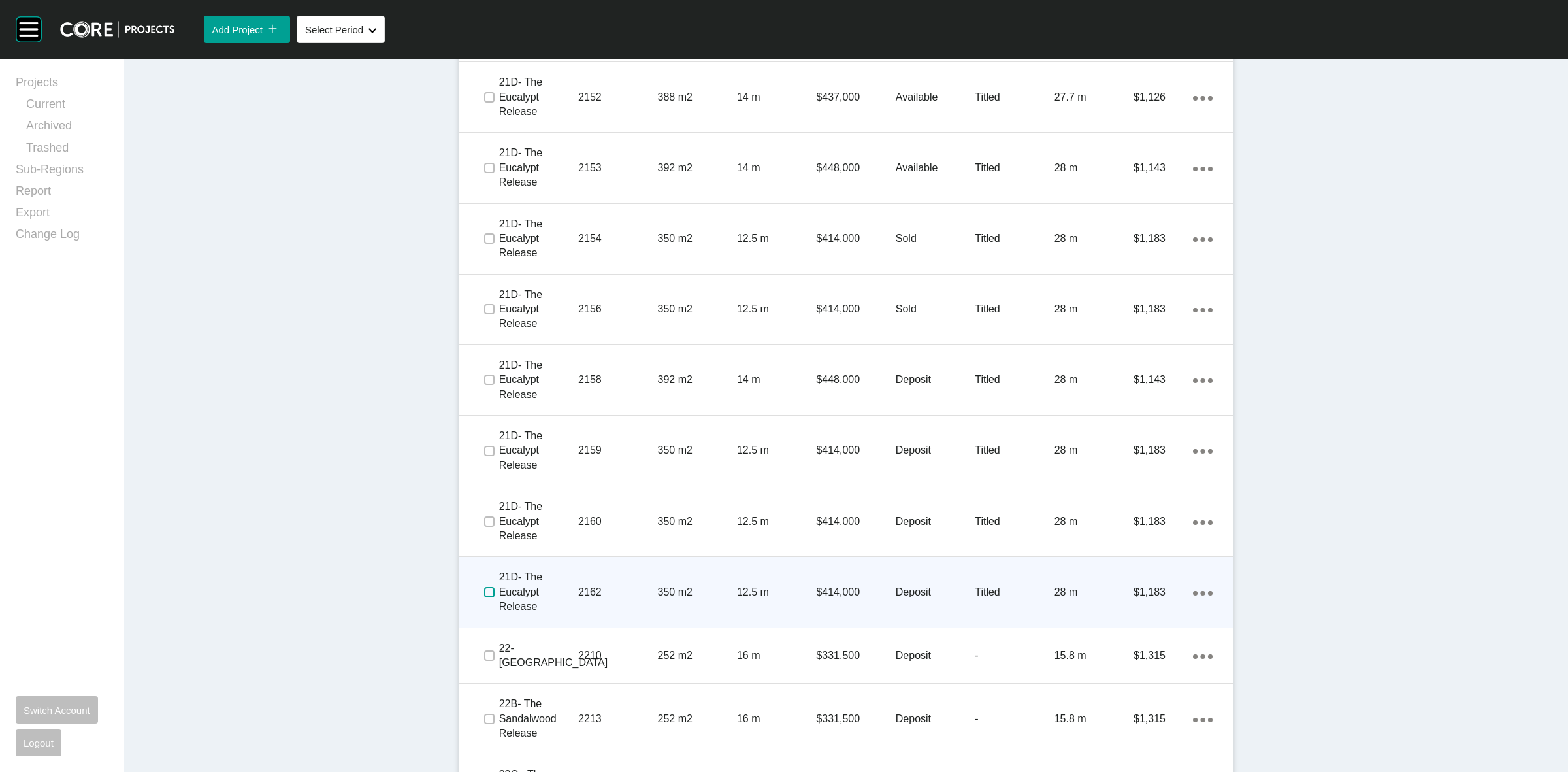
click at [484, 592] on label at bounding box center [489, 592] width 11 height 11
click at [617, 588] on p "2162" at bounding box center [617, 592] width 79 height 14
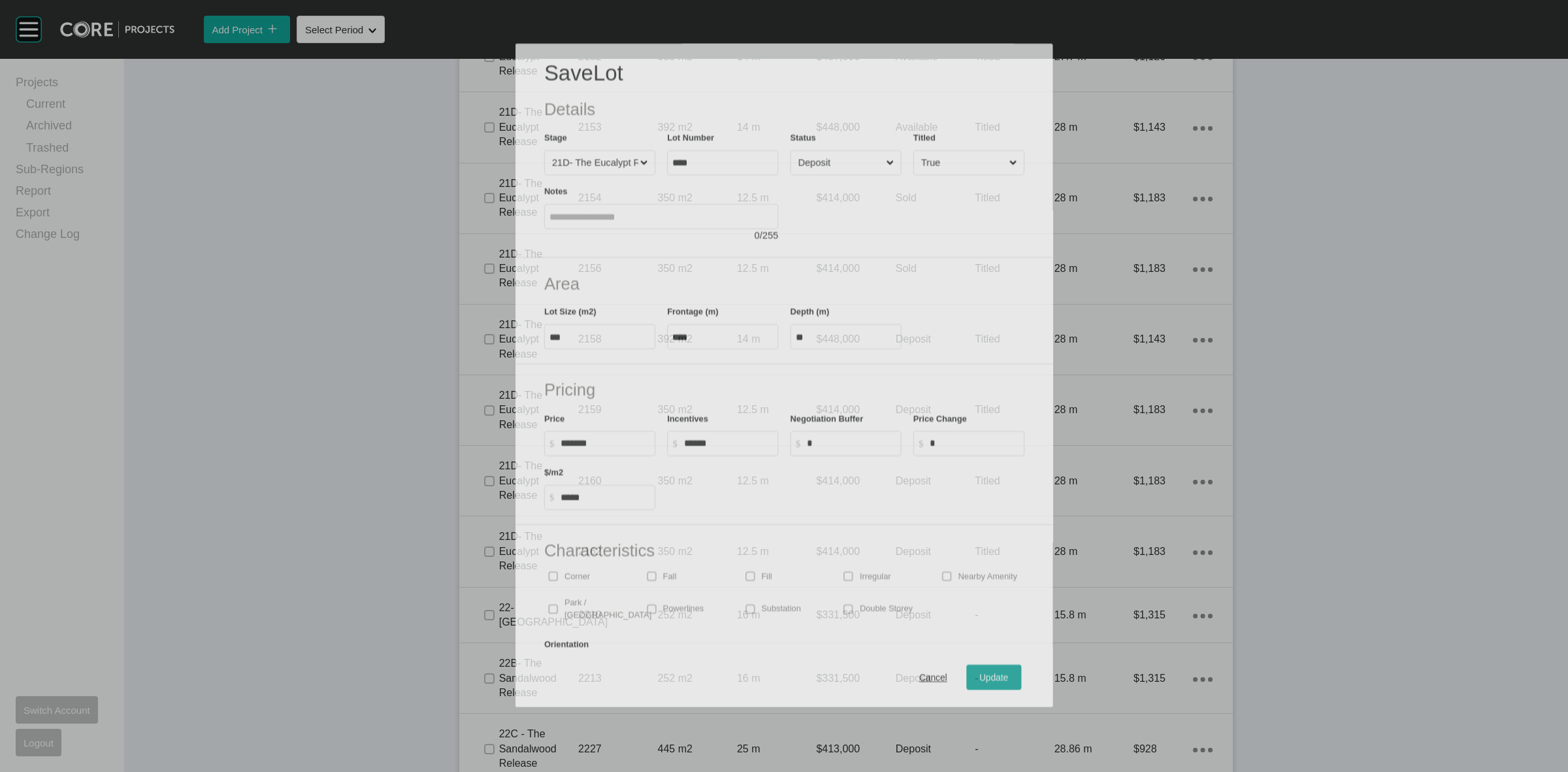
scroll to position [1455, 0]
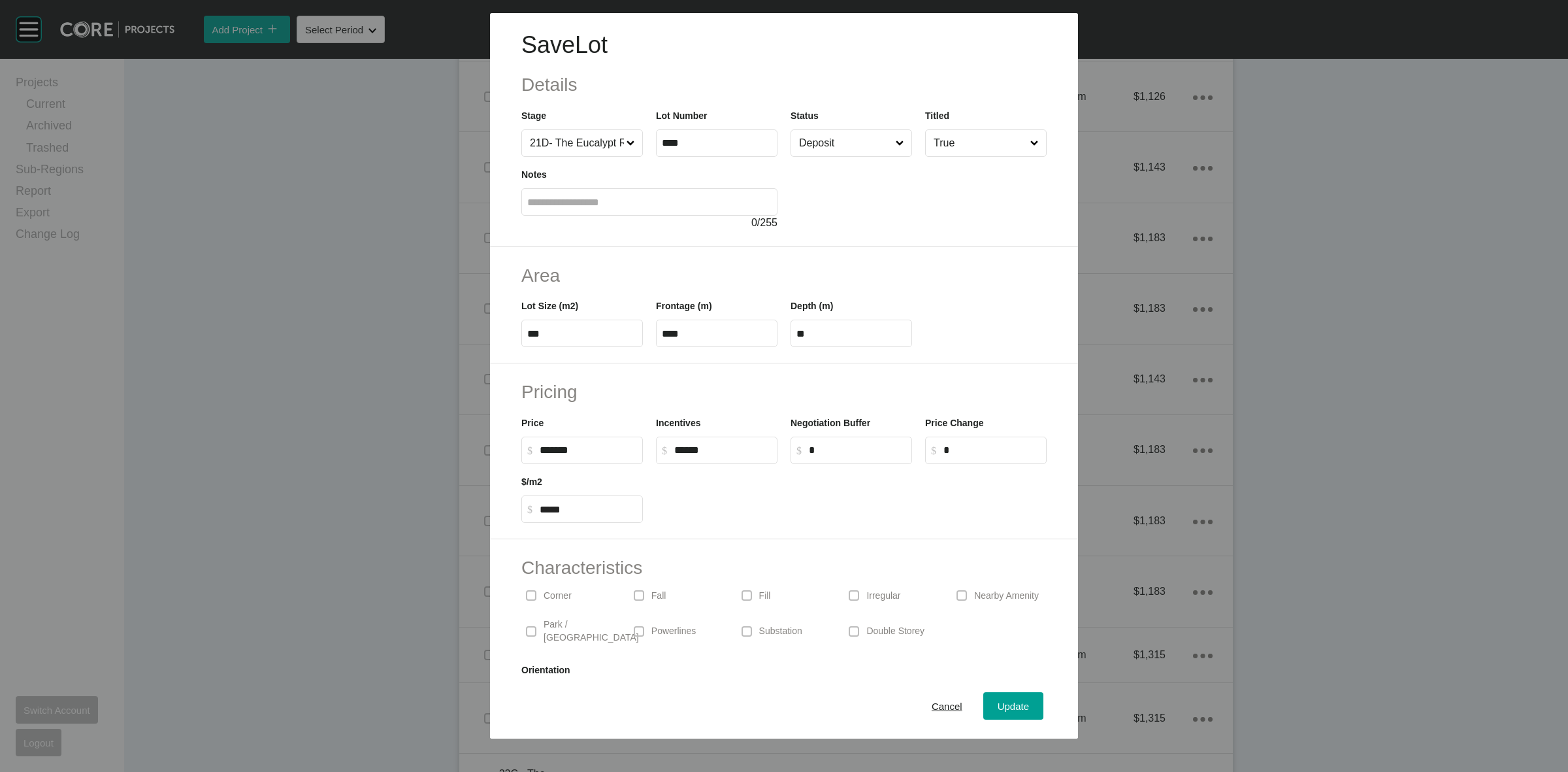
click at [887, 625] on p "Double Storey" at bounding box center [895, 631] width 58 height 13
drag, startPoint x: 856, startPoint y: 146, endPoint x: 853, endPoint y: 159, distance: 13.3
click at [856, 144] on input "Deposit" at bounding box center [844, 143] width 97 height 26
click at [1000, 698] on div "Update" at bounding box center [1013, 706] width 38 height 18
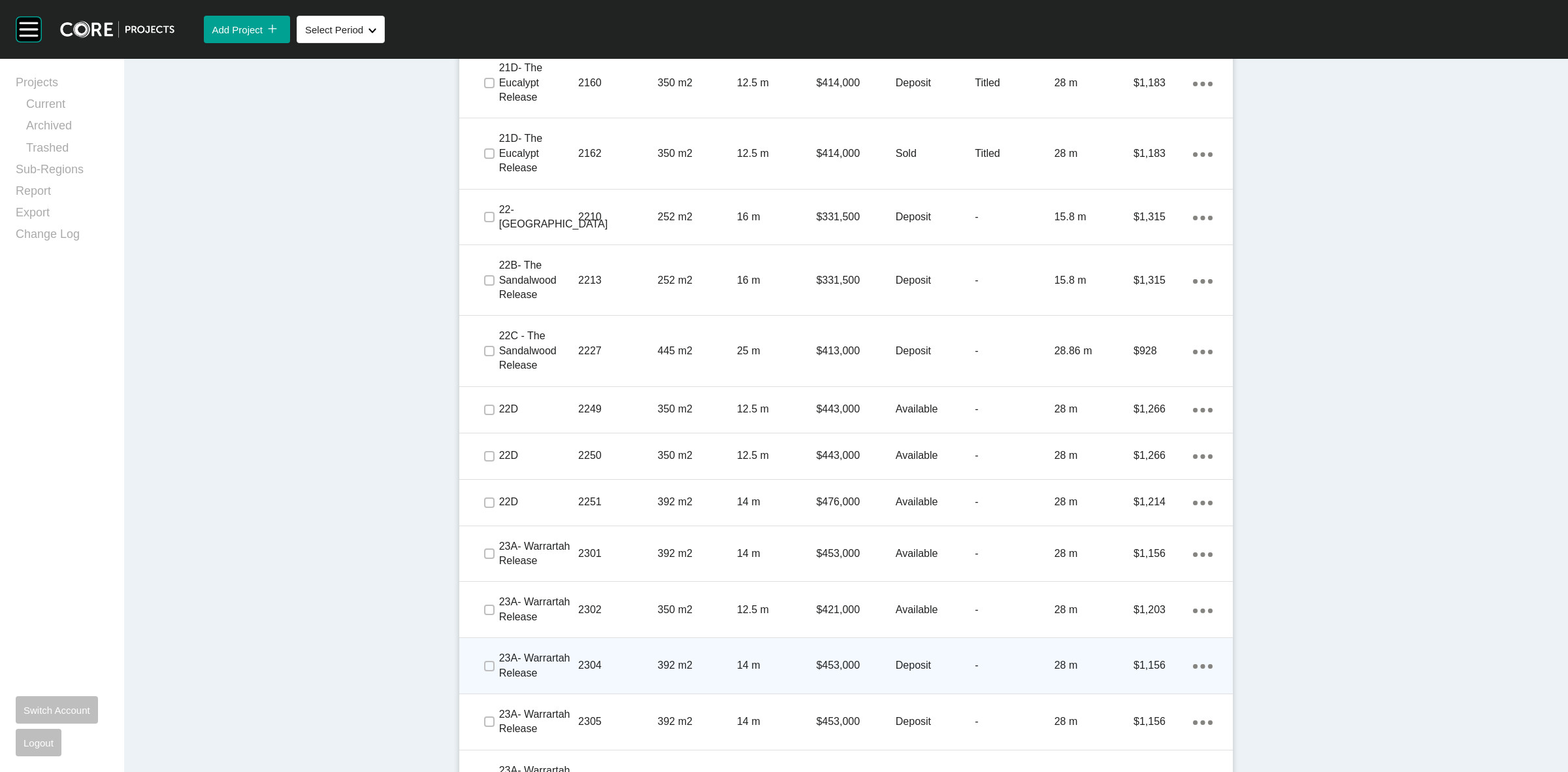
scroll to position [1985, 0]
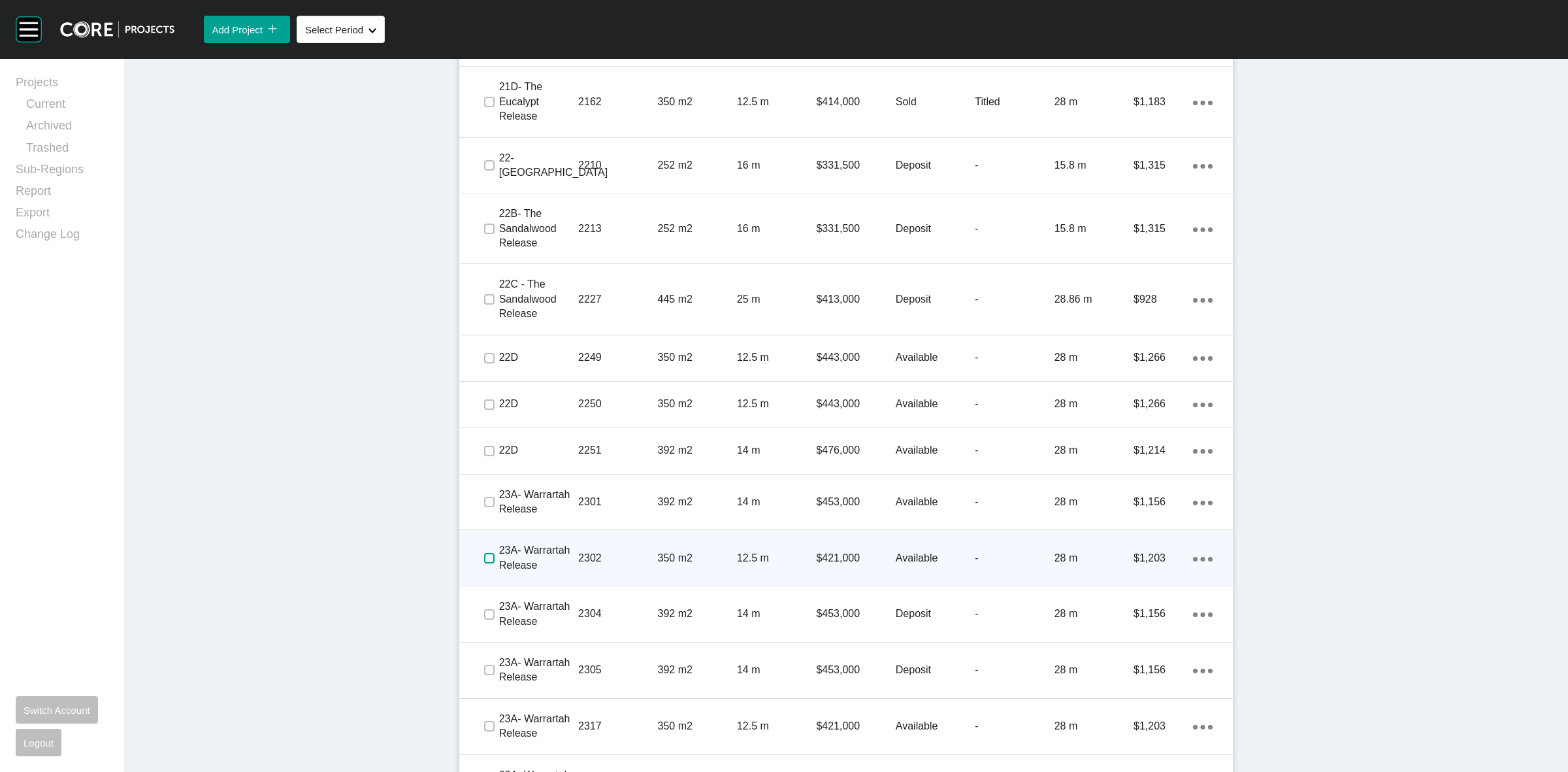
drag, startPoint x: 480, startPoint y: 559, endPoint x: 492, endPoint y: 549, distance: 15.6
click at [484, 556] on label at bounding box center [489, 558] width 11 height 11
click at [631, 549] on div "2302" at bounding box center [617, 558] width 79 height 40
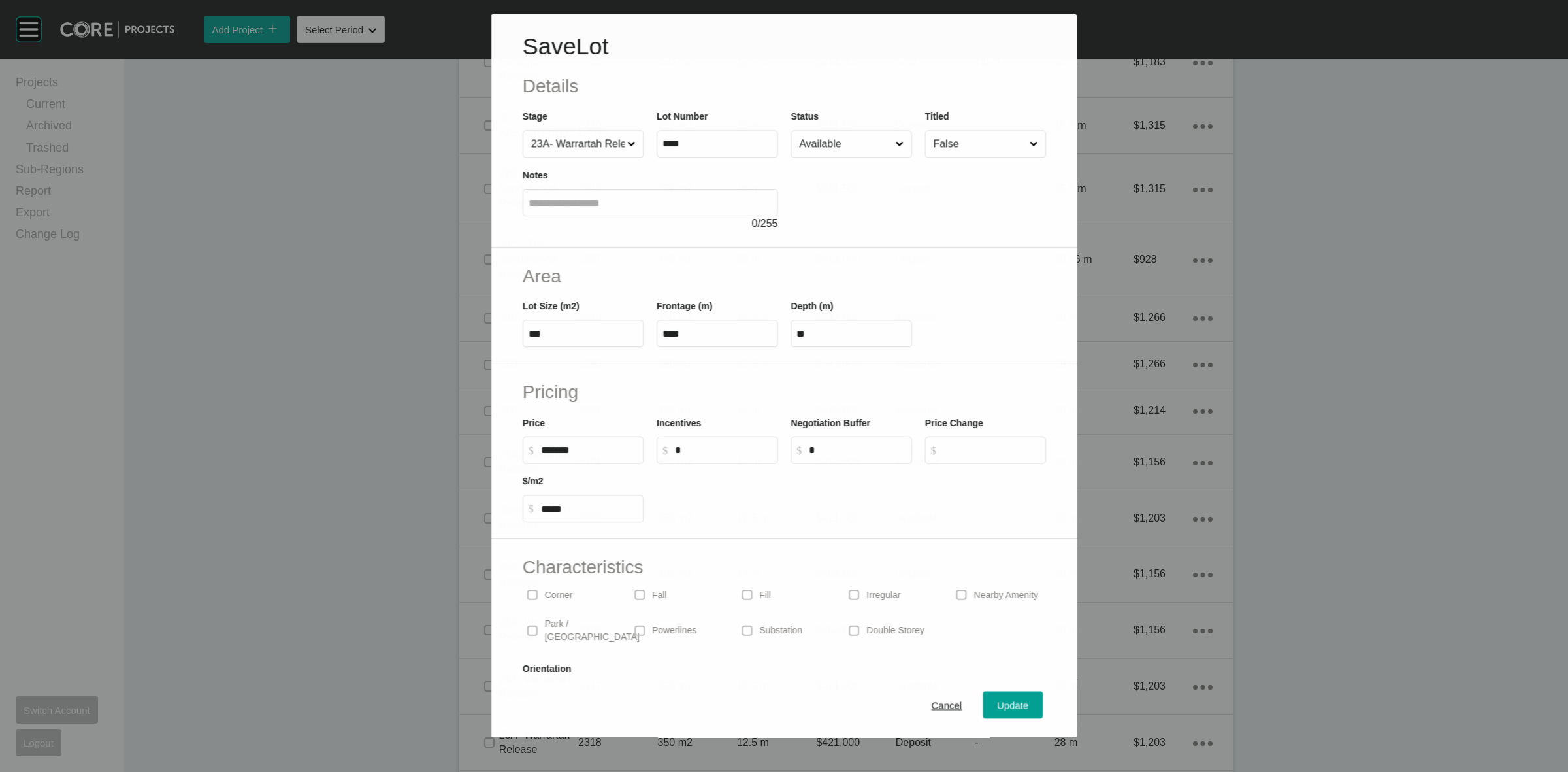
scroll to position [1944, 0]
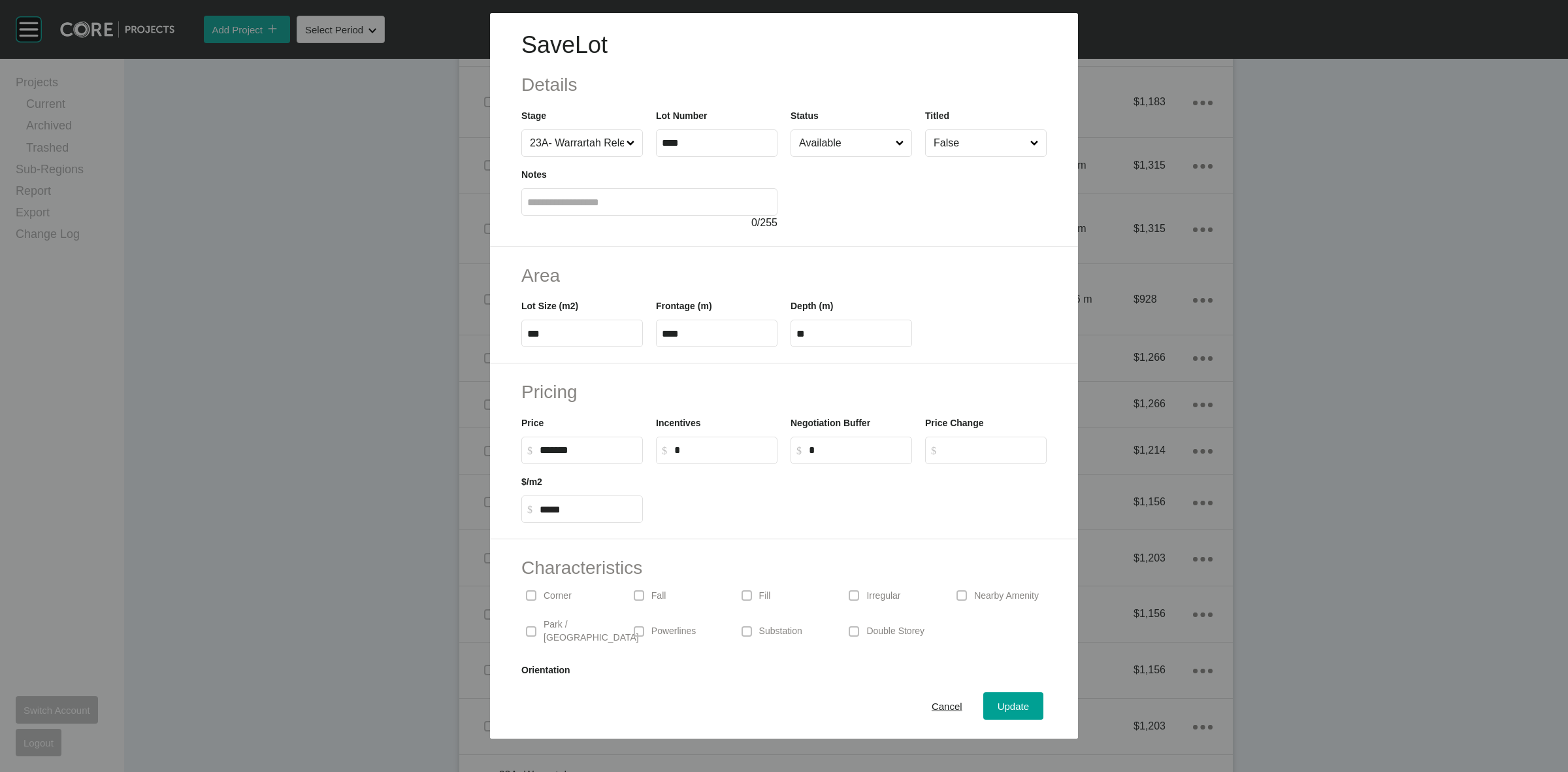
click at [818, 150] on input "Available" at bounding box center [844, 143] width 97 height 26
click at [999, 708] on span "Update" at bounding box center [1014, 706] width 32 height 11
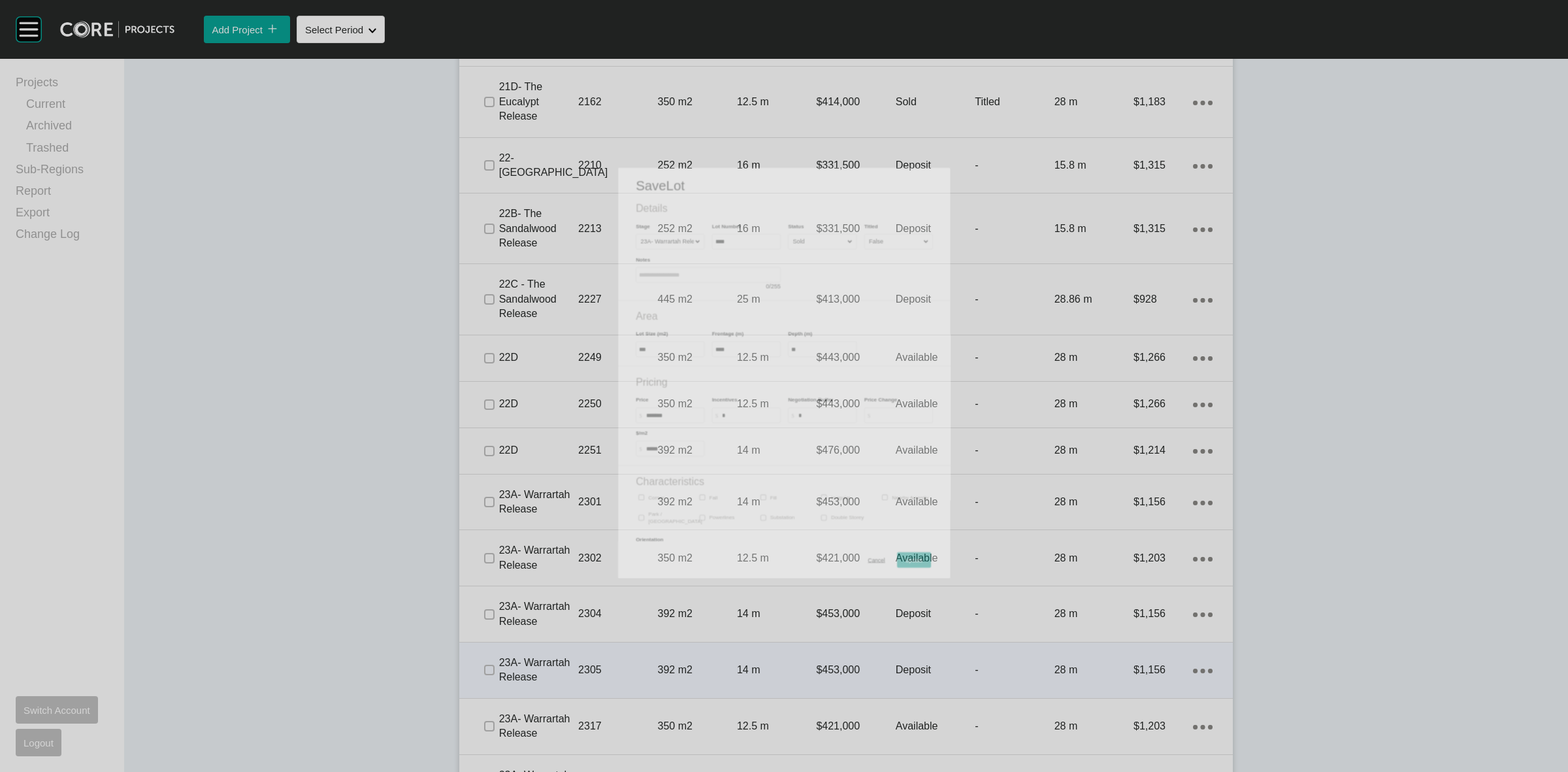
scroll to position [1985, 0]
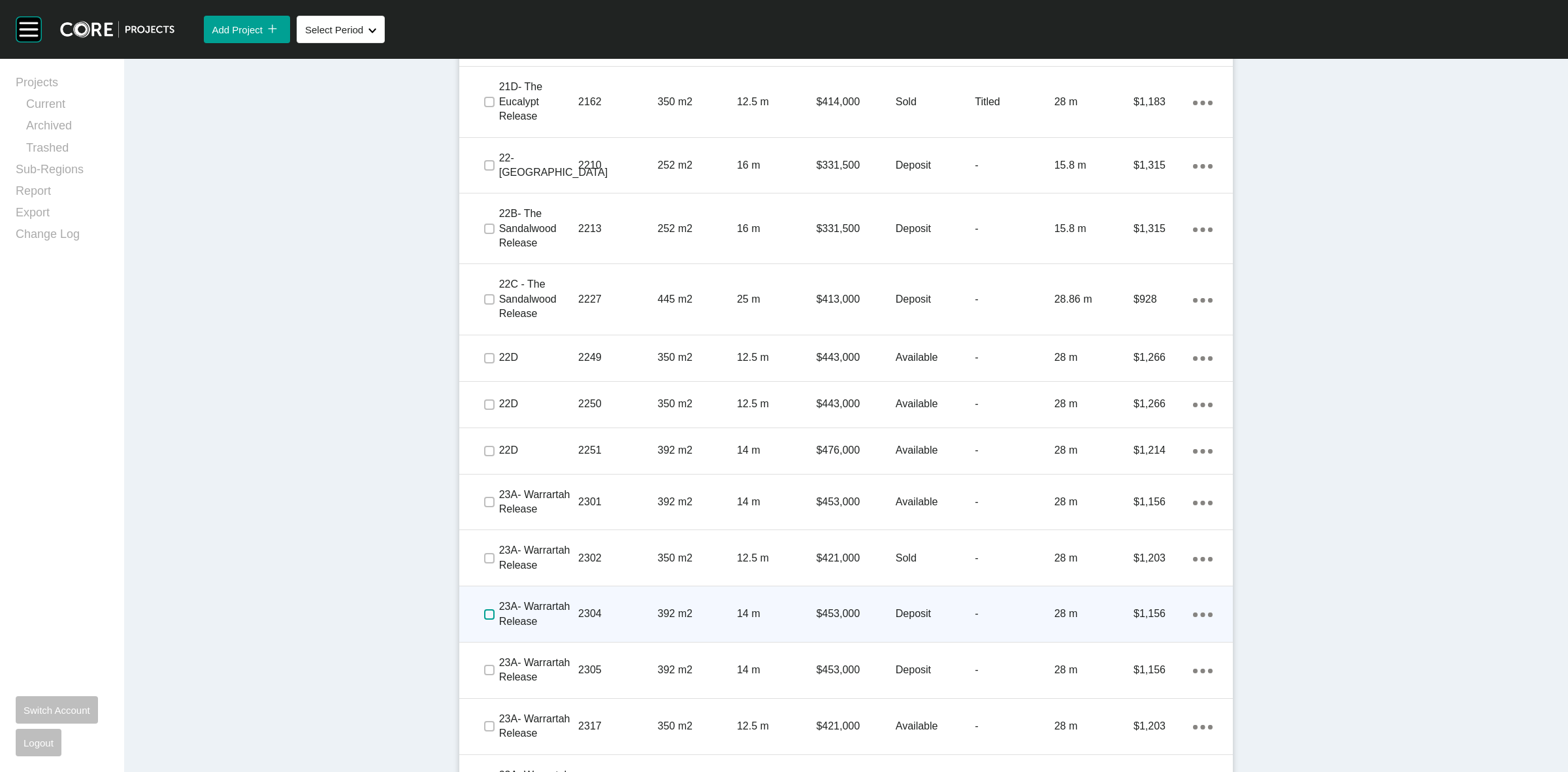
drag, startPoint x: 483, startPoint y: 612, endPoint x: 498, endPoint y: 613, distance: 15.0
click at [485, 613] on label at bounding box center [489, 614] width 11 height 11
click at [602, 613] on p "2304" at bounding box center [617, 614] width 79 height 14
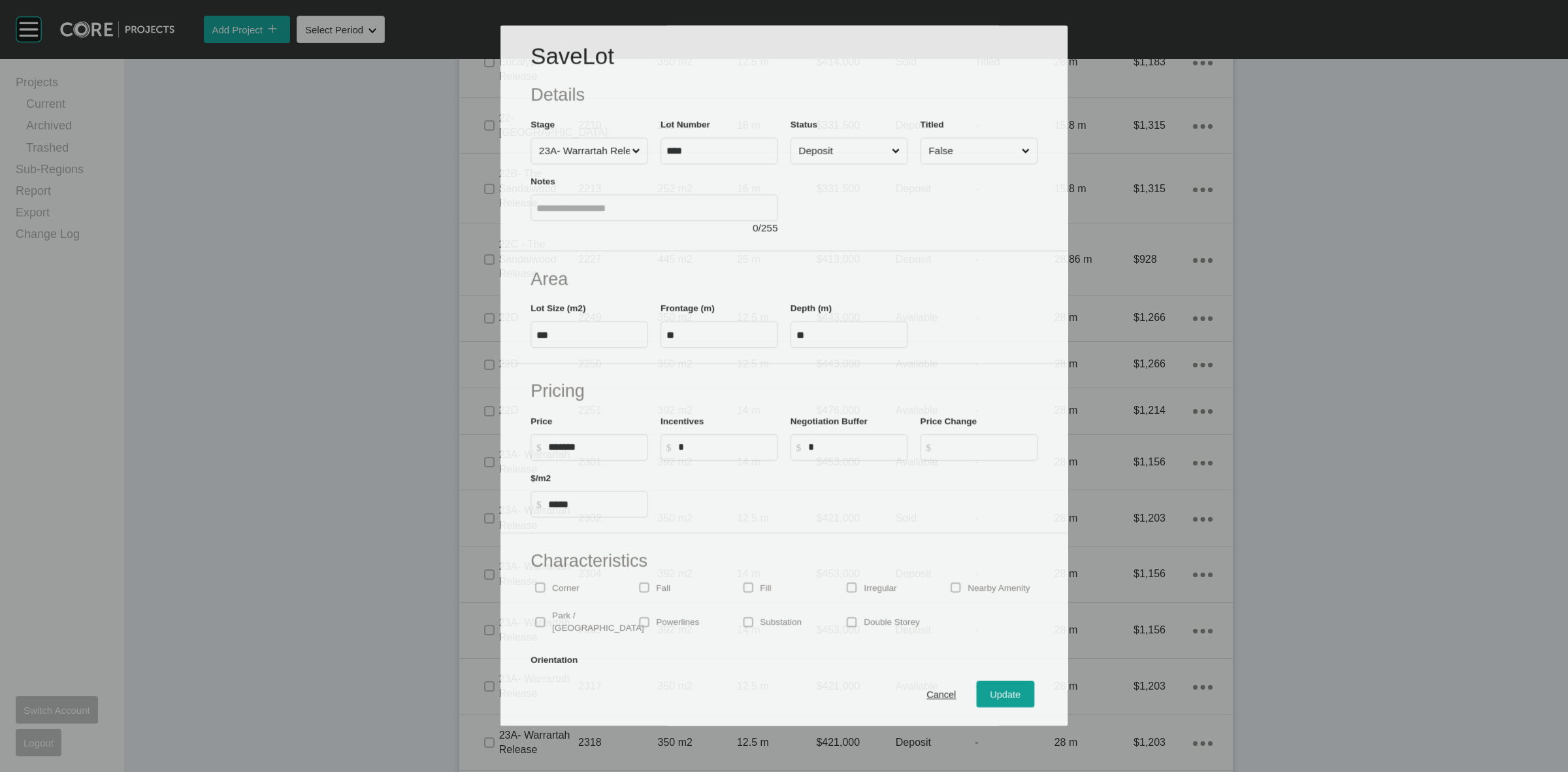
scroll to position [1944, 0]
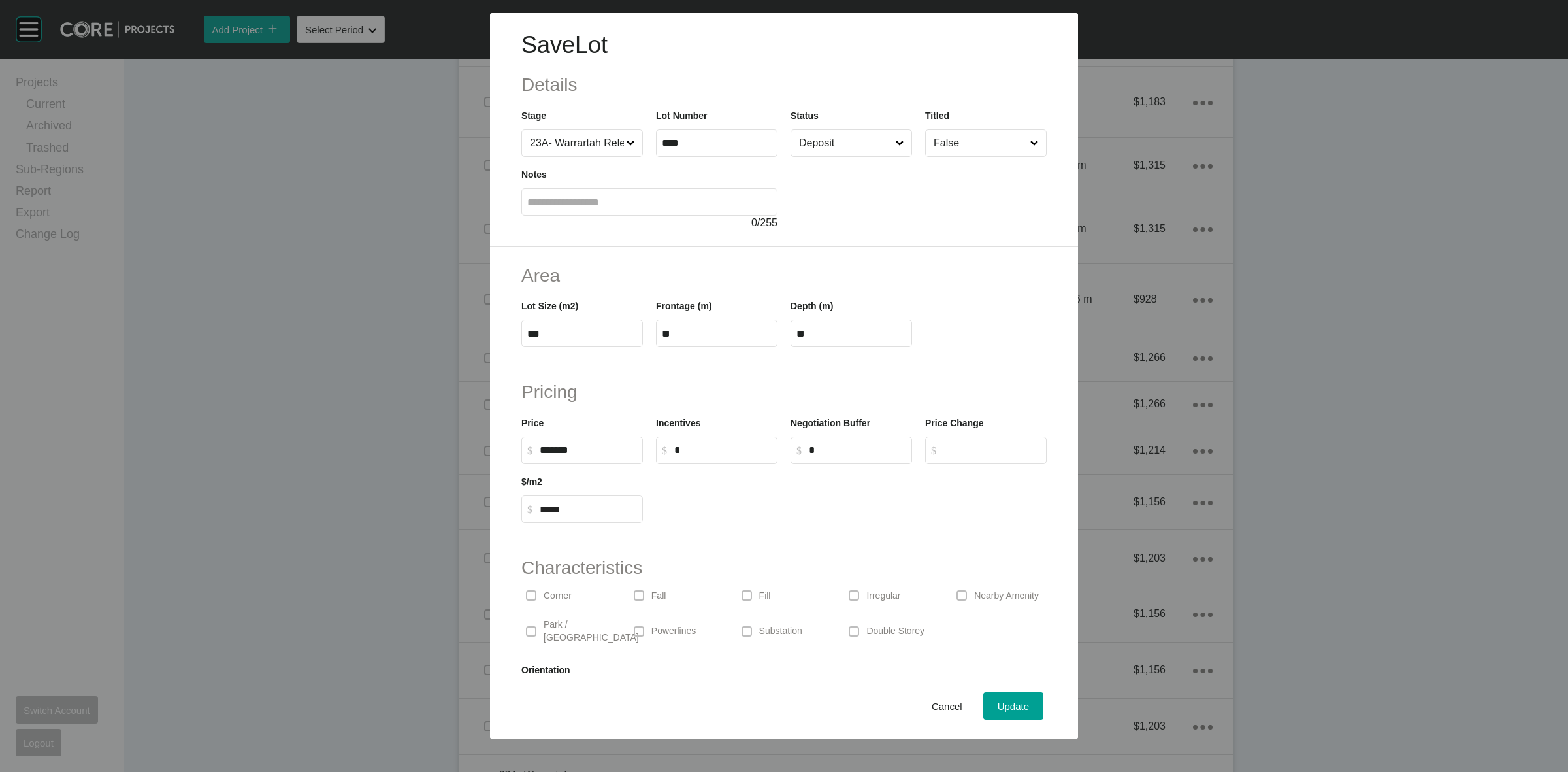
click at [857, 152] on input "Deposit" at bounding box center [844, 143] width 97 height 26
click at [1003, 711] on span "Update" at bounding box center [1014, 706] width 32 height 11
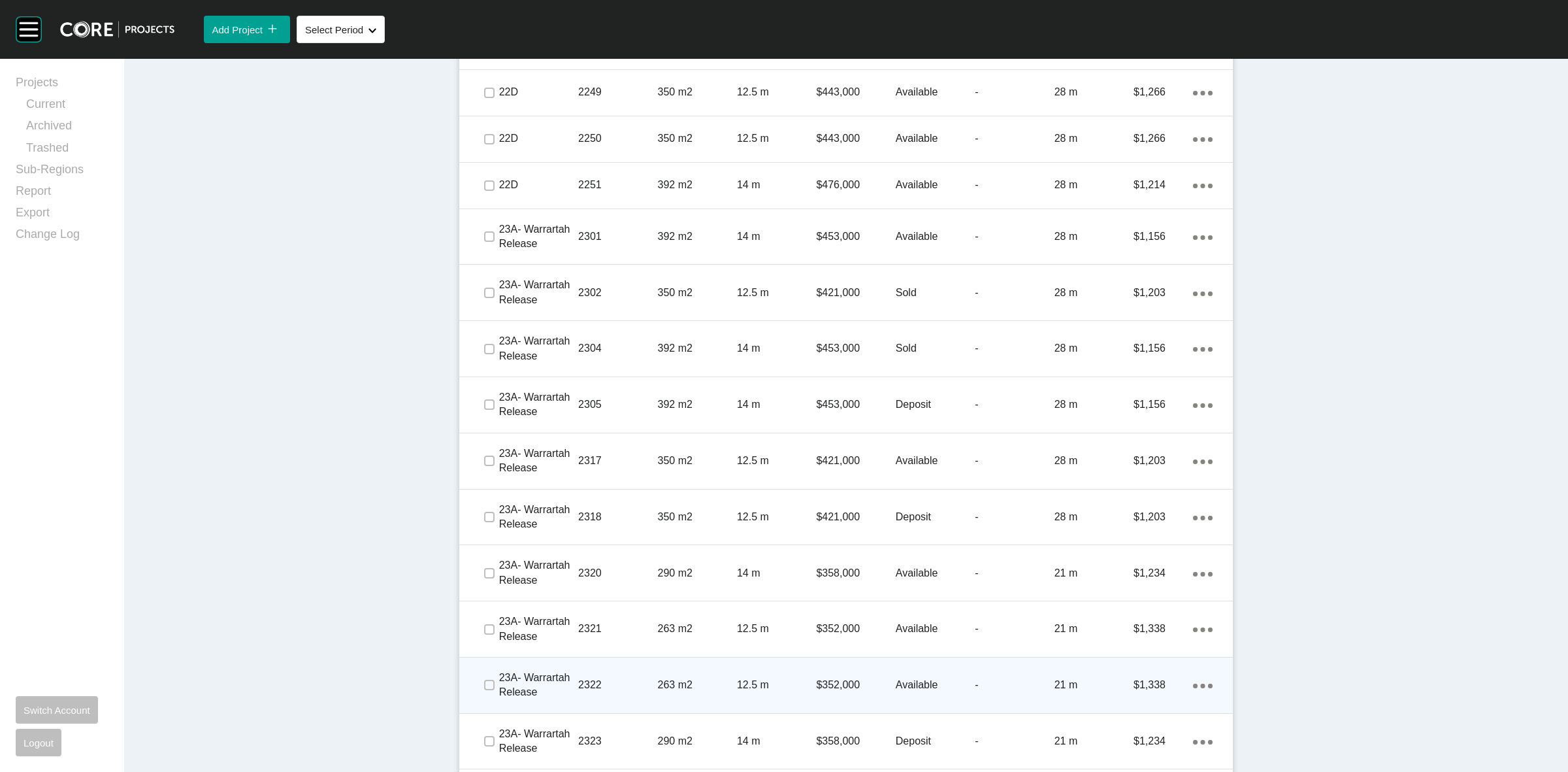
scroll to position [2312, 0]
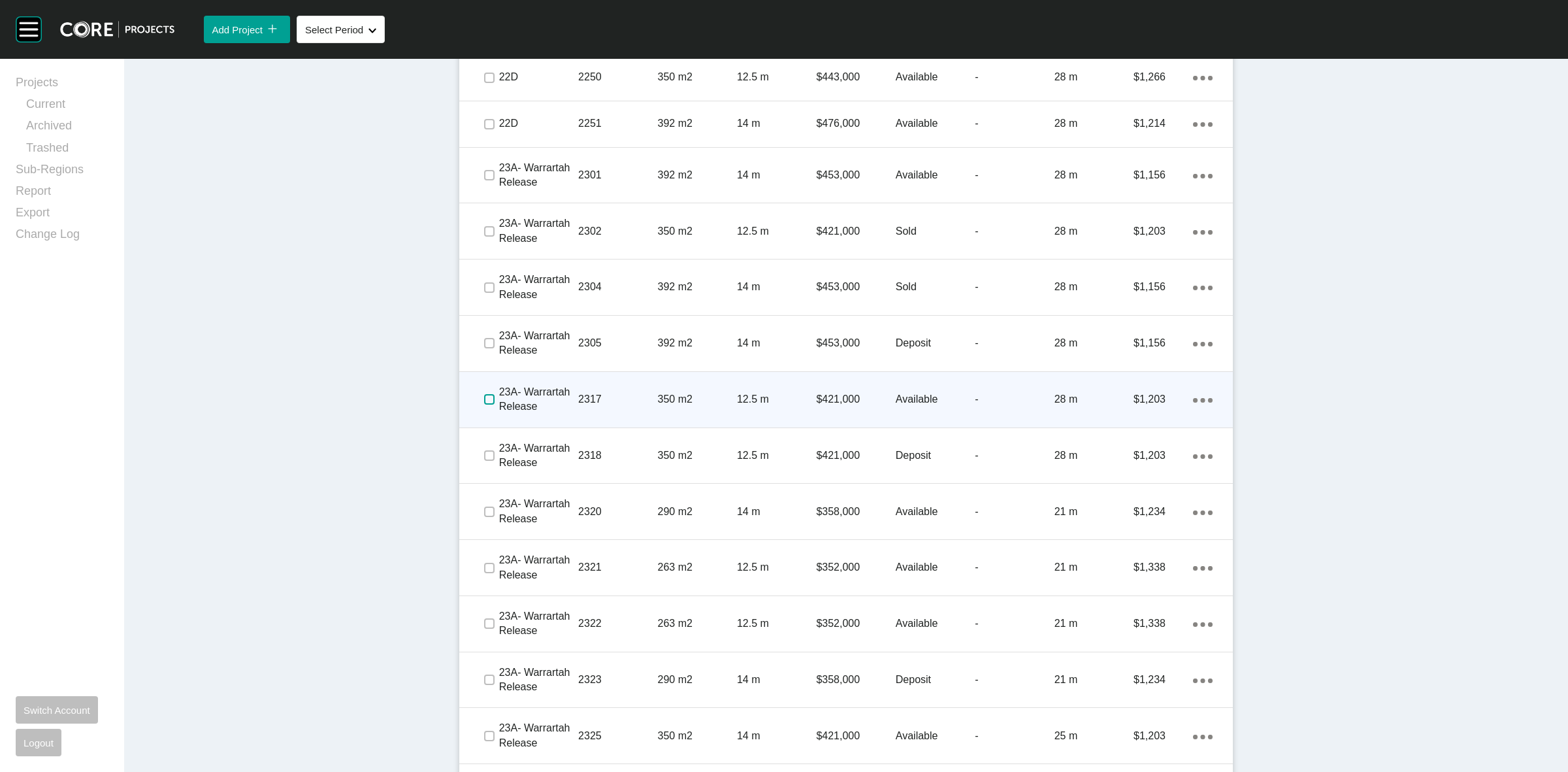
click at [484, 396] on label at bounding box center [489, 399] width 11 height 11
click at [614, 394] on p "2317" at bounding box center [617, 399] width 79 height 14
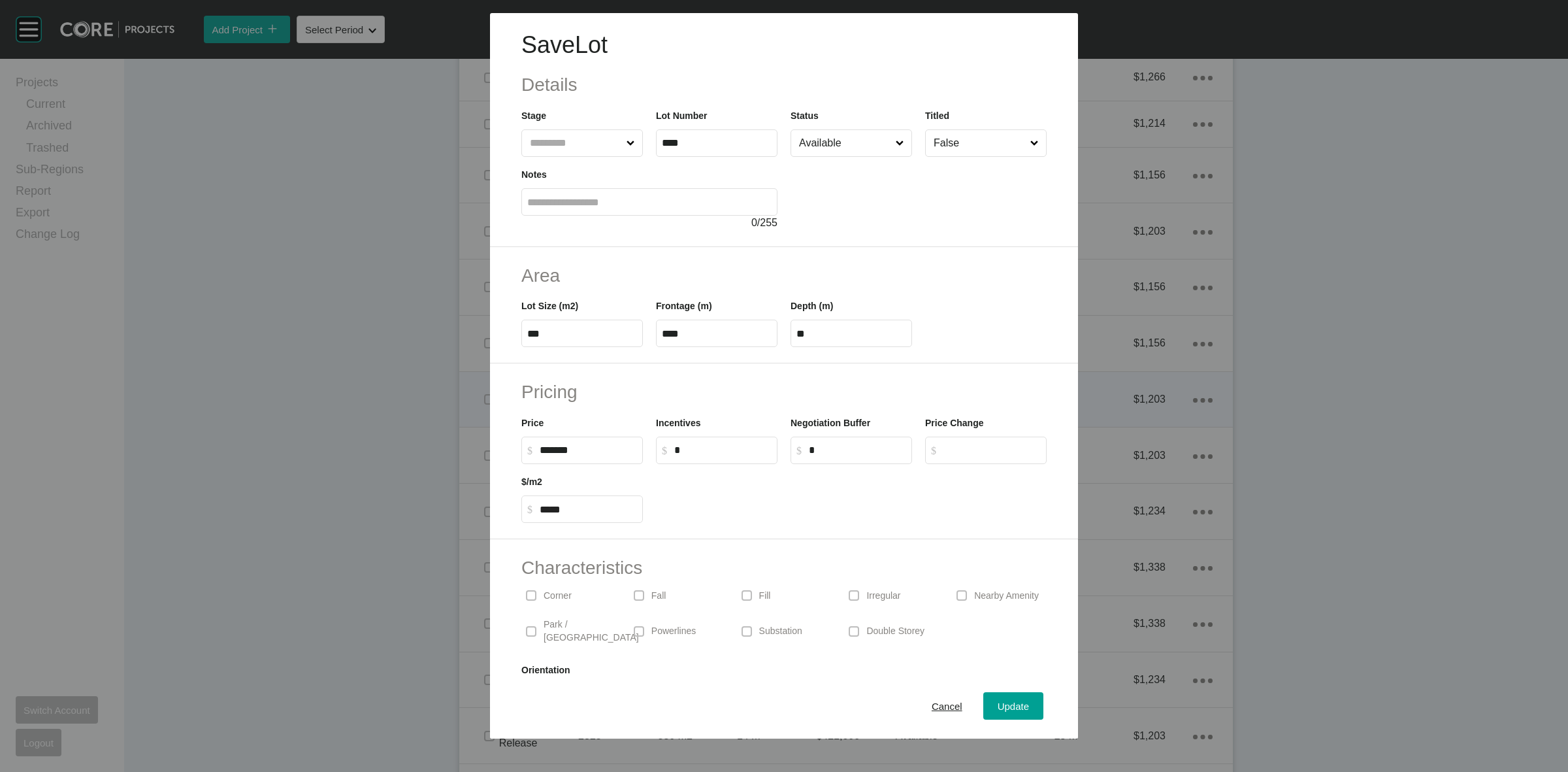
scroll to position [2271, 0]
click at [840, 149] on input "Available" at bounding box center [844, 143] width 97 height 26
click at [998, 706] on span "Update" at bounding box center [1014, 706] width 32 height 11
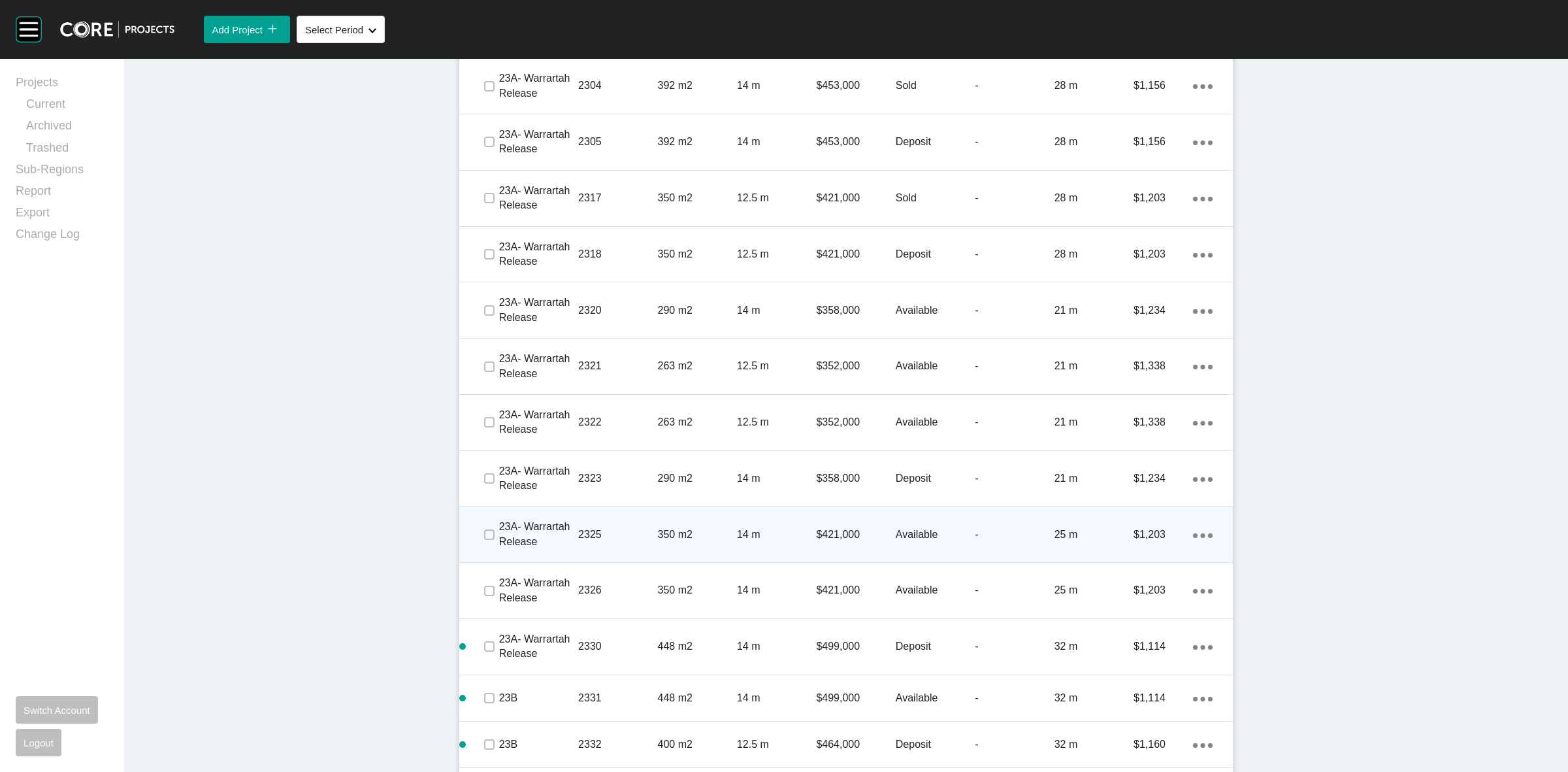
scroll to position [2475, 0]
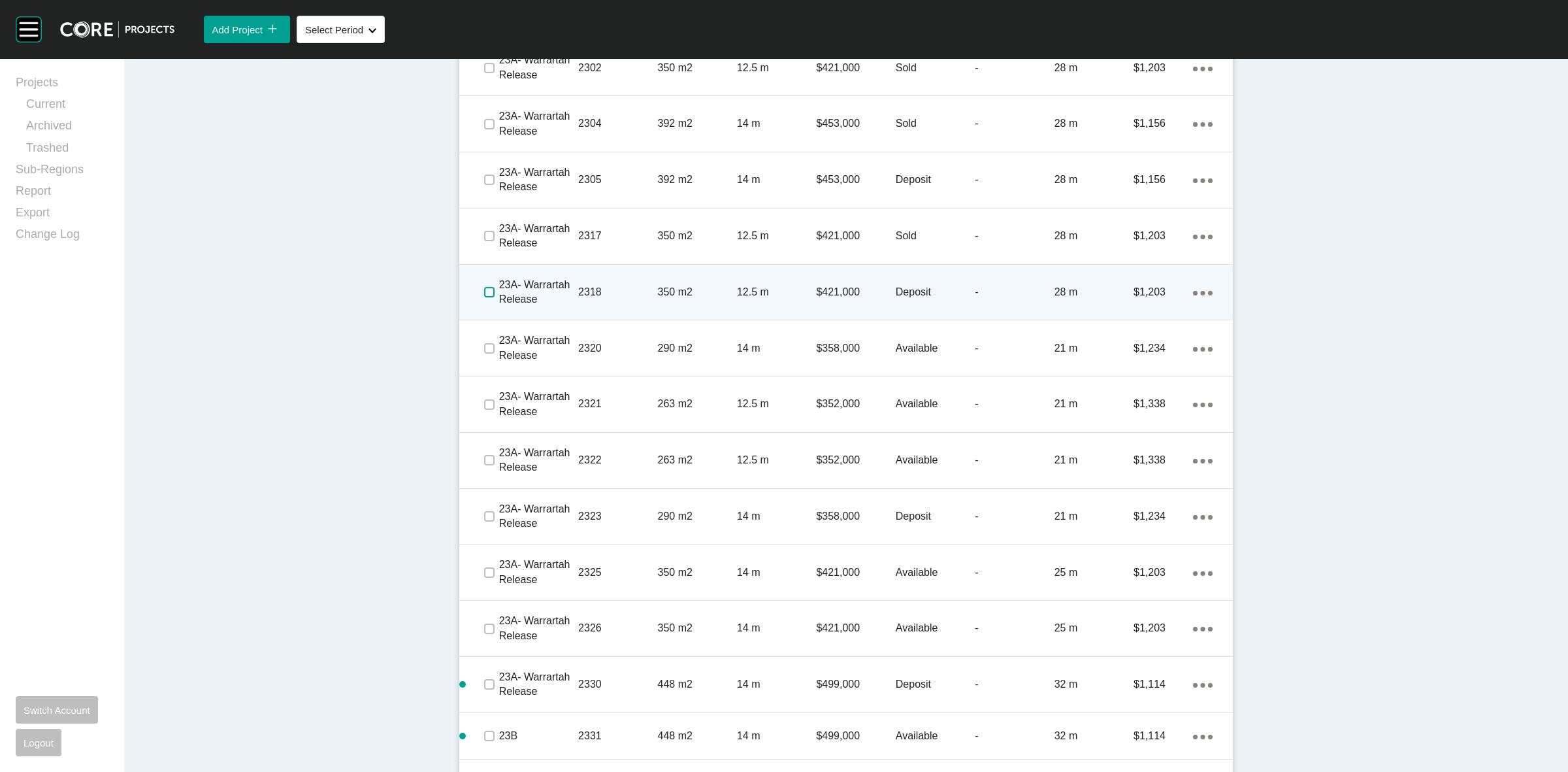
click at [484, 287] on label at bounding box center [489, 292] width 11 height 11
click at [622, 289] on p "2318" at bounding box center [617, 292] width 79 height 14
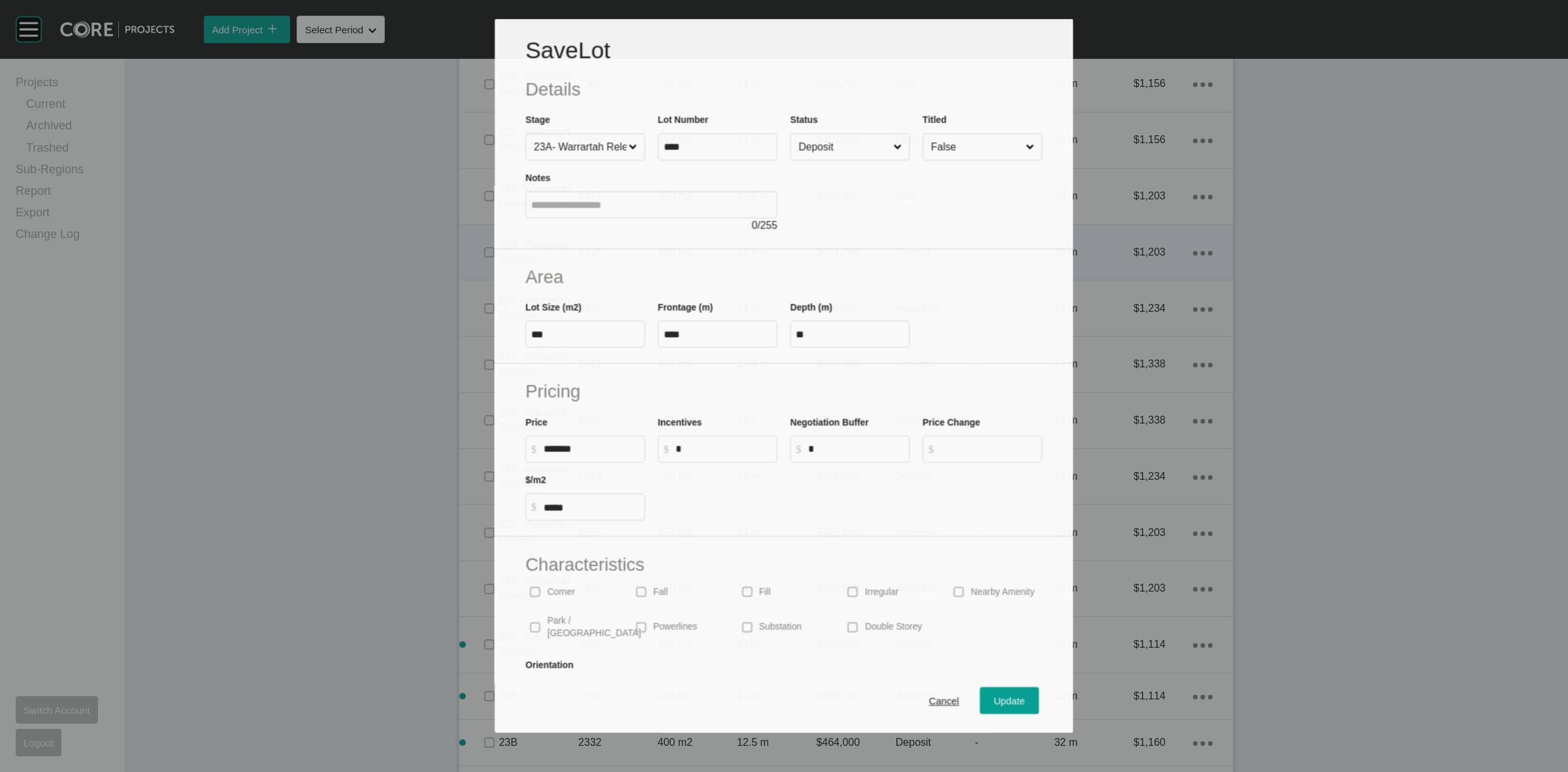
scroll to position [2434, 0]
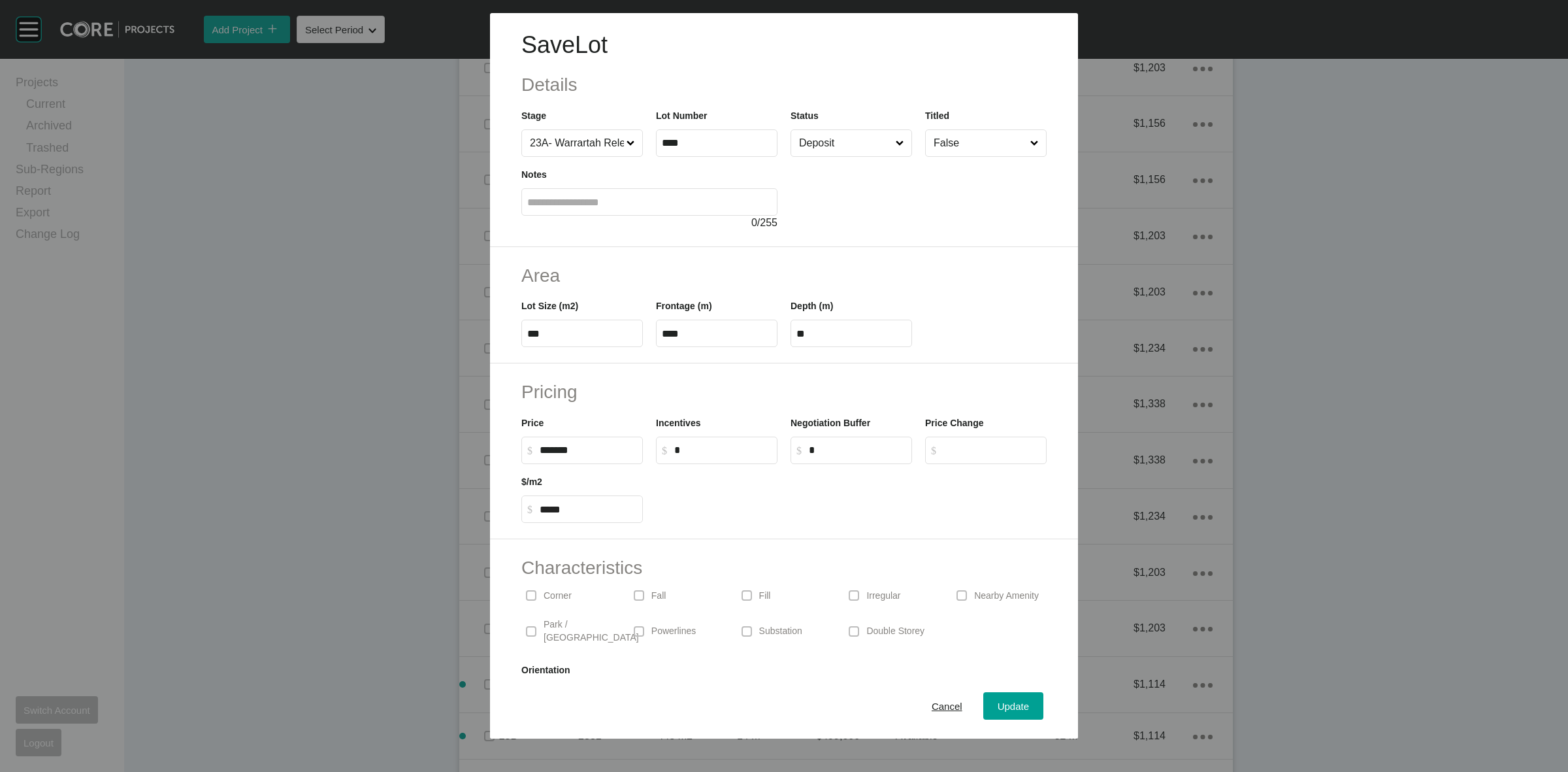
click at [704, 456] on label "$ Created with Sketch. $ *" at bounding box center [717, 450] width 121 height 27
click at [704, 455] on input "*" at bounding box center [723, 450] width 98 height 11
type input "*"
click at [821, 147] on input "Deposit" at bounding box center [844, 143] width 97 height 26
click at [998, 703] on span "Update" at bounding box center [1014, 706] width 32 height 11
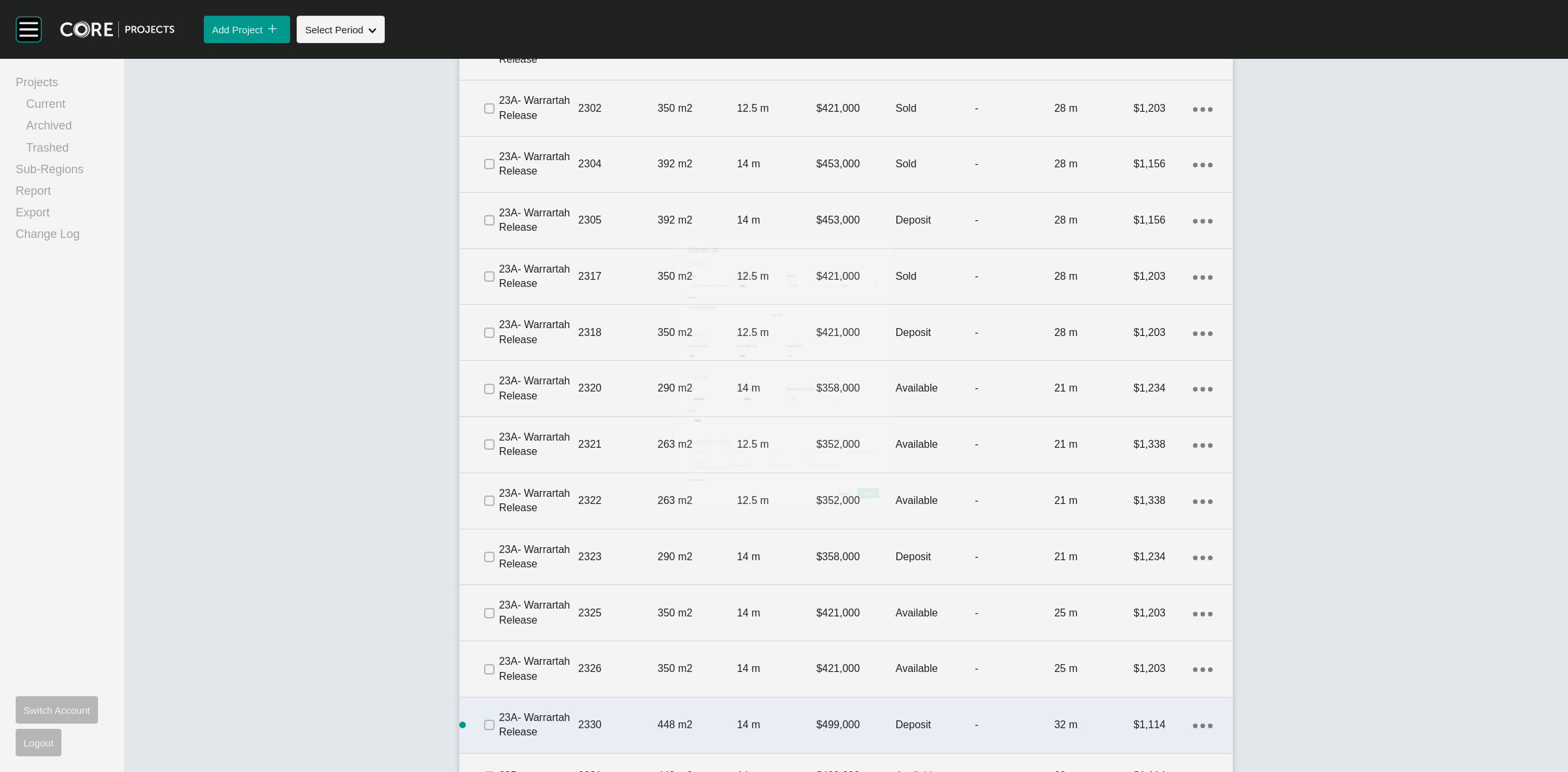
scroll to position [2475, 0]
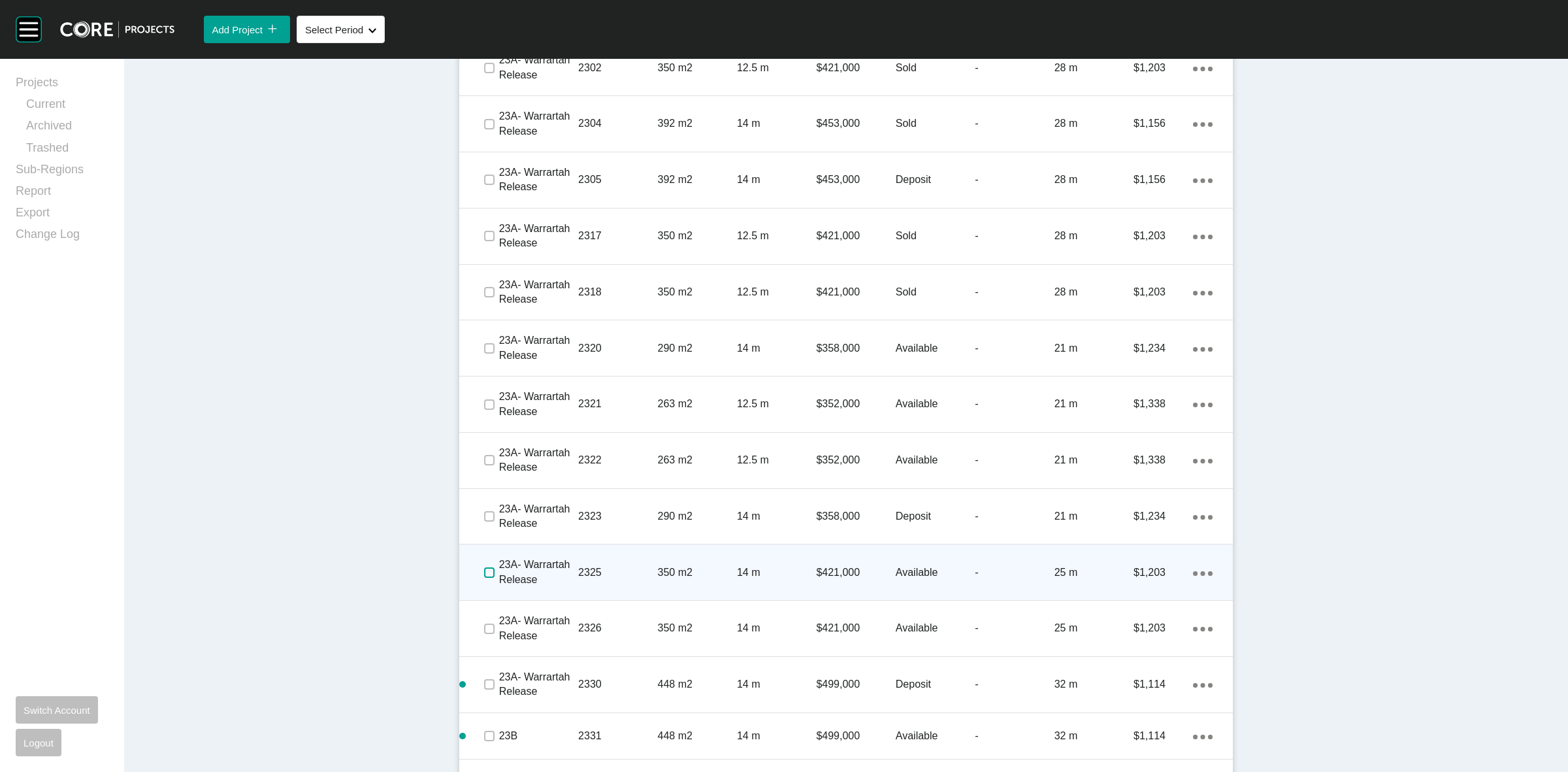
drag, startPoint x: 483, startPoint y: 570, endPoint x: 491, endPoint y: 569, distance: 8.1
click at [484, 570] on label at bounding box center [489, 572] width 11 height 11
click at [622, 565] on p "2325" at bounding box center [617, 572] width 79 height 14
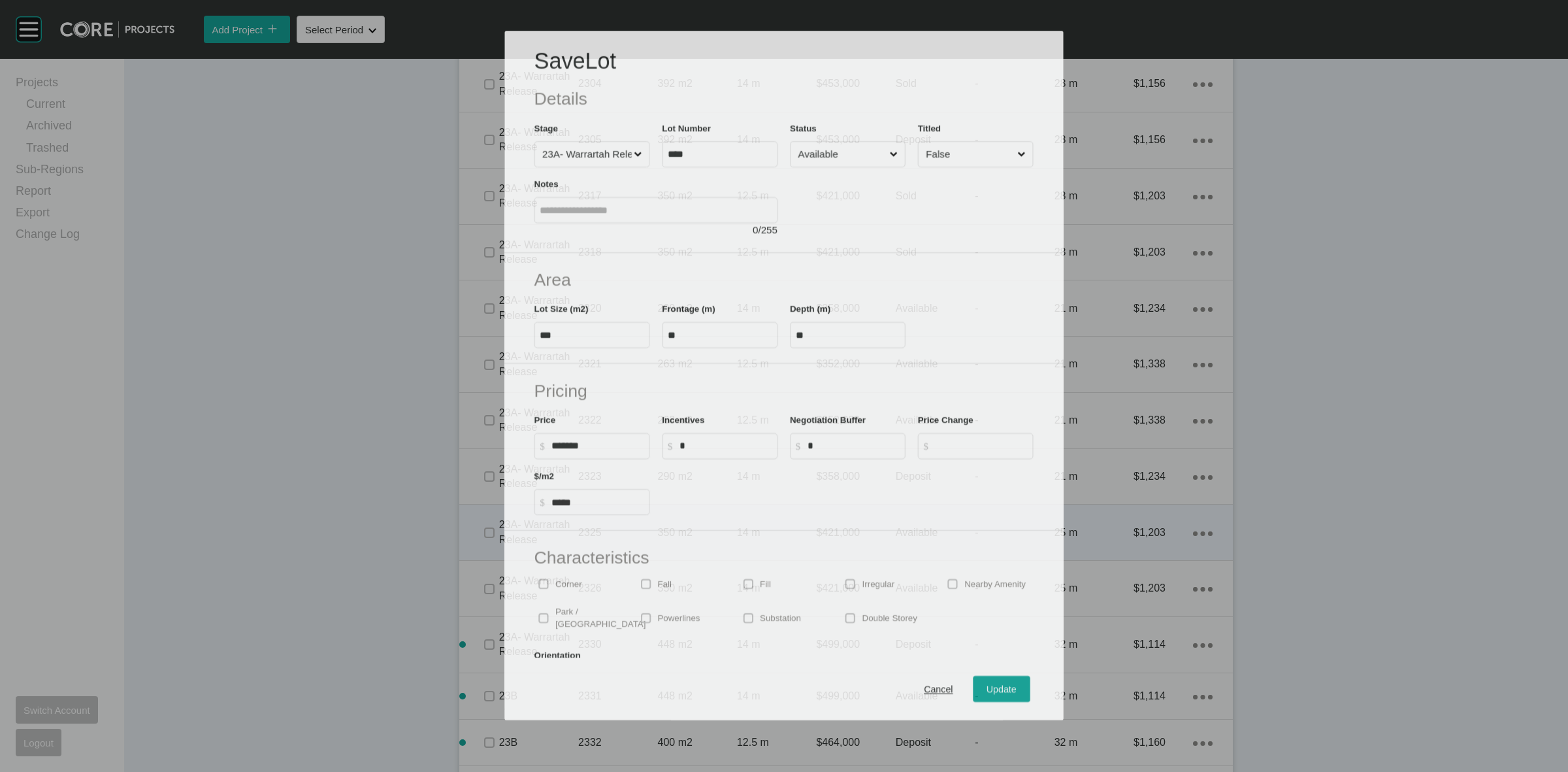
scroll to position [2434, 0]
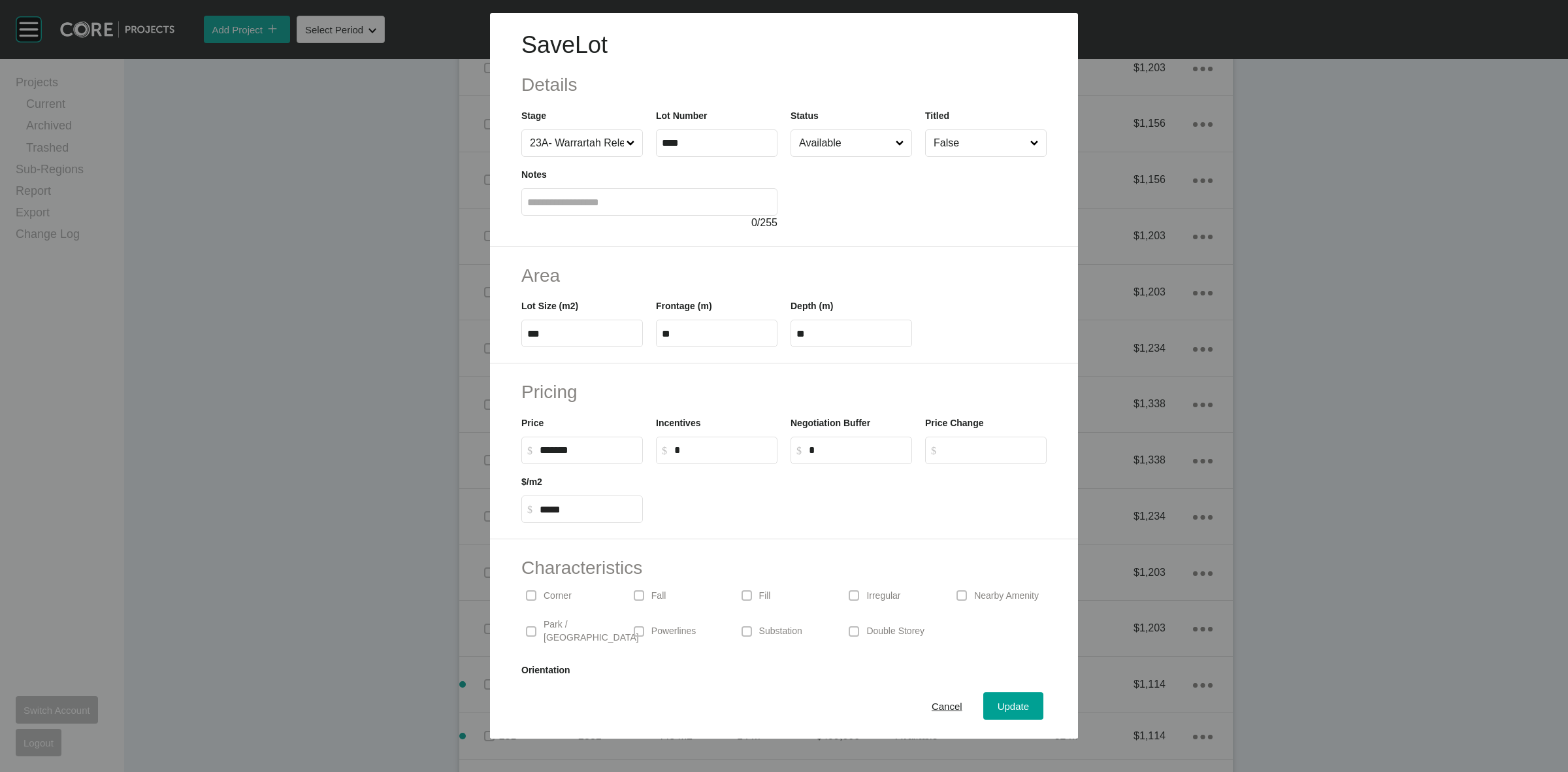
click at [835, 146] on input "Available" at bounding box center [844, 143] width 97 height 26
click at [1011, 701] on span "Update" at bounding box center [1014, 706] width 32 height 11
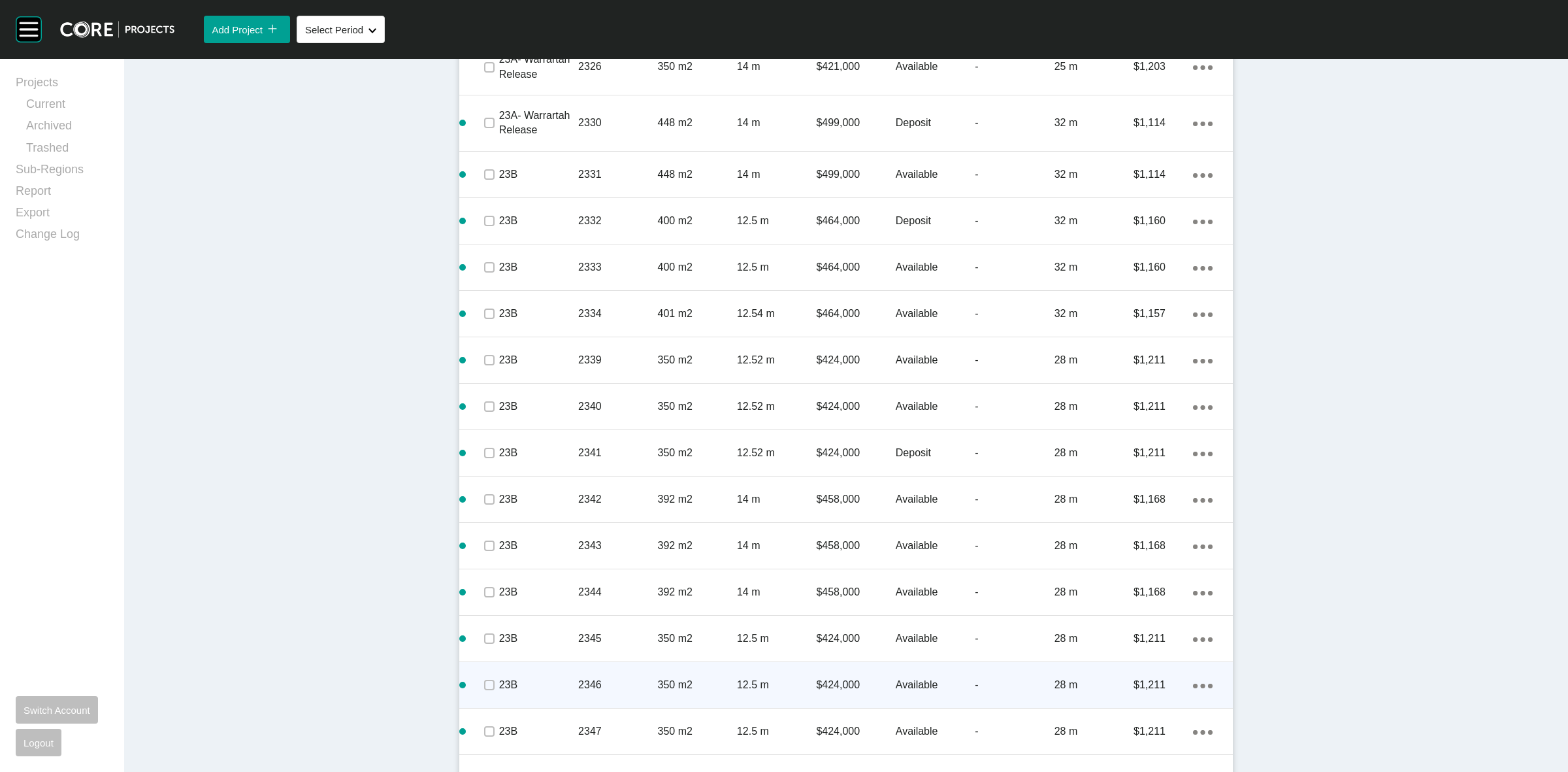
scroll to position [3255, 0]
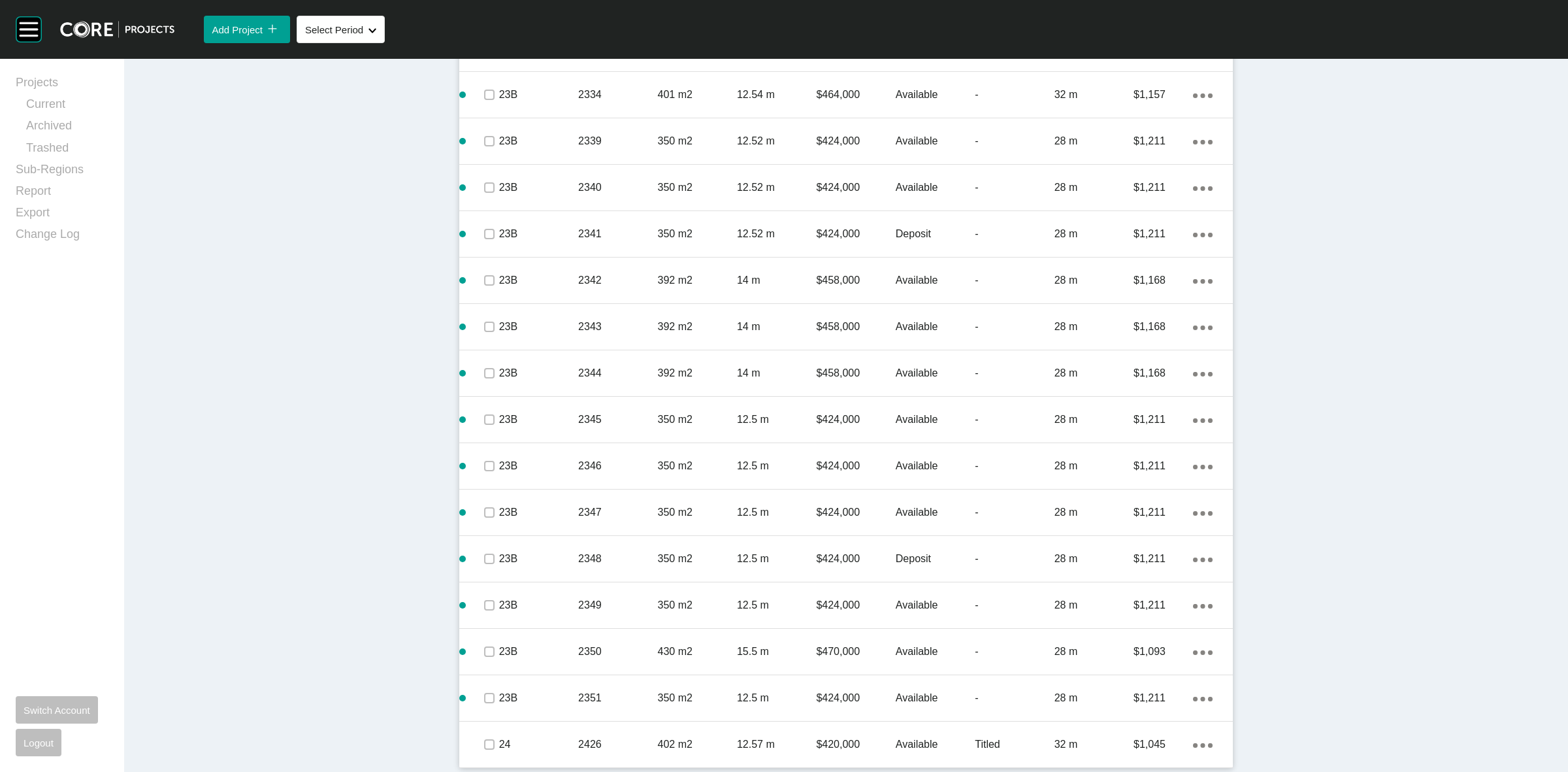
drag, startPoint x: 1347, startPoint y: 136, endPoint x: 1290, endPoint y: 161, distance: 62.2
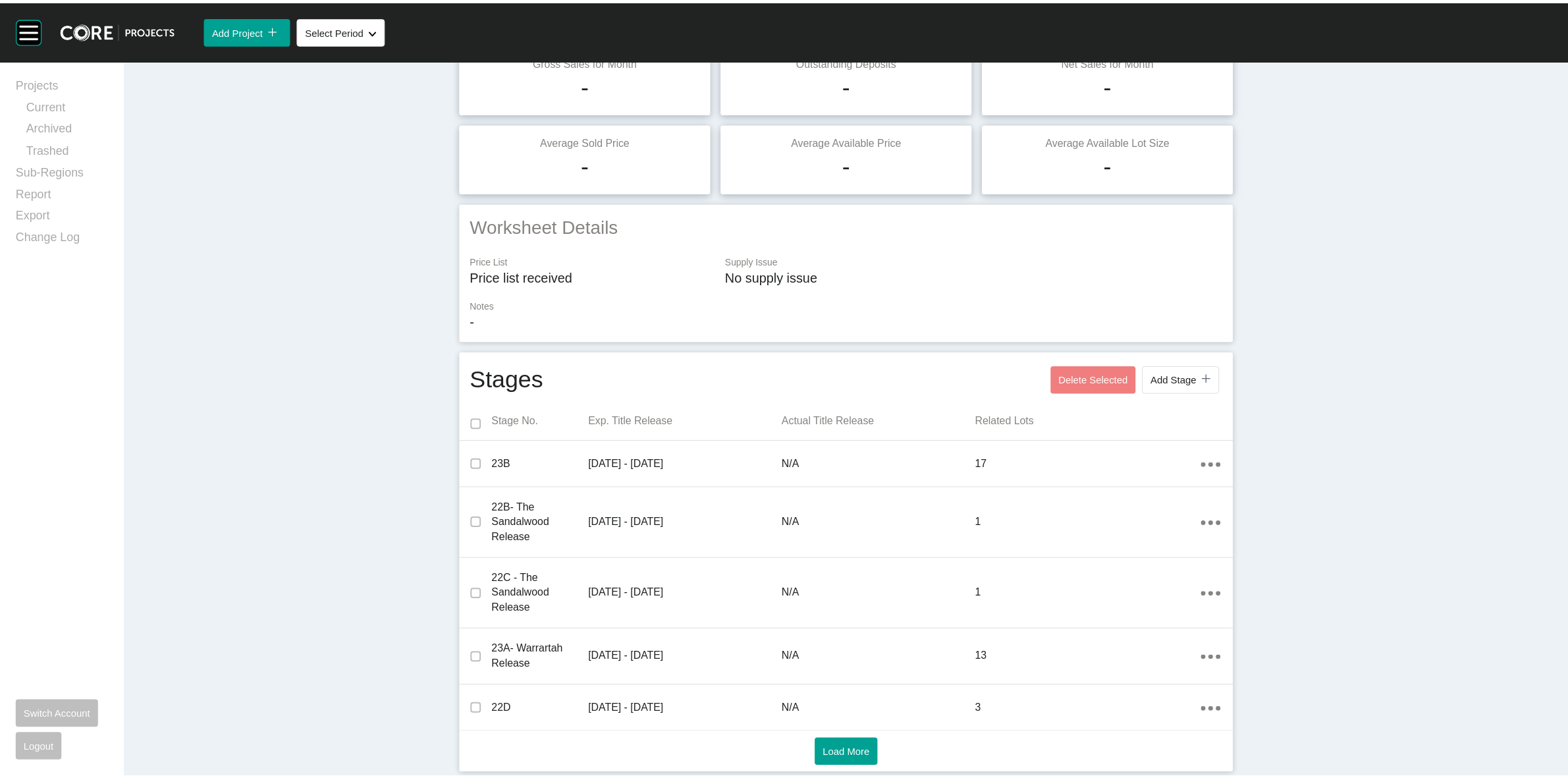
scroll to position [0, 0]
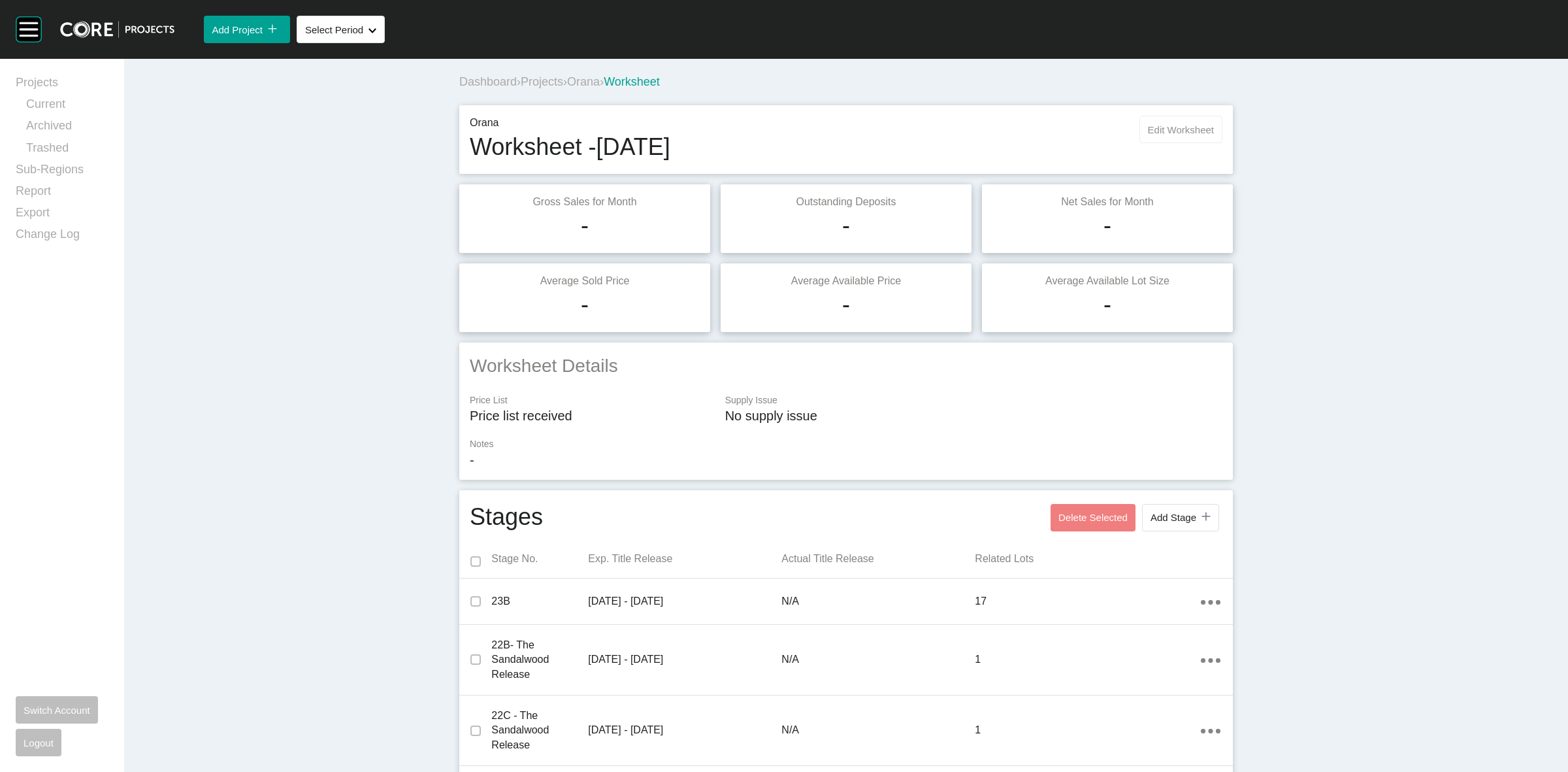
click at [1177, 133] on span "Edit Worksheet" at bounding box center [1181, 129] width 66 height 11
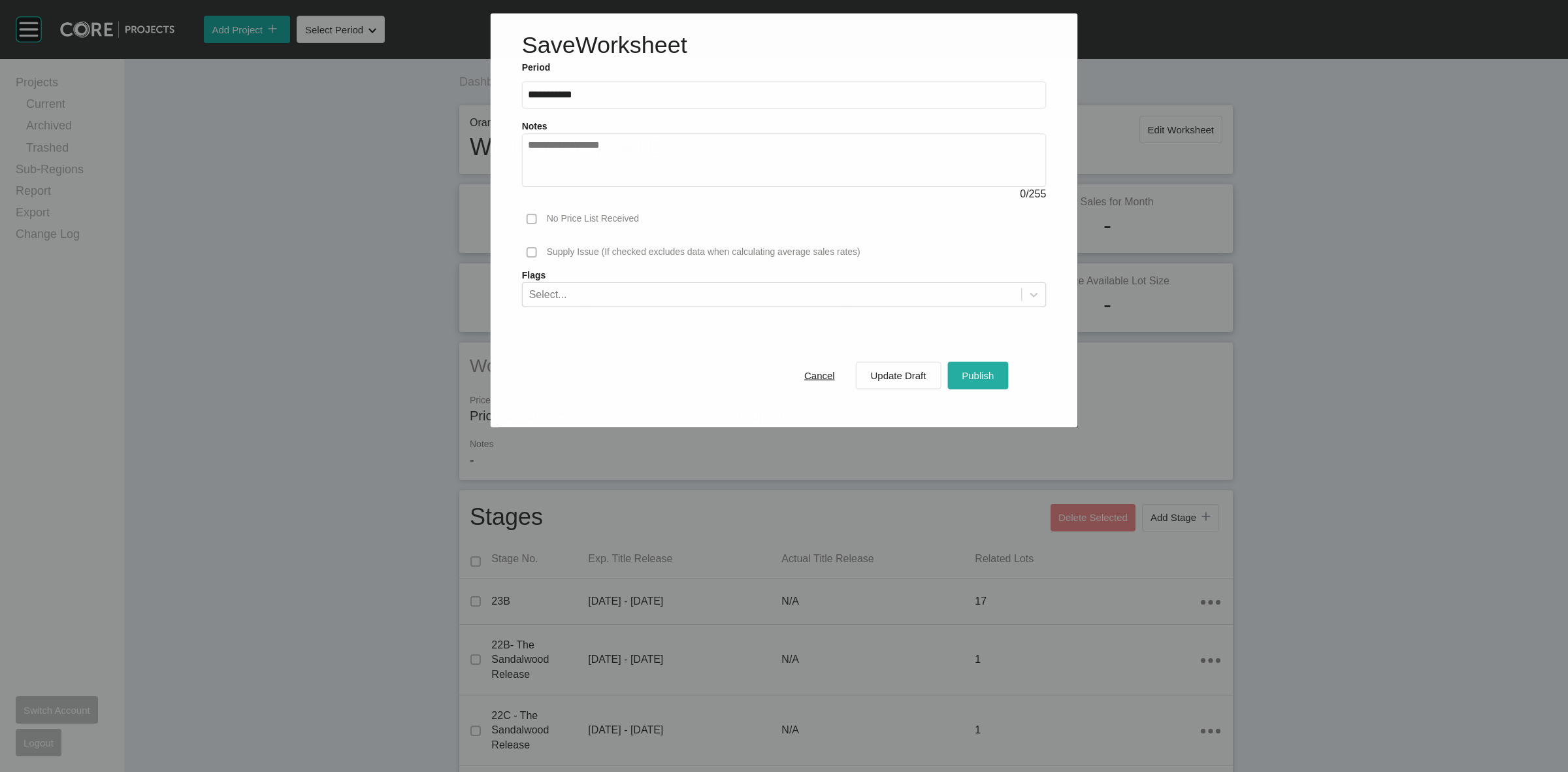
click at [982, 386] on button "Publish" at bounding box center [978, 375] width 61 height 27
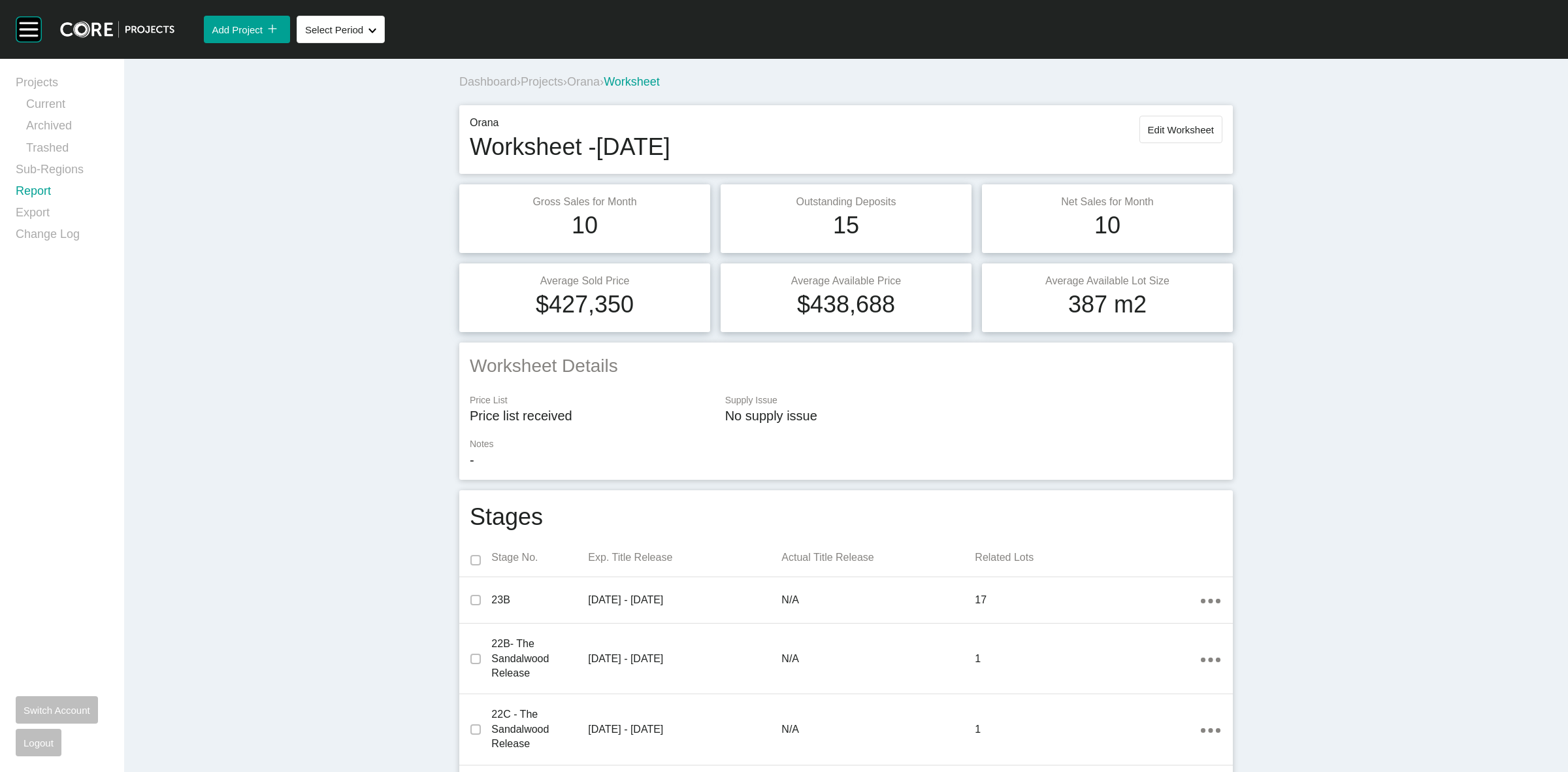
click at [38, 192] on link "Report" at bounding box center [62, 194] width 93 height 22
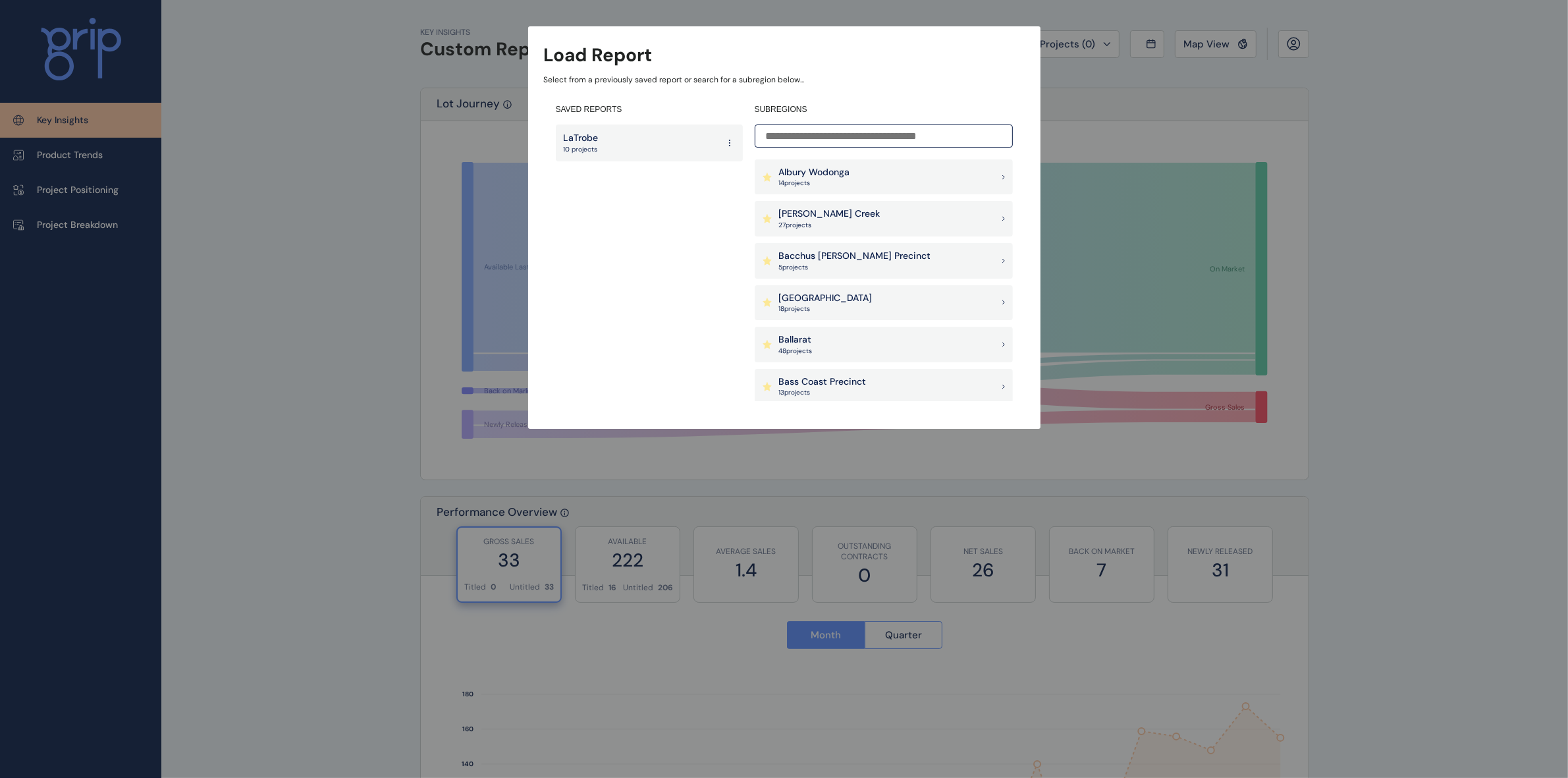
click at [886, 136] on input at bounding box center [883, 136] width 258 height 23
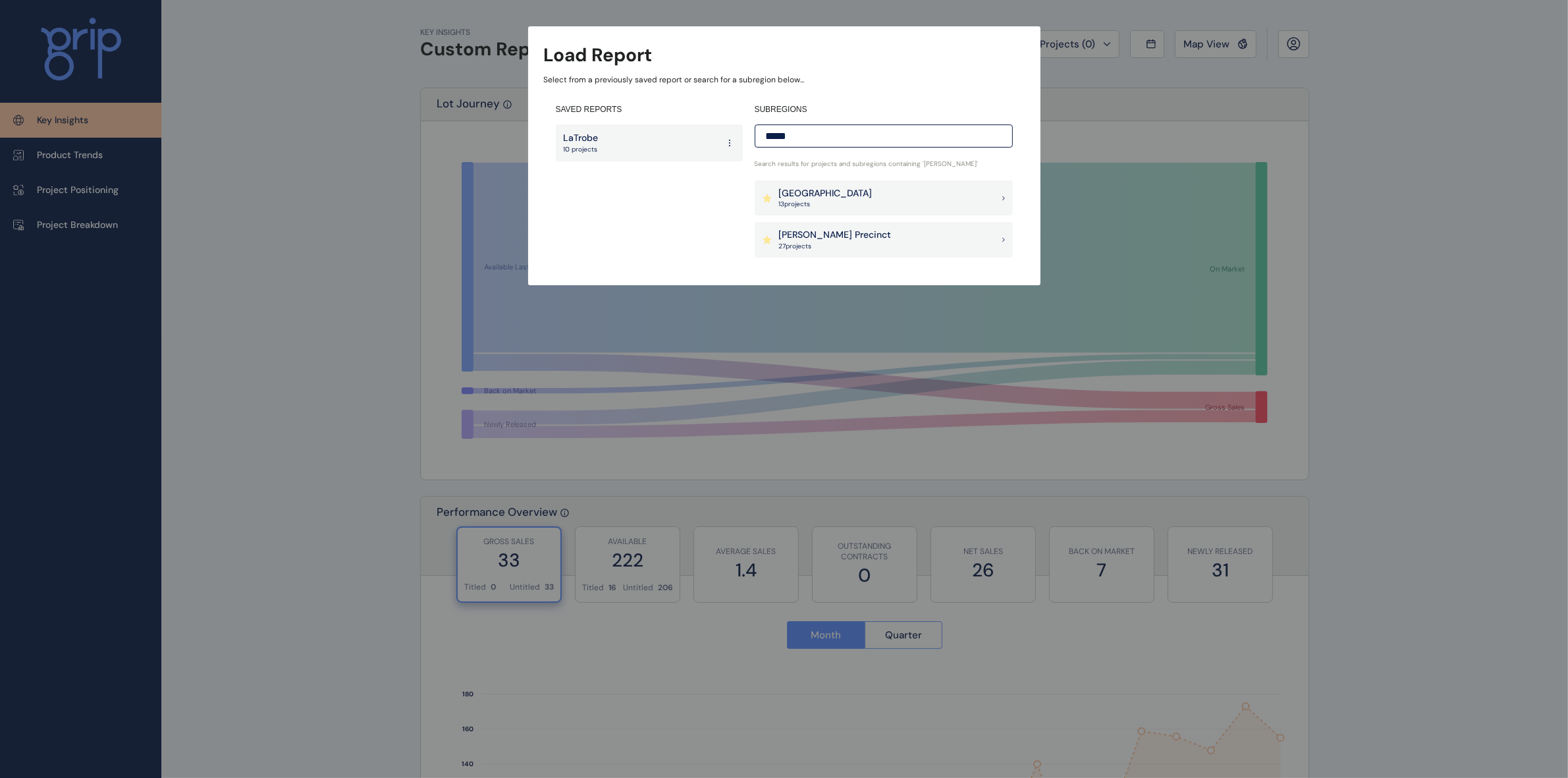
click at [808, 238] on p "[PERSON_NAME] Precinct" at bounding box center [836, 235] width 113 height 13
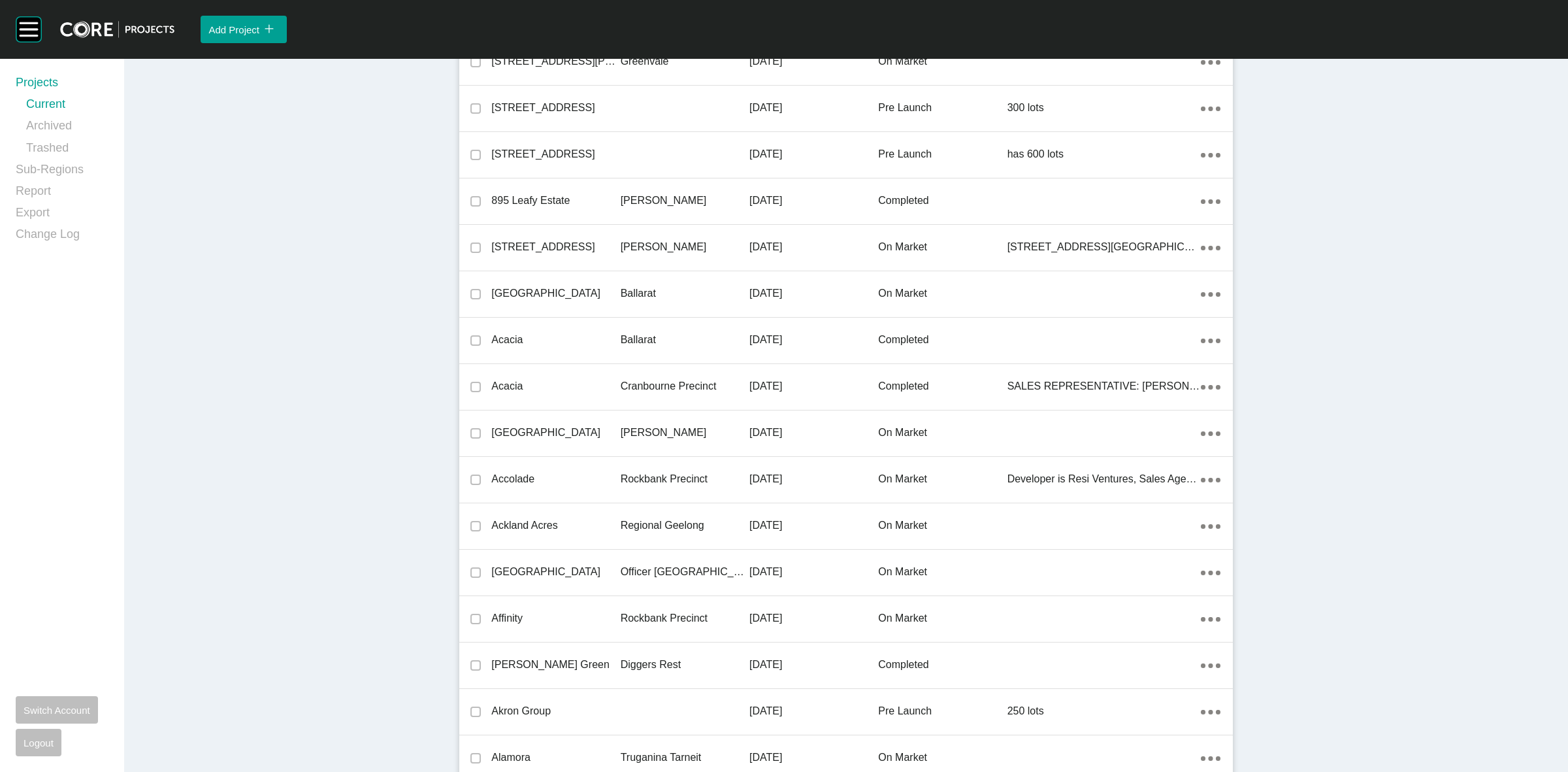
scroll to position [24234, 0]
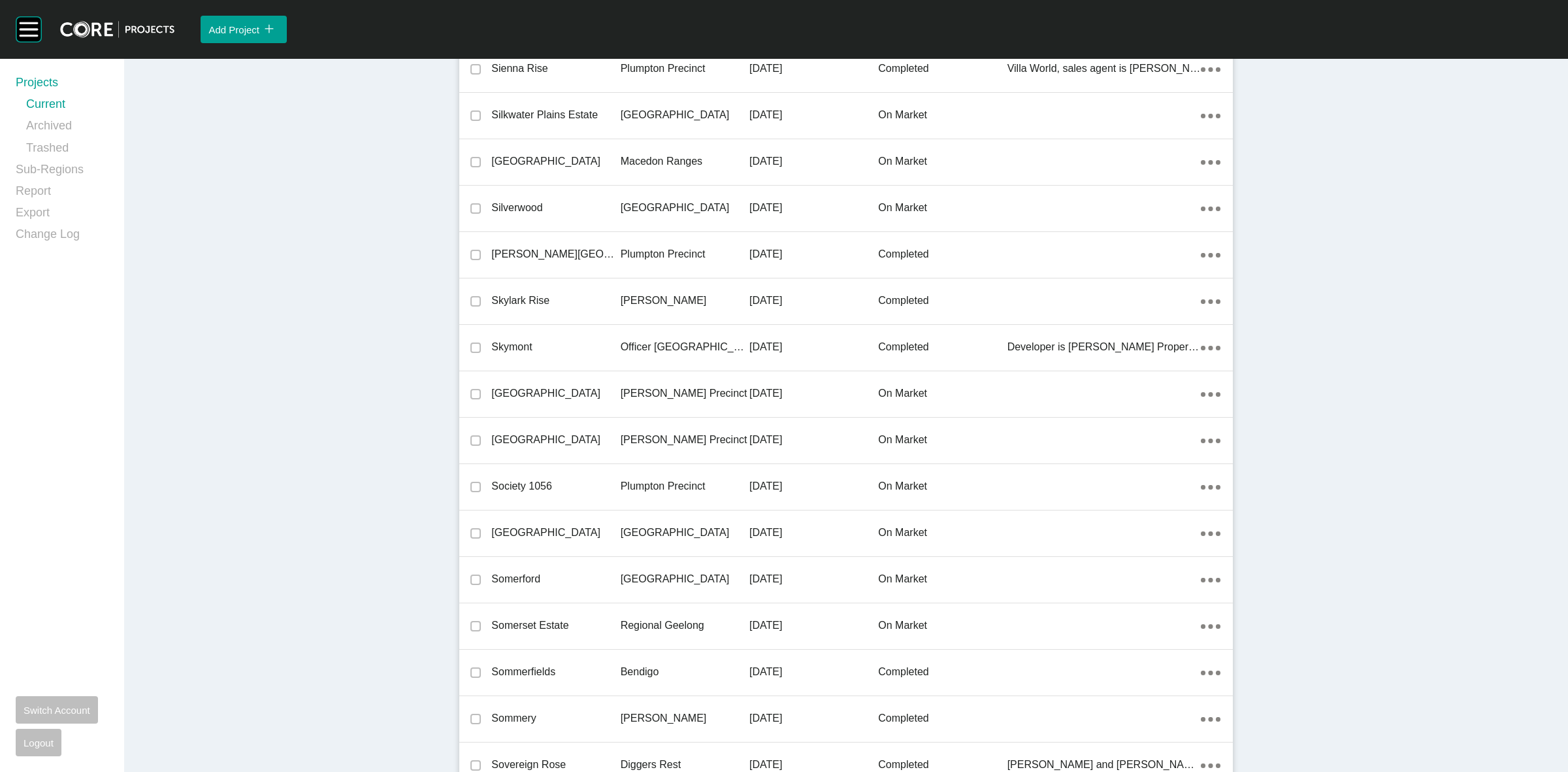
drag, startPoint x: 651, startPoint y: 386, endPoint x: 1567, endPoint y: 661, distance: 956.4
click at [643, 386] on p "[PERSON_NAME] Precinct" at bounding box center [685, 394] width 129 height 14
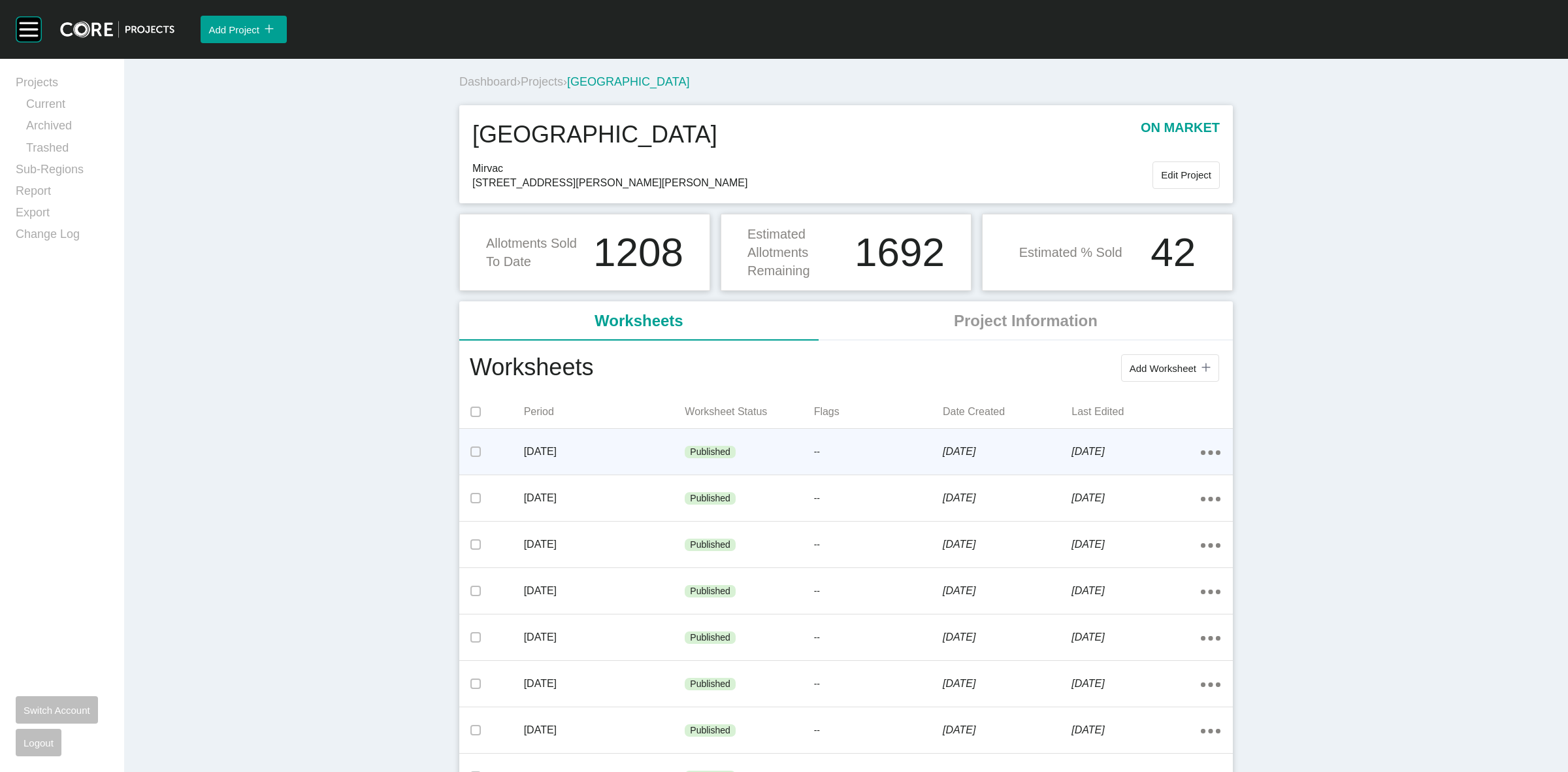
click at [1201, 453] on icon "Action Menu Dots Copy 6 Created with Sketch." at bounding box center [1210, 452] width 19 height 4
click at [1154, 455] on link "Edit" at bounding box center [1157, 455] width 35 height 19
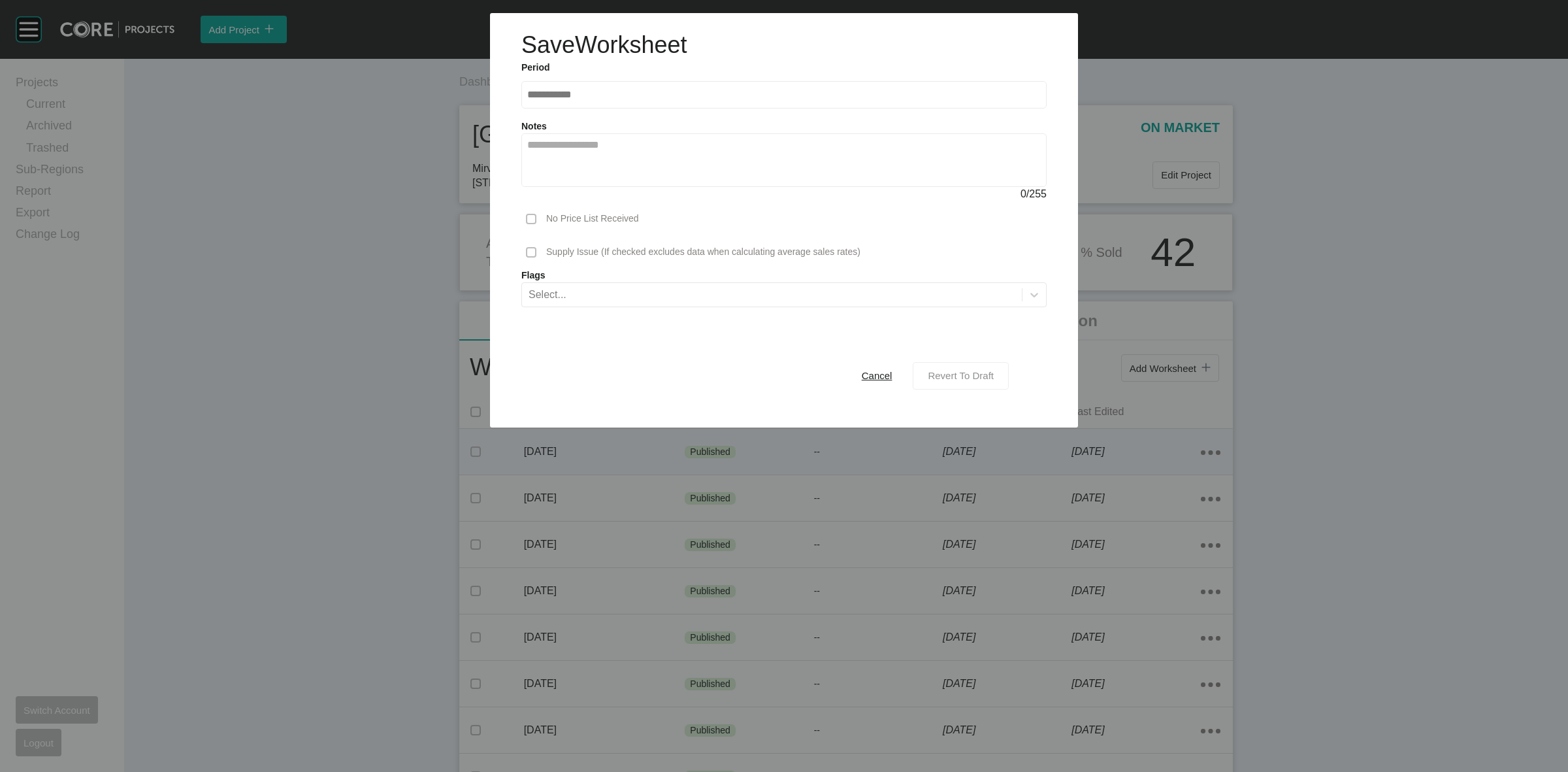
click at [968, 376] on span "Revert To Draft" at bounding box center [961, 375] width 66 height 11
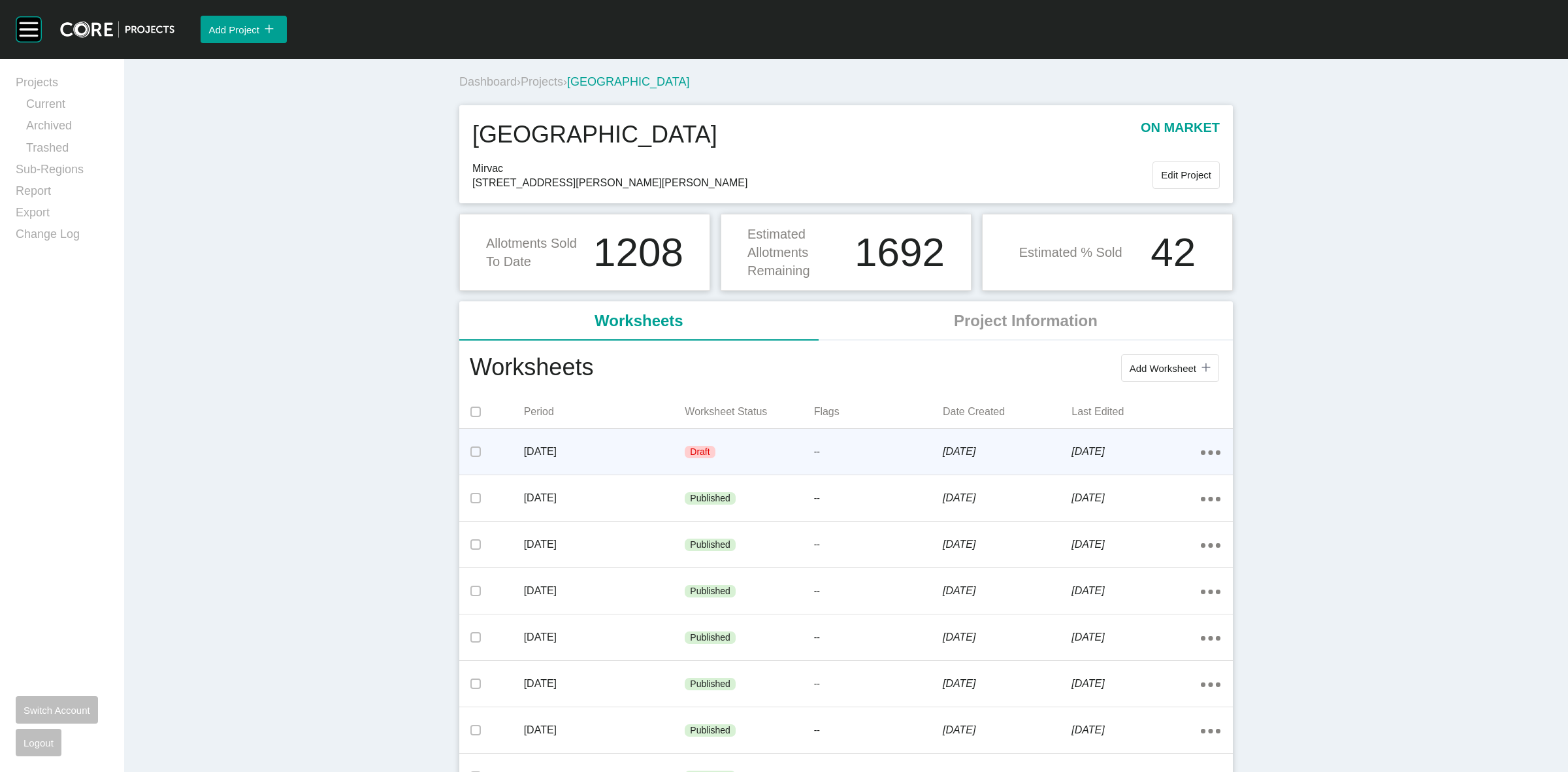
click at [642, 453] on p "[DATE]" at bounding box center [605, 452] width 162 height 14
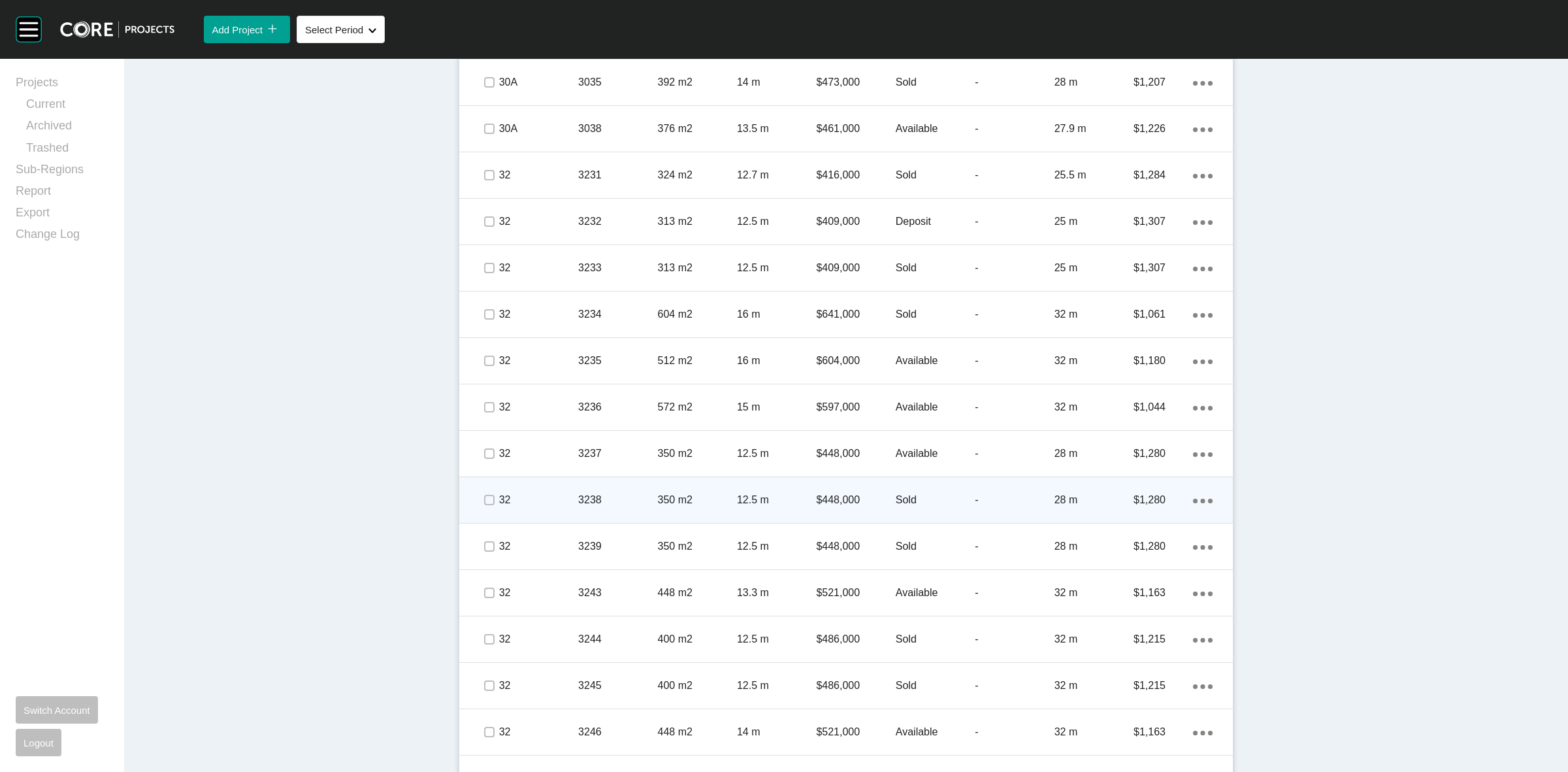
scroll to position [3839, 0]
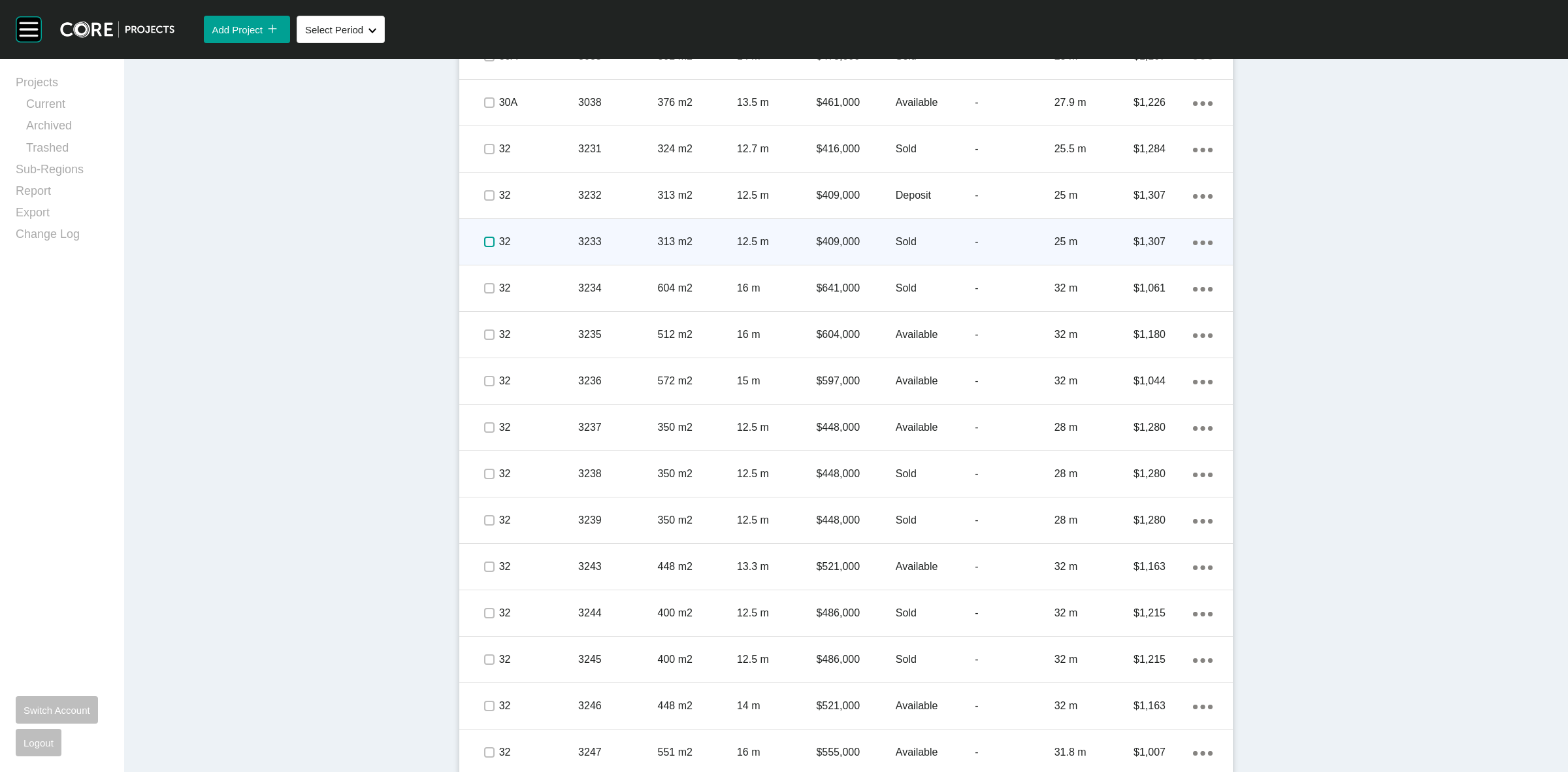
click at [484, 241] on label at bounding box center [489, 241] width 11 height 11
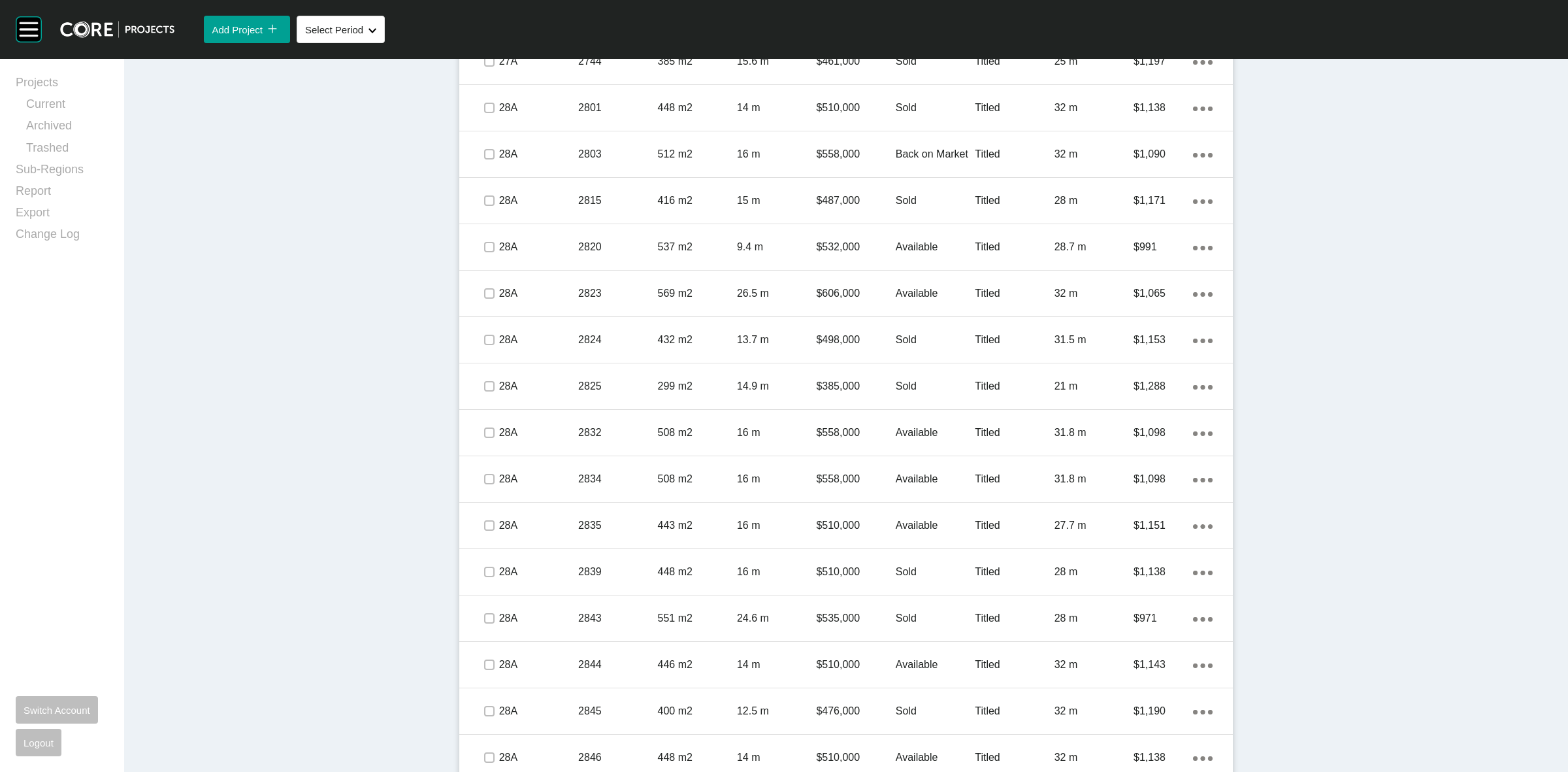
scroll to position [1879, 0]
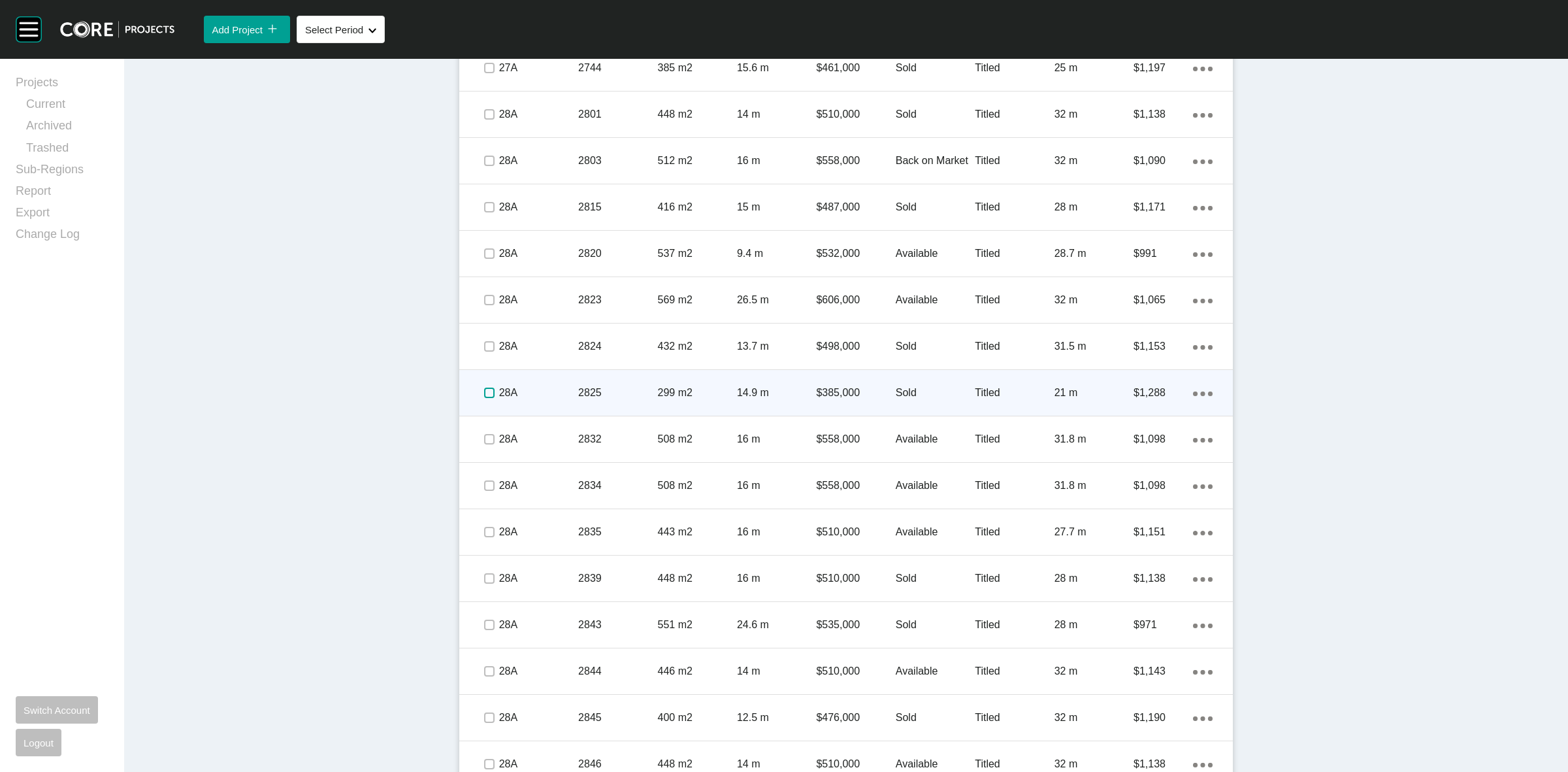
click at [484, 391] on label at bounding box center [489, 393] width 11 height 11
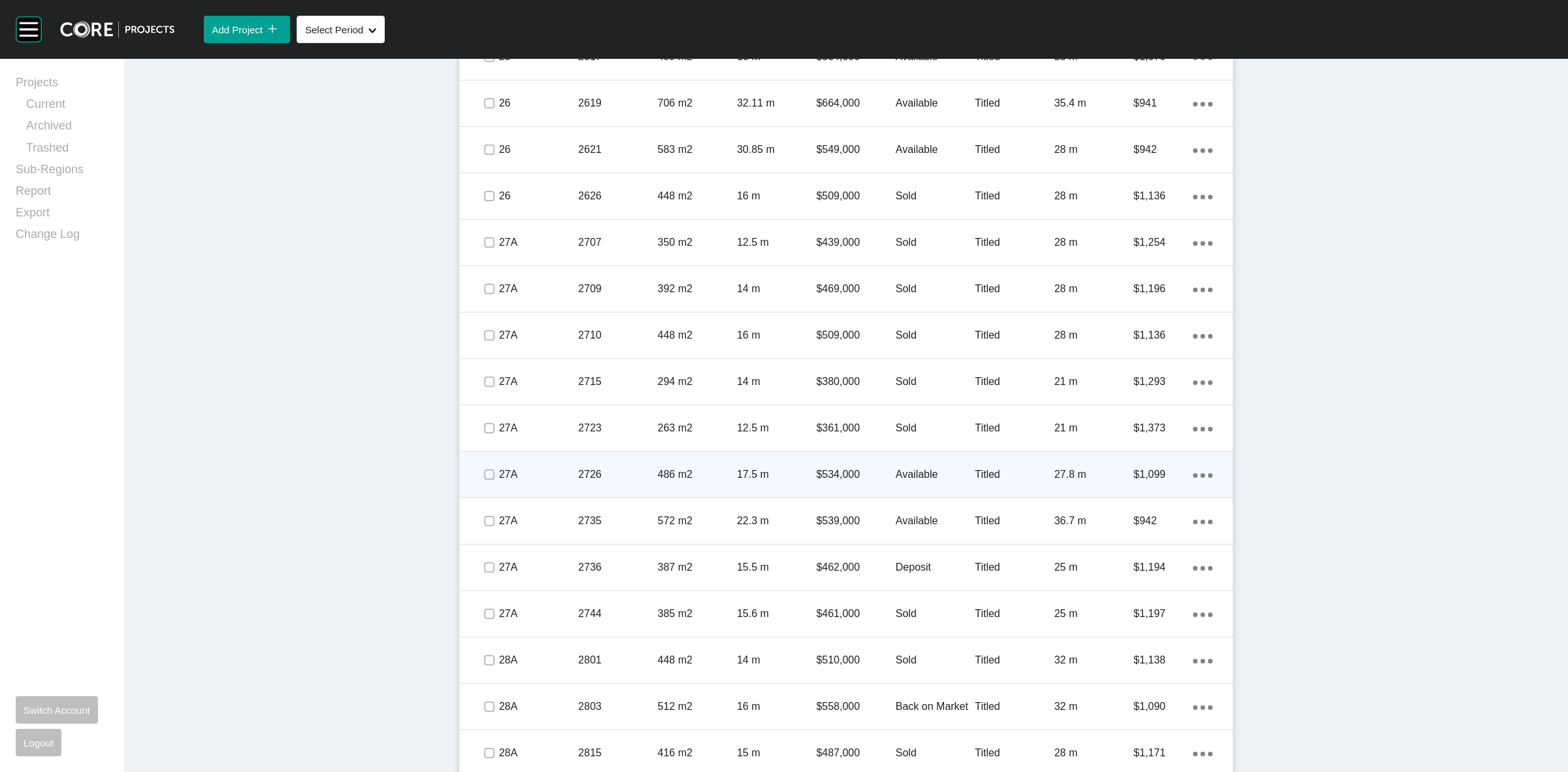
scroll to position [1225, 0]
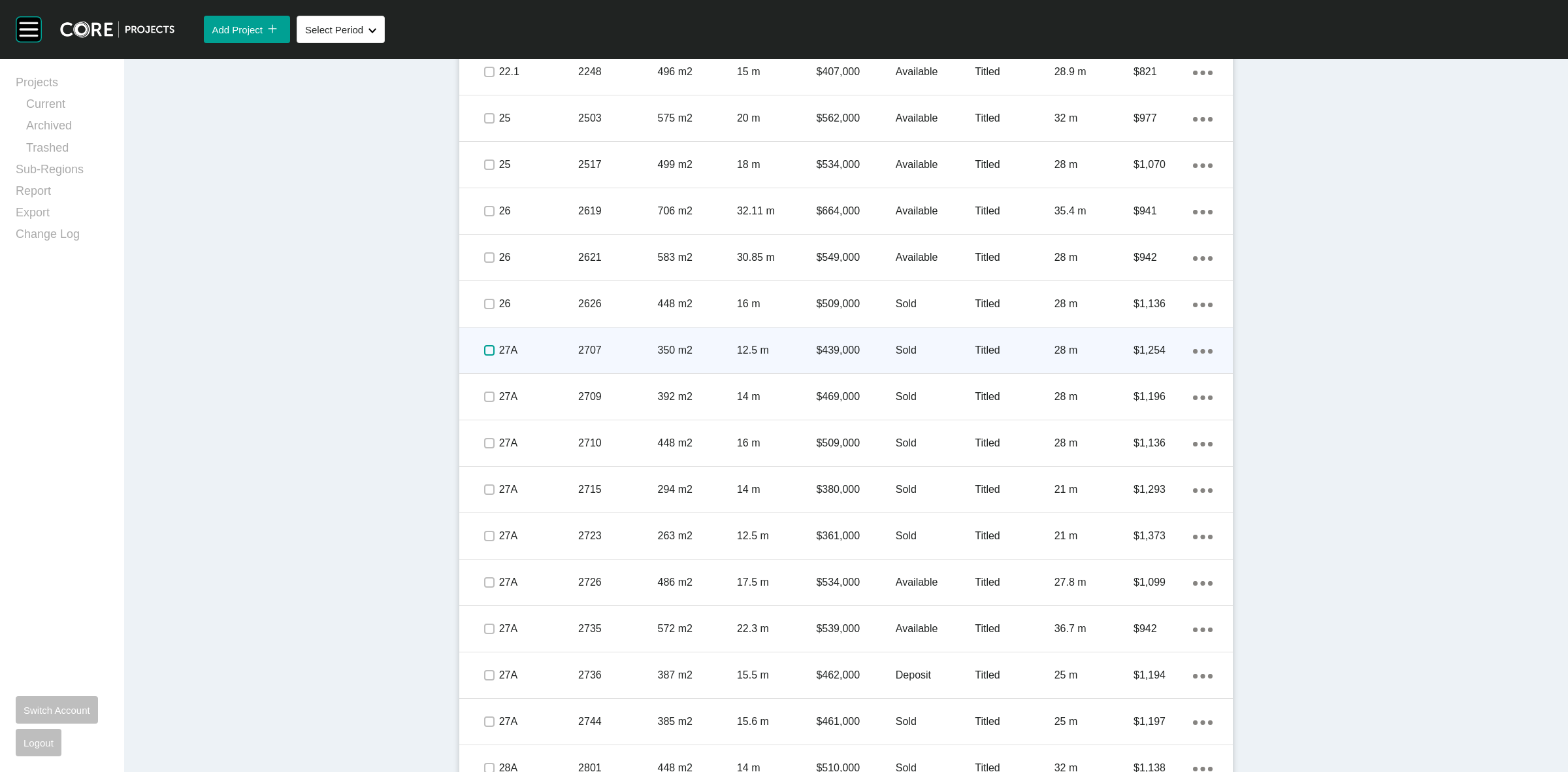
click at [484, 346] on label at bounding box center [489, 350] width 11 height 11
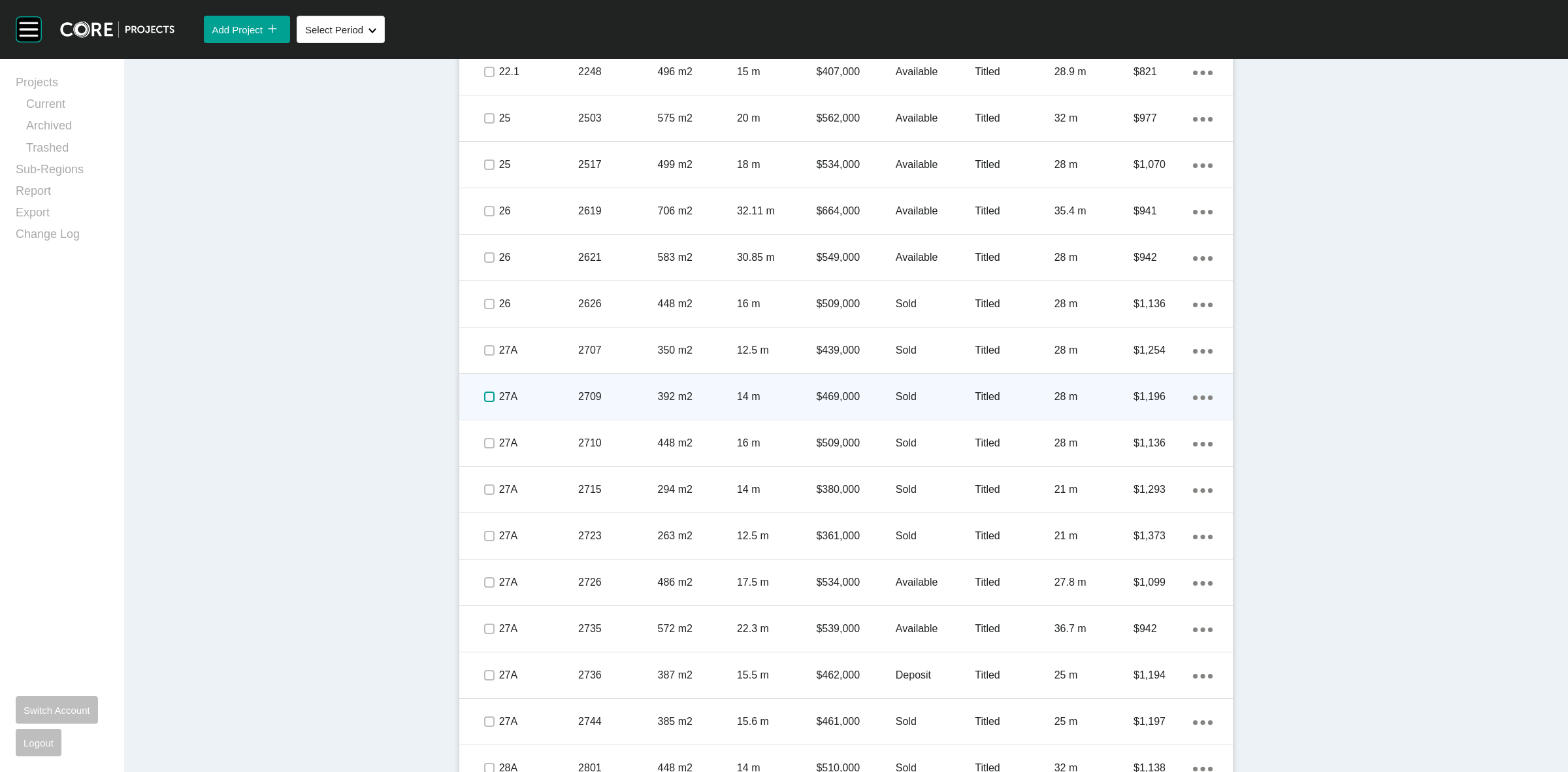
click at [487, 392] on label at bounding box center [489, 396] width 11 height 11
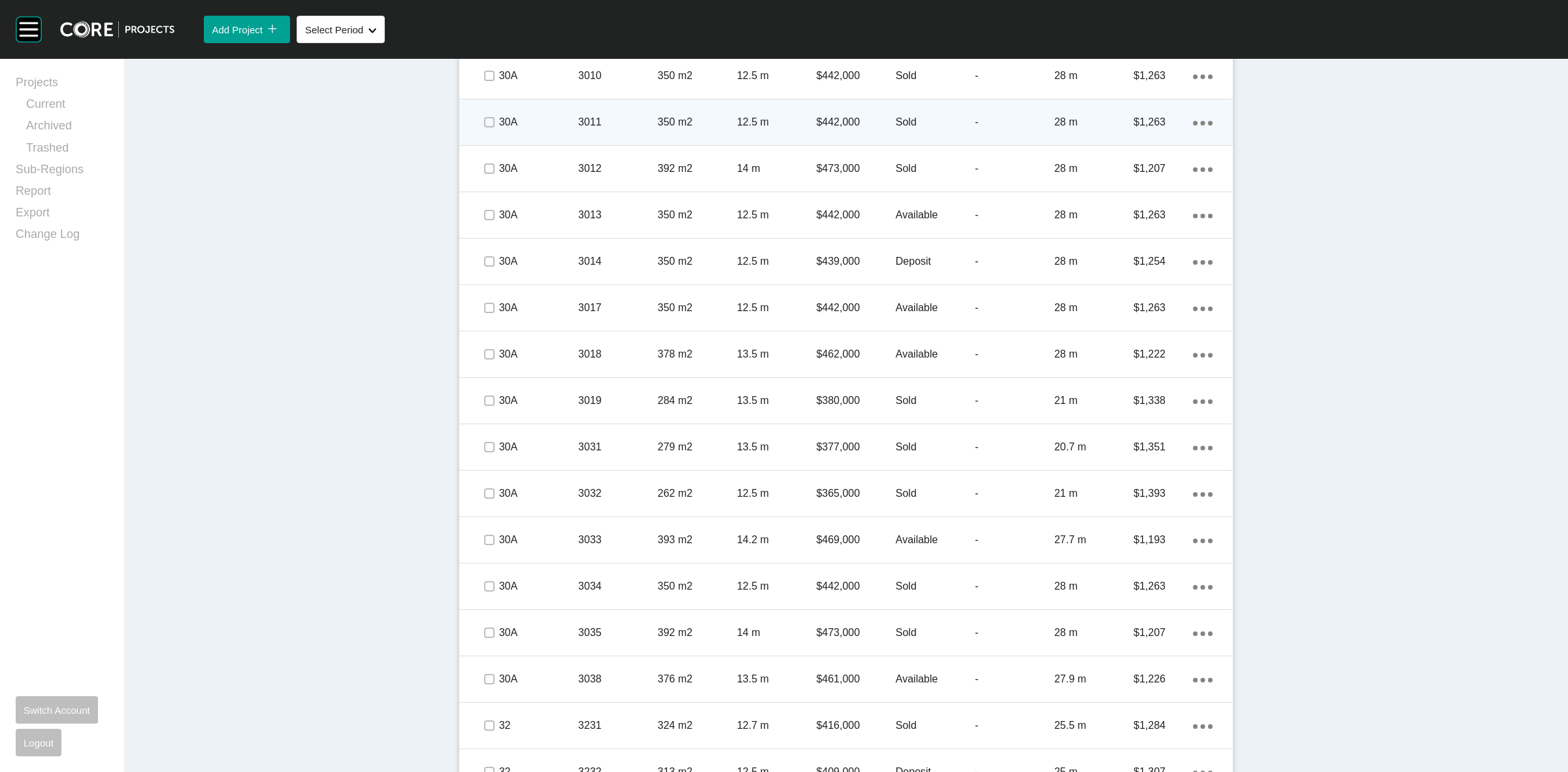
scroll to position [3268, 0]
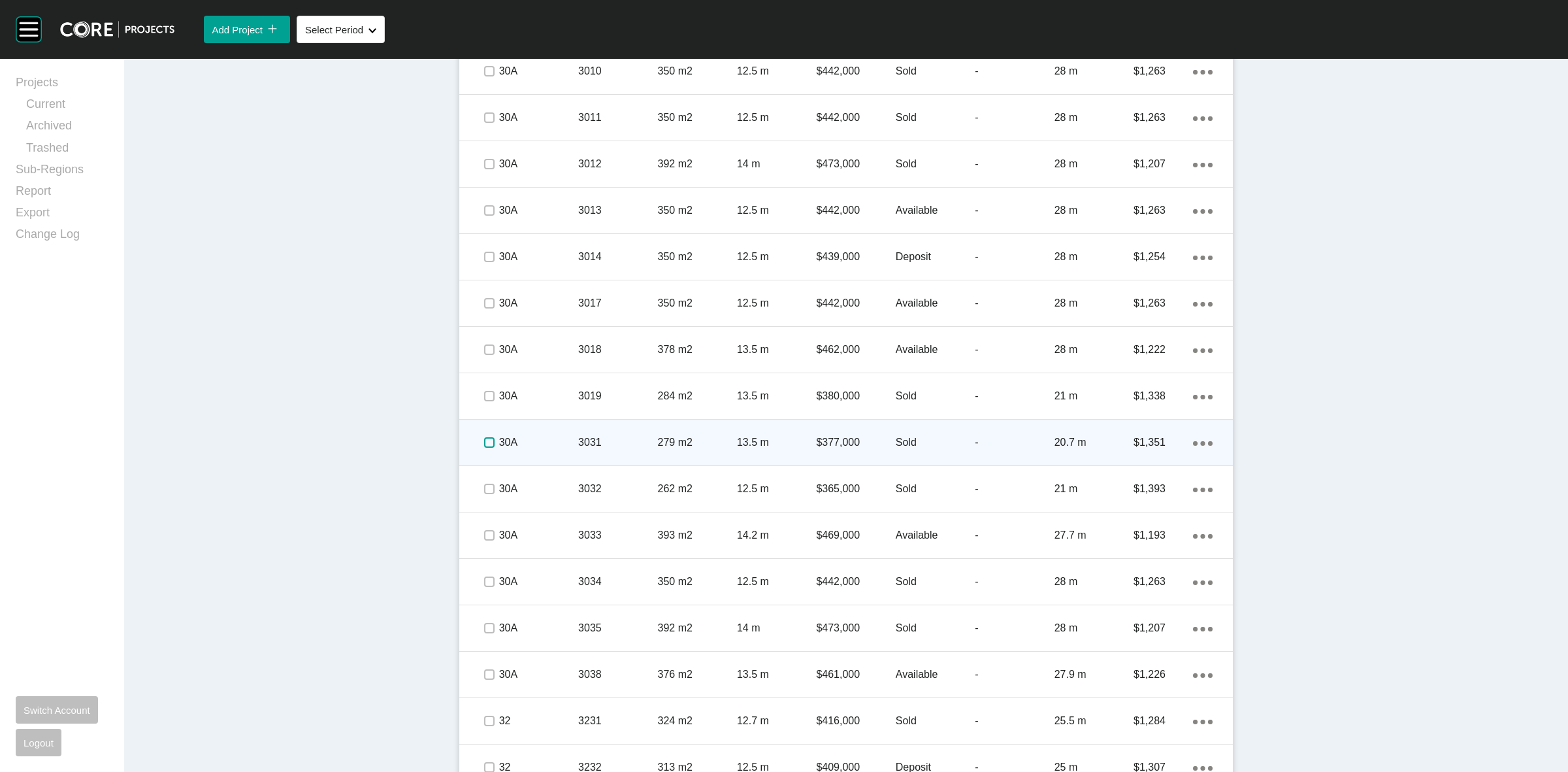
click at [485, 440] on label at bounding box center [489, 442] width 11 height 11
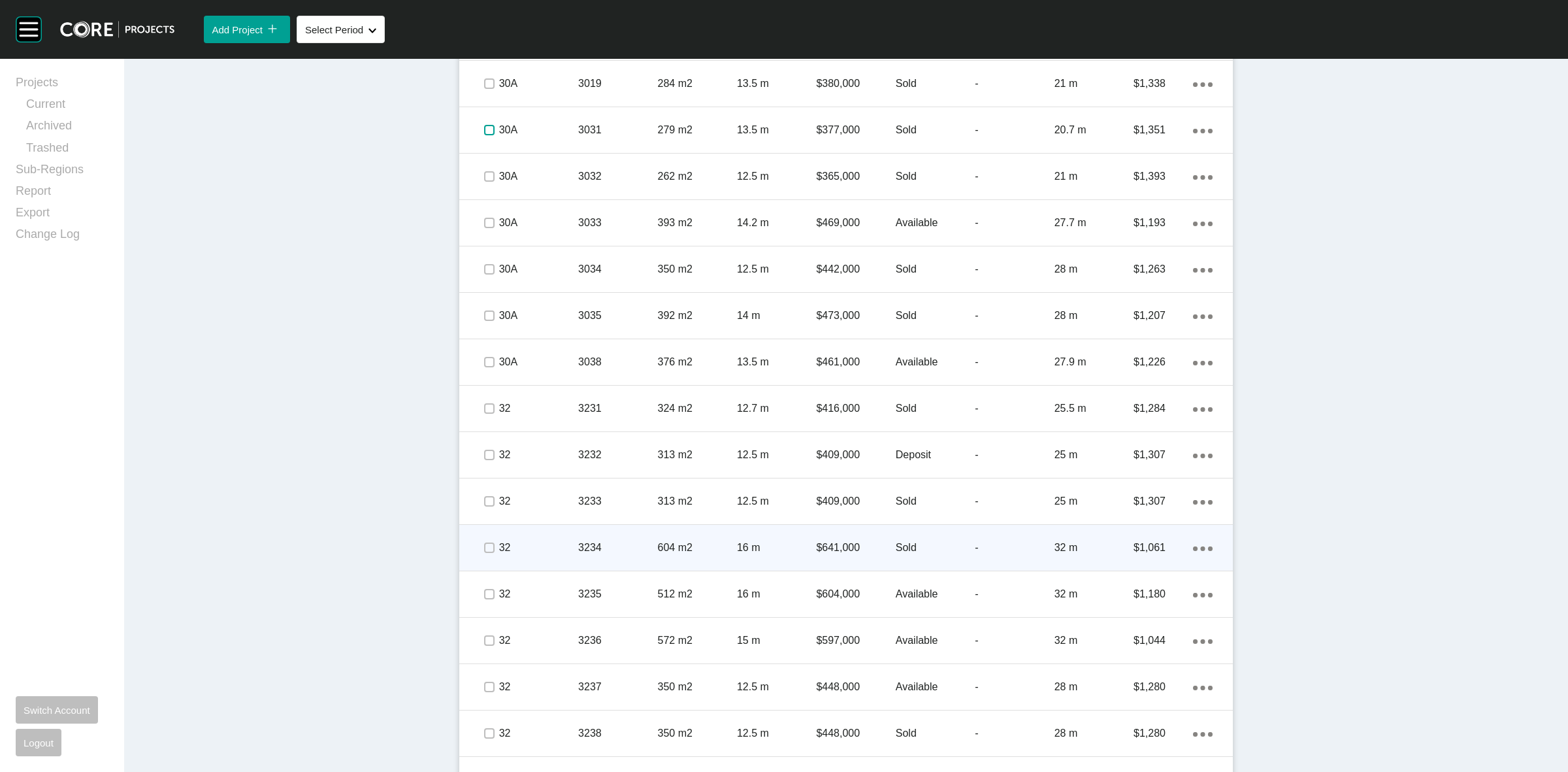
scroll to position [3594, 0]
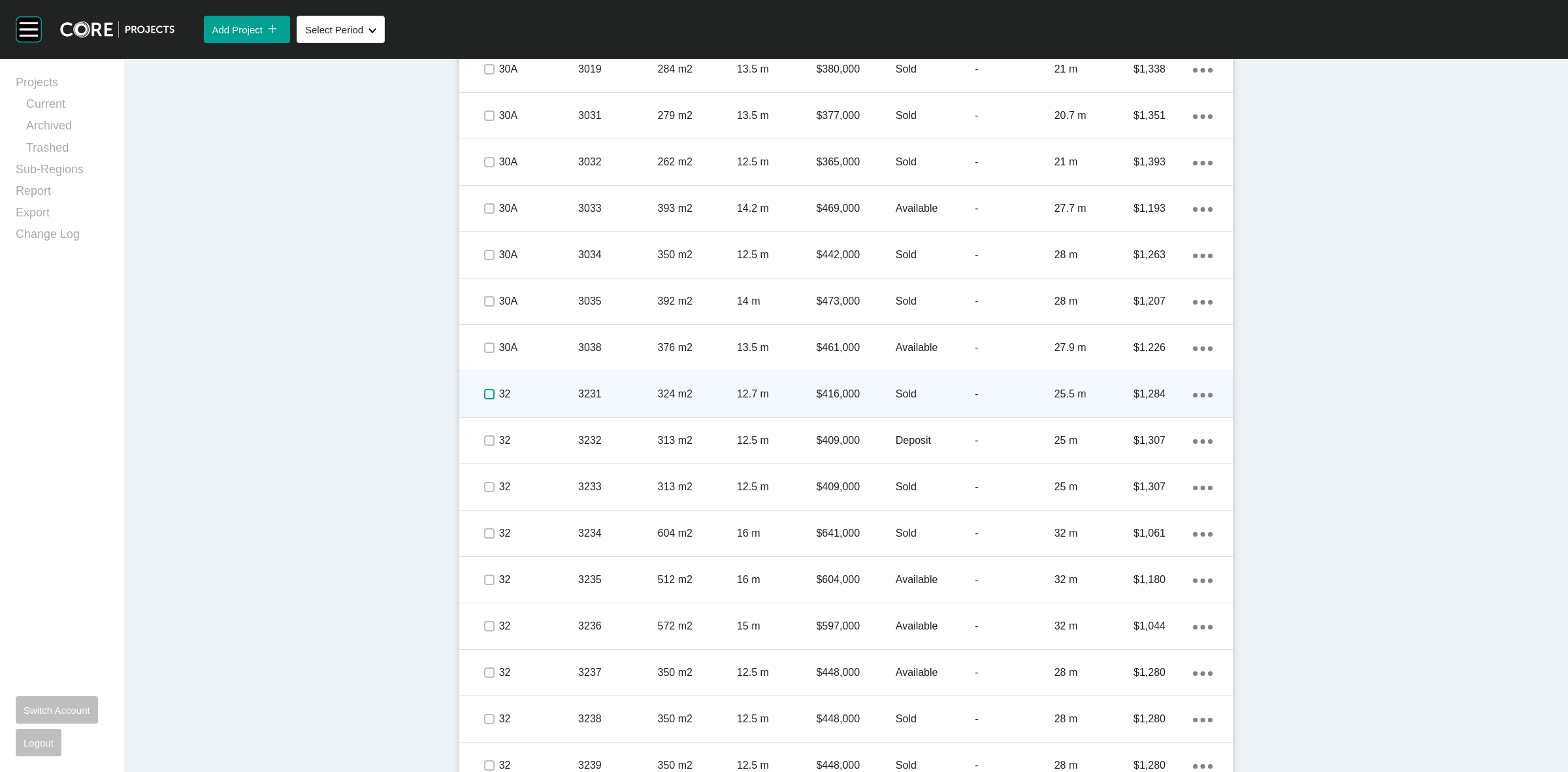
click at [484, 391] on label at bounding box center [489, 394] width 11 height 11
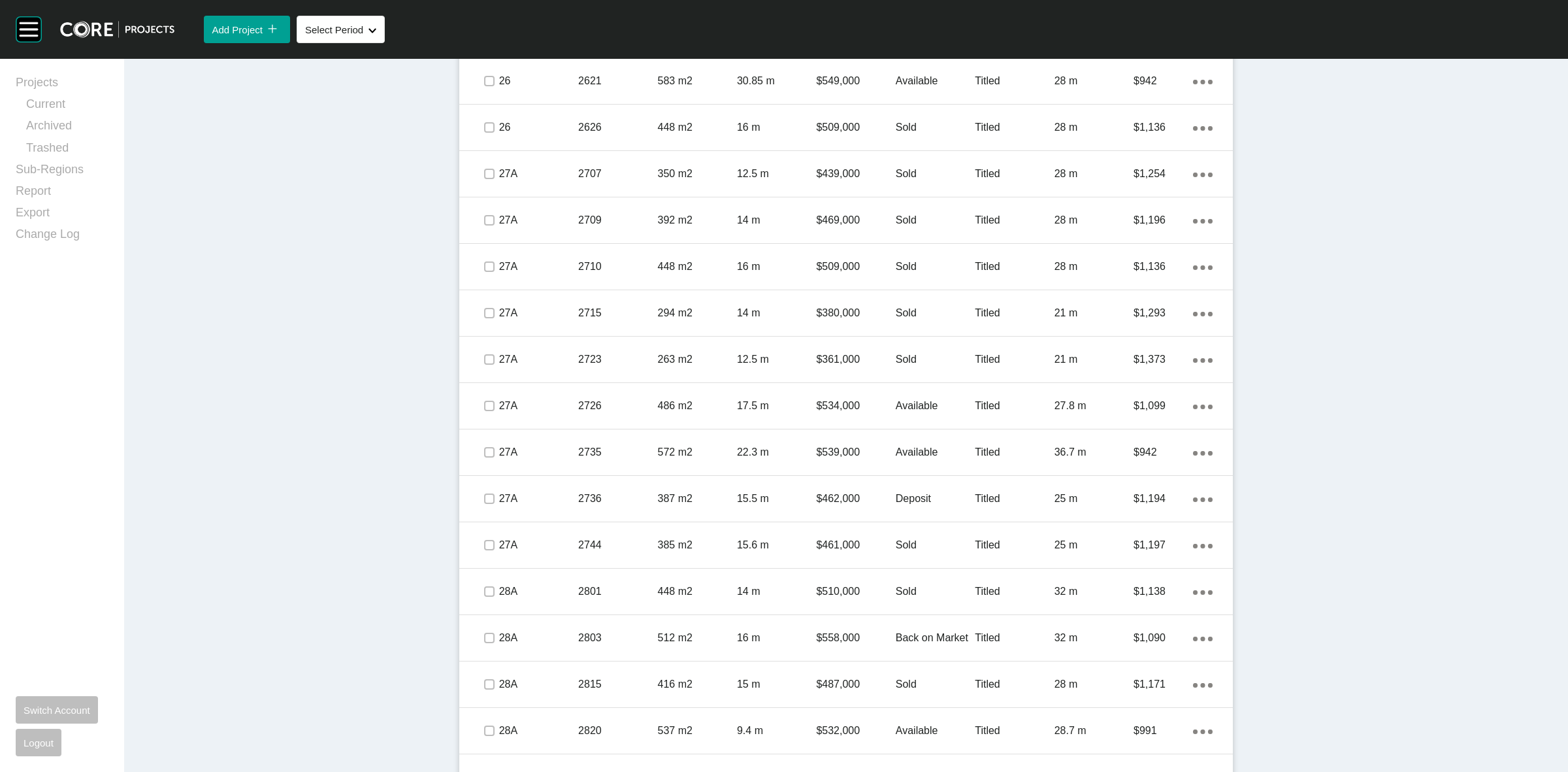
scroll to position [1389, 0]
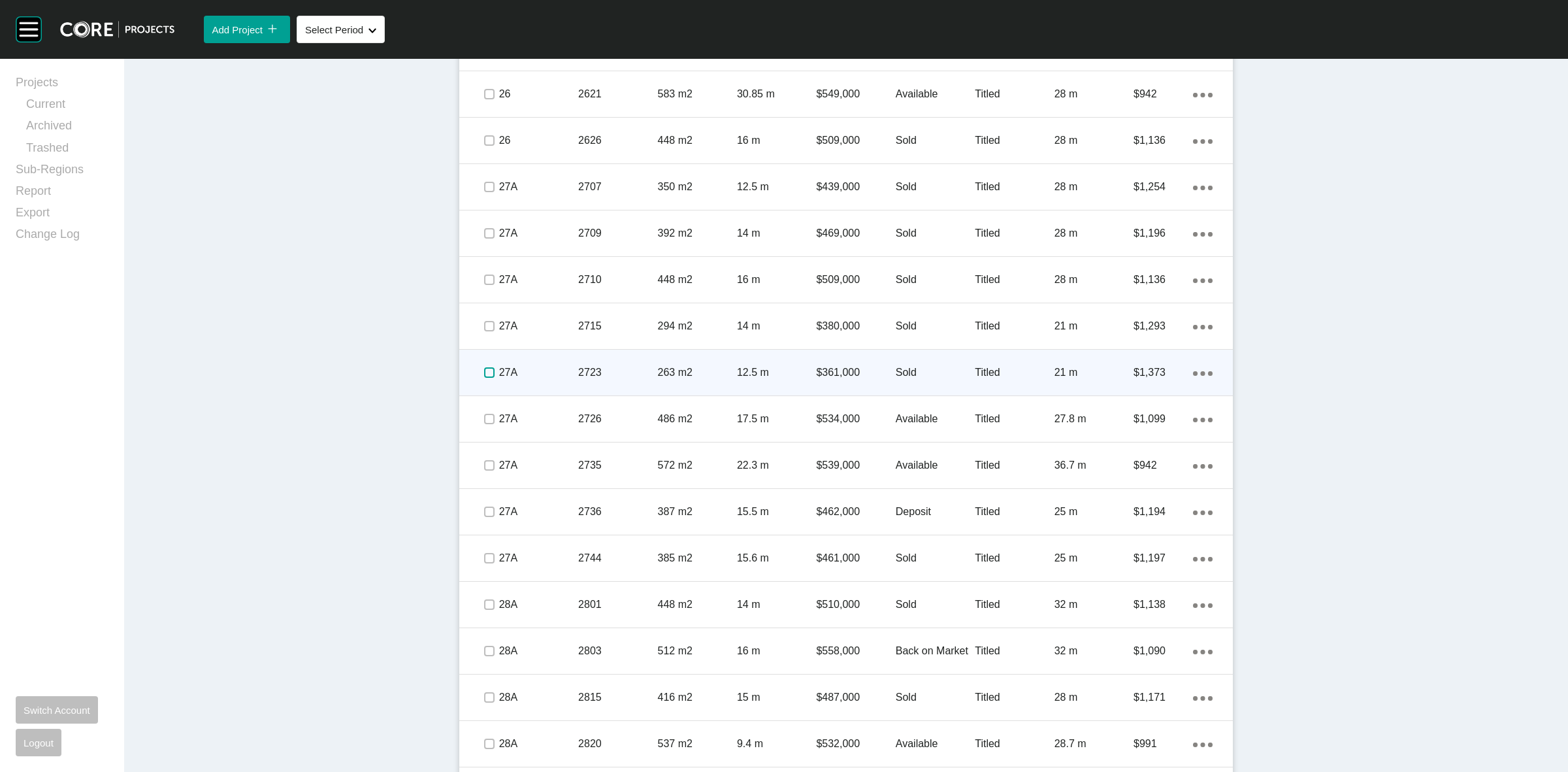
click at [484, 371] on label at bounding box center [489, 372] width 11 height 11
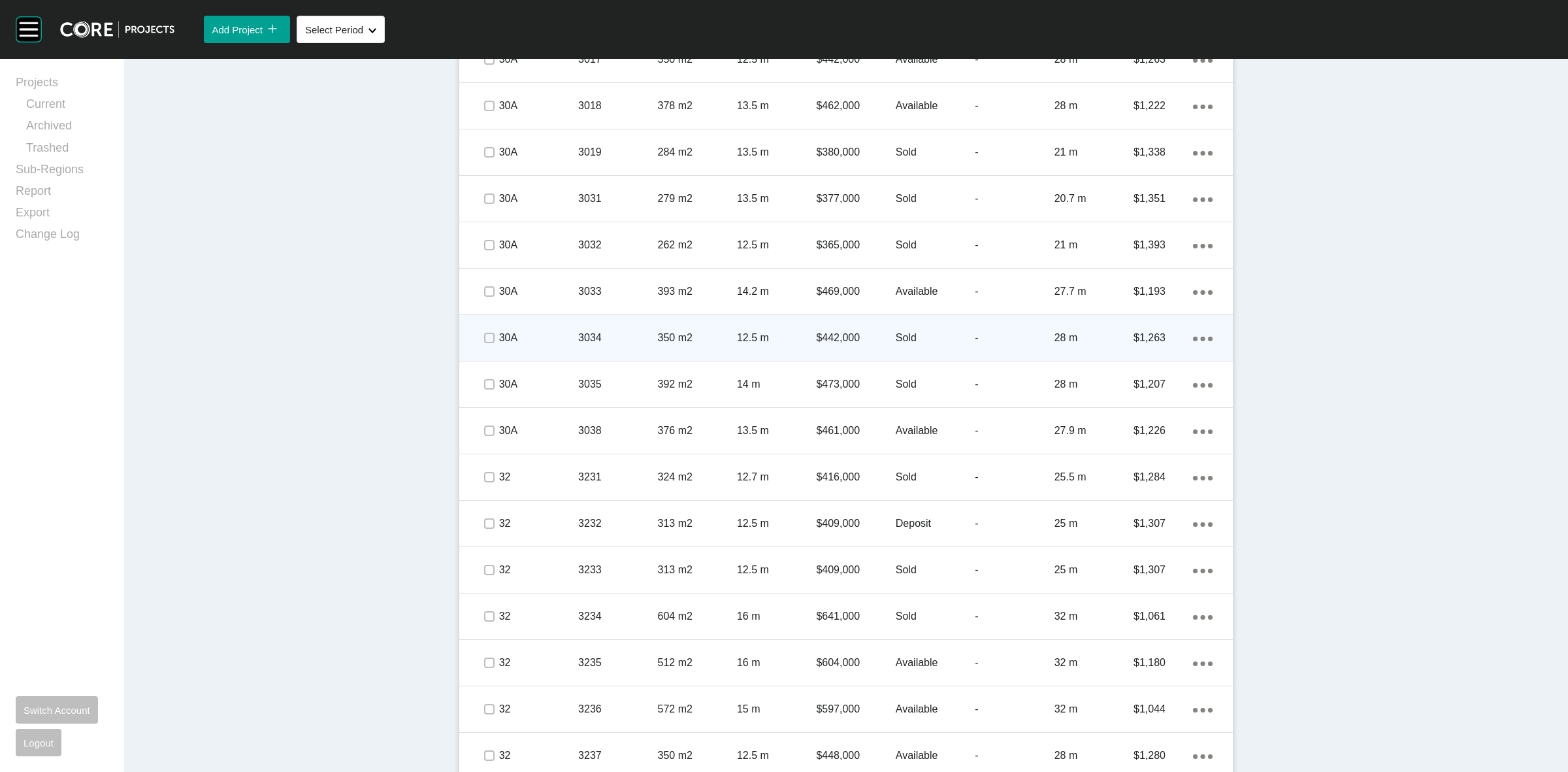
scroll to position [3512, 0]
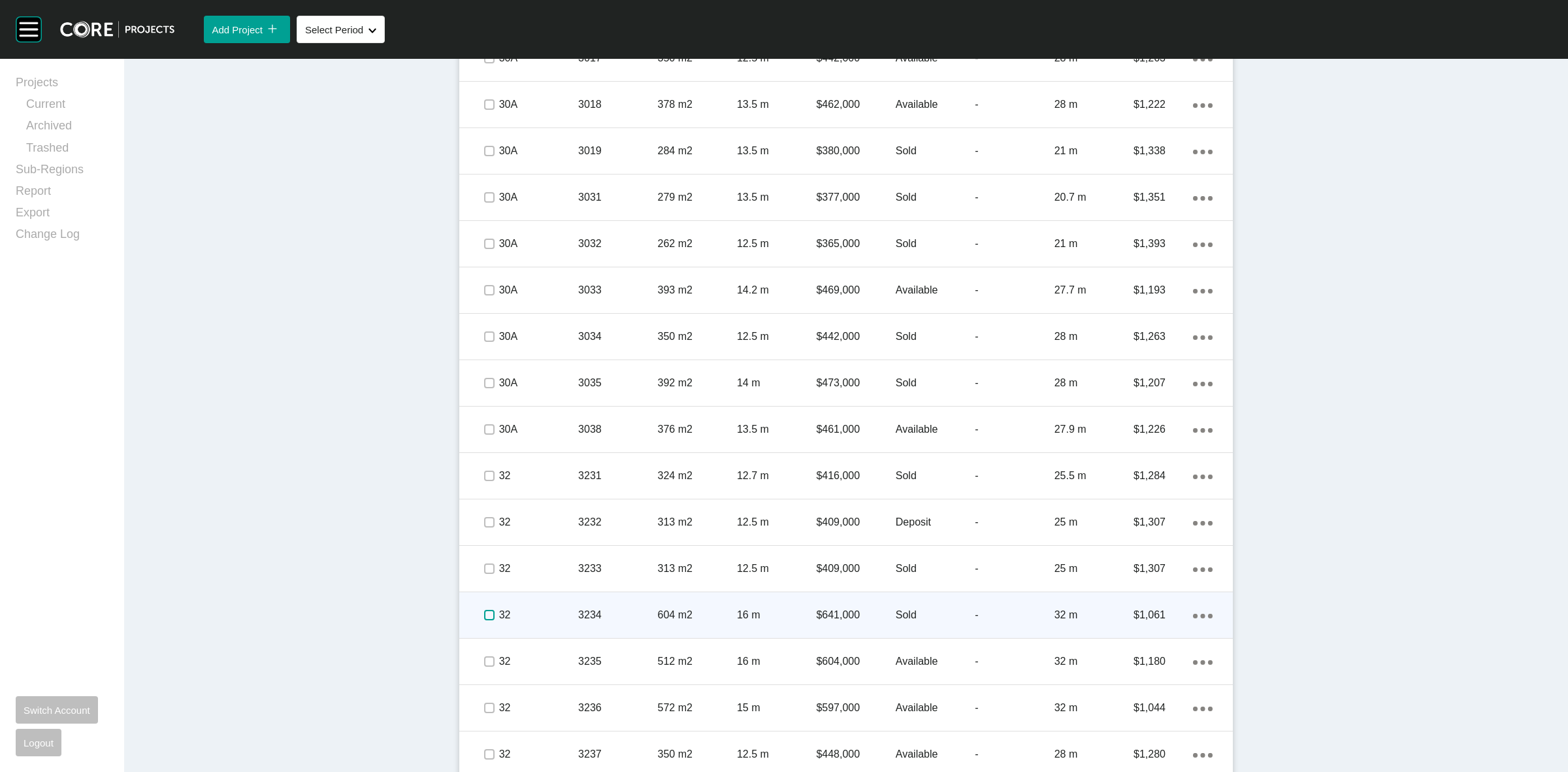
click at [484, 614] on label at bounding box center [489, 615] width 11 height 11
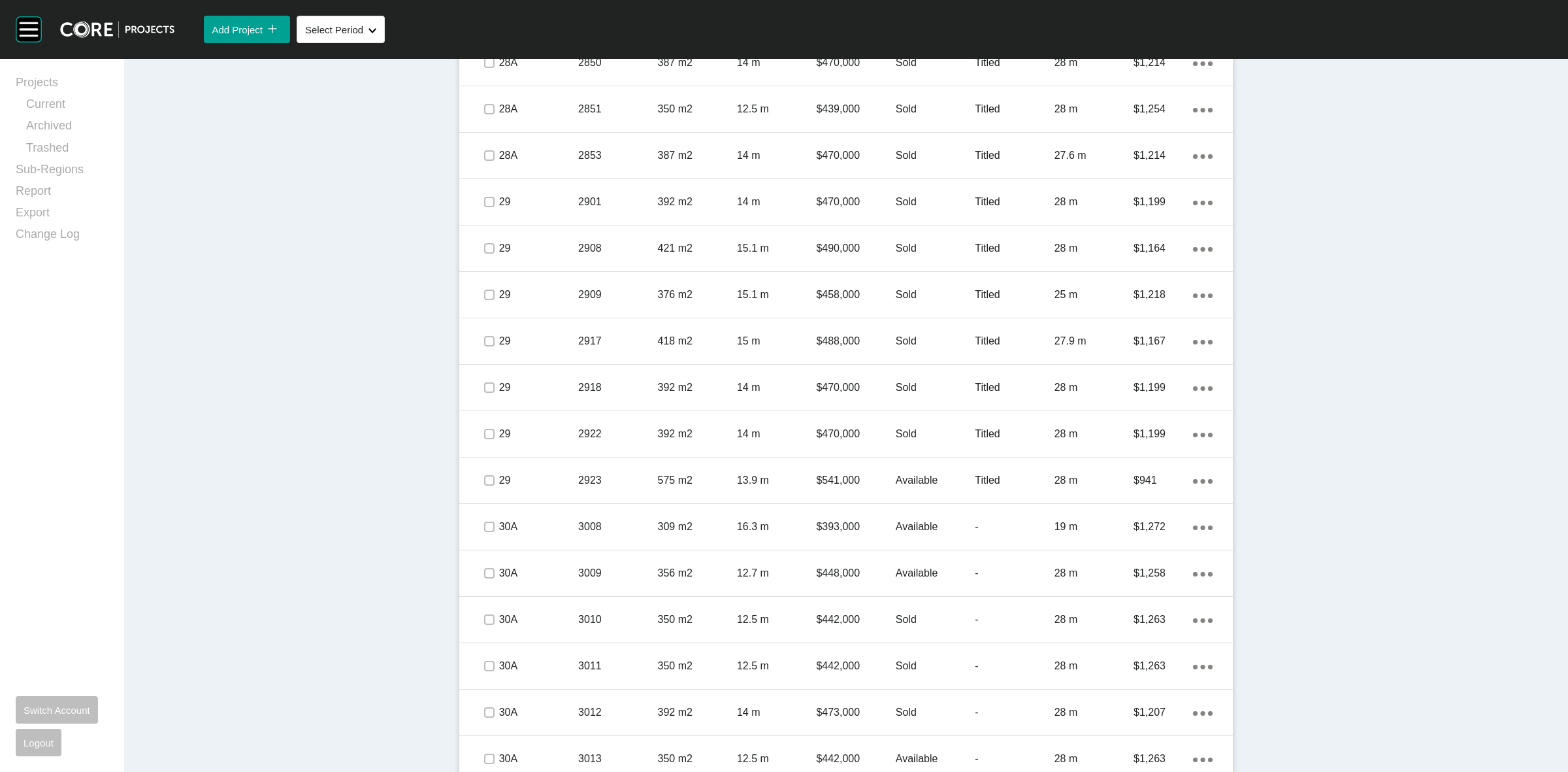
scroll to position [2696, 0]
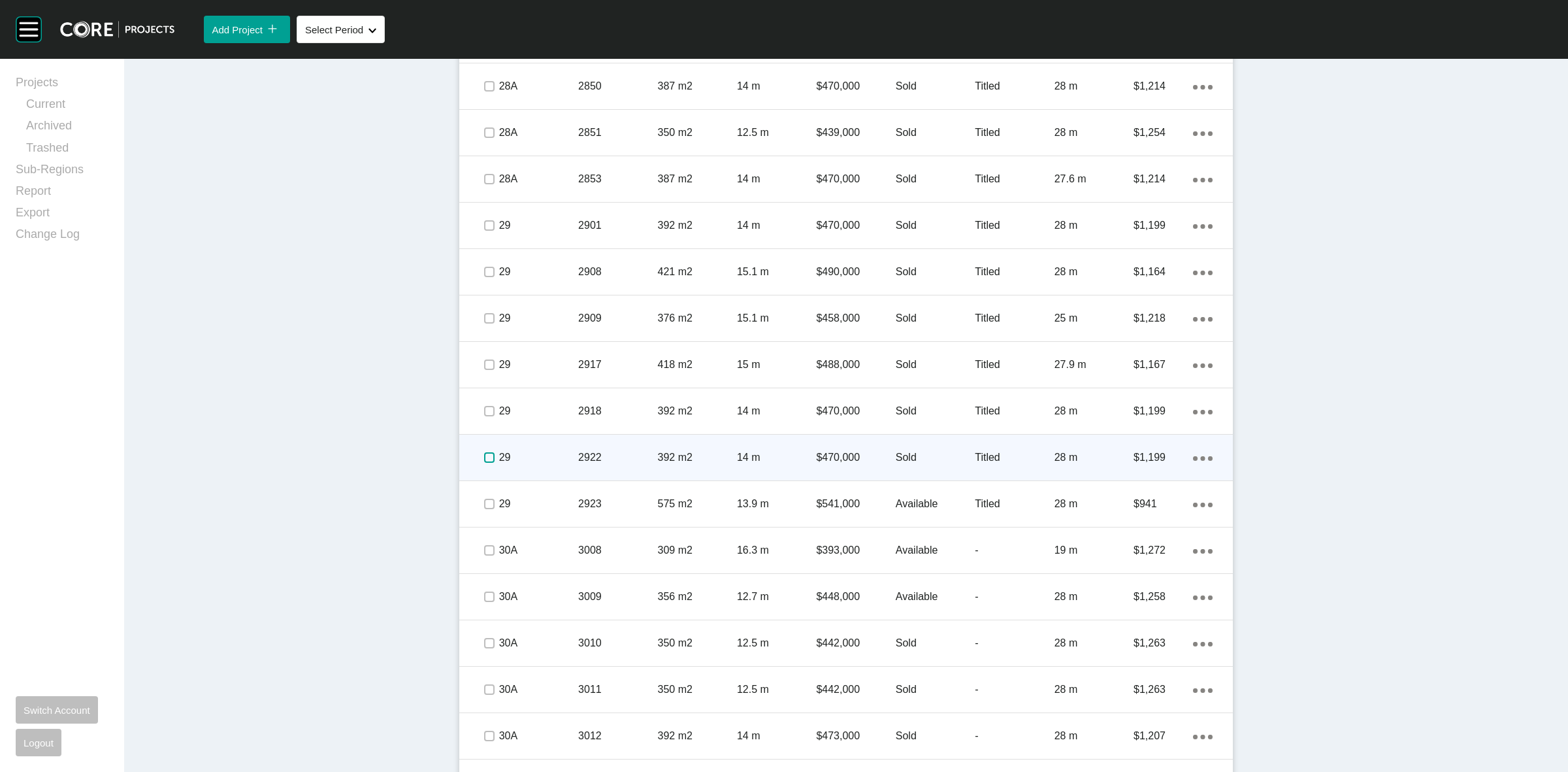
click at [488, 454] on label at bounding box center [489, 457] width 11 height 11
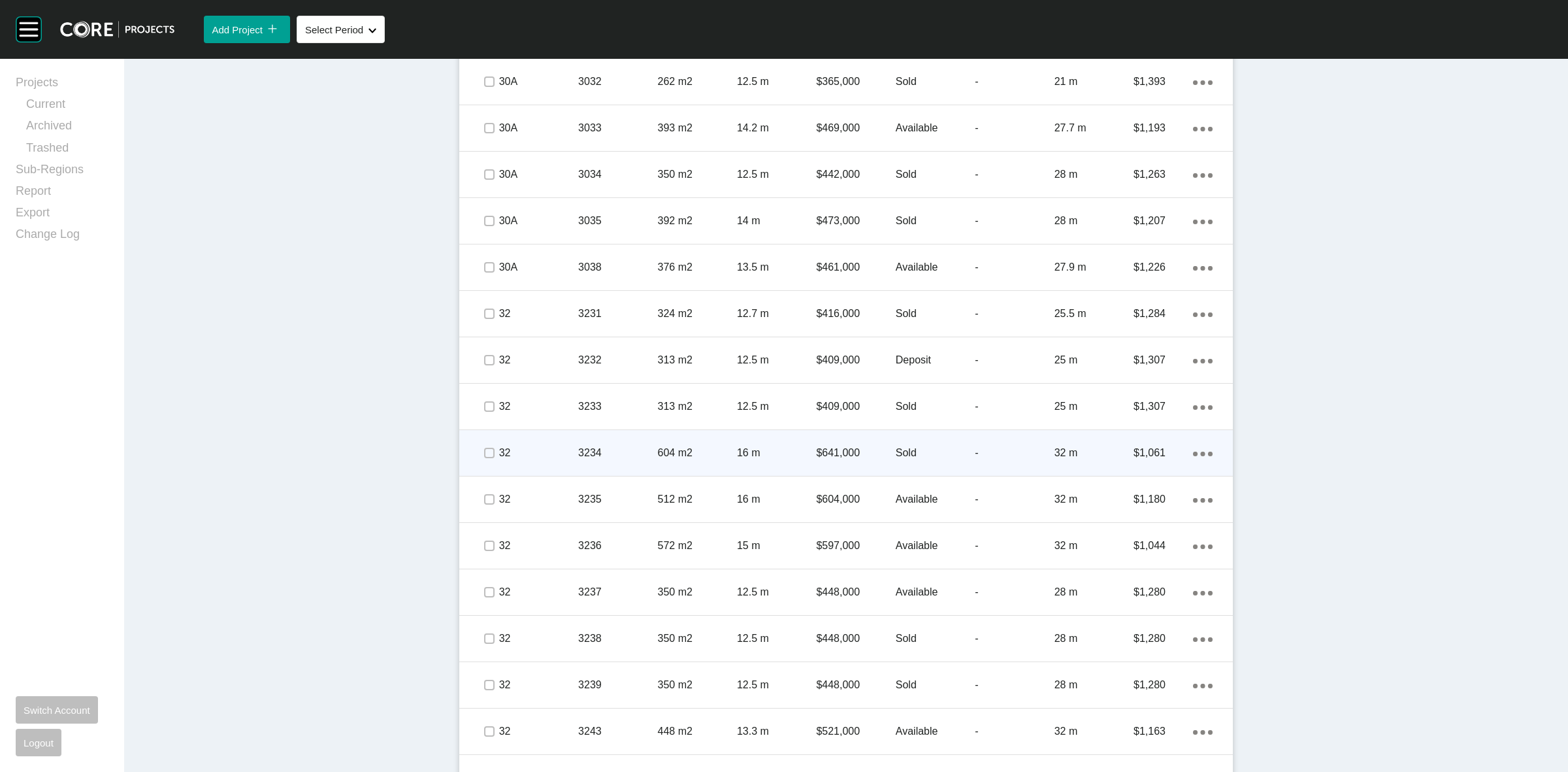
scroll to position [3676, 0]
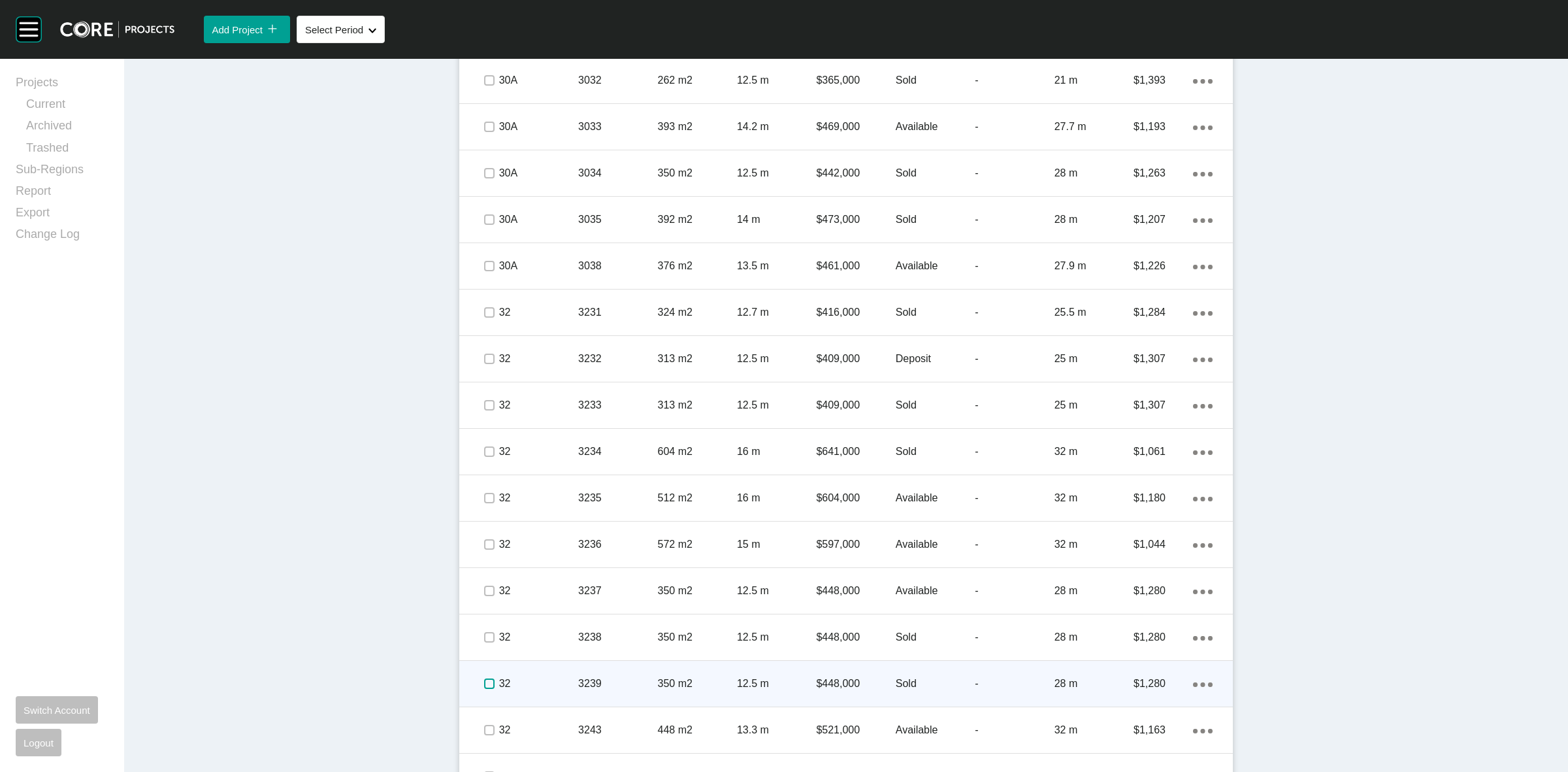
click at [485, 684] on label at bounding box center [489, 684] width 11 height 11
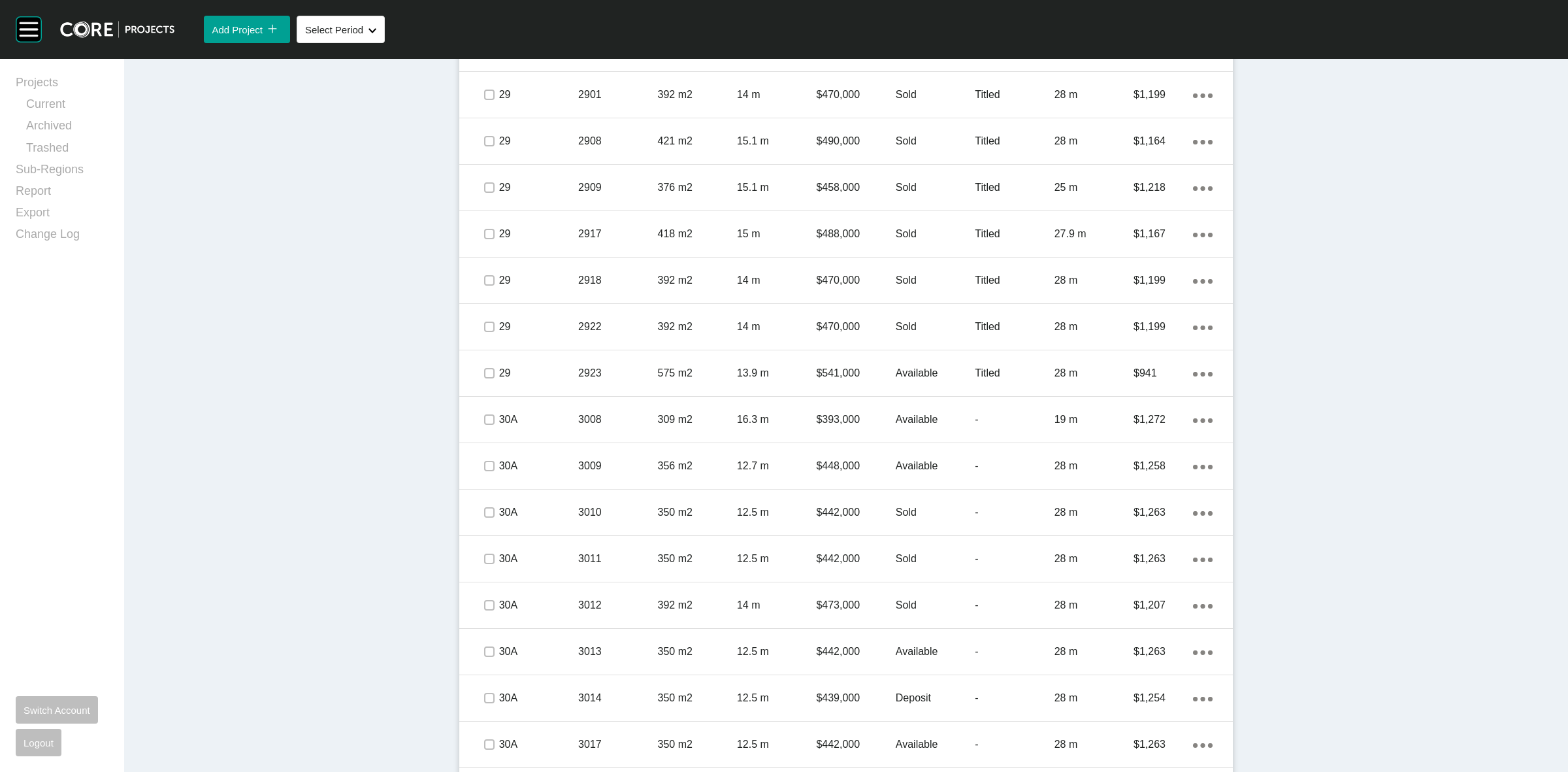
scroll to position [2778, 0]
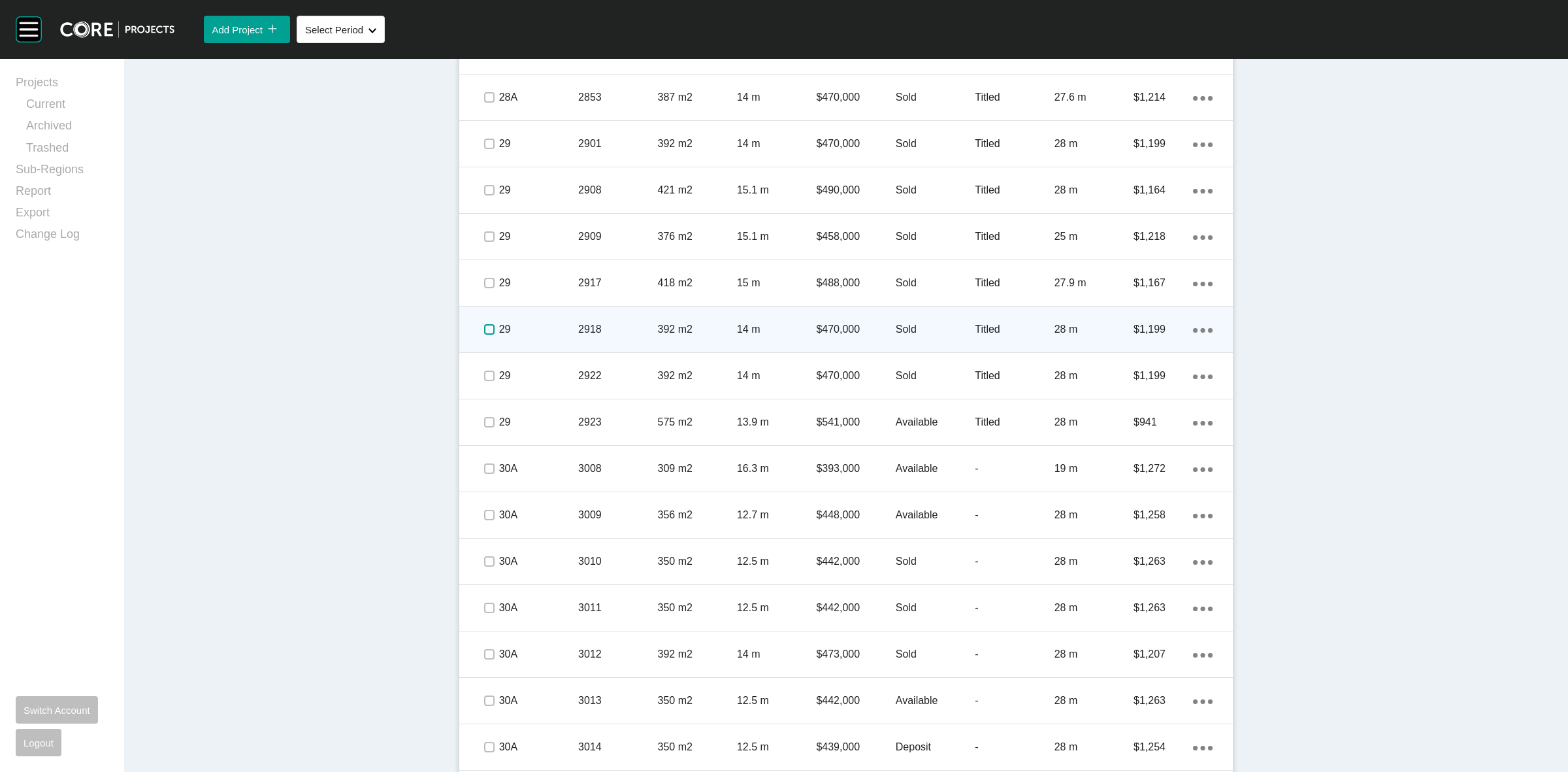
click at [484, 329] on label at bounding box center [489, 329] width 11 height 11
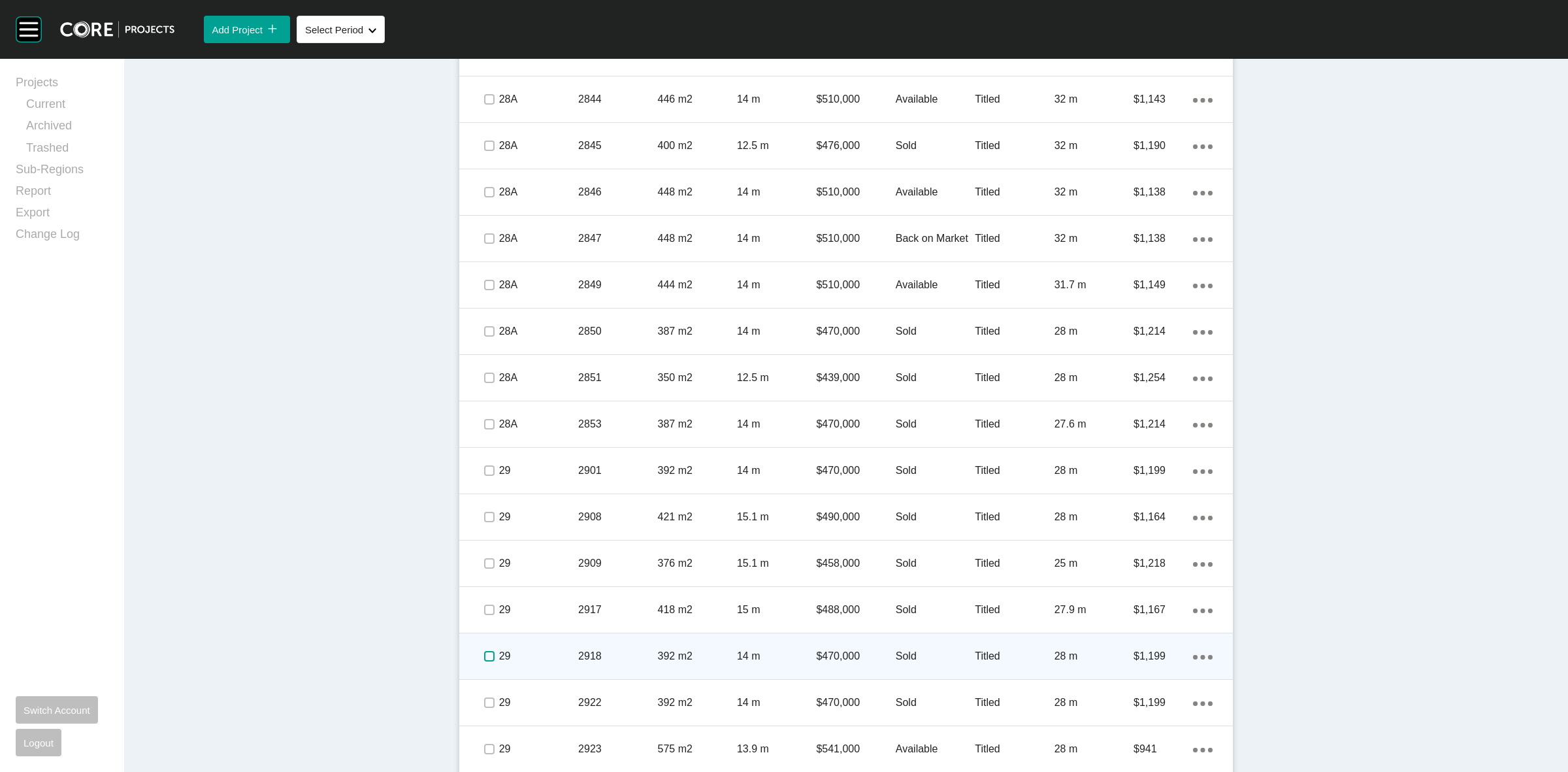
scroll to position [2369, 0]
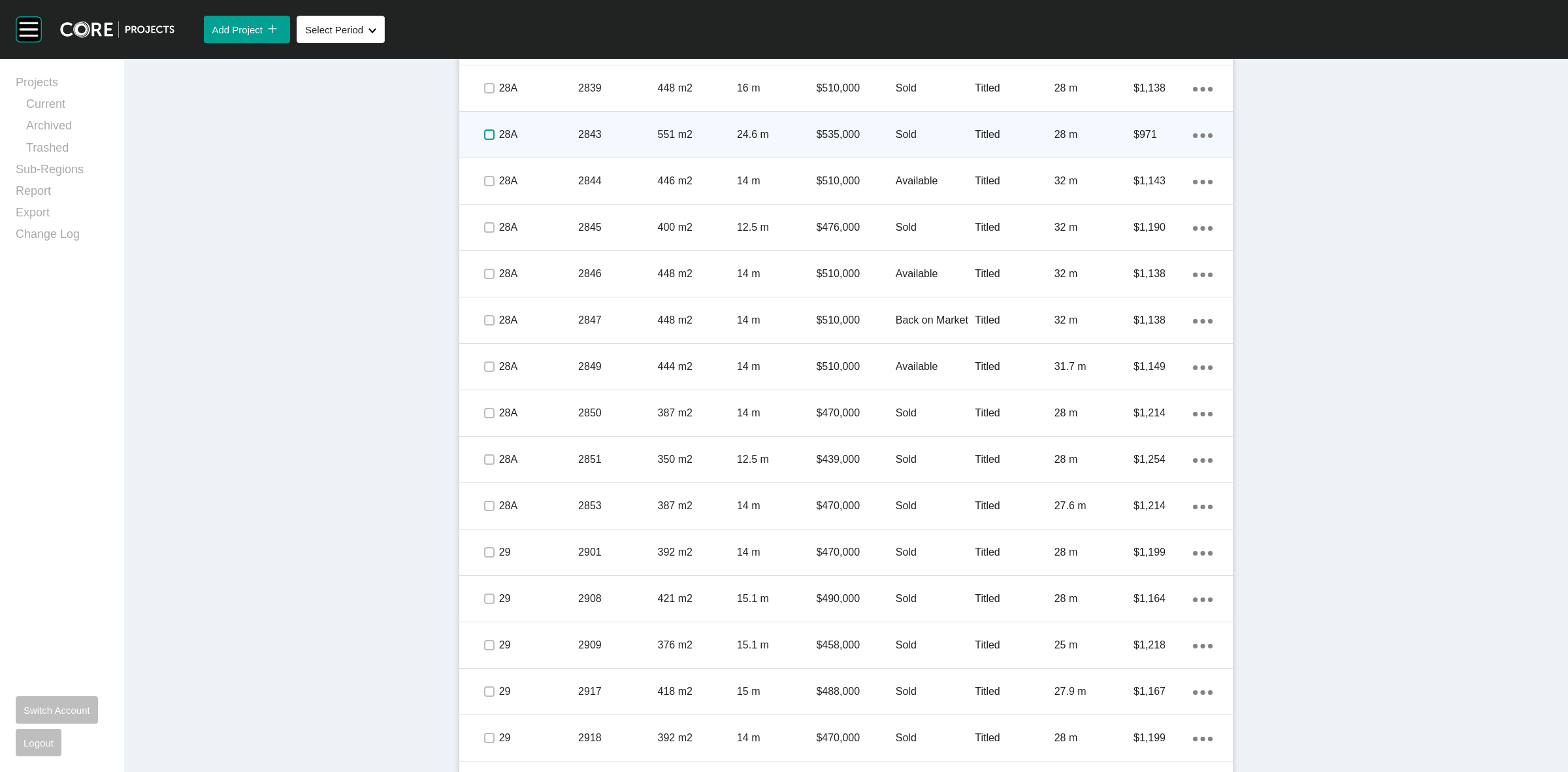
click at [484, 135] on label at bounding box center [489, 134] width 11 height 11
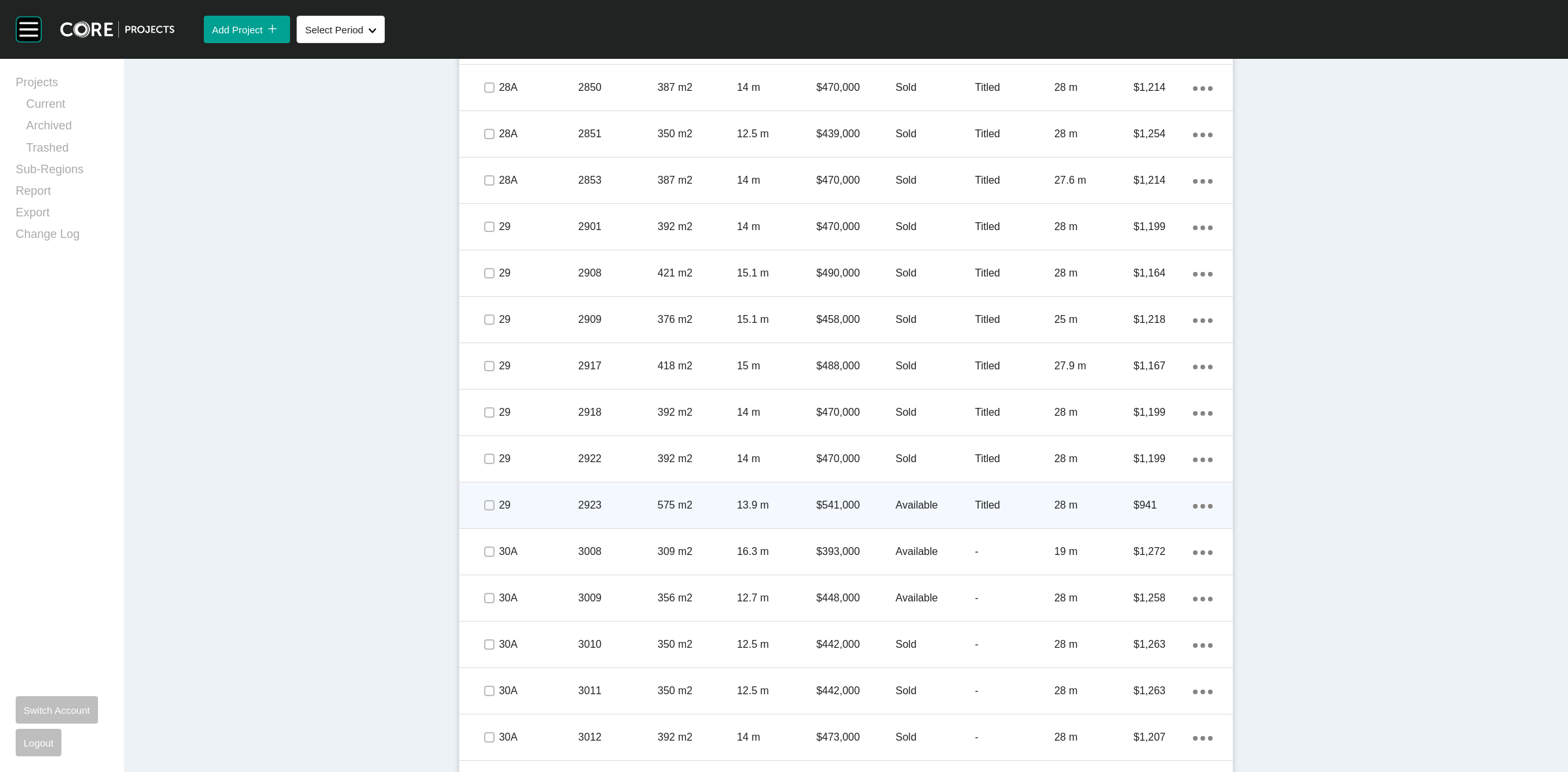
scroll to position [2696, 0]
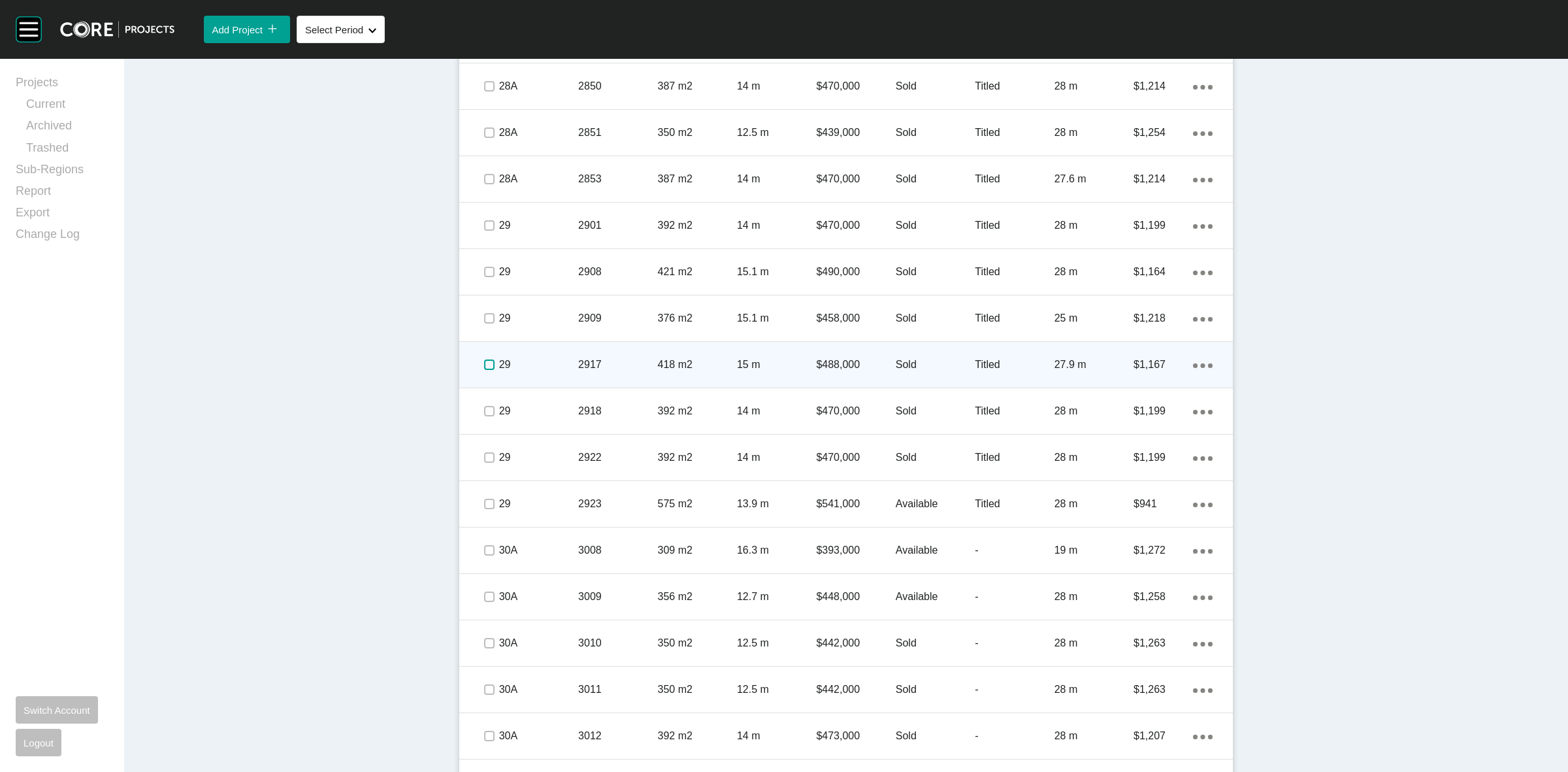
click at [484, 363] on label at bounding box center [489, 365] width 11 height 11
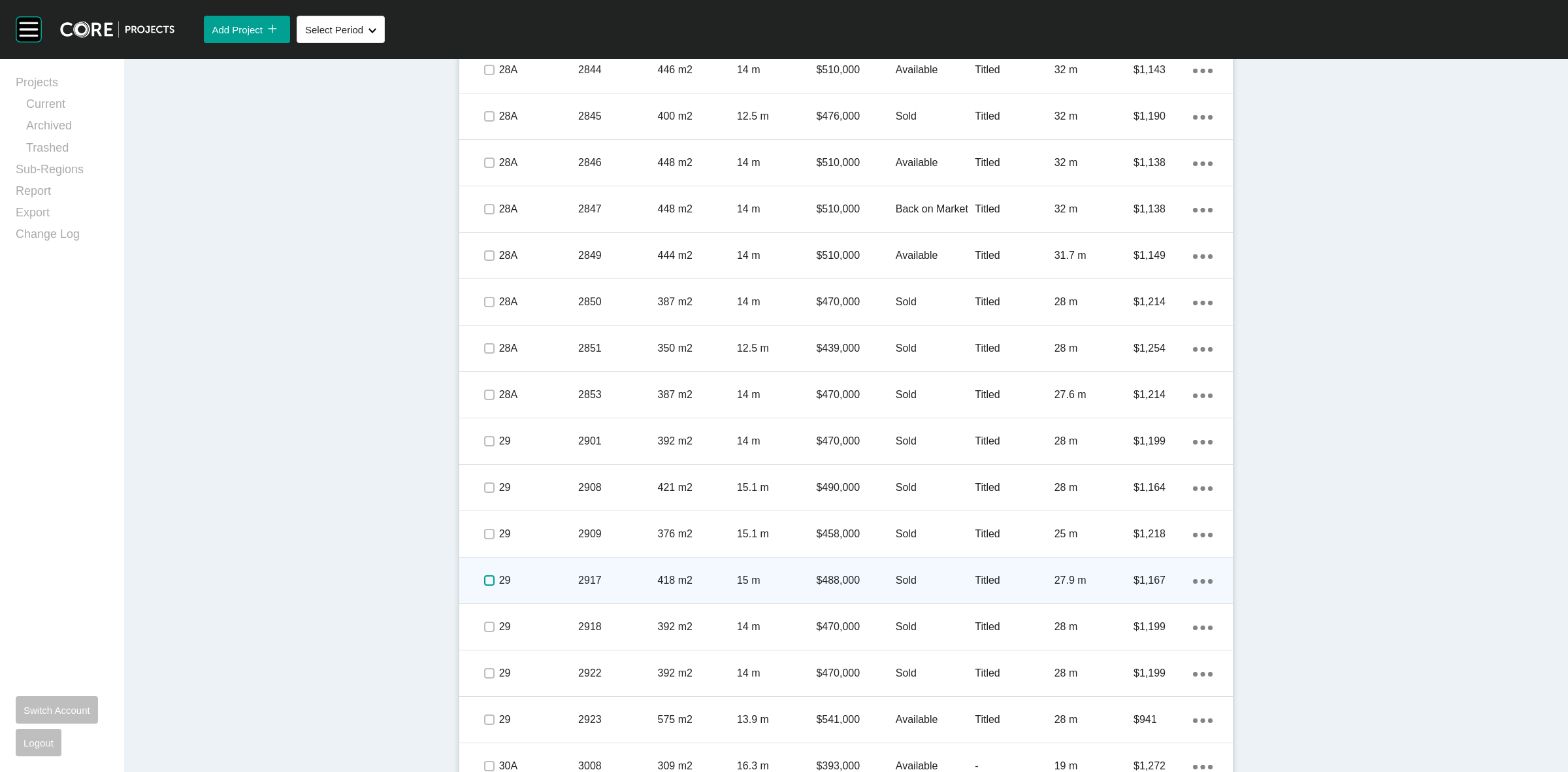
scroll to position [2451, 0]
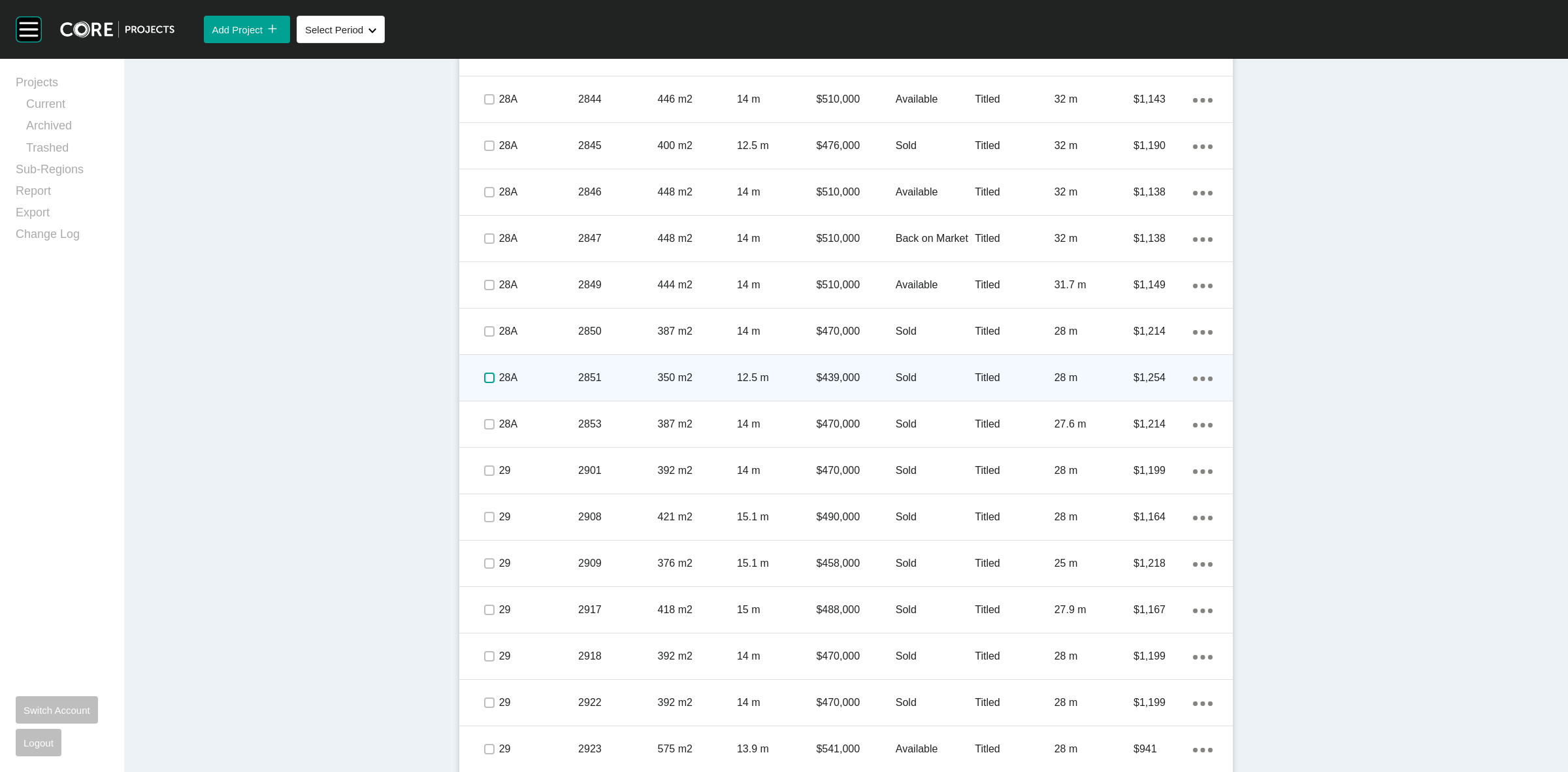
click at [484, 376] on label at bounding box center [489, 378] width 11 height 11
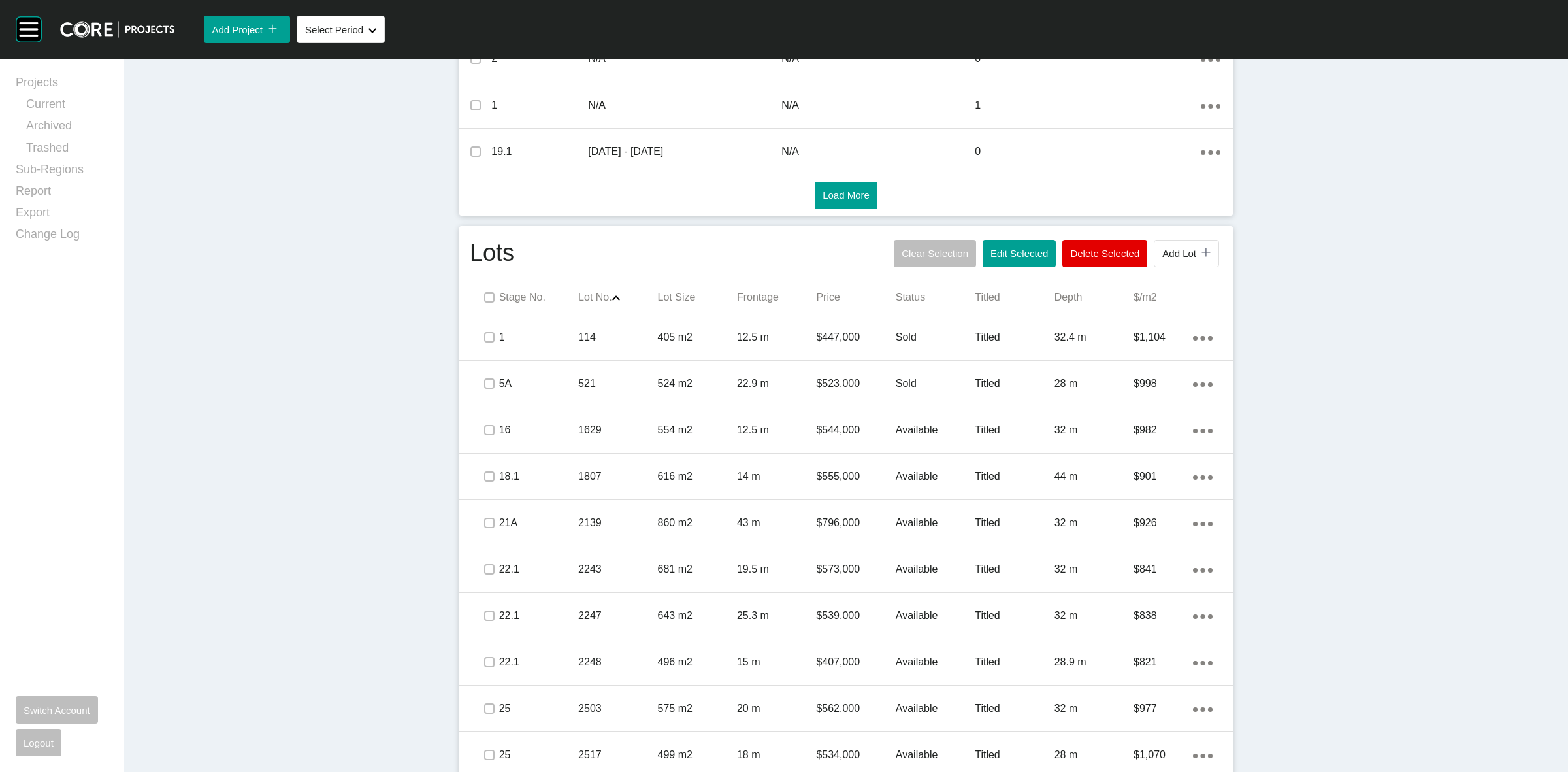
scroll to position [654, 0]
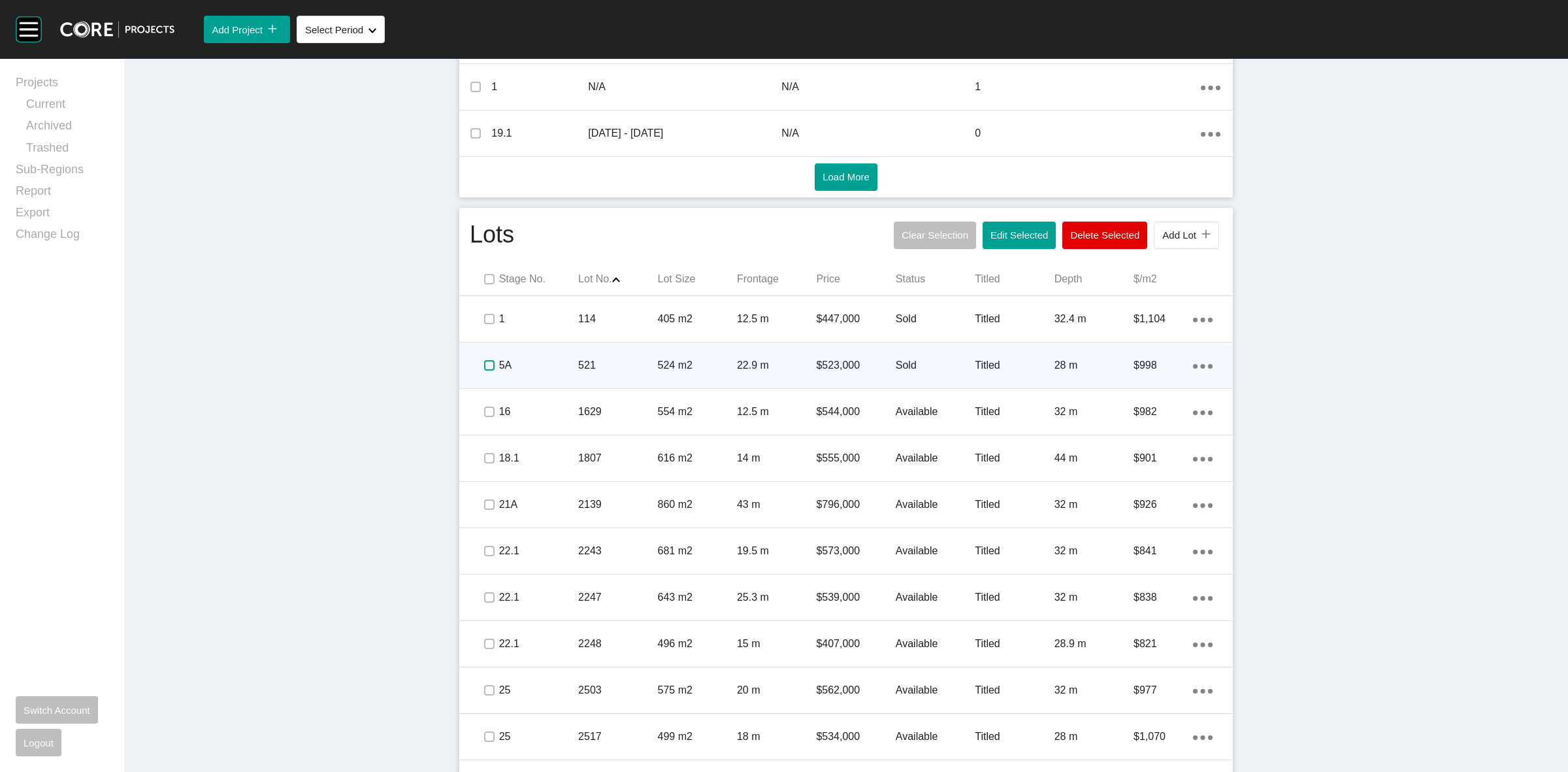
click at [484, 367] on label at bounding box center [489, 365] width 11 height 11
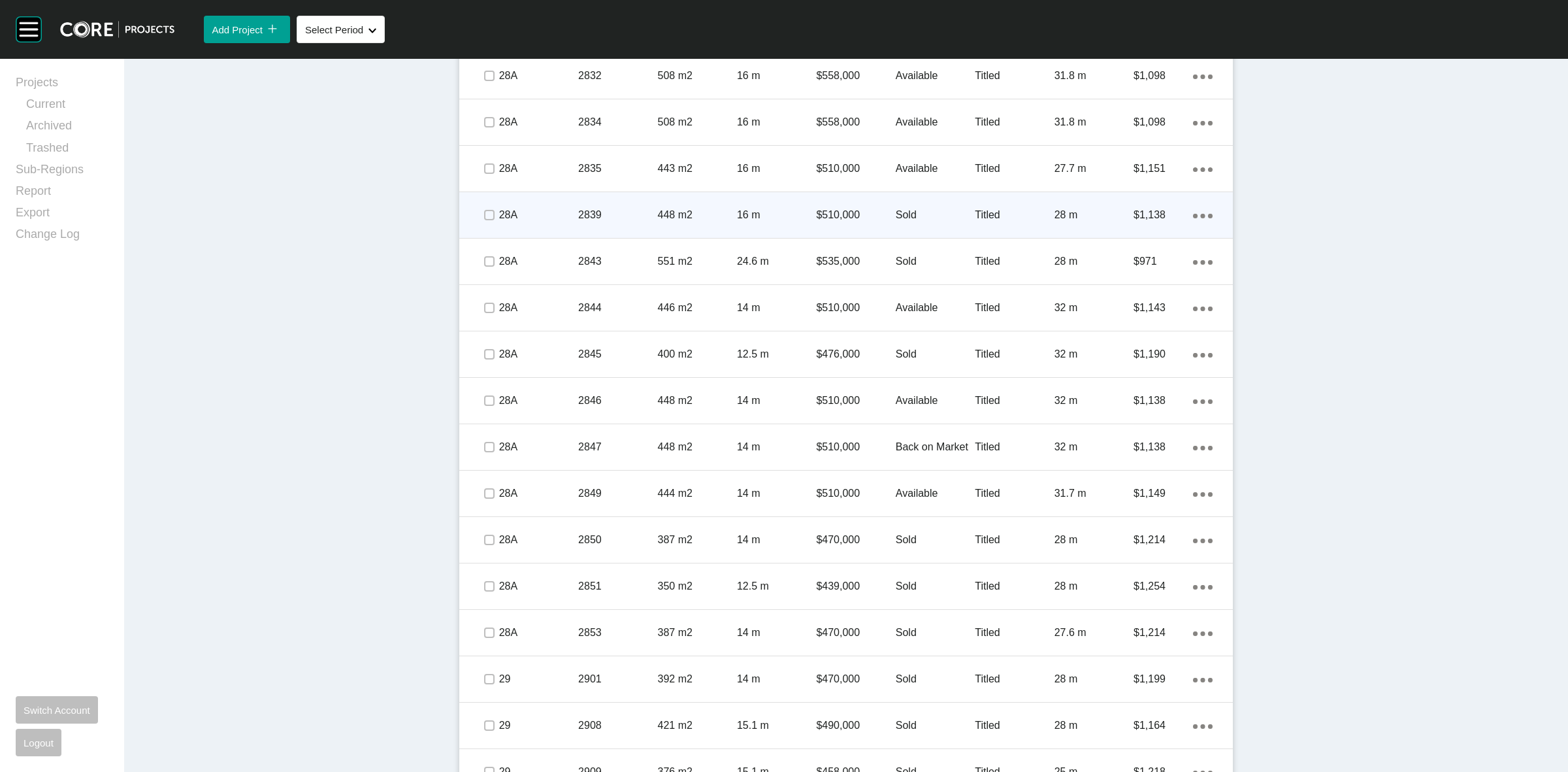
scroll to position [2369, 0]
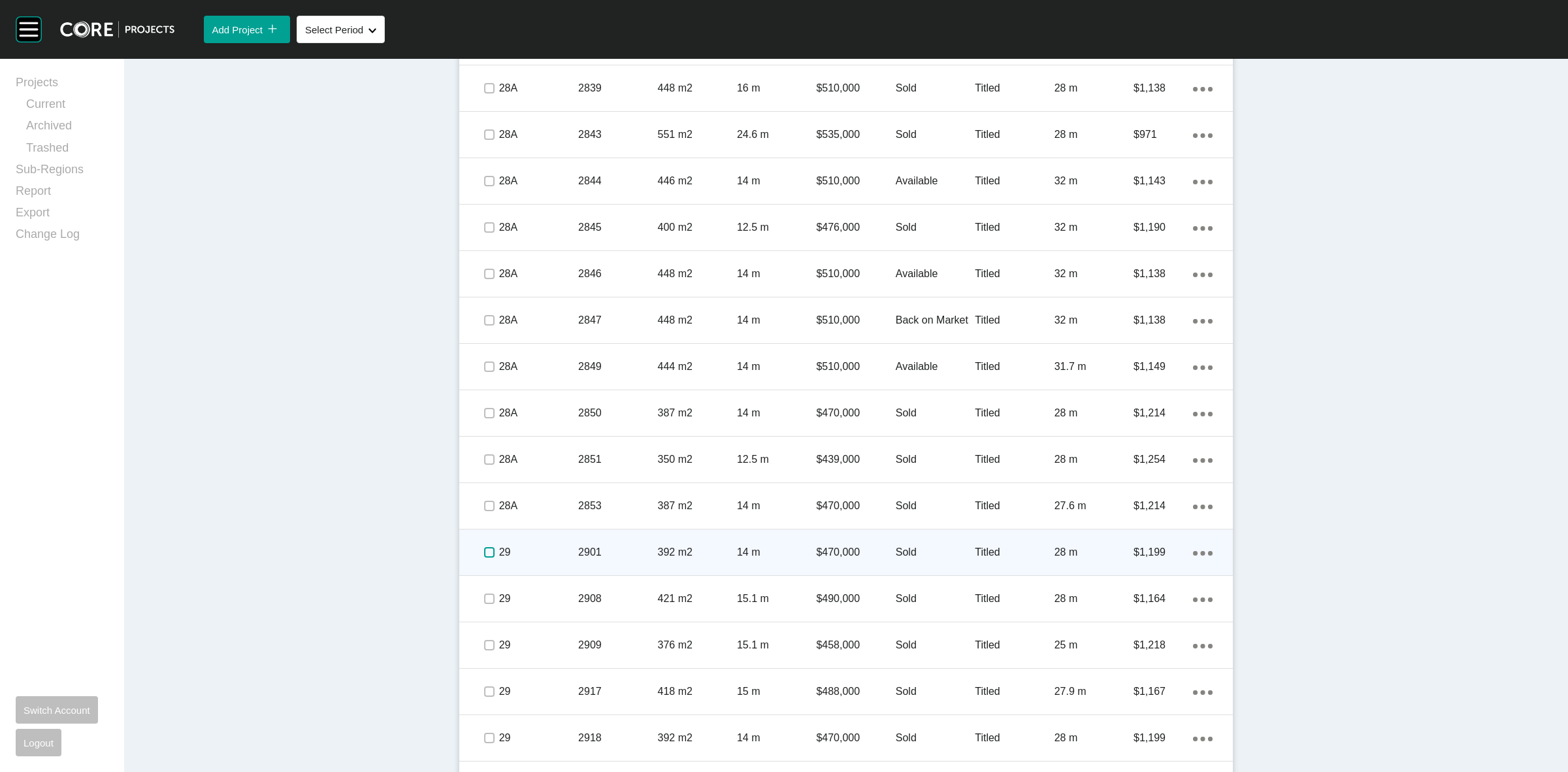
click at [484, 551] on label at bounding box center [489, 552] width 11 height 11
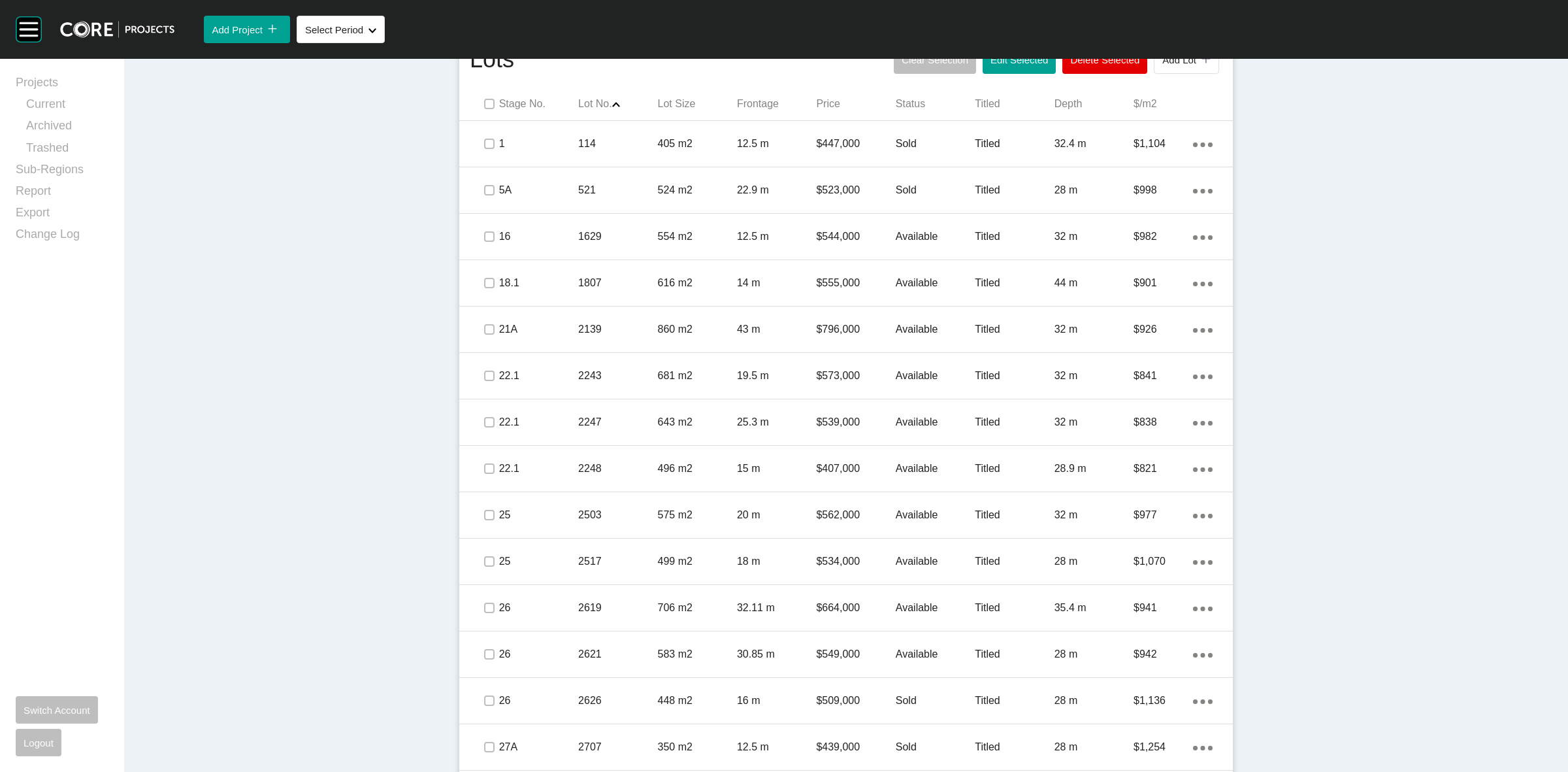
scroll to position [817, 0]
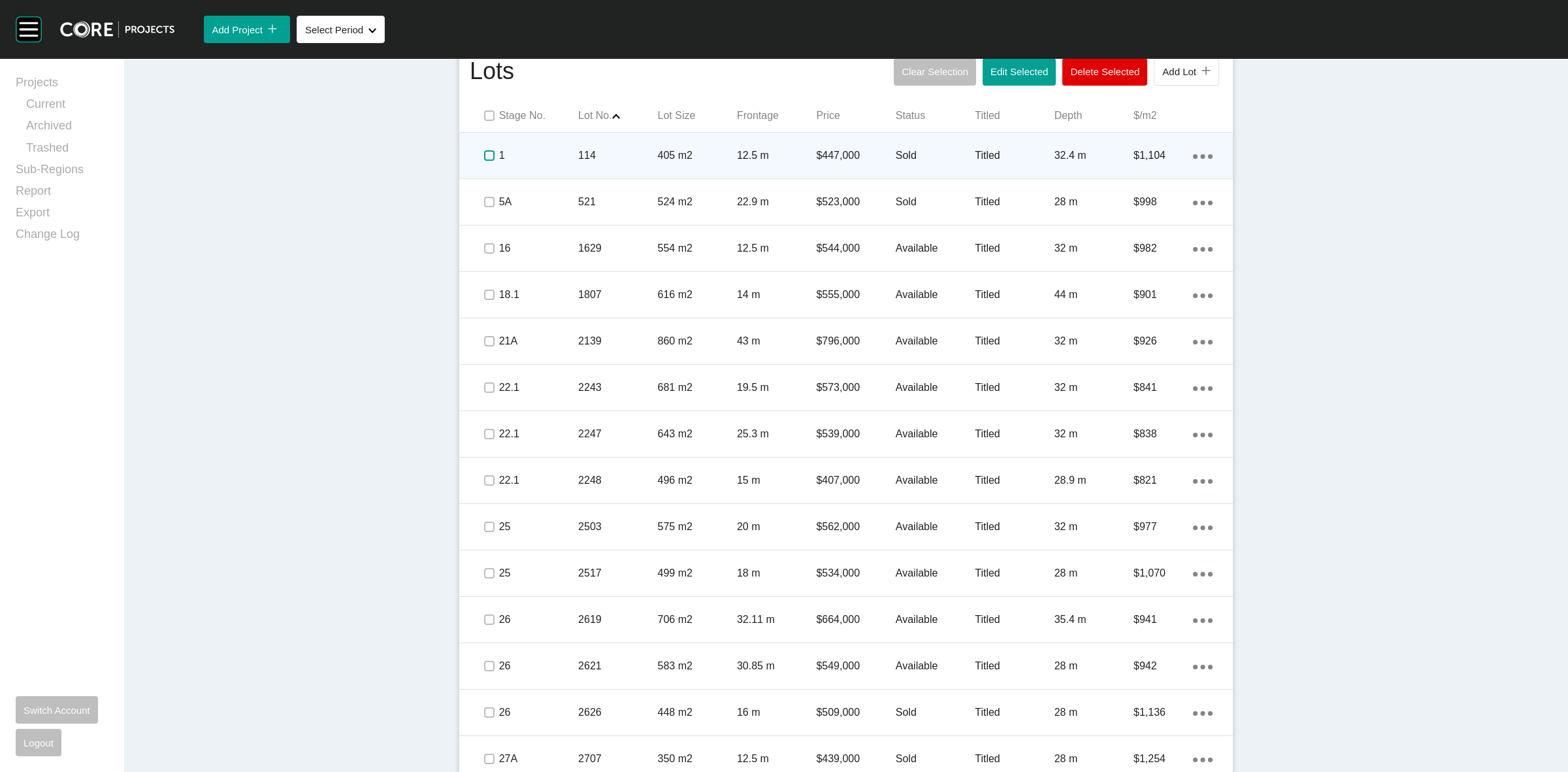
click at [484, 154] on label at bounding box center [489, 155] width 11 height 11
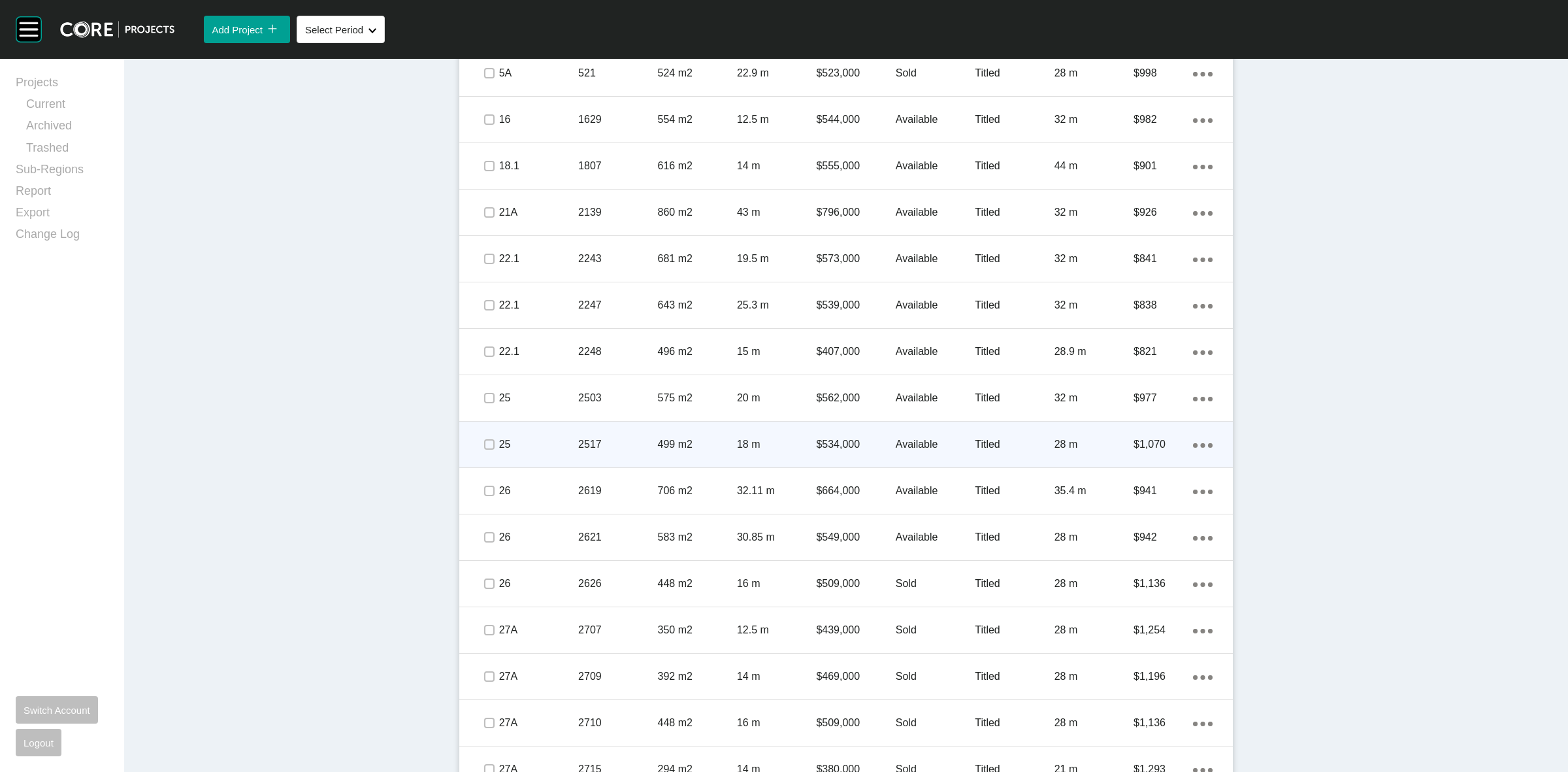
scroll to position [980, 0]
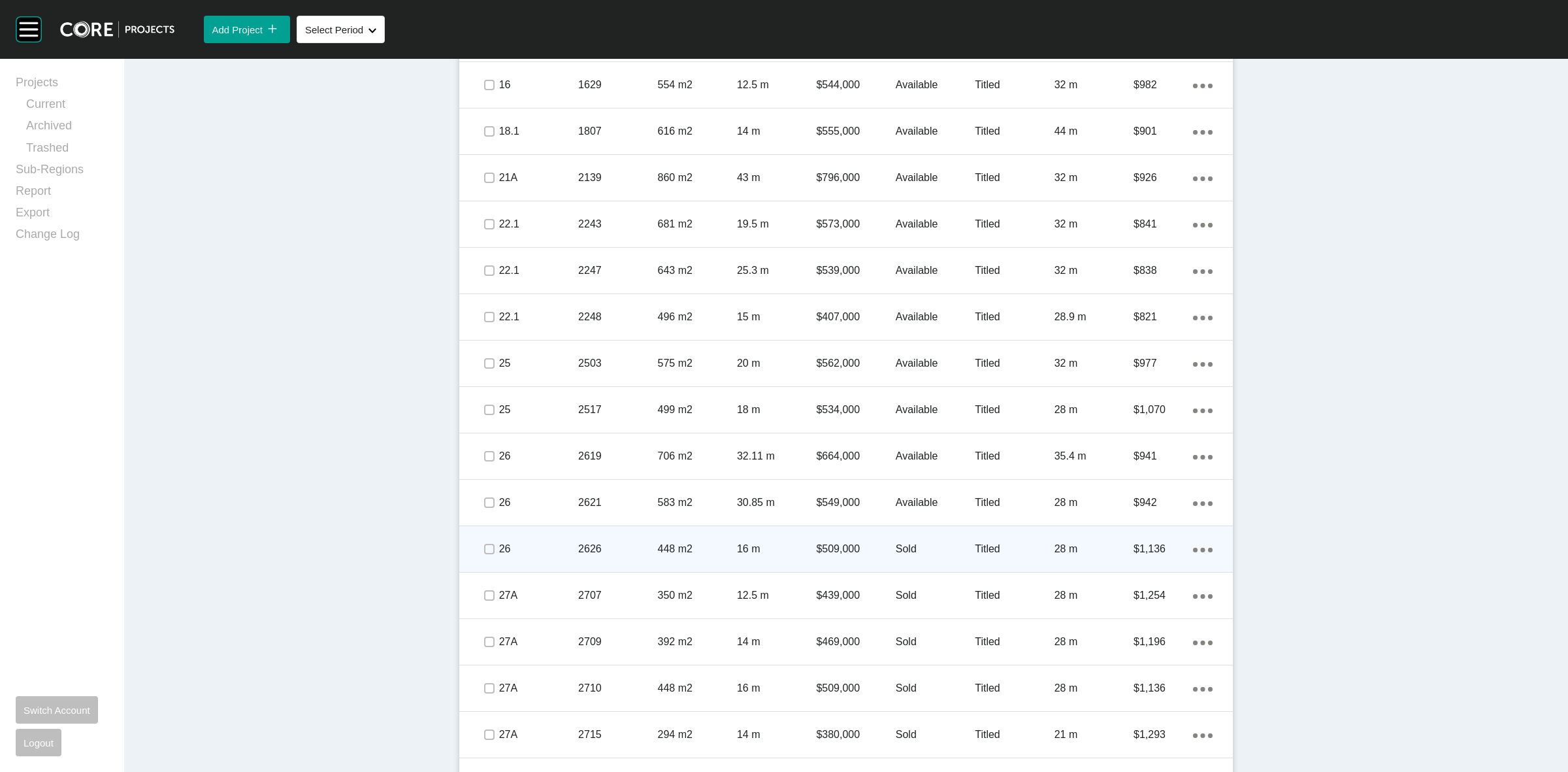
click at [938, 547] on p "Sold" at bounding box center [935, 549] width 79 height 14
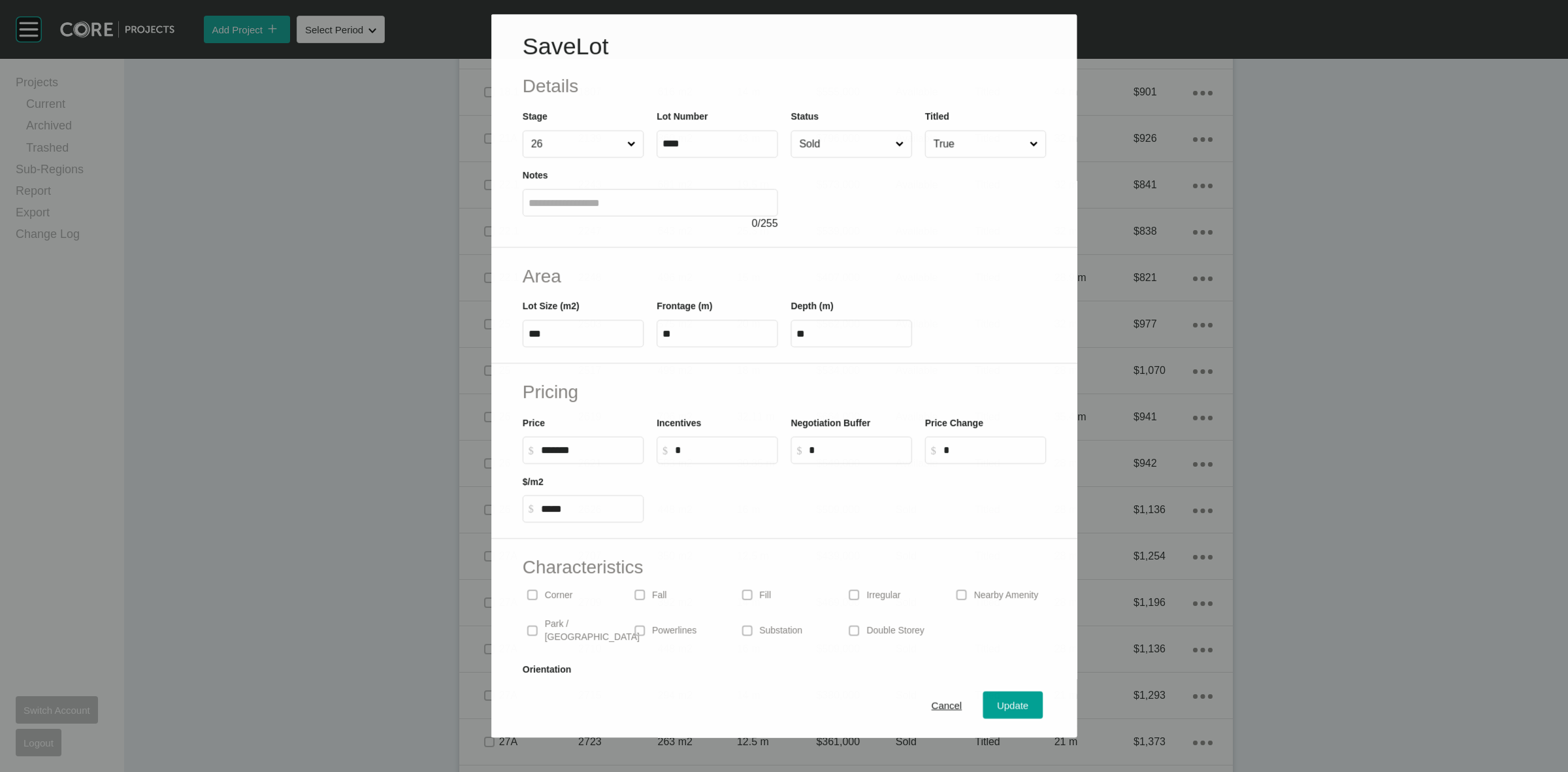
scroll to position [939, 0]
click at [831, 144] on input "Sold" at bounding box center [844, 143] width 96 height 26
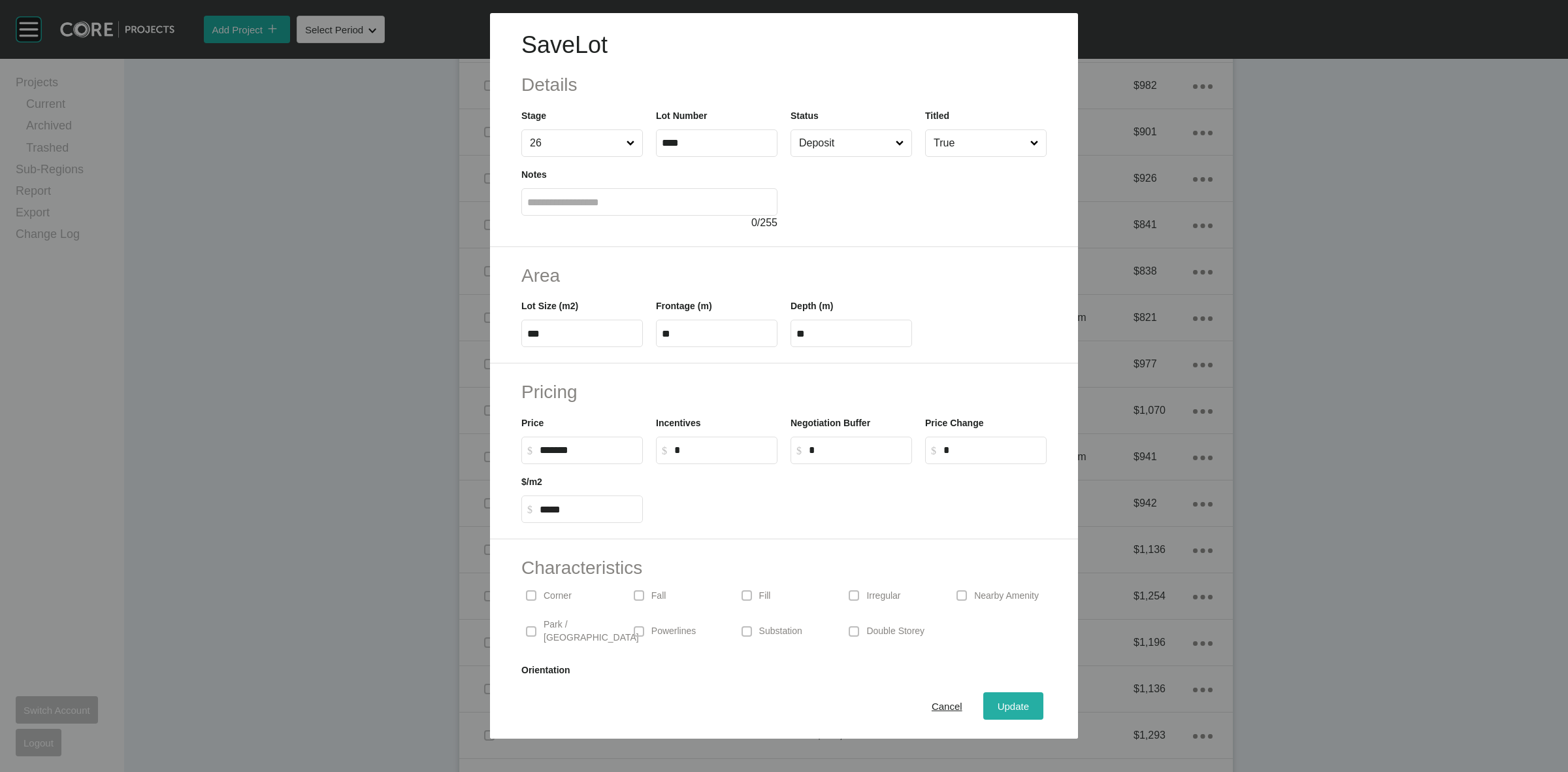
click at [998, 703] on span "Update" at bounding box center [1014, 706] width 32 height 11
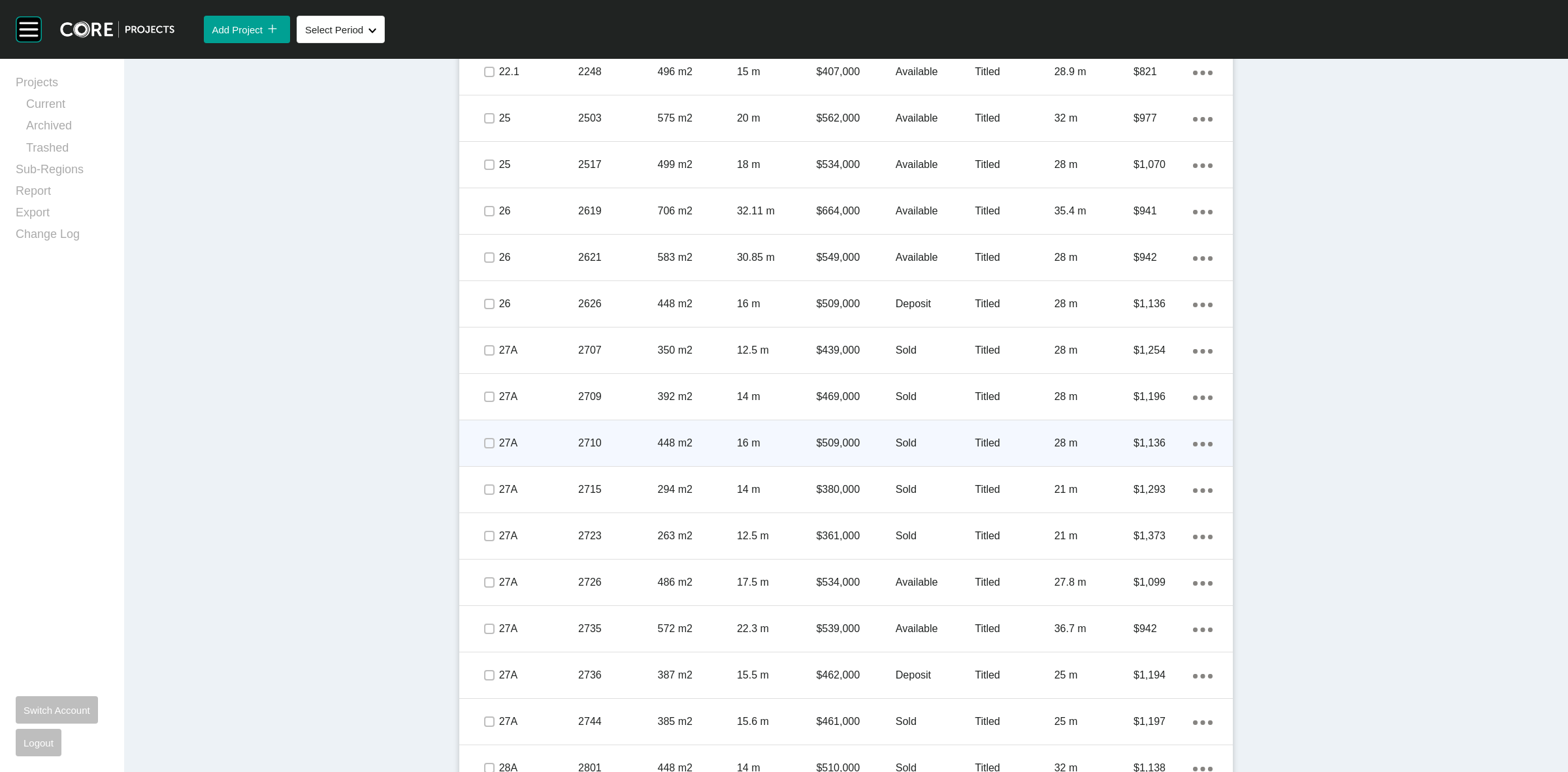
click at [928, 441] on p "Sold" at bounding box center [935, 443] width 79 height 14
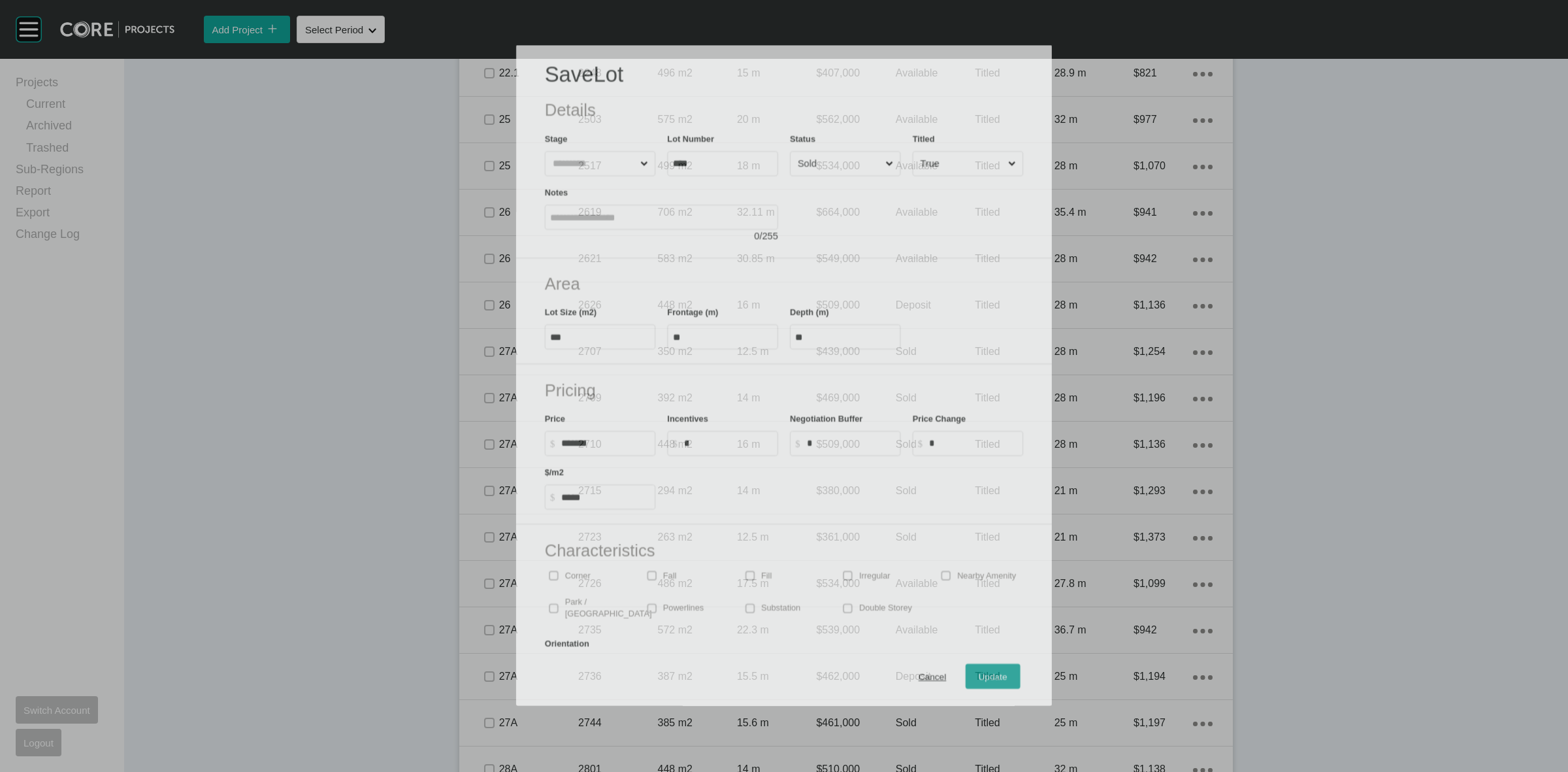
scroll to position [1184, 0]
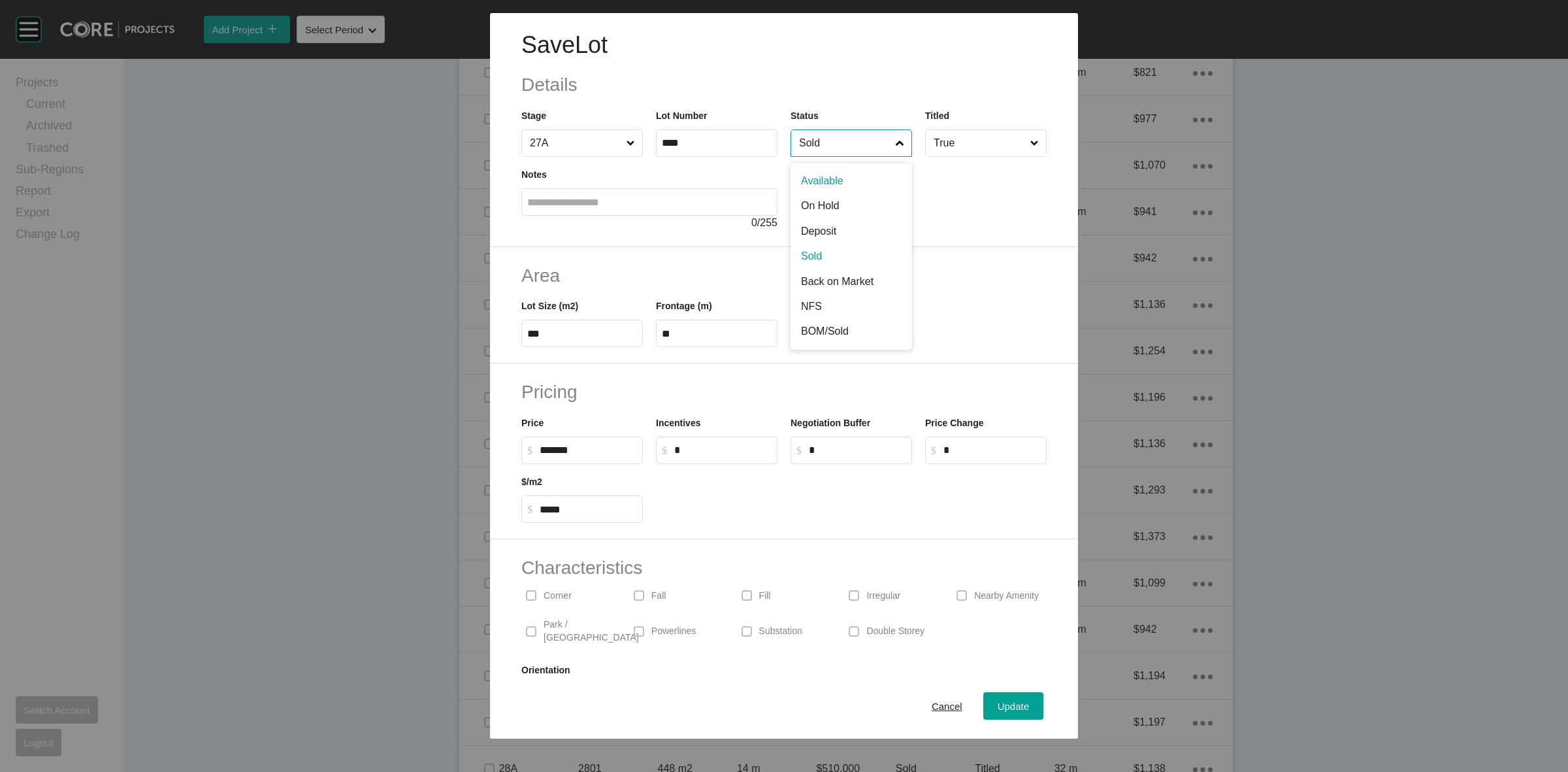
click at [849, 144] on input "Sold" at bounding box center [844, 143] width 97 height 26
click at [998, 707] on span "Update" at bounding box center [1014, 706] width 32 height 11
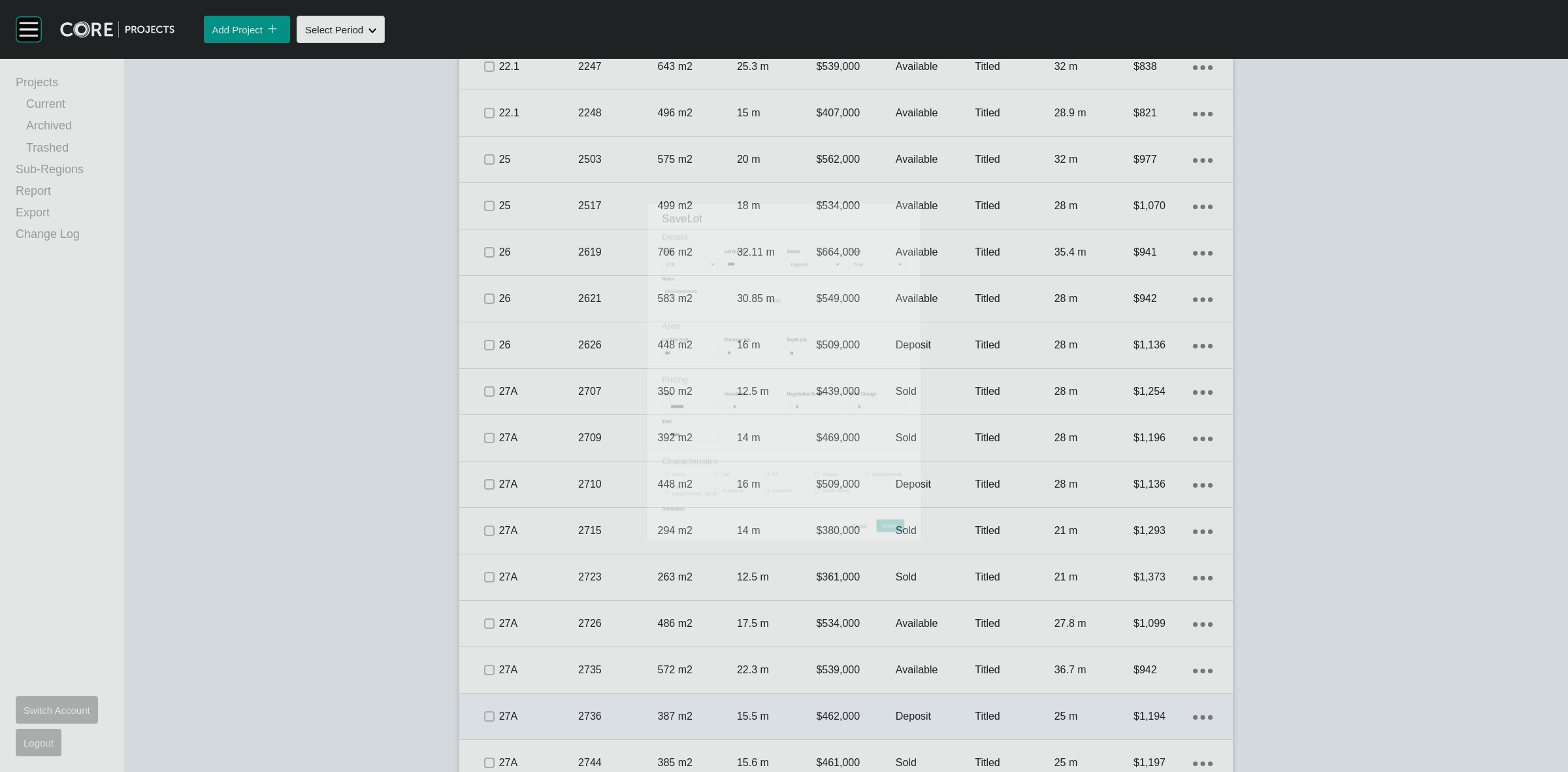
scroll to position [1225, 0]
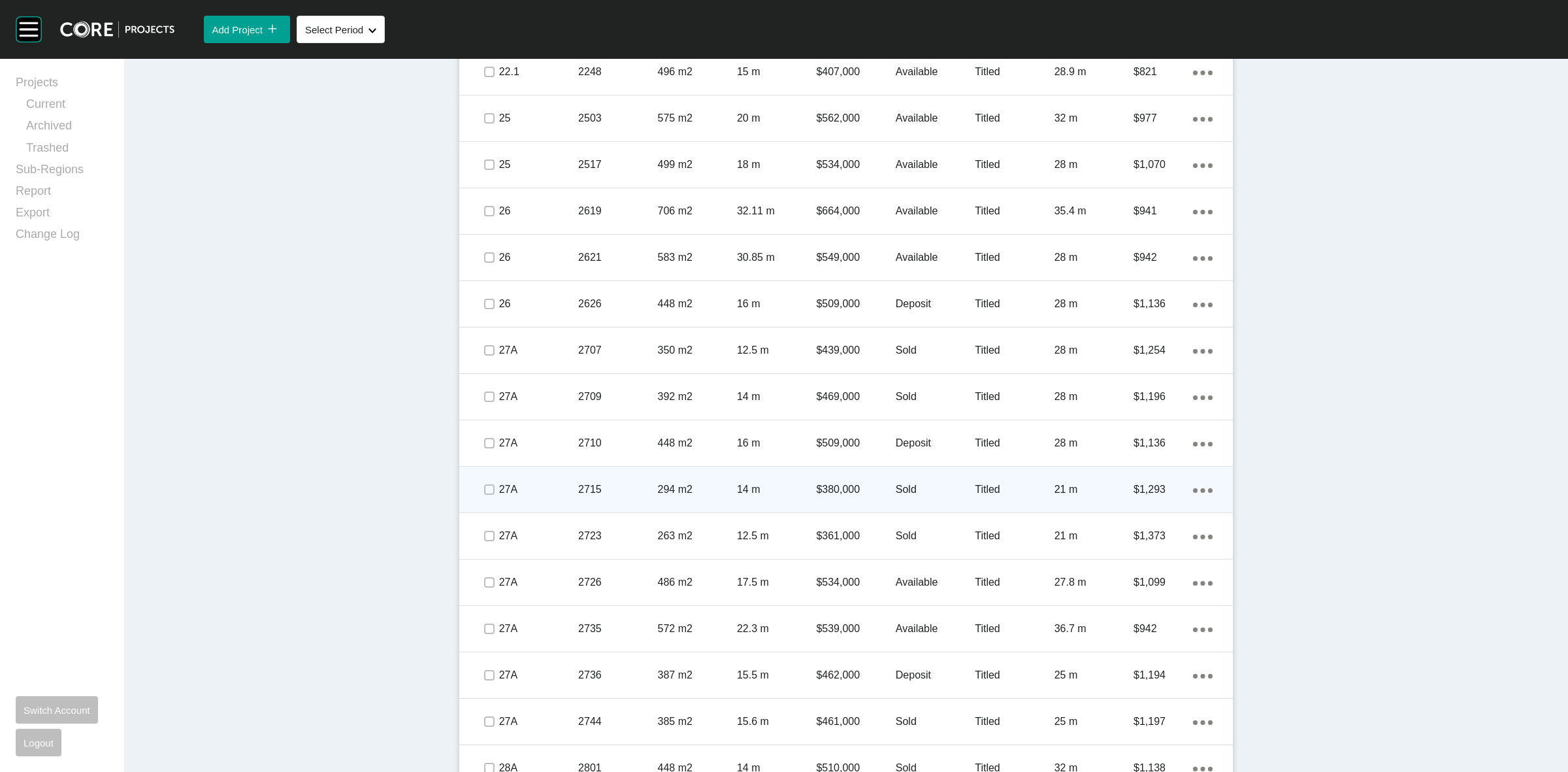
click at [939, 496] on p "Sold" at bounding box center [935, 490] width 79 height 14
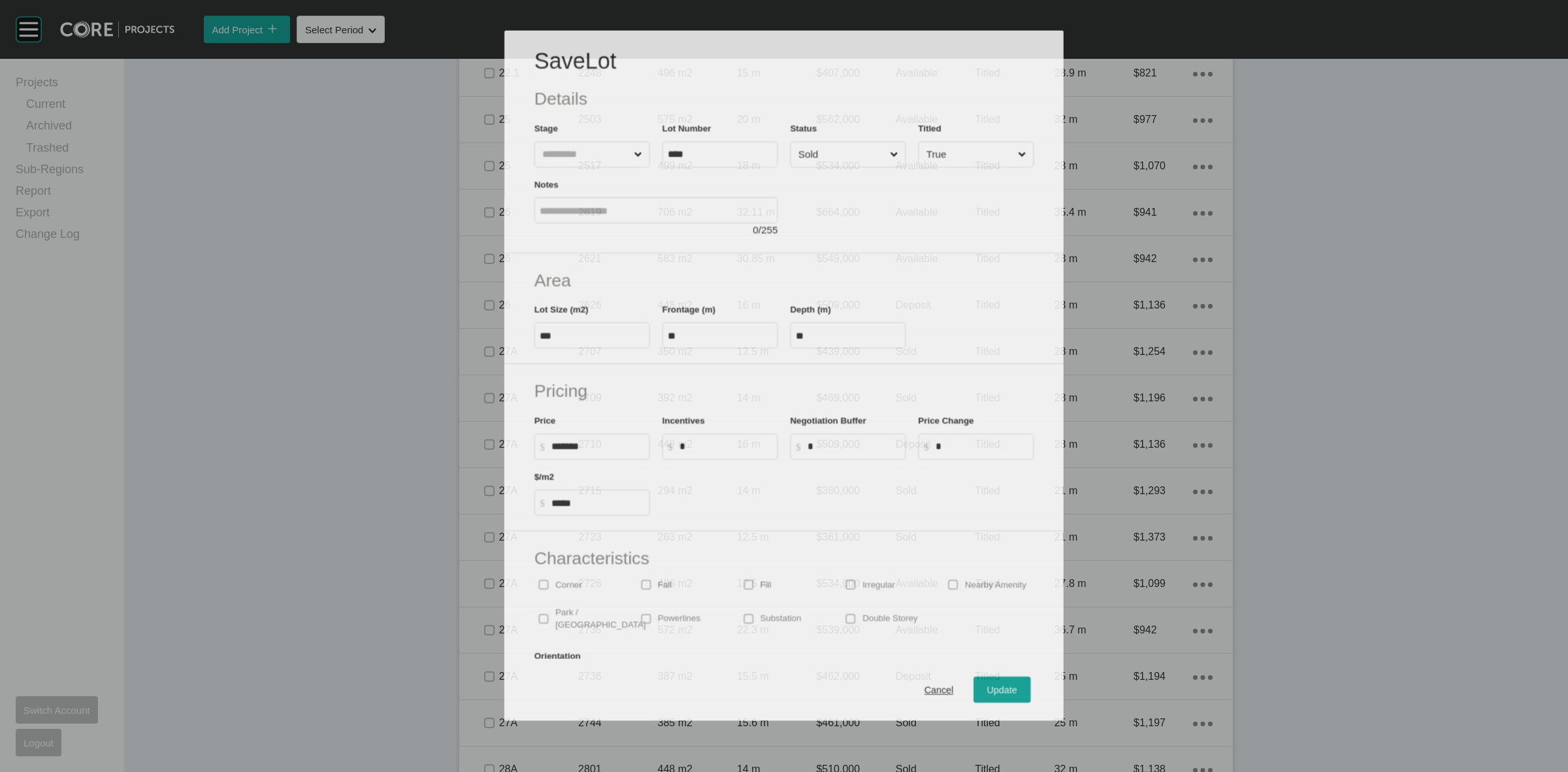
scroll to position [1184, 0]
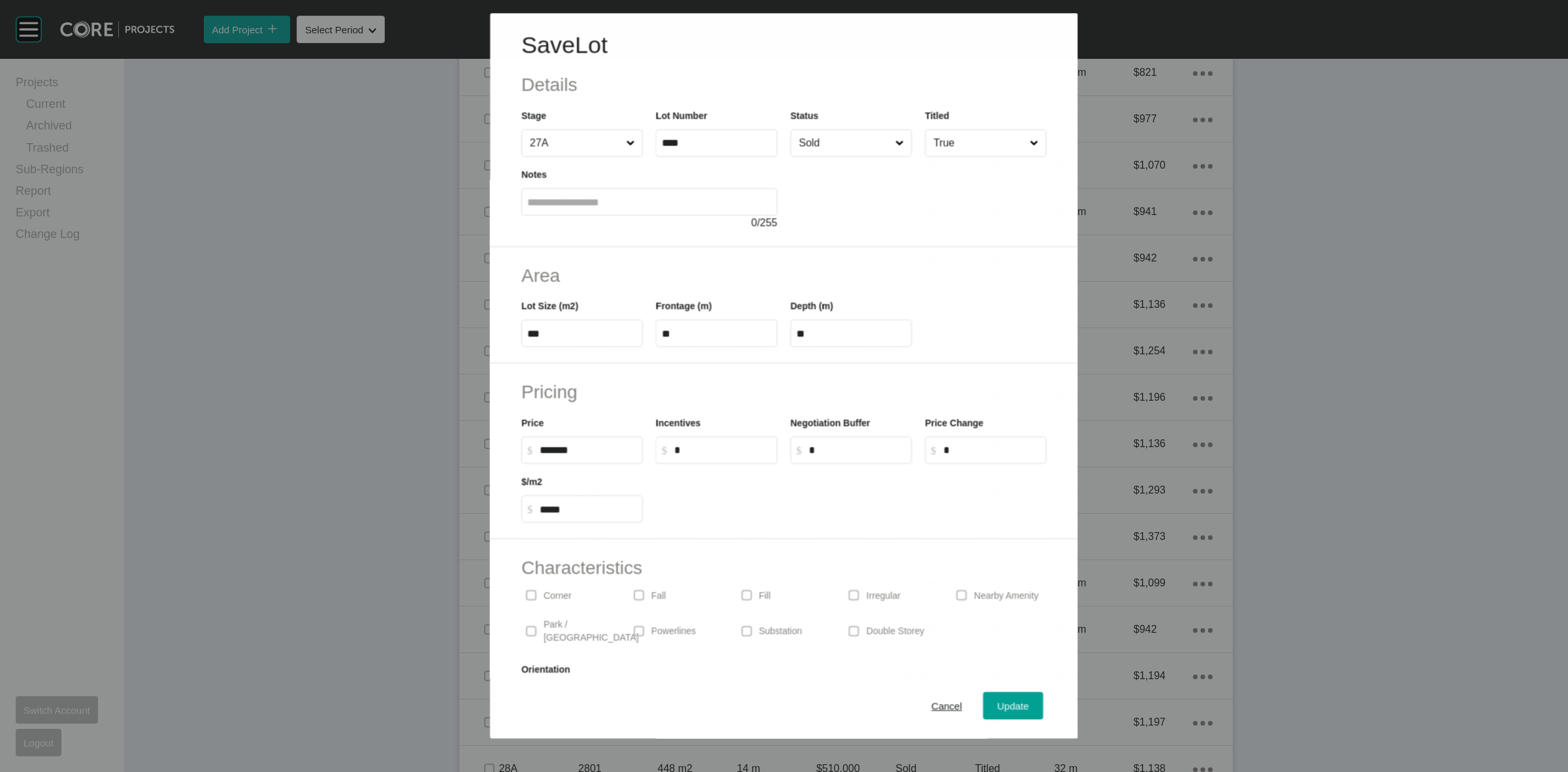
click at [831, 146] on input "Sold" at bounding box center [844, 143] width 96 height 26
click at [998, 709] on span "Update" at bounding box center [1014, 706] width 32 height 11
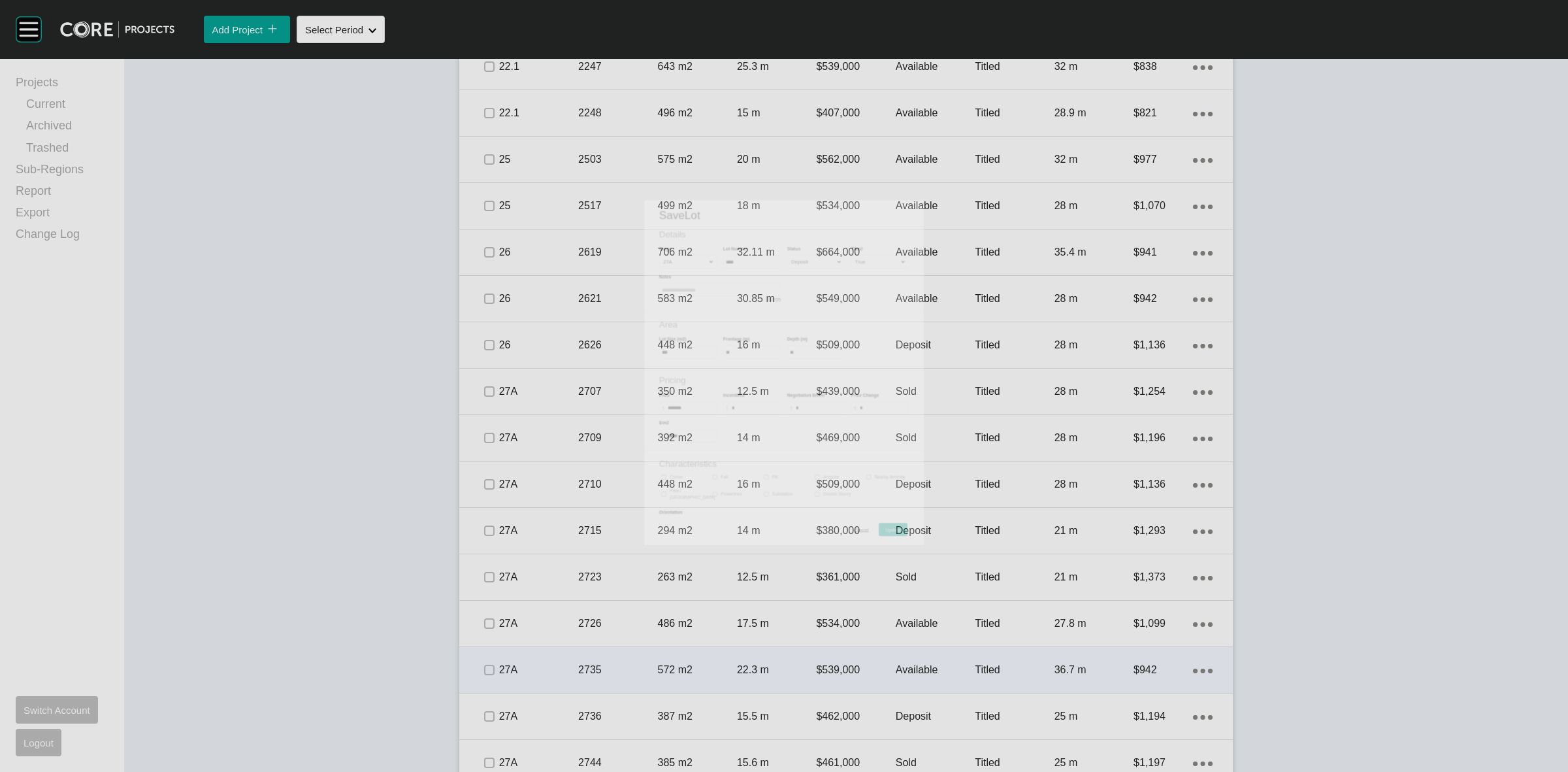
scroll to position [1225, 0]
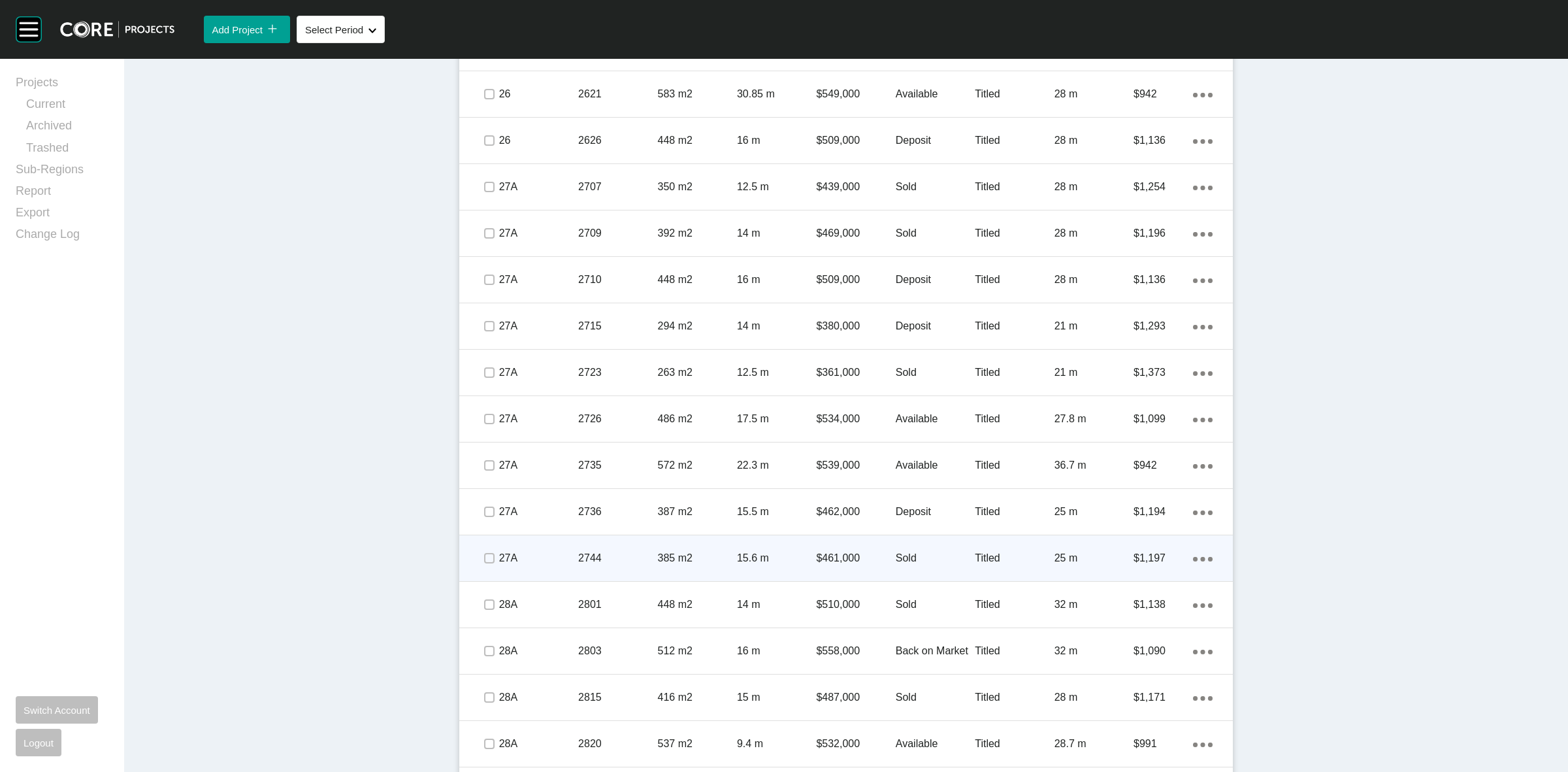
click at [926, 557] on p "Sold" at bounding box center [935, 558] width 79 height 14
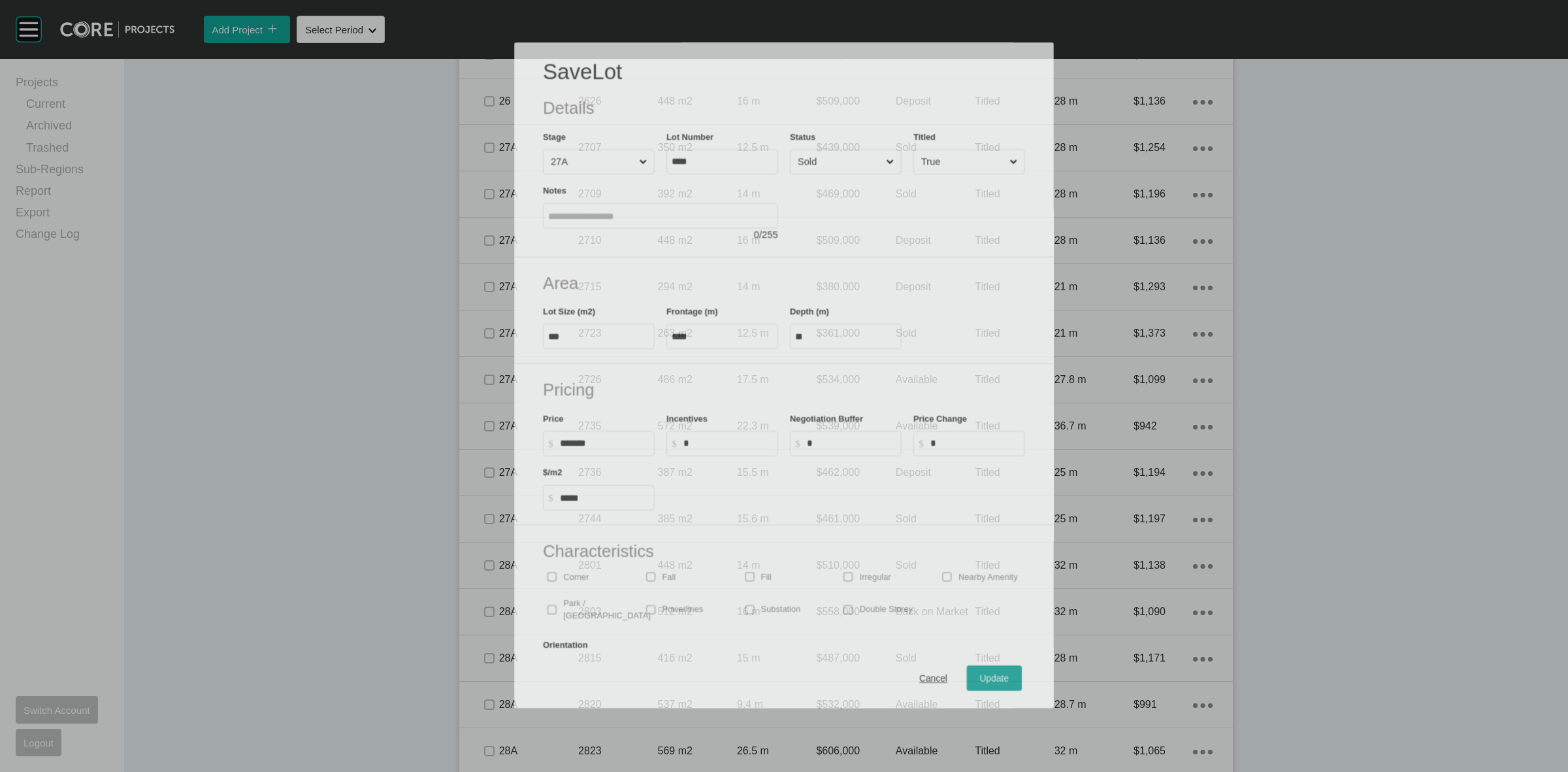
scroll to position [1347, 0]
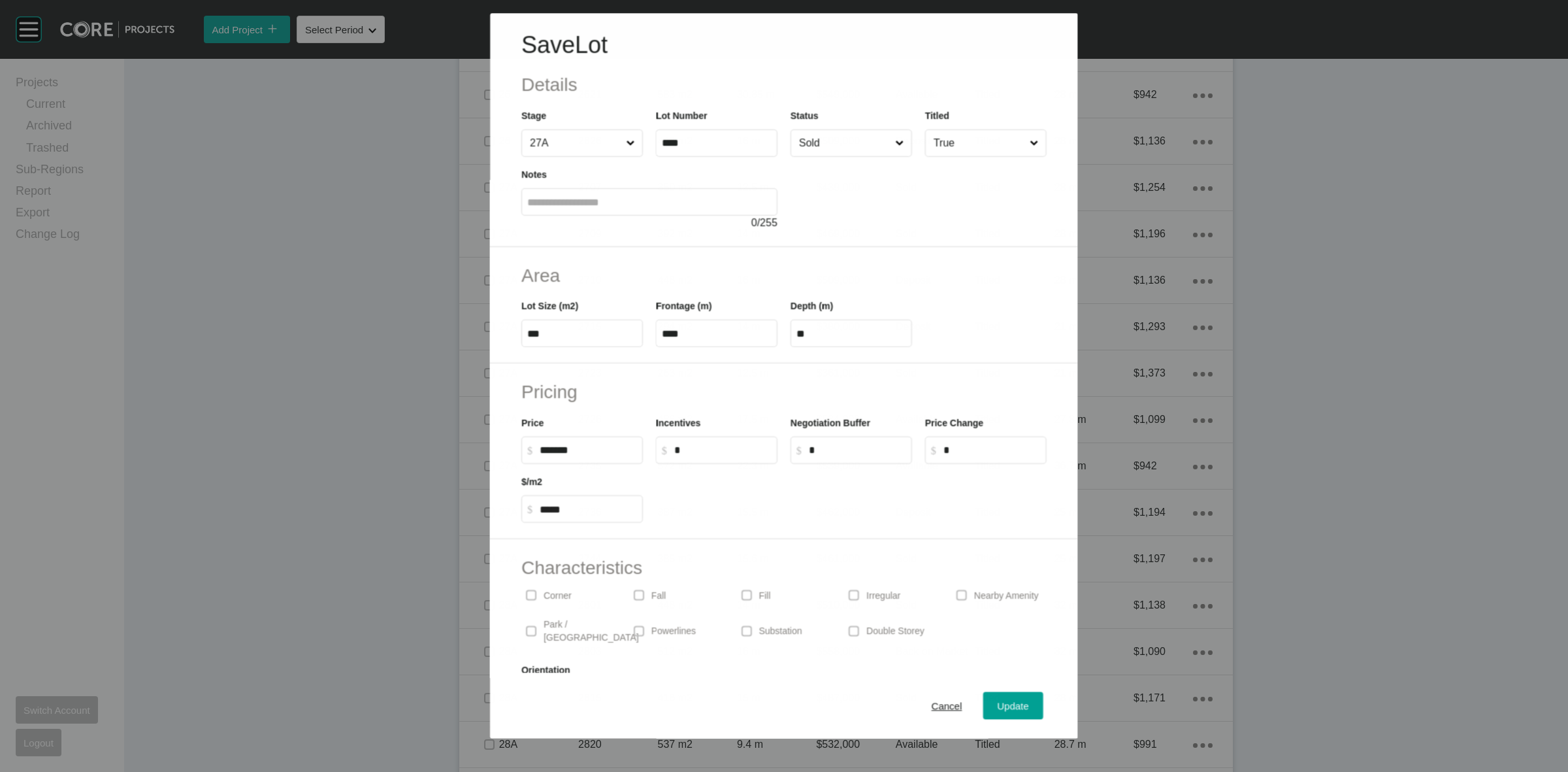
drag, startPoint x: 823, startPoint y: 128, endPoint x: 827, endPoint y: 145, distance: 17.5
click at [824, 129] on div "Status Sold" at bounding box center [851, 132] width 121 height 48
click at [829, 151] on input "Sold" at bounding box center [844, 143] width 97 height 26
click at [999, 707] on span "Update" at bounding box center [1014, 706] width 32 height 11
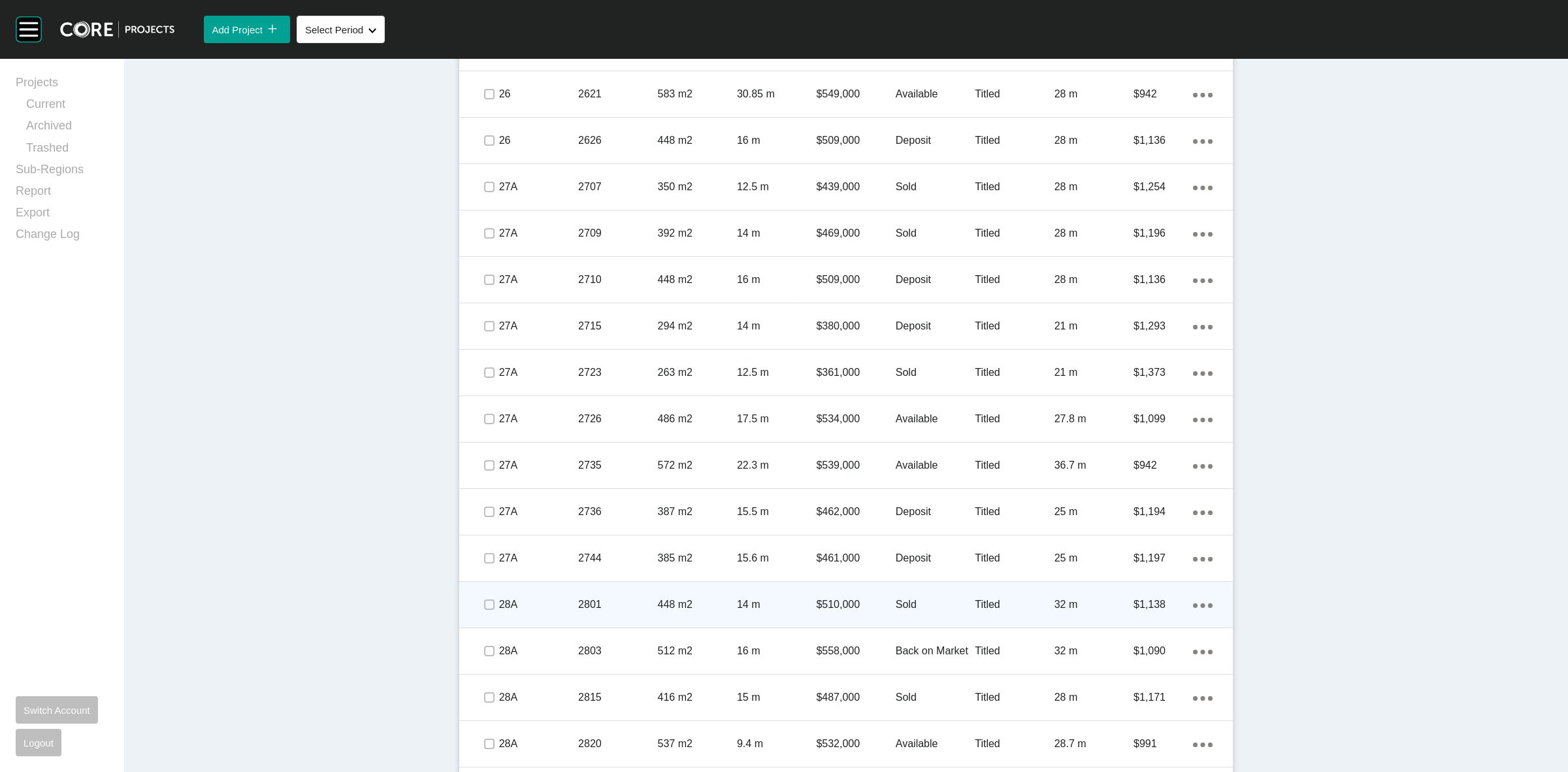
click at [930, 599] on p "Sold" at bounding box center [935, 605] width 79 height 14
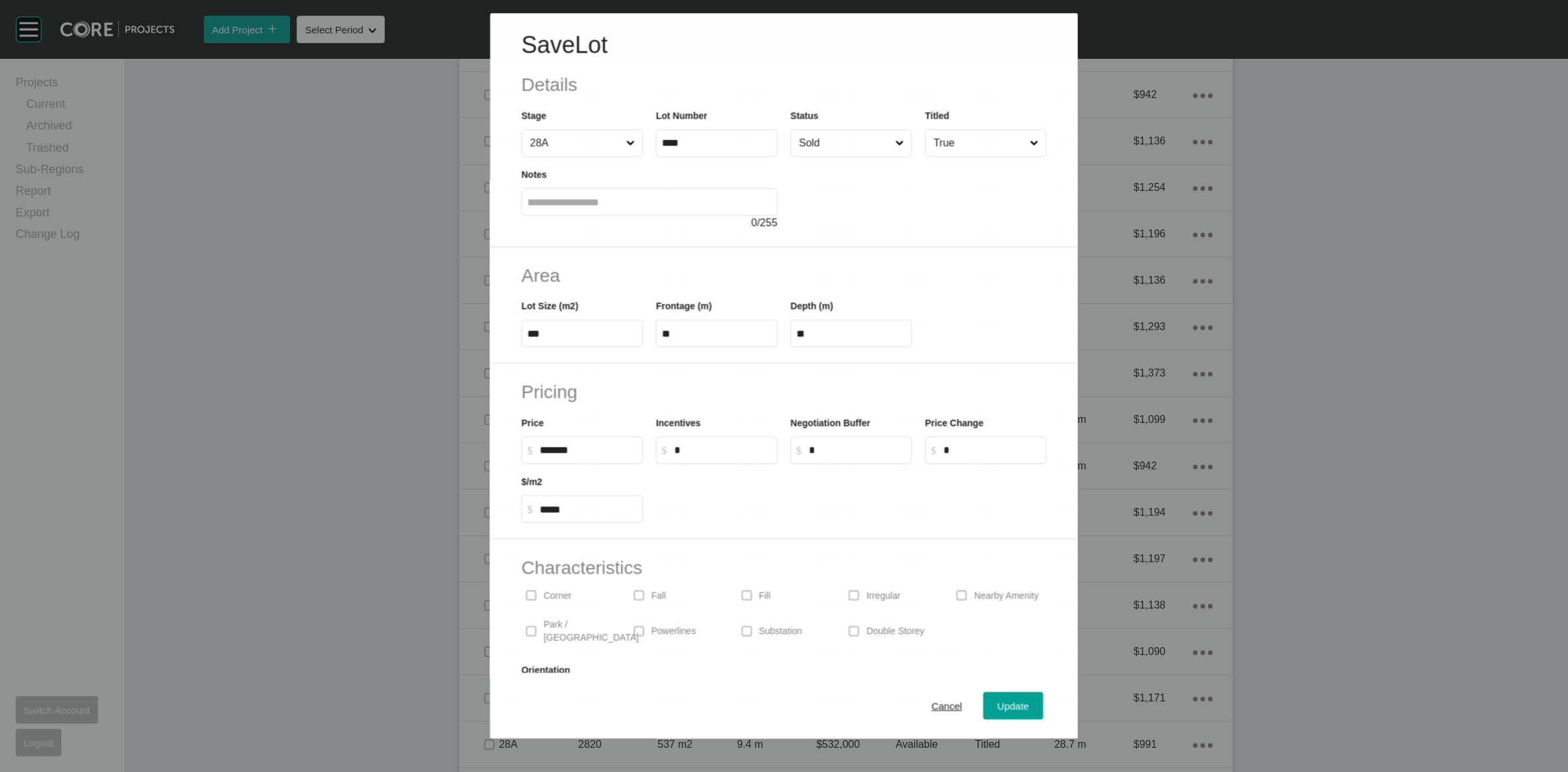
click at [838, 144] on input "Sold" at bounding box center [844, 143] width 96 height 26
drag, startPoint x: 821, startPoint y: 232, endPoint x: 834, endPoint y: 256, distance: 27.3
click at [998, 701] on span "Update" at bounding box center [1014, 706] width 32 height 11
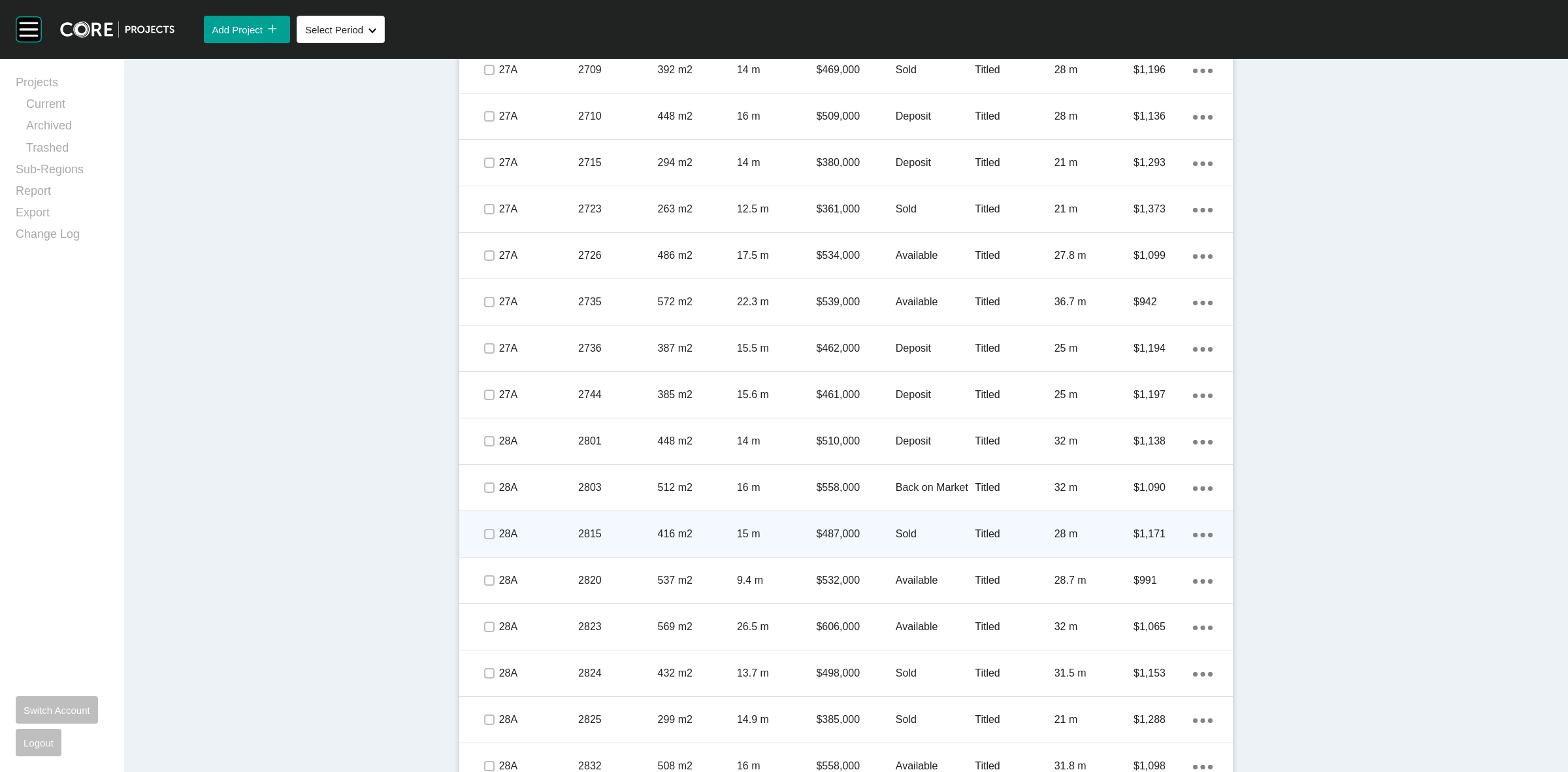
click at [896, 521] on div "Sold" at bounding box center [935, 534] width 79 height 40
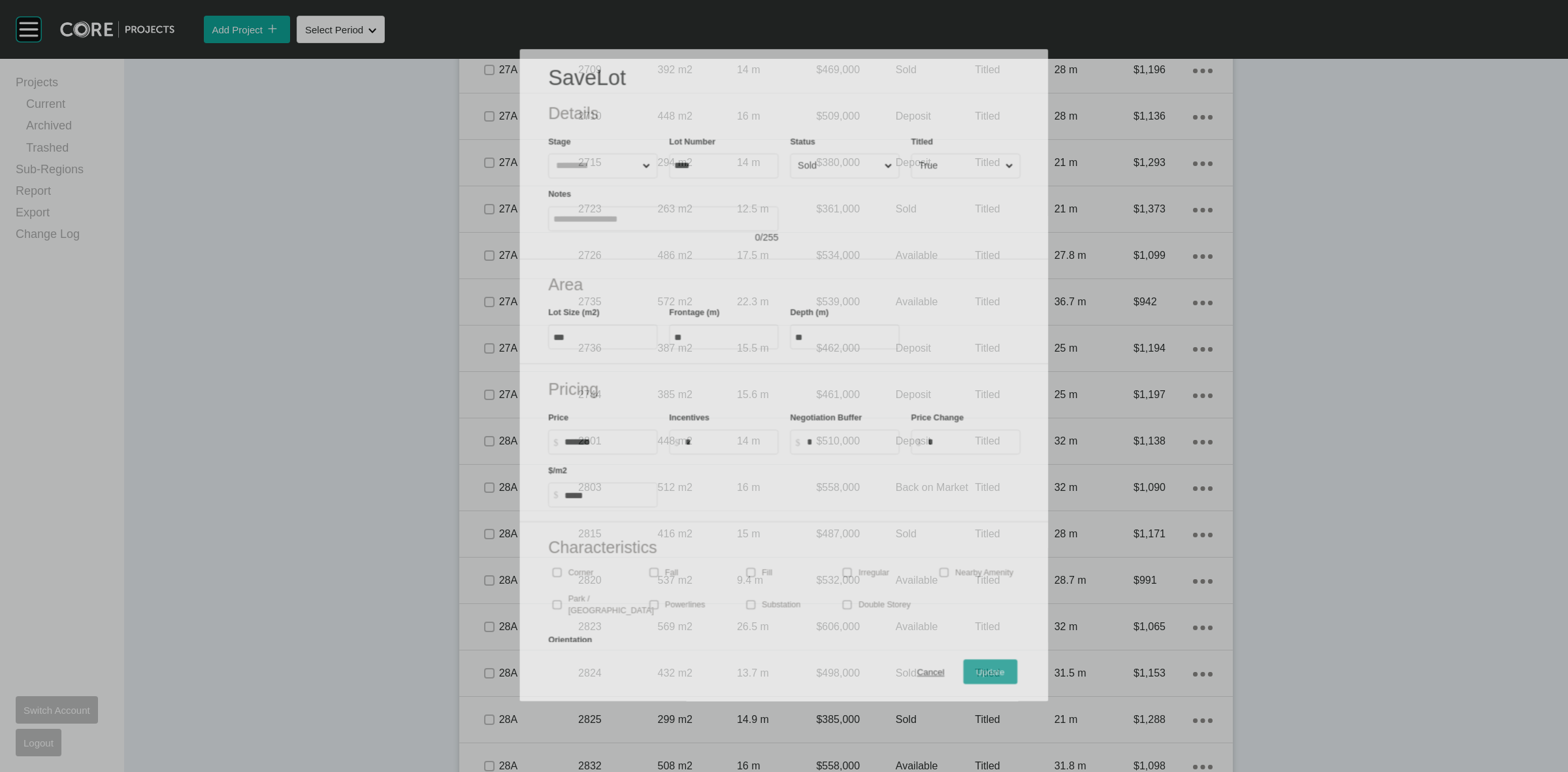
scroll to position [1511, 0]
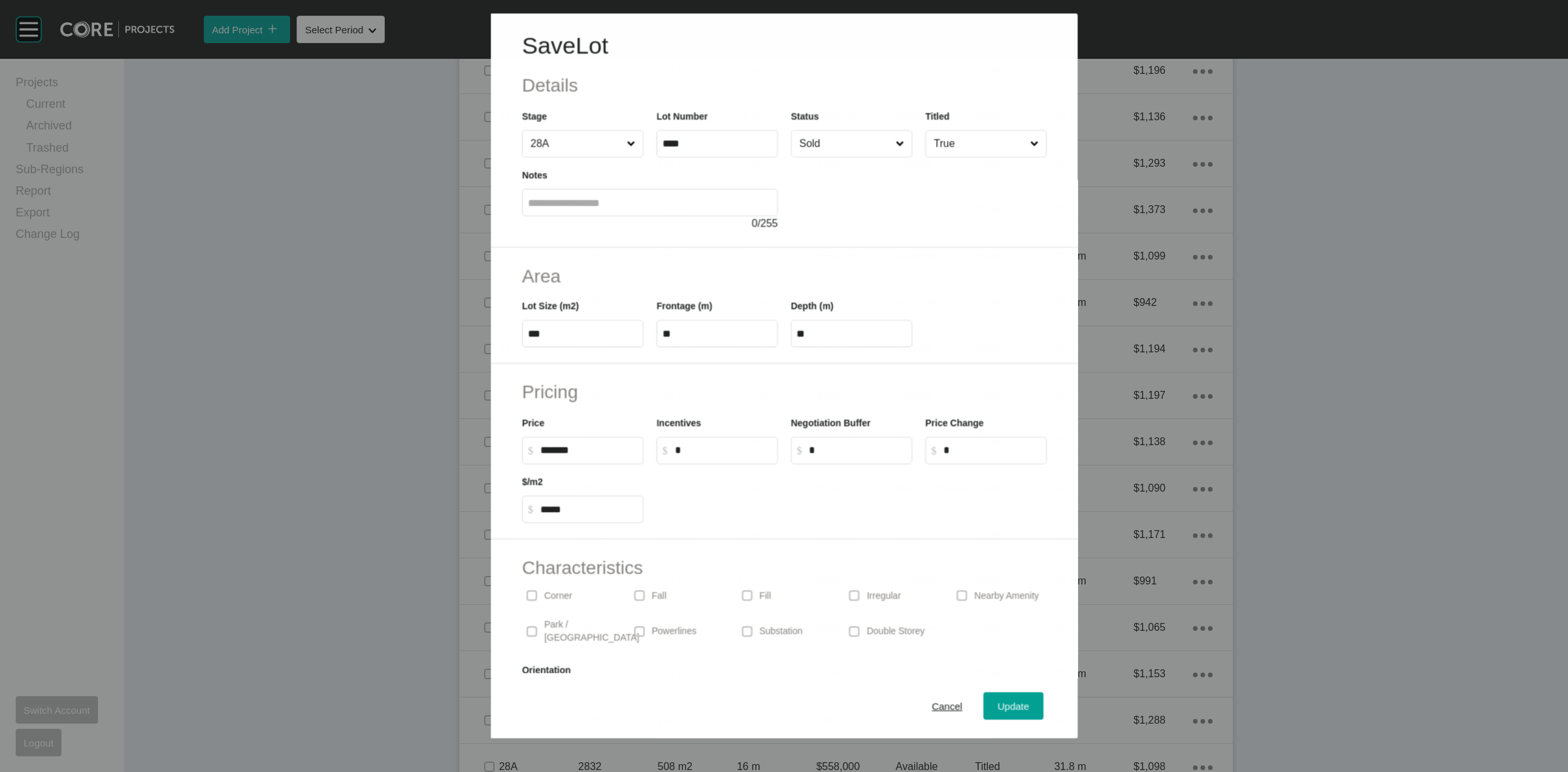
click at [831, 142] on input "Sold" at bounding box center [844, 143] width 96 height 26
click at [994, 699] on div "Update" at bounding box center [1013, 706] width 38 height 18
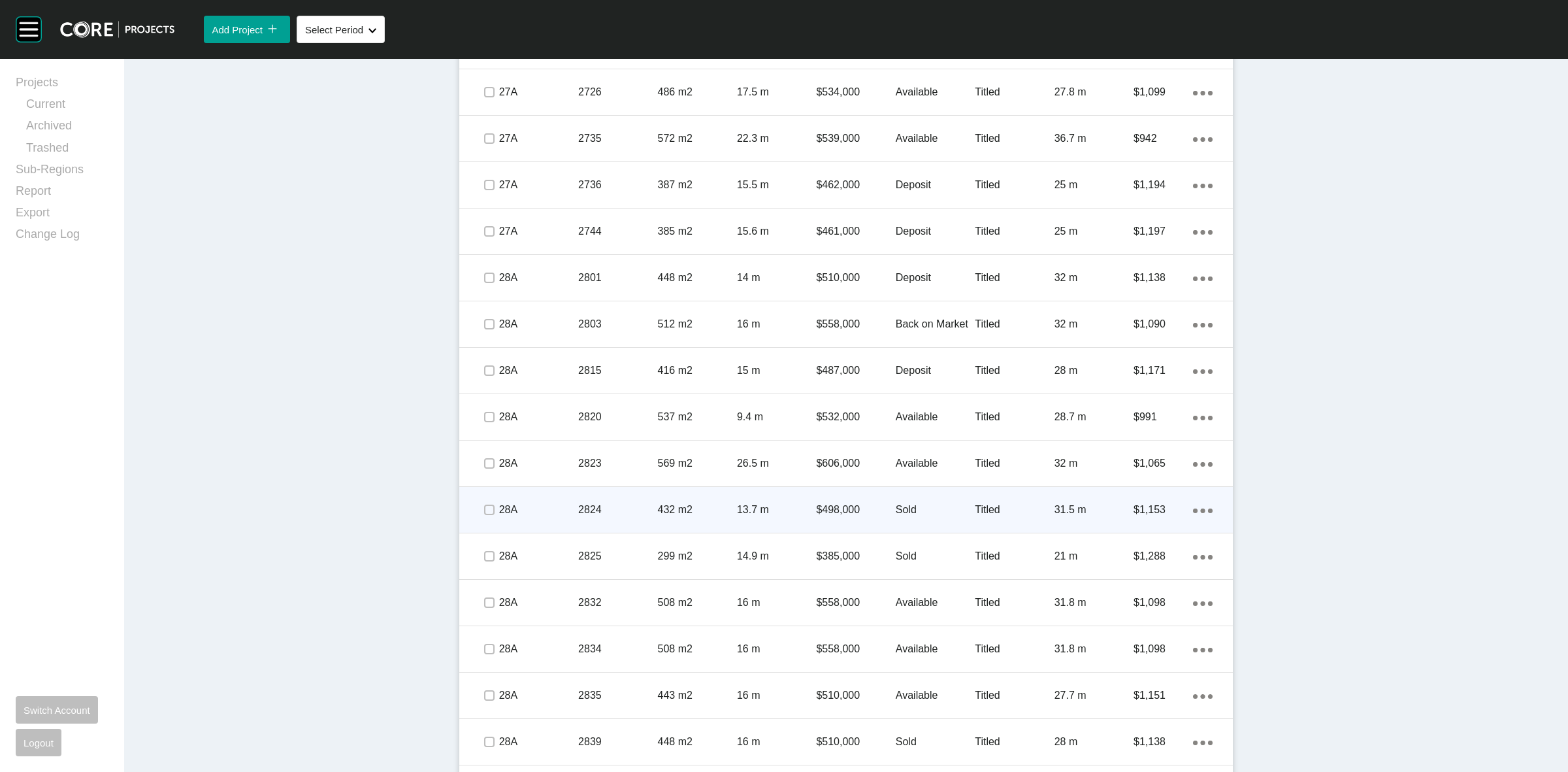
click at [942, 513] on p "Sold" at bounding box center [935, 510] width 79 height 14
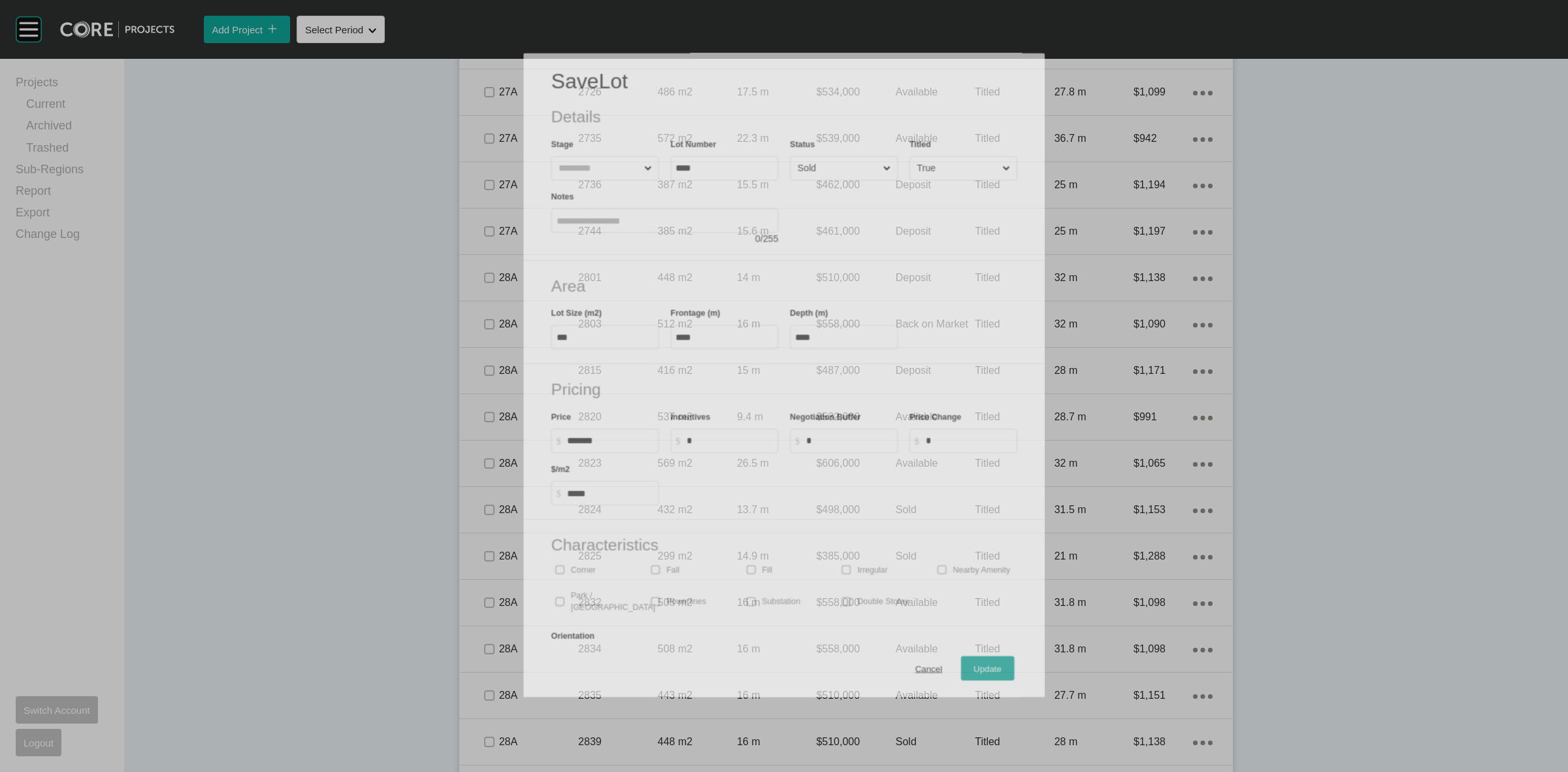
scroll to position [1675, 0]
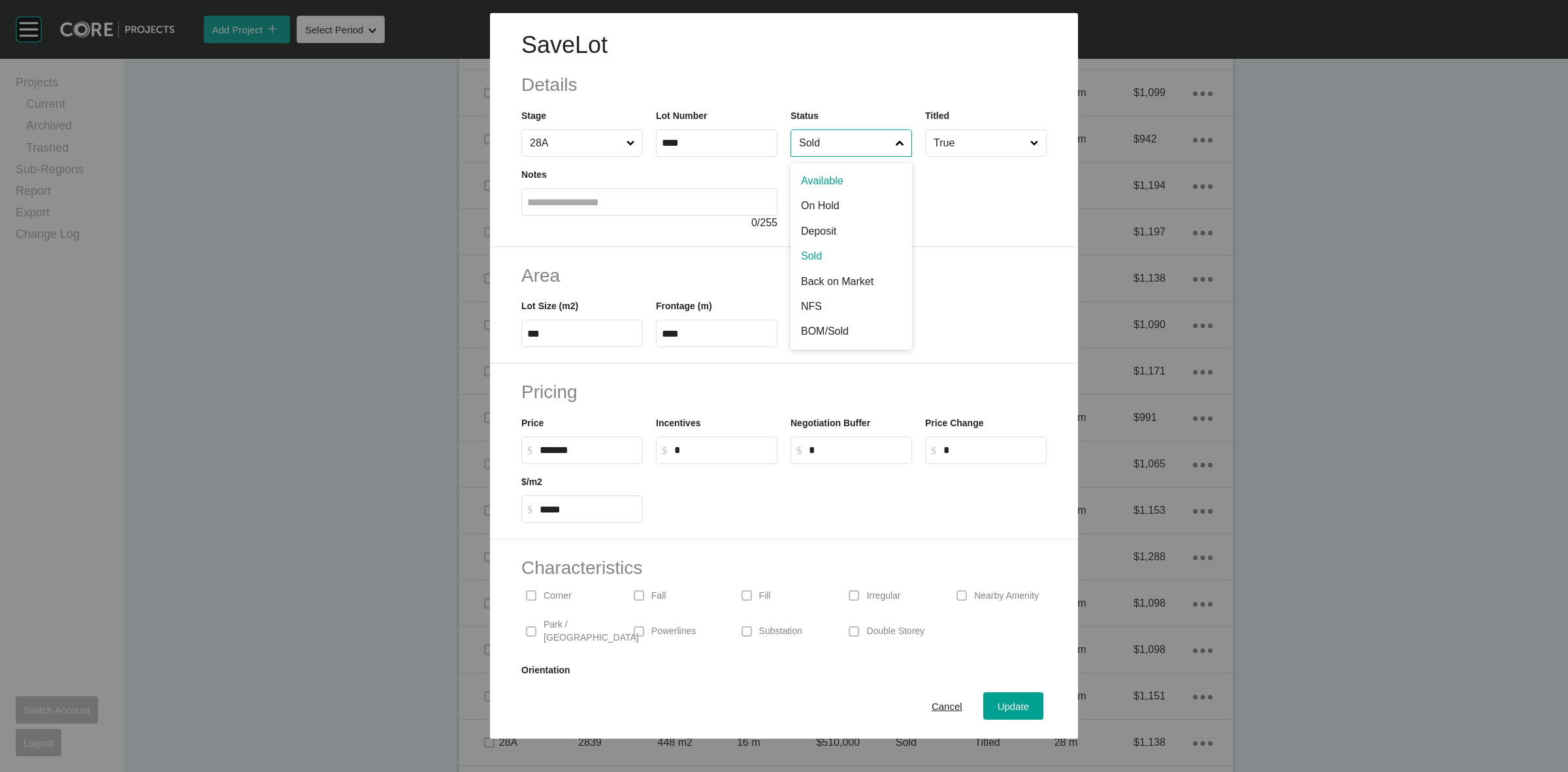
click at [830, 141] on input "Sold" at bounding box center [844, 143] width 97 height 26
click at [994, 701] on div "Update" at bounding box center [1013, 706] width 38 height 18
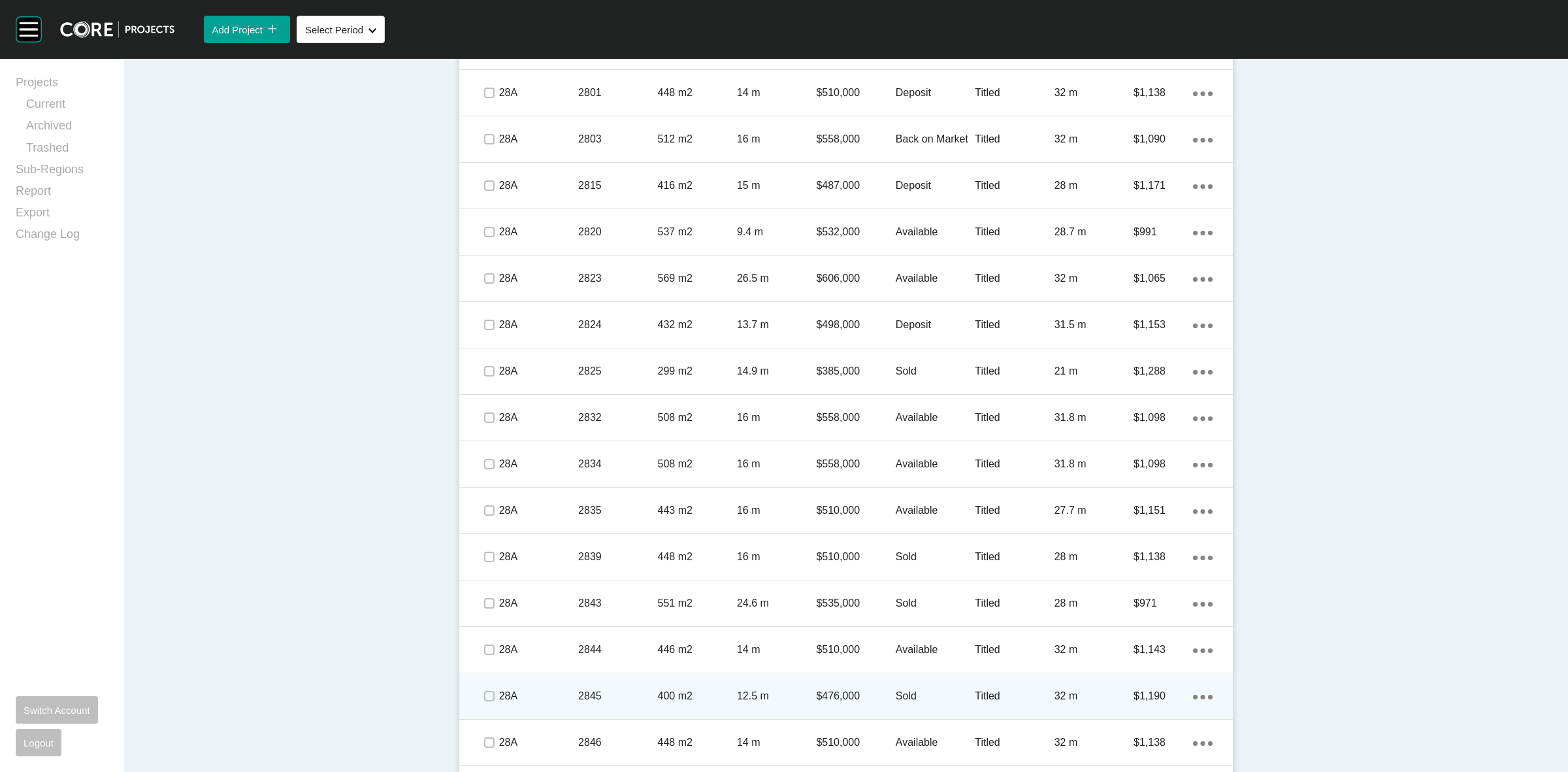
scroll to position [1961, 0]
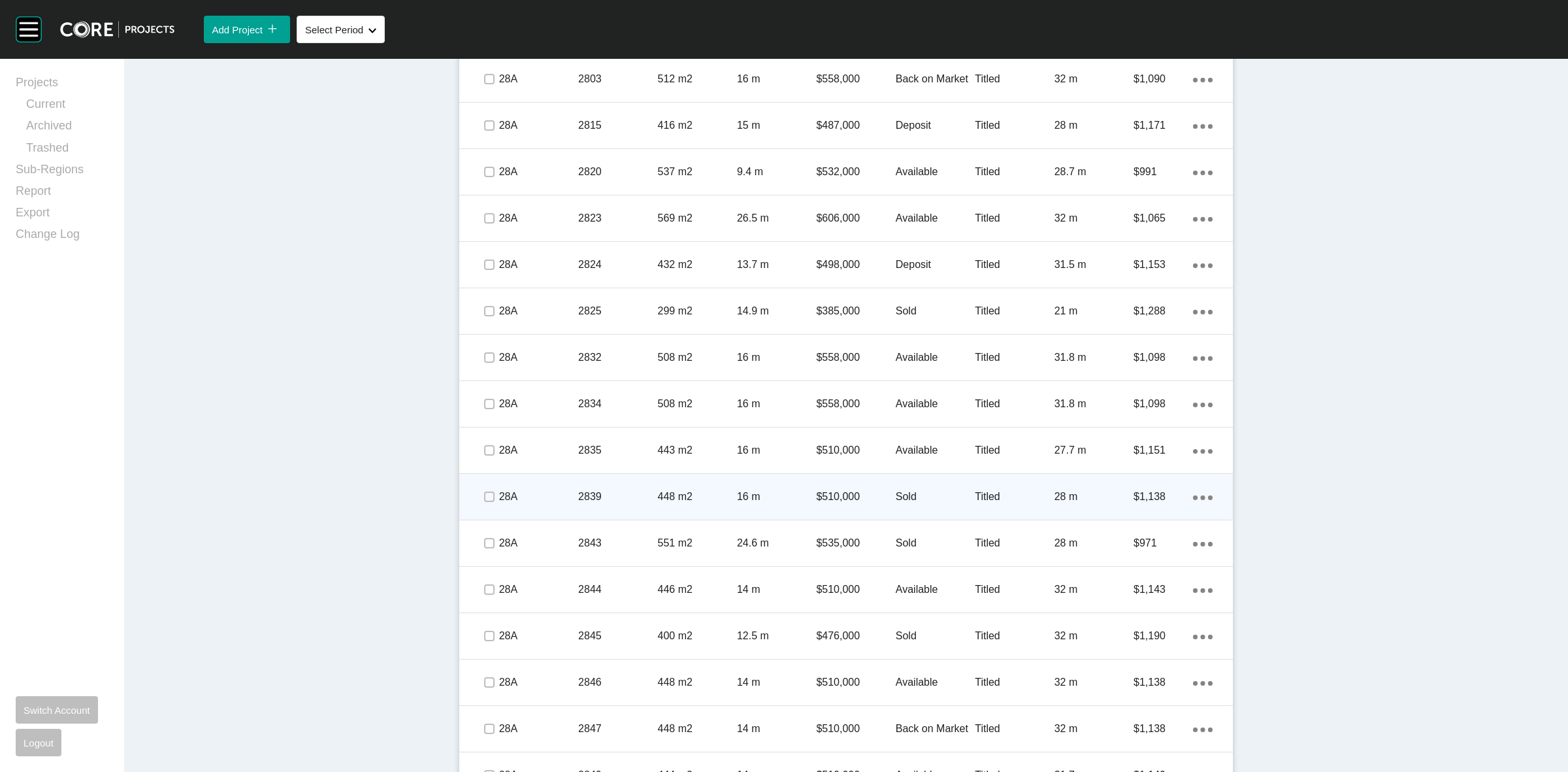
click at [921, 495] on p "Sold" at bounding box center [935, 497] width 79 height 14
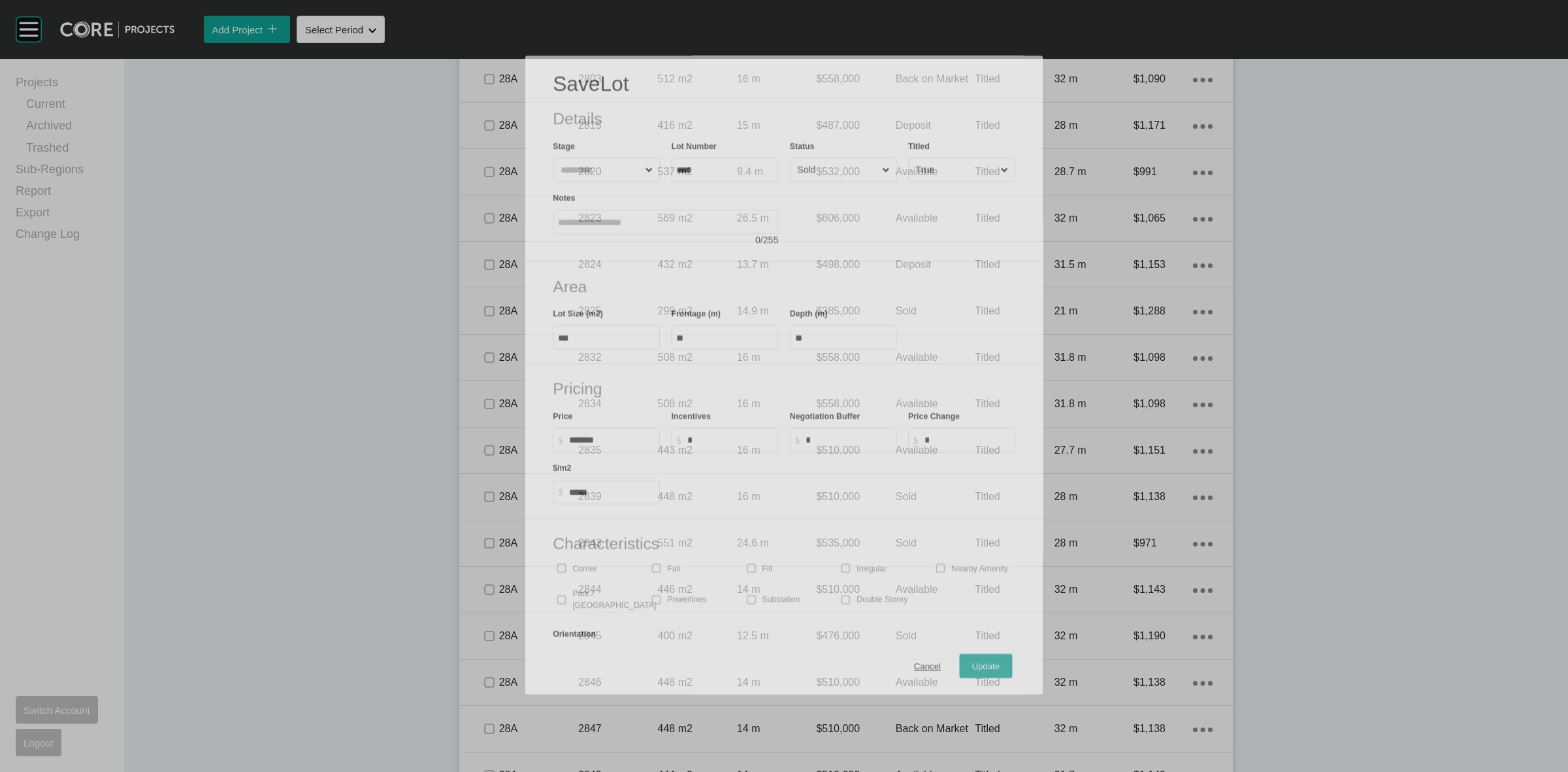
scroll to position [1920, 0]
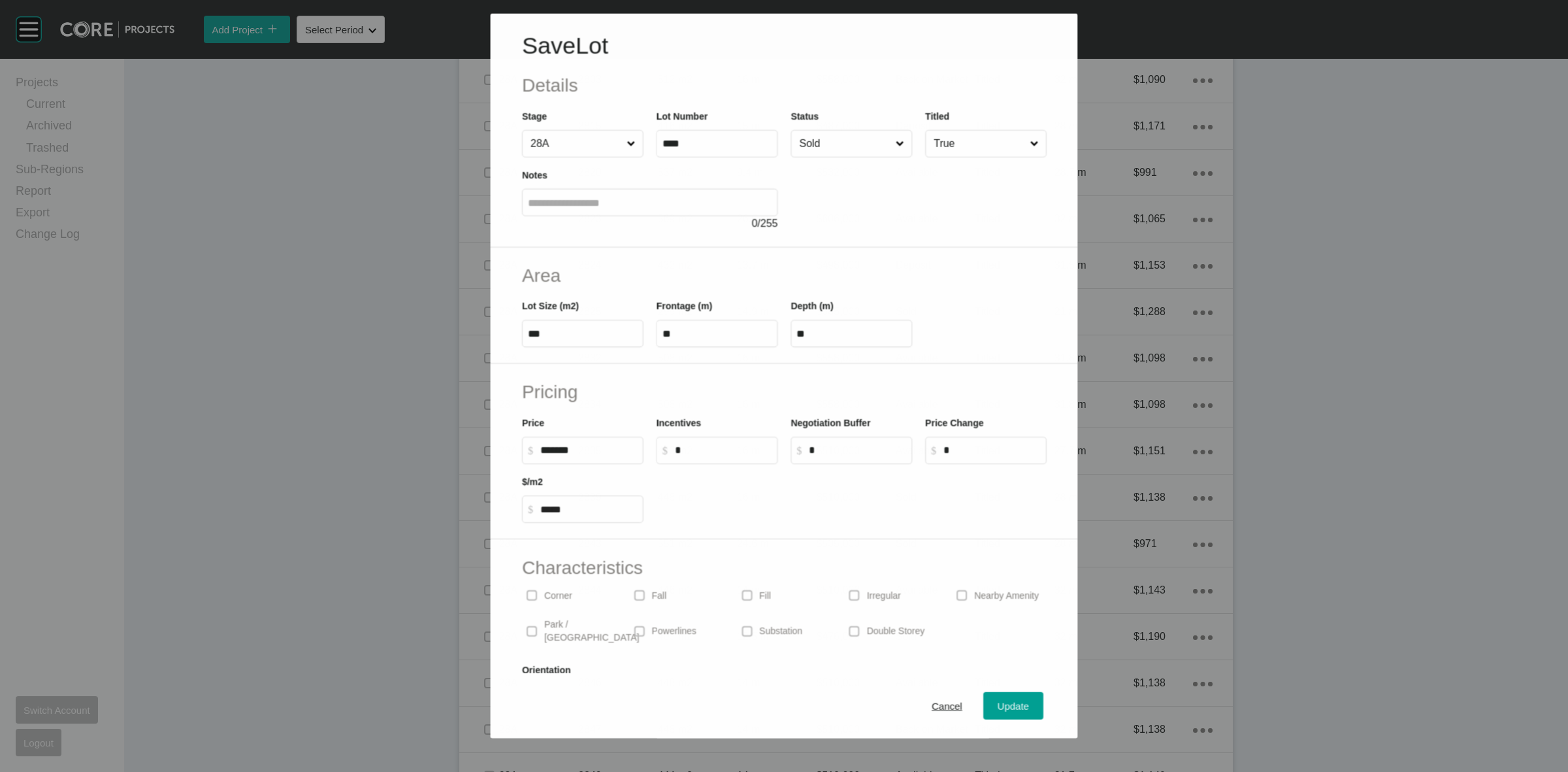
click at [831, 146] on input "Sold" at bounding box center [844, 143] width 96 height 26
click at [995, 697] on button "Update" at bounding box center [1014, 706] width 60 height 27
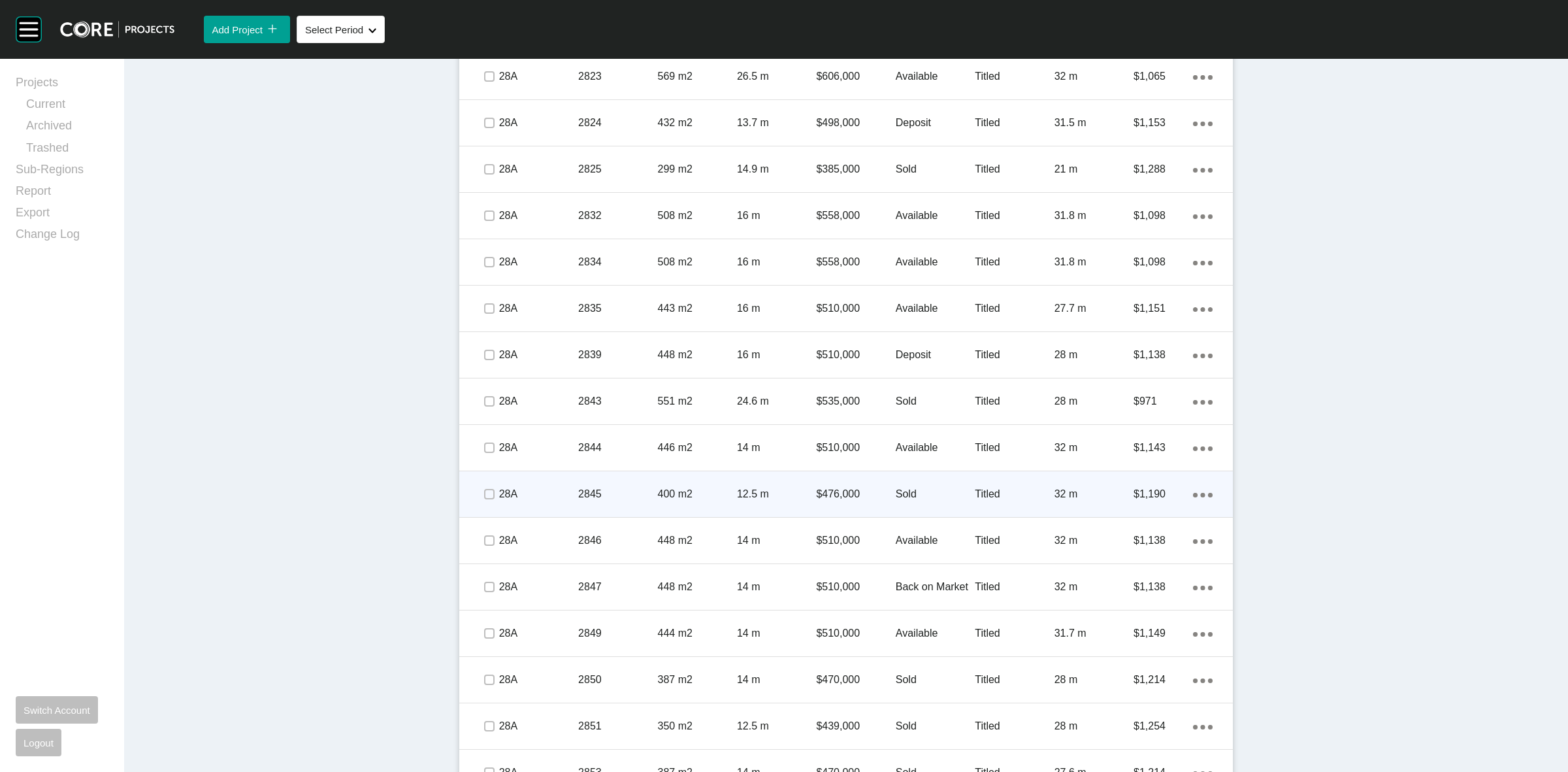
scroll to position [2124, 0]
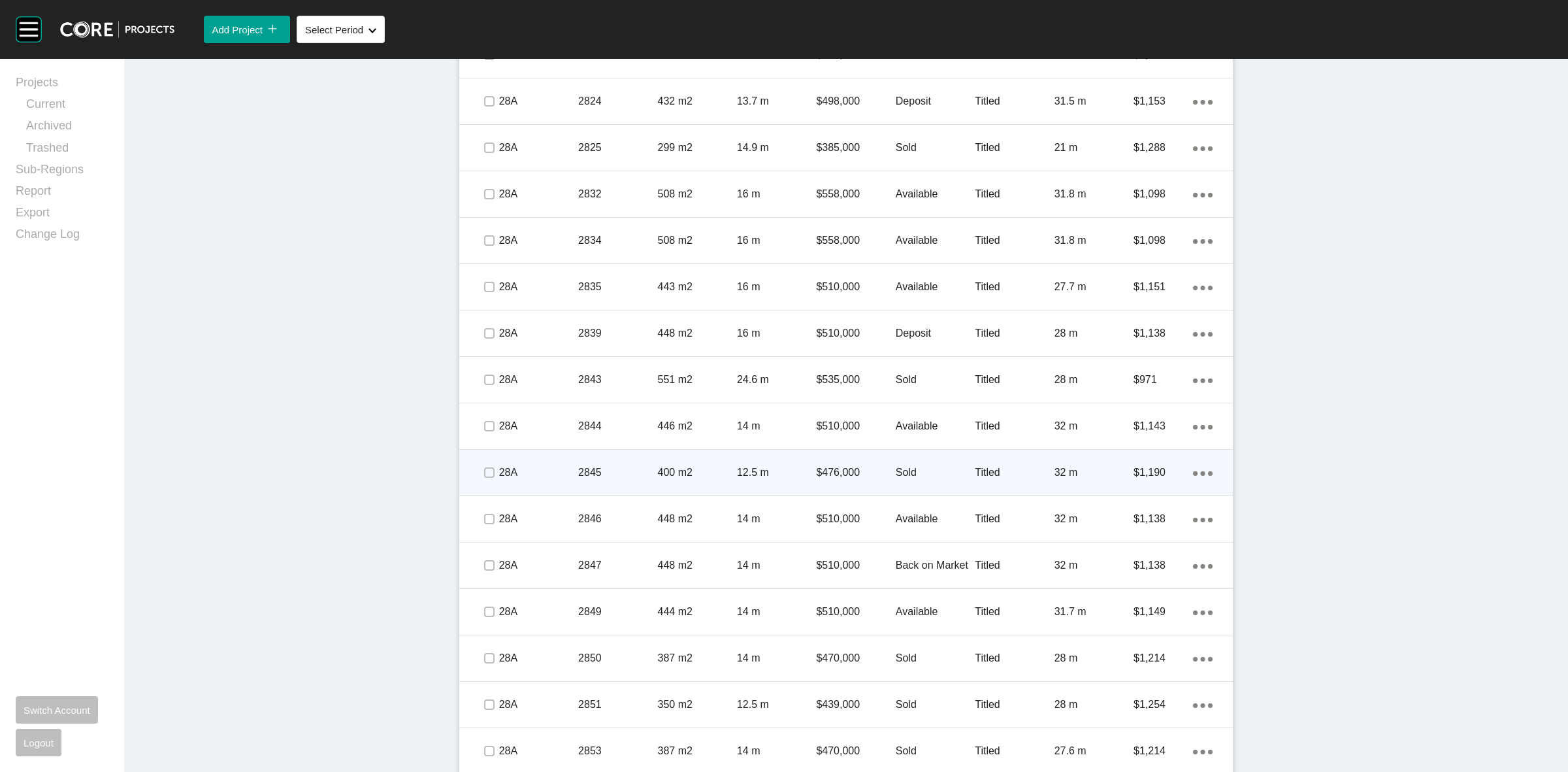
click at [933, 468] on p "Sold" at bounding box center [935, 473] width 79 height 14
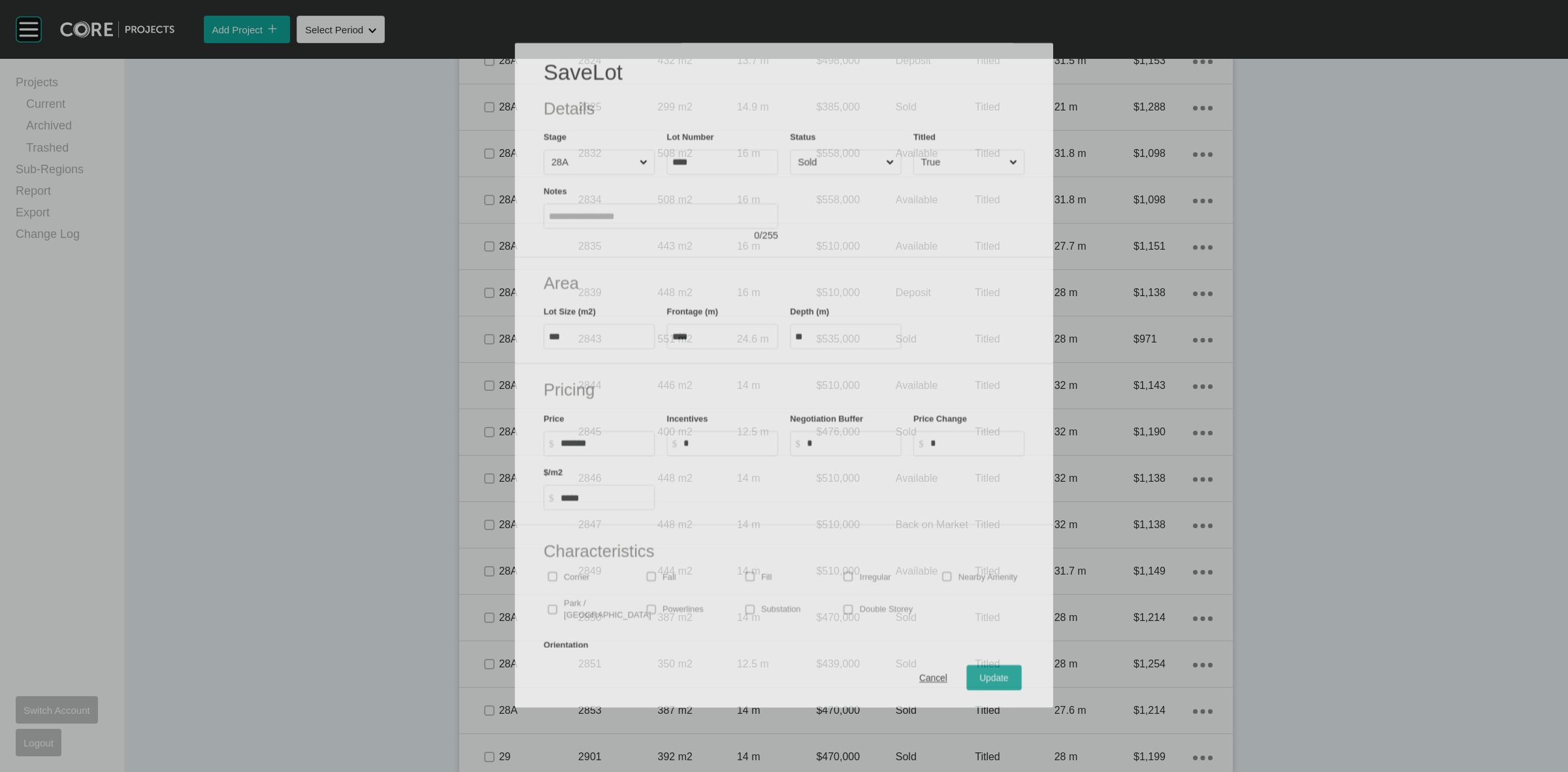
scroll to position [2083, 0]
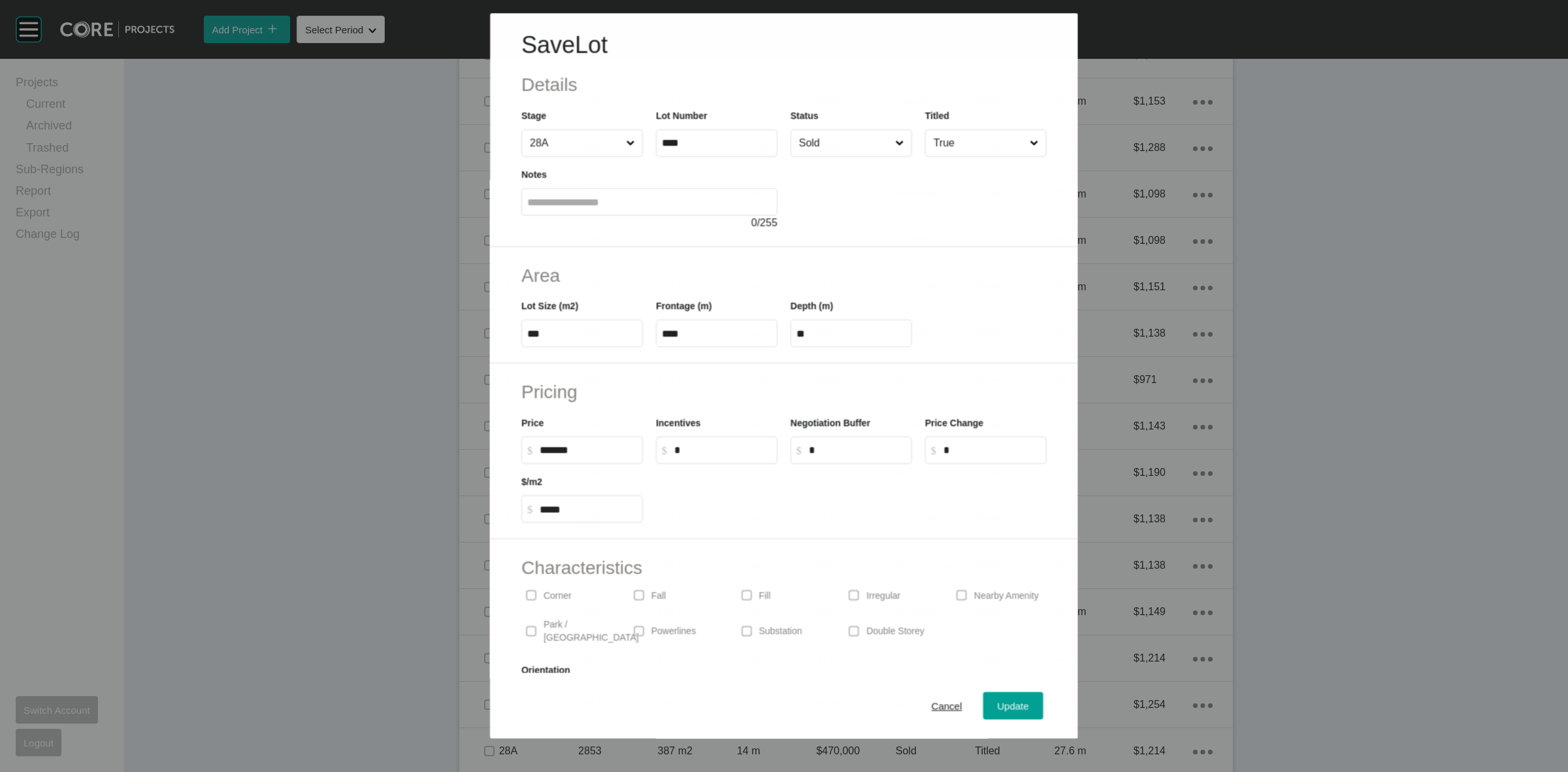
click at [816, 138] on input "Sold" at bounding box center [844, 143] width 96 height 26
click at [991, 696] on button "Update" at bounding box center [1014, 706] width 60 height 27
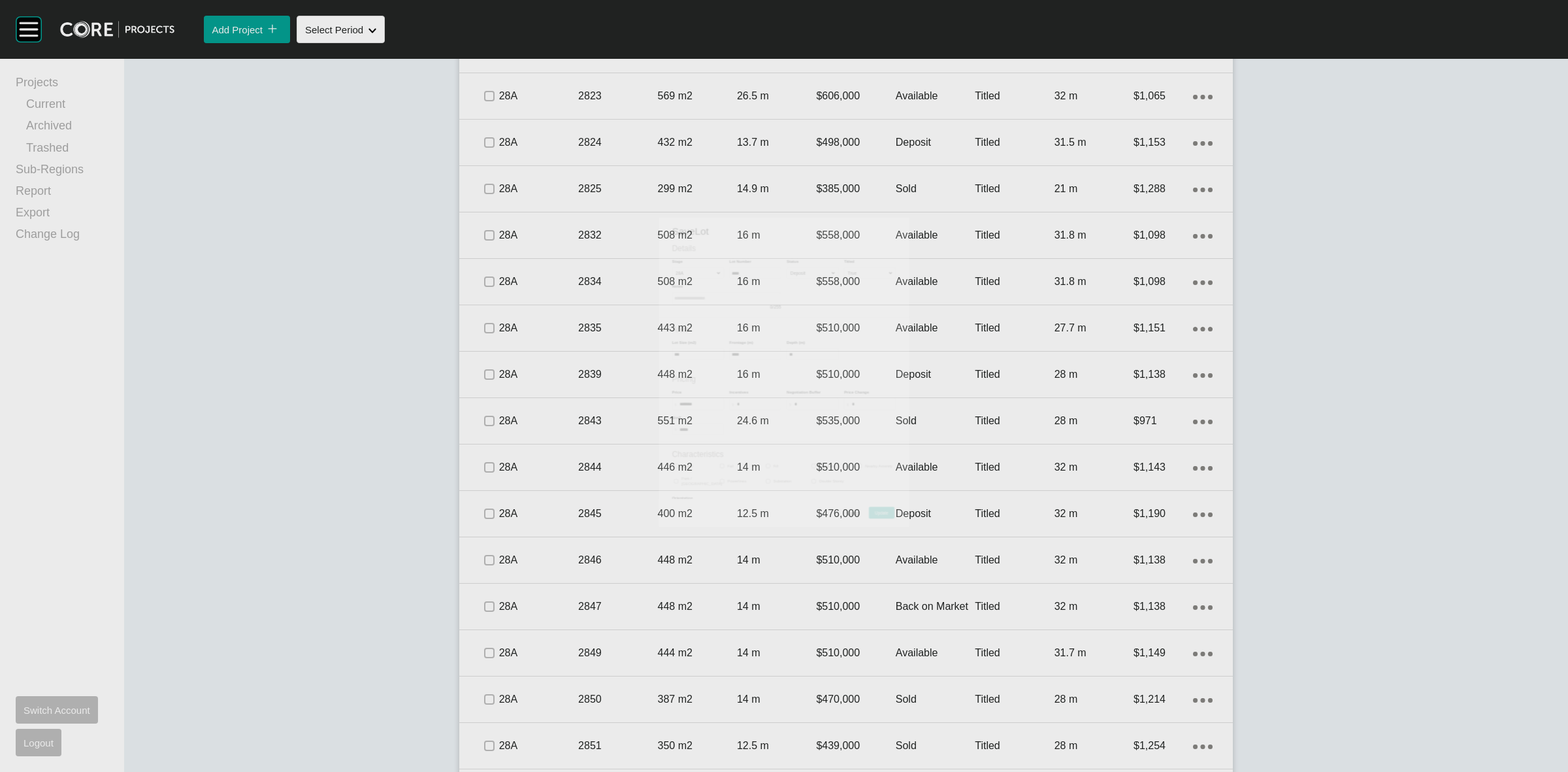
scroll to position [2124, 0]
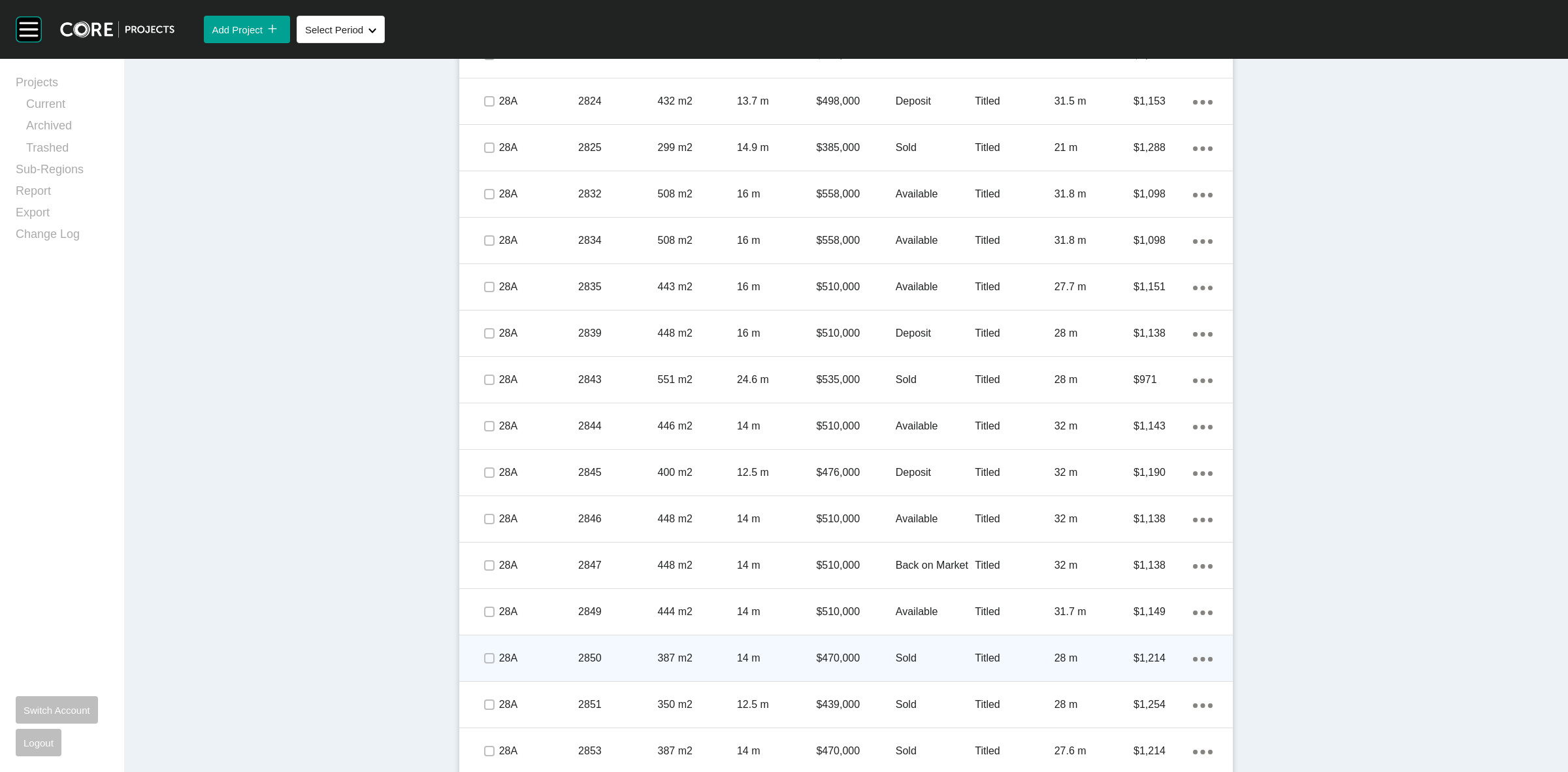
click at [938, 654] on p "Sold" at bounding box center [935, 658] width 79 height 14
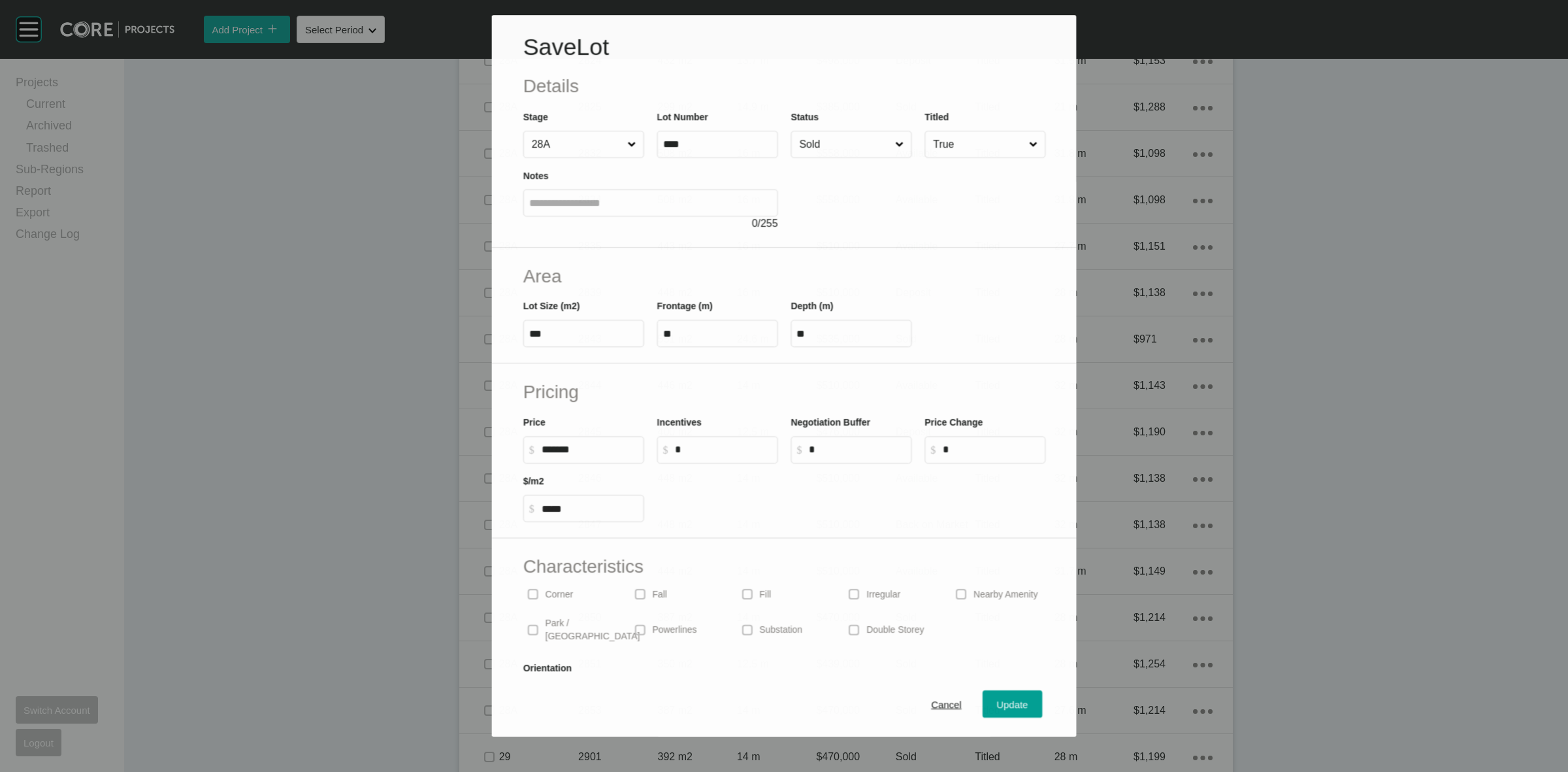
scroll to position [2083, 0]
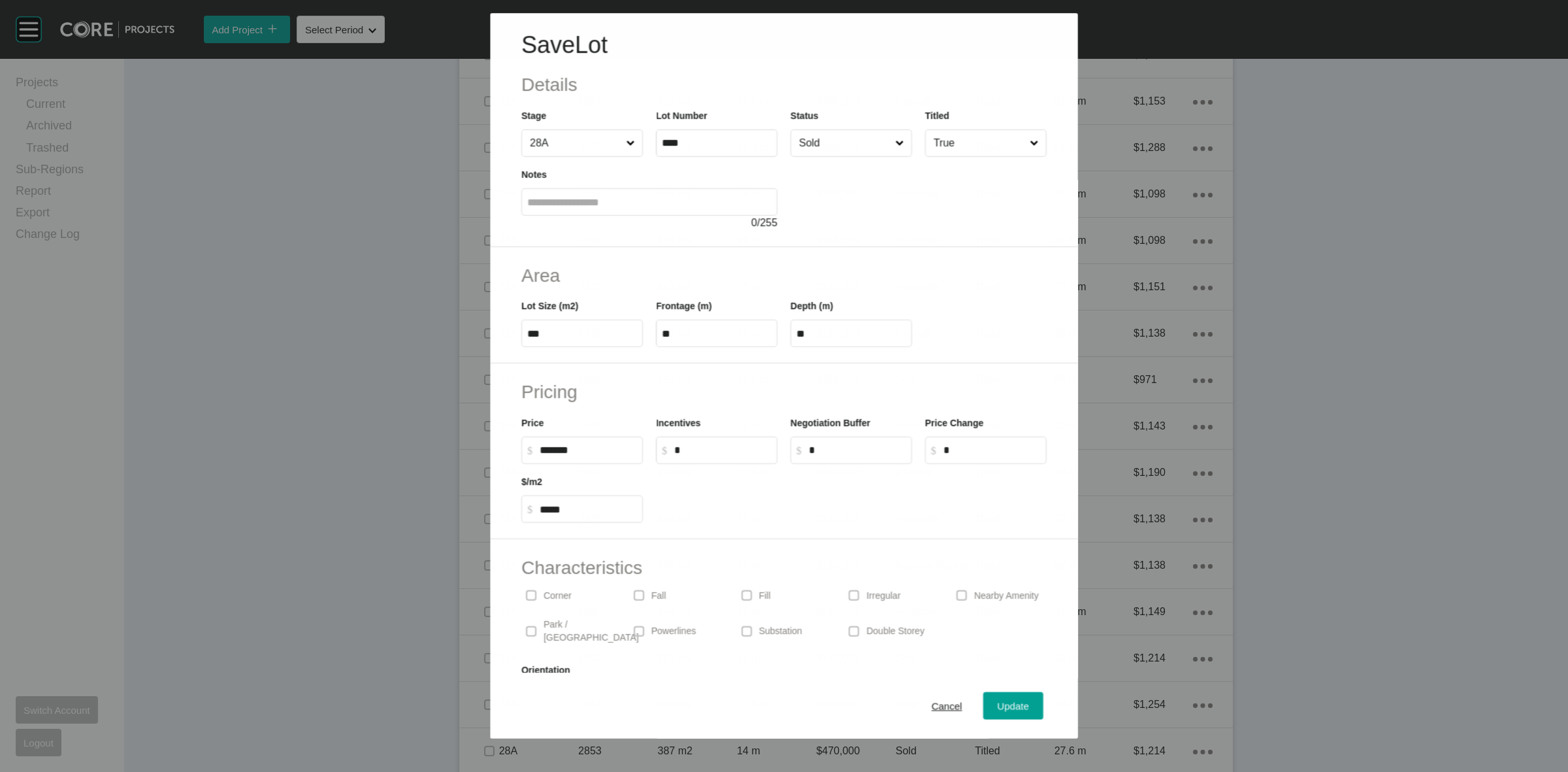
click at [820, 139] on input "Sold" at bounding box center [844, 143] width 96 height 26
drag, startPoint x: 814, startPoint y: 232, endPoint x: 854, endPoint y: 253, distance: 45.2
click at [998, 707] on span "Update" at bounding box center [1014, 706] width 32 height 11
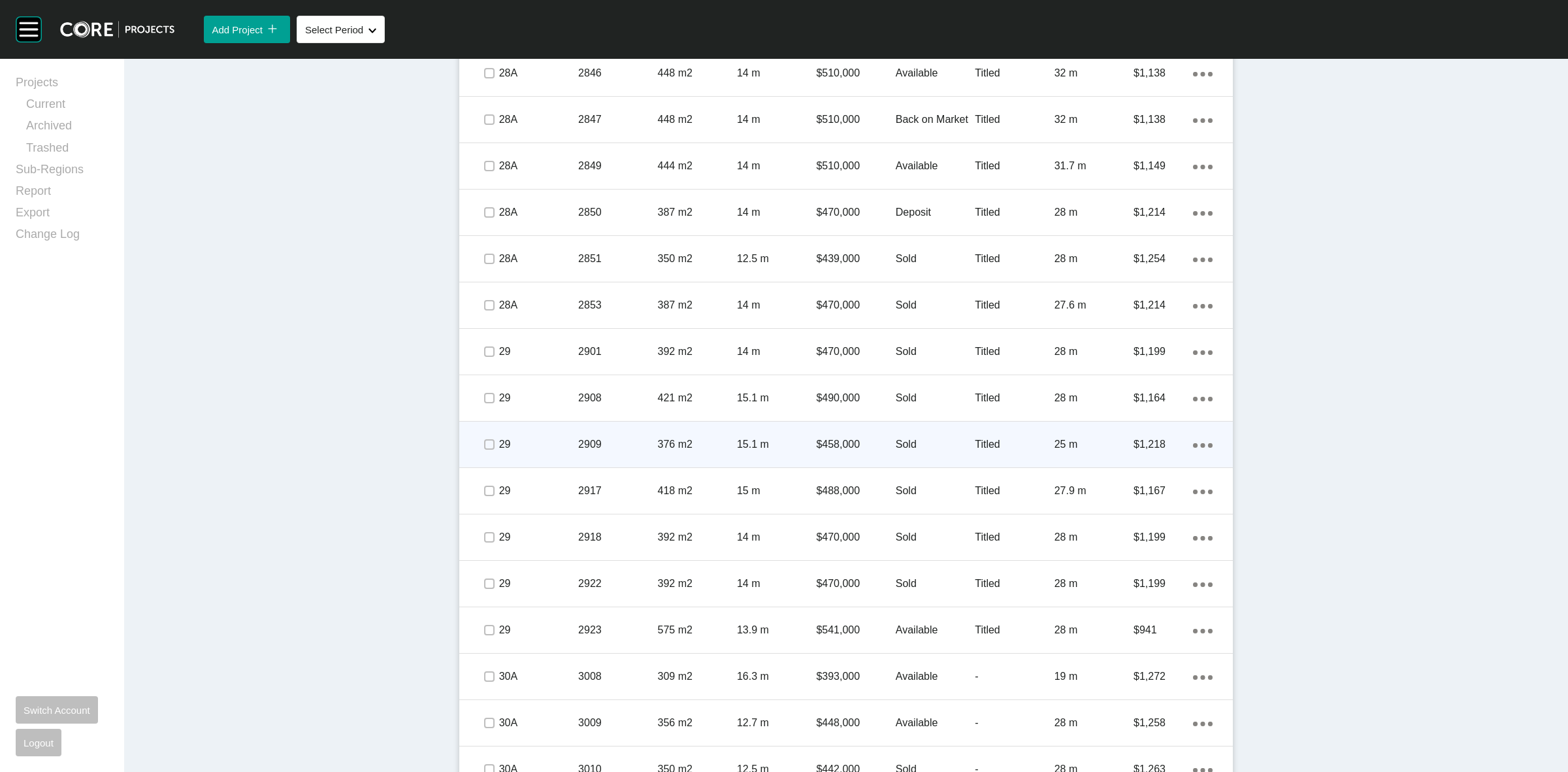
scroll to position [2614, 0]
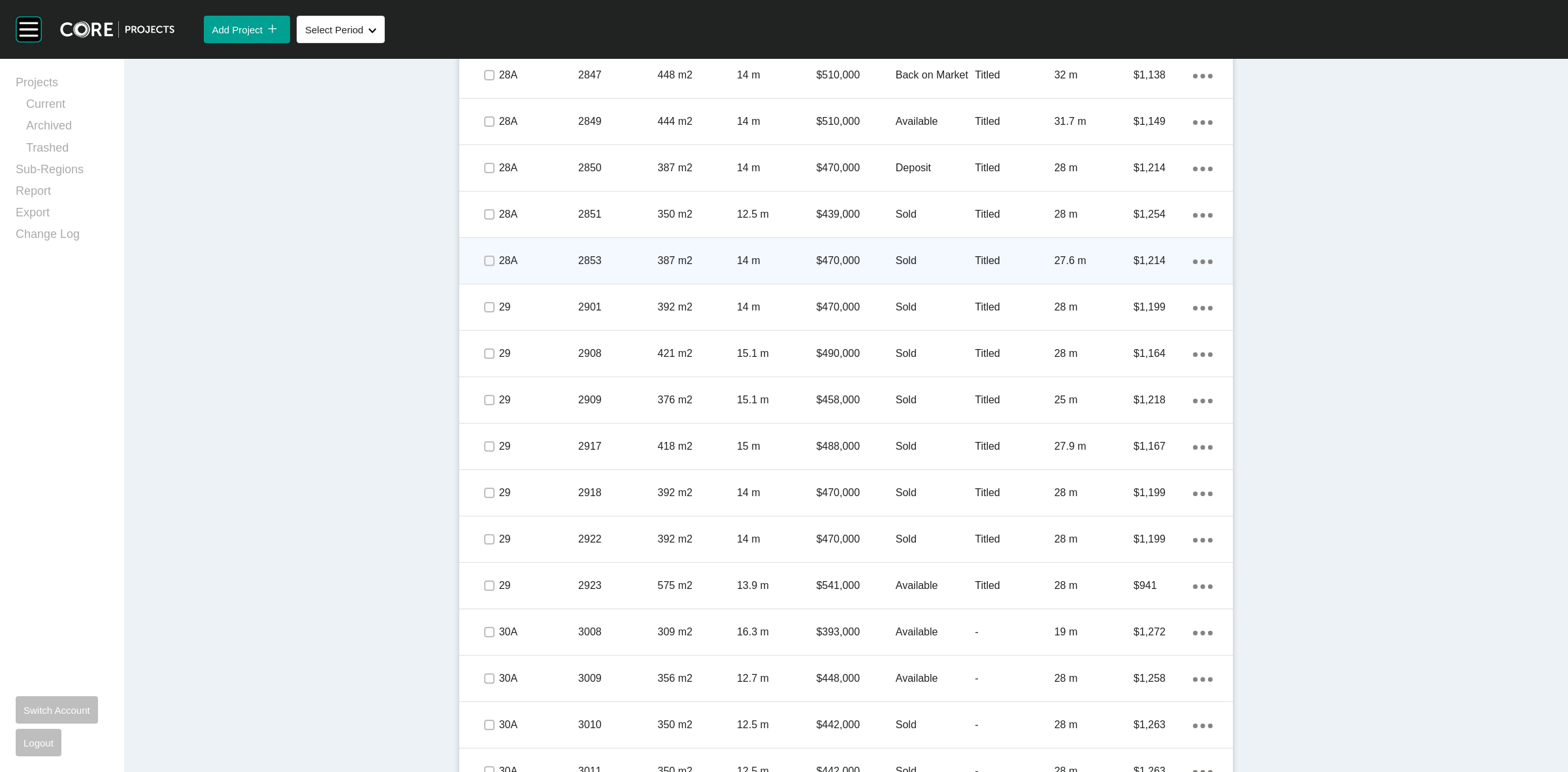
click at [905, 258] on p "Sold" at bounding box center [935, 261] width 79 height 14
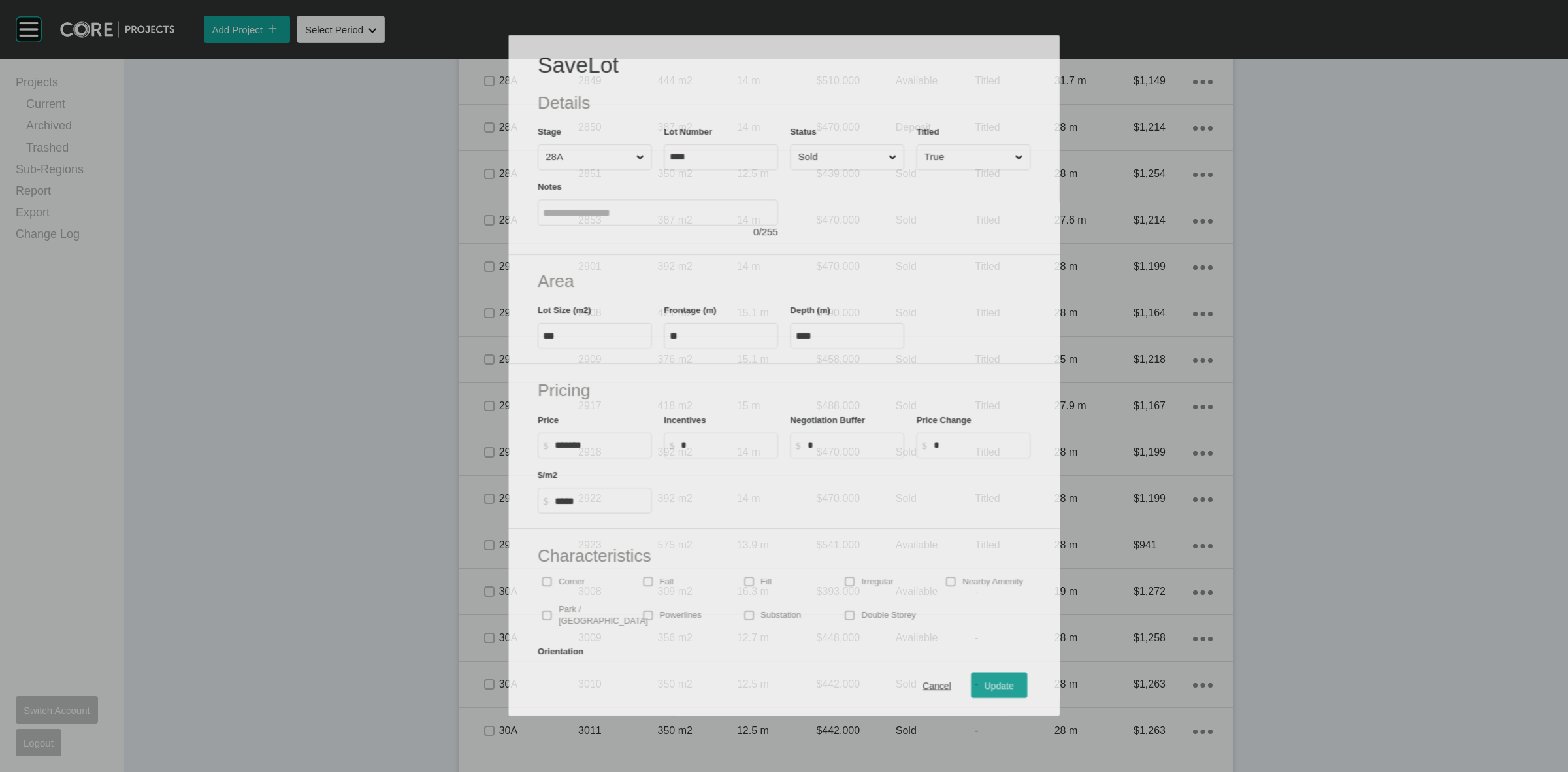
scroll to position [2573, 0]
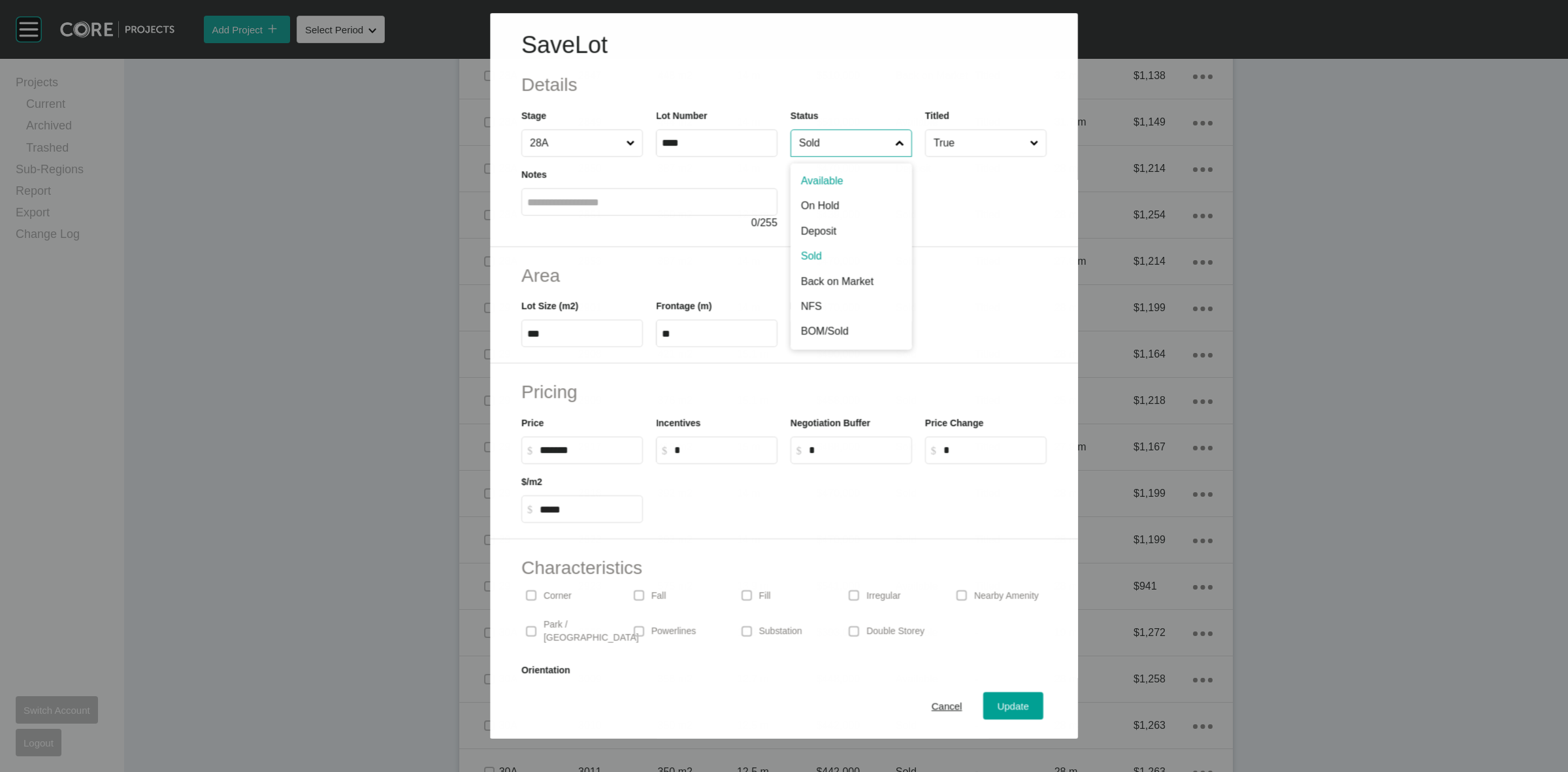
click at [834, 146] on input "Sold" at bounding box center [844, 143] width 96 height 26
click at [1007, 713] on div "Update" at bounding box center [1013, 706] width 38 height 18
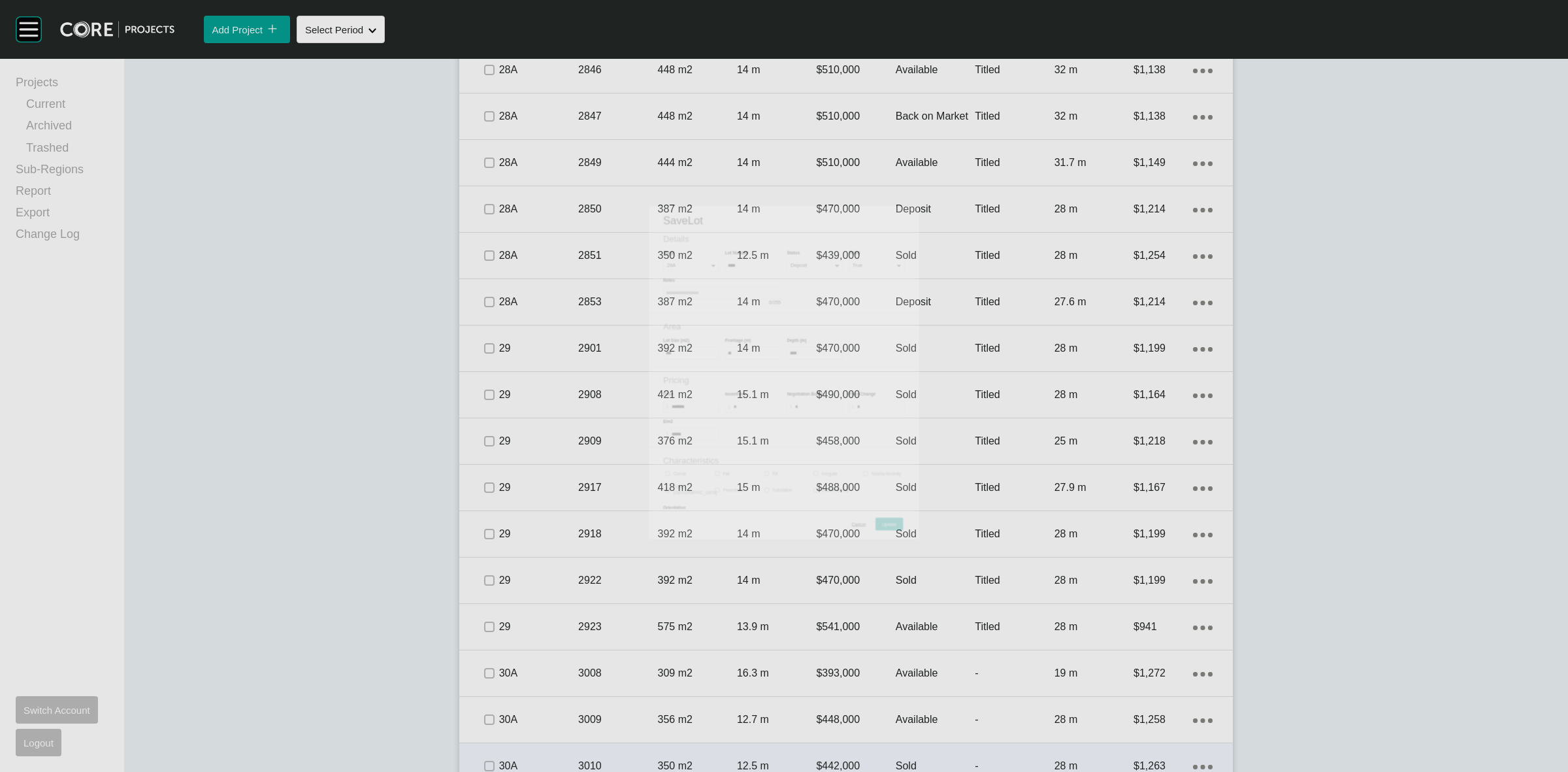
scroll to position [2614, 0]
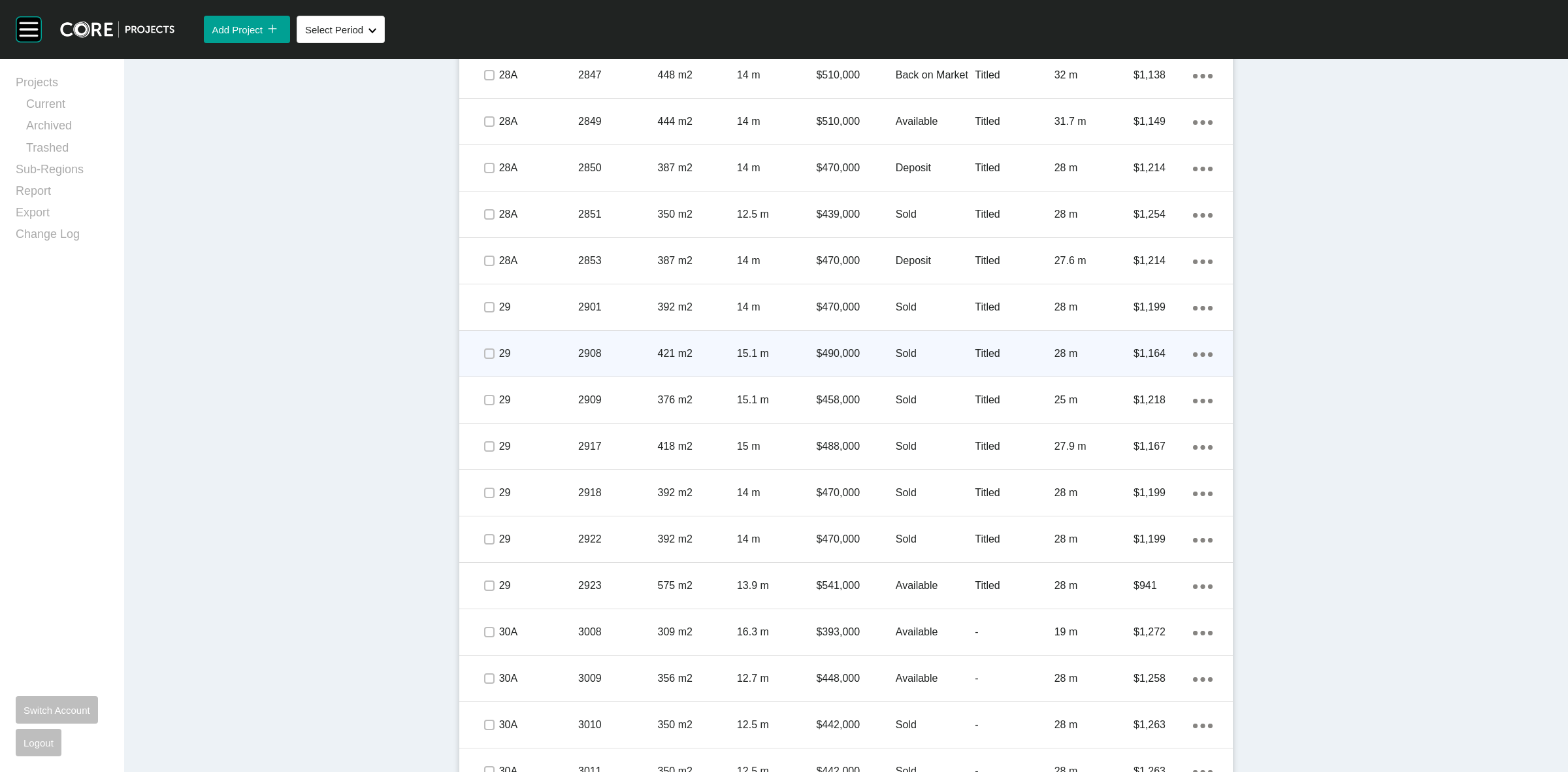
click at [910, 353] on p "Sold" at bounding box center [935, 353] width 79 height 14
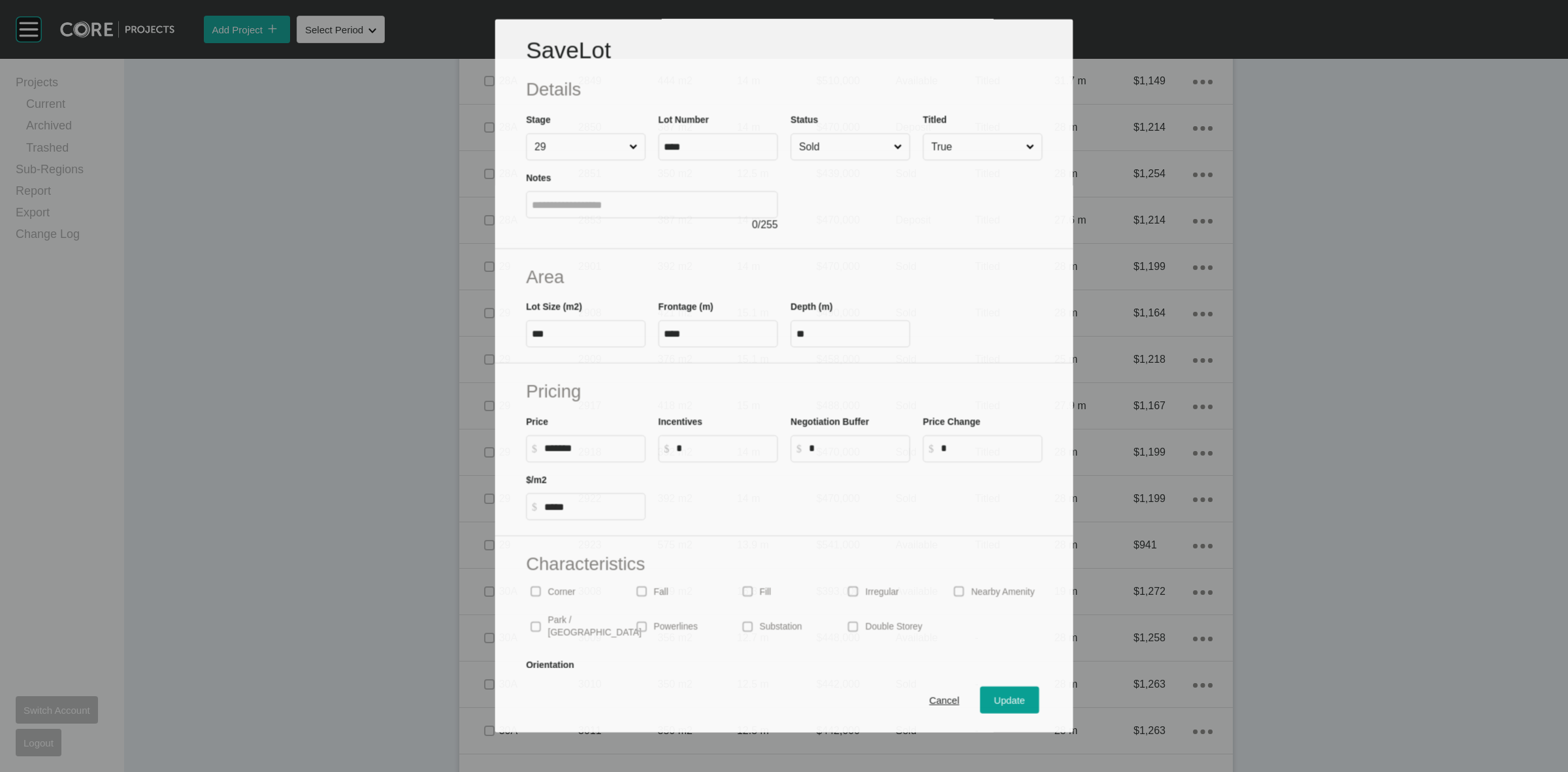
scroll to position [2573, 0]
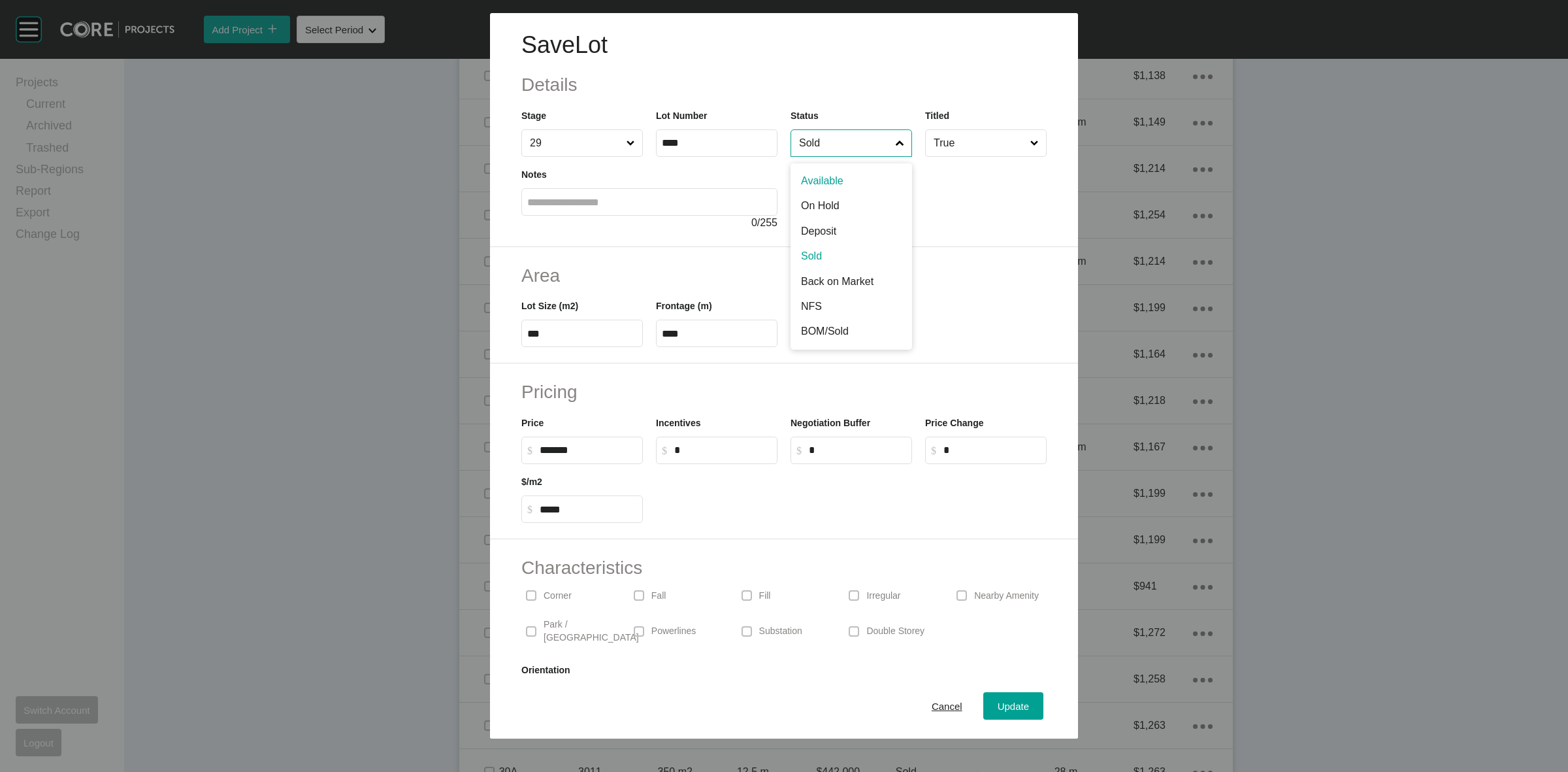
click at [850, 142] on input "Sold" at bounding box center [844, 143] width 97 height 26
click at [994, 698] on div "Update" at bounding box center [1013, 706] width 38 height 18
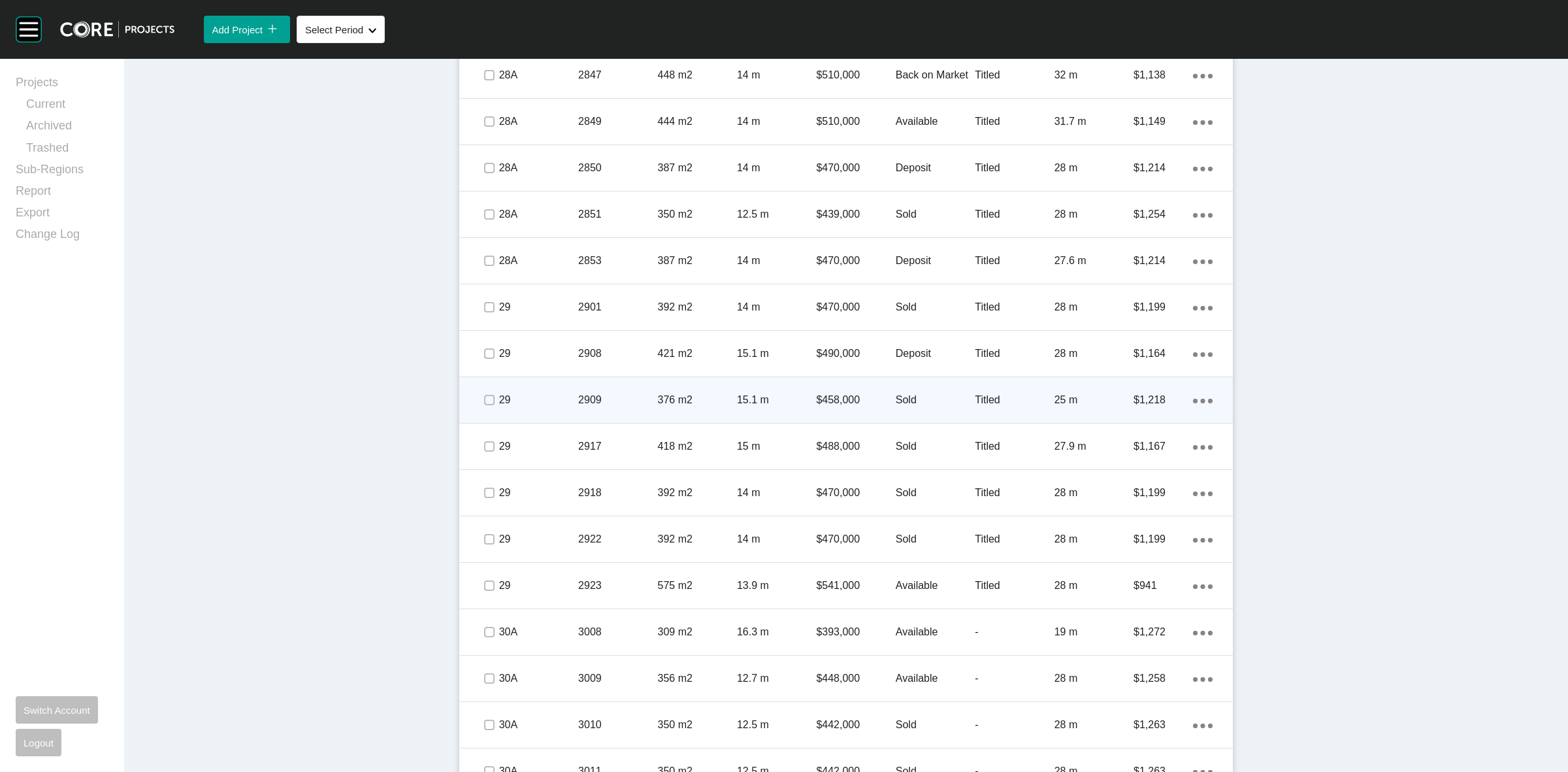
click at [839, 394] on p "$458,000" at bounding box center [856, 400] width 79 height 14
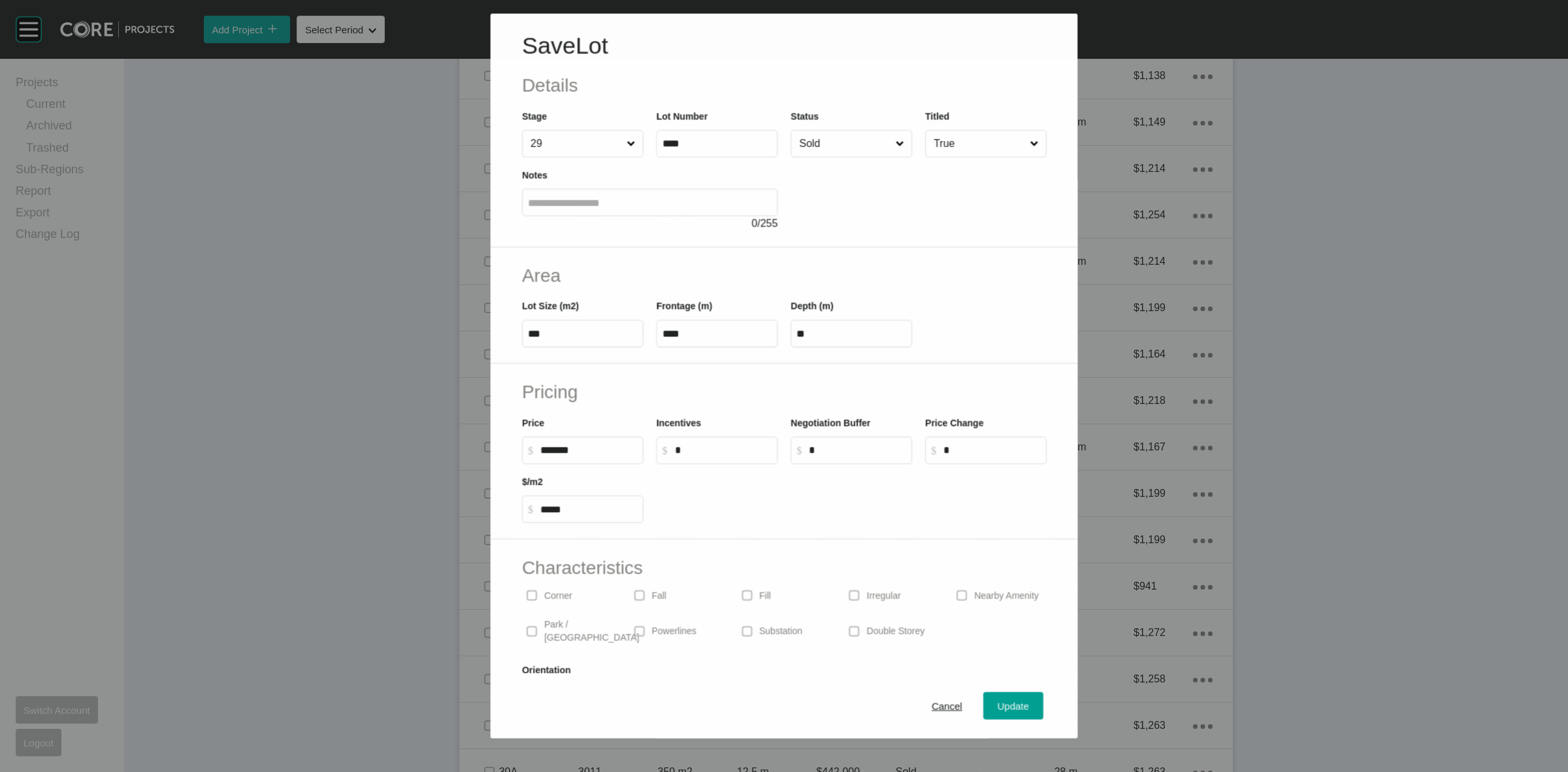
click at [861, 154] on input "Sold" at bounding box center [844, 143] width 96 height 26
drag, startPoint x: 820, startPoint y: 234, endPoint x: 853, endPoint y: 273, distance: 51.1
click at [1008, 704] on span "Update" at bounding box center [1014, 706] width 32 height 11
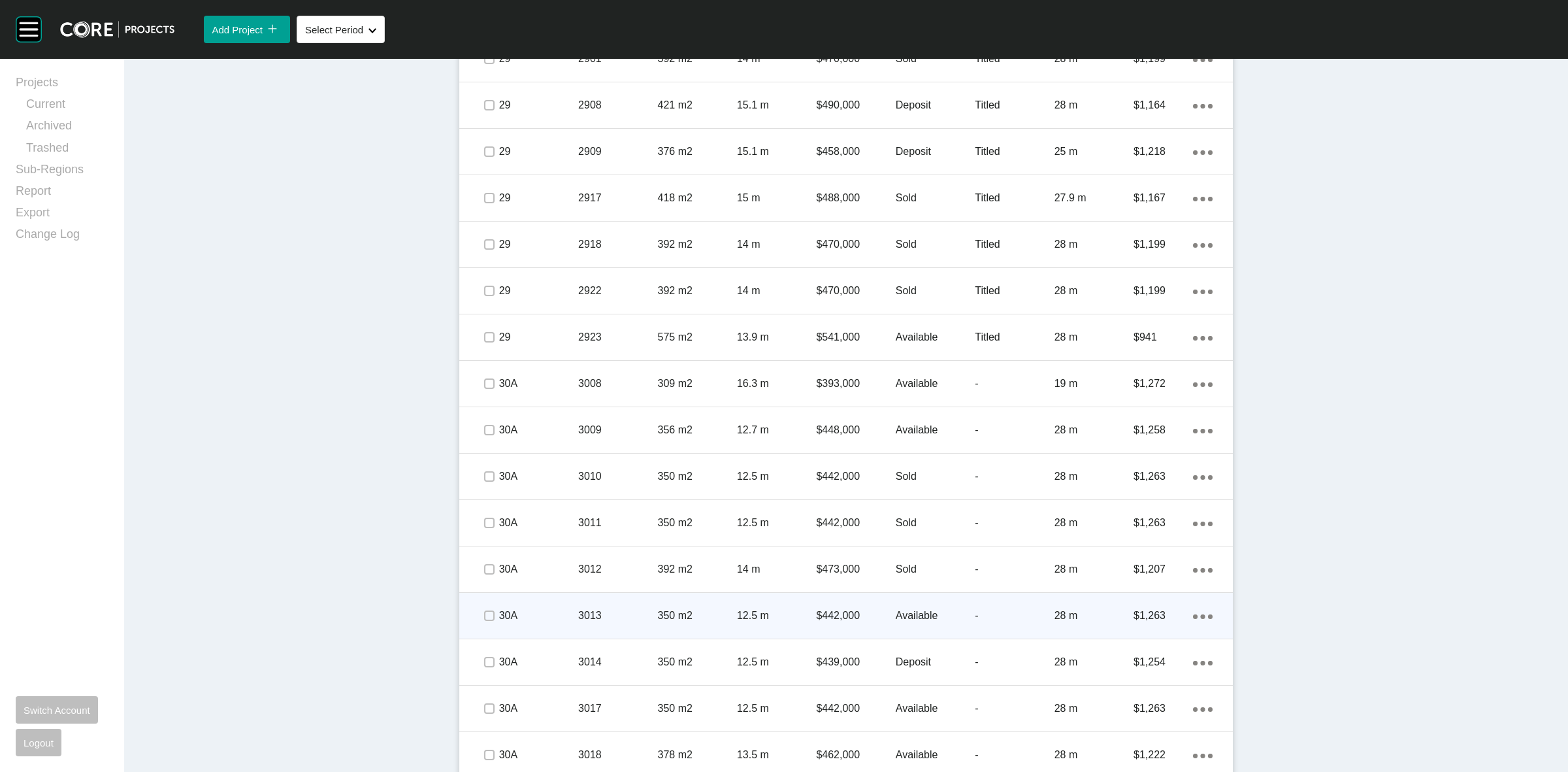
scroll to position [2941, 0]
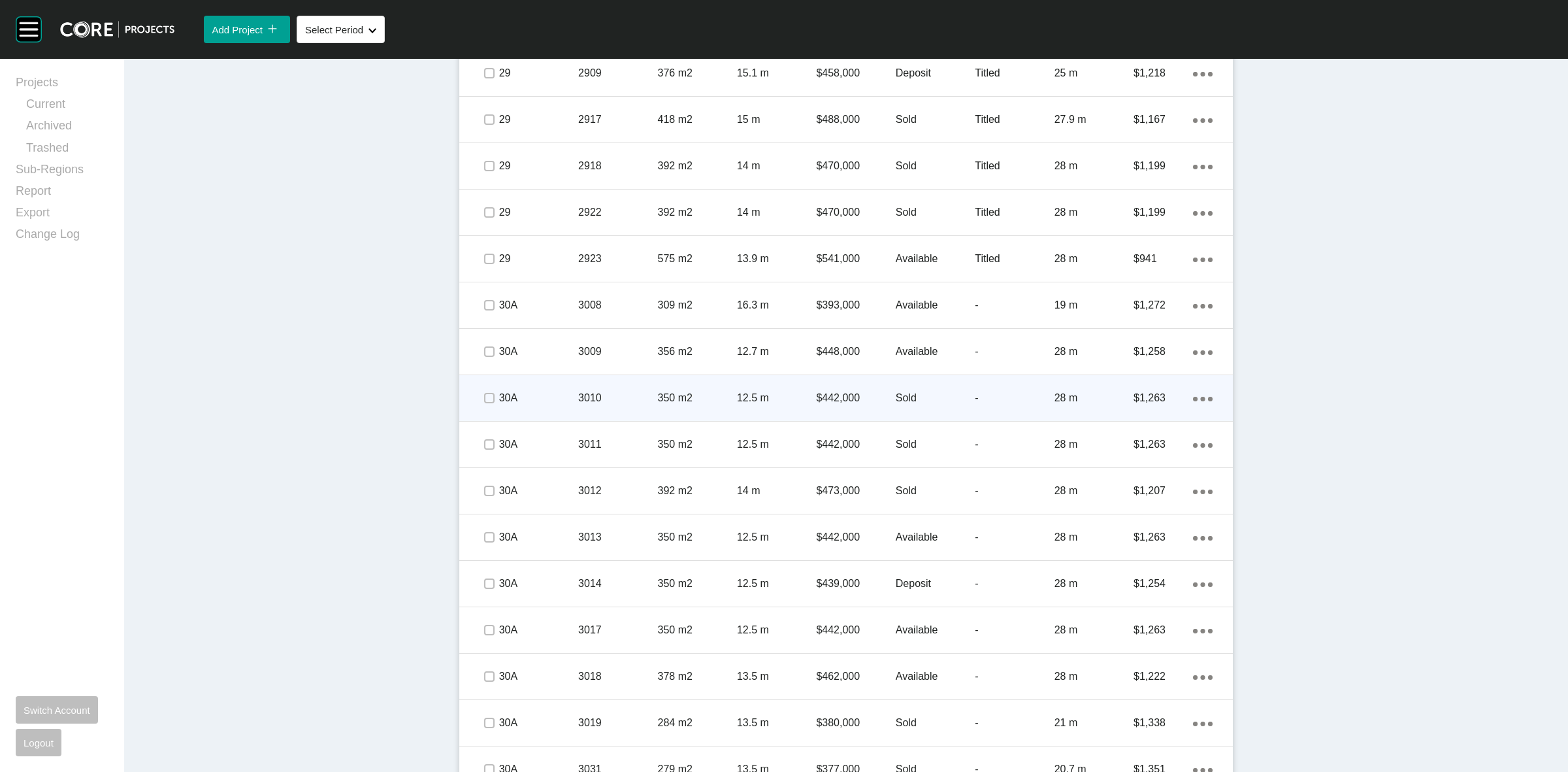
click at [760, 391] on p "12.5 m" at bounding box center [777, 398] width 79 height 14
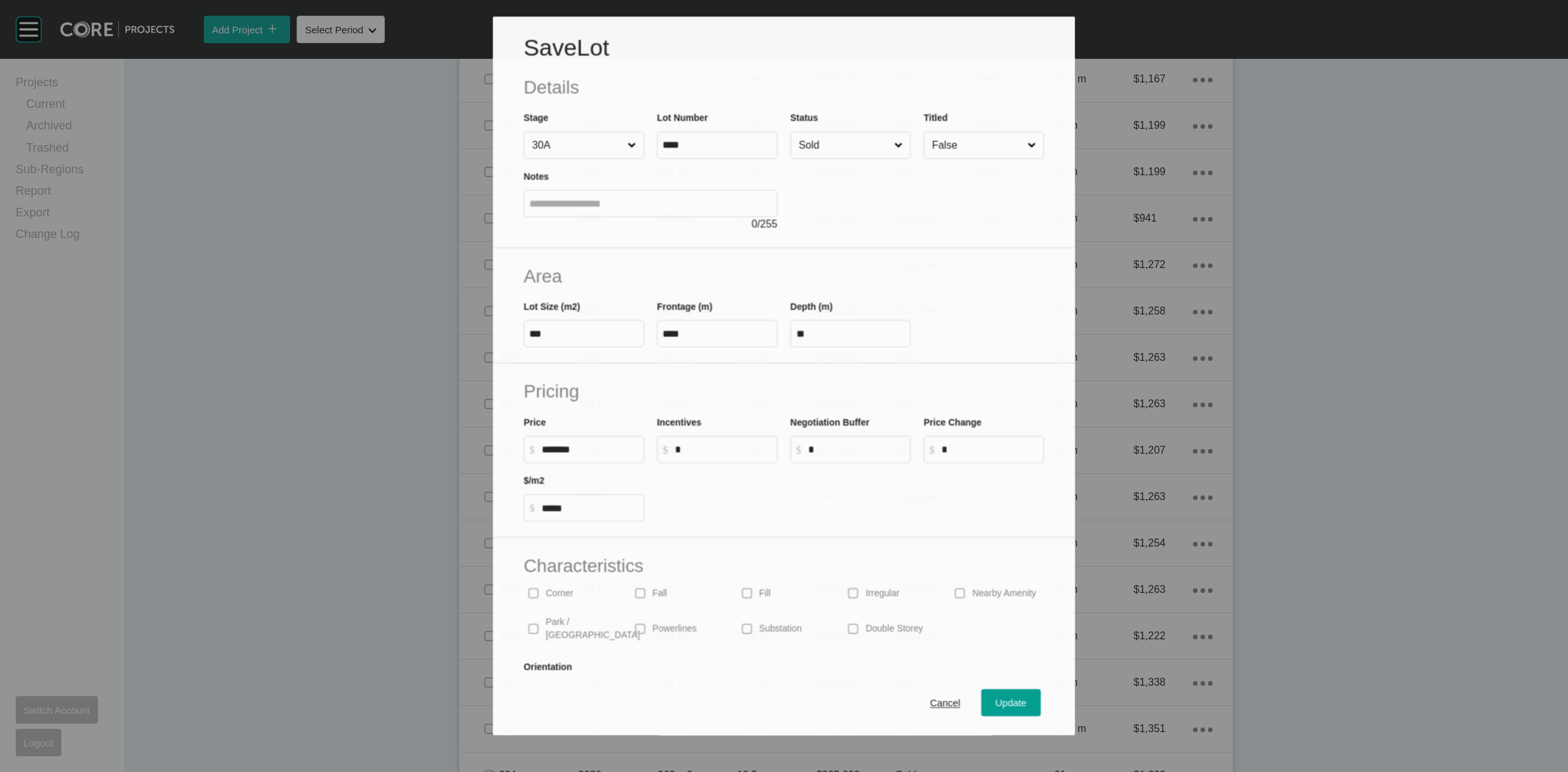
scroll to position [2901, 0]
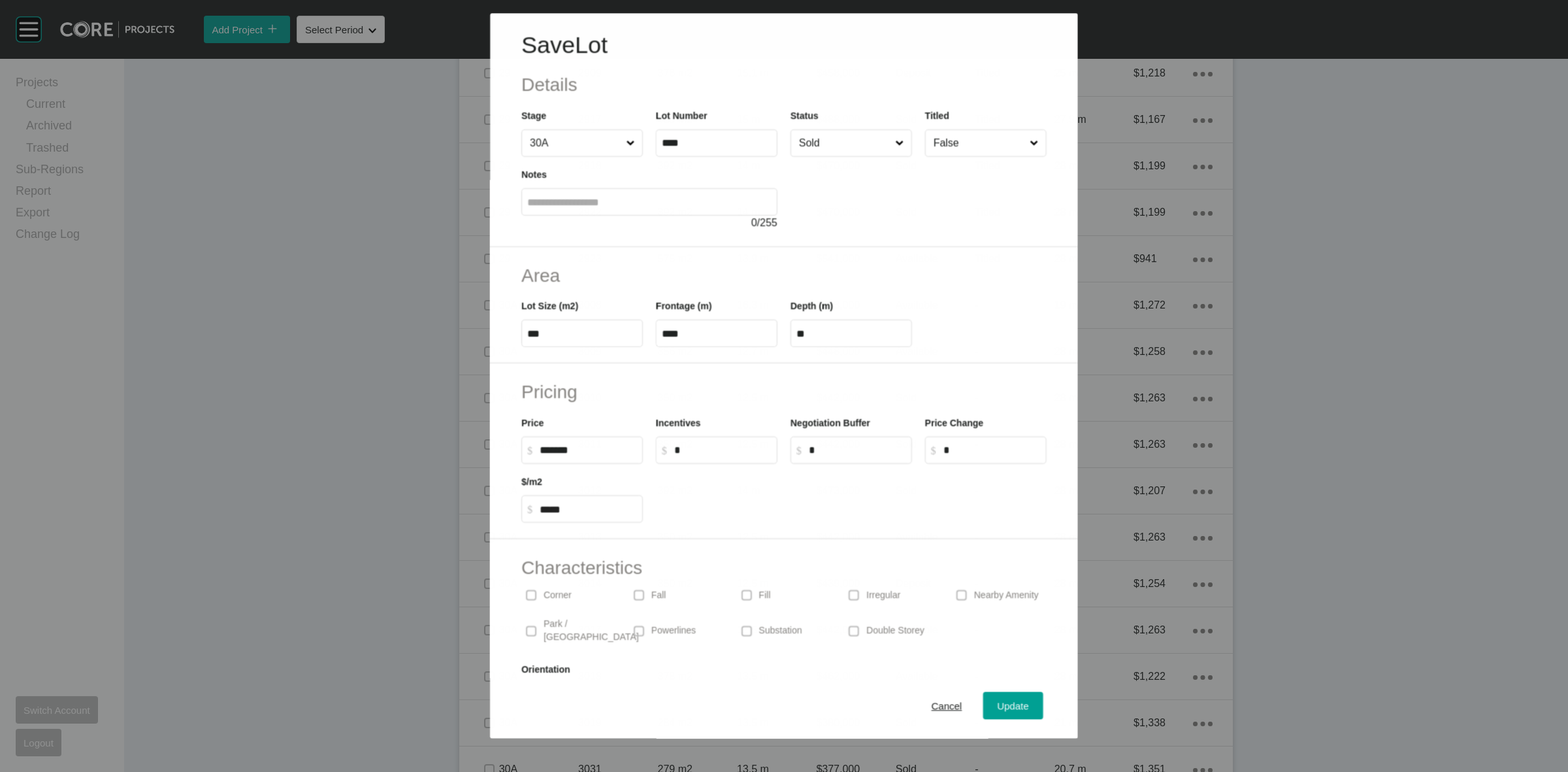
click at [856, 144] on input "Sold" at bounding box center [844, 143] width 96 height 26
click at [999, 704] on span "Update" at bounding box center [1014, 706] width 32 height 11
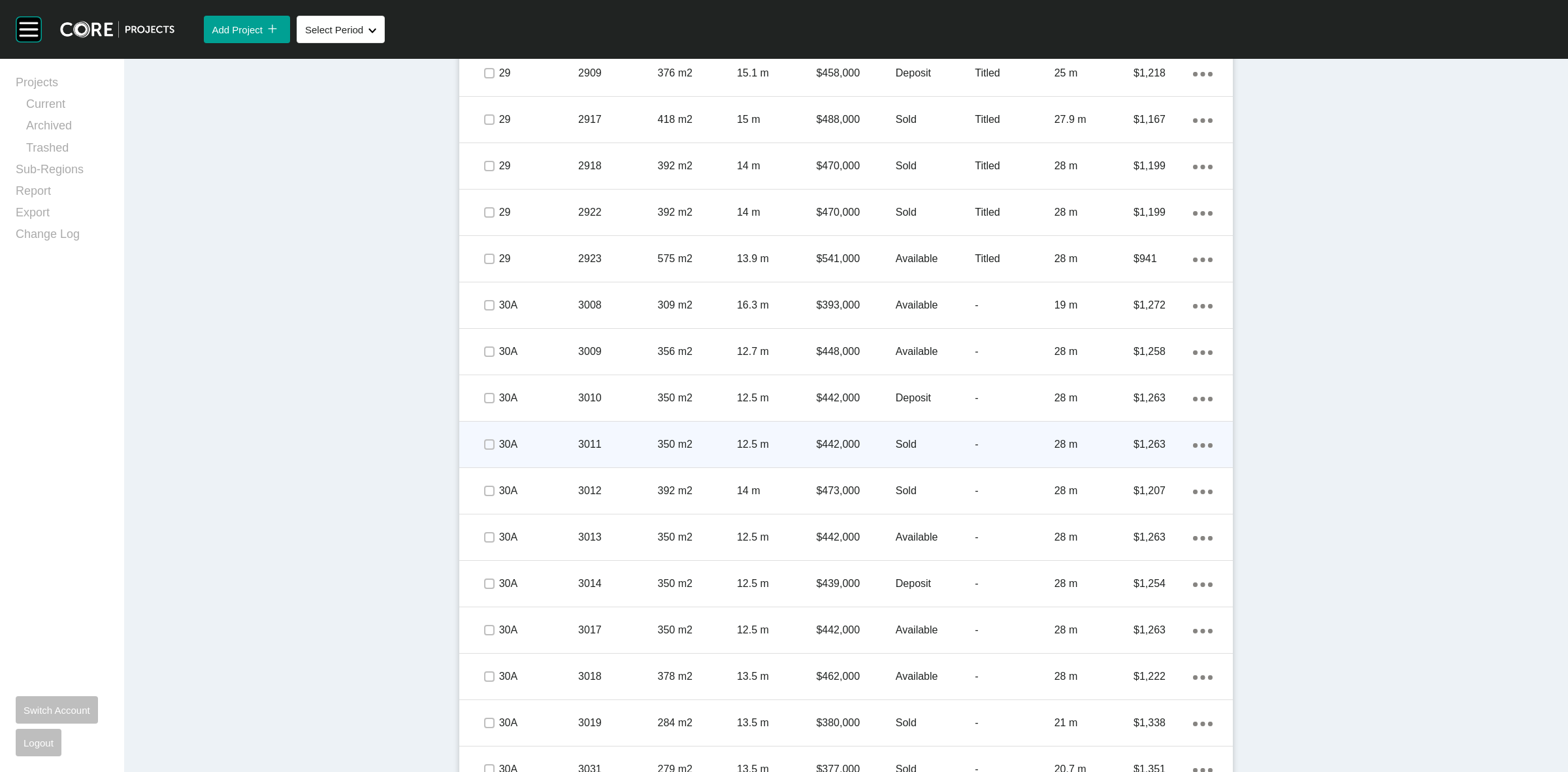
click at [789, 449] on p "12.5 m" at bounding box center [777, 445] width 79 height 14
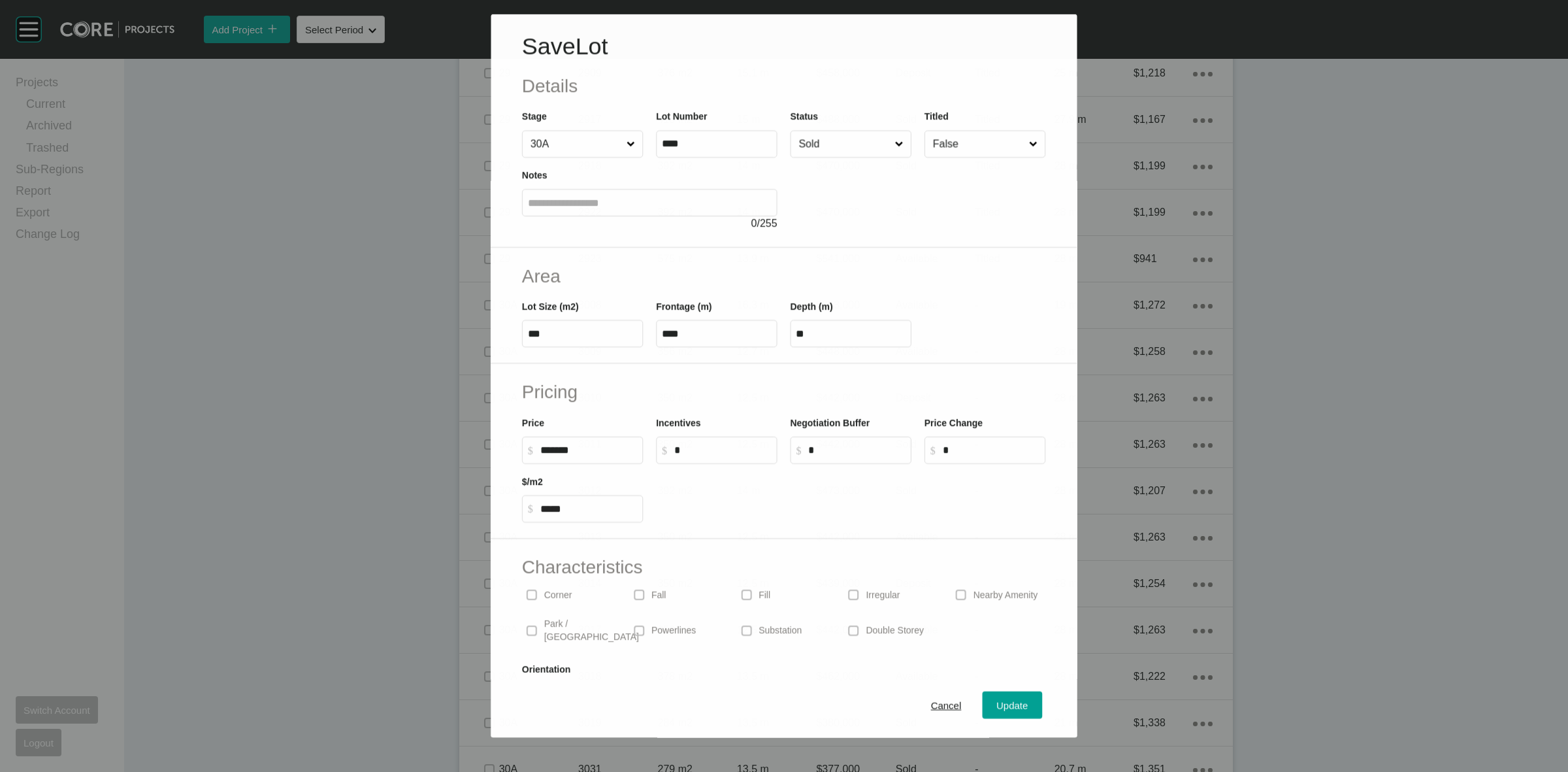
click at [837, 149] on input "Sold" at bounding box center [844, 144] width 96 height 26
click at [1004, 716] on button "Update" at bounding box center [1014, 706] width 60 height 27
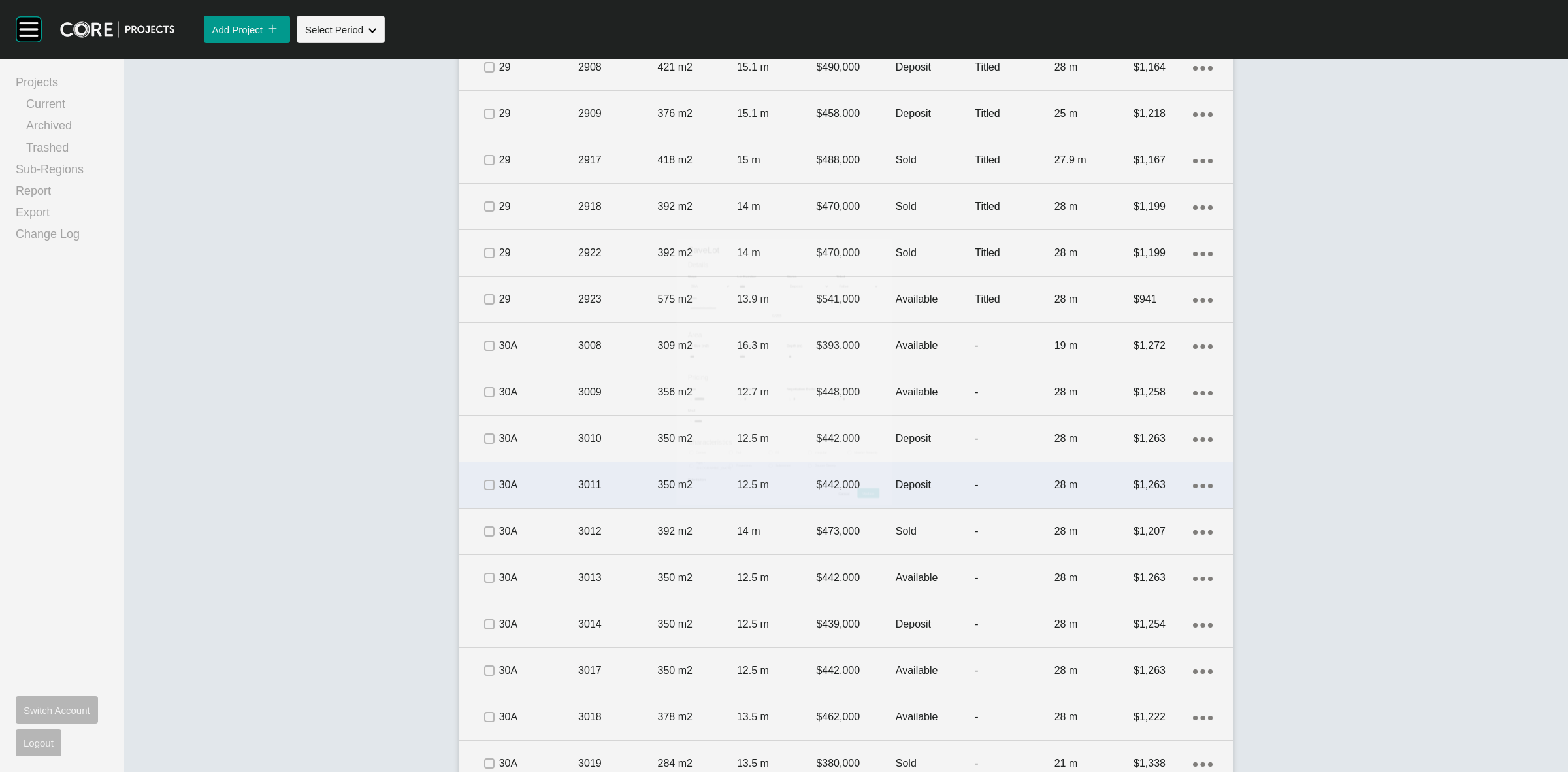
scroll to position [2941, 0]
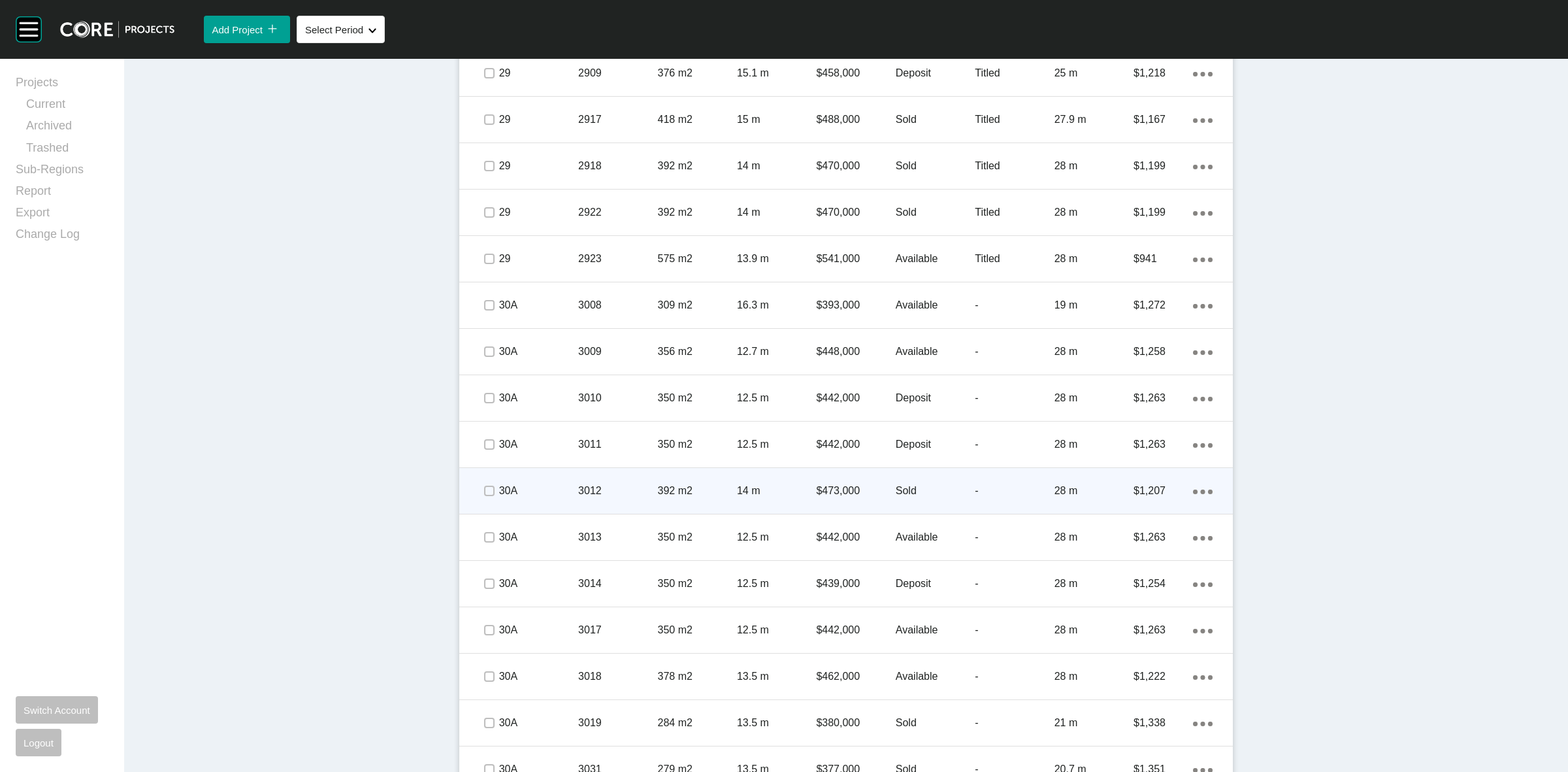
click at [782, 471] on div "14 m" at bounding box center [777, 490] width 79 height 40
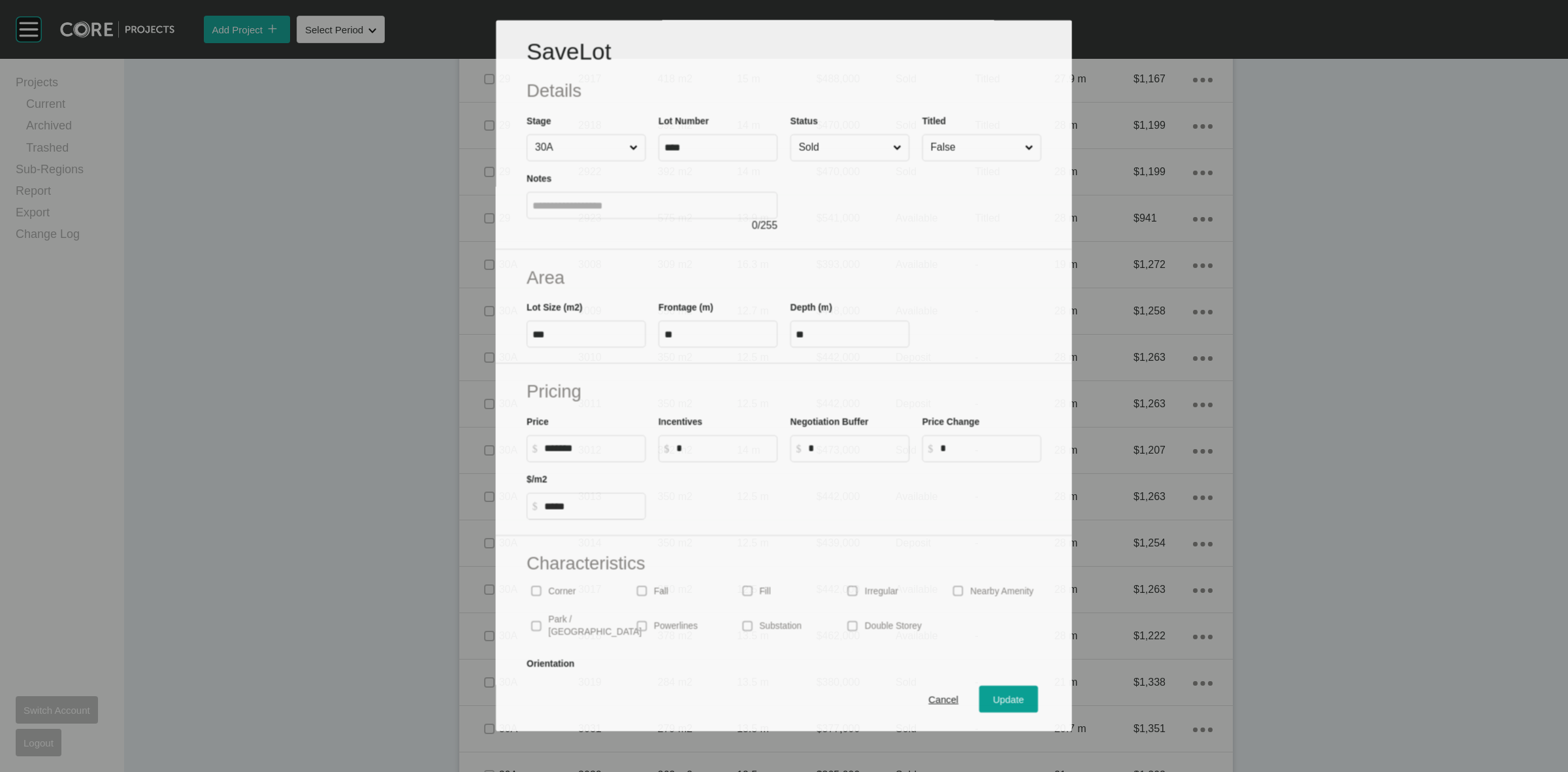
scroll to position [2901, 0]
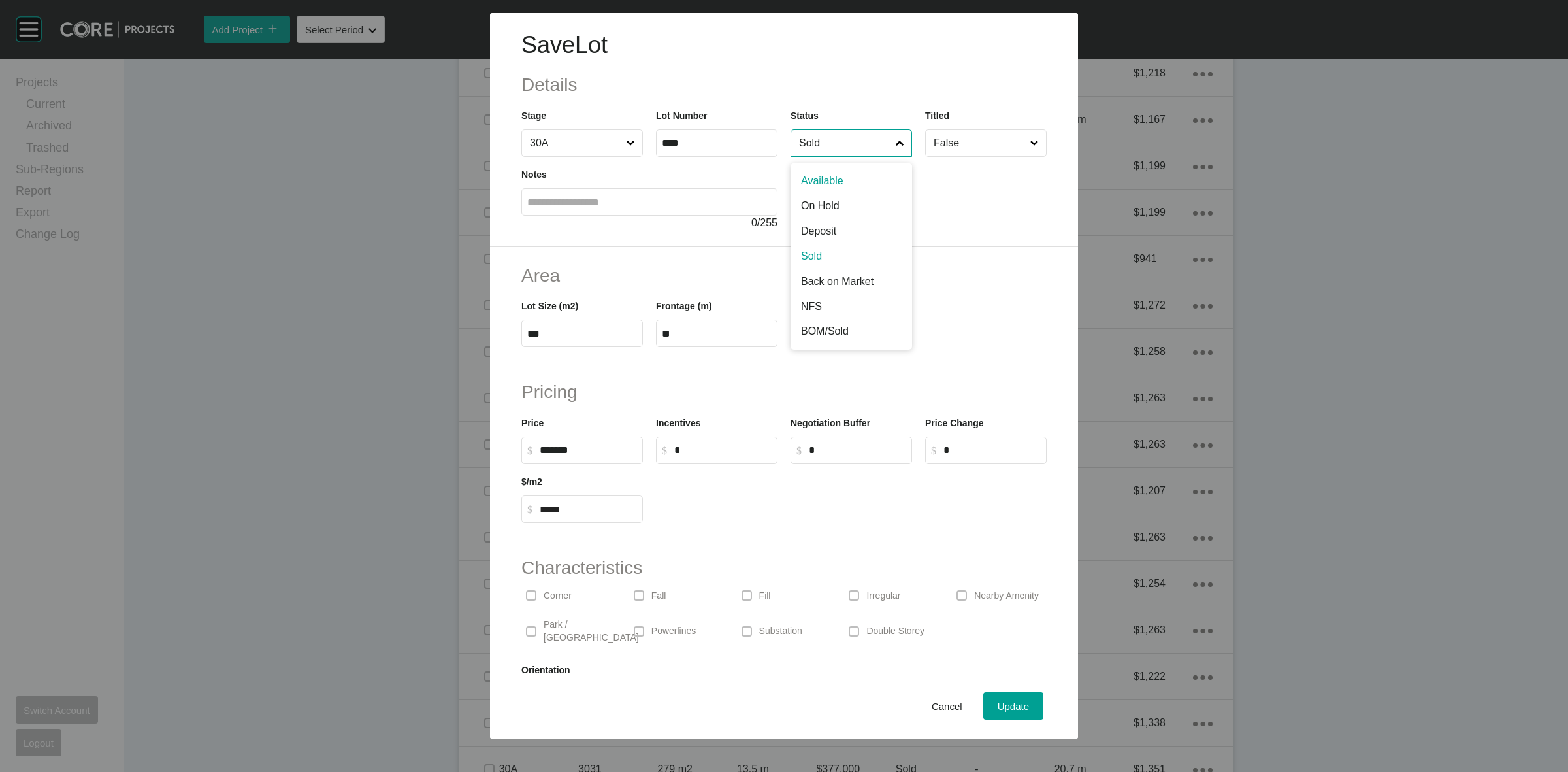
click at [851, 144] on input "Sold" at bounding box center [844, 143] width 97 height 26
click at [998, 703] on span "Update" at bounding box center [1014, 706] width 32 height 11
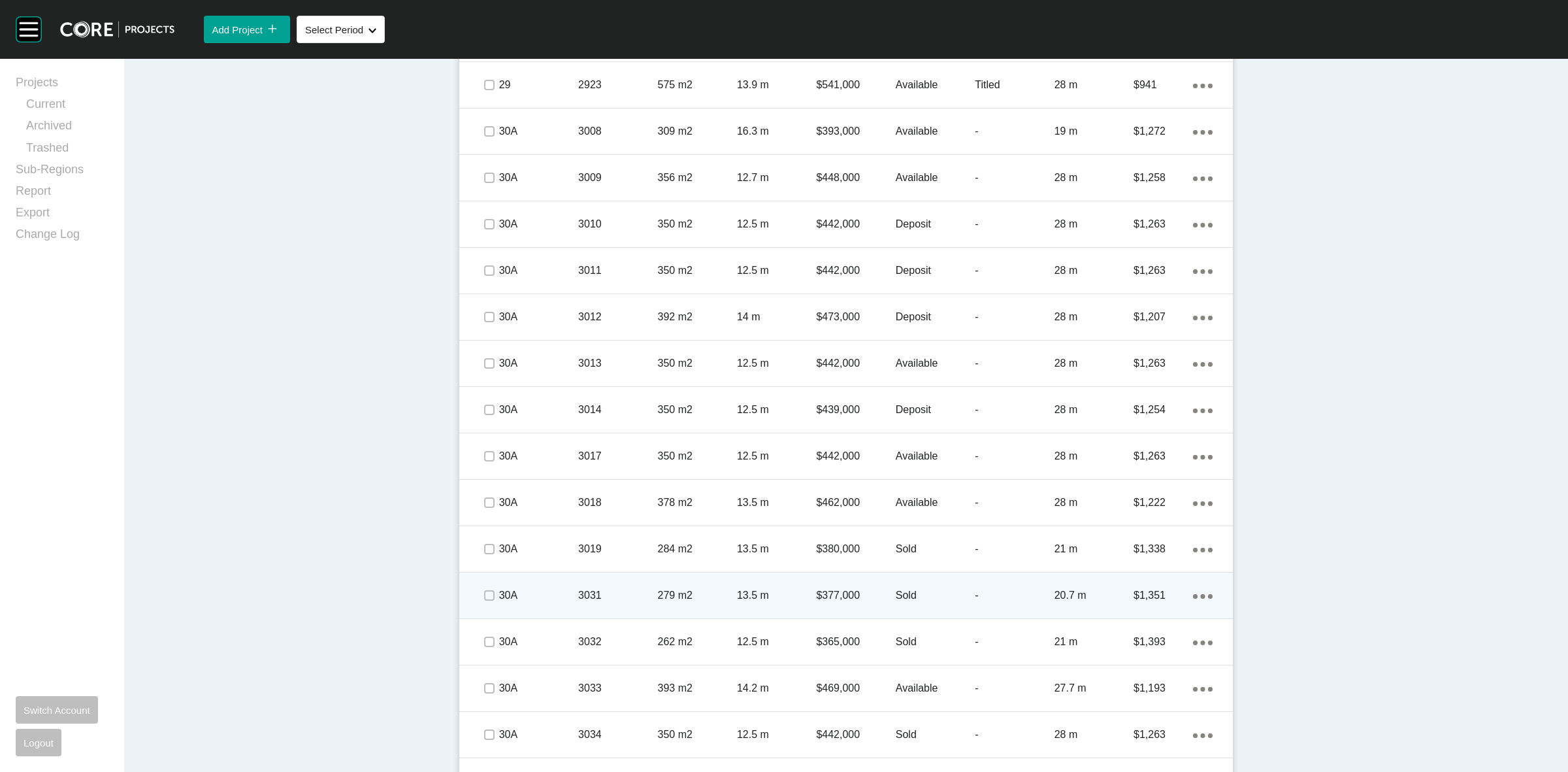
scroll to position [3186, 0]
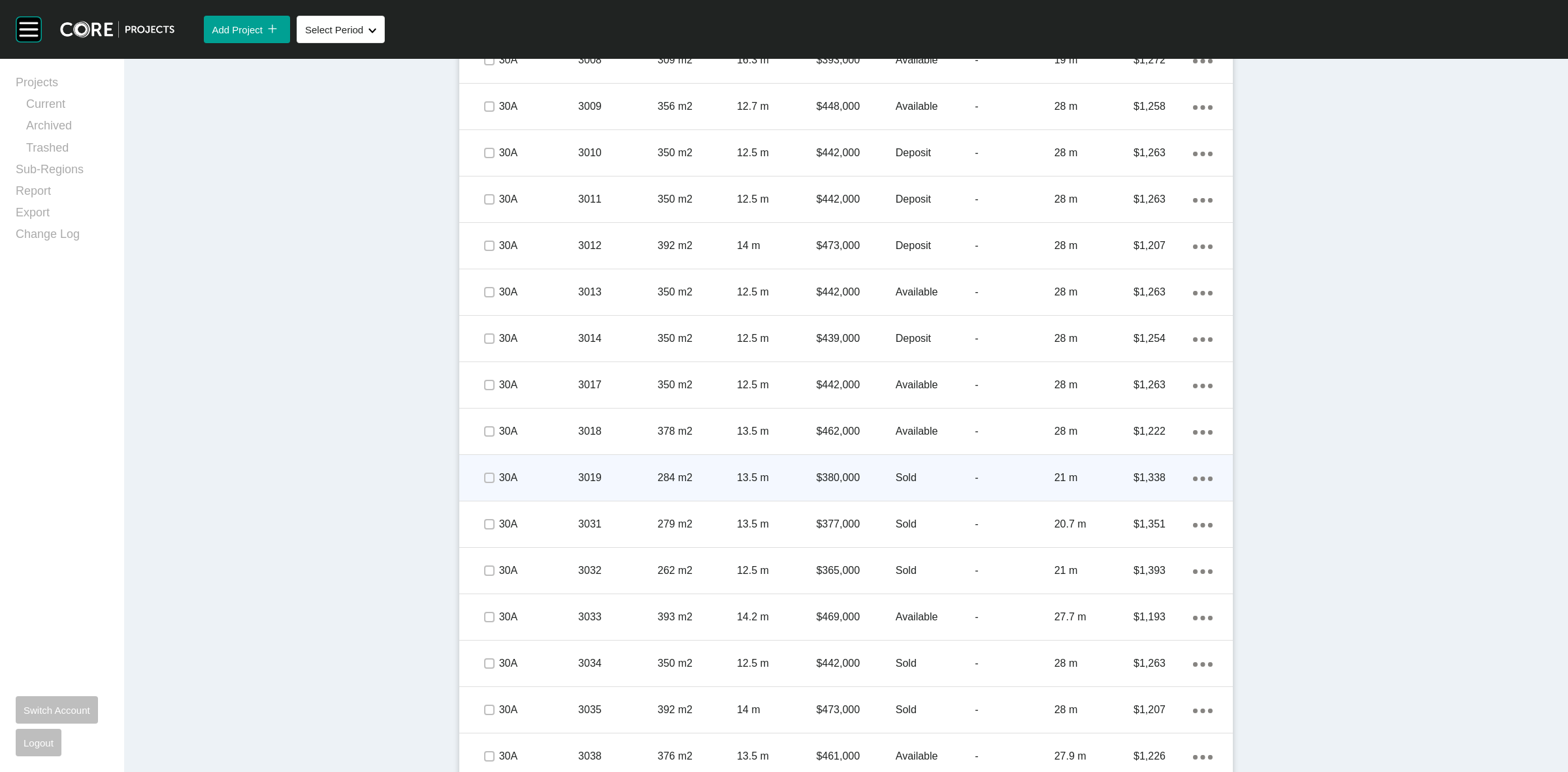
click at [818, 468] on div "$380,000" at bounding box center [856, 478] width 79 height 40
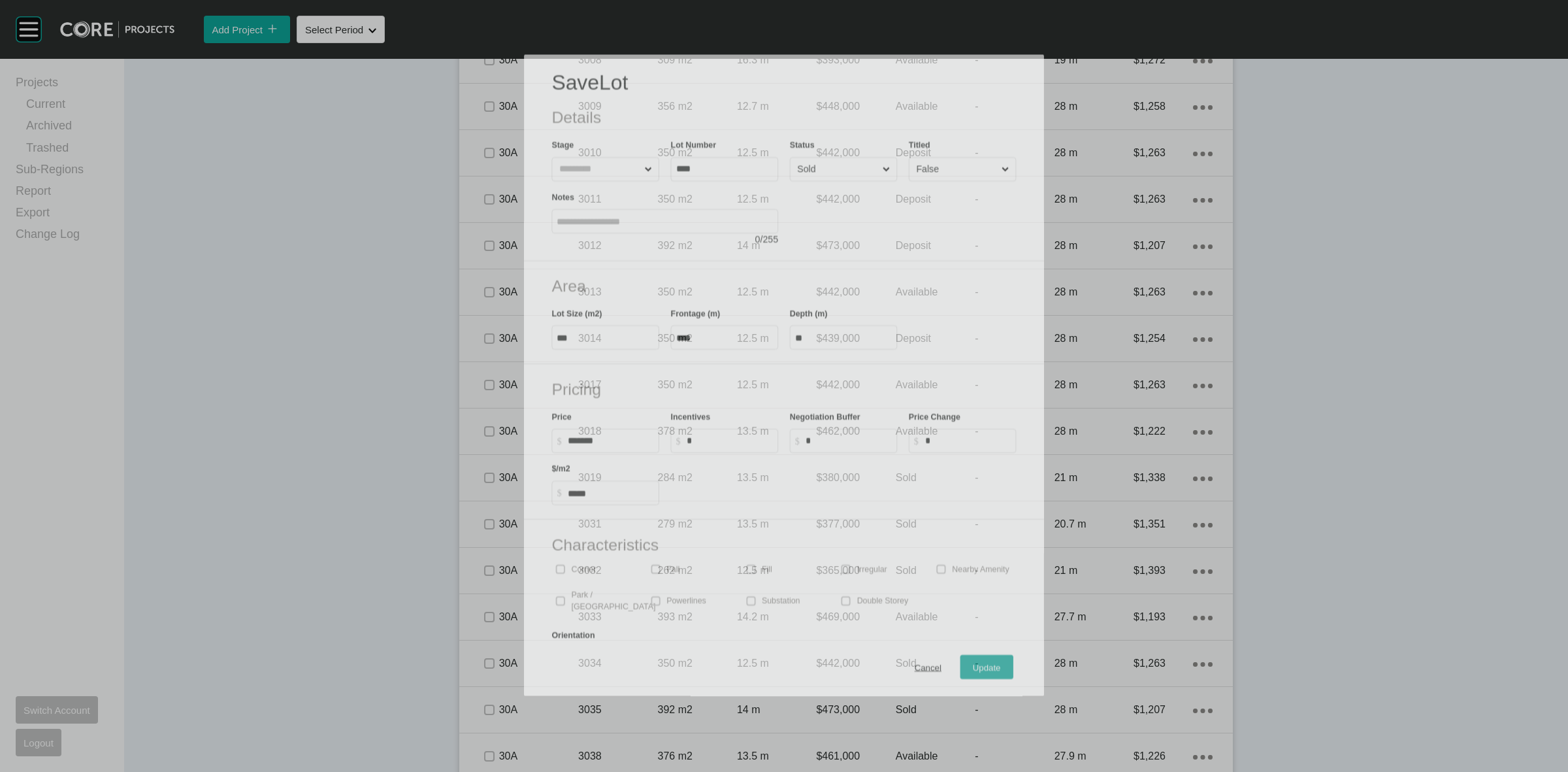
scroll to position [3145, 0]
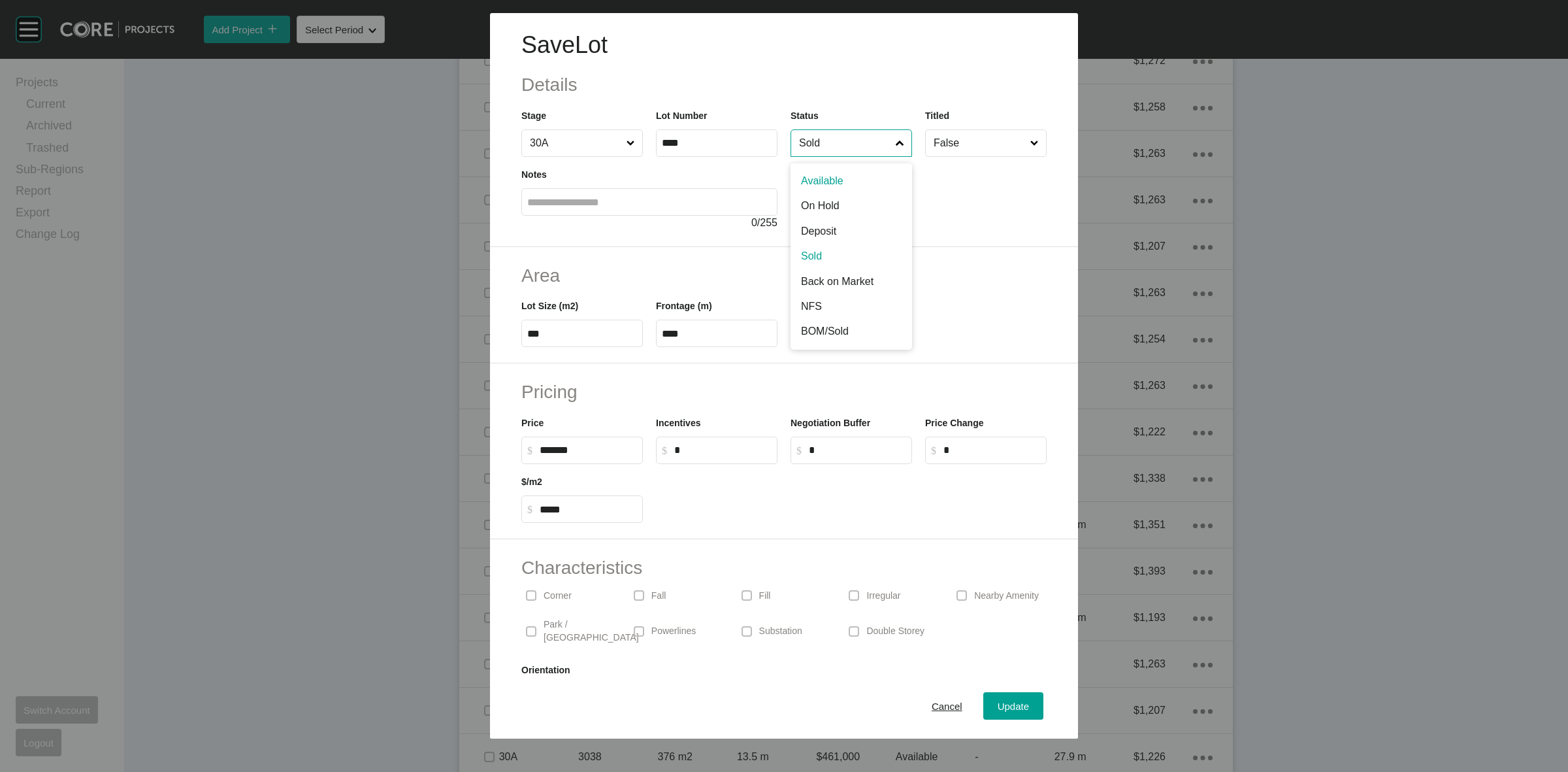
click at [839, 139] on input "Sold" at bounding box center [844, 143] width 97 height 26
click at [998, 702] on span "Update" at bounding box center [1014, 706] width 32 height 11
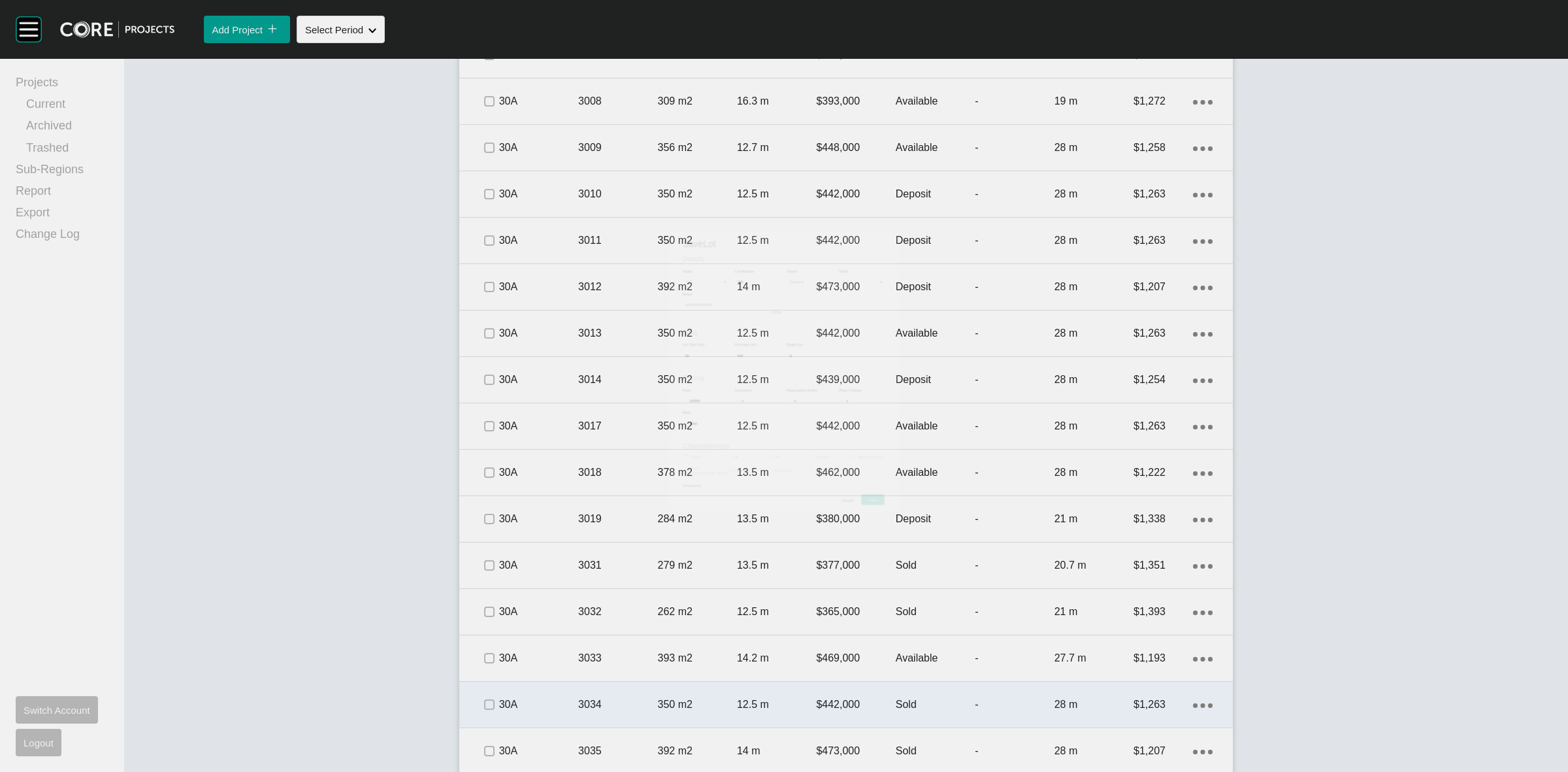
scroll to position [3186, 0]
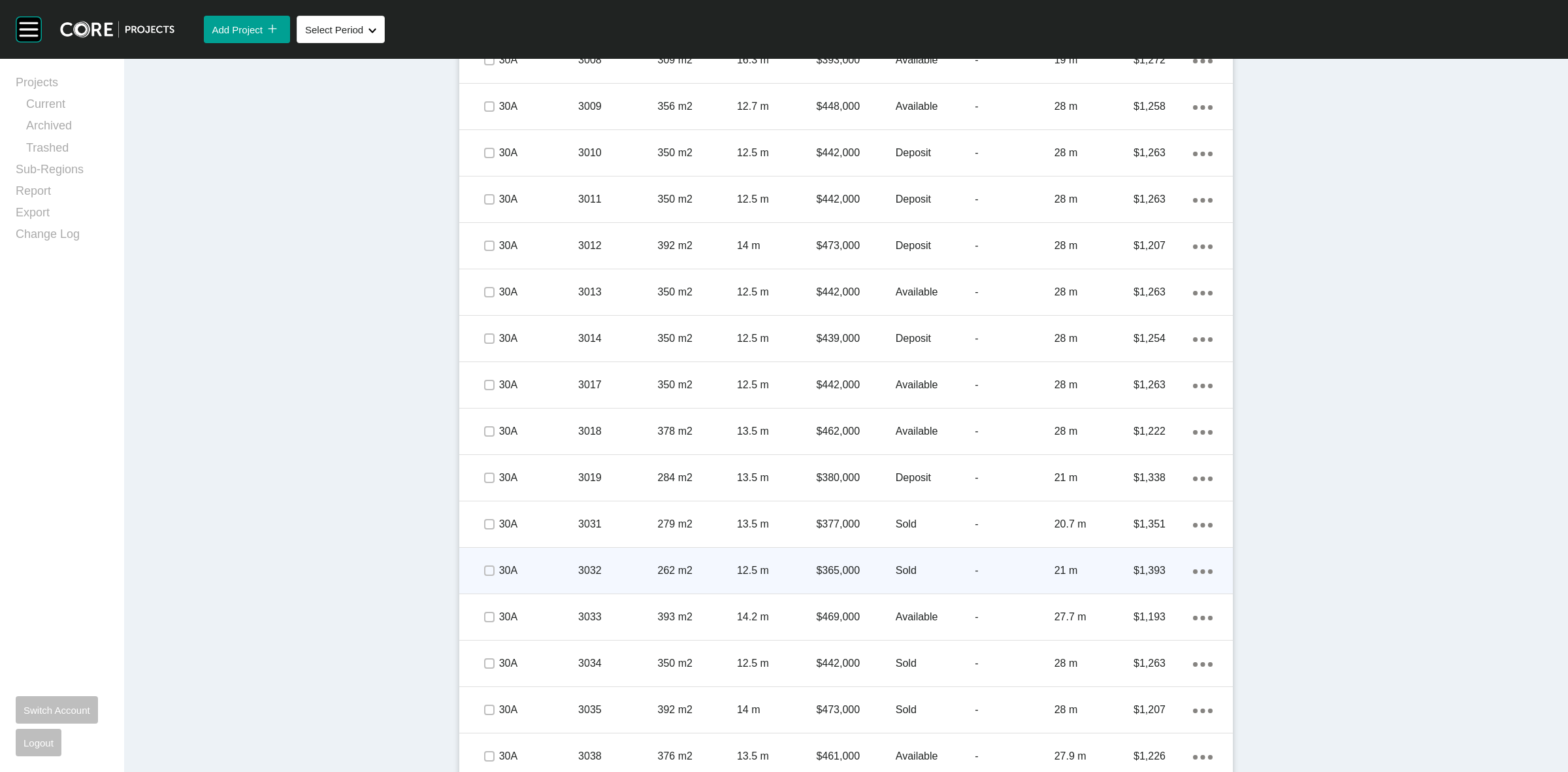
click at [748, 577] on p "12.5 m" at bounding box center [777, 570] width 79 height 14
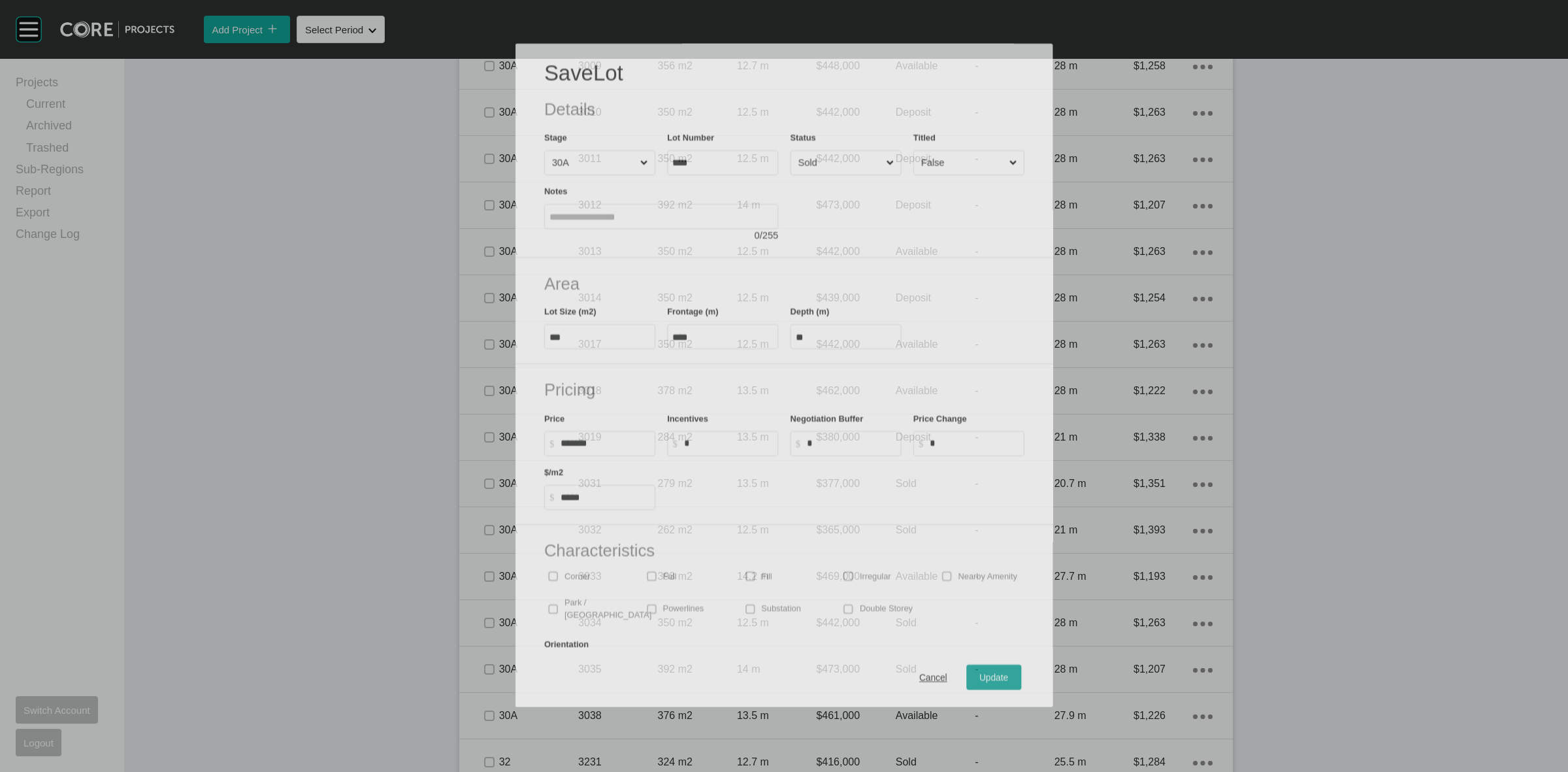
scroll to position [3145, 0]
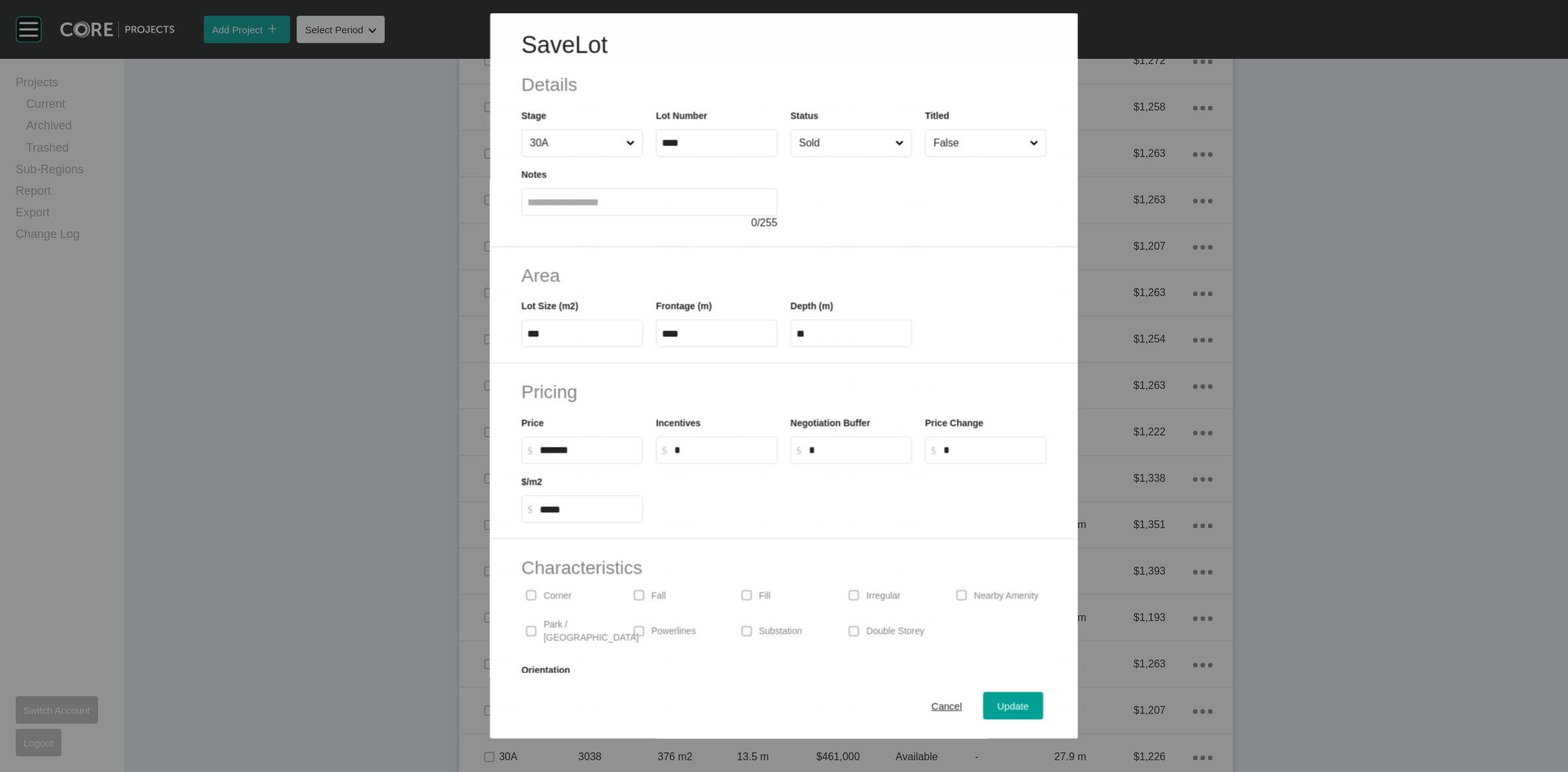
click at [861, 149] on input "Sold" at bounding box center [844, 143] width 96 height 26
click at [994, 715] on div "Update" at bounding box center [1013, 706] width 38 height 18
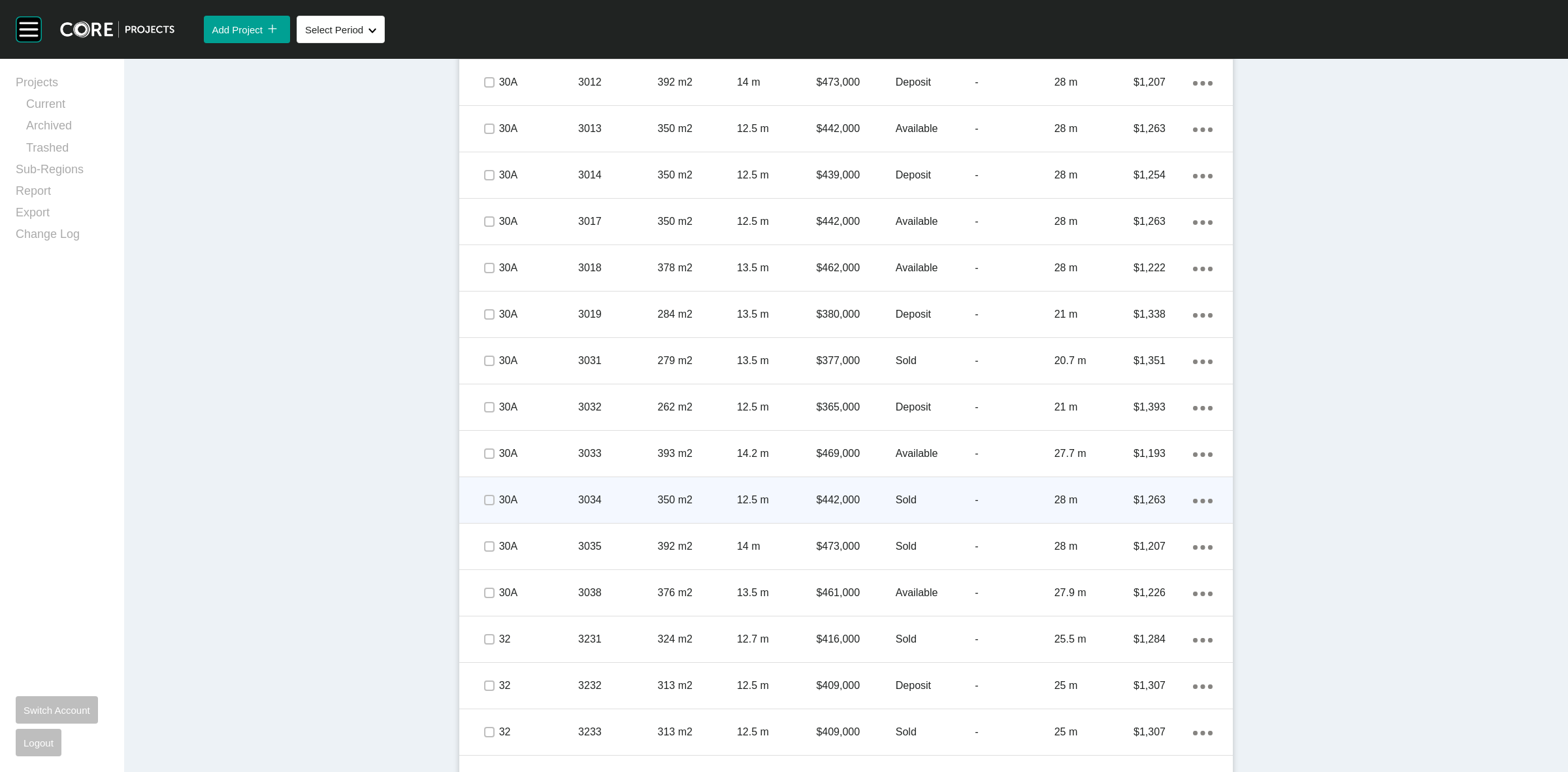
scroll to position [3431, 0]
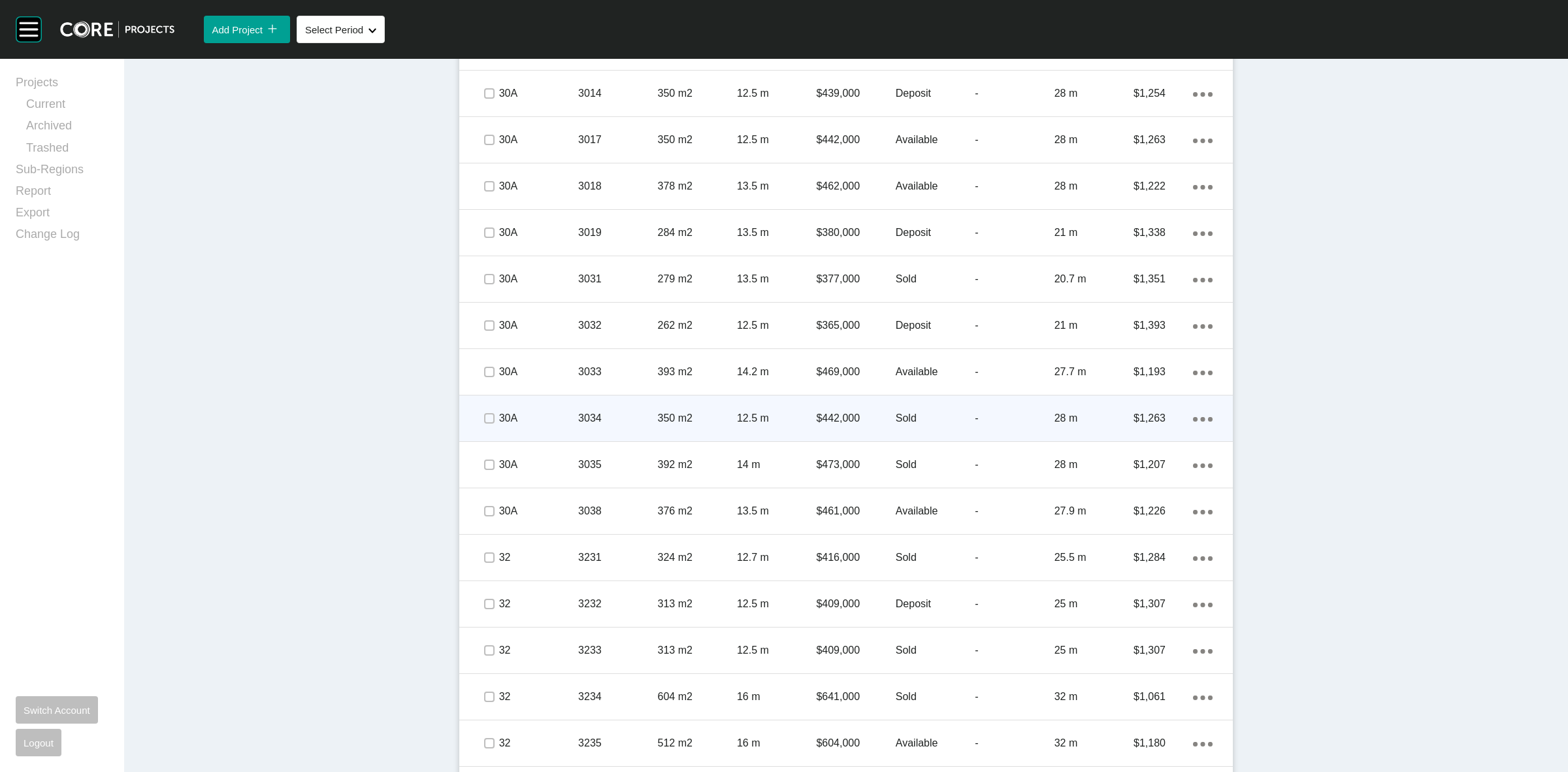
click at [847, 418] on p "$442,000" at bounding box center [856, 418] width 79 height 14
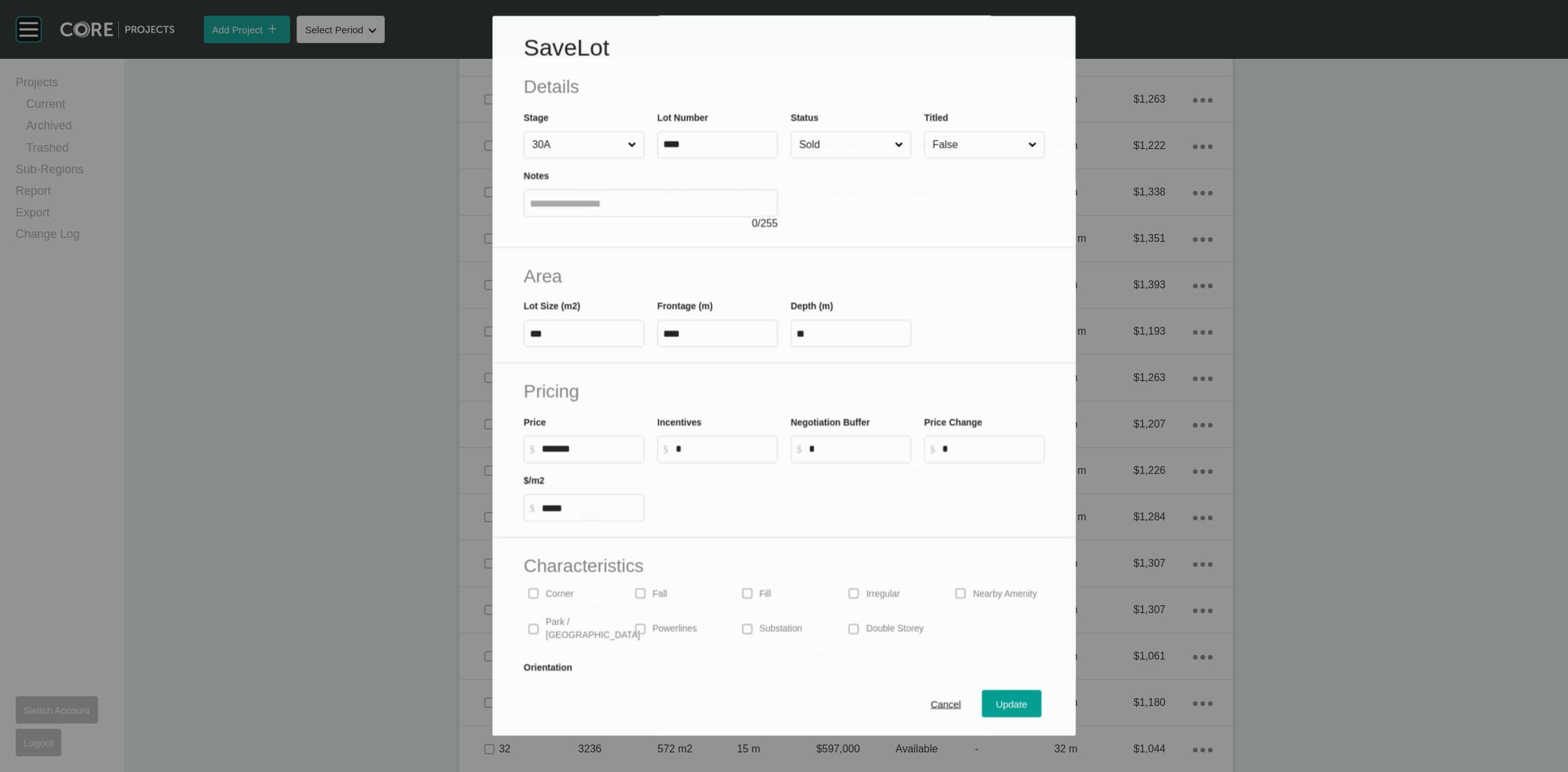
scroll to position [3390, 0]
click at [834, 147] on input "Sold" at bounding box center [844, 145] width 95 height 26
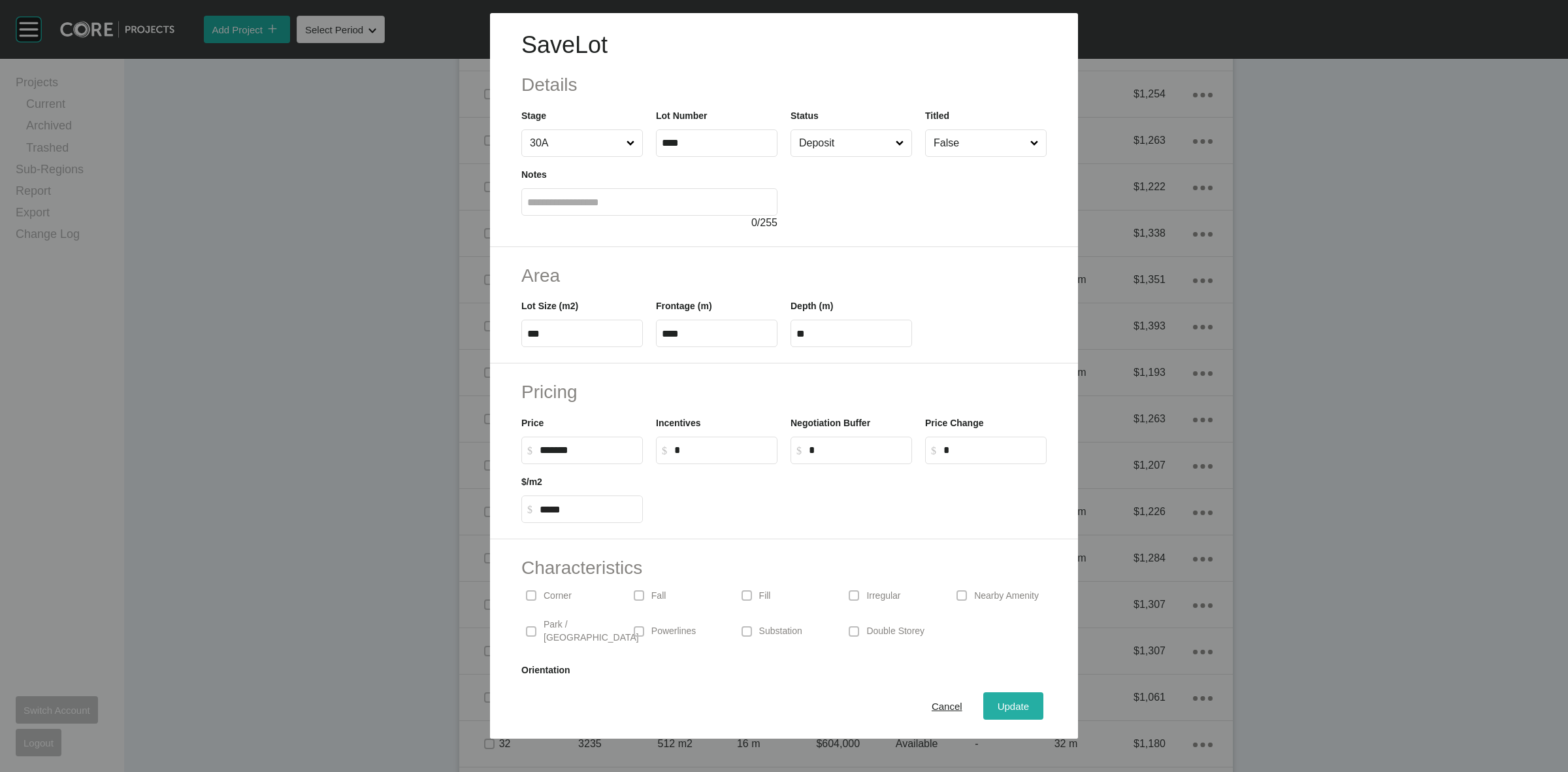
click at [994, 707] on div "Update" at bounding box center [1013, 706] width 38 height 18
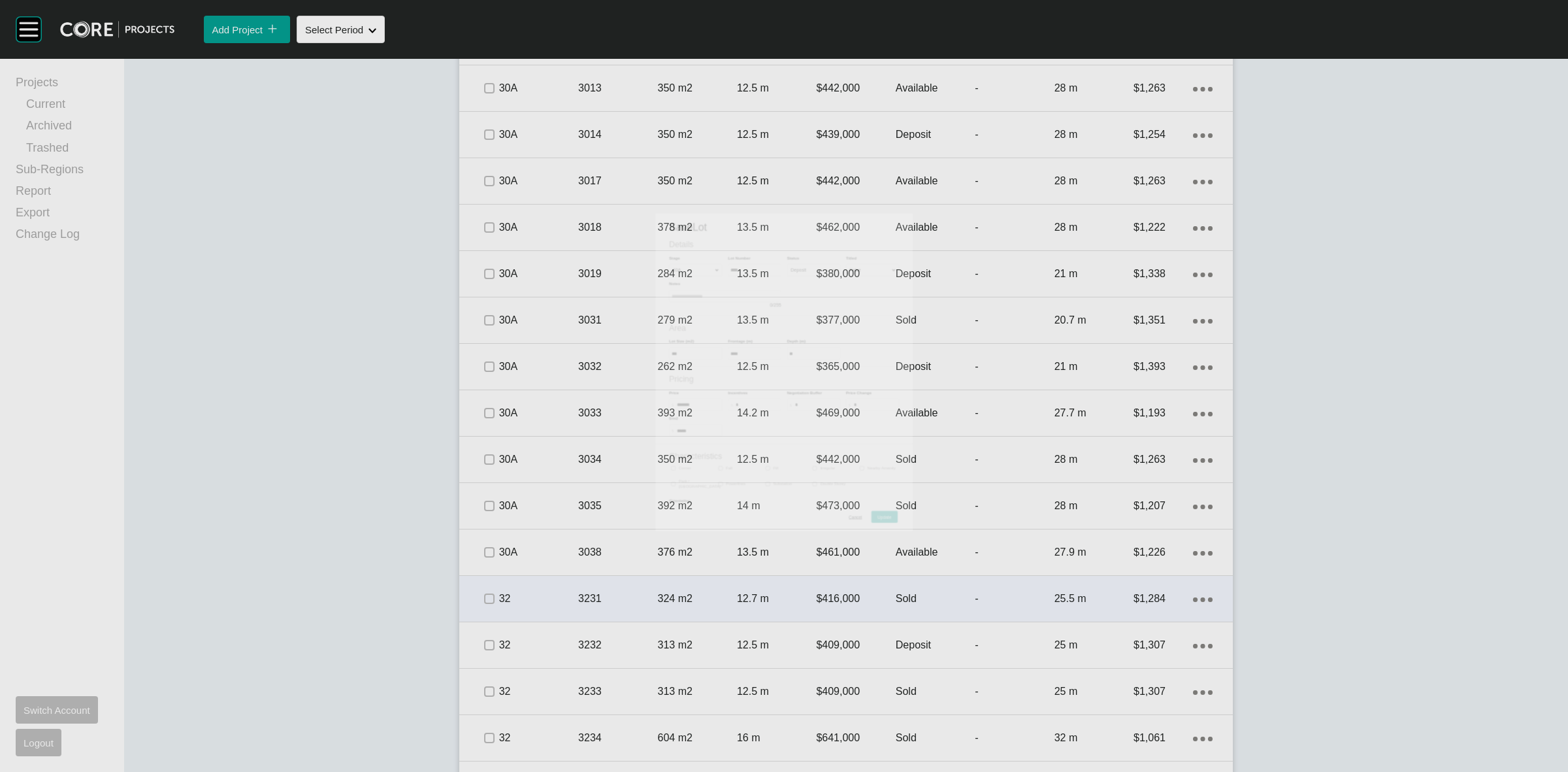
scroll to position [3431, 0]
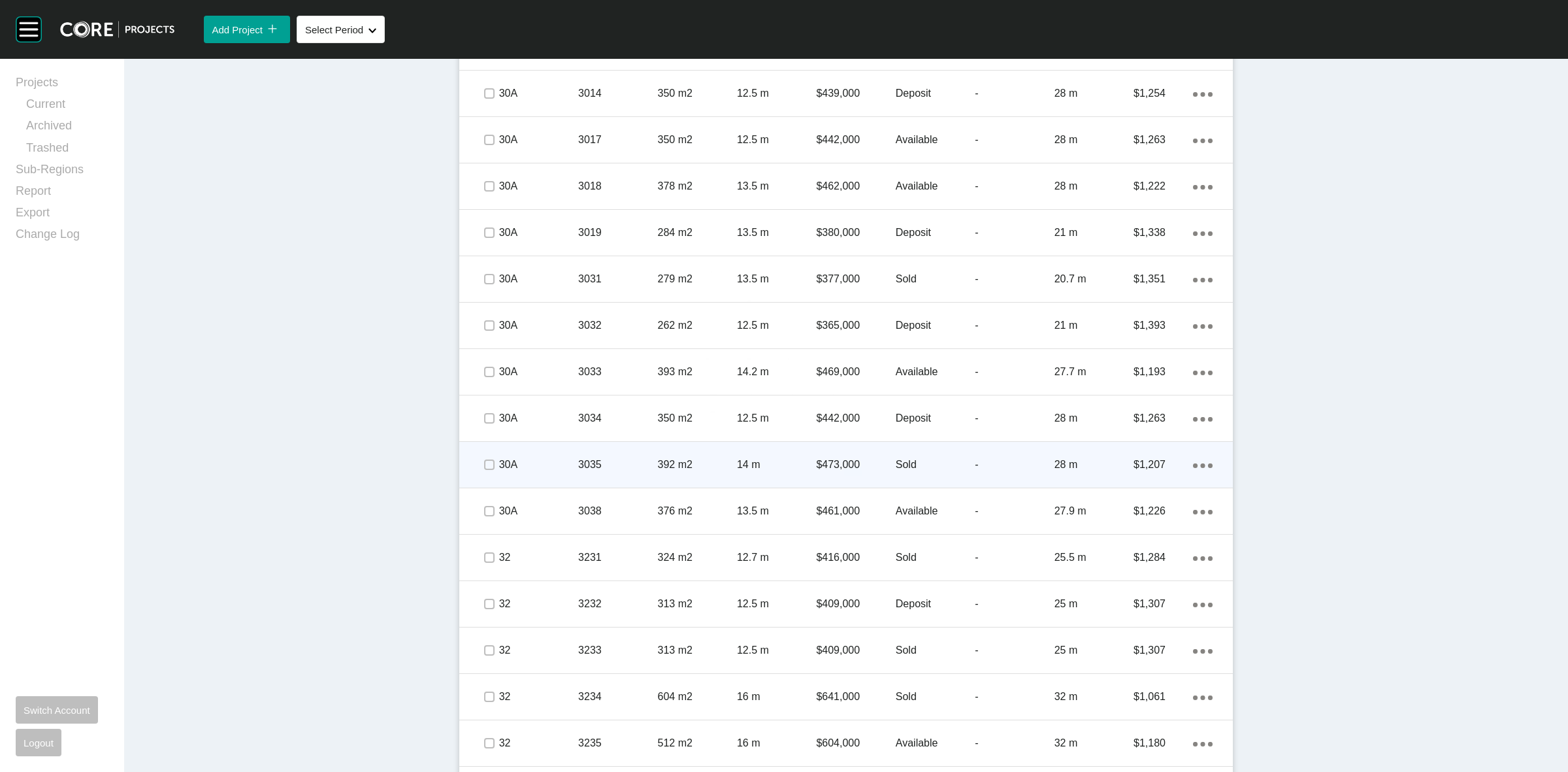
click at [816, 464] on p "$473,000" at bounding box center [856, 465] width 79 height 14
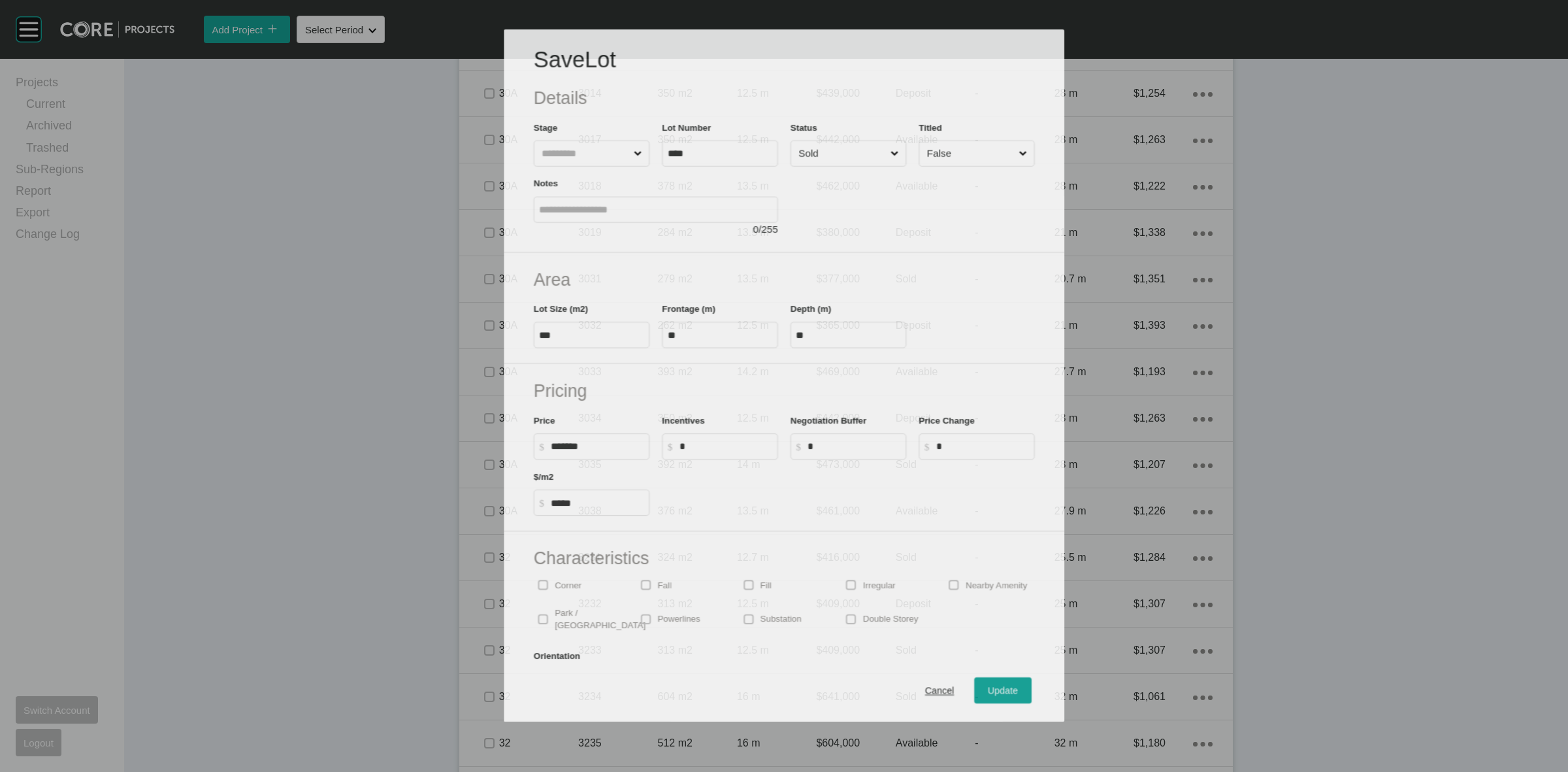
scroll to position [3390, 0]
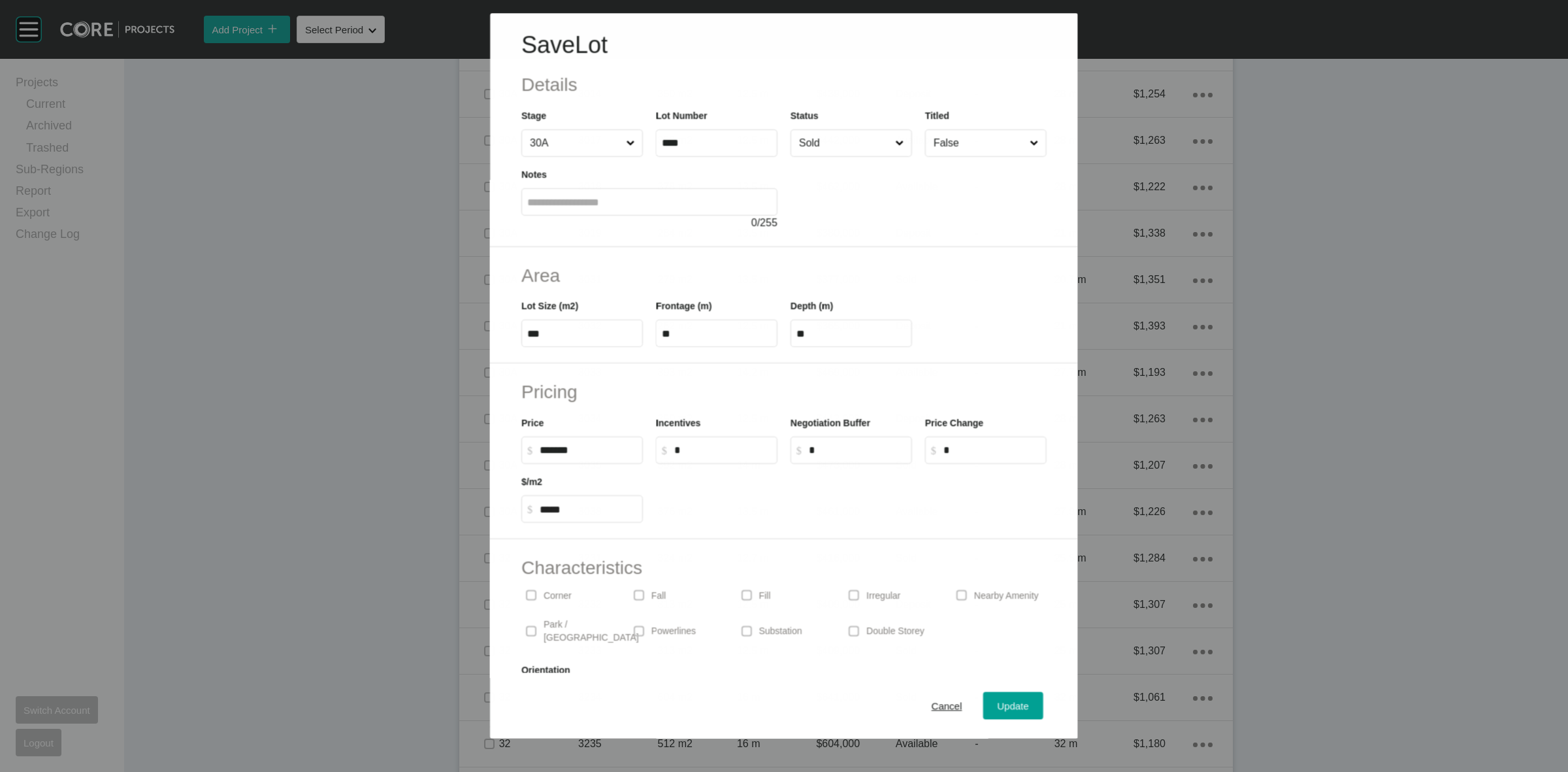
drag, startPoint x: 839, startPoint y: 152, endPoint x: 835, endPoint y: 161, distance: 9.8
click at [839, 152] on input "Sold" at bounding box center [844, 143] width 96 height 26
click at [998, 702] on span "Update" at bounding box center [1014, 706] width 32 height 11
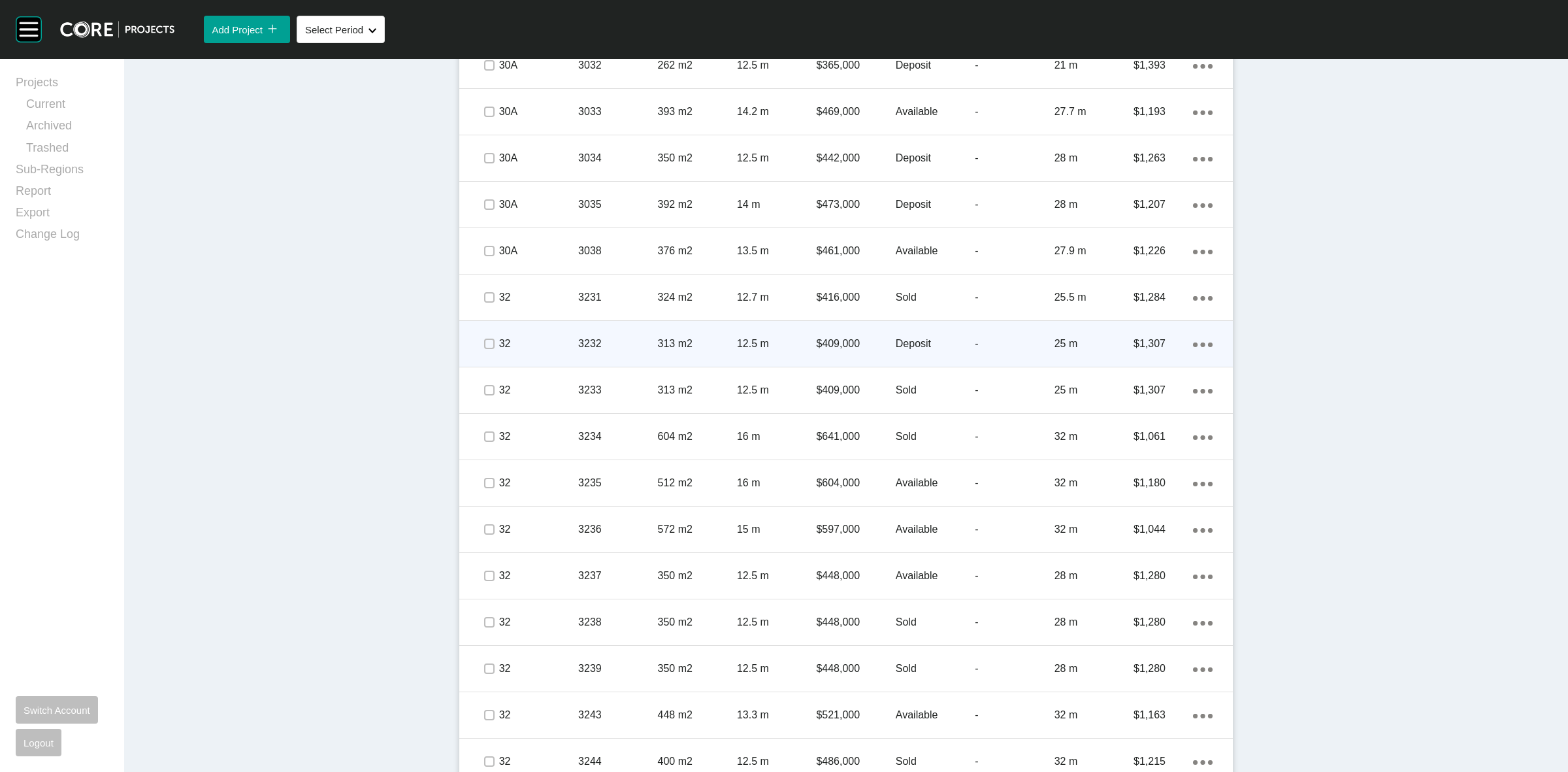
scroll to position [3758, 0]
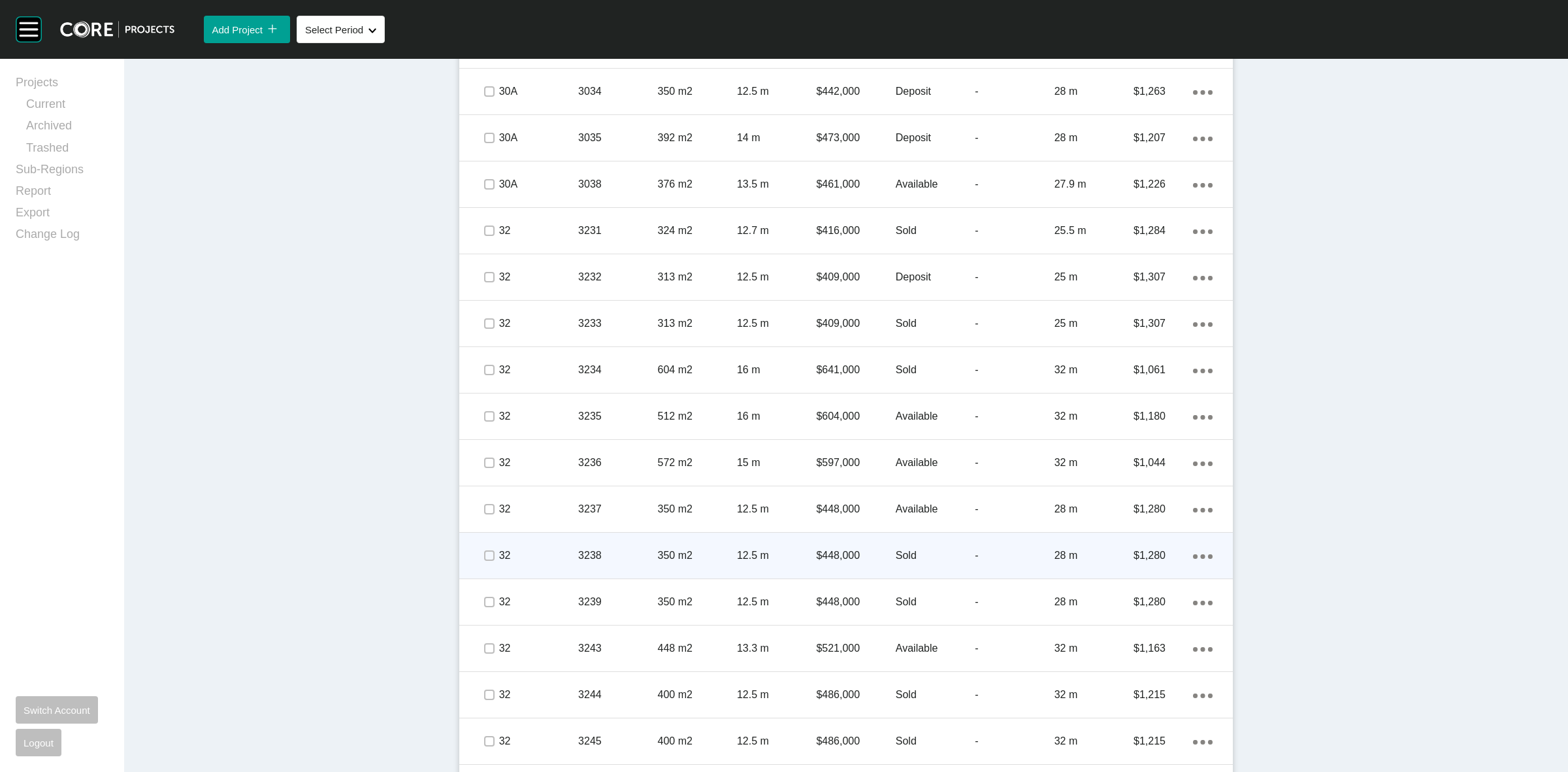
click at [806, 535] on div "12.5 m" at bounding box center [777, 555] width 79 height 40
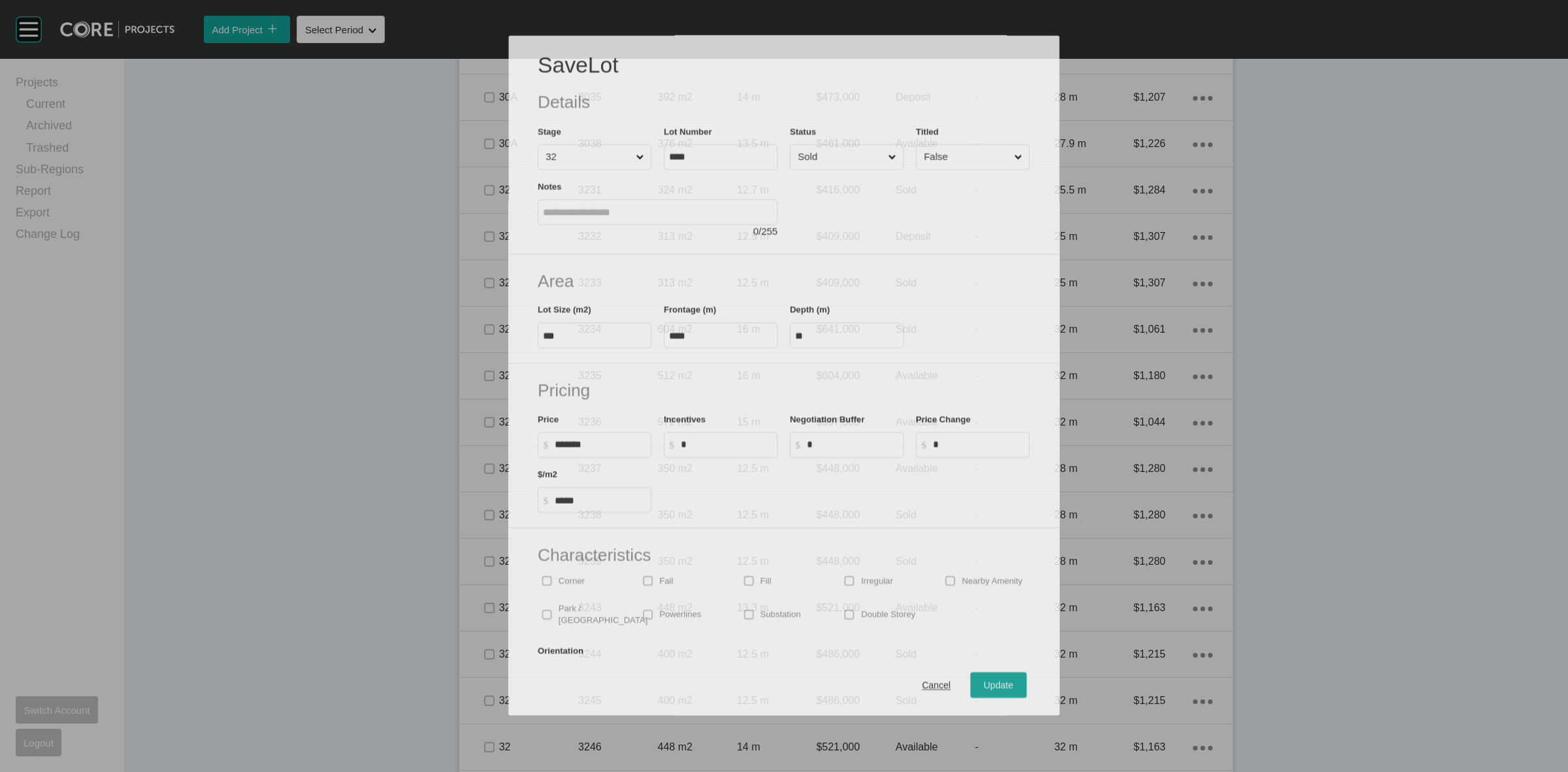
scroll to position [3717, 0]
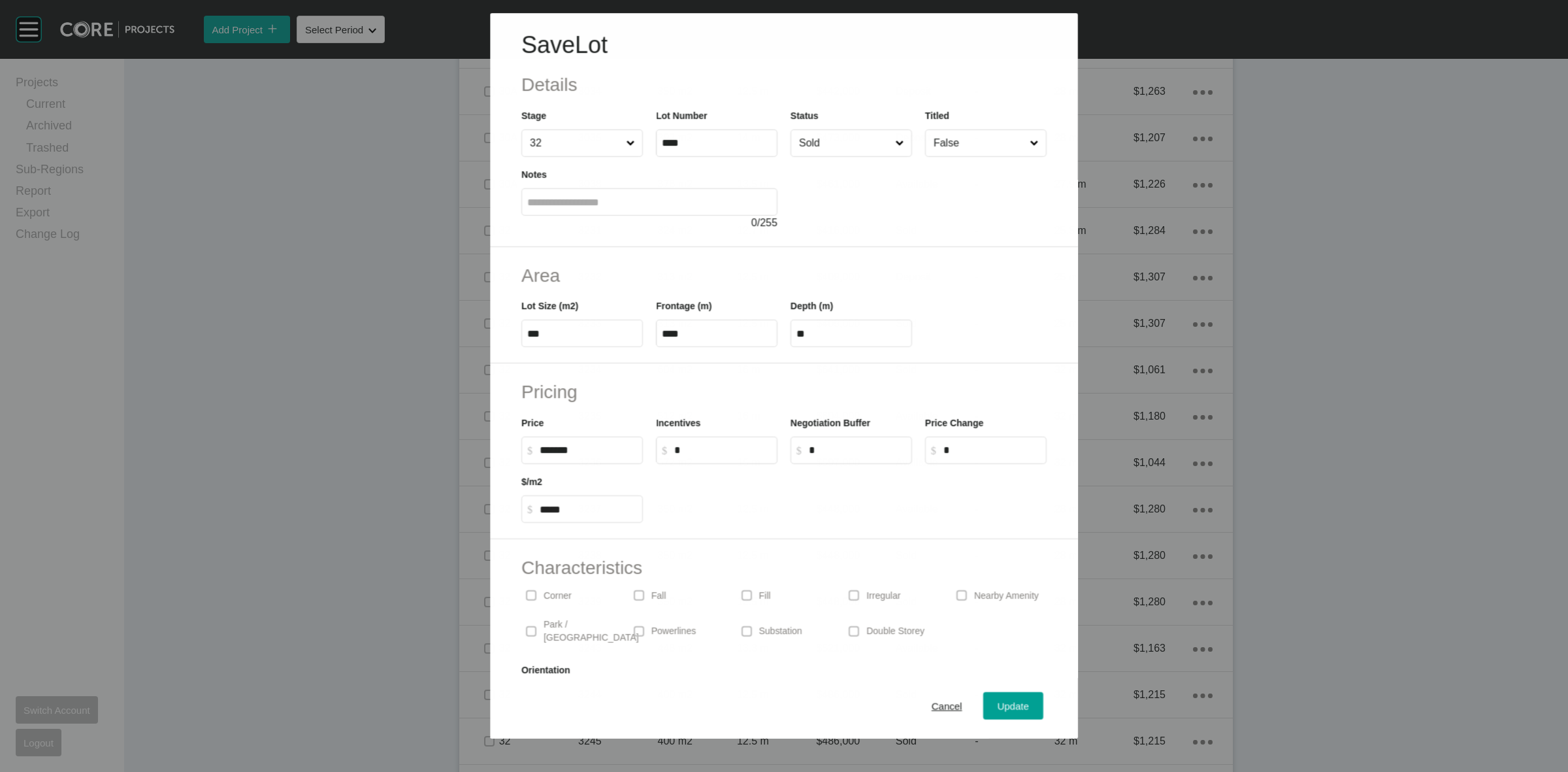
click at [851, 138] on input "Sold" at bounding box center [844, 143] width 96 height 26
click at [994, 697] on div "Update" at bounding box center [1013, 706] width 38 height 18
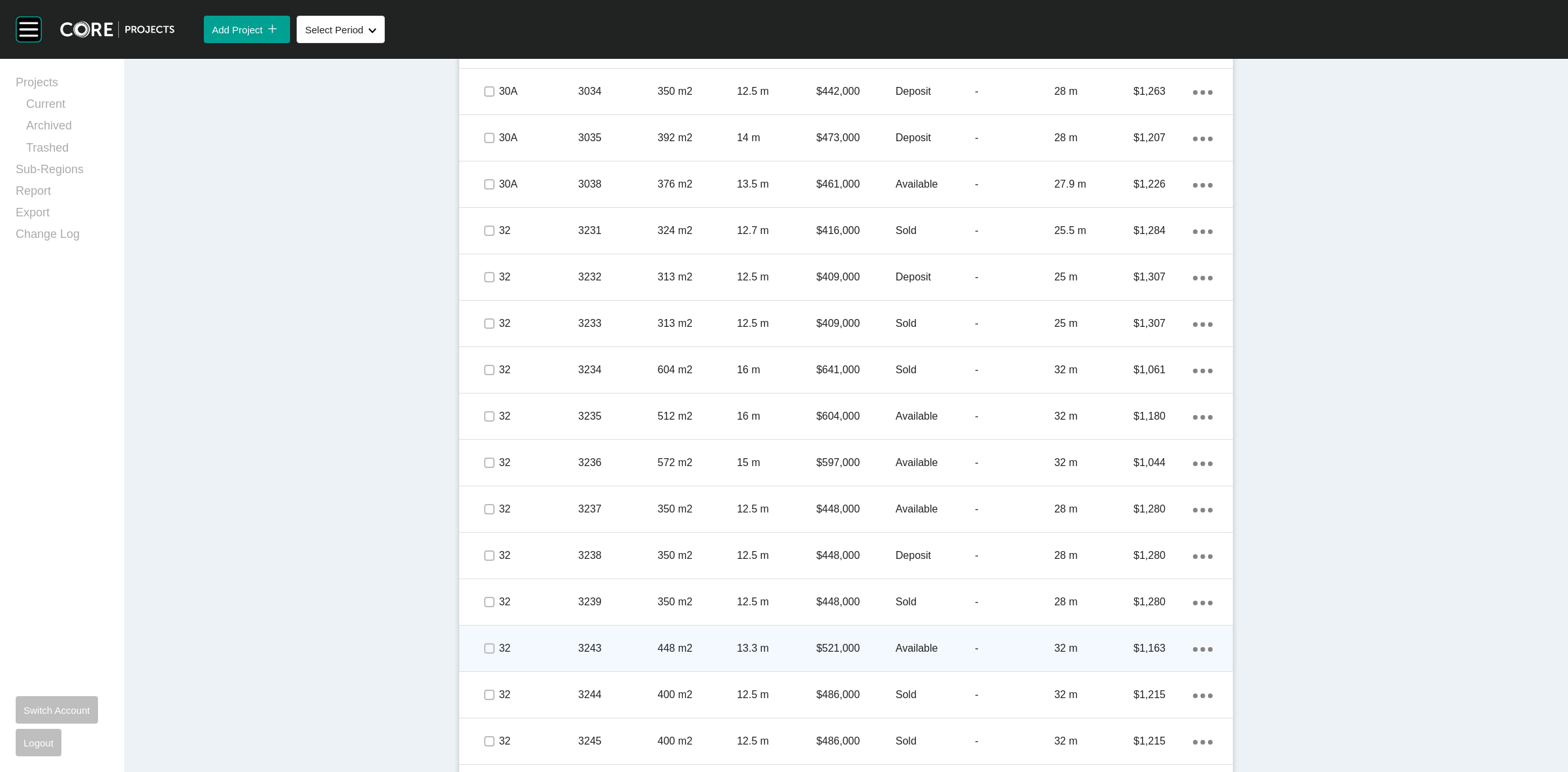
scroll to position [3847, 0]
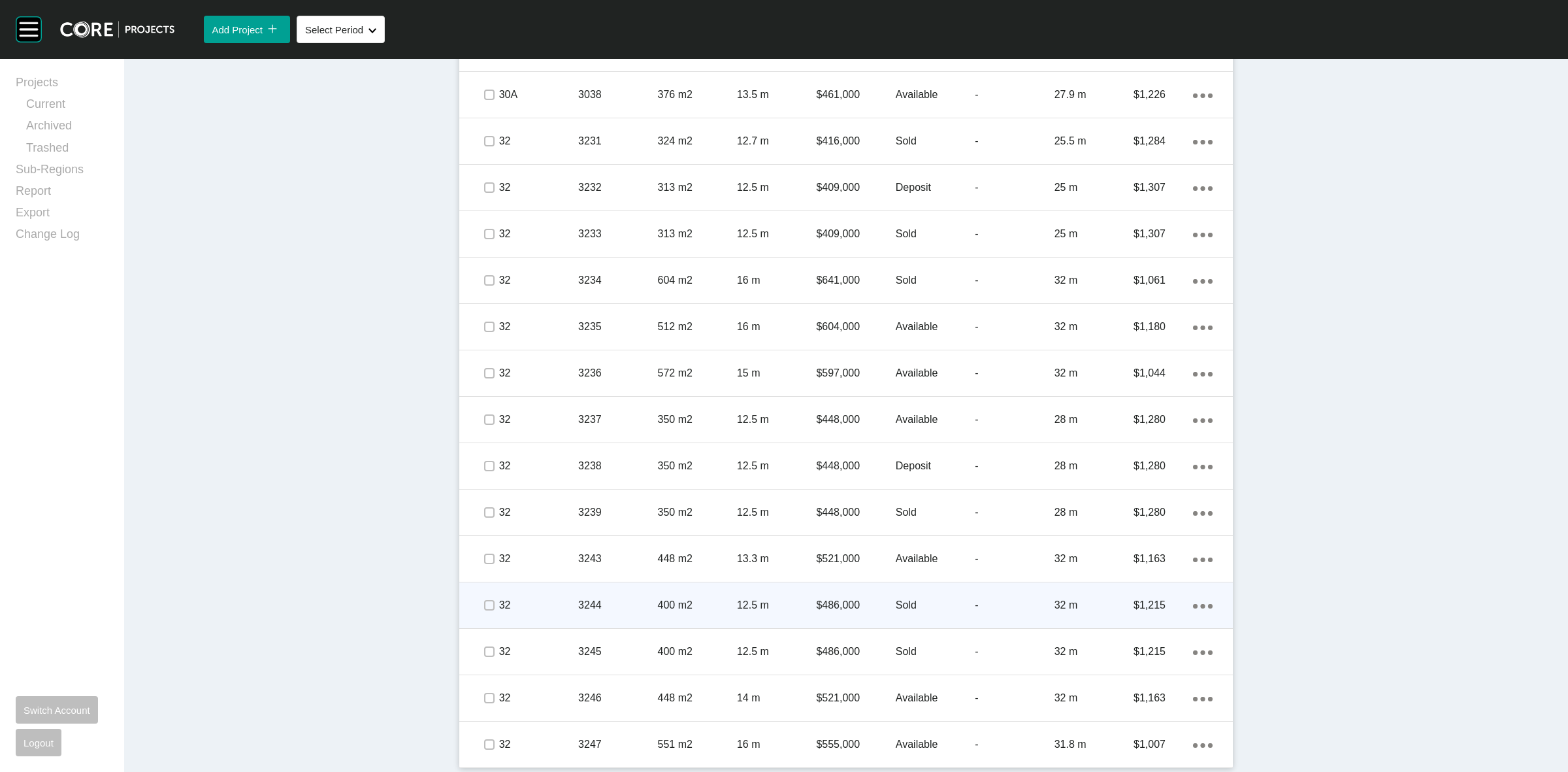
click at [788, 598] on p "12.5 m" at bounding box center [777, 605] width 79 height 14
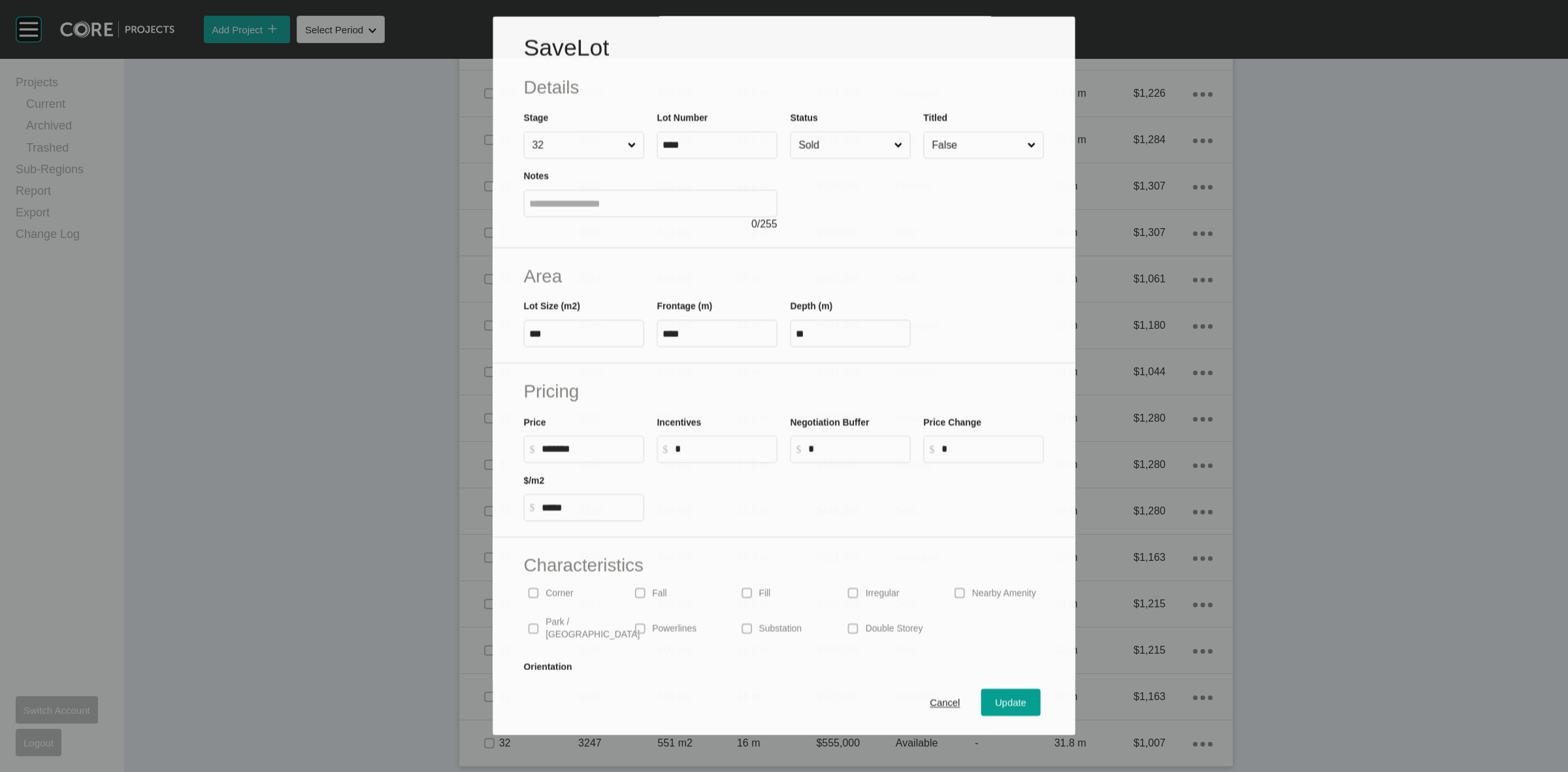
scroll to position [3807, 0]
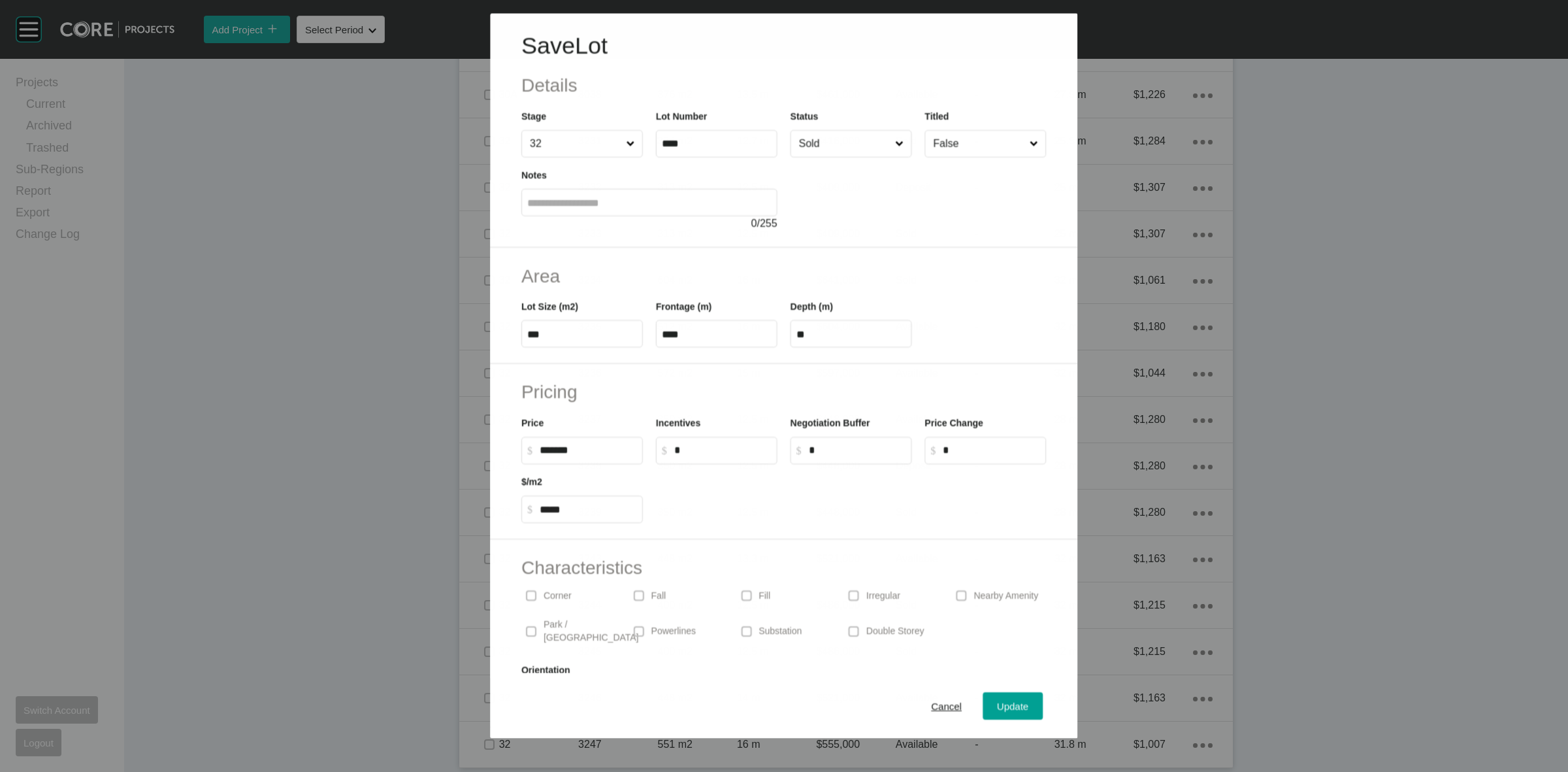
click at [826, 139] on input "Sold" at bounding box center [844, 143] width 96 height 26
click at [998, 701] on span "Update" at bounding box center [1014, 706] width 32 height 11
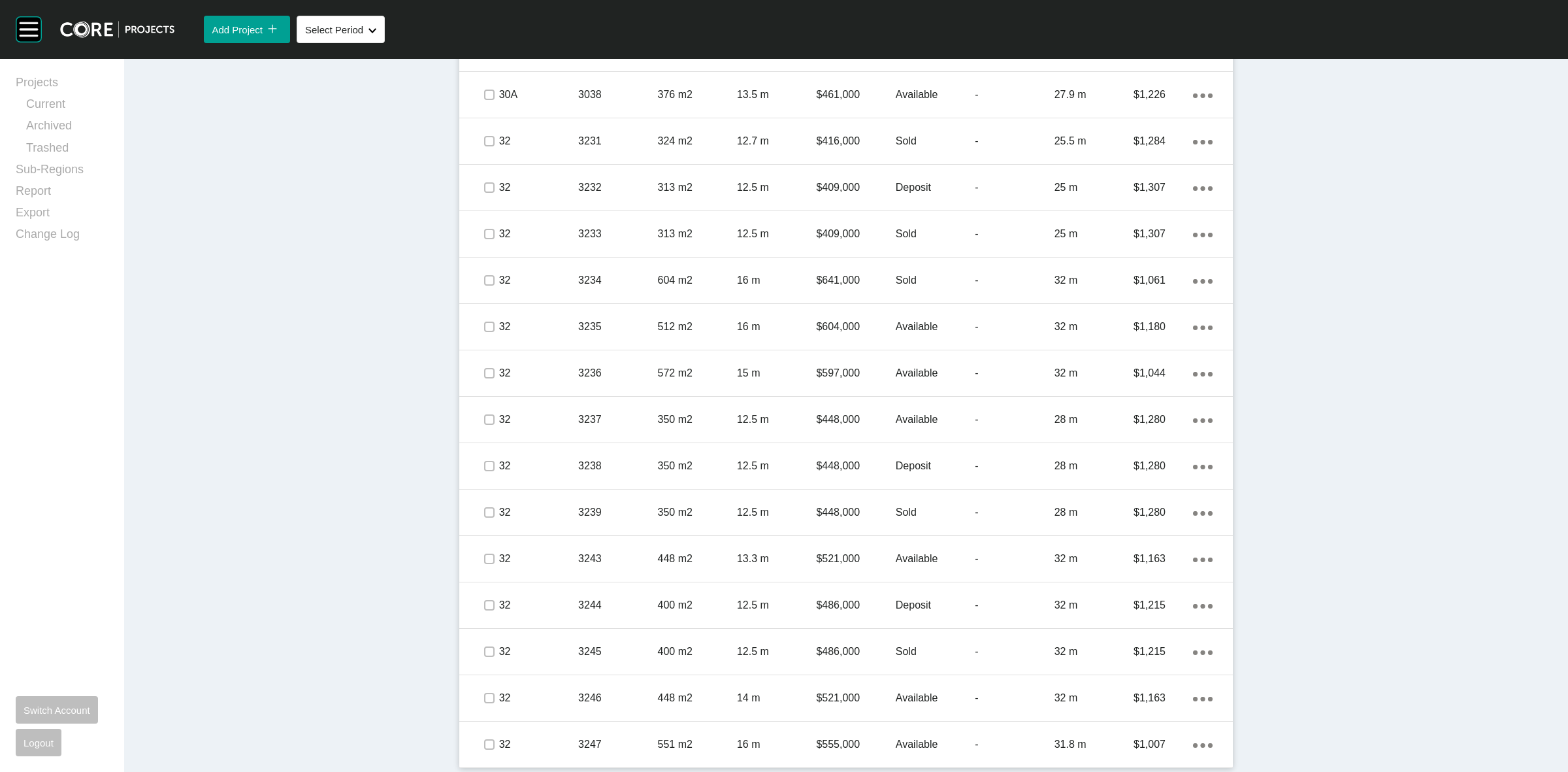
drag, startPoint x: 771, startPoint y: 651, endPoint x: 780, endPoint y: 636, distance: 17.5
click at [772, 651] on p "12.5 m" at bounding box center [777, 651] width 79 height 14
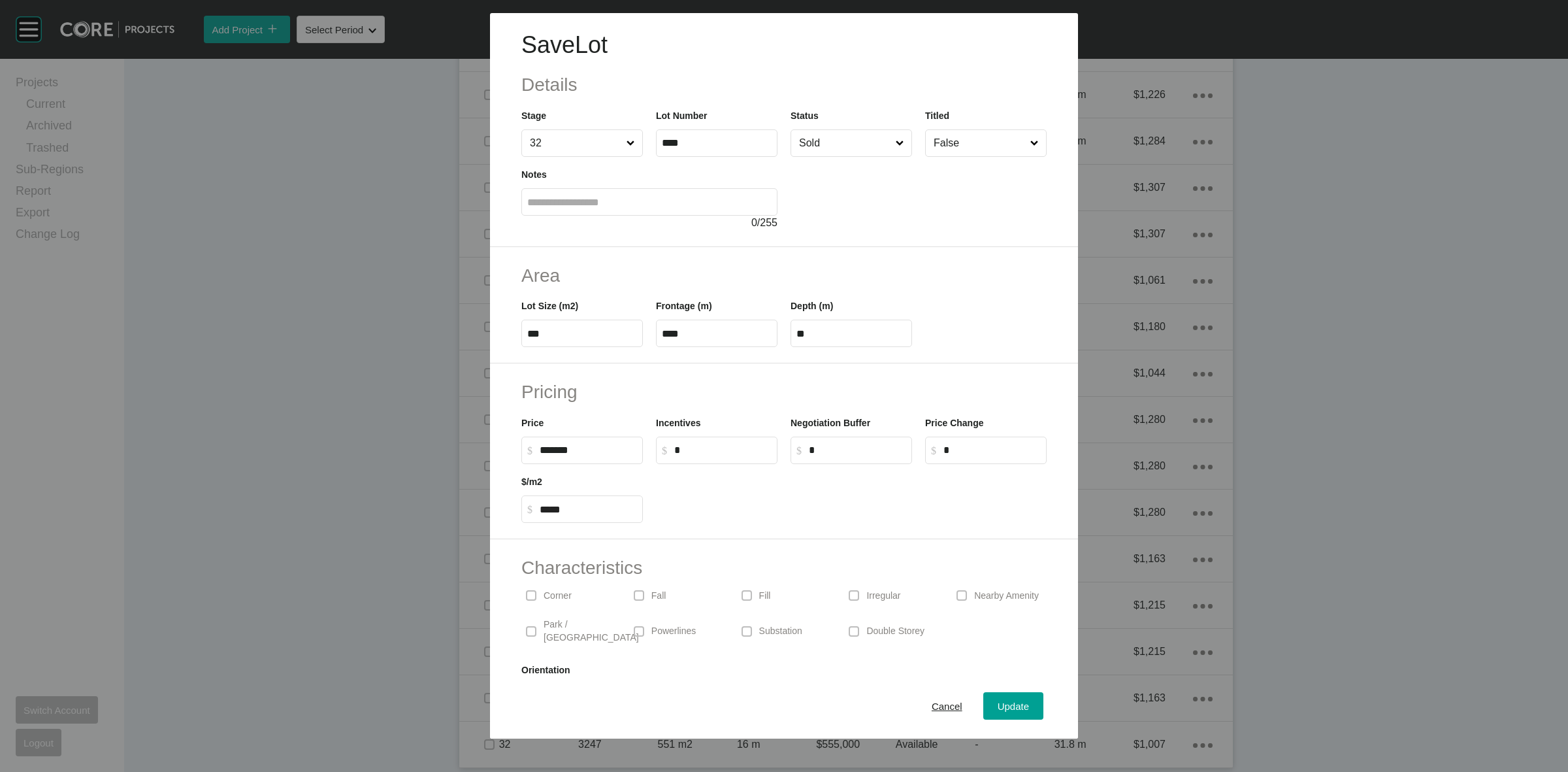
click at [828, 139] on input "Sold" at bounding box center [844, 143] width 97 height 26
click at [1002, 697] on div "Update" at bounding box center [1013, 706] width 38 height 18
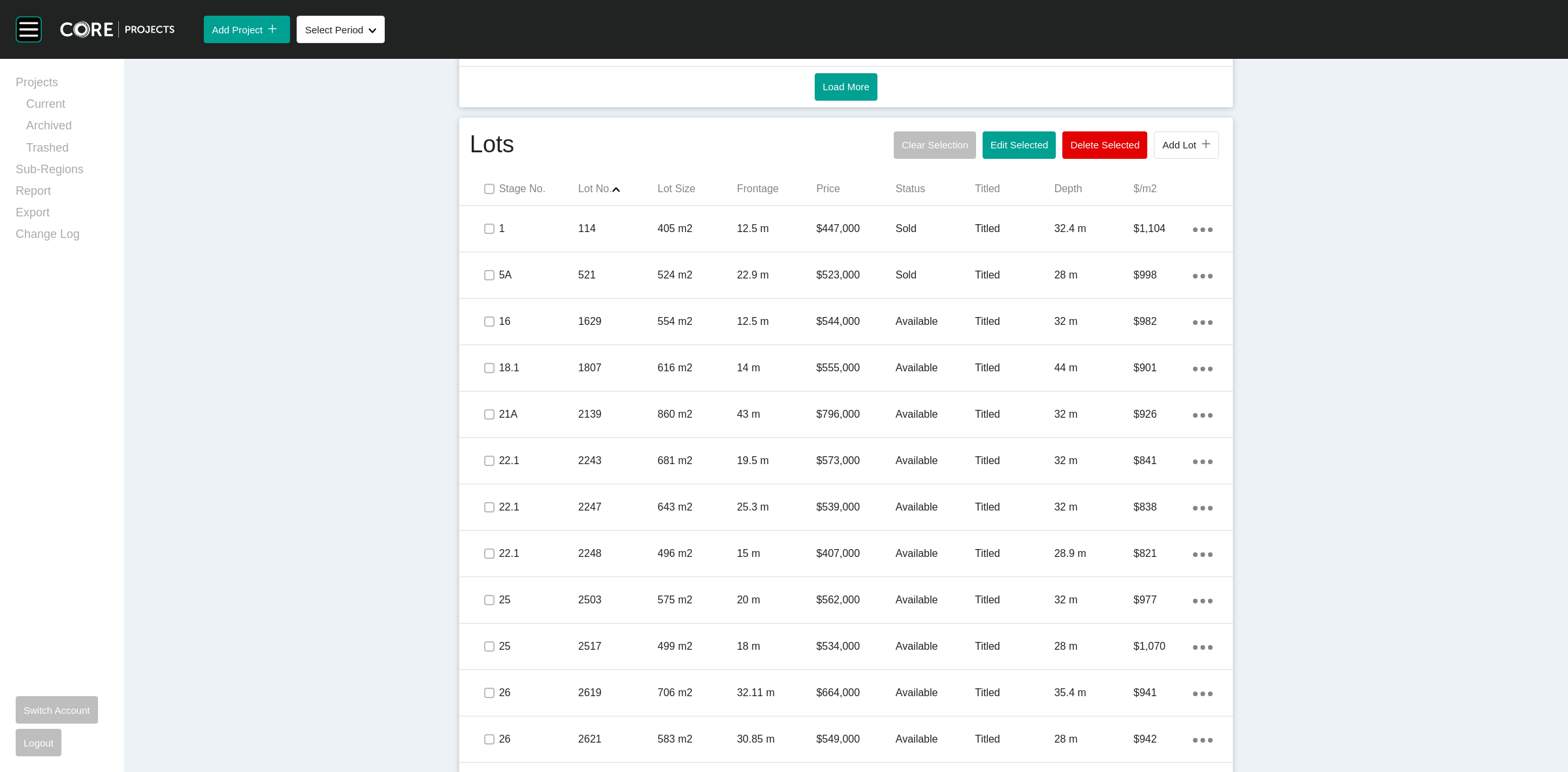
scroll to position [661, 0]
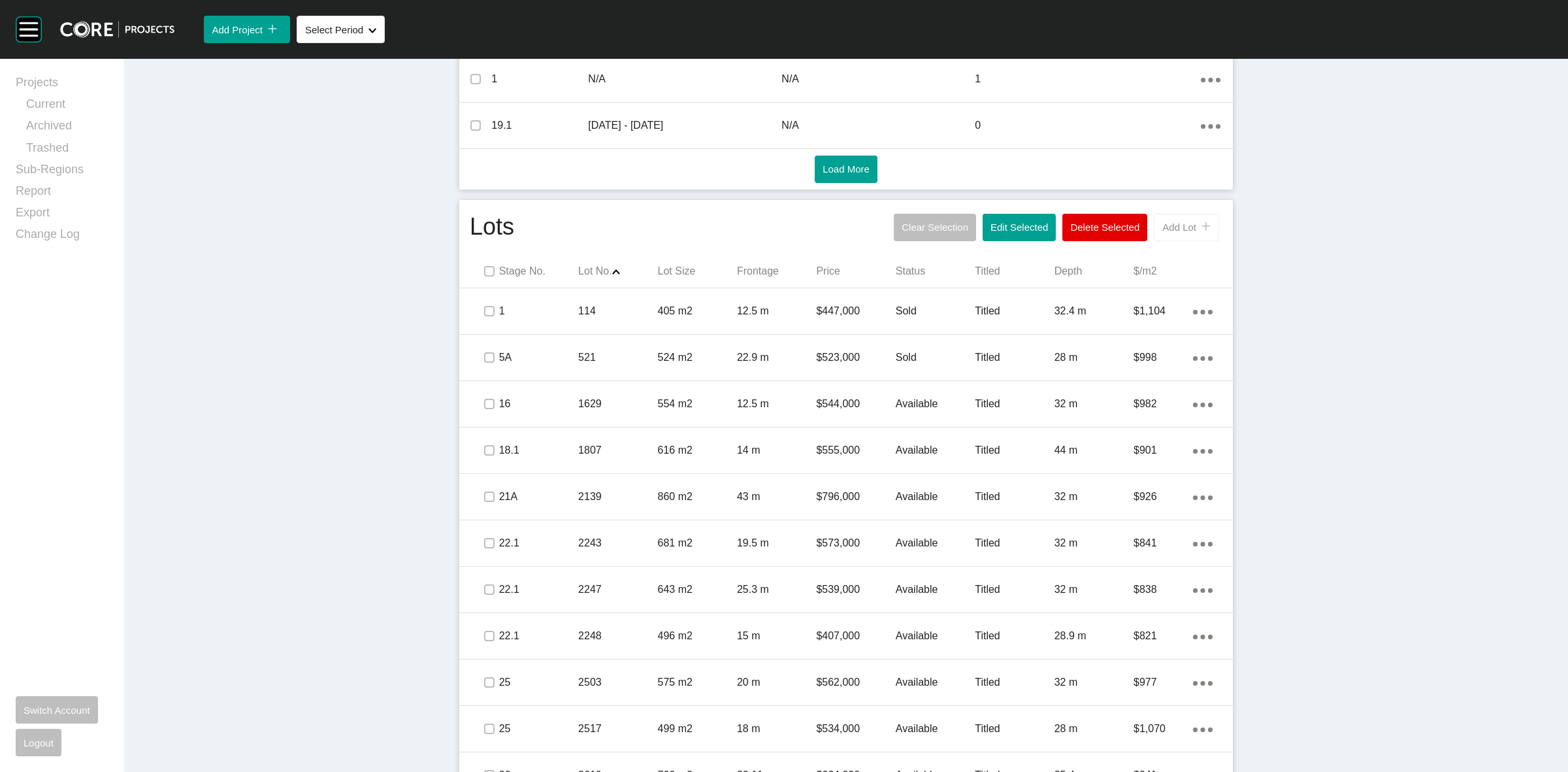
click at [1160, 214] on button "Add Lot icon/tick copy 11 Created with Sketch." at bounding box center [1186, 228] width 65 height 27
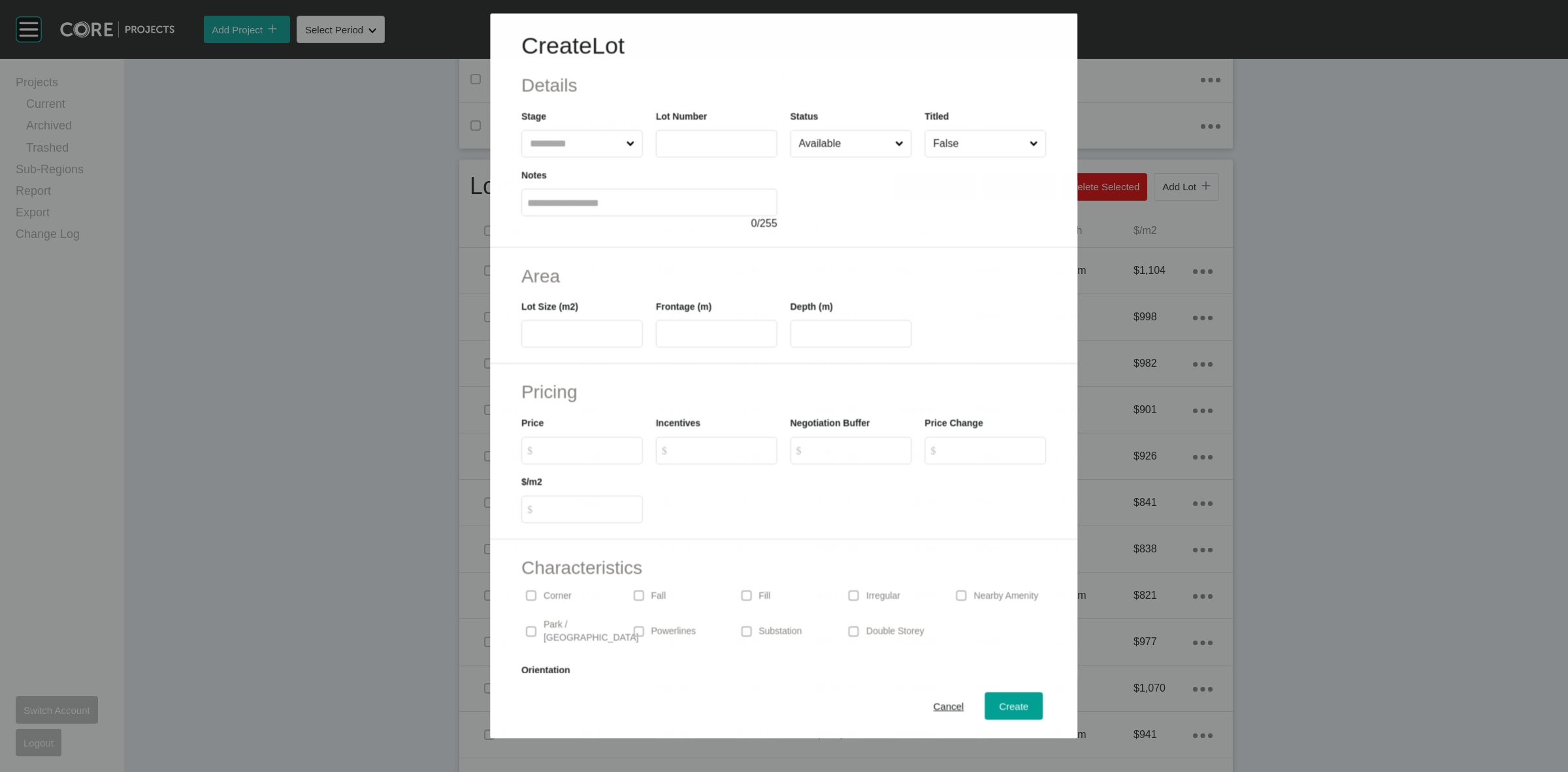
click at [560, 139] on input "text" at bounding box center [575, 143] width 96 height 26
type input "**"
type input "****"
type input "***"
type input "****"
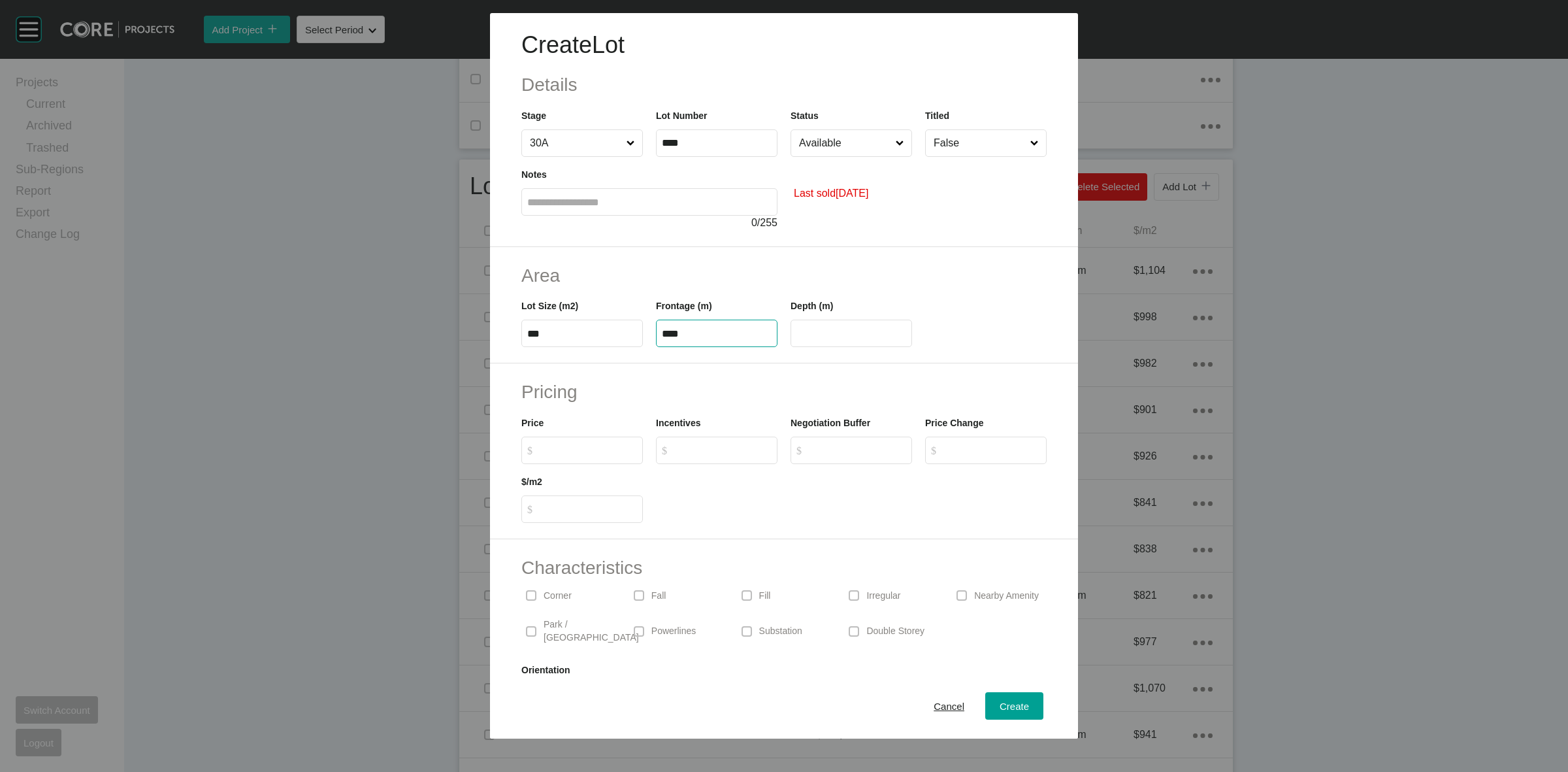
type input "**"
click at [841, 145] on input "Available" at bounding box center [844, 143] width 97 height 26
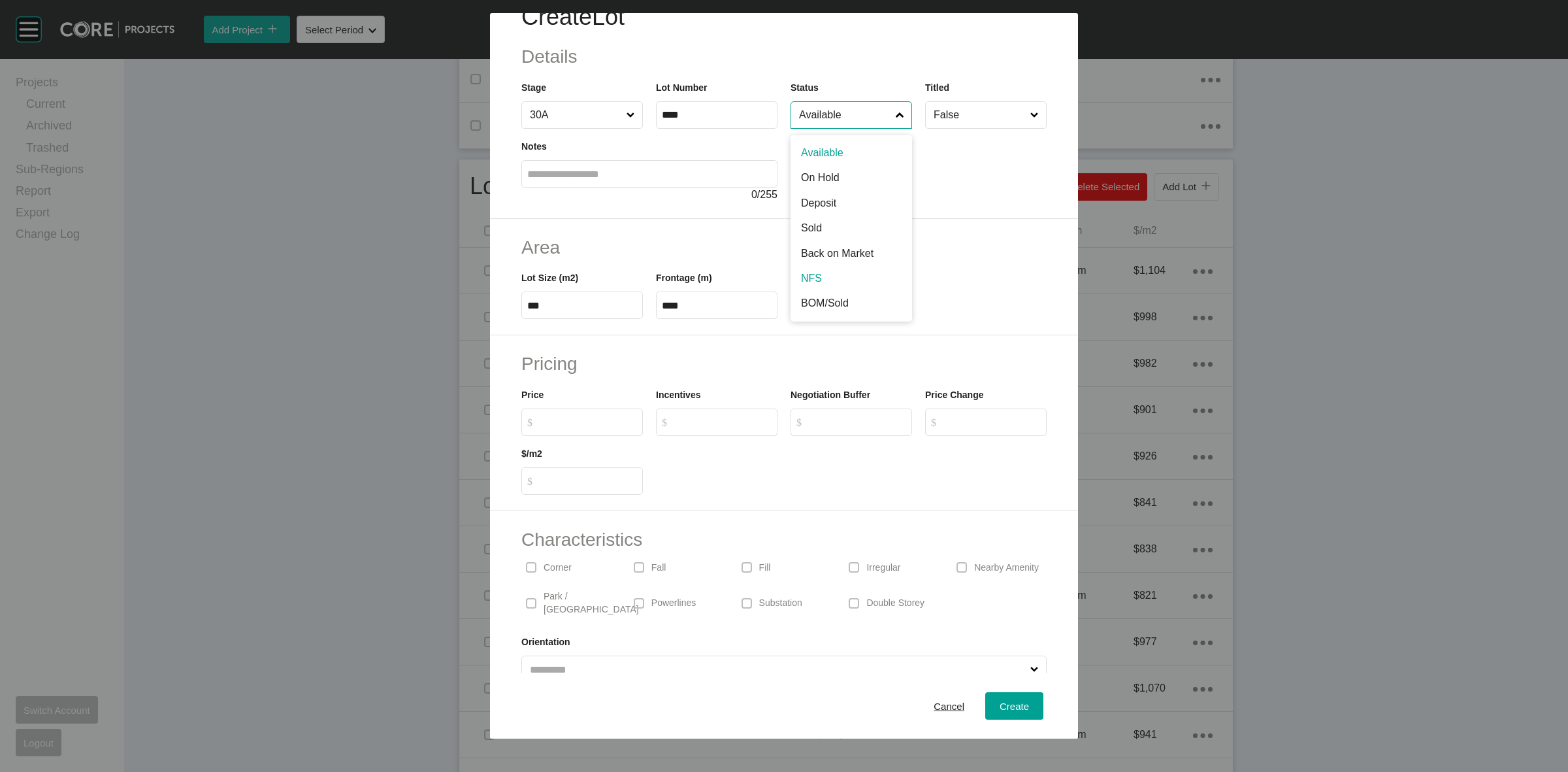
scroll to position [43, 0]
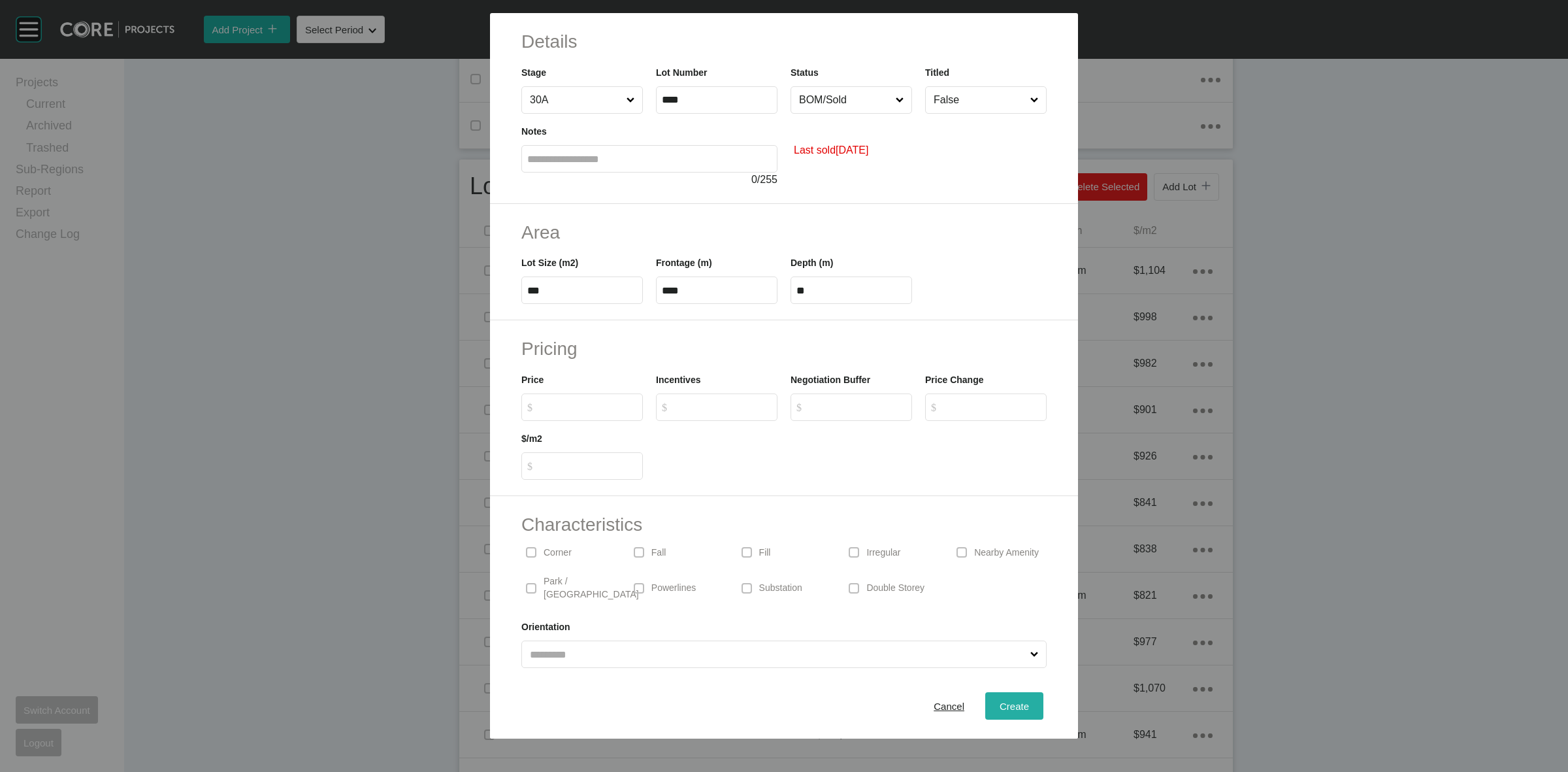
click at [1006, 707] on span "Create" at bounding box center [1014, 706] width 29 height 11
type input "*"
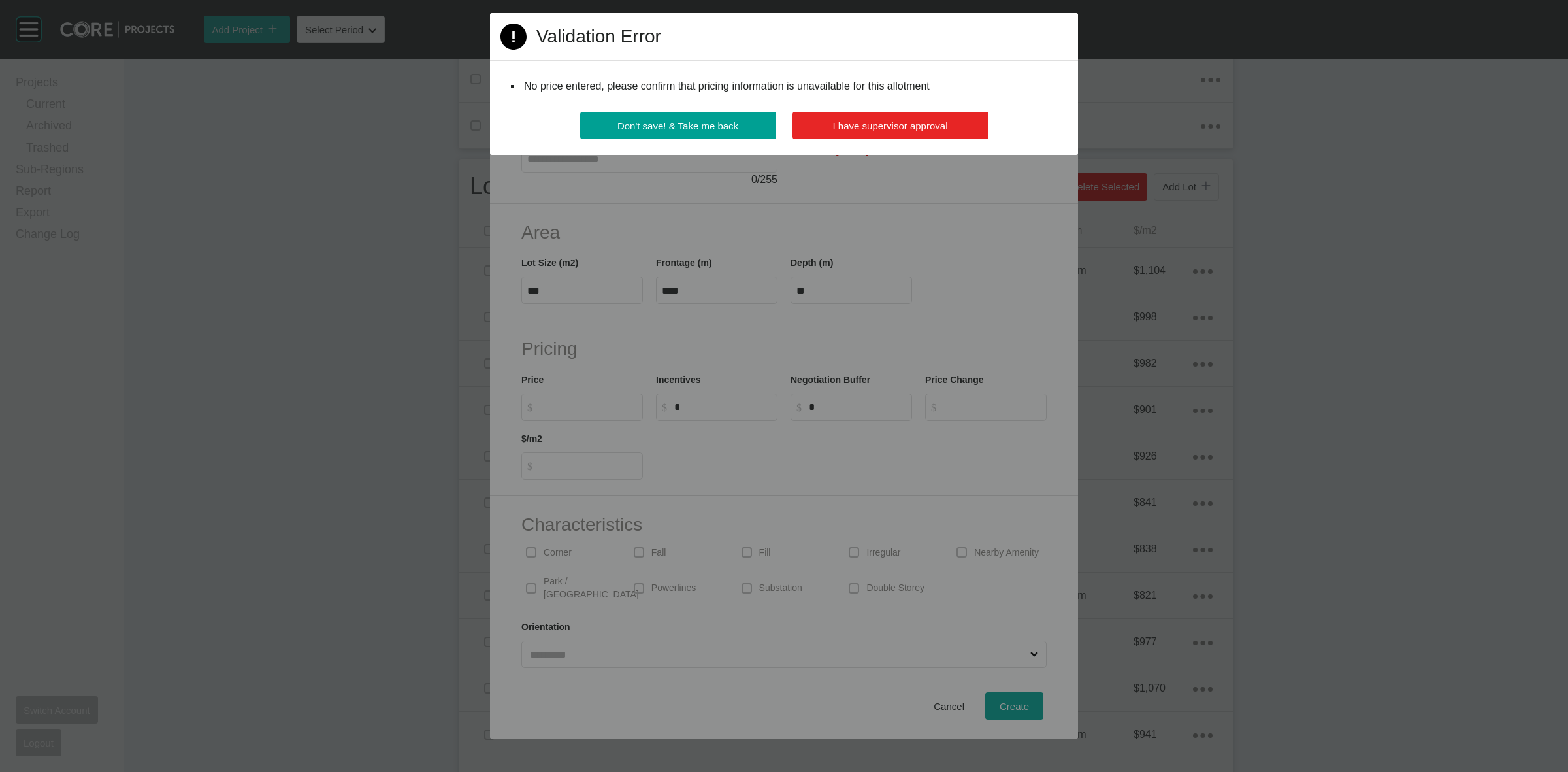
click at [886, 121] on span "I have supervisor approval" at bounding box center [890, 125] width 115 height 11
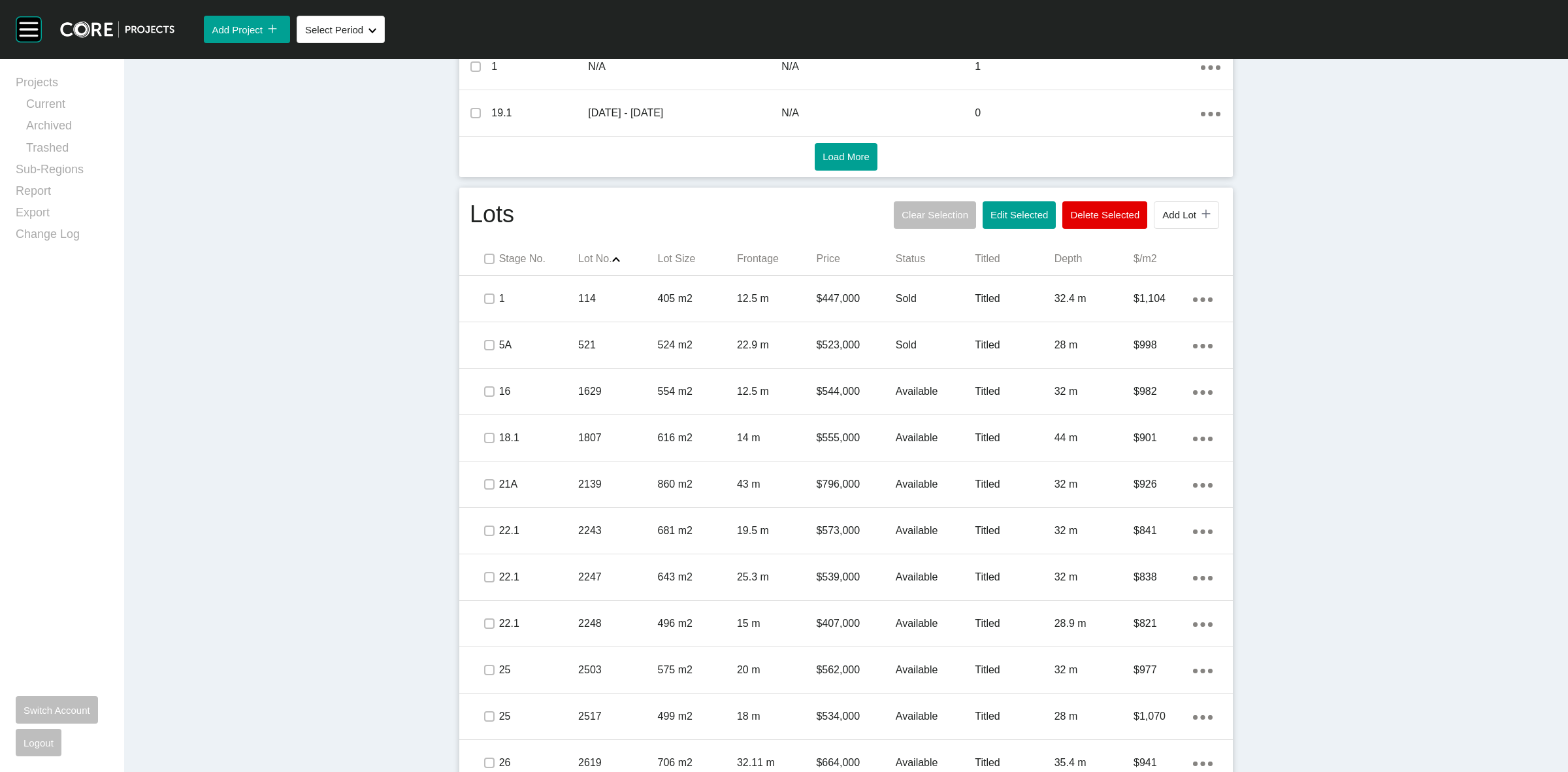
scroll to position [661, 0]
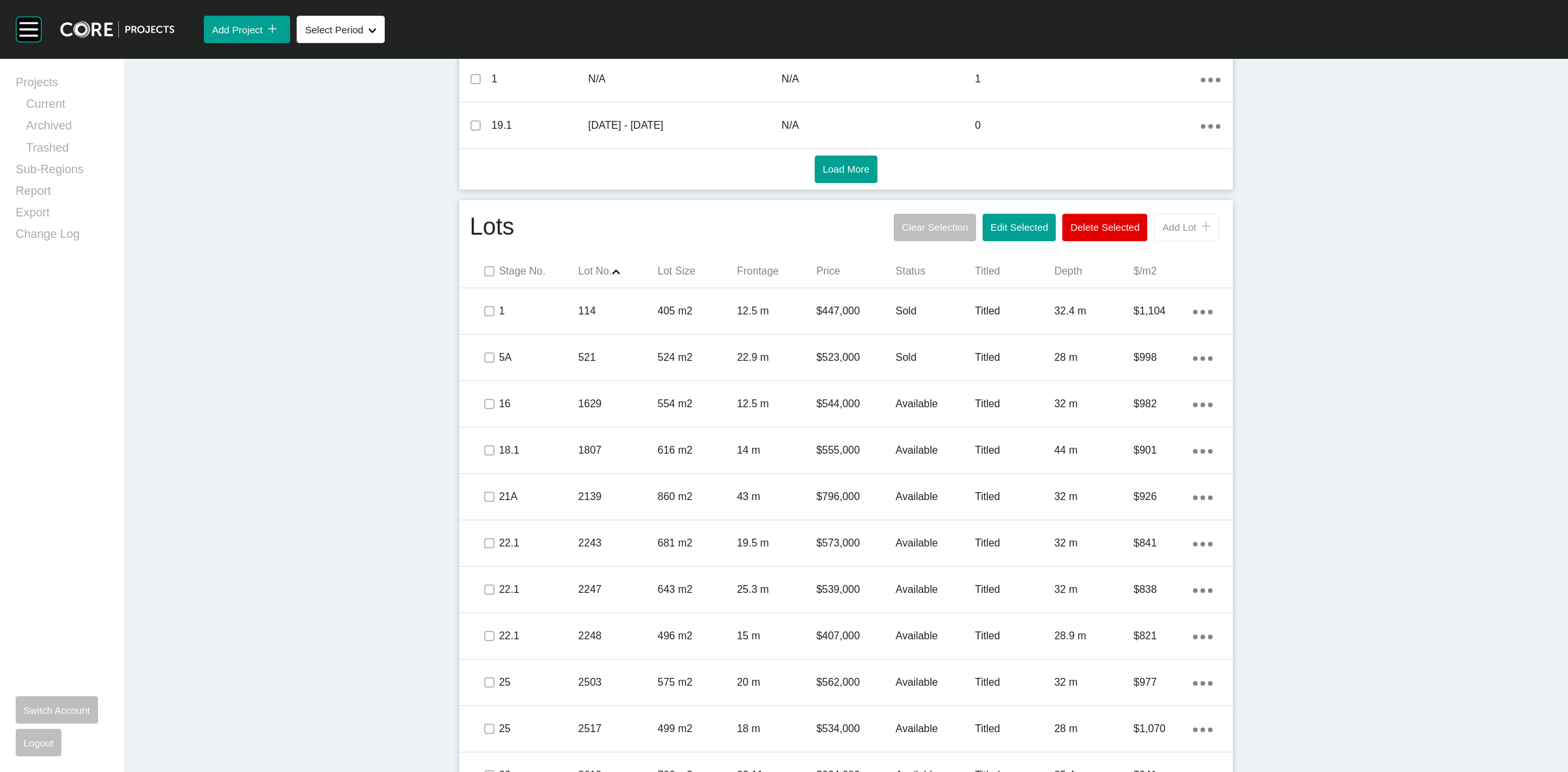
click at [1180, 236] on button "Add Lot icon/tick copy 11 Created with Sketch." at bounding box center [1186, 228] width 65 height 27
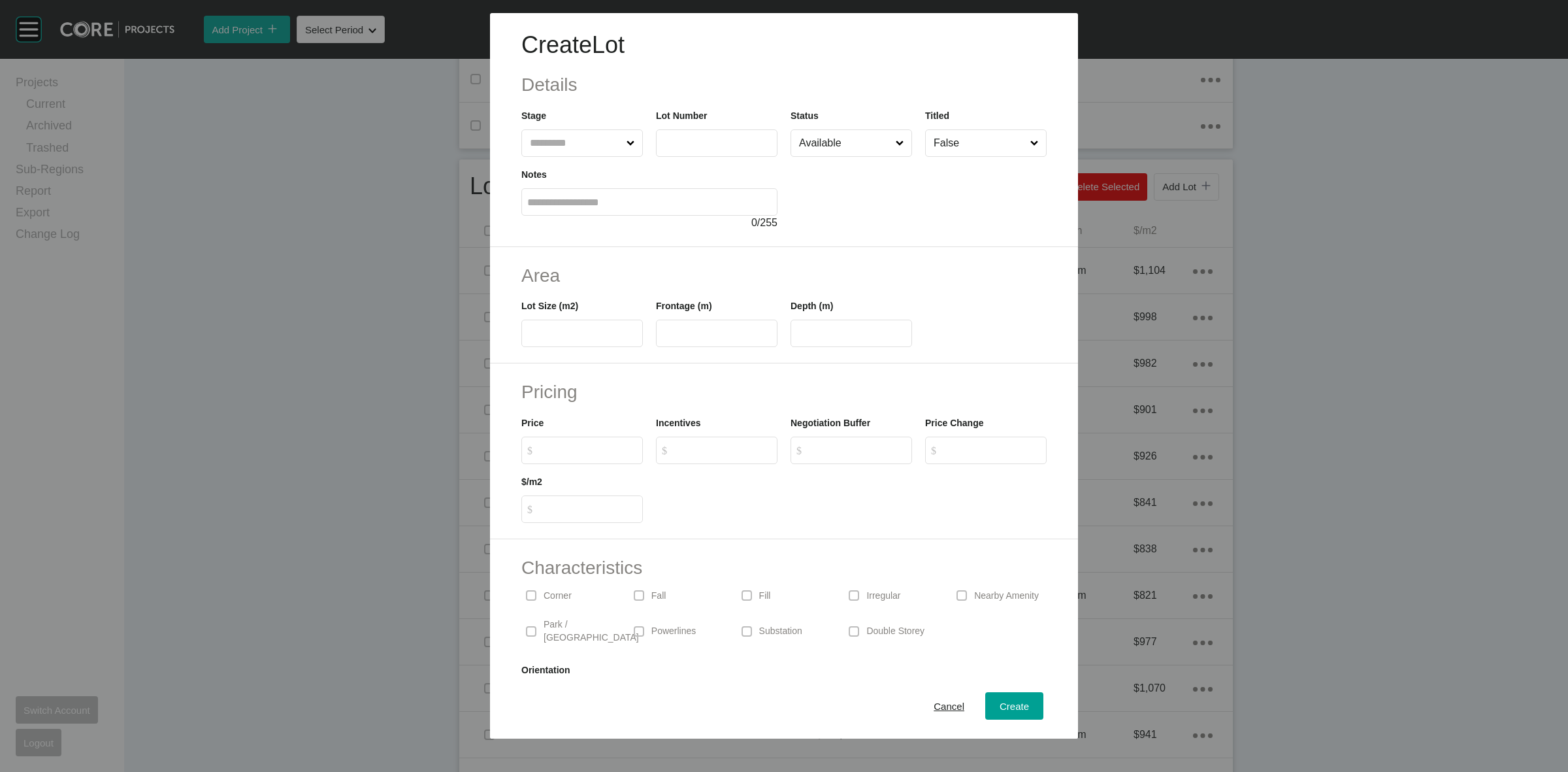
click at [582, 149] on input "text" at bounding box center [575, 143] width 97 height 26
type input "**"
drag, startPoint x: 721, startPoint y: 147, endPoint x: 590, endPoint y: 142, distance: 131.1
click at [638, 155] on div "Stage 27A Lot Number **** Status Available Titled False" at bounding box center [784, 128] width 538 height 59
type input "****"
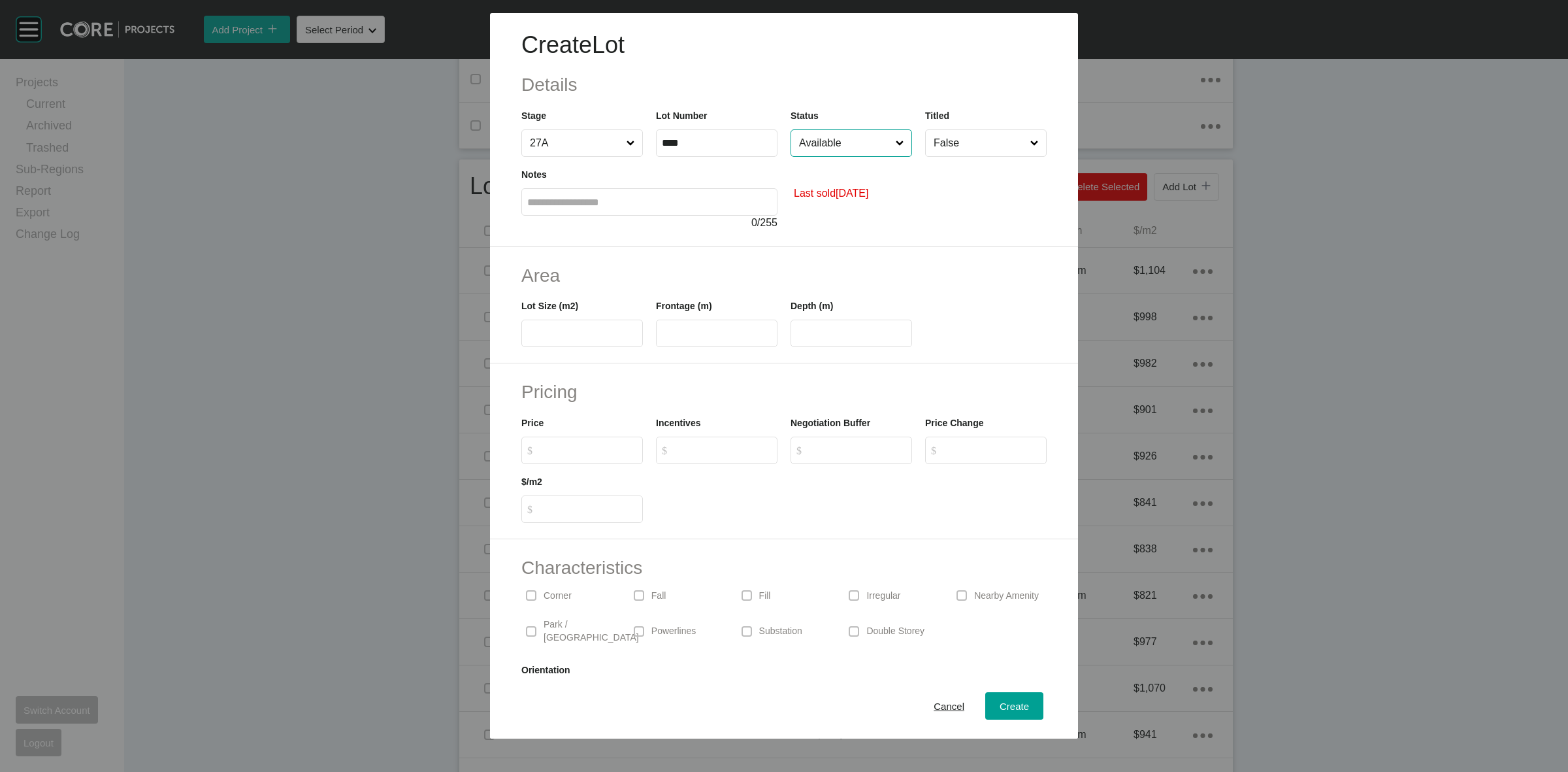
click at [588, 335] on input "text" at bounding box center [582, 333] width 110 height 11
type input "***"
type input "****"
type input "**"
click at [816, 141] on input "Available" at bounding box center [844, 143] width 97 height 26
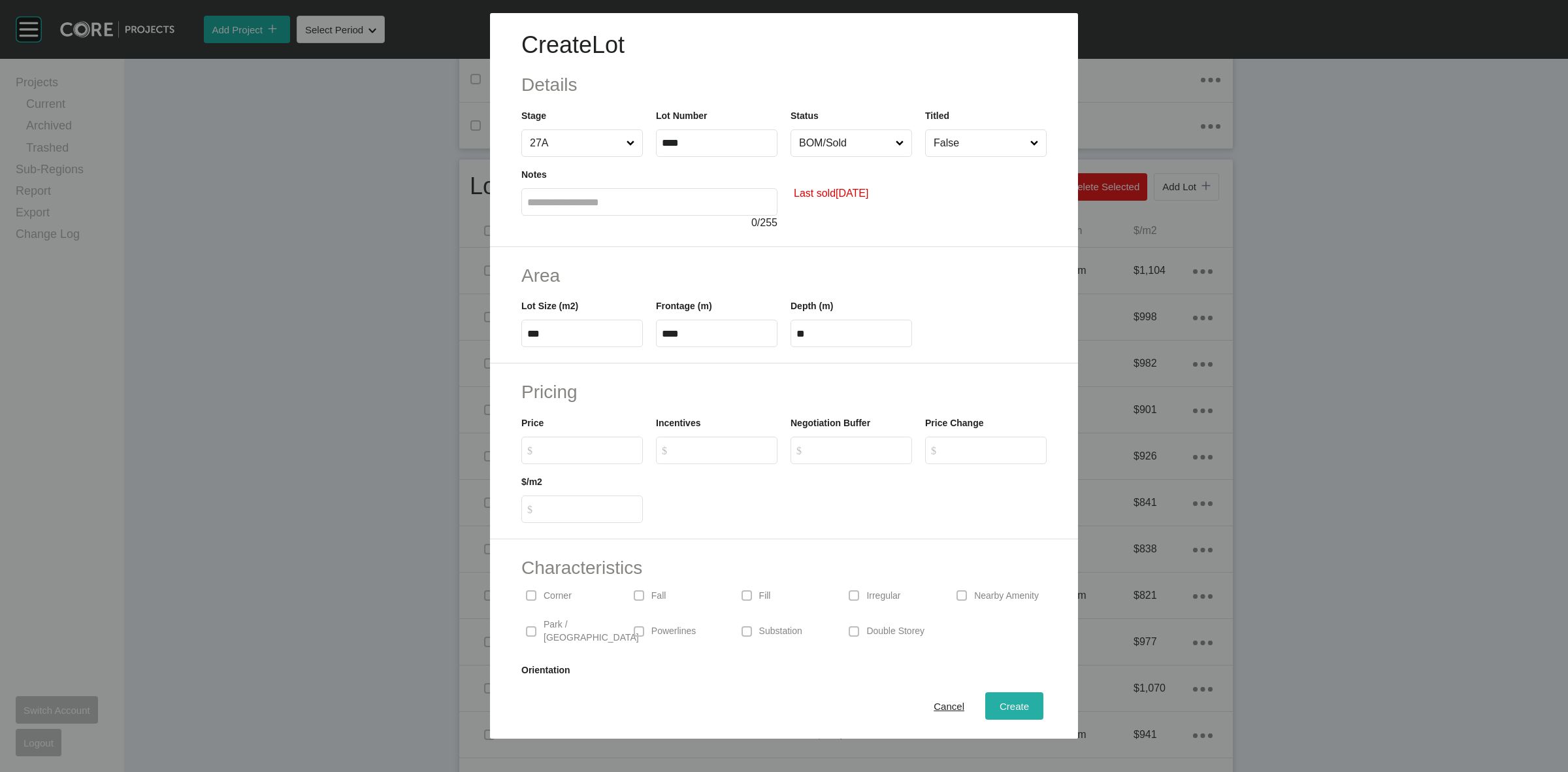
click at [999, 703] on span "Create" at bounding box center [1014, 706] width 29 height 11
type input "*"
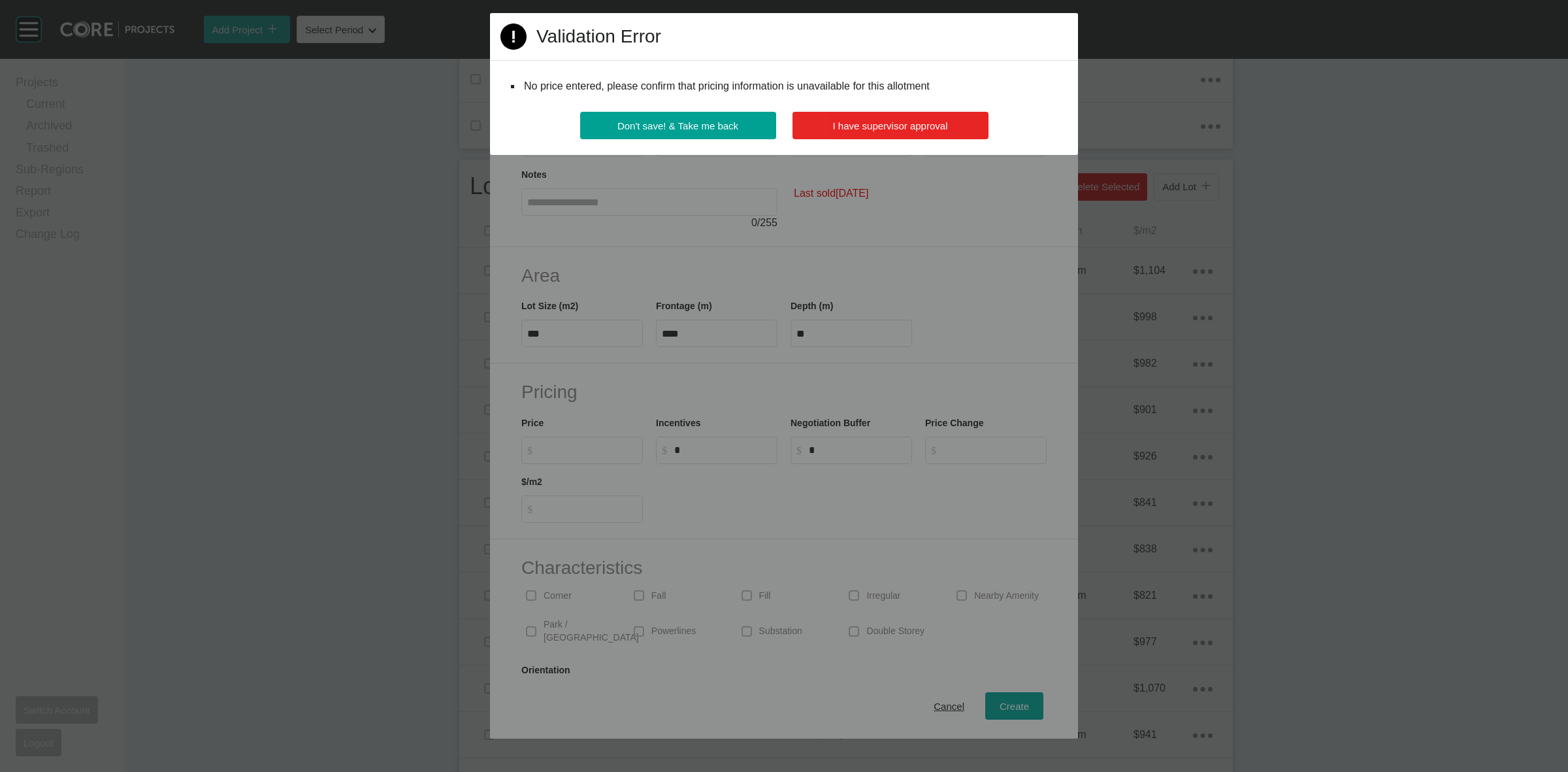
click at [893, 126] on span "I have supervisor approval" at bounding box center [890, 125] width 115 height 11
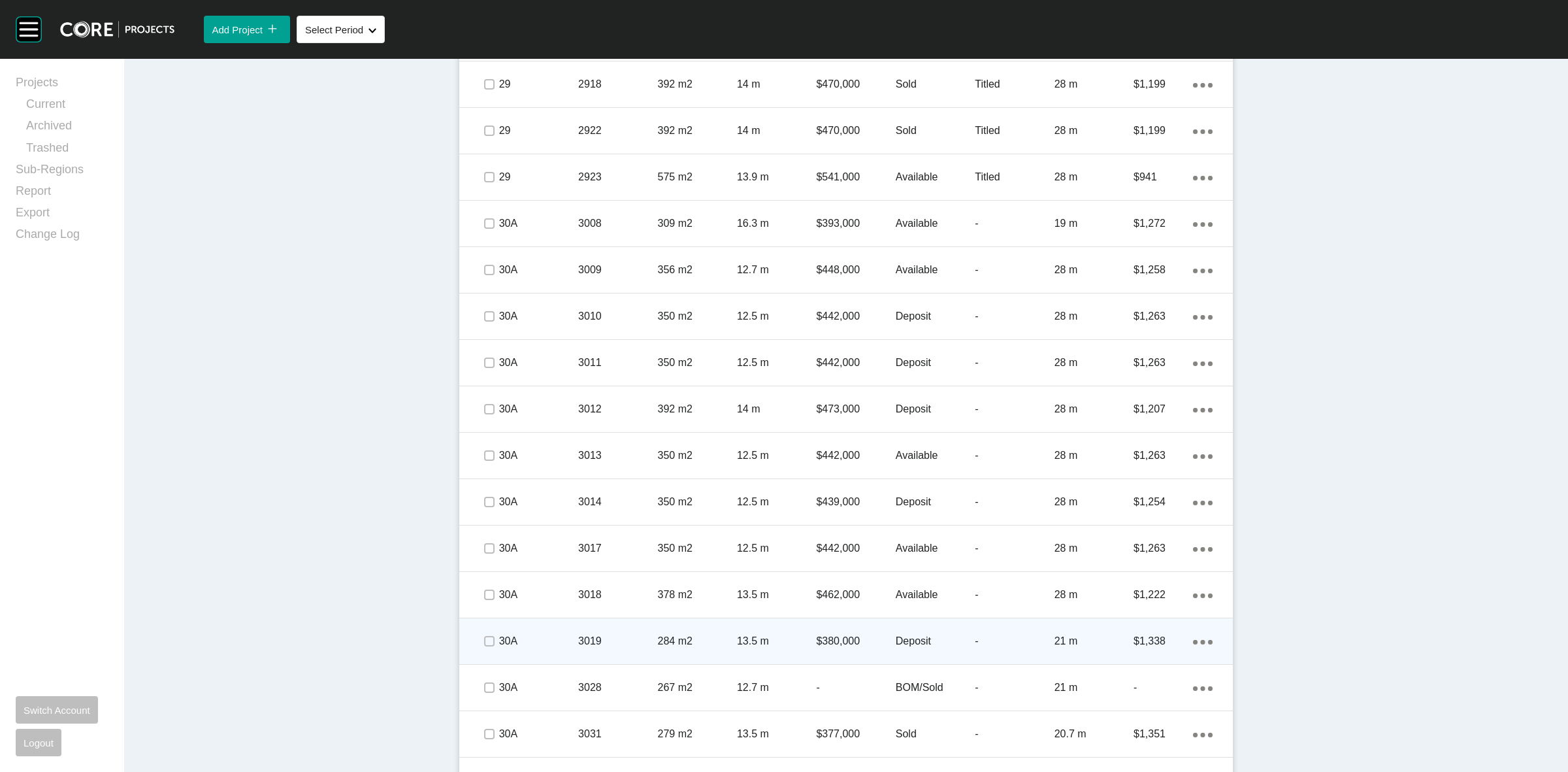
scroll to position [3031, 0]
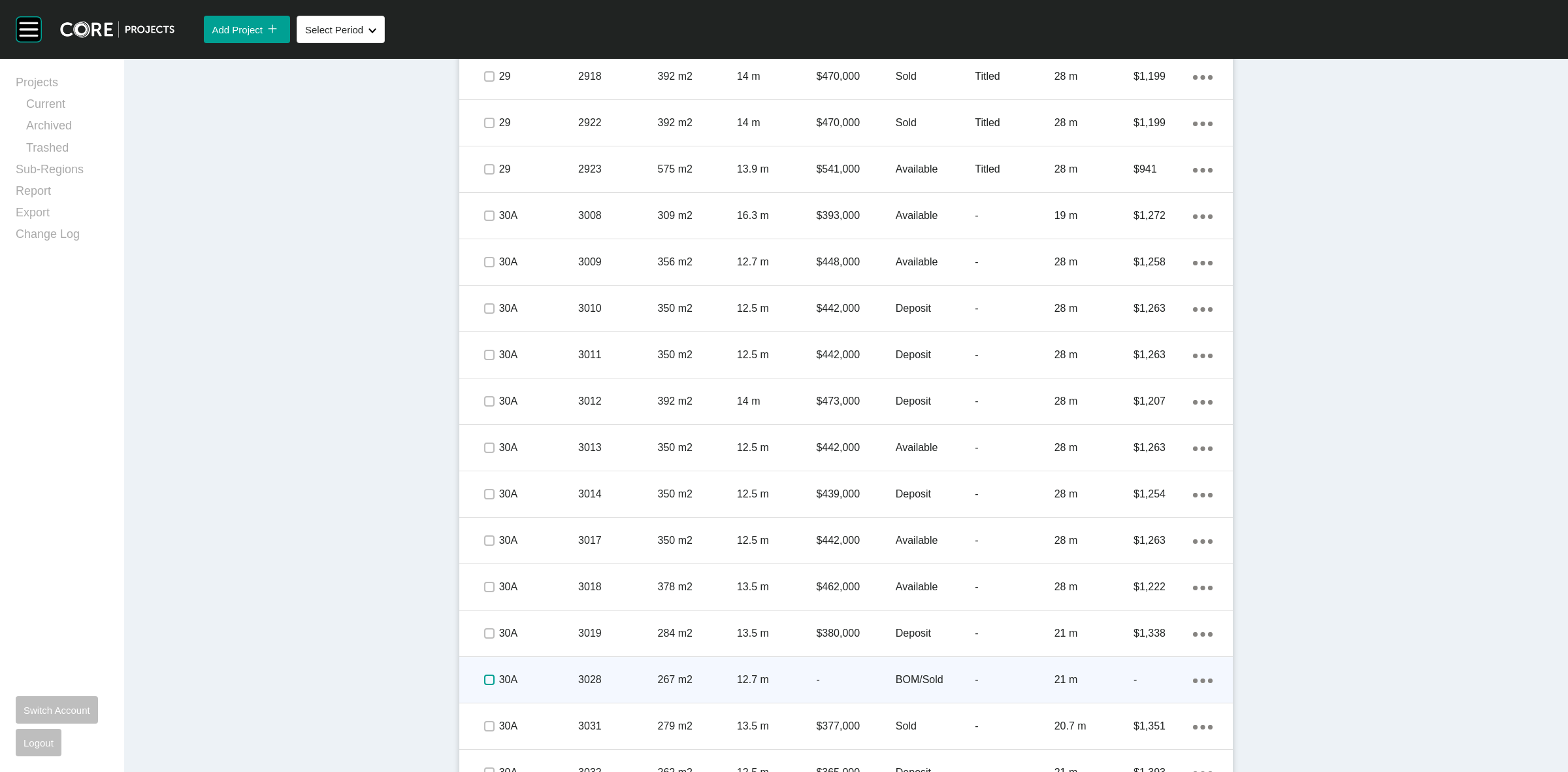
click at [484, 675] on label at bounding box center [489, 679] width 11 height 11
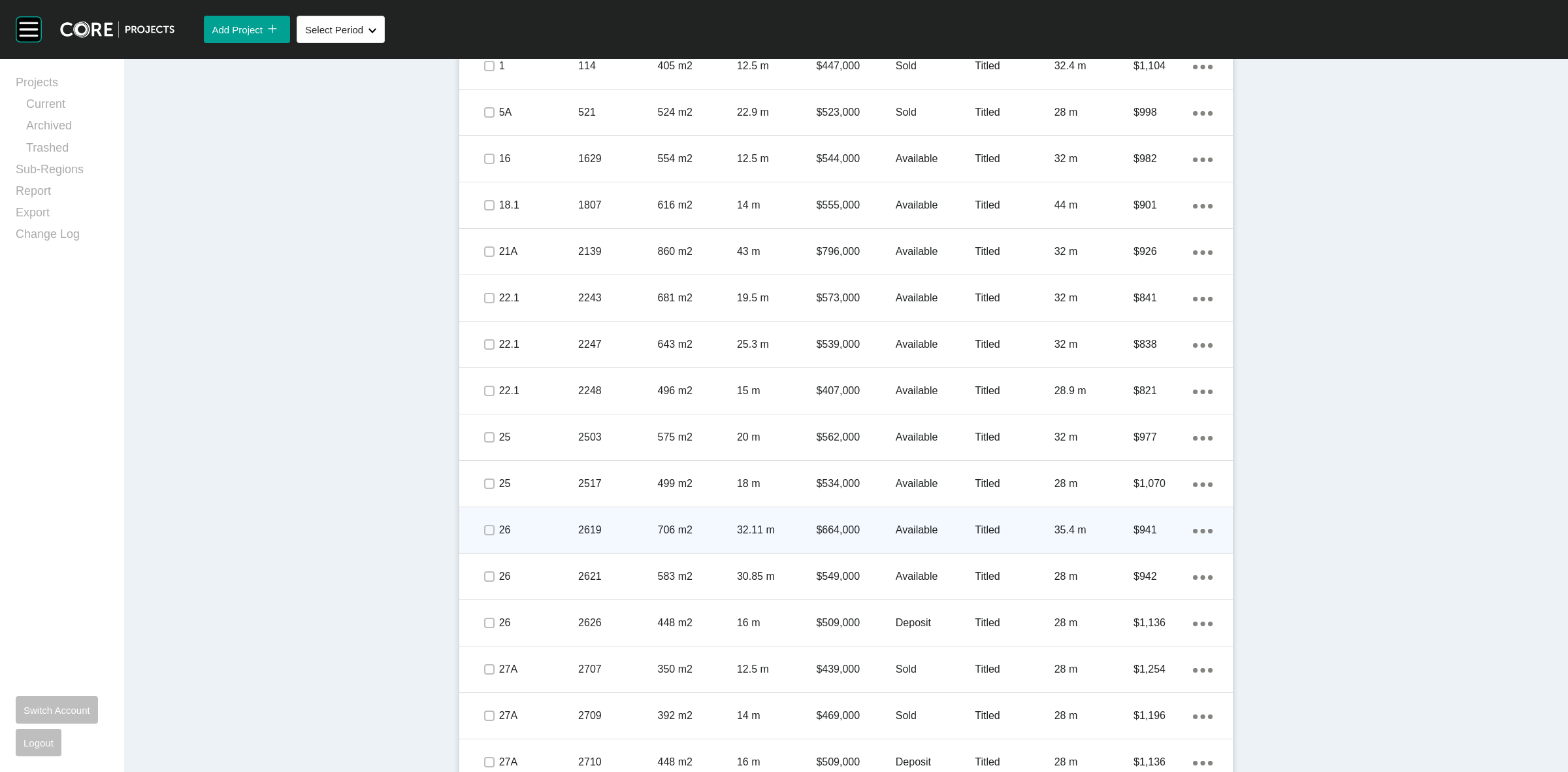
scroll to position [661, 0]
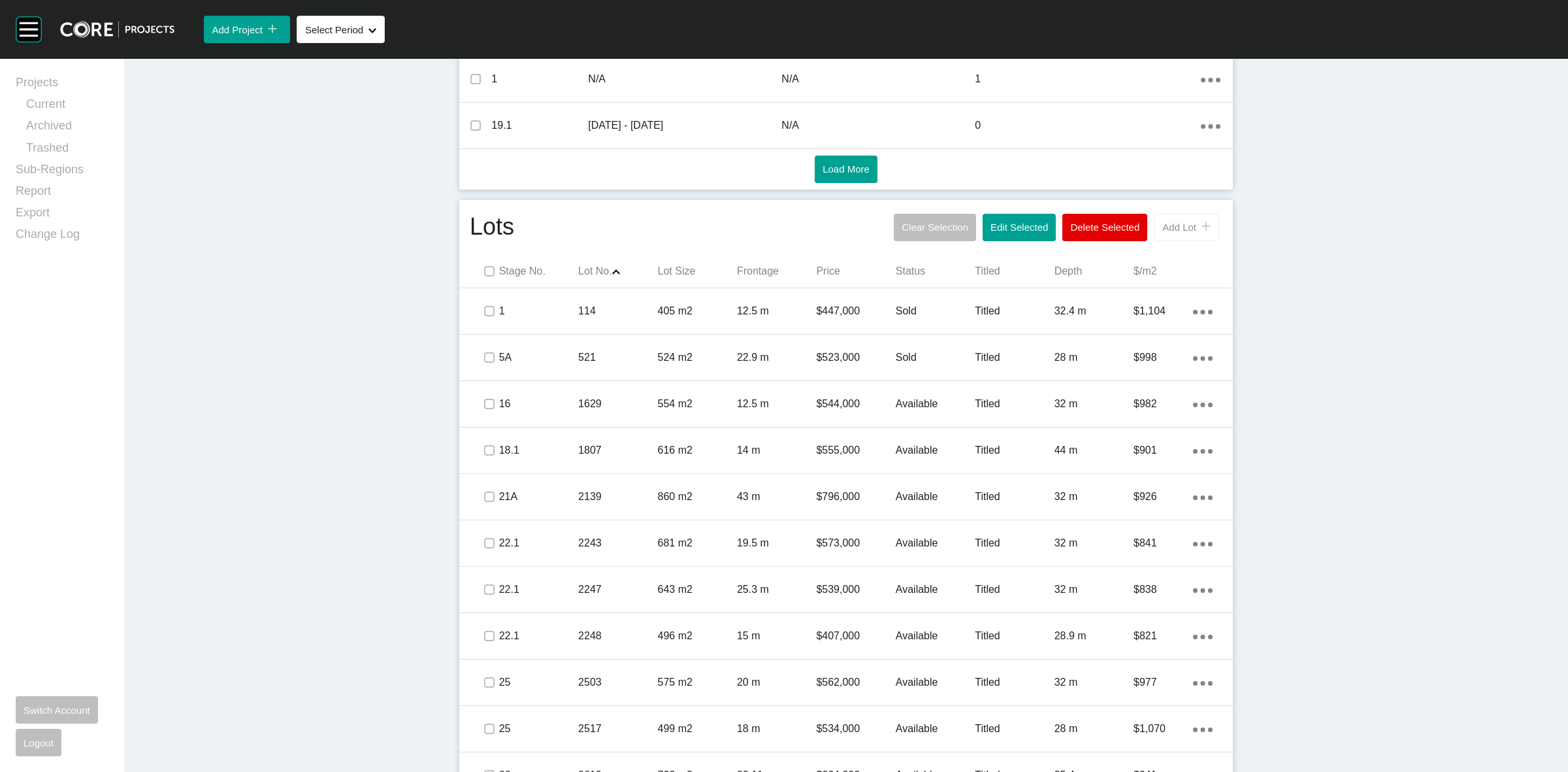
click at [1167, 228] on span "Add Lot" at bounding box center [1179, 227] width 34 height 11
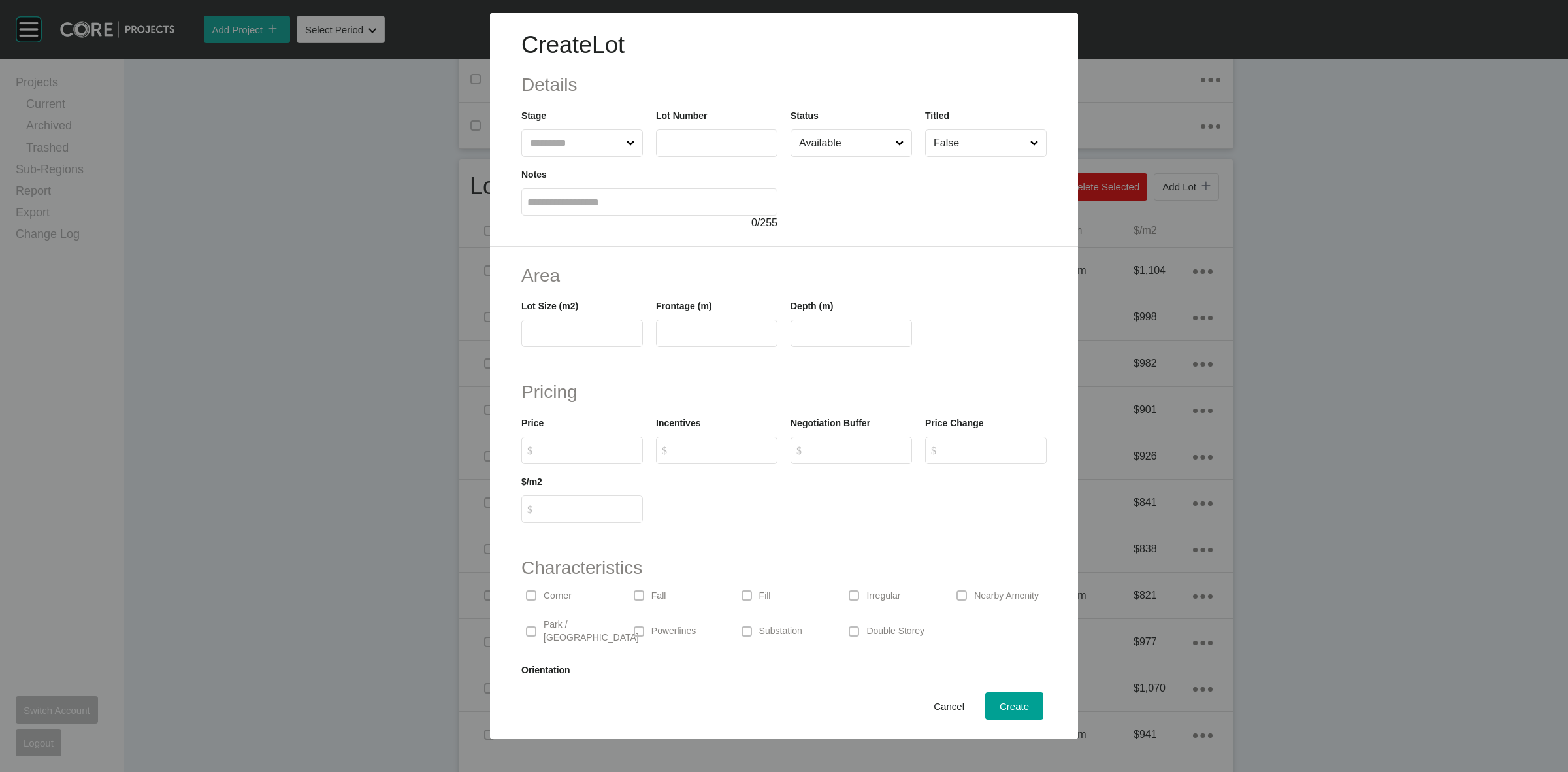
drag, startPoint x: 554, startPoint y: 144, endPoint x: 575, endPoint y: 144, distance: 21.0
click at [556, 144] on input "text" at bounding box center [575, 143] width 97 height 26
type input "**"
type input "****"
type input "***"
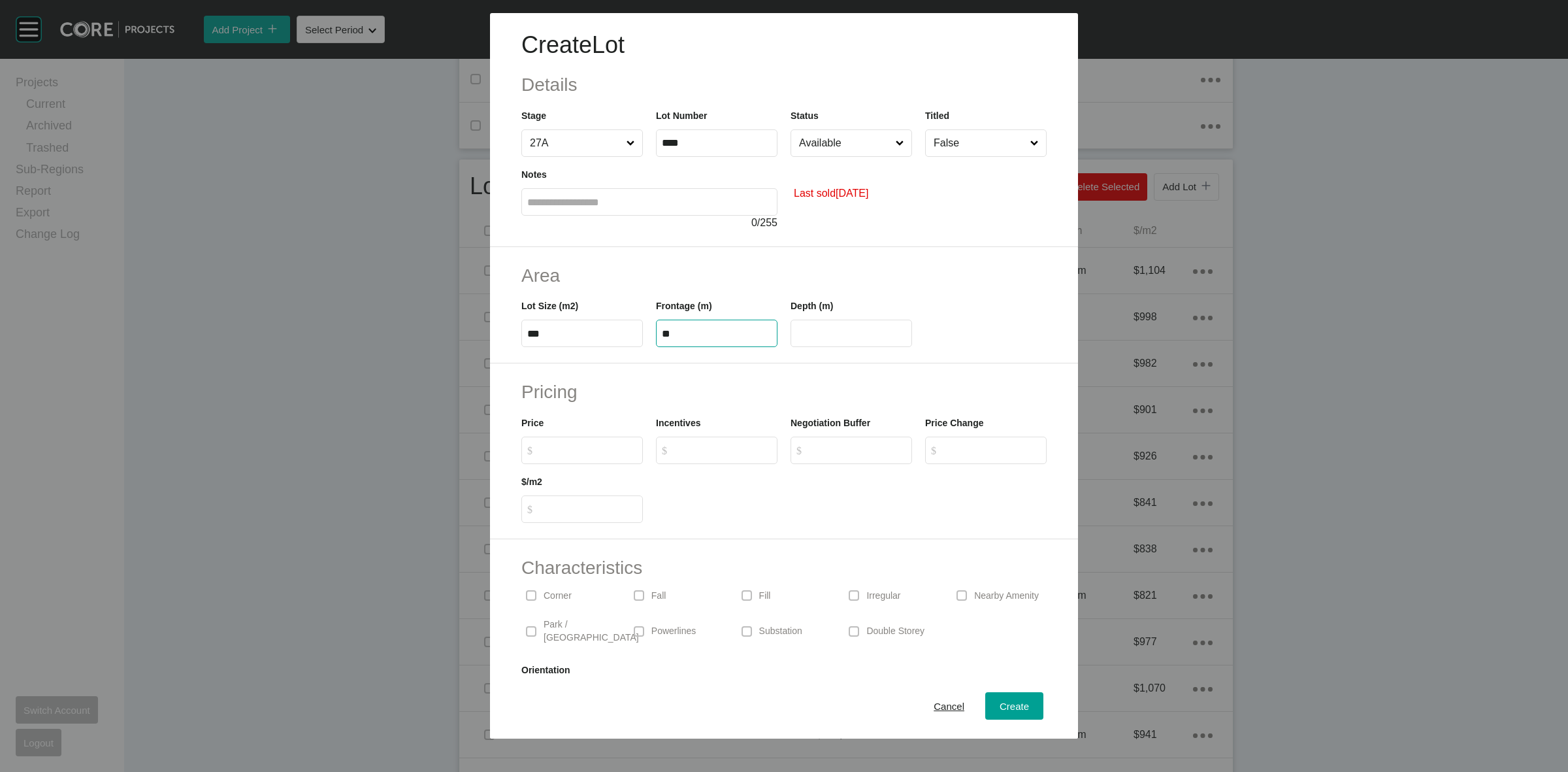
type input "**"
click at [810, 141] on input "Available" at bounding box center [844, 143] width 97 height 26
click at [999, 710] on span "Create" at bounding box center [1014, 706] width 29 height 11
type input "*"
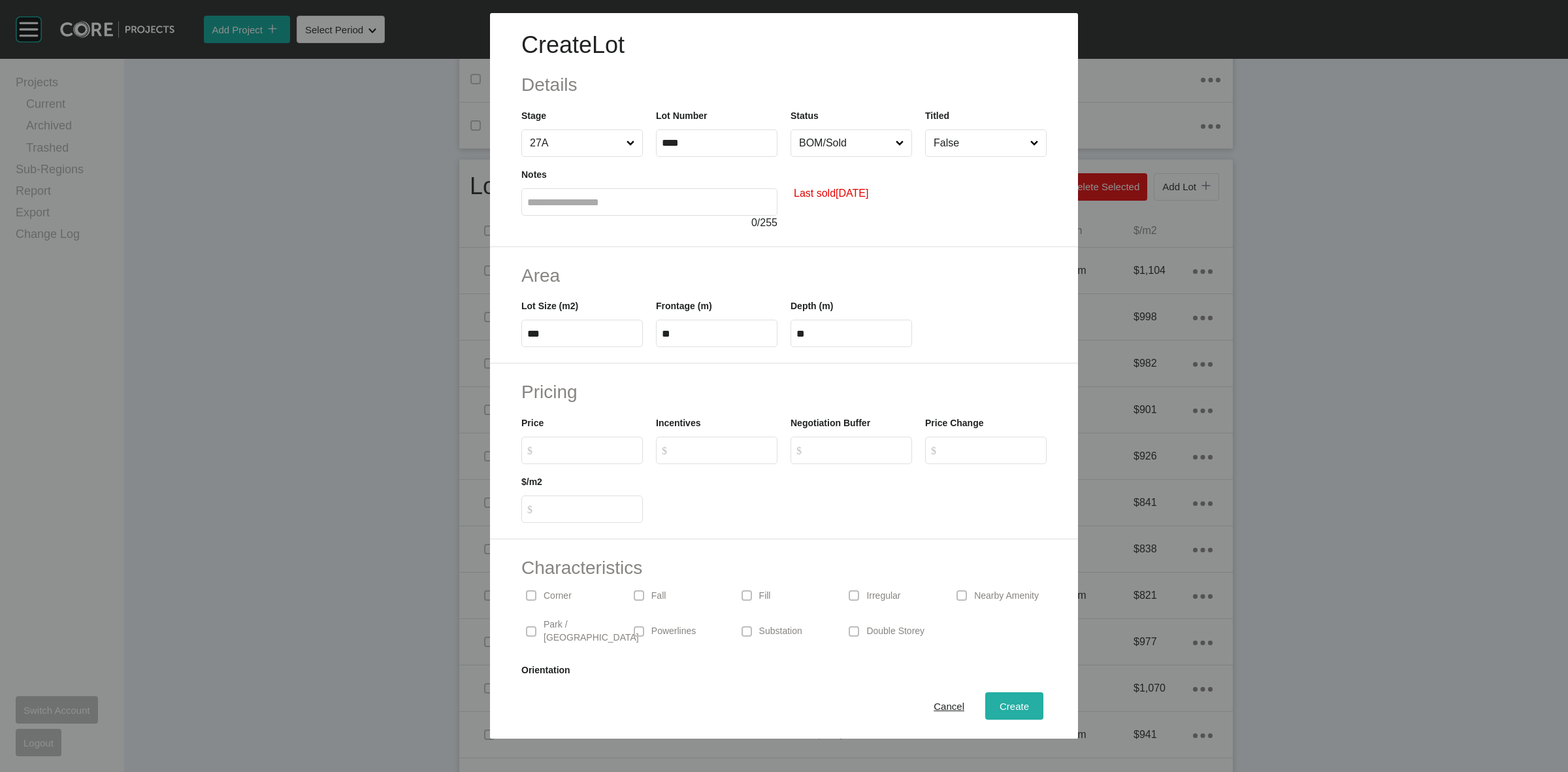
type input "*"
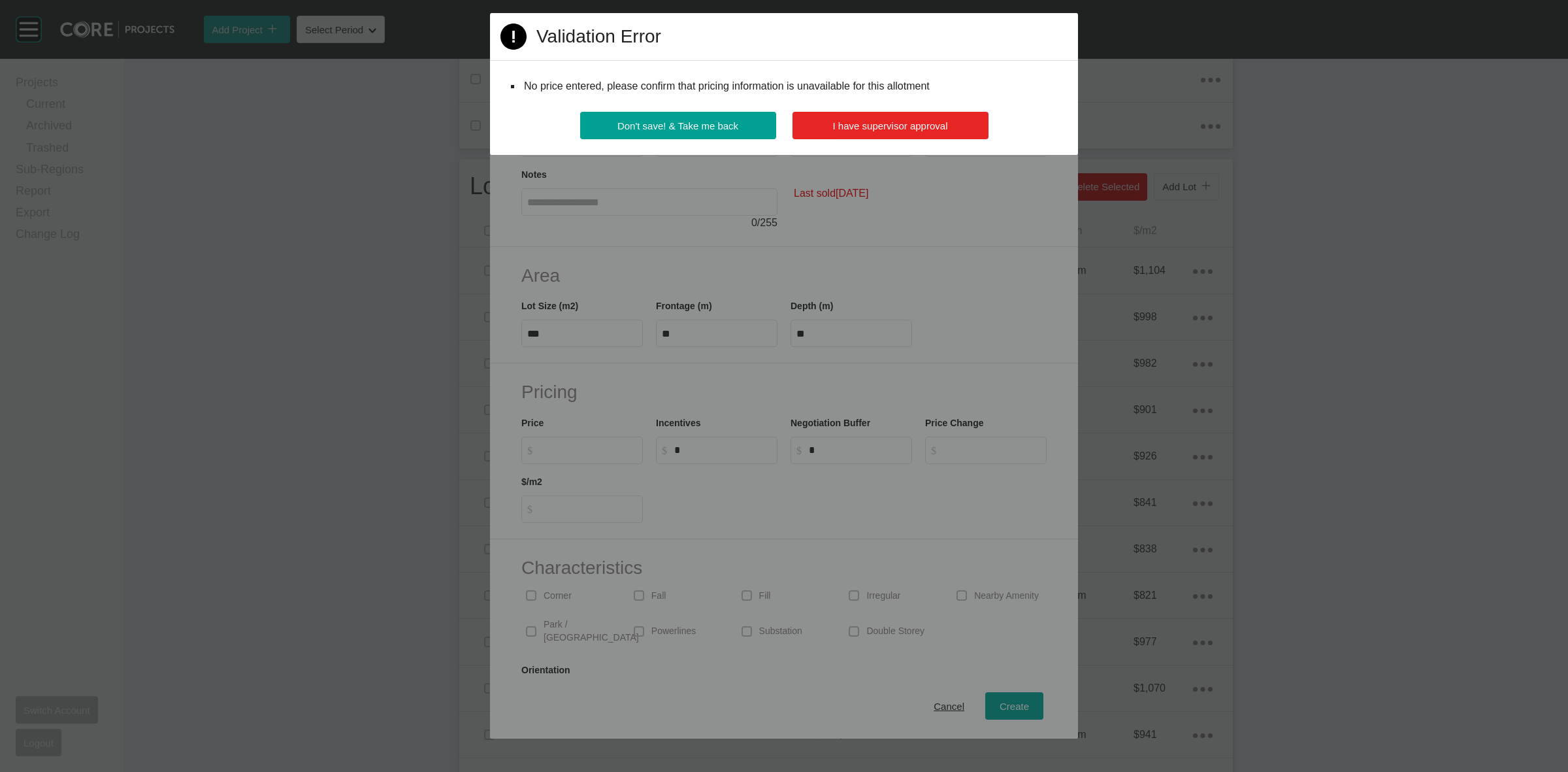
click at [893, 114] on button "I have supervisor approval" at bounding box center [890, 126] width 196 height 27
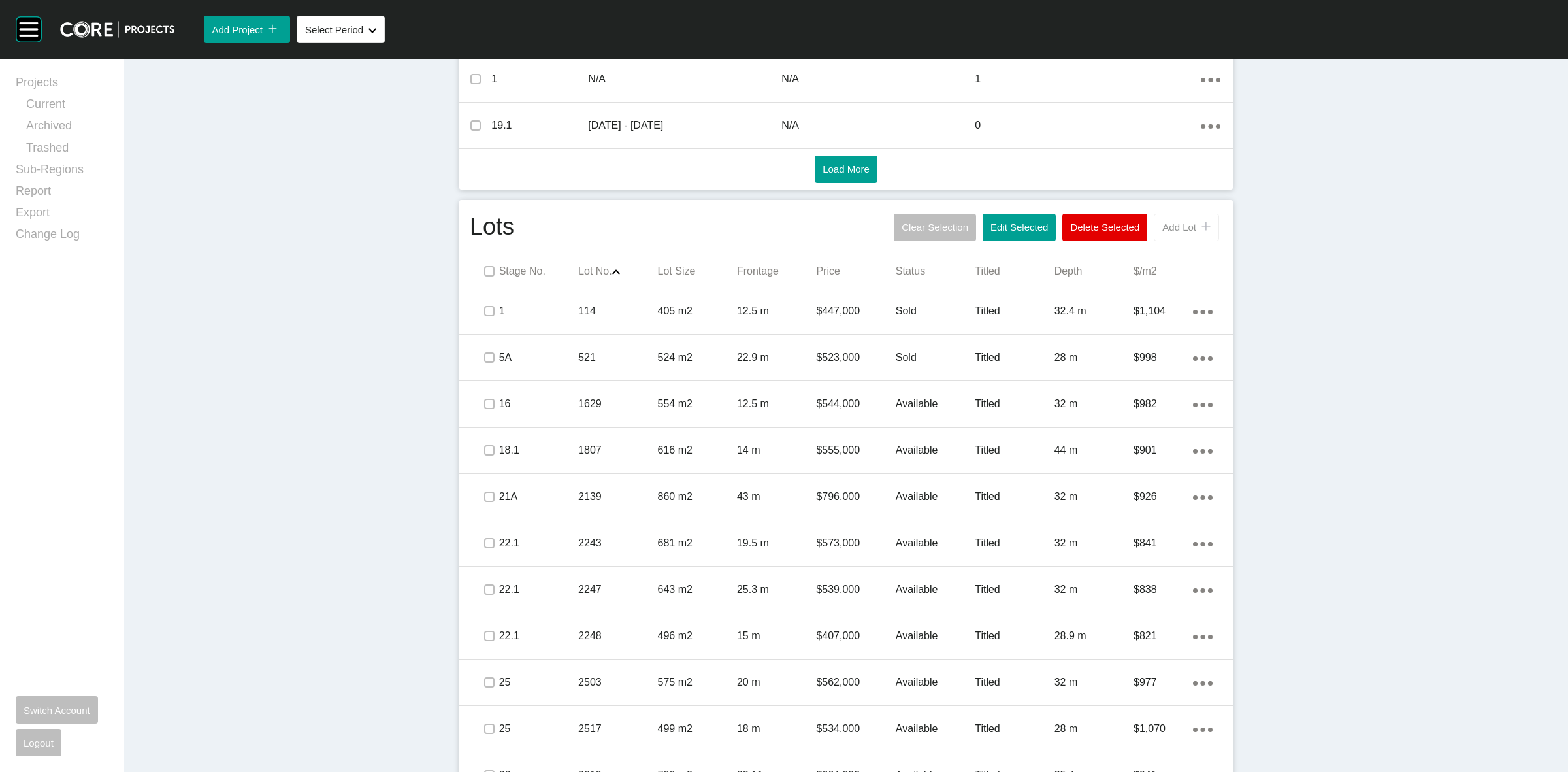
click at [1162, 223] on span "Add Lot" at bounding box center [1179, 227] width 34 height 11
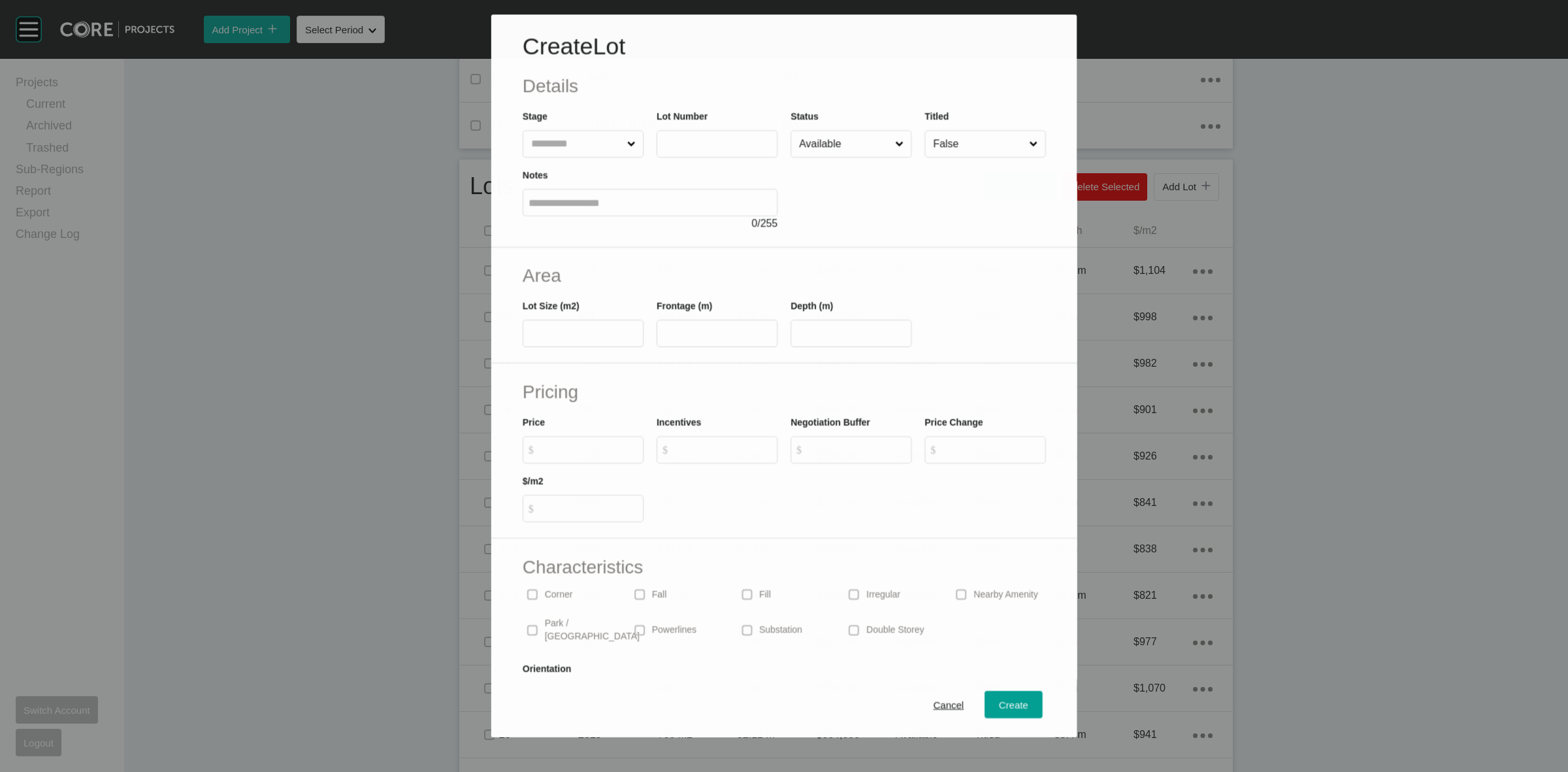
click at [567, 135] on input "text" at bounding box center [577, 144] width 96 height 26
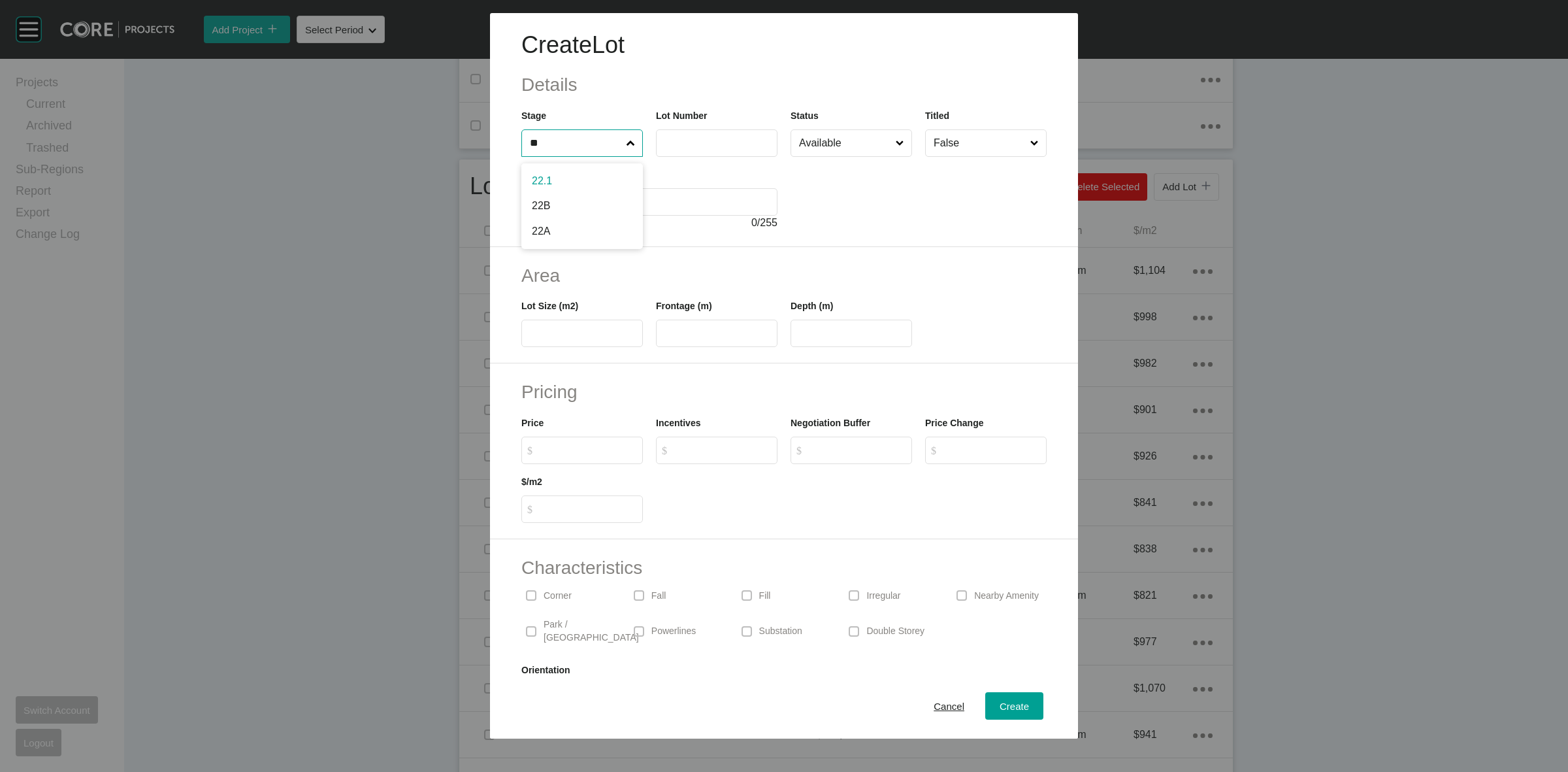
type input "**"
type input "****"
click at [835, 141] on input "Available" at bounding box center [844, 143] width 97 height 26
click at [539, 328] on input "text" at bounding box center [582, 333] width 110 height 11
type input "***"
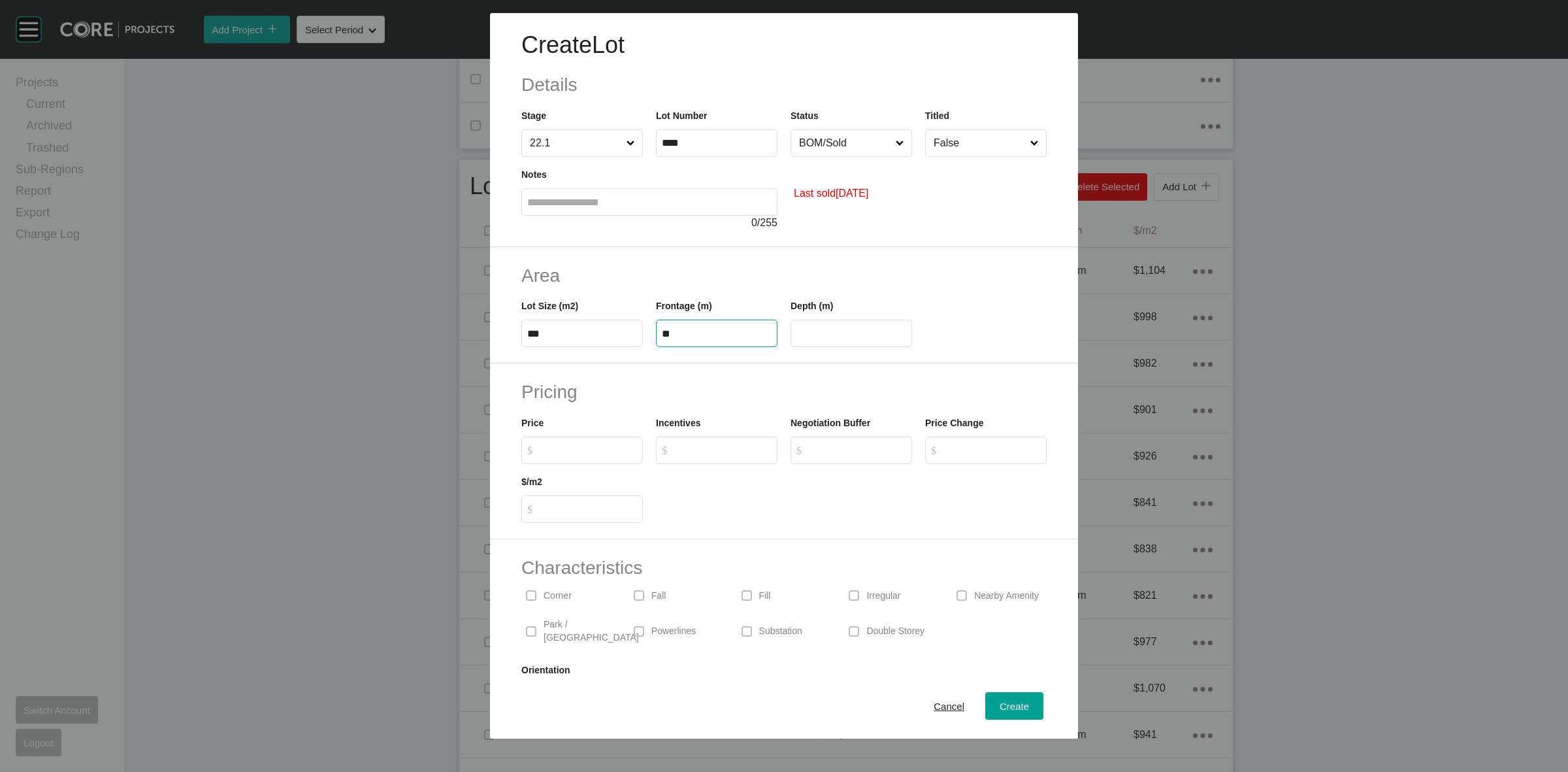
type input "**"
type input "****"
click at [578, 440] on label "$ Created with Sketch. $" at bounding box center [582, 450] width 121 height 27
click at [578, 445] on input "$ Created with Sketch. $" at bounding box center [589, 450] width 98 height 11
type input "*******"
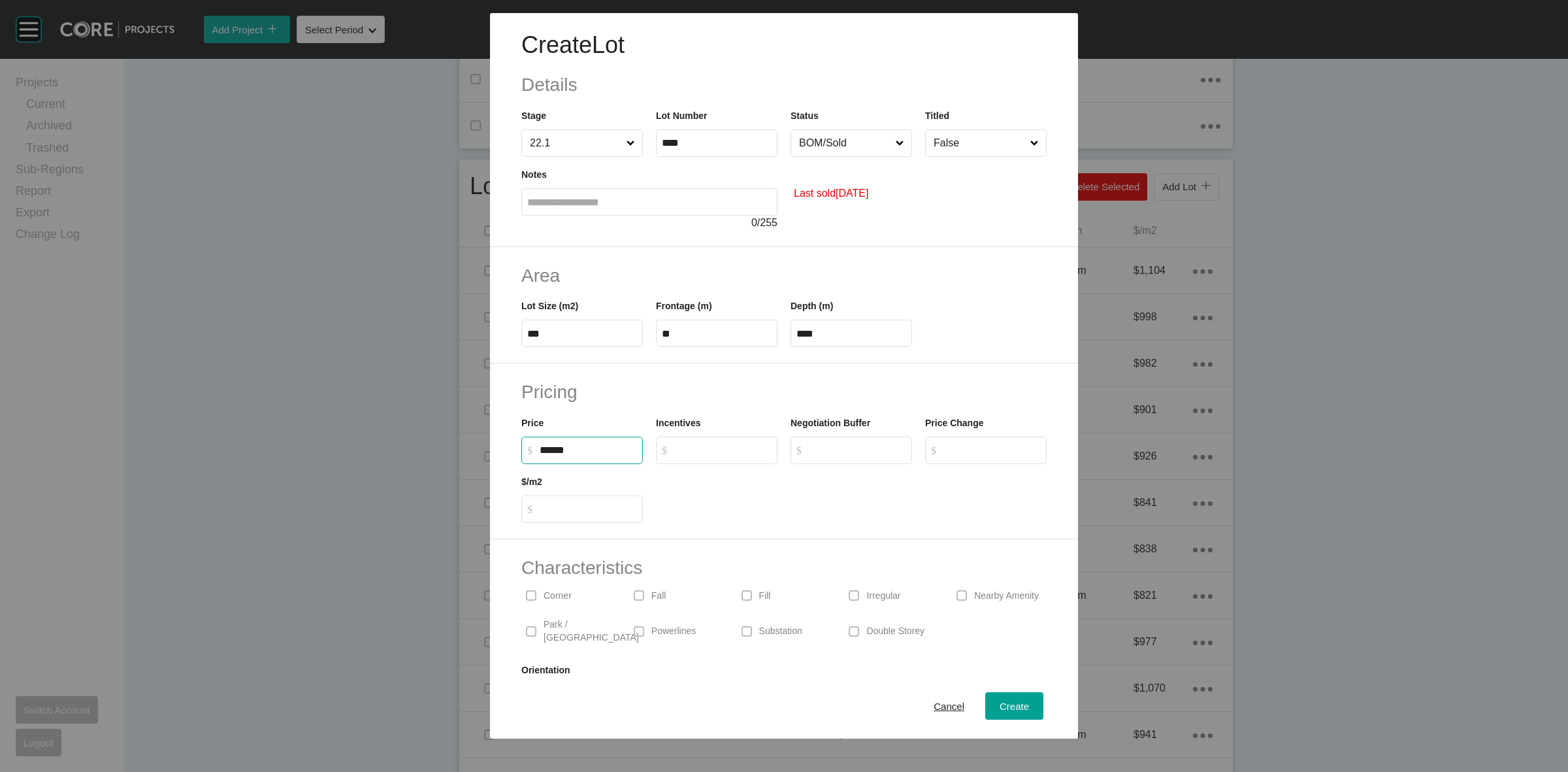
type input "*"
type input "***"
type input "*"
click at [999, 701] on span "Create" at bounding box center [1014, 706] width 29 height 11
type input "*"
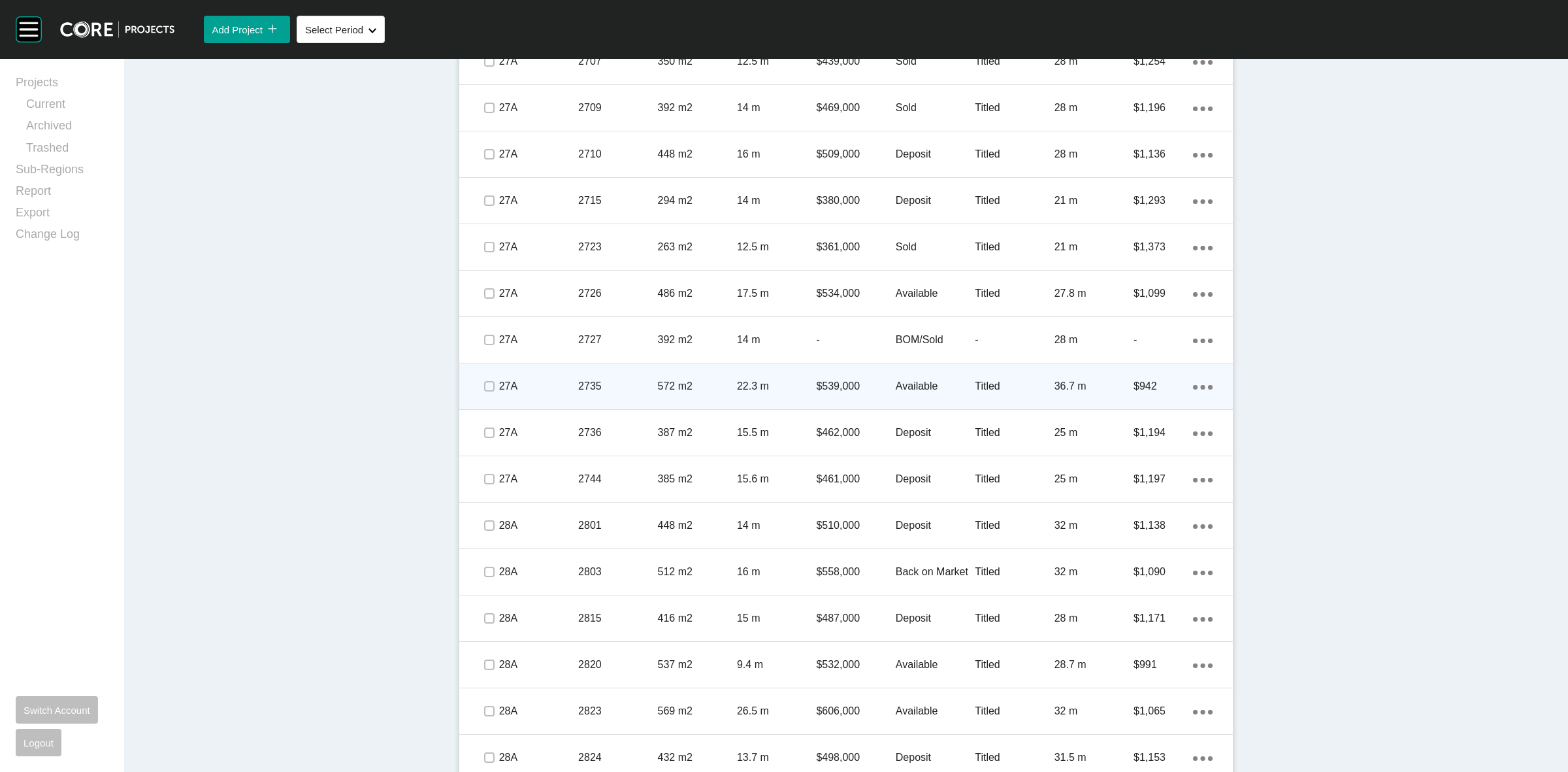
scroll to position [1560, 0]
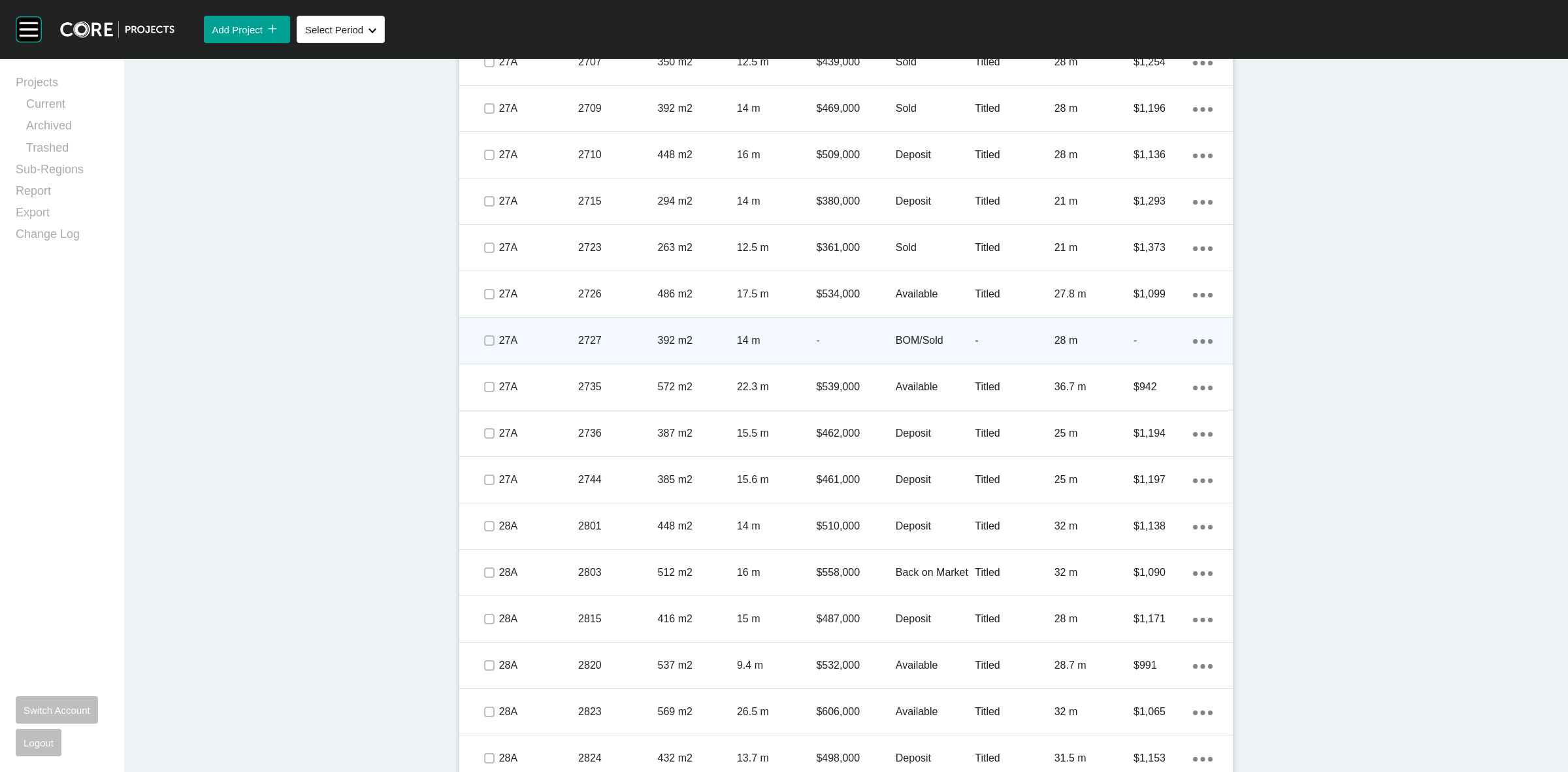
click at [609, 335] on p "2727" at bounding box center [617, 340] width 79 height 14
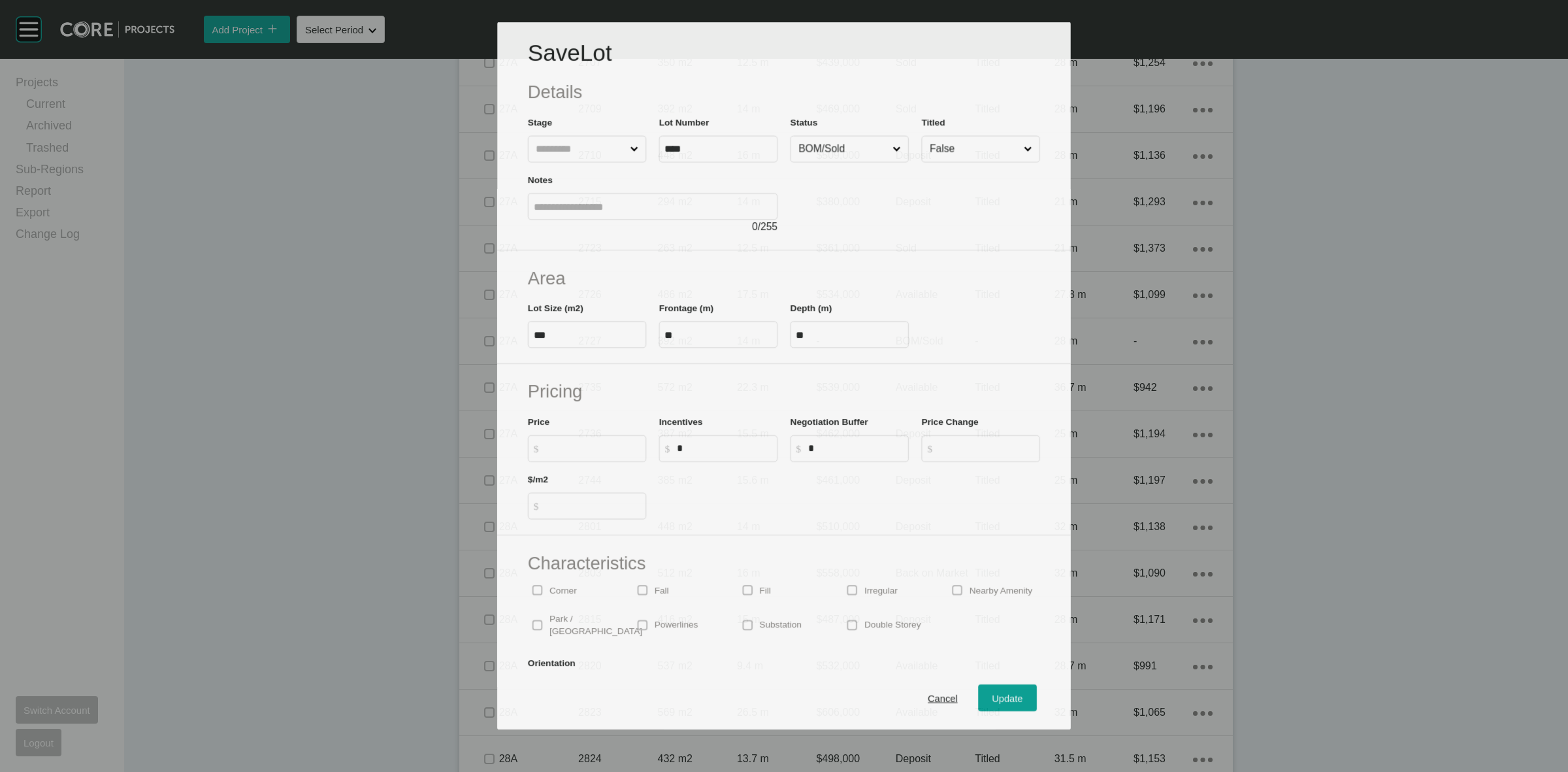
scroll to position [1520, 0]
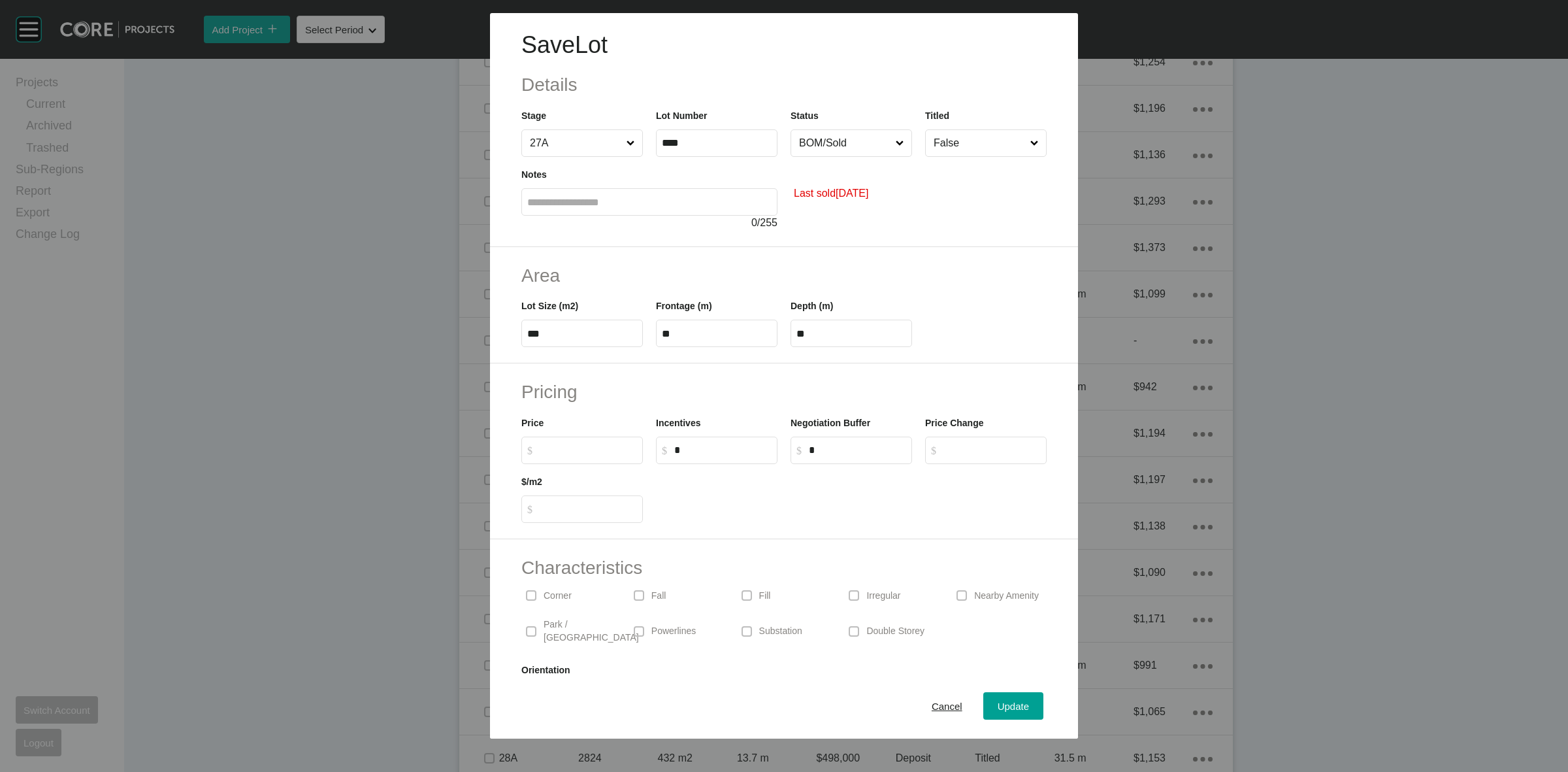
drag, startPoint x: 556, startPoint y: 452, endPoint x: 566, endPoint y: 440, distance: 15.6
click at [556, 451] on input "$ Created with Sketch. $" at bounding box center [589, 450] width 98 height 11
type input "*******"
type input "*"
type input "*****"
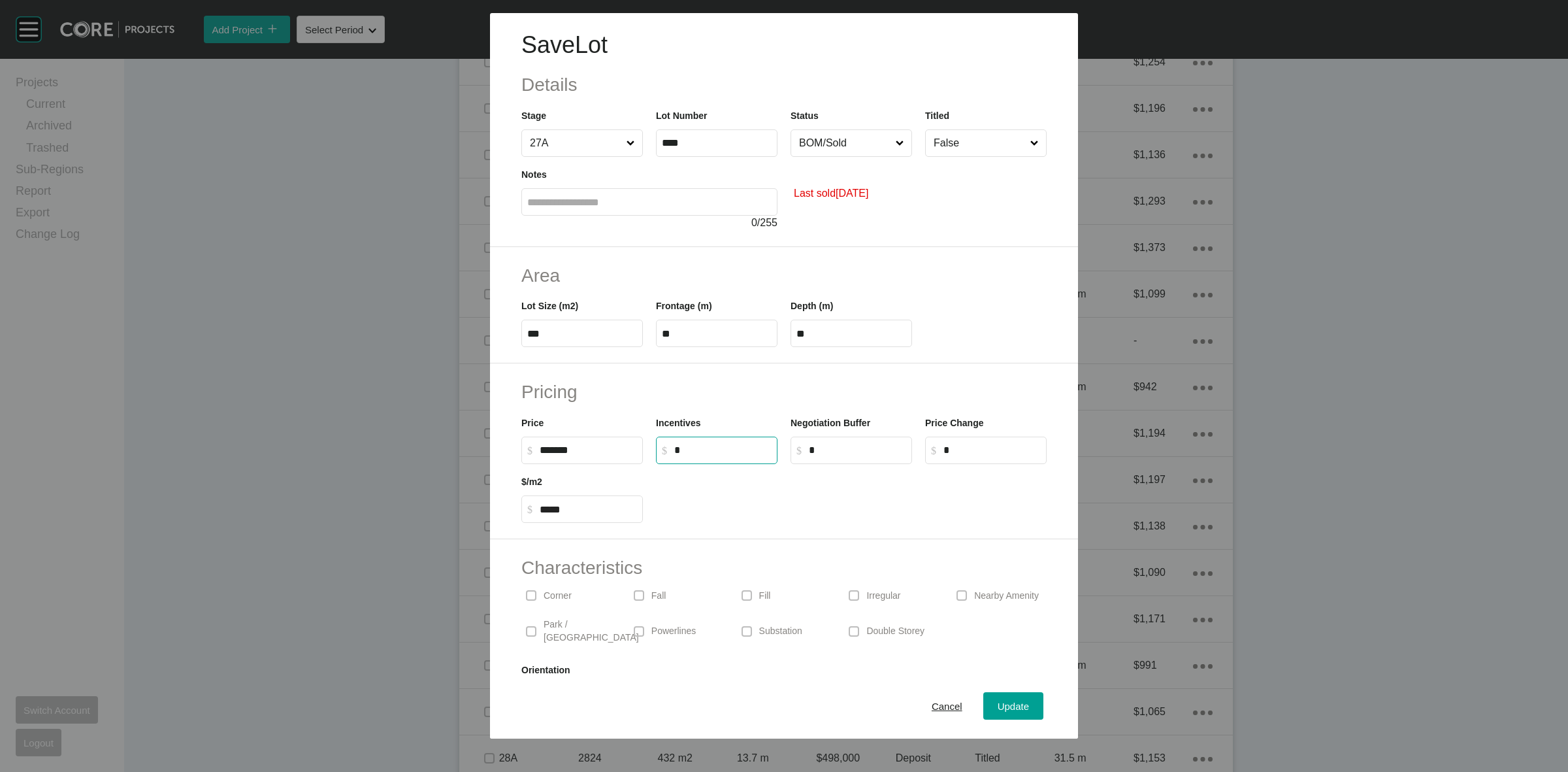
click at [958, 131] on input "False" at bounding box center [979, 143] width 97 height 26
click at [997, 693] on button "Update" at bounding box center [1014, 706] width 60 height 27
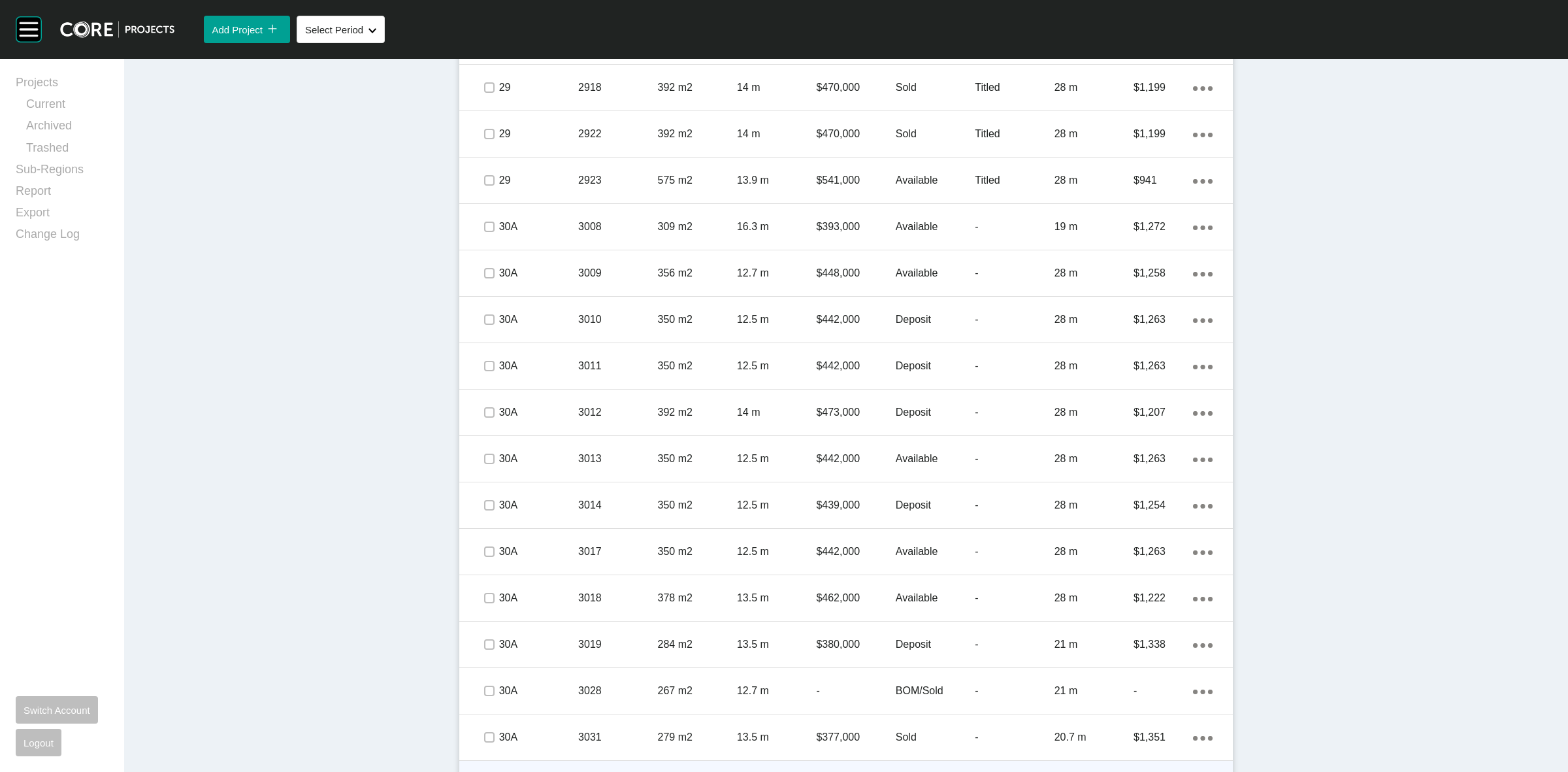
scroll to position [3194, 0]
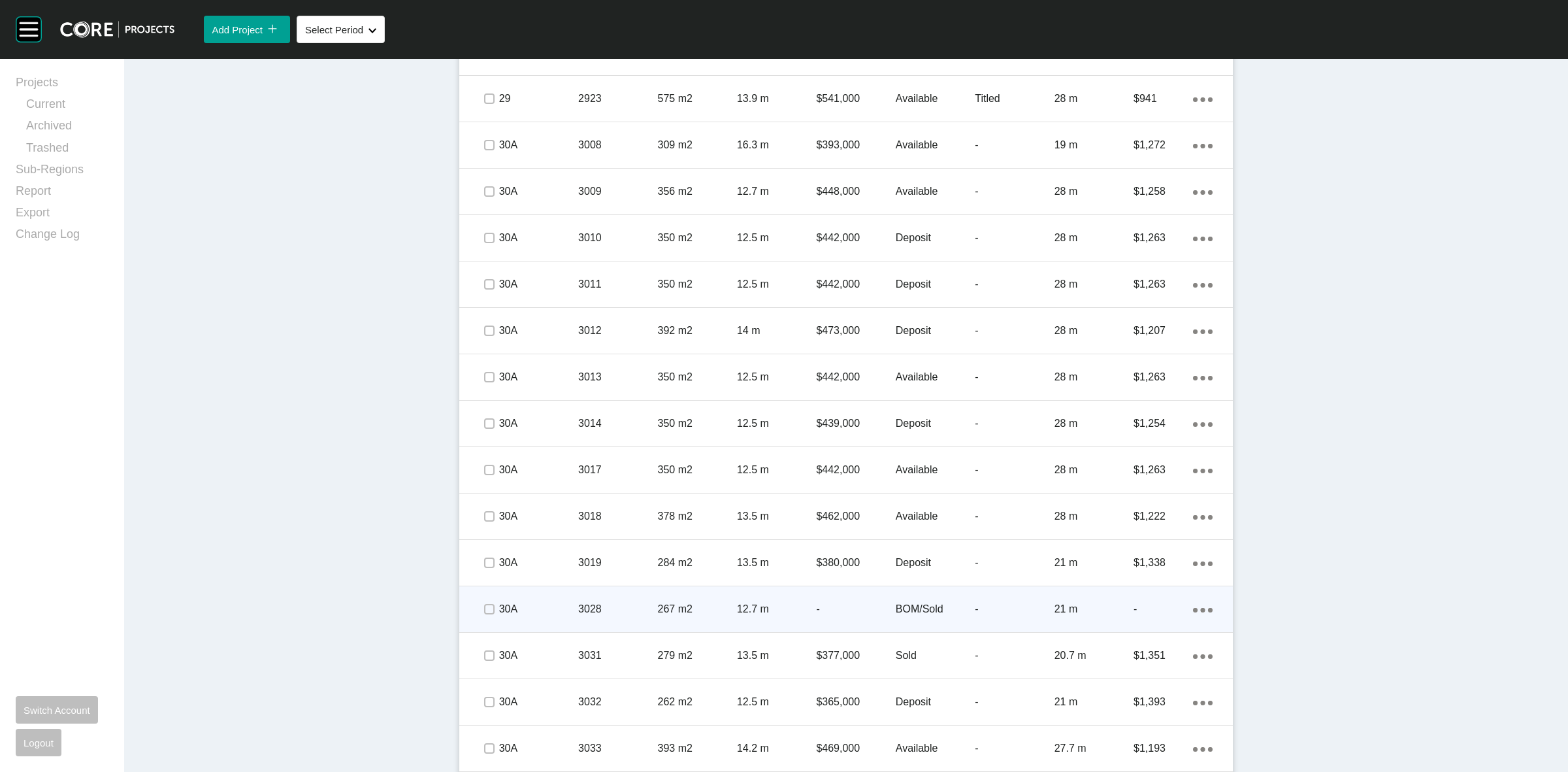
click at [628, 600] on div "3028" at bounding box center [617, 609] width 79 height 40
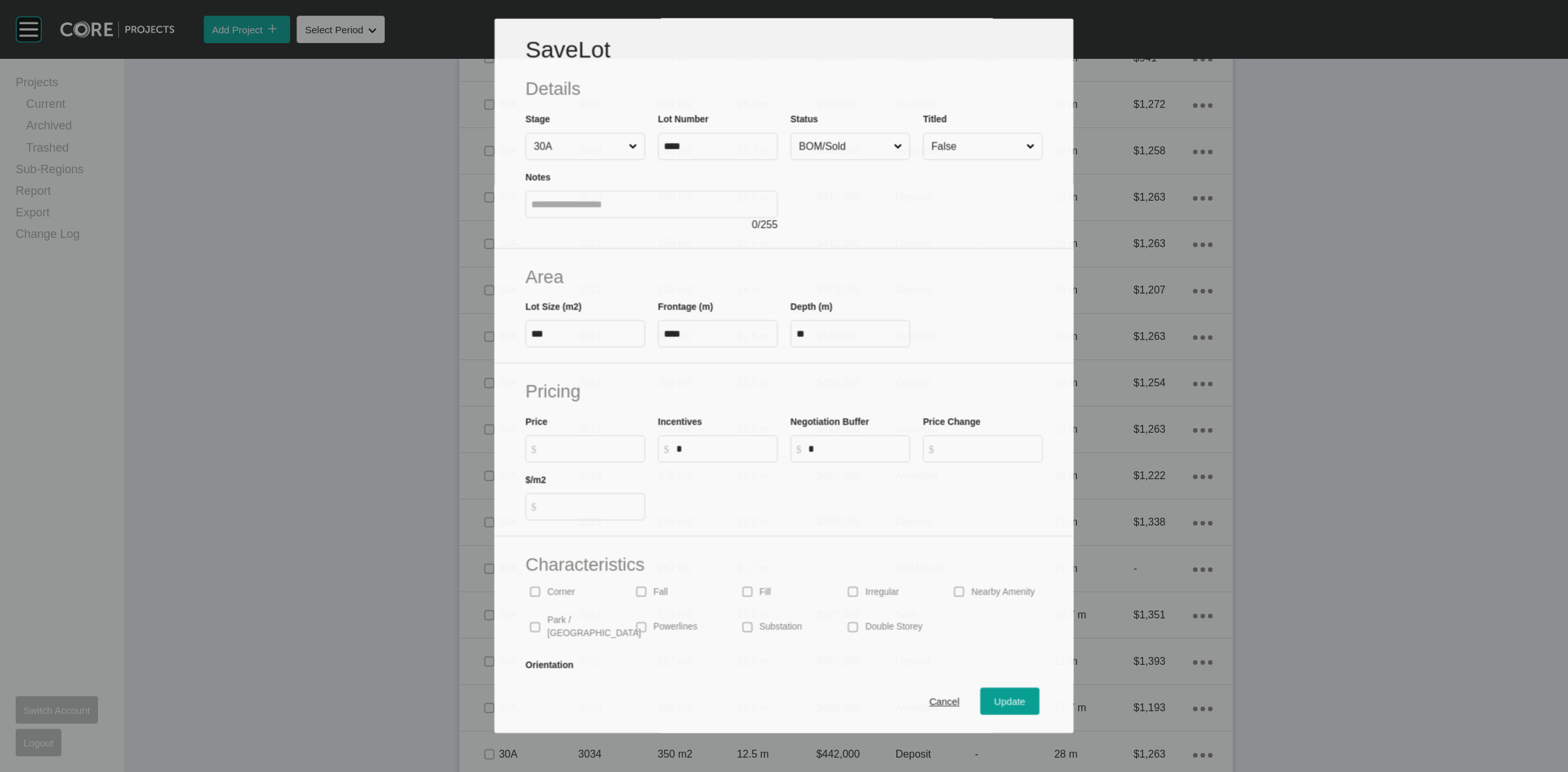
scroll to position [3153, 0]
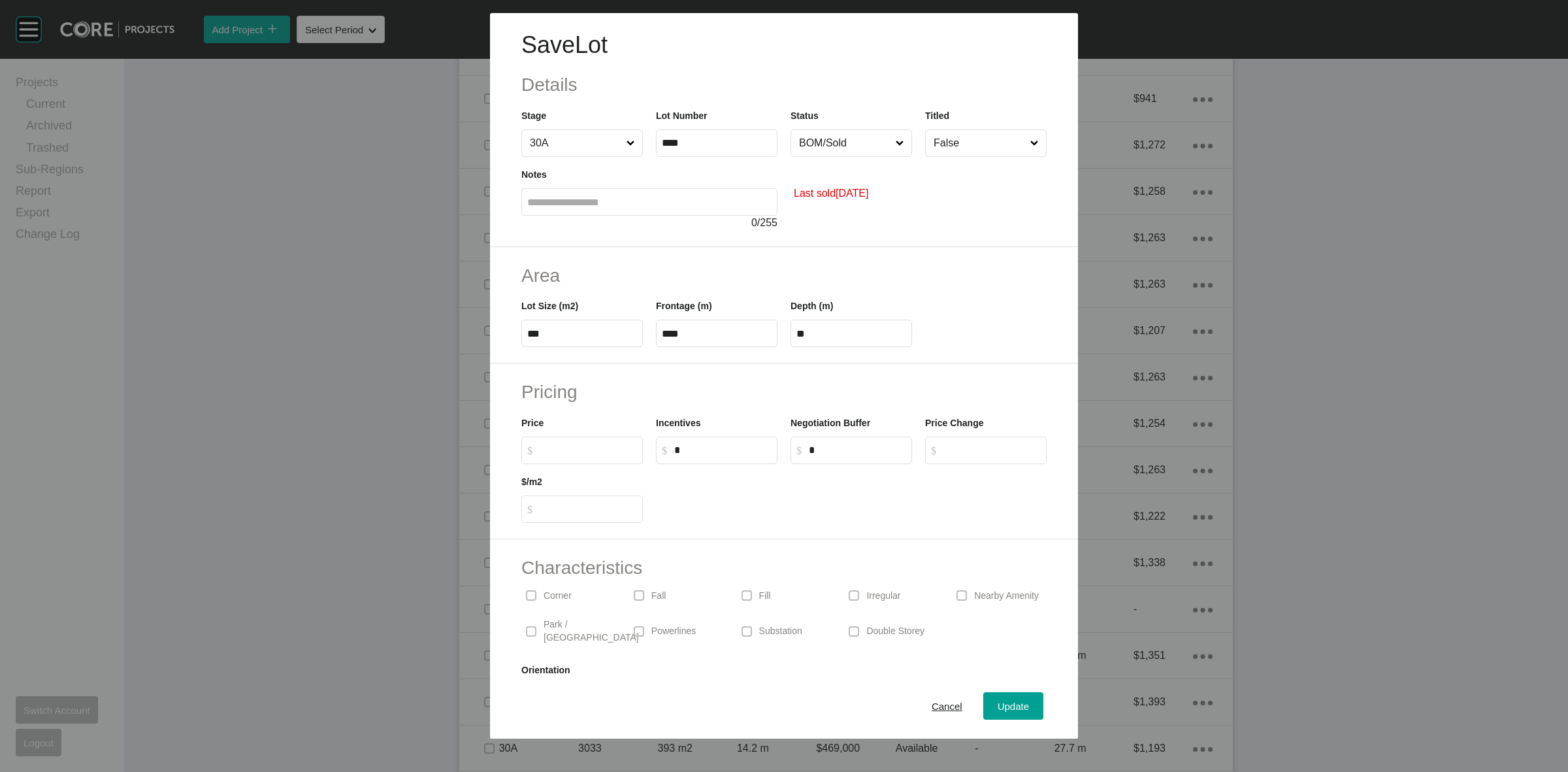
drag, startPoint x: 574, startPoint y: 455, endPoint x: 593, endPoint y: 425, distance: 35.5
click at [576, 451] on input "$ Created with Sketch. $" at bounding box center [589, 450] width 98 height 11
type input "*******"
type input "*"
type input "*****"
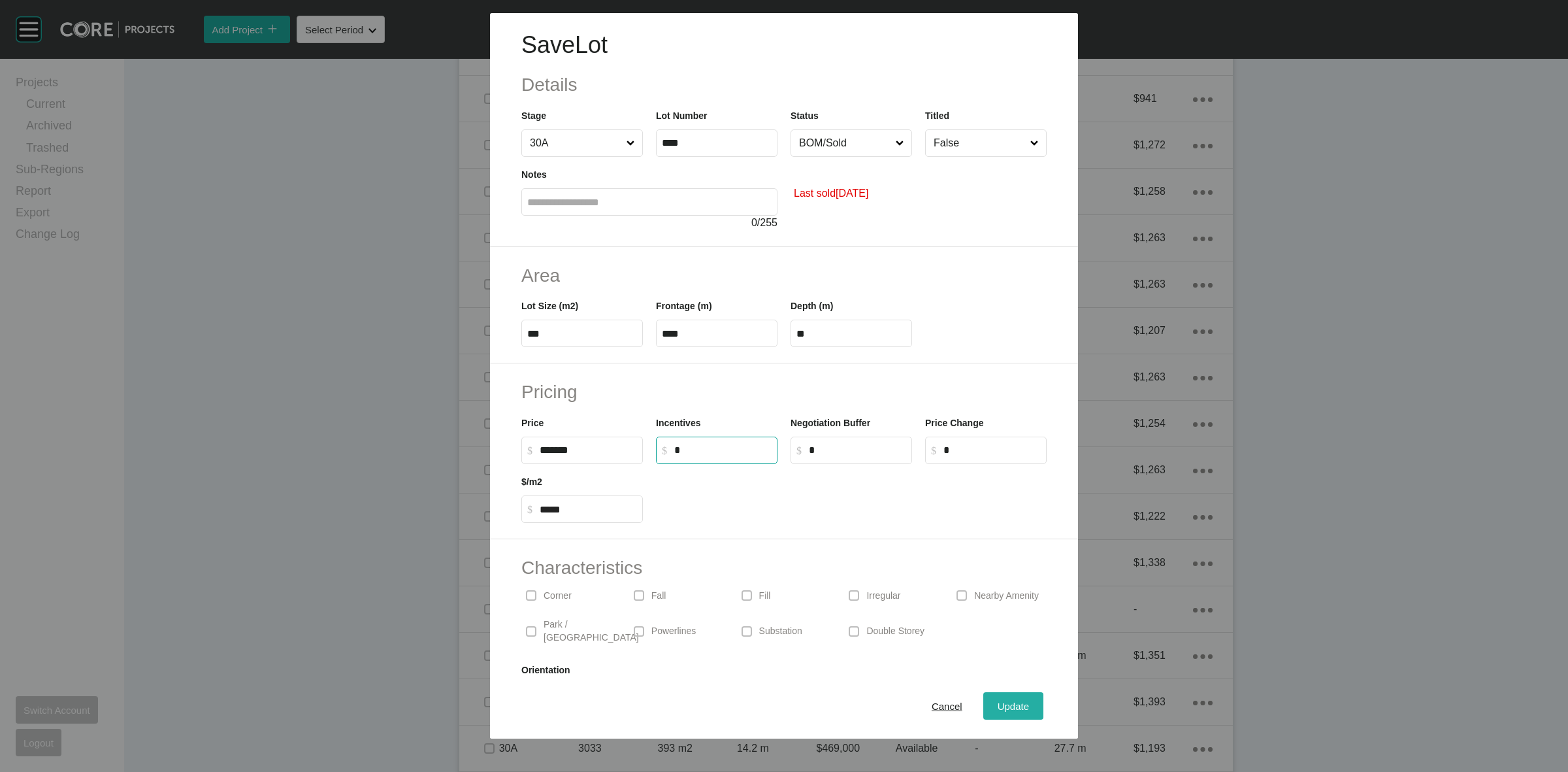
click at [1010, 701] on span "Update" at bounding box center [1014, 706] width 32 height 11
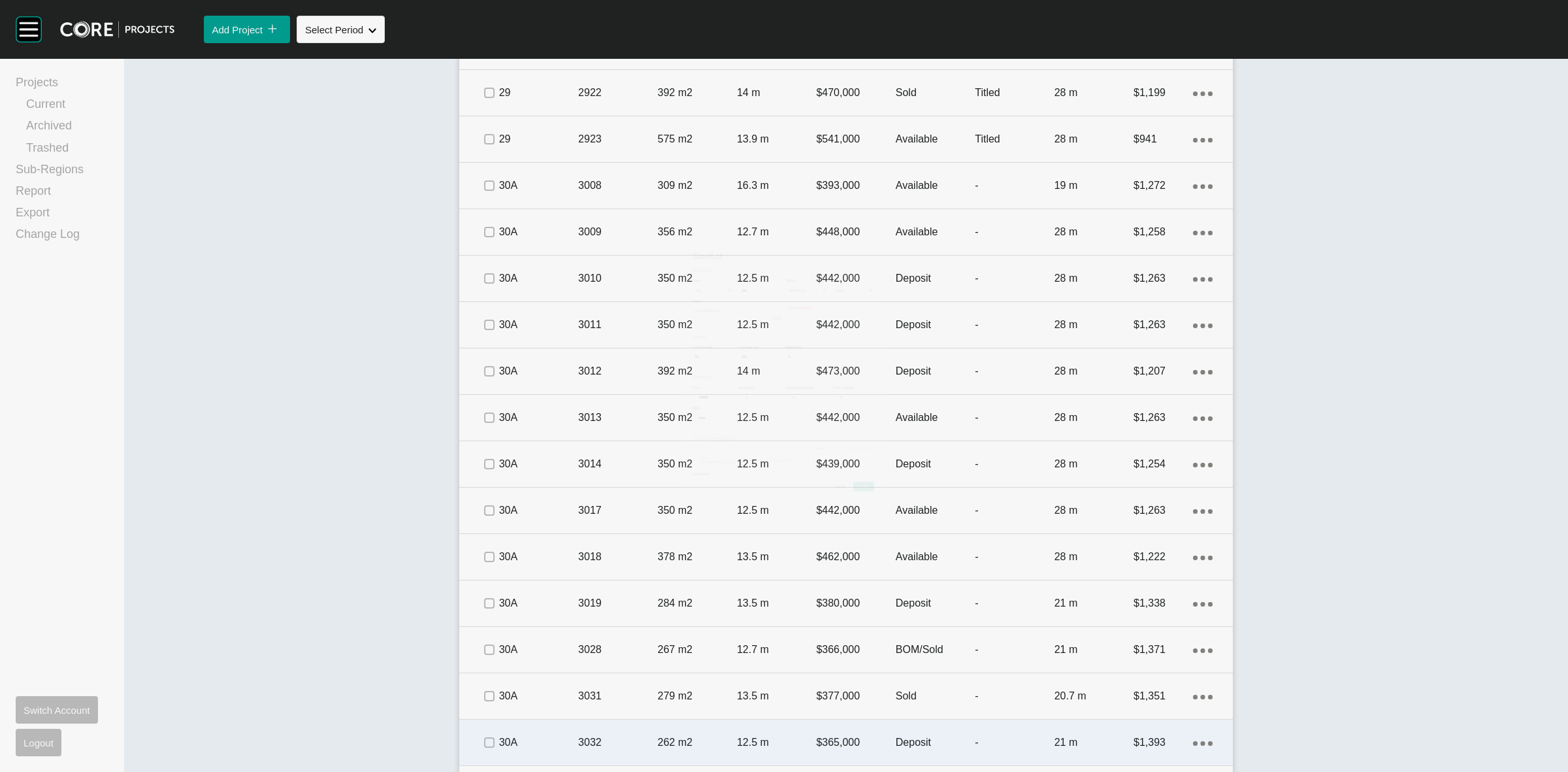
scroll to position [3194, 0]
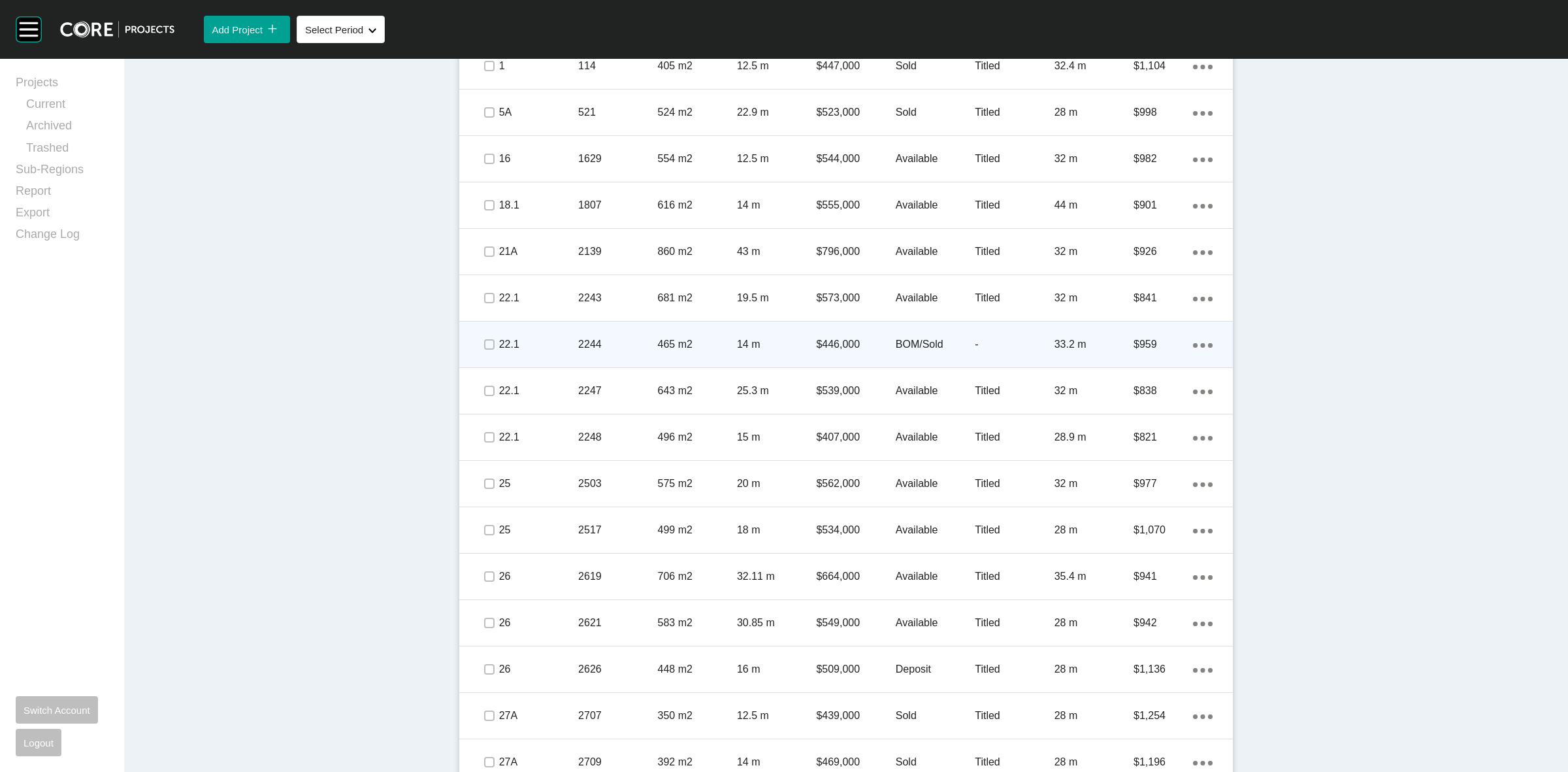
click at [775, 345] on p "14 m" at bounding box center [777, 345] width 79 height 14
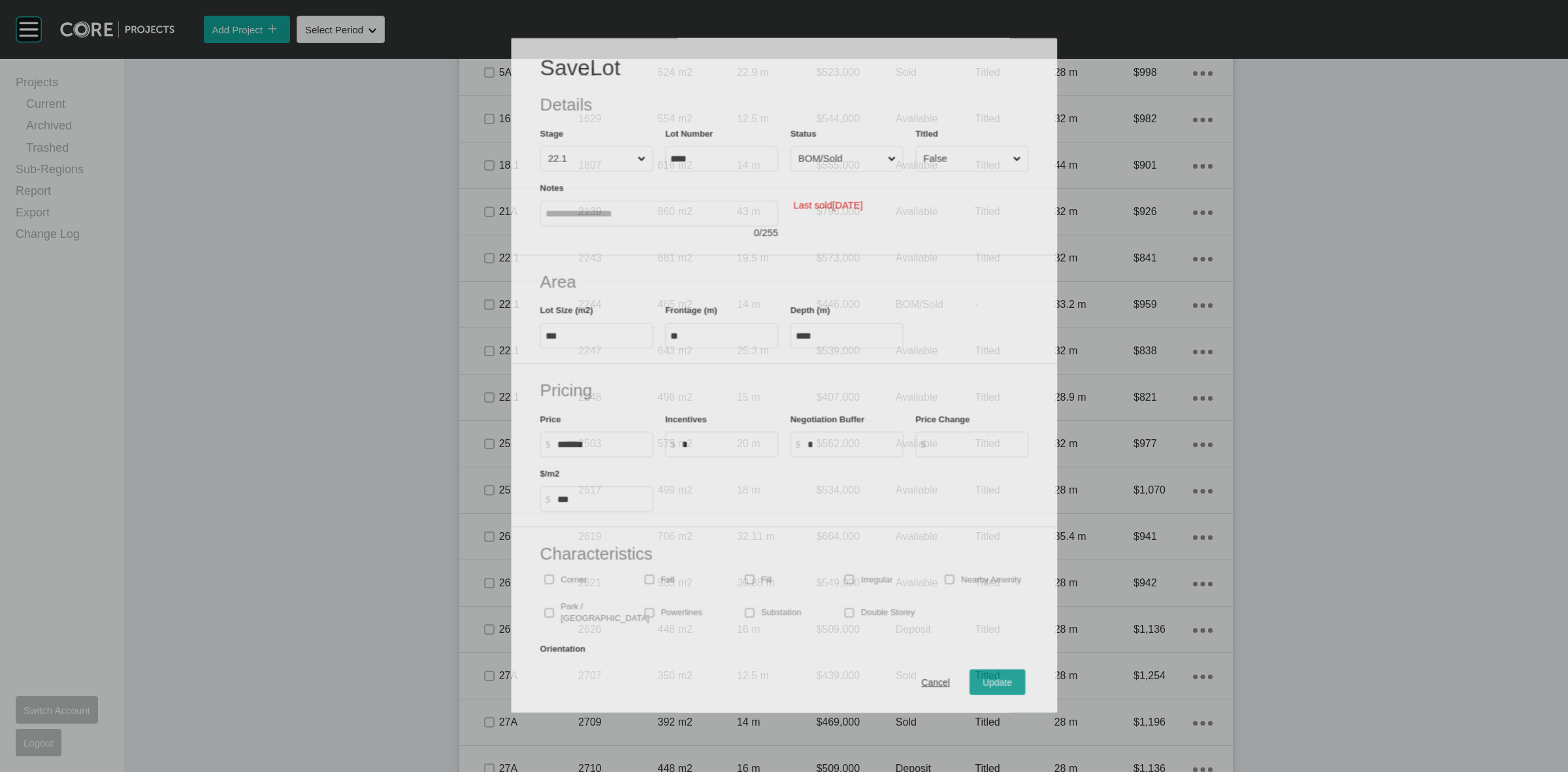
scroll to position [866, 0]
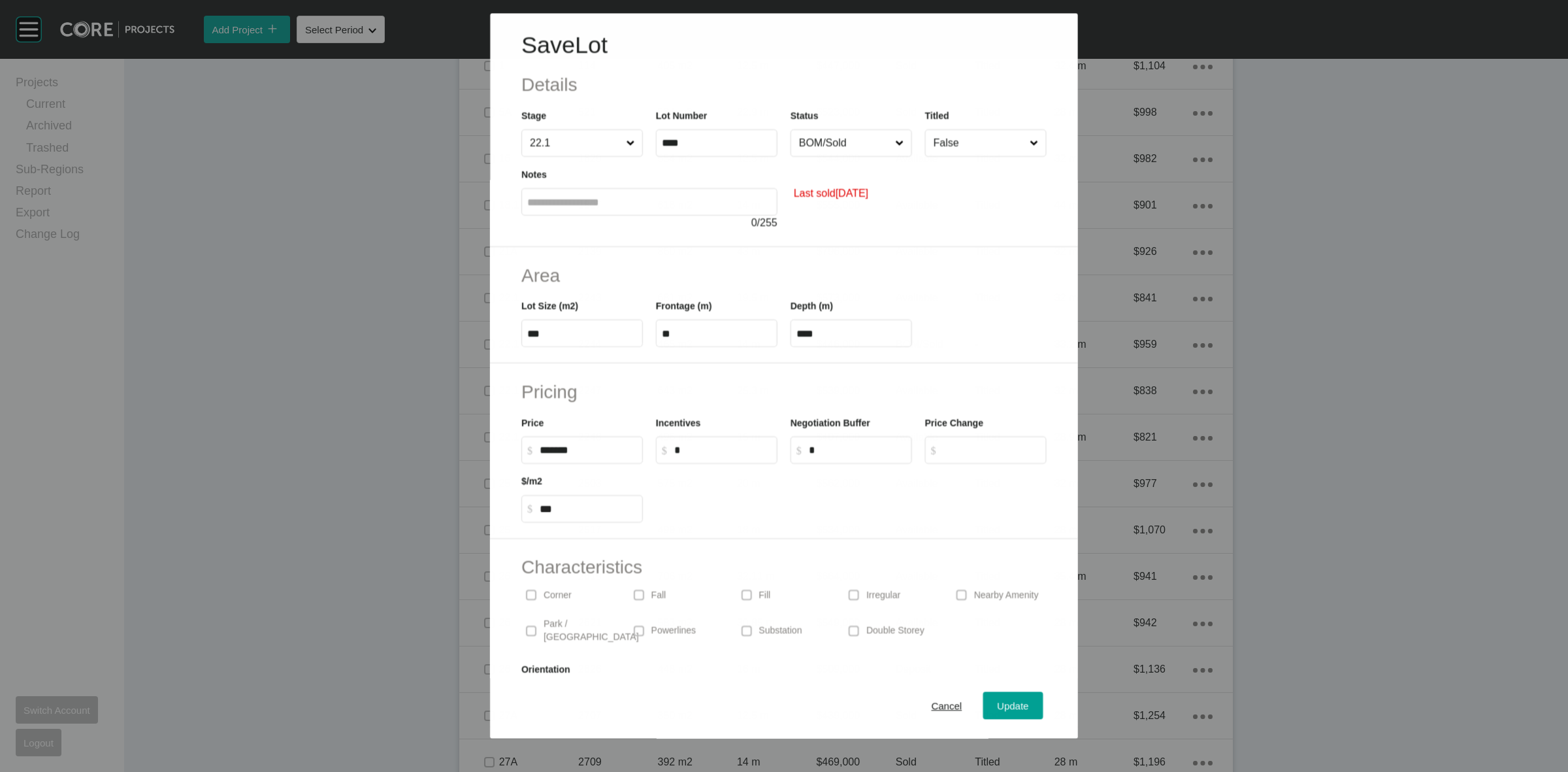
click at [955, 149] on input "False" at bounding box center [979, 143] width 96 height 26
click at [999, 699] on div "Update" at bounding box center [1013, 706] width 38 height 18
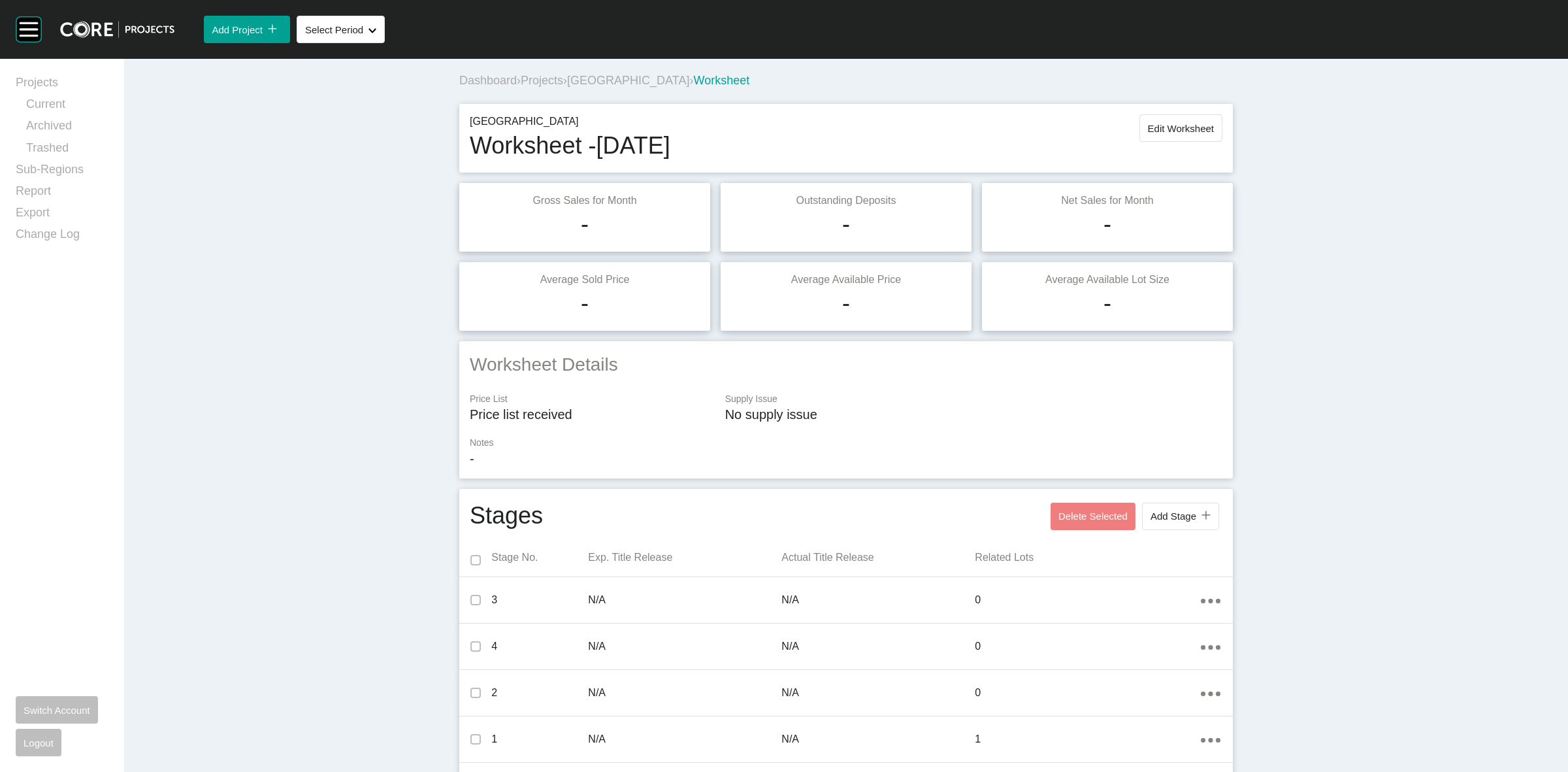
scroll to position [0, 0]
click at [1189, 121] on button "Edit Worksheet" at bounding box center [1181, 129] width 83 height 27
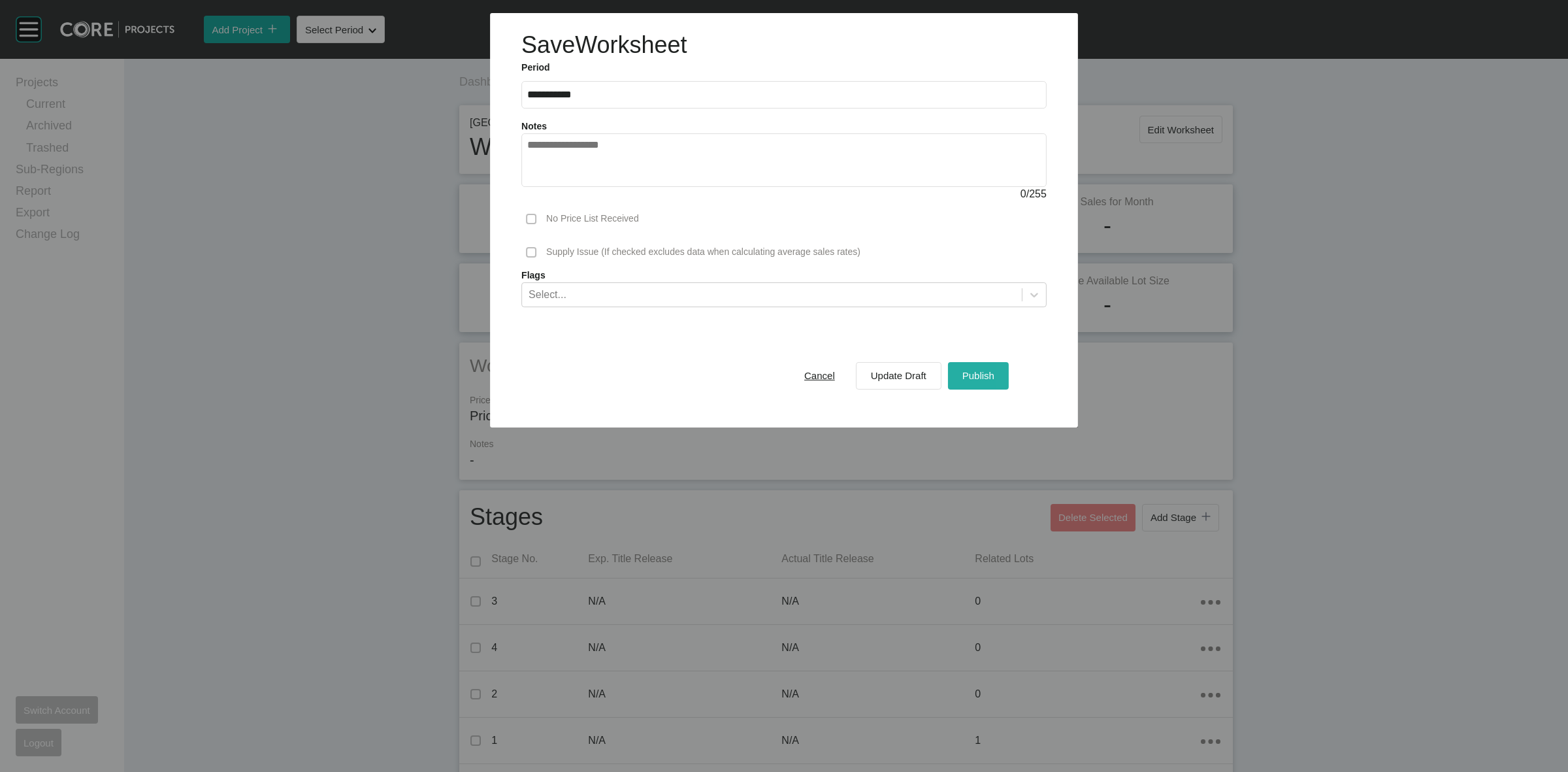
click at [981, 377] on span "Publish" at bounding box center [978, 375] width 32 height 11
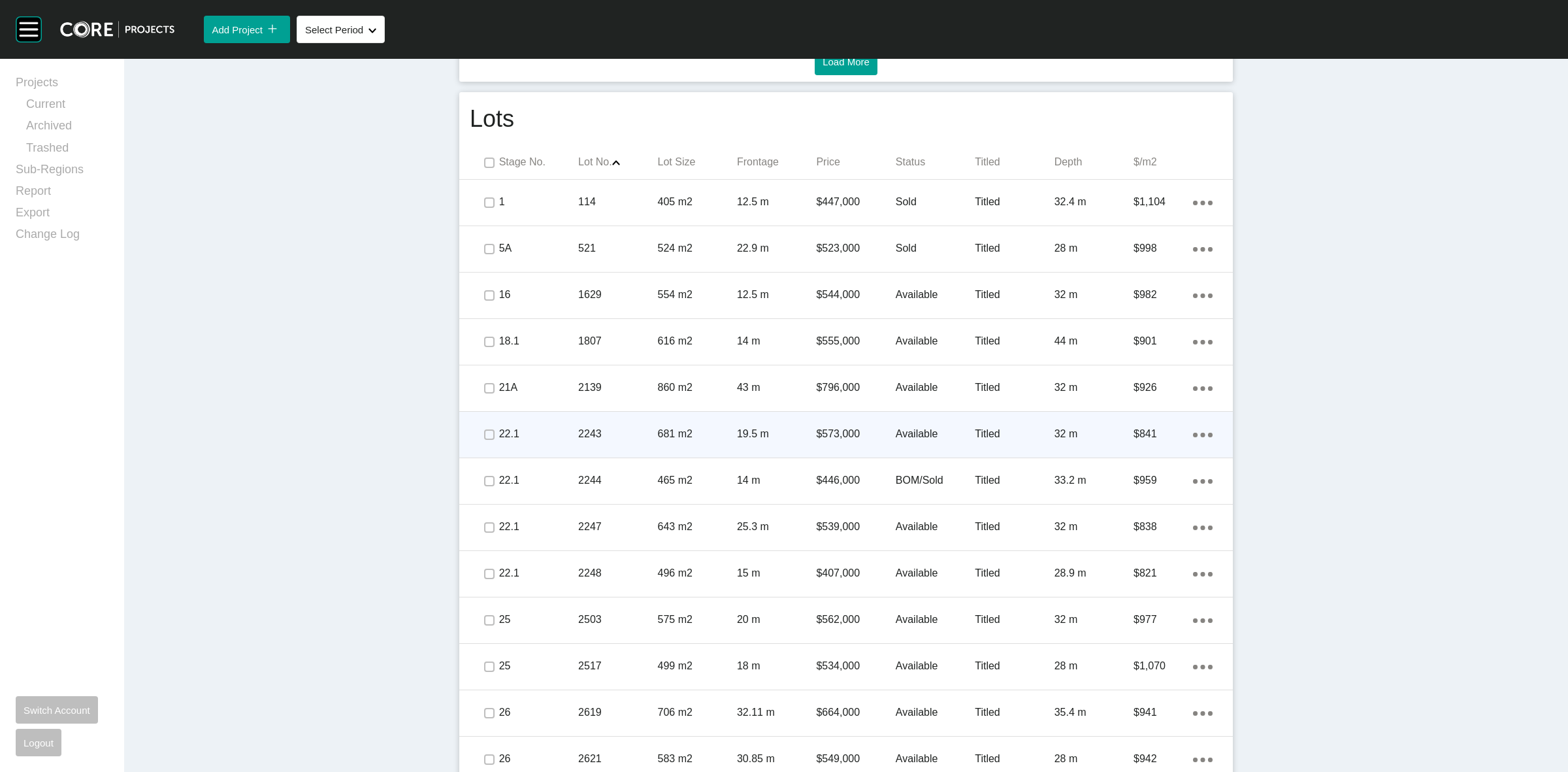
scroll to position [817, 0]
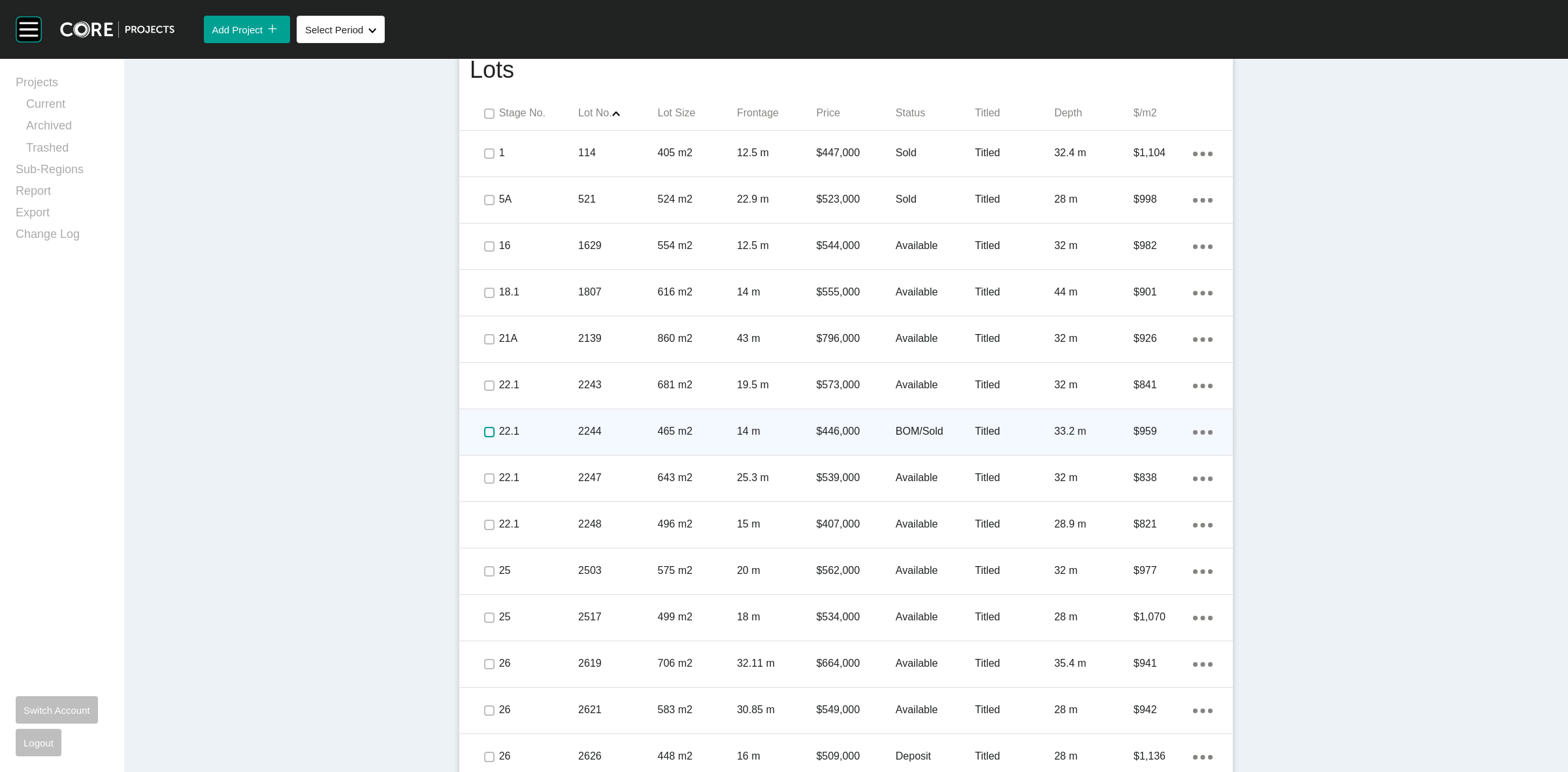
click at [484, 432] on label at bounding box center [489, 432] width 11 height 11
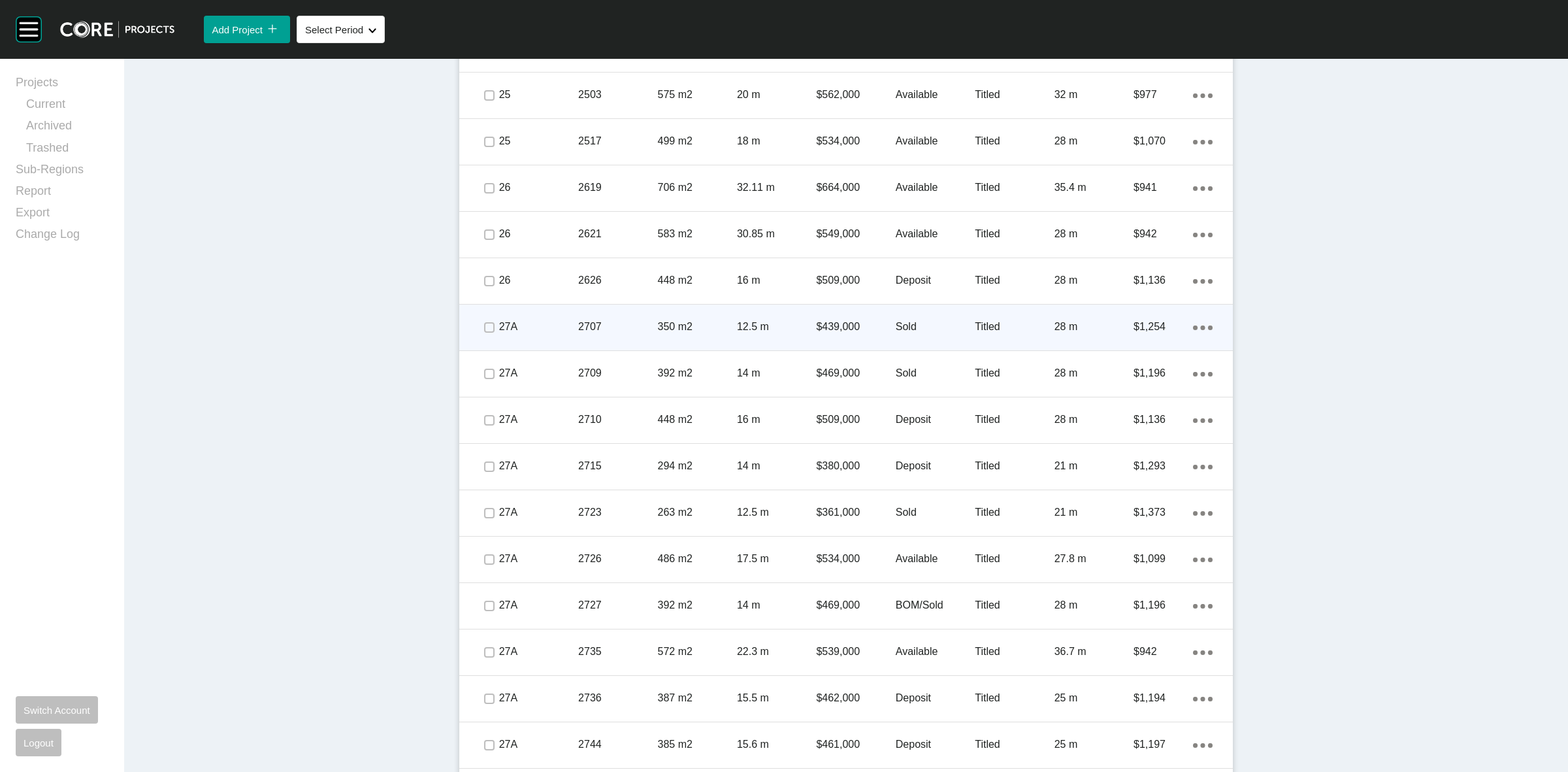
scroll to position [1289, 0]
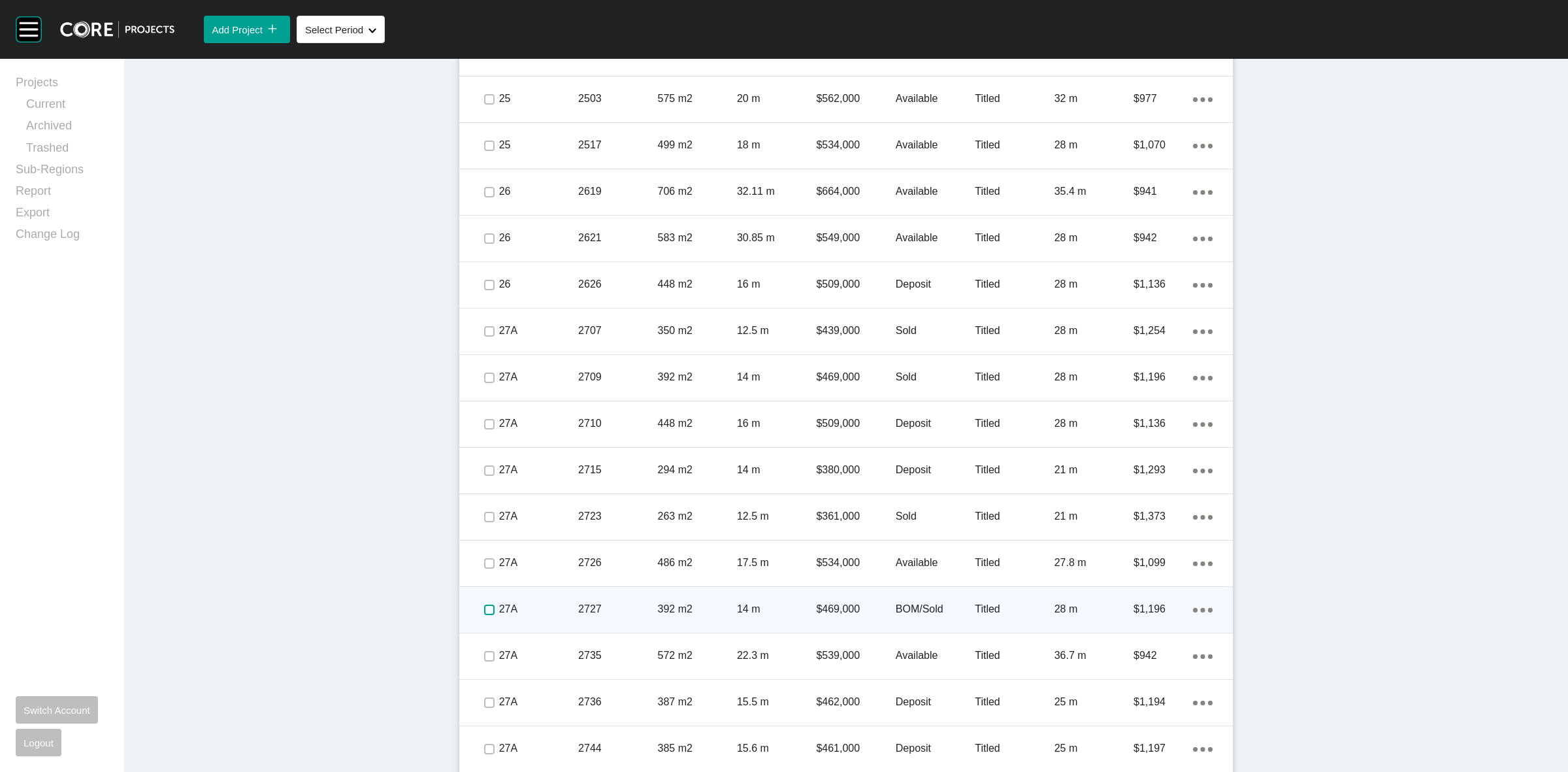
click at [484, 608] on label at bounding box center [489, 610] width 11 height 11
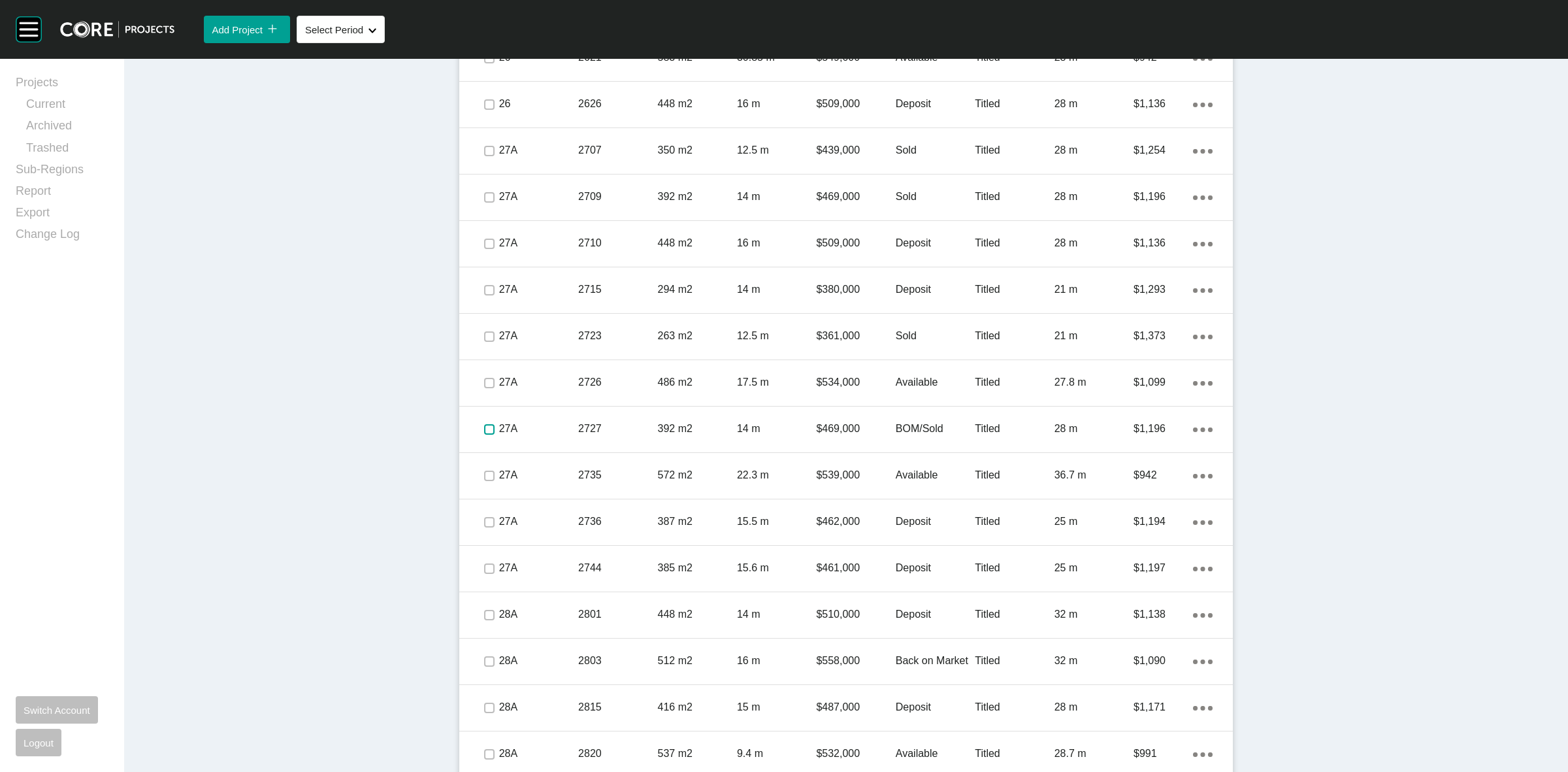
scroll to position [1370, 0]
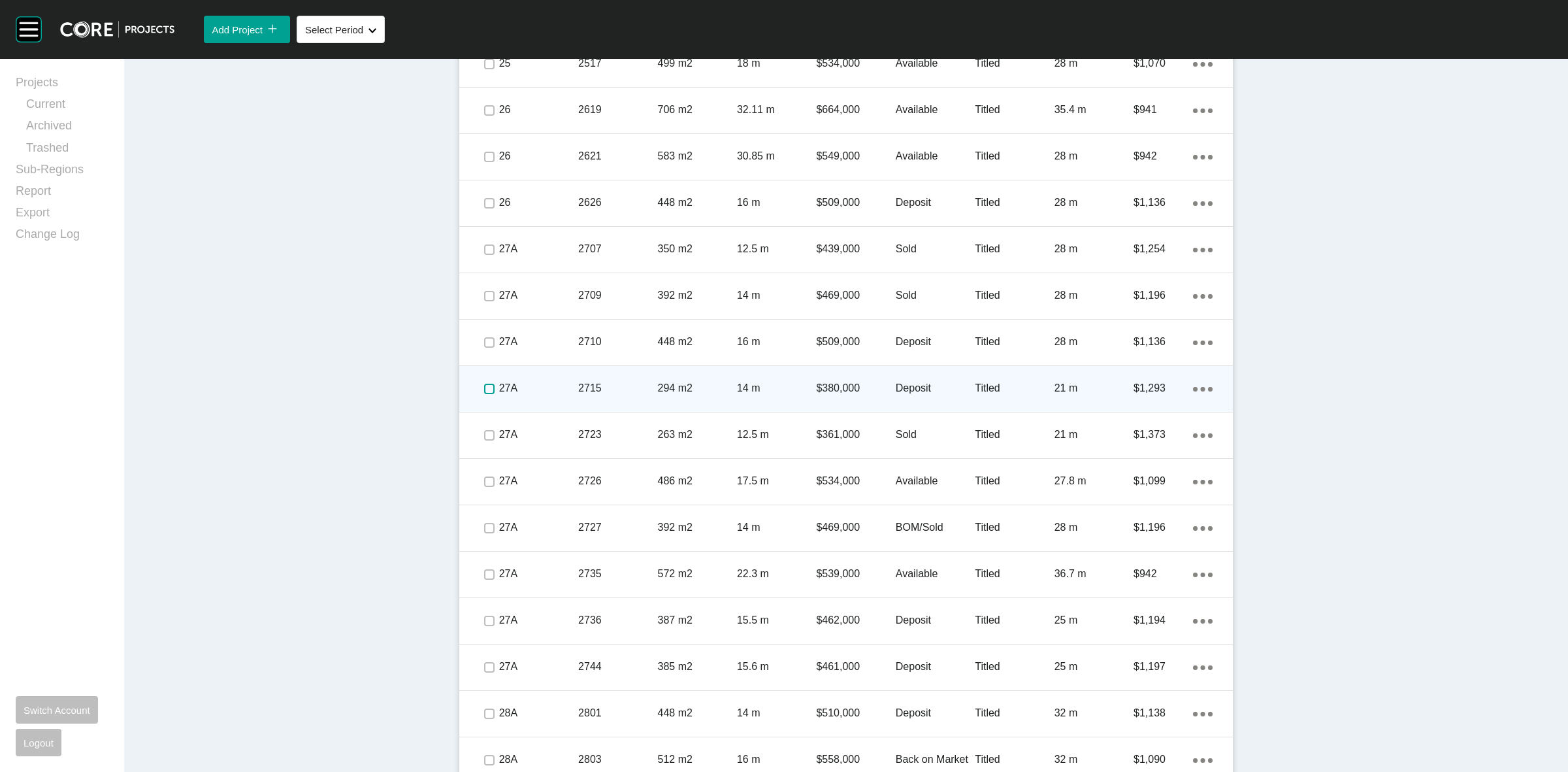
click at [487, 389] on label at bounding box center [489, 389] width 11 height 11
click at [551, 384] on p "27A" at bounding box center [538, 389] width 79 height 14
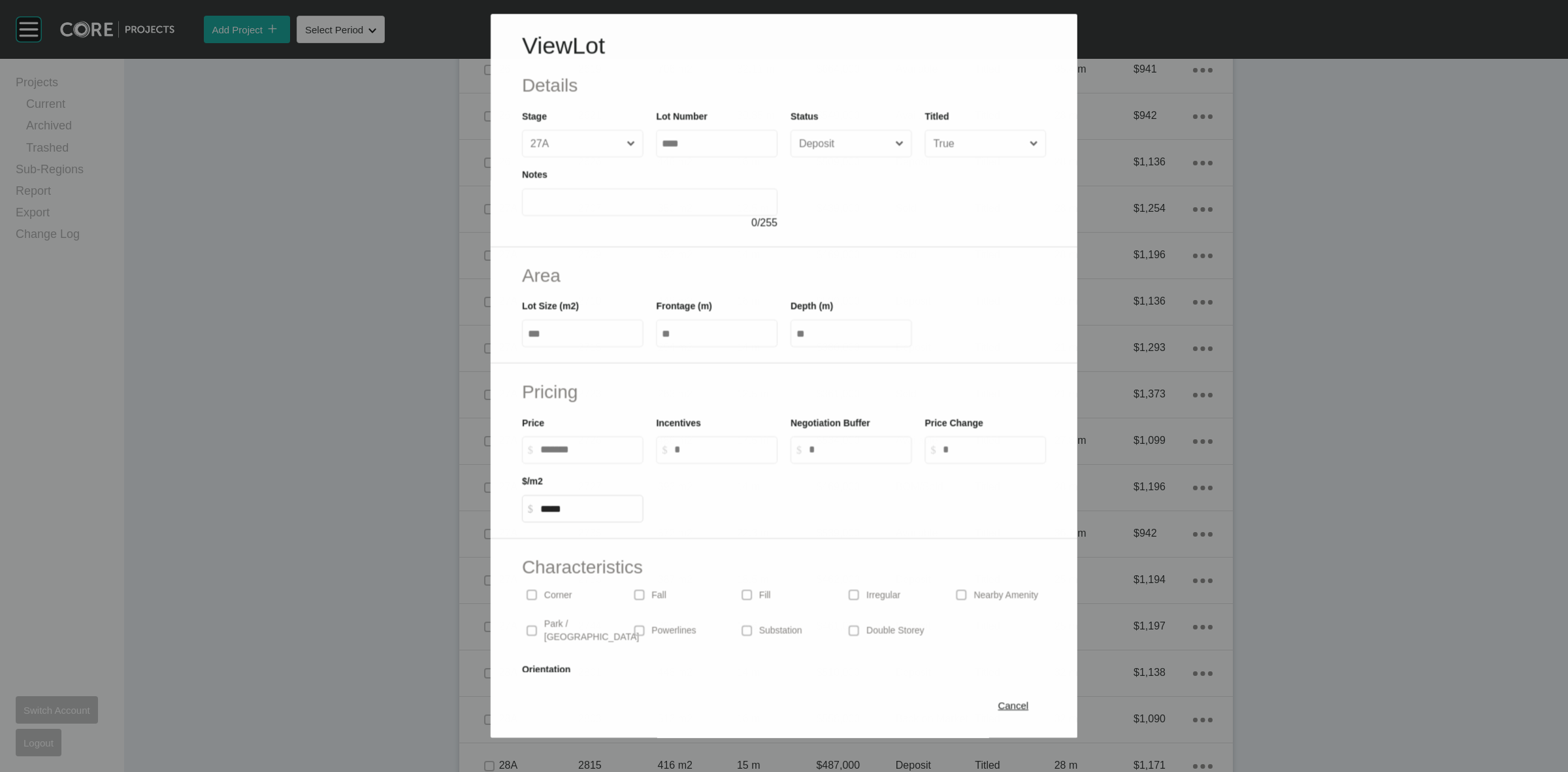
scroll to position [1330, 0]
click at [999, 711] on span "Cancel" at bounding box center [1014, 706] width 31 height 11
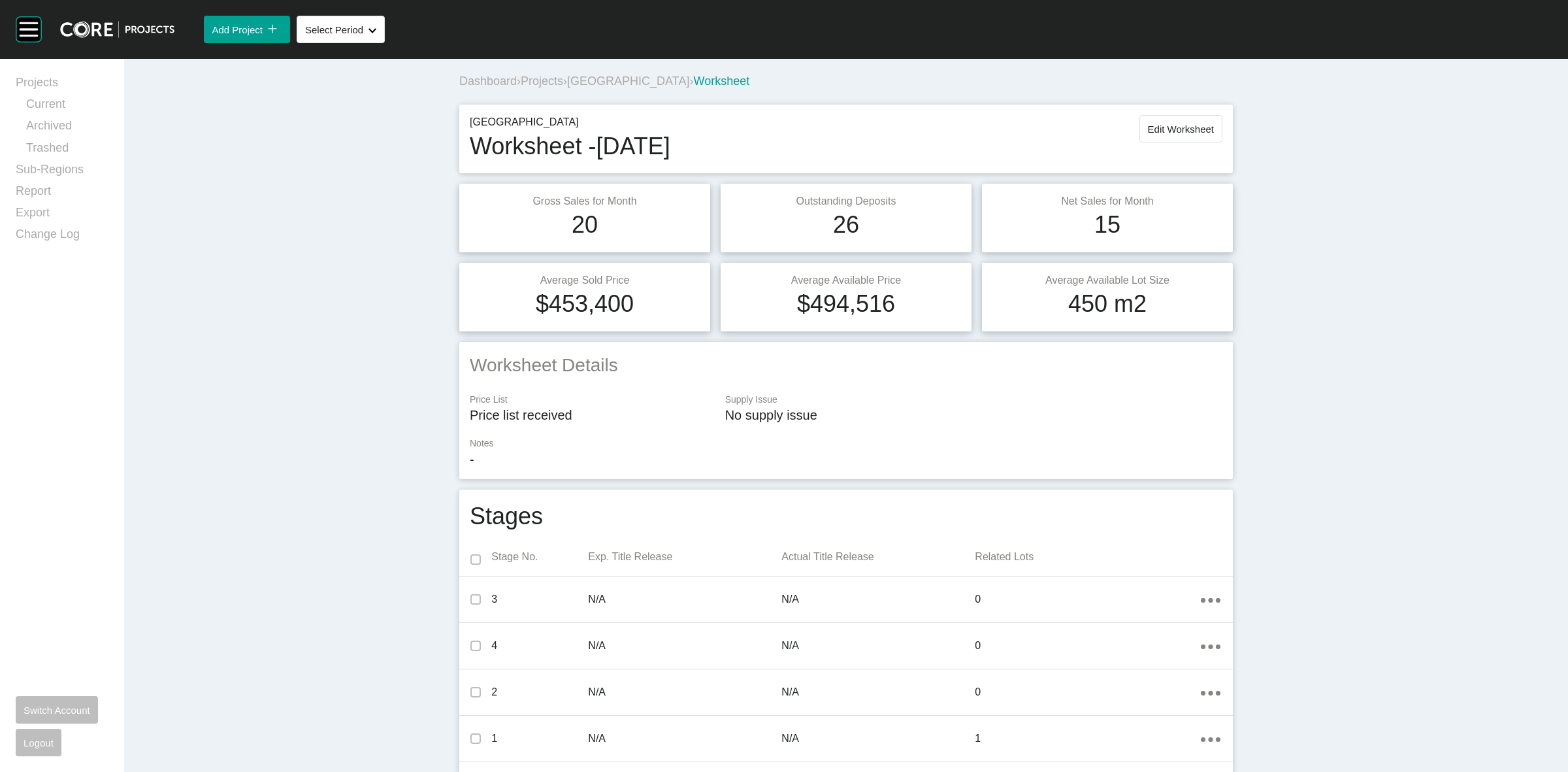
scroll to position [0, 0]
click at [1177, 121] on button "Edit Worksheet" at bounding box center [1181, 129] width 83 height 27
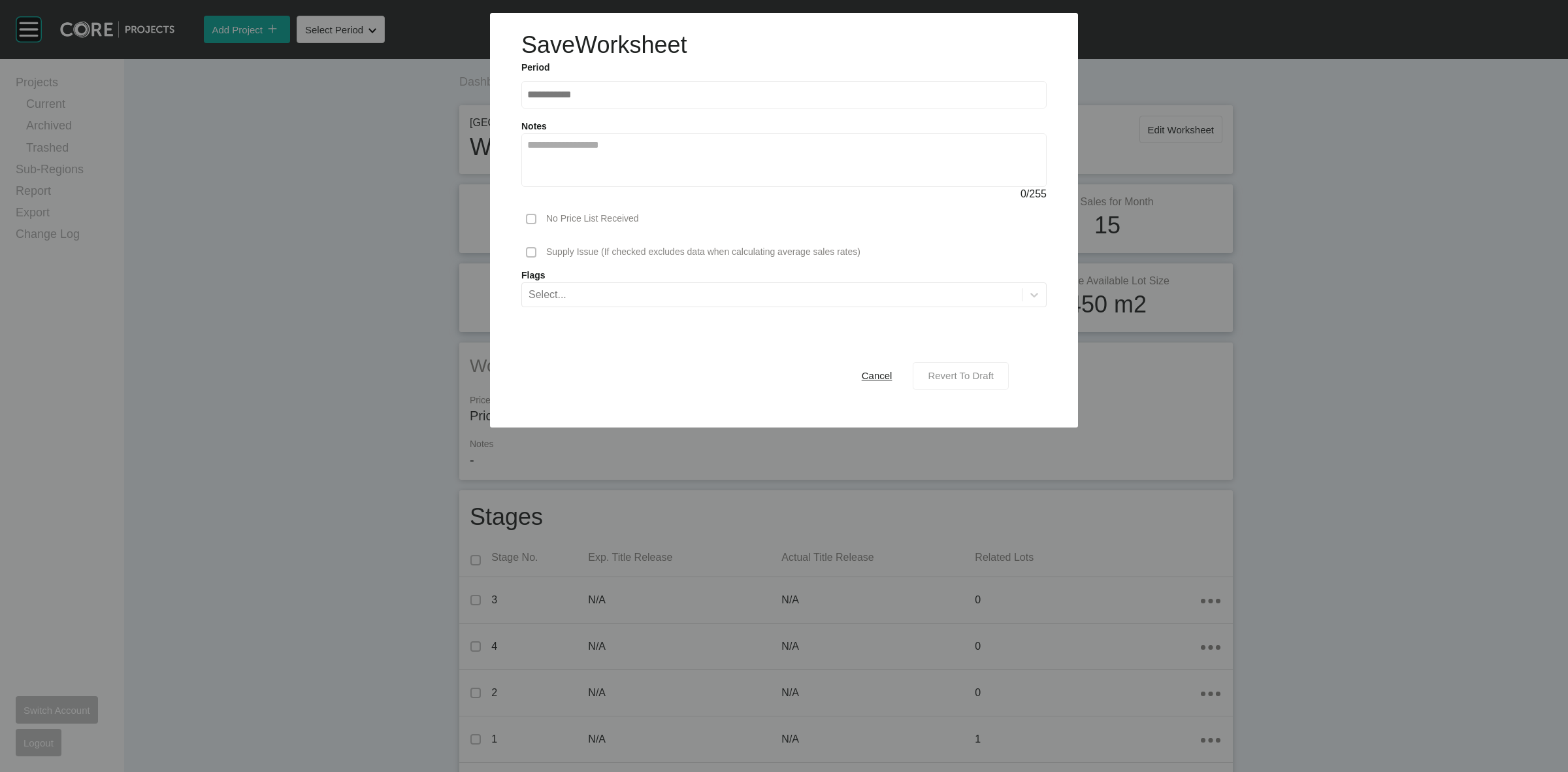
click at [988, 374] on span "Revert To Draft" at bounding box center [961, 375] width 66 height 11
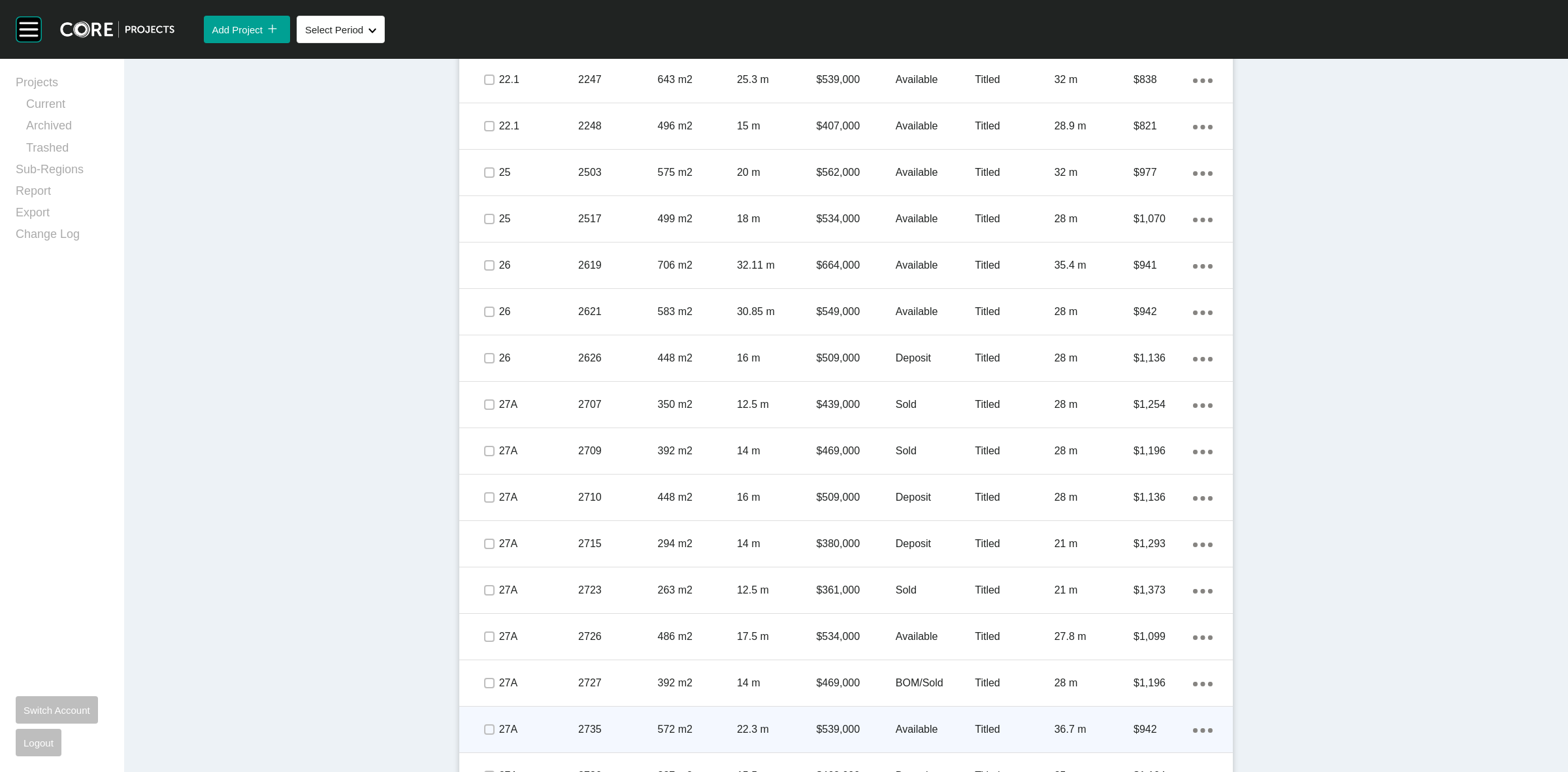
scroll to position [1552, 0]
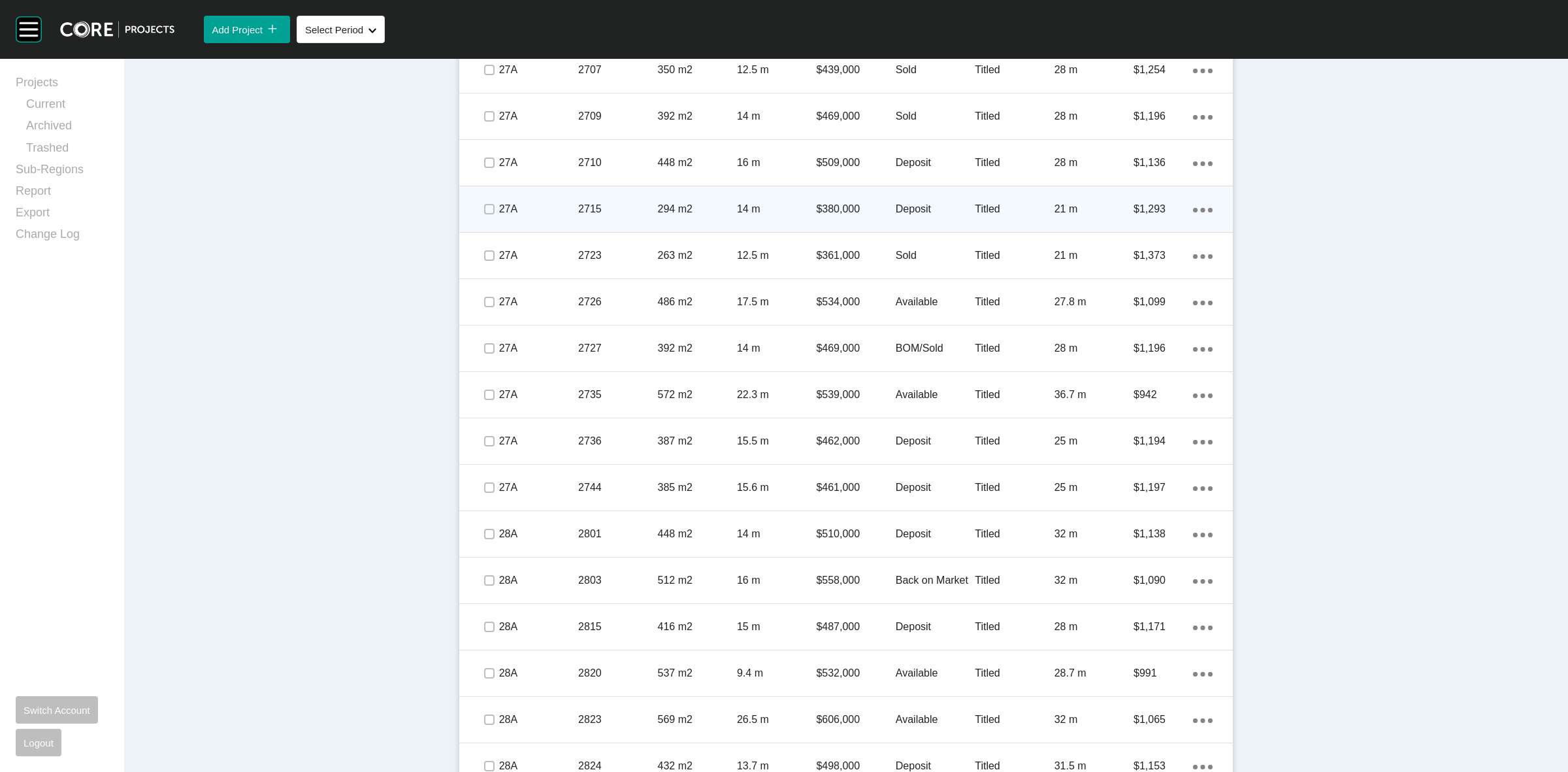
click at [634, 204] on p "2715" at bounding box center [617, 209] width 79 height 14
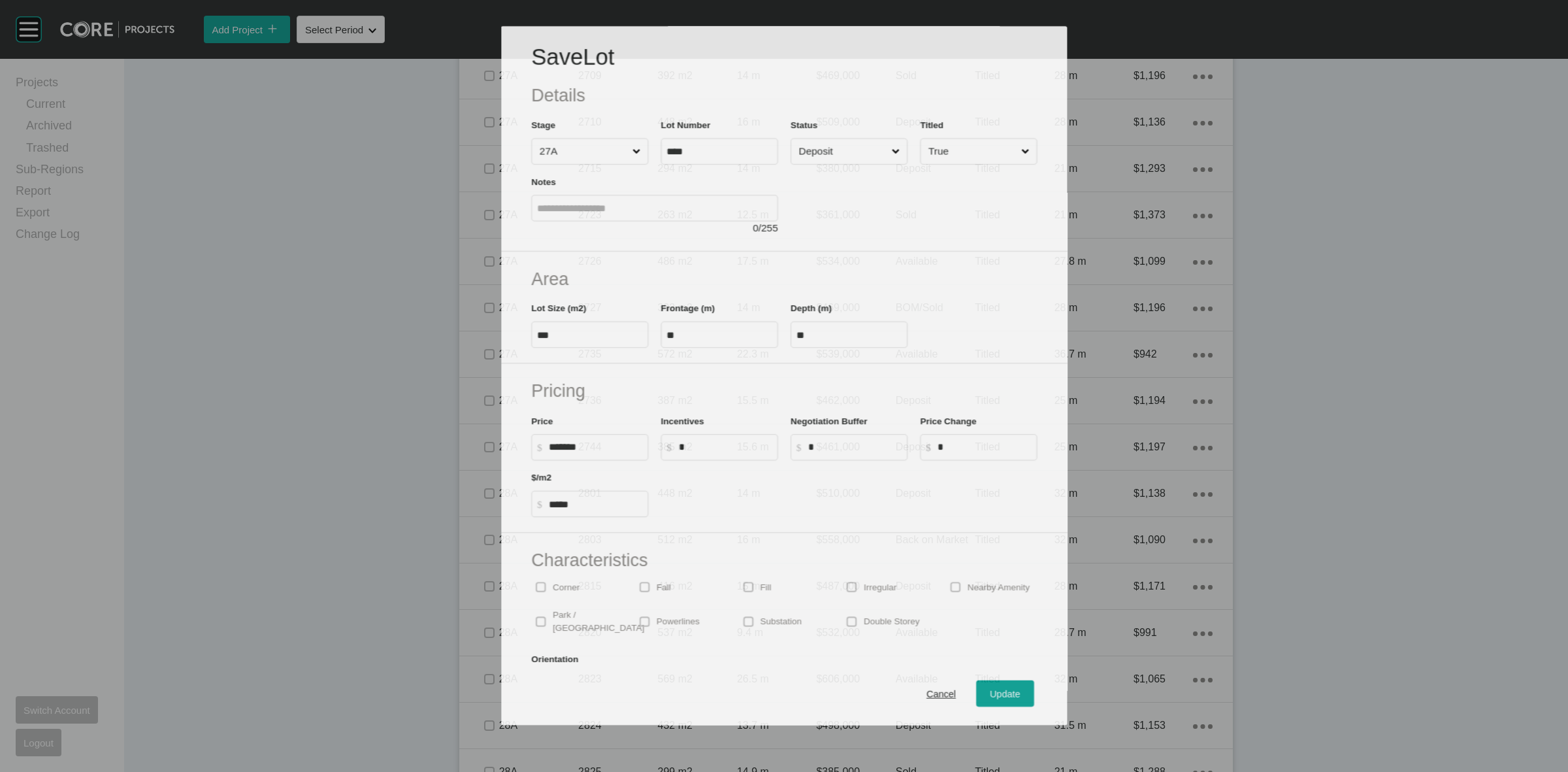
scroll to position [1511, 0]
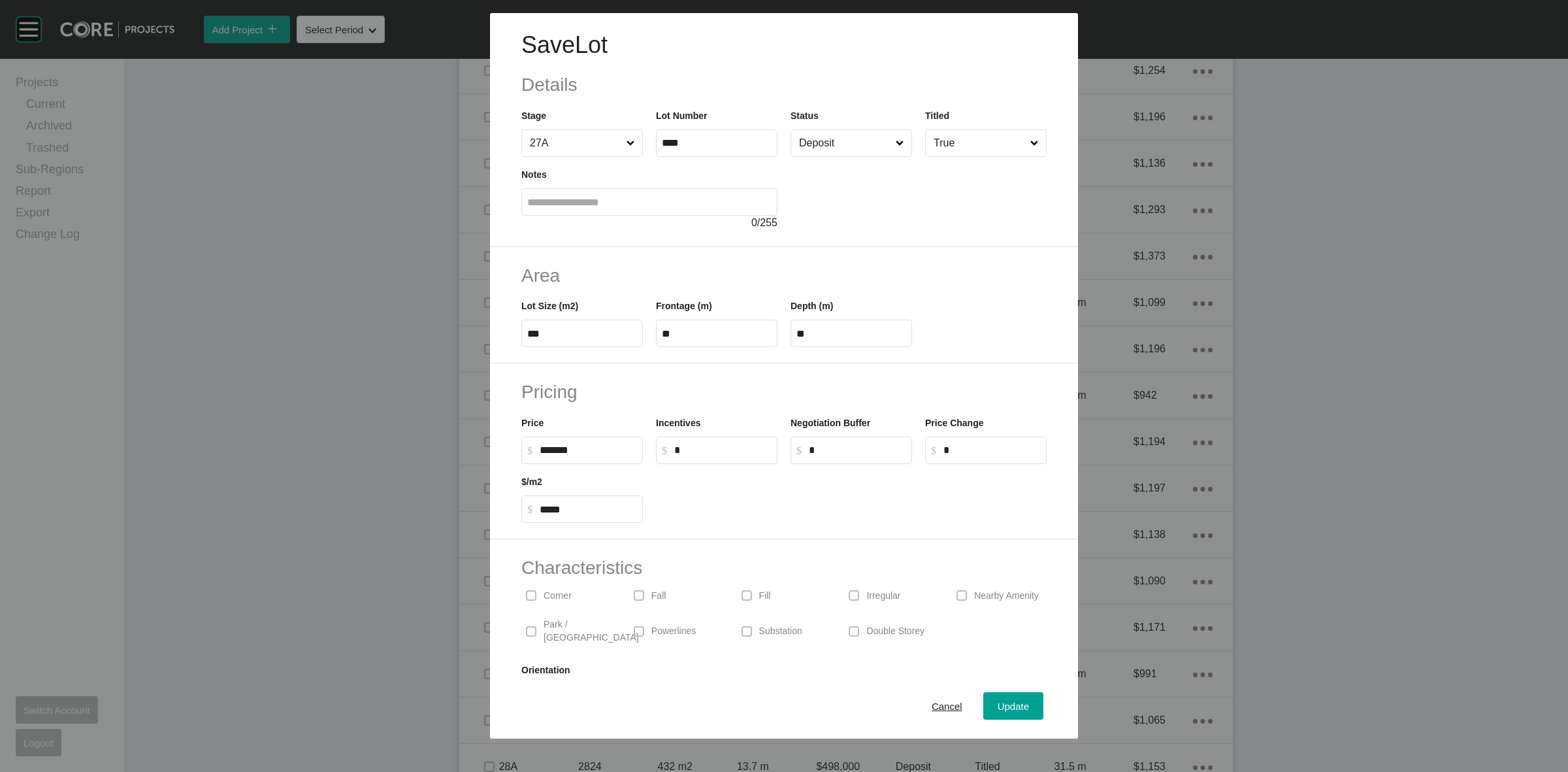
click at [853, 152] on input "Deposit" at bounding box center [844, 143] width 97 height 26
click at [1000, 707] on span "Update" at bounding box center [1014, 706] width 32 height 11
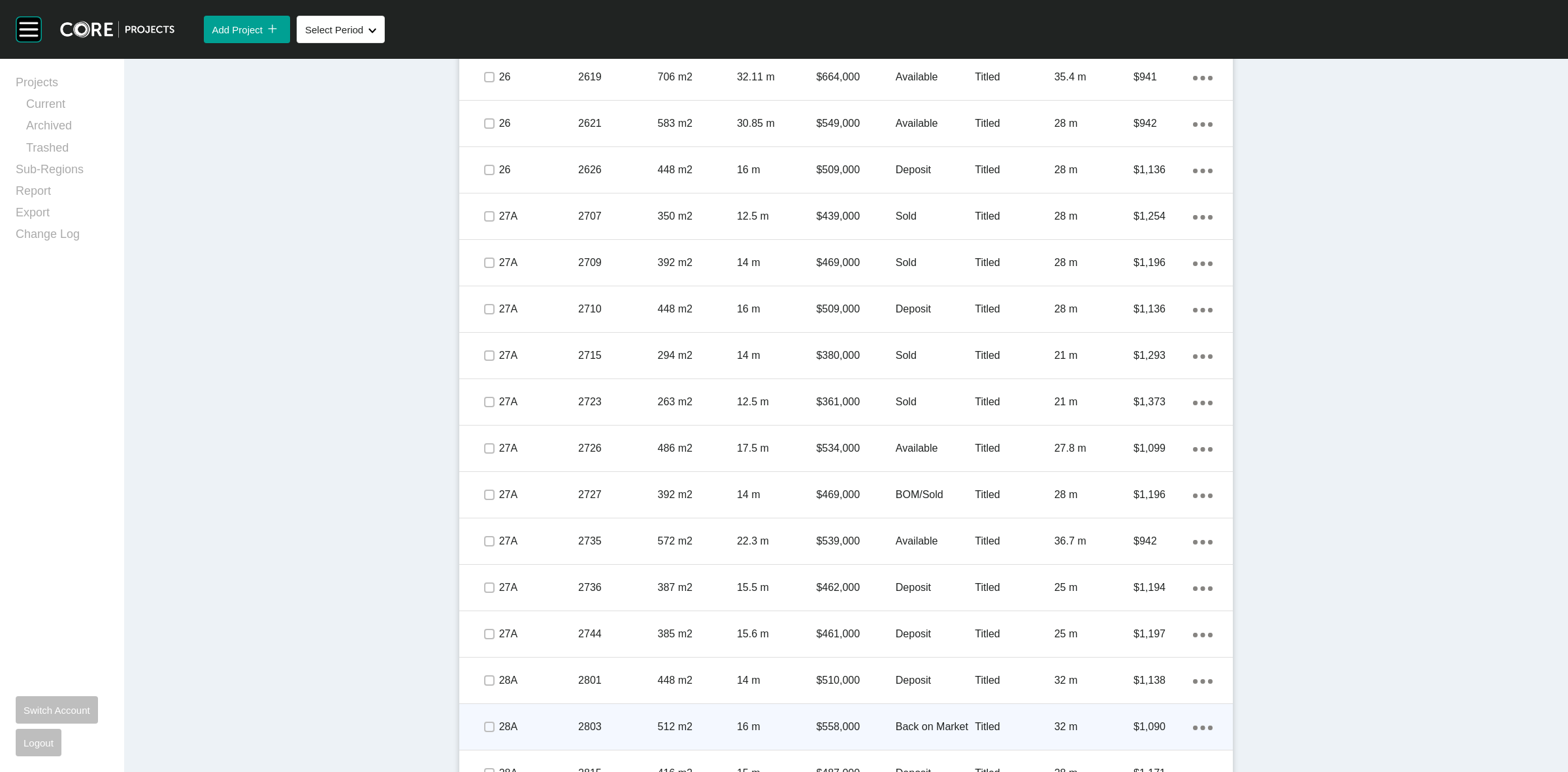
scroll to position [1552, 0]
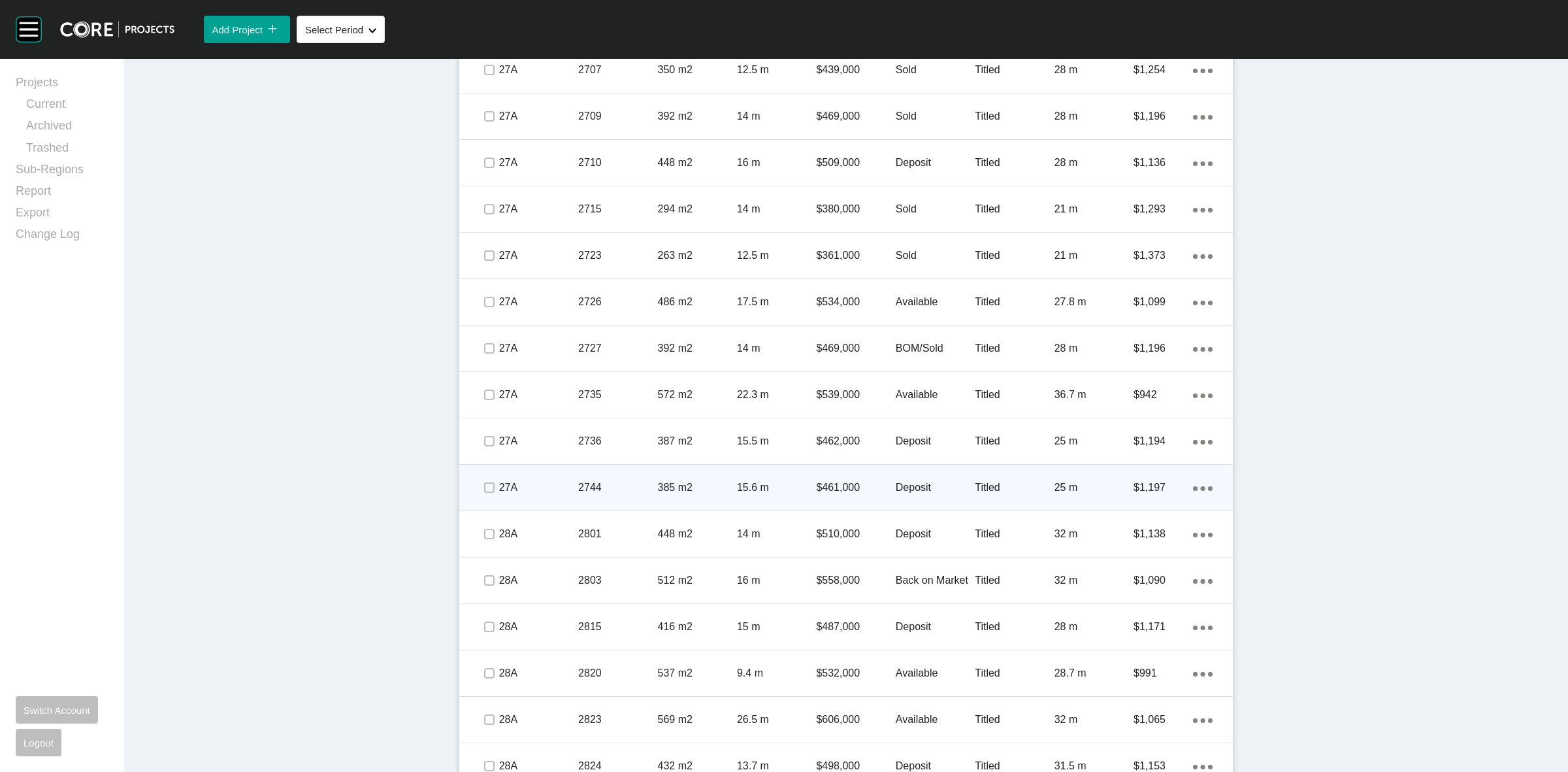
click at [756, 488] on p "15.6 m" at bounding box center [777, 488] width 79 height 14
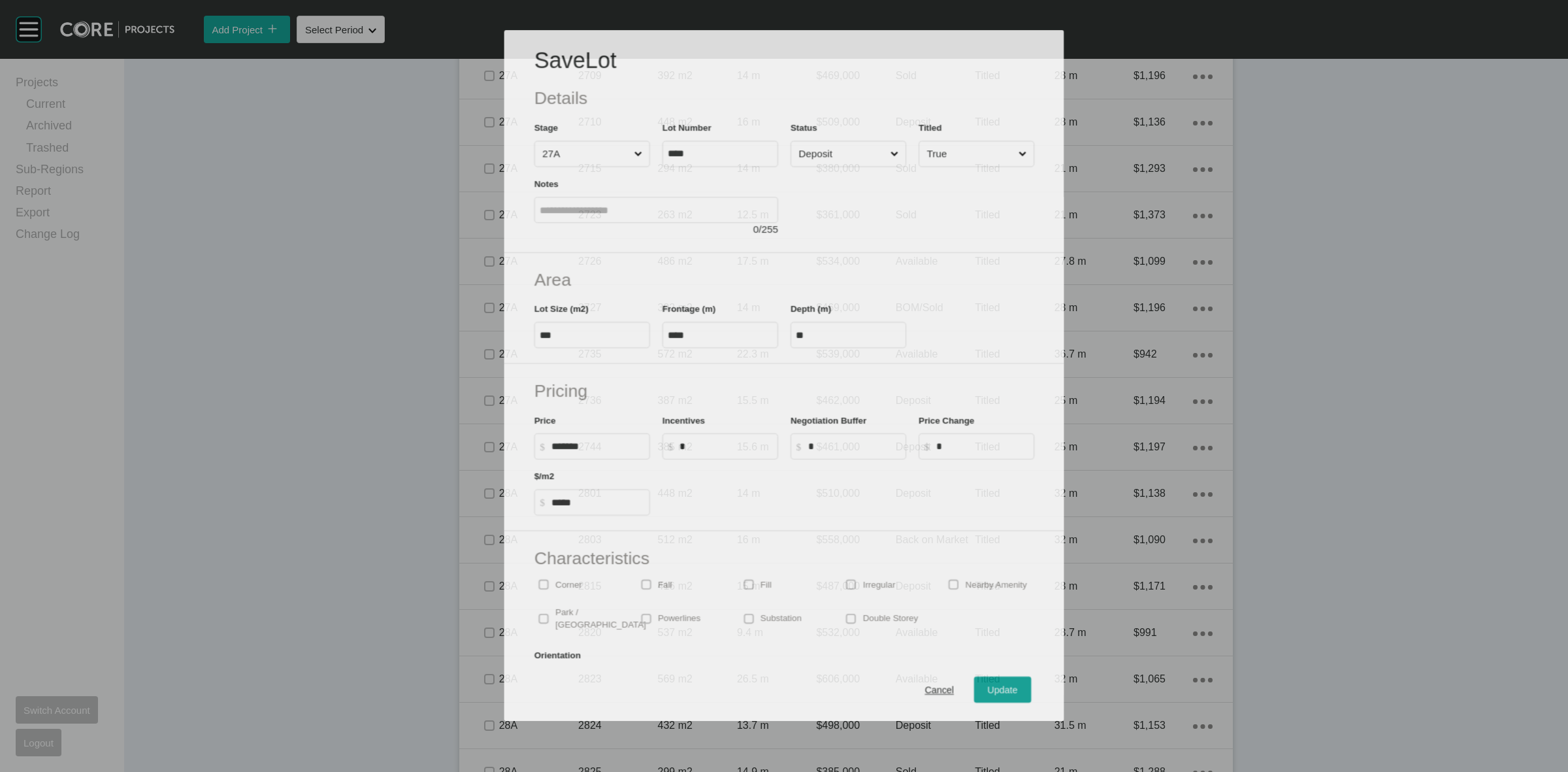
scroll to position [1511, 0]
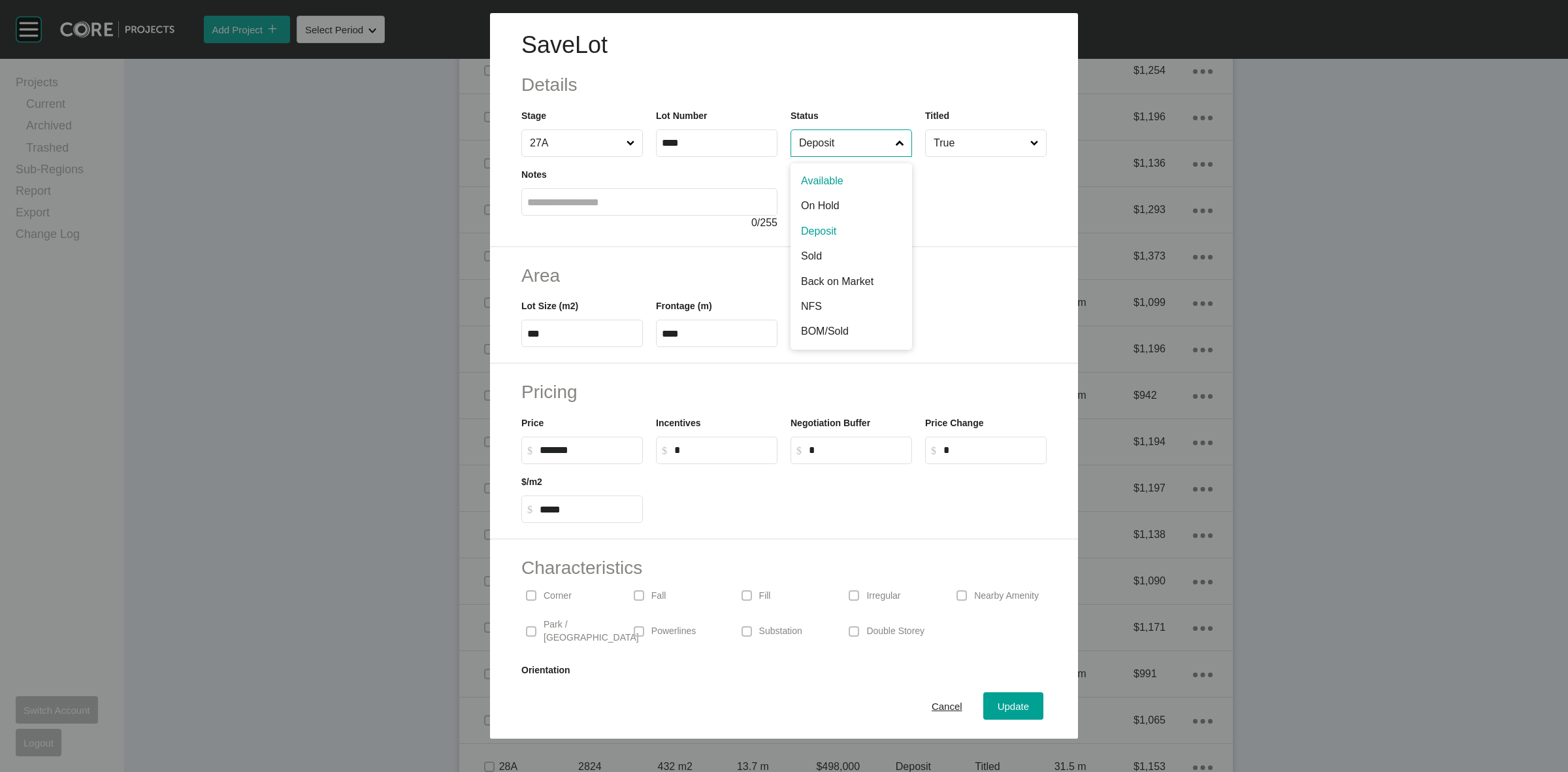
drag, startPoint x: 824, startPoint y: 142, endPoint x: 834, endPoint y: 164, distance: 24.2
click at [825, 144] on input "Deposit" at bounding box center [844, 143] width 97 height 26
click at [998, 704] on span "Update" at bounding box center [1014, 706] width 32 height 11
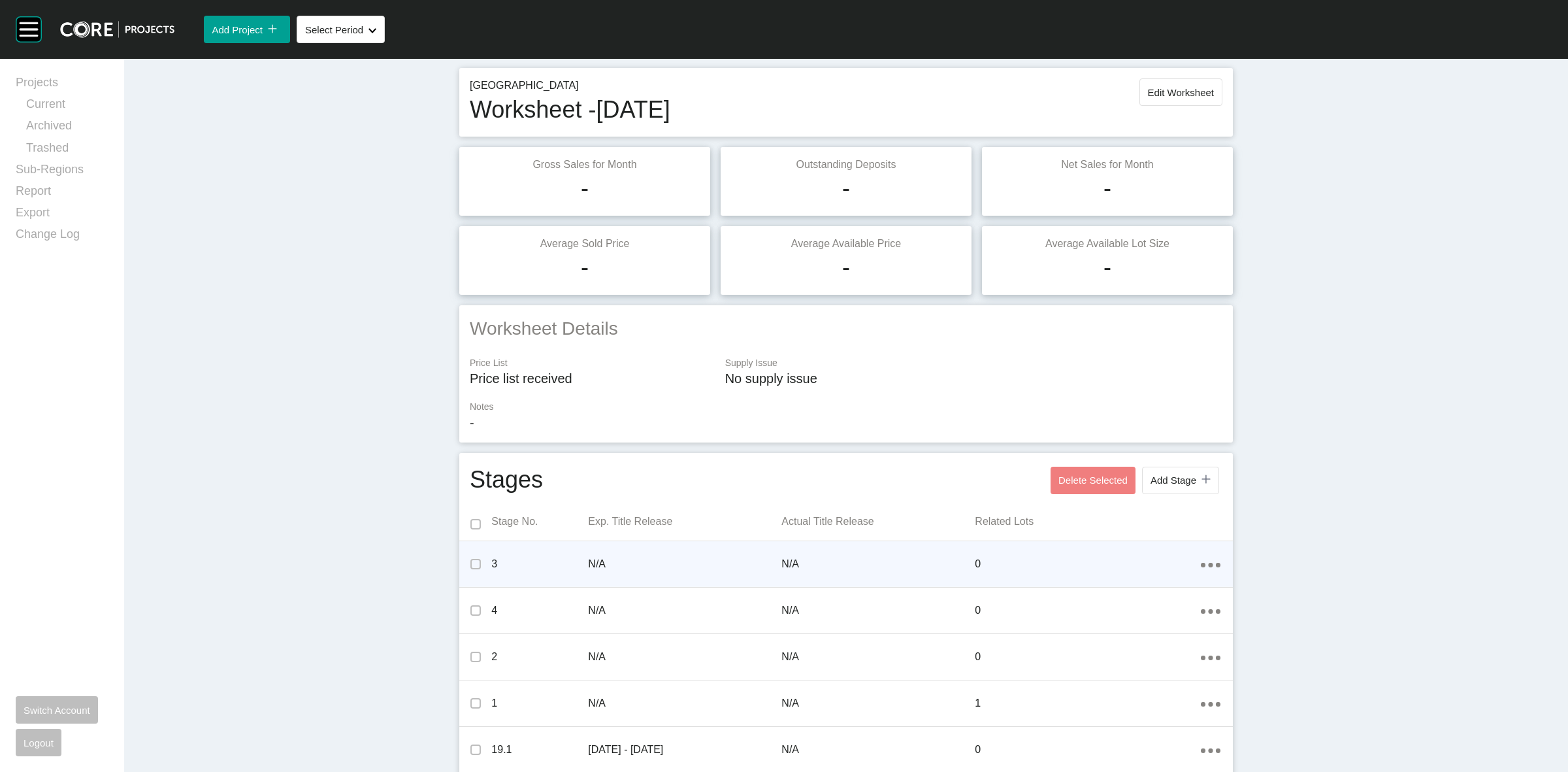
scroll to position [0, 0]
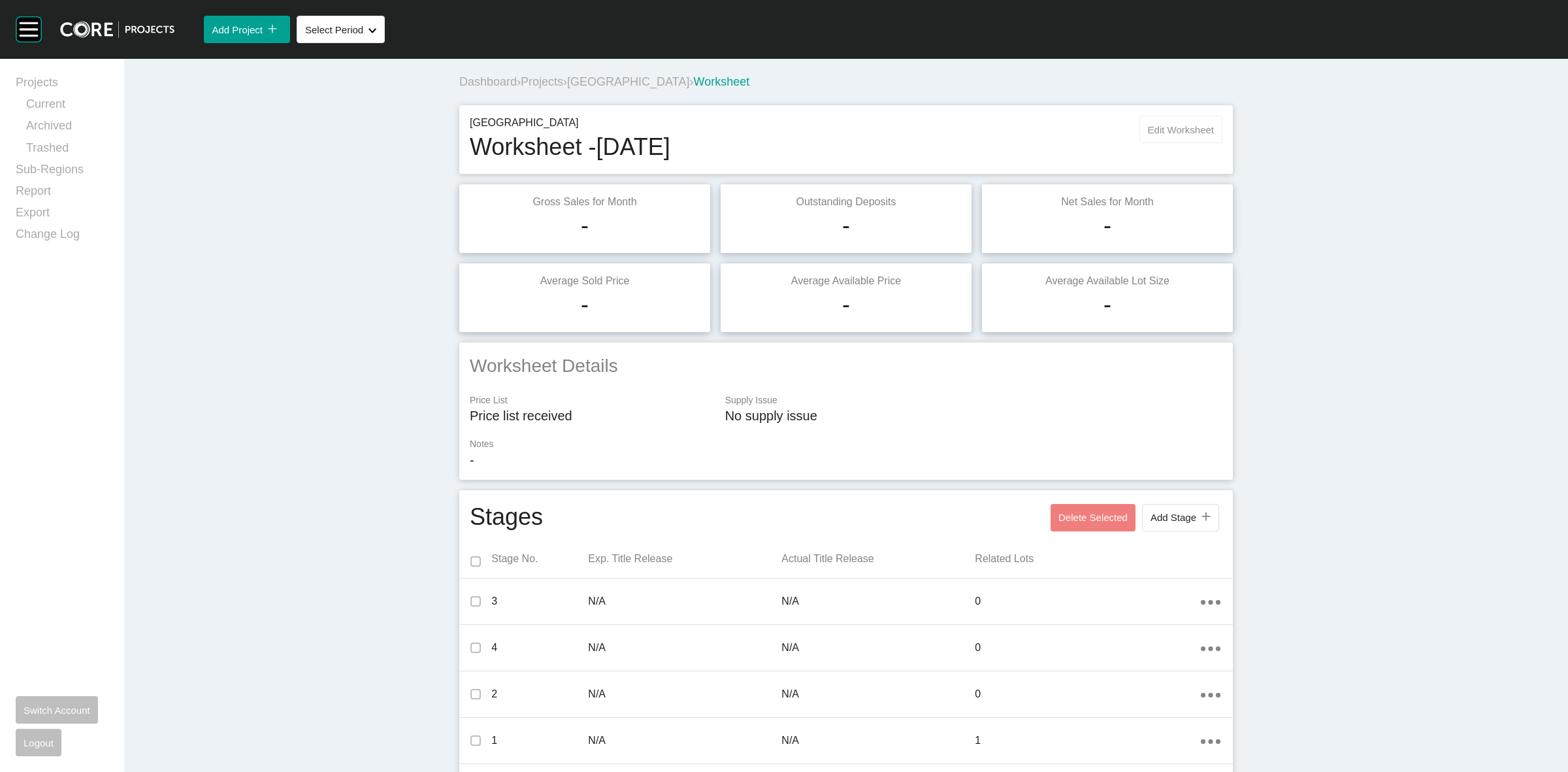
click at [1163, 121] on button "Edit Worksheet" at bounding box center [1181, 129] width 83 height 27
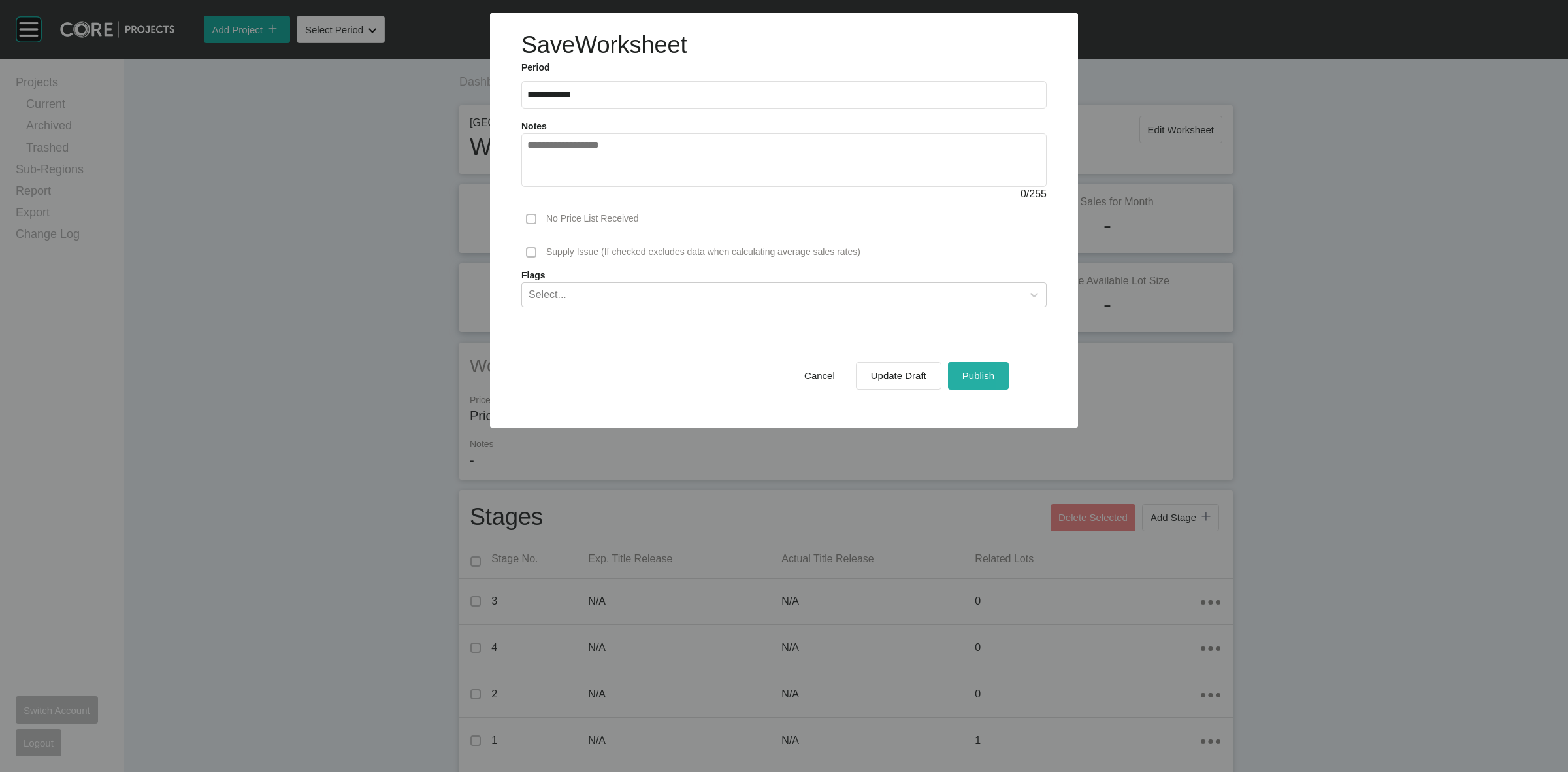
click at [972, 376] on span "Publish" at bounding box center [978, 375] width 32 height 11
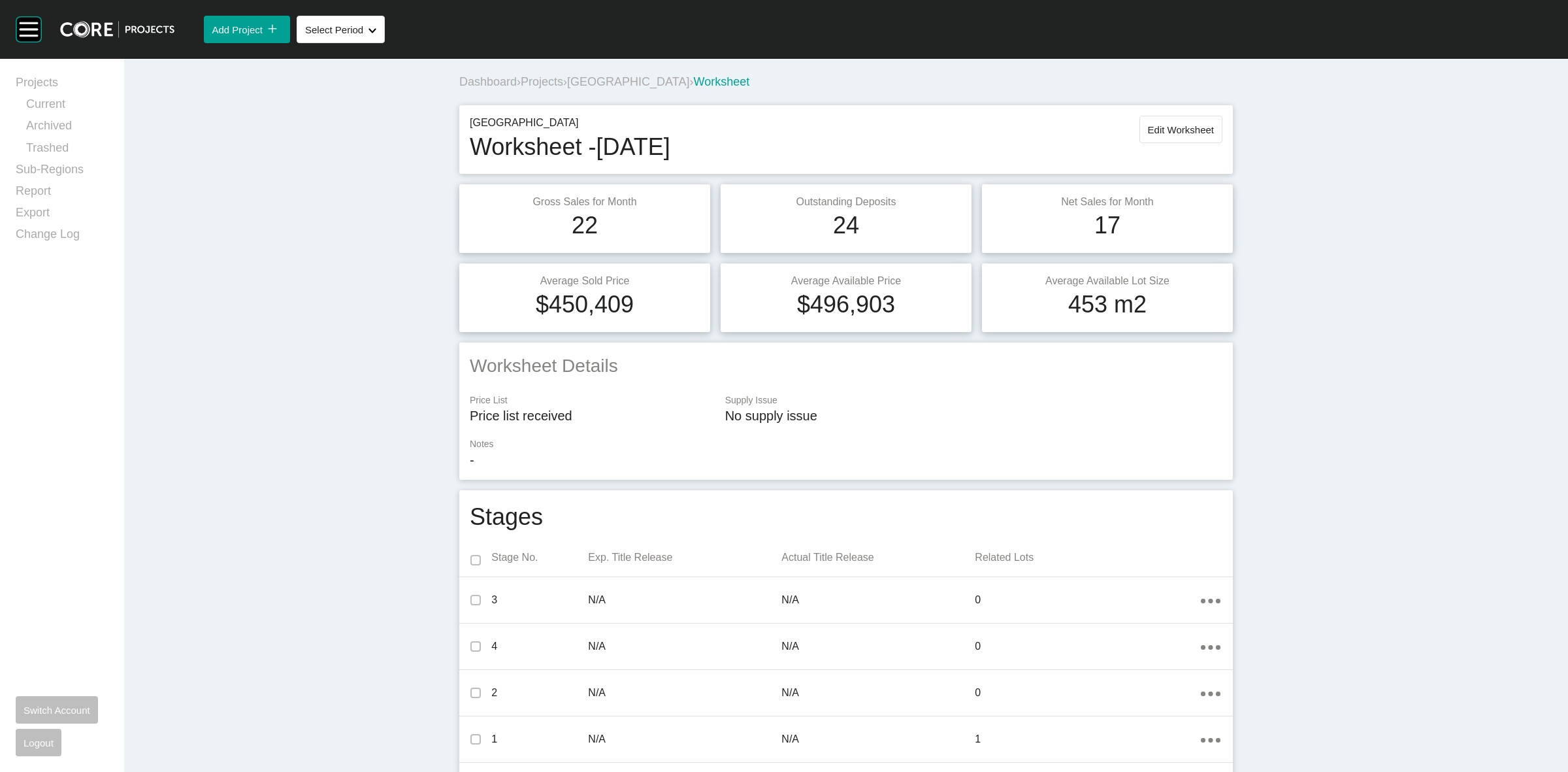
click at [602, 83] on span "[GEOGRAPHIC_DATA]" at bounding box center [628, 82] width 122 height 13
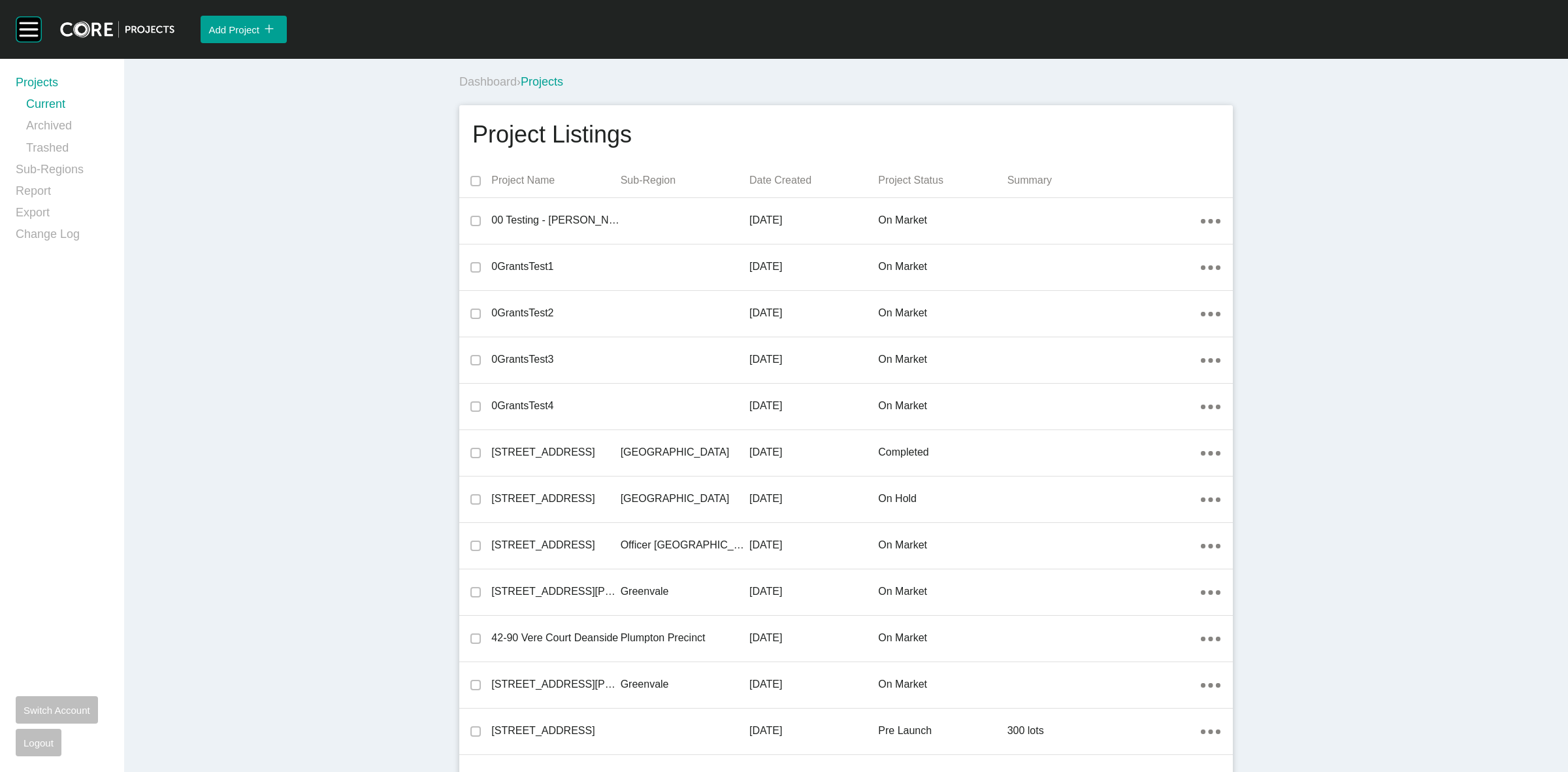
click at [916, 138] on div "Project Listings" at bounding box center [846, 135] width 747 height 33
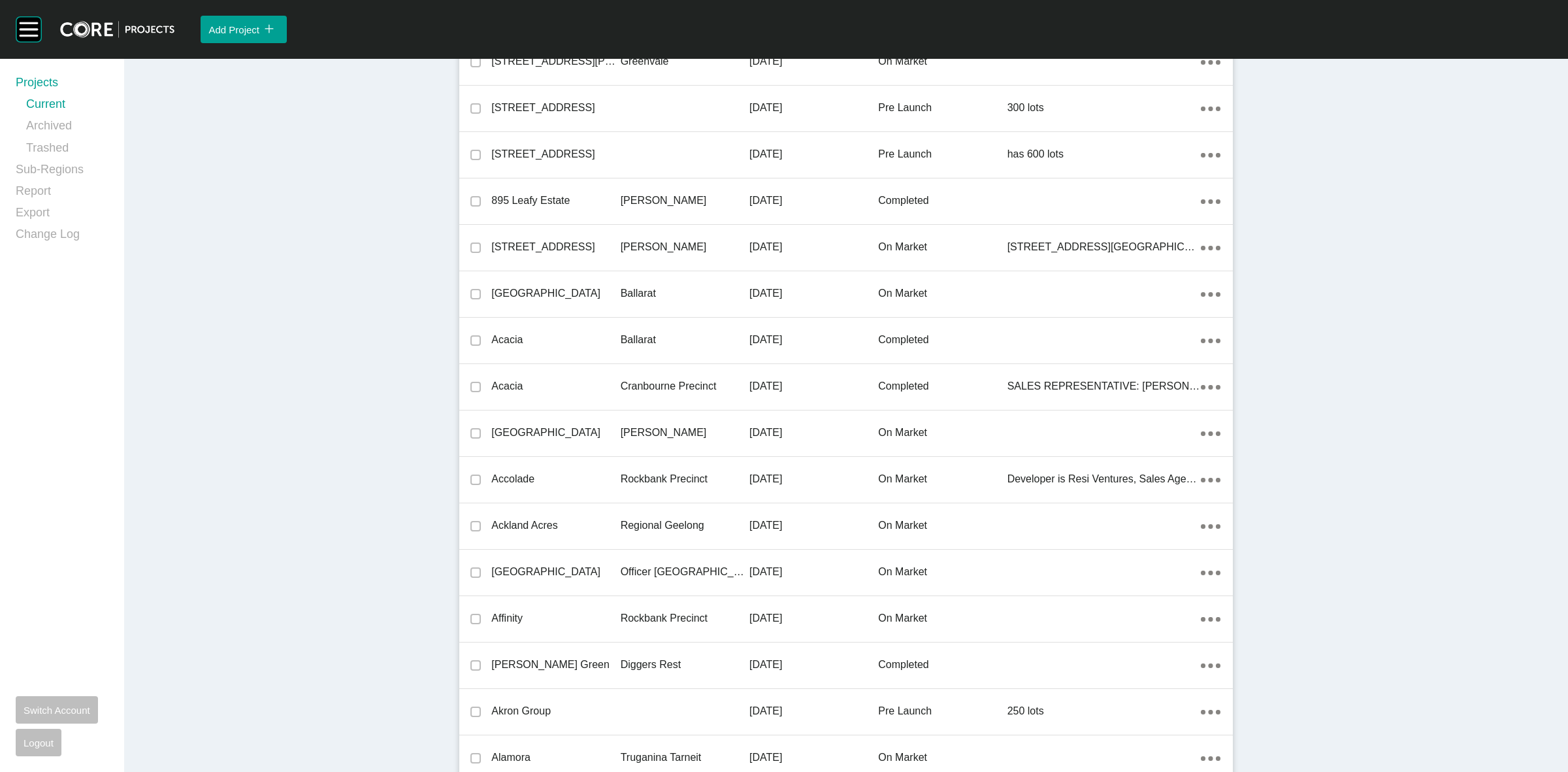
scroll to position [24234, 0]
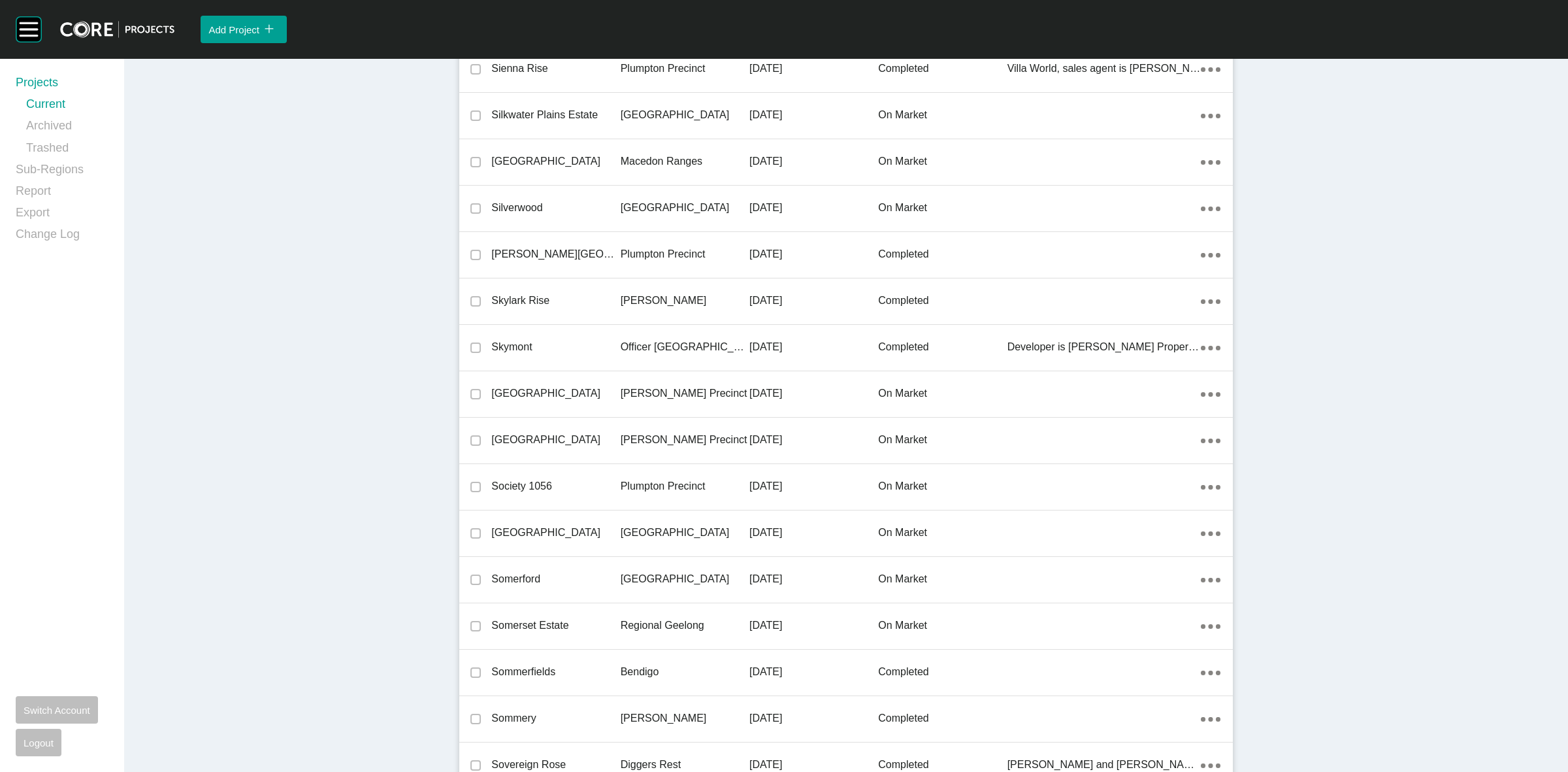
click at [661, 386] on p "[PERSON_NAME] Precinct" at bounding box center [685, 394] width 129 height 14
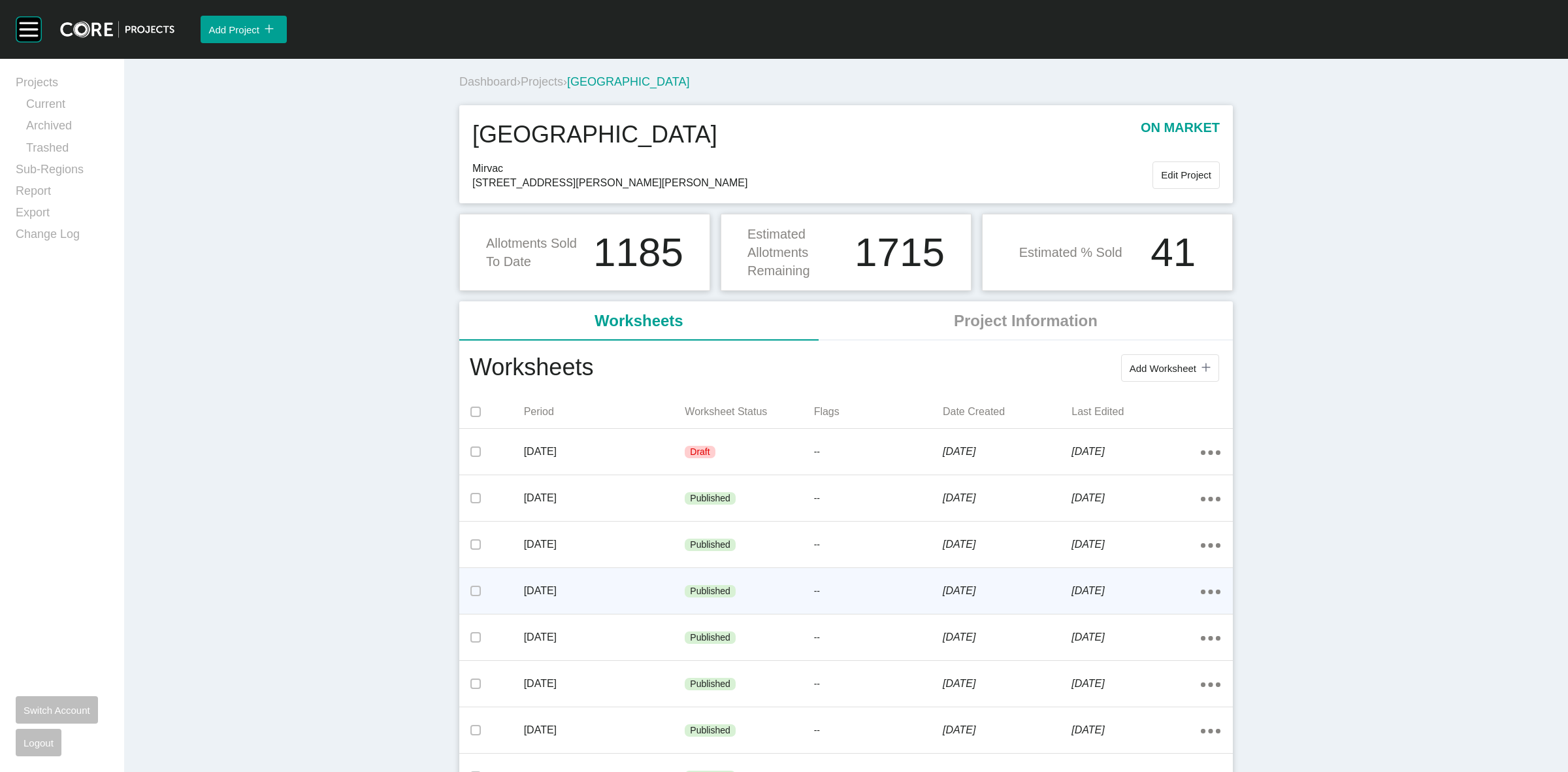
click at [607, 584] on p "[DATE]" at bounding box center [605, 591] width 162 height 14
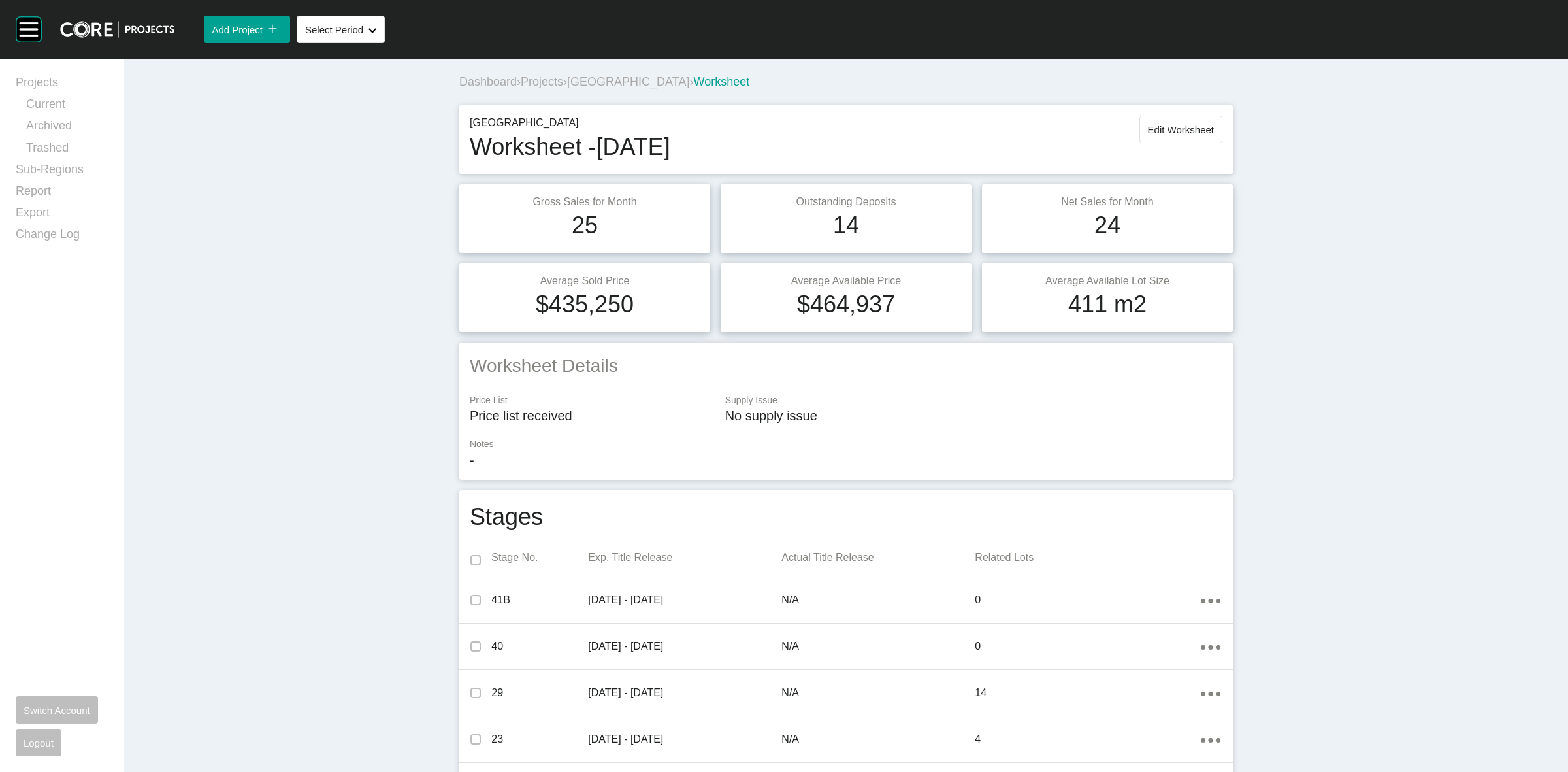
click at [594, 79] on span "[GEOGRAPHIC_DATA]" at bounding box center [628, 82] width 122 height 13
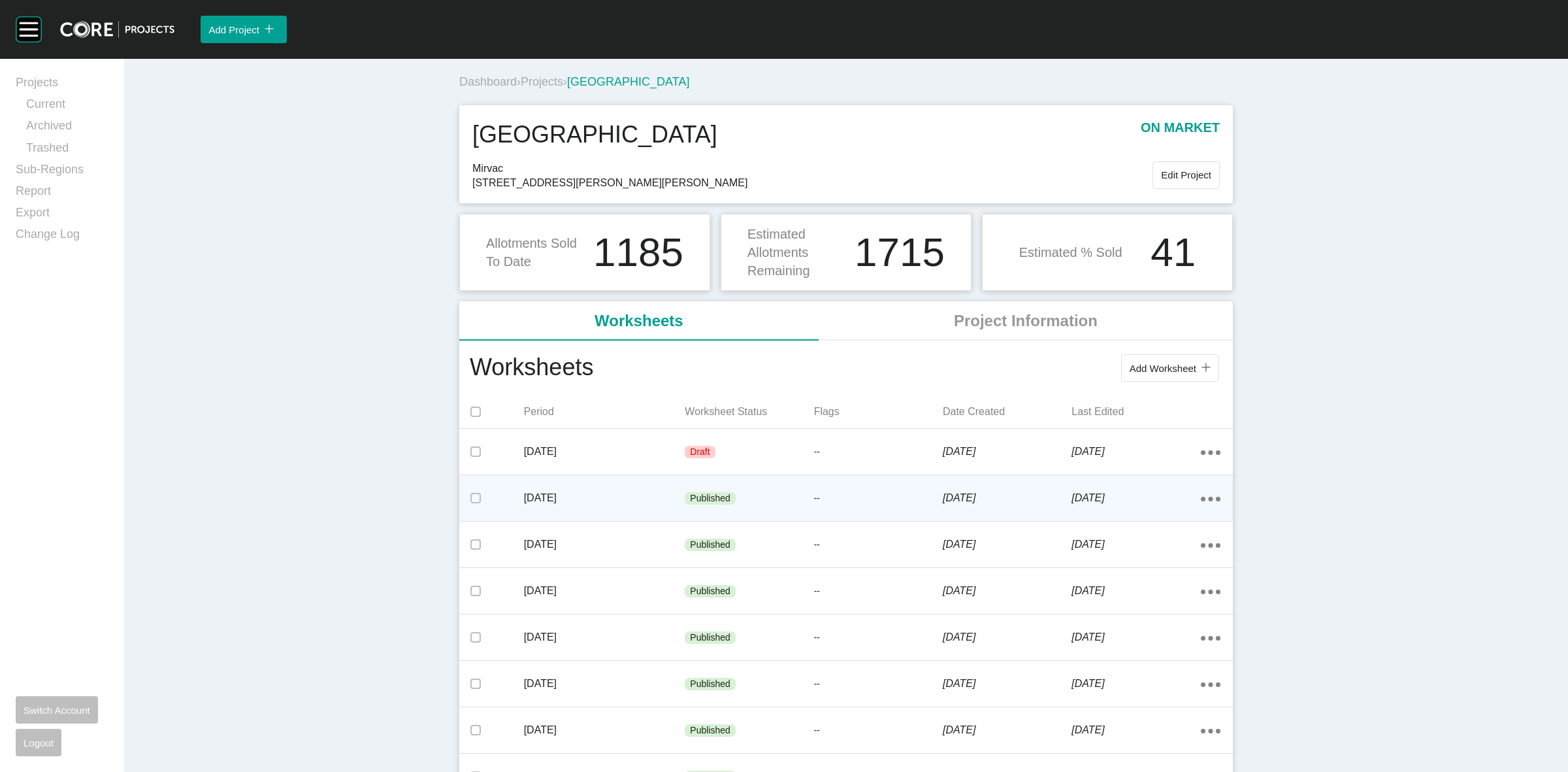
click at [602, 500] on p "[DATE]" at bounding box center [605, 498] width 162 height 14
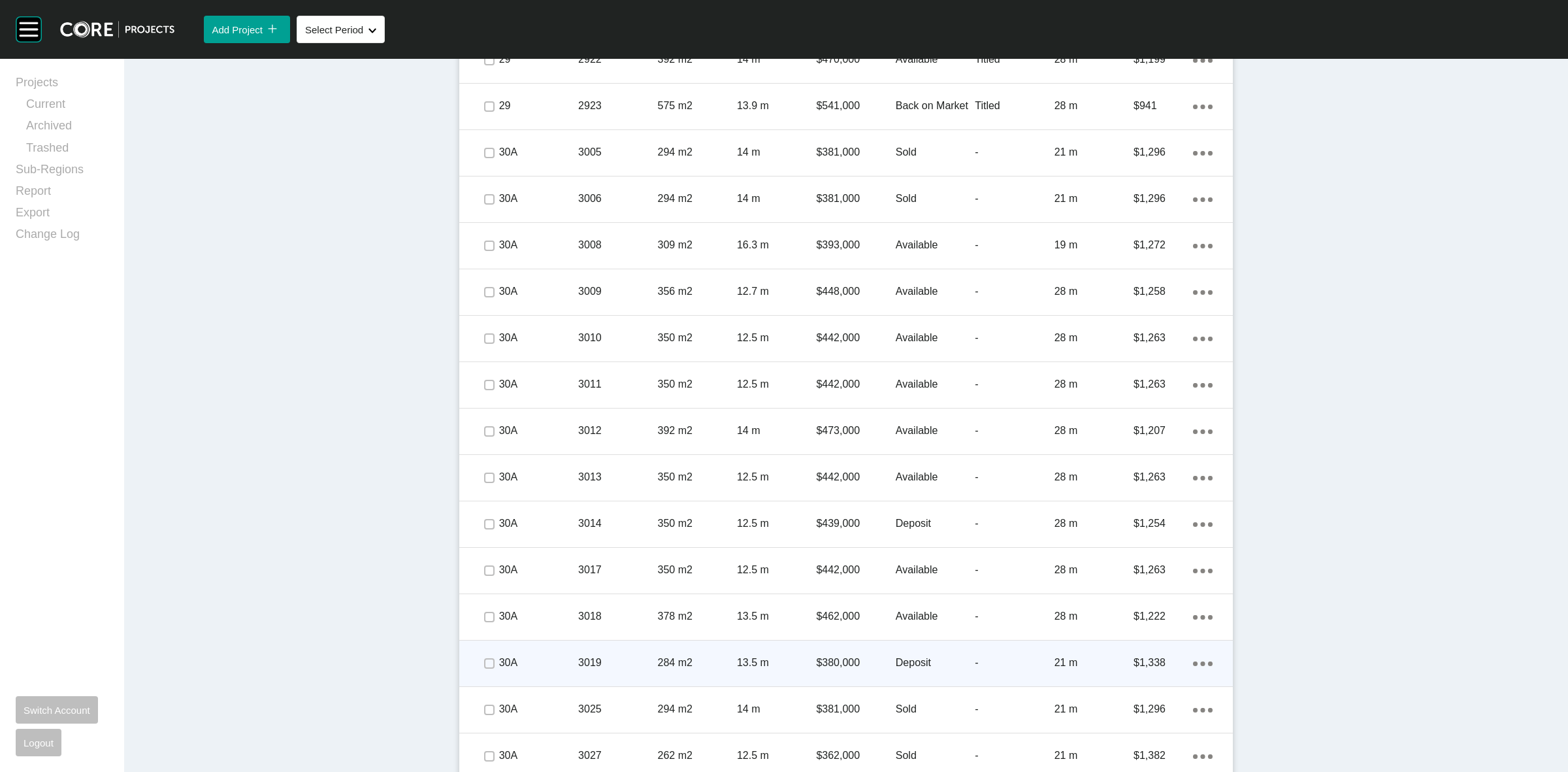
scroll to position [3431, 0]
